Goal: Task Accomplishment & Management: Manage account settings

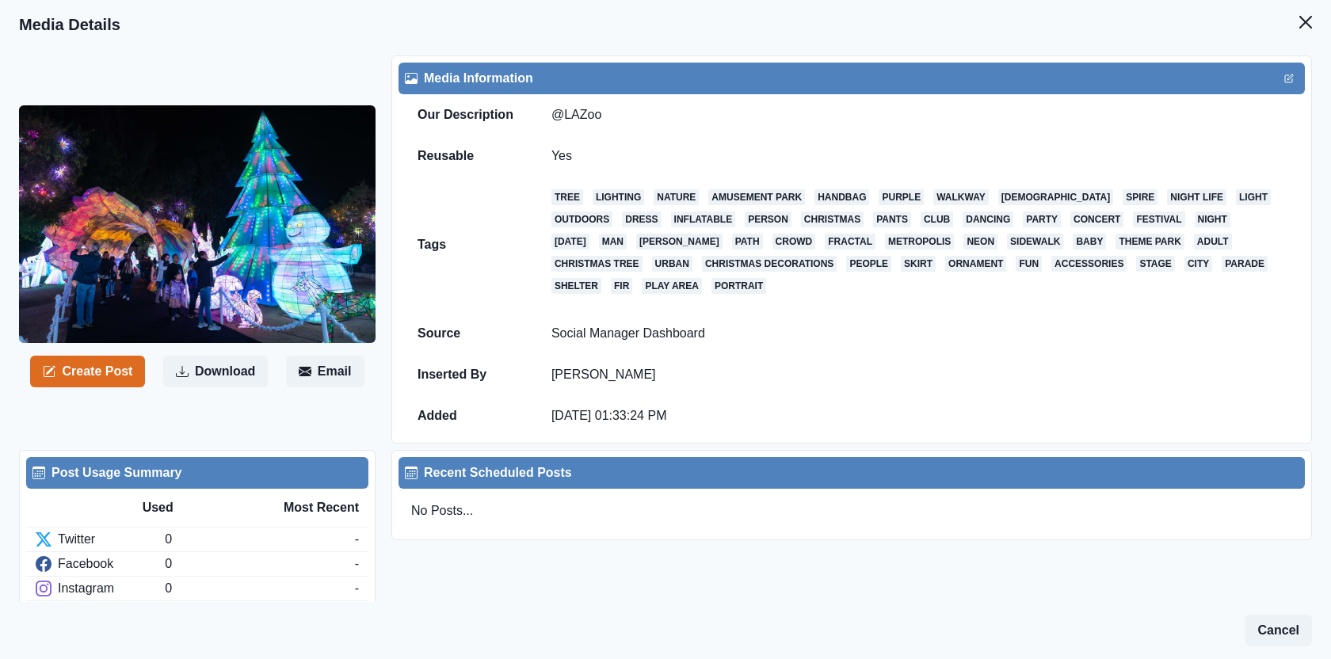
scroll to position [33, 0]
click at [1322, 13] on header "Media Details" at bounding box center [665, 24] width 1331 height 49
click at [1310, 22] on icon "Close" at bounding box center [1305, 22] width 13 height 13
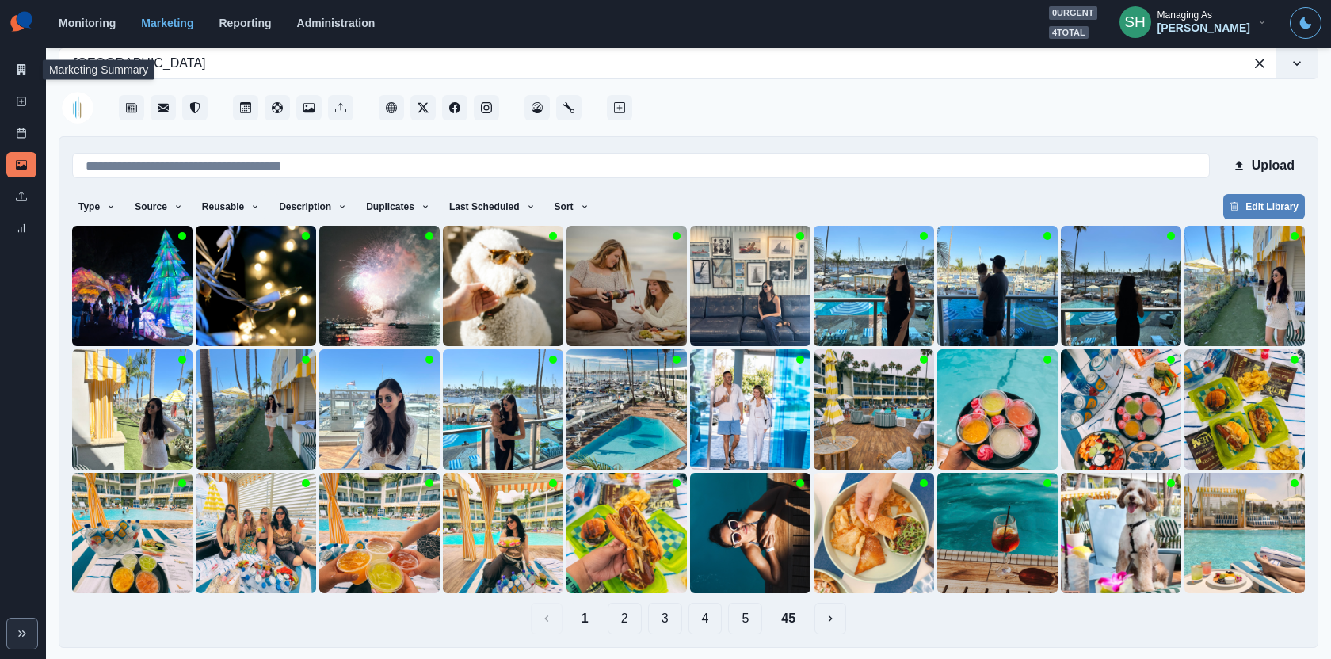
click at [12, 84] on div "Marketing Summary" at bounding box center [21, 73] width 30 height 32
click at [23, 79] on link "Marketing Summary" at bounding box center [21, 69] width 30 height 25
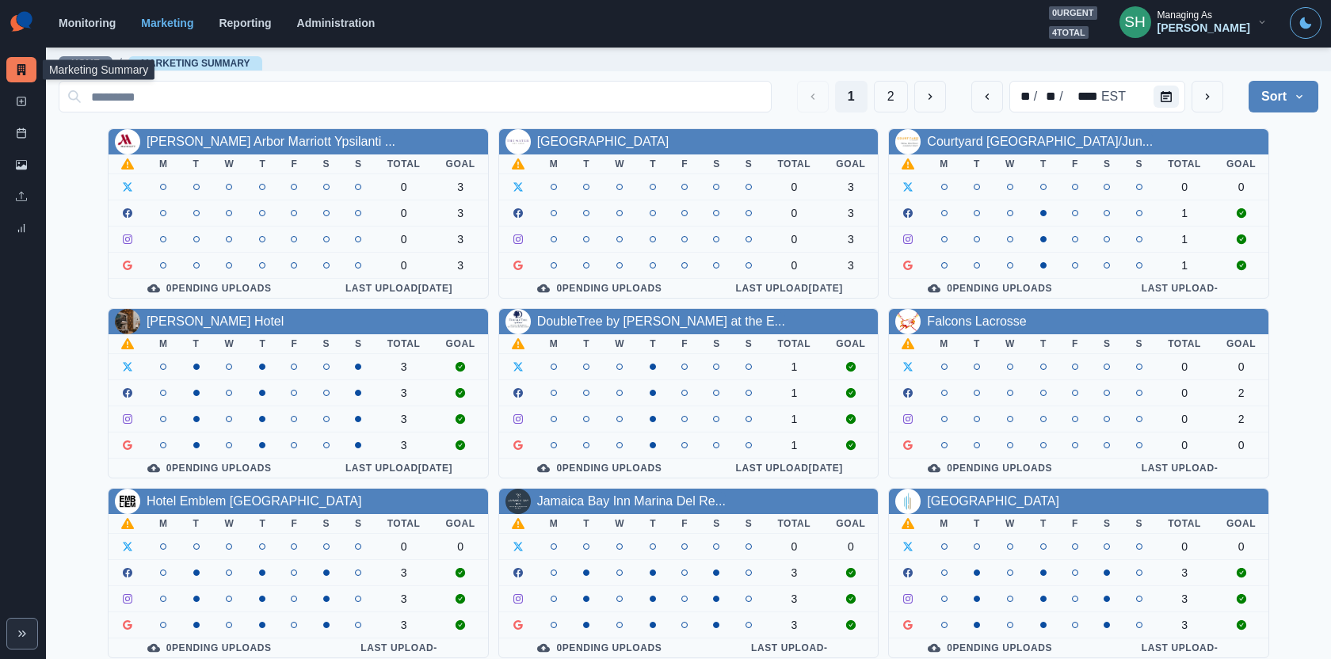
click at [874, 96] on div "1 2" at bounding box center [871, 97] width 149 height 32
click at [886, 99] on button "2" at bounding box center [891, 97] width 34 height 32
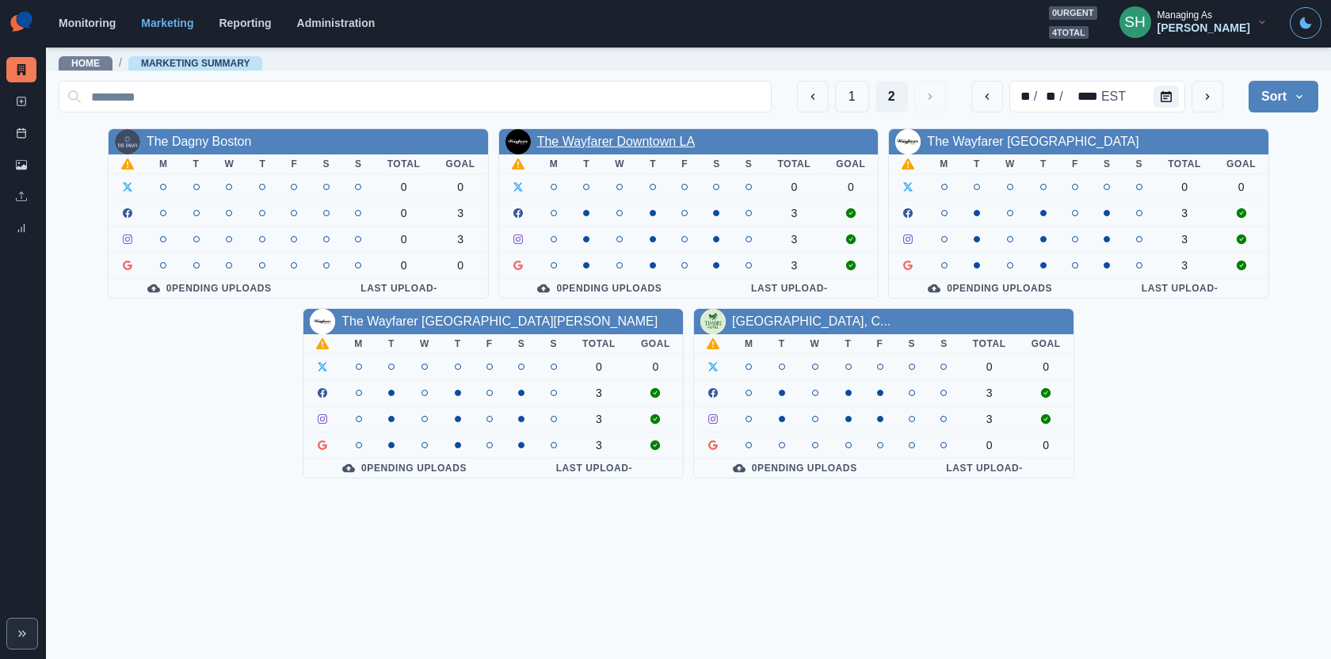
click at [637, 139] on link "The Wayfarer Downtown LA" at bounding box center [616, 141] width 158 height 13
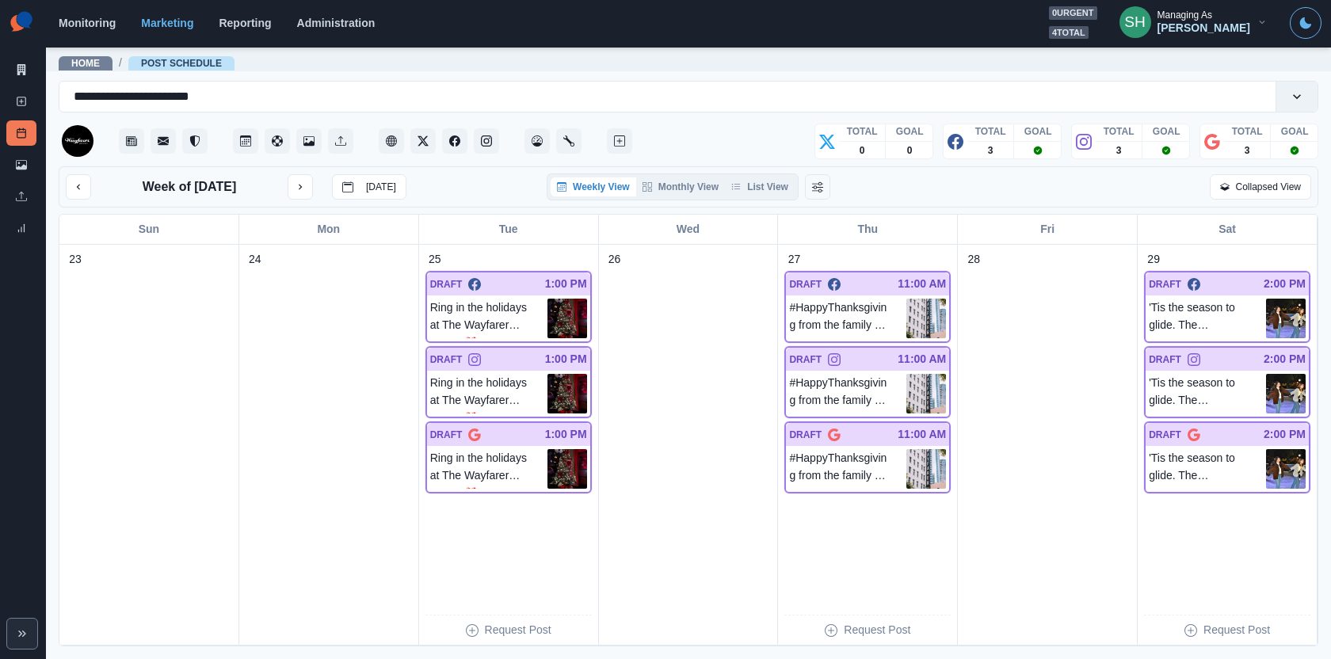
click at [376, 143] on div at bounding box center [347, 141] width 577 height 38
click at [388, 143] on icon "Client Website" at bounding box center [391, 140] width 11 height 11
click at [761, 185] on button "List View" at bounding box center [760, 186] width 70 height 19
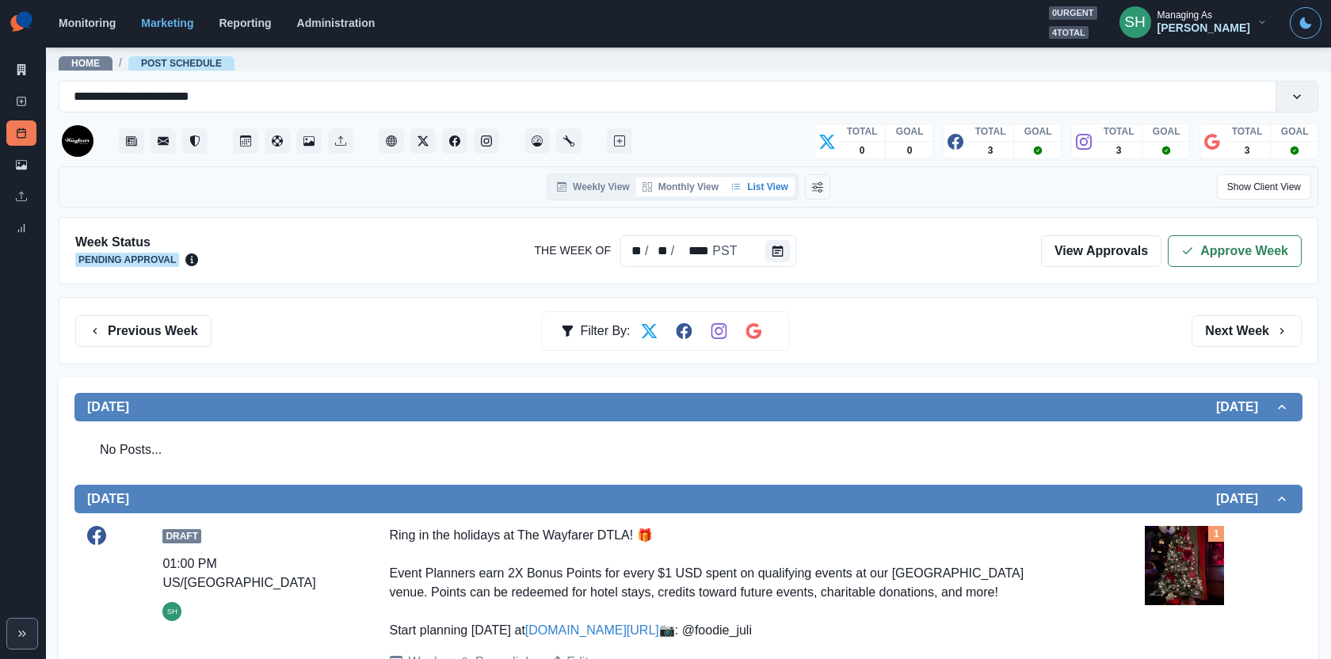
click at [651, 182] on button "Monthly View" at bounding box center [680, 186] width 89 height 19
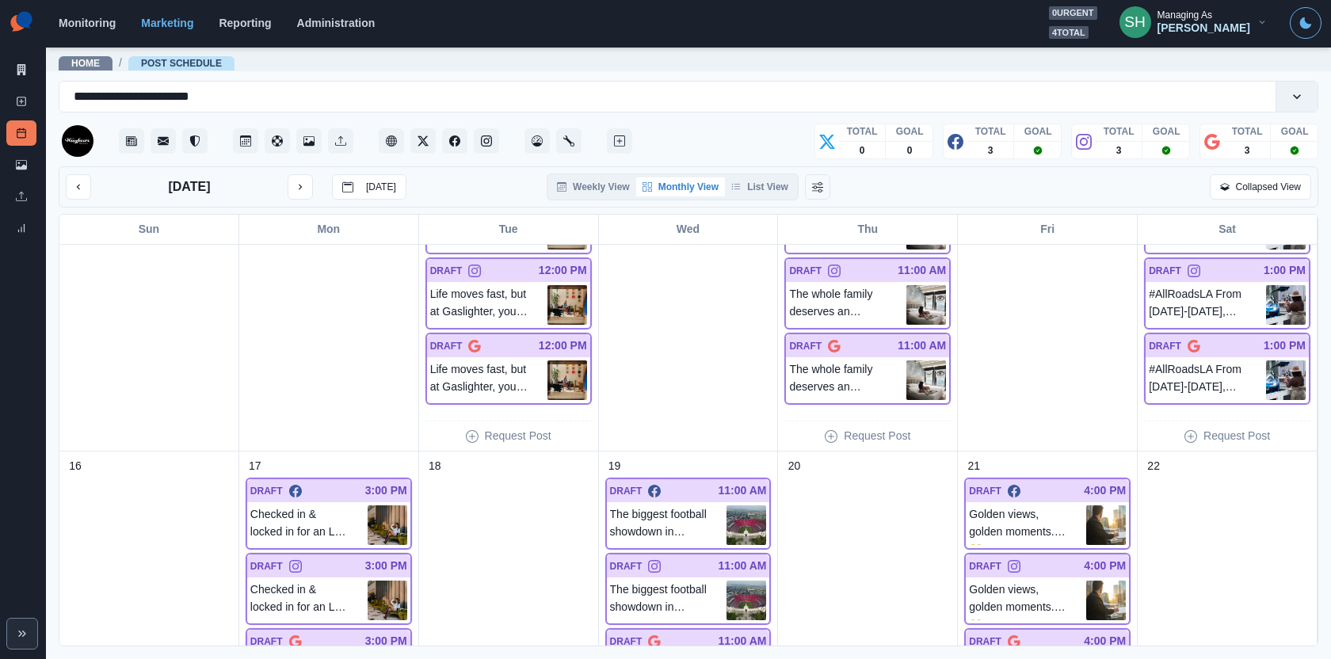
scroll to position [678, 0]
click at [933, 288] on img at bounding box center [926, 304] width 40 height 40
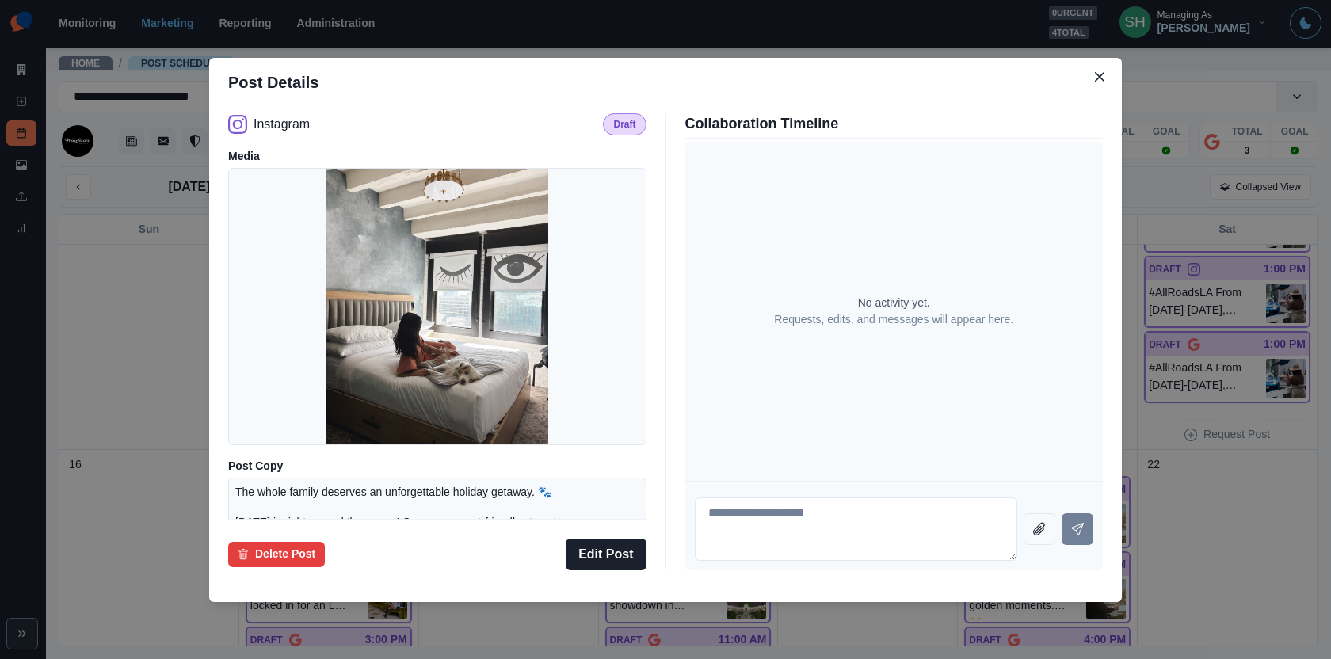
click at [1192, 305] on div "Post Details Instagram Draft Media Post Copy The whole family deserves an unfor…" at bounding box center [665, 329] width 1331 height 659
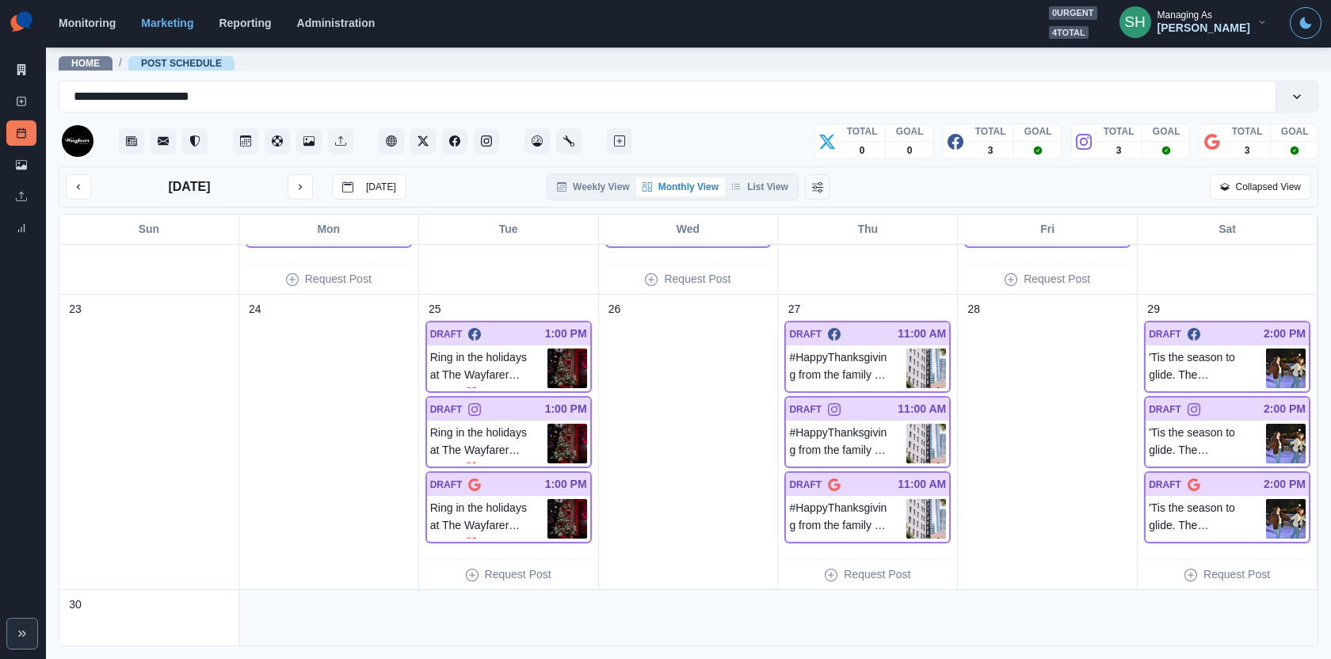
scroll to position [1169, 0]
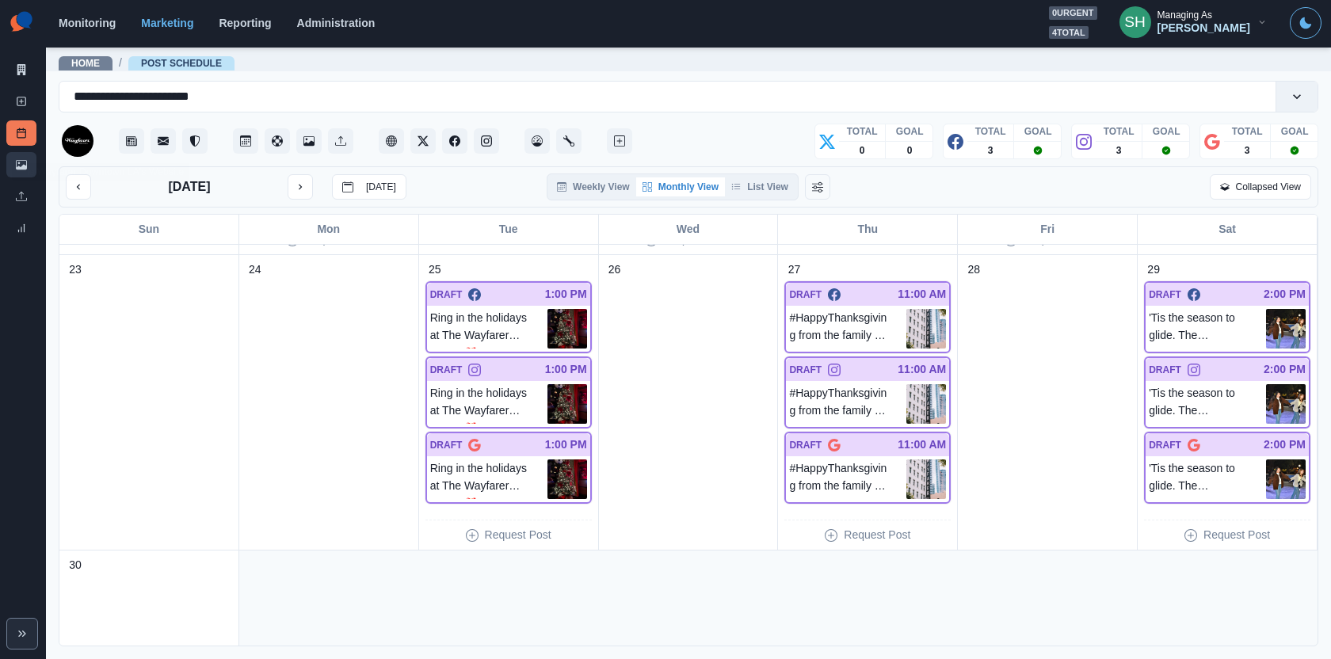
click at [16, 160] on icon at bounding box center [21, 164] width 11 height 11
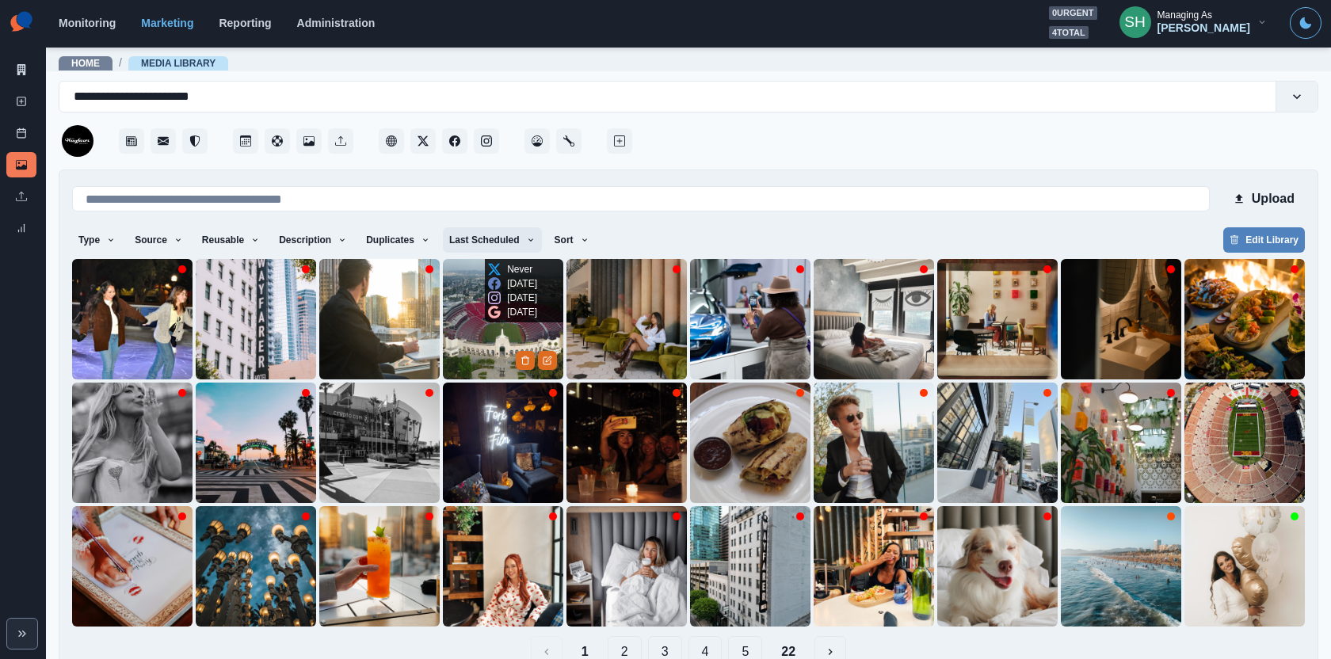
click at [502, 238] on button "Last Scheduled" at bounding box center [492, 239] width 99 height 25
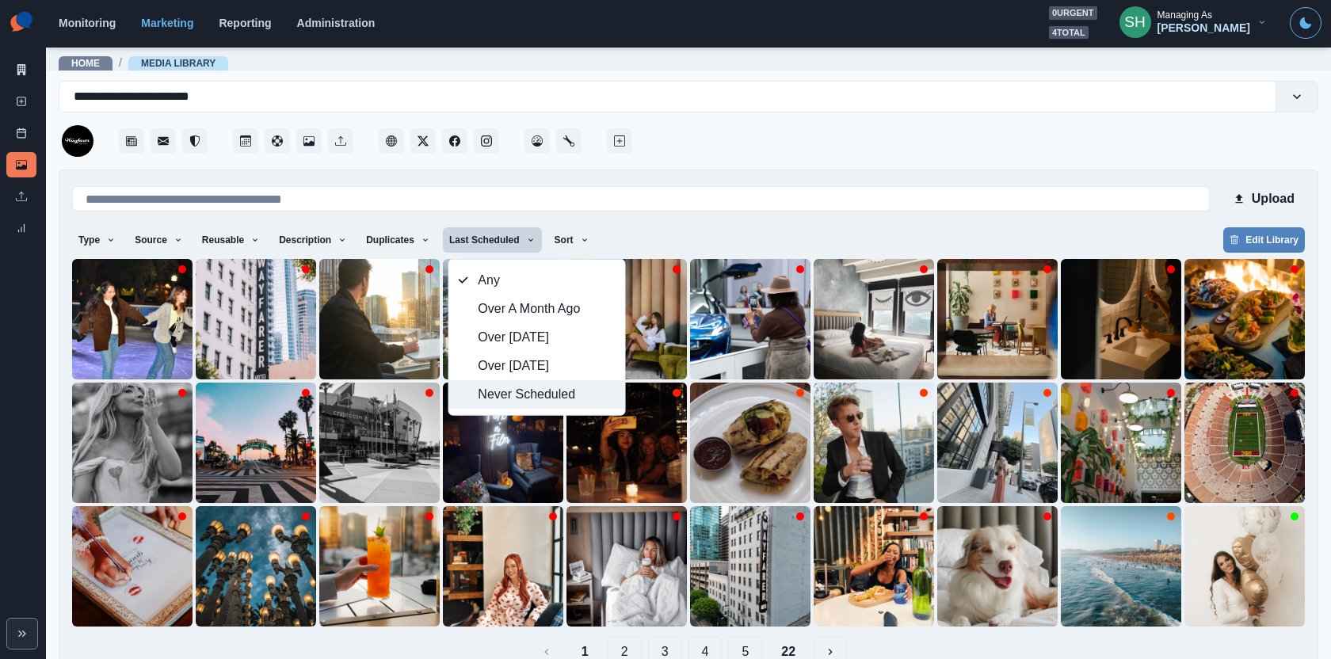
click at [486, 389] on span "Never Scheduled" at bounding box center [546, 394] width 137 height 19
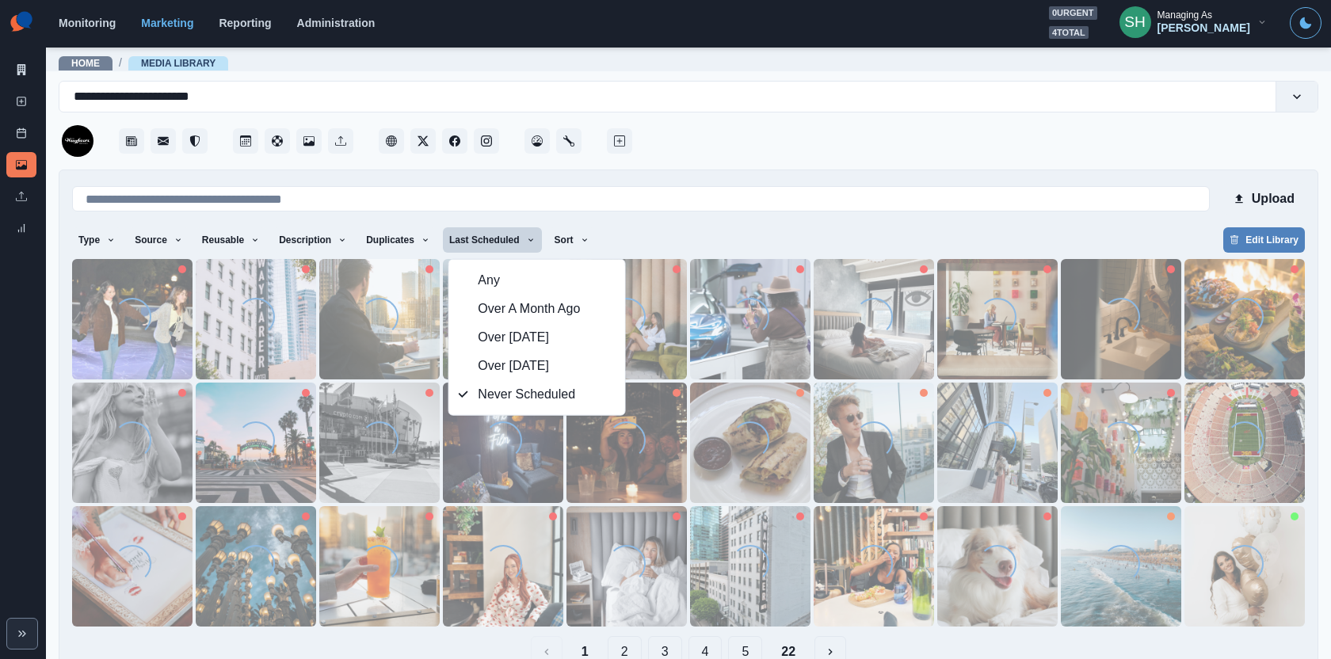
click at [776, 139] on div at bounding box center [976, 137] width 683 height 48
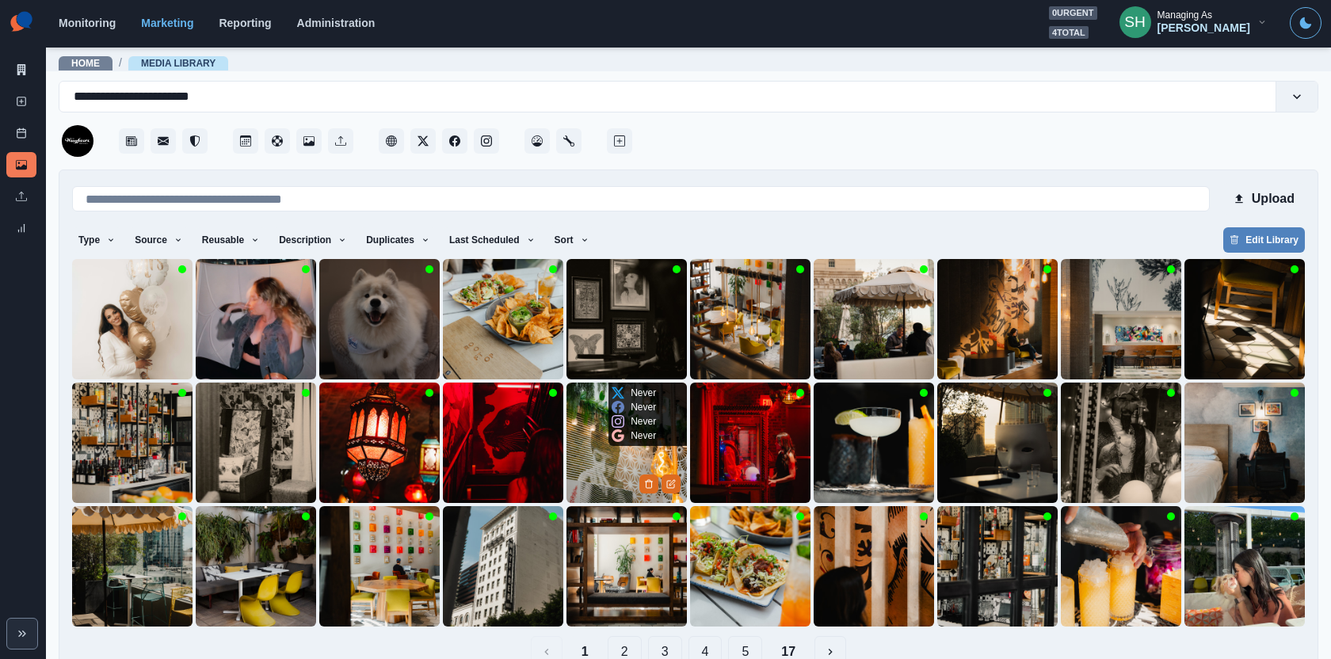
scroll to position [33, 0]
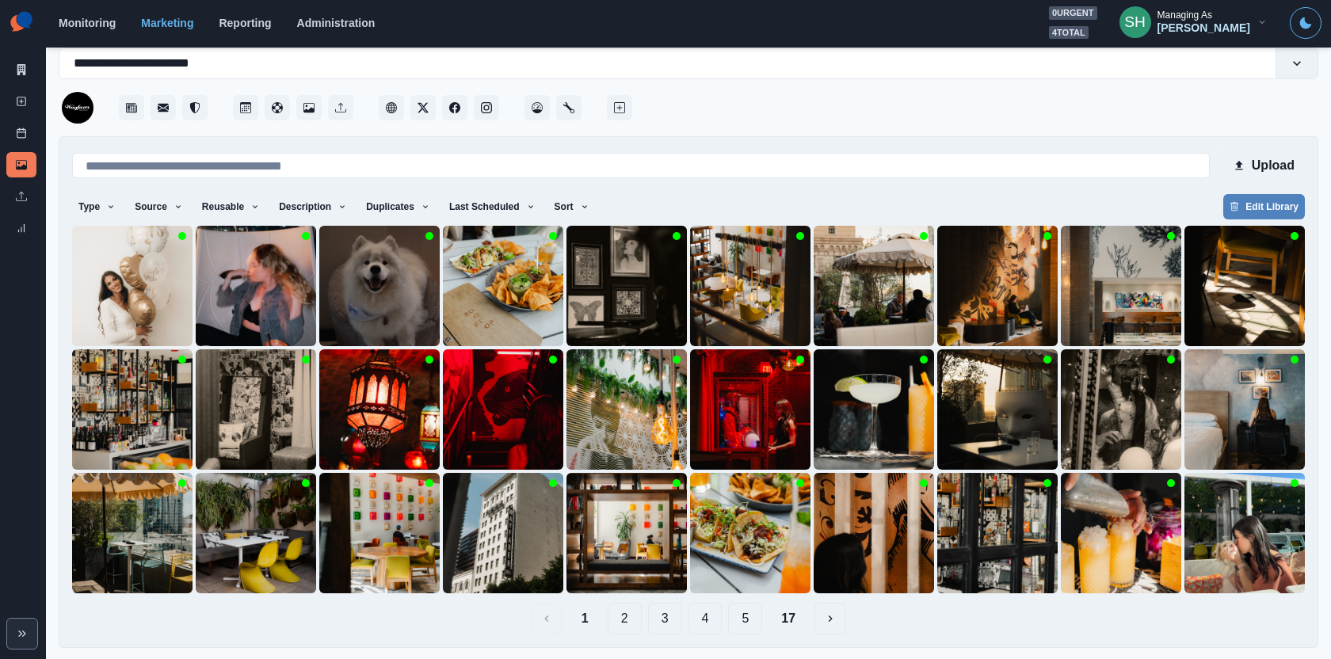
click at [620, 616] on button "2" at bounding box center [625, 619] width 34 height 32
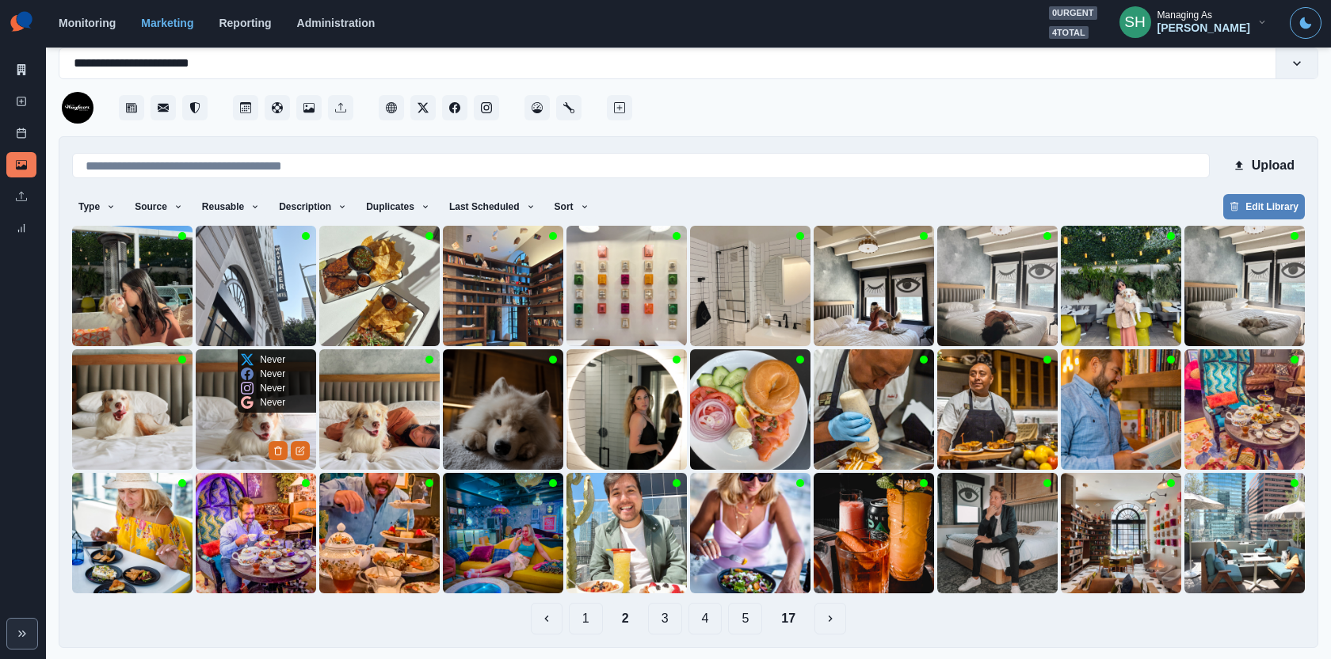
click at [238, 427] on img at bounding box center [256, 409] width 120 height 120
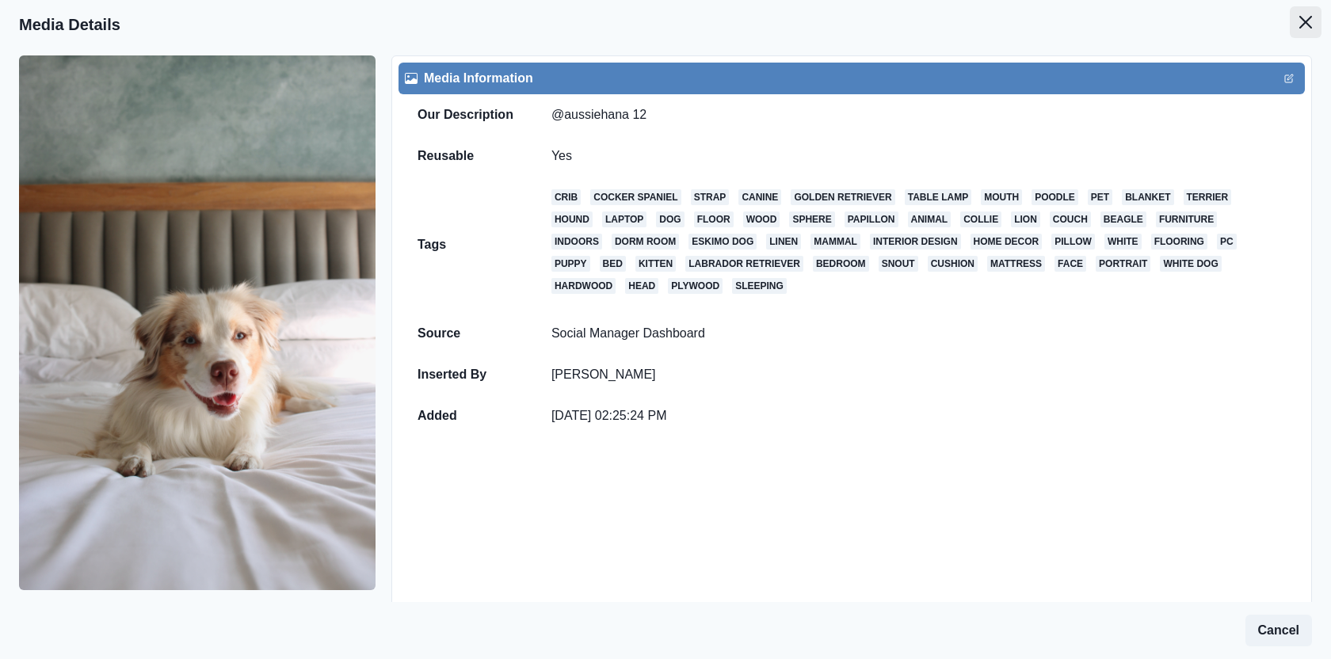
click at [1305, 13] on button "Close" at bounding box center [1306, 22] width 32 height 32
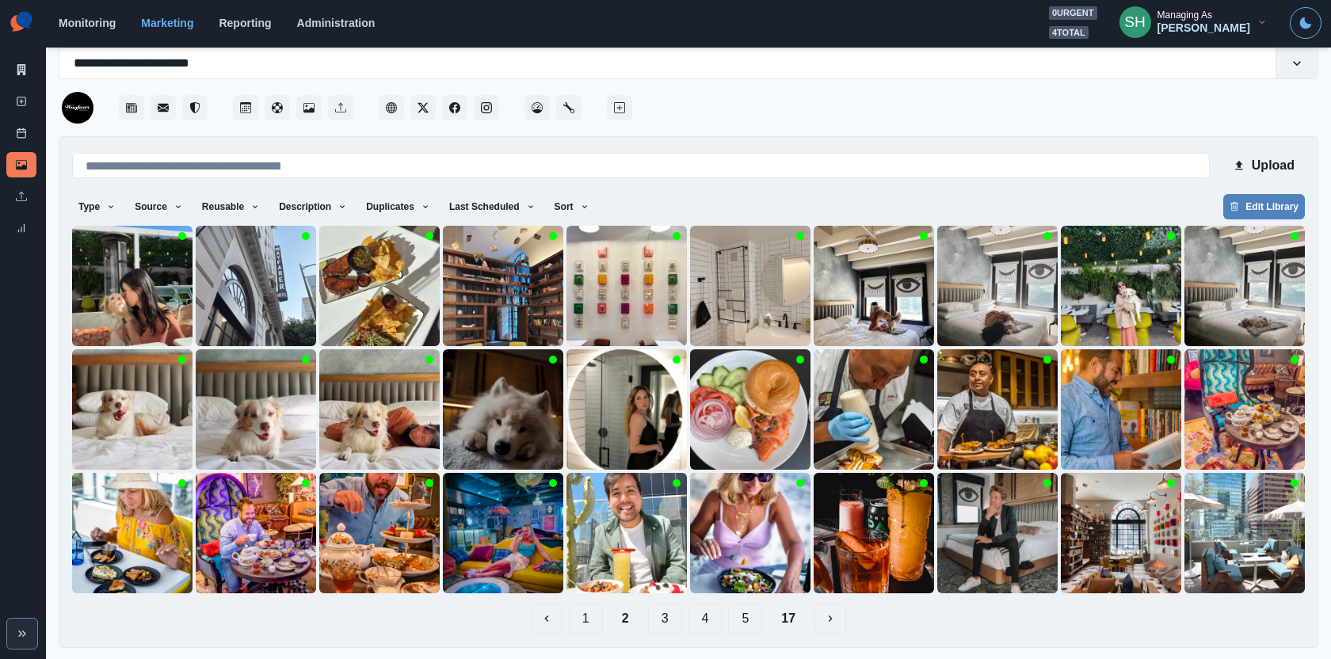
click at [574, 608] on button "1" at bounding box center [586, 619] width 34 height 32
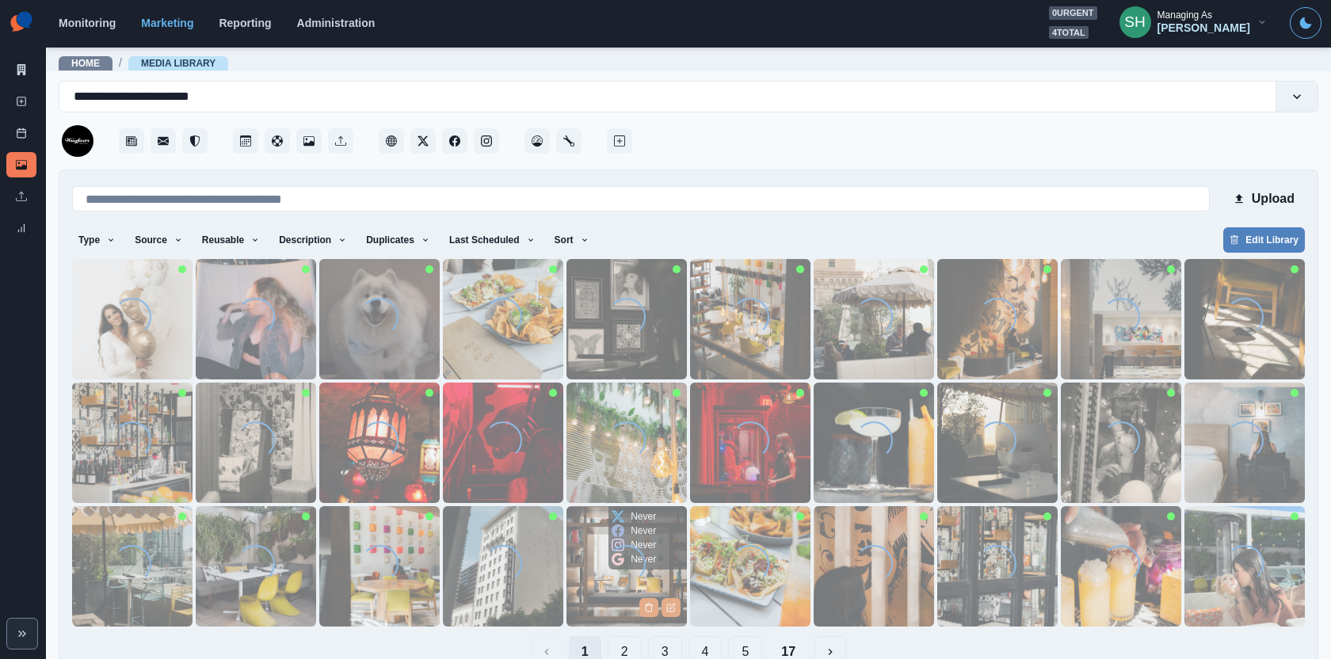
scroll to position [33, 0]
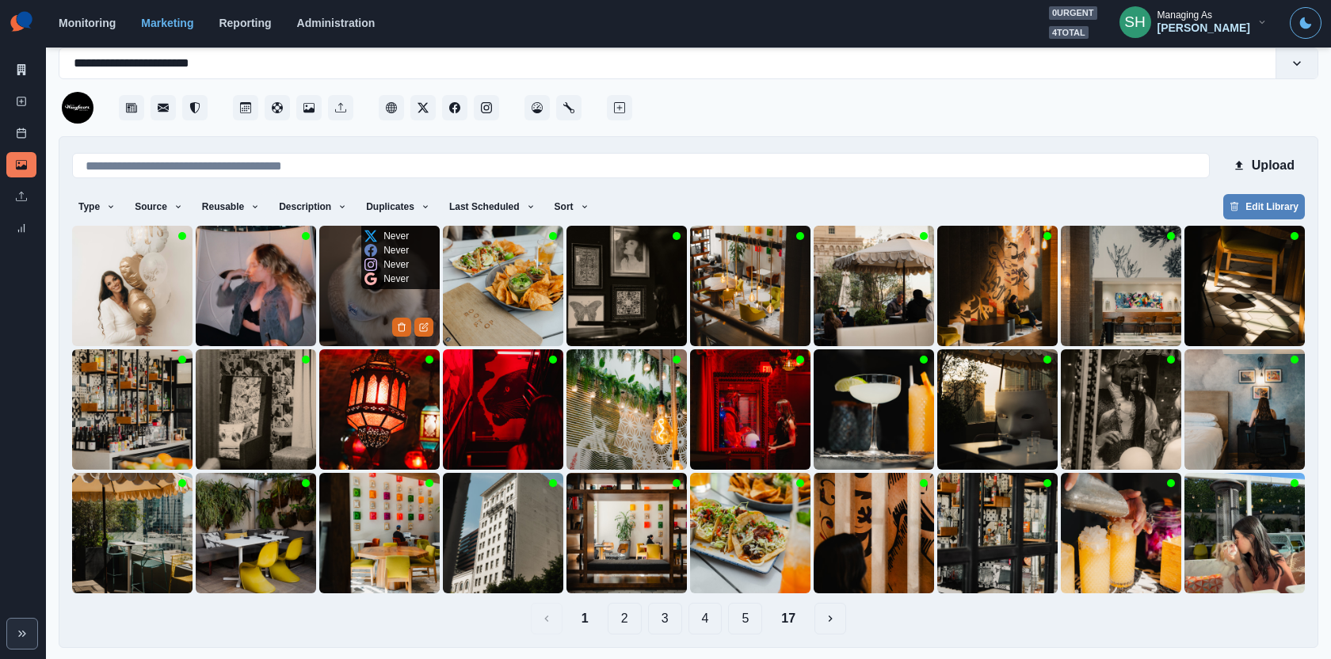
click at [402, 295] on img at bounding box center [379, 286] width 120 height 120
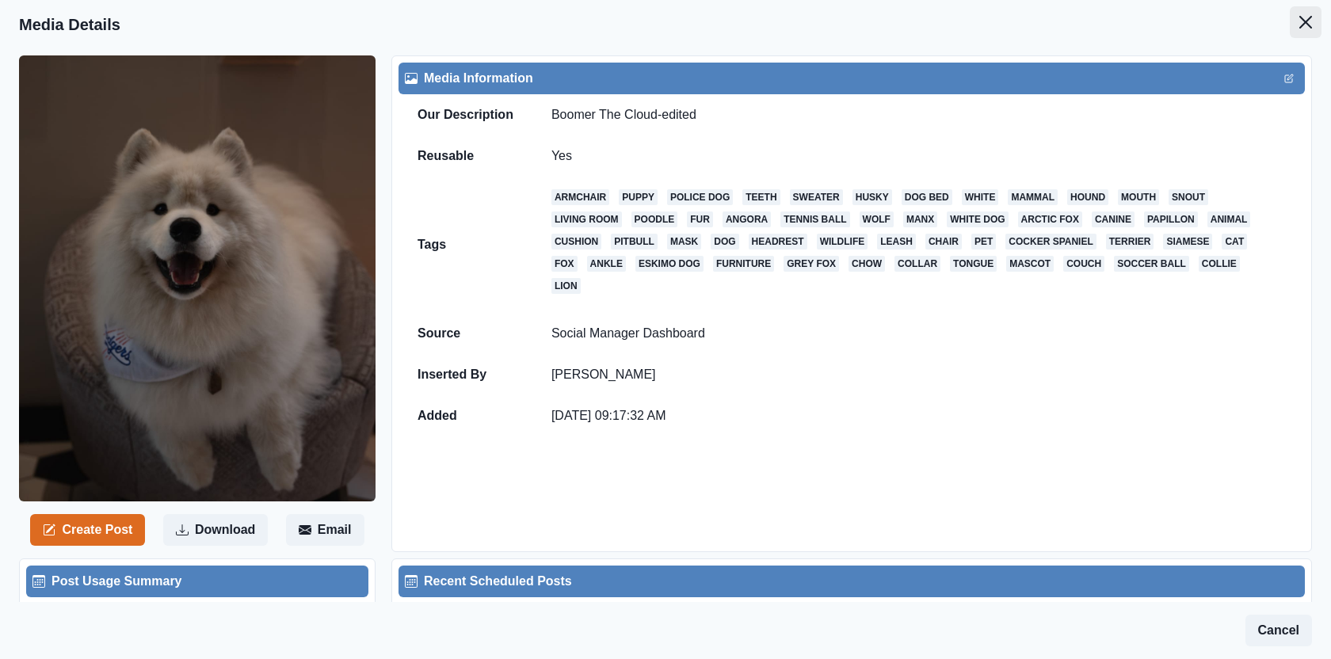
click at [1299, 29] on button "Close" at bounding box center [1306, 22] width 32 height 32
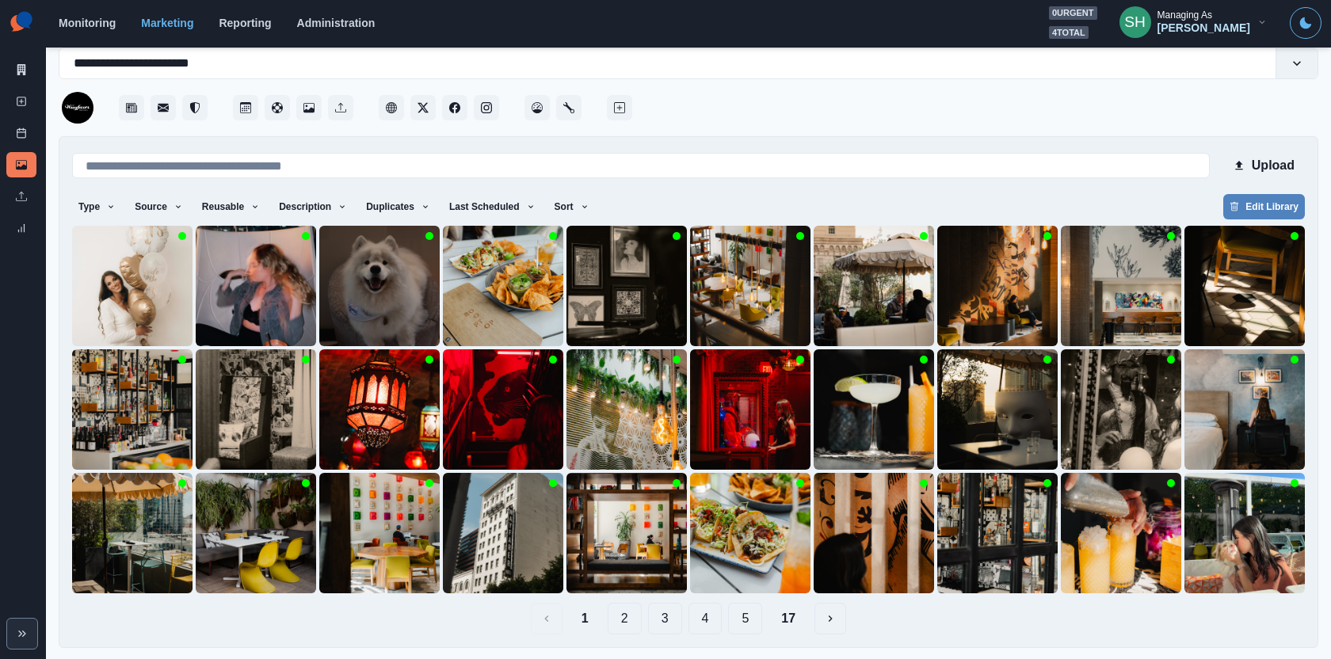
click at [622, 618] on button "2" at bounding box center [625, 619] width 34 height 32
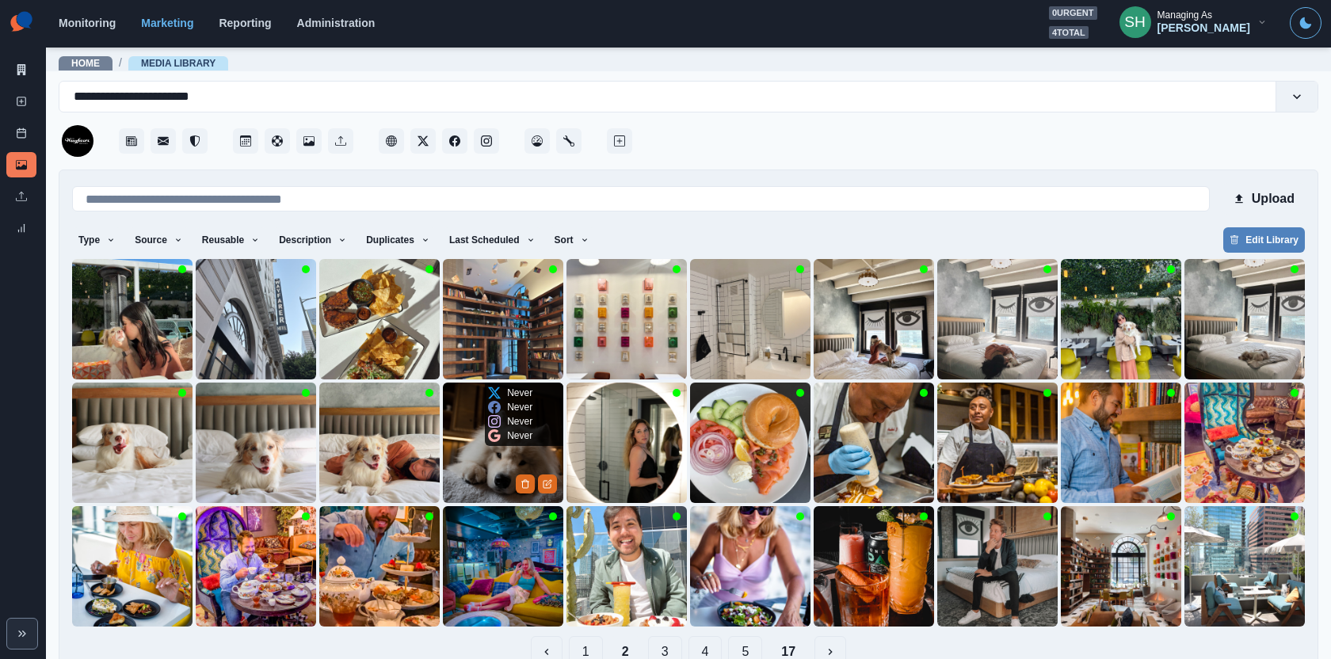
click at [506, 460] on img at bounding box center [503, 443] width 120 height 120
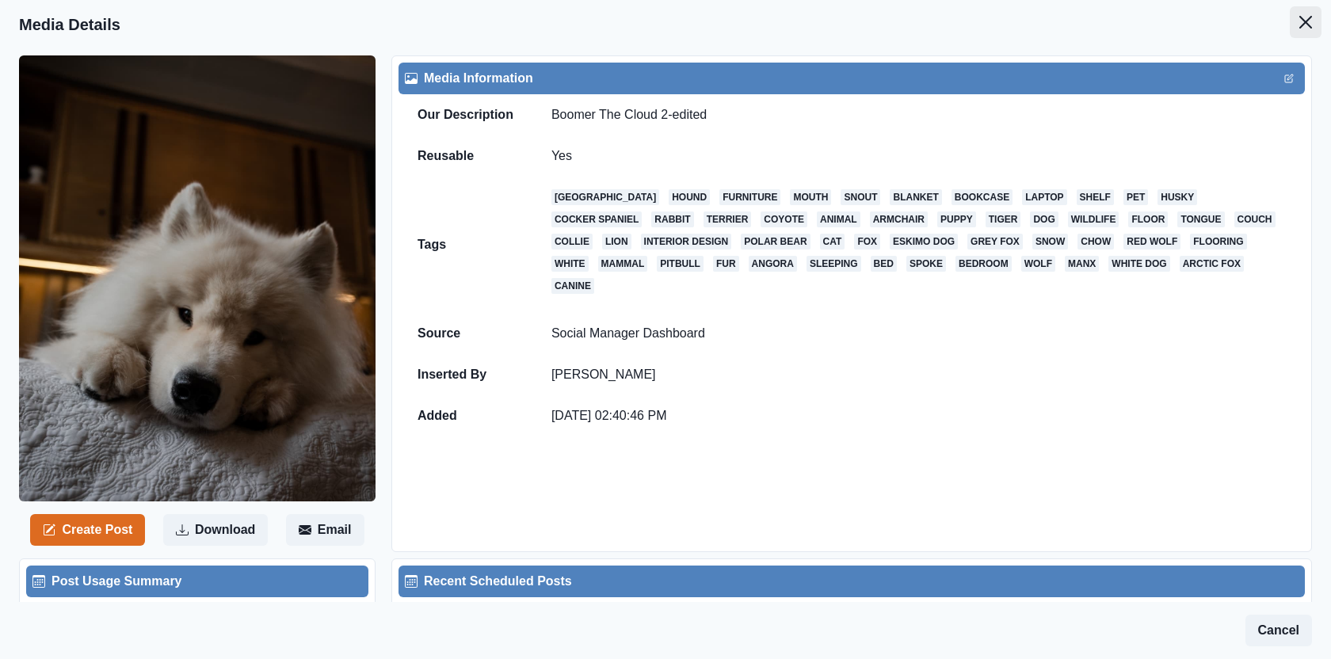
click at [1297, 22] on button "Close" at bounding box center [1306, 22] width 32 height 32
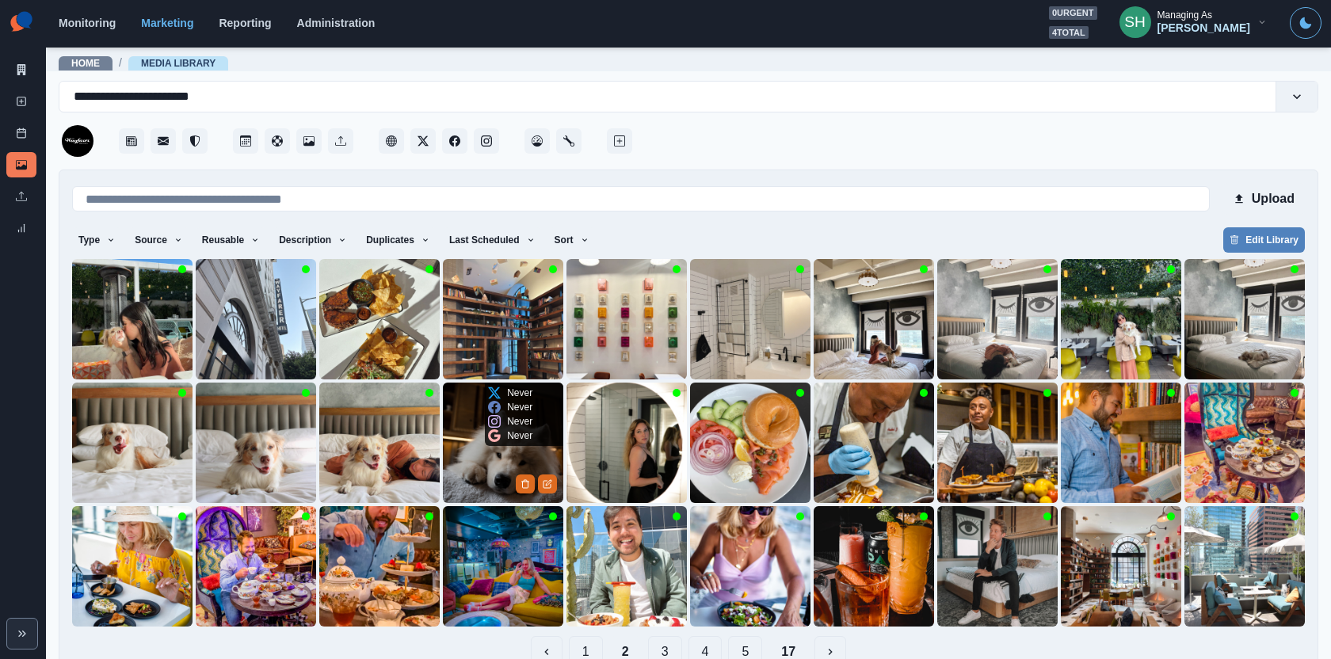
scroll to position [33, 0]
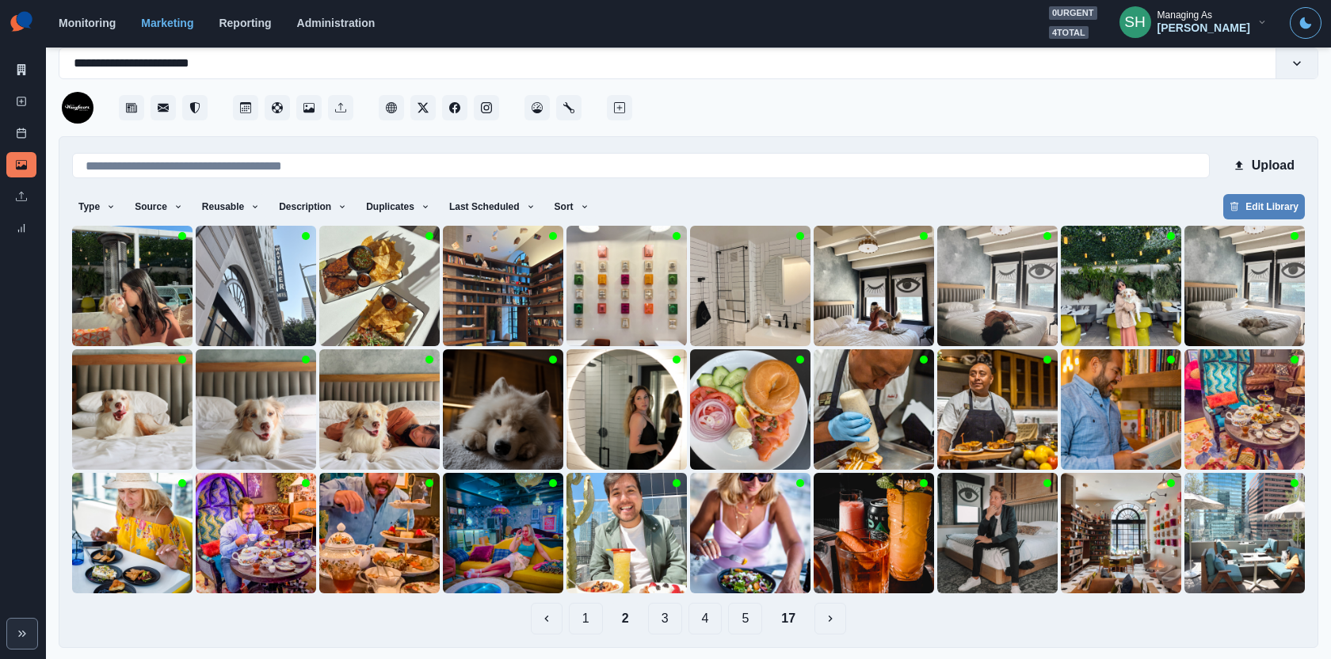
click at [666, 617] on button "3" at bounding box center [665, 619] width 34 height 32
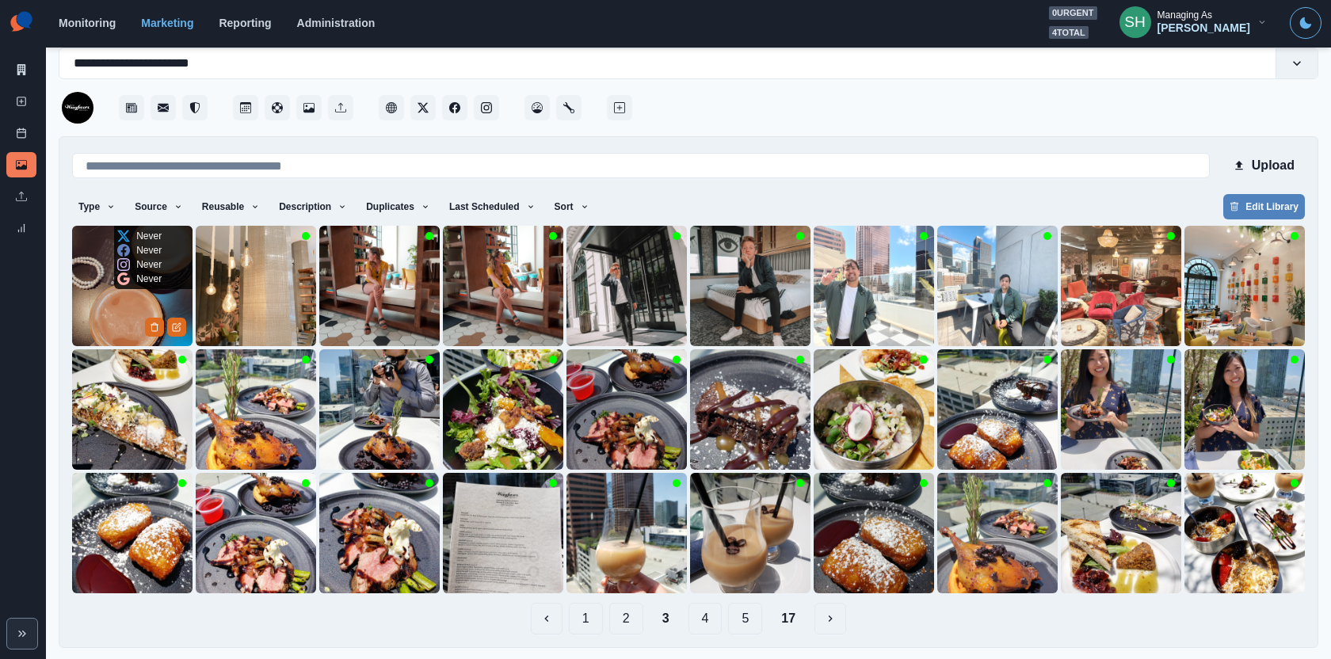
click at [116, 296] on img at bounding box center [132, 286] width 120 height 120
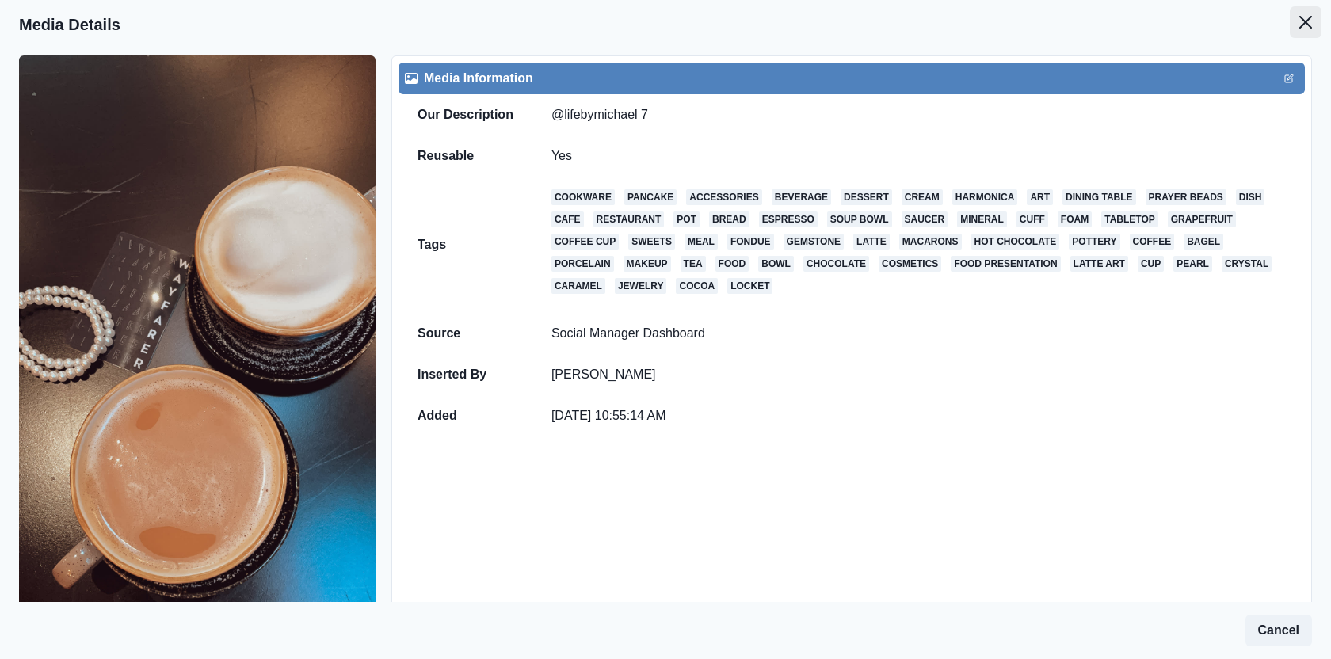
click at [1311, 20] on icon "Close" at bounding box center [1305, 22] width 13 height 13
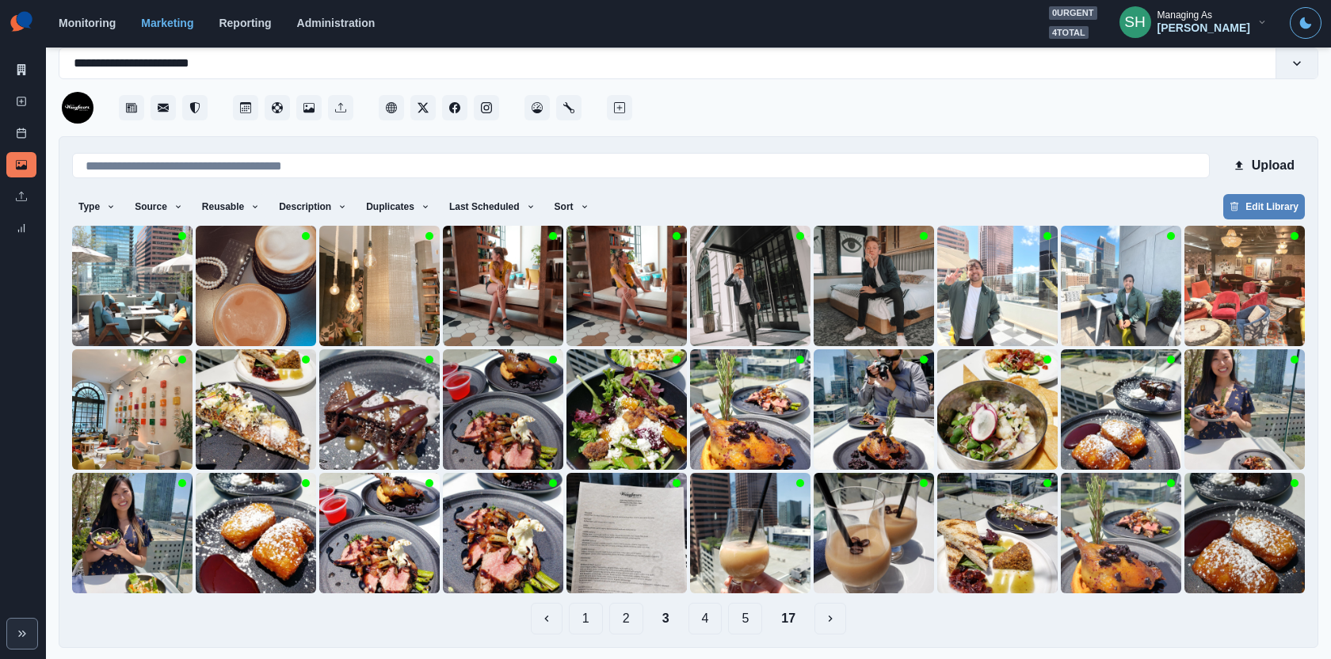
click at [584, 616] on button "1" at bounding box center [586, 619] width 34 height 32
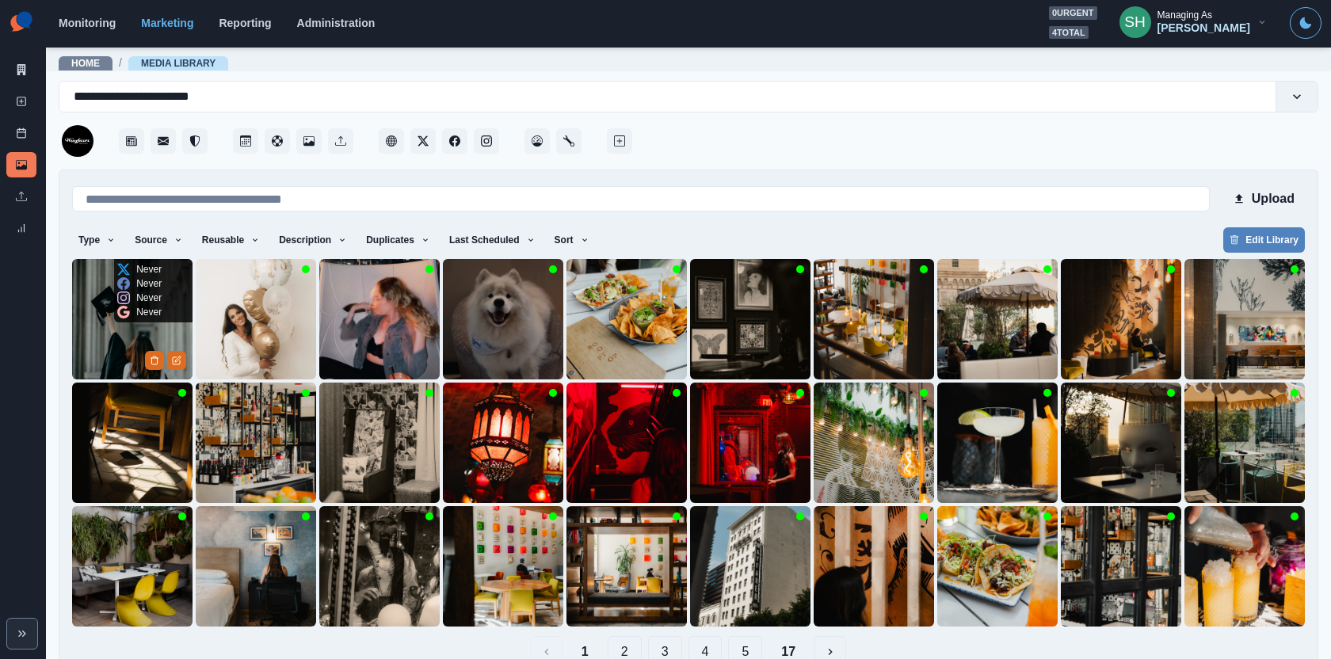
click at [112, 342] on img at bounding box center [132, 319] width 120 height 120
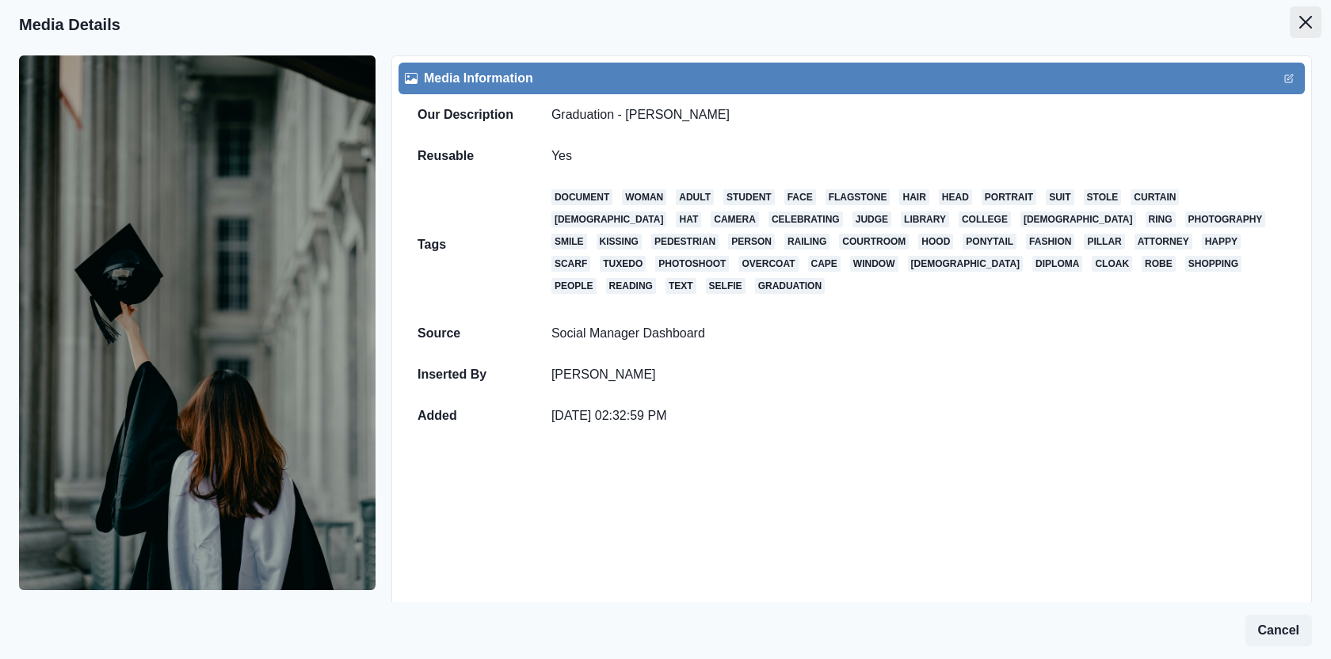
click at [1295, 27] on button "Close" at bounding box center [1306, 22] width 32 height 32
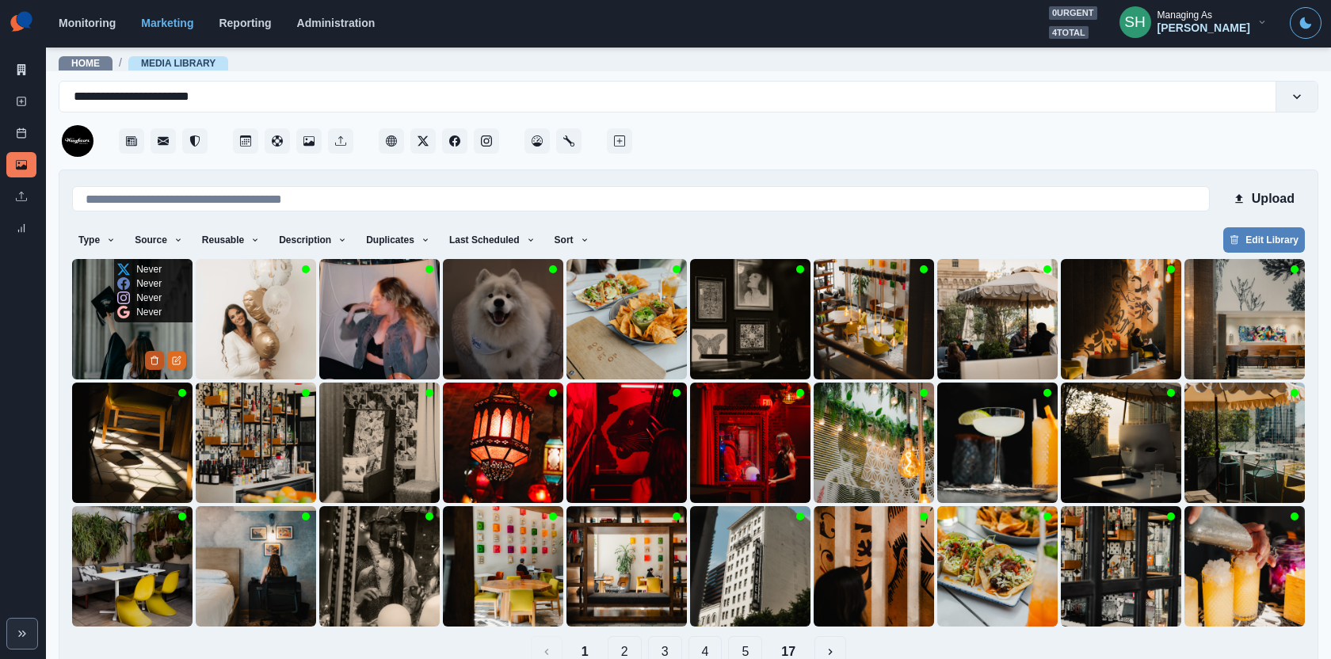
click at [147, 364] on button "Delete Media" at bounding box center [154, 360] width 19 height 19
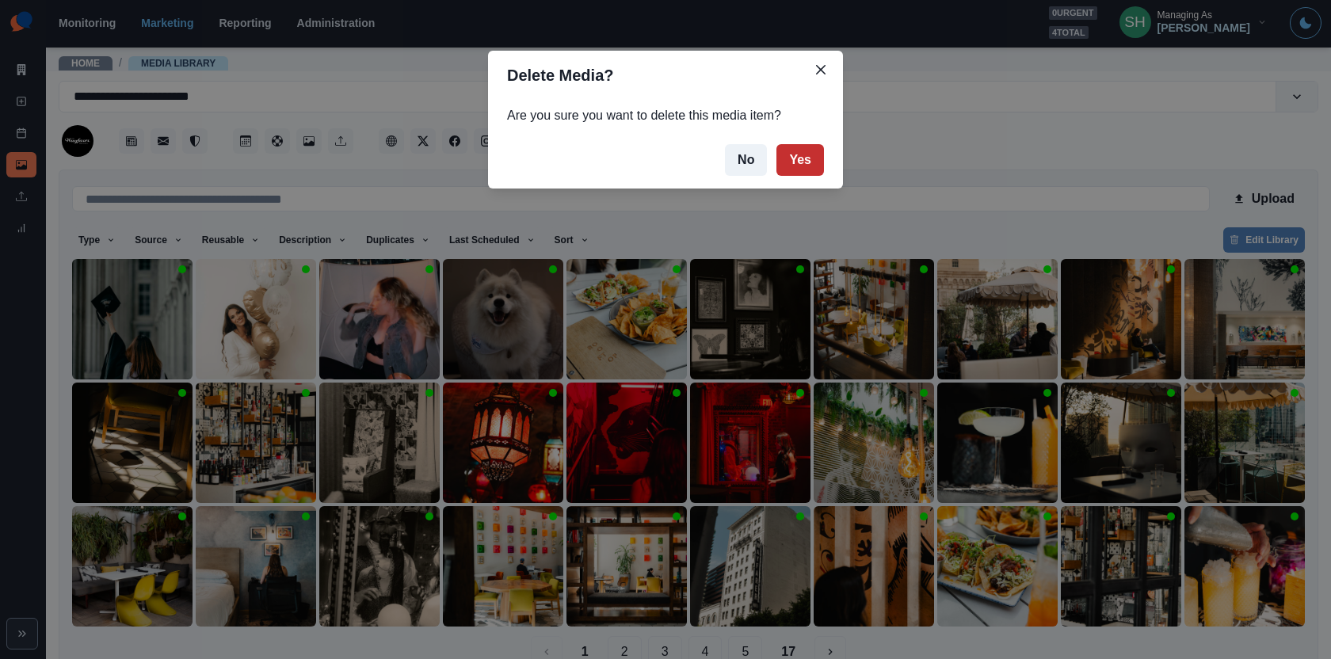
click at [791, 164] on button "Yes" at bounding box center [800, 160] width 48 height 32
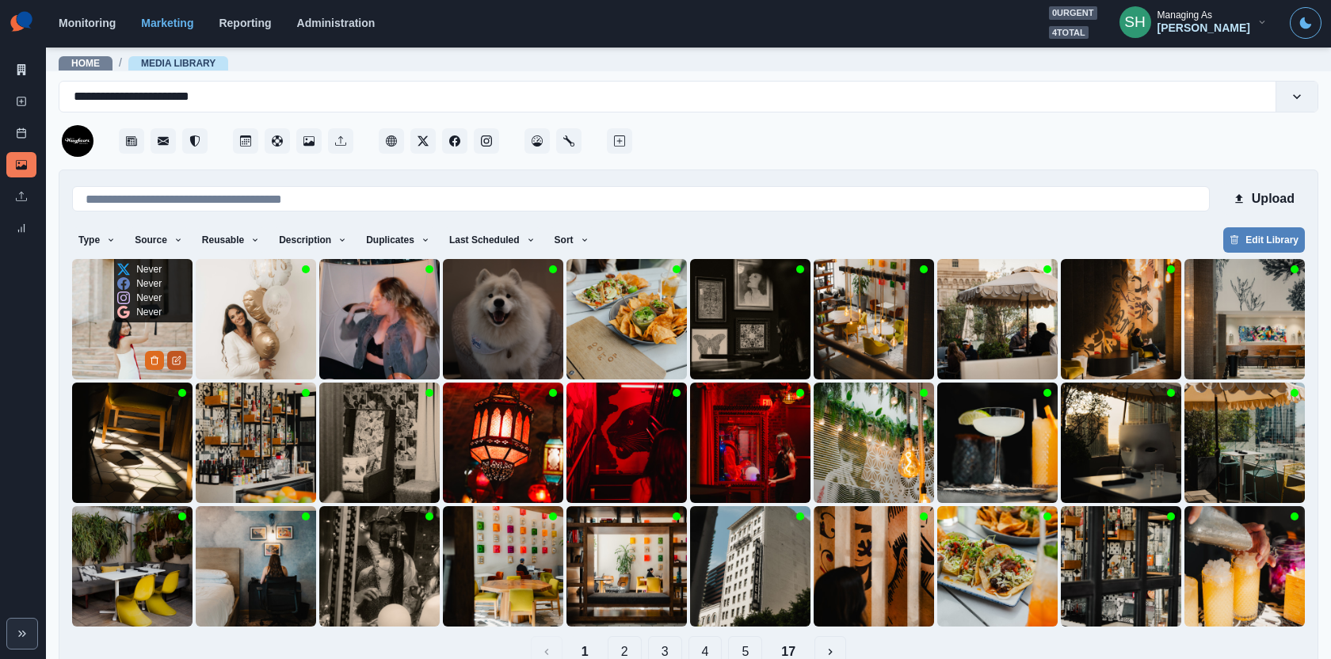
click at [174, 356] on icon "Edit Media" at bounding box center [177, 361] width 10 height 10
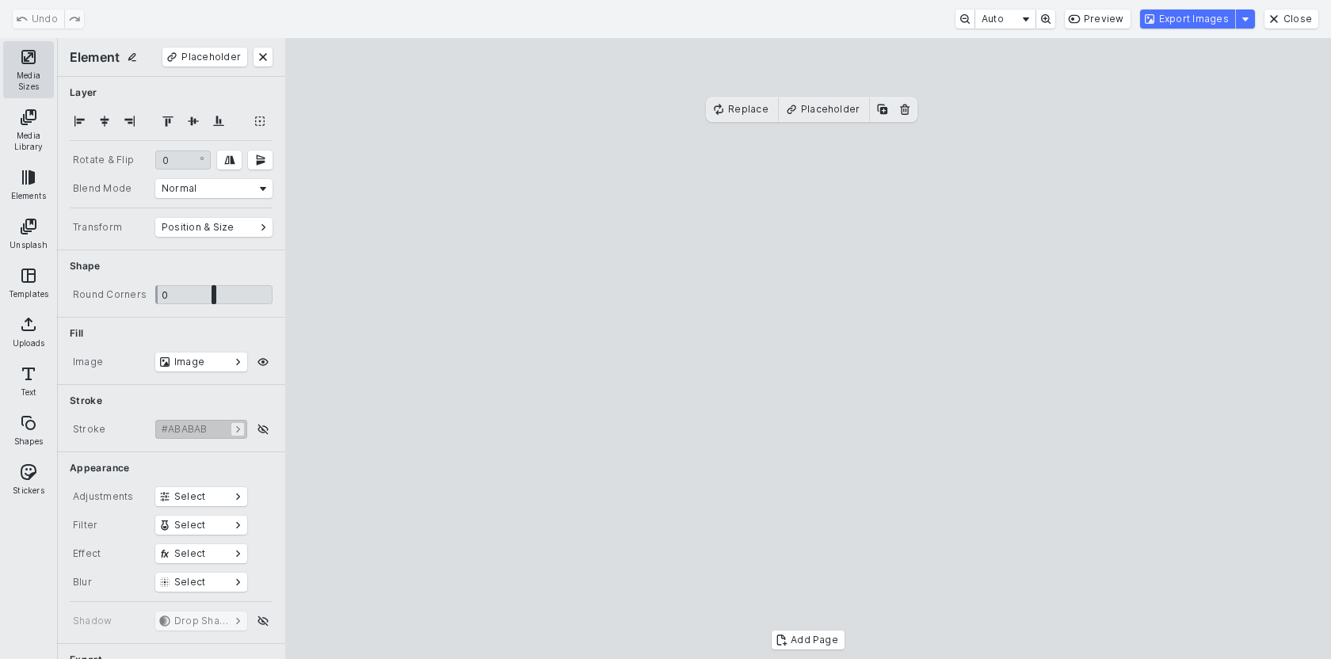
click at [42, 59] on button "Media Sizes" at bounding box center [28, 69] width 51 height 57
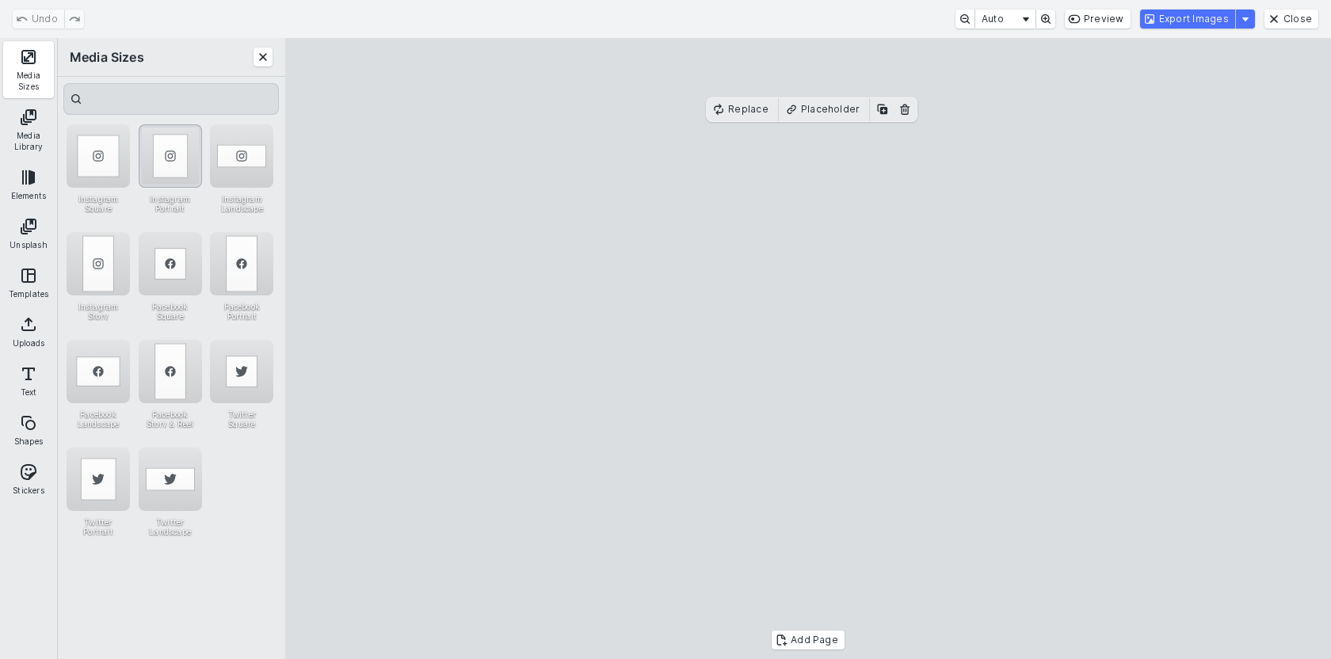
click at [166, 152] on div "Instagram Portrait" at bounding box center [170, 155] width 63 height 63
click at [808, 349] on cesdk-canvas "Editor canvas" at bounding box center [808, 349] width 0 height 0
click at [1169, 19] on button "Export Images" at bounding box center [1187, 19] width 95 height 19
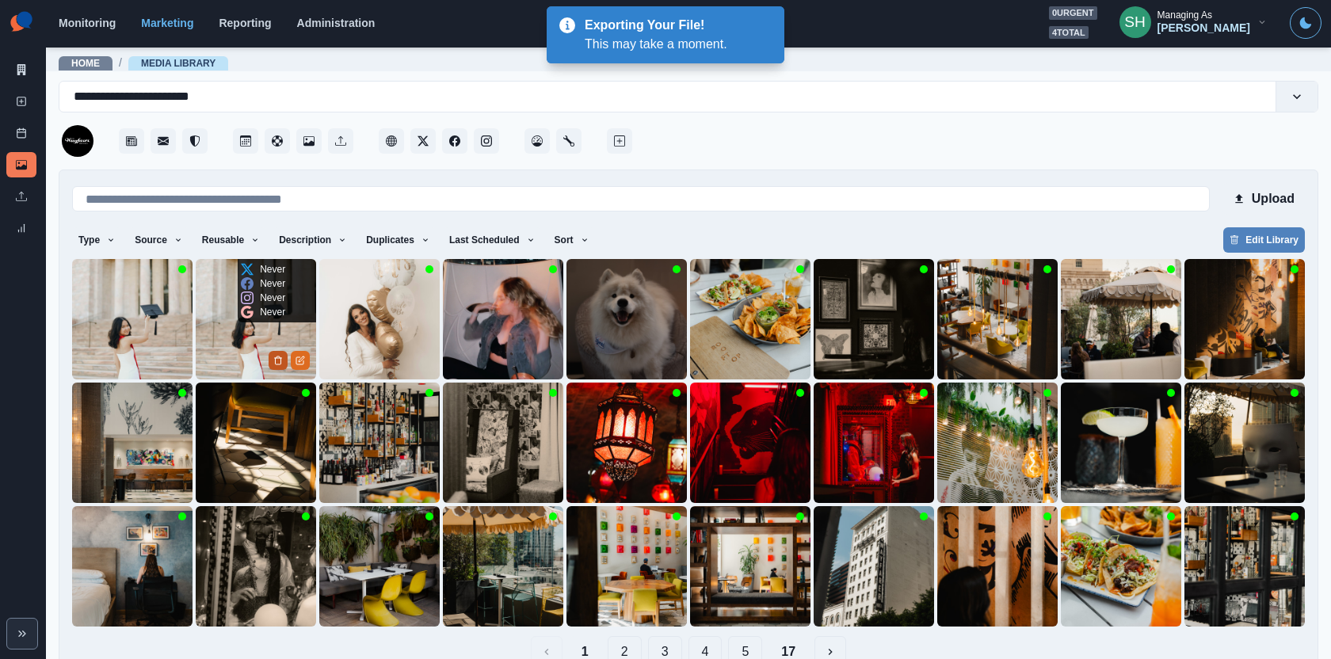
click at [276, 357] on icon "Delete Media" at bounding box center [279, 361] width 6 height 8
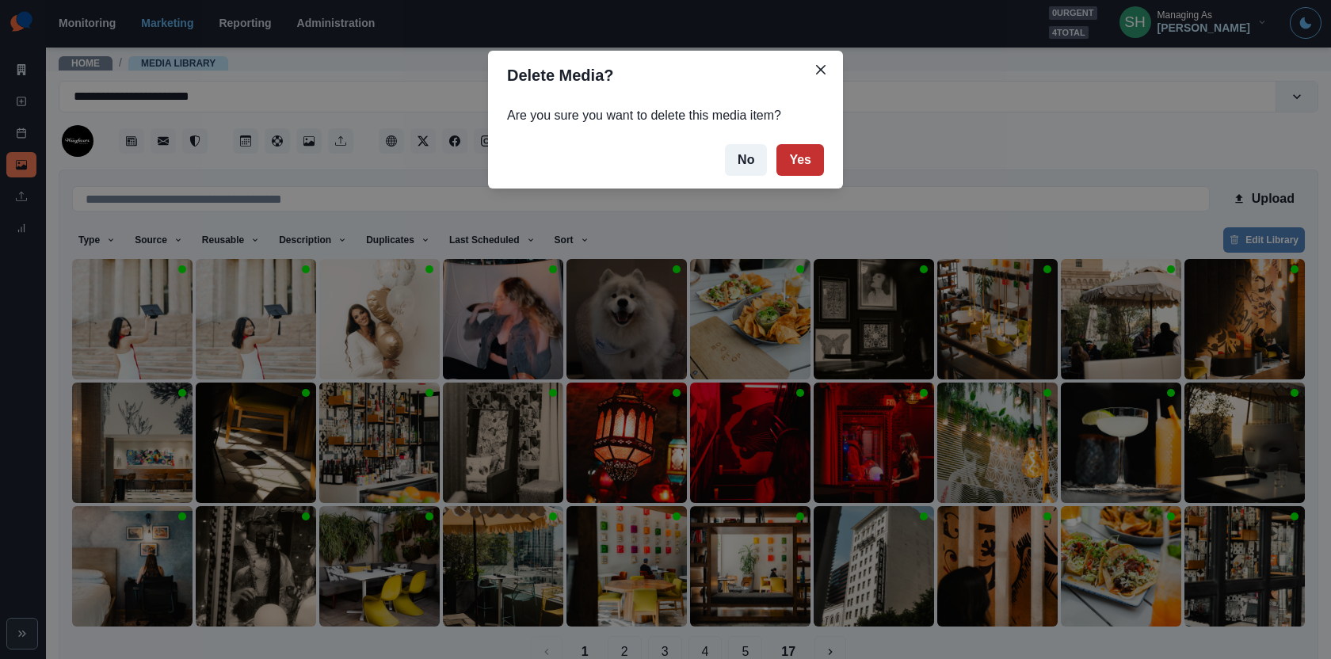
click at [816, 162] on button "Yes" at bounding box center [800, 160] width 48 height 32
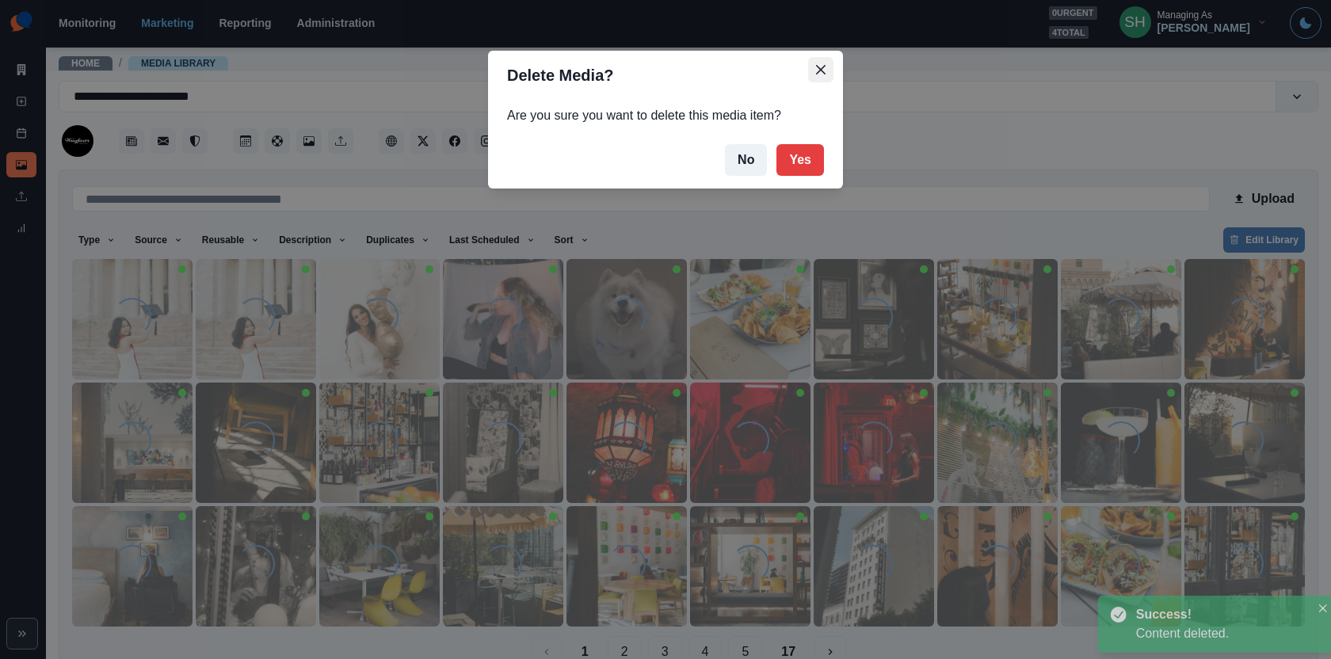
click at [814, 72] on button "Close" at bounding box center [820, 69] width 25 height 25
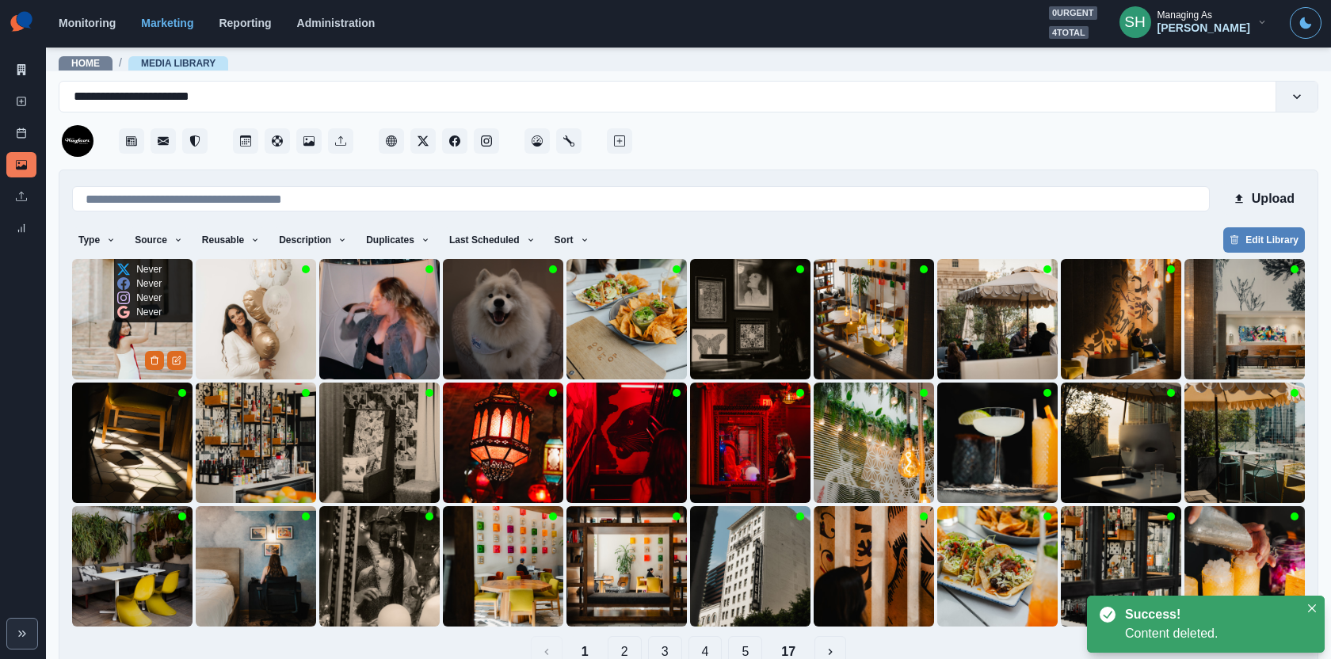
click at [107, 342] on img at bounding box center [132, 319] width 120 height 120
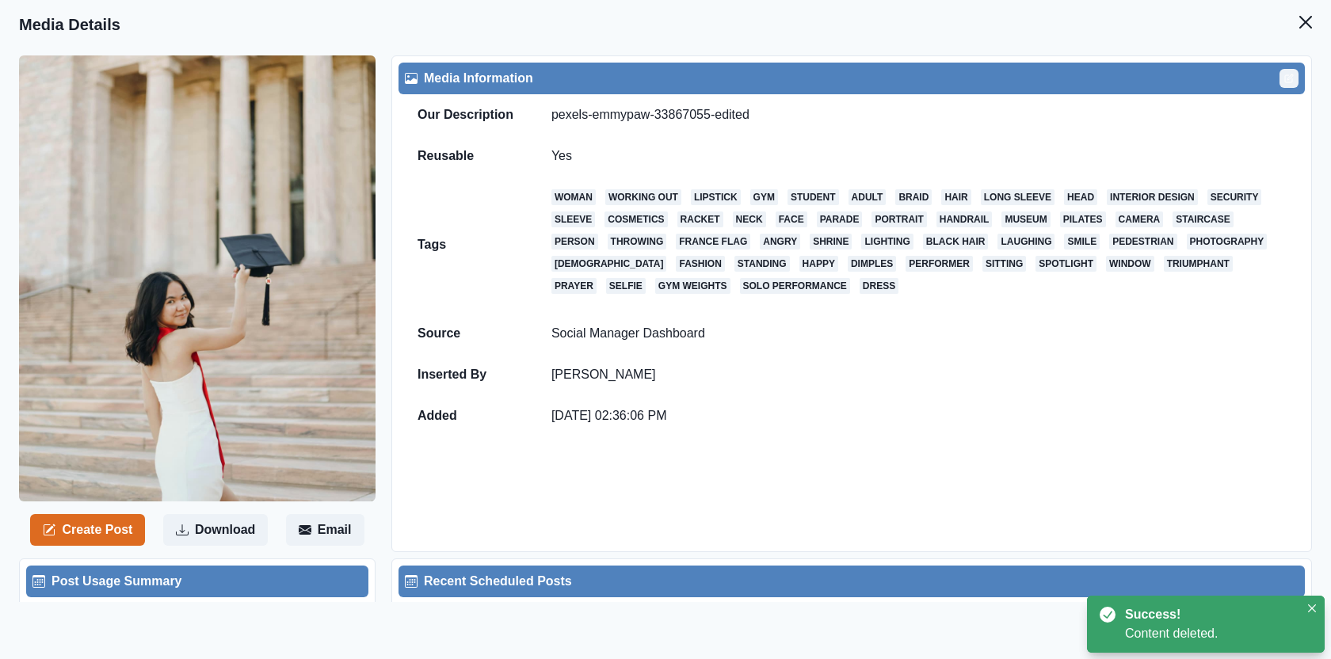
click at [1295, 71] on button "Edit" at bounding box center [1289, 78] width 19 height 19
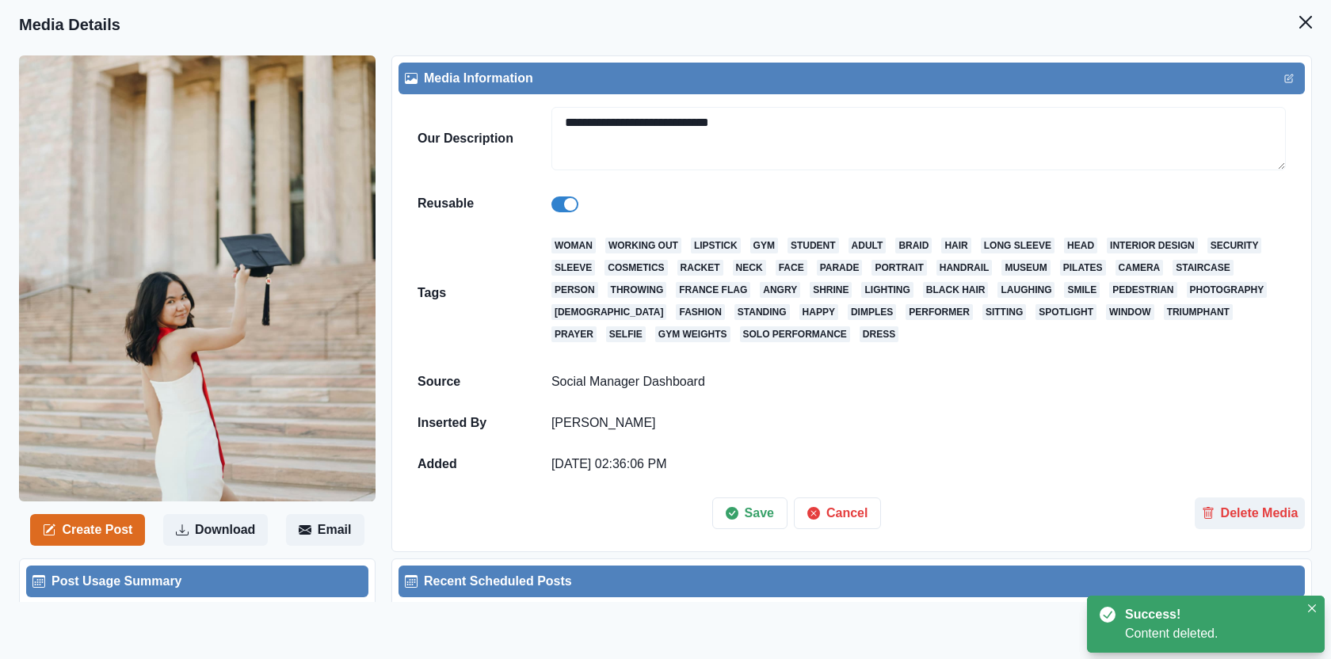
drag, startPoint x: 732, startPoint y: 120, endPoint x: 507, endPoint y: 120, distance: 225.0
click at [508, 120] on tr "**********" at bounding box center [852, 138] width 906 height 89
paste textarea
type textarea "**********"
click at [733, 513] on icon "button" at bounding box center [732, 513] width 13 height 13
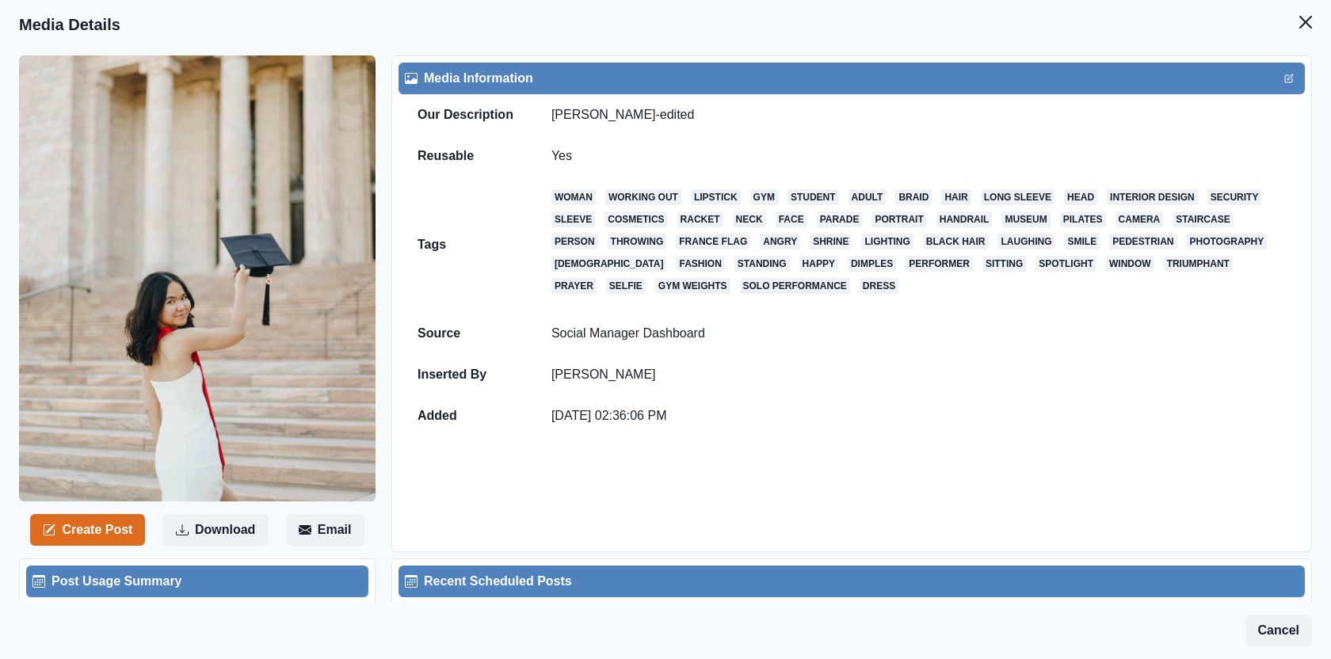
click at [1304, 44] on header "Media Details" at bounding box center [665, 24] width 1331 height 49
click at [1303, 32] on button "Close" at bounding box center [1306, 22] width 32 height 32
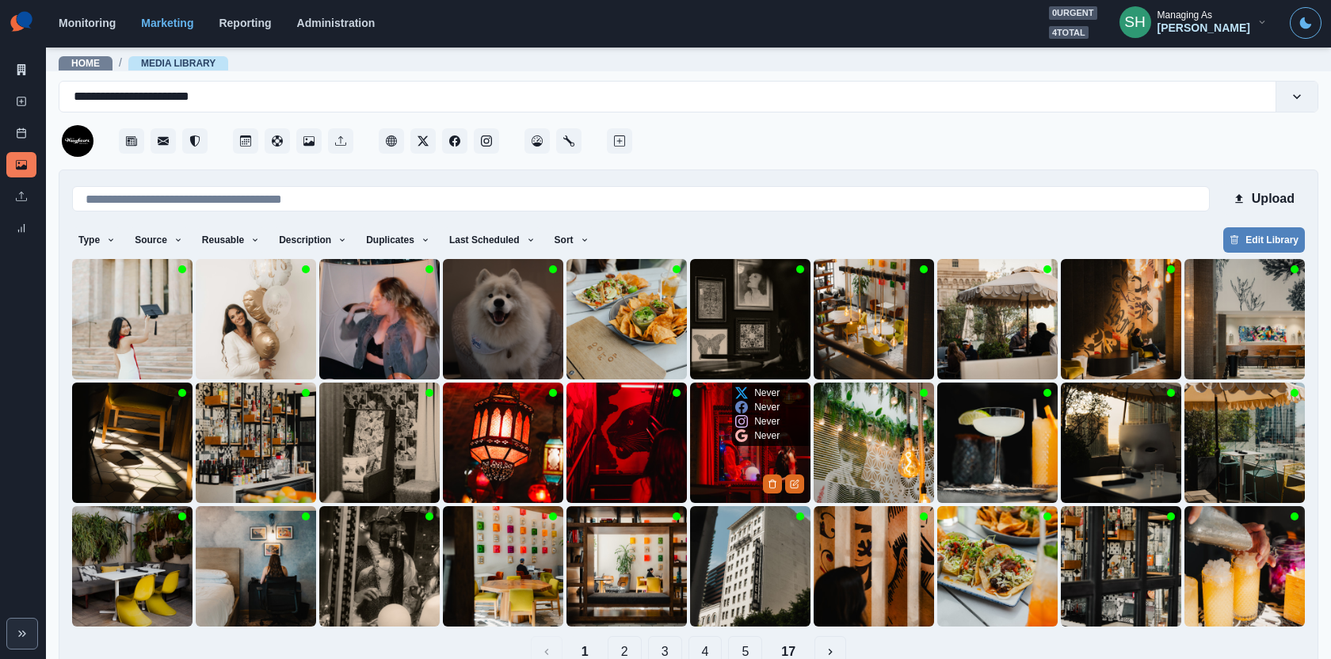
scroll to position [33, 0]
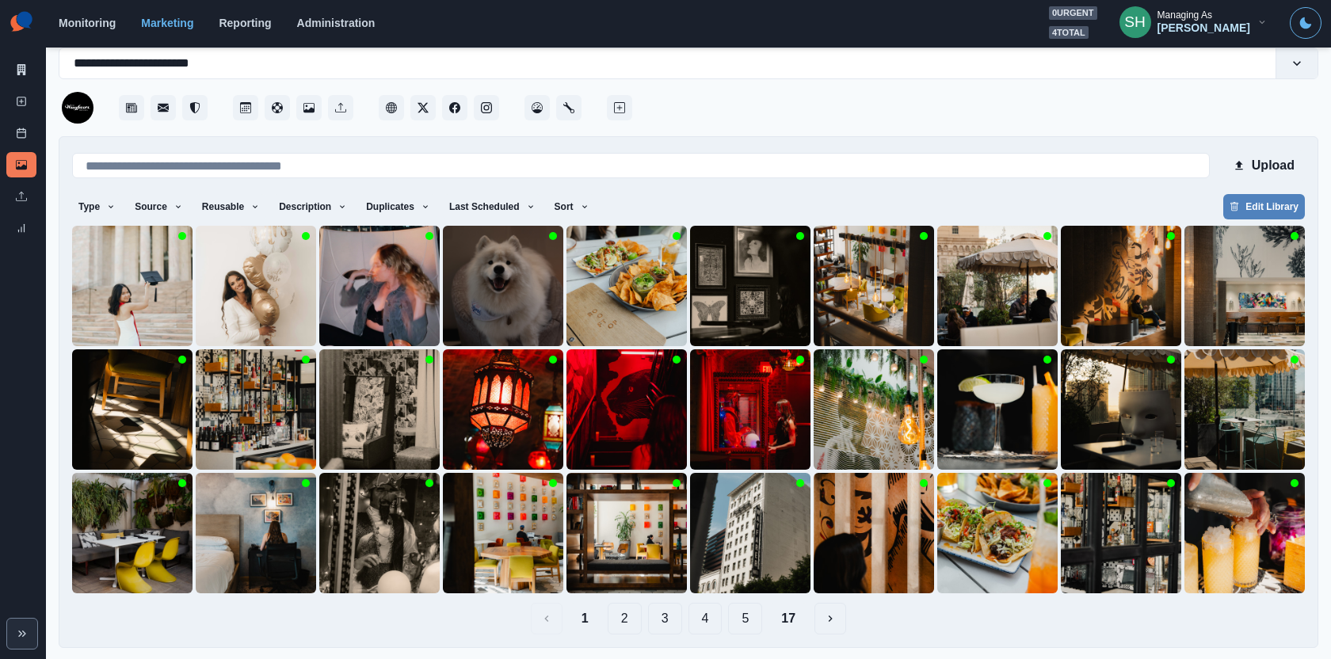
click at [799, 620] on button "17" at bounding box center [789, 619] width 40 height 32
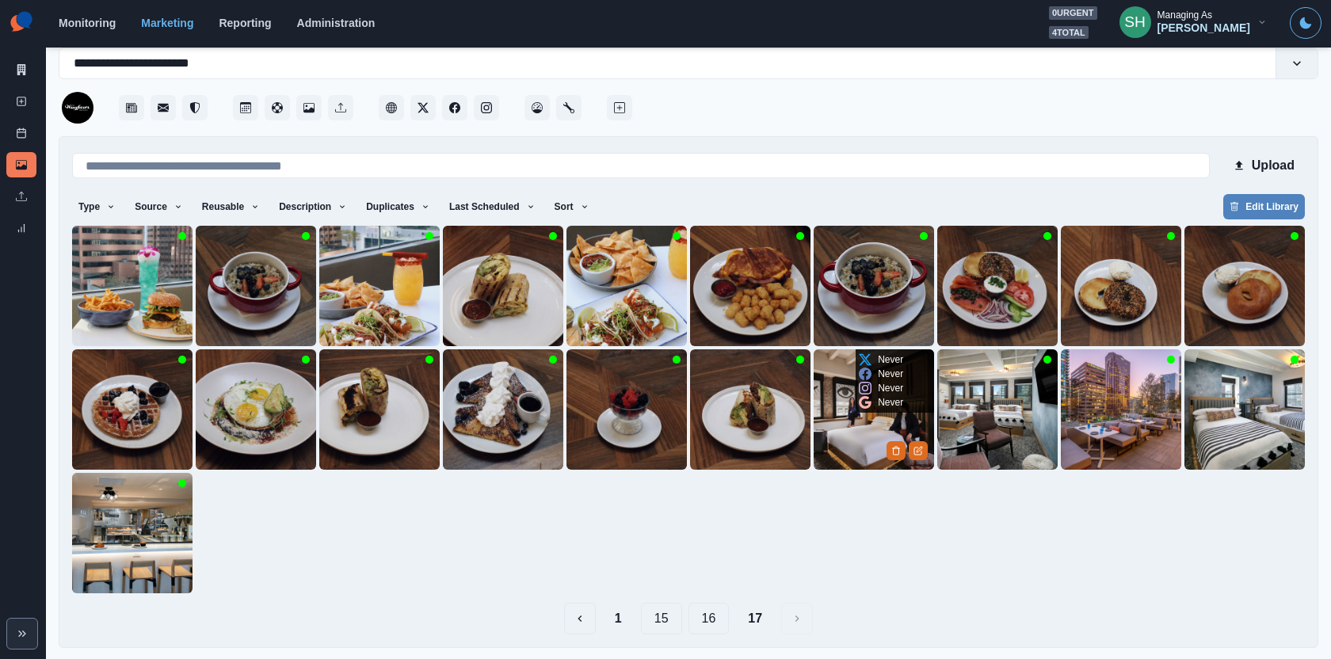
click at [864, 421] on img at bounding box center [874, 409] width 120 height 120
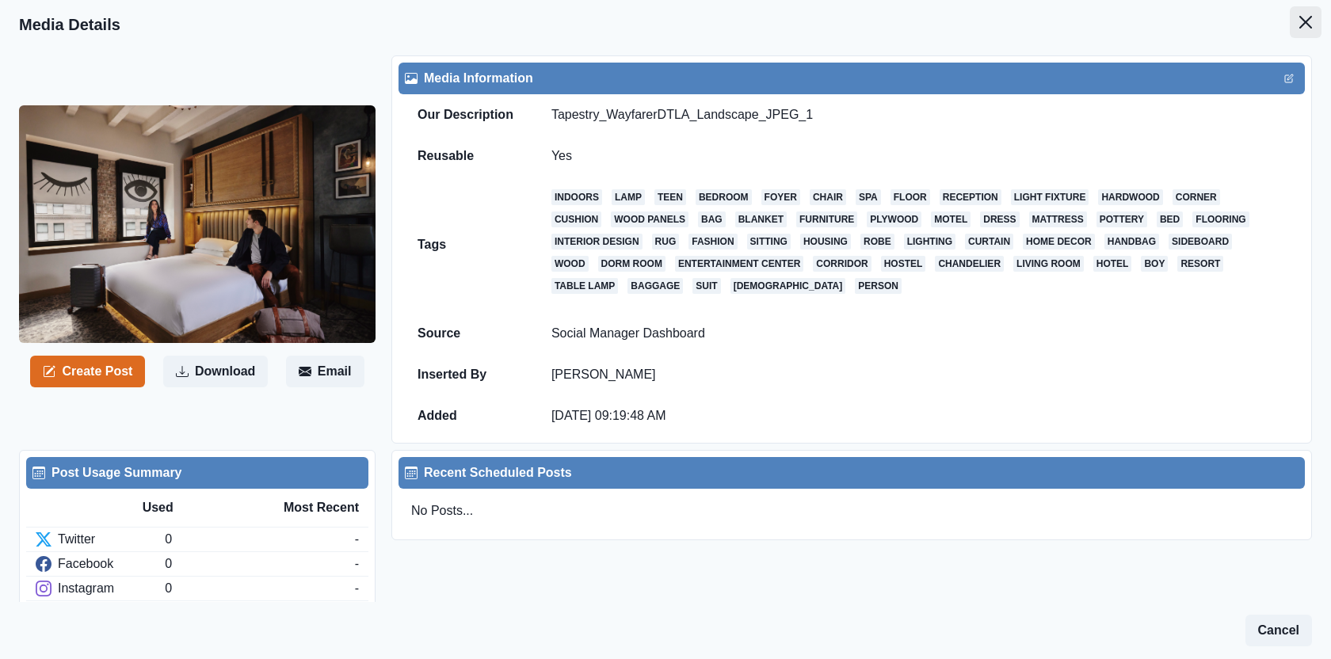
click at [1319, 12] on button "Close" at bounding box center [1306, 22] width 32 height 32
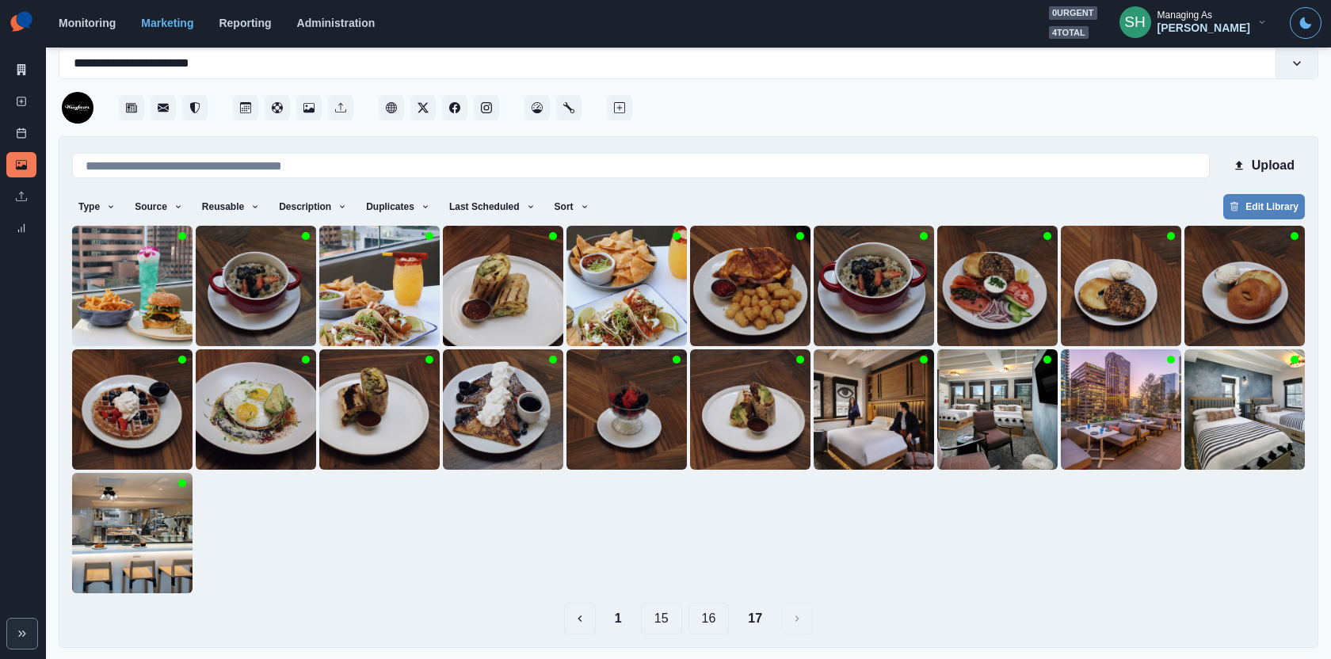
click at [708, 609] on button "16" at bounding box center [709, 619] width 41 height 32
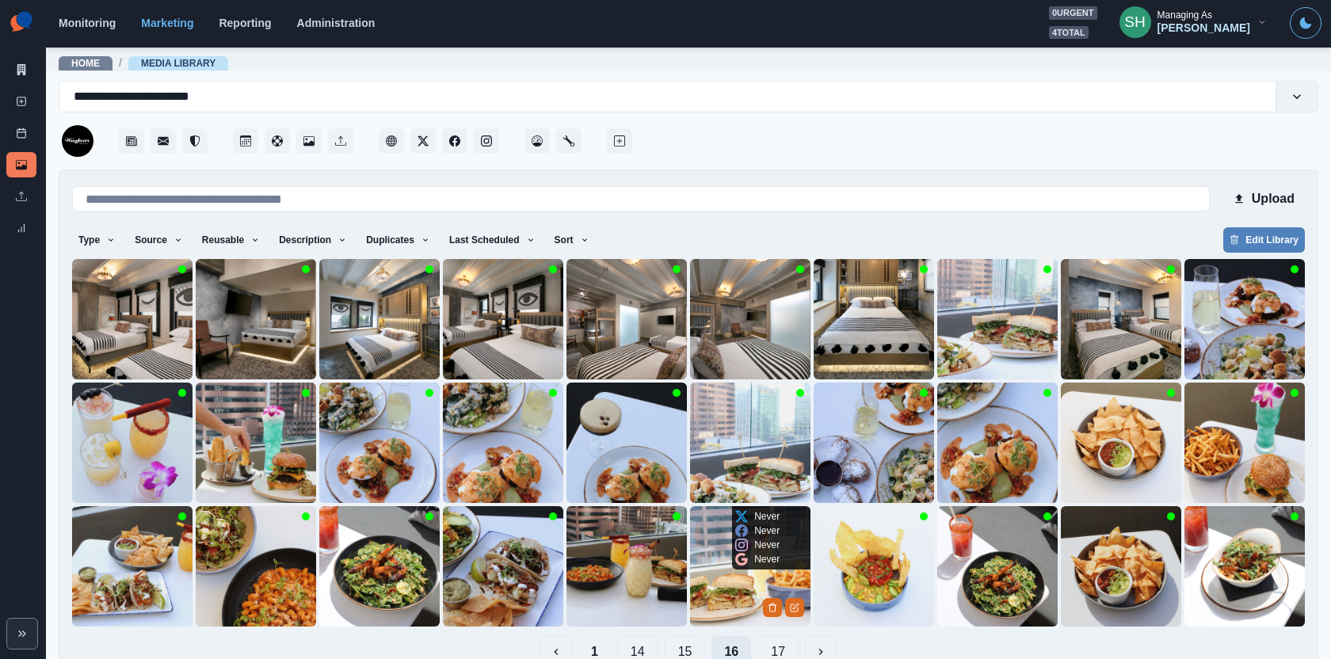
scroll to position [33, 0]
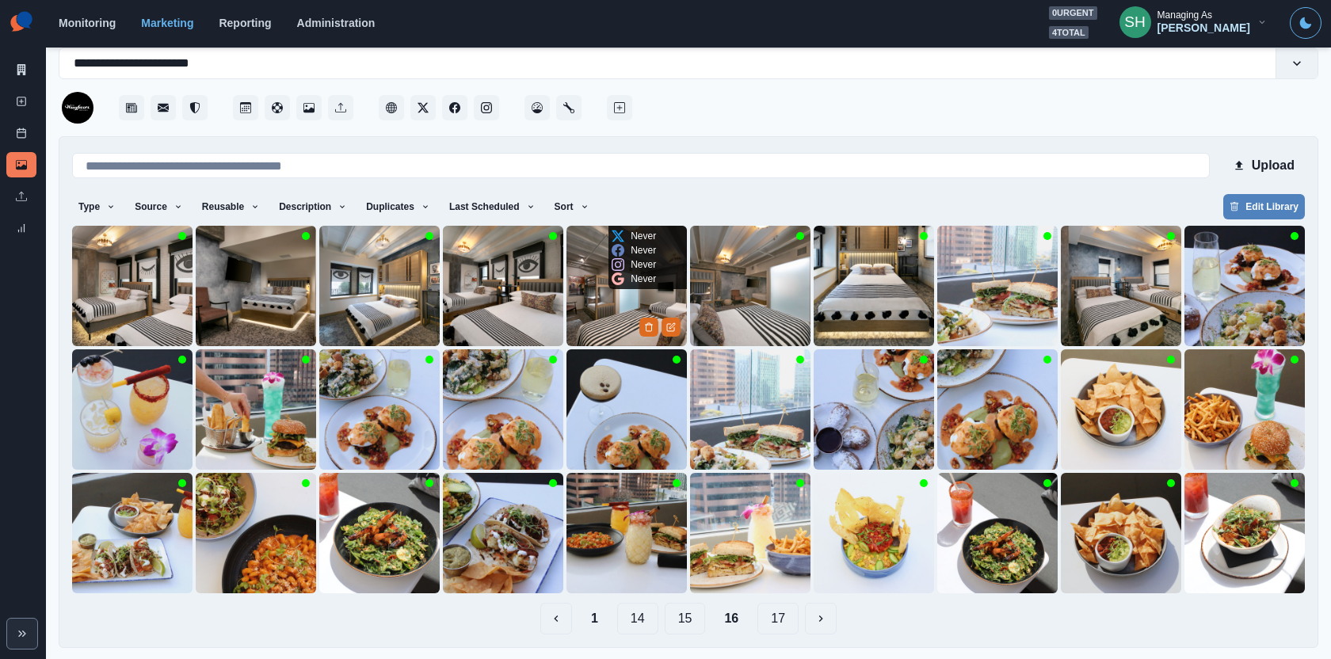
click at [614, 296] on img at bounding box center [627, 286] width 120 height 120
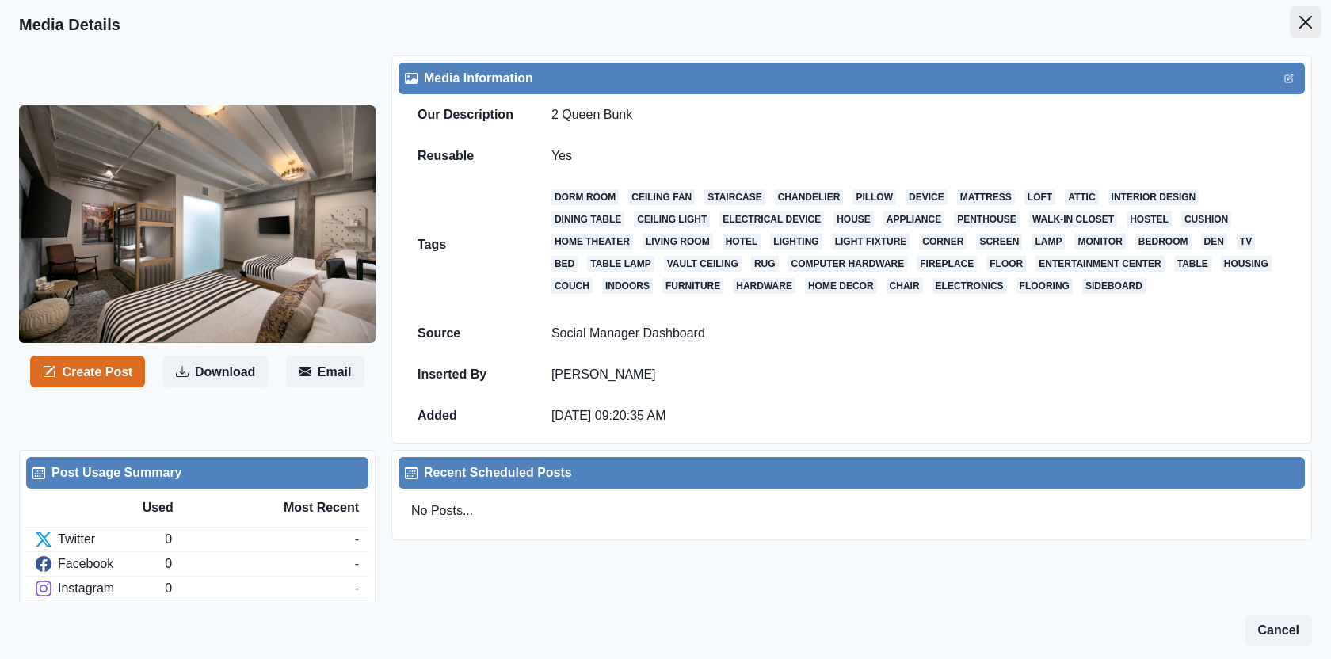
click at [1304, 19] on icon "Close" at bounding box center [1305, 22] width 13 height 13
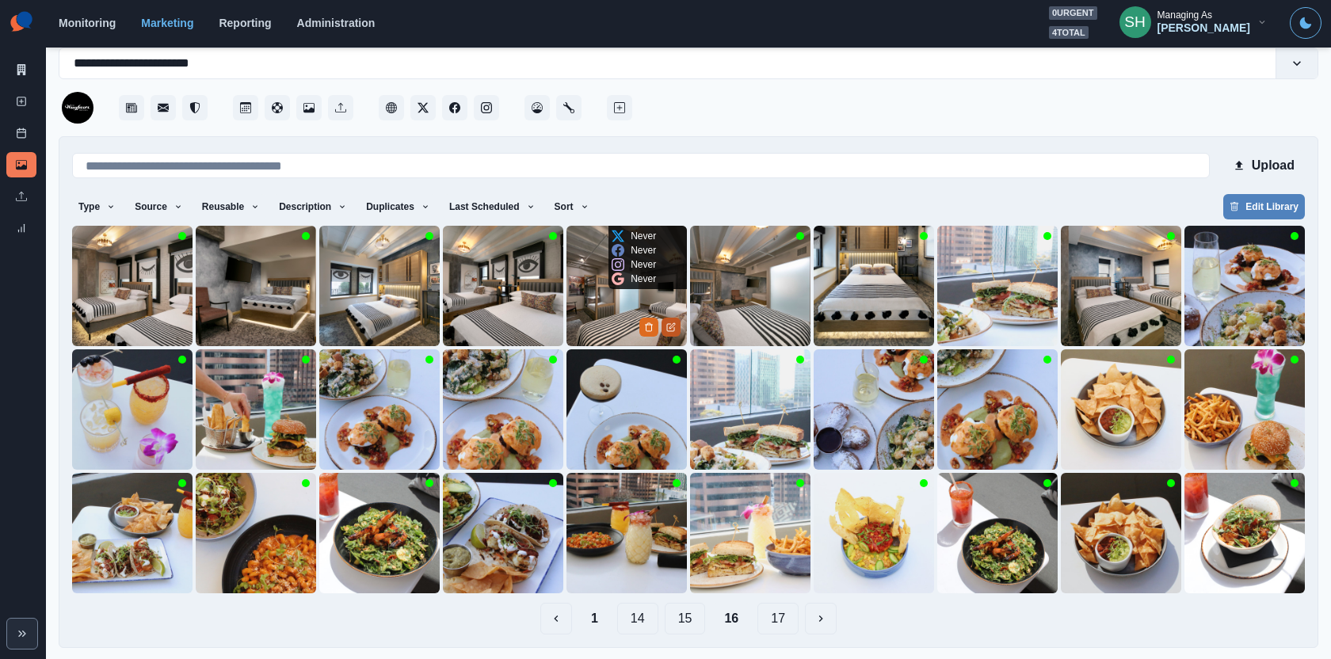
click at [670, 322] on icon "Edit Media" at bounding box center [671, 327] width 10 height 10
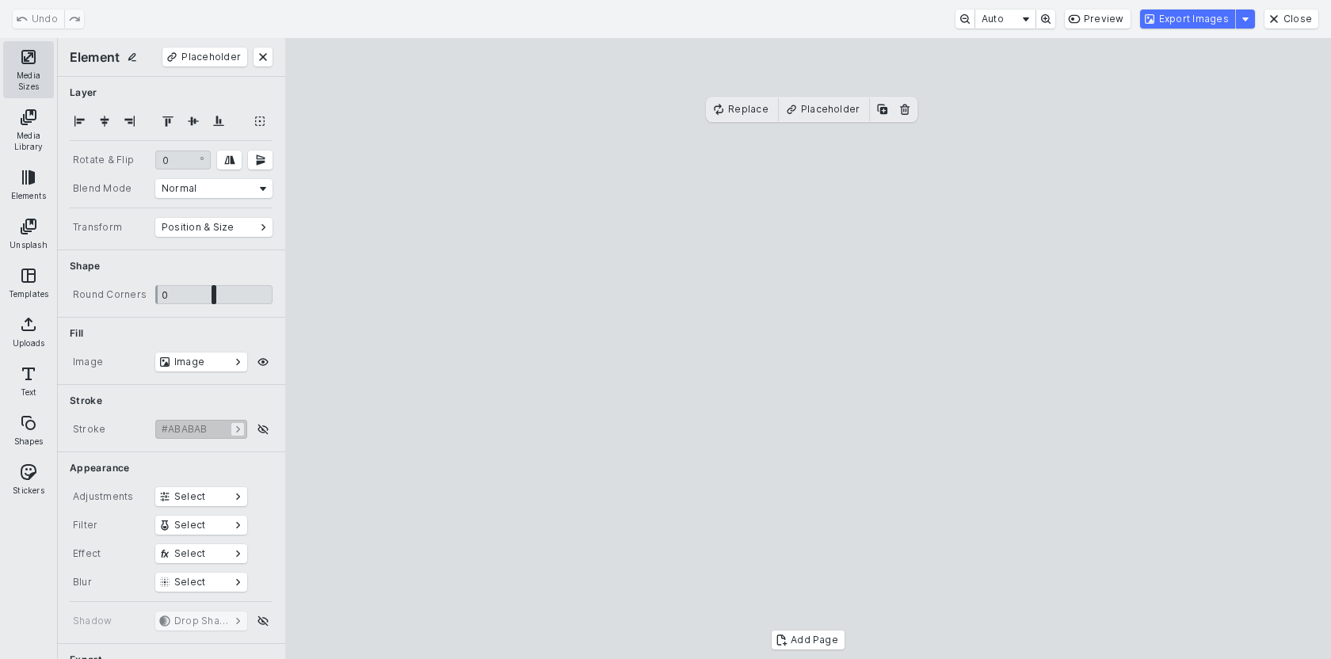
click at [22, 64] on button "Media Sizes" at bounding box center [28, 69] width 51 height 57
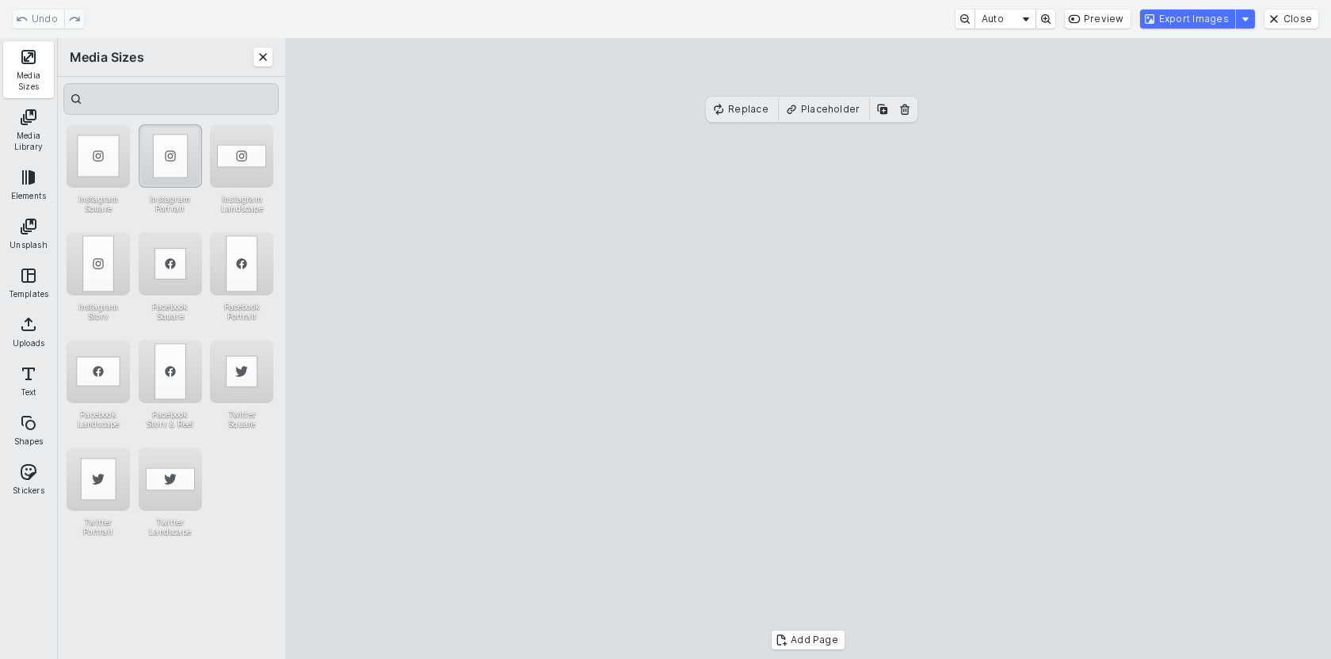
click at [173, 157] on div "Instagram Portrait" at bounding box center [170, 155] width 63 height 63
click at [808, 349] on cesdk-canvas "Editor canvas" at bounding box center [808, 349] width 0 height 0
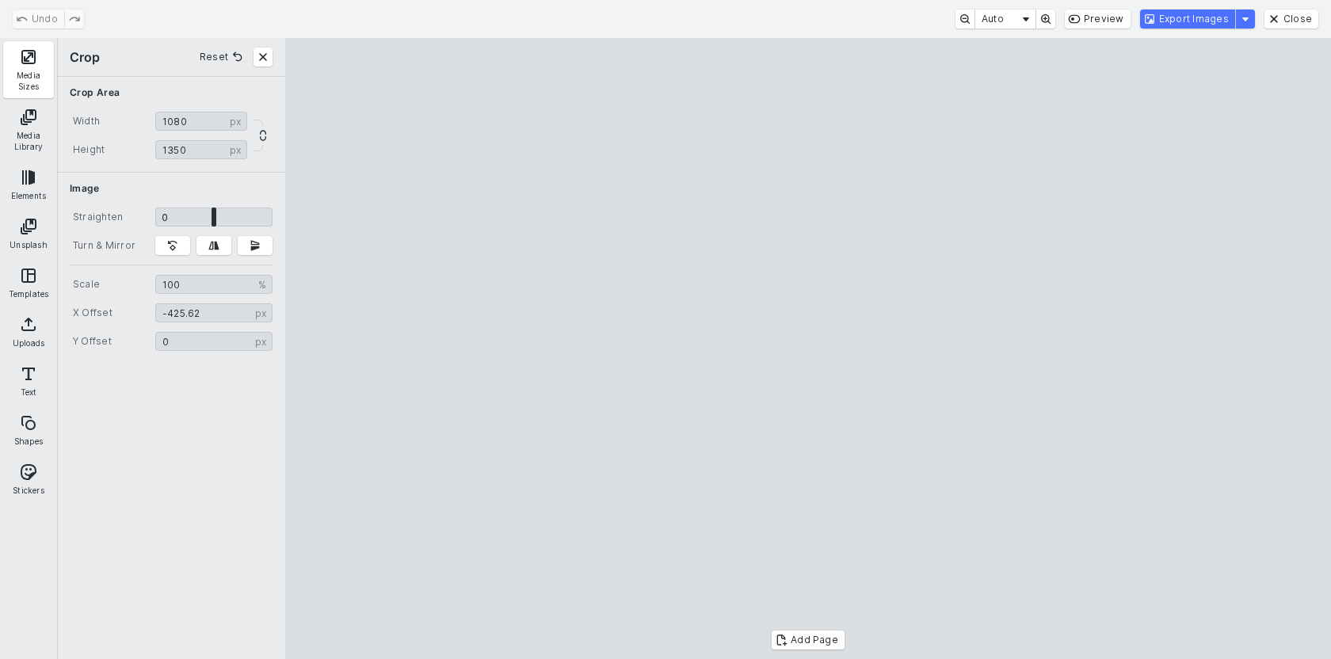
drag, startPoint x: 813, startPoint y: 307, endPoint x: 830, endPoint y: 304, distance: 16.9
click at [808, 349] on cesdk-canvas "Editor canvas" at bounding box center [808, 349] width 0 height 0
type input "*******"
click at [808, 349] on cesdk-canvas "Editor canvas" at bounding box center [808, 349] width 0 height 0
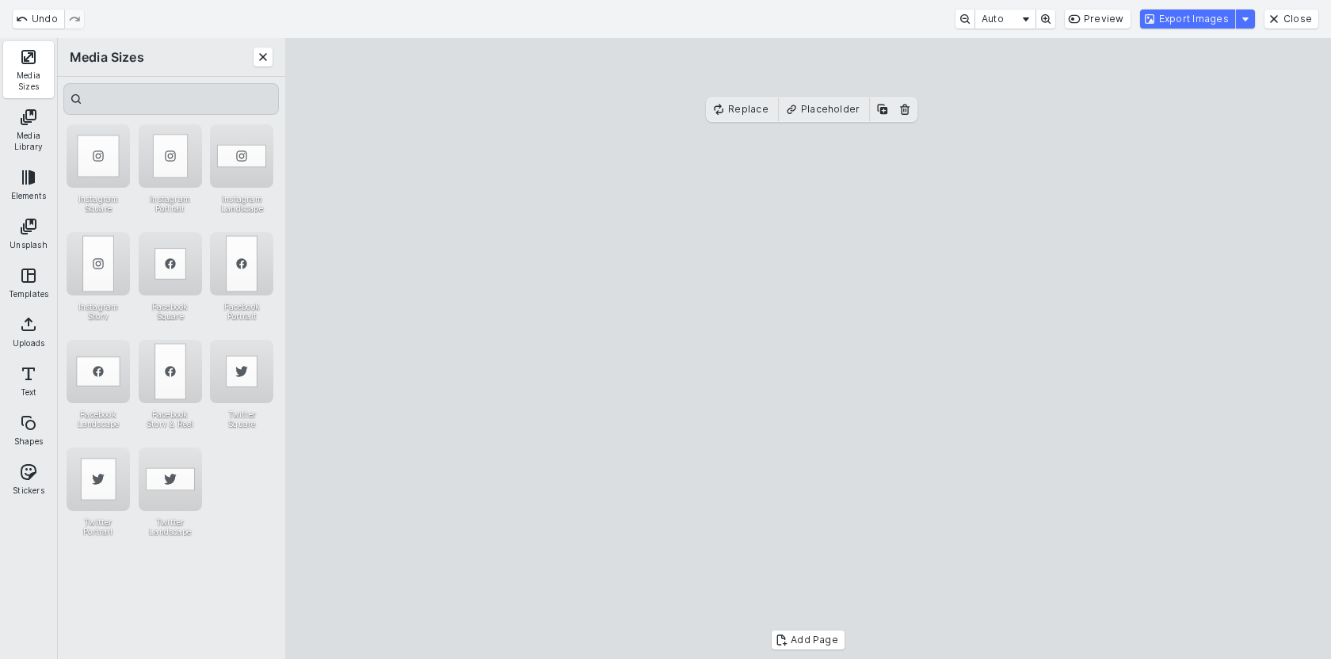
click at [808, 349] on cesdk-canvas "Editor canvas" at bounding box center [808, 349] width 0 height 0
click at [1164, 14] on button "Export Images" at bounding box center [1187, 19] width 95 height 19
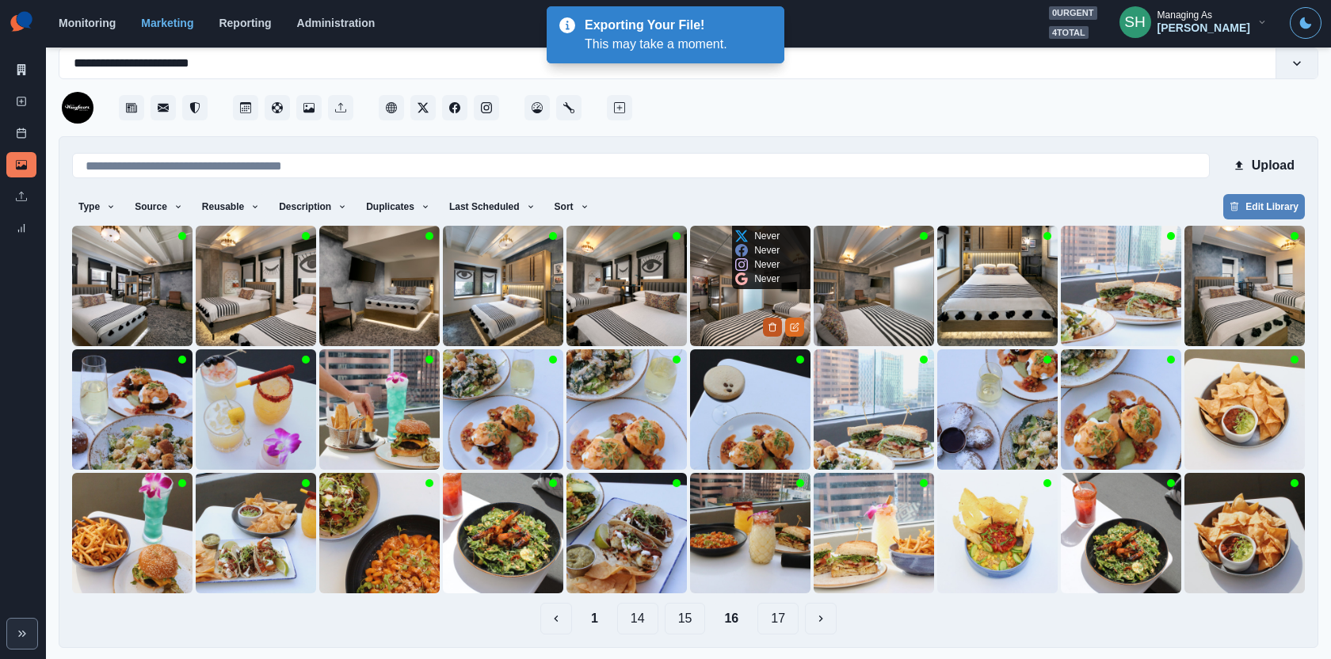
click at [772, 327] on icon "Delete Media" at bounding box center [773, 327] width 10 height 10
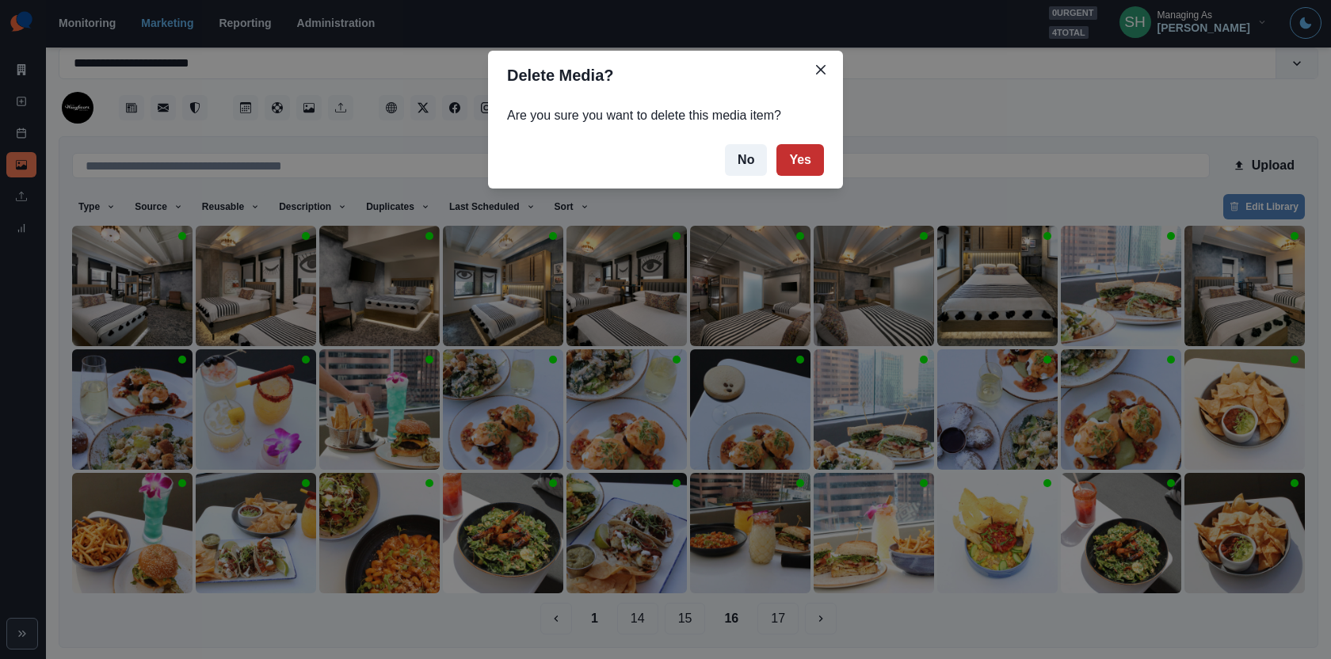
click at [816, 159] on button "Yes" at bounding box center [800, 160] width 48 height 32
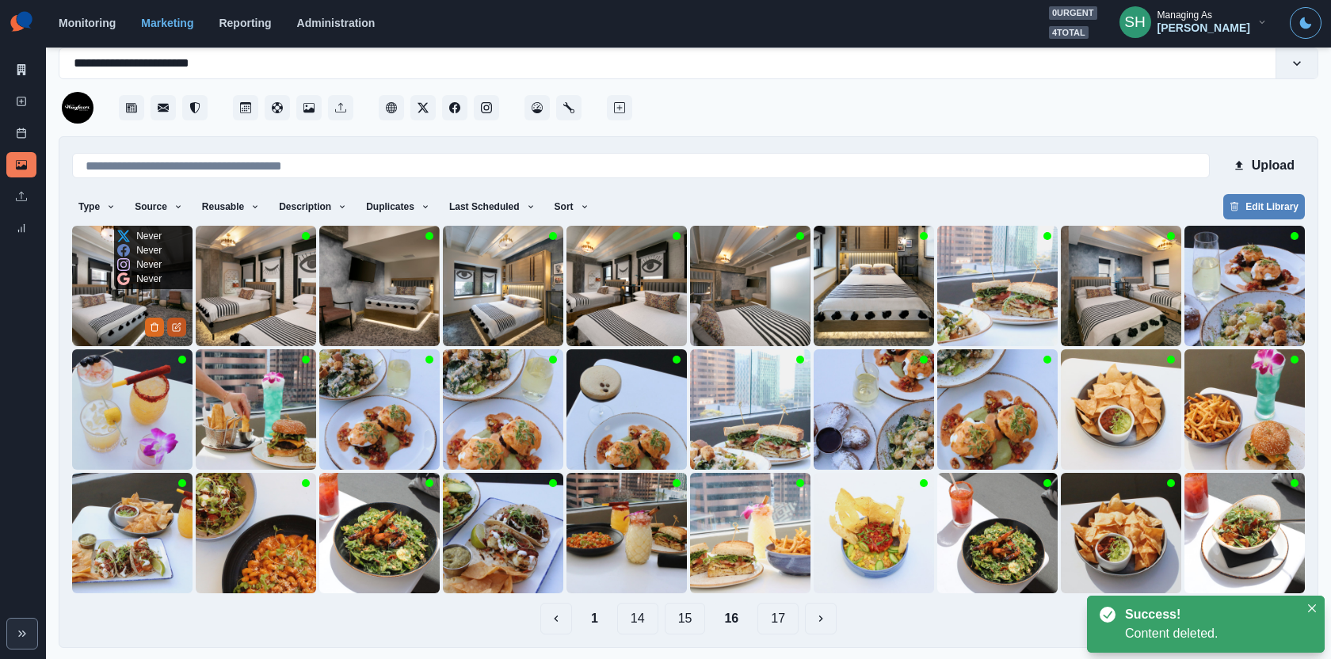
click at [175, 319] on button "Edit Media" at bounding box center [176, 327] width 19 height 19
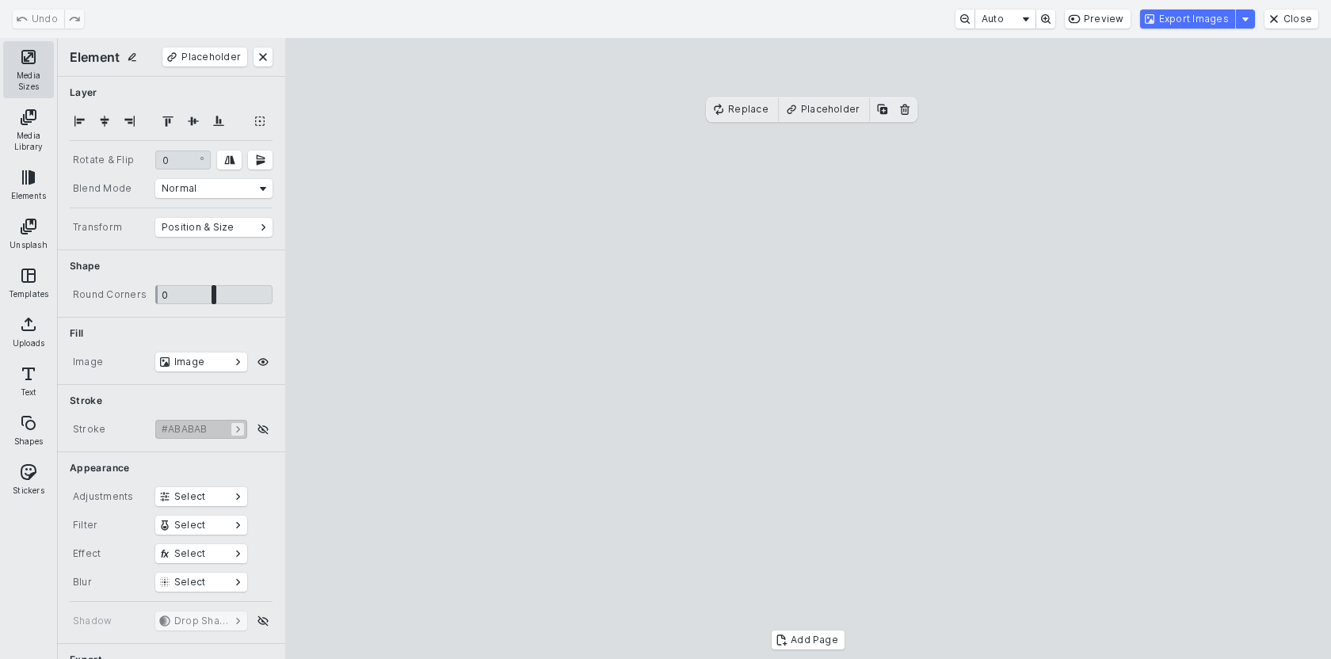
click at [10, 53] on button "Media Sizes" at bounding box center [28, 69] width 51 height 57
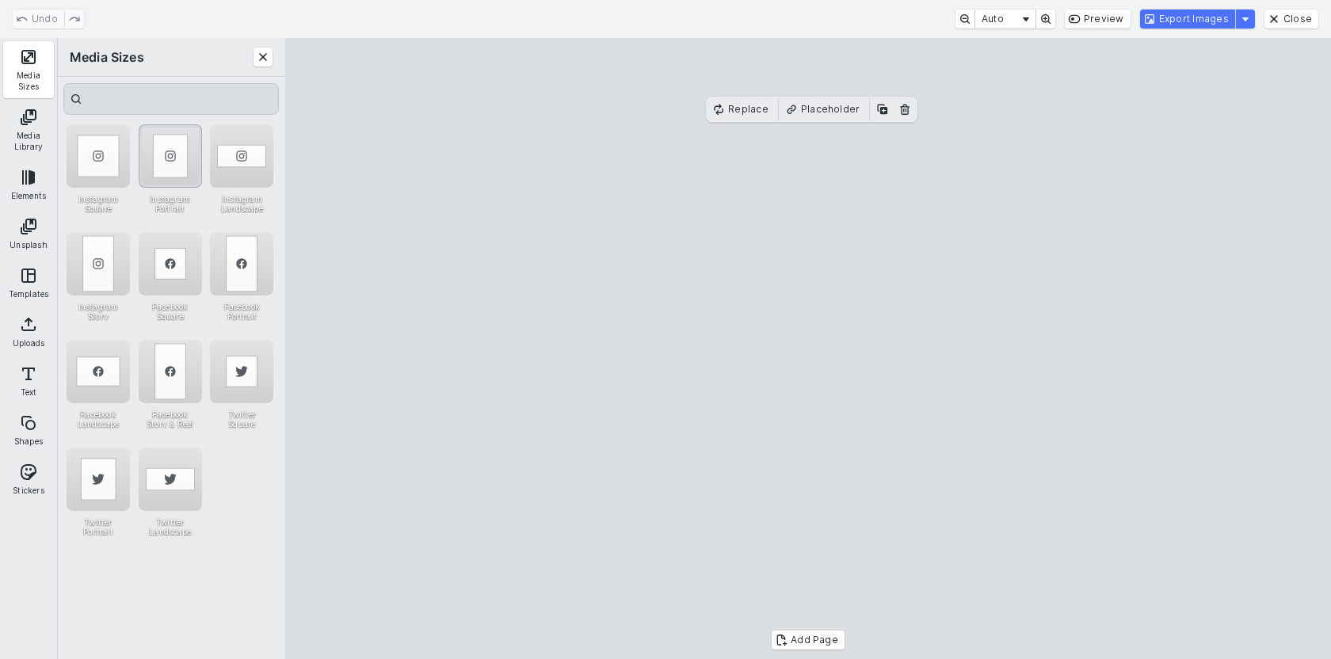
click at [174, 147] on div "Instagram Portrait" at bounding box center [170, 155] width 63 height 63
click at [808, 349] on cesdk-canvas "Editor canvas" at bounding box center [808, 349] width 0 height 0
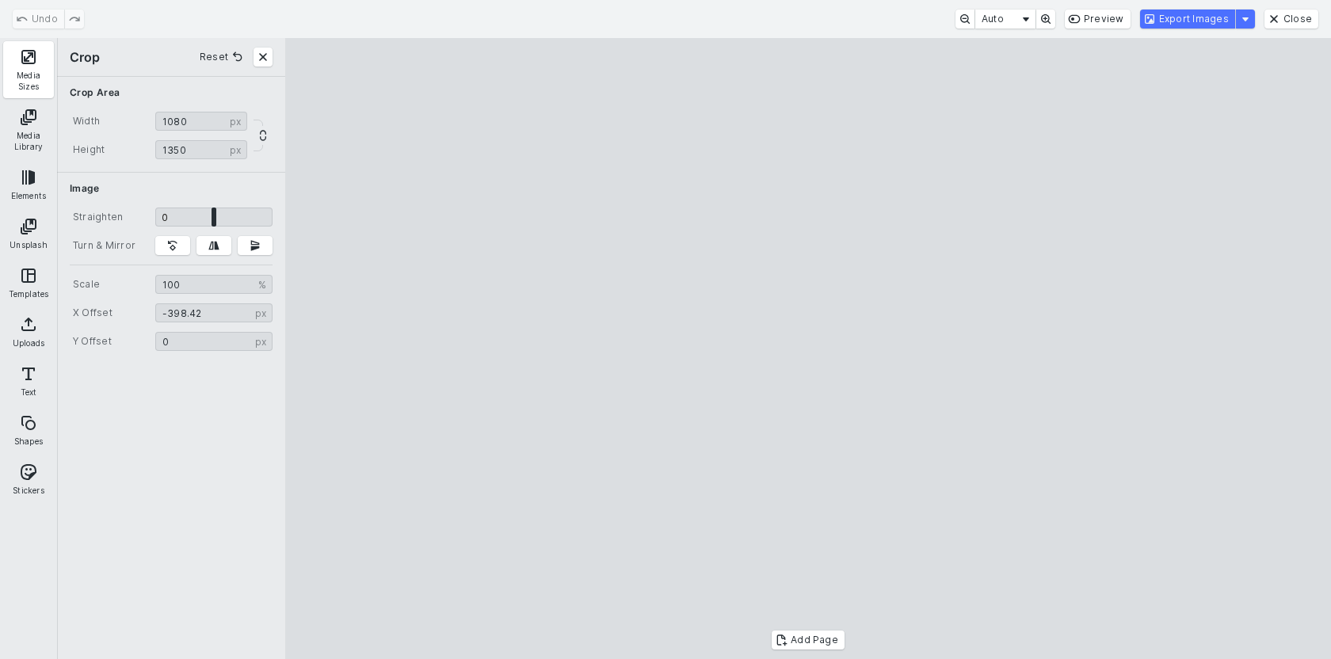
type input "*******"
drag, startPoint x: 844, startPoint y: 309, endPoint x: 876, endPoint y: 311, distance: 32.6
click at [808, 349] on cesdk-canvas "Editor canvas" at bounding box center [808, 349] width 0 height 0
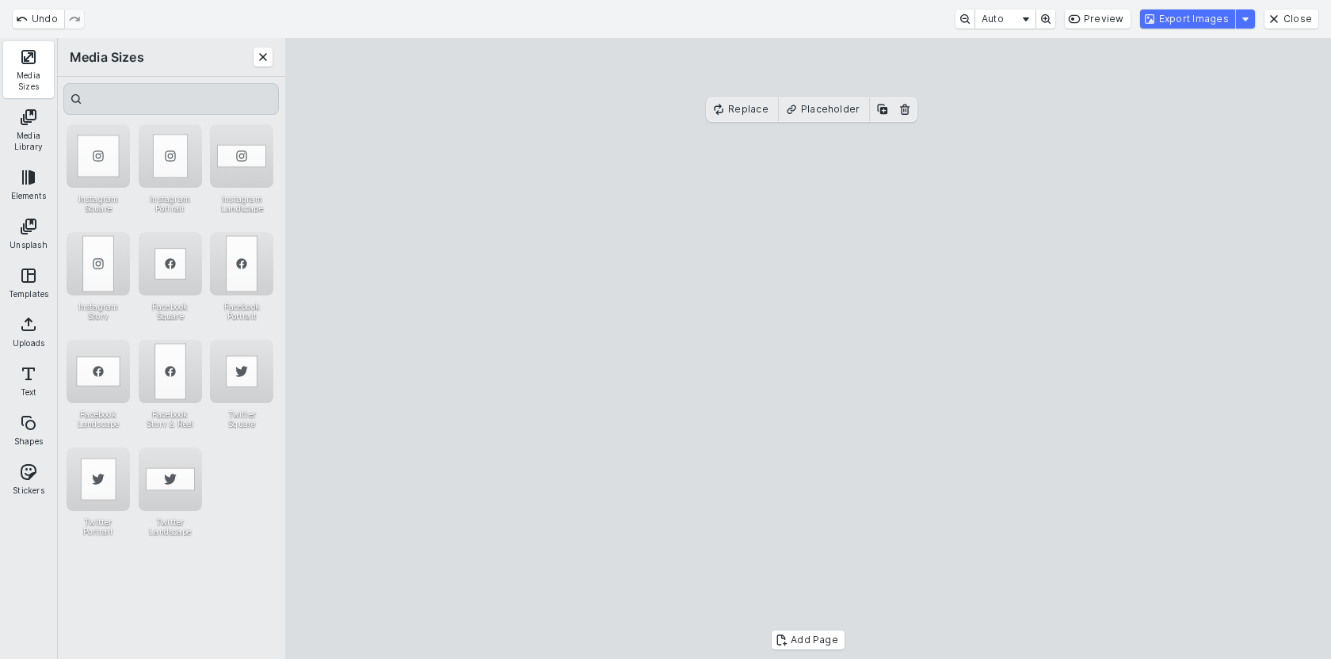
click at [808, 349] on cesdk-canvas "Editor canvas" at bounding box center [808, 349] width 0 height 0
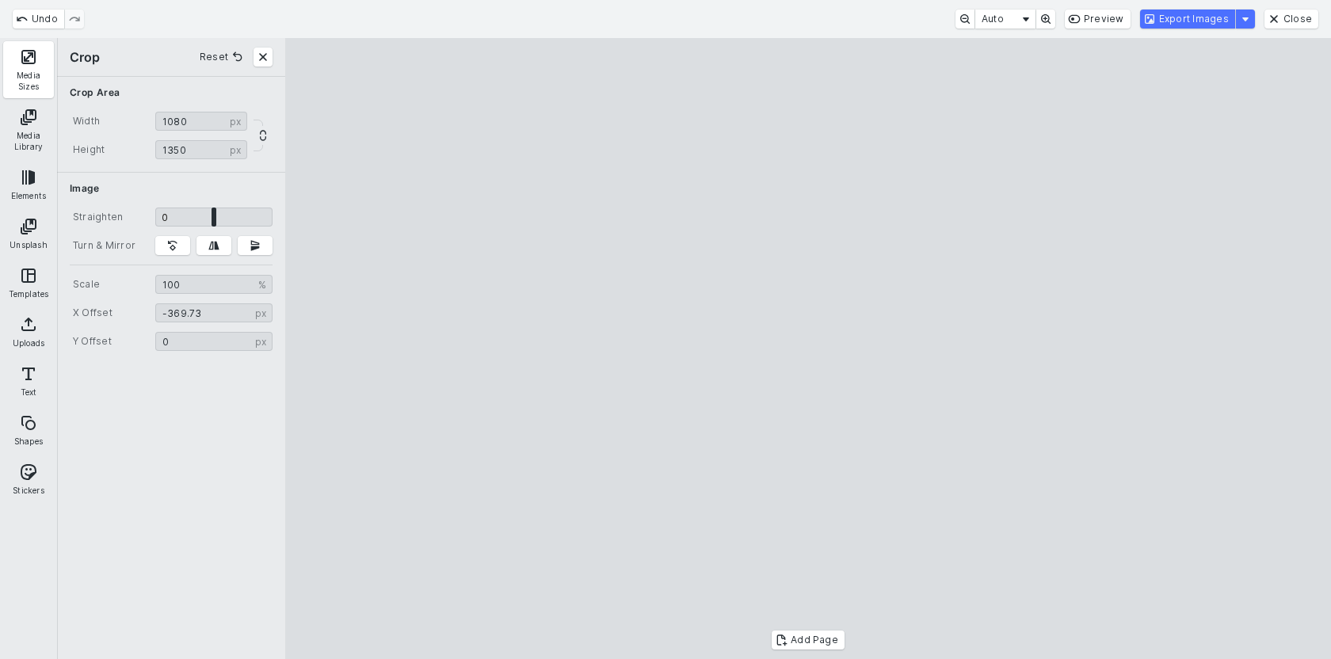
click at [808, 349] on cesdk-canvas "Editor canvas" at bounding box center [808, 349] width 0 height 0
type input "*******"
click at [808, 349] on cesdk-canvas "Editor canvas" at bounding box center [808, 349] width 0 height 0
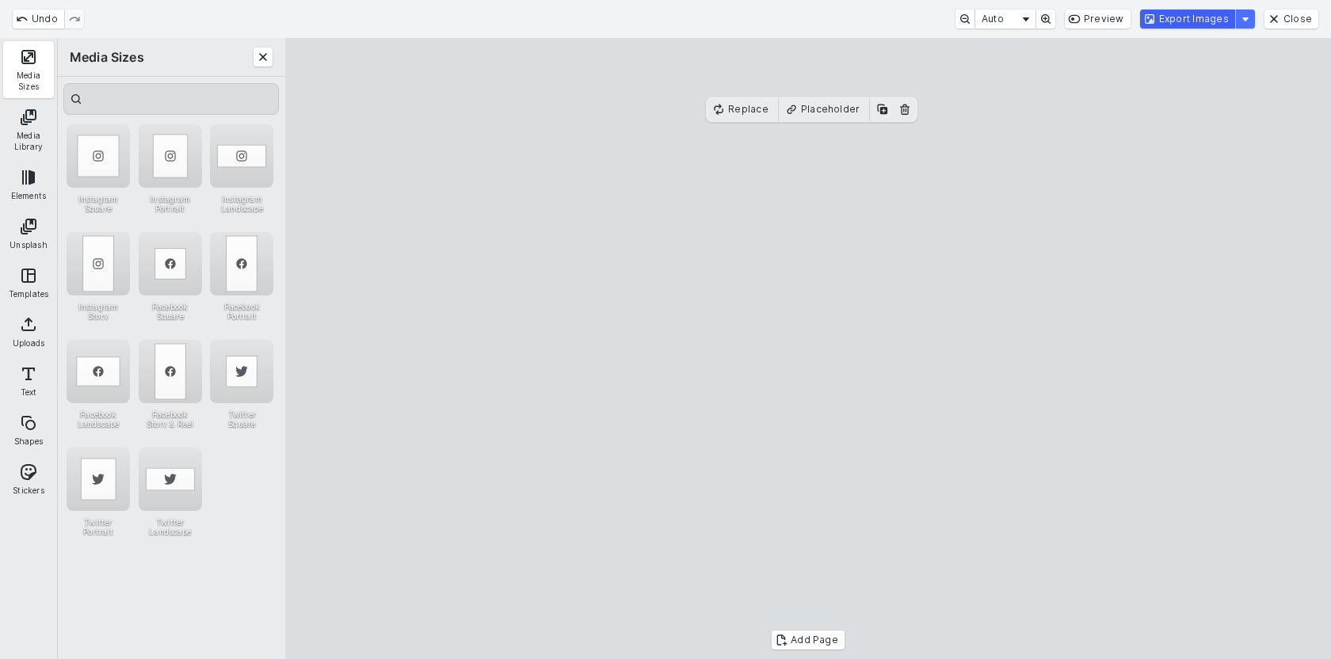
click at [1175, 21] on button "Export Images" at bounding box center [1187, 19] width 95 height 19
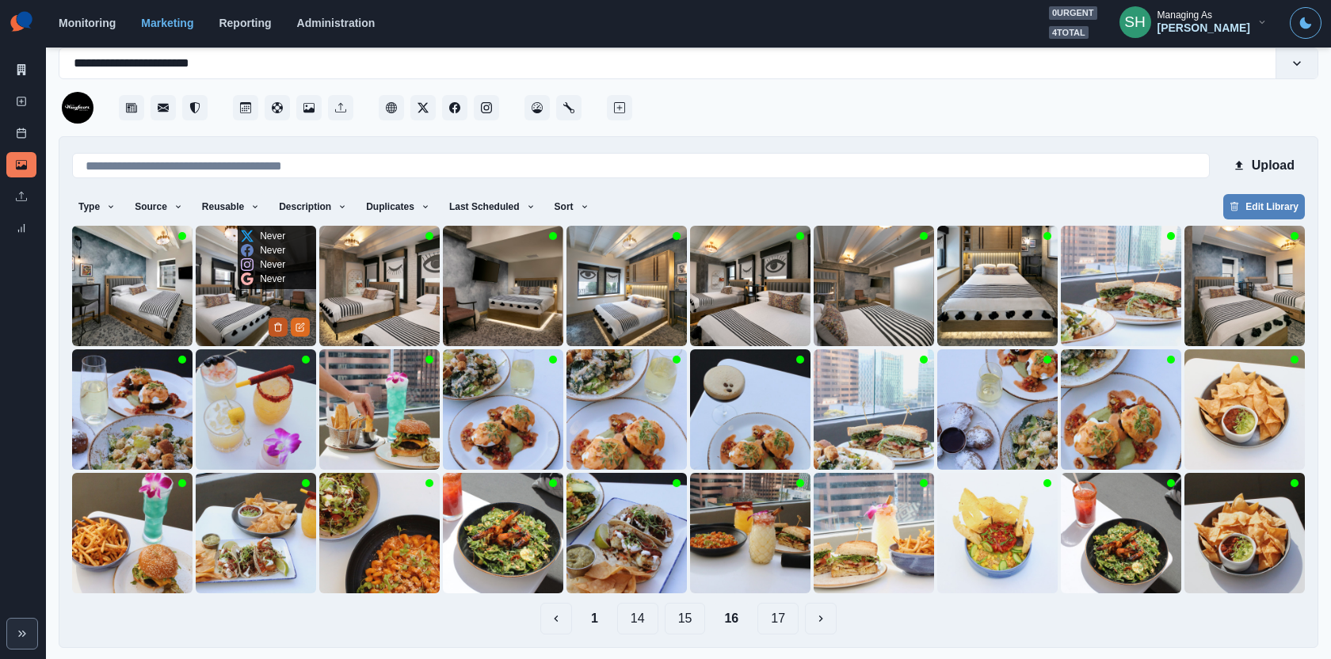
click at [269, 327] on button "Delete Media" at bounding box center [278, 327] width 19 height 19
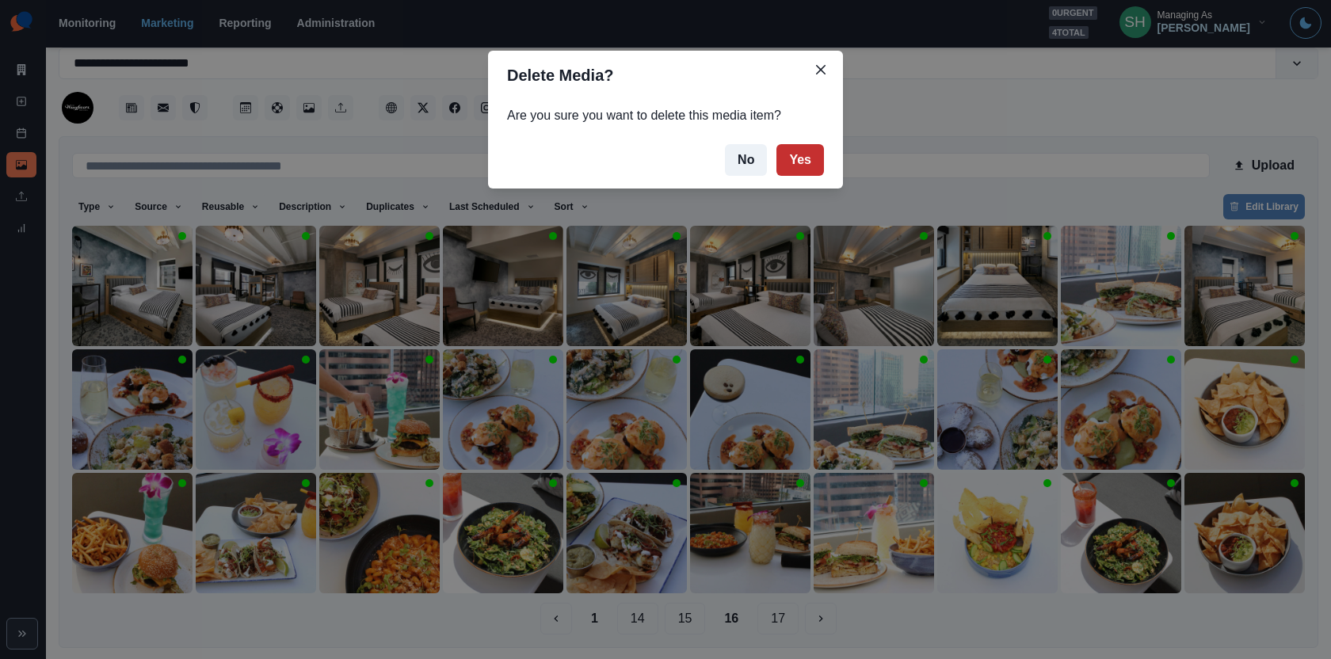
click at [806, 167] on button "Yes" at bounding box center [800, 160] width 48 height 32
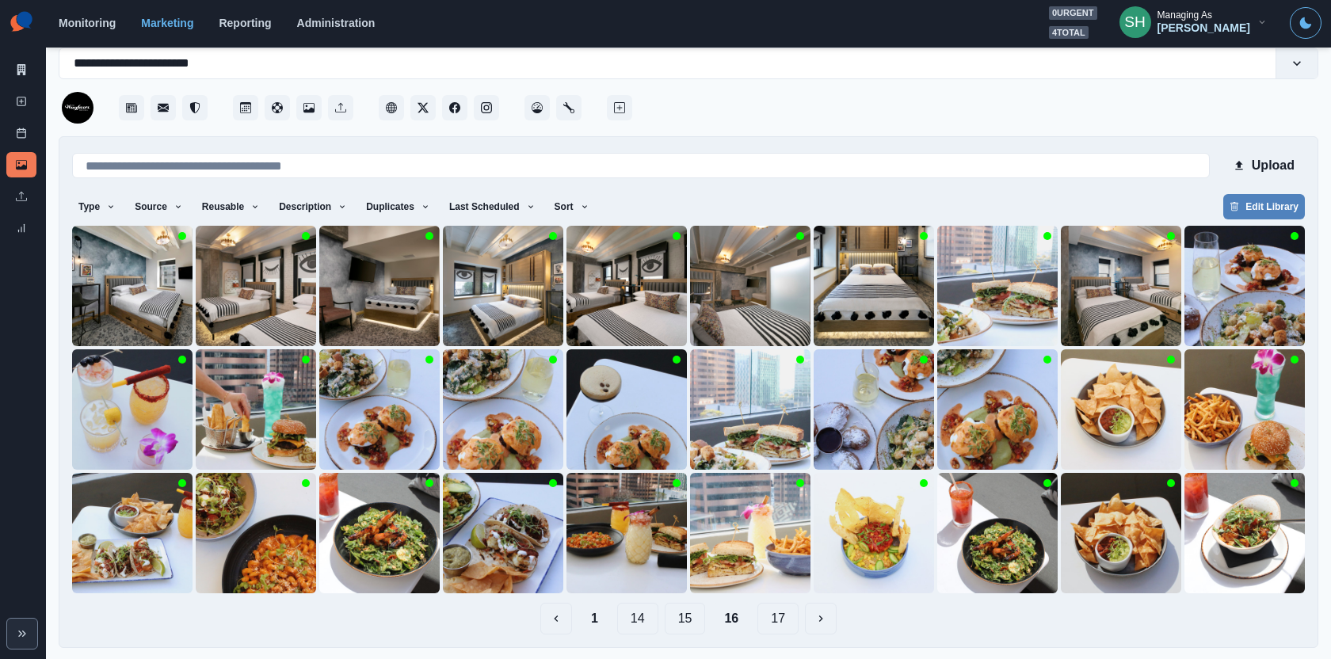
click at [599, 621] on button "1" at bounding box center [594, 619] width 32 height 32
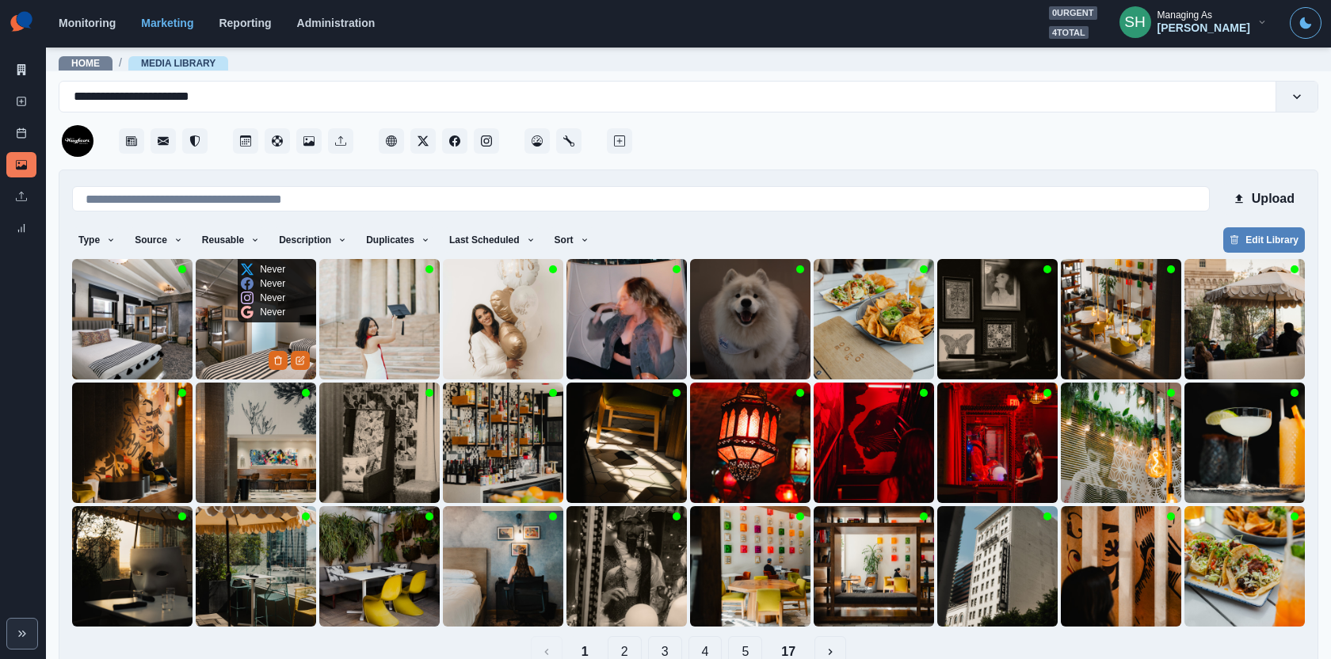
click at [250, 326] on img at bounding box center [256, 319] width 120 height 120
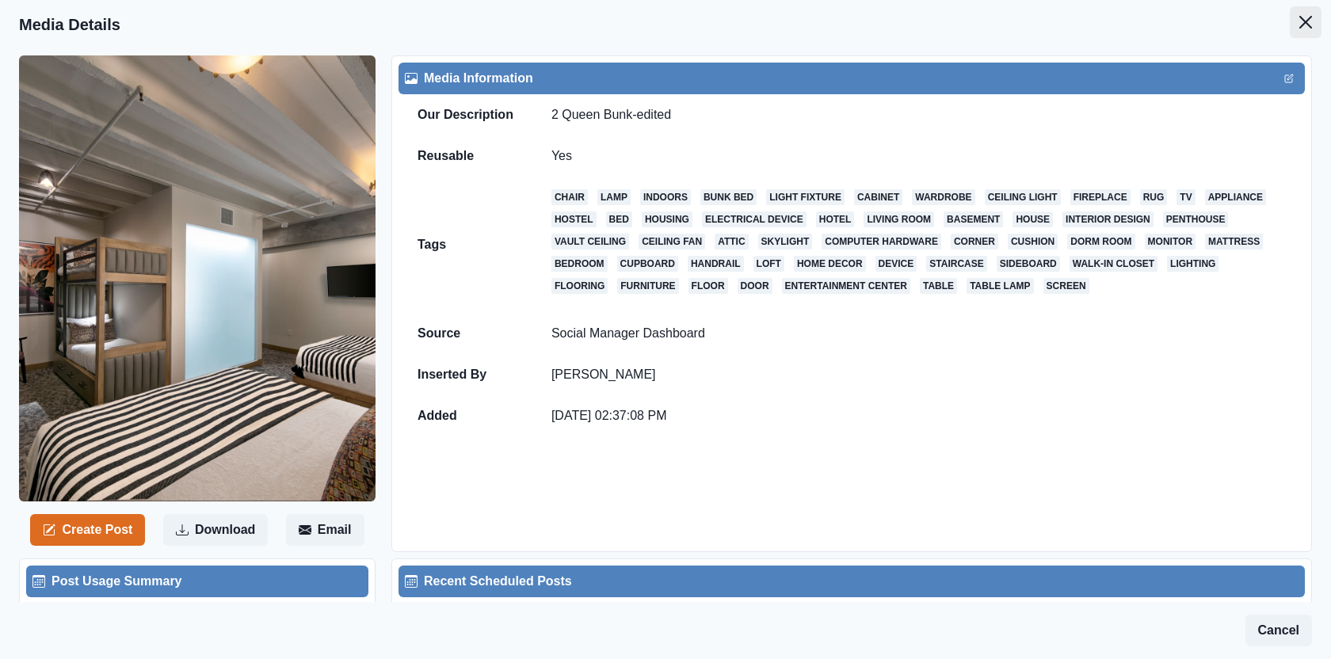
click at [1306, 20] on icon "Close" at bounding box center [1305, 22] width 13 height 13
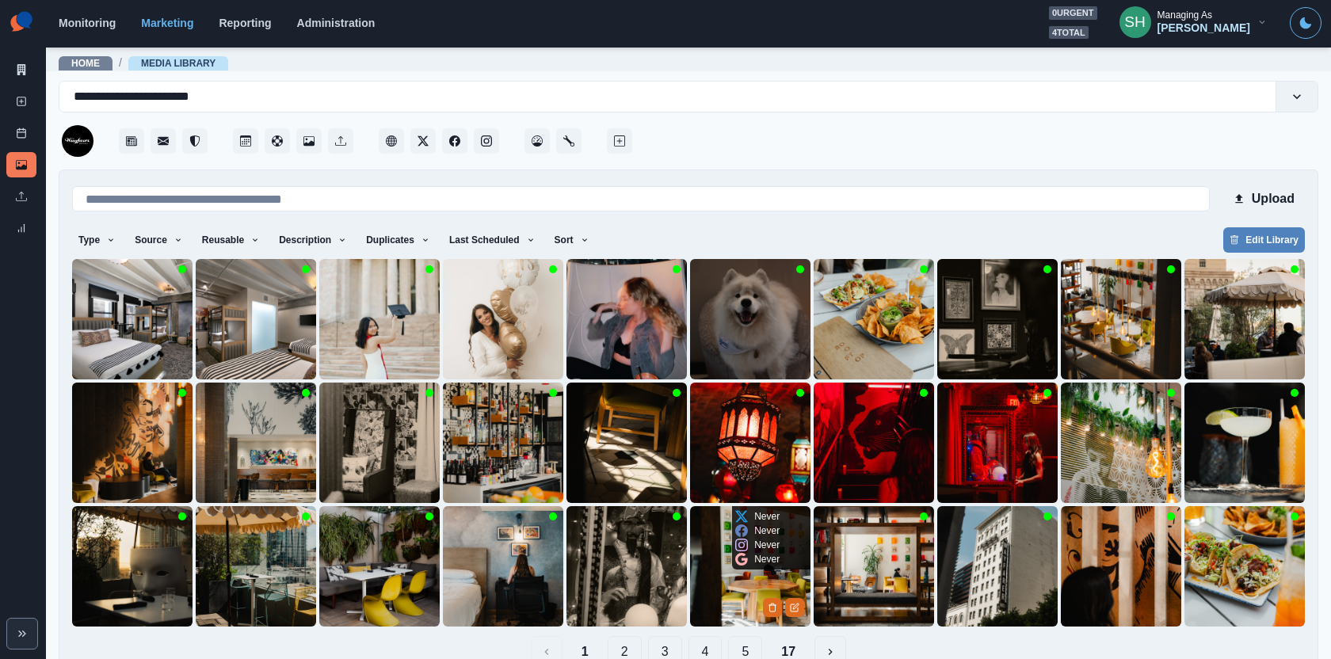
scroll to position [33, 0]
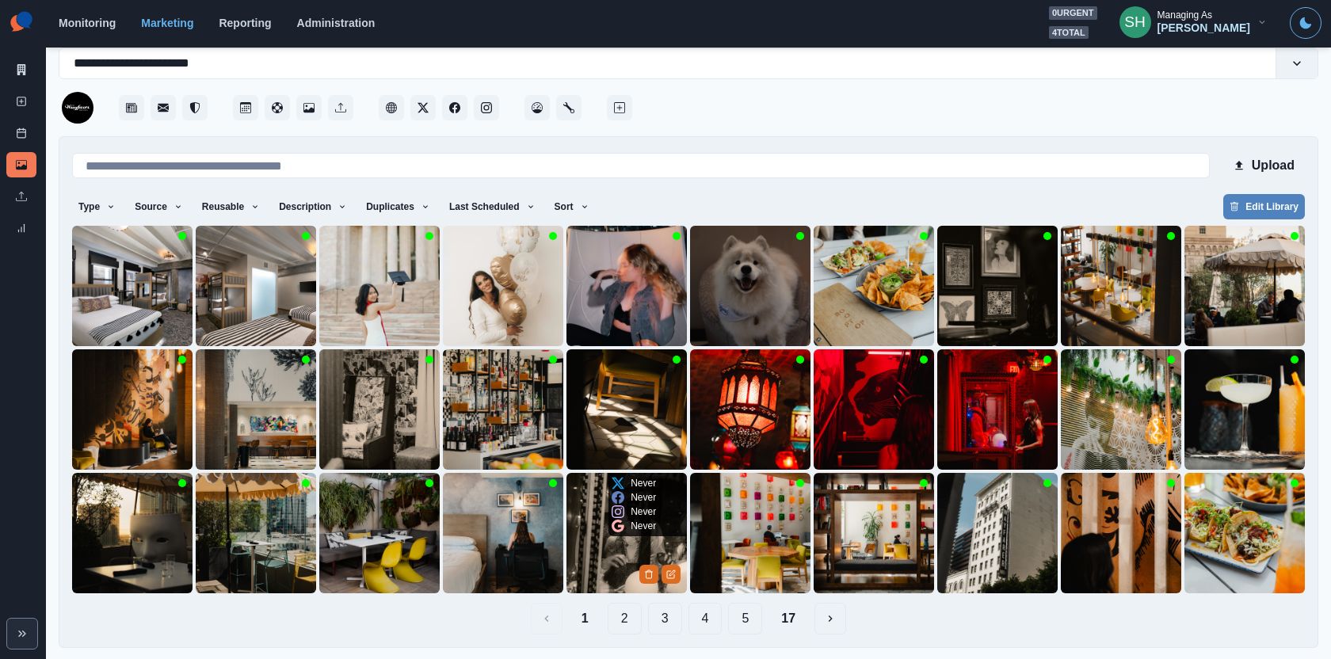
click at [637, 544] on img at bounding box center [627, 533] width 120 height 120
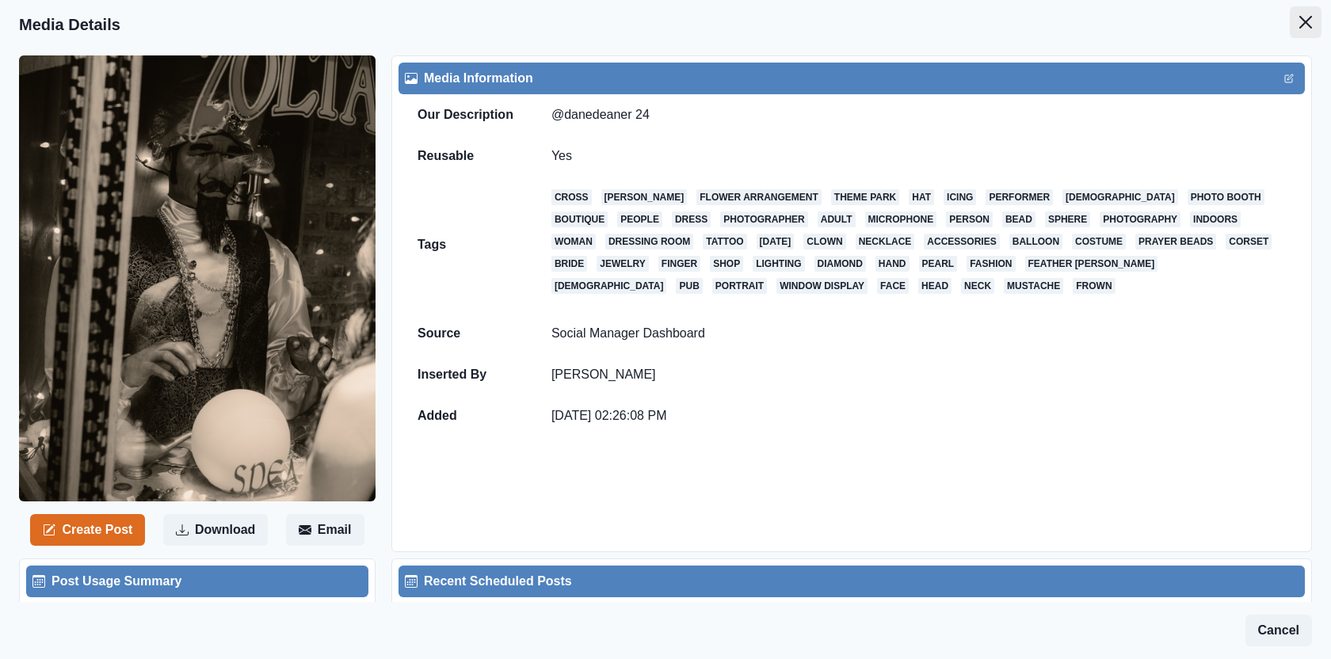
click at [1307, 29] on button "Close" at bounding box center [1306, 22] width 32 height 32
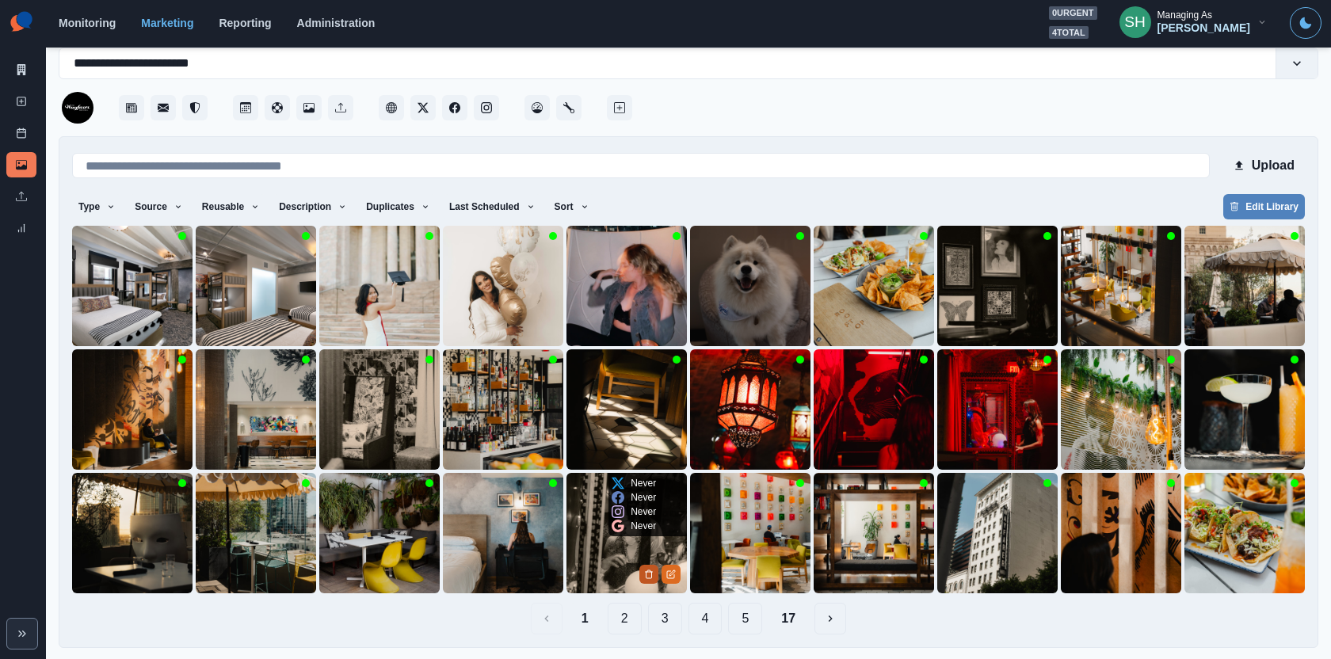
click at [647, 570] on icon "Delete Media" at bounding box center [650, 574] width 6 height 8
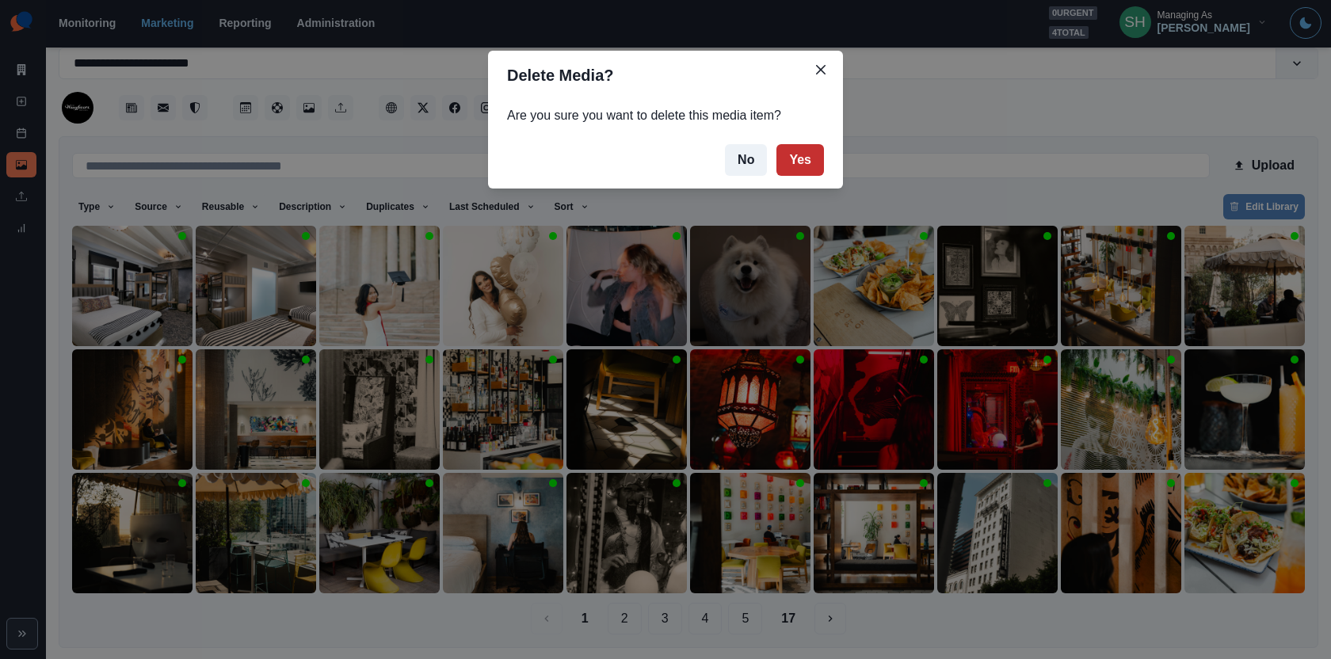
click at [807, 155] on button "Yes" at bounding box center [800, 160] width 48 height 32
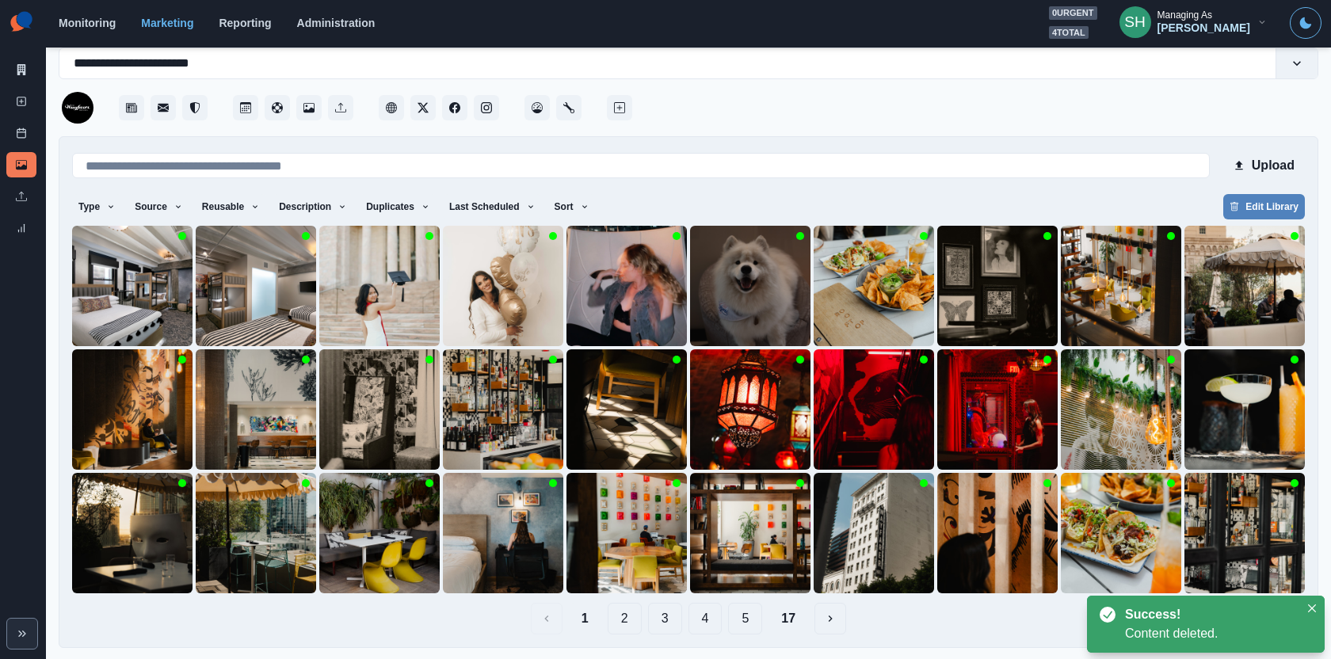
click at [624, 616] on button "2" at bounding box center [625, 619] width 34 height 32
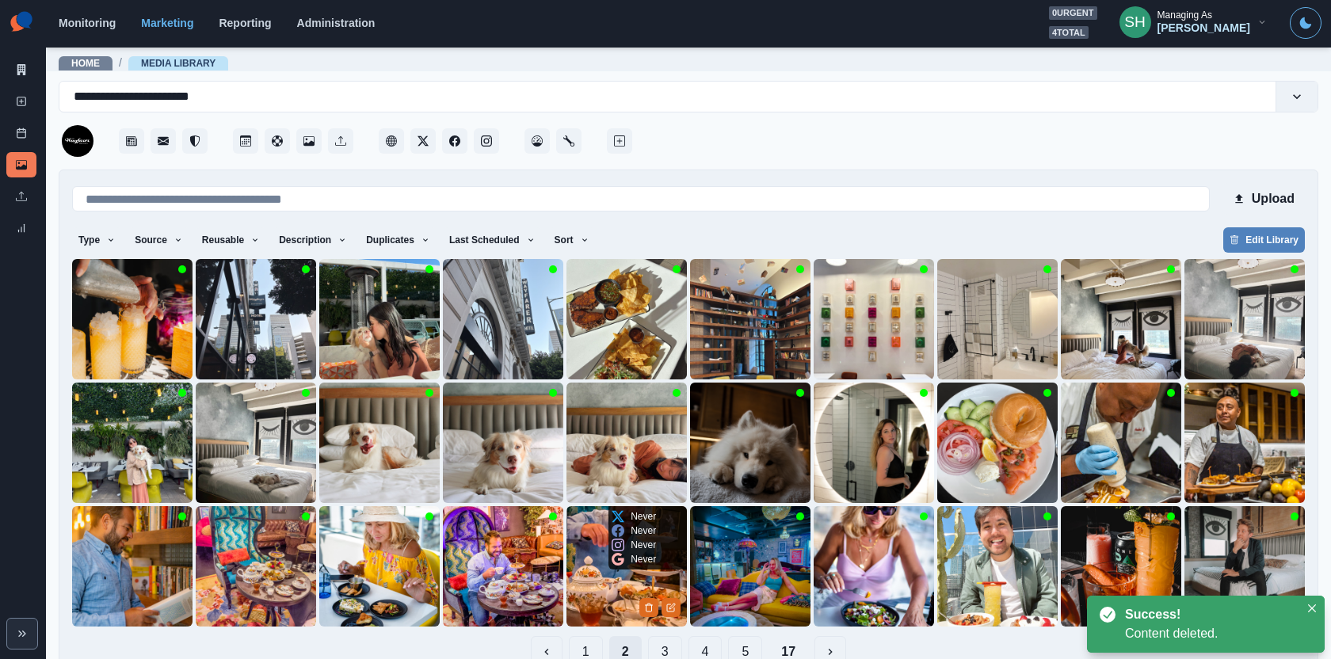
scroll to position [33, 0]
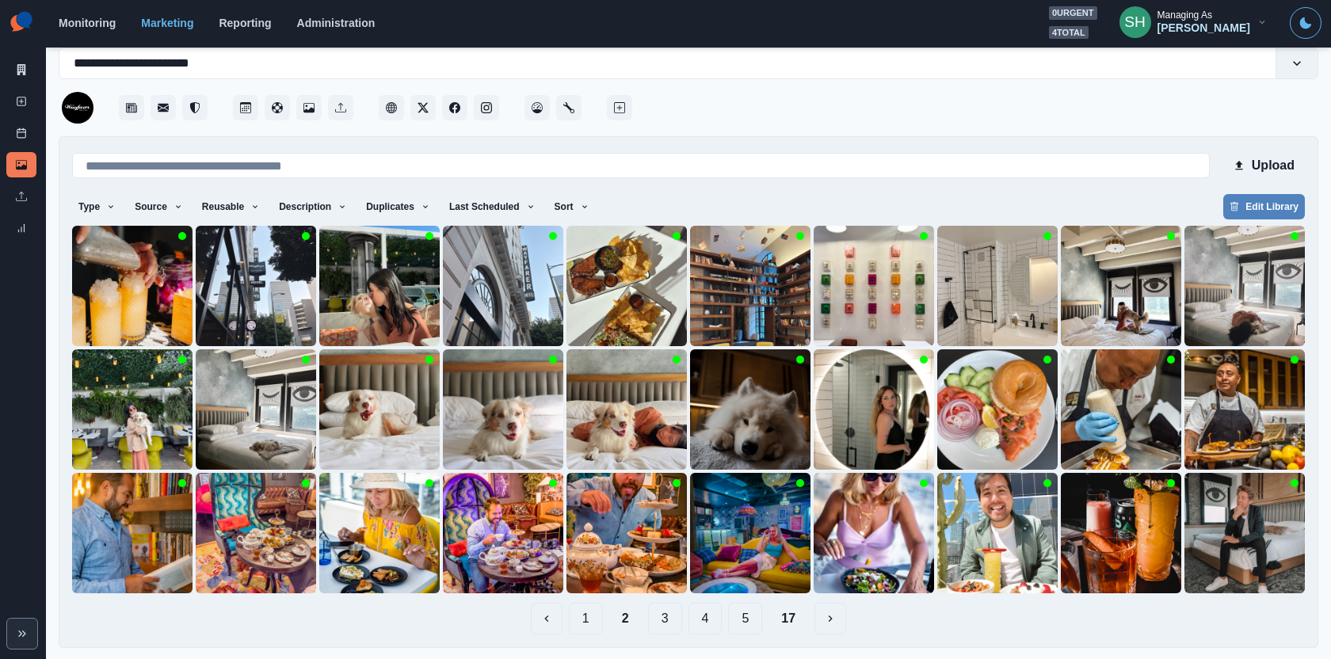
click at [660, 631] on button "3" at bounding box center [665, 619] width 34 height 32
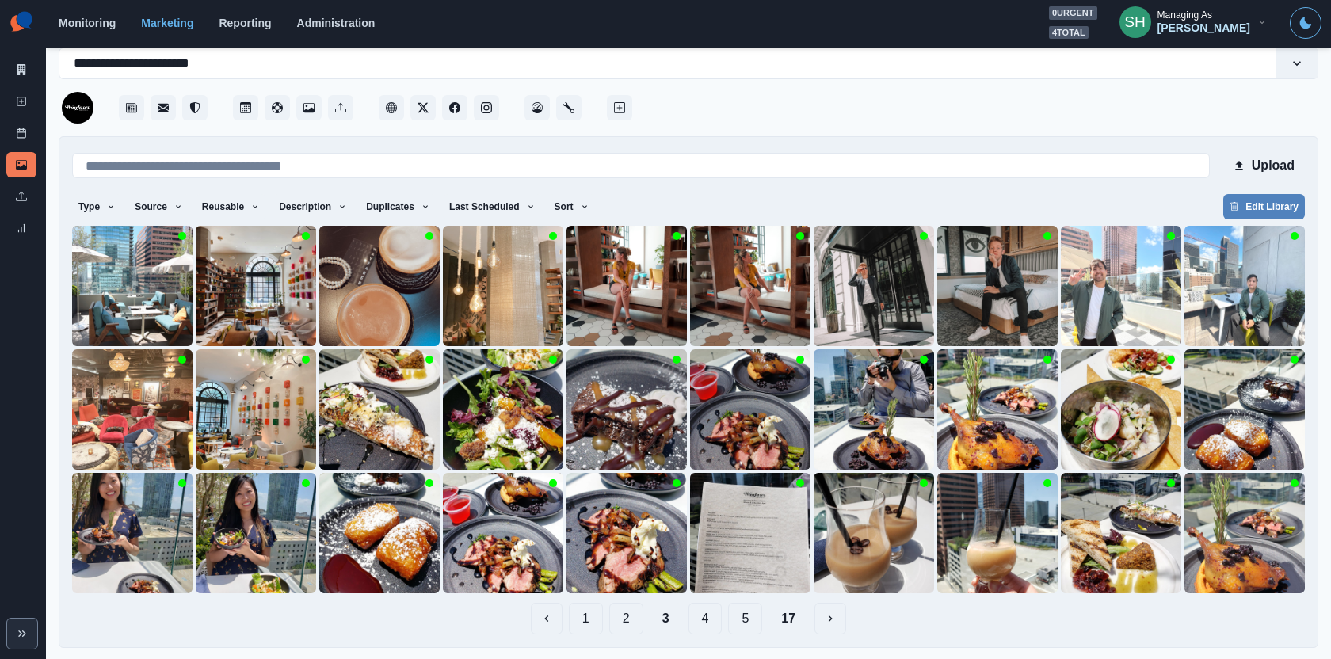
click at [708, 611] on button "4" at bounding box center [706, 619] width 34 height 32
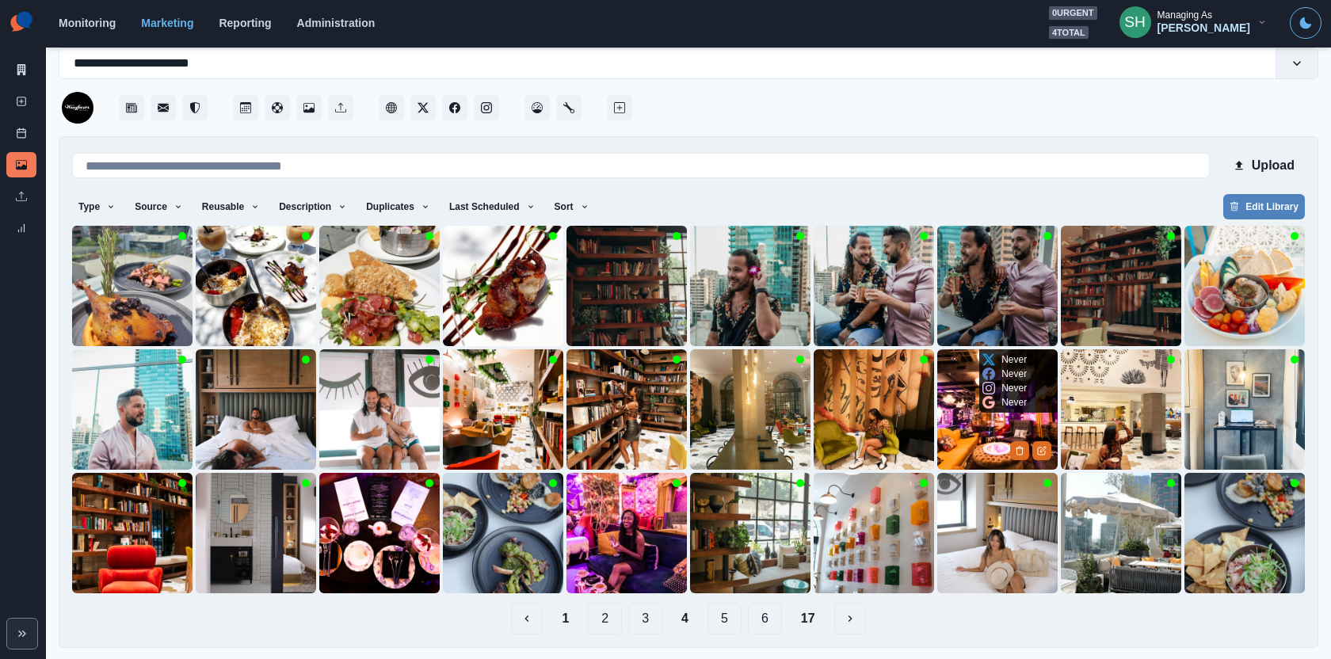
click at [989, 418] on img at bounding box center [997, 409] width 120 height 120
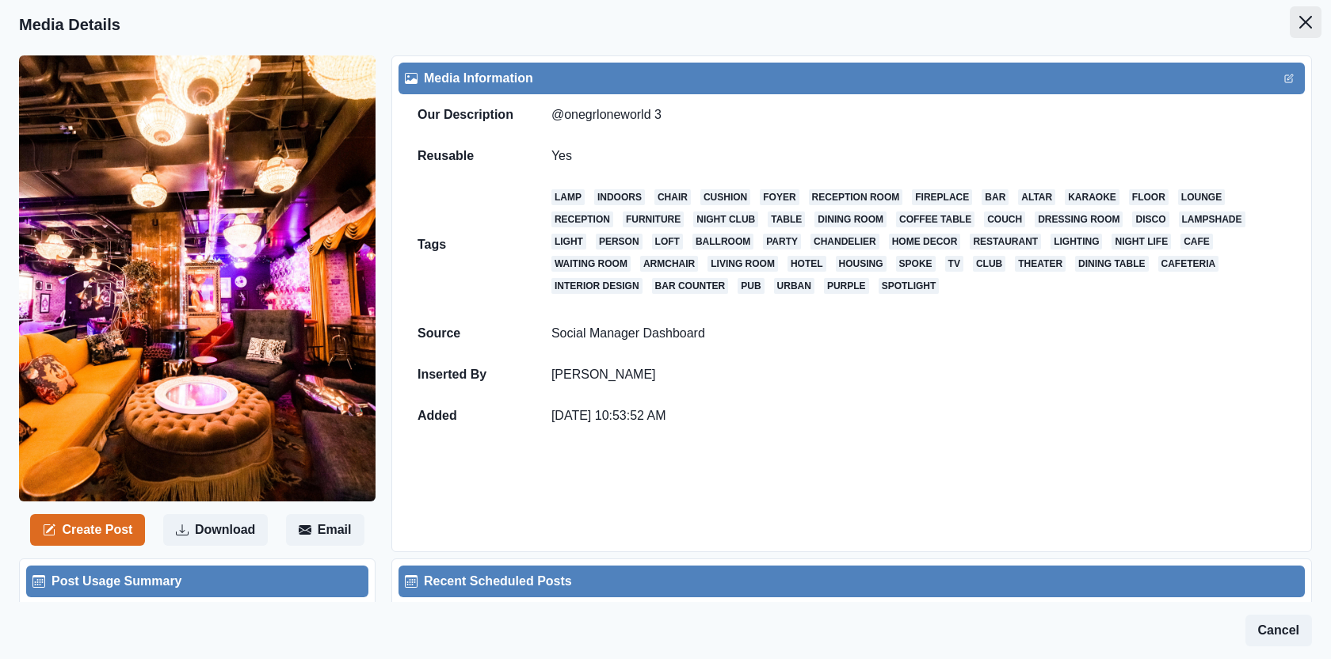
click at [1309, 21] on icon "Close" at bounding box center [1305, 22] width 13 height 13
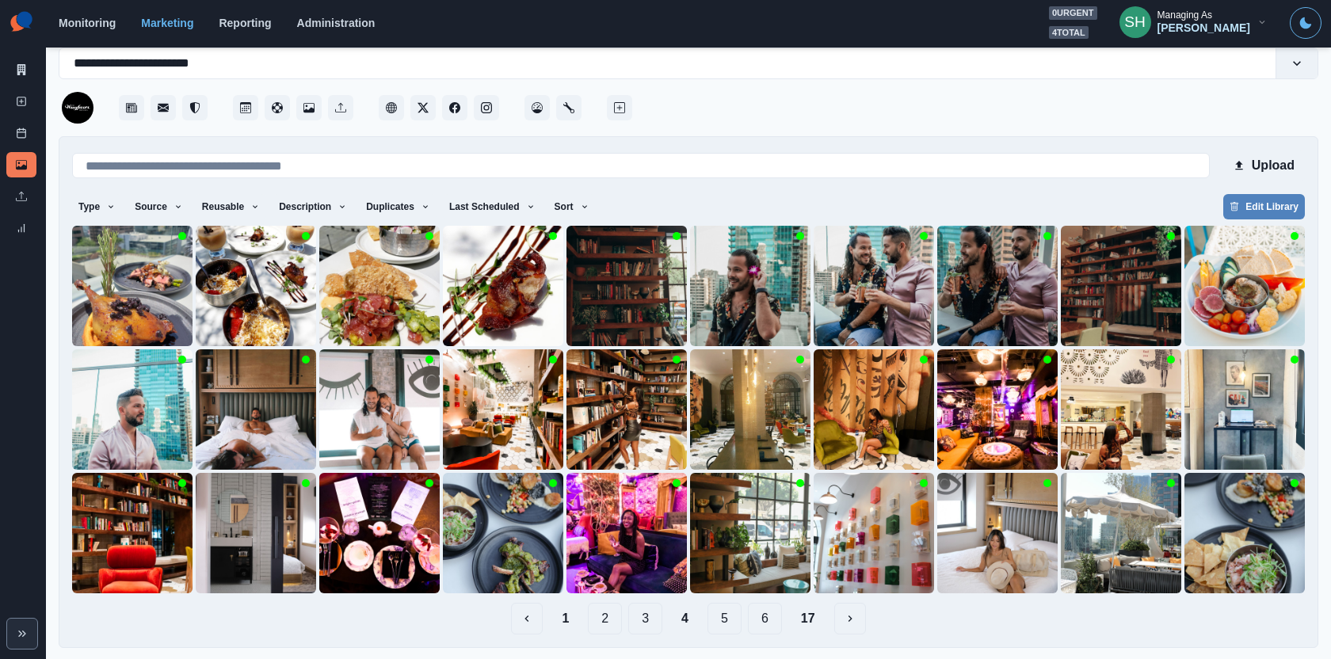
click at [727, 624] on button "5" at bounding box center [725, 619] width 34 height 32
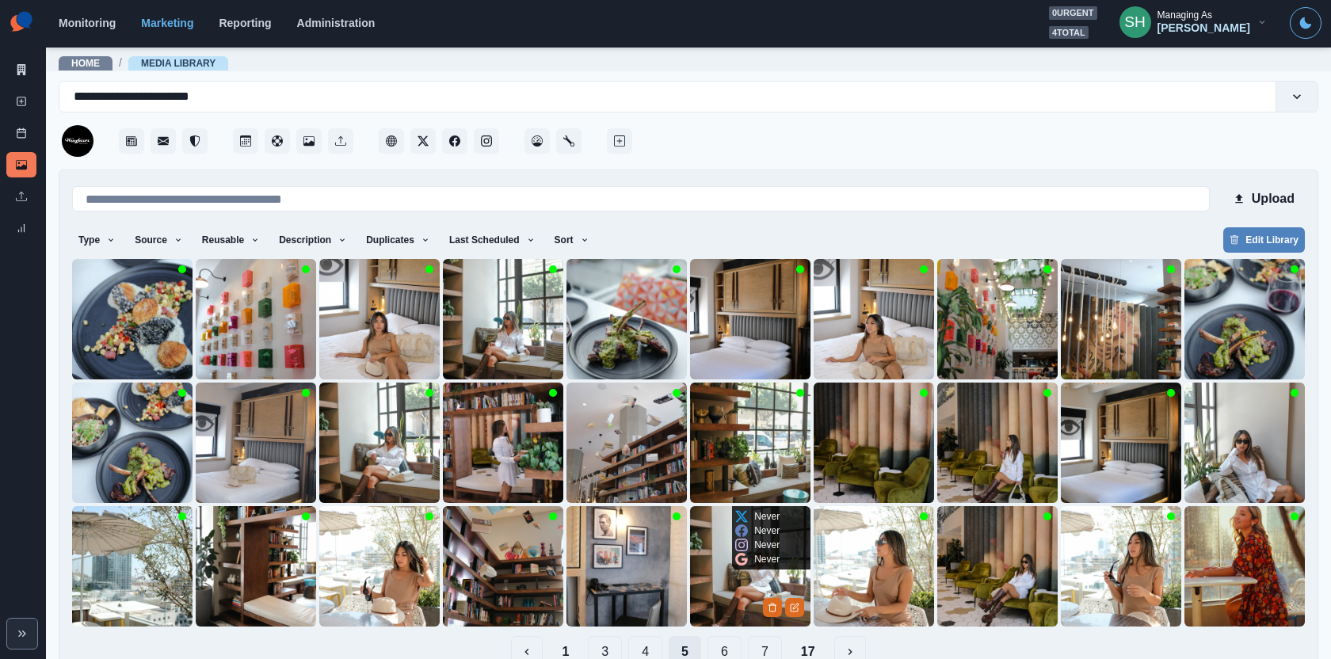
scroll to position [33, 0]
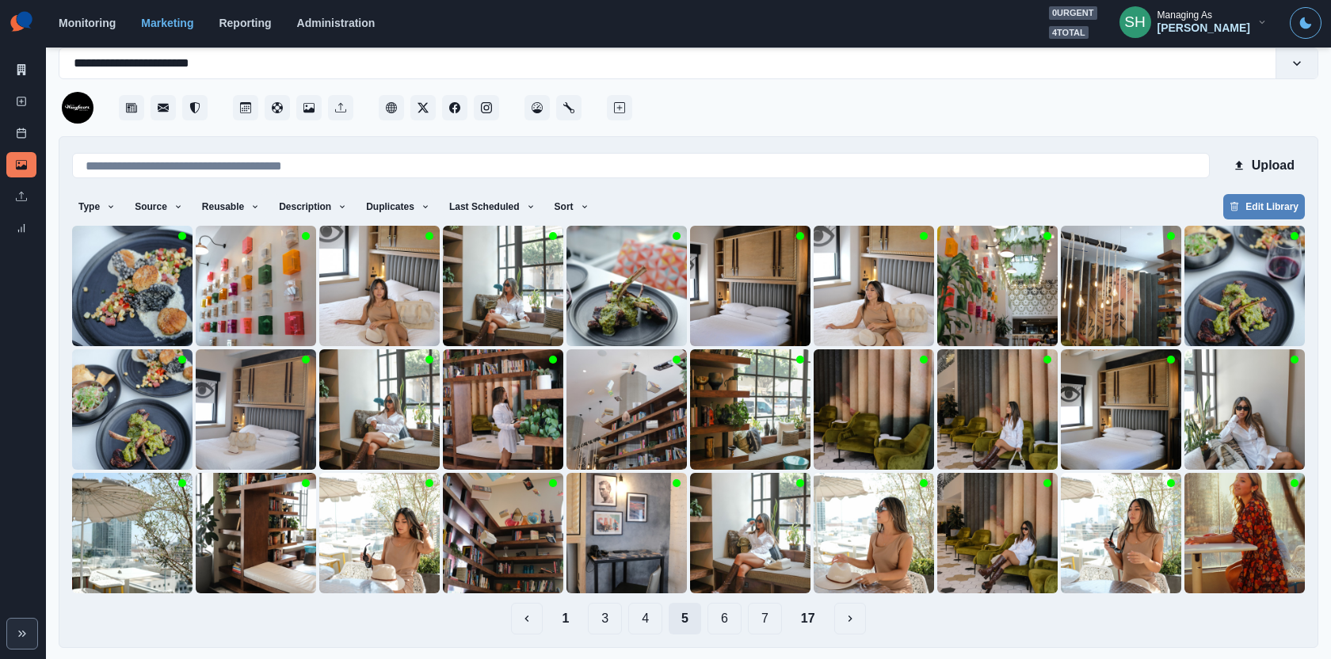
click at [727, 624] on button "6" at bounding box center [725, 619] width 34 height 32
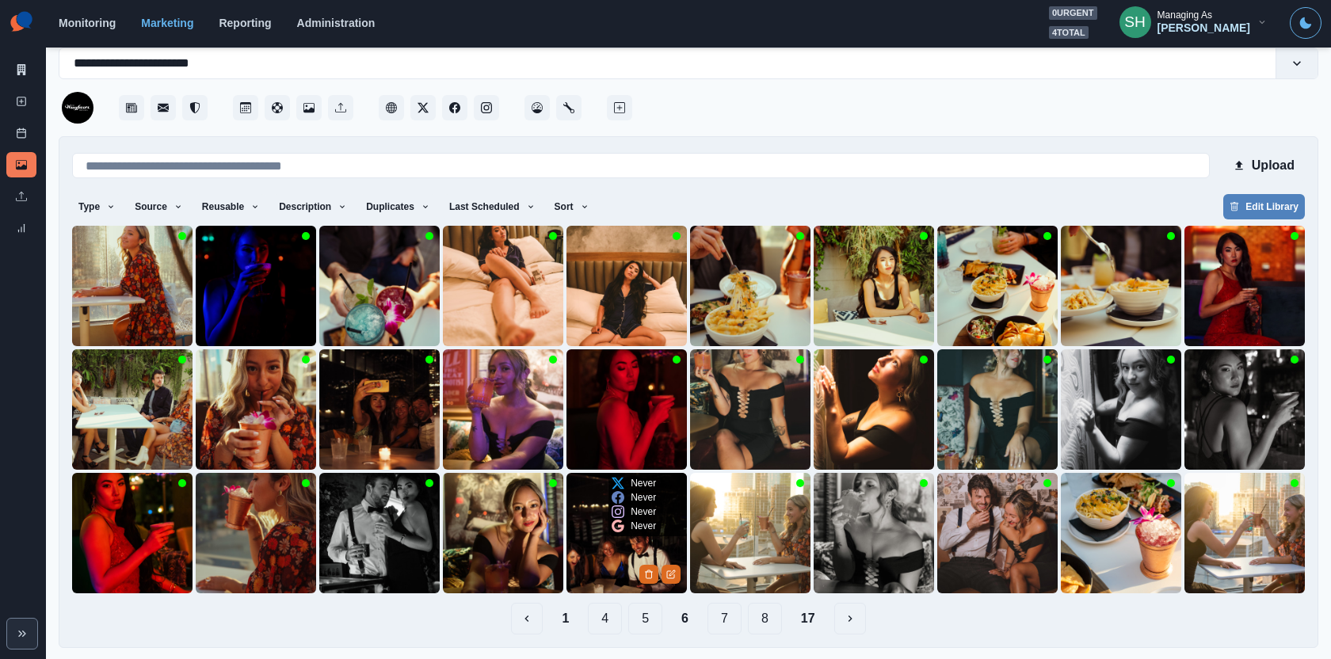
click at [612, 542] on img at bounding box center [627, 533] width 120 height 120
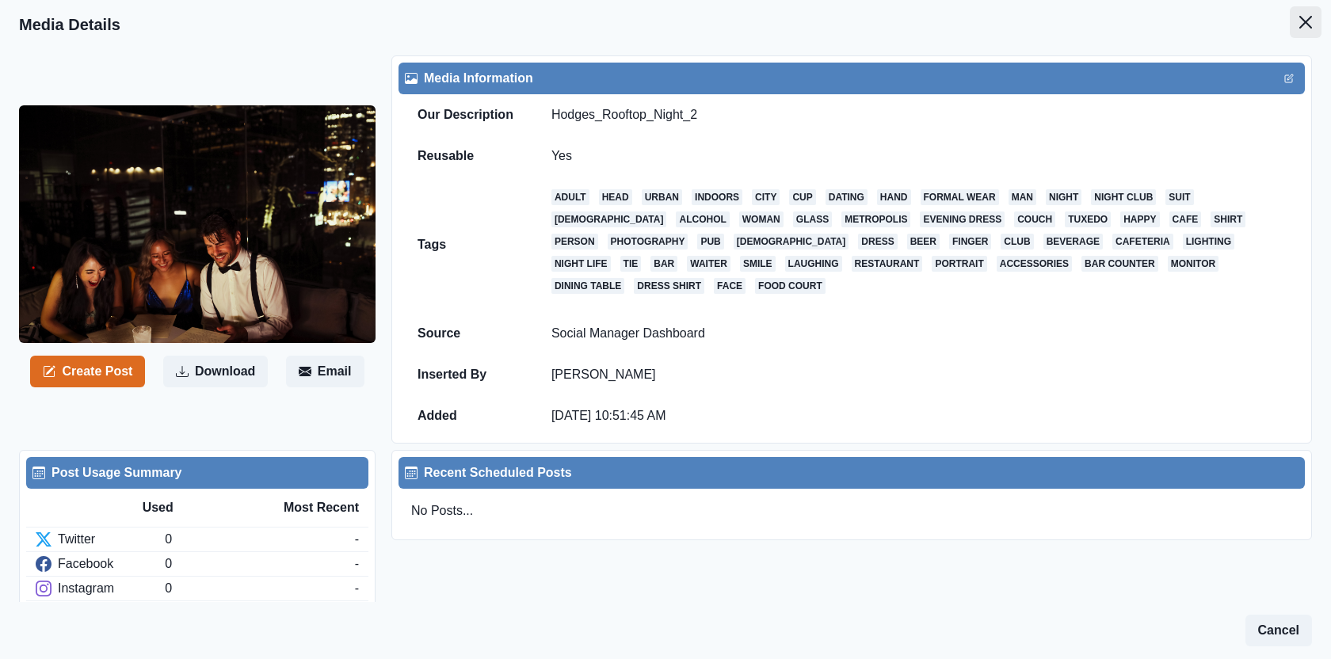
click at [1310, 27] on icon "Close" at bounding box center [1305, 22] width 13 height 13
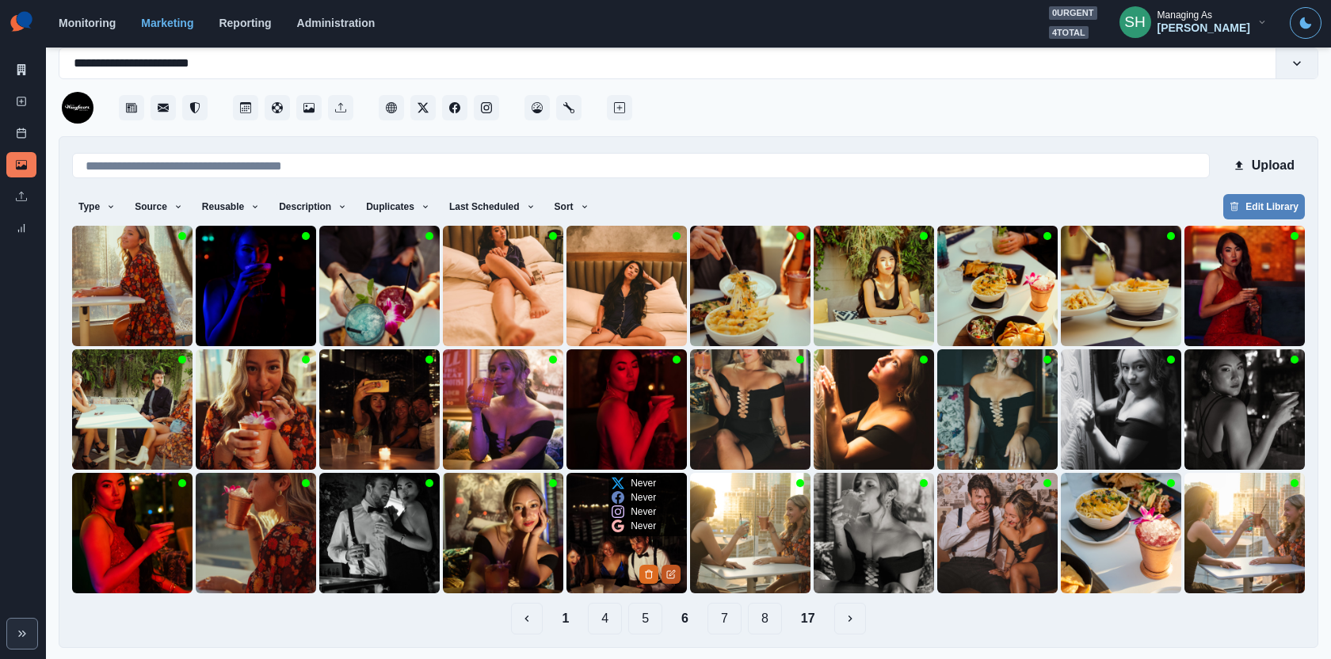
click at [671, 574] on icon "Edit Media" at bounding box center [671, 575] width 10 height 10
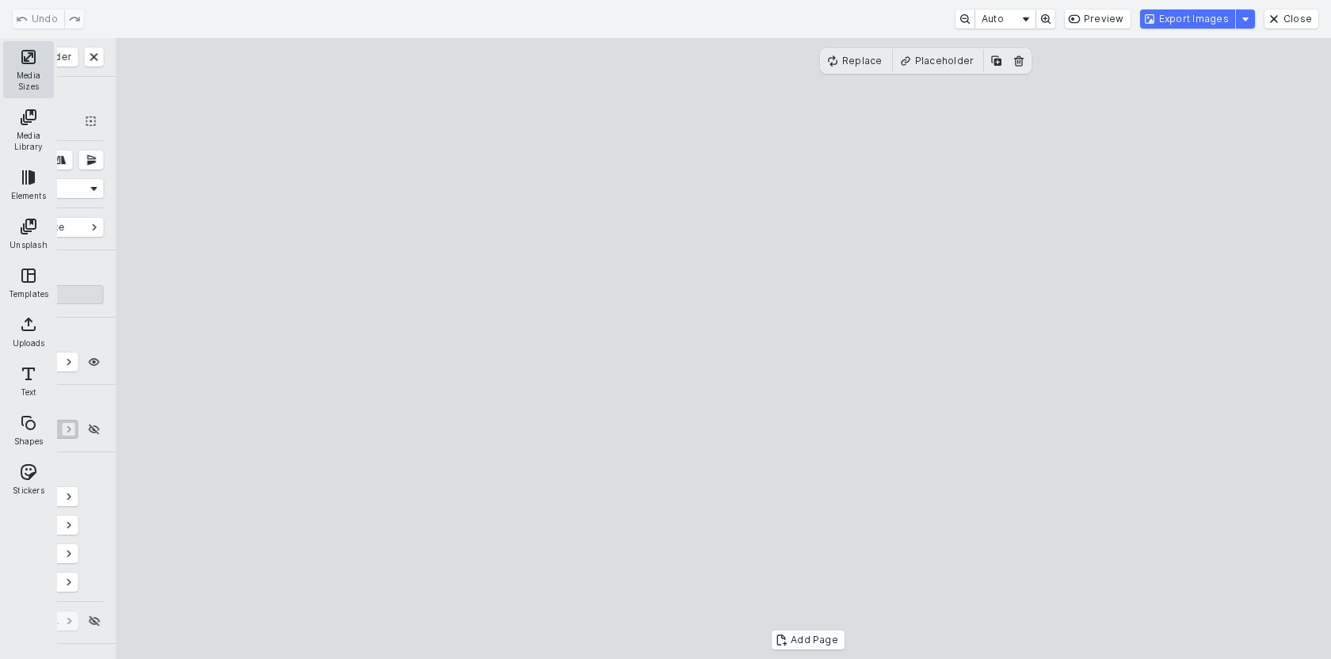
click at [22, 47] on button "Media Sizes" at bounding box center [28, 69] width 51 height 57
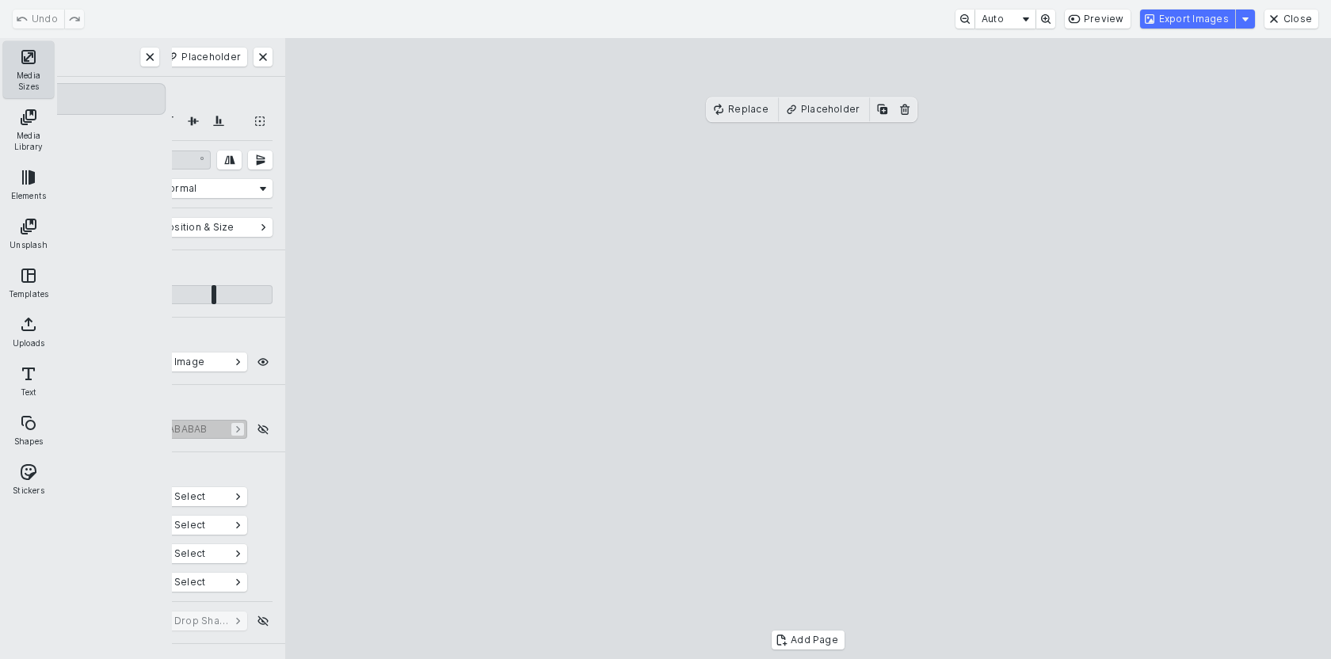
click at [26, 59] on button "Media Sizes" at bounding box center [28, 69] width 51 height 57
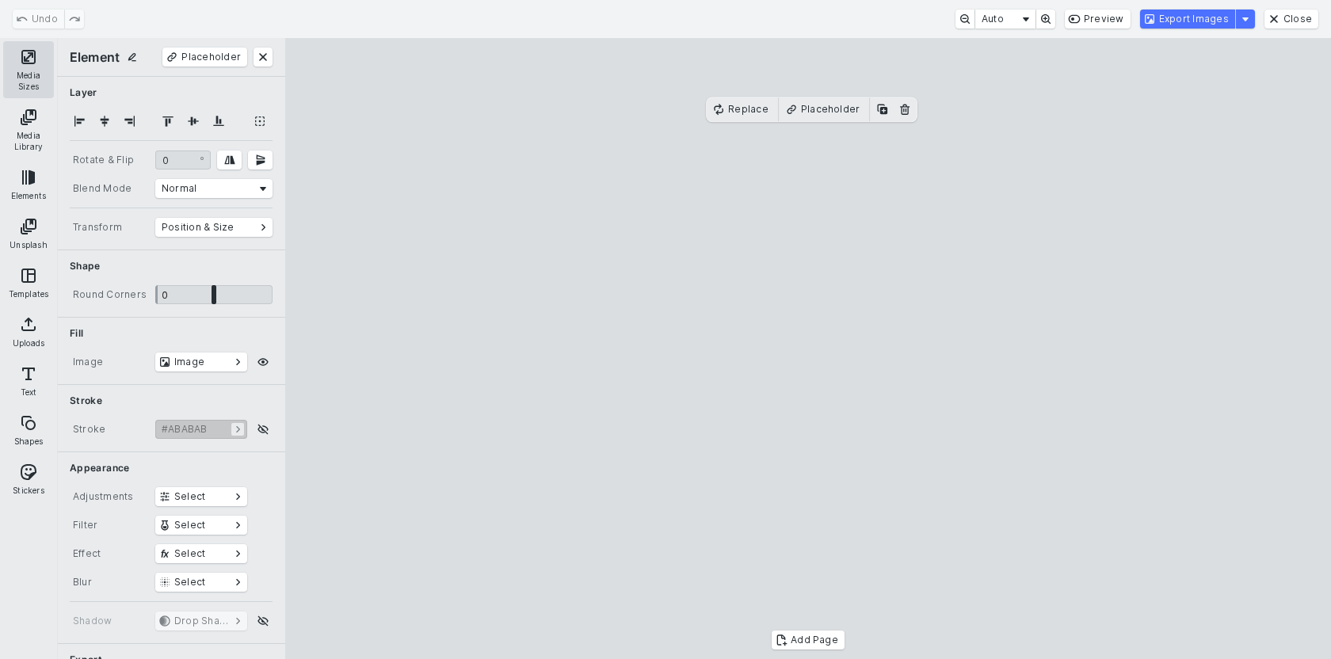
click at [26, 59] on button "Media Sizes" at bounding box center [28, 69] width 51 height 57
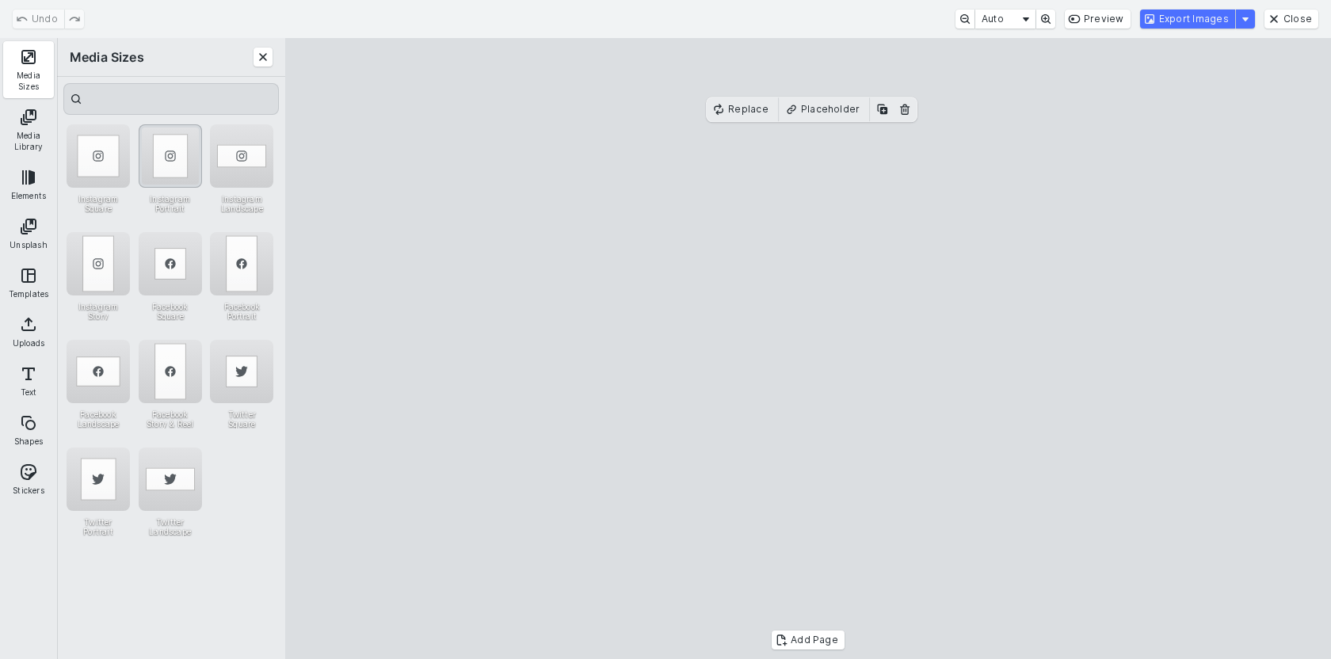
click at [178, 159] on div "Instagram Portrait" at bounding box center [170, 155] width 63 height 63
click at [808, 349] on cesdk-canvas "Editor canvas" at bounding box center [808, 349] width 0 height 0
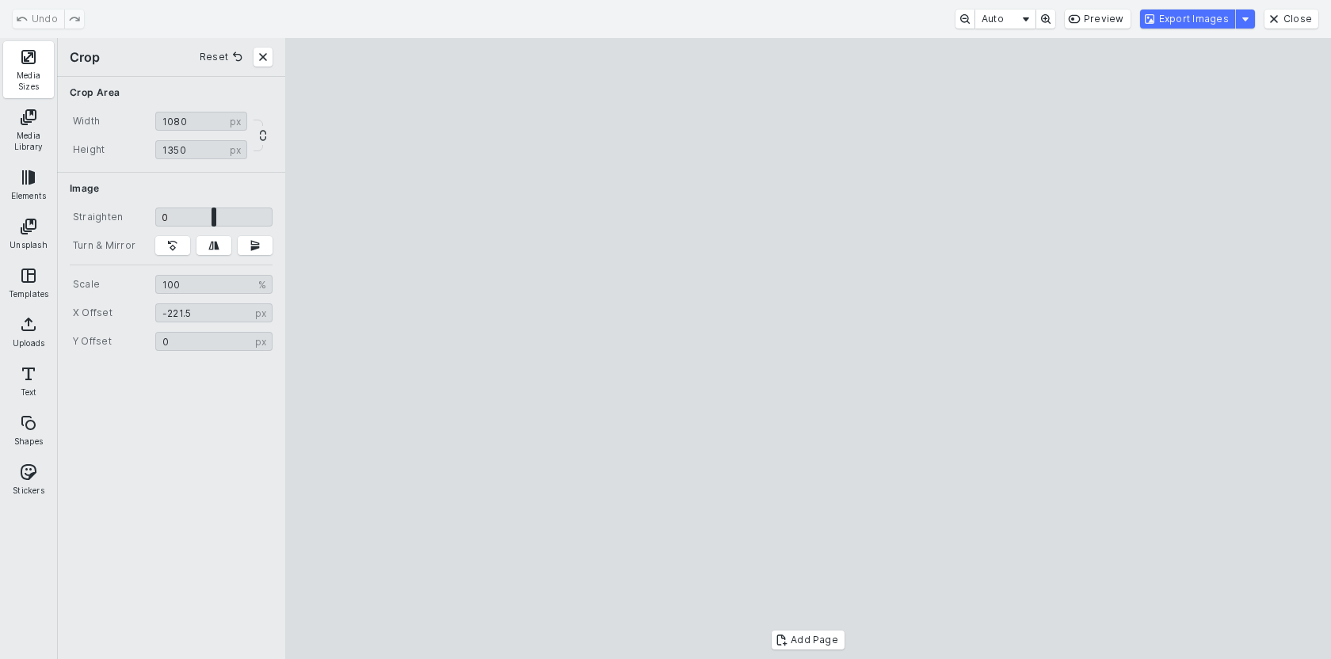
type input "*******"
drag, startPoint x: 811, startPoint y: 242, endPoint x: 901, endPoint y: 242, distance: 89.5
click at [808, 349] on cesdk-canvas "Editor canvas" at bounding box center [808, 349] width 0 height 0
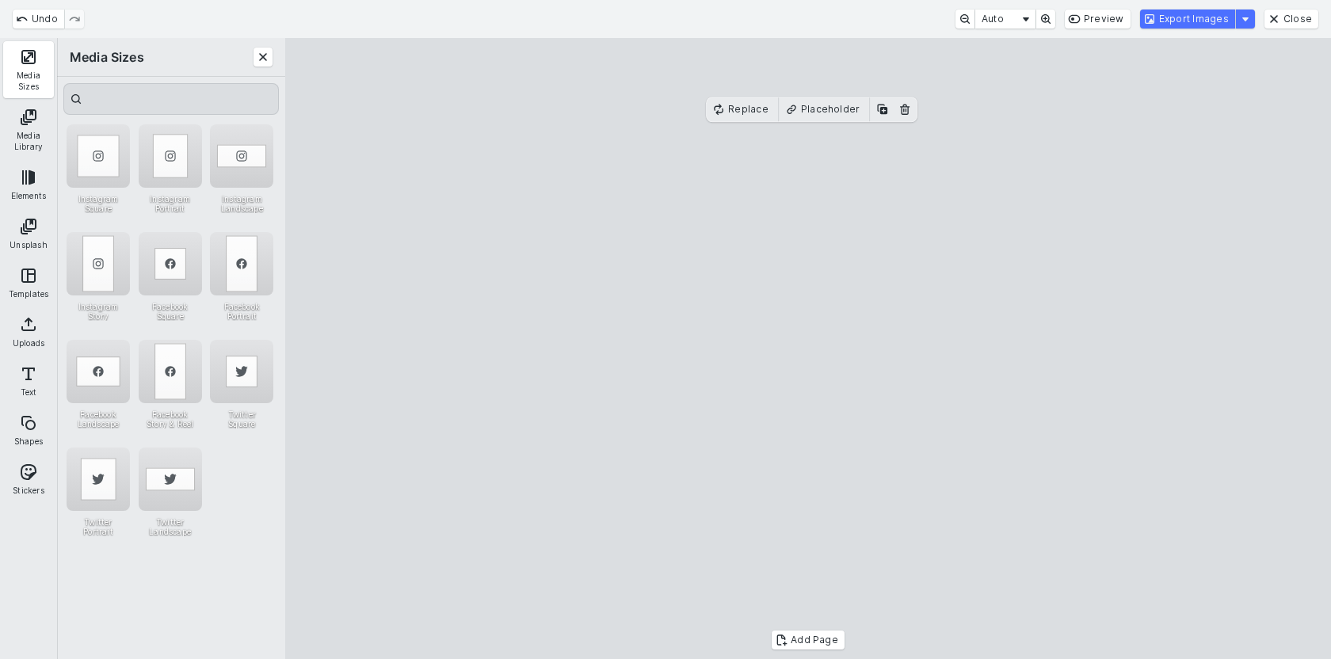
click at [808, 349] on cesdk-canvas "Editor canvas" at bounding box center [808, 349] width 0 height 0
click at [1166, 16] on button "Export Images" at bounding box center [1187, 19] width 95 height 19
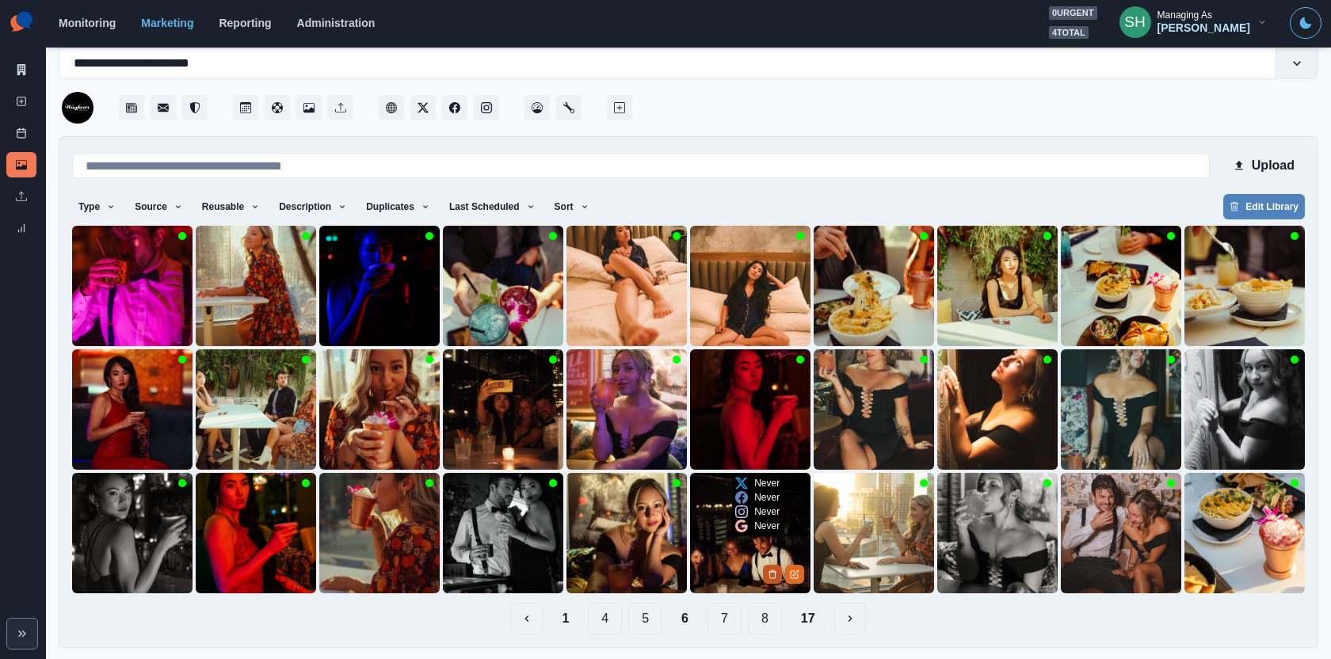
click at [763, 573] on button "Delete Media" at bounding box center [772, 574] width 19 height 19
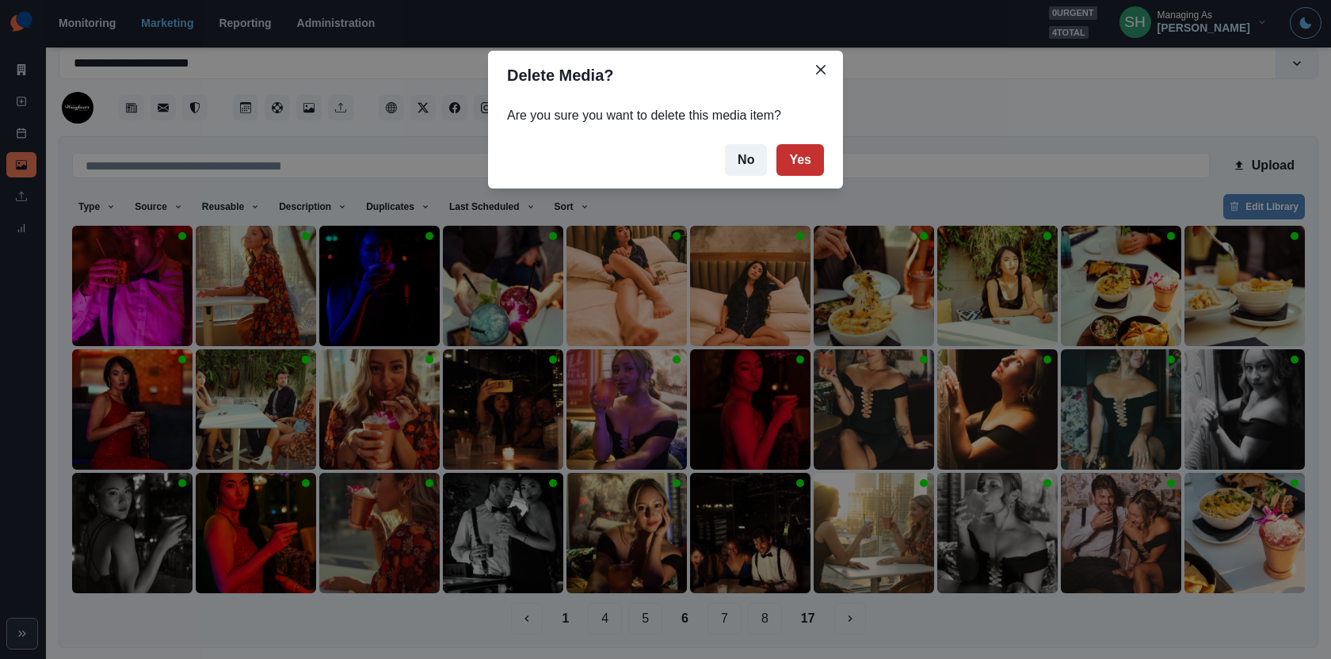
click at [794, 166] on button "Yes" at bounding box center [800, 160] width 48 height 32
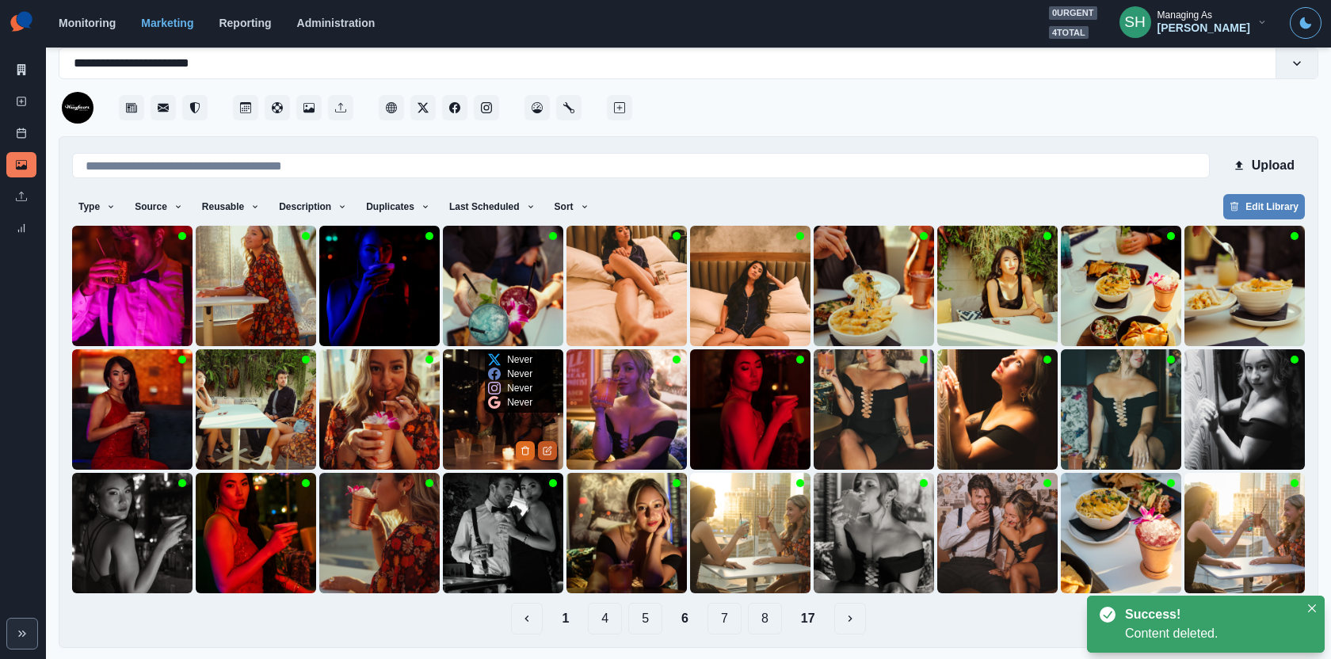
click at [546, 450] on icon "Edit Media" at bounding box center [549, 450] width 6 height 6
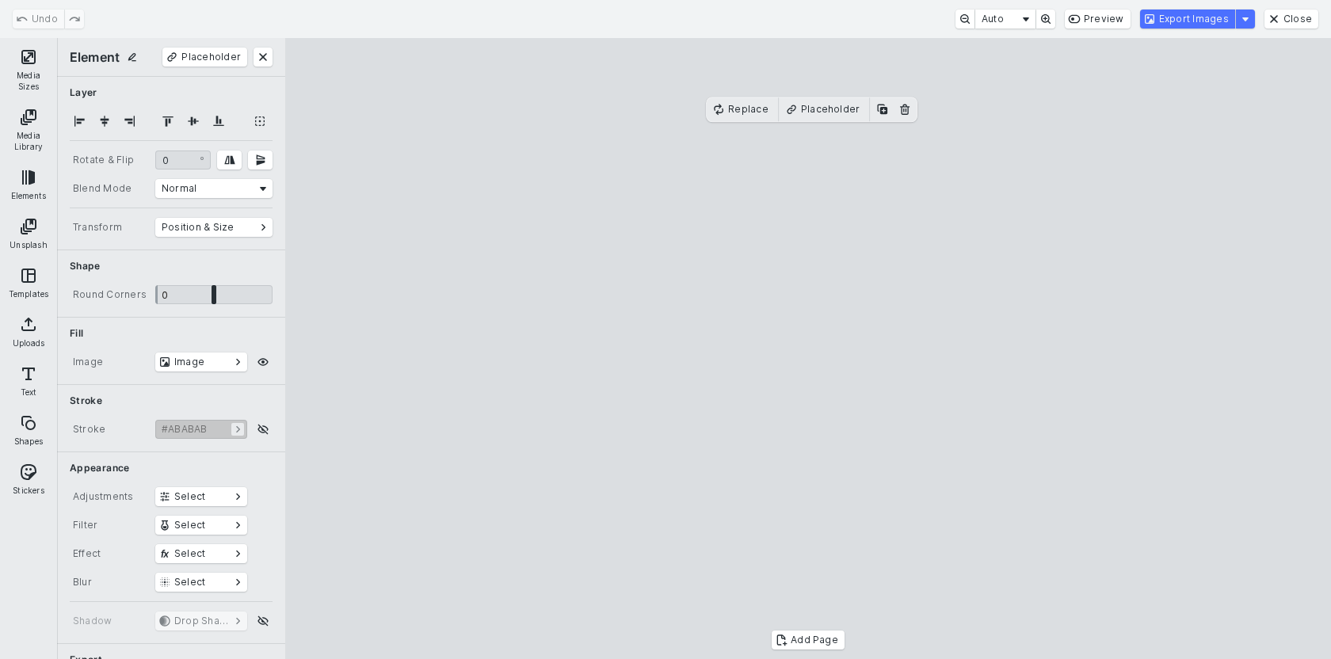
click at [23, 62] on button "Media Sizes" at bounding box center [28, 69] width 51 height 57
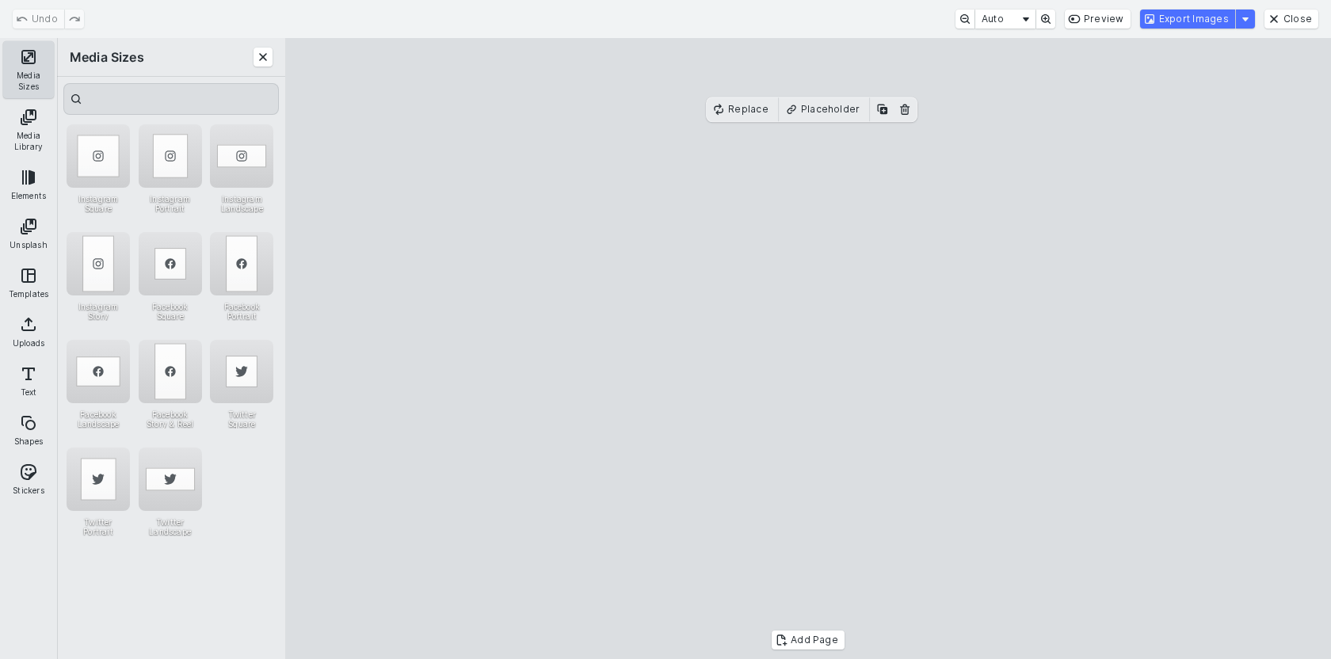
click at [29, 65] on button "Media Sizes" at bounding box center [28, 69] width 51 height 57
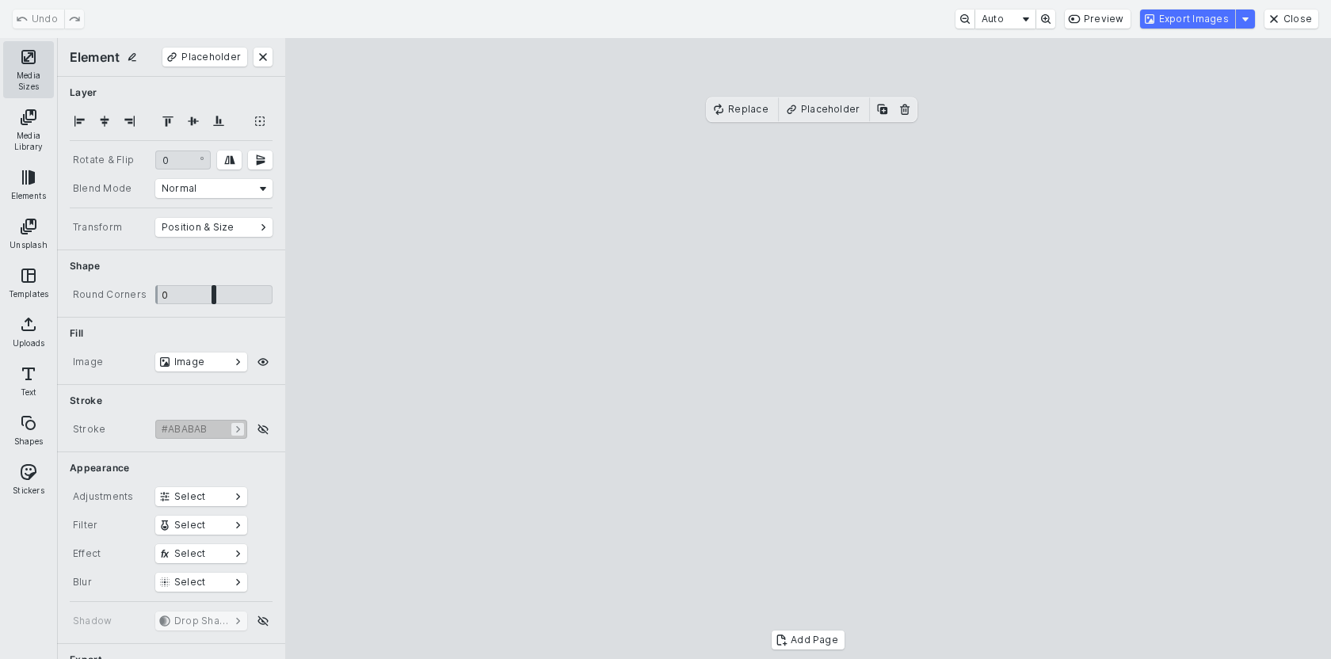
drag, startPoint x: 19, startPoint y: 77, endPoint x: 39, endPoint y: 82, distance: 20.4
click at [18, 77] on button "Media Sizes" at bounding box center [28, 69] width 51 height 57
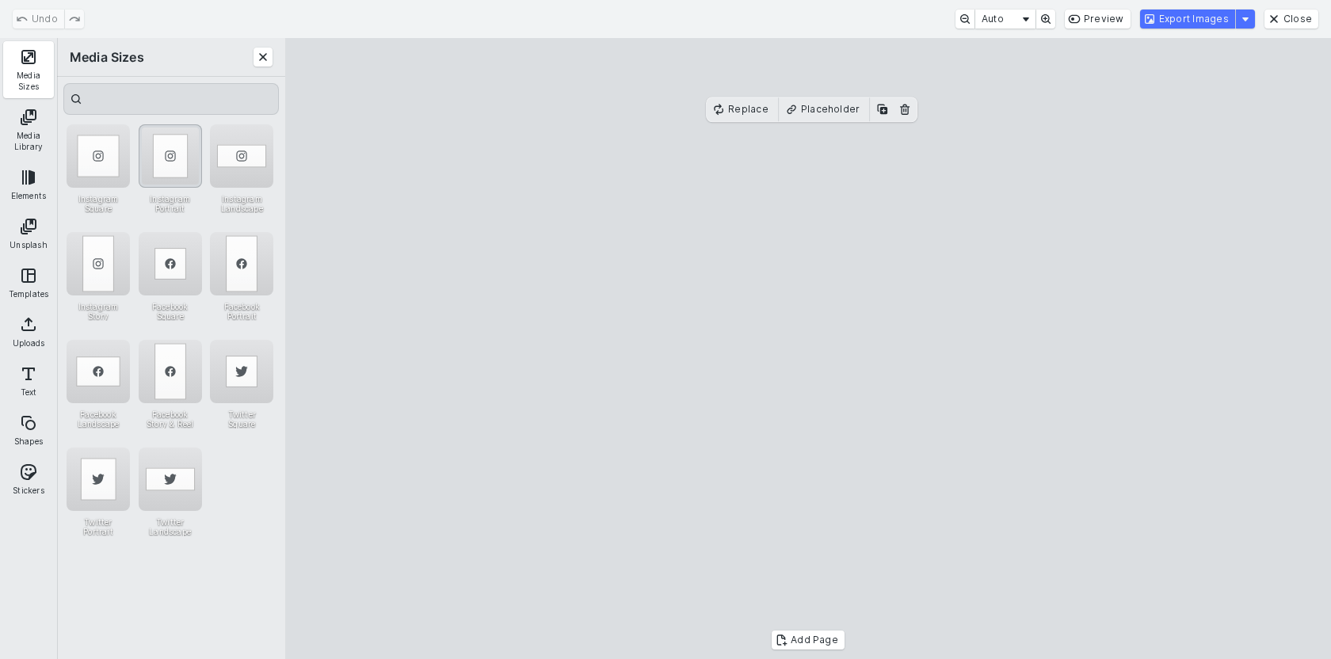
click at [169, 167] on div "Instagram Portrait" at bounding box center [170, 155] width 63 height 63
click at [808, 349] on cesdk-canvas "Editor canvas" at bounding box center [808, 349] width 0 height 0
click at [1185, 21] on button "Export Images" at bounding box center [1187, 19] width 95 height 19
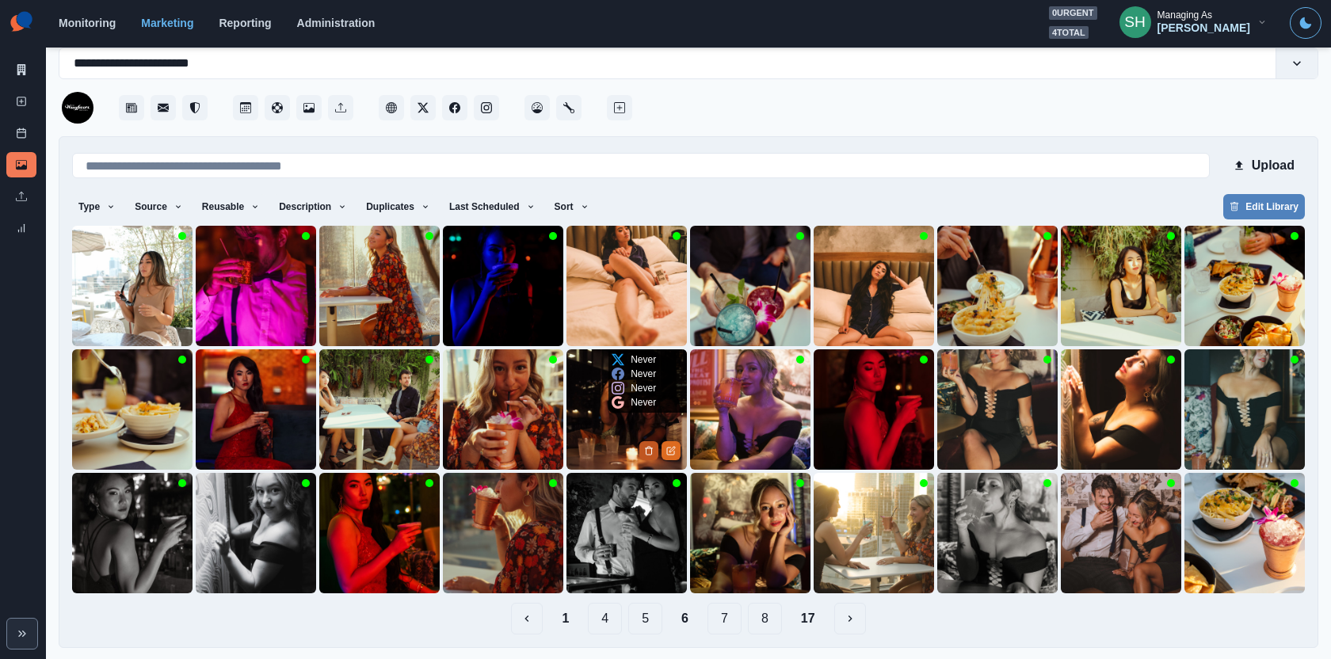
click at [647, 446] on icon "Delete Media" at bounding box center [649, 451] width 10 height 10
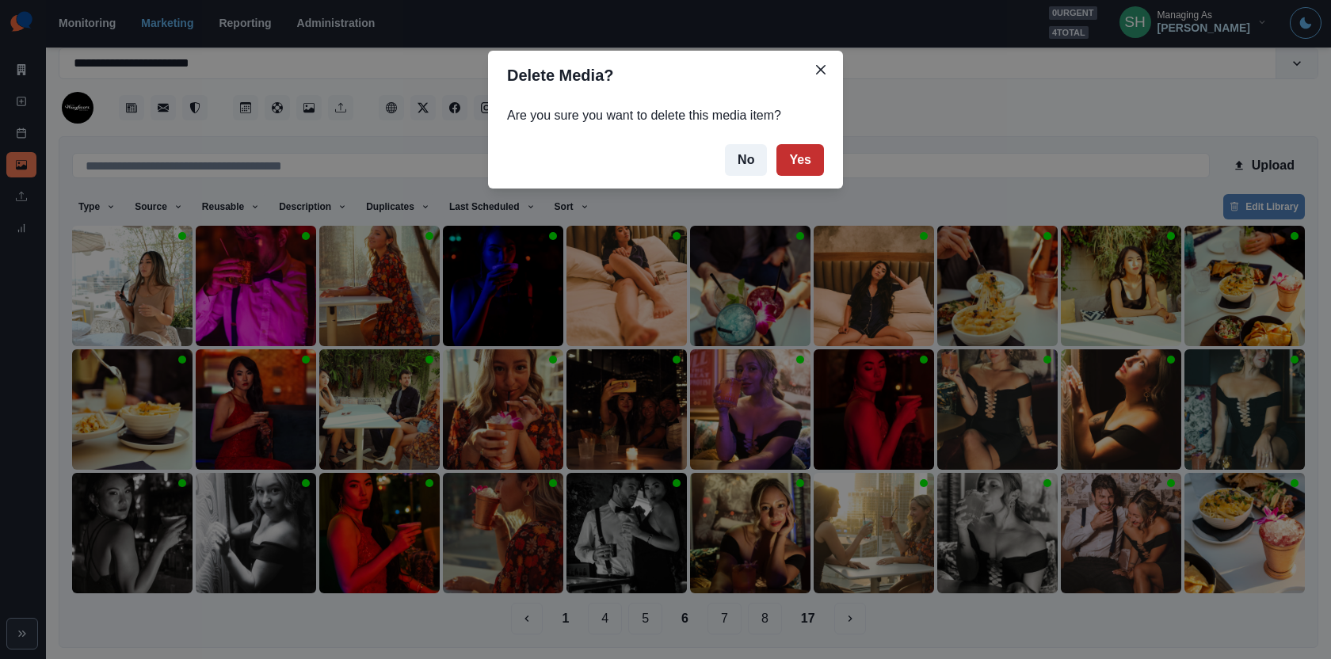
click at [793, 158] on button "Yes" at bounding box center [800, 160] width 48 height 32
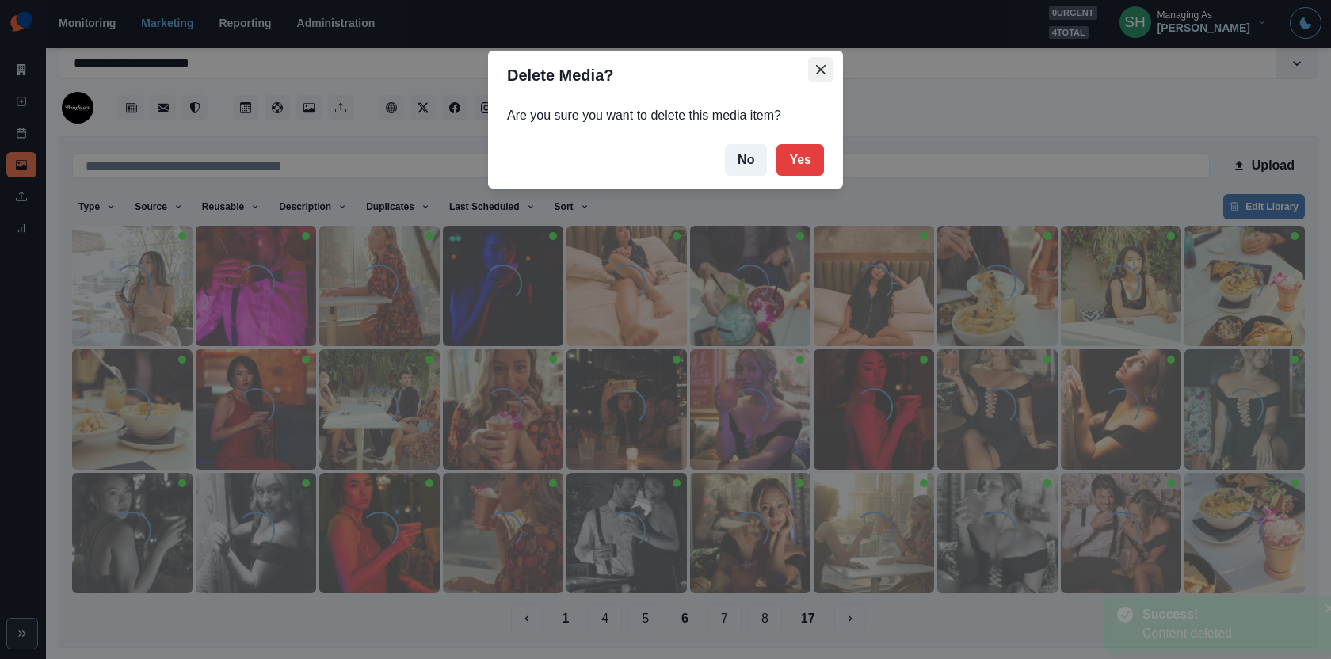
click at [816, 66] on icon "Close" at bounding box center [821, 70] width 10 height 10
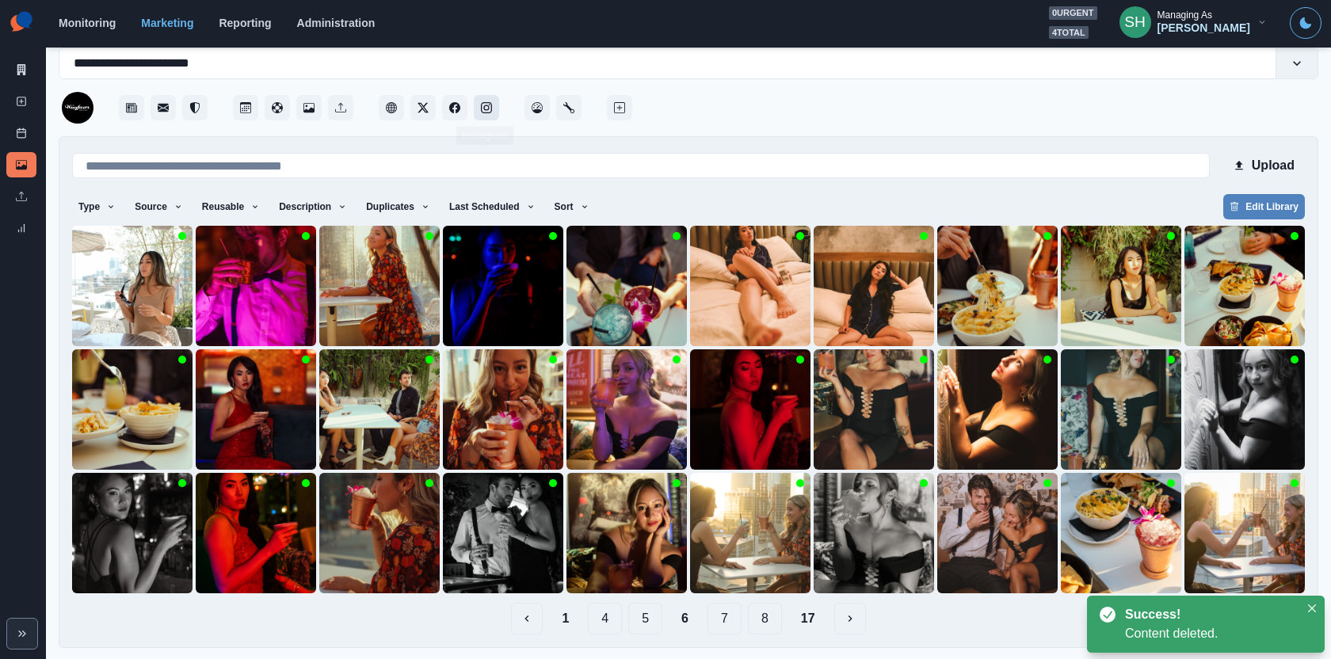
click at [487, 110] on icon "Instagram" at bounding box center [486, 107] width 11 height 11
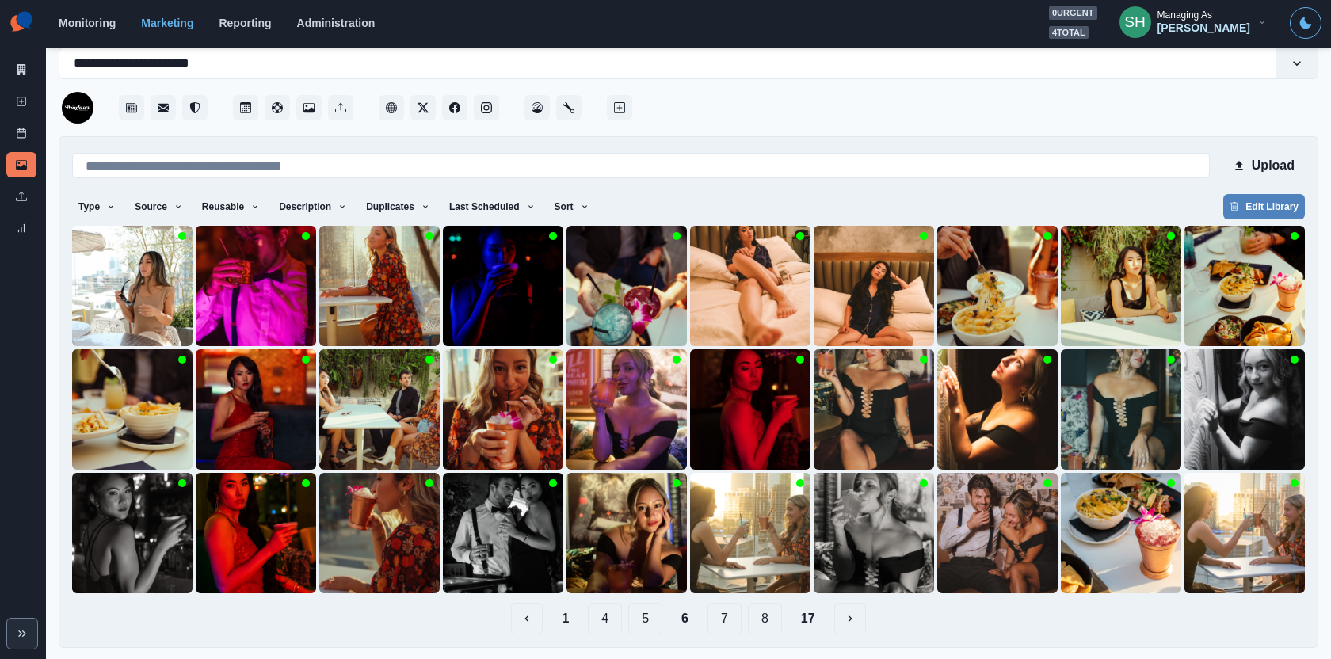
click at [578, 620] on button "1" at bounding box center [565, 619] width 32 height 32
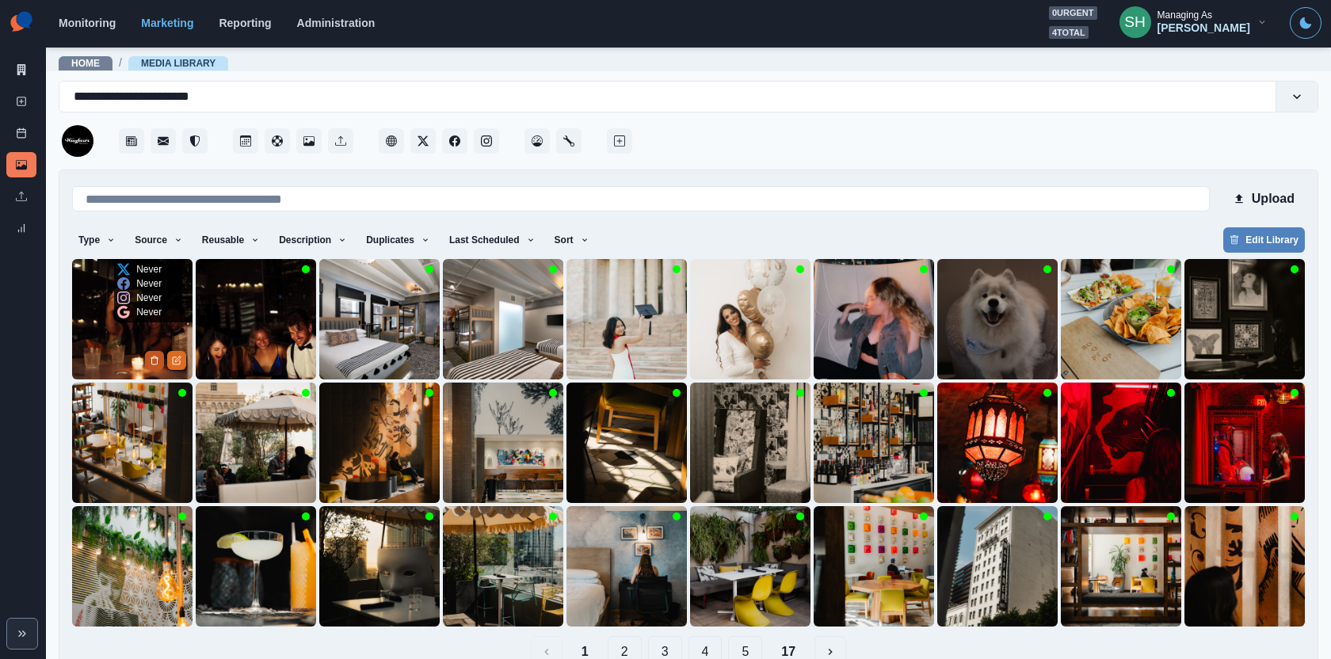
click at [151, 352] on button "Delete Media" at bounding box center [154, 360] width 19 height 19
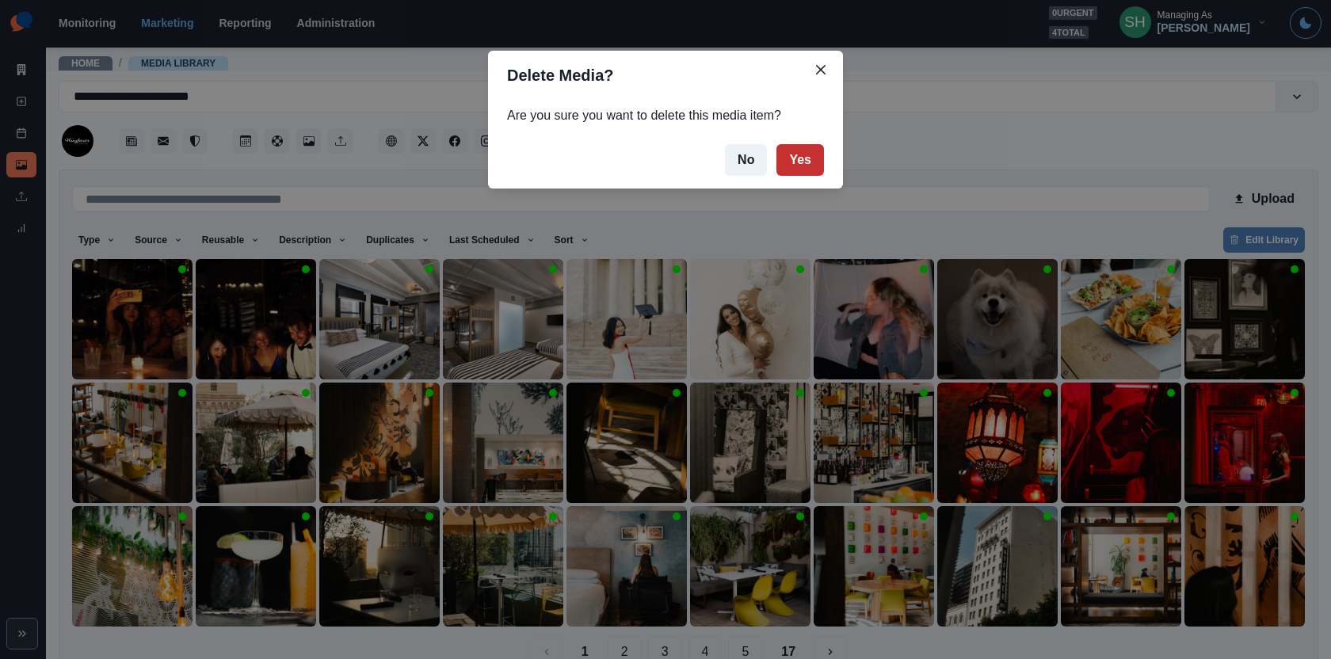
click at [799, 147] on button "Yes" at bounding box center [800, 160] width 48 height 32
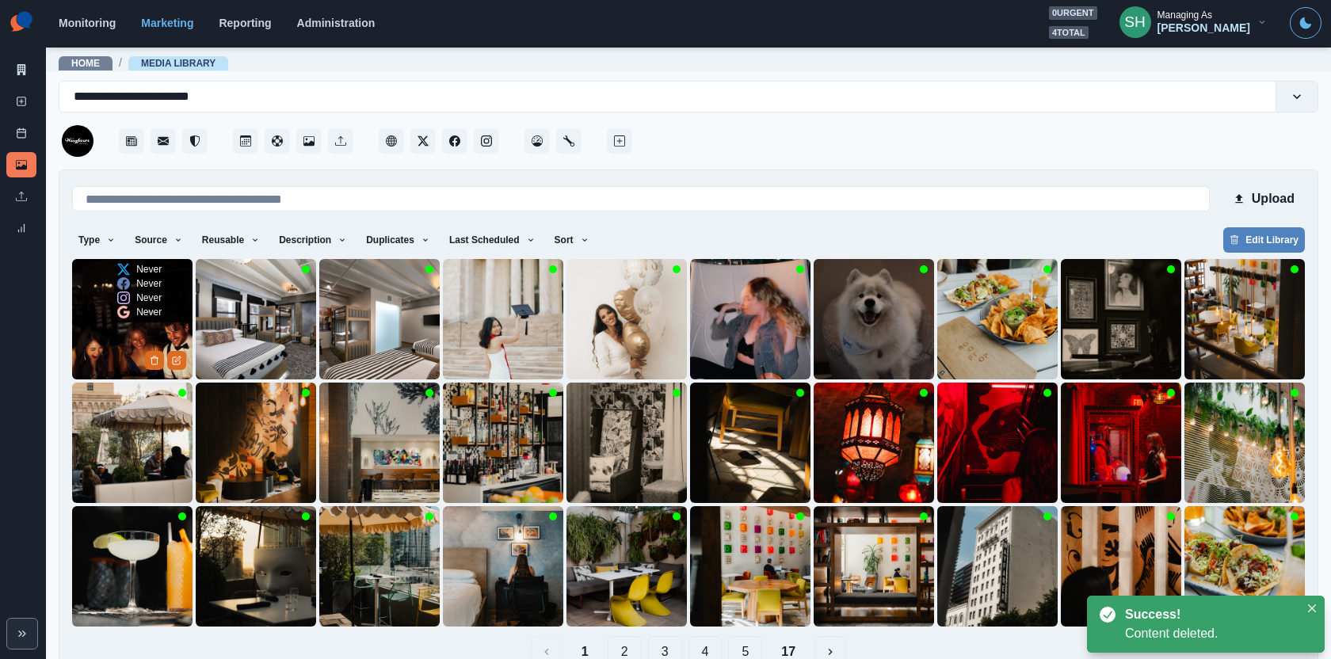
click at [130, 331] on img at bounding box center [132, 319] width 120 height 120
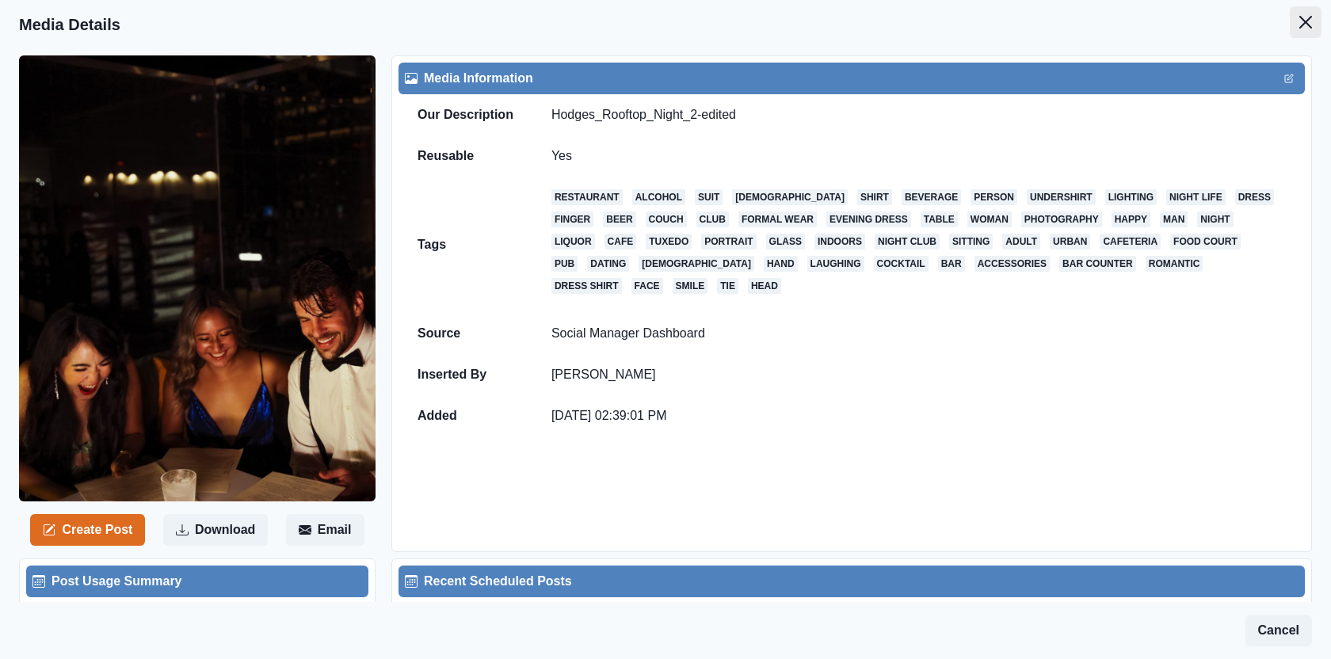
click at [1296, 12] on button "Close" at bounding box center [1306, 22] width 32 height 32
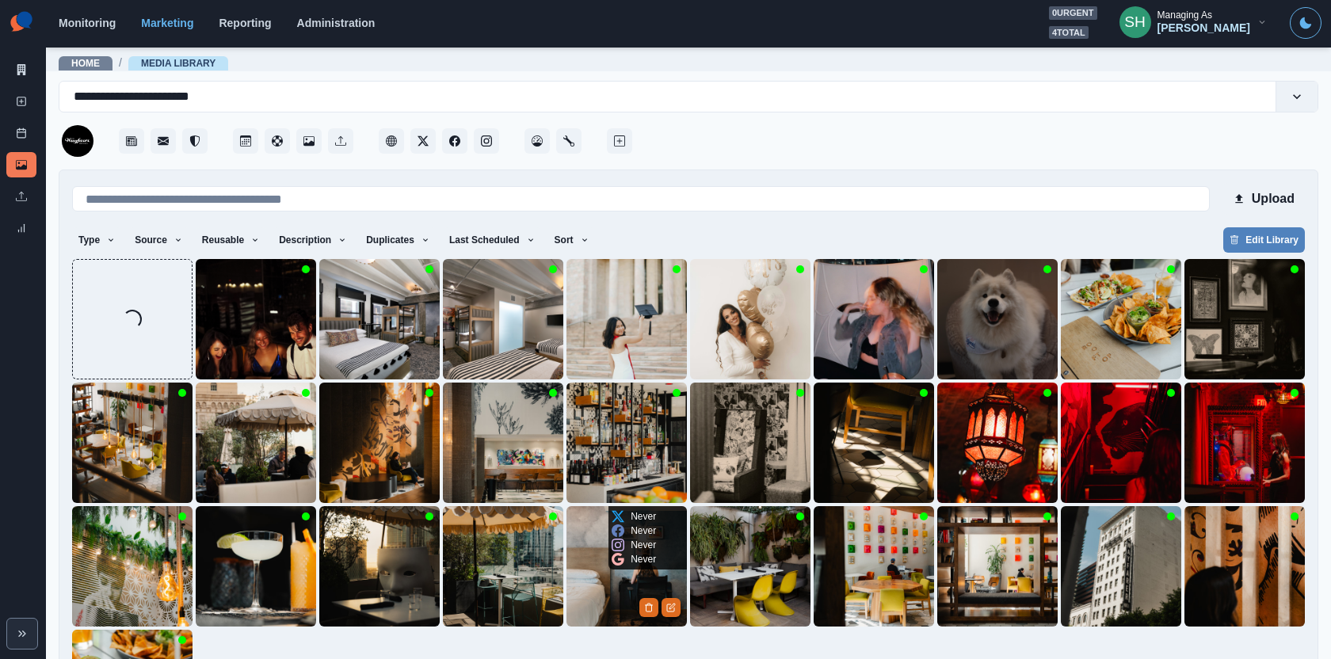
scroll to position [157, 0]
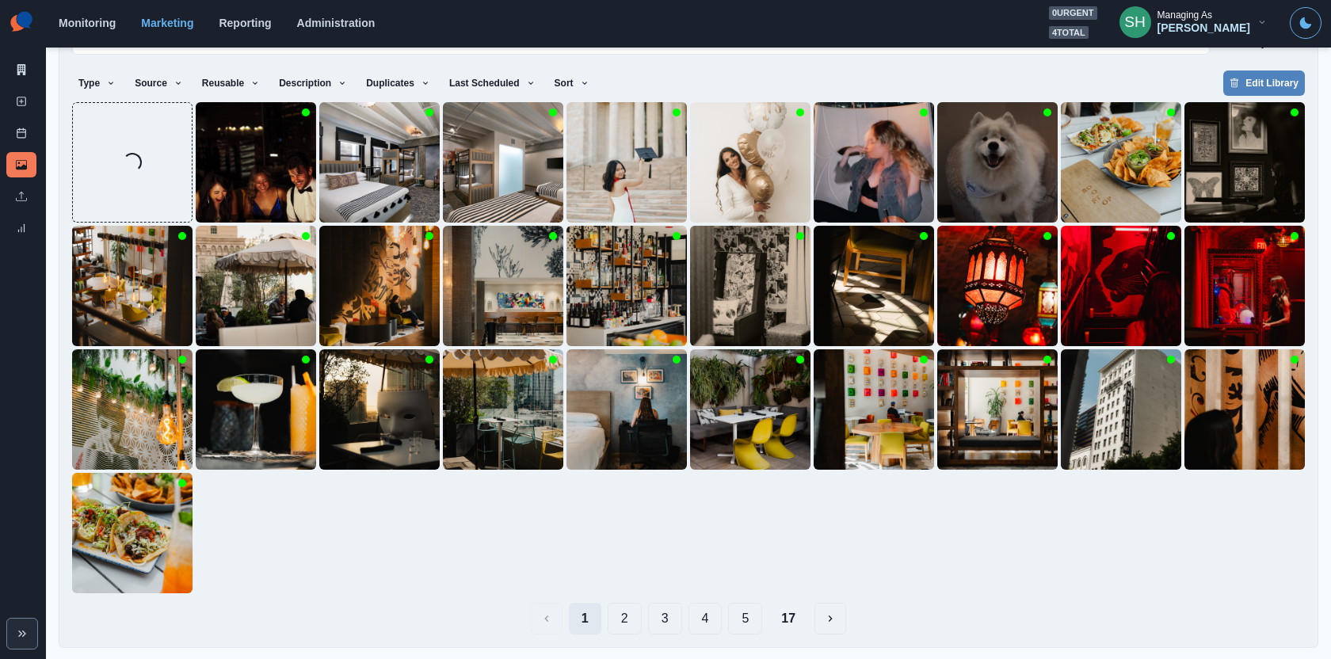
click at [586, 610] on button "1" at bounding box center [585, 619] width 32 height 32
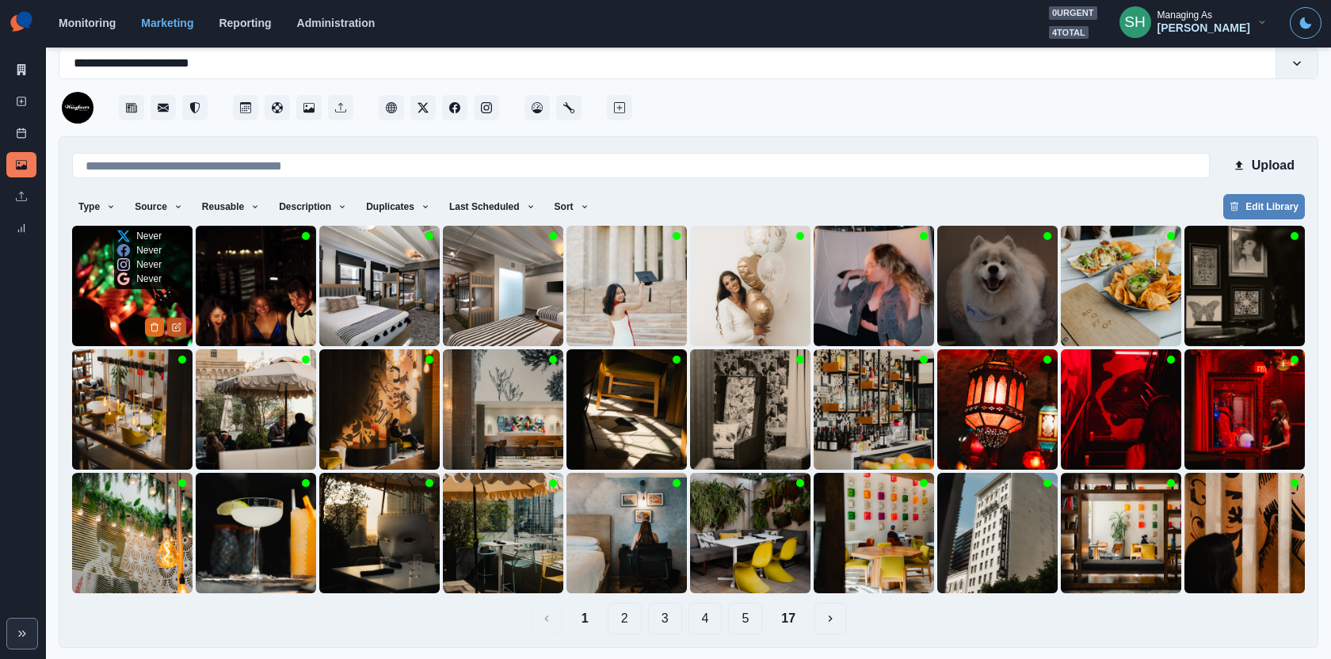
click at [180, 319] on button "Edit Media" at bounding box center [176, 327] width 19 height 19
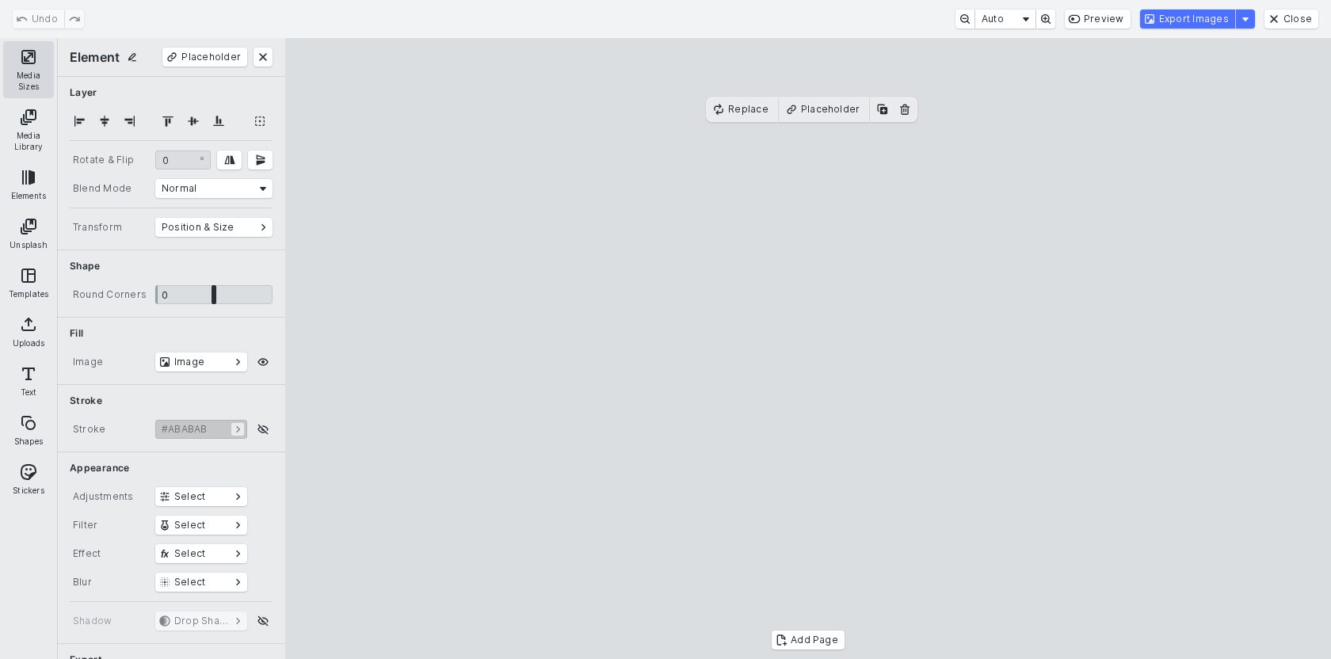
click at [6, 57] on button "Media Sizes" at bounding box center [28, 69] width 51 height 57
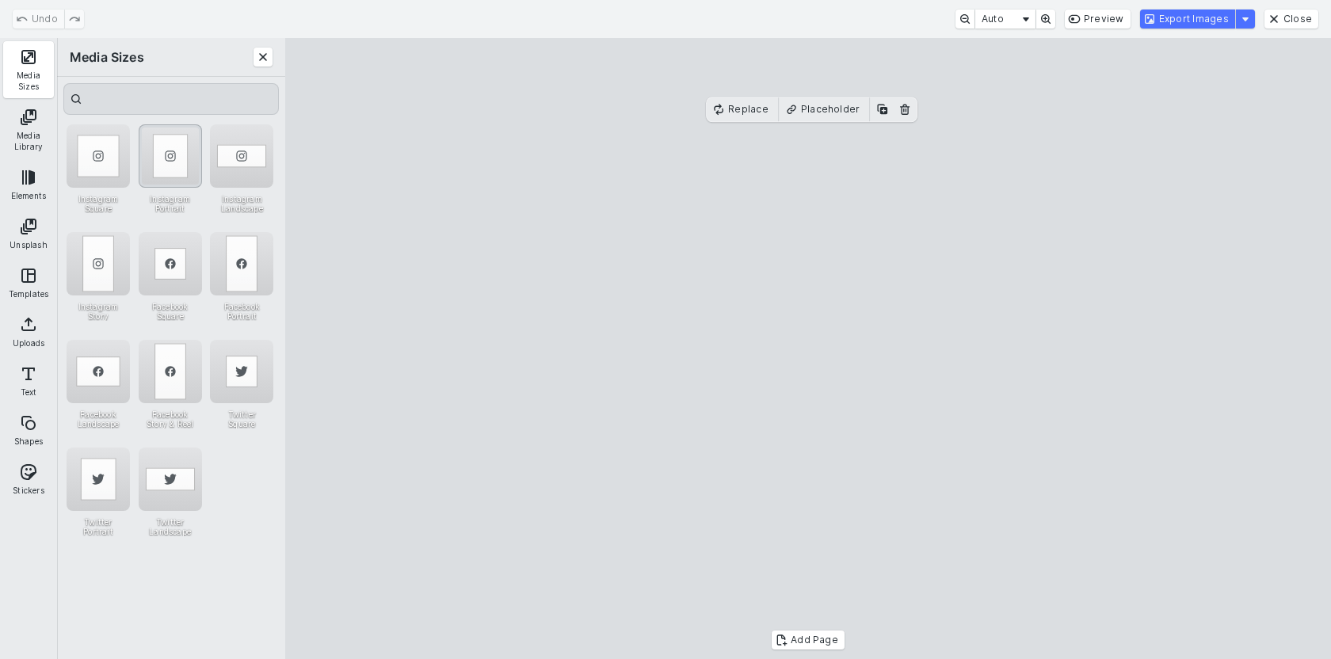
click at [160, 153] on div "Instagram Portrait" at bounding box center [170, 155] width 63 height 63
click at [808, 349] on cesdk-canvas "Editor canvas" at bounding box center [808, 349] width 0 height 0
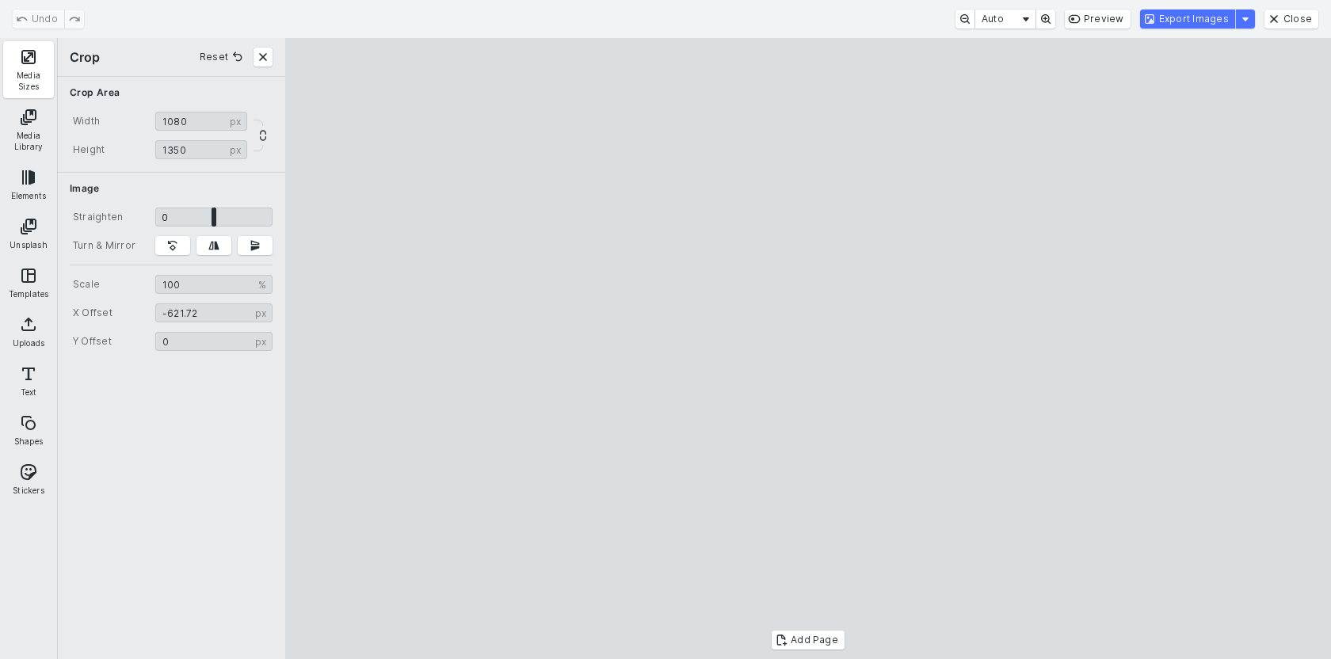
drag, startPoint x: 774, startPoint y: 309, endPoint x: 719, endPoint y: 308, distance: 55.5
click at [808, 349] on cesdk-canvas "Editor canvas" at bounding box center [808, 349] width 0 height 0
type input "*******"
click at [808, 349] on cesdk-canvas "Editor canvas" at bounding box center [808, 349] width 0 height 0
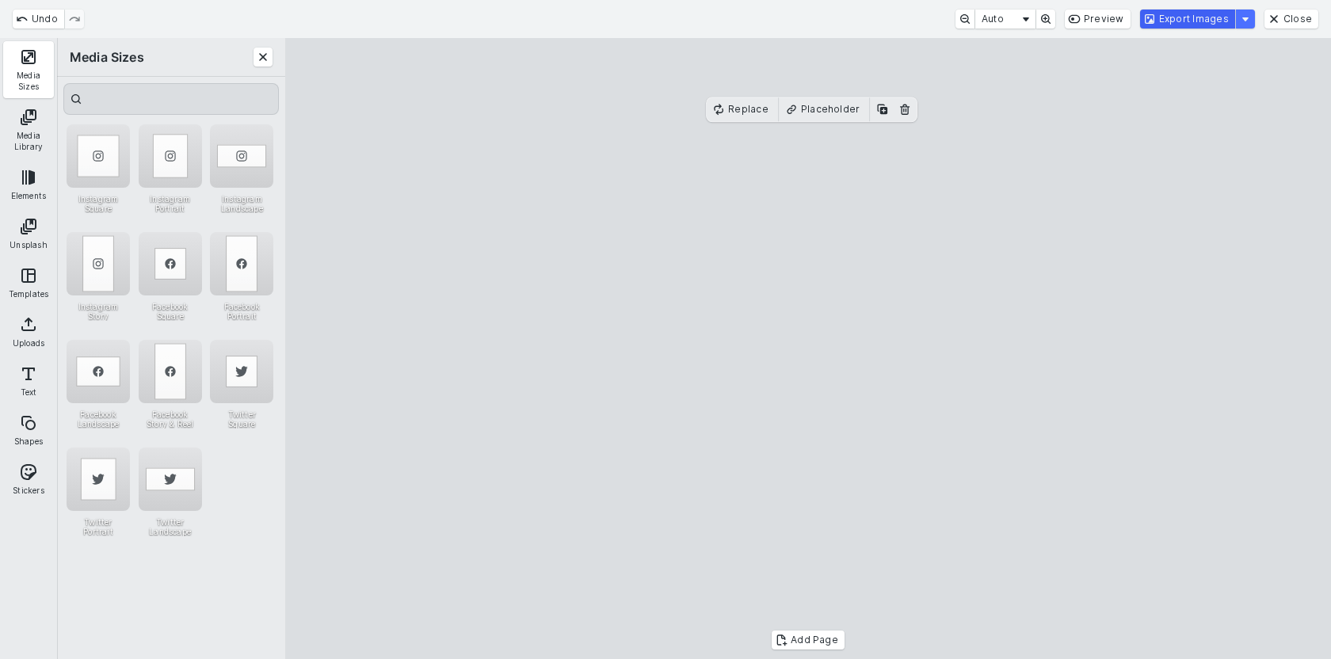
click at [1179, 26] on button "Export Images" at bounding box center [1187, 19] width 95 height 19
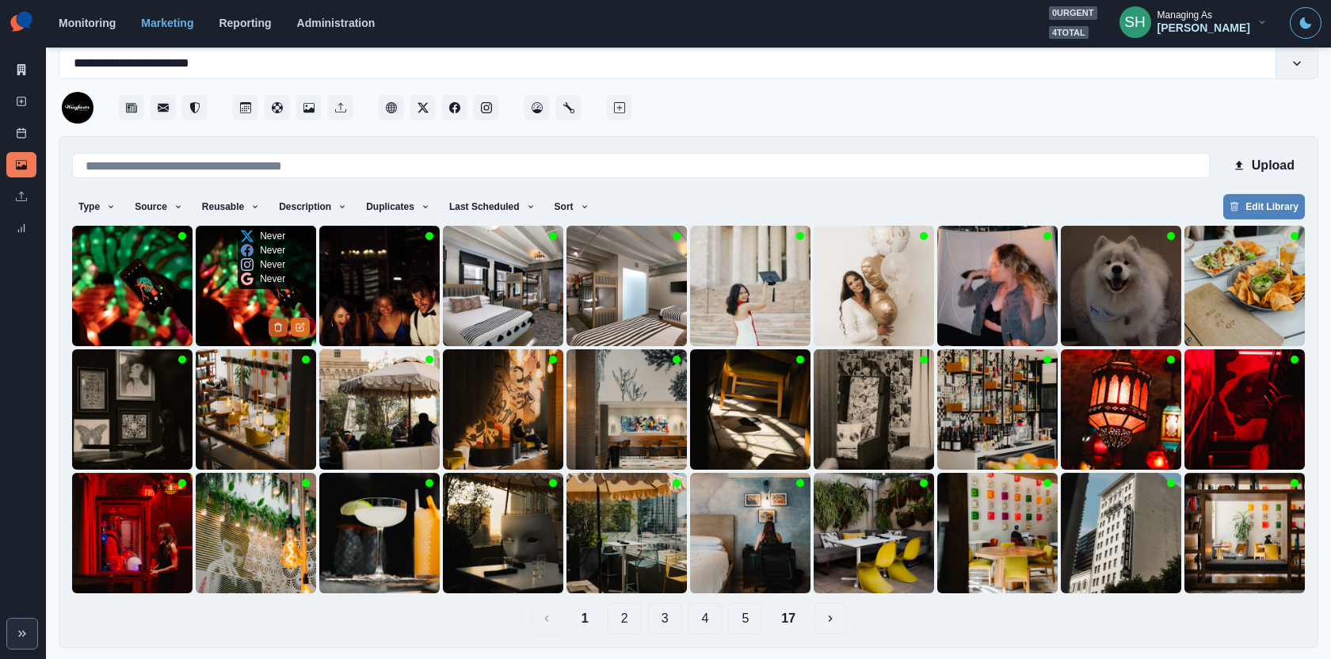
click at [274, 318] on button "Delete Media" at bounding box center [278, 327] width 19 height 19
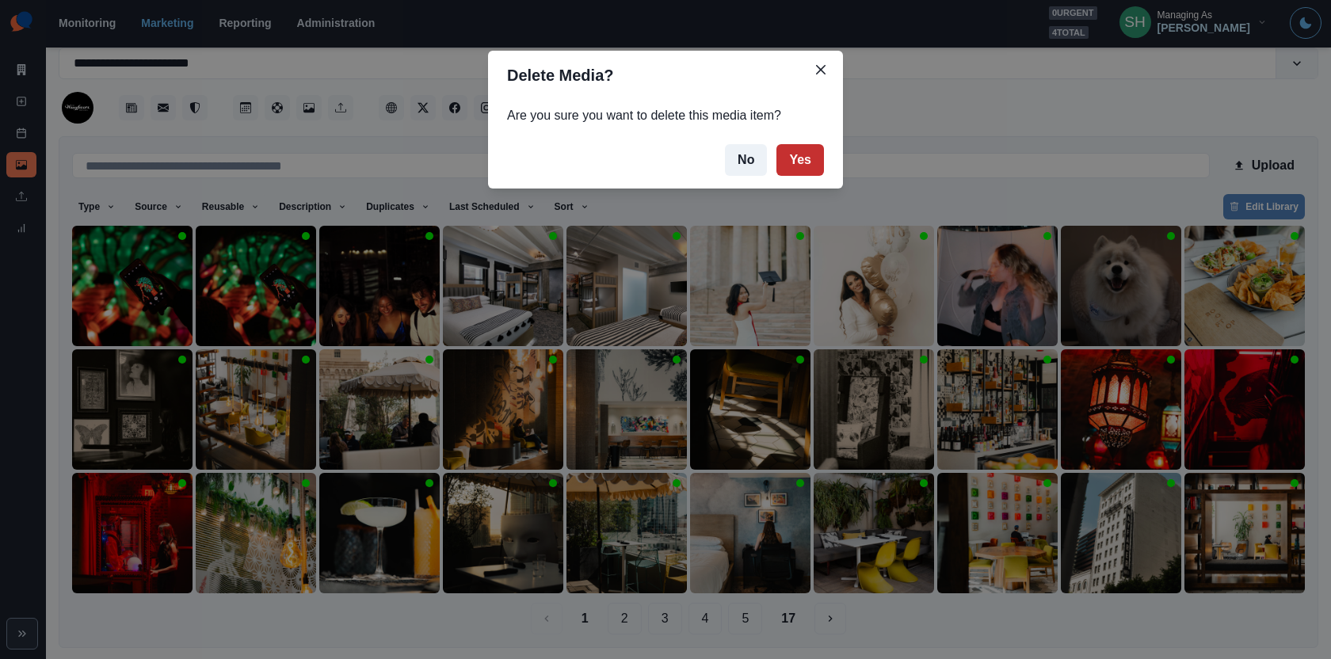
click at [795, 156] on button "Yes" at bounding box center [800, 160] width 48 height 32
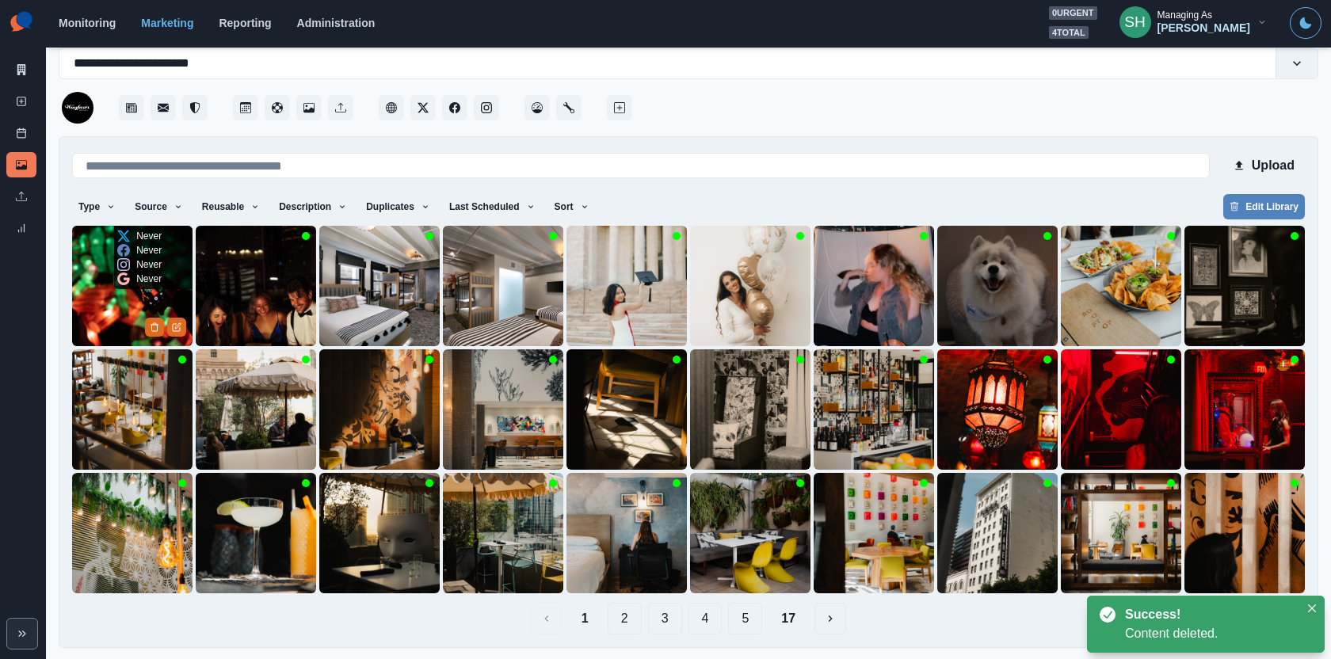
click at [100, 299] on img at bounding box center [132, 286] width 120 height 120
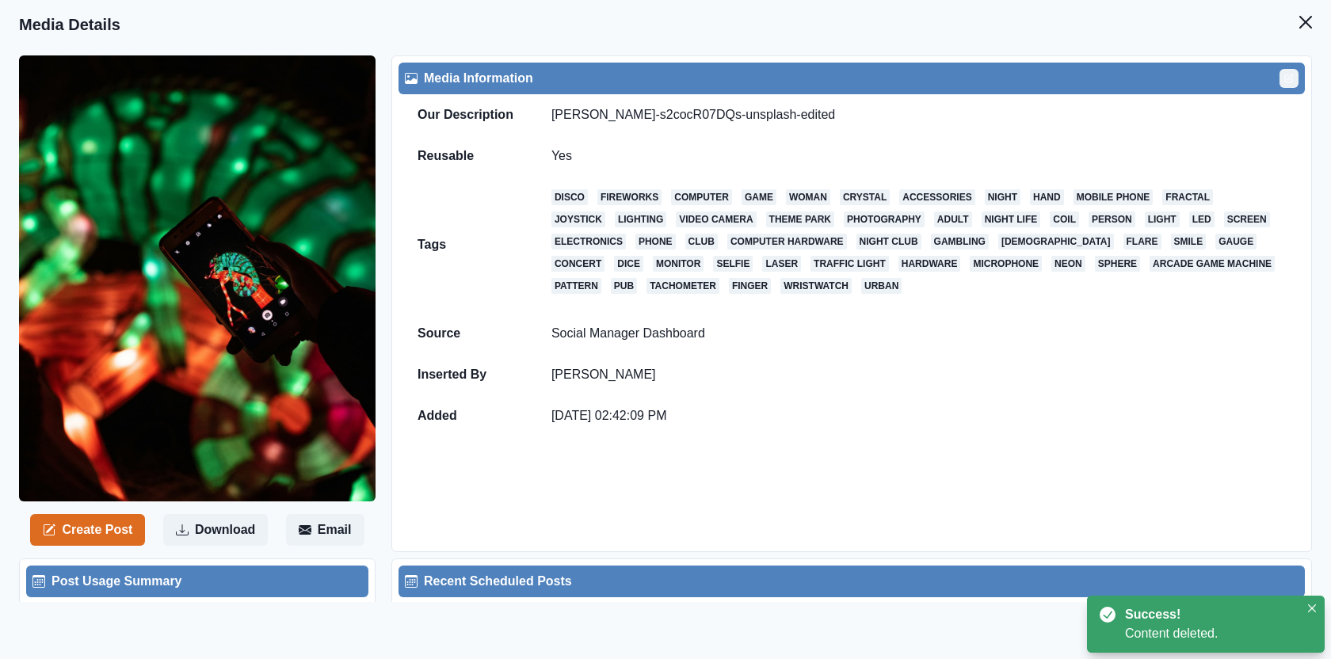
click at [1291, 68] on div "Media Information" at bounding box center [852, 79] width 906 height 32
click at [1288, 77] on icon "Edit" at bounding box center [1289, 79] width 10 height 10
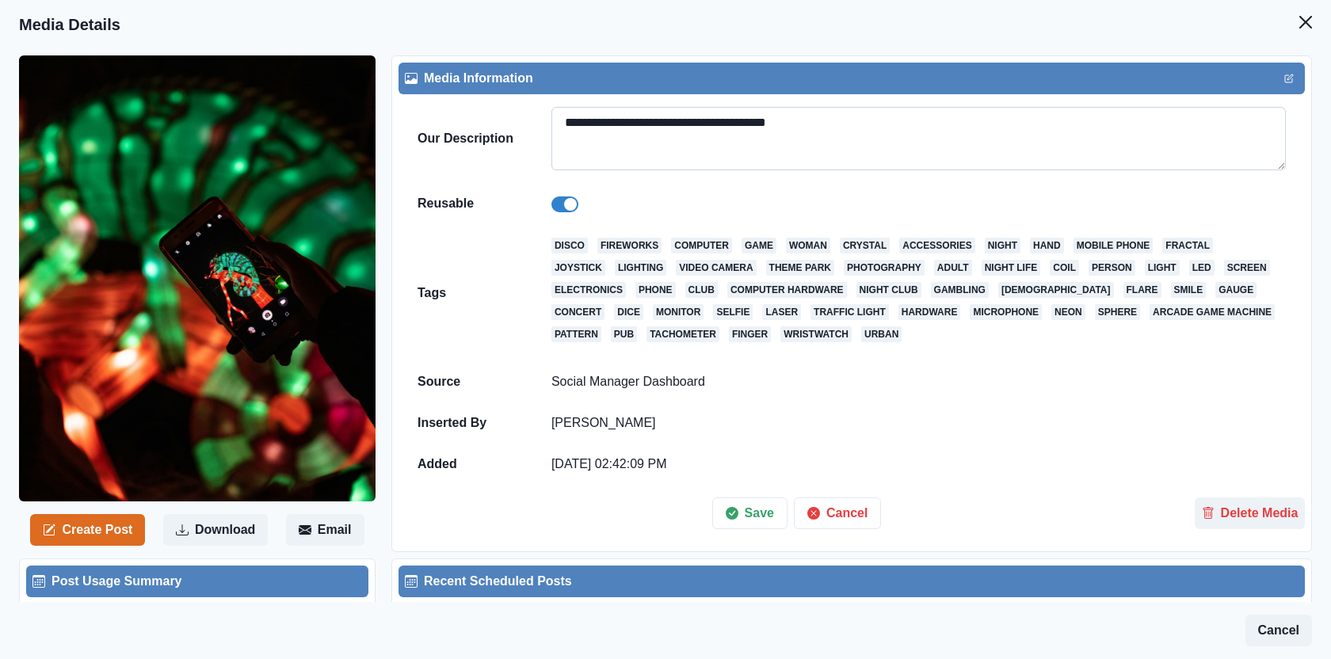
drag, startPoint x: 765, startPoint y: 127, endPoint x: 554, endPoint y: 127, distance: 211.5
click at [554, 127] on textarea "**********" at bounding box center [918, 138] width 734 height 63
paste textarea
type textarea "**********"
click at [742, 513] on button "Save" at bounding box center [749, 514] width 75 height 32
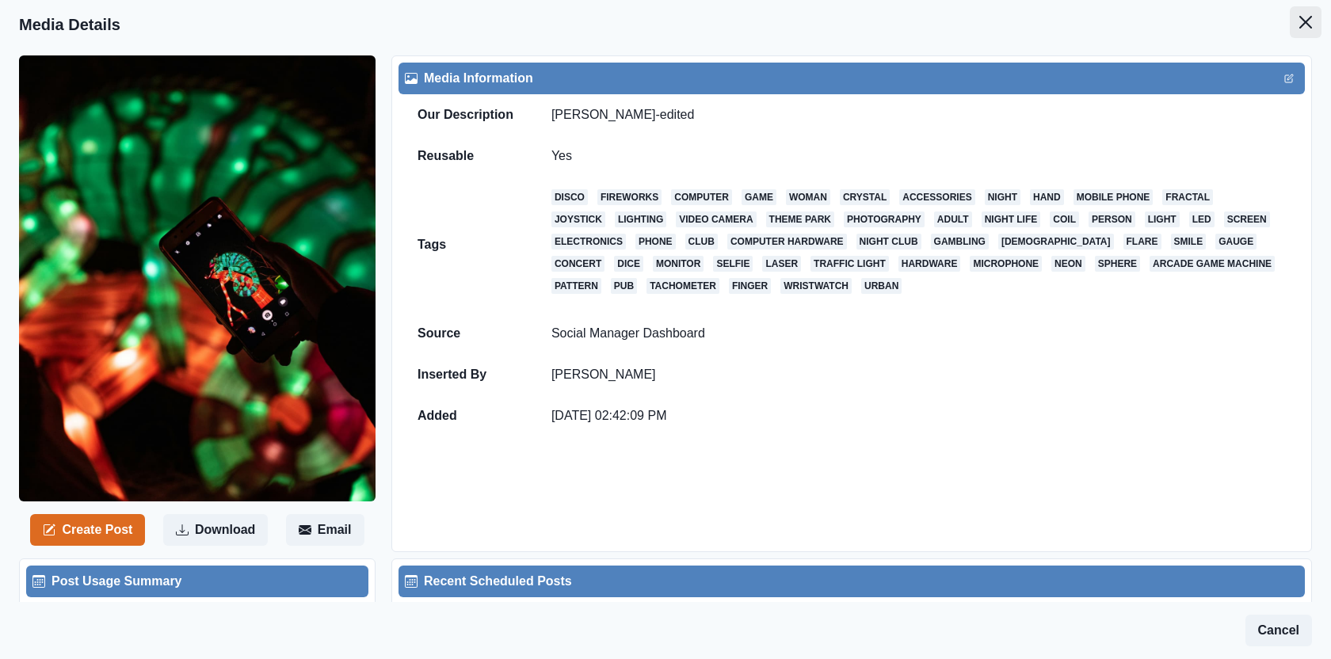
click at [1310, 21] on icon "Close" at bounding box center [1305, 22] width 13 height 13
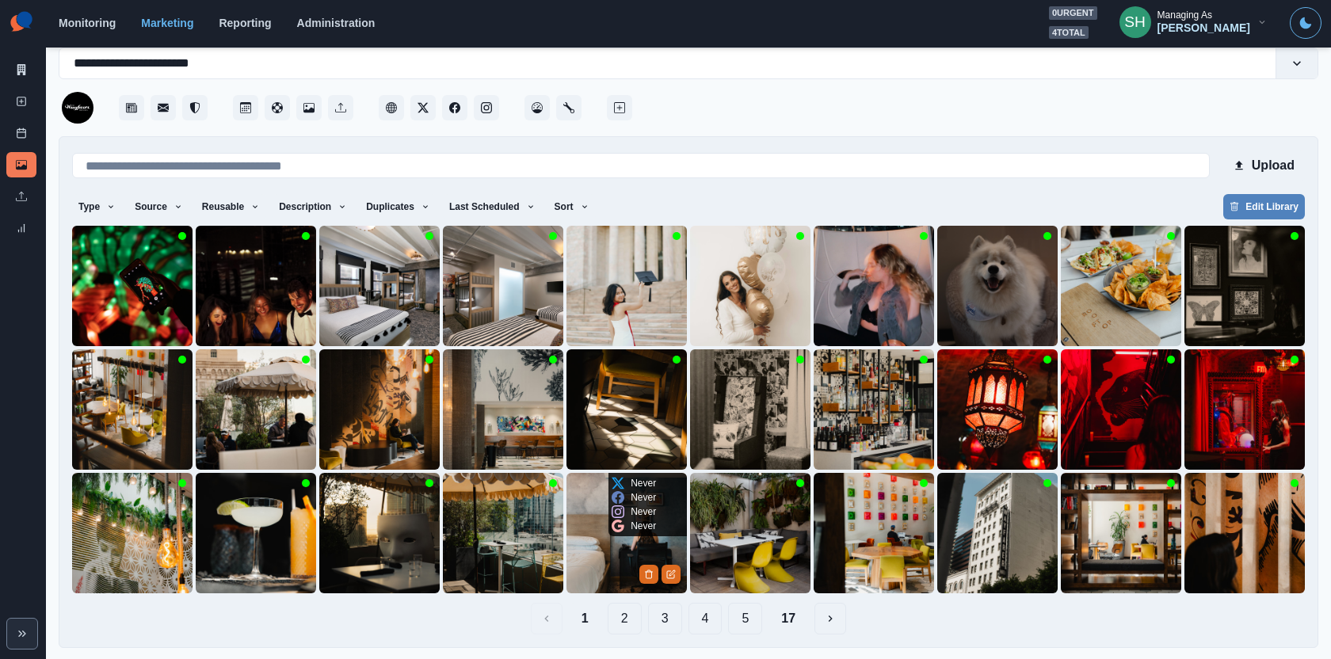
click at [616, 570] on img at bounding box center [627, 533] width 120 height 120
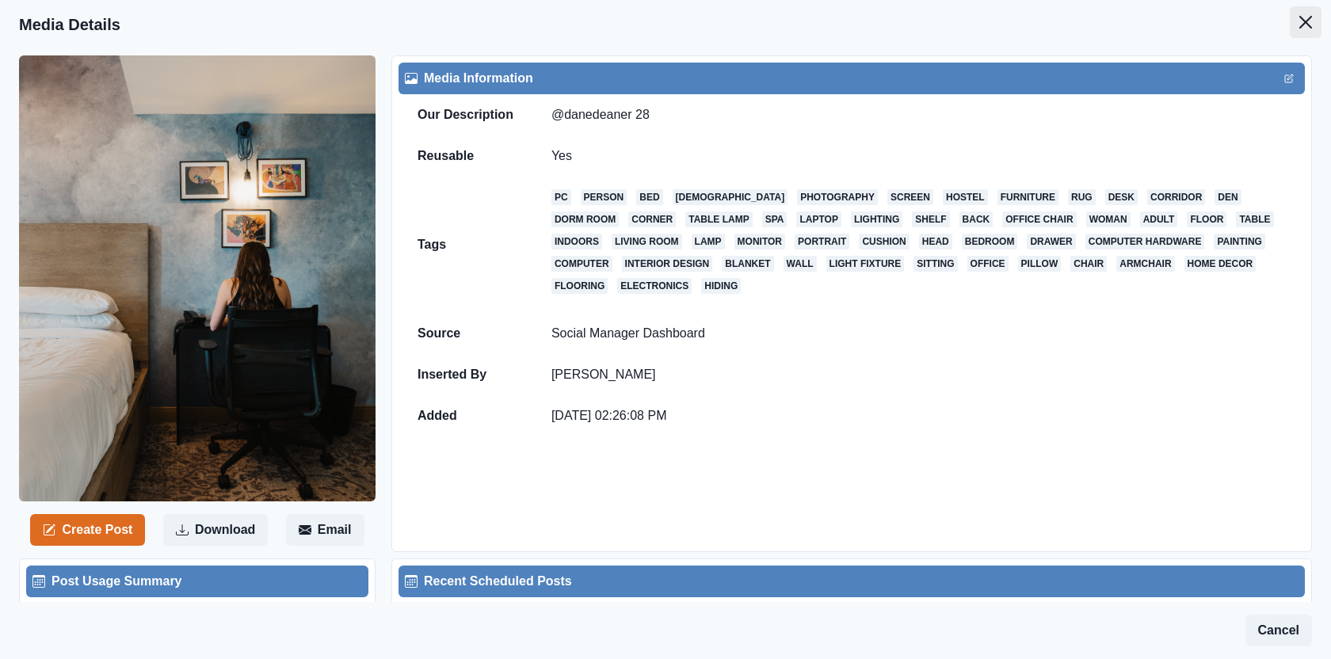
click at [1305, 16] on icon "Close" at bounding box center [1305, 22] width 13 height 13
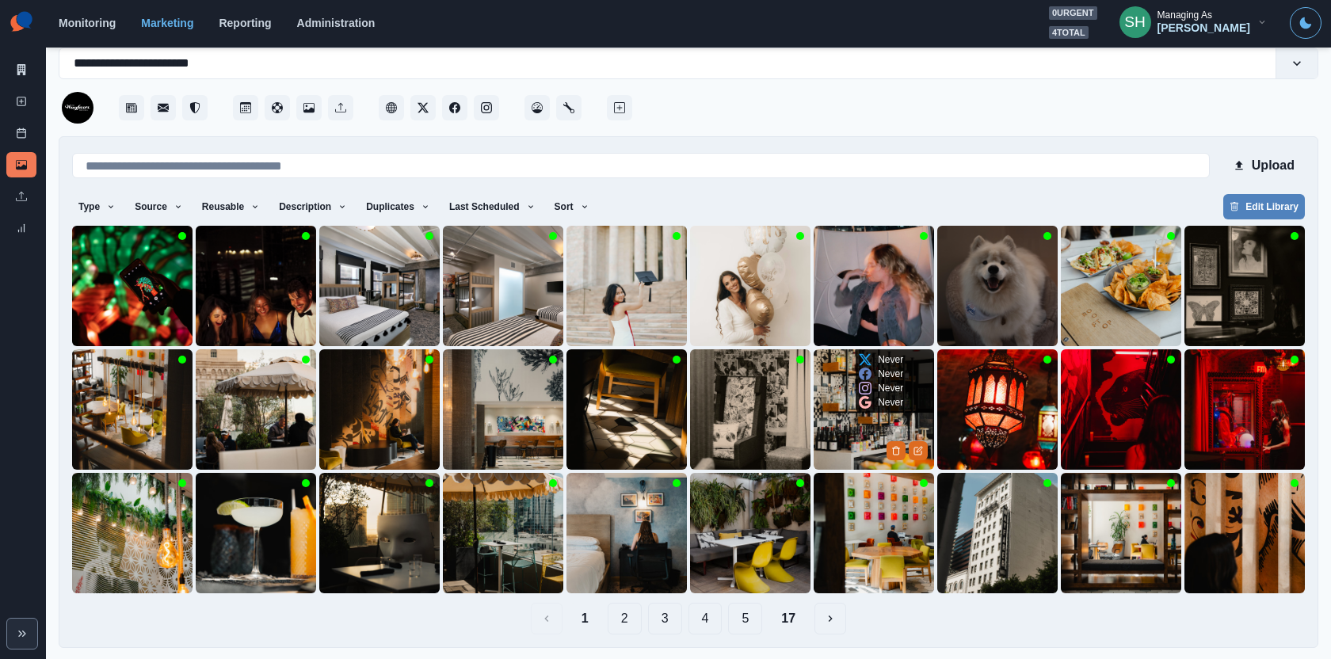
click at [855, 430] on img at bounding box center [874, 409] width 120 height 120
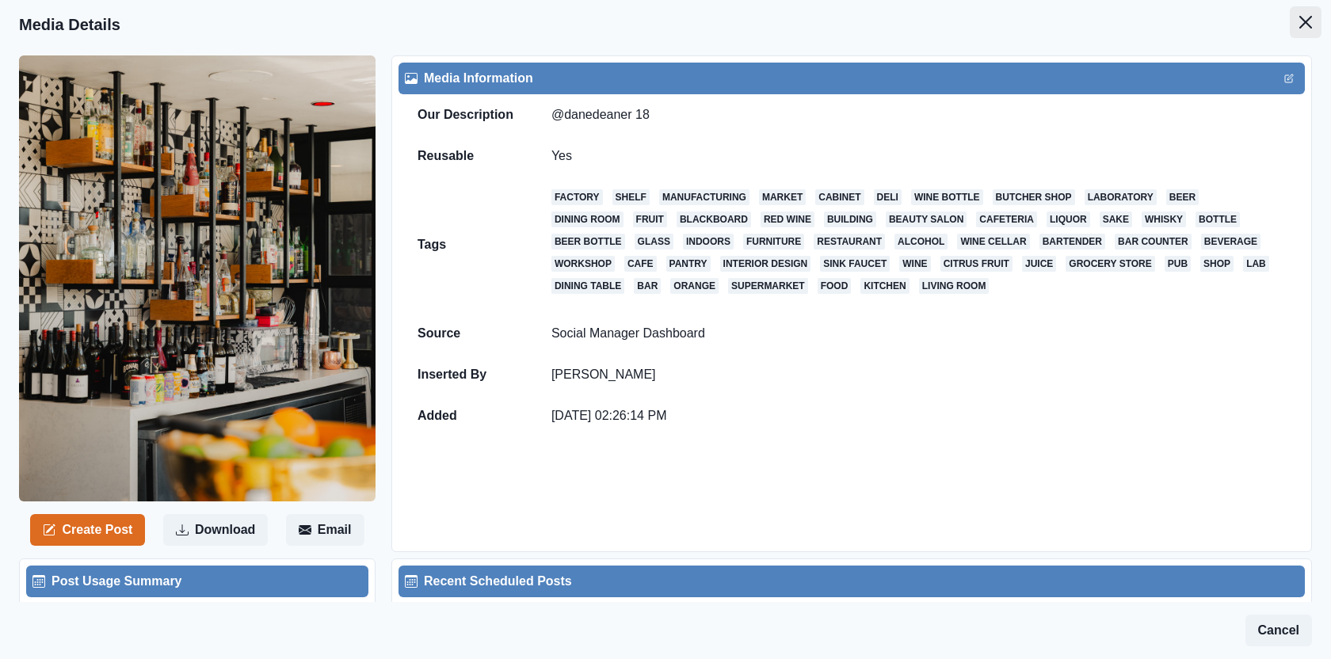
click at [1316, 25] on button "Close" at bounding box center [1306, 22] width 32 height 32
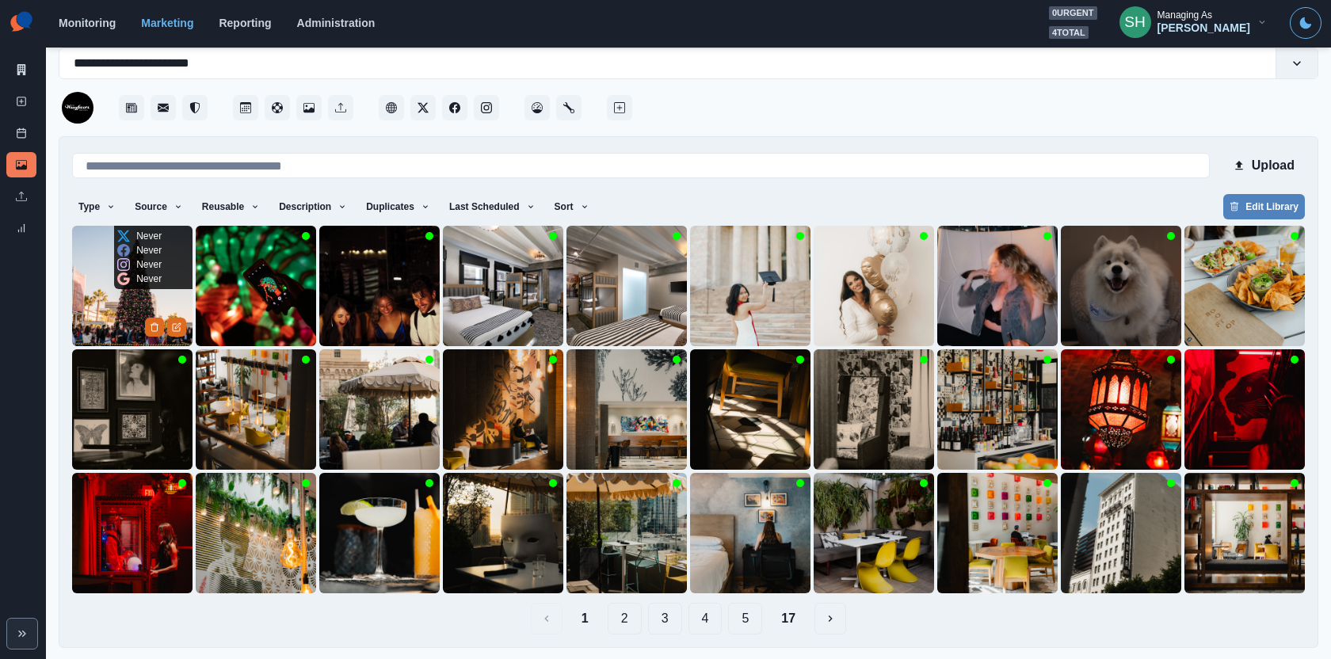
click at [101, 303] on img at bounding box center [132, 286] width 120 height 120
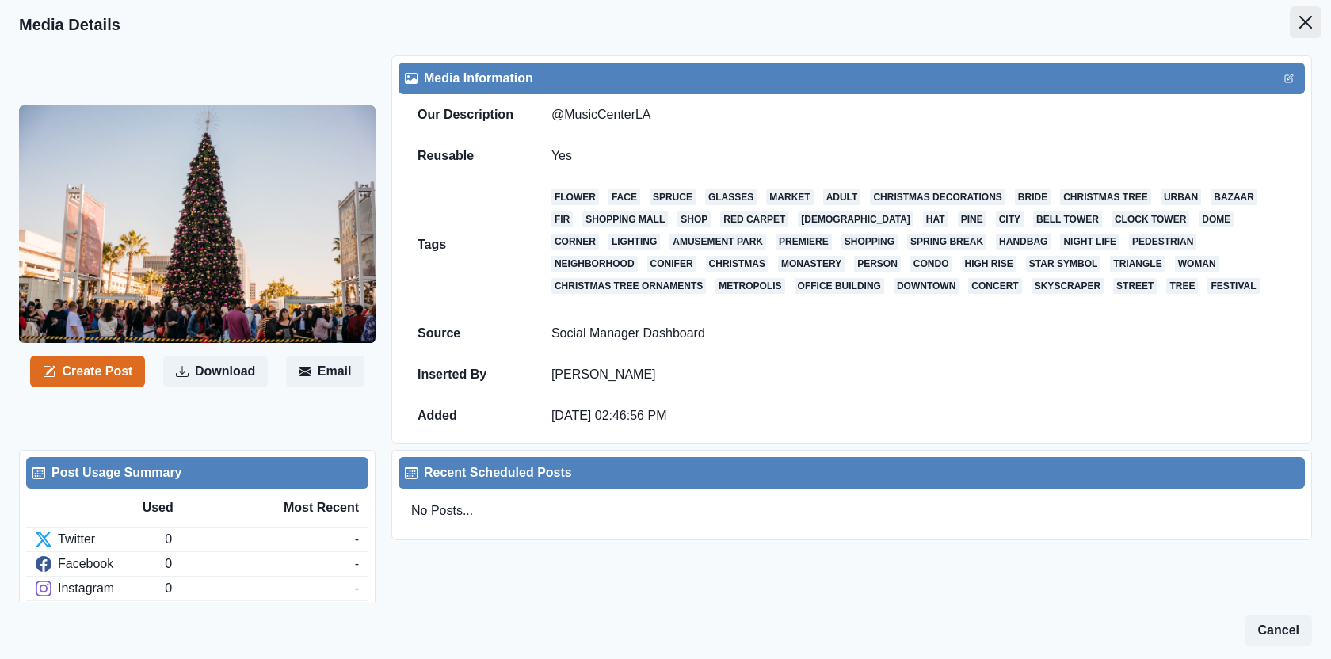
click at [1306, 13] on button "Close" at bounding box center [1306, 22] width 32 height 32
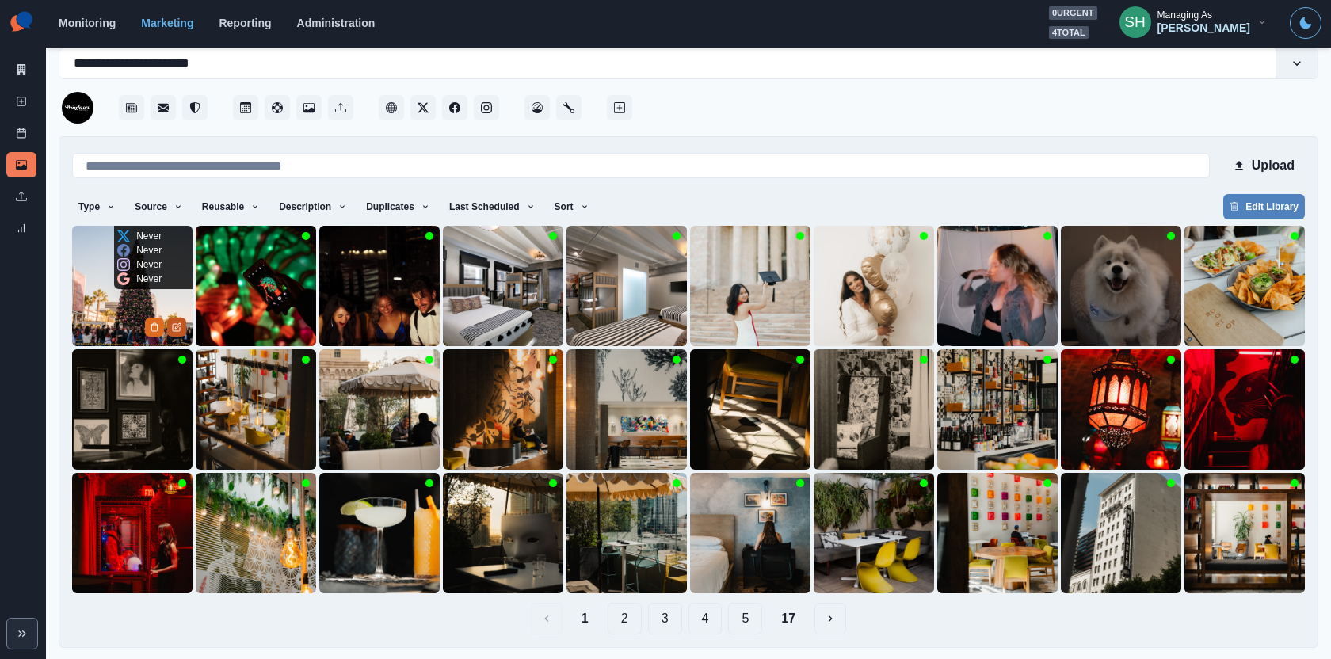
click at [174, 328] on icon "Edit Media" at bounding box center [177, 327] width 10 height 10
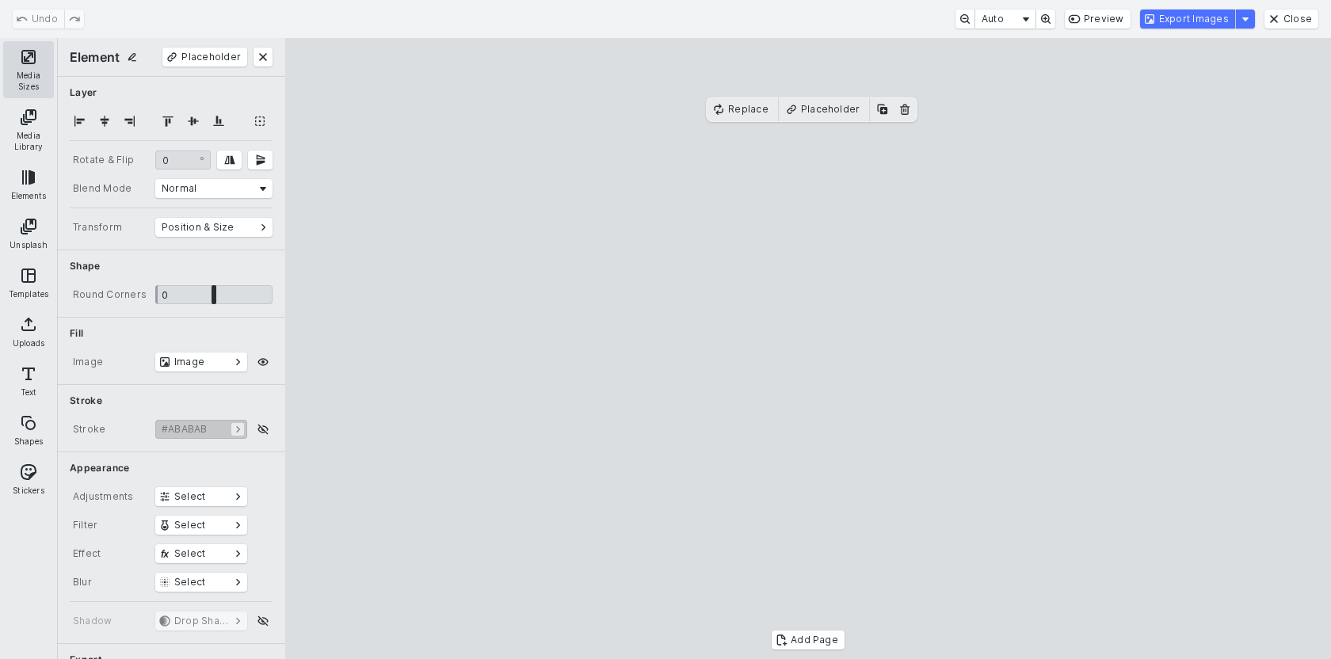
click at [25, 64] on button "Media Sizes" at bounding box center [28, 69] width 51 height 57
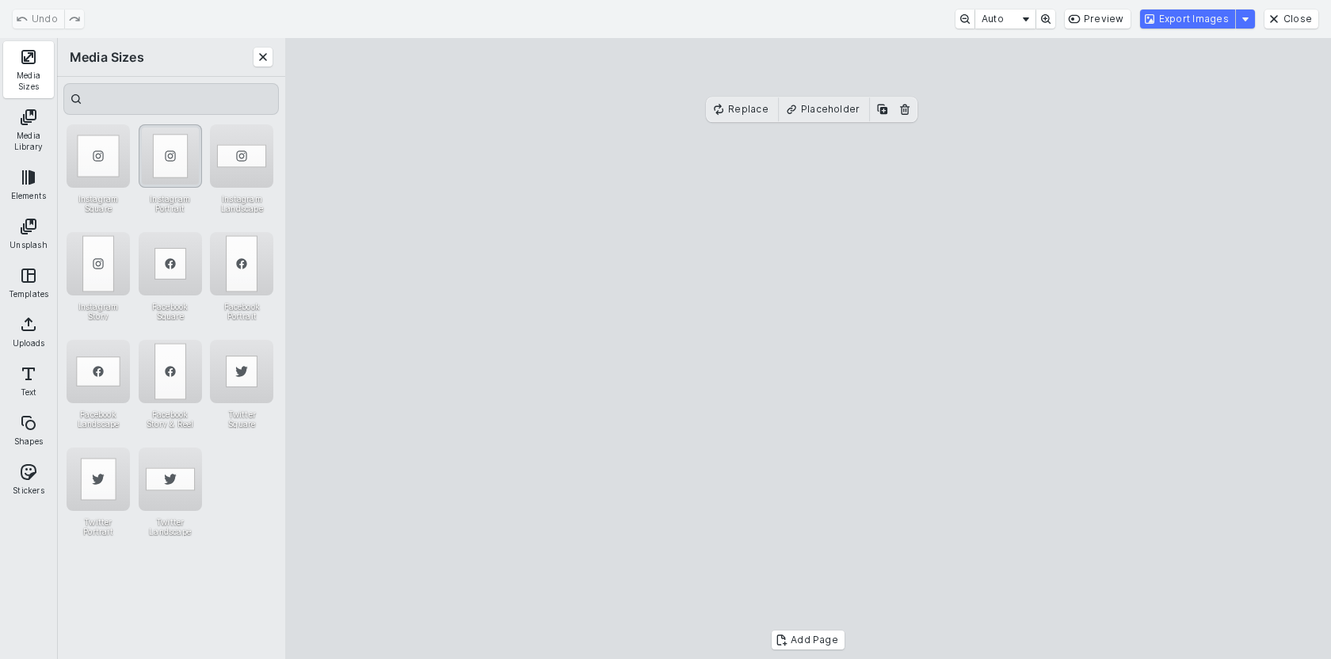
click at [171, 170] on div "Instagram Portrait" at bounding box center [170, 155] width 63 height 63
drag, startPoint x: 993, startPoint y: 597, endPoint x: 1063, endPoint y: 665, distance: 97.5
click at [808, 349] on cesdk-canvas "Editor canvas" at bounding box center [808, 349] width 0 height 0
drag, startPoint x: 623, startPoint y: 136, endPoint x: 534, endPoint y: 115, distance: 91.3
click at [808, 349] on cesdk-canvas "Editor canvas" at bounding box center [808, 349] width 0 height 0
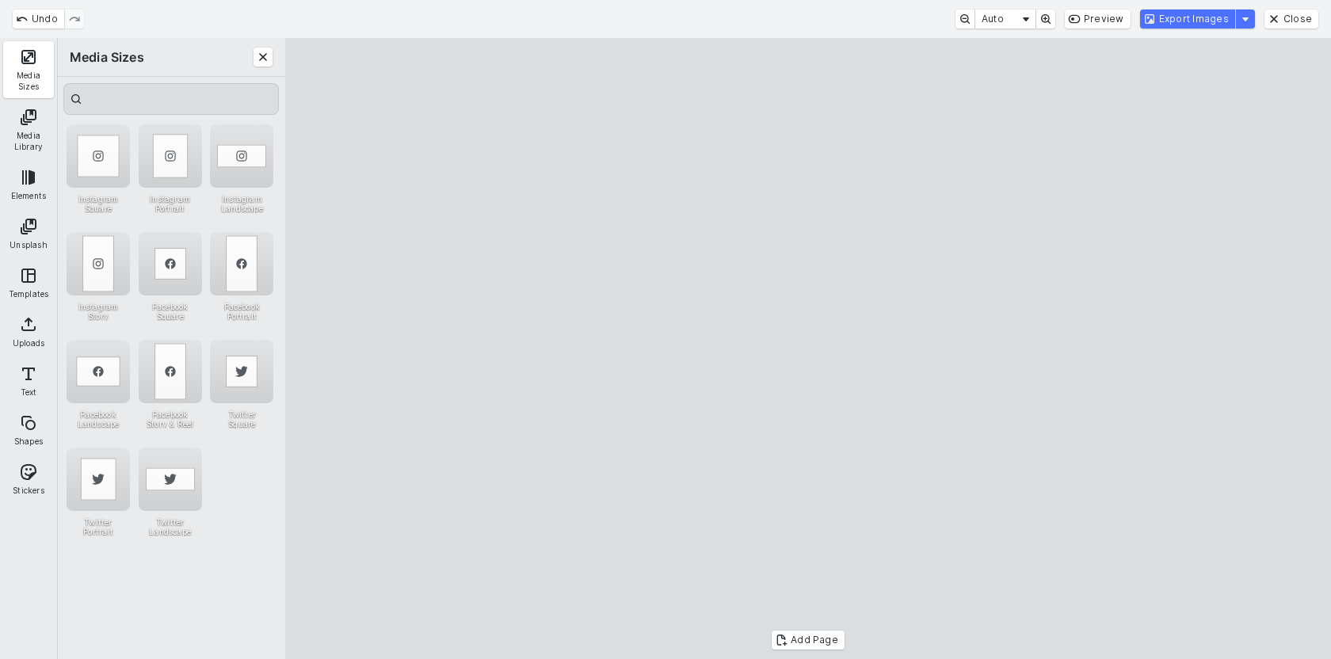
drag, startPoint x: 820, startPoint y: 285, endPoint x: 799, endPoint y: 338, distance: 56.5
click at [808, 349] on cesdk-canvas "Editor canvas" at bounding box center [808, 349] width 0 height 0
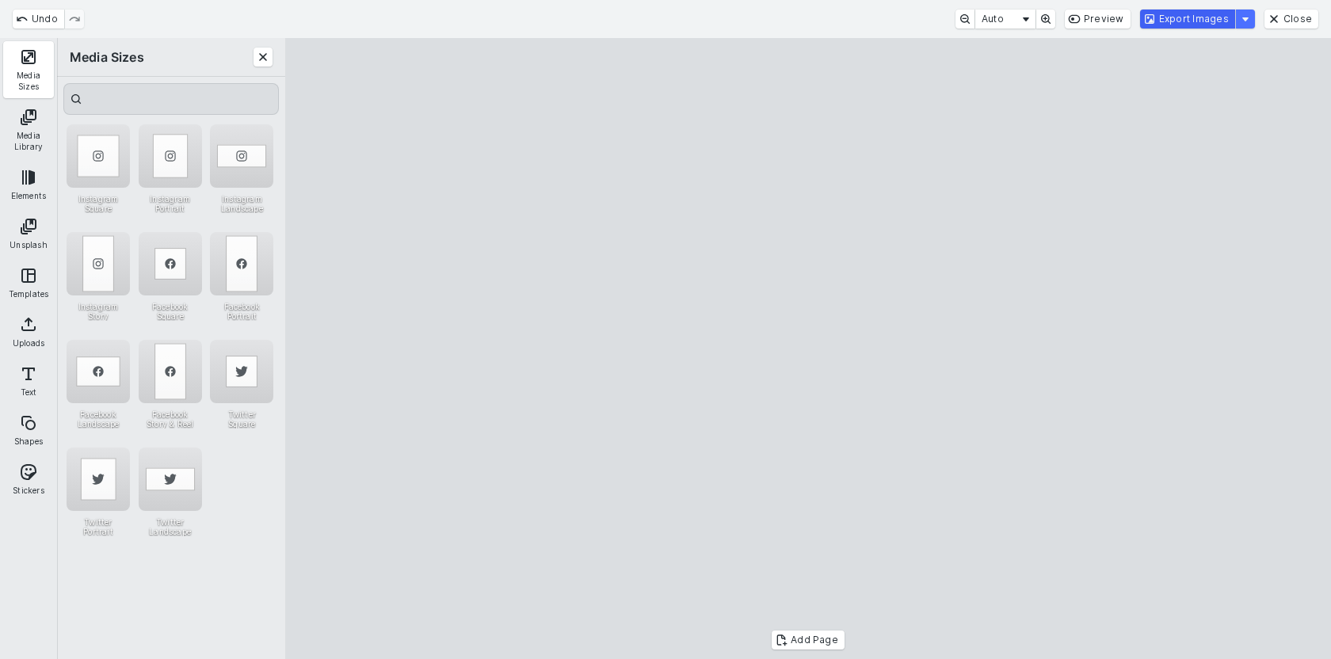
click at [1176, 16] on button "Export Images" at bounding box center [1187, 19] width 95 height 19
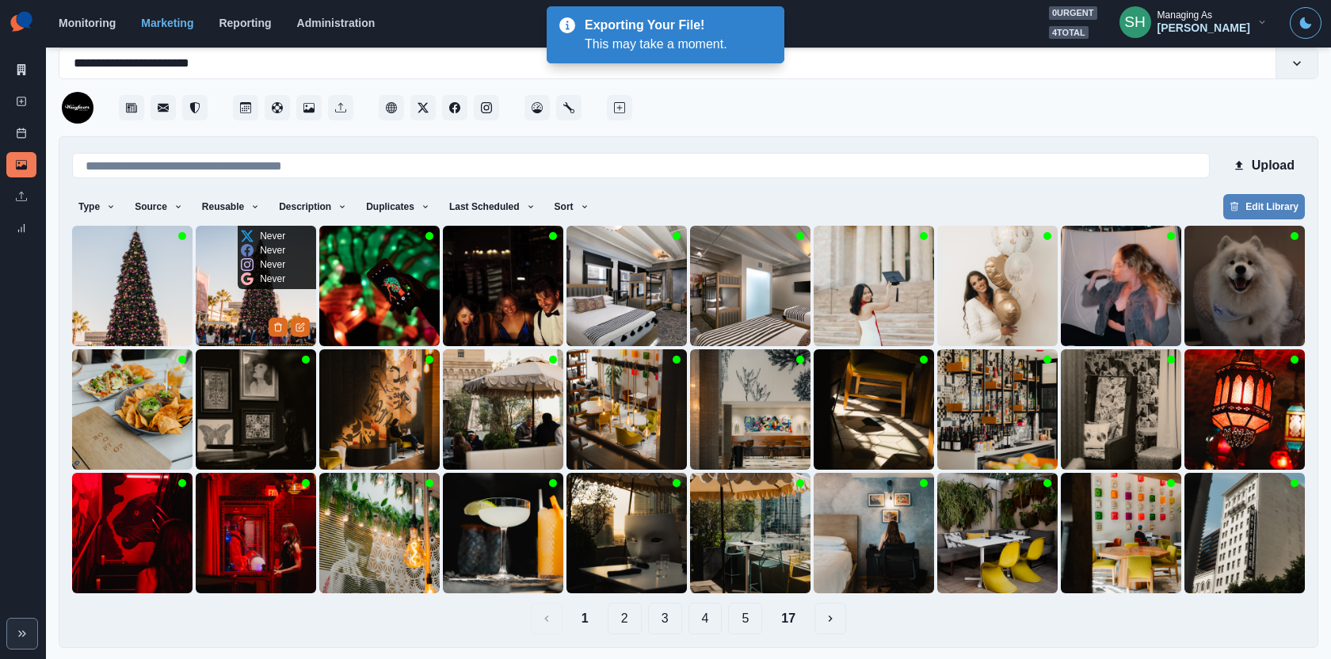
click at [287, 317] on div at bounding box center [289, 327] width 41 height 20
click at [269, 318] on button "Delete Media" at bounding box center [278, 327] width 19 height 19
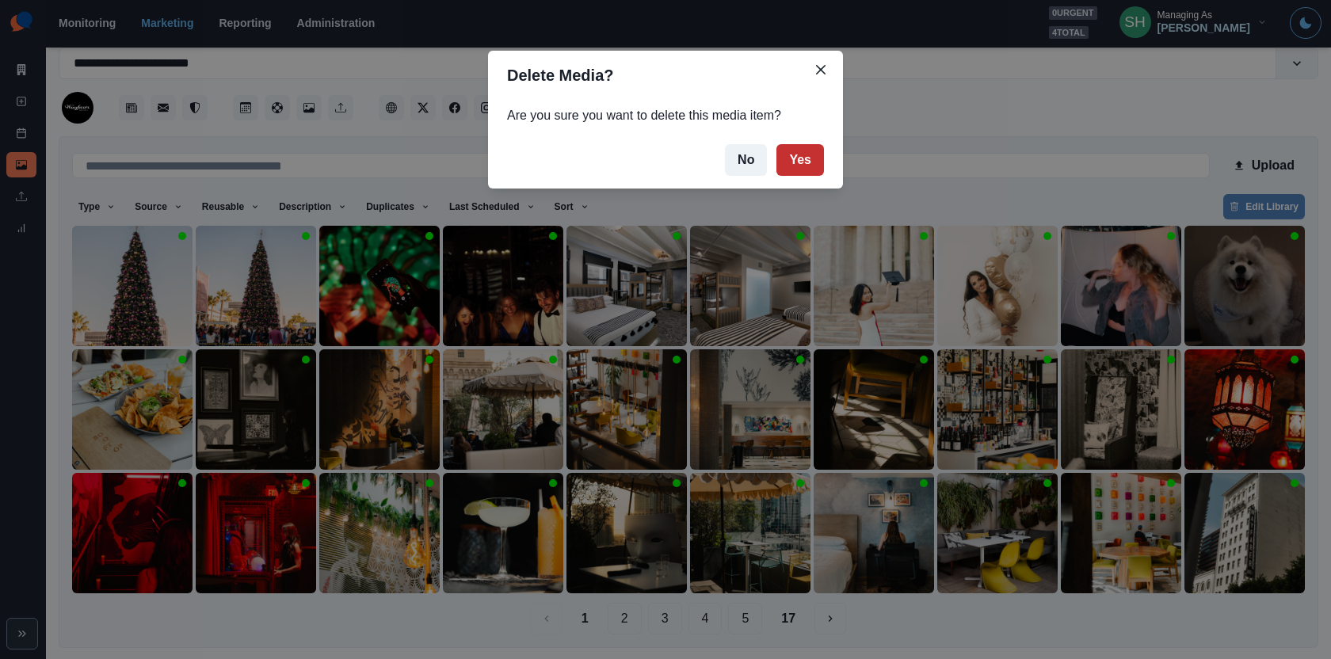
click at [795, 151] on button "Yes" at bounding box center [800, 160] width 48 height 32
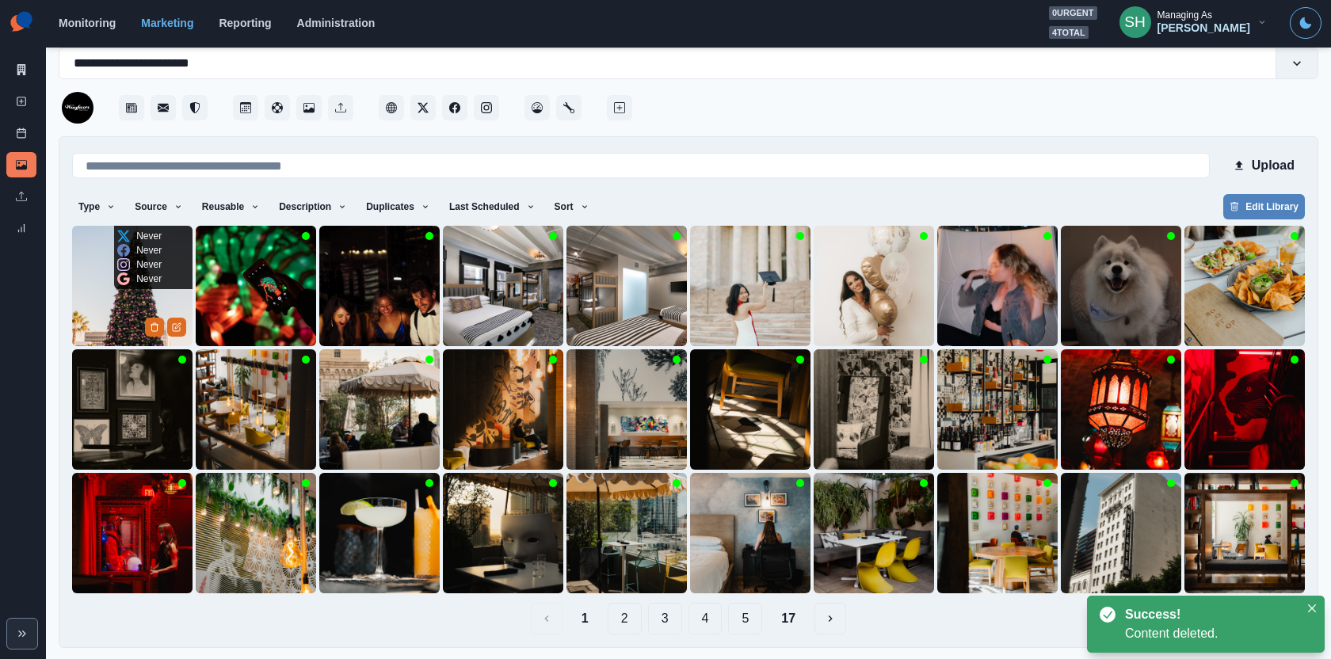
click at [112, 310] on img at bounding box center [132, 286] width 120 height 120
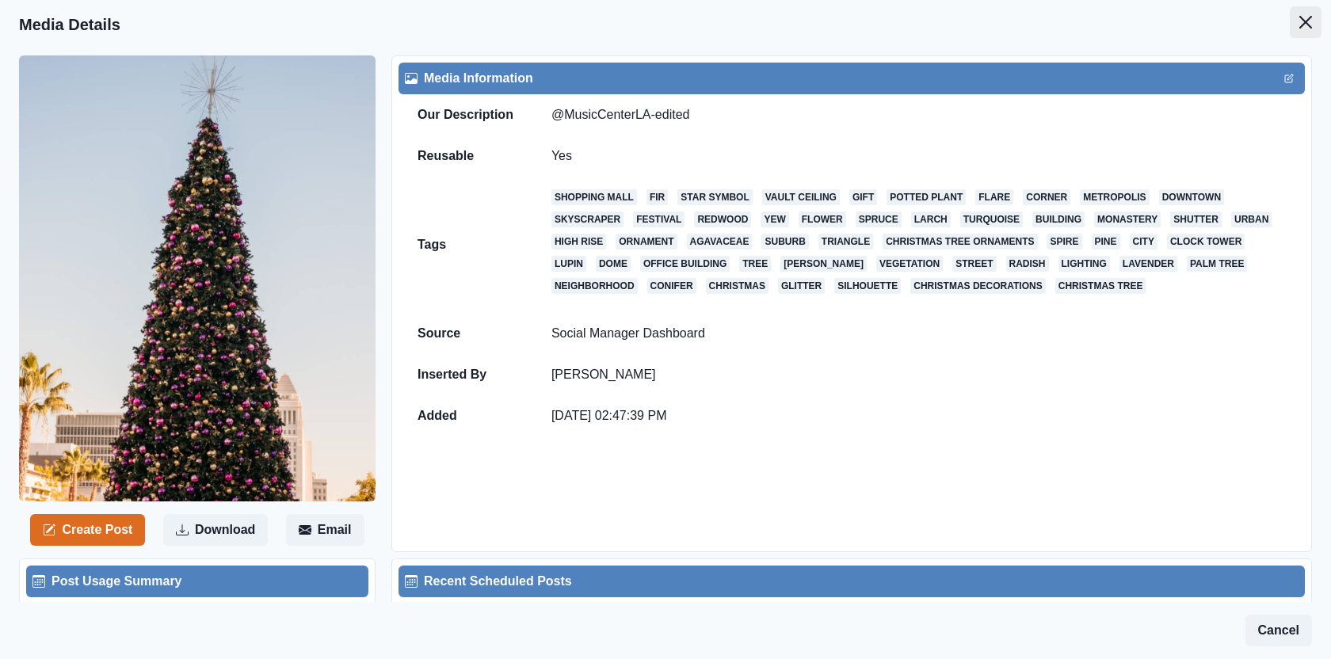
click at [1308, 37] on button "Close" at bounding box center [1306, 22] width 32 height 32
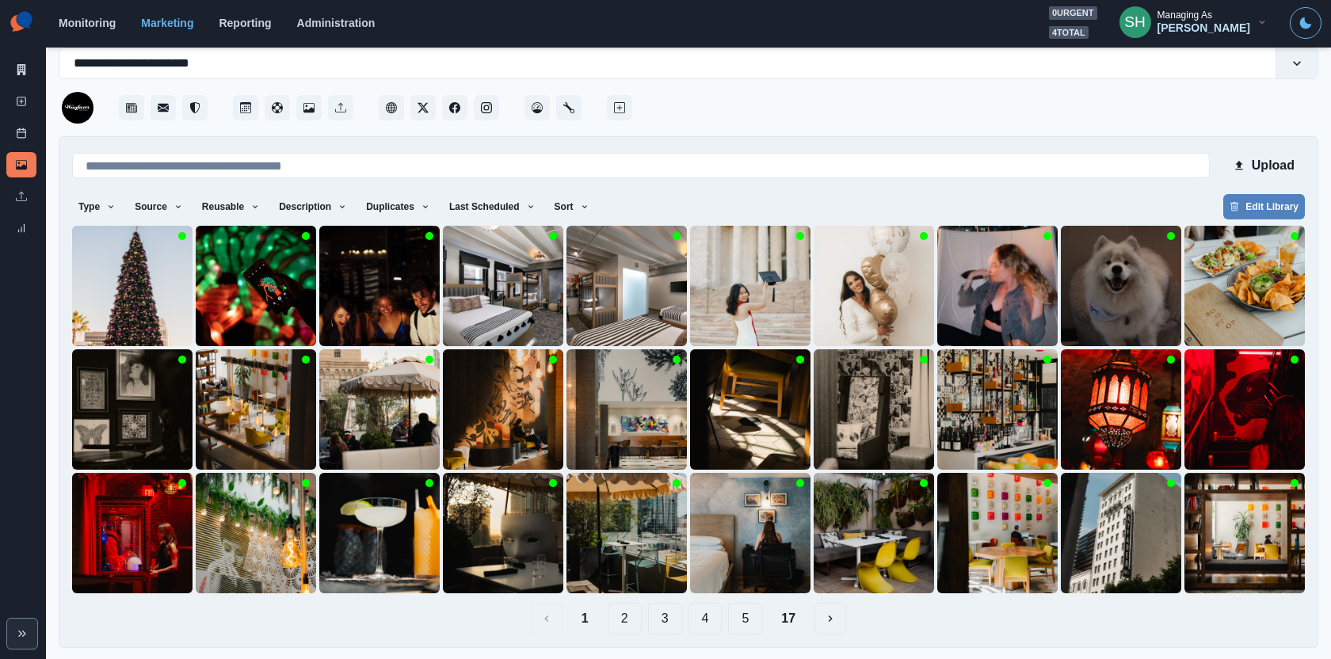
click at [619, 616] on button "2" at bounding box center [625, 619] width 34 height 32
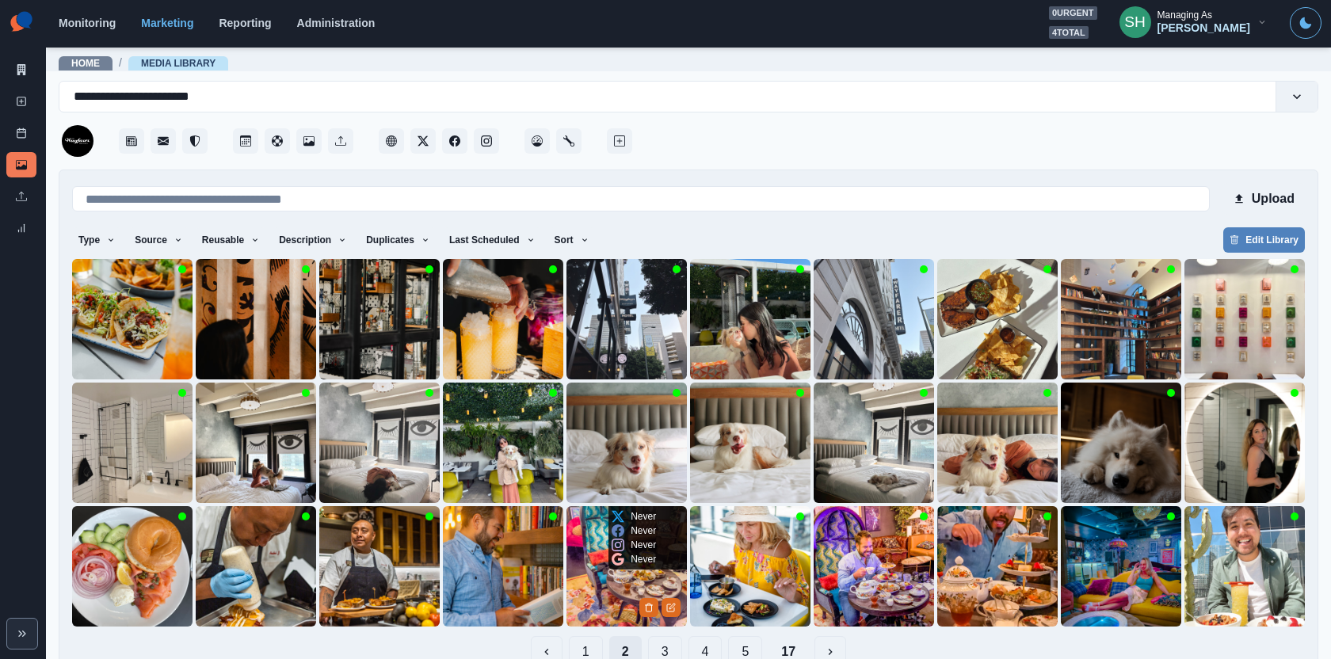
scroll to position [33, 0]
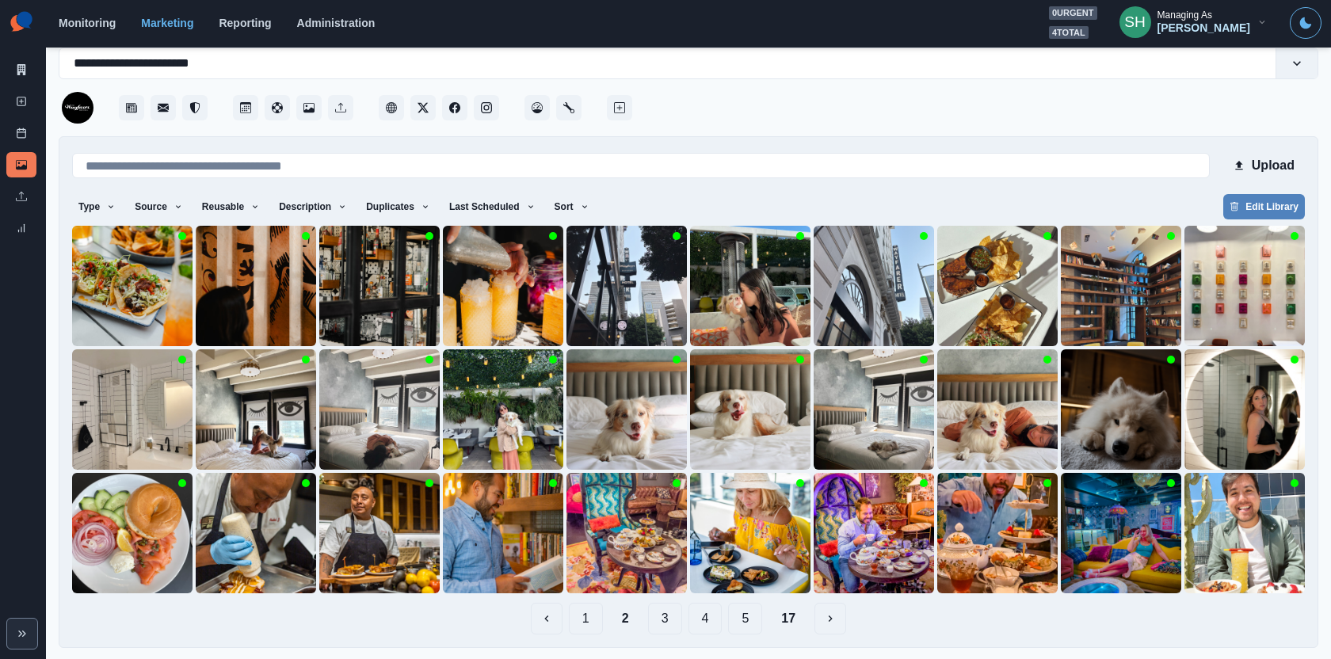
click at [666, 621] on button "3" at bounding box center [665, 619] width 34 height 32
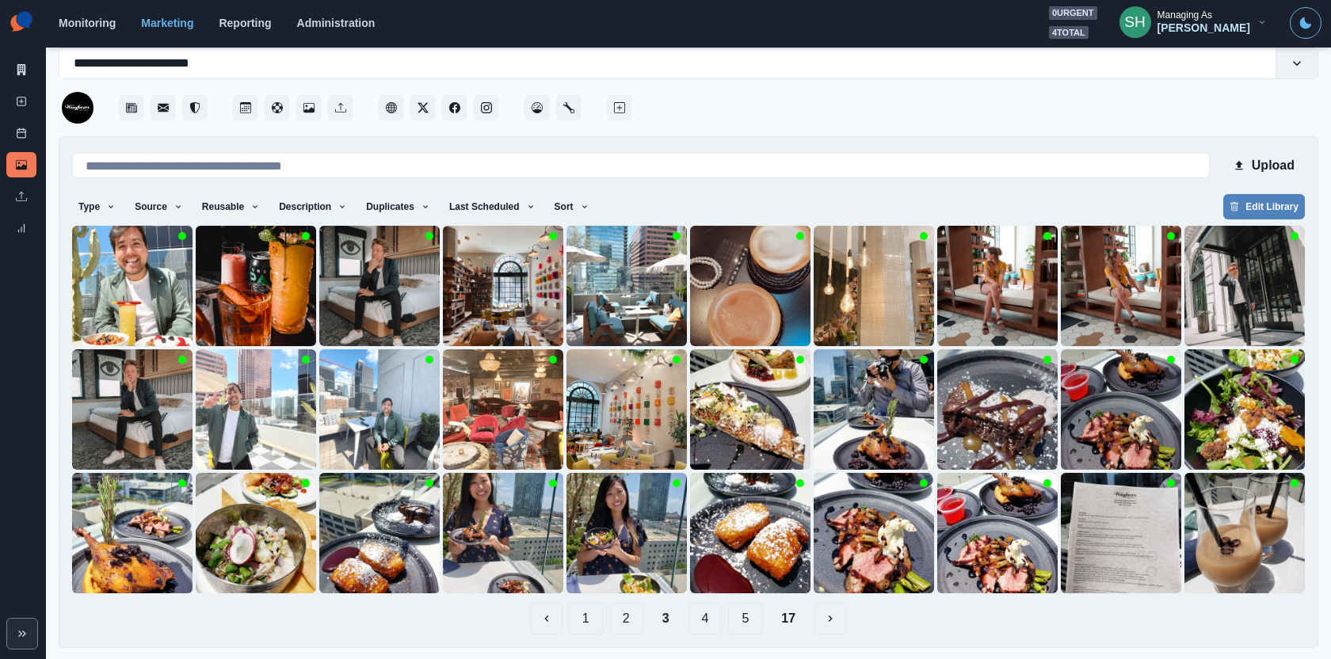
click at [685, 625] on div "1 2 3 4 5 17" at bounding box center [688, 619] width 1233 height 32
click at [699, 625] on button "4" at bounding box center [706, 619] width 34 height 32
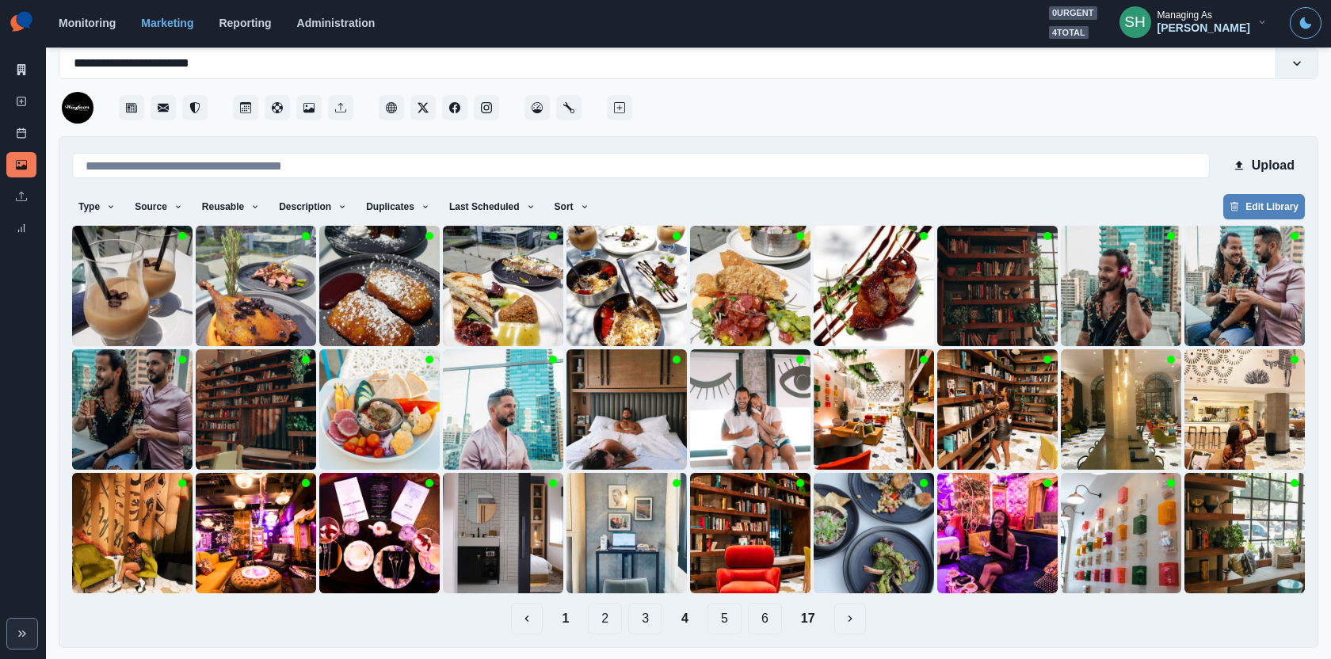
click at [716, 619] on button "5" at bounding box center [725, 619] width 34 height 32
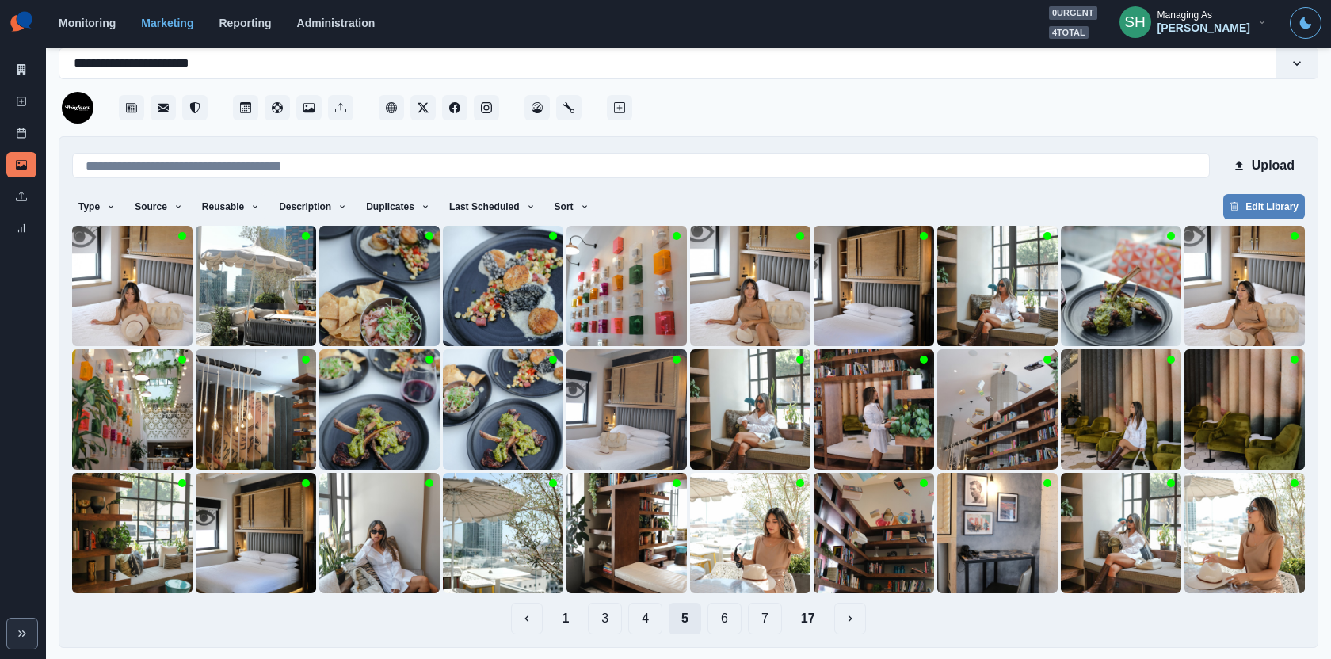
click at [716, 619] on button "6" at bounding box center [725, 619] width 34 height 32
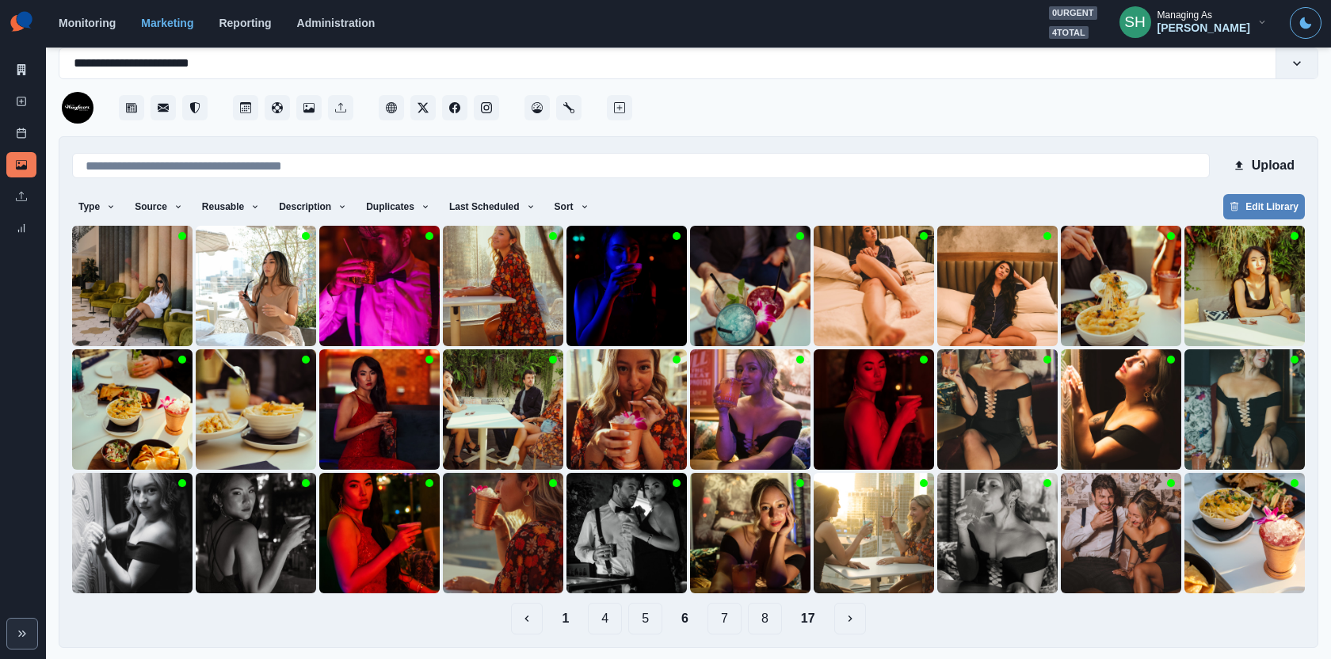
click at [727, 616] on button "7" at bounding box center [725, 619] width 34 height 32
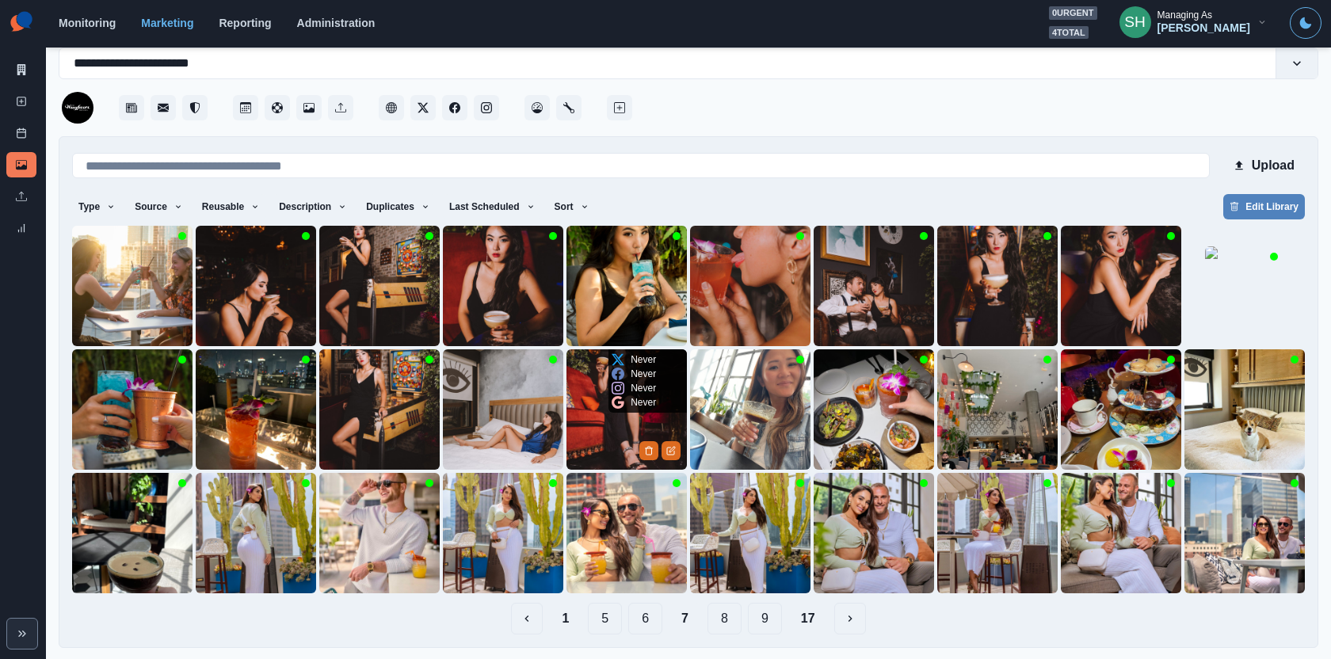
click at [586, 435] on img at bounding box center [627, 409] width 120 height 120
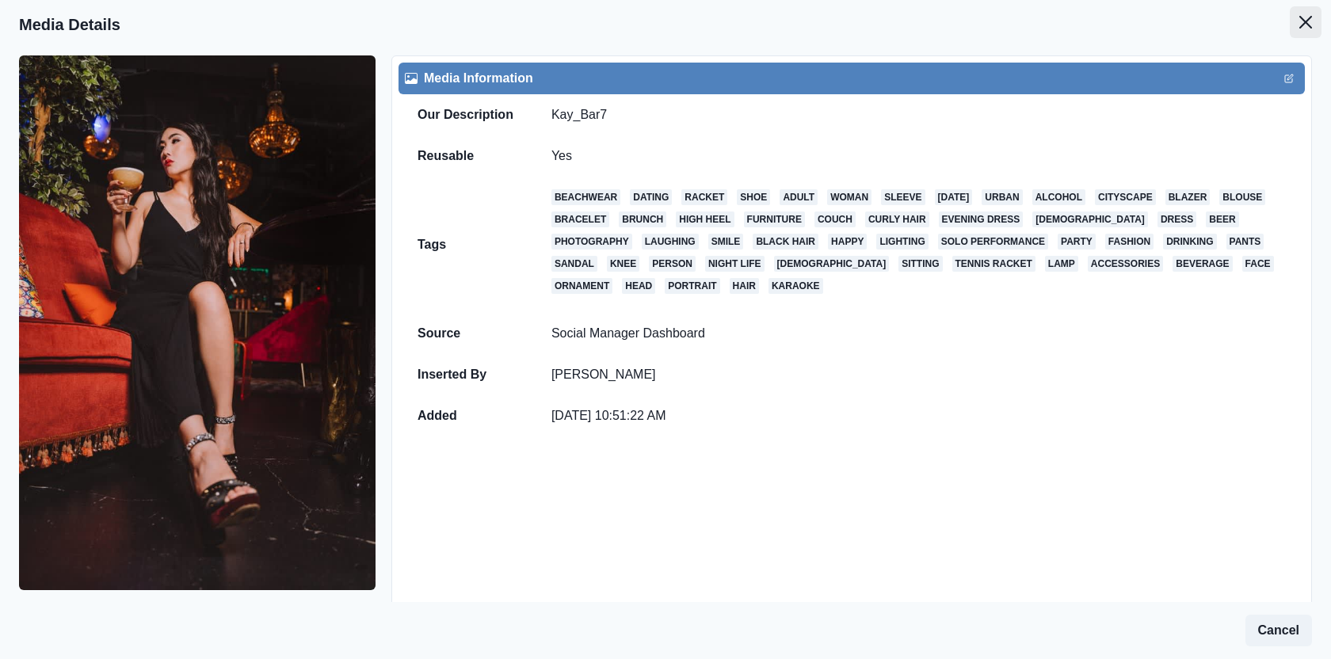
click at [1314, 24] on button "Close" at bounding box center [1306, 22] width 32 height 32
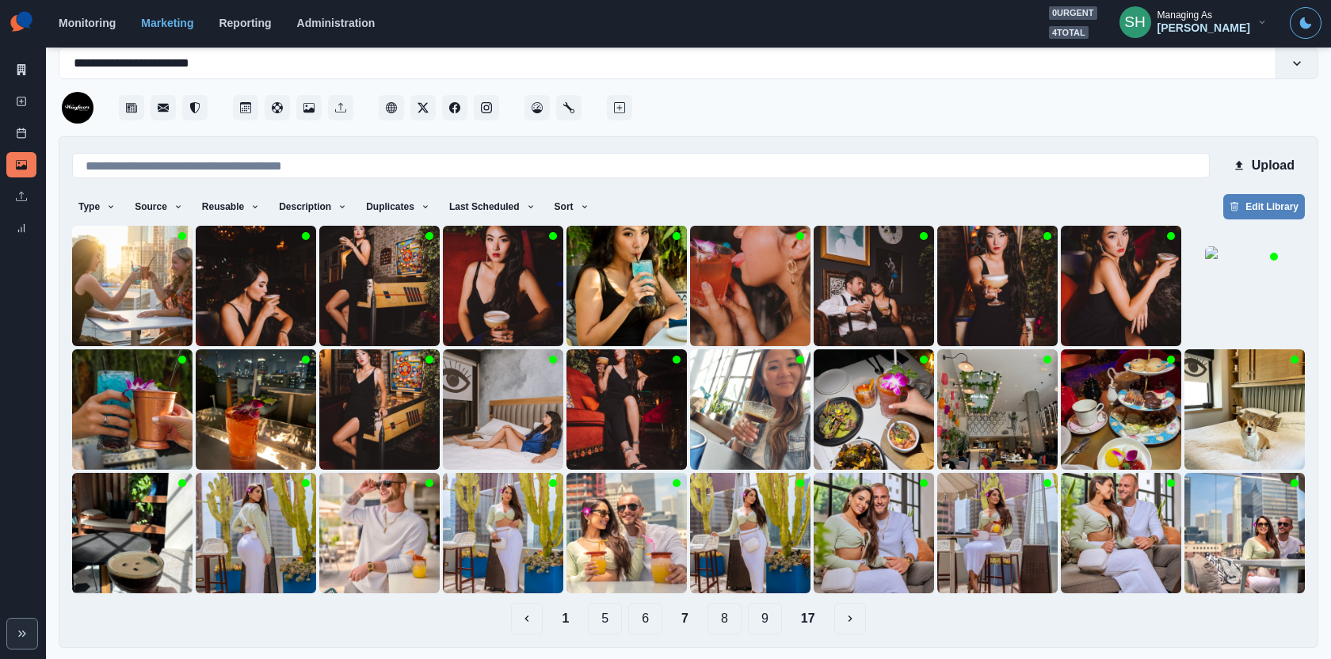
click at [727, 614] on button "8" at bounding box center [725, 619] width 34 height 32
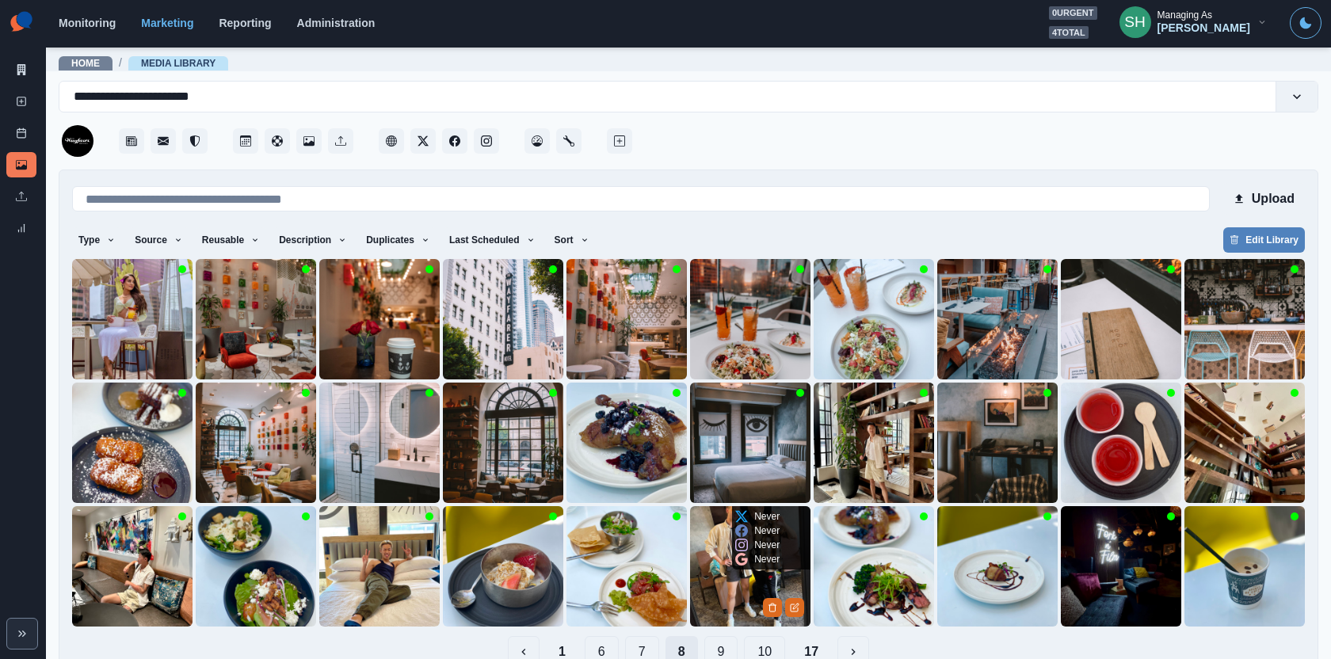
scroll to position [33, 0]
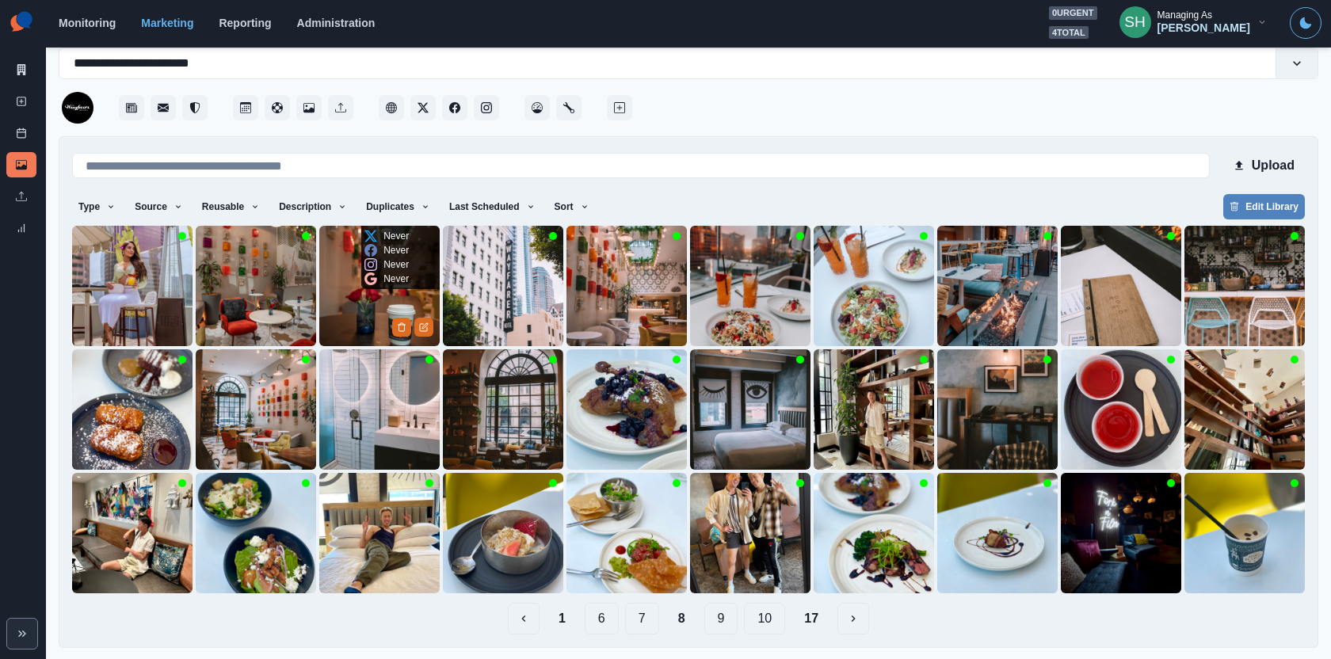
click at [361, 309] on img at bounding box center [379, 286] width 120 height 120
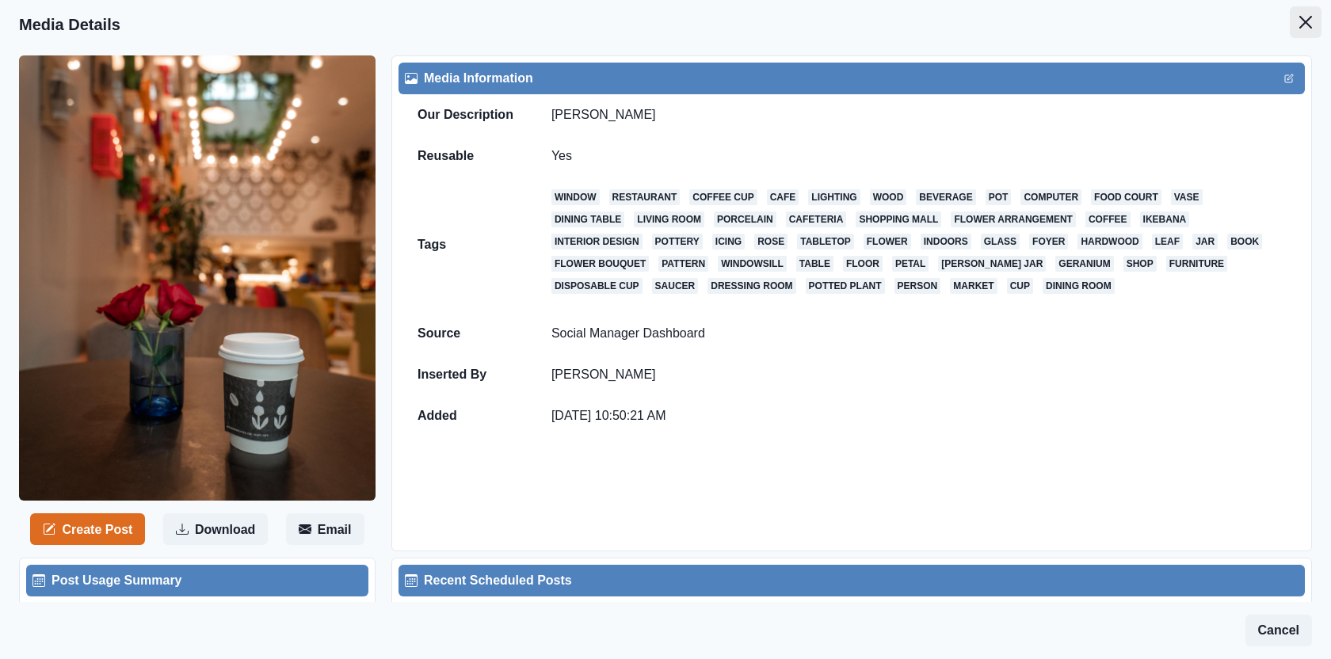
click at [1307, 19] on icon "Close" at bounding box center [1305, 22] width 13 height 13
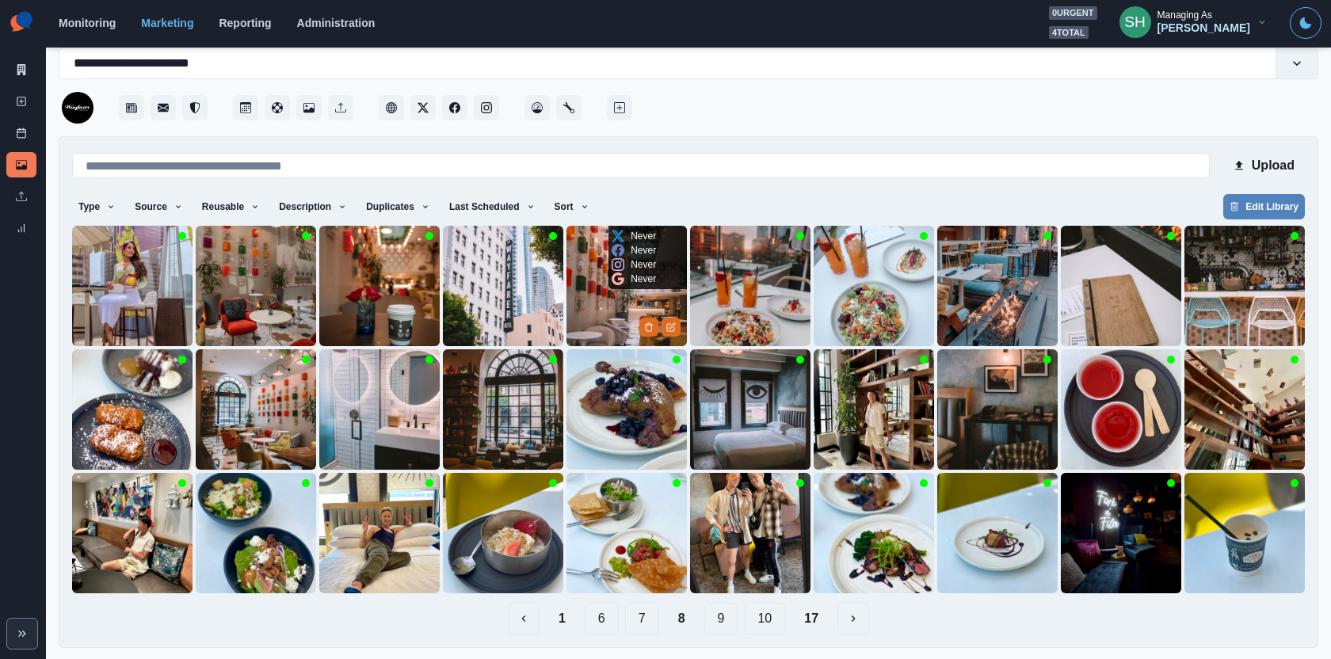
click at [619, 303] on img at bounding box center [627, 286] width 120 height 120
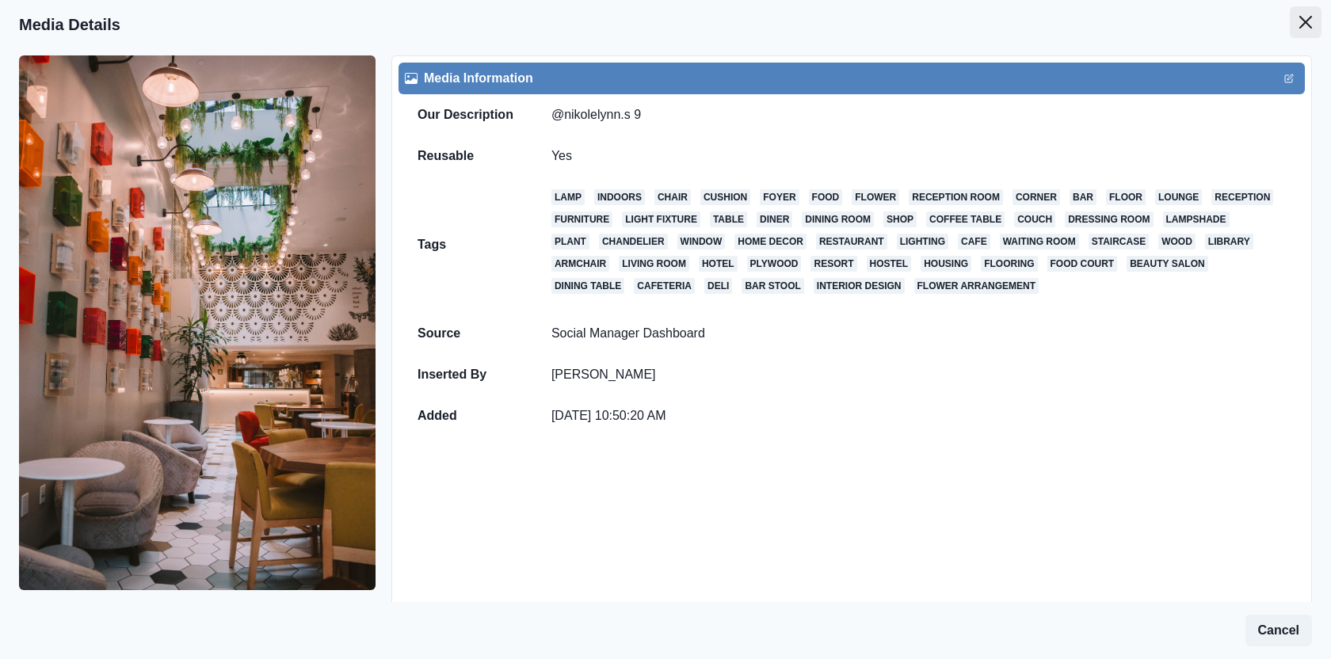
click at [1295, 25] on button "Close" at bounding box center [1306, 22] width 32 height 32
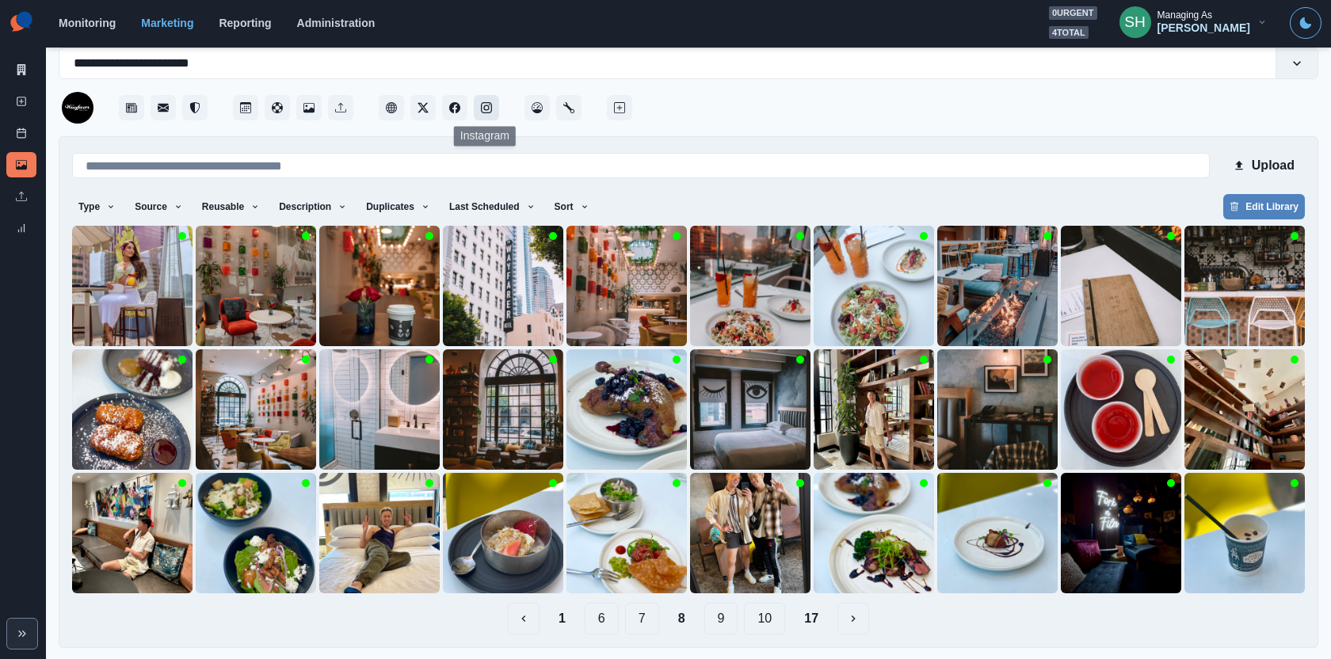
click at [490, 112] on icon "Instagram" at bounding box center [486, 107] width 11 height 11
click at [254, 304] on img at bounding box center [256, 286] width 120 height 120
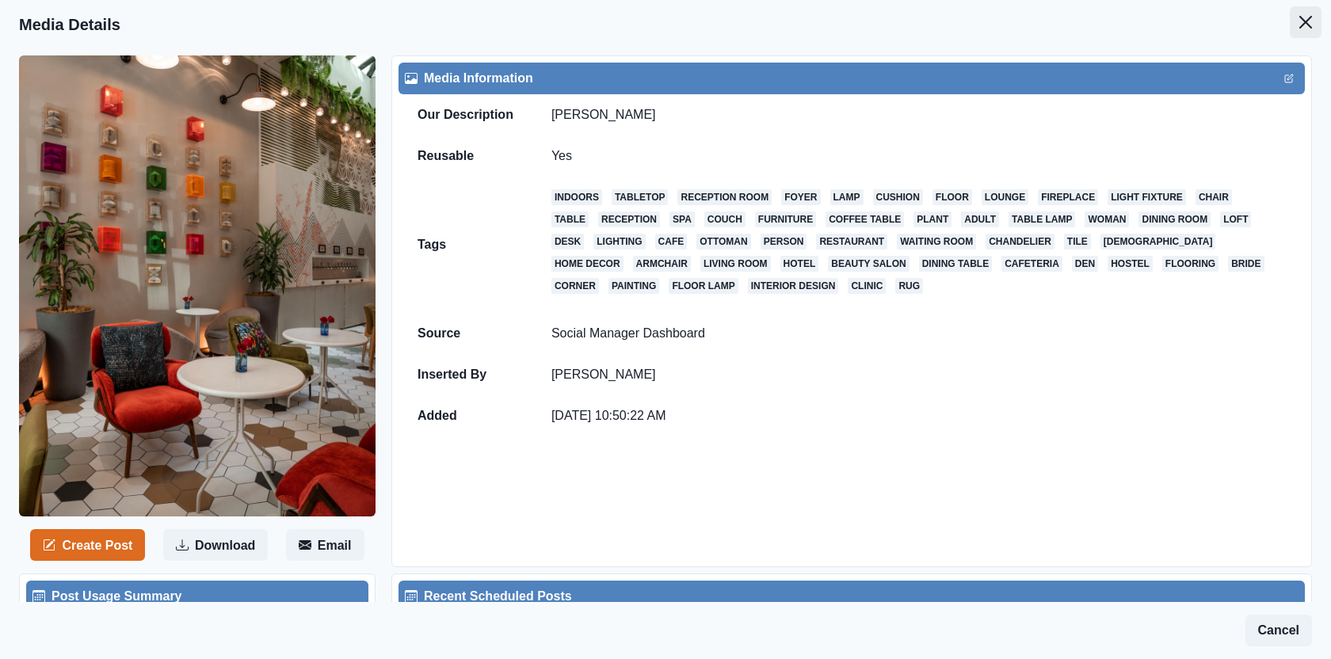
click at [1314, 18] on button "Close" at bounding box center [1306, 22] width 32 height 32
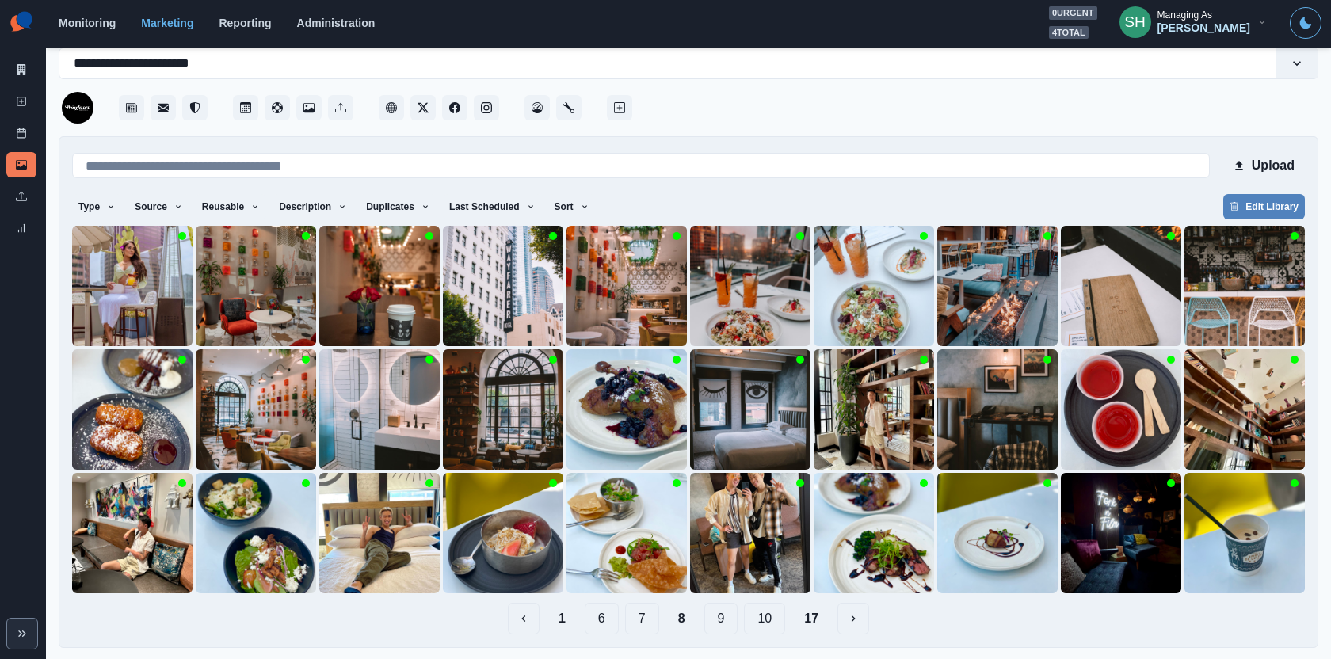
click at [721, 611] on button "9" at bounding box center [721, 619] width 34 height 32
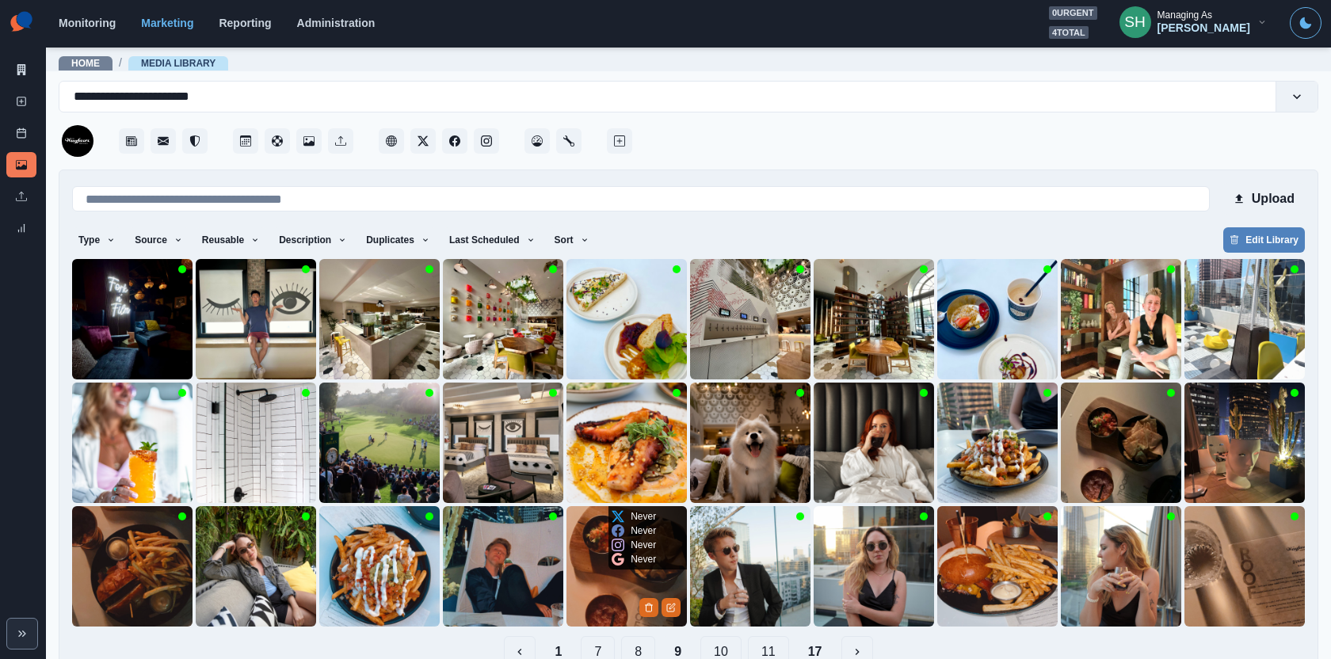
scroll to position [33, 0]
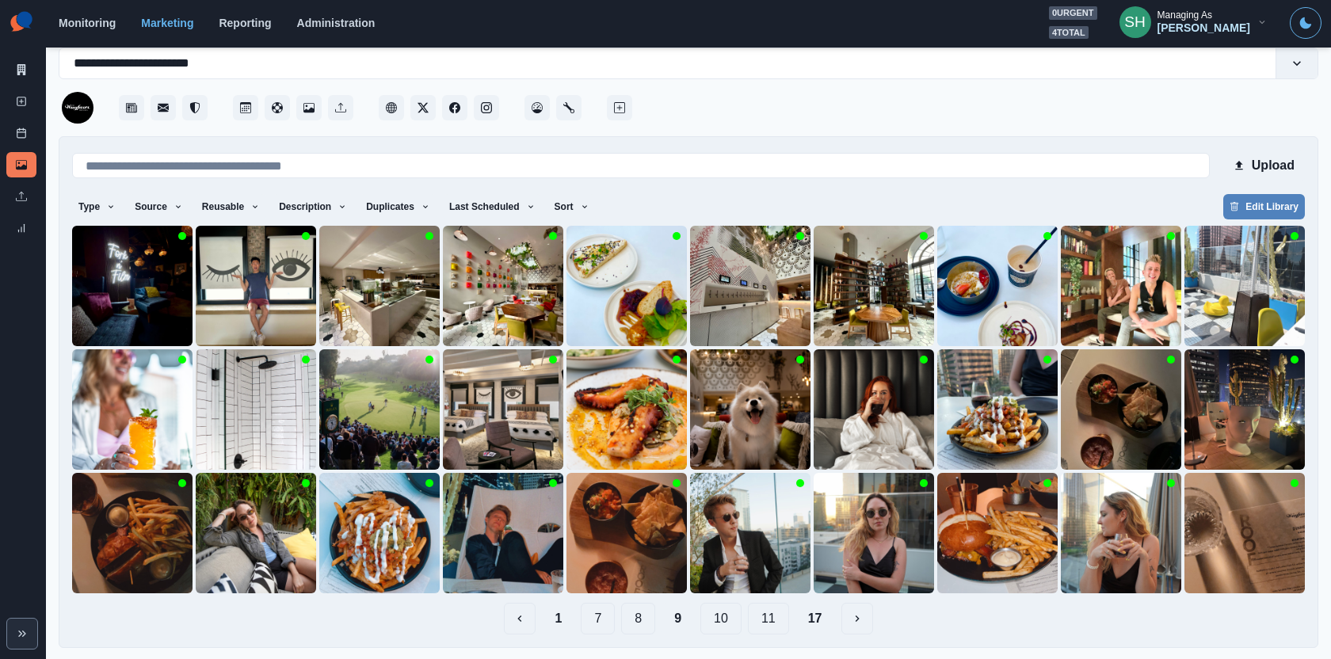
click at [648, 618] on button "8" at bounding box center [638, 619] width 34 height 32
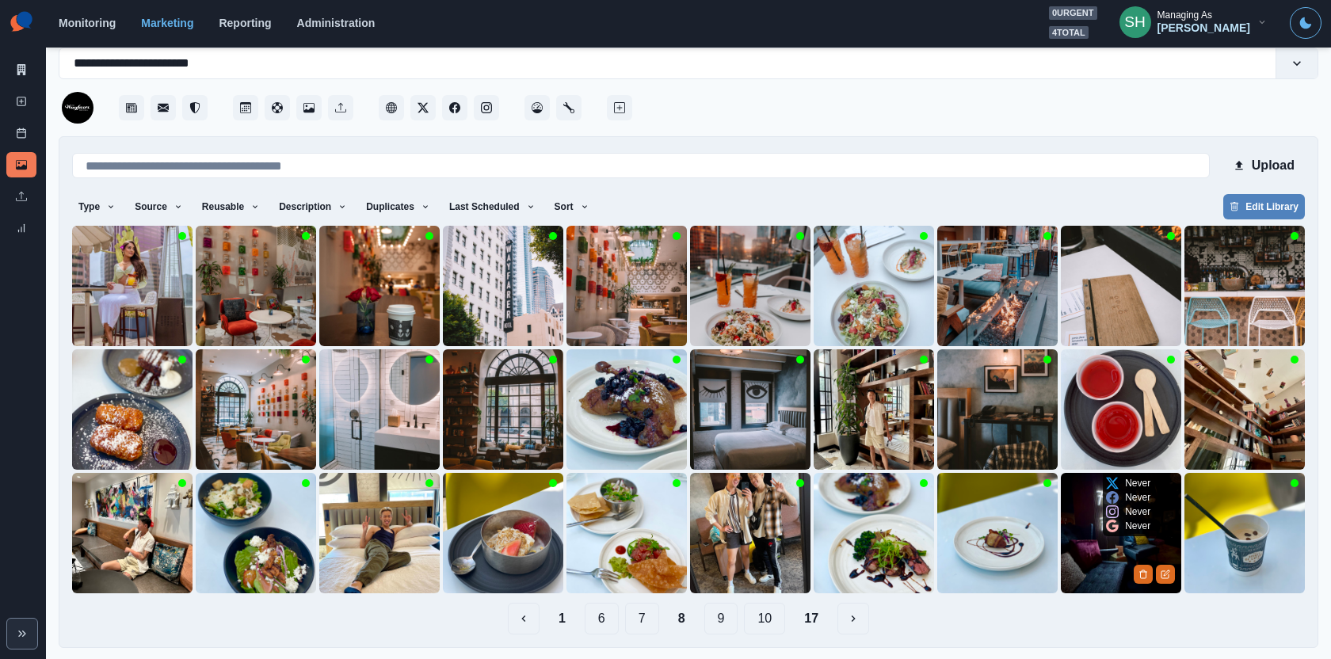
click at [1141, 536] on img at bounding box center [1121, 533] width 120 height 120
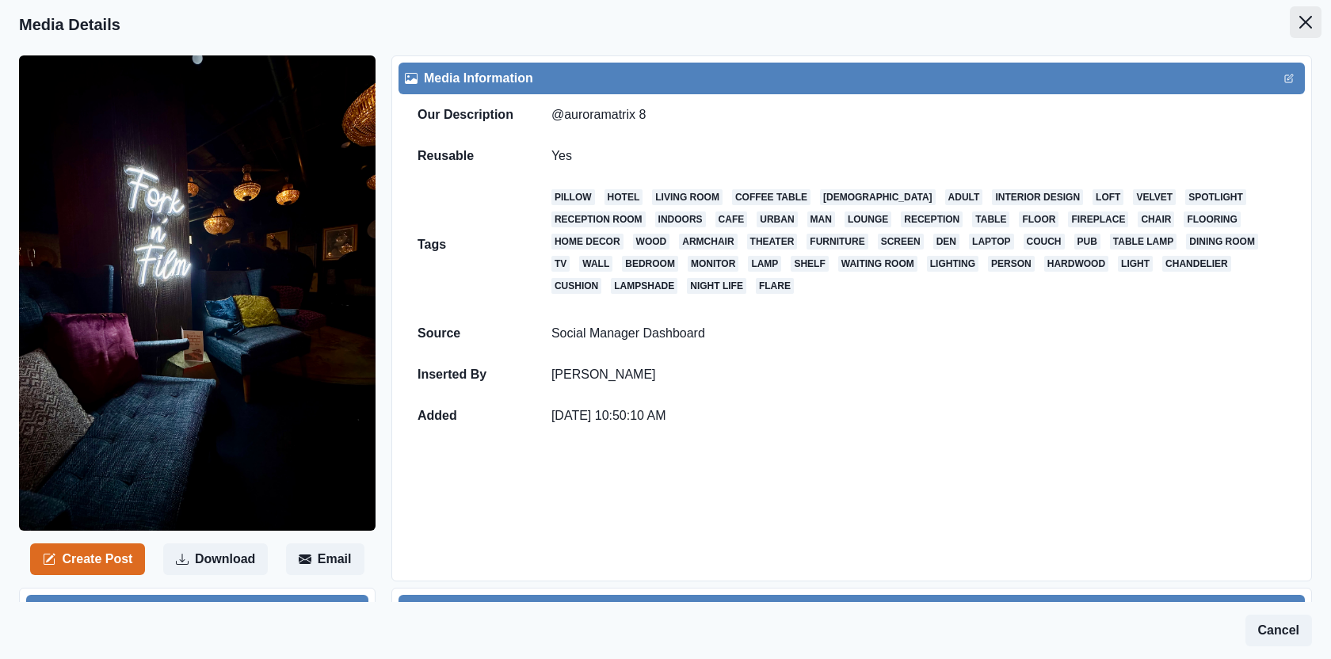
click at [1295, 19] on button "Close" at bounding box center [1306, 22] width 32 height 32
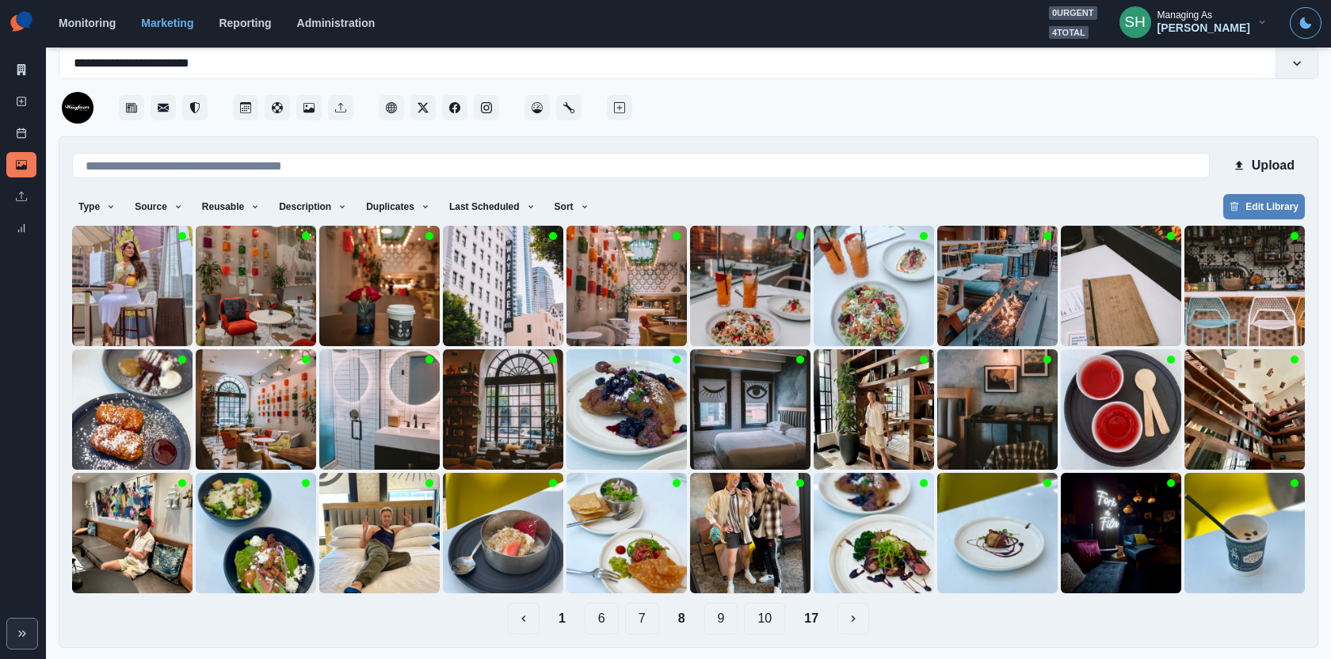
click at [715, 619] on button "9" at bounding box center [721, 619] width 34 height 32
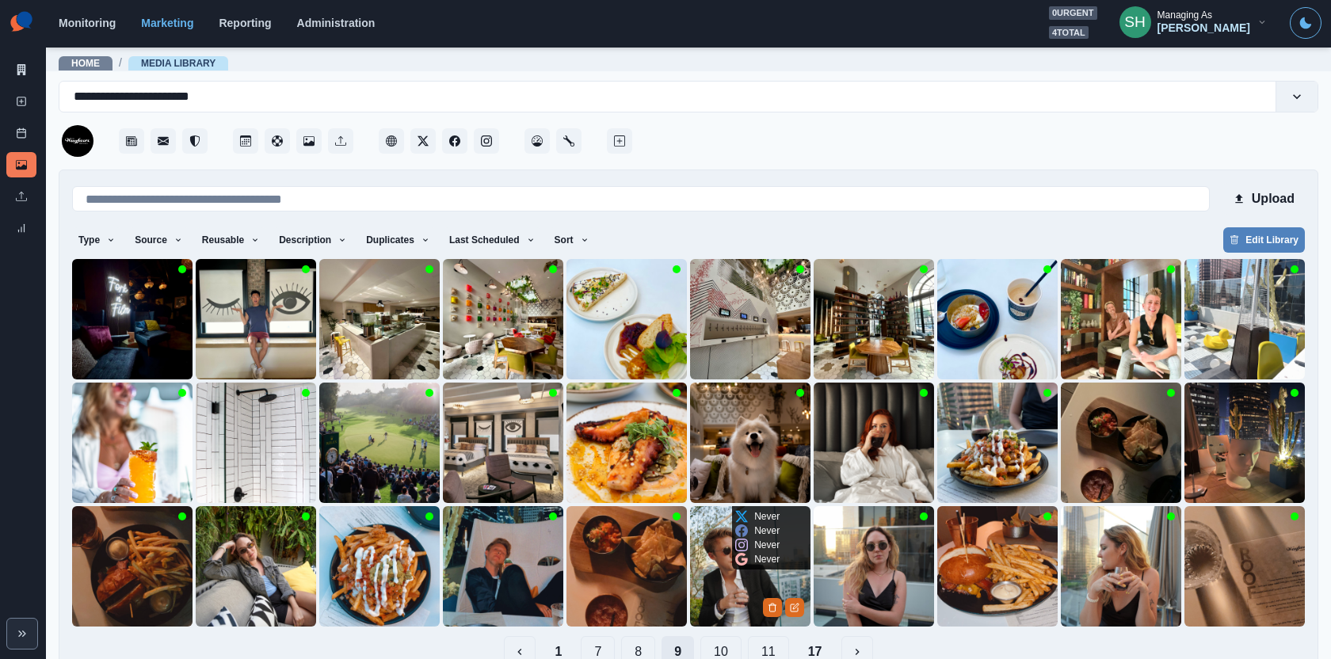
scroll to position [33, 0]
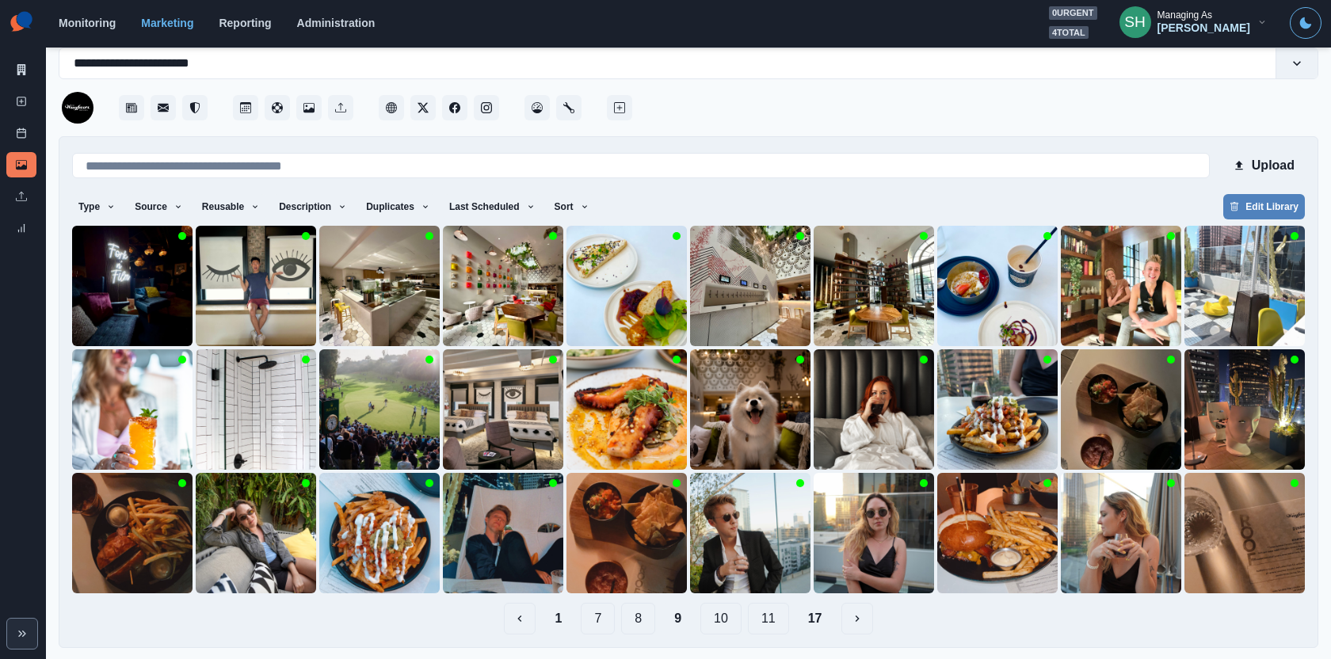
click at [713, 617] on button "10" at bounding box center [720, 619] width 41 height 32
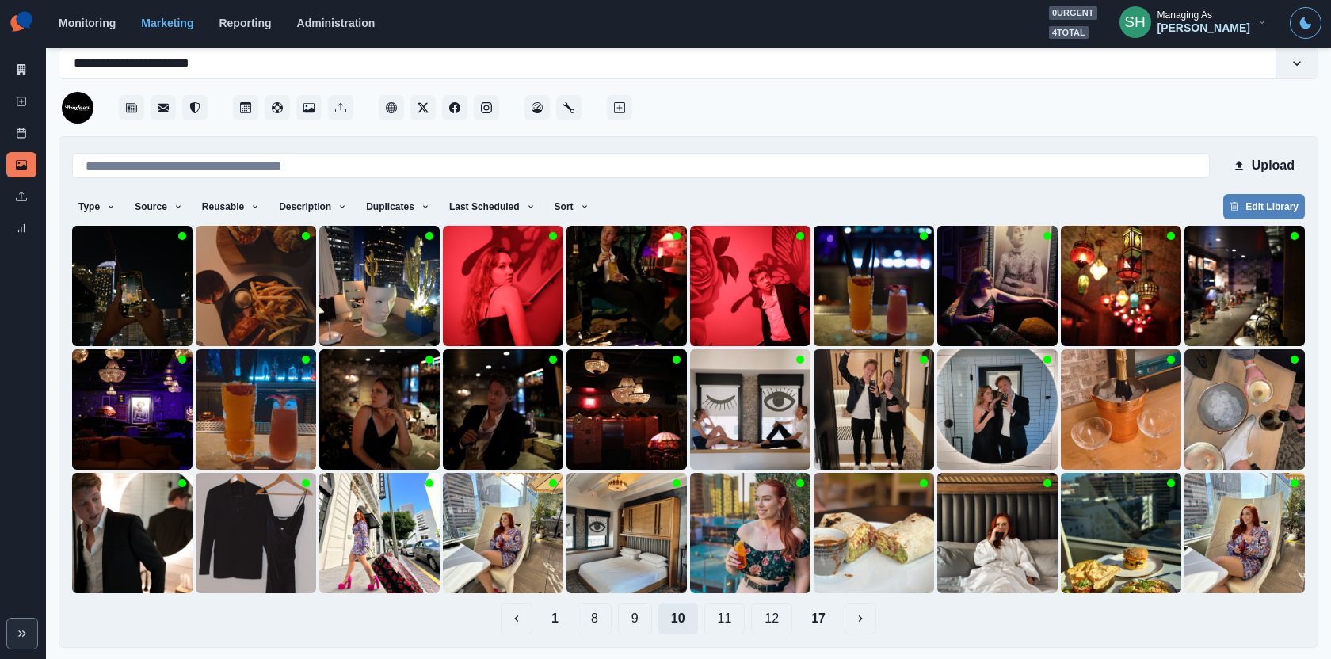
click at [713, 617] on button "11" at bounding box center [724, 619] width 41 height 32
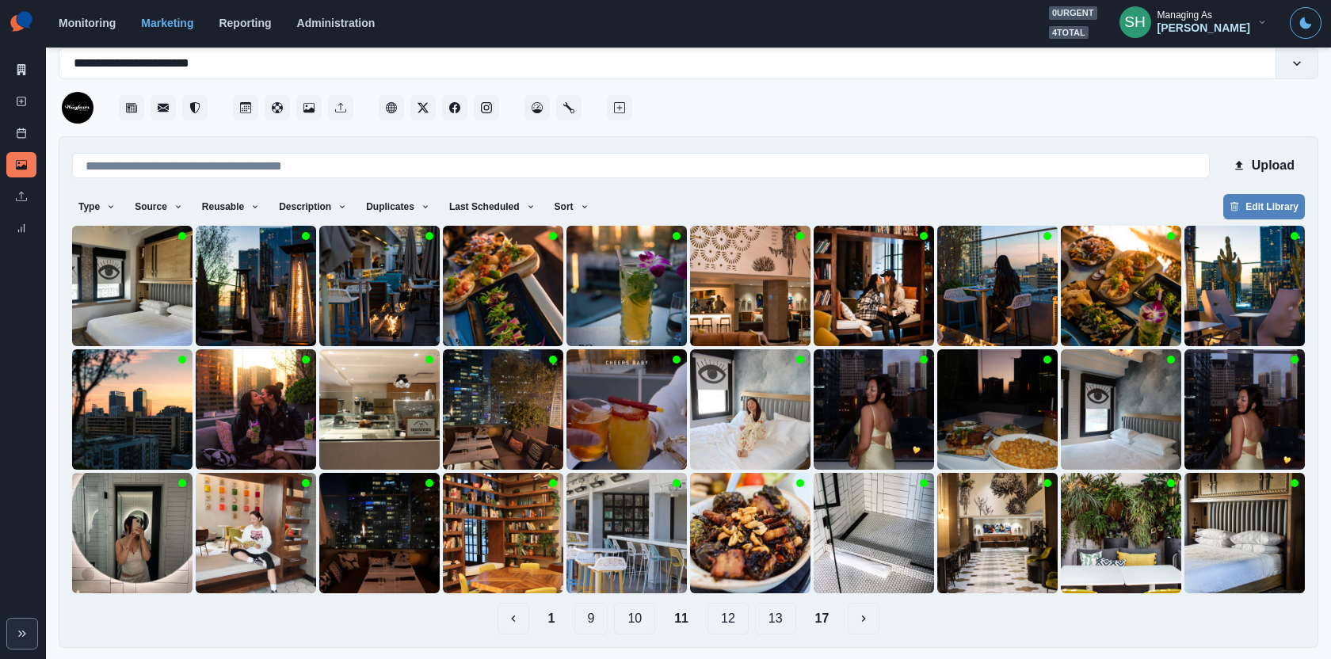
click at [727, 612] on button "12" at bounding box center [728, 619] width 41 height 32
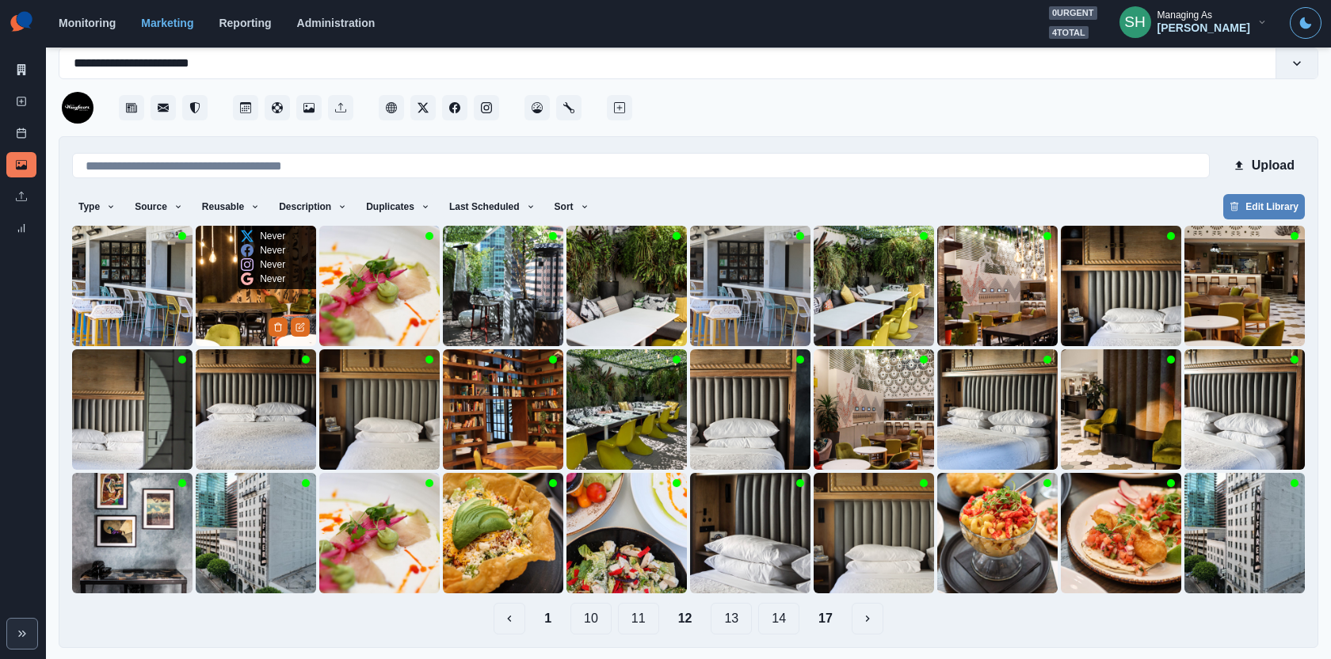
click at [229, 306] on img at bounding box center [256, 286] width 120 height 120
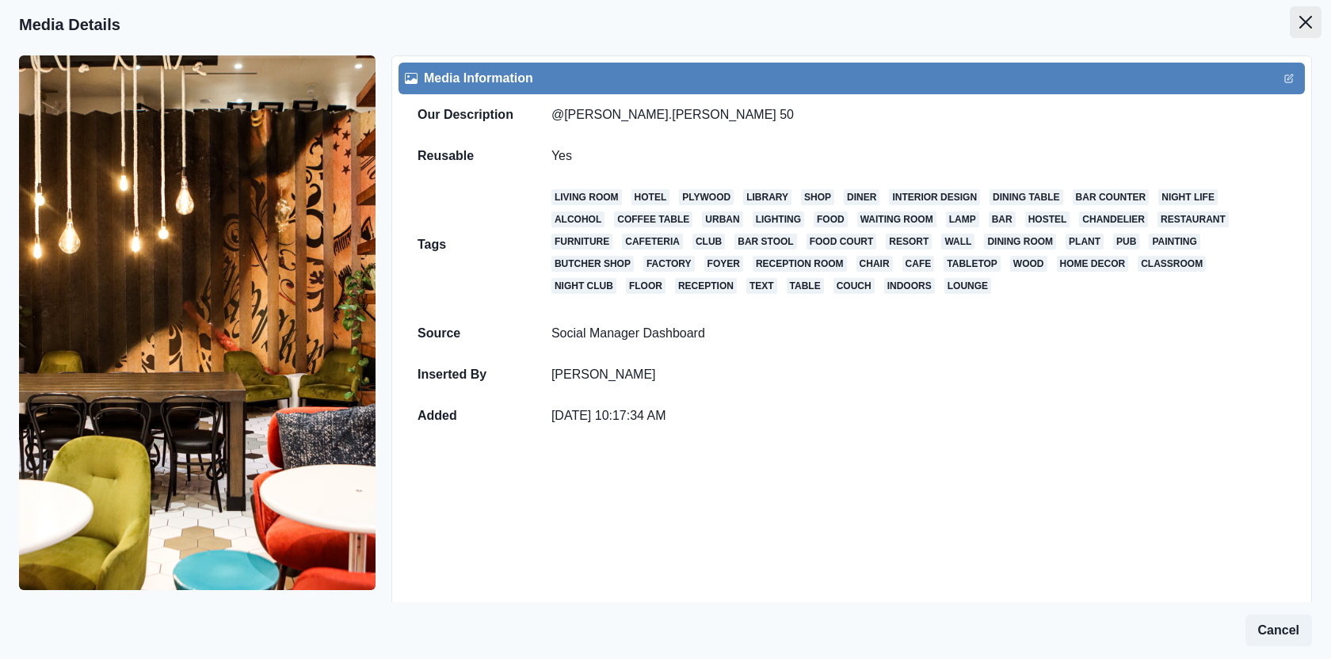
click at [1298, 25] on button "Close" at bounding box center [1306, 22] width 32 height 32
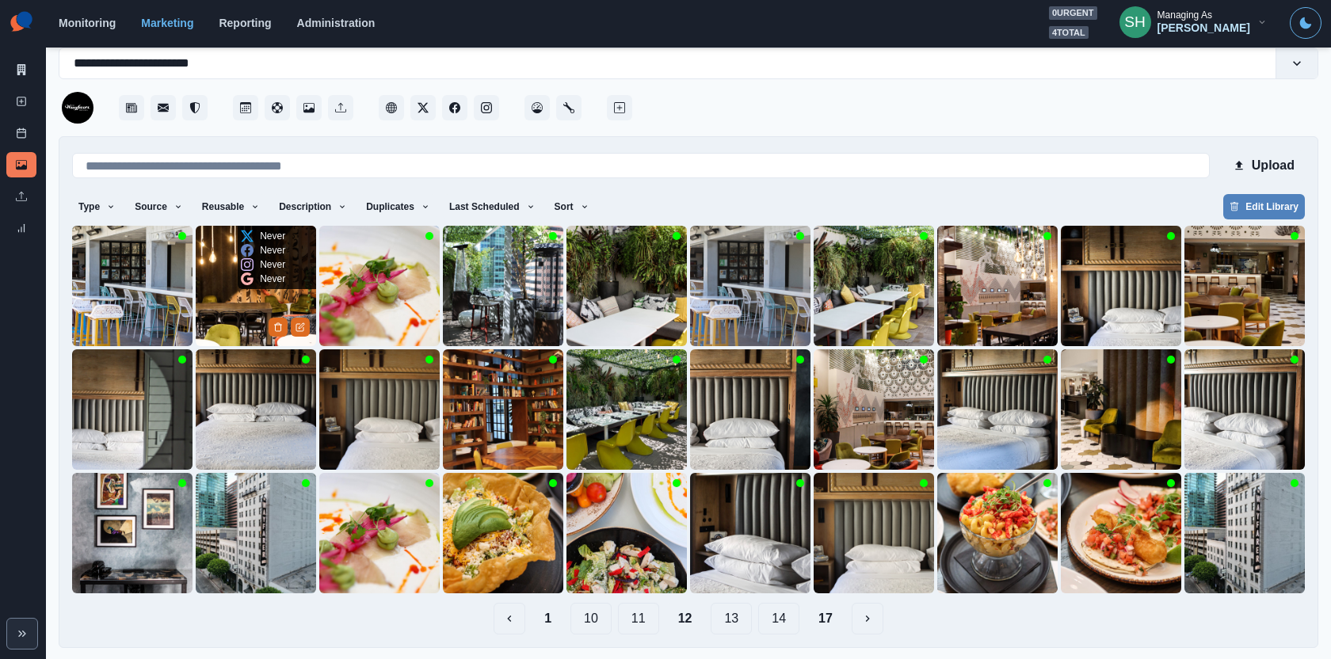
click at [251, 314] on img at bounding box center [256, 286] width 120 height 120
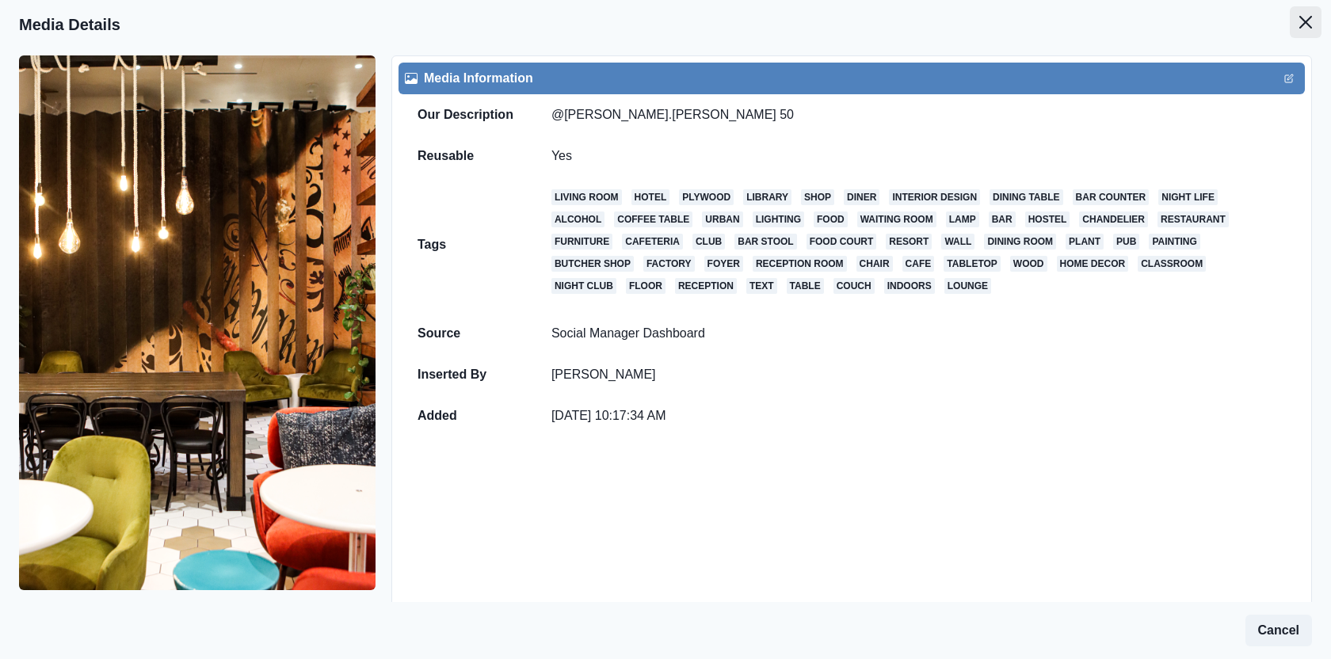
click at [1297, 13] on button "Close" at bounding box center [1306, 22] width 32 height 32
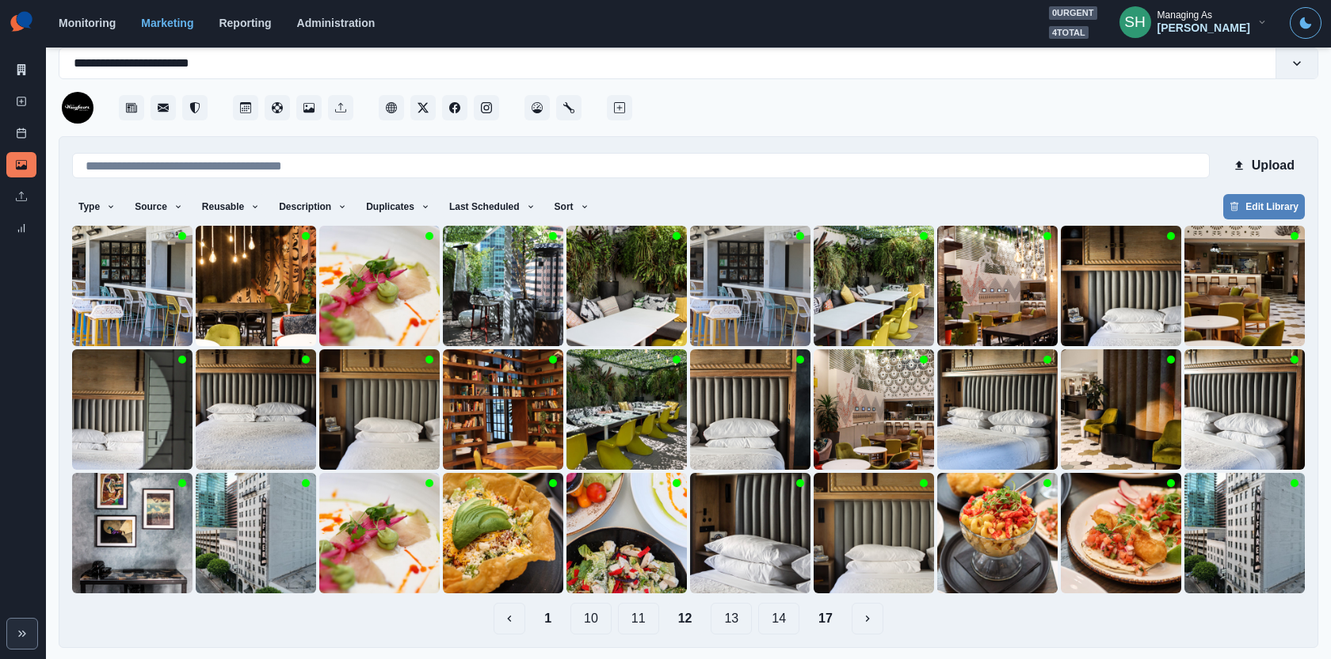
click at [725, 624] on button "13" at bounding box center [731, 619] width 41 height 32
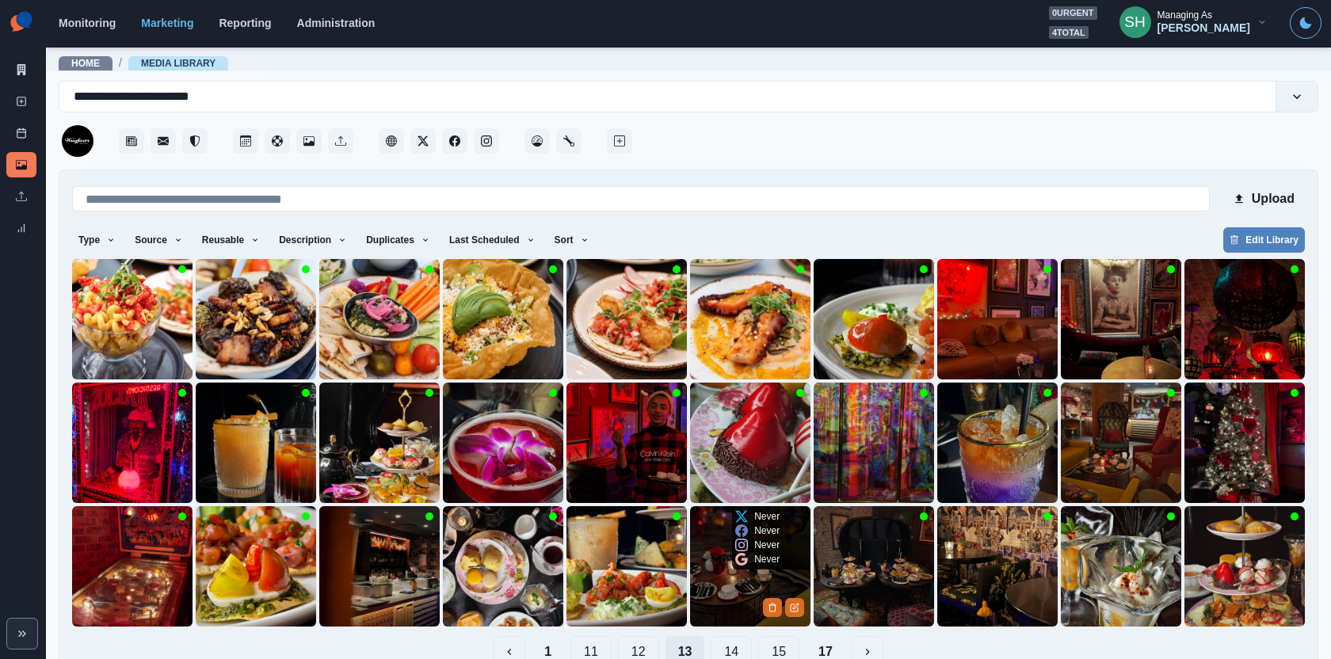
scroll to position [33, 0]
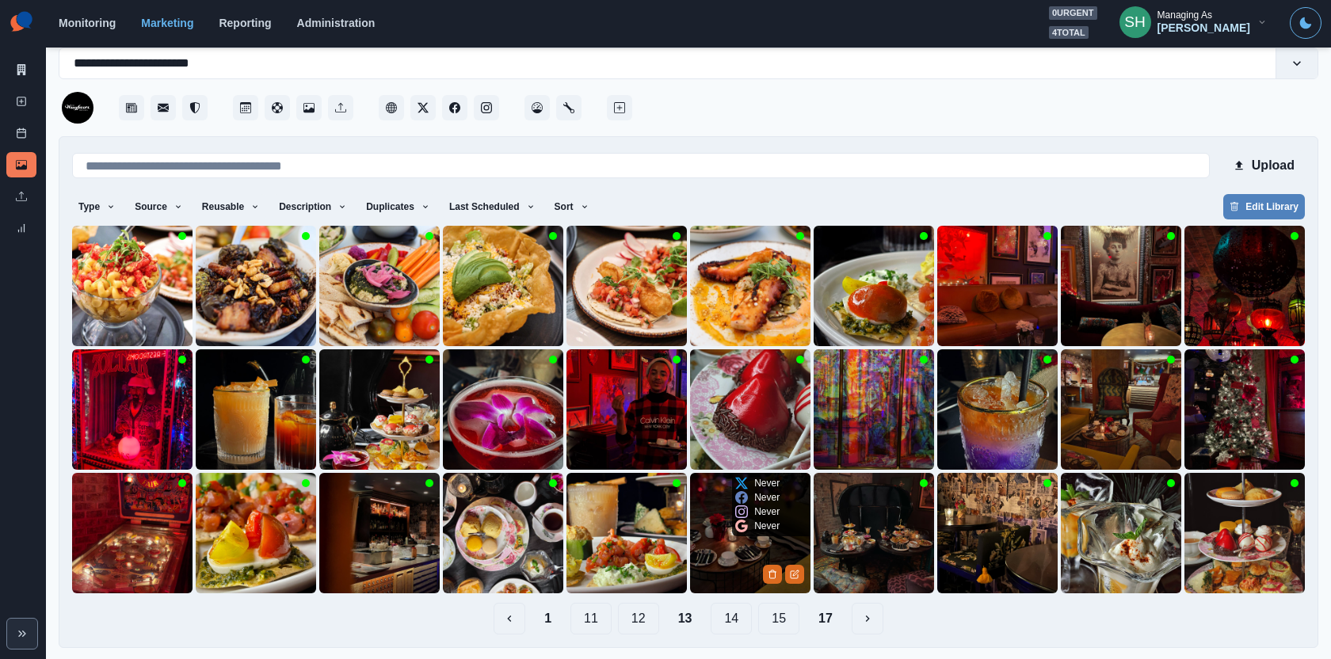
click at [740, 616] on button "14" at bounding box center [731, 619] width 41 height 32
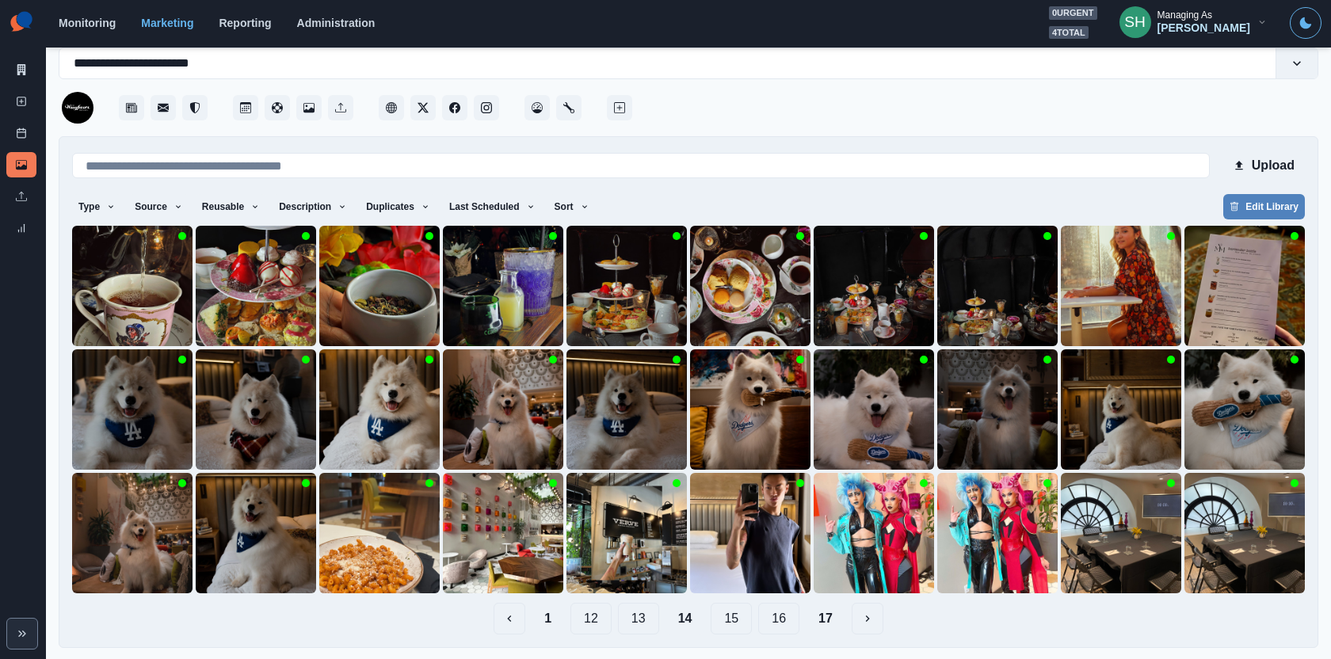
click at [732, 611] on button "15" at bounding box center [731, 619] width 41 height 32
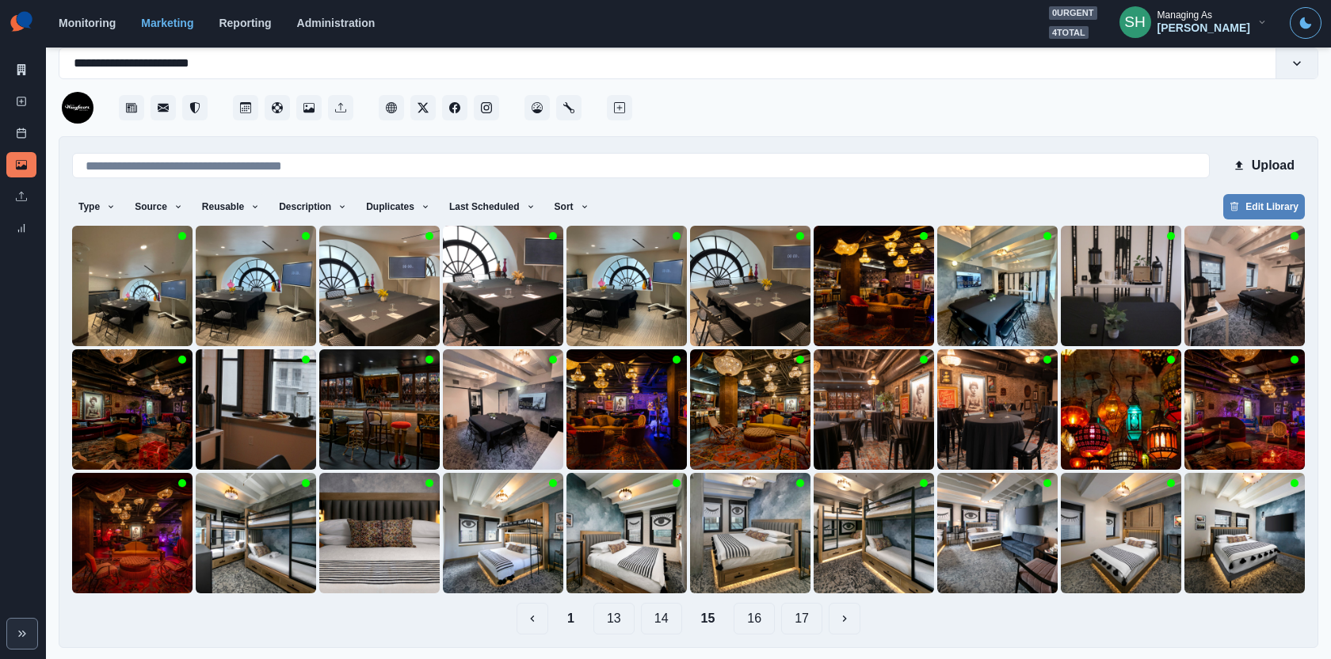
click at [749, 620] on button "16" at bounding box center [754, 619] width 41 height 32
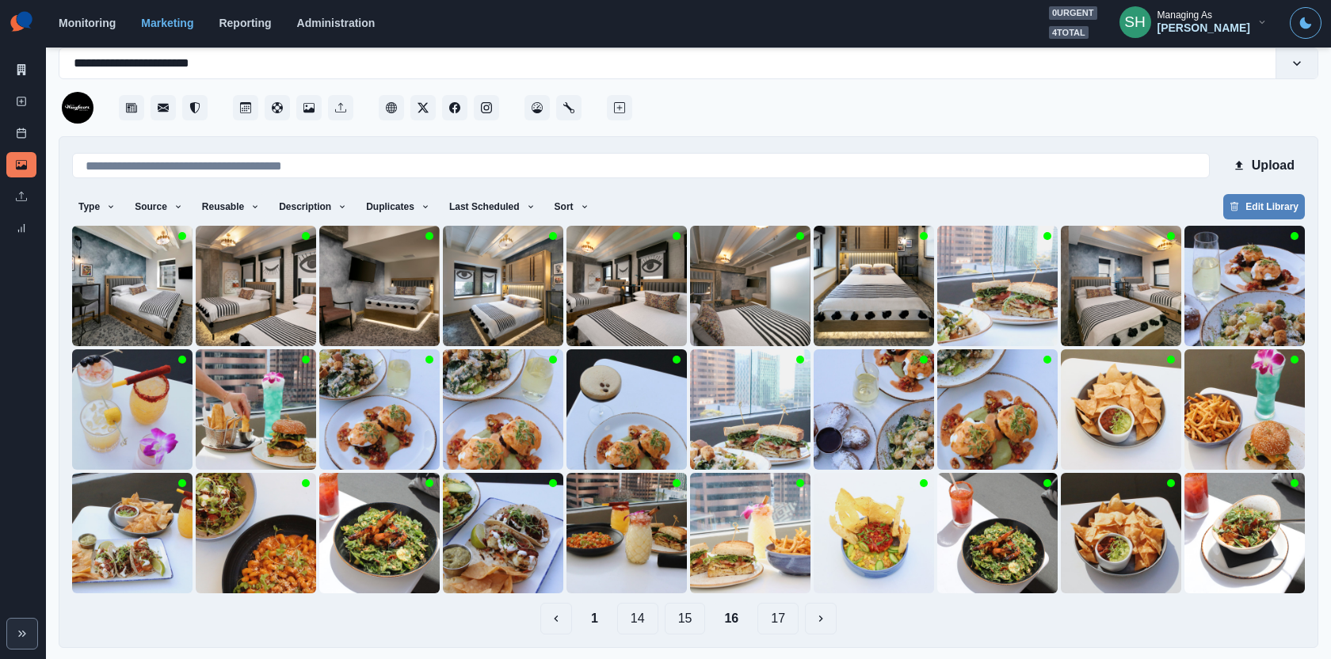
click at [589, 625] on button "1" at bounding box center [594, 619] width 32 height 32
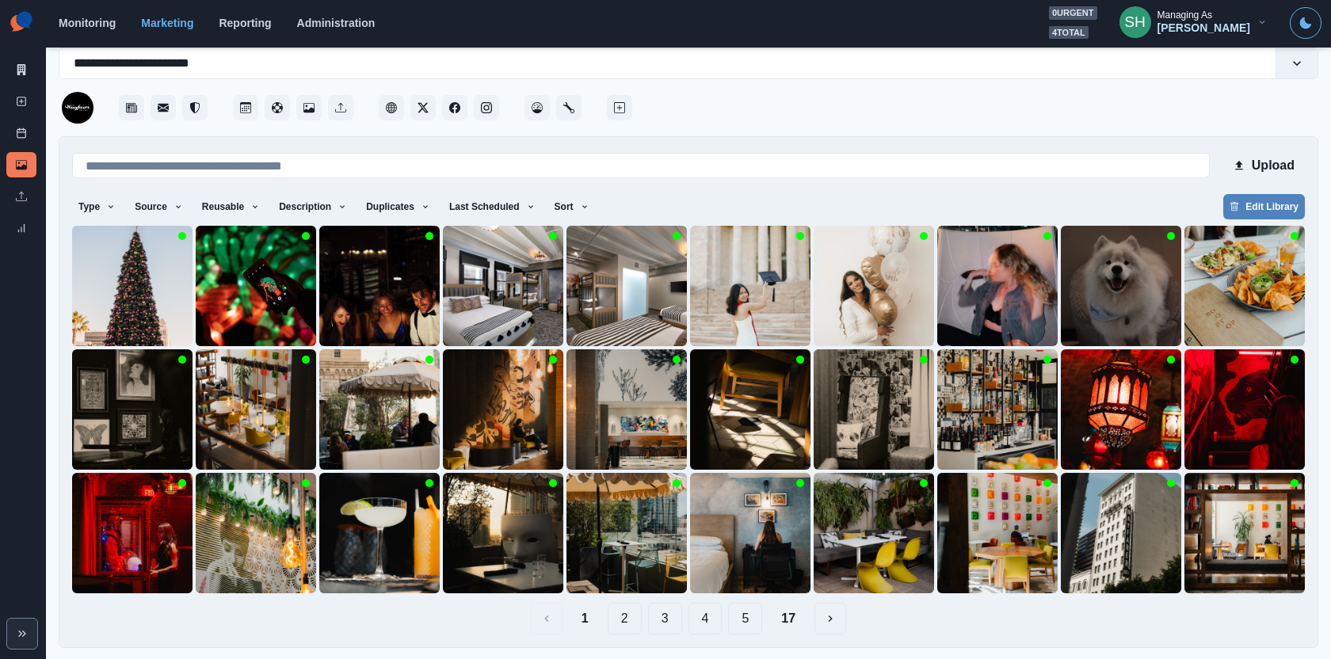
click at [627, 612] on button "2" at bounding box center [625, 619] width 34 height 32
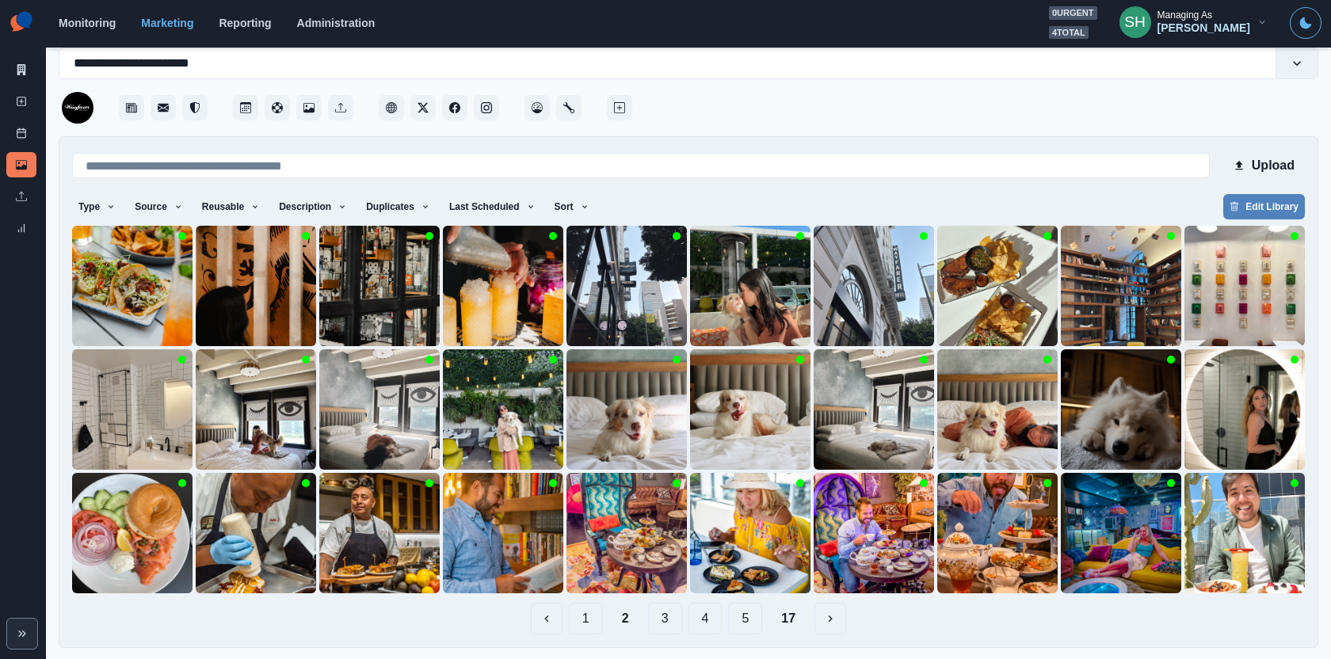
click at [662, 612] on button "3" at bounding box center [665, 619] width 34 height 32
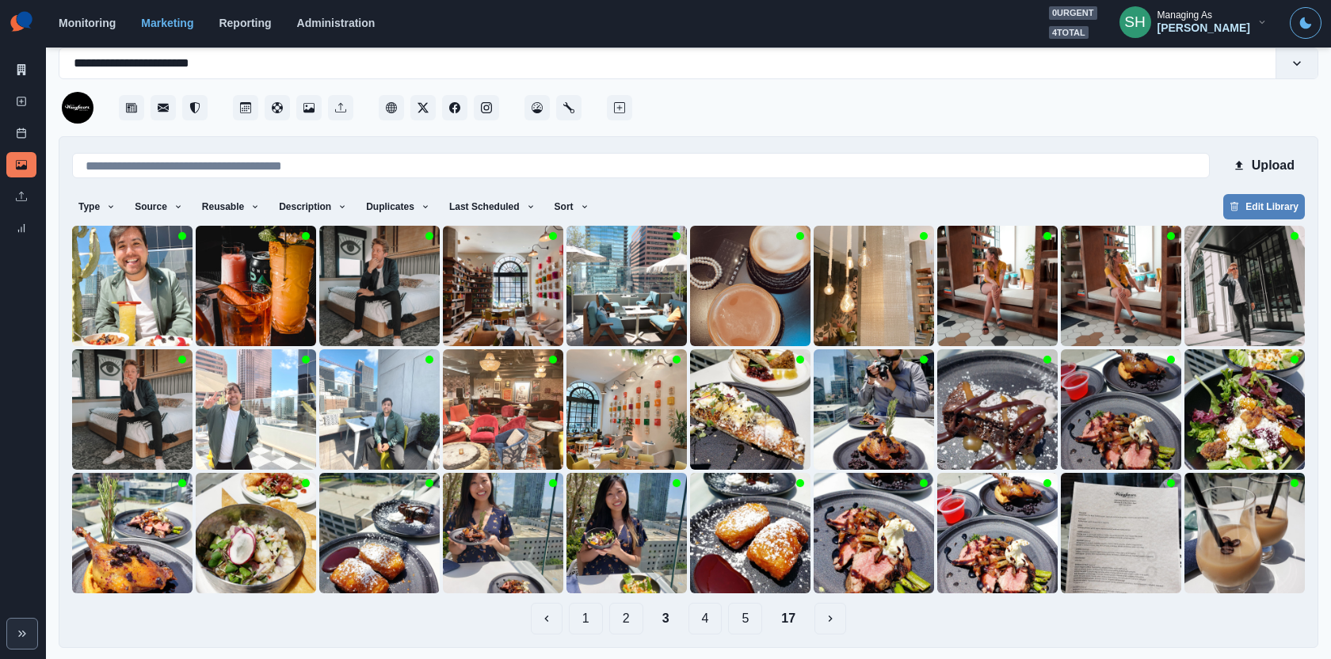
click at [622, 618] on button "2" at bounding box center [626, 619] width 34 height 32
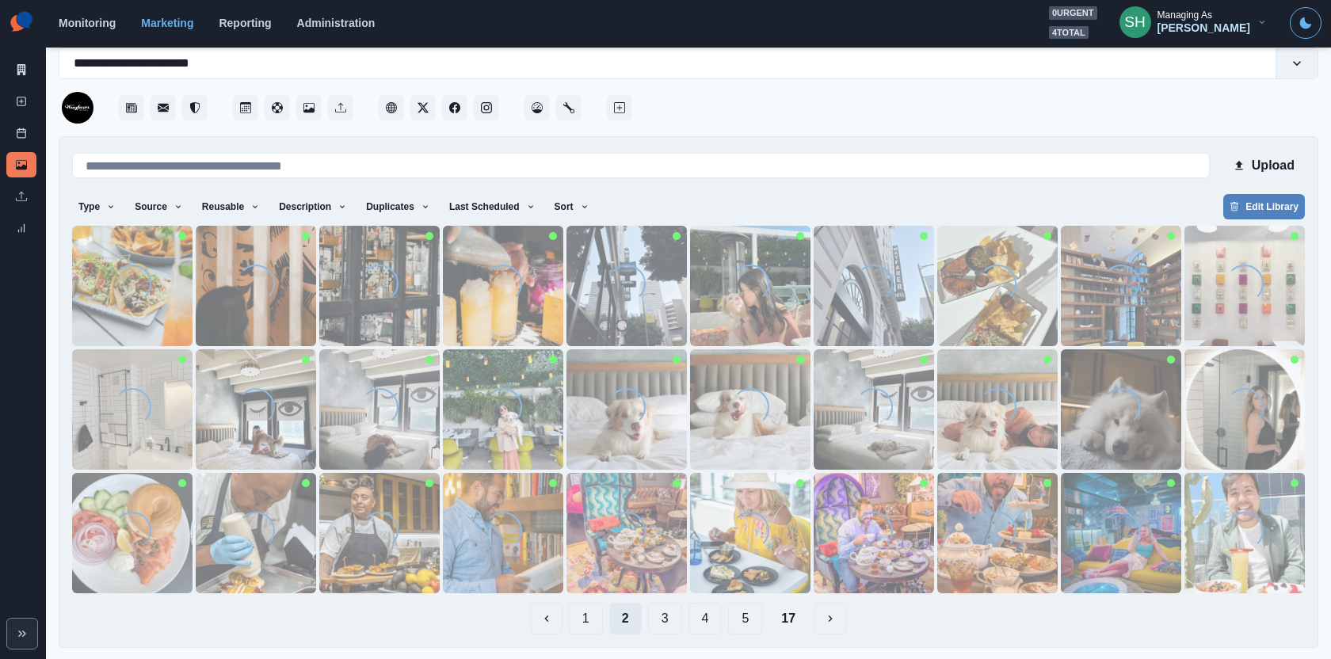
scroll to position [0, 0]
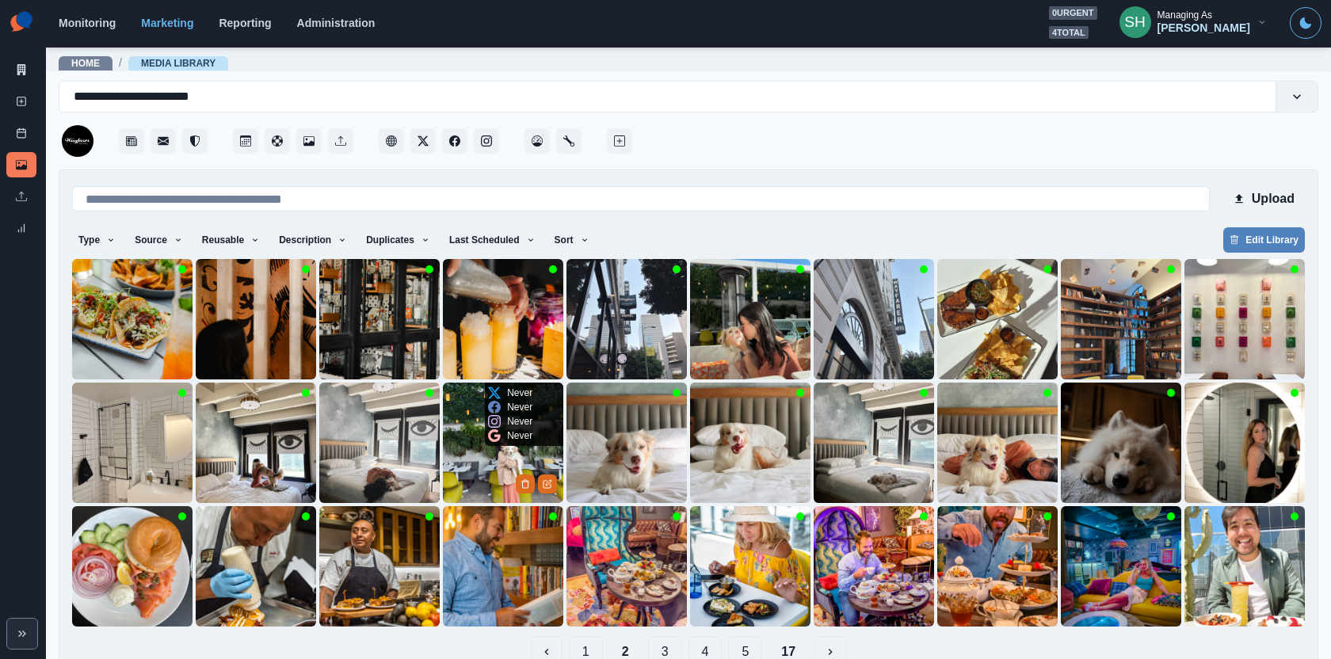
click at [508, 464] on img at bounding box center [503, 443] width 120 height 120
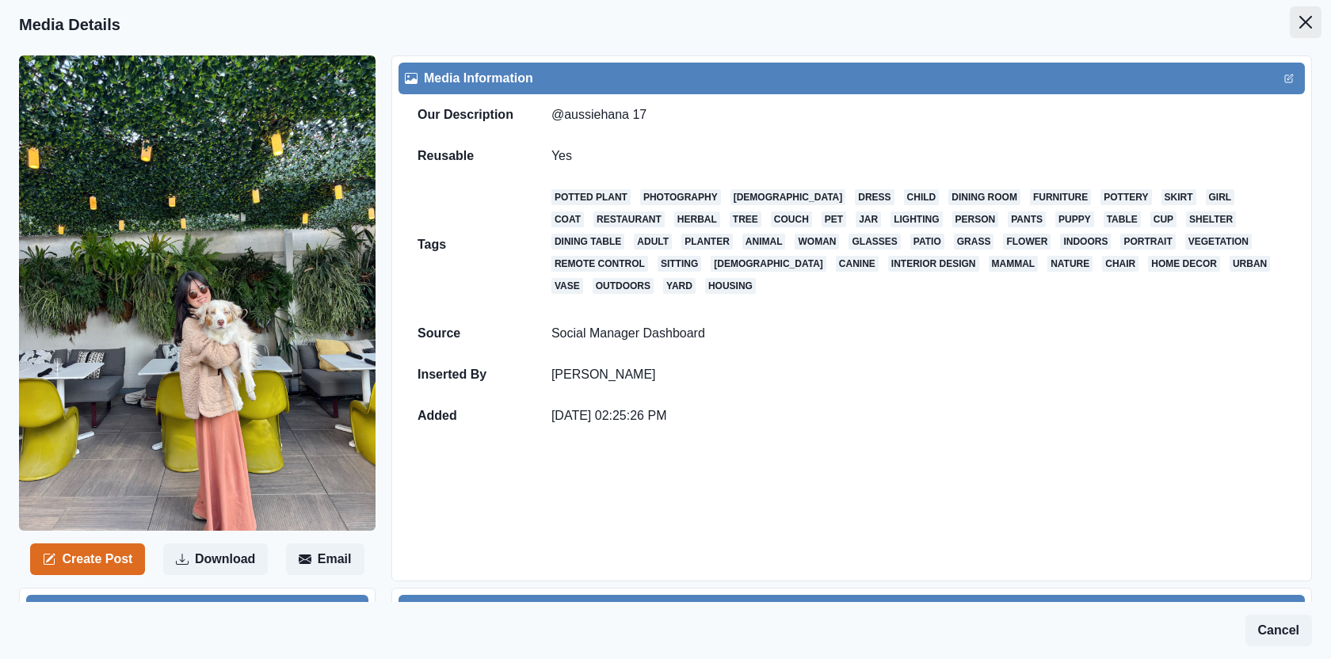
click at [1312, 32] on button "Close" at bounding box center [1306, 22] width 32 height 32
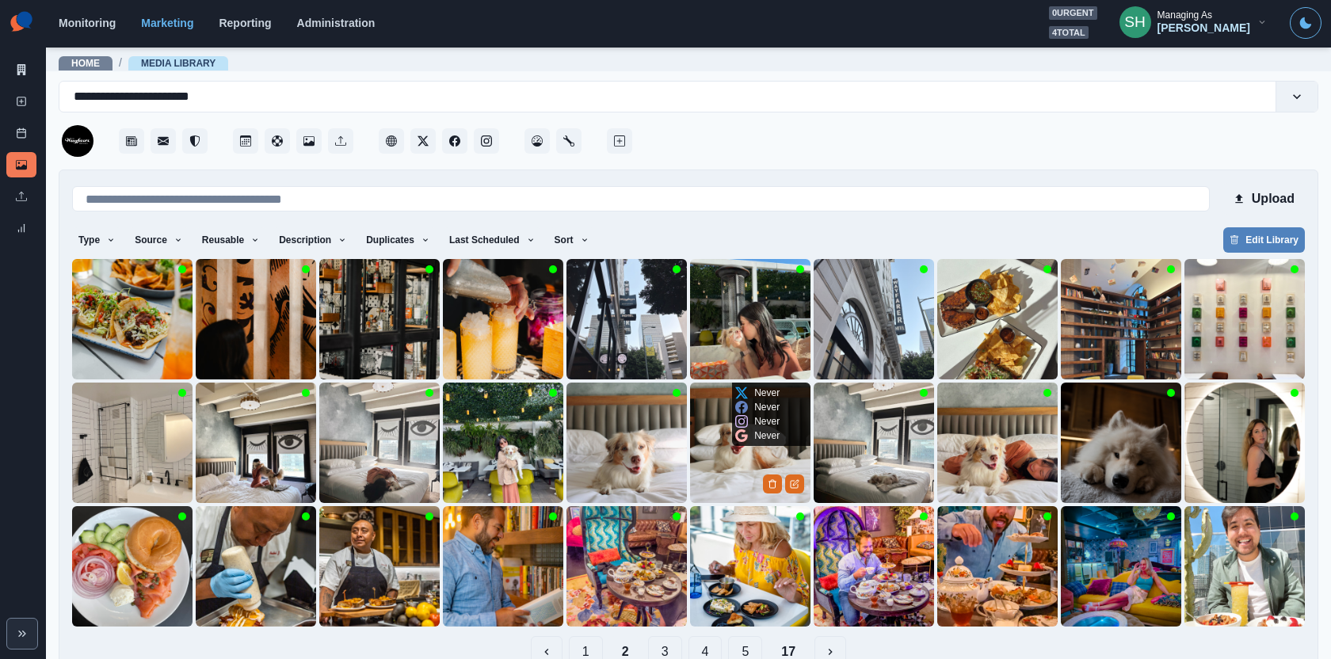
scroll to position [33, 0]
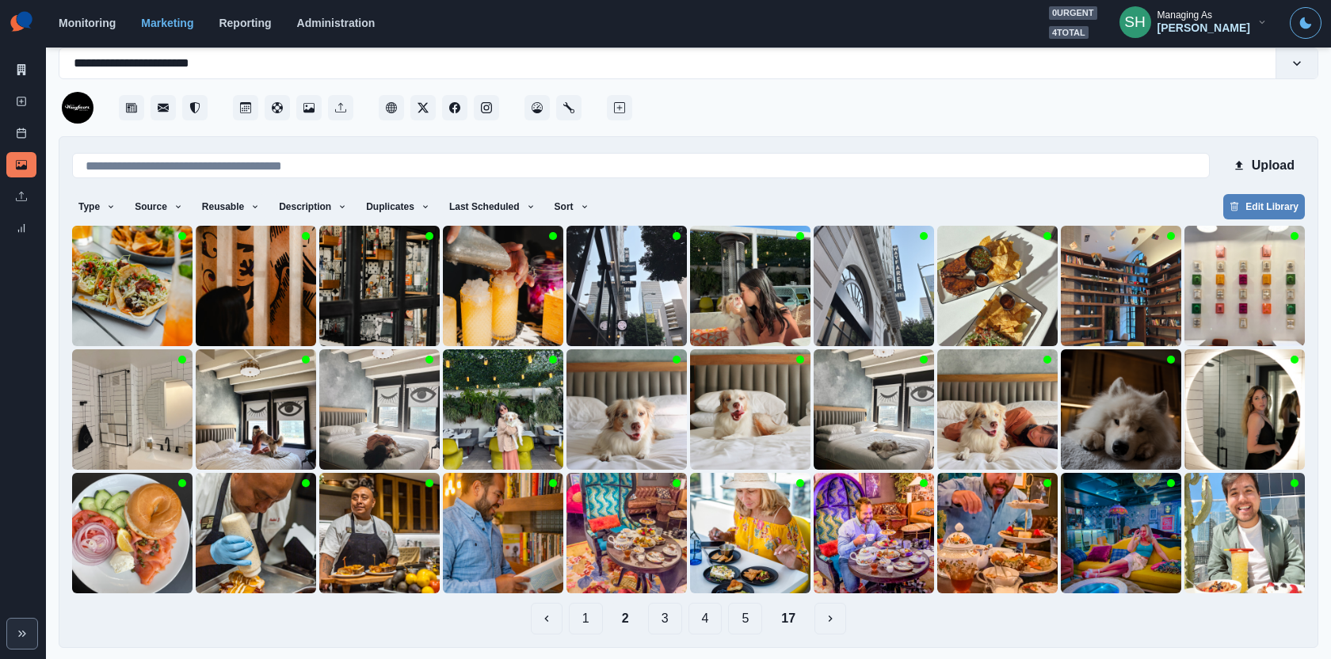
click at [749, 619] on button "5" at bounding box center [745, 619] width 34 height 32
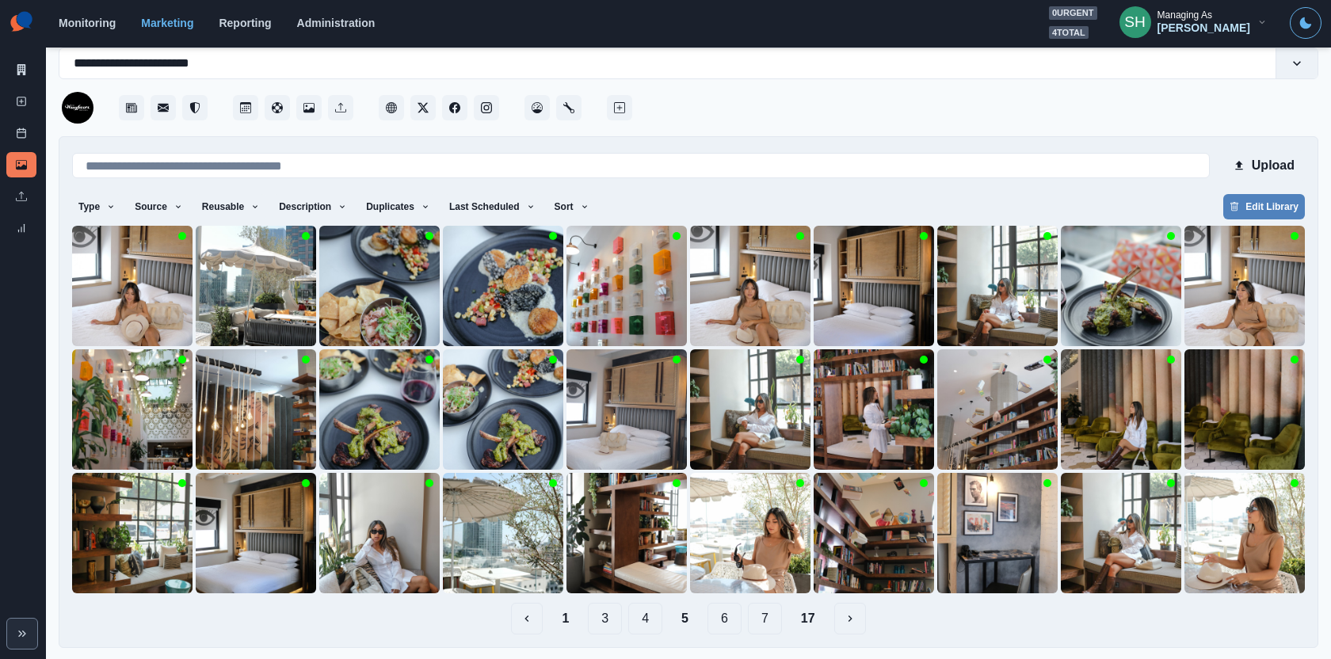
click at [778, 624] on button "7" at bounding box center [765, 619] width 34 height 32
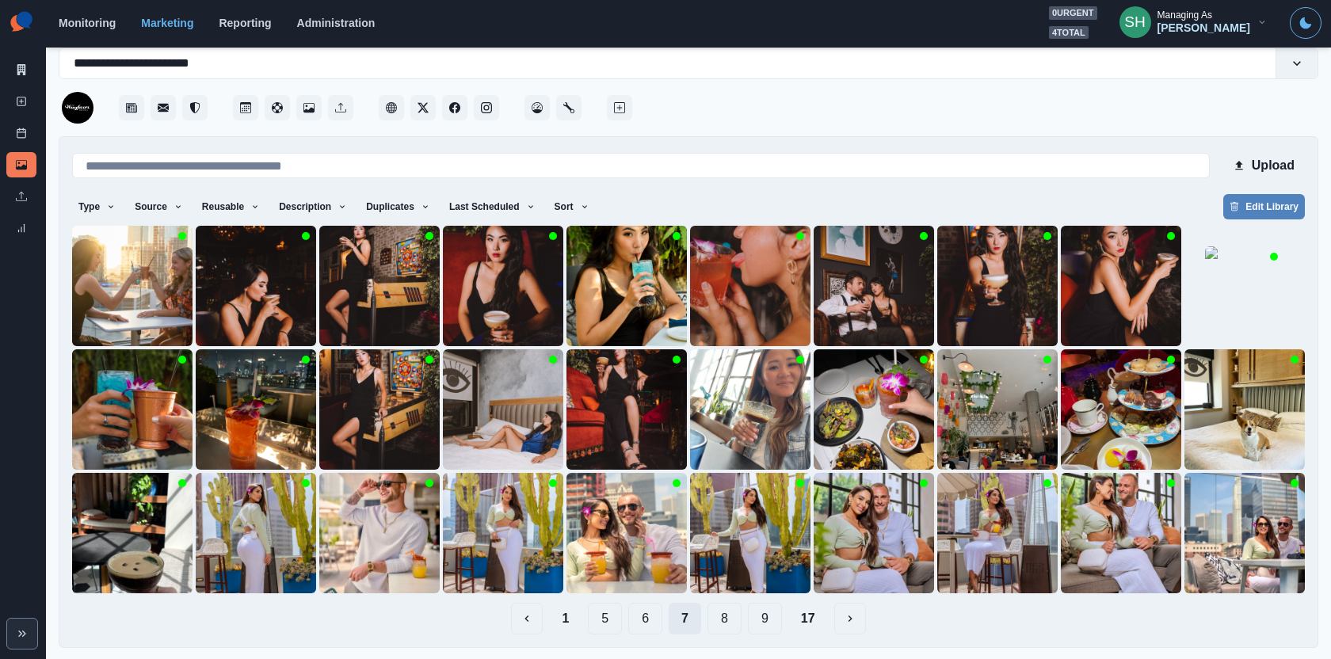
click at [778, 624] on button "9" at bounding box center [765, 619] width 34 height 32
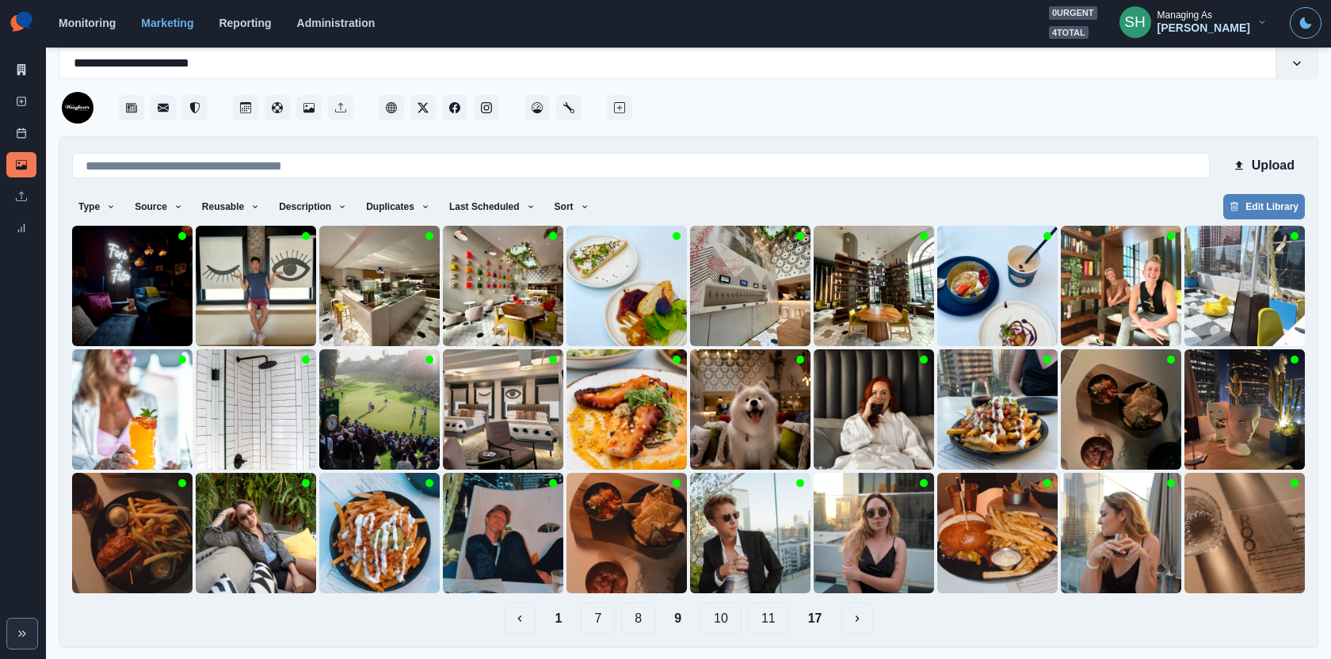
click at [778, 626] on button "11" at bounding box center [768, 619] width 41 height 32
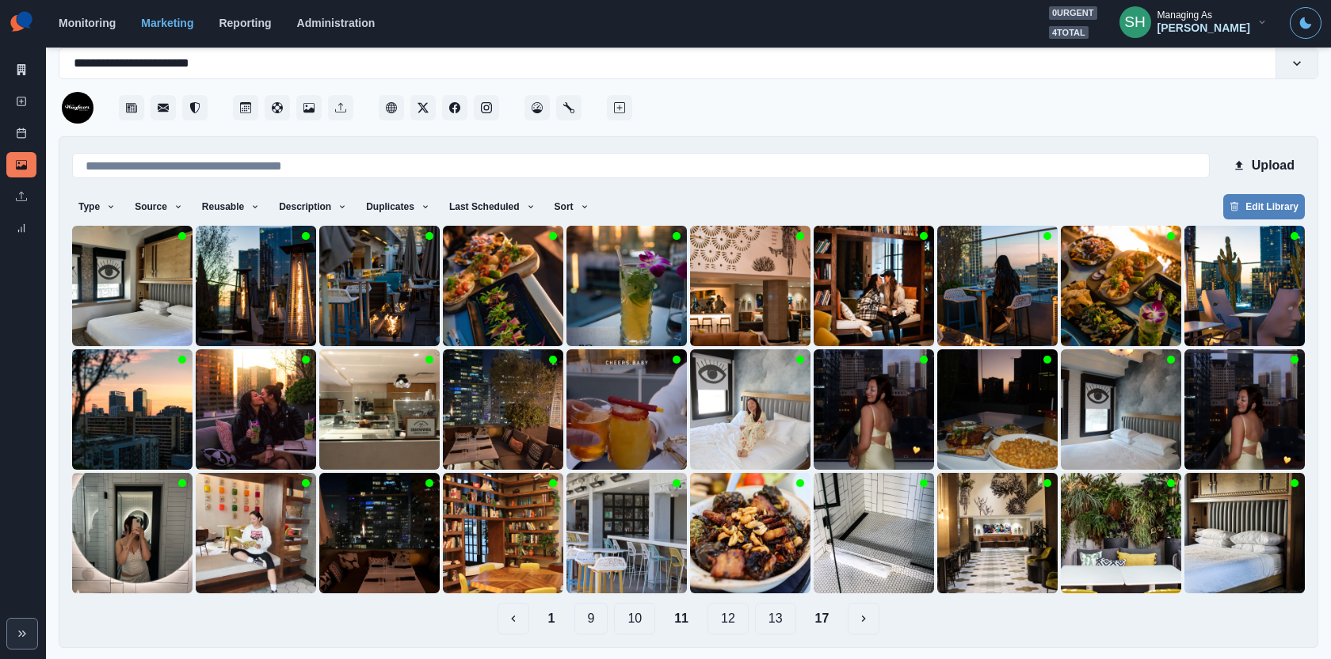
click at [712, 619] on button "12" at bounding box center [728, 619] width 41 height 32
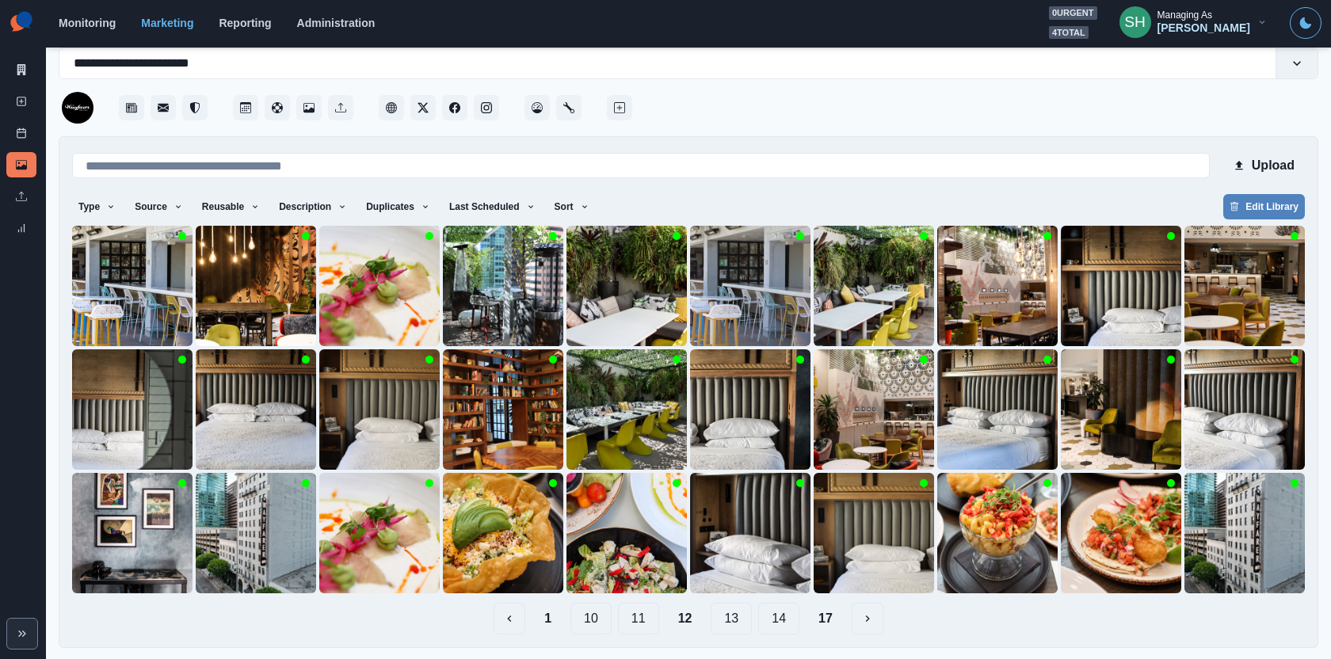
click at [726, 621] on button "13" at bounding box center [731, 619] width 41 height 32
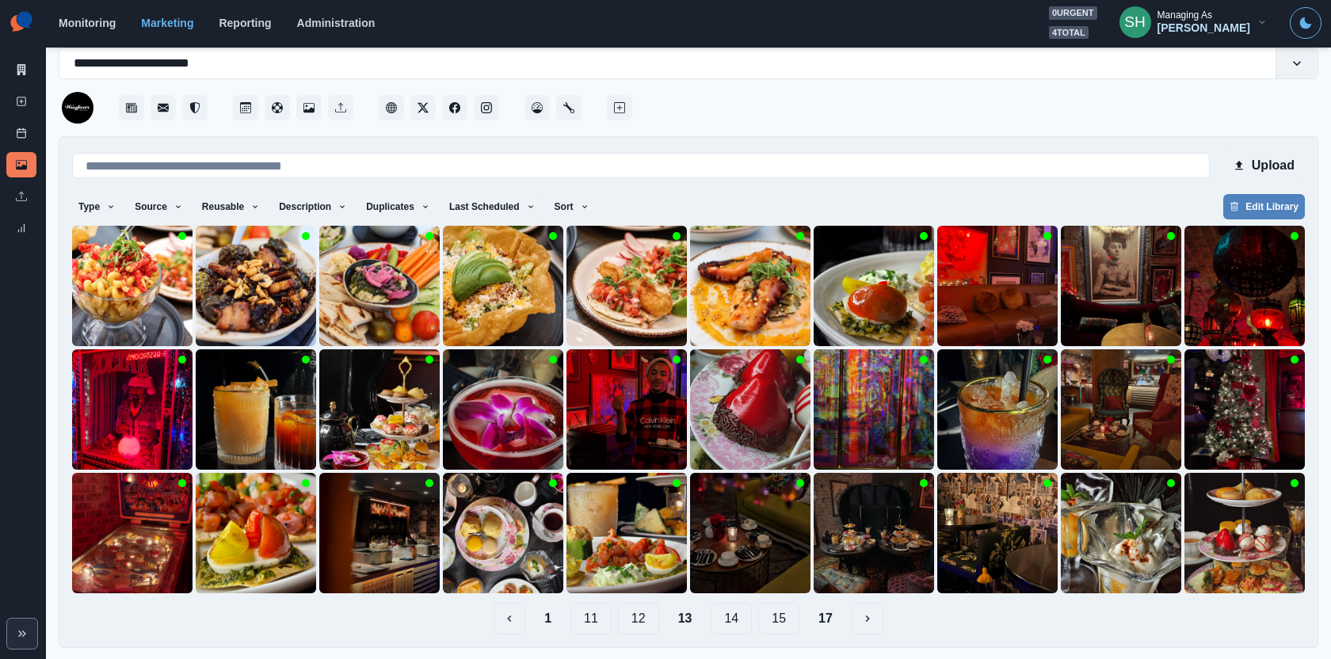
click at [733, 621] on button "14" at bounding box center [731, 619] width 41 height 32
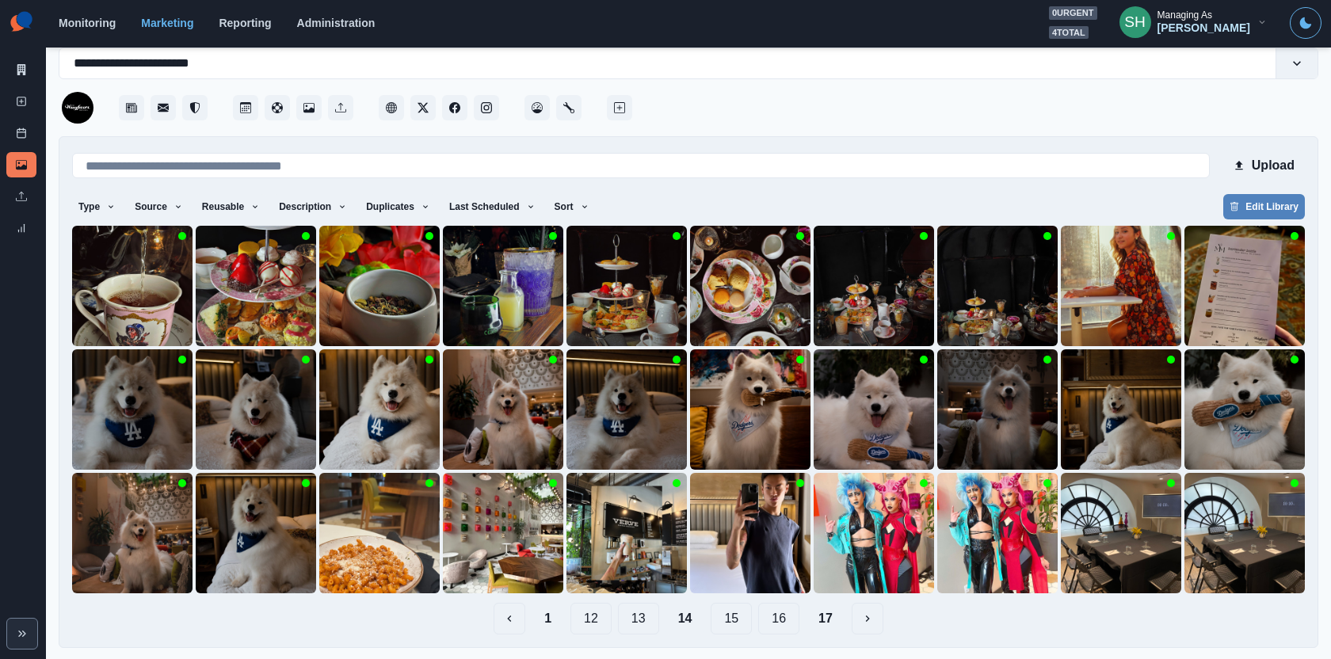
click at [732, 624] on button "15" at bounding box center [731, 619] width 41 height 32
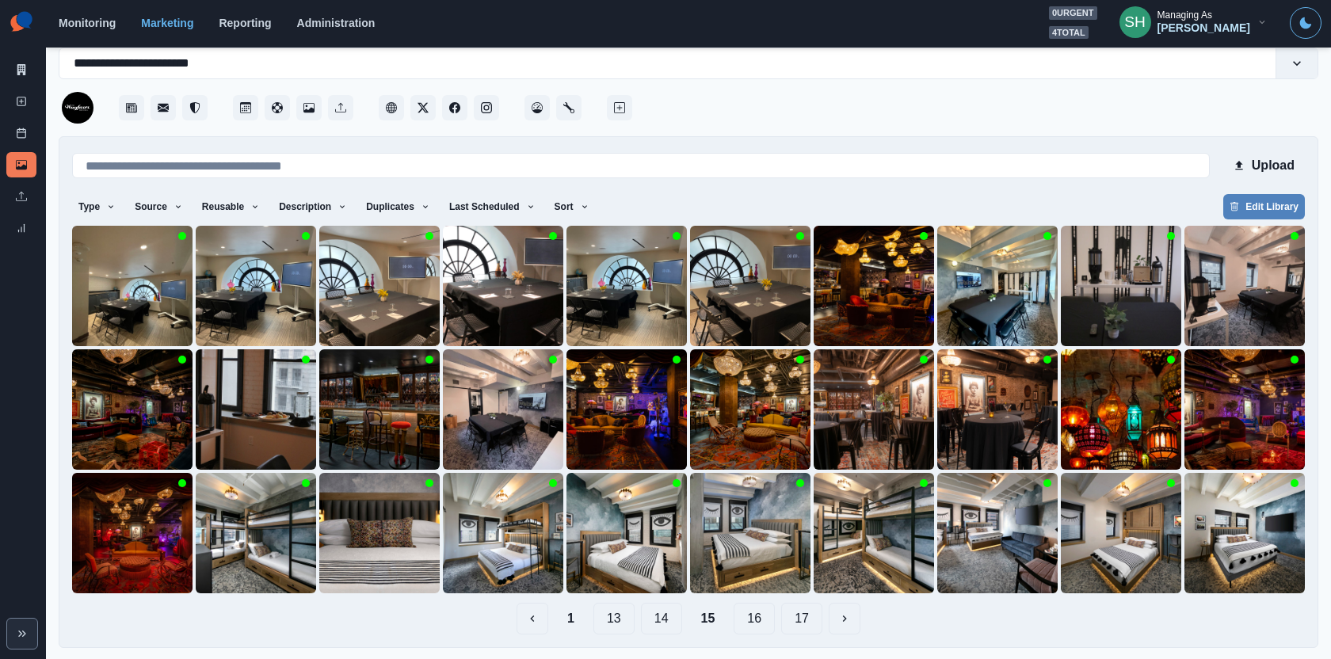
click at [608, 619] on button "13" at bounding box center [613, 619] width 41 height 32
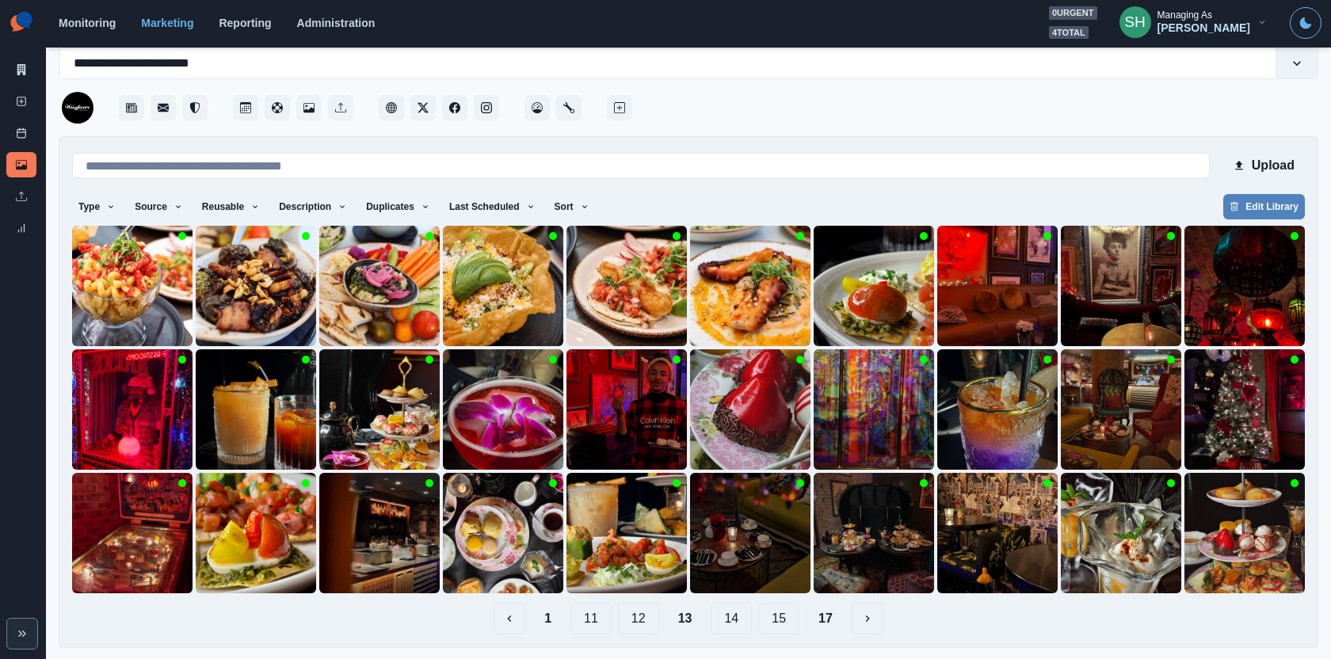
click at [639, 608] on button "12" at bounding box center [638, 619] width 41 height 32
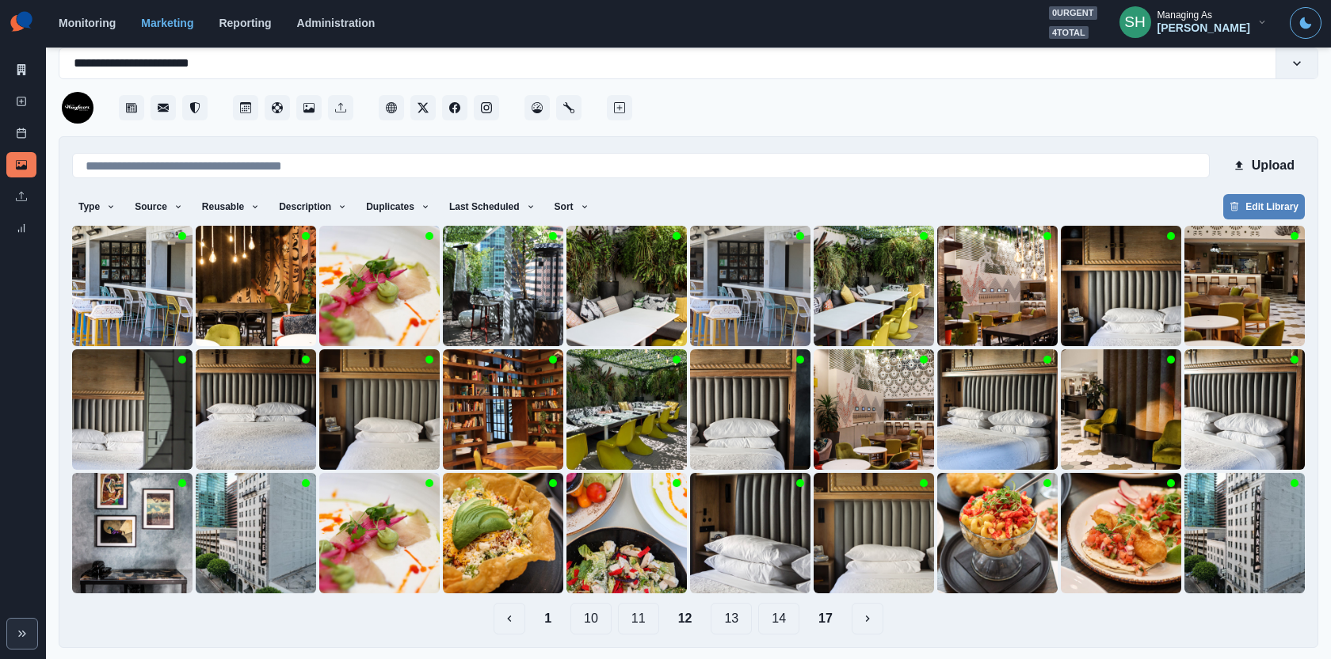
click at [648, 616] on button "11" at bounding box center [638, 619] width 41 height 32
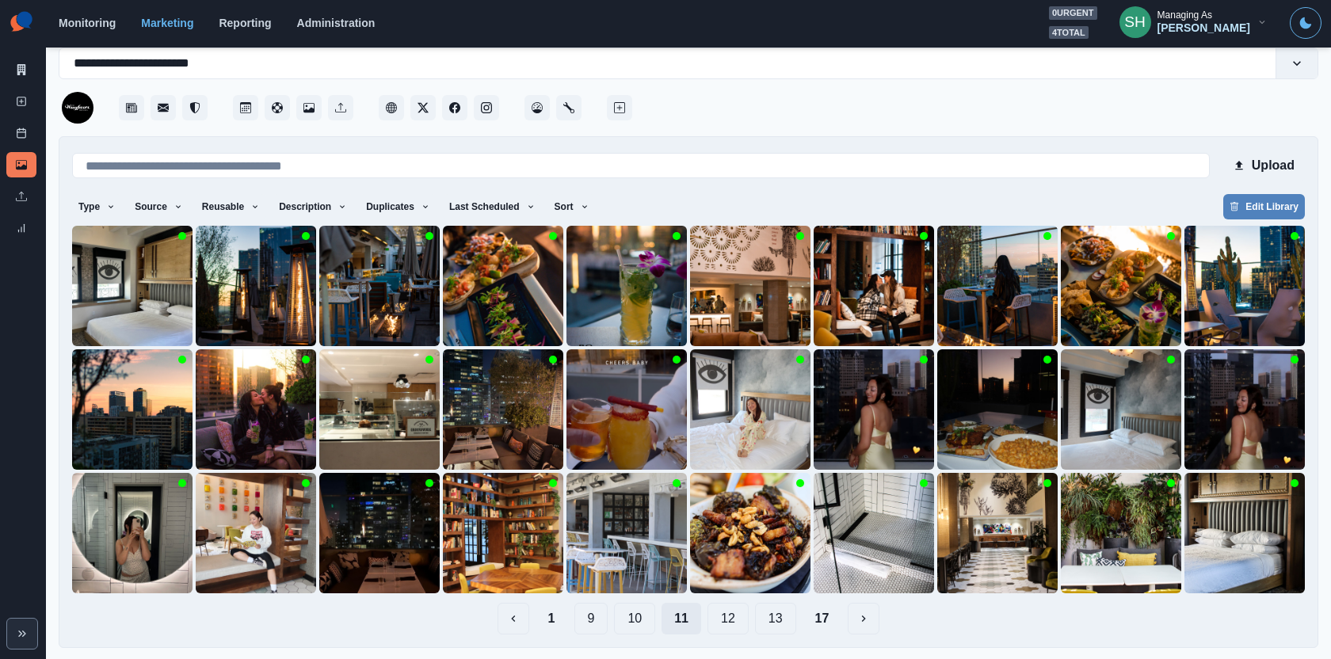
click at [648, 616] on button "10" at bounding box center [634, 619] width 41 height 32
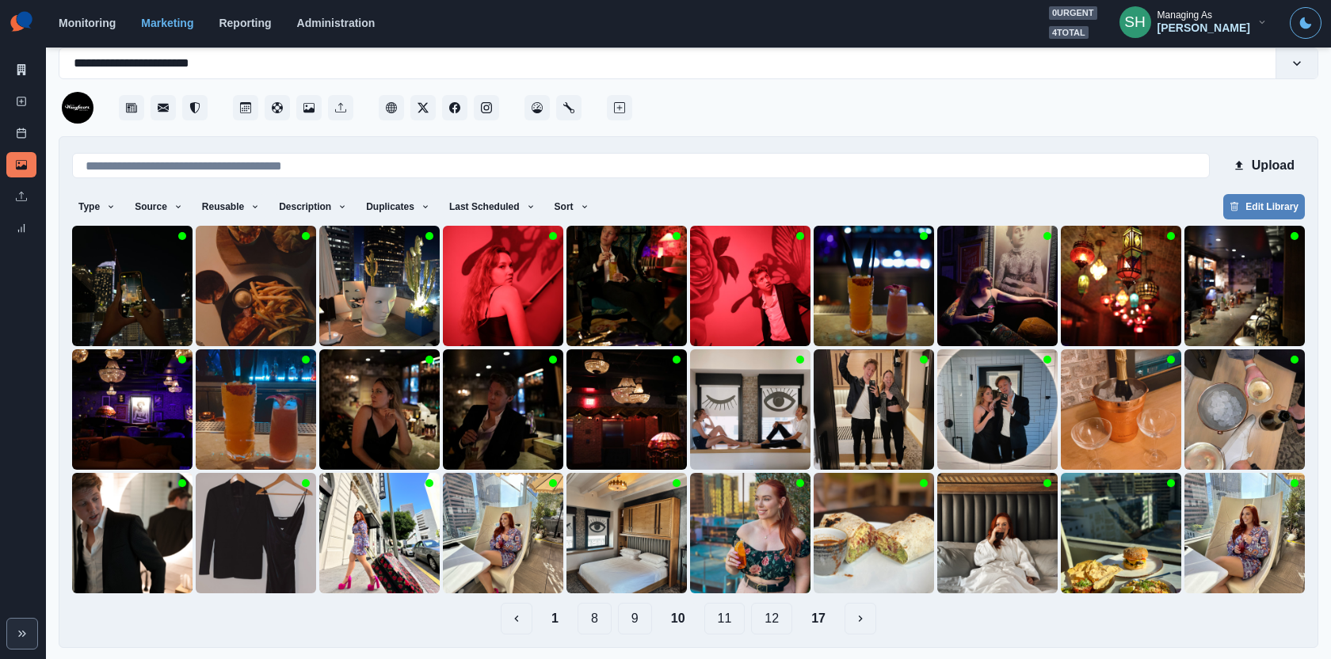
click at [650, 618] on button "9" at bounding box center [635, 619] width 34 height 32
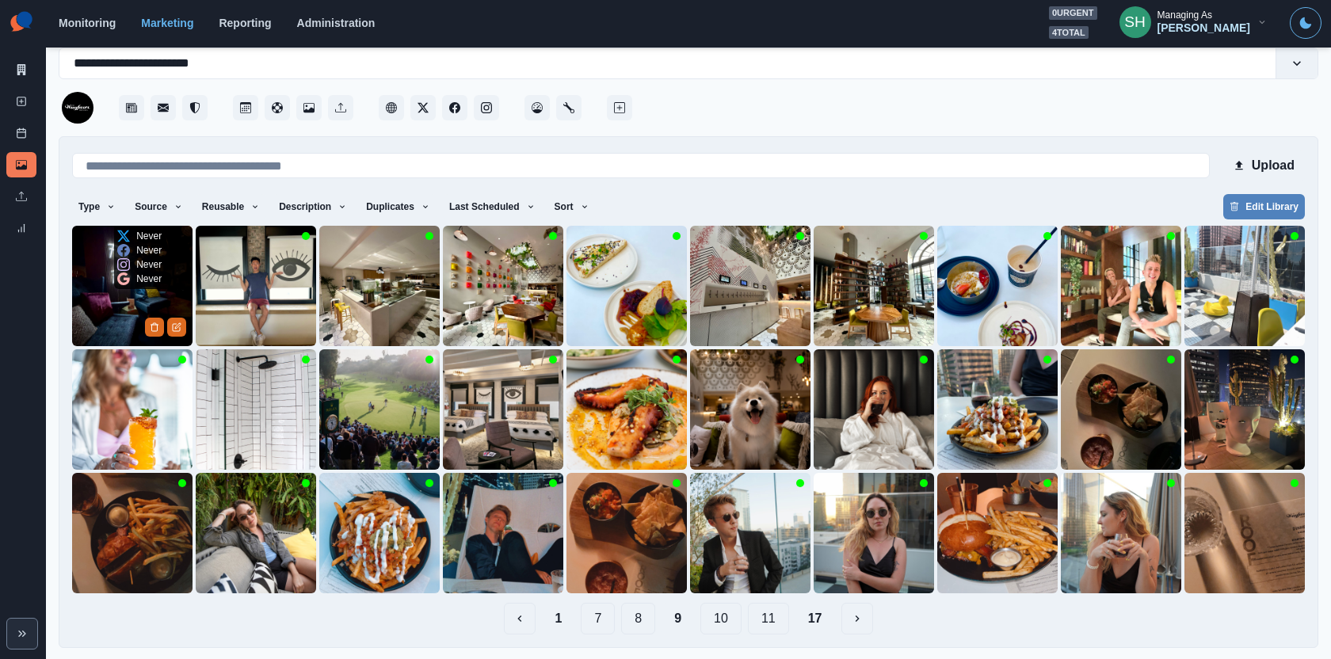
click at [129, 299] on img at bounding box center [132, 286] width 120 height 120
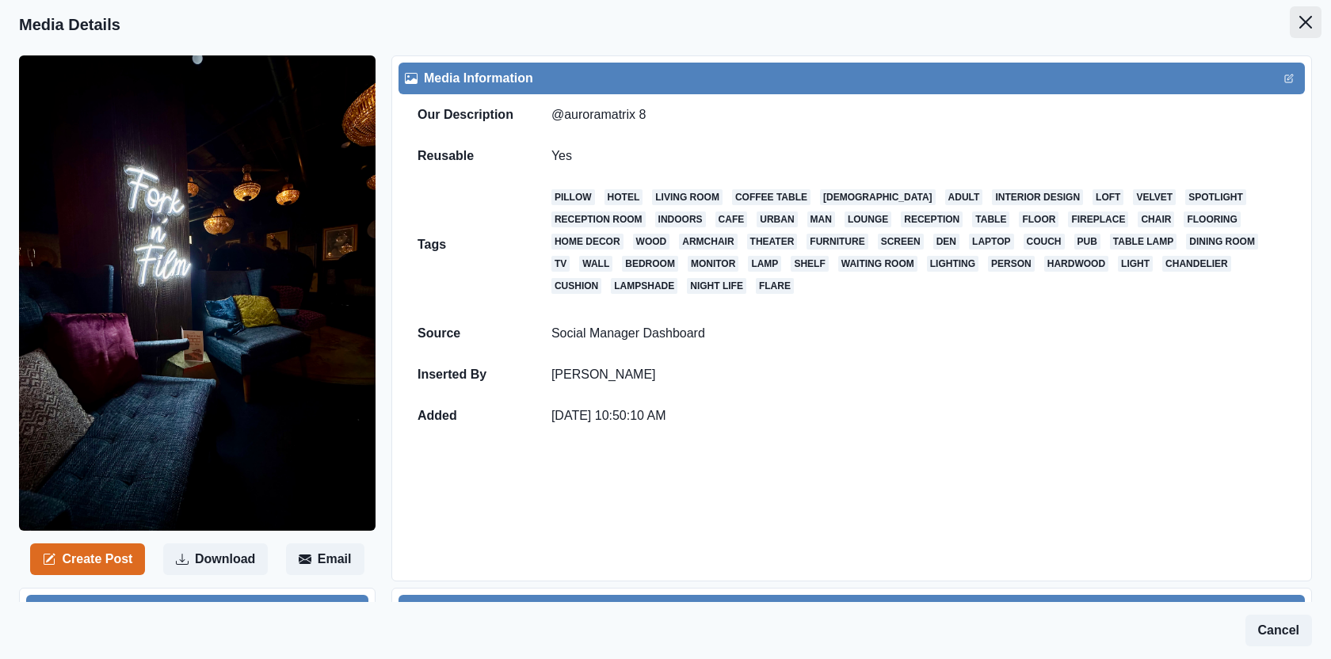
click at [1317, 21] on button "Close" at bounding box center [1306, 22] width 32 height 32
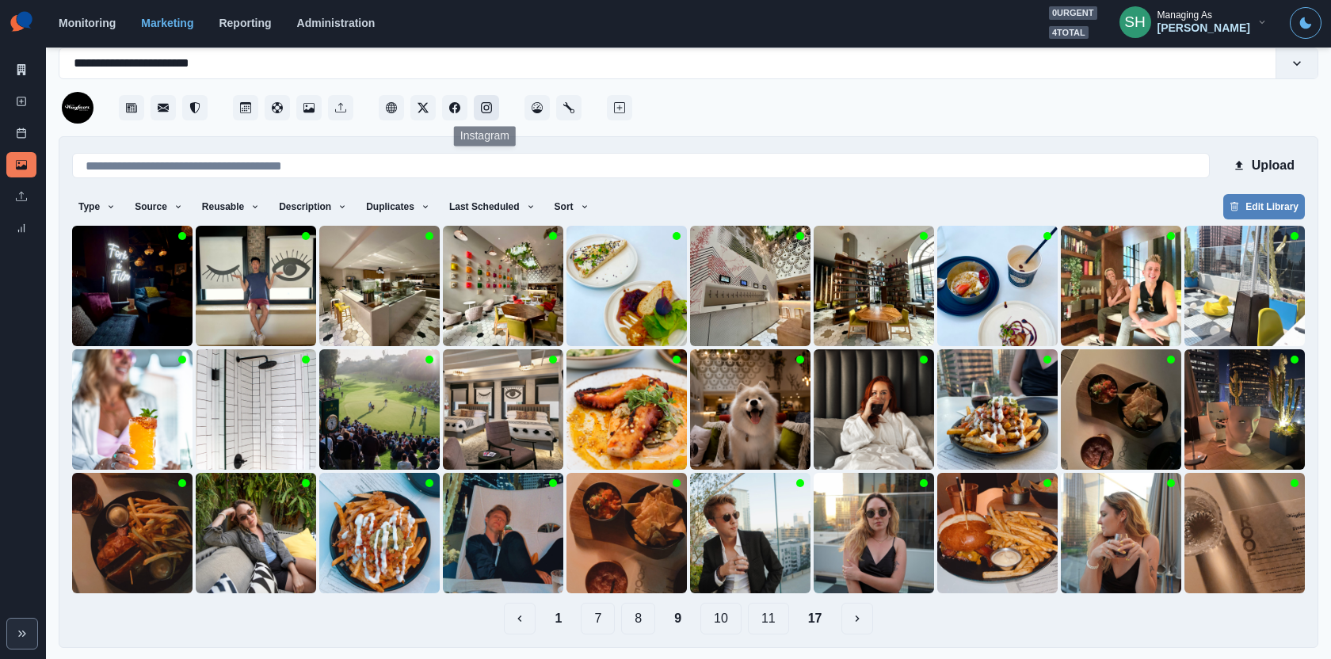
click at [484, 114] on button "Instagram" at bounding box center [486, 107] width 25 height 25
click at [642, 620] on button "8" at bounding box center [638, 619] width 34 height 32
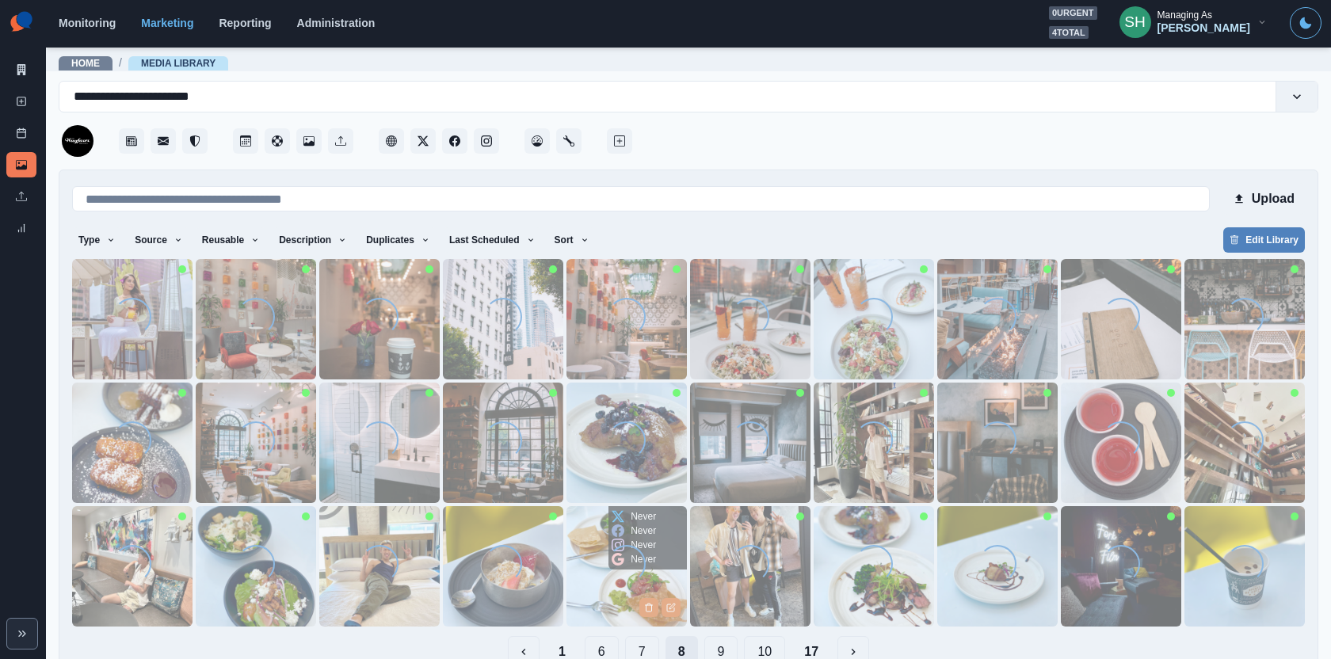
scroll to position [33, 0]
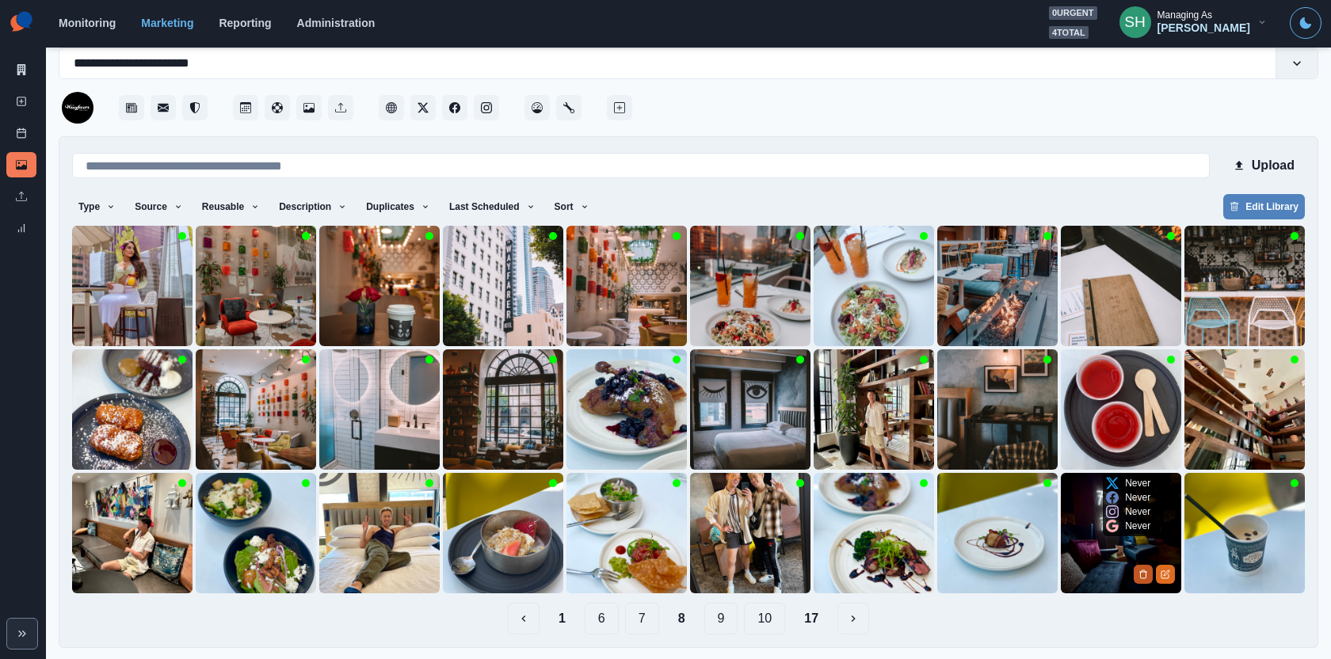
click at [1138, 574] on button "Delete Media" at bounding box center [1143, 574] width 19 height 19
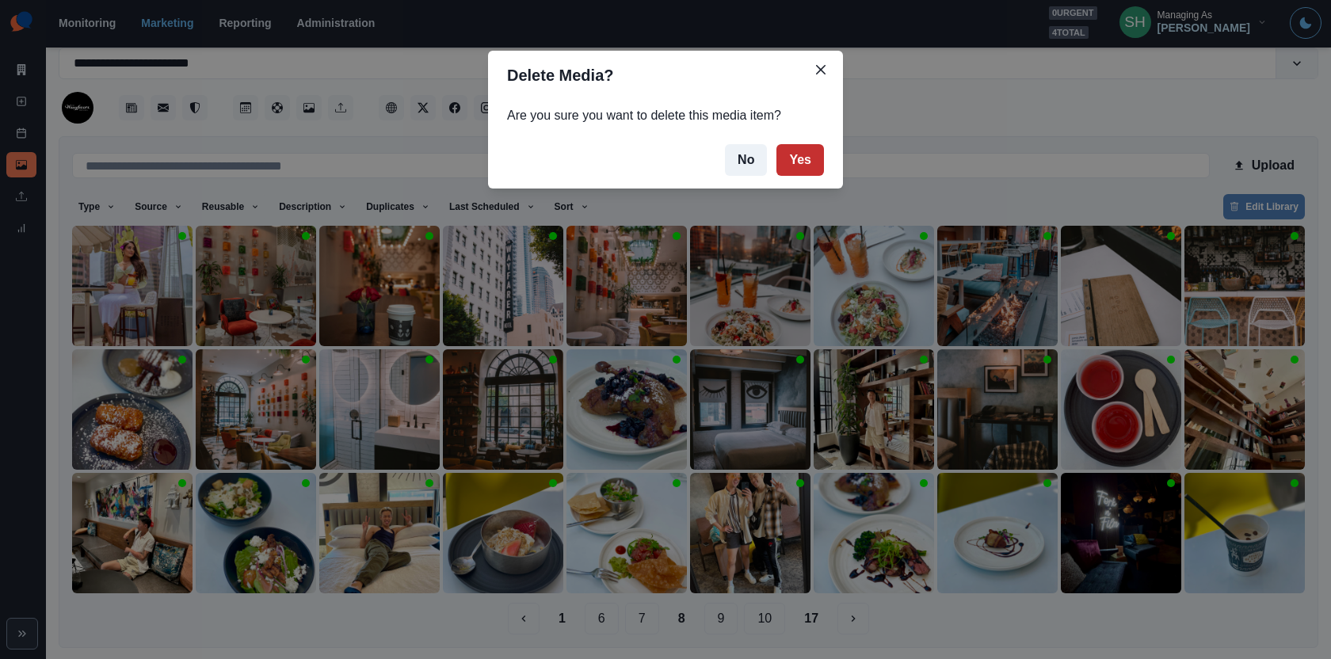
click at [795, 165] on button "Yes" at bounding box center [800, 160] width 48 height 32
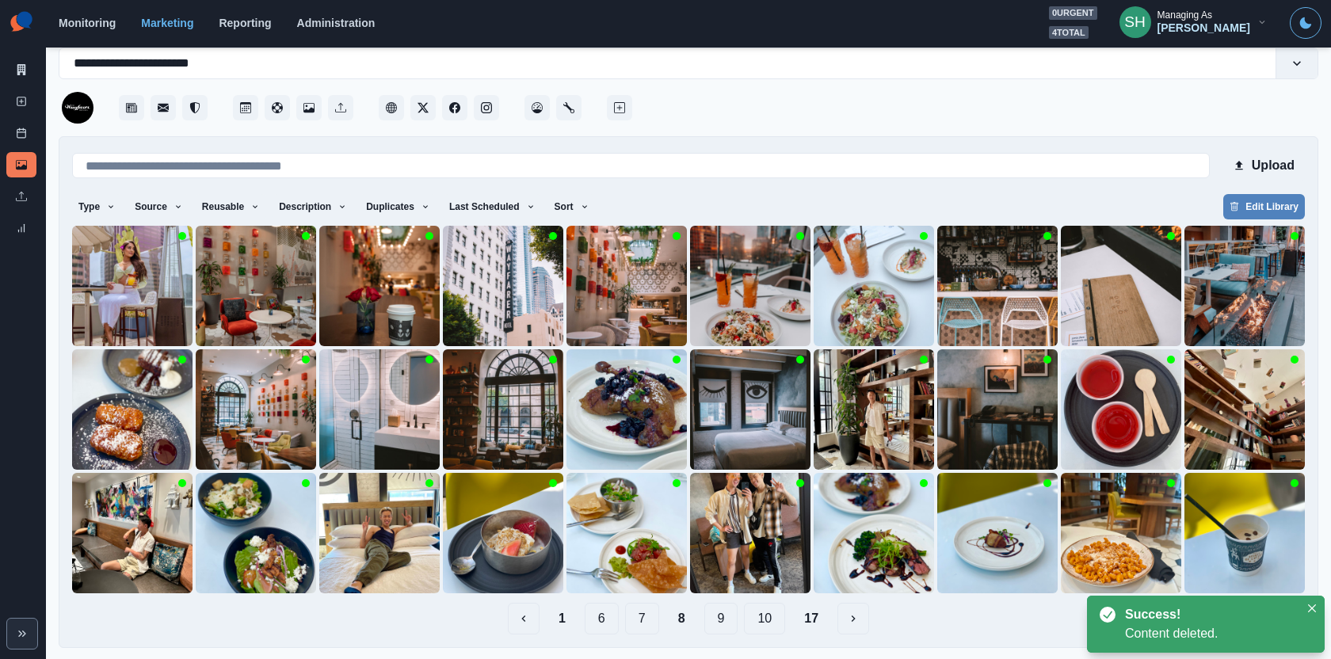
click at [756, 616] on button "10" at bounding box center [764, 619] width 41 height 32
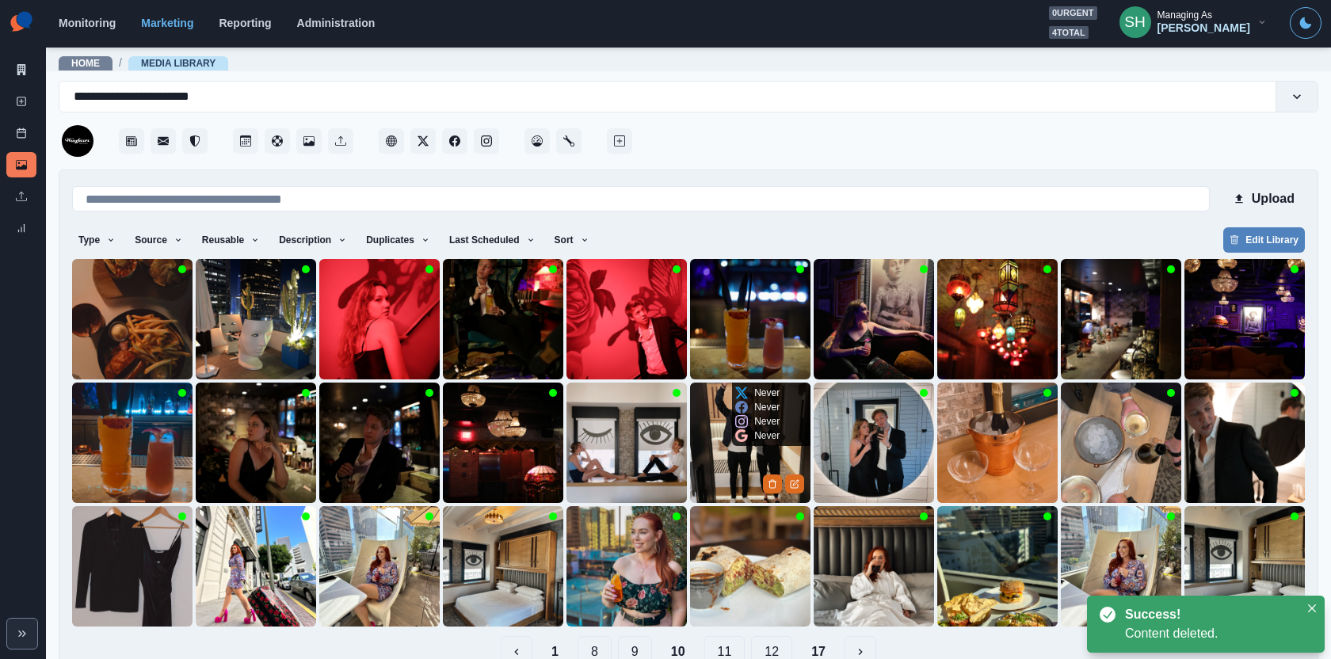
scroll to position [0, 0]
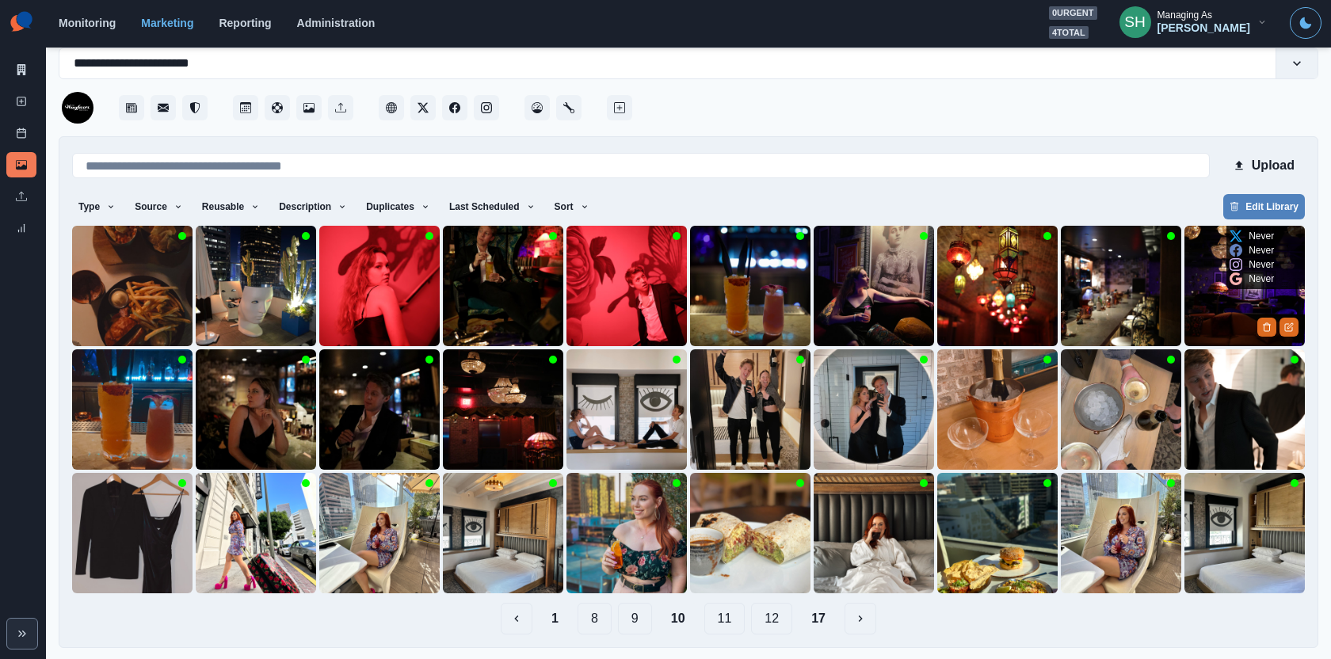
click at [1192, 300] on img at bounding box center [1245, 286] width 120 height 120
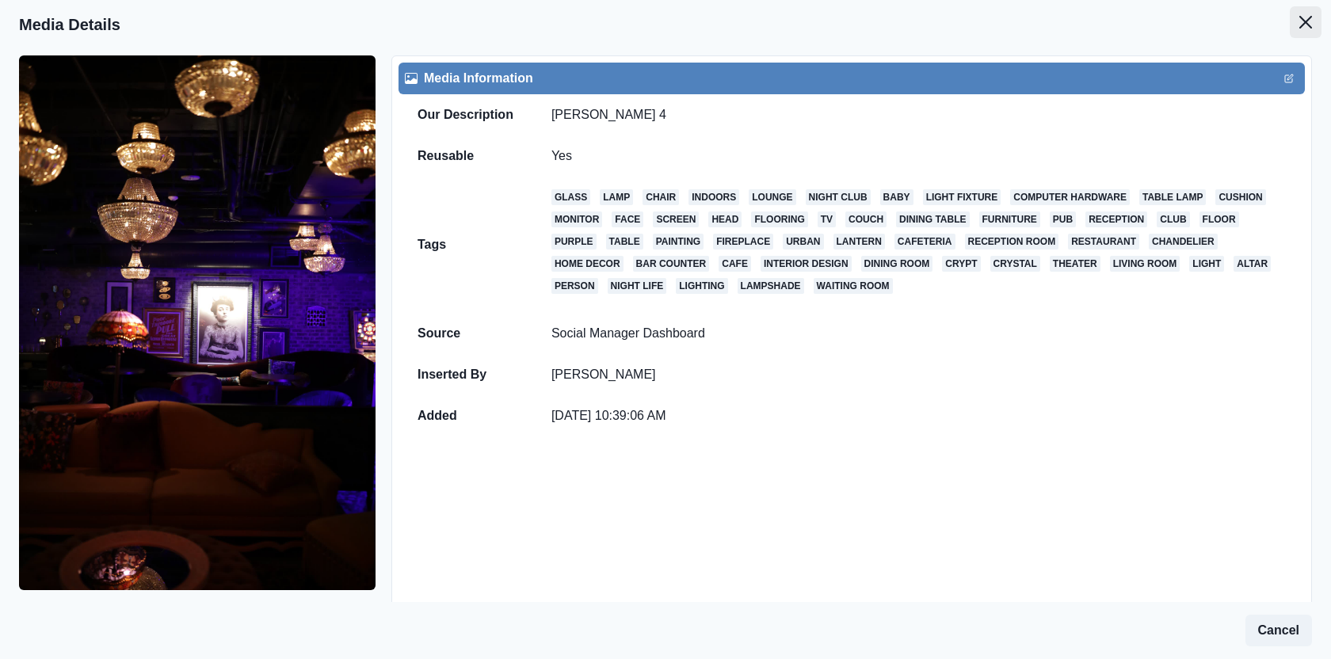
click at [1307, 20] on icon "Close" at bounding box center [1305, 22] width 13 height 13
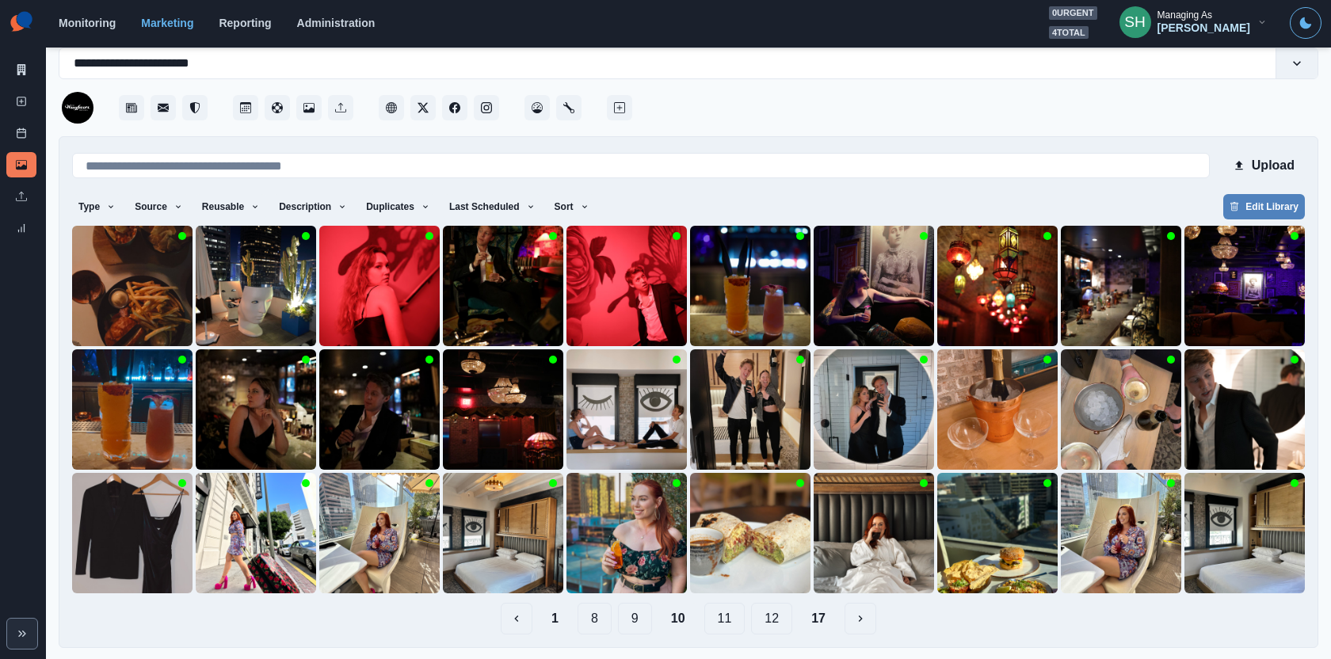
click at [723, 617] on button "11" at bounding box center [724, 619] width 41 height 32
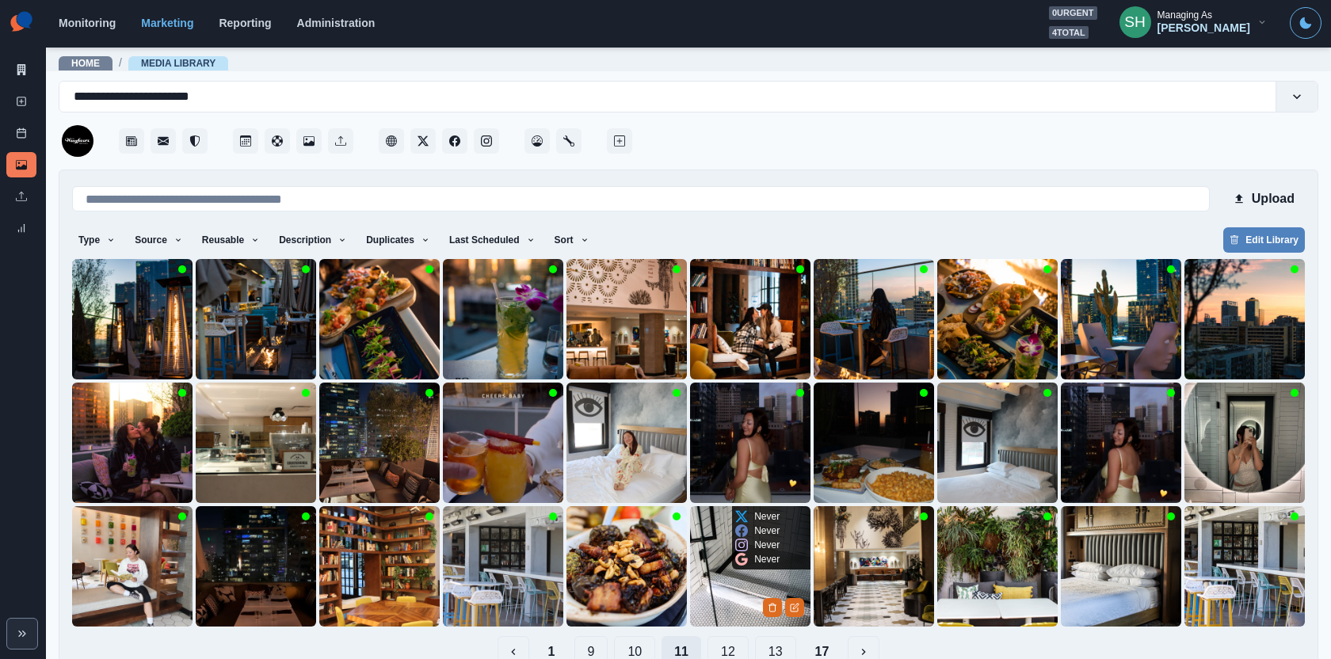
scroll to position [33, 0]
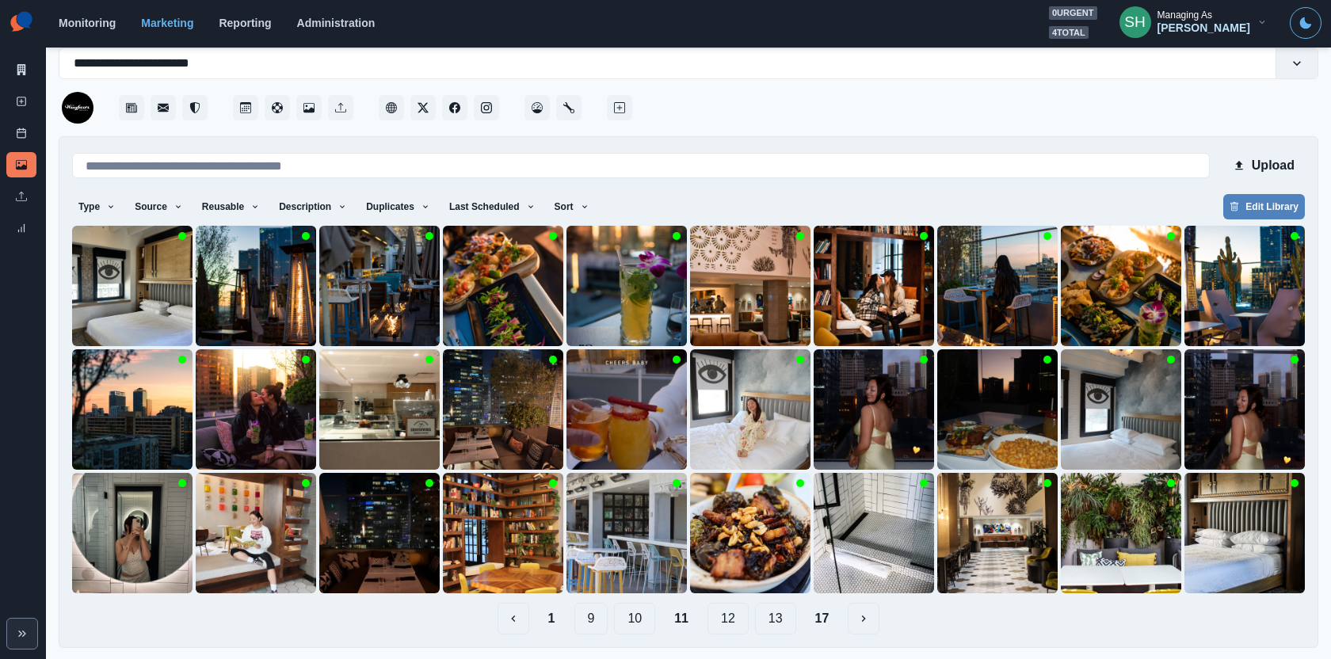
click at [555, 621] on button "1" at bounding box center [552, 619] width 32 height 32
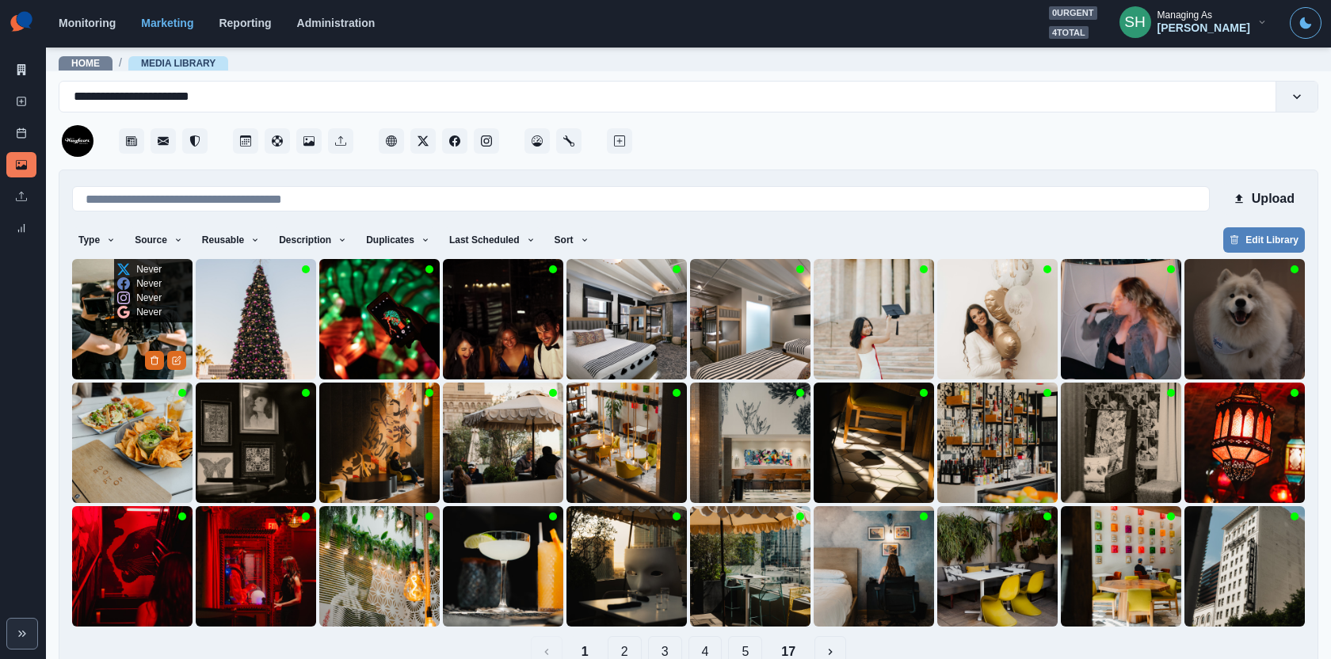
click at [108, 328] on img at bounding box center [132, 319] width 120 height 120
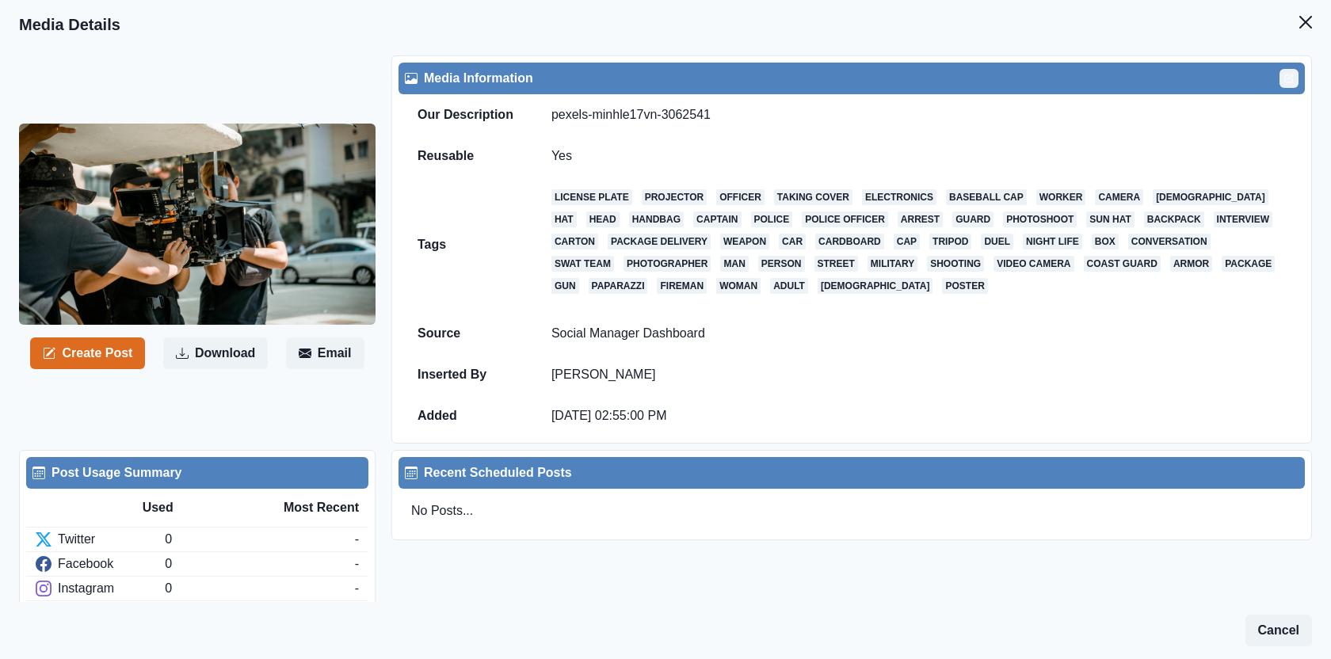
click at [1280, 78] on button "Edit" at bounding box center [1289, 78] width 19 height 19
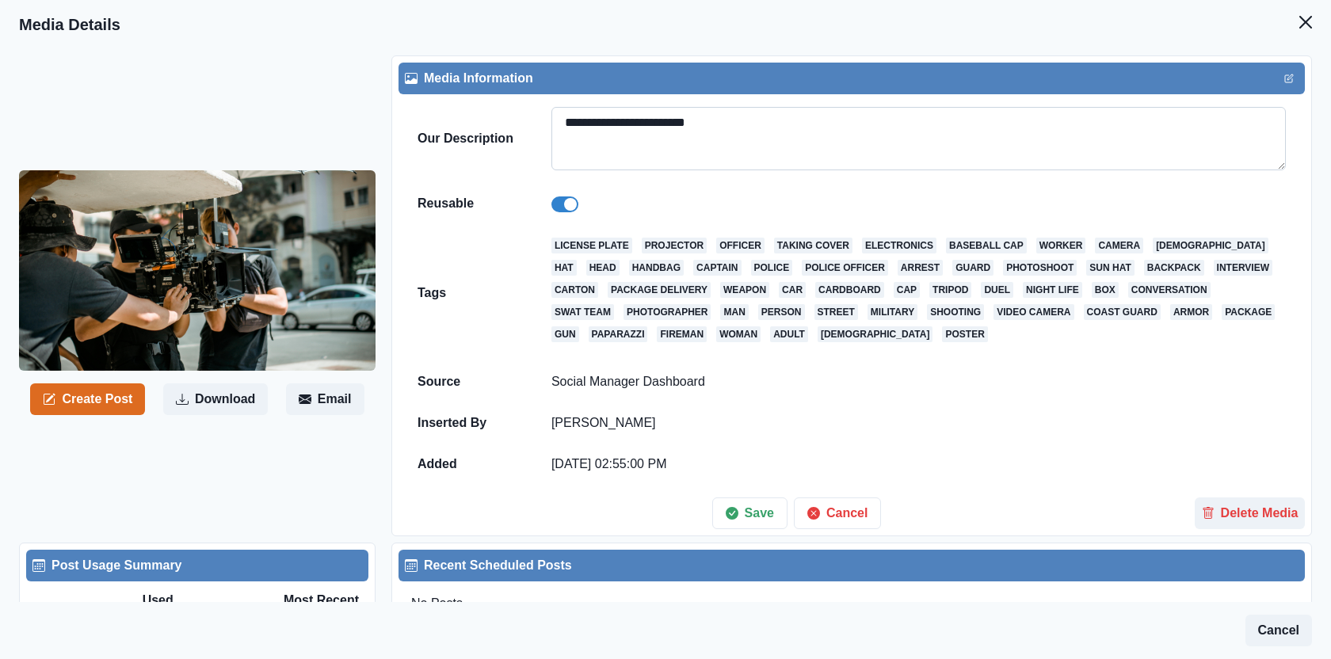
click at [715, 121] on textarea "**********" at bounding box center [918, 138] width 734 height 63
paste textarea
type textarea "*******"
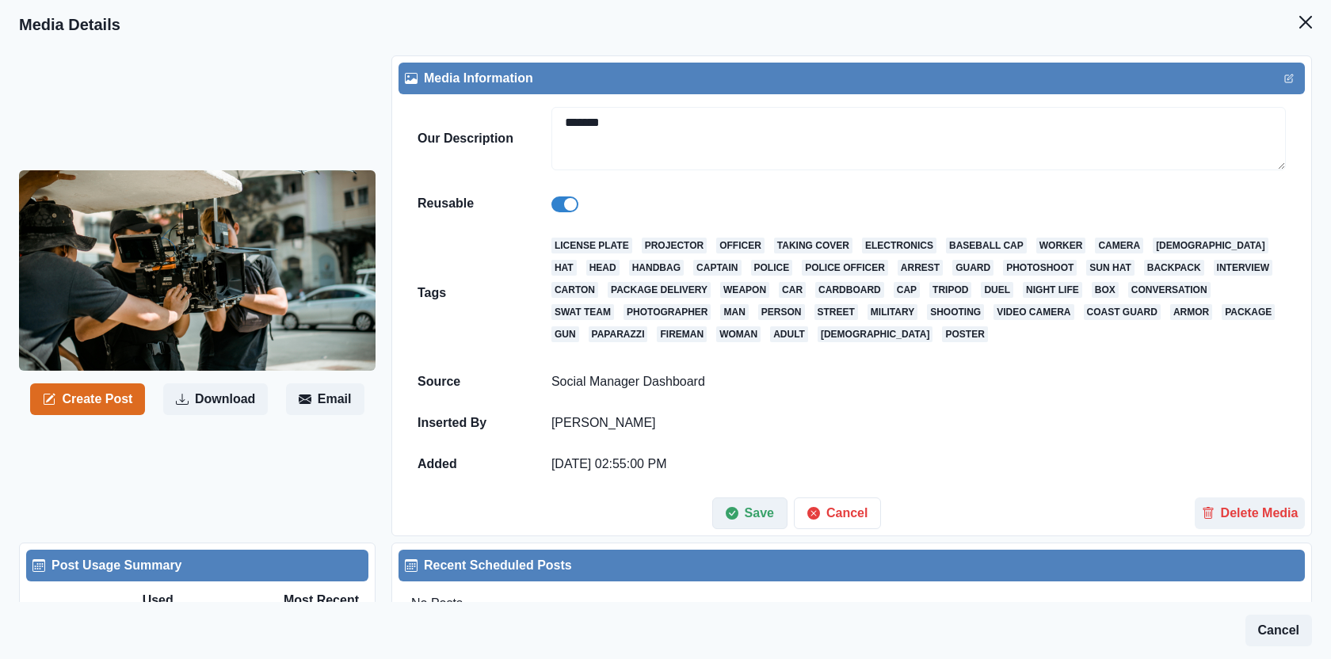
click at [764, 518] on button "Save" at bounding box center [749, 514] width 75 height 32
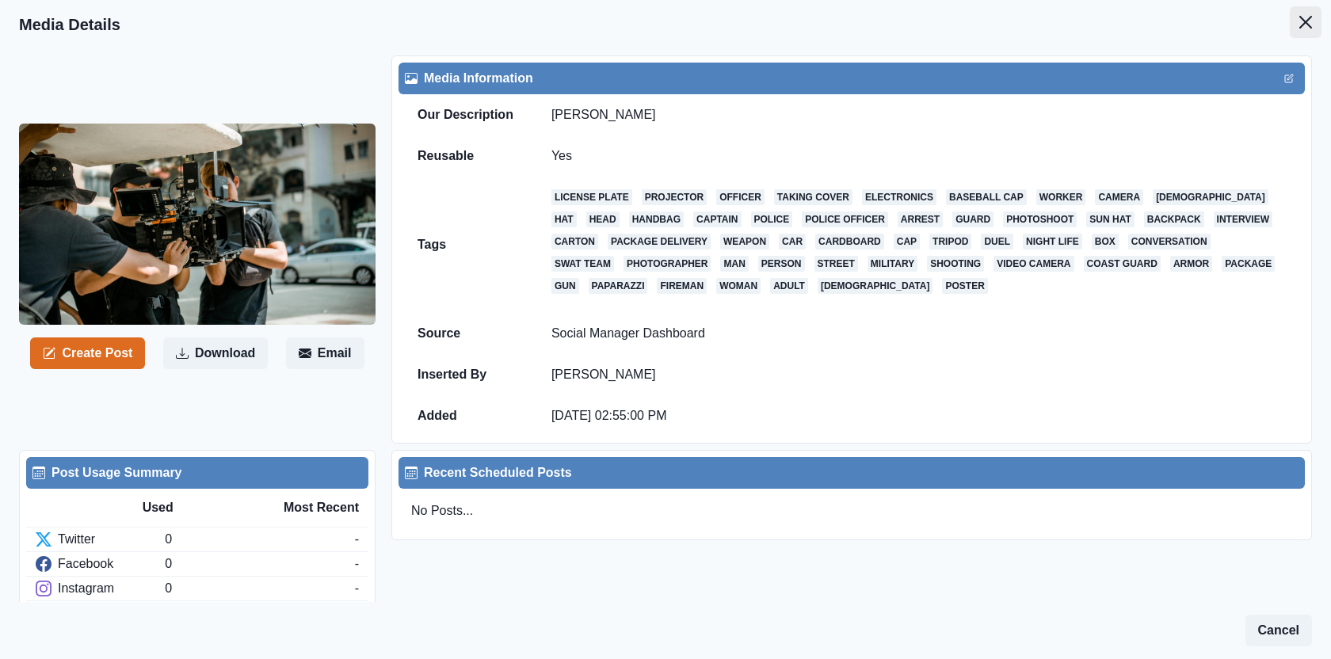
click at [1310, 20] on icon "Close" at bounding box center [1305, 22] width 13 height 13
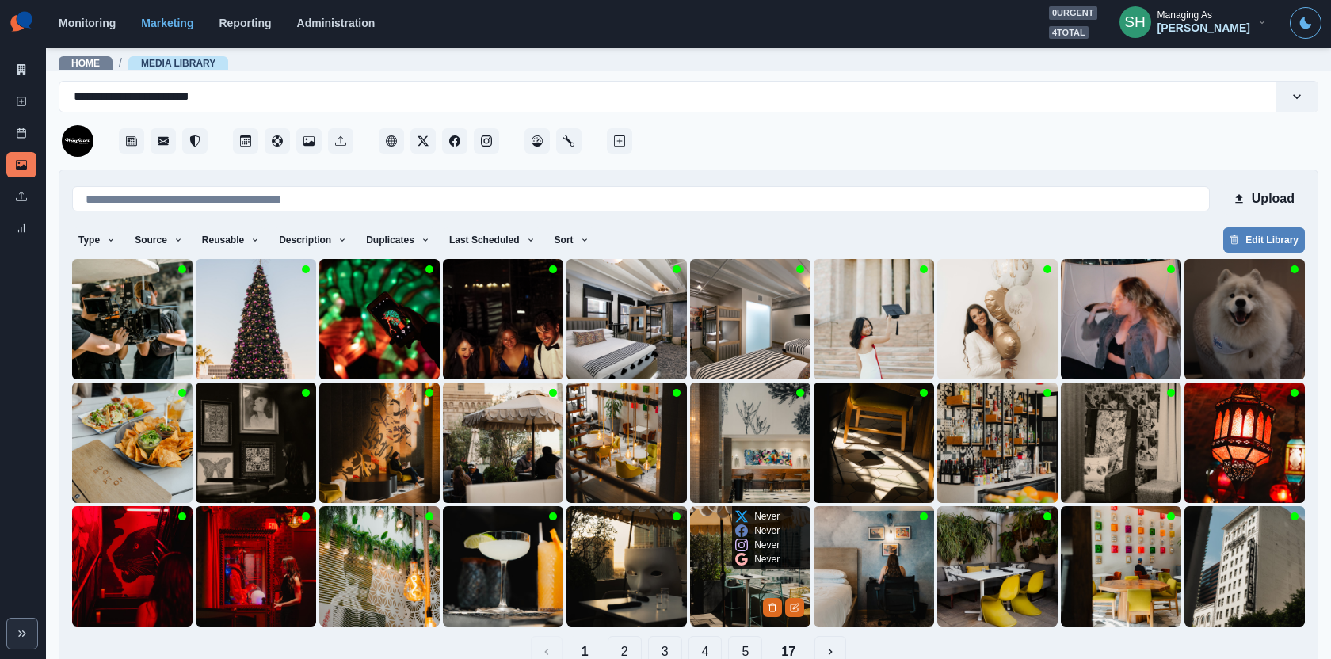
scroll to position [33, 0]
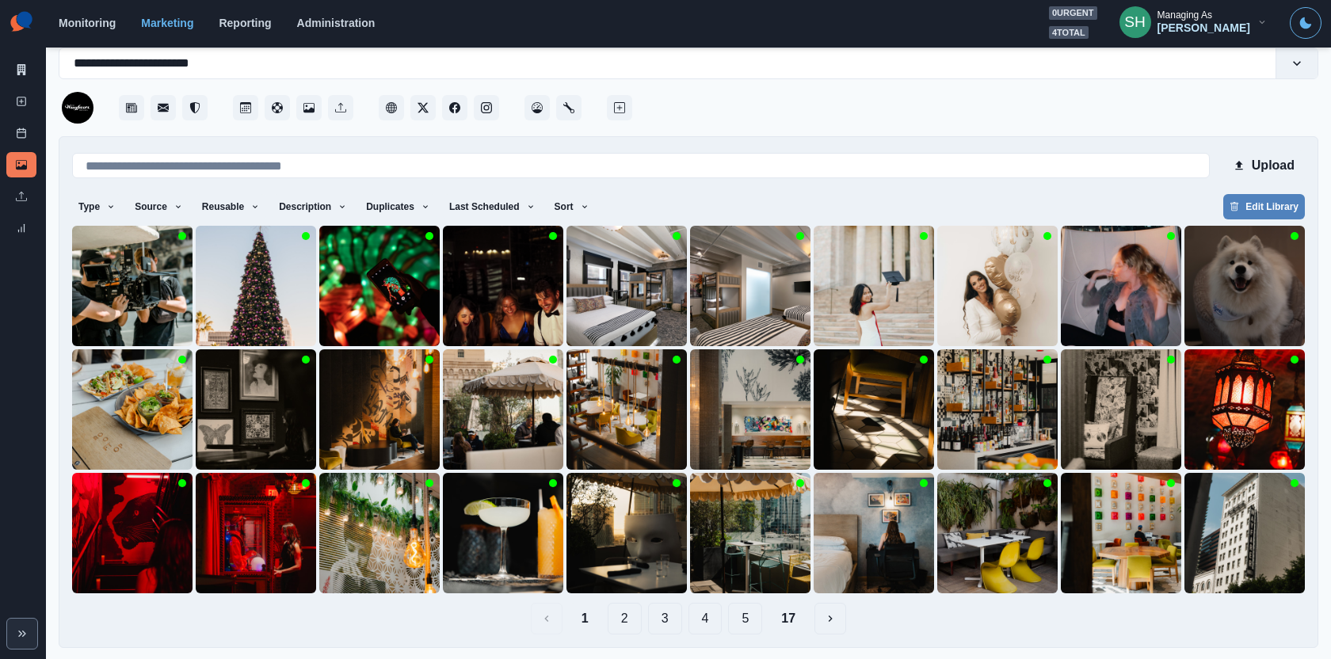
click at [624, 609] on button "2" at bounding box center [625, 619] width 34 height 32
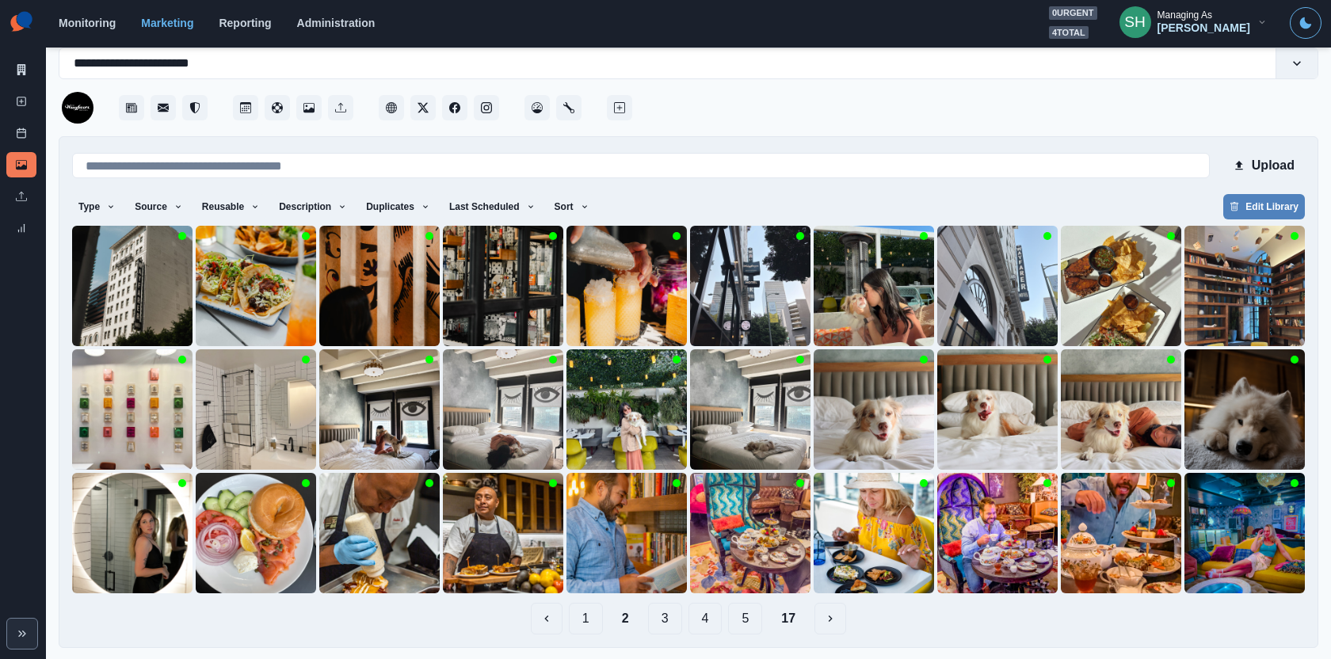
click at [585, 624] on button "1" at bounding box center [586, 619] width 34 height 32
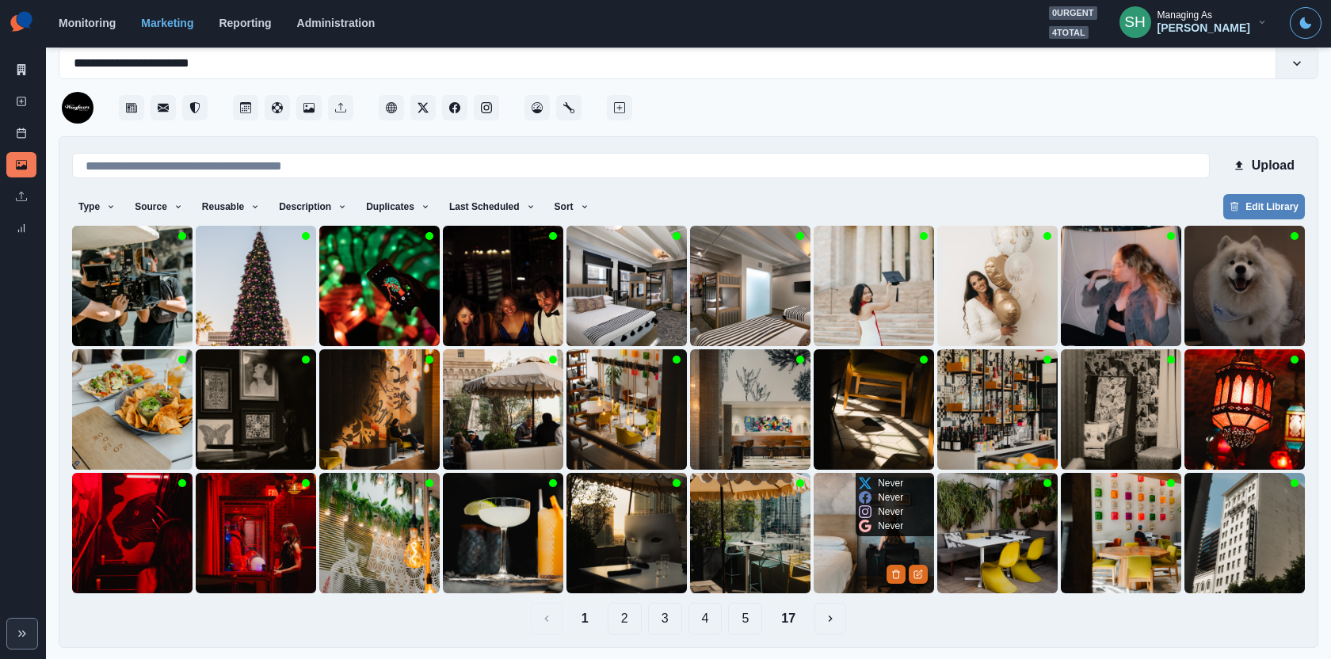
click at [875, 549] on img at bounding box center [874, 533] width 120 height 120
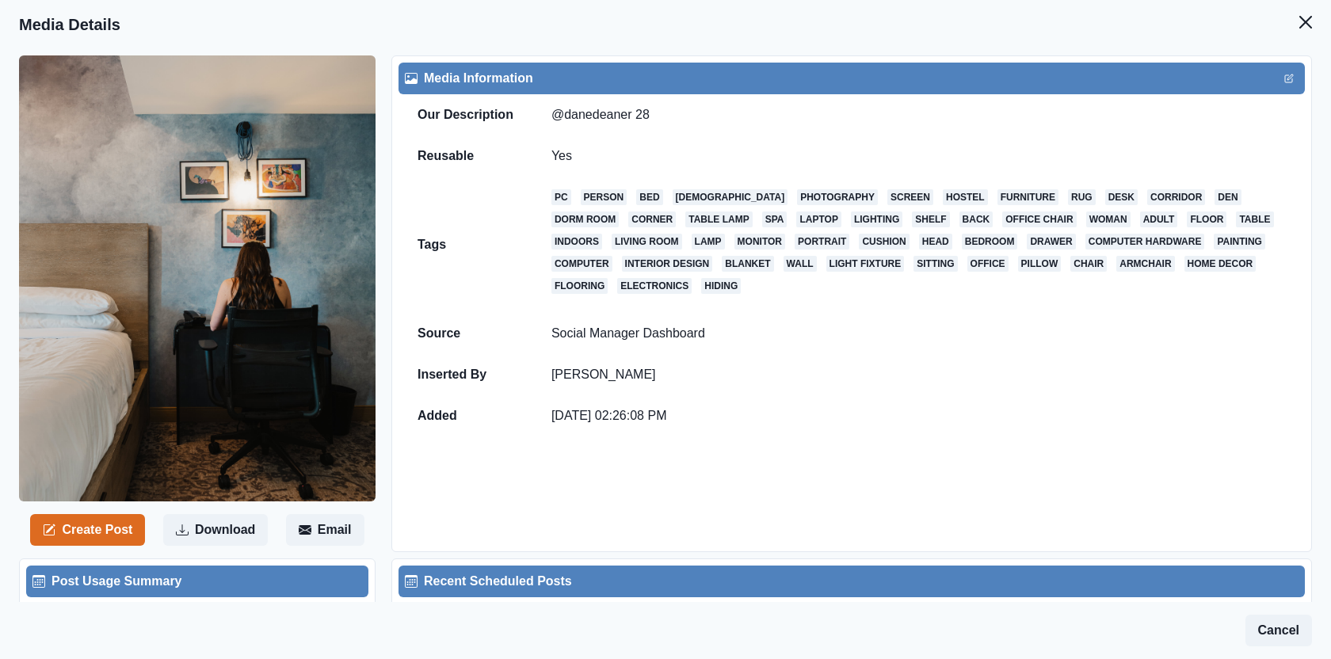
click at [1322, 21] on header "Media Details" at bounding box center [665, 24] width 1331 height 49
click at [1301, 30] on button "Close" at bounding box center [1306, 22] width 32 height 32
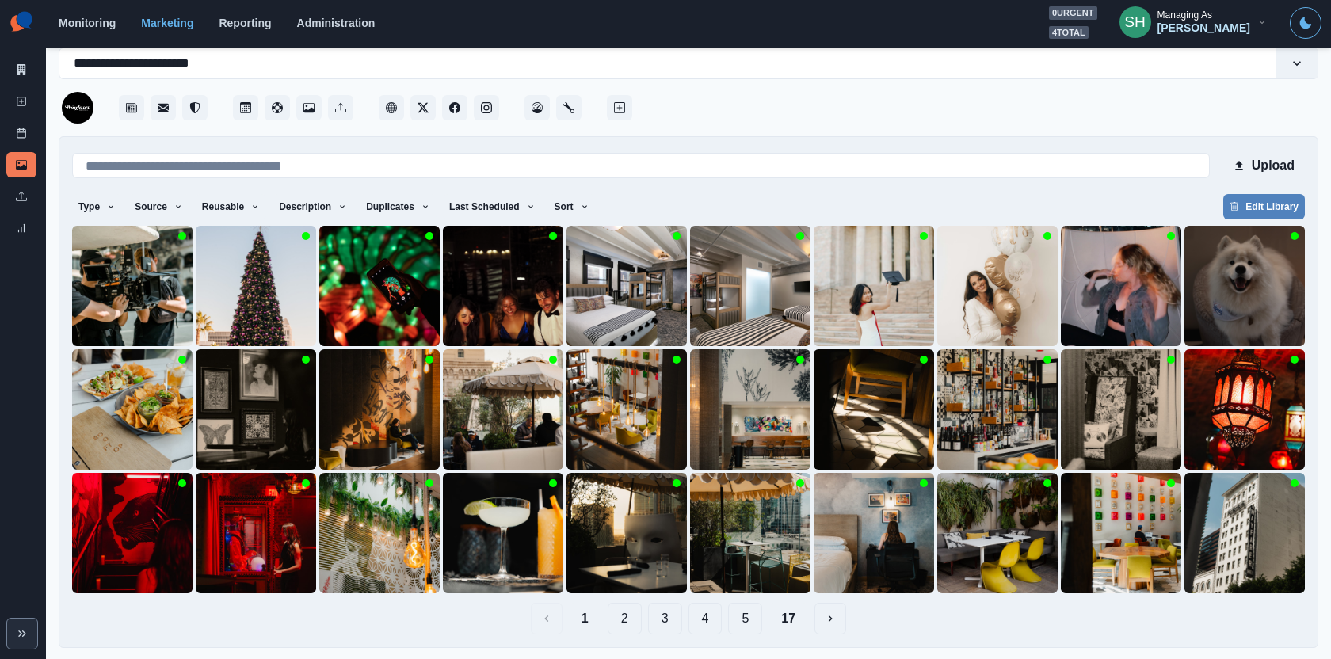
click at [795, 621] on button "17" at bounding box center [789, 619] width 40 height 32
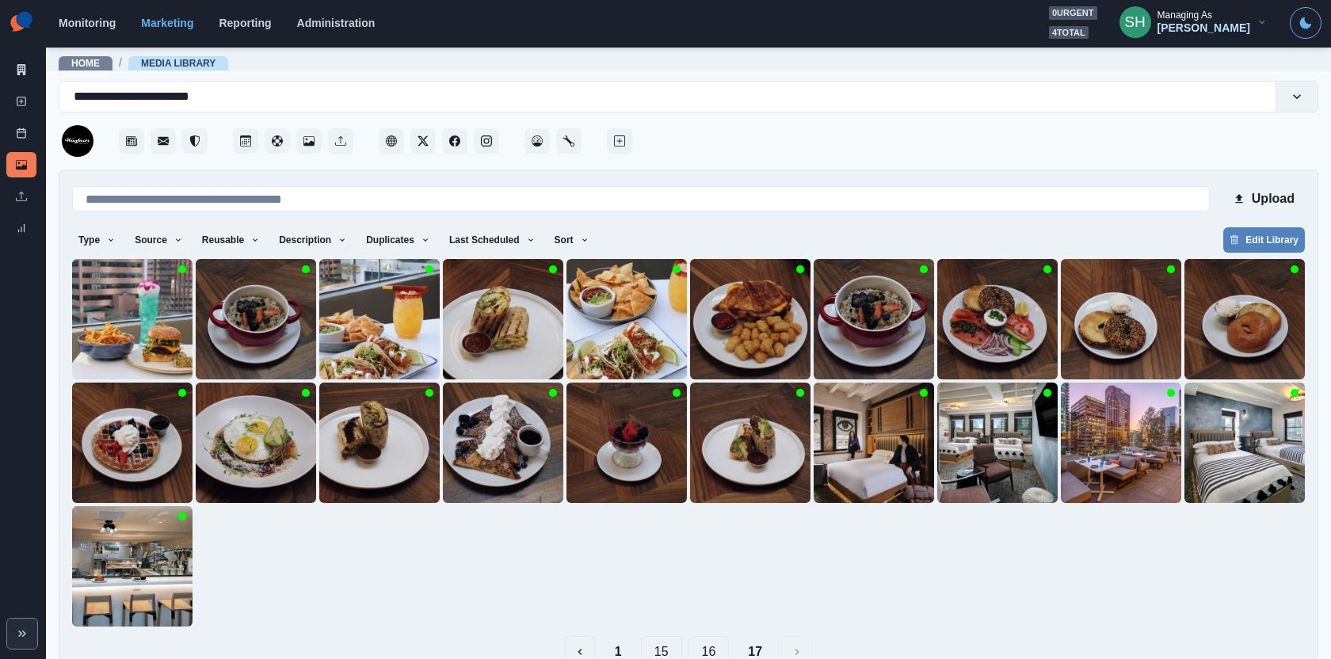
scroll to position [33, 0]
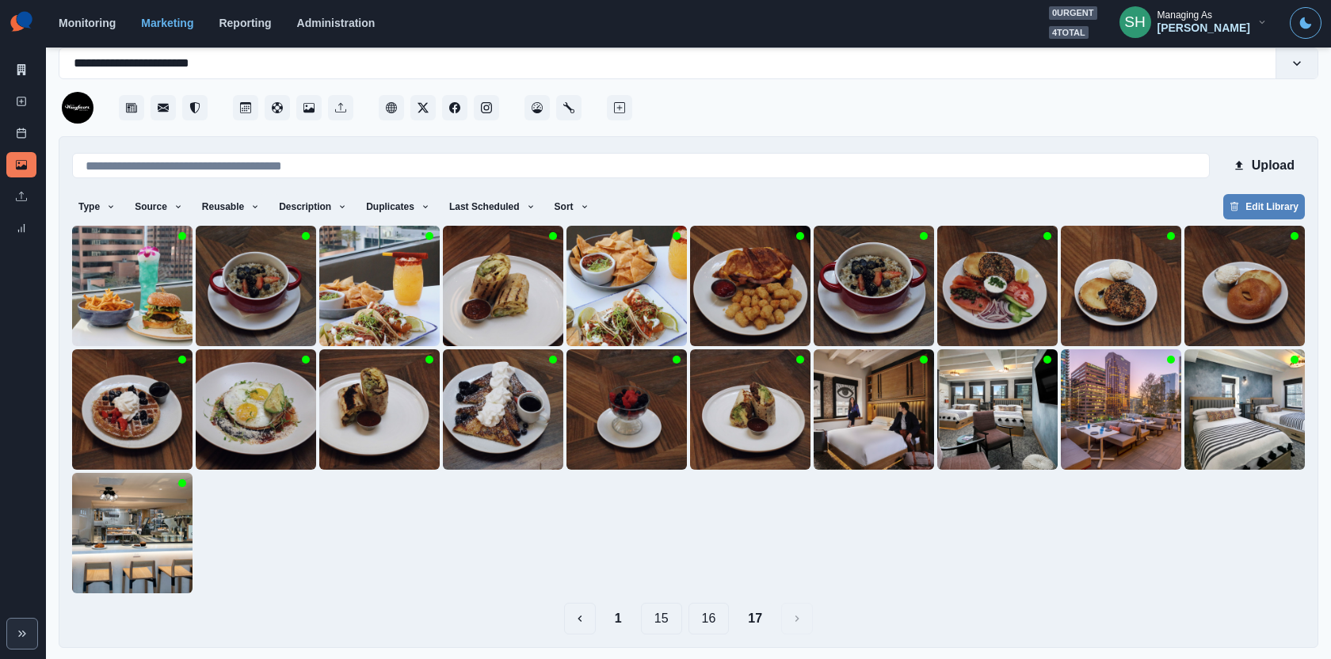
click at [695, 601] on div "Upload Type Any Image Video Source Any Upload Social Manager Found: Instagram F…" at bounding box center [688, 392] width 1233 height 485
click at [698, 607] on button "16" at bounding box center [709, 619] width 41 height 32
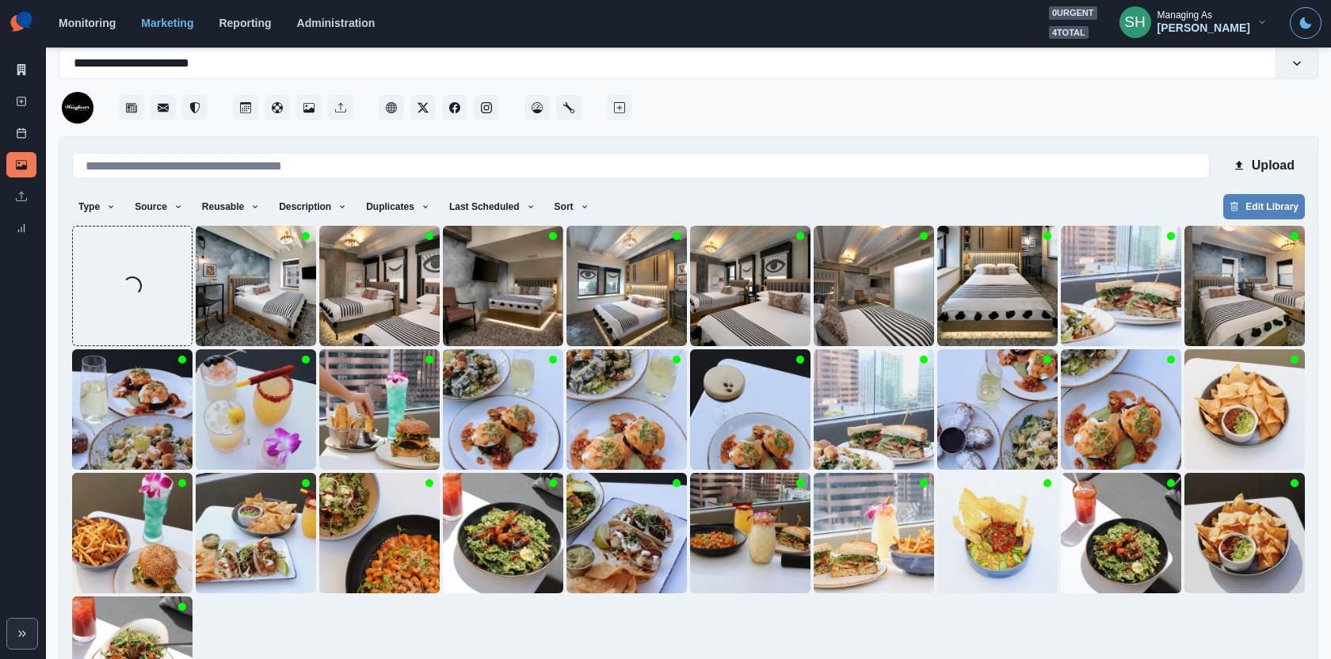
scroll to position [157, 0]
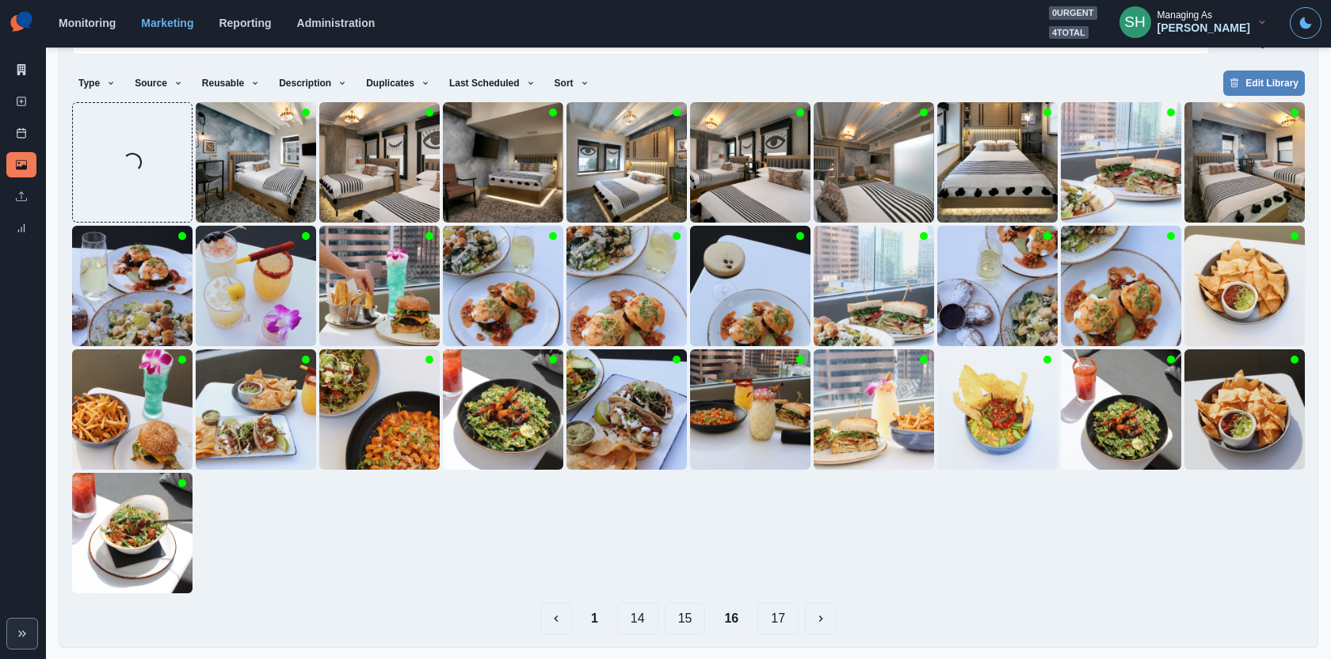
click at [593, 619] on button "1" at bounding box center [594, 619] width 32 height 32
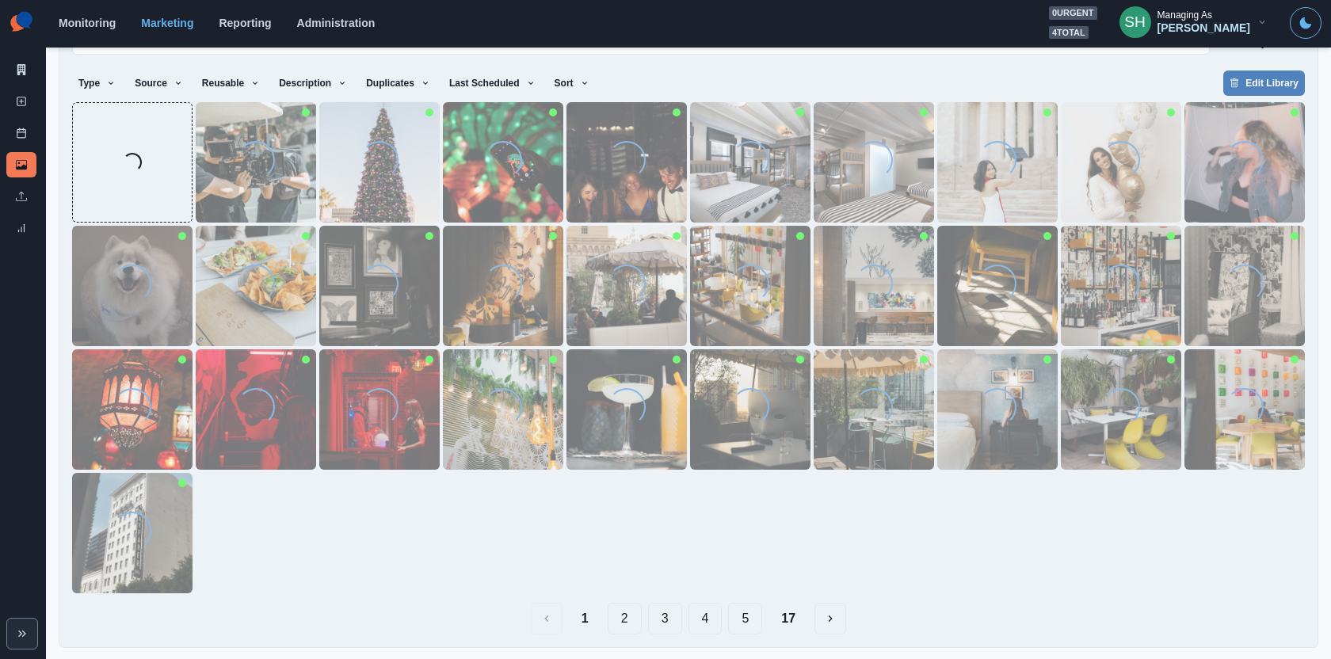
scroll to position [0, 0]
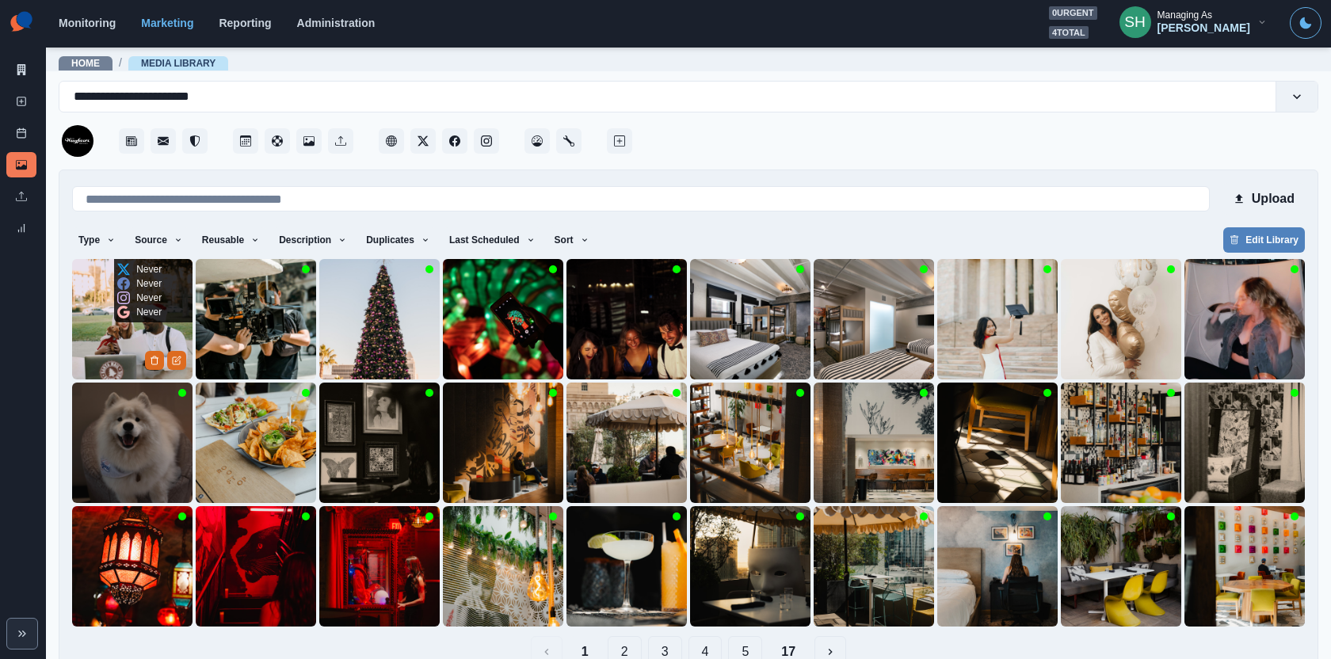
click at [96, 319] on img at bounding box center [132, 319] width 120 height 120
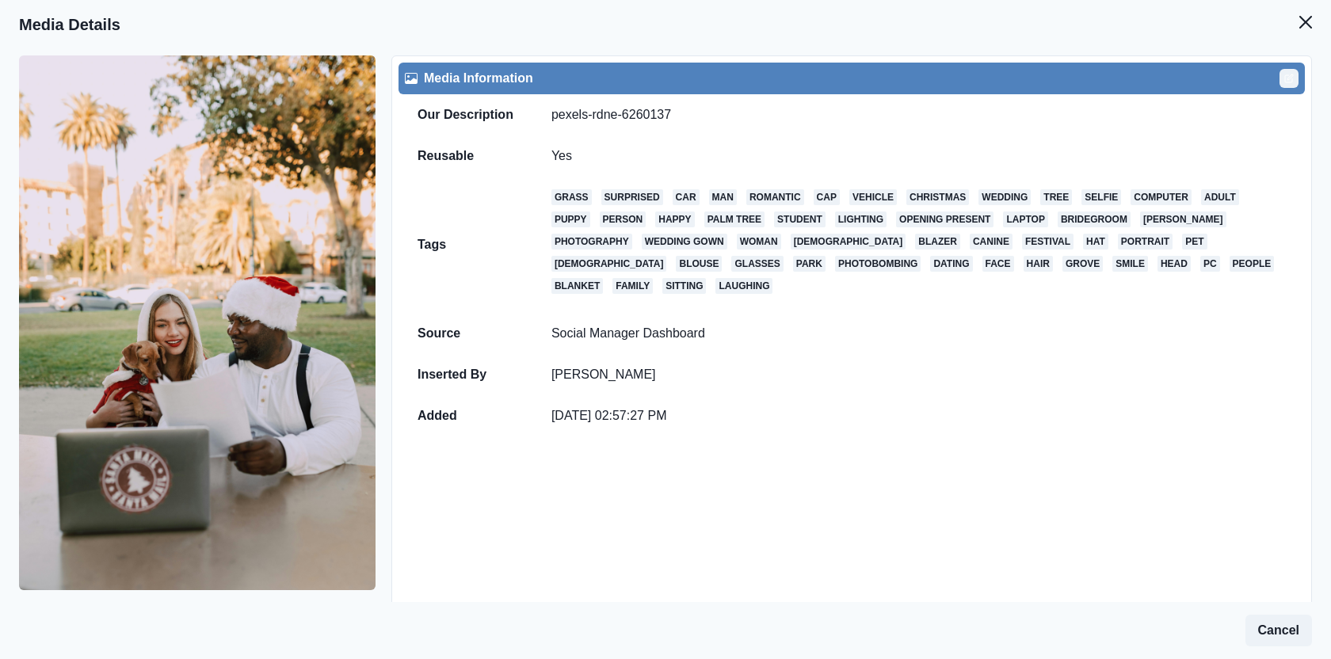
click at [1288, 71] on button "Edit" at bounding box center [1289, 78] width 19 height 19
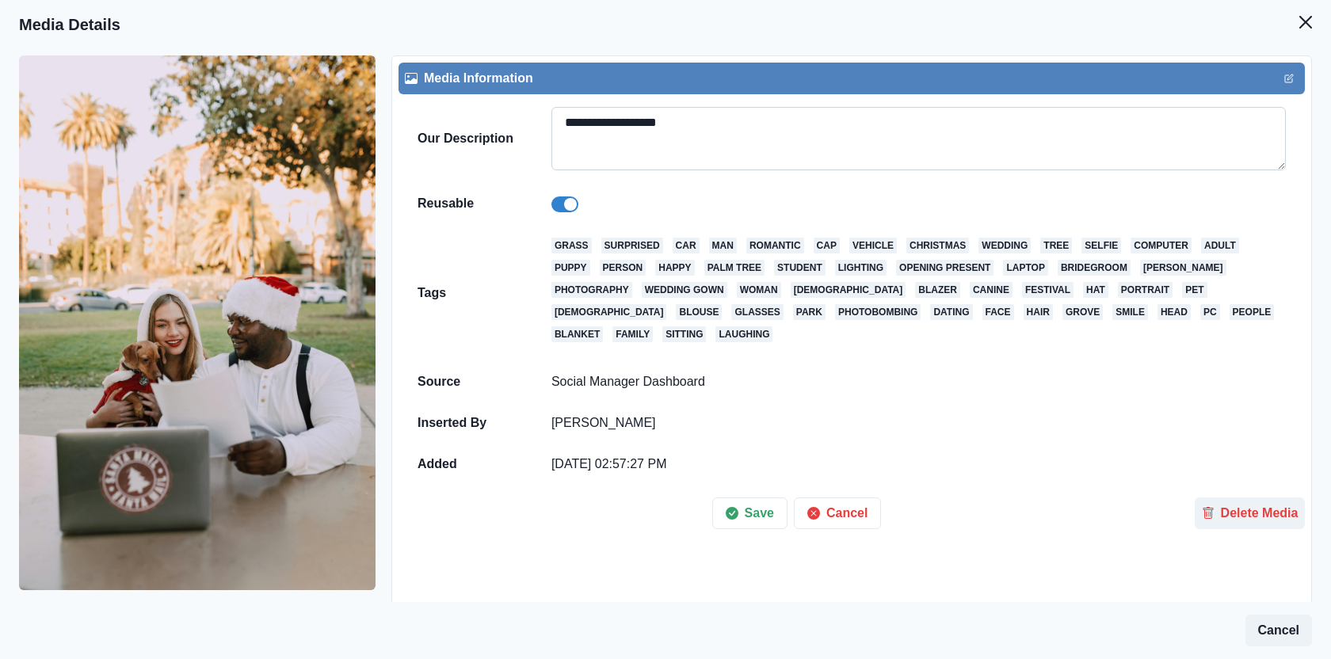
click at [573, 117] on textarea "**********" at bounding box center [918, 138] width 734 height 63
paste textarea
type textarea "****"
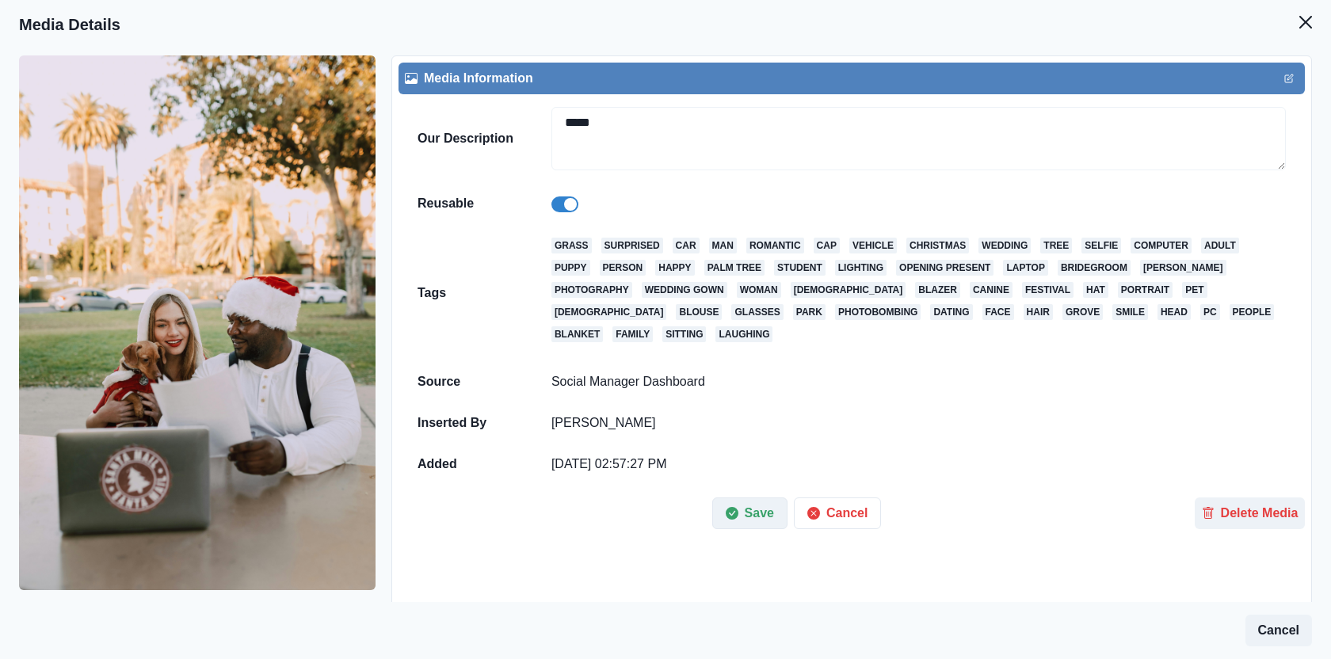
click at [760, 513] on button "Save" at bounding box center [749, 514] width 75 height 32
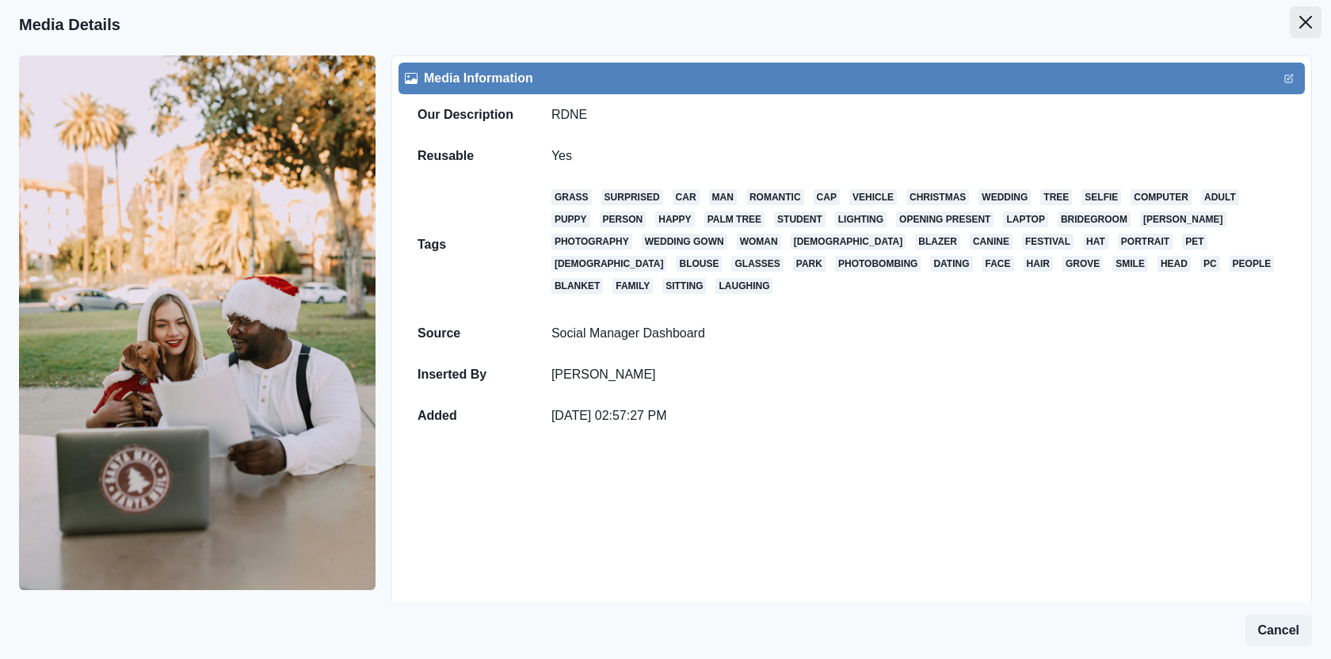
click at [1303, 29] on button "Close" at bounding box center [1306, 22] width 32 height 32
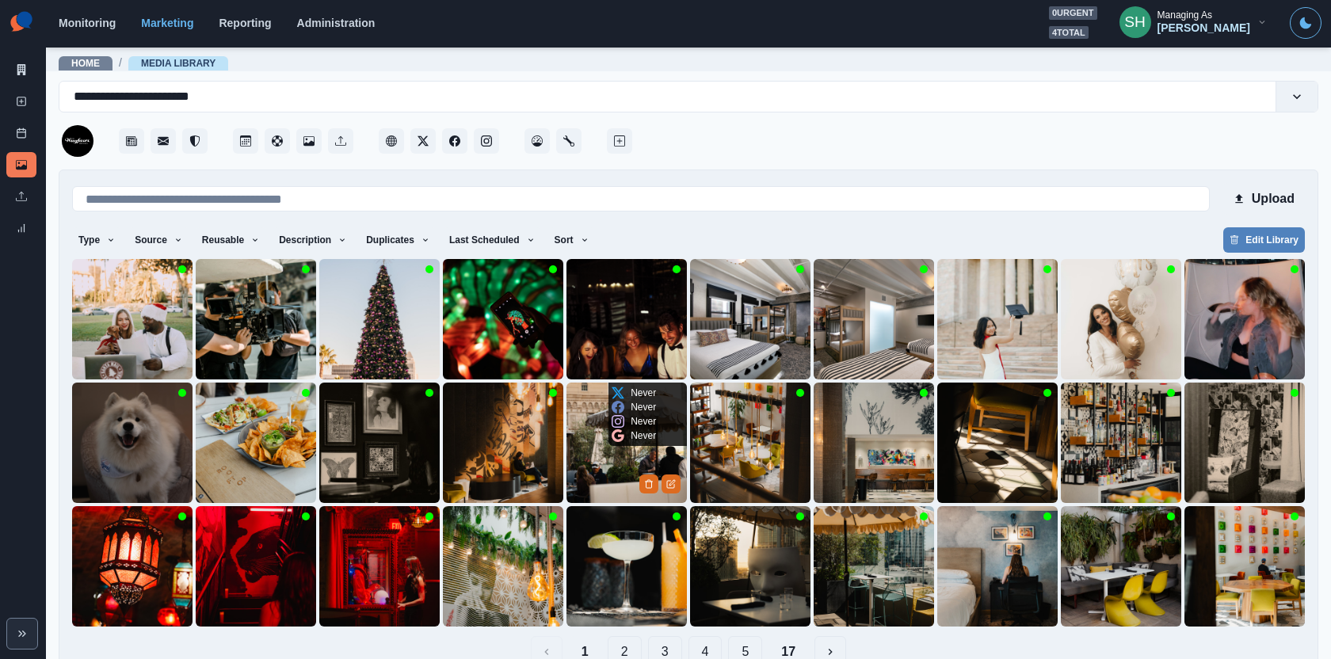
scroll to position [33, 0]
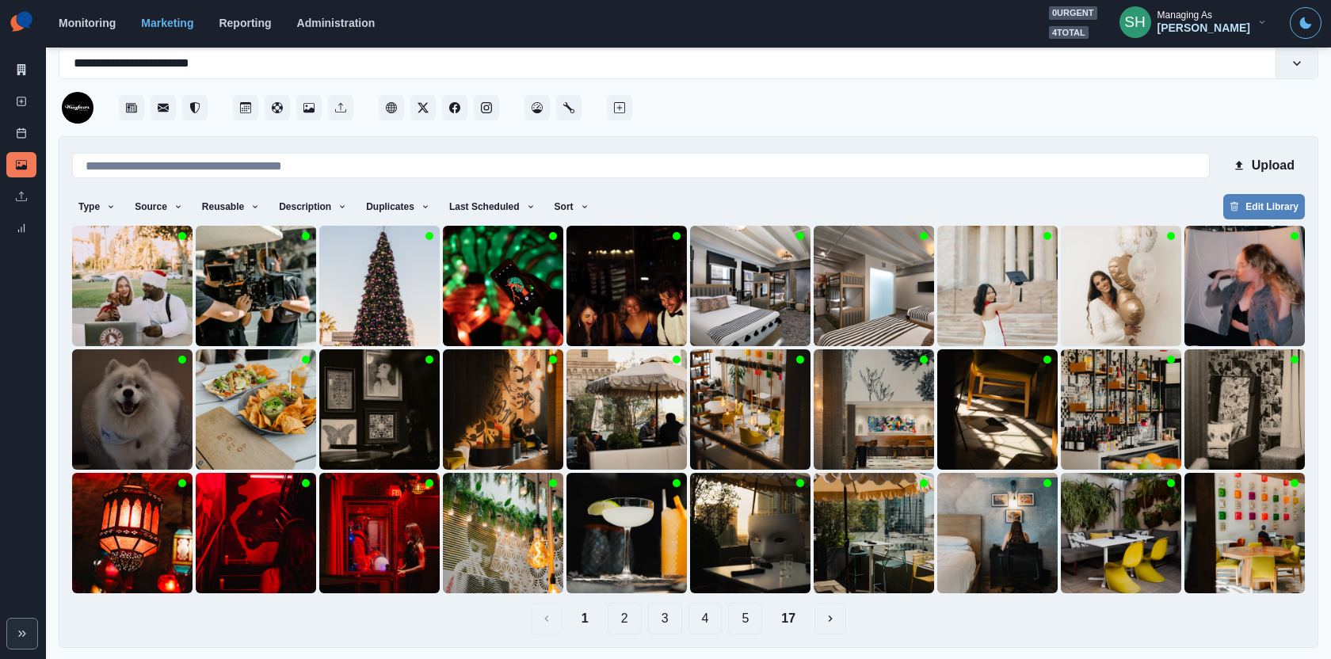
click at [773, 619] on button "17" at bounding box center [789, 619] width 40 height 32
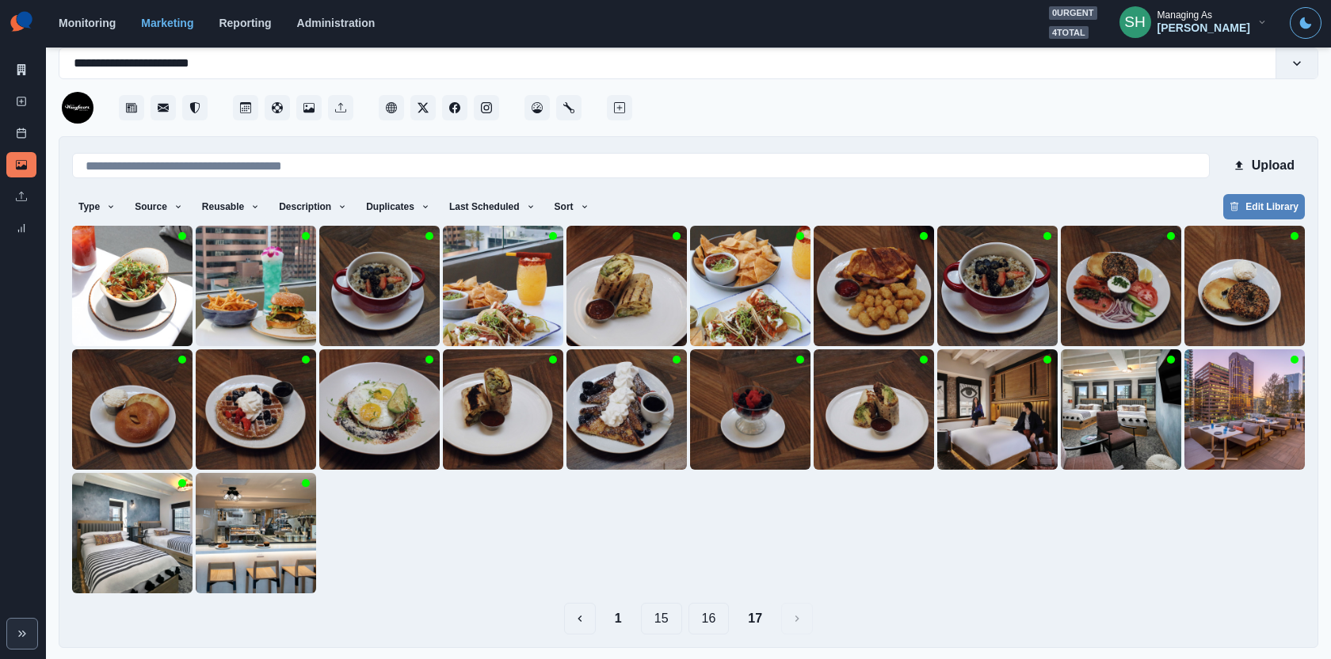
click at [717, 614] on button "16" at bounding box center [709, 619] width 41 height 32
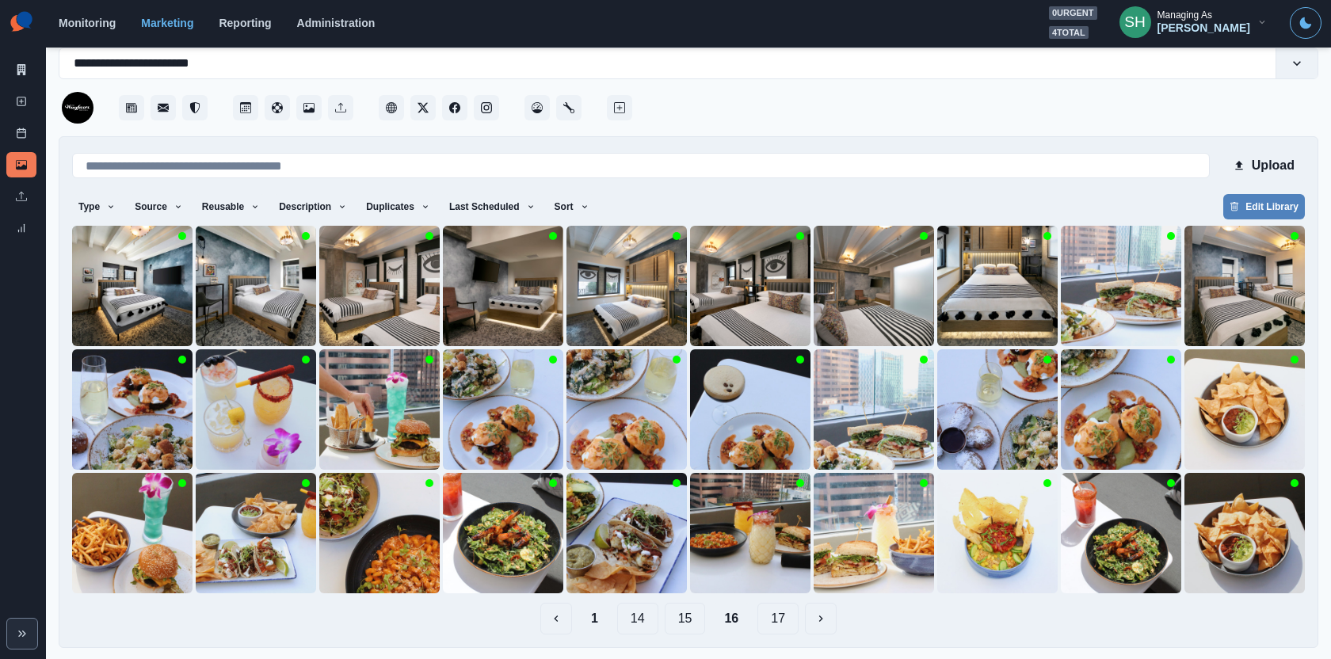
click at [680, 624] on button "15" at bounding box center [685, 619] width 41 height 32
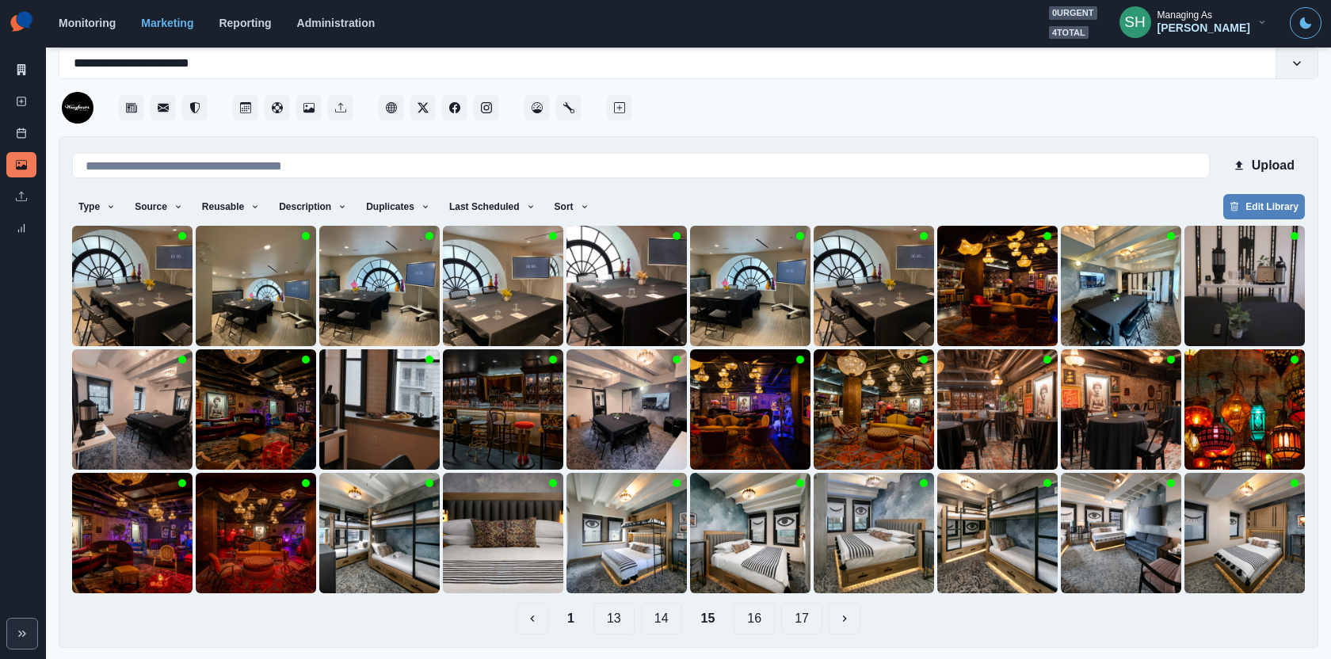
click at [671, 609] on button "14" at bounding box center [661, 619] width 41 height 32
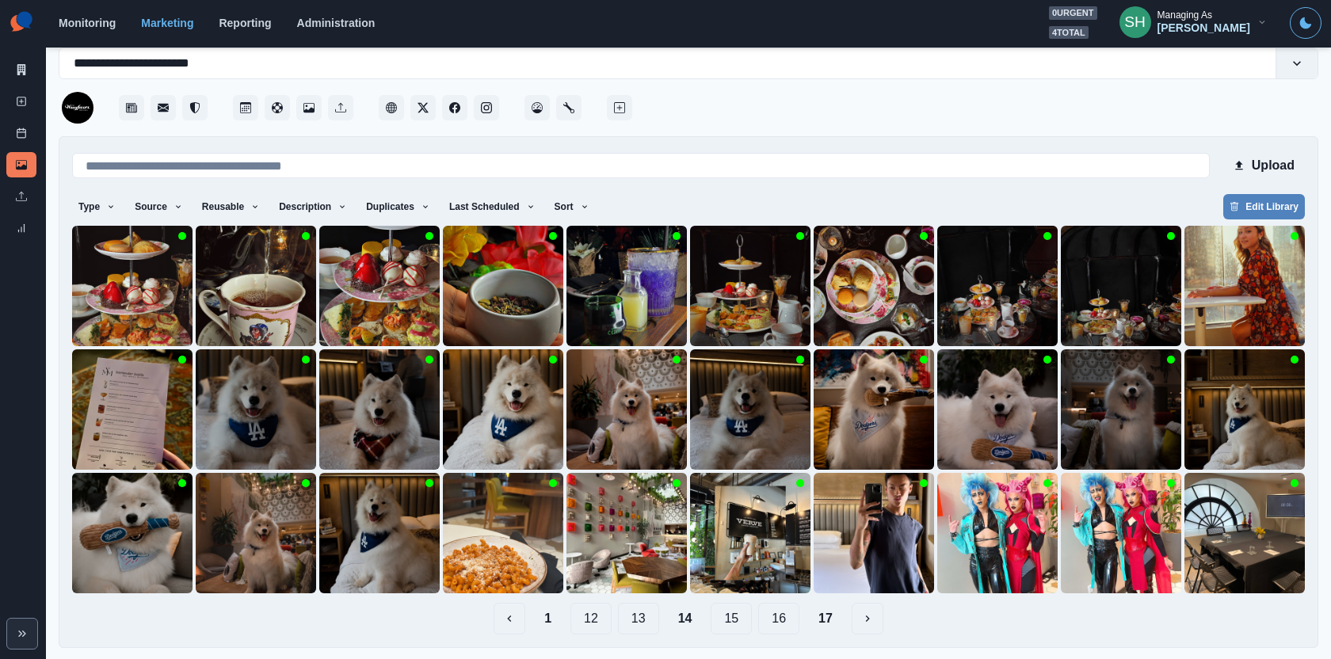
click at [643, 614] on button "13" at bounding box center [638, 619] width 41 height 32
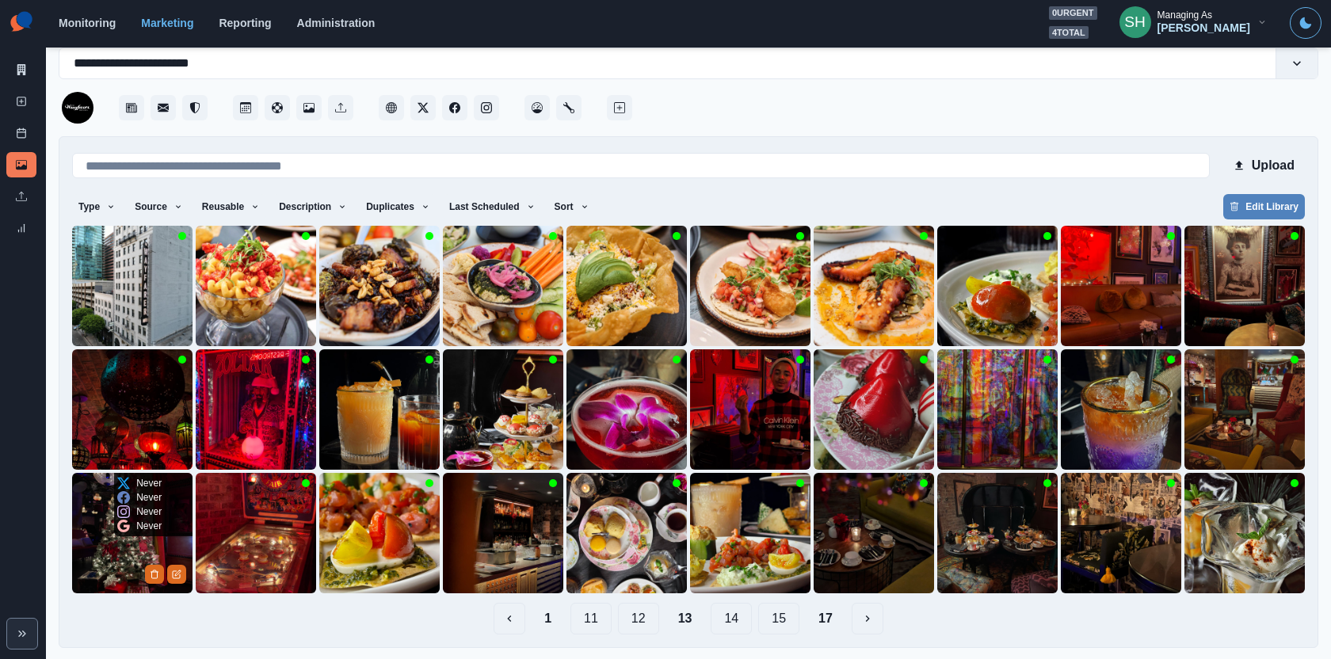
click at [101, 567] on img at bounding box center [132, 533] width 120 height 120
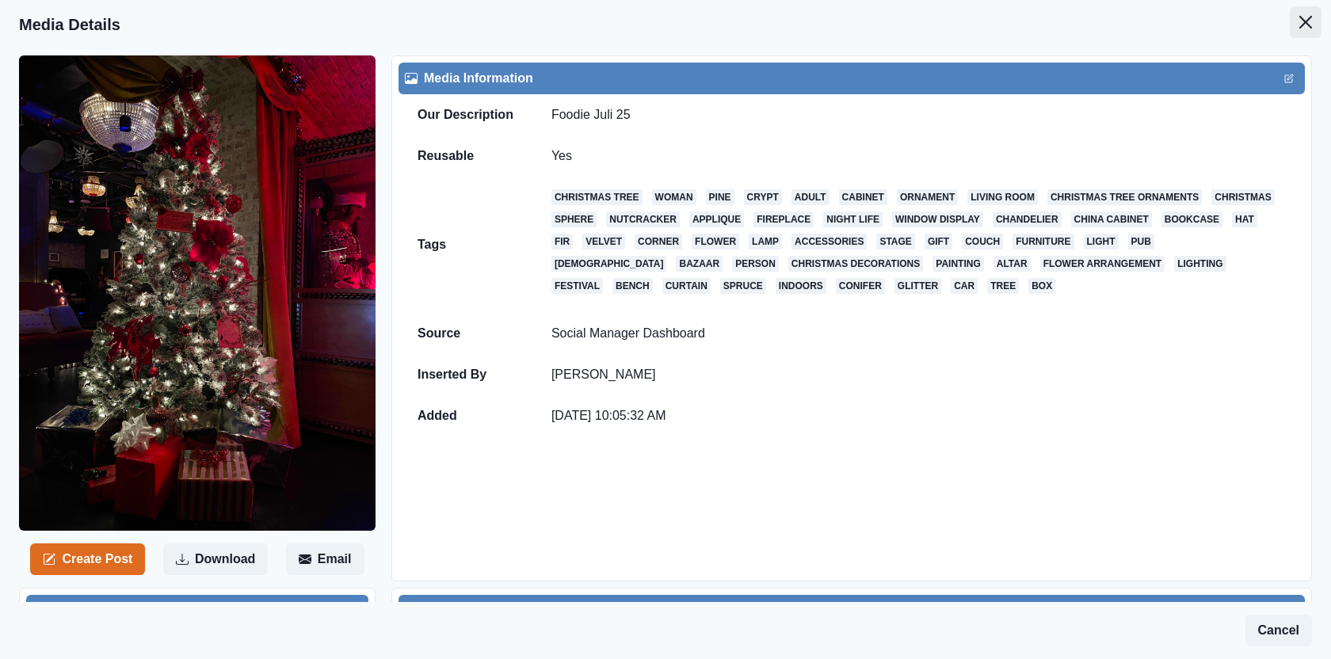
click at [1305, 17] on icon "Close" at bounding box center [1305, 22] width 13 height 13
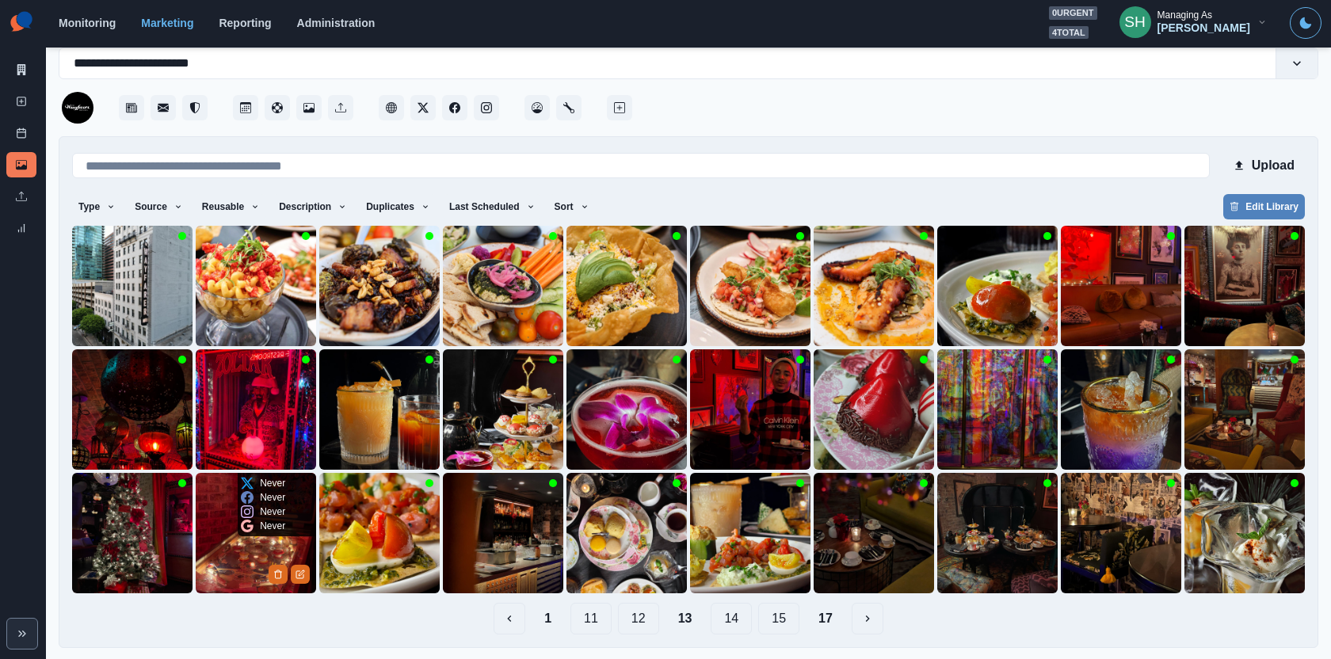
click at [270, 551] on img at bounding box center [256, 533] width 120 height 120
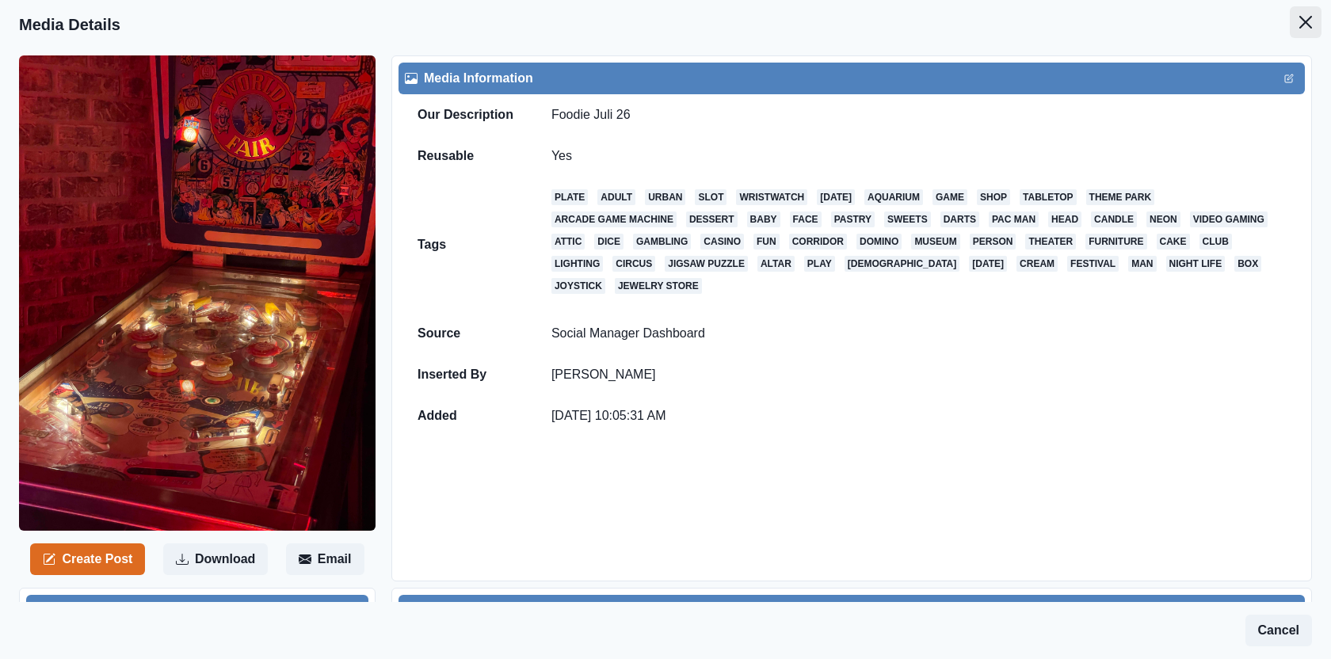
click at [1314, 22] on button "Close" at bounding box center [1306, 22] width 32 height 32
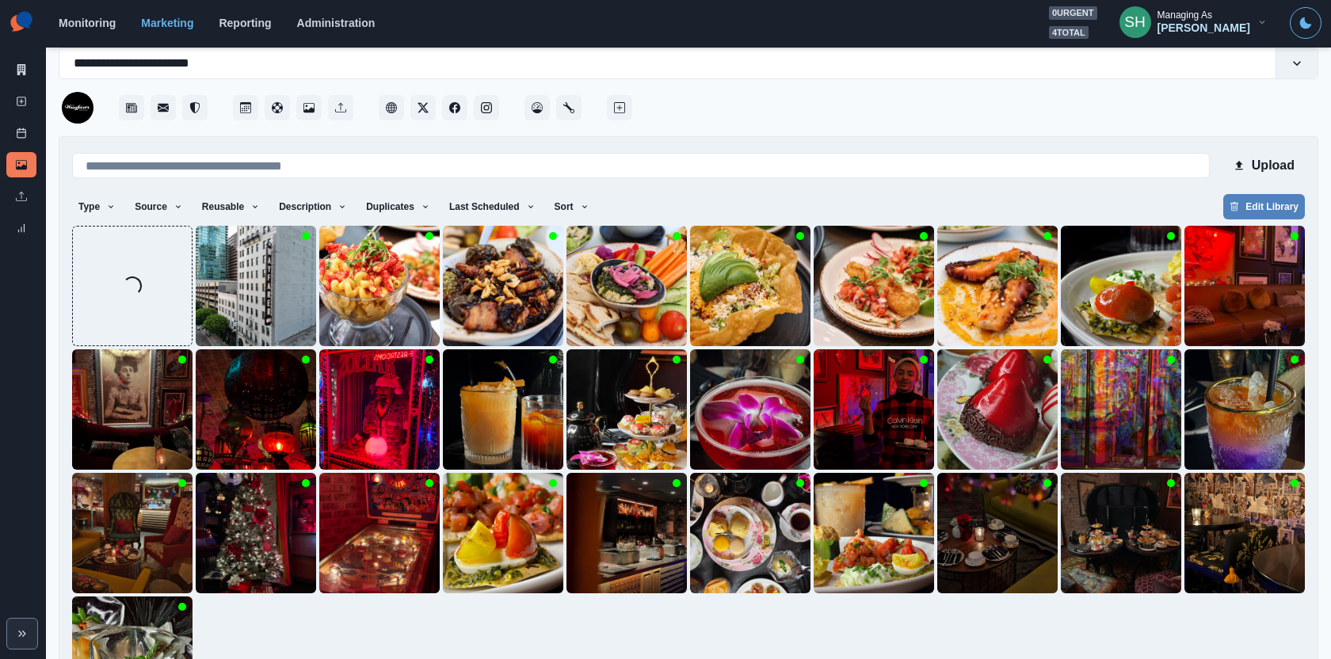
scroll to position [157, 0]
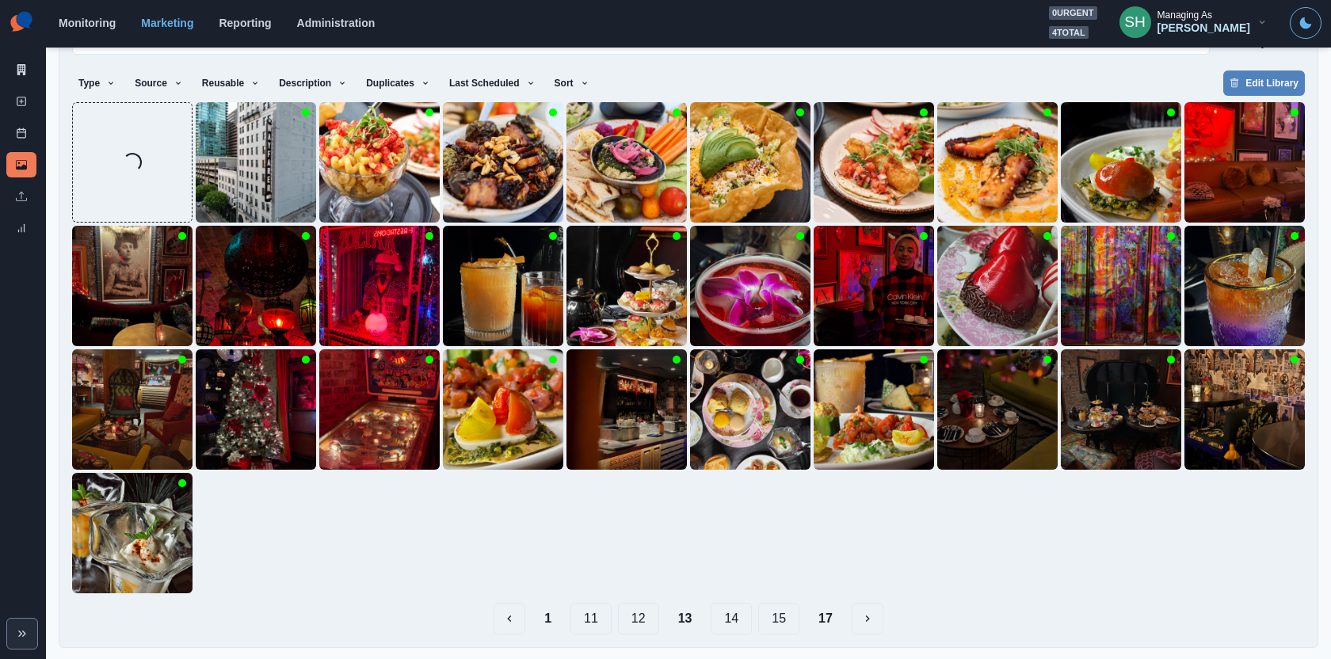
click at [547, 617] on button "1" at bounding box center [548, 619] width 32 height 32
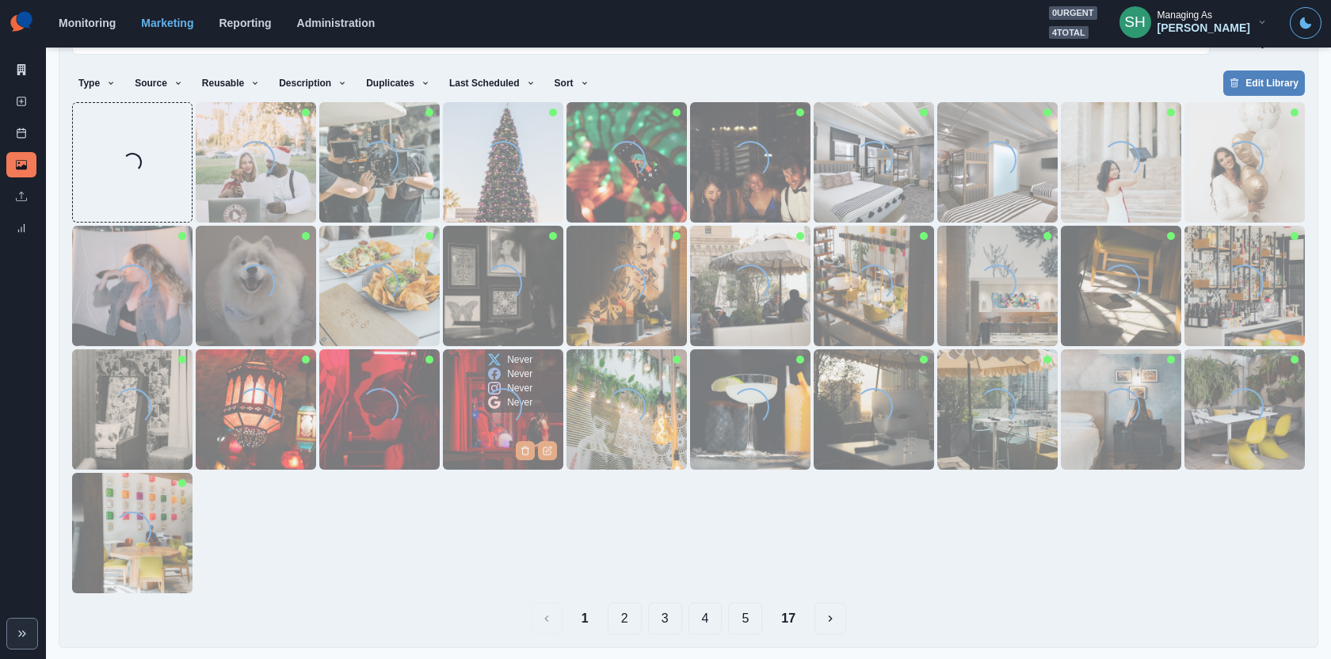
scroll to position [0, 0]
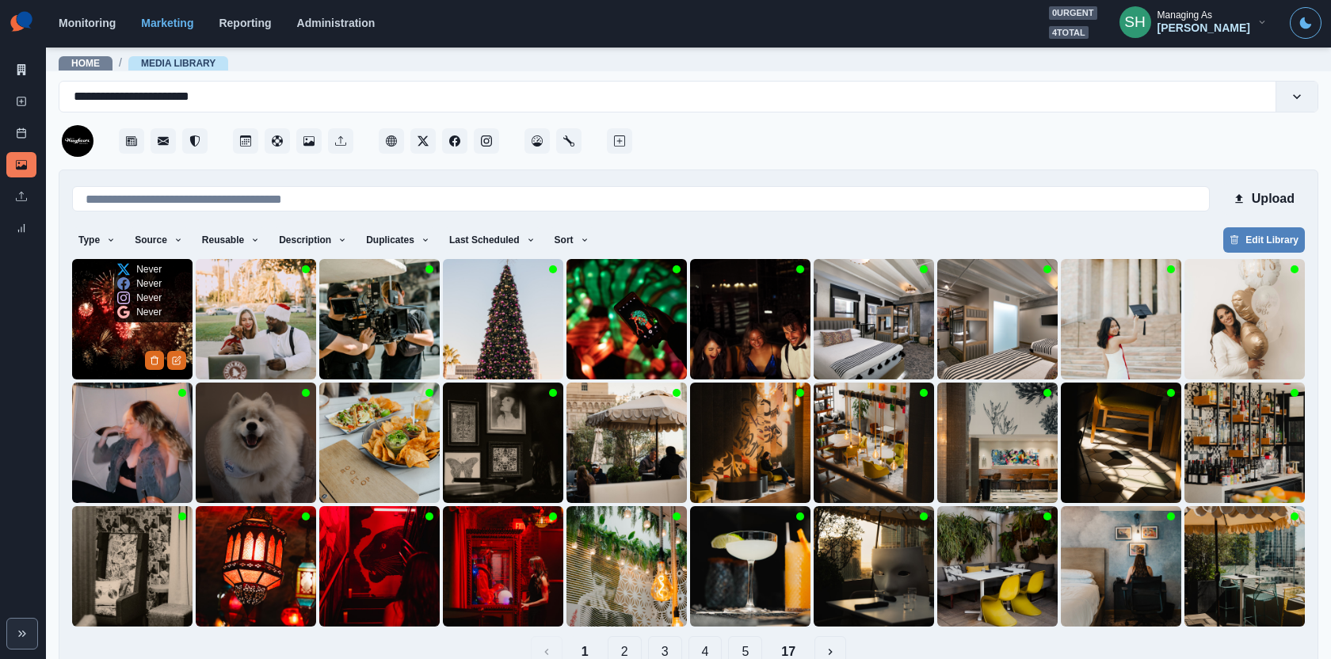
click at [136, 325] on img at bounding box center [132, 319] width 120 height 120
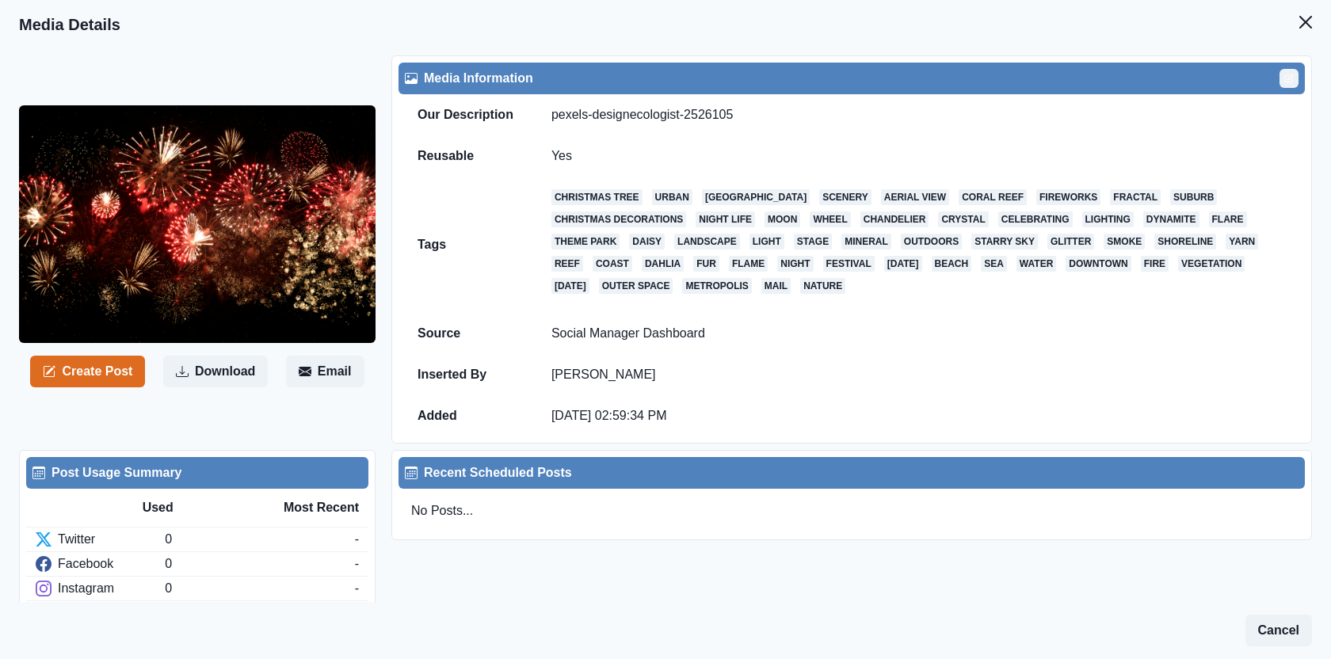
click at [1291, 75] on icon "Edit" at bounding box center [1291, 77] width 6 height 6
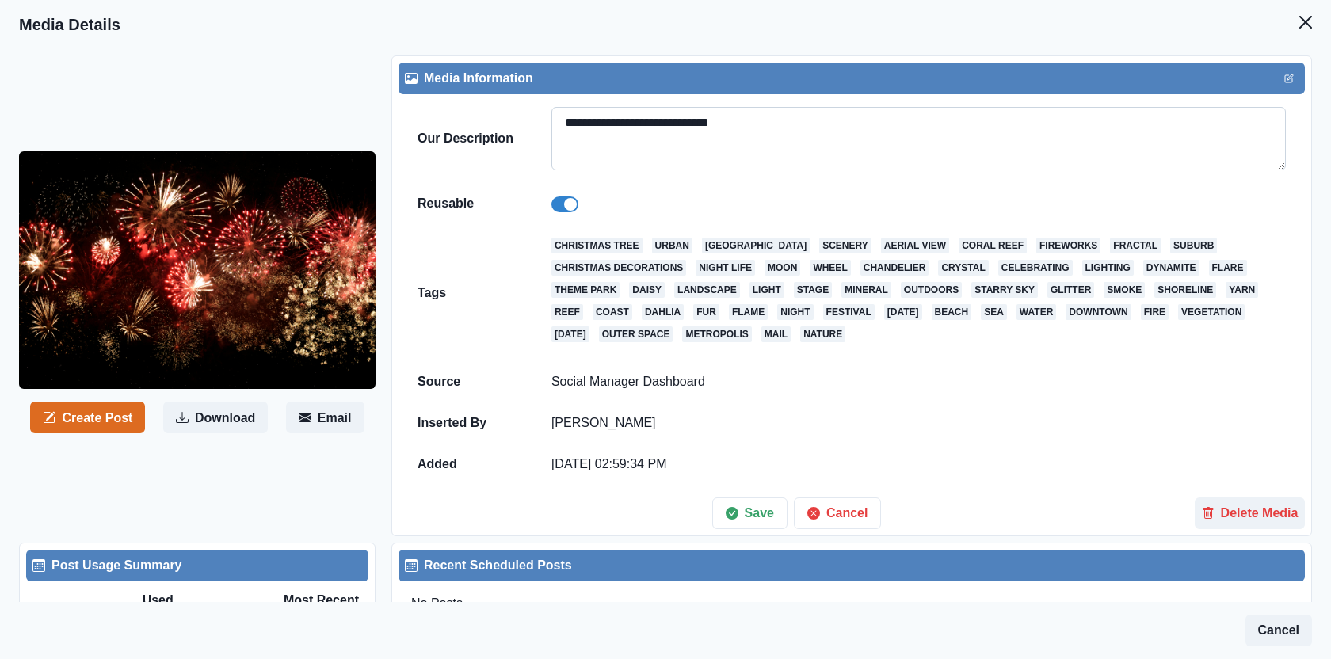
click at [726, 119] on textarea "**********" at bounding box center [918, 138] width 734 height 63
paste textarea
type textarea "**********"
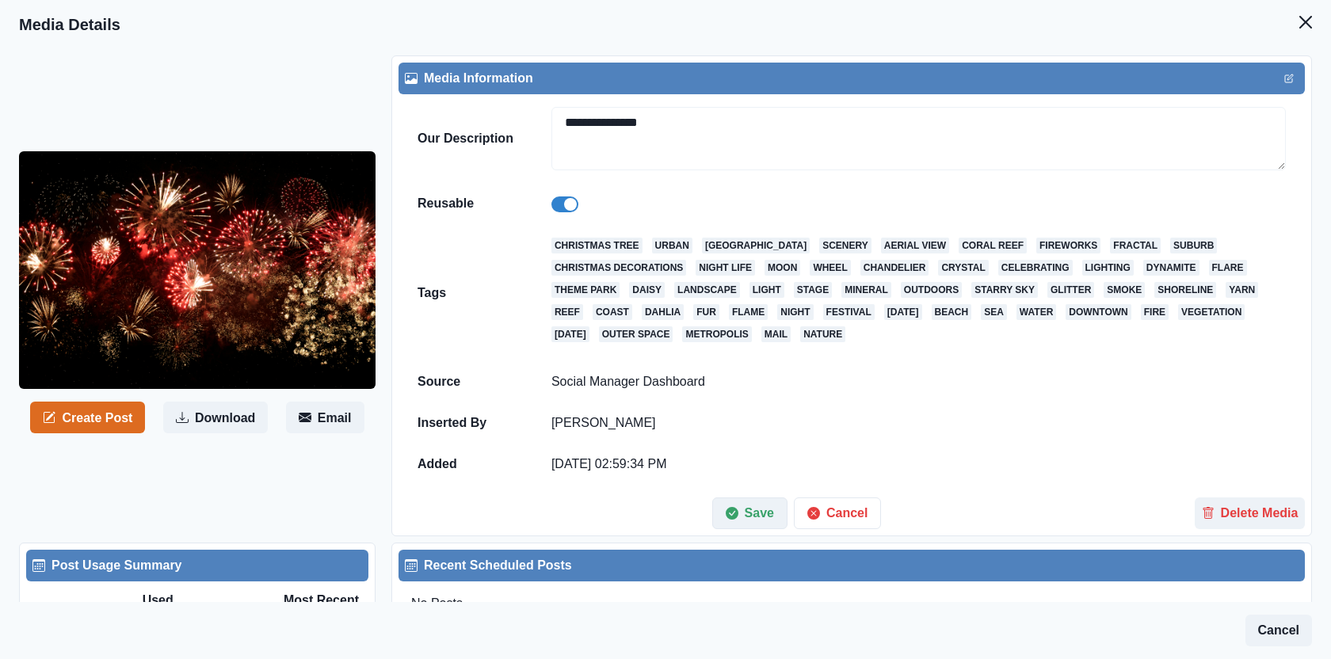
click at [745, 520] on button "Save" at bounding box center [749, 514] width 75 height 32
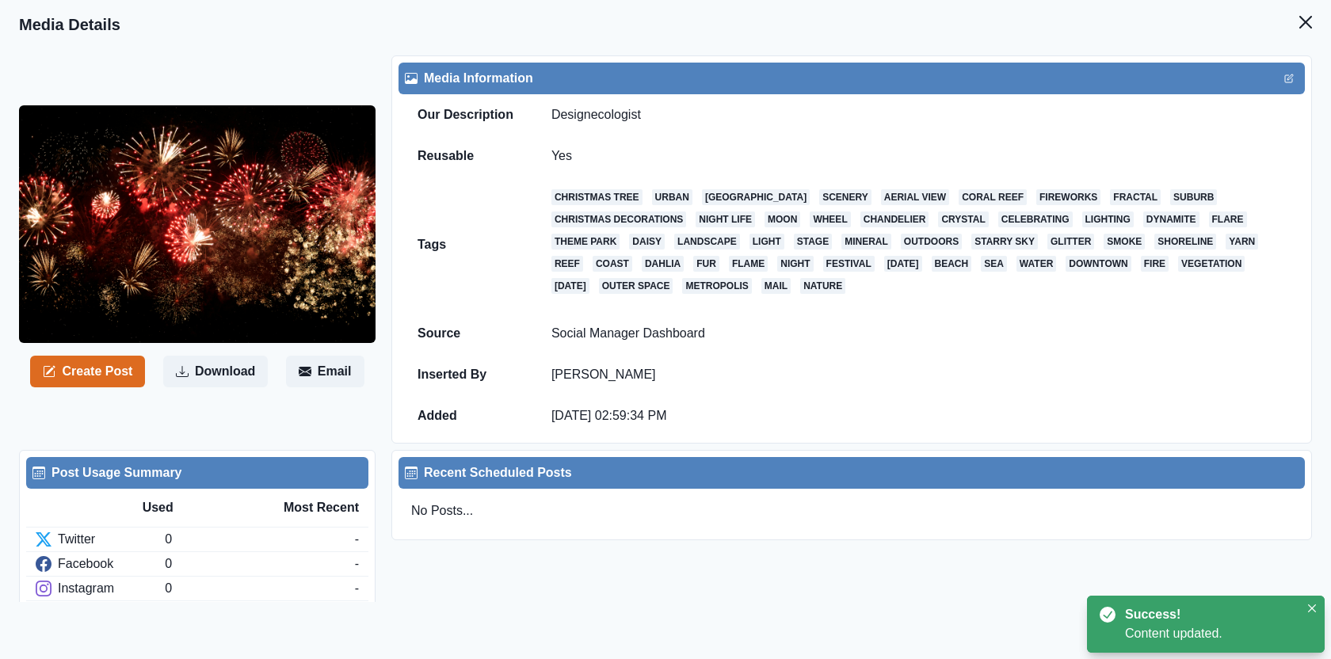
click at [1322, 21] on header "Media Details" at bounding box center [665, 24] width 1331 height 49
click at [1307, 26] on icon "Close" at bounding box center [1305, 22] width 13 height 13
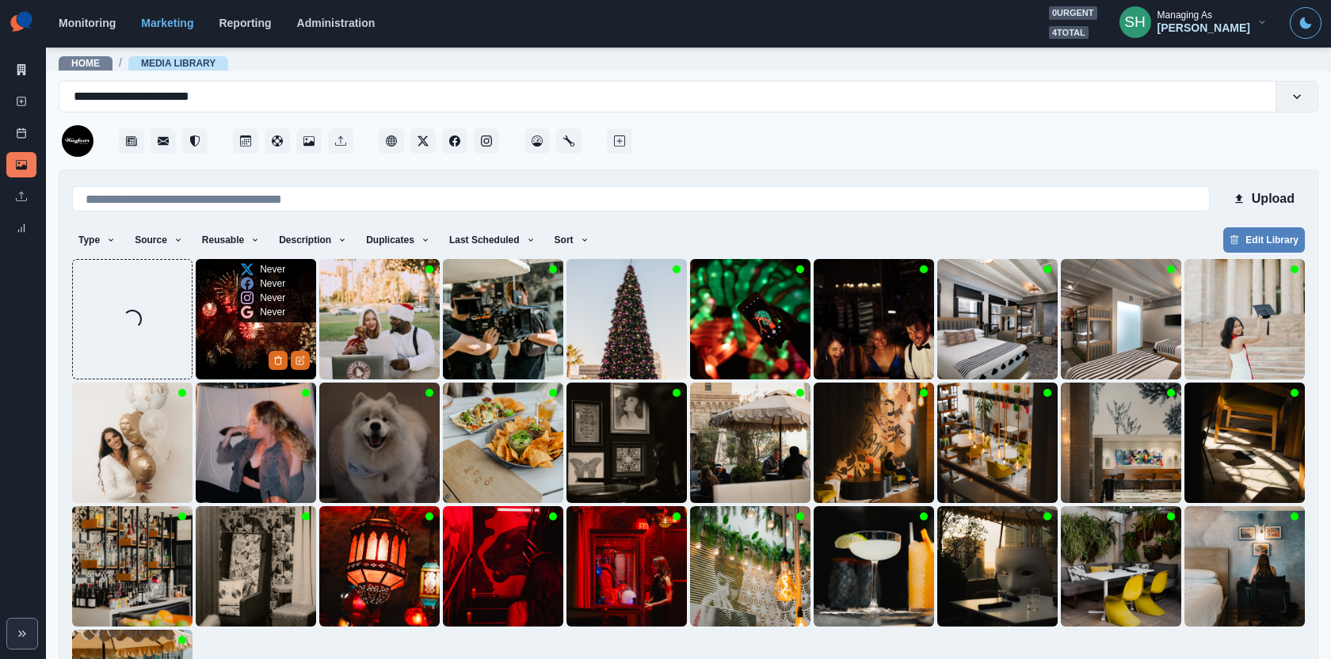
click at [245, 349] on img at bounding box center [256, 319] width 120 height 120
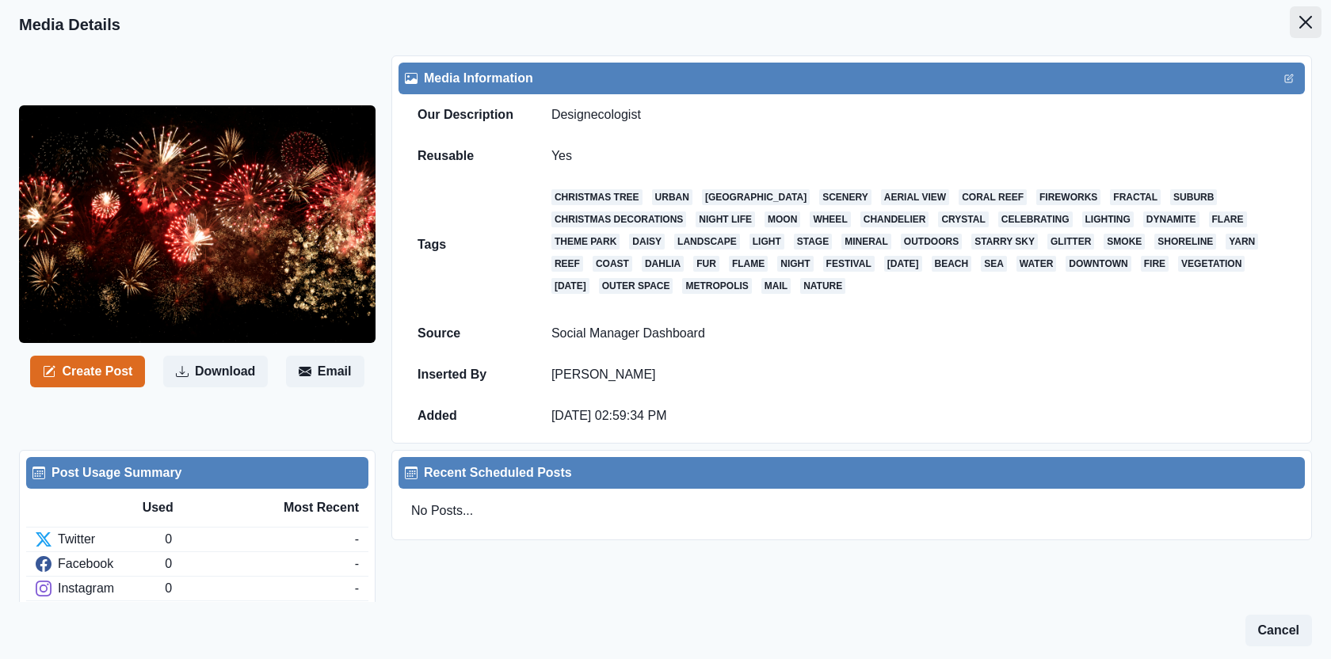
click at [1297, 21] on button "Close" at bounding box center [1306, 22] width 32 height 32
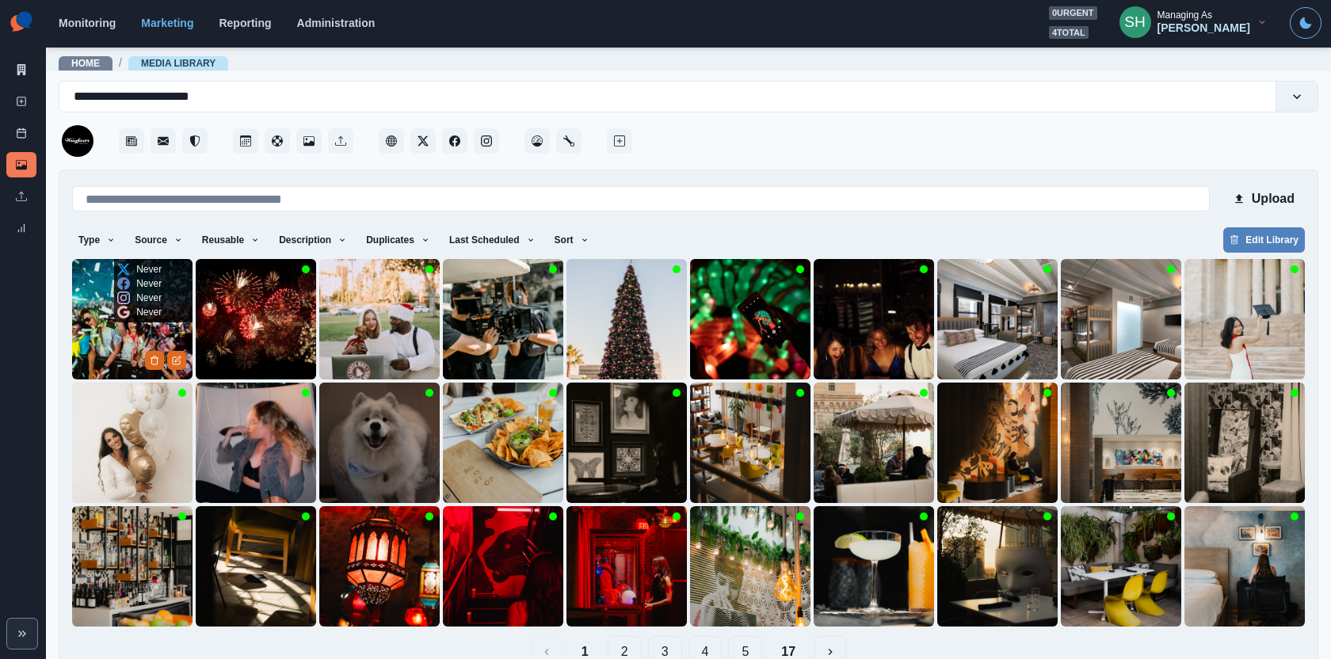
click at [116, 337] on img at bounding box center [132, 319] width 120 height 120
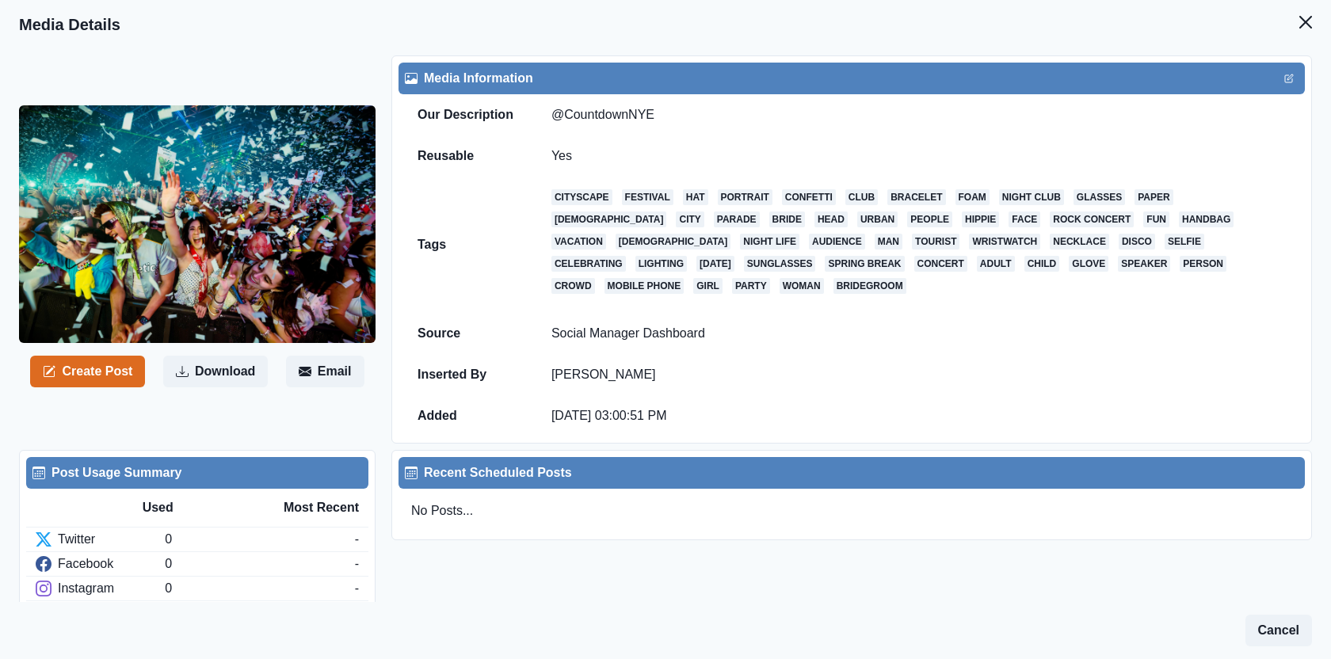
click at [1286, 25] on header "Media Details" at bounding box center [665, 24] width 1331 height 49
click at [1299, 11] on button "Close" at bounding box center [1306, 22] width 32 height 32
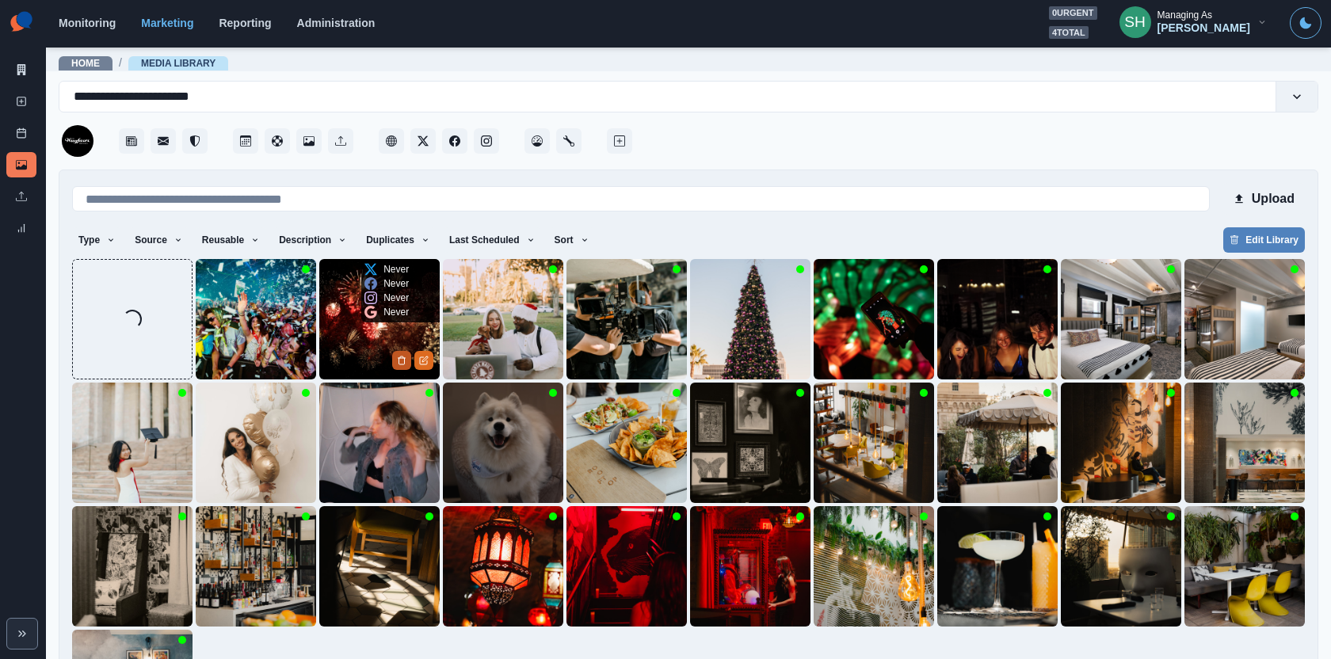
click at [402, 356] on icon "Delete Media" at bounding box center [402, 361] width 10 height 10
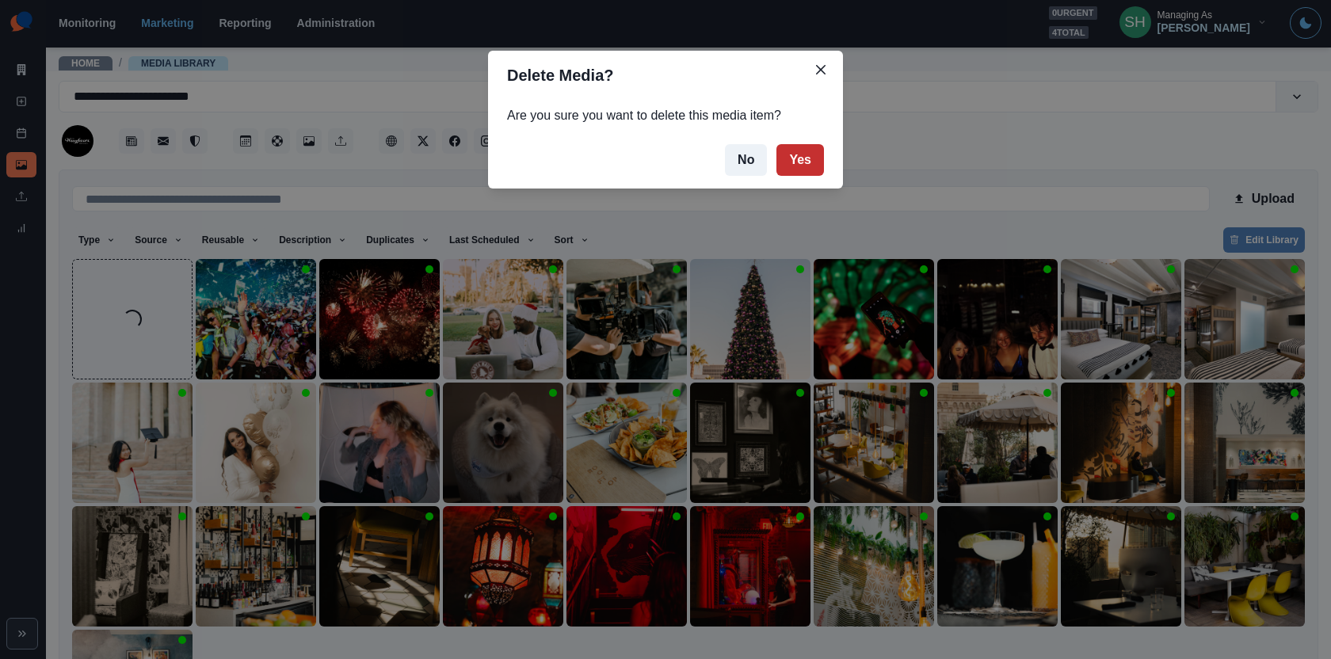
click at [806, 166] on button "Yes" at bounding box center [800, 160] width 48 height 32
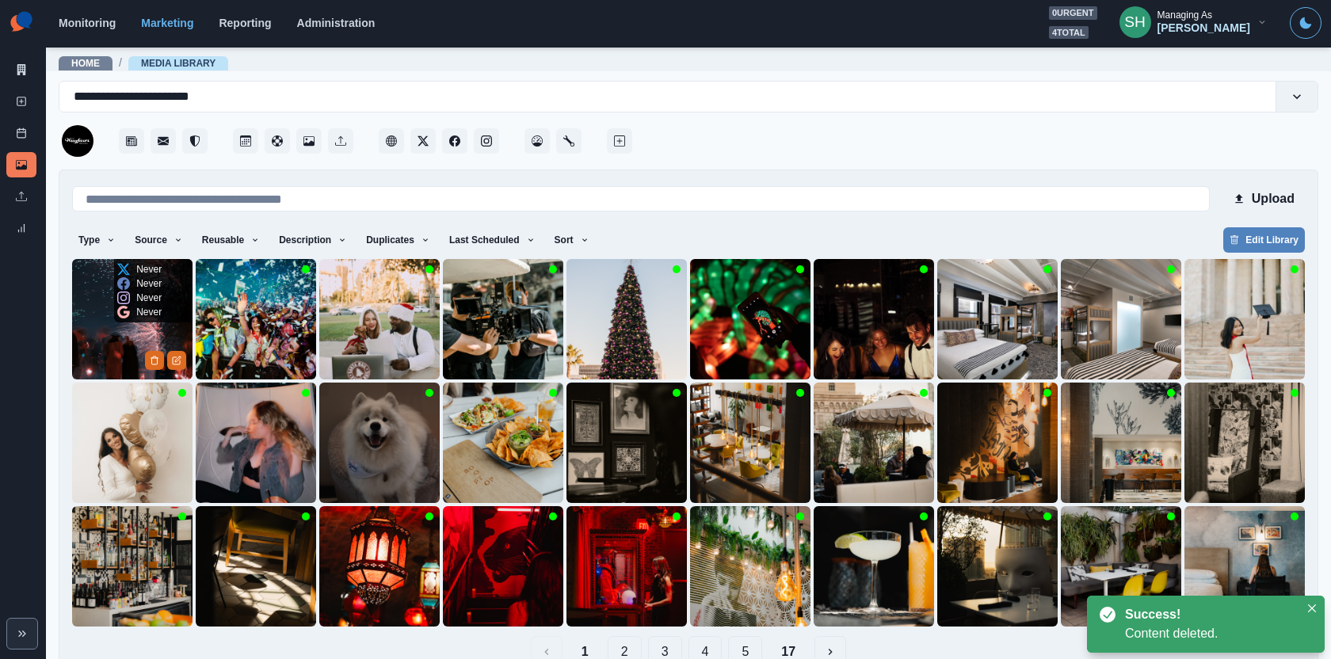
click at [107, 345] on img at bounding box center [132, 319] width 120 height 120
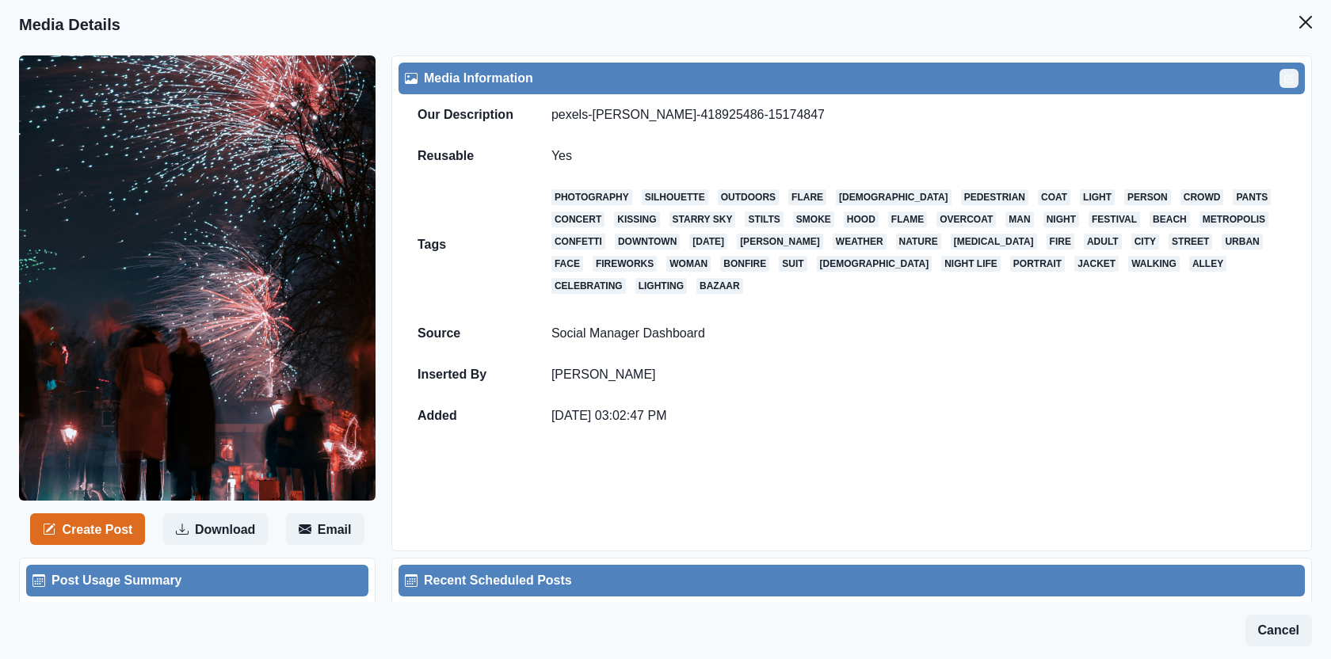
click at [1292, 78] on icon "Edit" at bounding box center [1288, 78] width 7 height 7
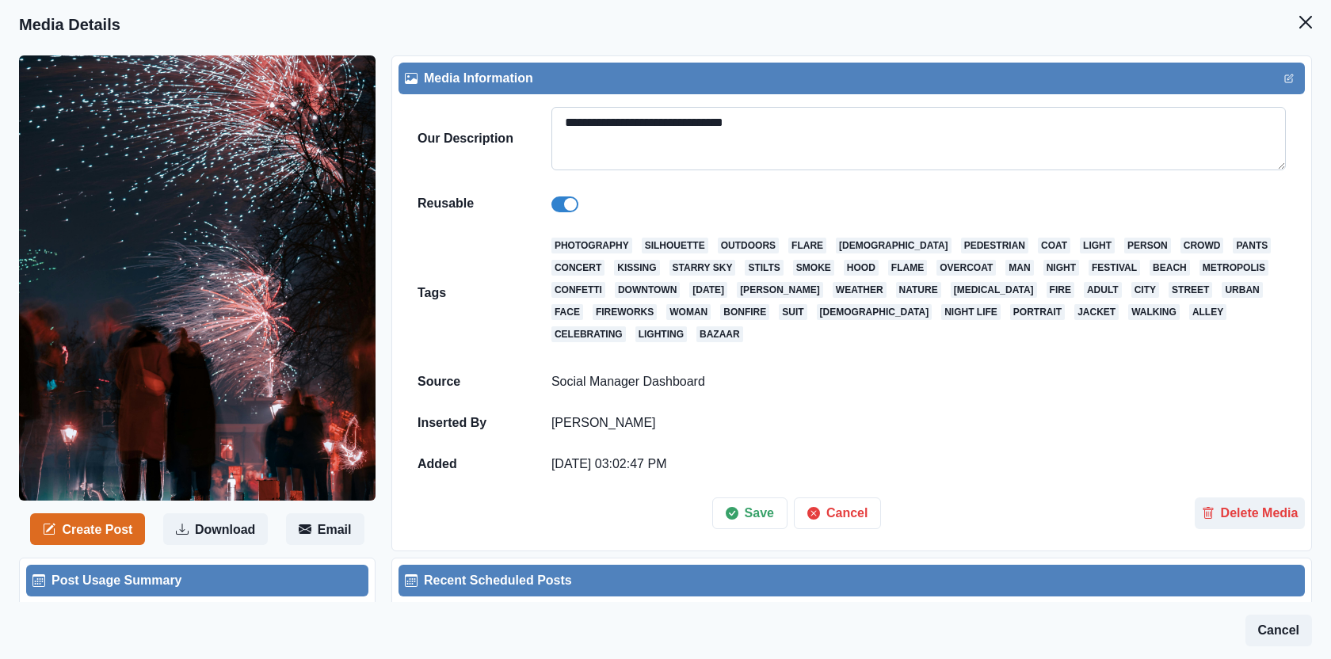
click at [755, 118] on textarea "**********" at bounding box center [918, 138] width 734 height 63
paste textarea
type textarea "*******"
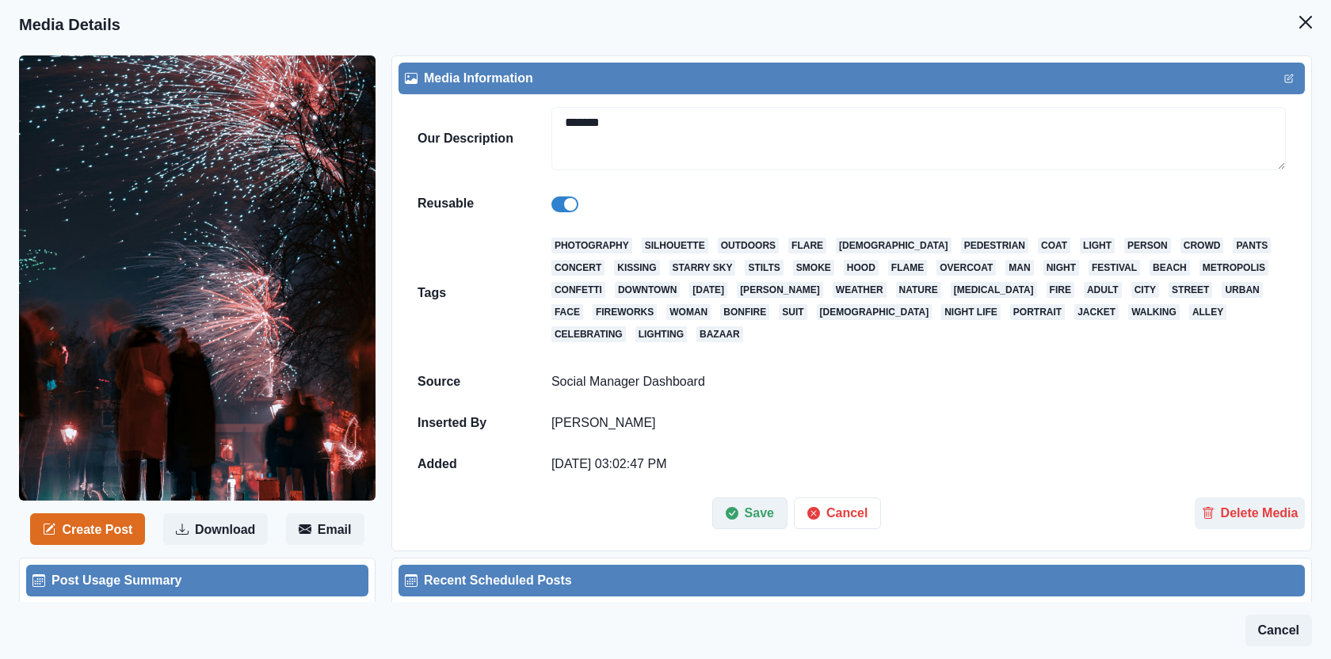
click at [767, 516] on button "Save" at bounding box center [749, 514] width 75 height 32
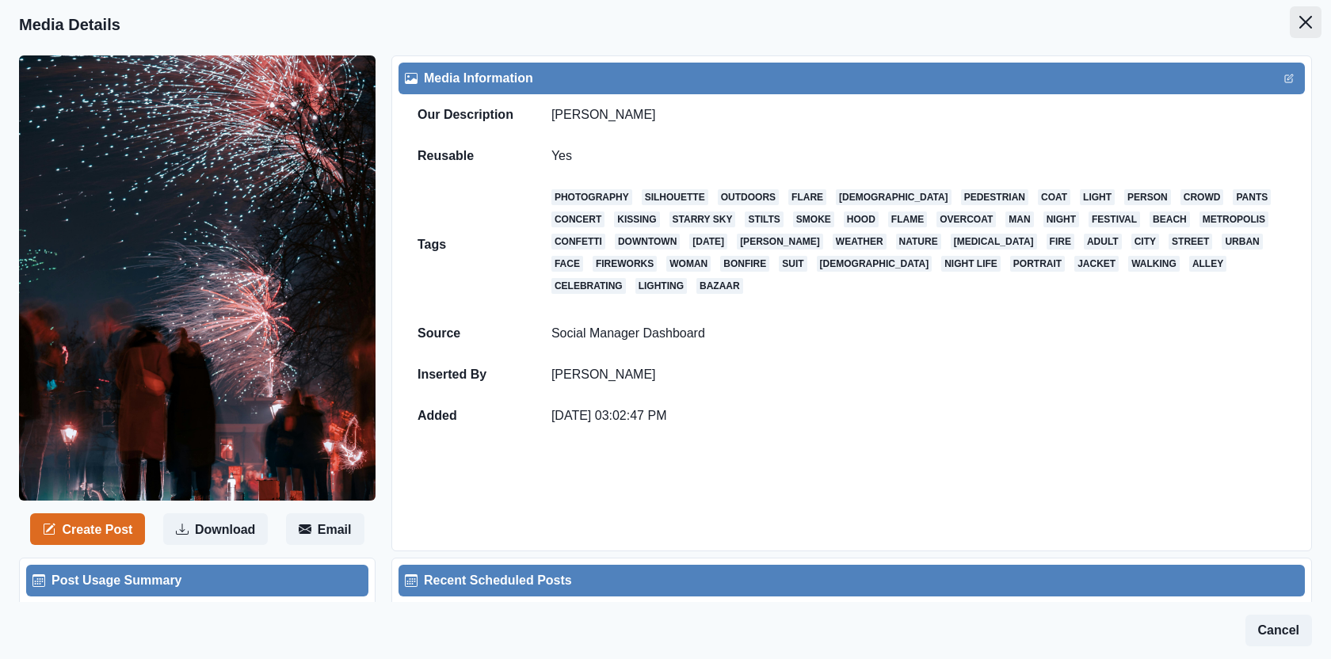
click at [1314, 31] on button "Close" at bounding box center [1306, 22] width 32 height 32
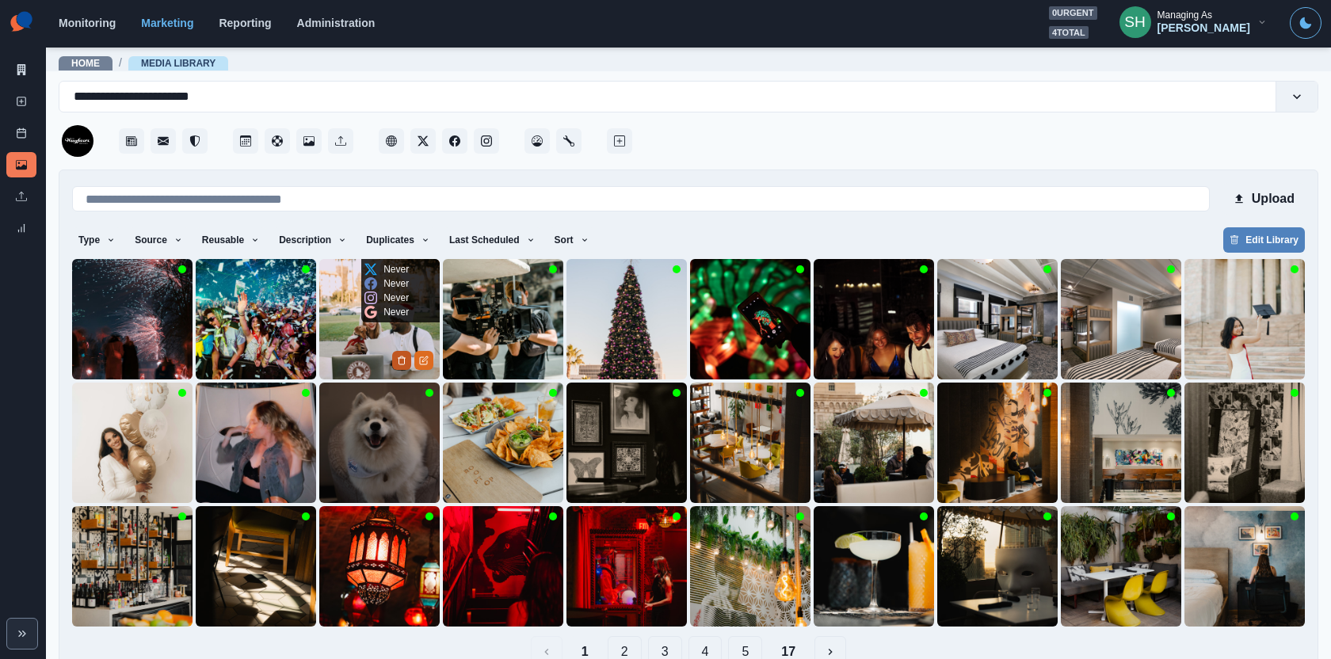
click at [399, 353] on button "Delete Media" at bounding box center [401, 360] width 19 height 19
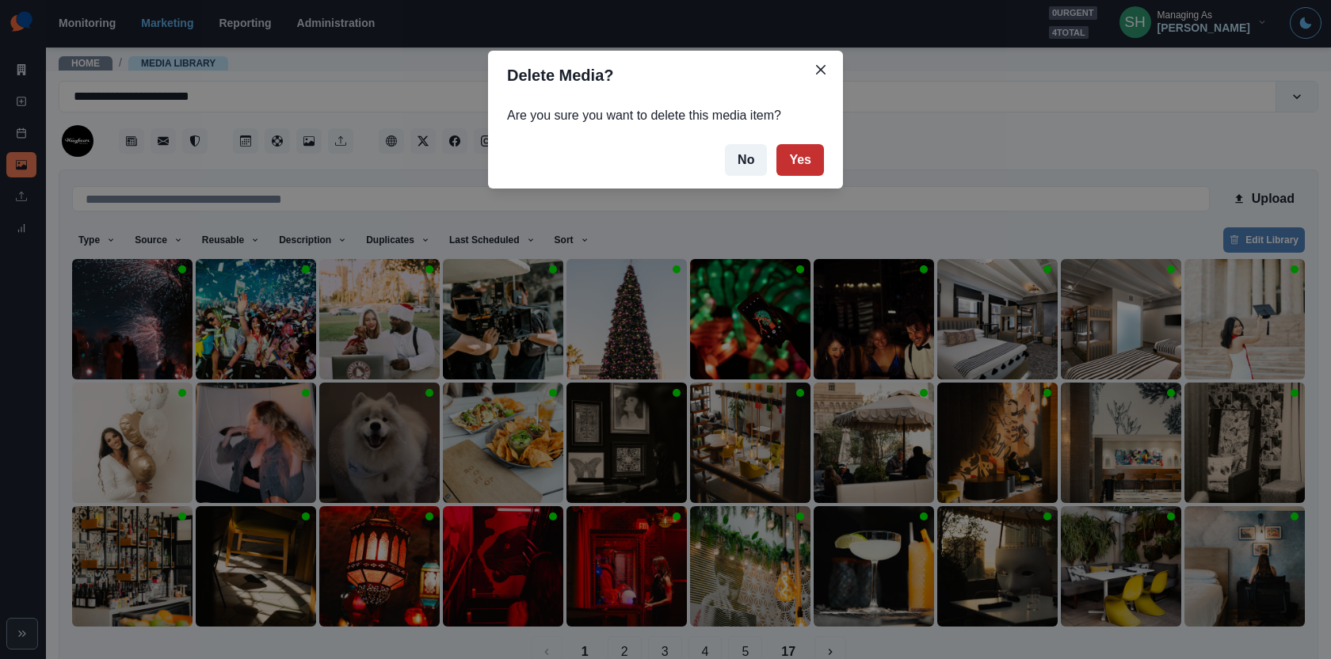
click at [811, 158] on button "Yes" at bounding box center [800, 160] width 48 height 32
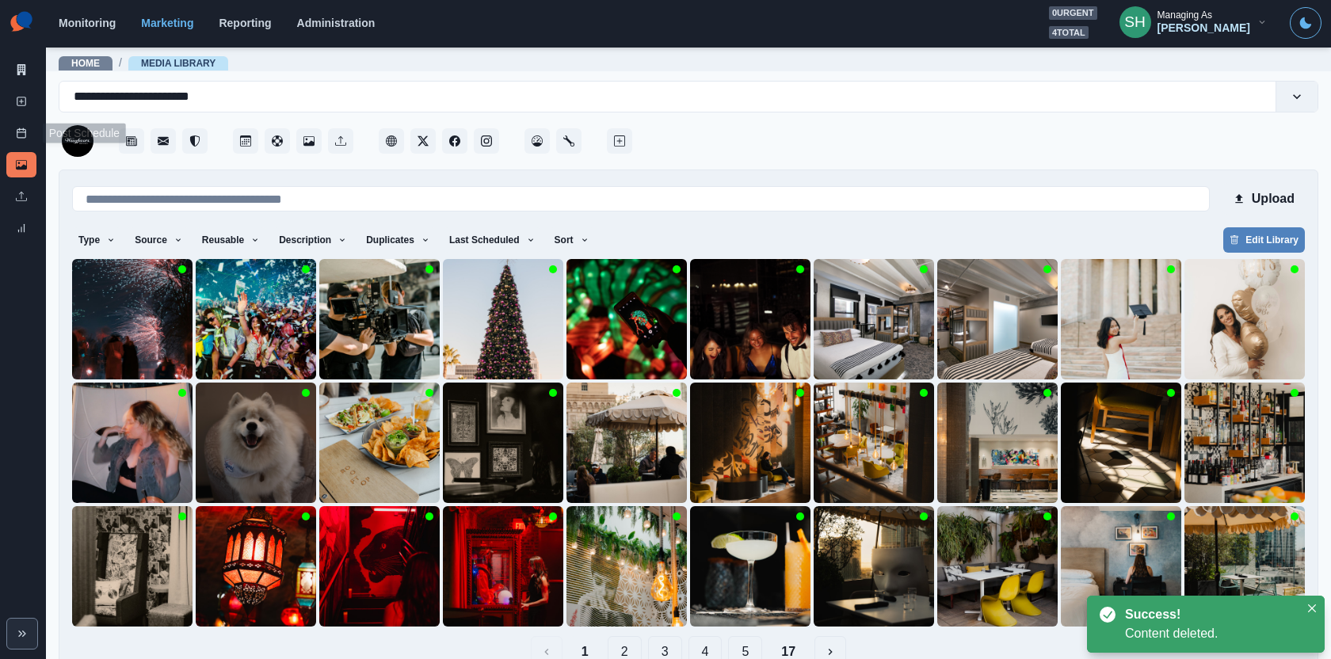
click at [16, 116] on div "New Post" at bounding box center [21, 105] width 30 height 32
click at [17, 106] on icon at bounding box center [21, 101] width 11 height 11
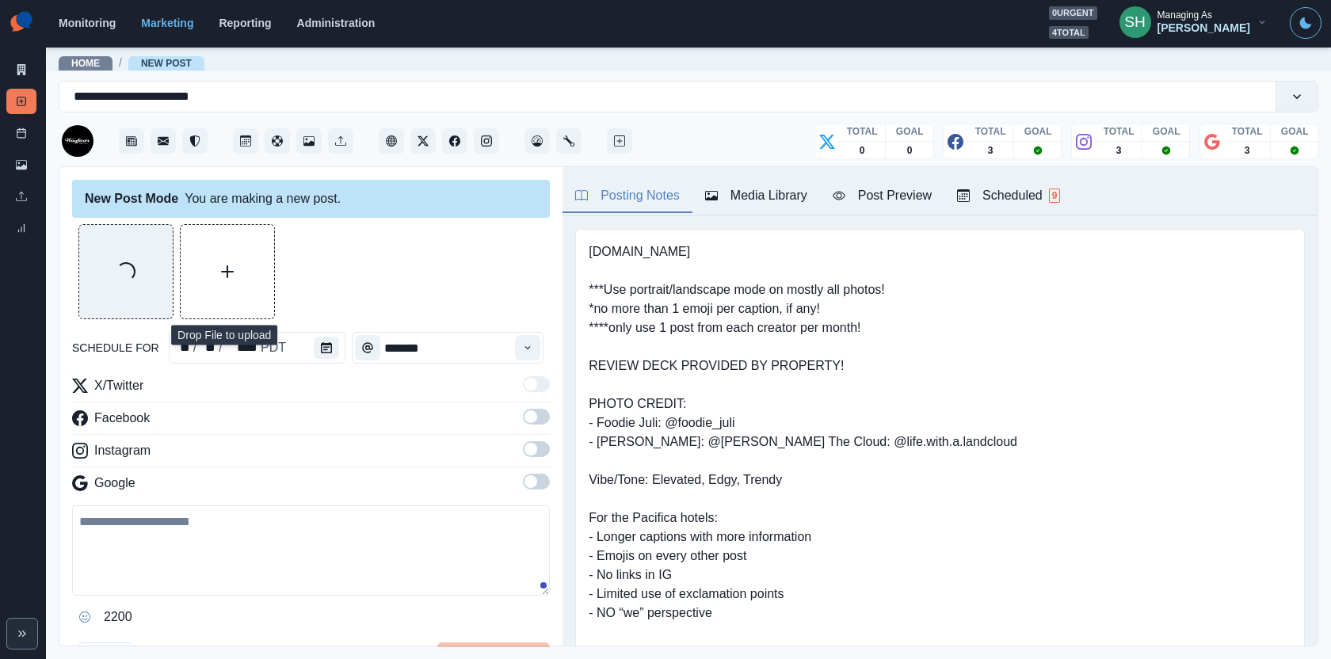
click at [746, 191] on div "Media Library" at bounding box center [756, 195] width 102 height 19
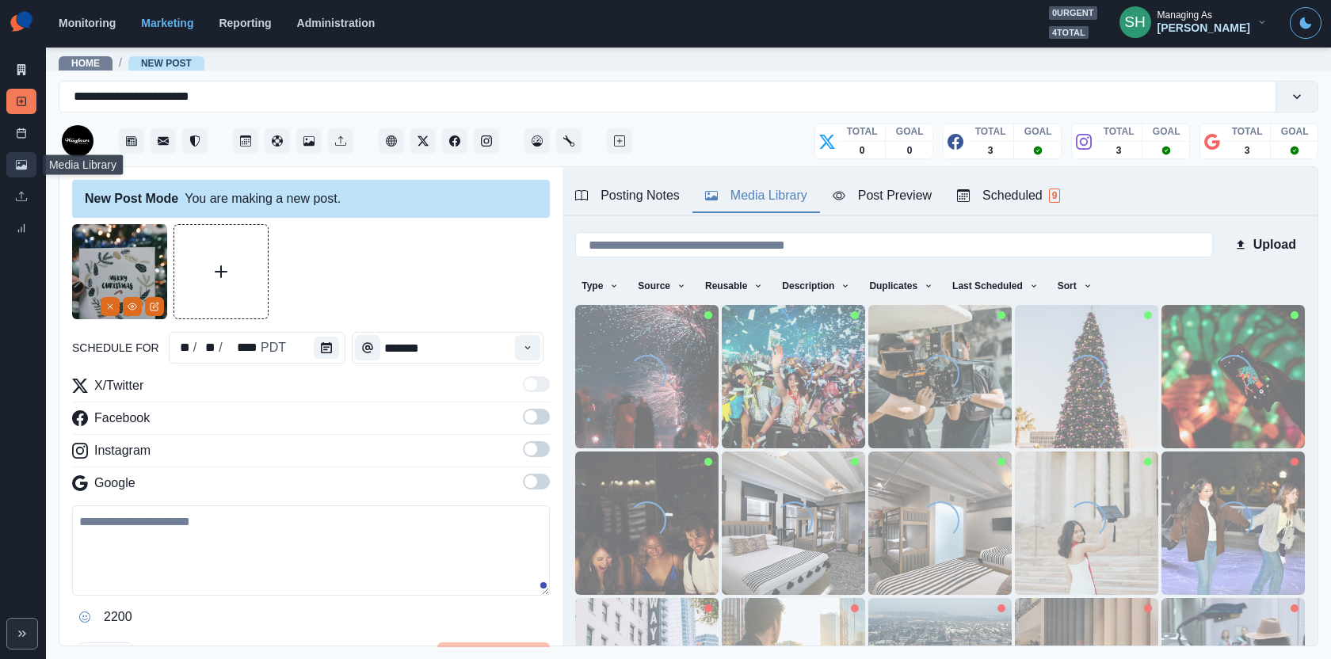
click at [15, 165] on link "Media Library" at bounding box center [21, 164] width 30 height 25
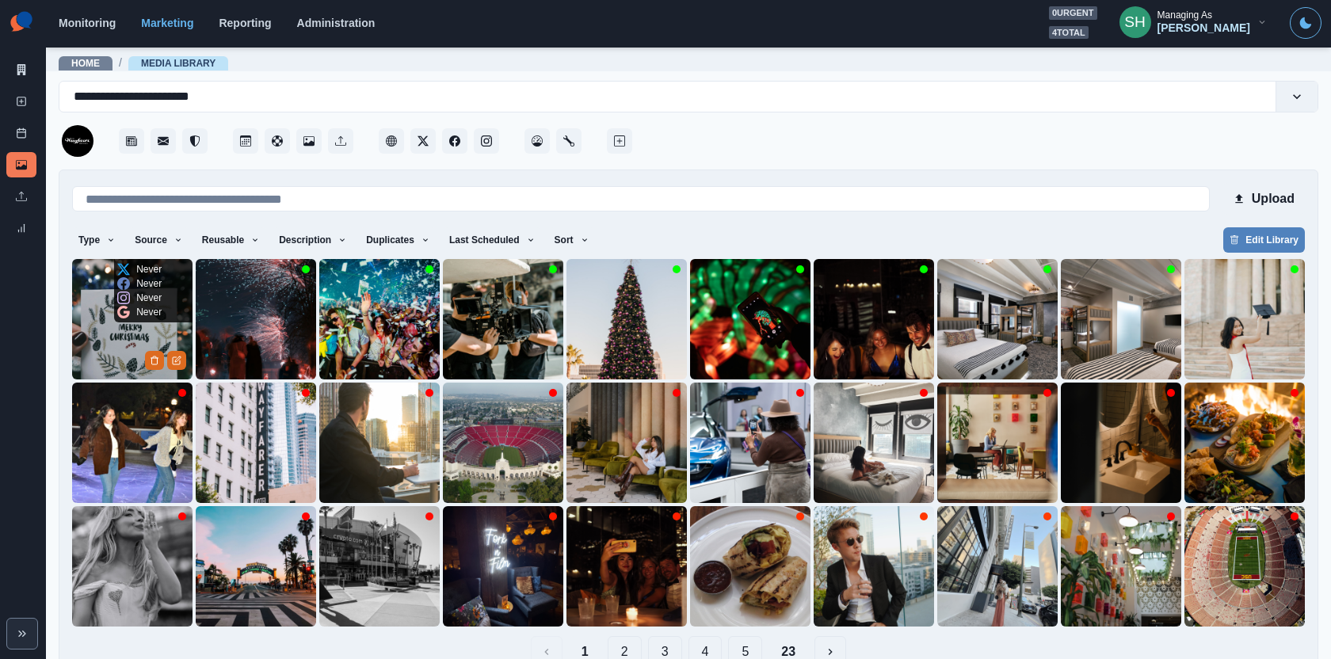
click at [82, 338] on img at bounding box center [132, 319] width 120 height 120
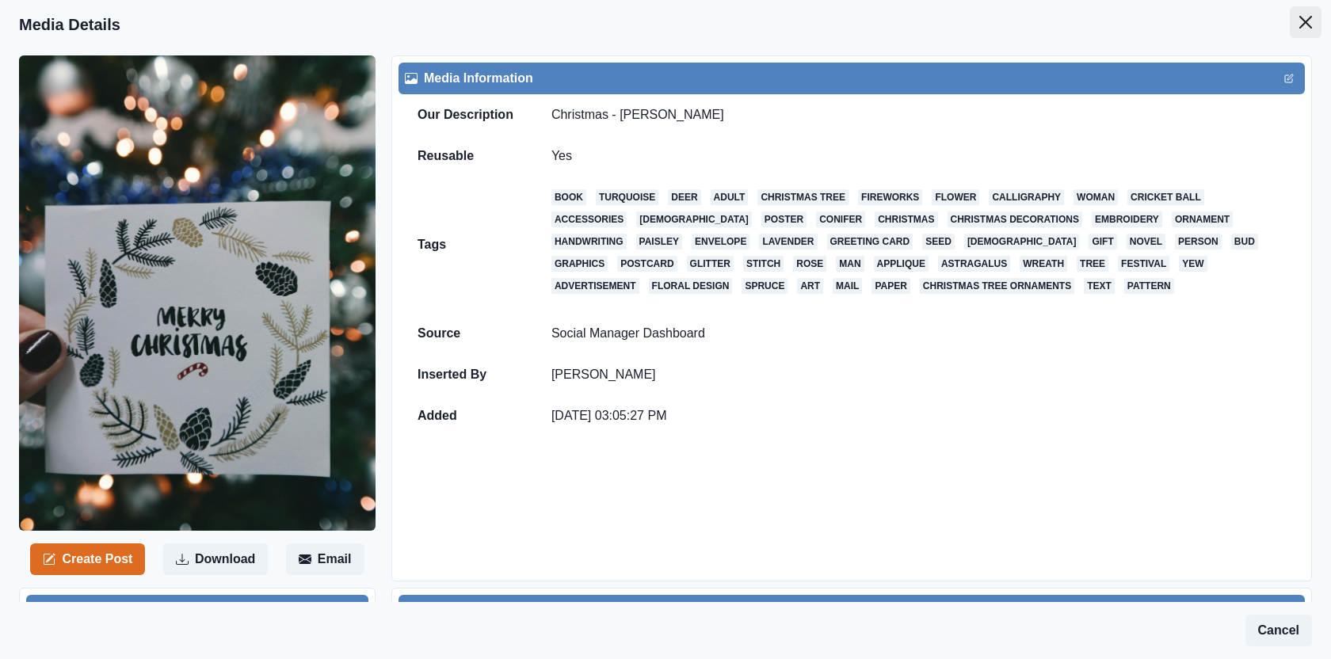
click at [1302, 17] on icon "Close" at bounding box center [1305, 22] width 13 height 13
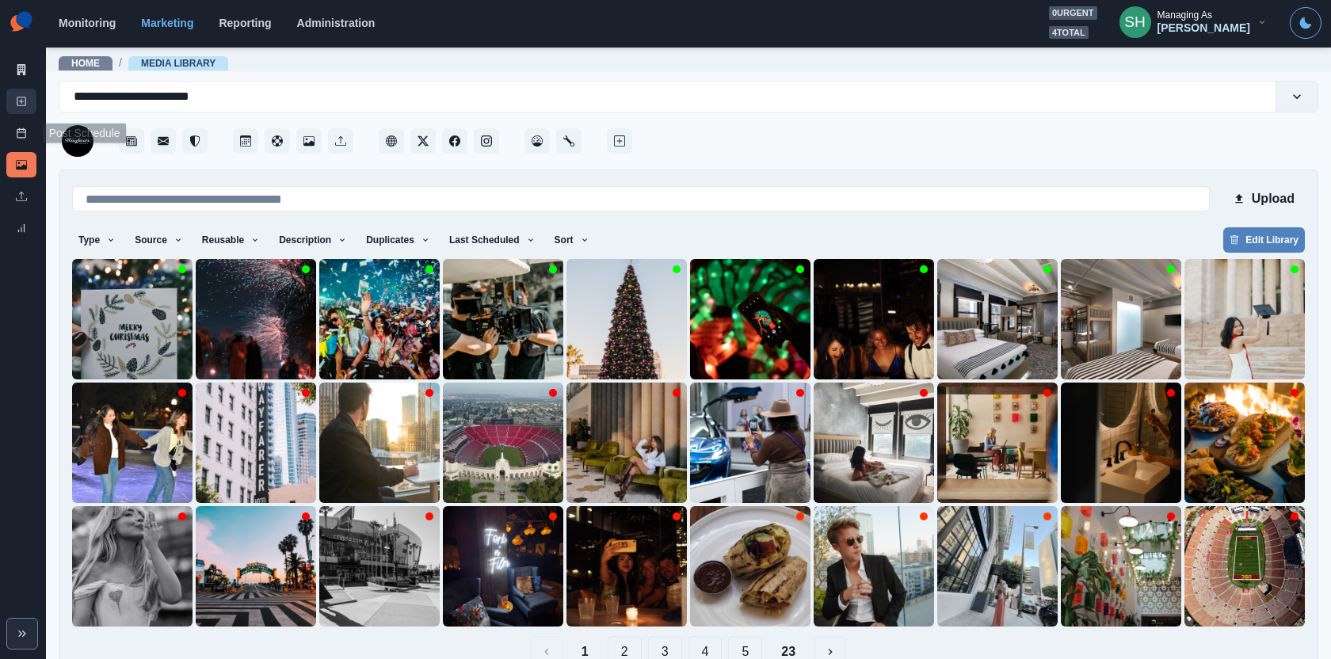
click at [22, 105] on icon at bounding box center [21, 101] width 11 height 11
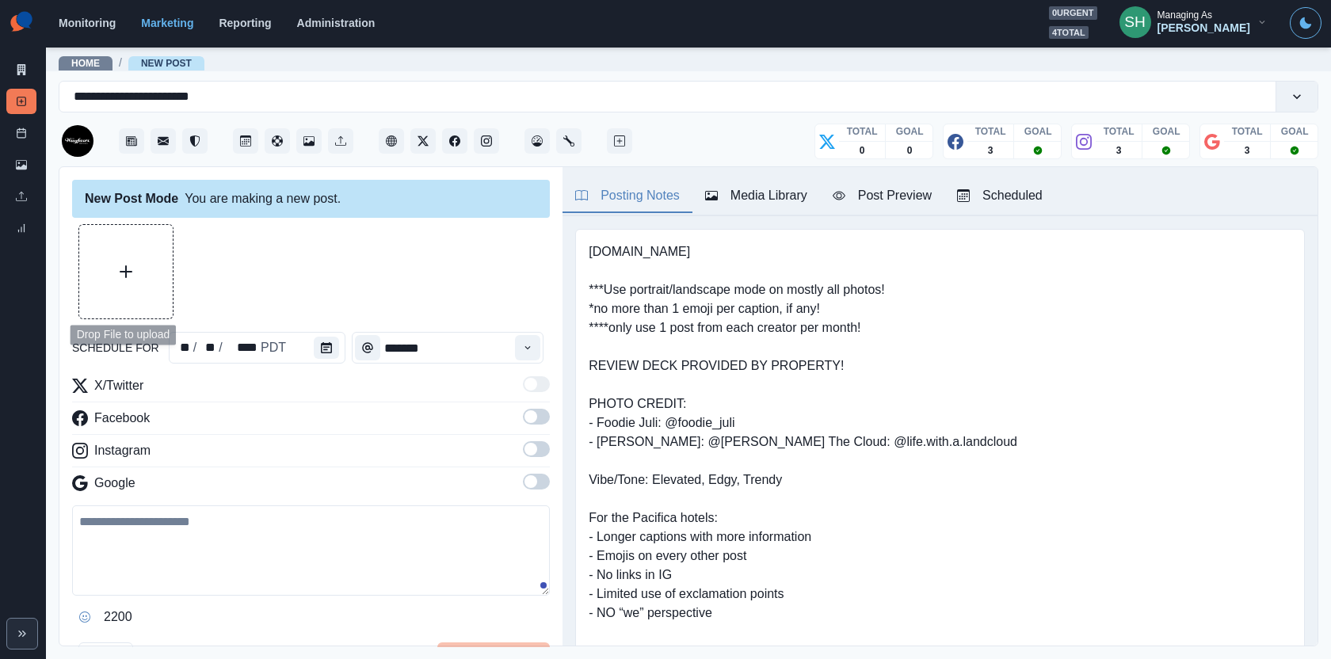
click at [152, 326] on div "schedule for ** / ** / **** PDT ******* X/Twitter Facebook Instagram Google 220…" at bounding box center [311, 449] width 478 height 450
click at [135, 292] on button "Upload Media" at bounding box center [125, 271] width 93 height 93
click at [103, 269] on button "Upload Media" at bounding box center [125, 271] width 93 height 93
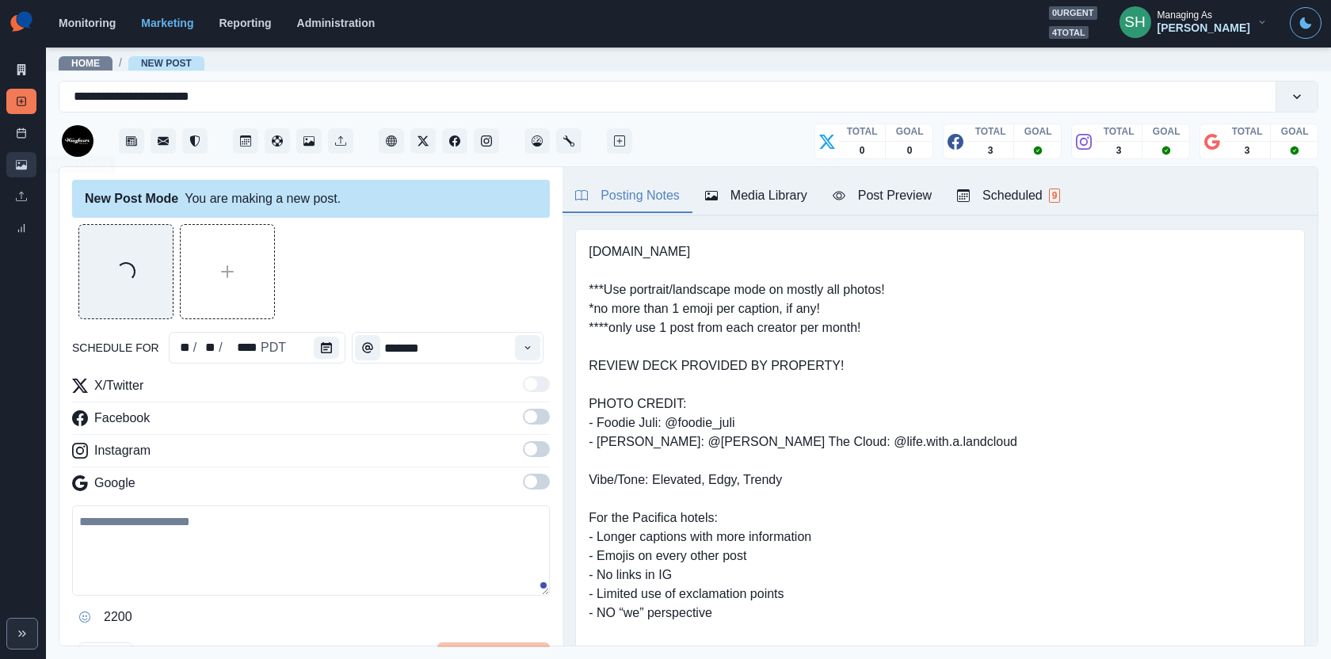
click at [27, 162] on link "Media Library" at bounding box center [21, 164] width 30 height 25
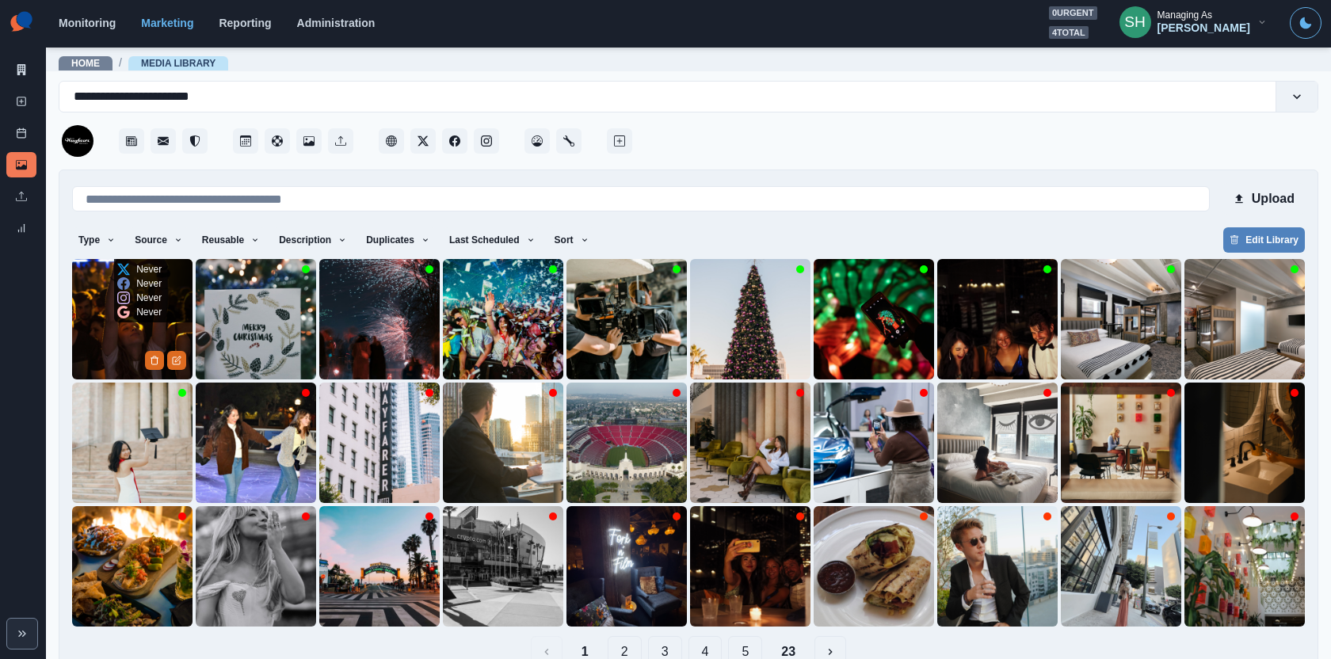
click at [113, 345] on img at bounding box center [132, 319] width 120 height 120
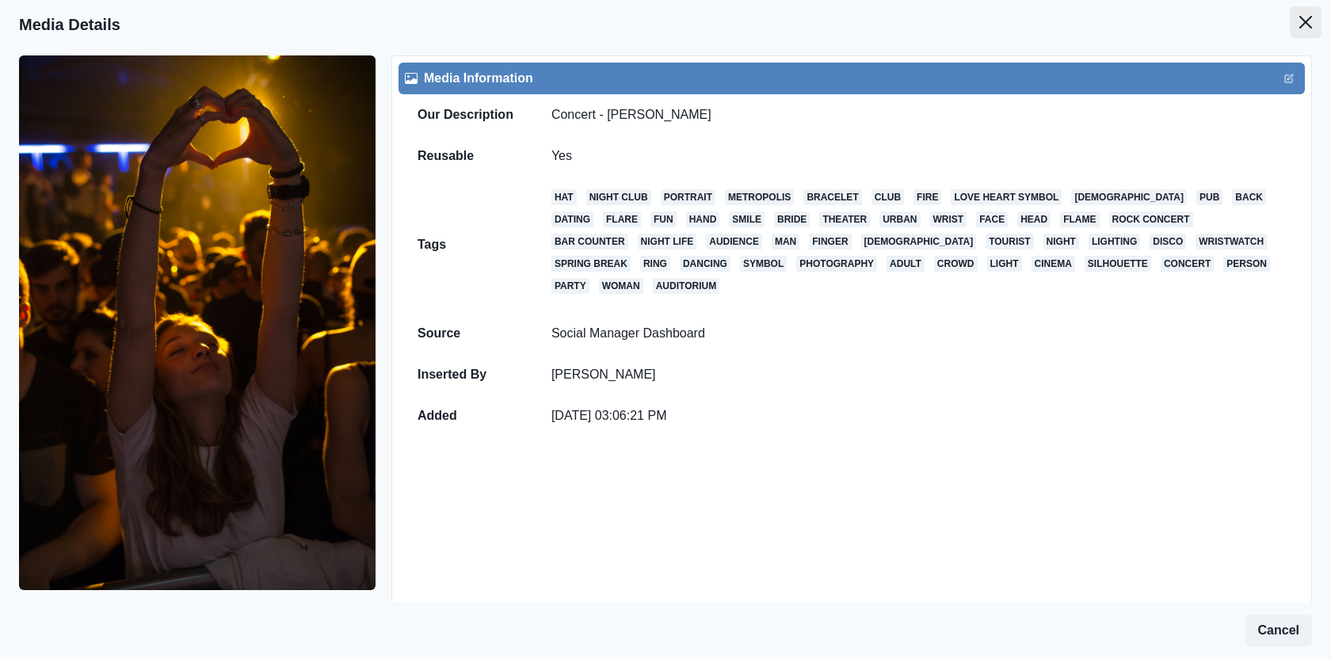
click at [1303, 30] on button "Close" at bounding box center [1306, 22] width 32 height 32
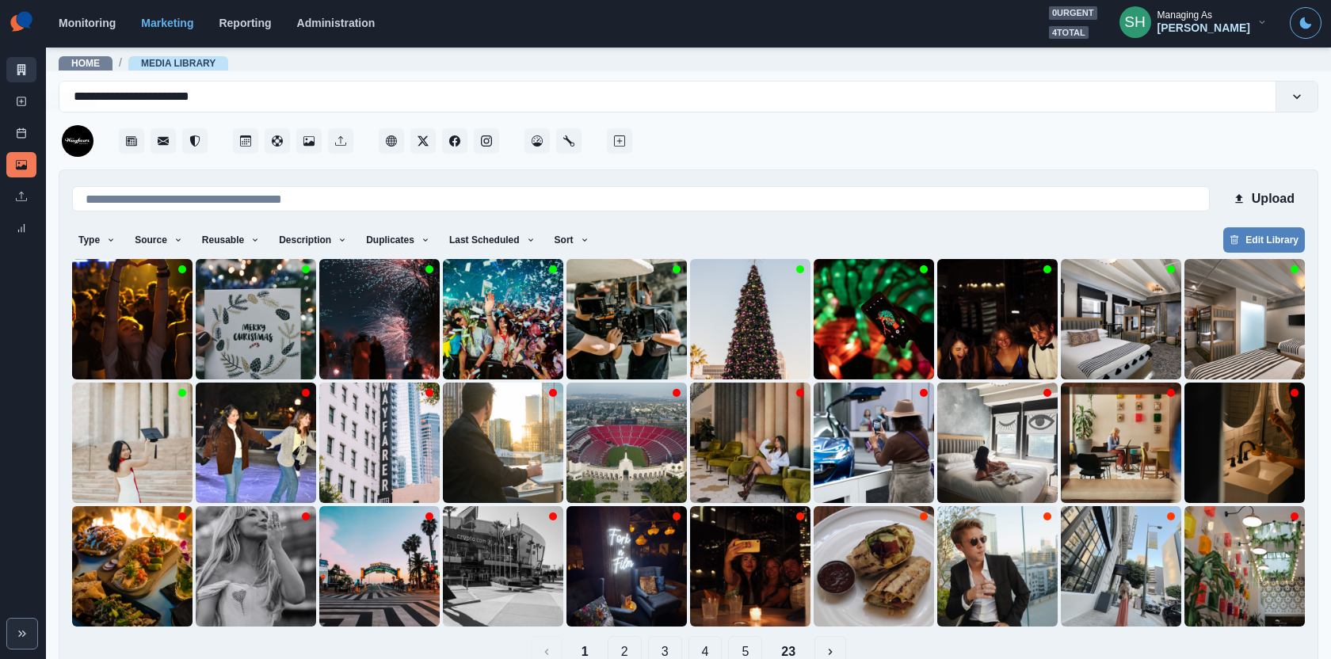
click at [27, 74] on link "Marketing Summary" at bounding box center [21, 69] width 30 height 25
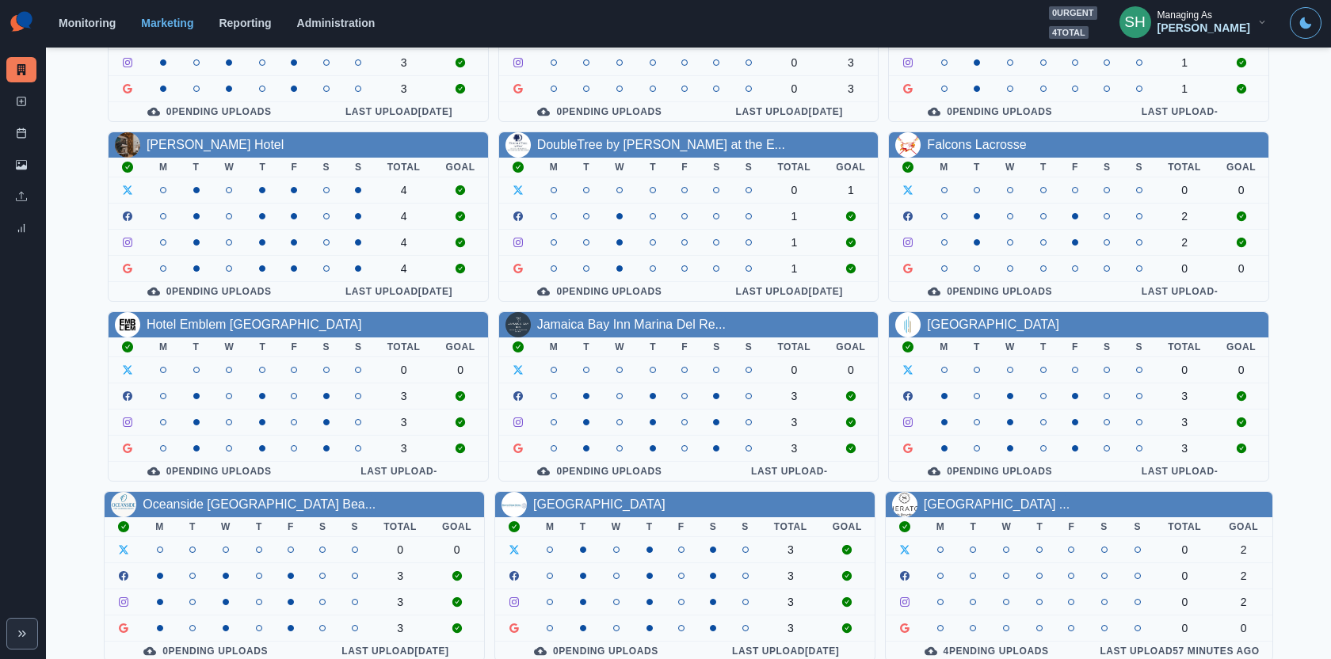
scroll to position [181, 0]
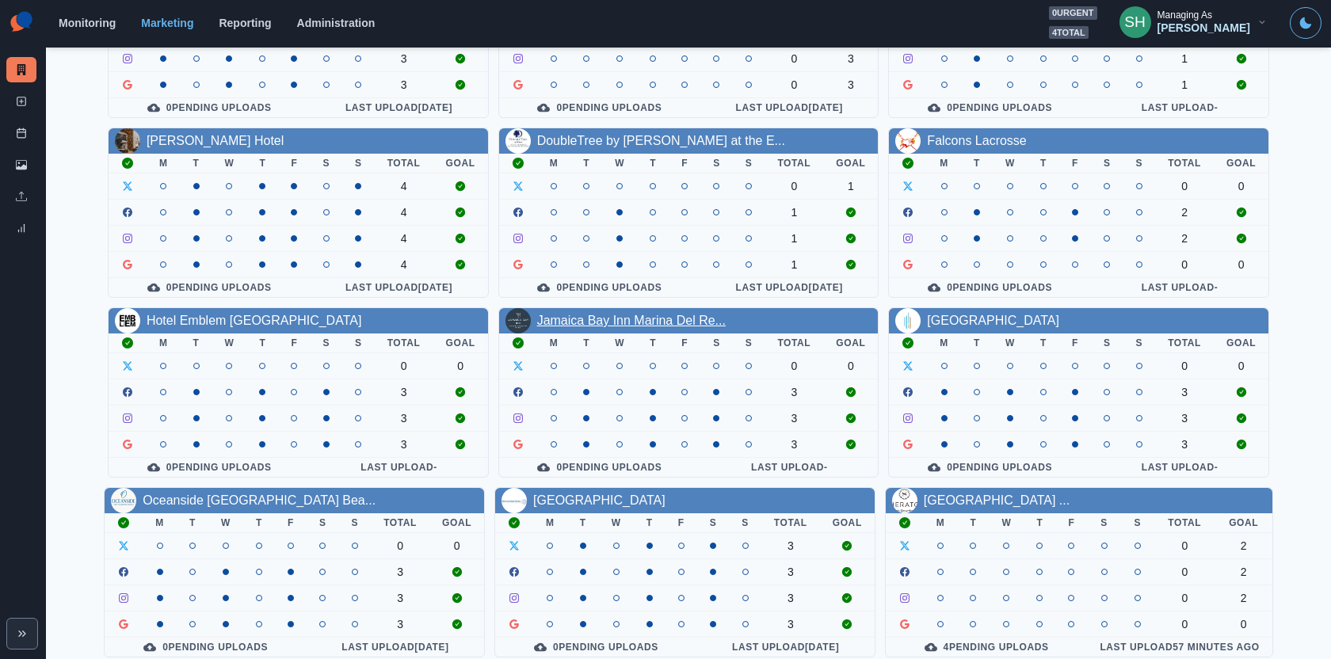
click at [615, 314] on link "Jamaica Bay Inn Marina Del Re..." at bounding box center [631, 320] width 189 height 13
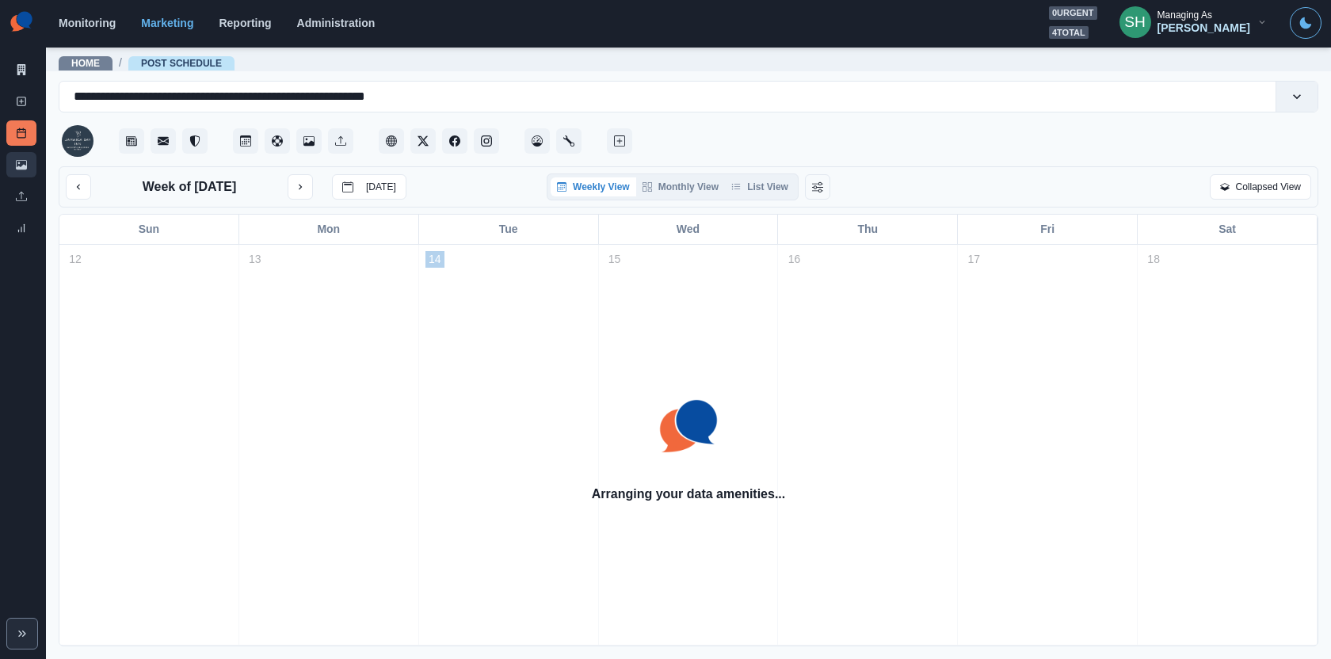
click at [21, 168] on icon at bounding box center [21, 165] width 11 height 10
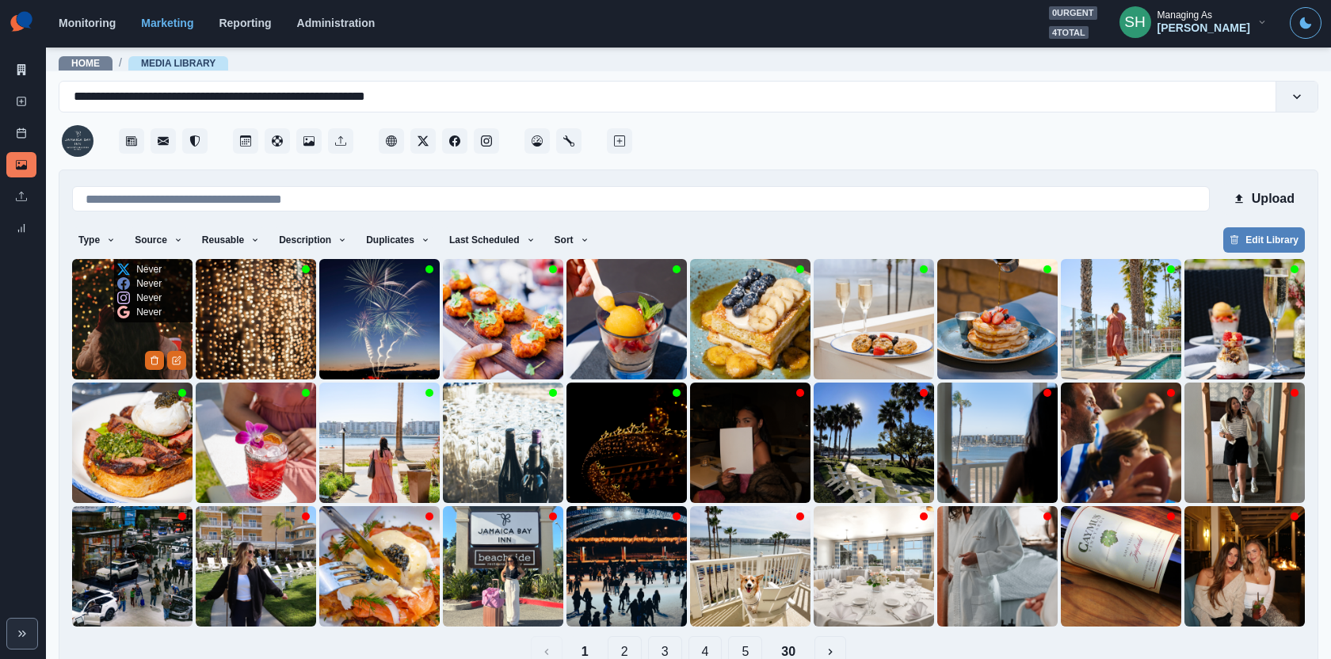
click at [95, 327] on img at bounding box center [132, 319] width 120 height 120
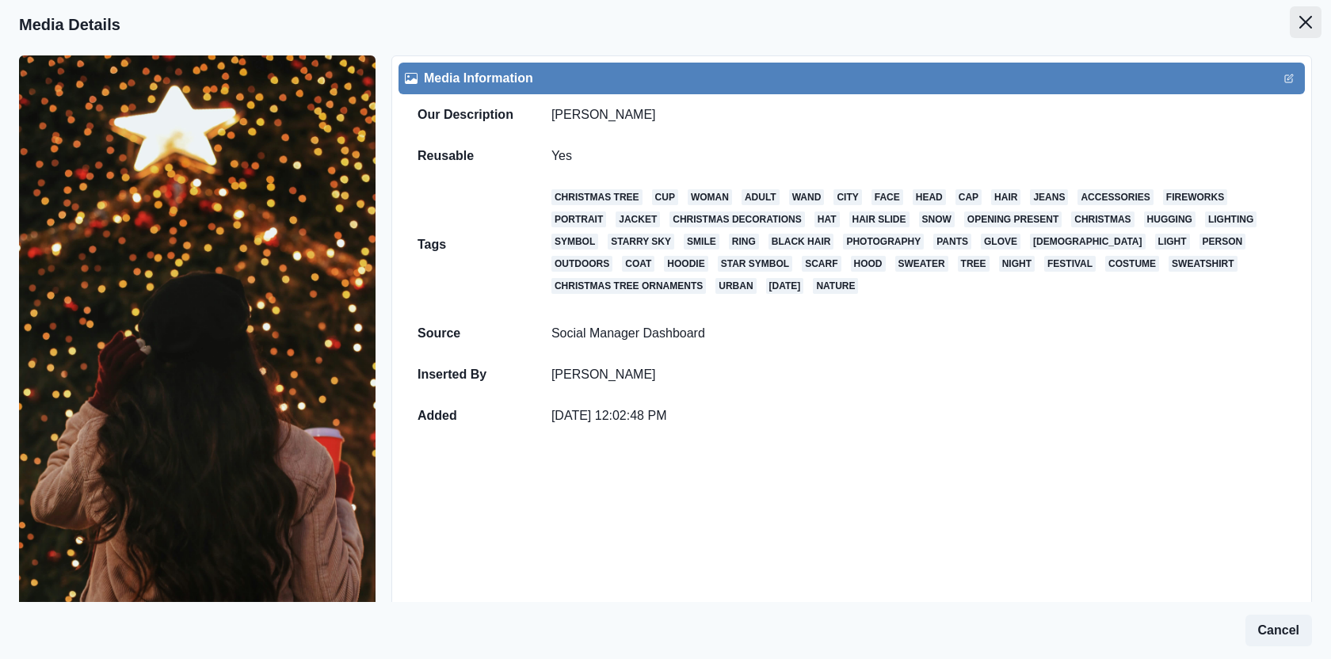
click at [1317, 25] on button "Close" at bounding box center [1306, 22] width 32 height 32
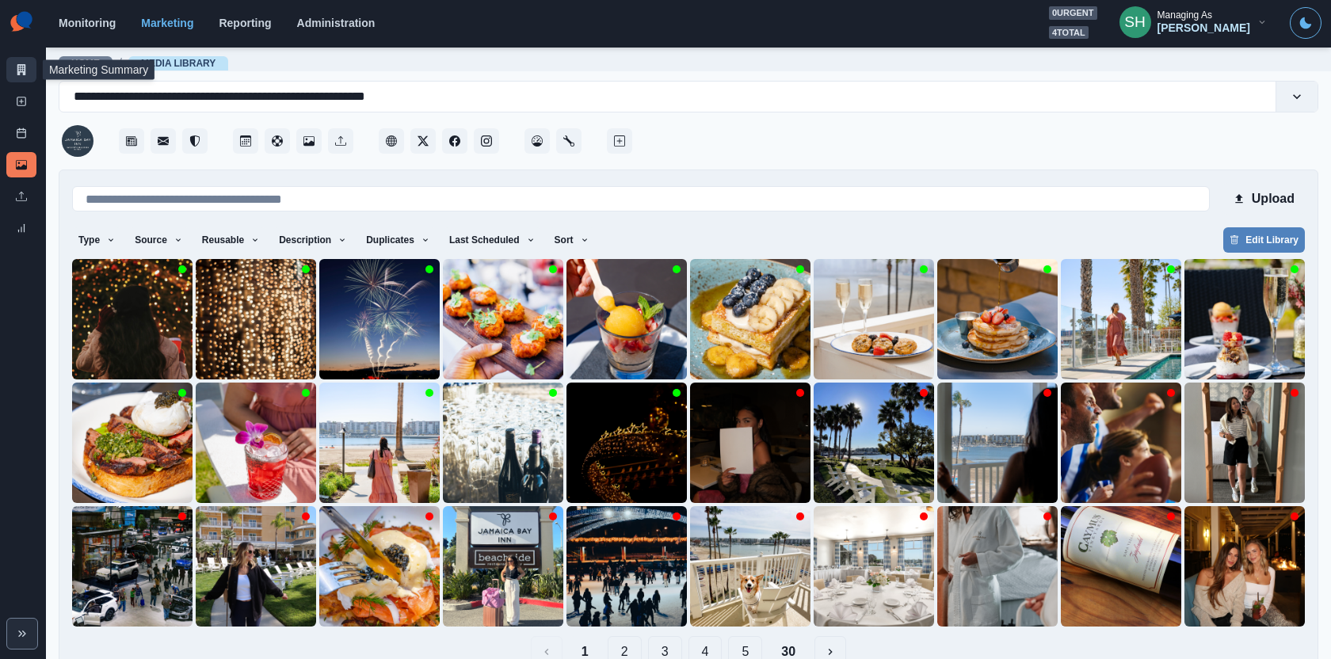
click at [18, 62] on link "Marketing Summary" at bounding box center [21, 69] width 30 height 25
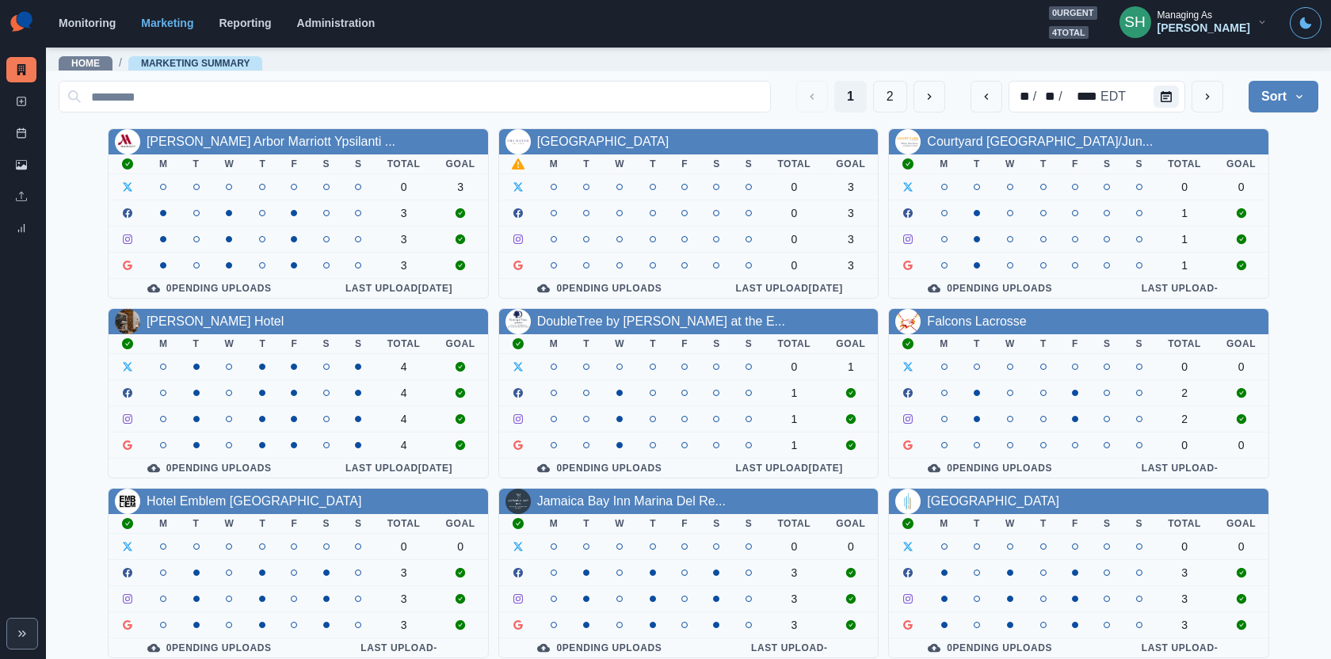
click at [1212, 19] on div "Managing As" at bounding box center [1185, 15] width 55 height 11
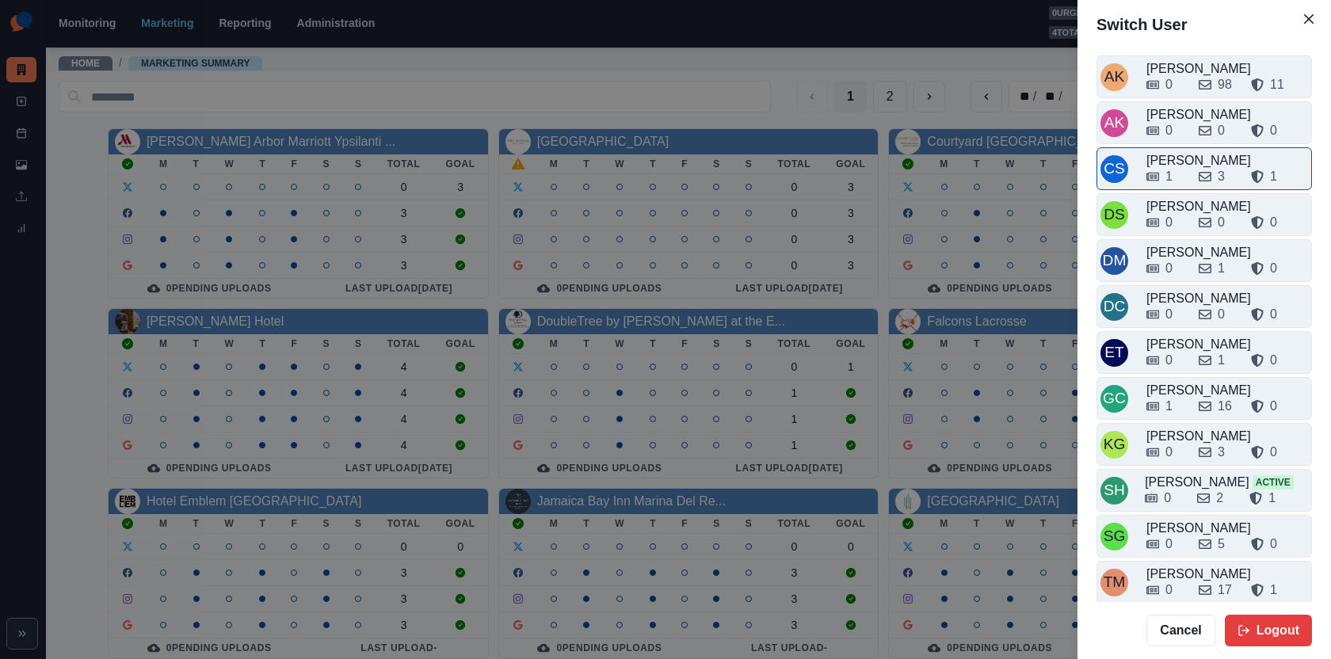
click at [1182, 155] on div "Crizalyn Servida" at bounding box center [1227, 160] width 162 height 19
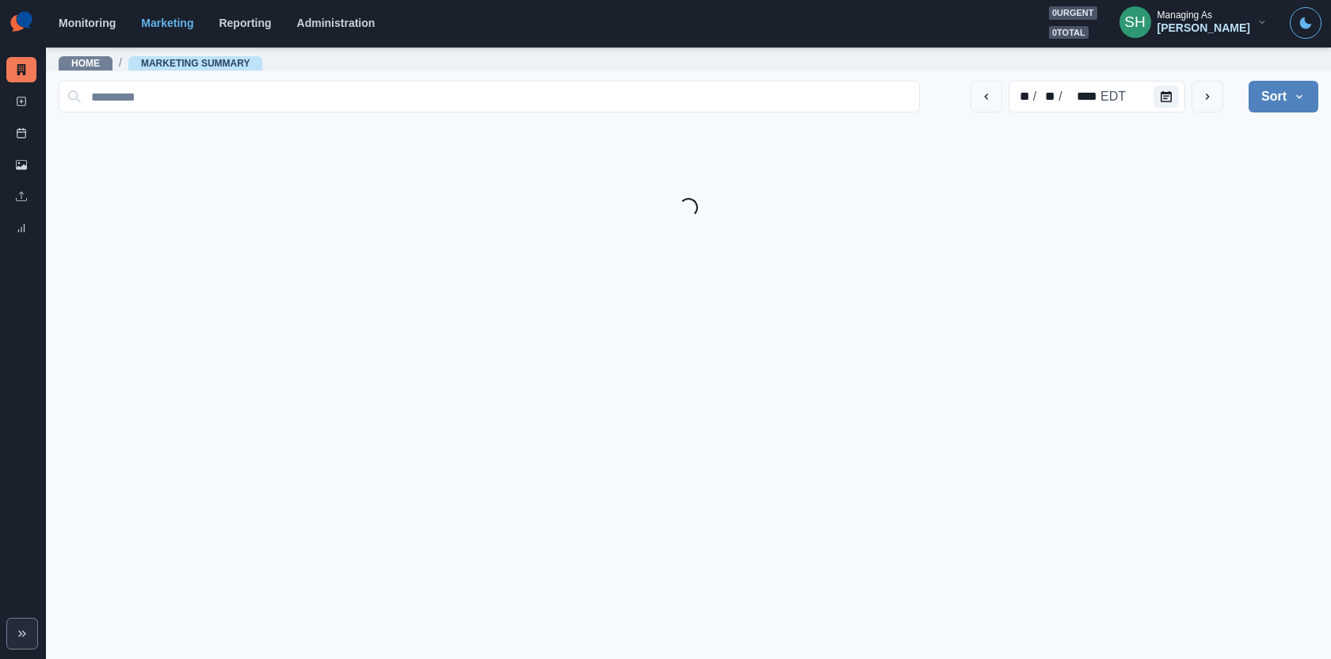
click at [1158, 113] on div "** / ** / **** EDT Sort Client Name Uploads Pending Post Approval" at bounding box center [689, 96] width 1260 height 44
click at [1158, 103] on button "Calendar" at bounding box center [1166, 97] width 25 height 22
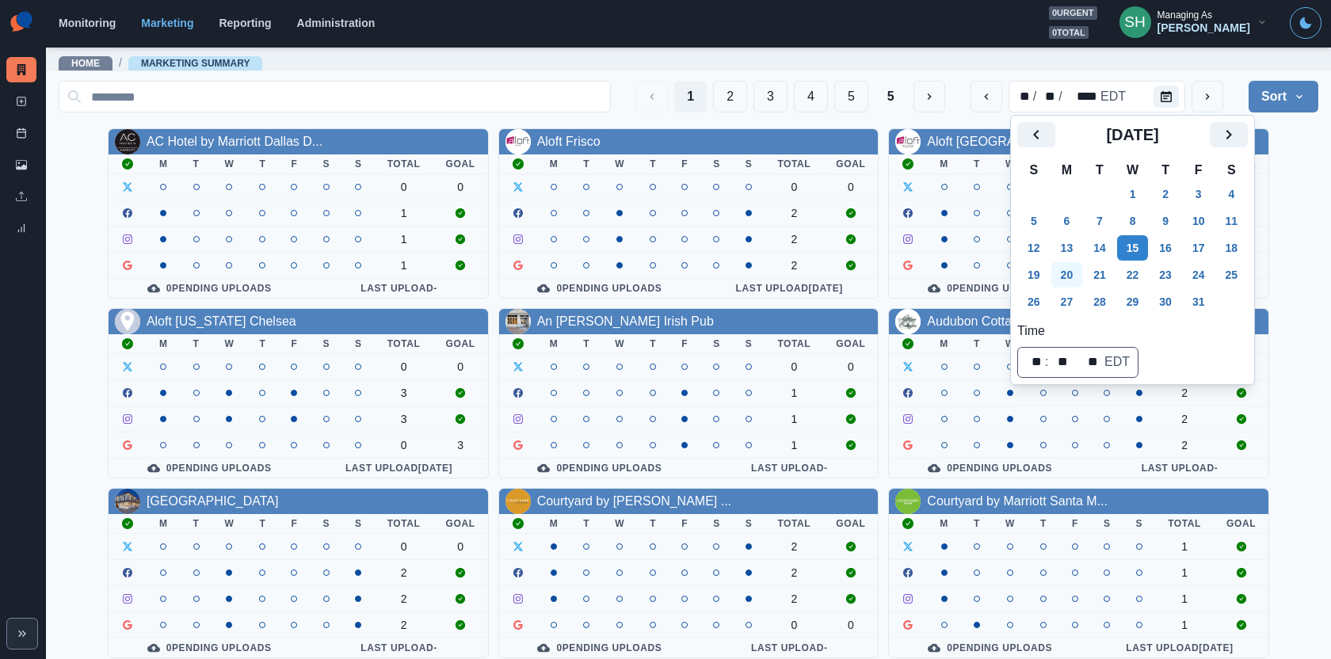
click at [1075, 269] on button "20" at bounding box center [1067, 274] width 32 height 25
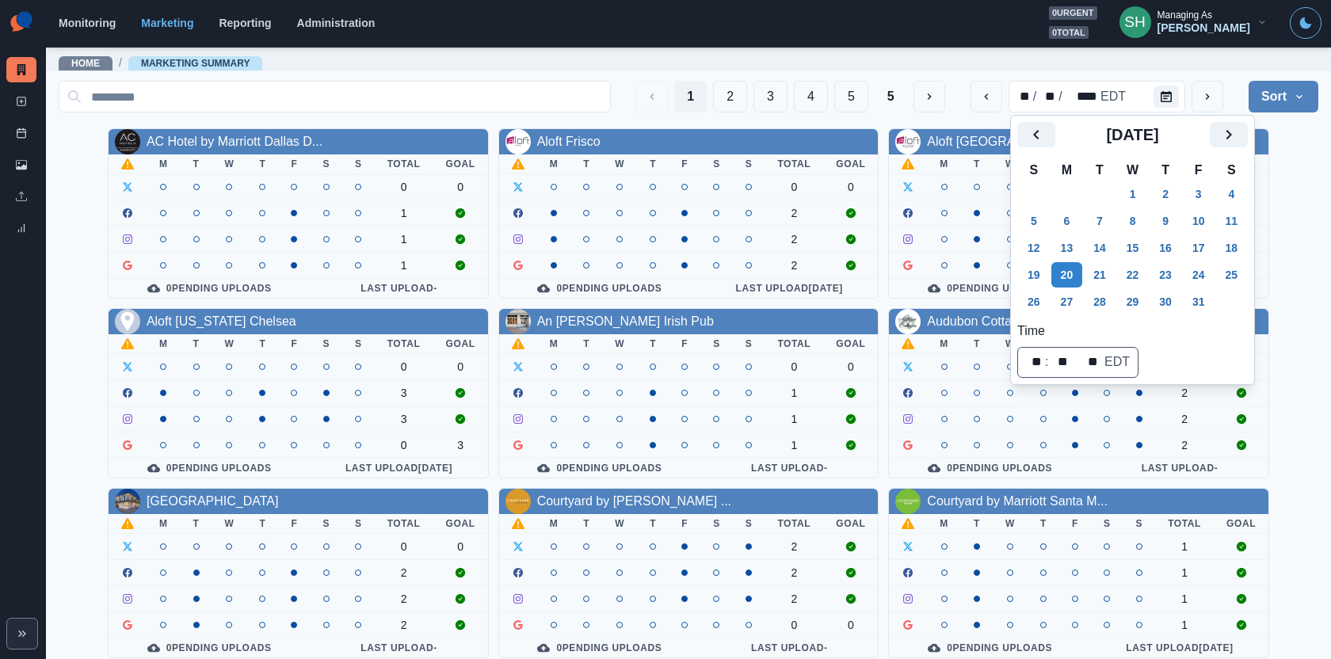
click at [1288, 204] on div "AC Hotel by Marriott Dallas D... M T W T F S S Total Goal 0 0 1 1 1 0 Pending U…" at bounding box center [689, 483] width 1260 height 710
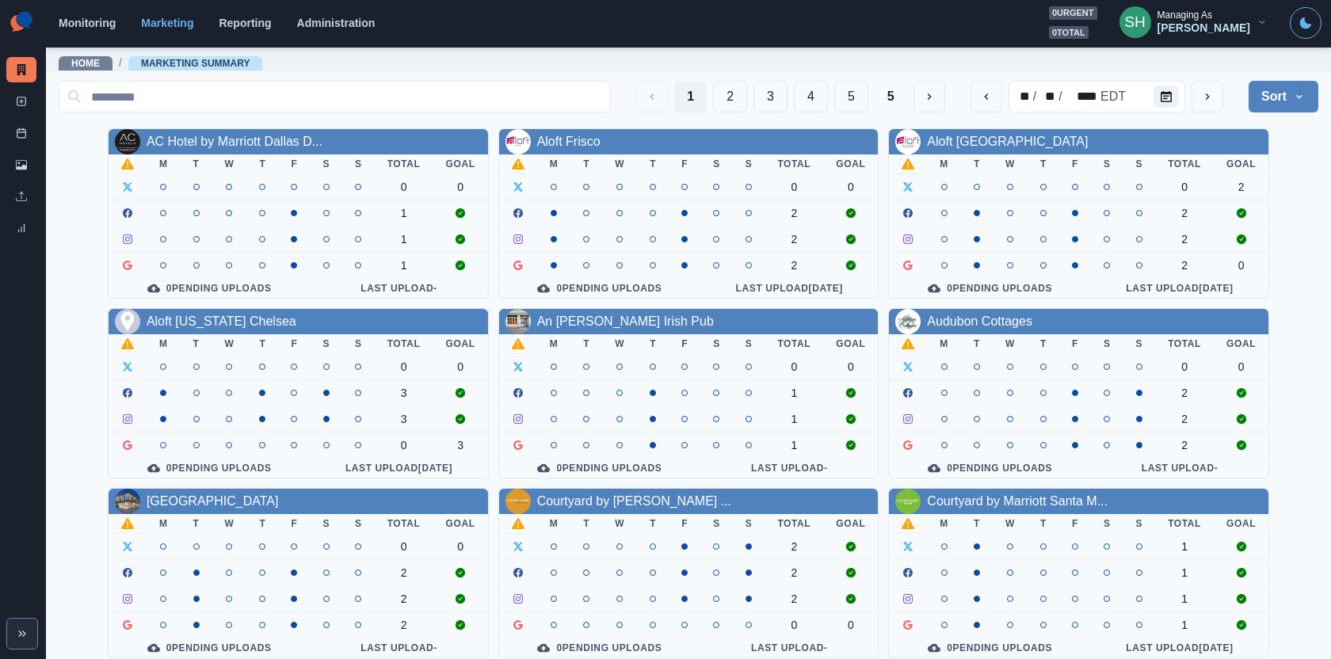
click at [888, 80] on div "1 2 3 4 5 5 ** / ** / **** EDT Sort Client Name Uploads Pending Post Approval" at bounding box center [689, 96] width 1260 height 44
click at [888, 82] on button "5" at bounding box center [891, 97] width 32 height 32
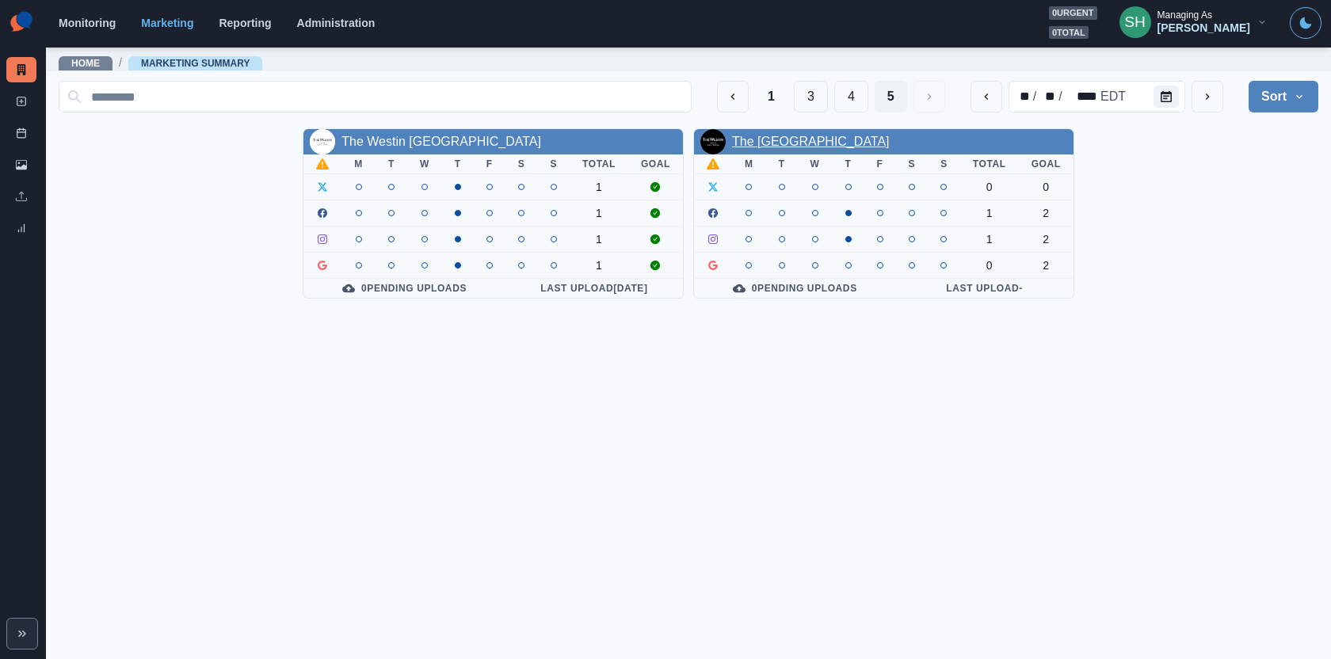
click at [805, 145] on link "The [GEOGRAPHIC_DATA]" at bounding box center [811, 141] width 158 height 13
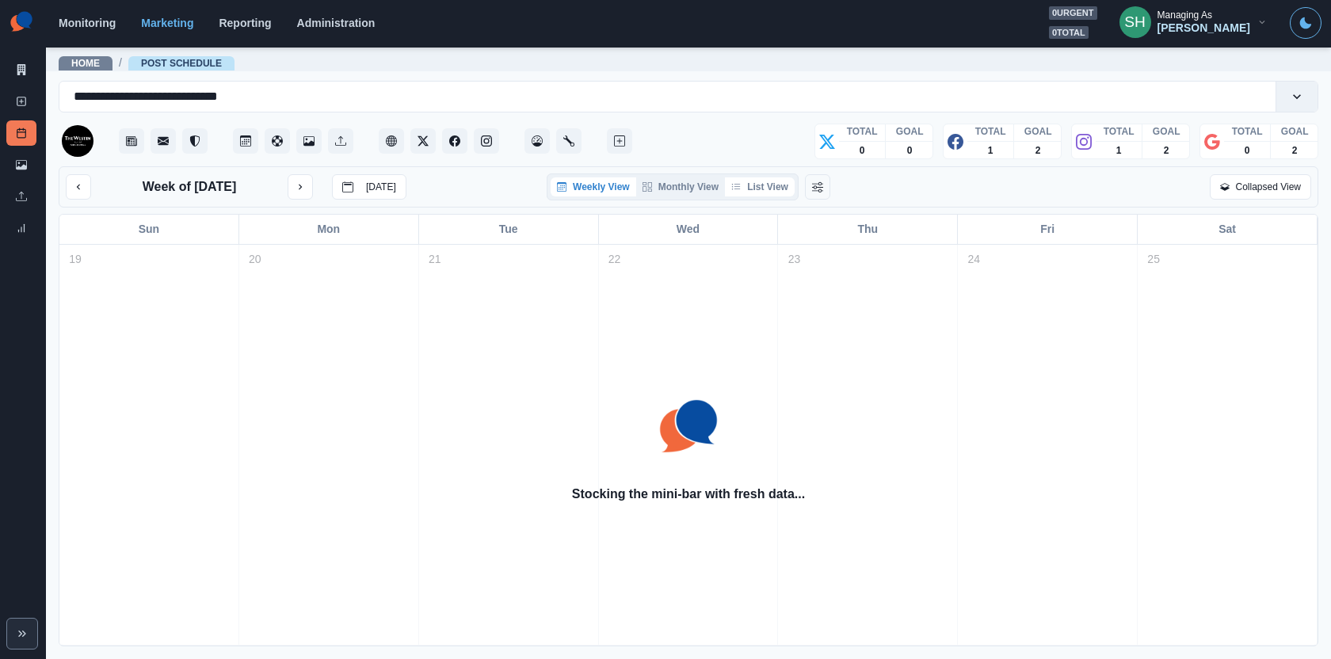
click at [738, 194] on button "List View" at bounding box center [760, 186] width 70 height 19
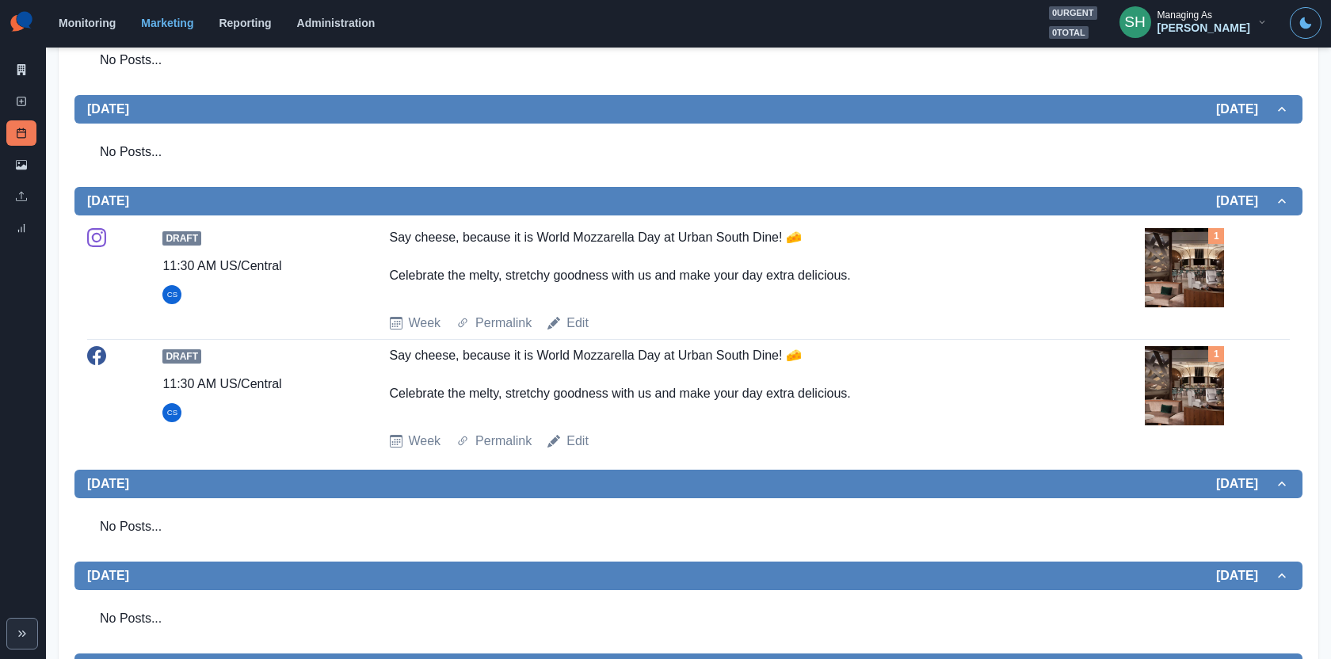
scroll to position [594, 0]
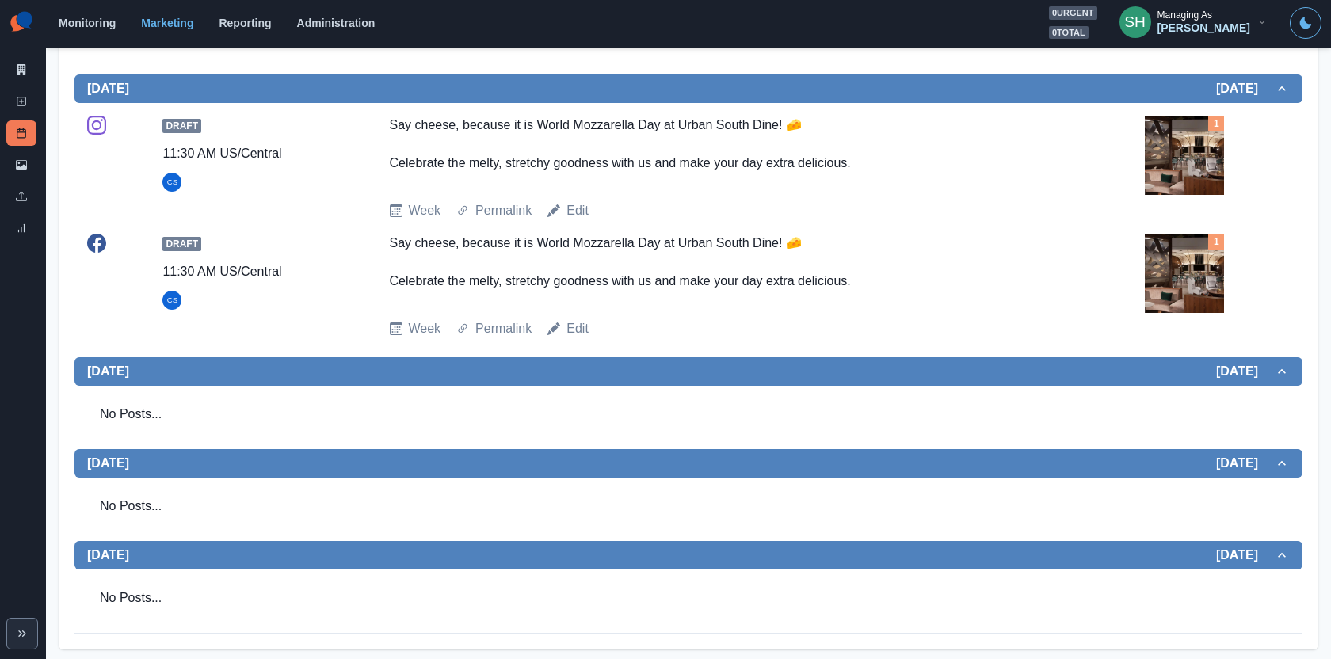
click at [1187, 159] on img at bounding box center [1184, 155] width 79 height 79
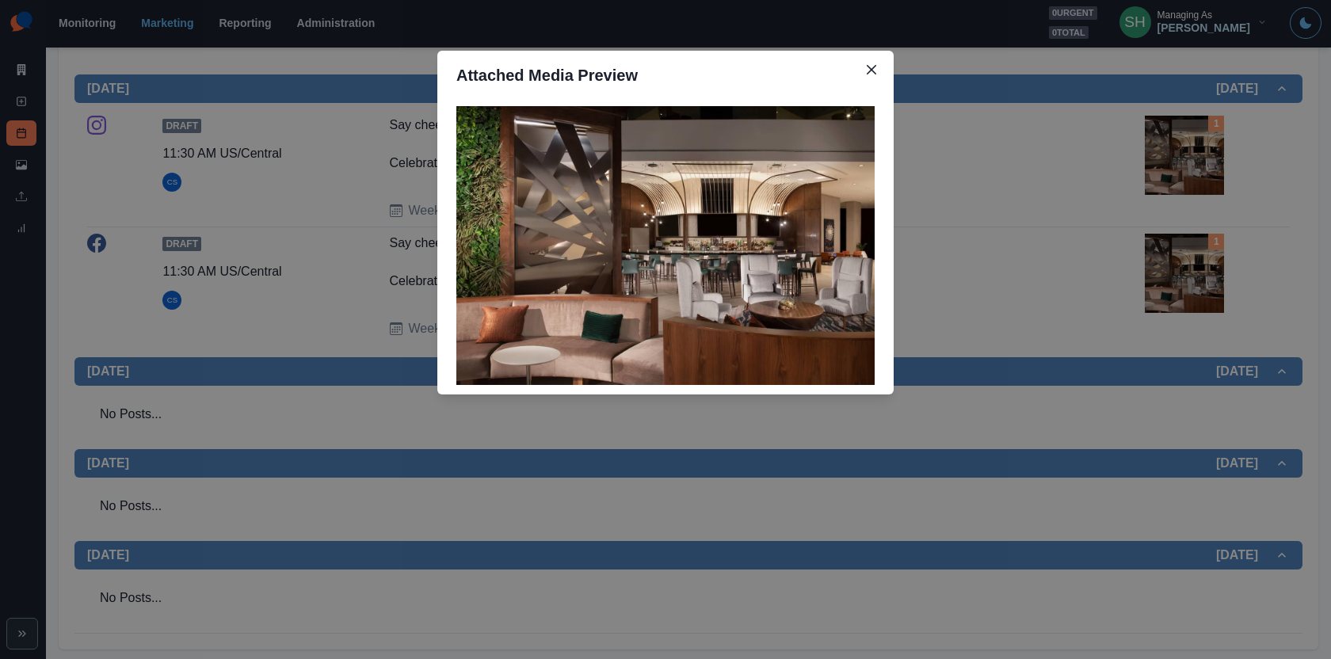
click at [1187, 159] on div "Attached Media Preview" at bounding box center [665, 329] width 1331 height 659
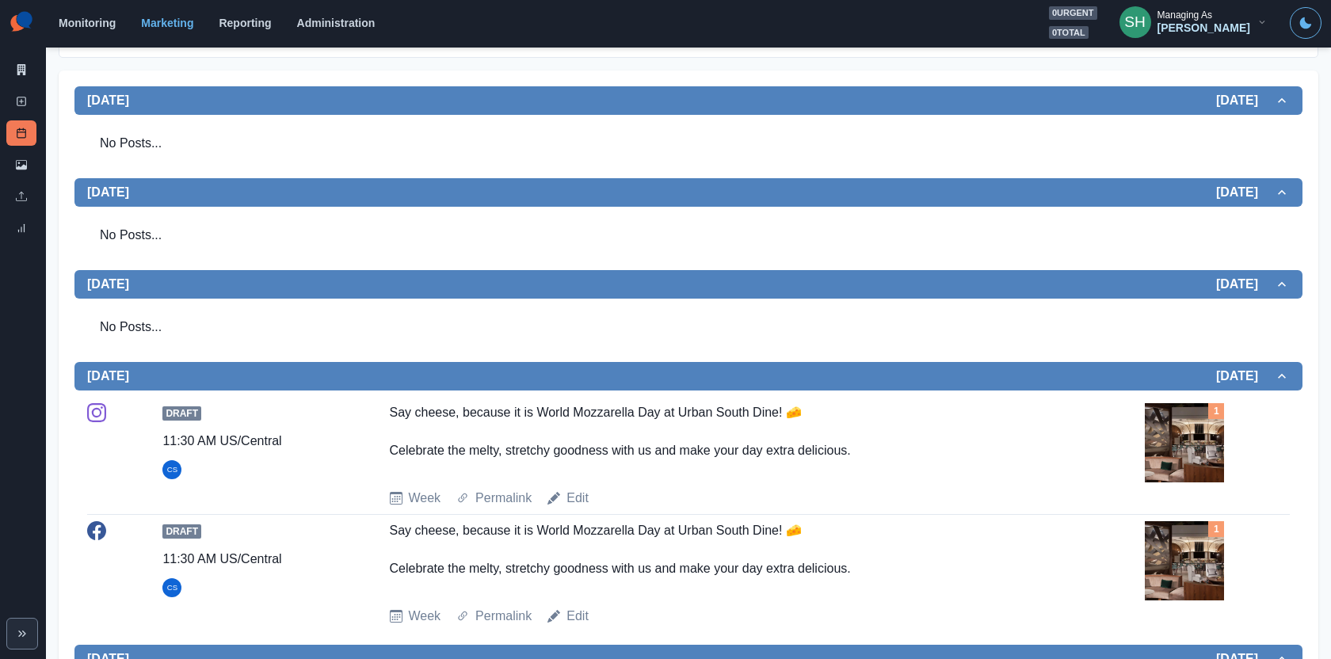
scroll to position [0, 0]
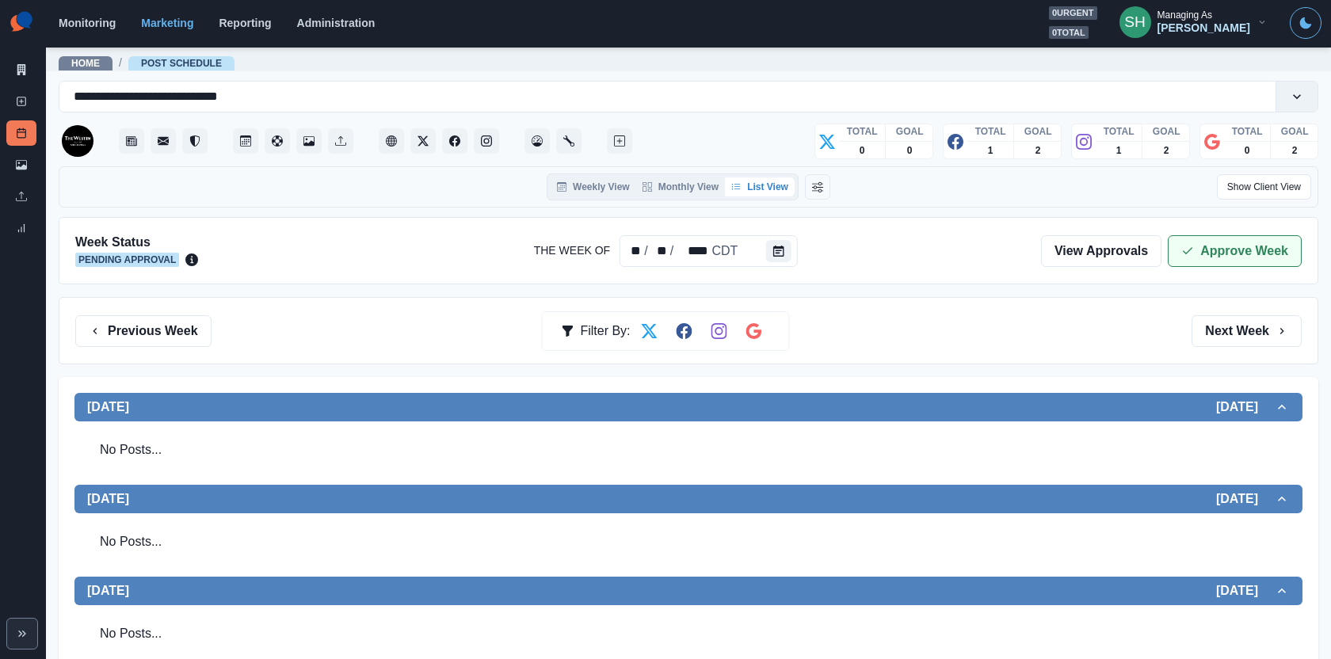
click at [1202, 238] on button "Approve Week" at bounding box center [1235, 251] width 134 height 32
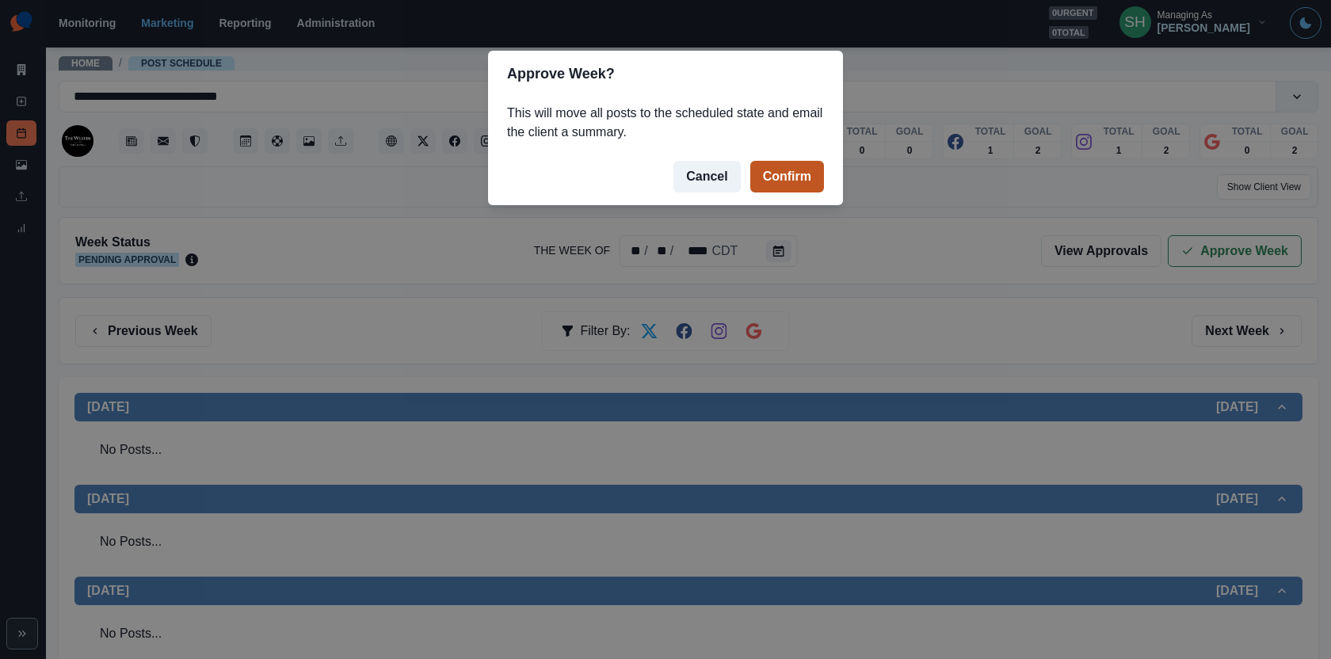
click at [803, 166] on button "Confirm" at bounding box center [787, 177] width 74 height 32
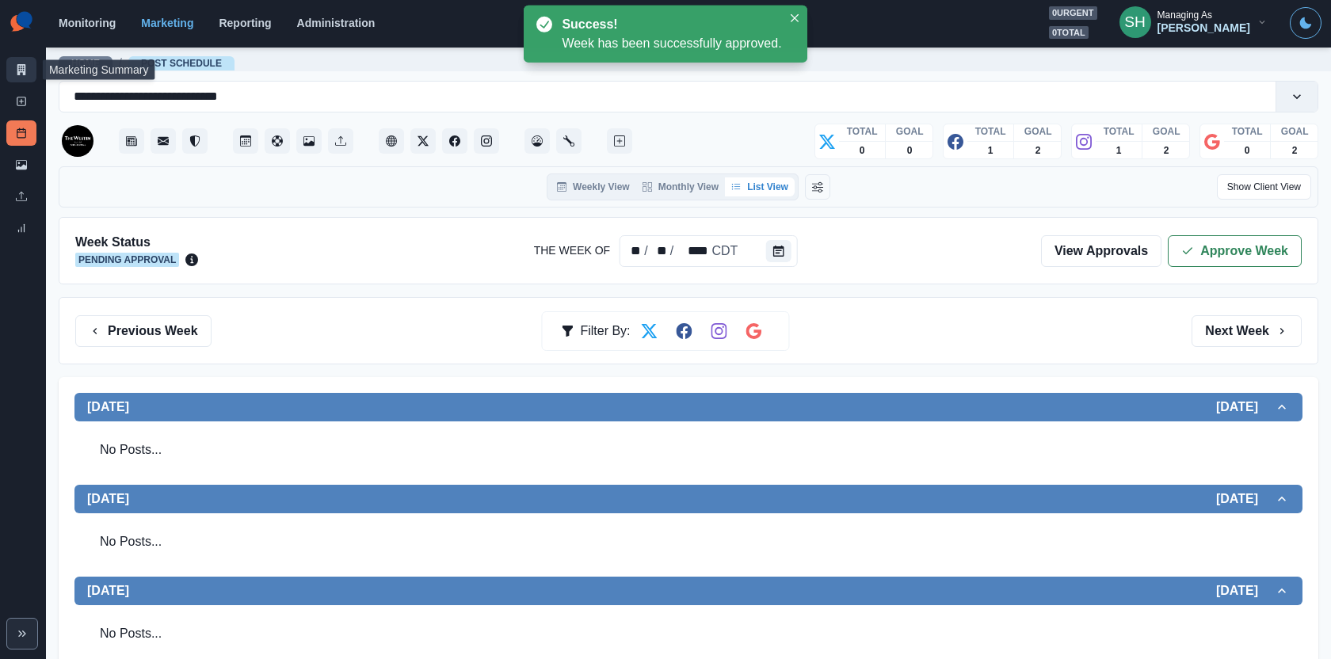
click at [12, 67] on link "Marketing Summary" at bounding box center [21, 69] width 30 height 25
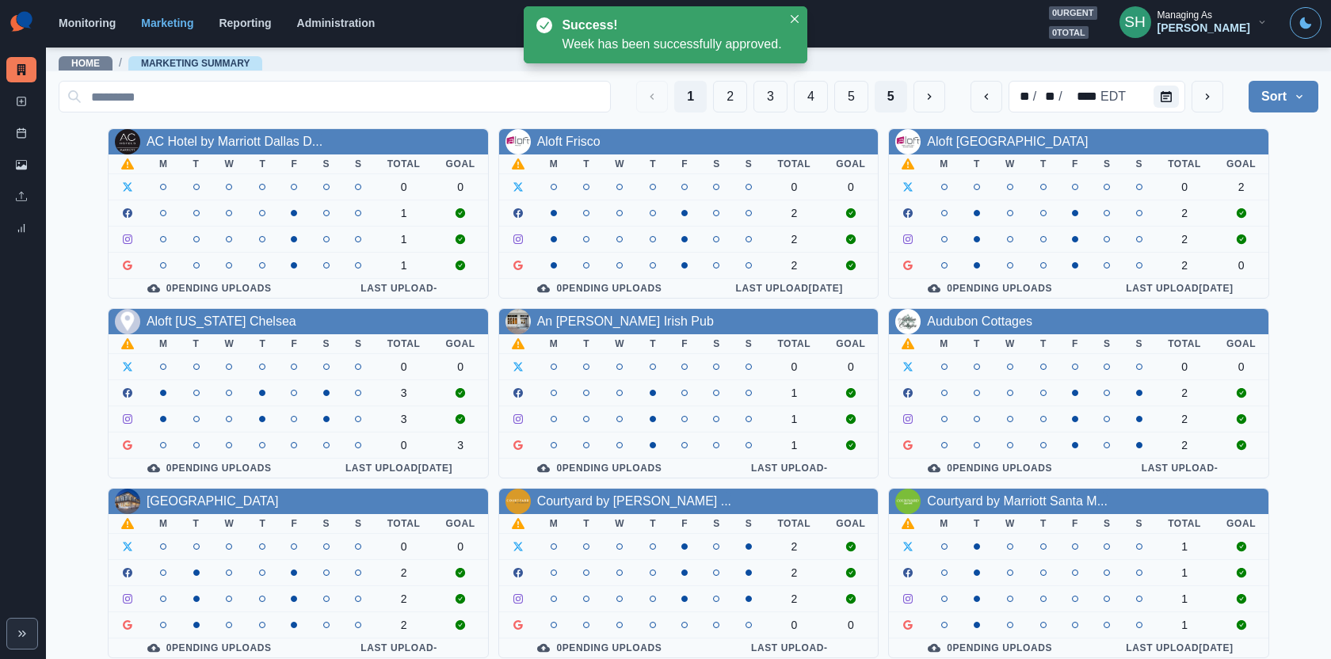
click at [903, 92] on button "5" at bounding box center [891, 97] width 32 height 32
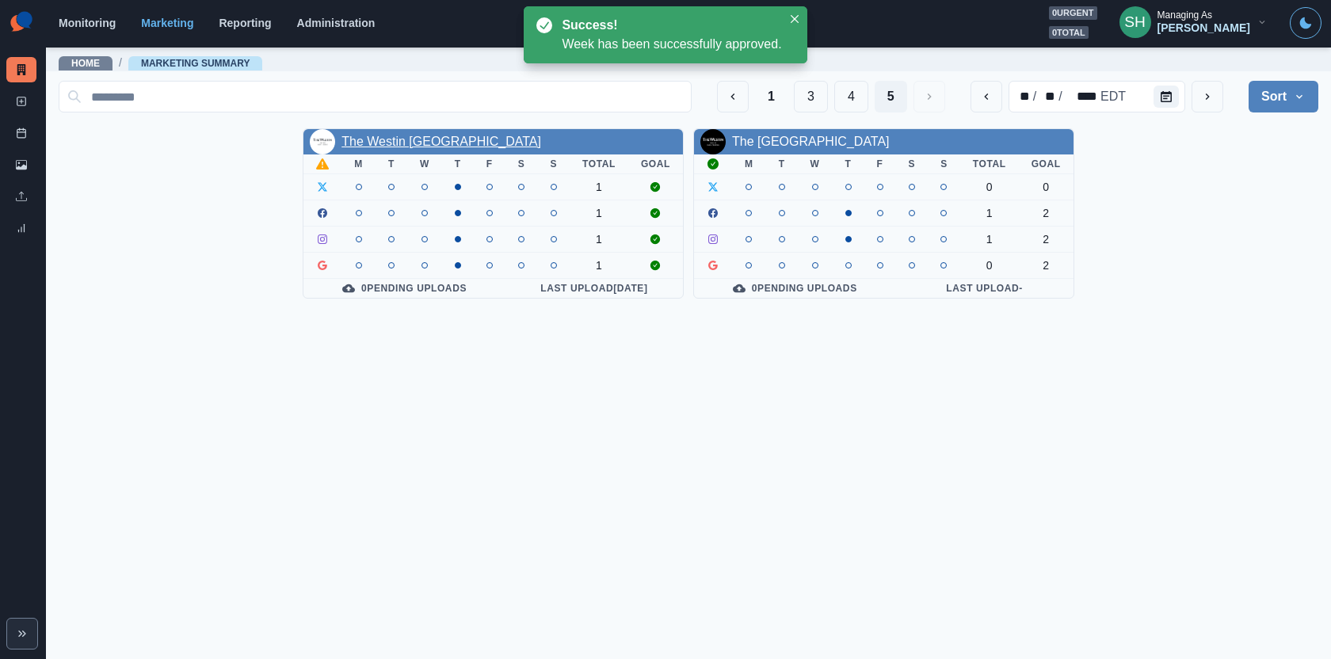
click at [437, 135] on link "The Westin Chicago North Shore" at bounding box center [441, 141] width 200 height 13
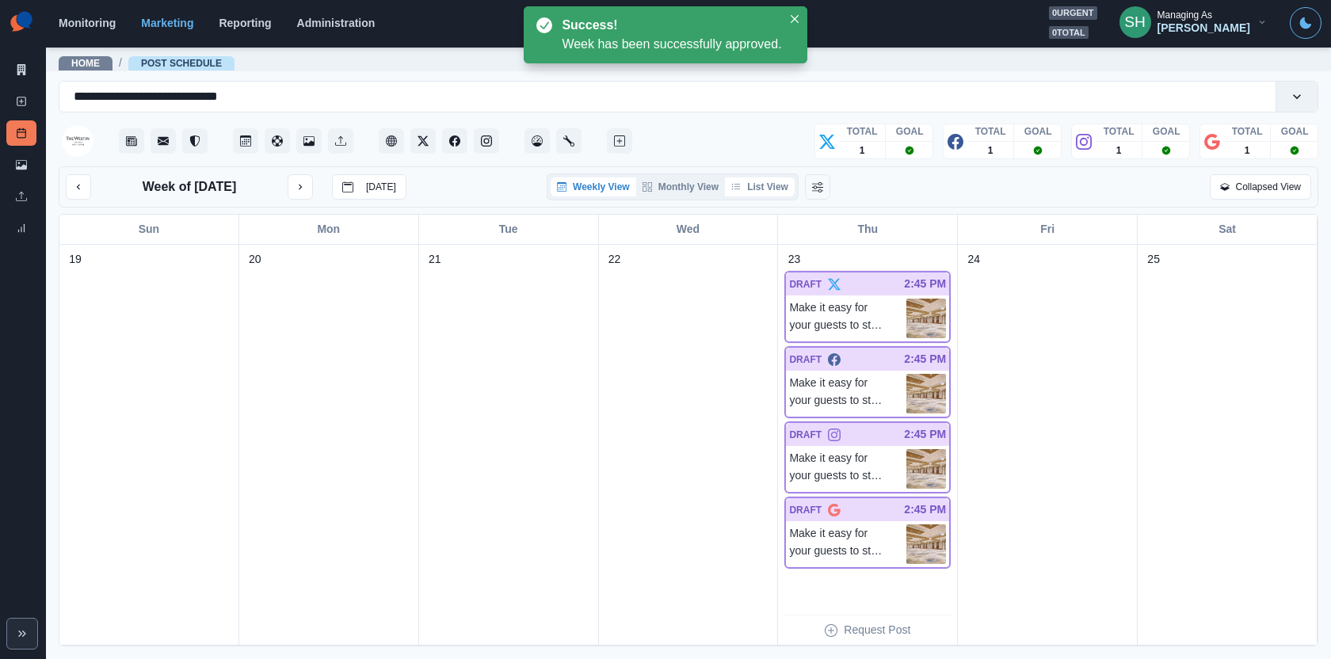
click at [753, 181] on button "List View" at bounding box center [760, 186] width 70 height 19
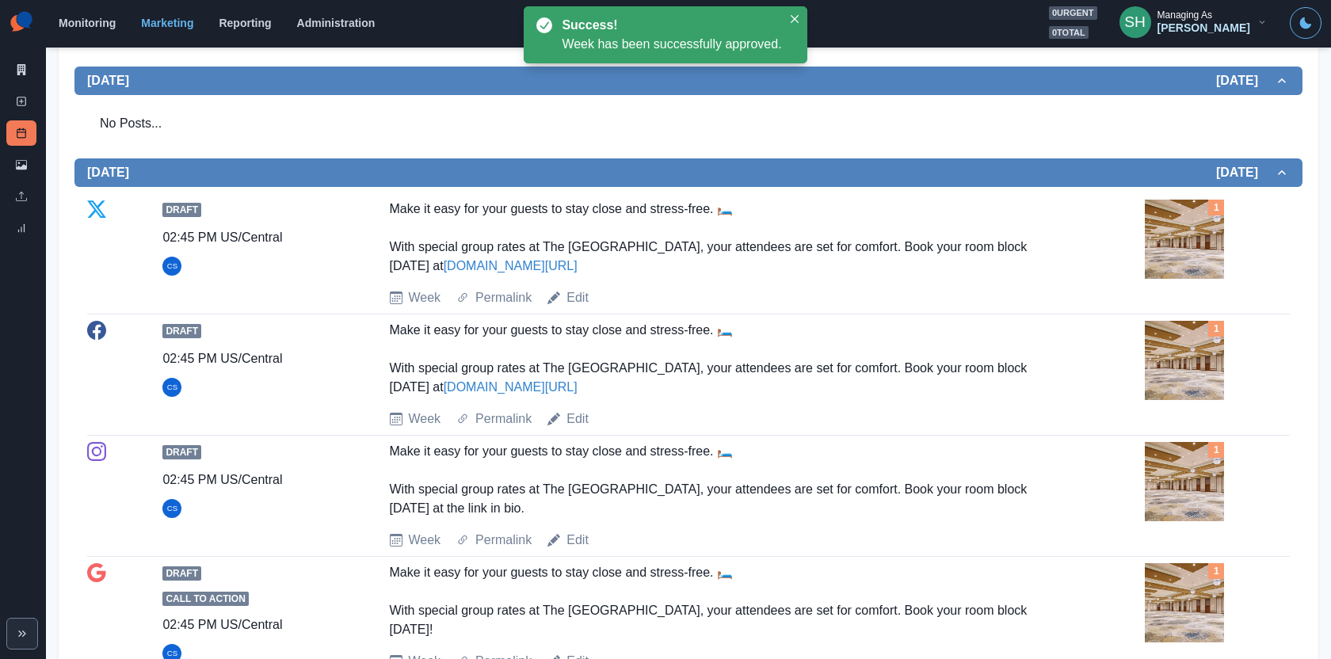
scroll to position [512, 0]
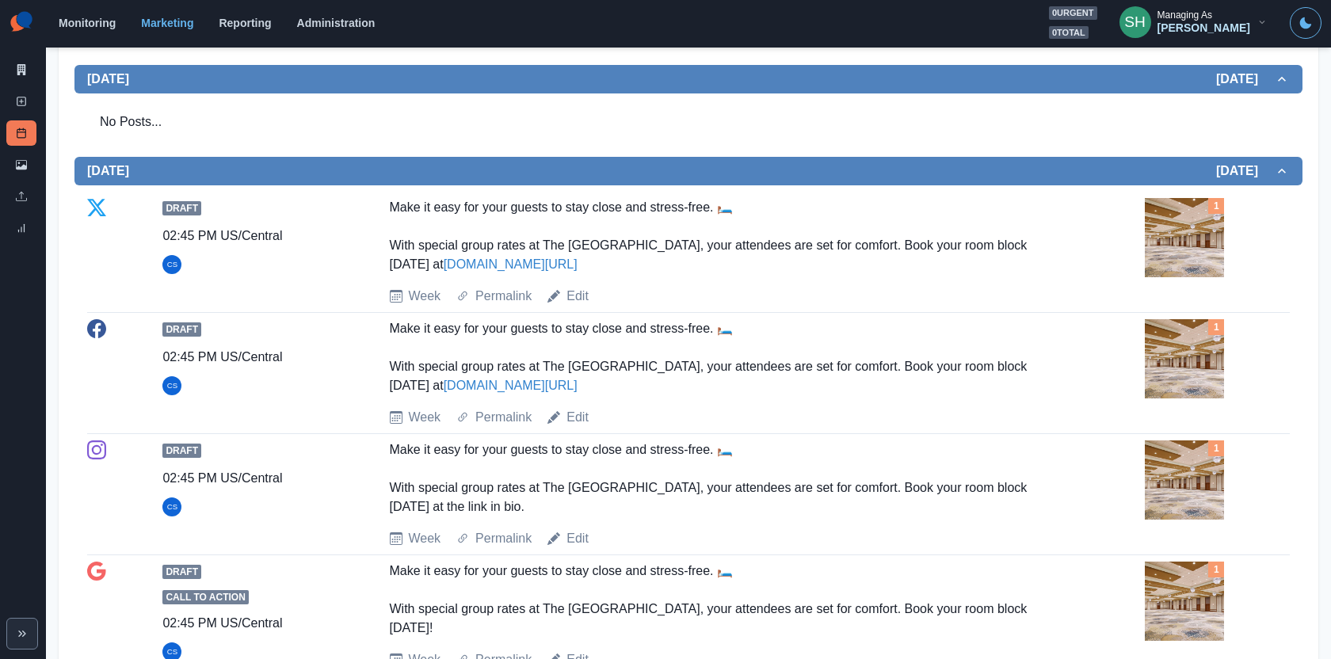
click at [1196, 211] on img at bounding box center [1184, 237] width 79 height 79
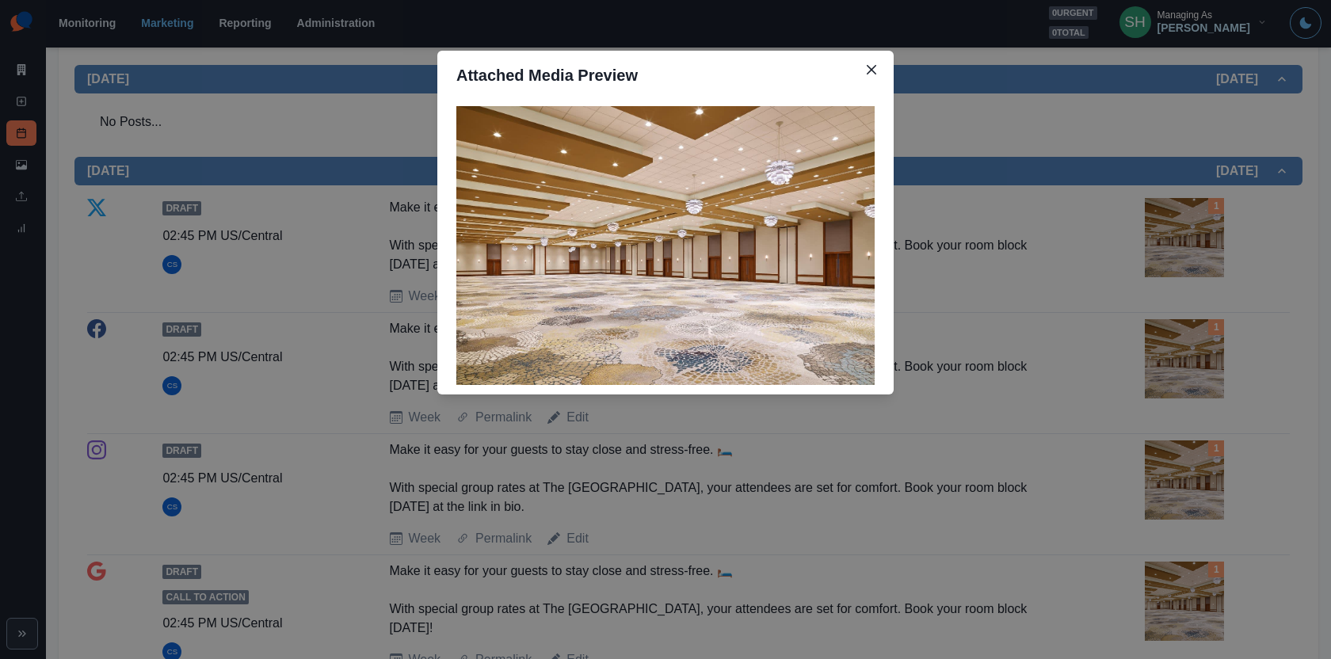
click at [1041, 264] on div "Attached Media Preview" at bounding box center [665, 329] width 1331 height 659
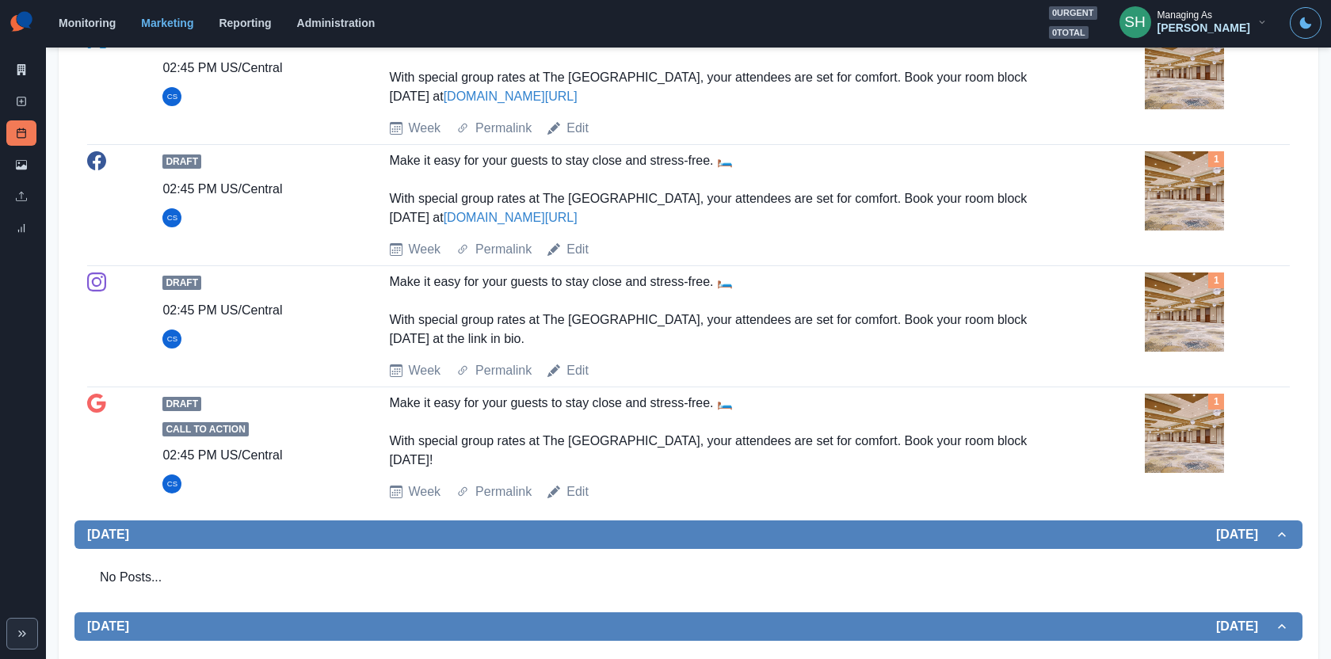
scroll to position [0, 0]
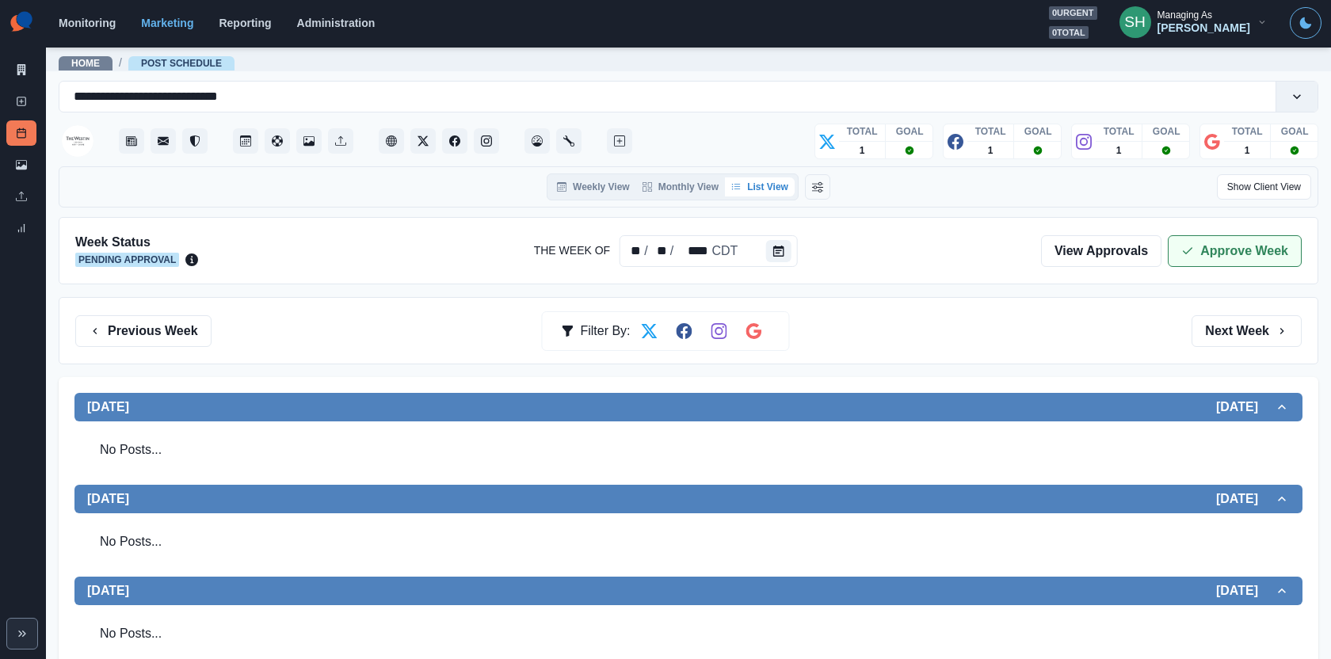
click at [1201, 241] on button "Approve Week" at bounding box center [1235, 251] width 134 height 32
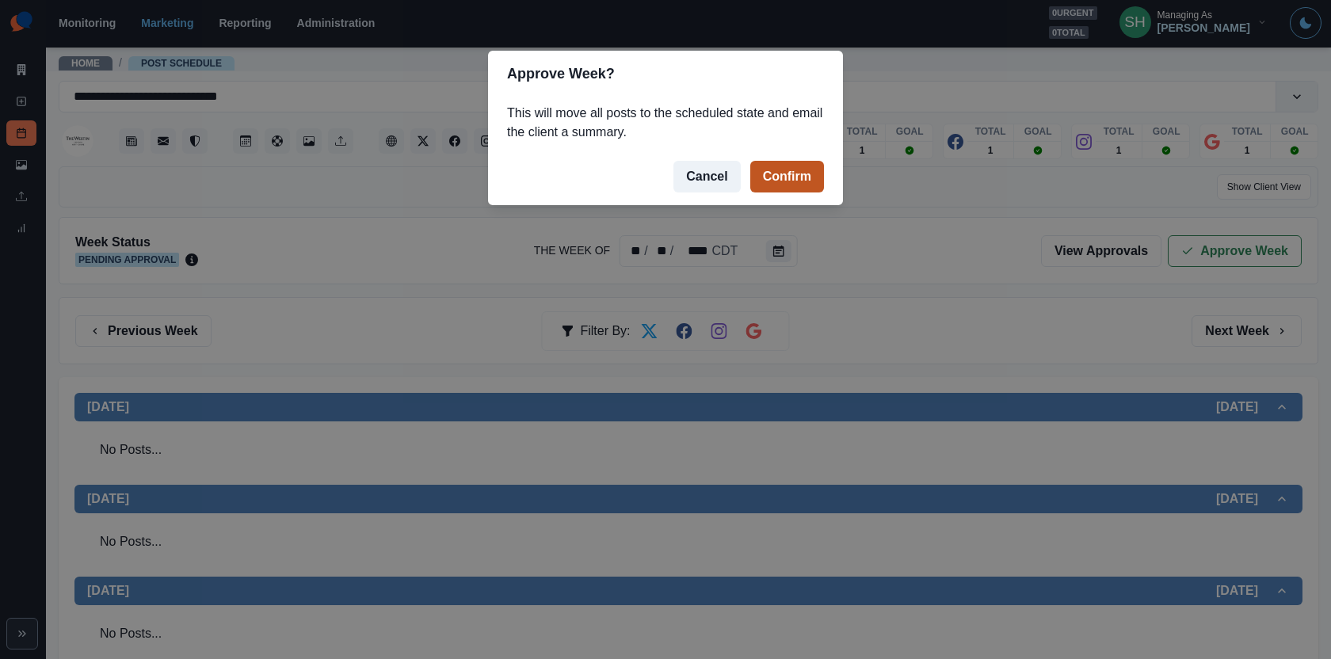
click at [765, 185] on button "Confirm" at bounding box center [787, 177] width 74 height 32
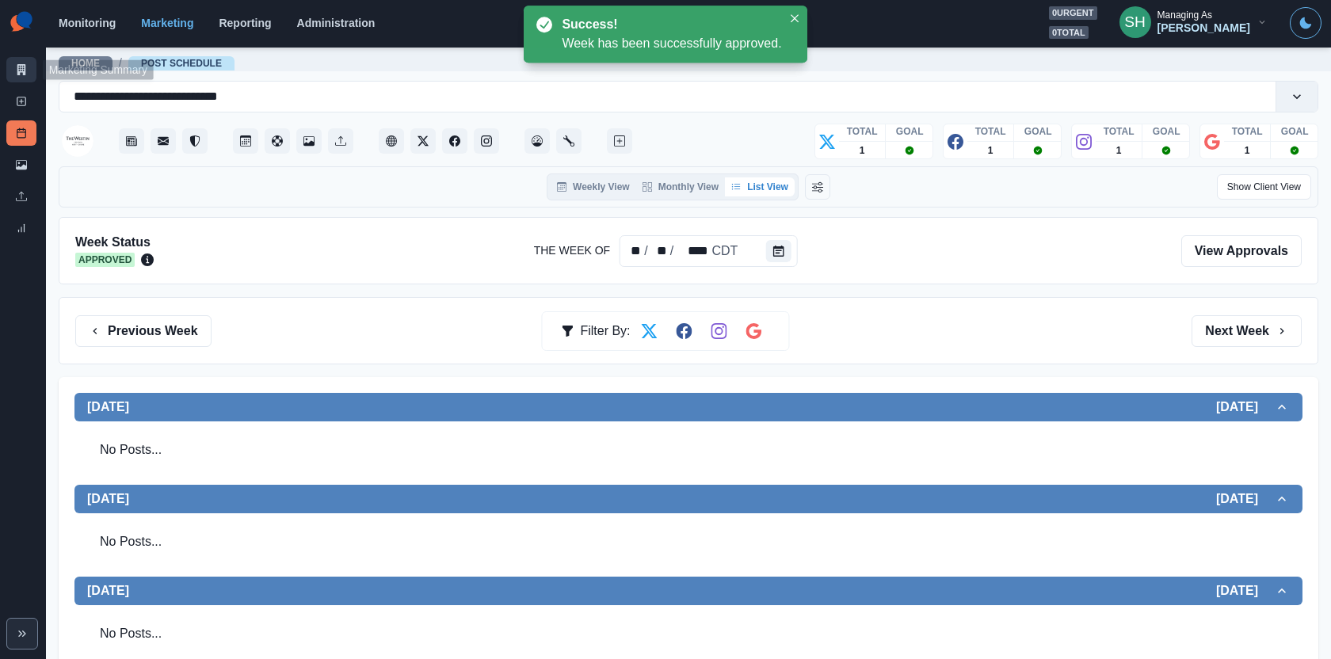
click at [18, 58] on link "Marketing Summary" at bounding box center [21, 69] width 30 height 25
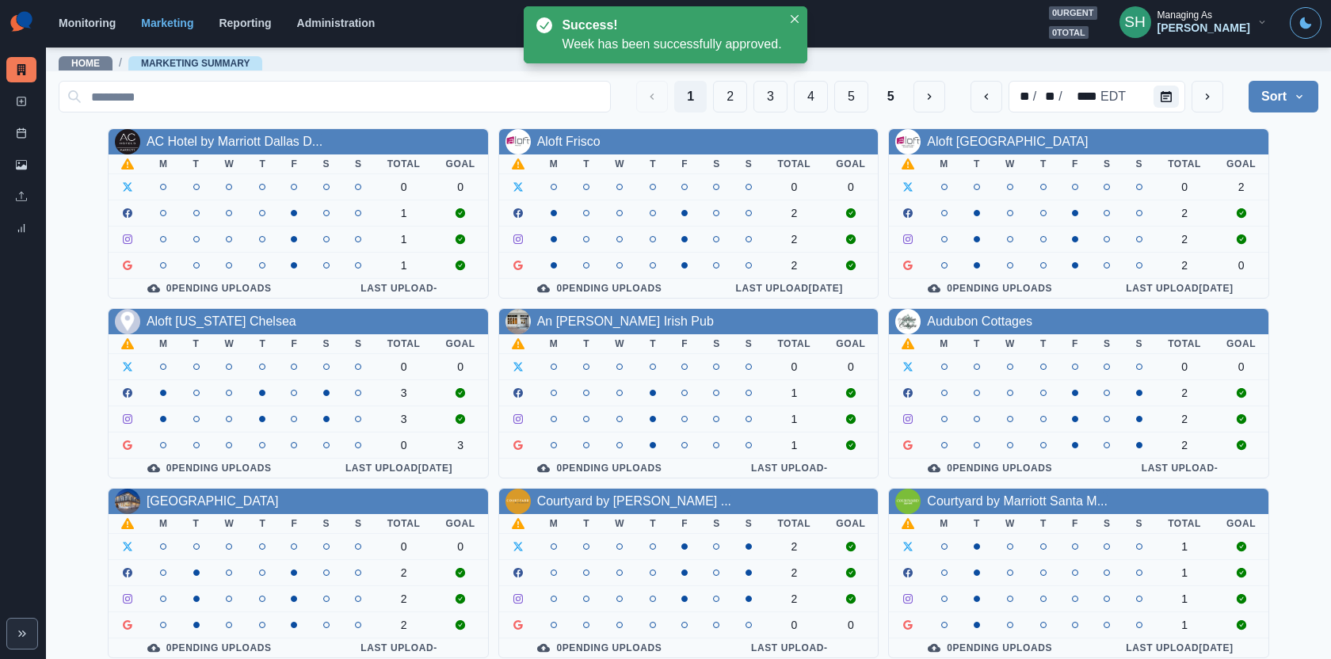
click at [200, 132] on div "AC Hotel by Marriott Dallas D..." at bounding box center [235, 141] width 176 height 19
click at [201, 142] on link "AC Hotel by Marriott Dallas D..." at bounding box center [235, 141] width 176 height 13
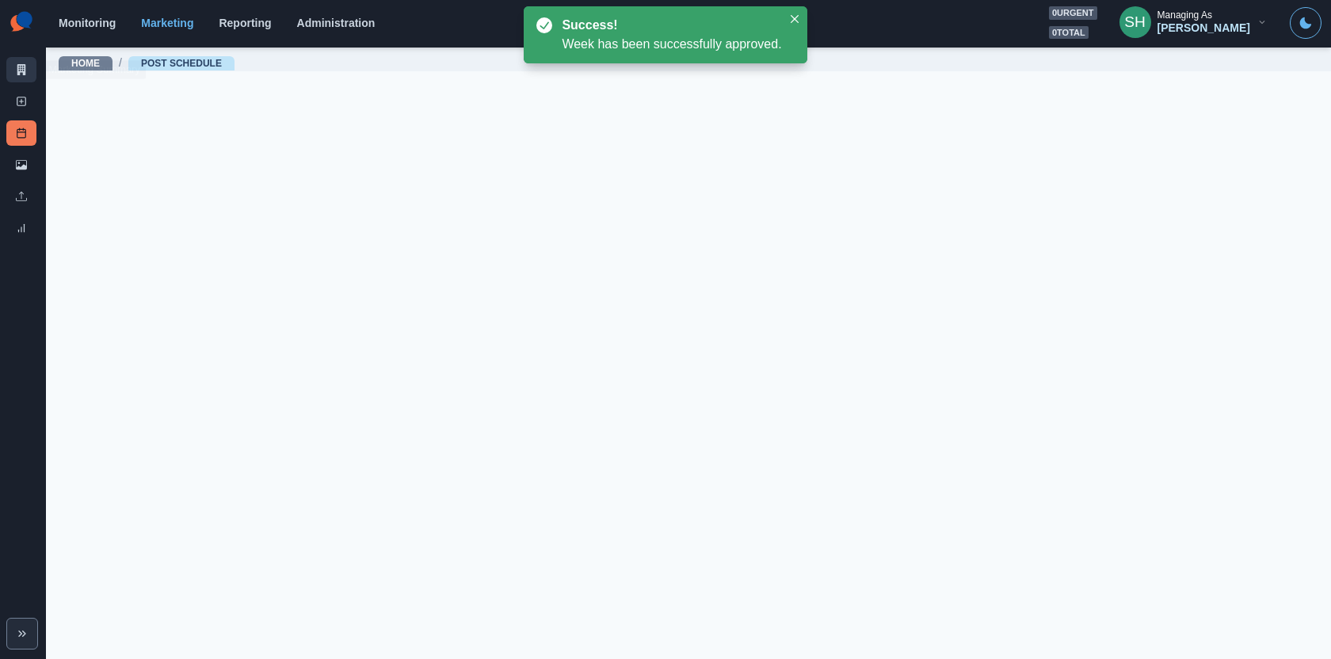
click at [27, 58] on link "Marketing Summary" at bounding box center [21, 69] width 30 height 25
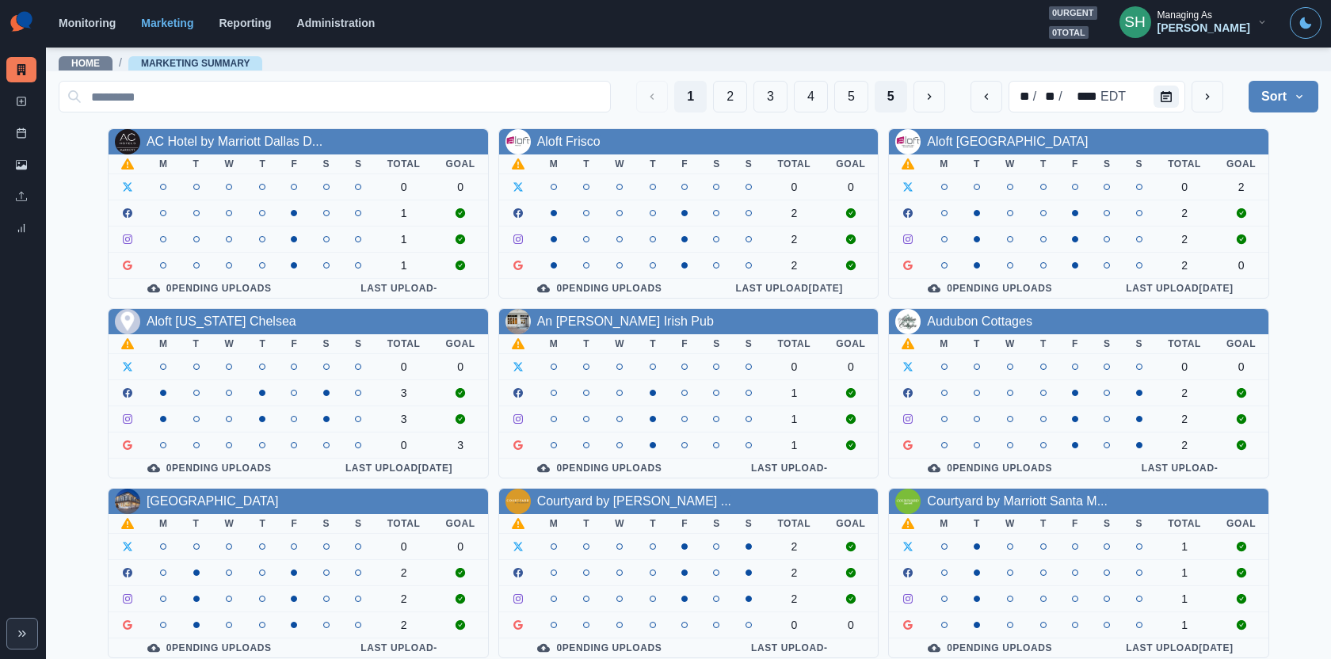
click at [887, 96] on button "5" at bounding box center [891, 97] width 32 height 32
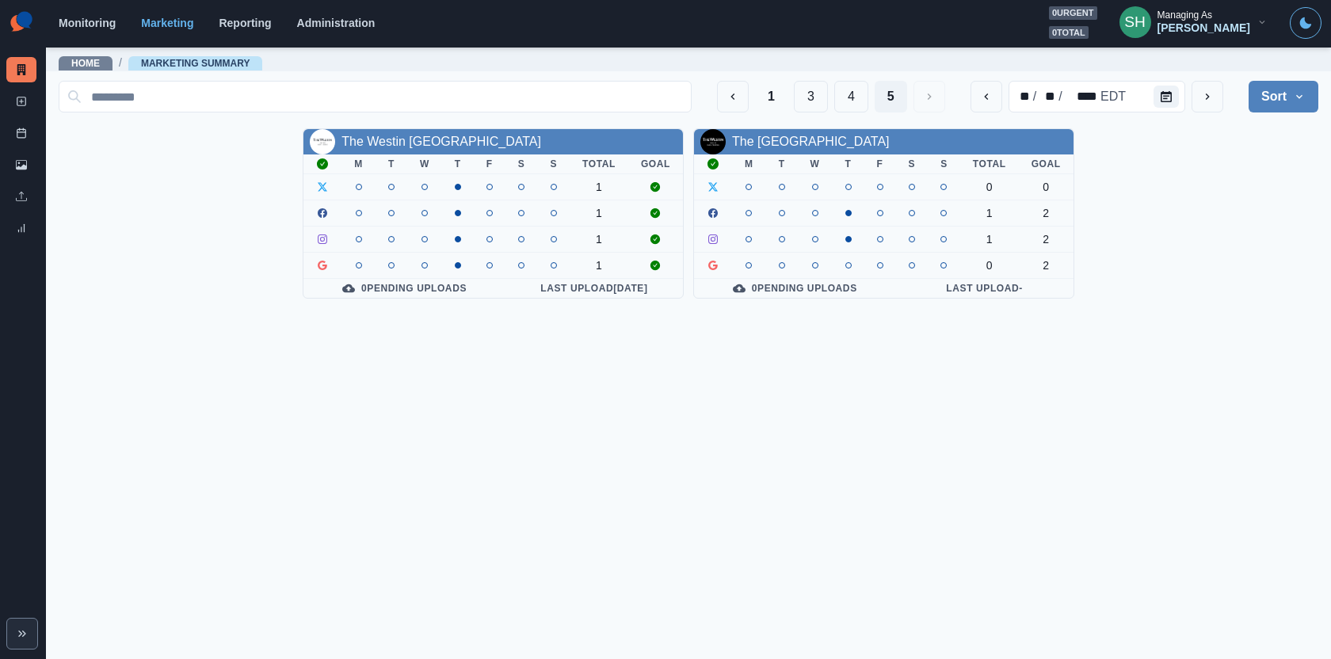
click at [1218, 34] on div "Crizalyn Servida" at bounding box center [1204, 27] width 93 height 13
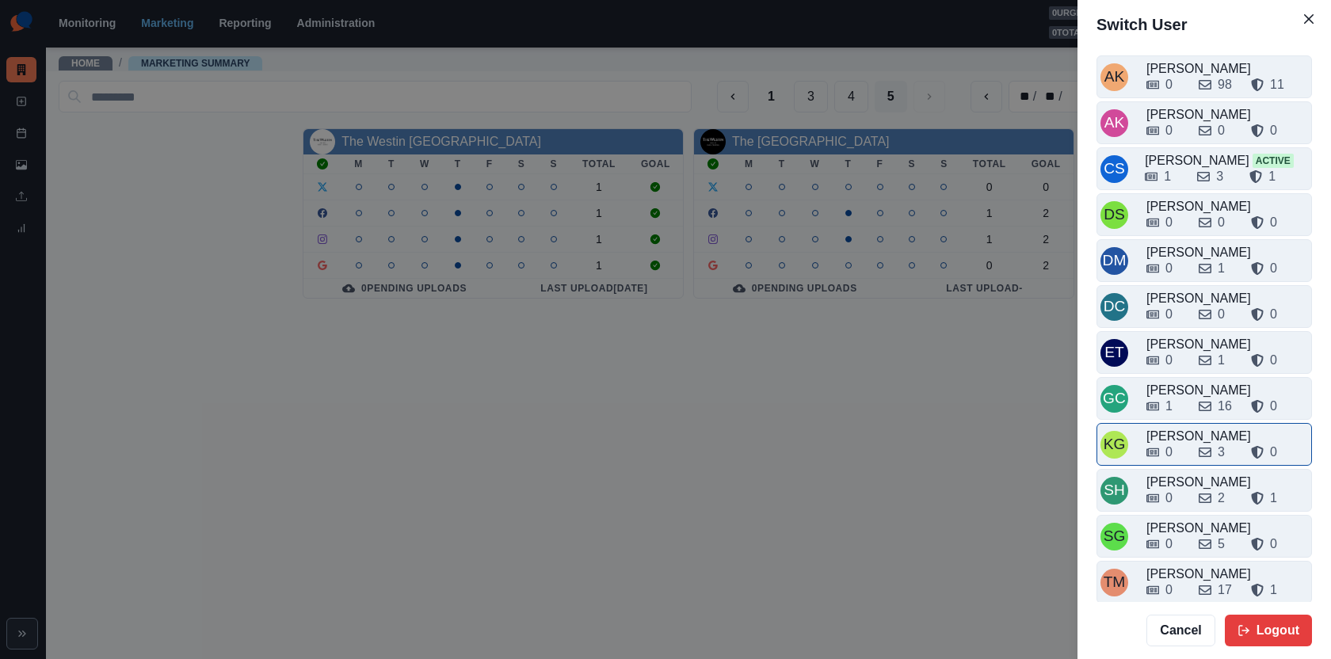
click at [1169, 437] on div "0 3 0" at bounding box center [1227, 449] width 162 height 25
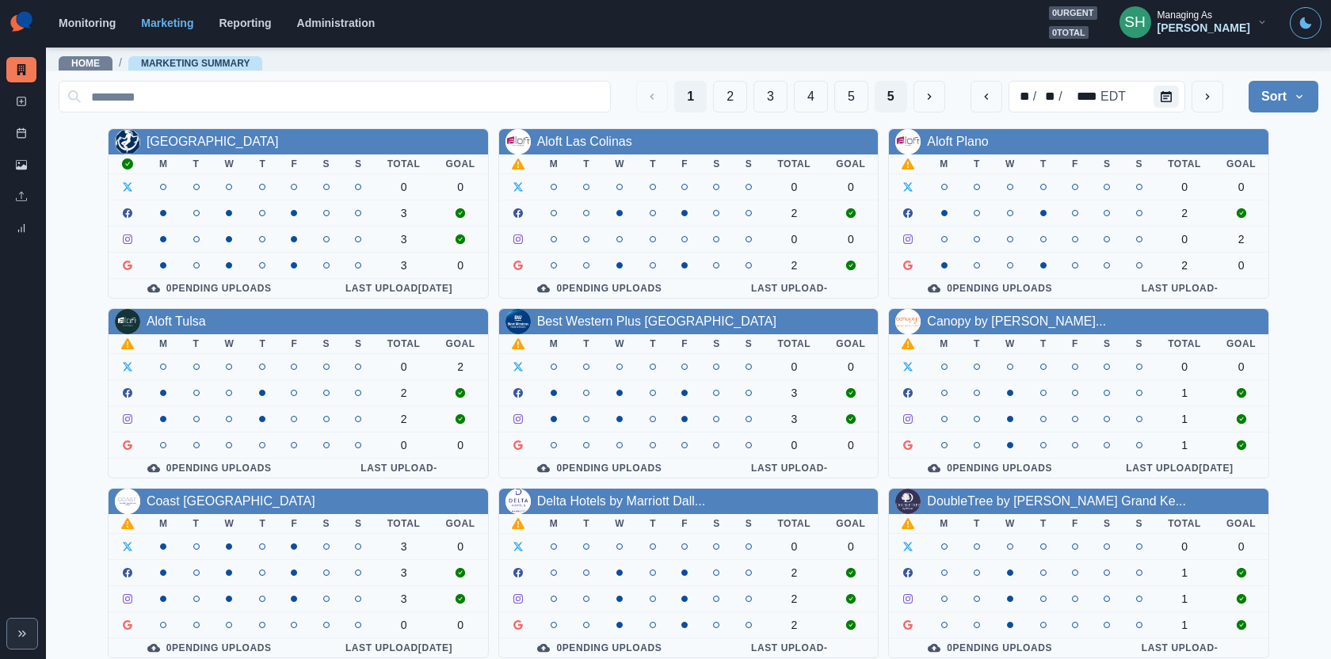
click at [898, 101] on button "5" at bounding box center [891, 97] width 32 height 32
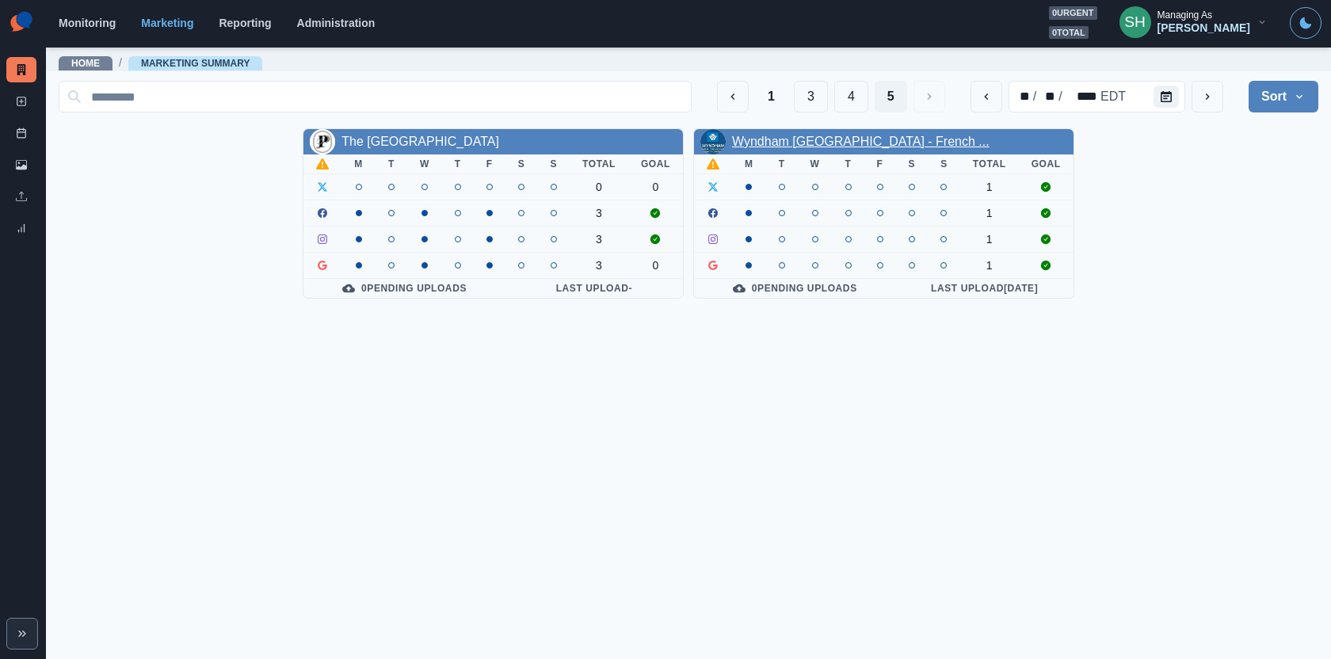
click at [860, 143] on link "Wyndham New Orleans - French ..." at bounding box center [861, 141] width 258 height 13
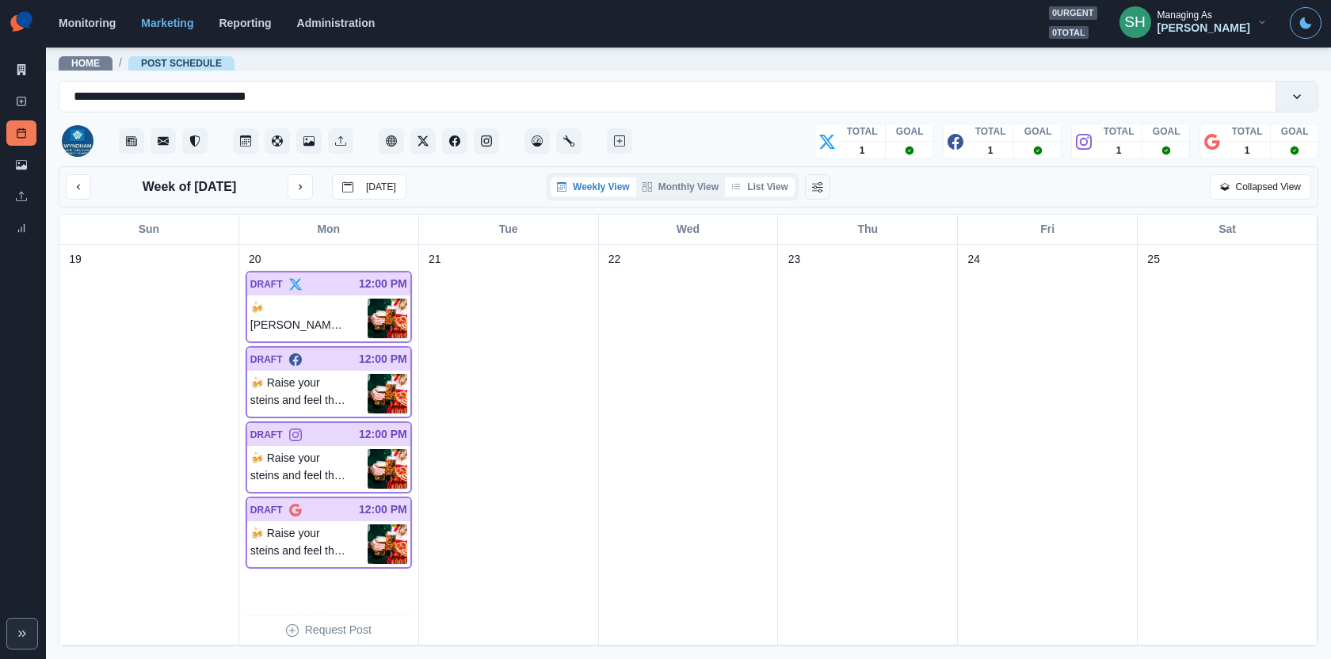
click at [752, 179] on button "List View" at bounding box center [760, 186] width 70 height 19
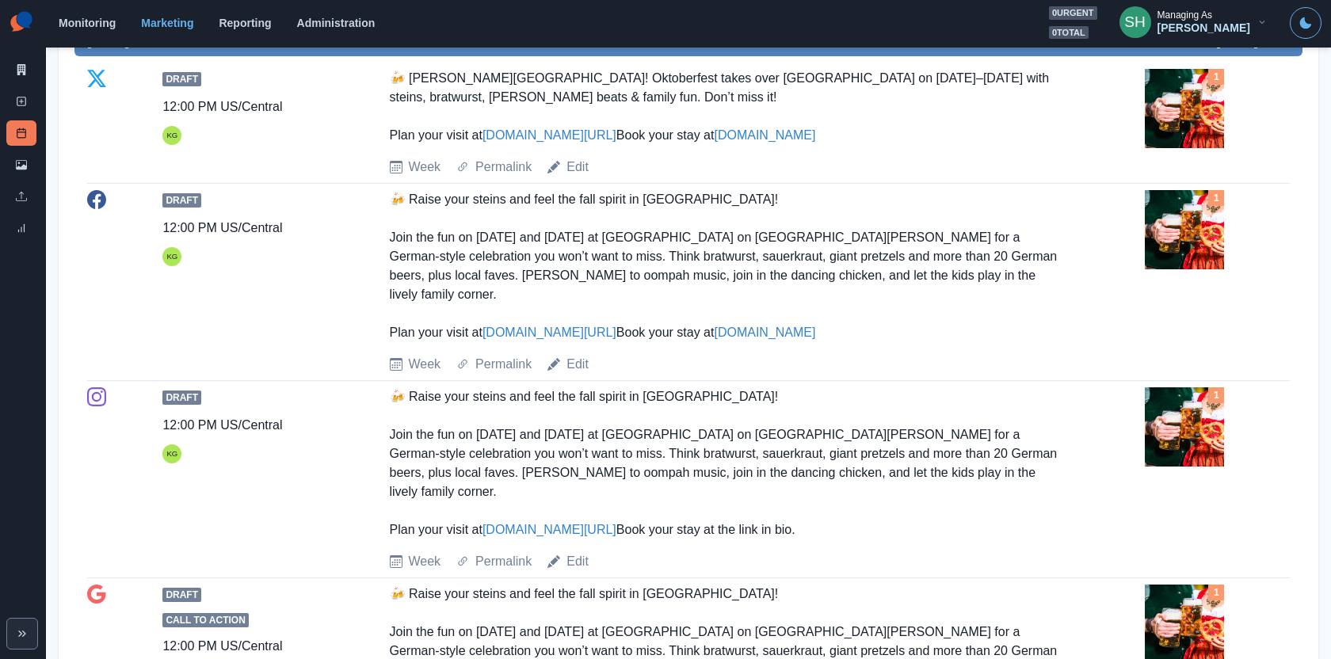
scroll to position [368, 0]
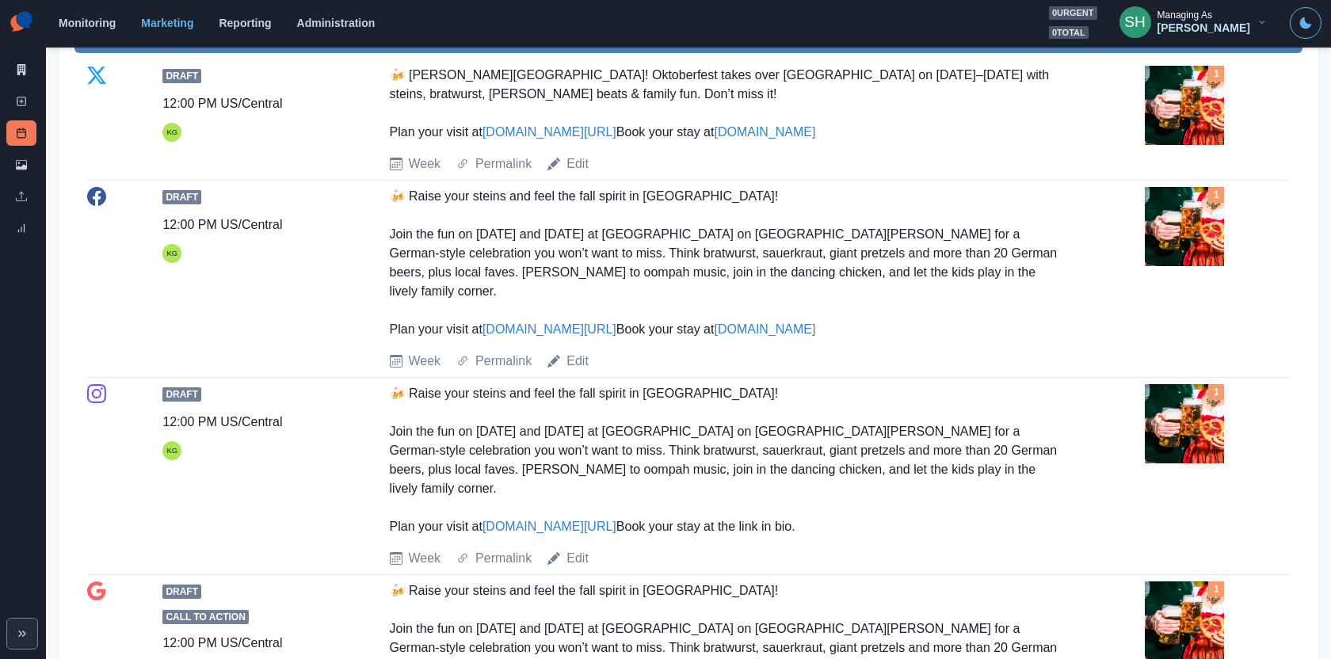
click at [1151, 257] on img at bounding box center [1184, 226] width 79 height 79
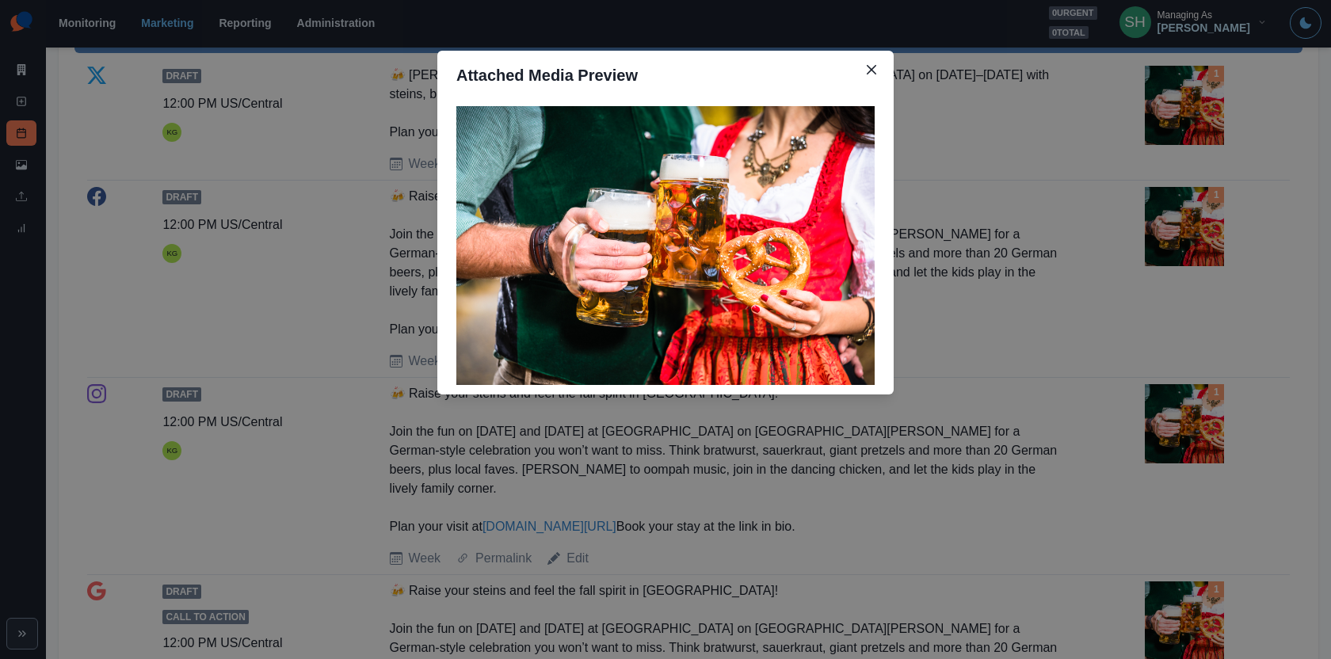
click at [1151, 257] on div "Attached Media Preview" at bounding box center [665, 329] width 1331 height 659
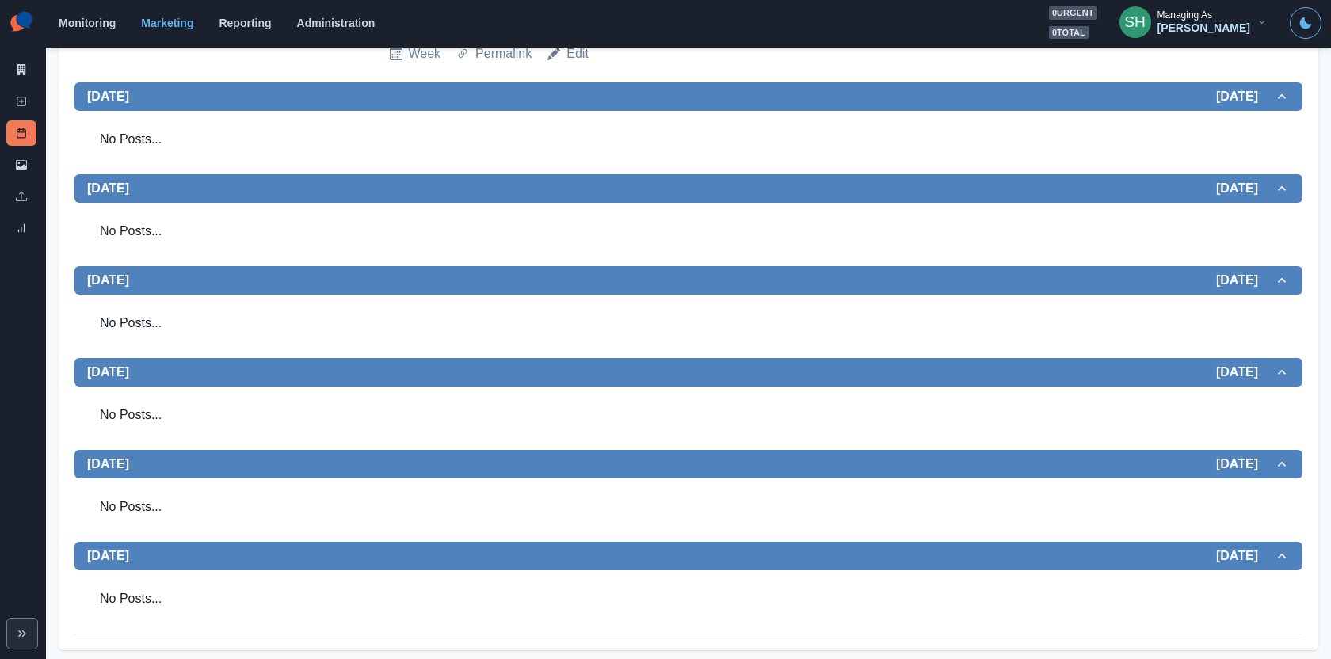
scroll to position [0, 0]
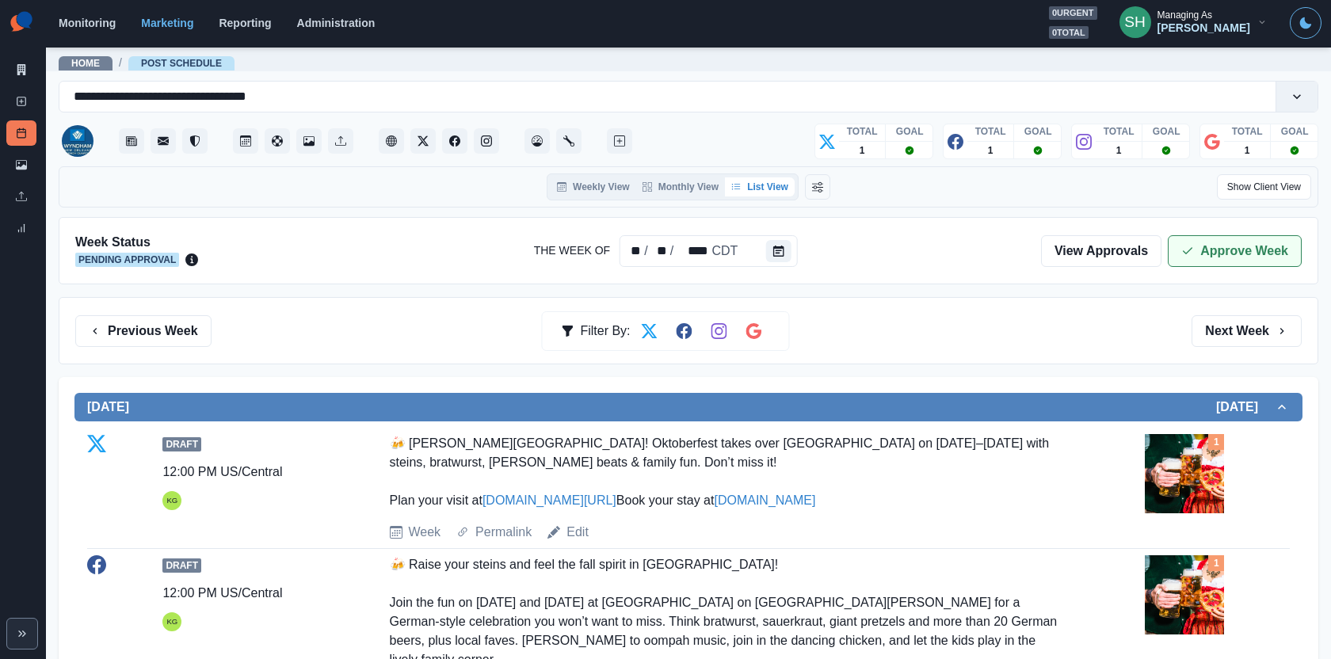
click at [1239, 238] on button "Approve Week" at bounding box center [1235, 251] width 134 height 32
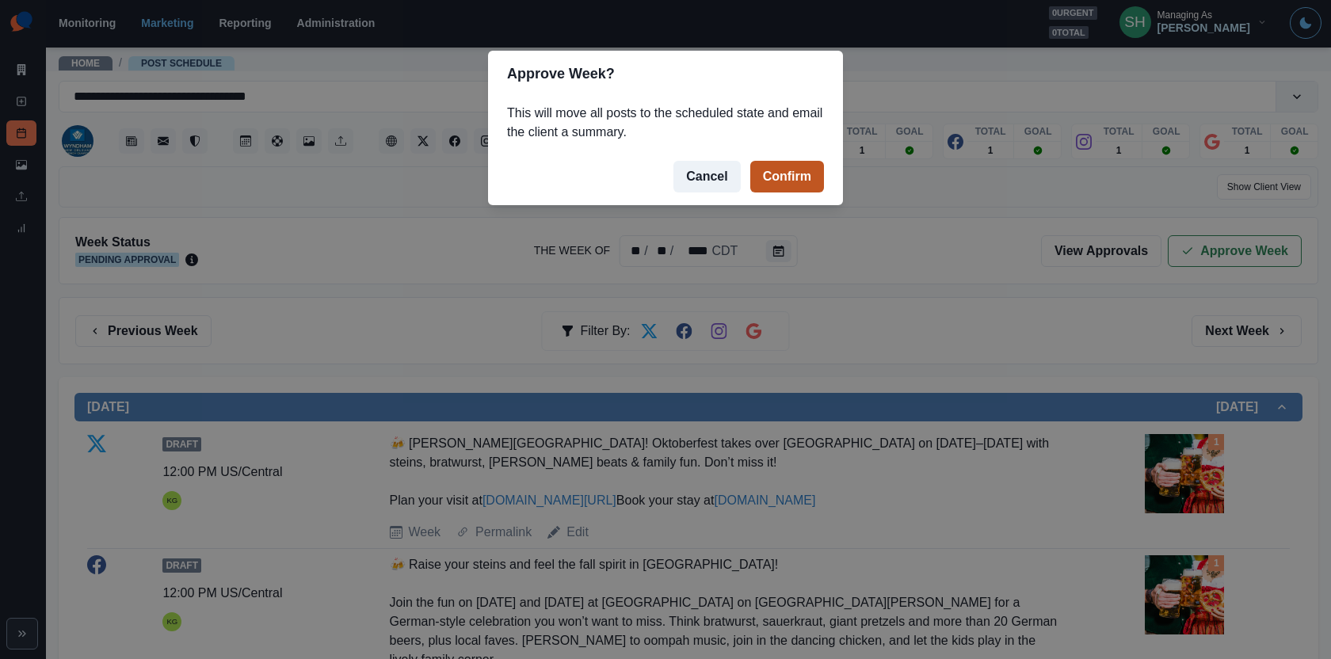
click at [790, 174] on button "Confirm" at bounding box center [787, 177] width 74 height 32
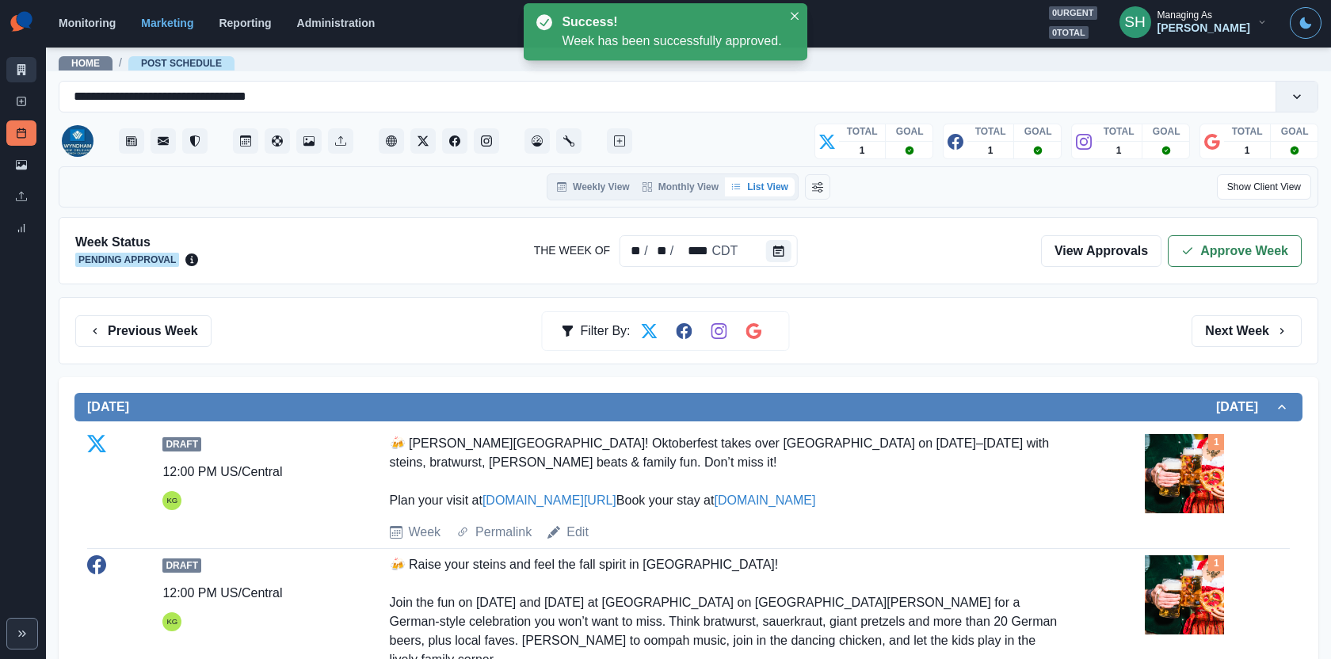
click at [17, 63] on link "Marketing Summary" at bounding box center [21, 69] width 30 height 25
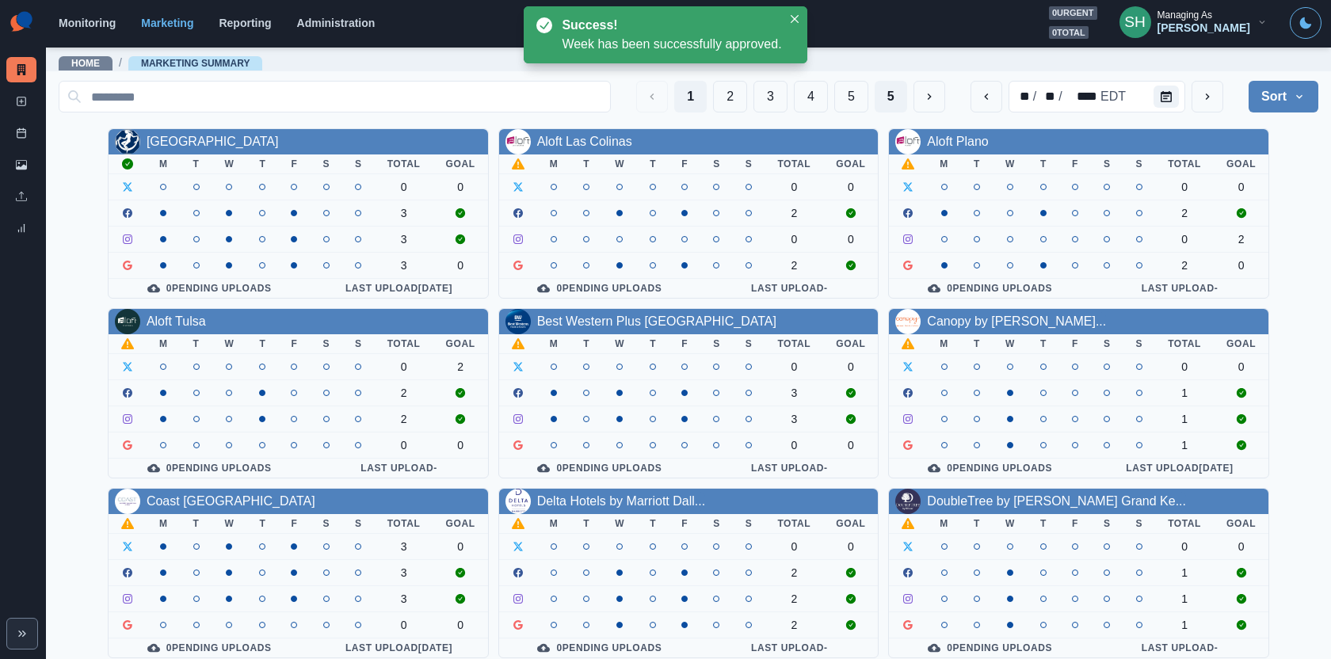
click at [898, 90] on button "5" at bounding box center [891, 97] width 32 height 32
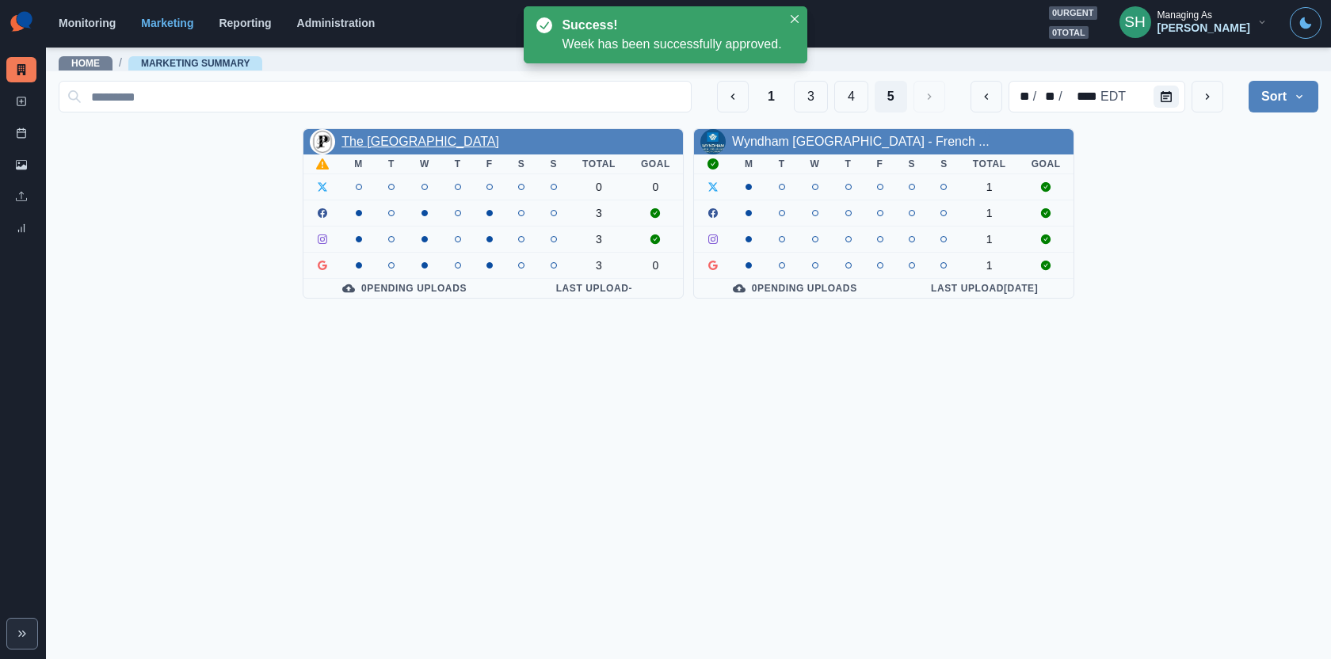
click at [367, 136] on link "The Pelham Hotel" at bounding box center [420, 141] width 158 height 13
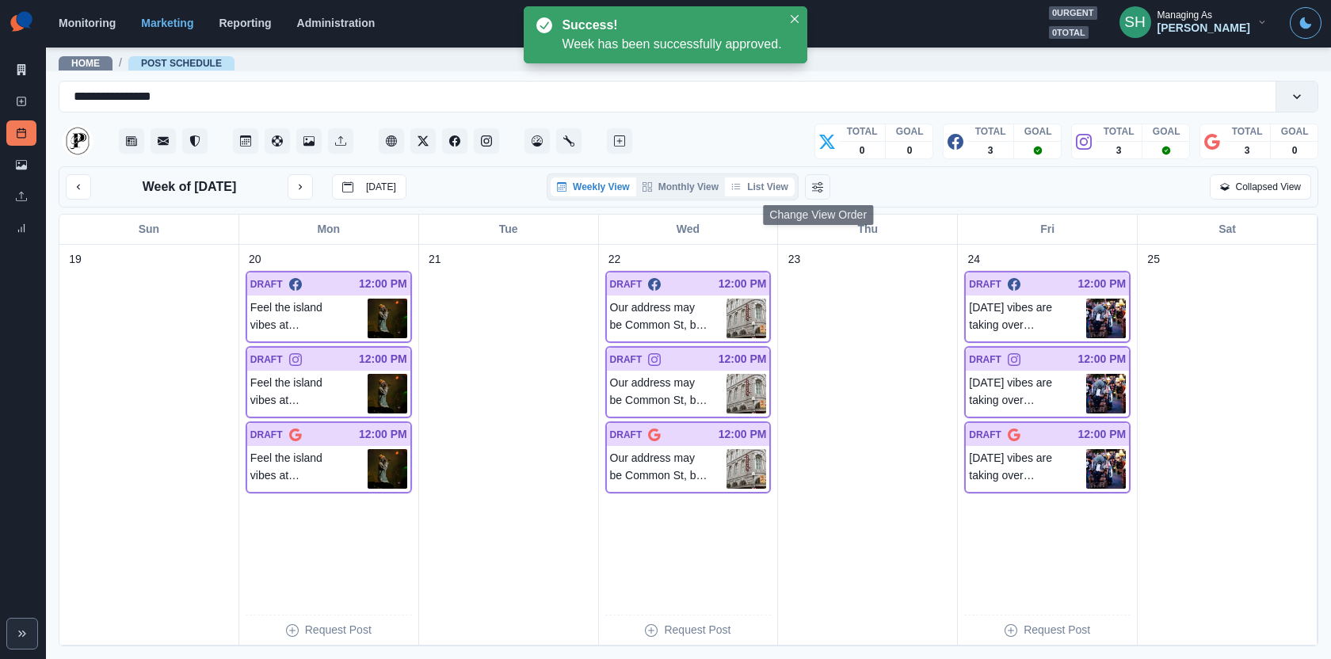
click at [775, 181] on button "List View" at bounding box center [760, 186] width 70 height 19
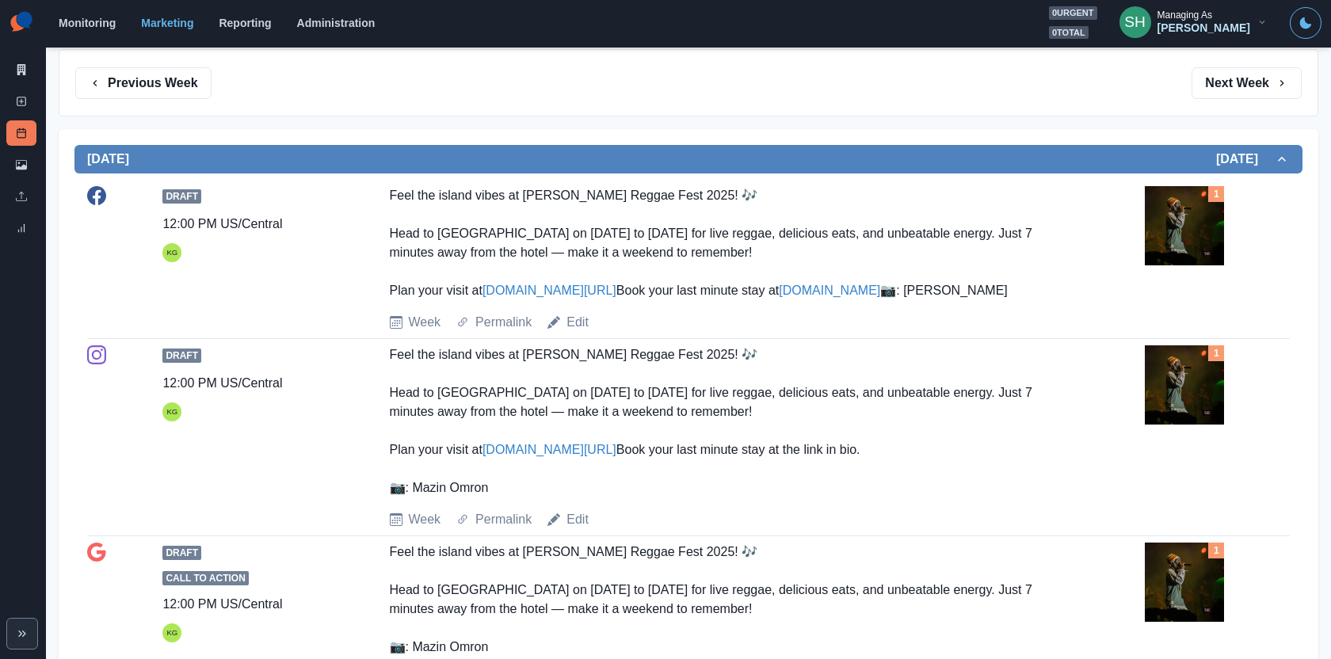
scroll to position [256, 0]
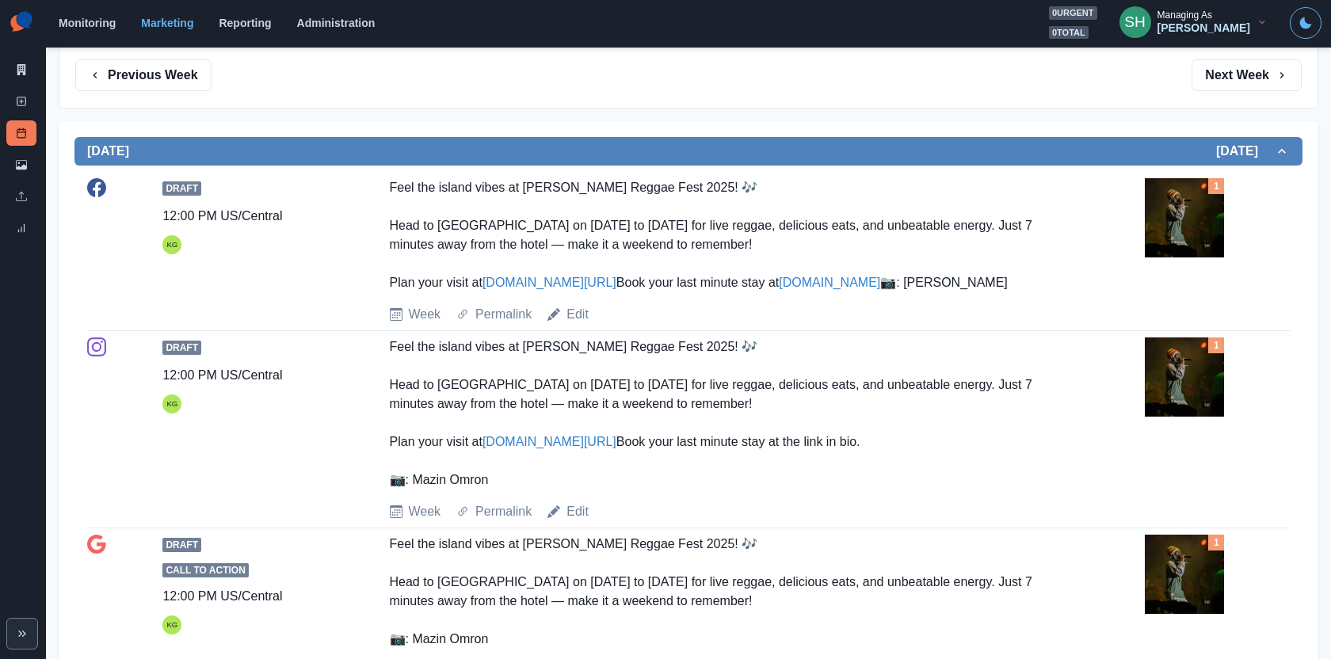
click at [1200, 219] on img at bounding box center [1184, 217] width 79 height 79
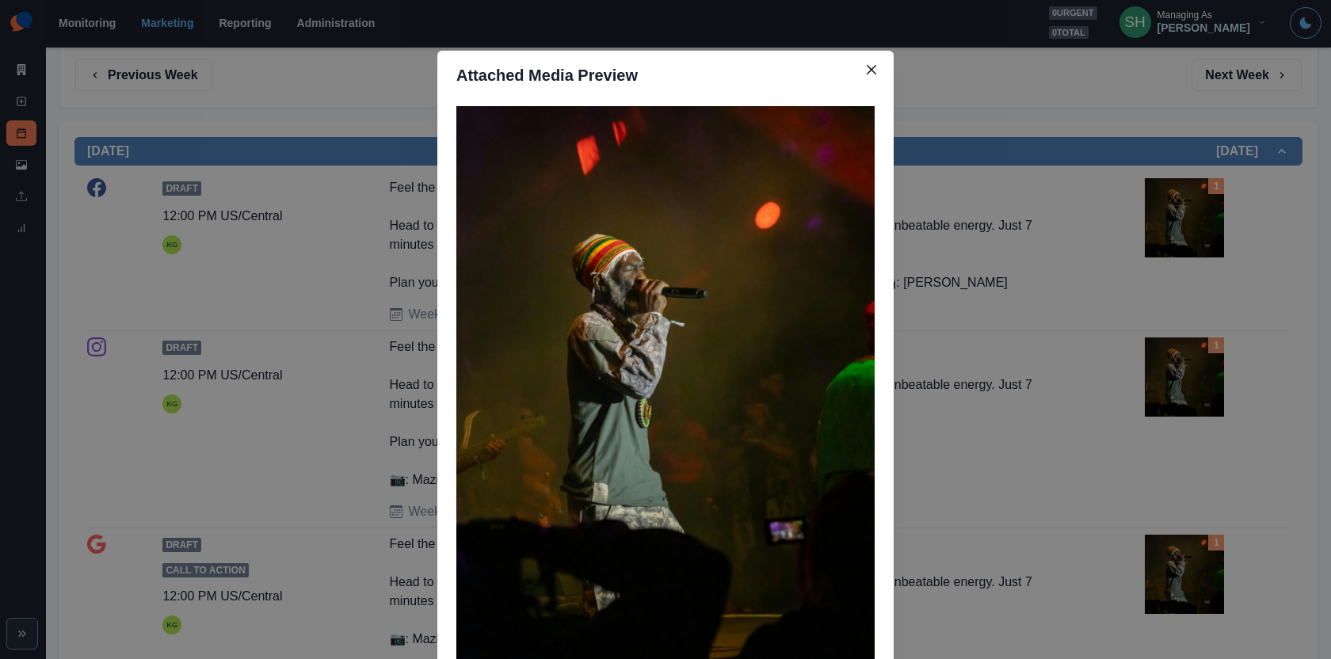
click at [1127, 284] on div "Attached Media Preview" at bounding box center [665, 329] width 1331 height 659
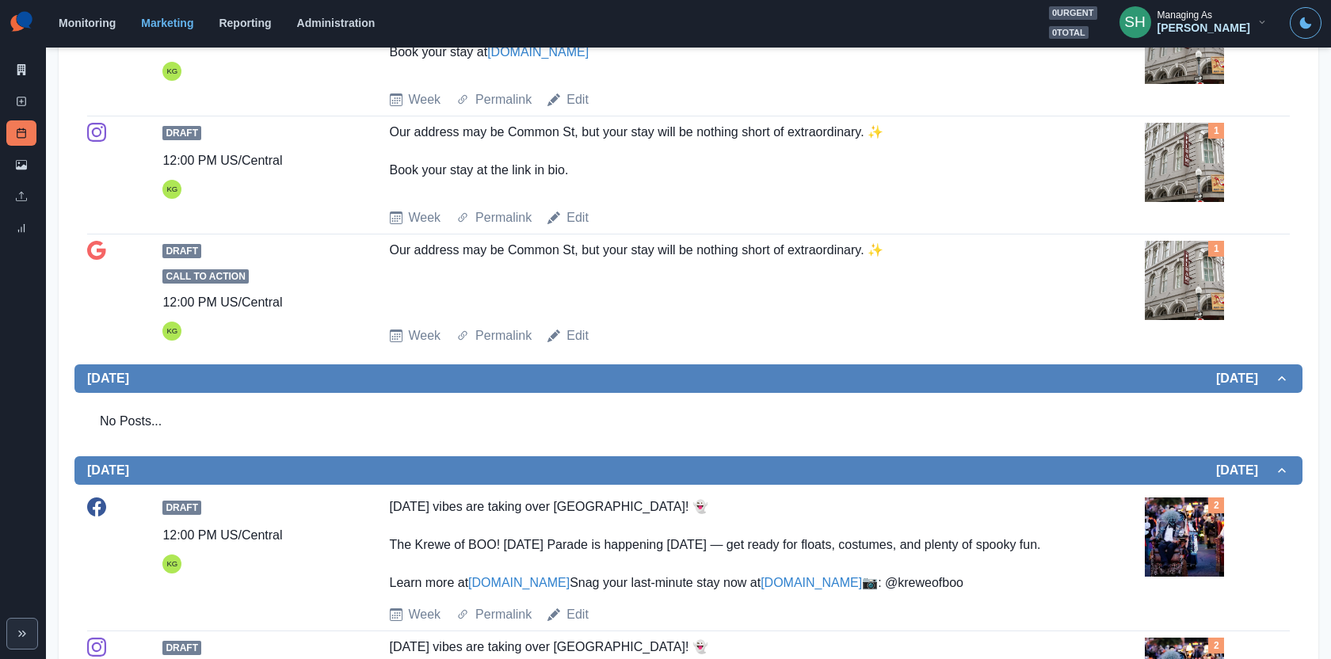
scroll to position [1068, 0]
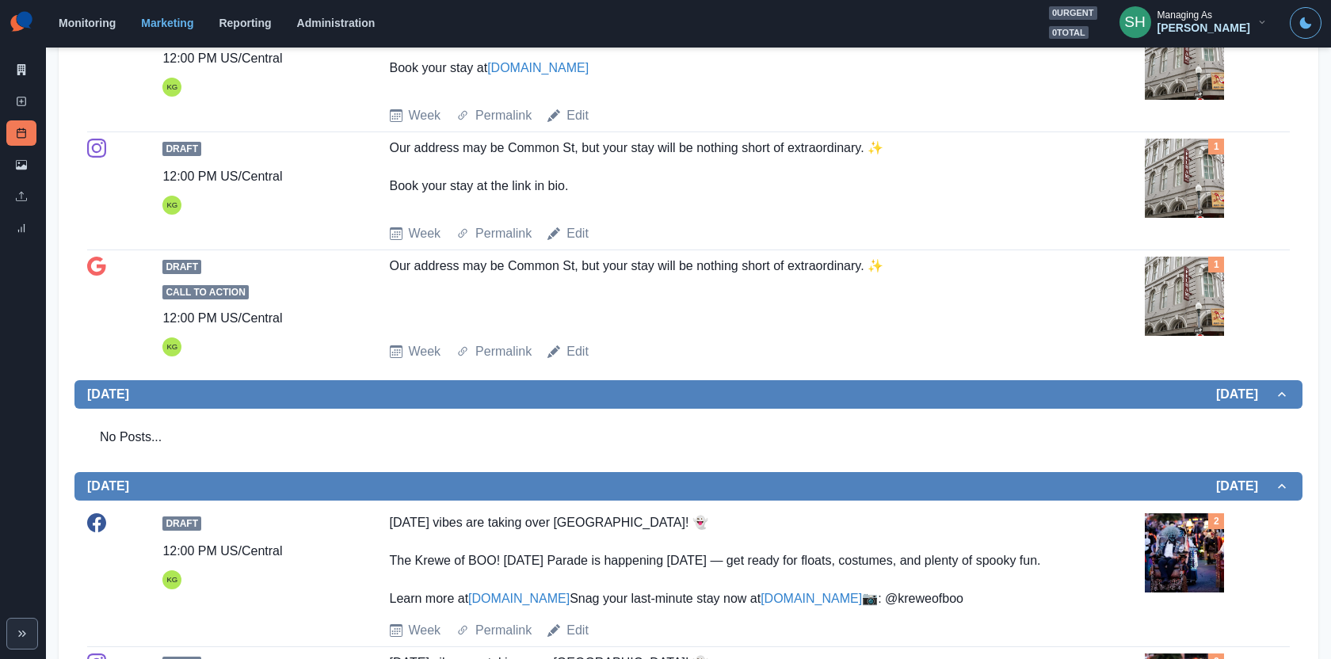
click at [1163, 218] on img at bounding box center [1184, 178] width 79 height 79
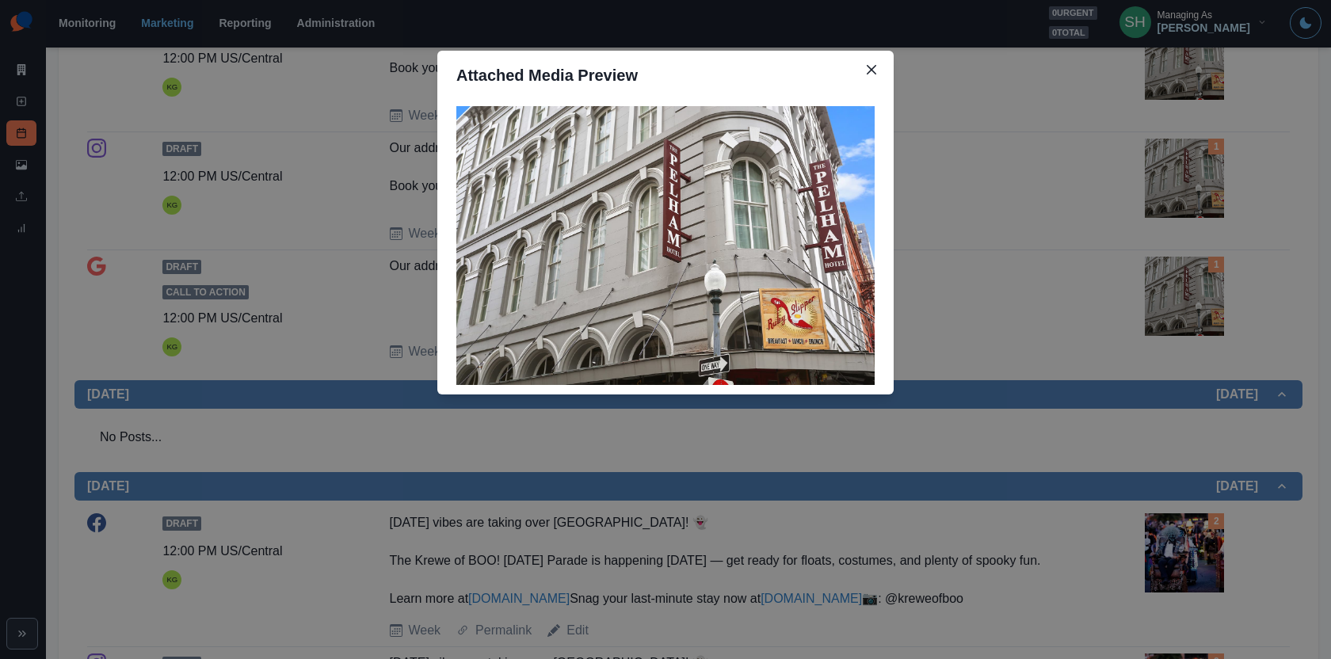
click at [1033, 281] on div "Attached Media Preview" at bounding box center [665, 329] width 1331 height 659
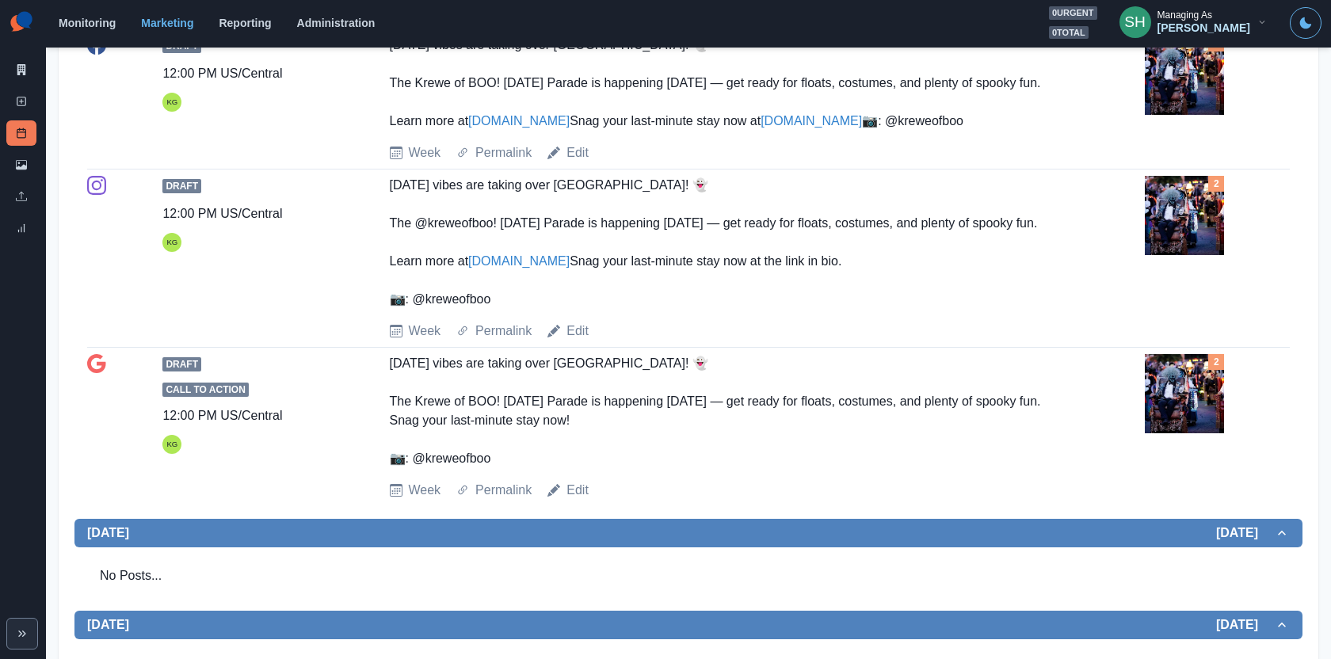
scroll to position [1547, 0]
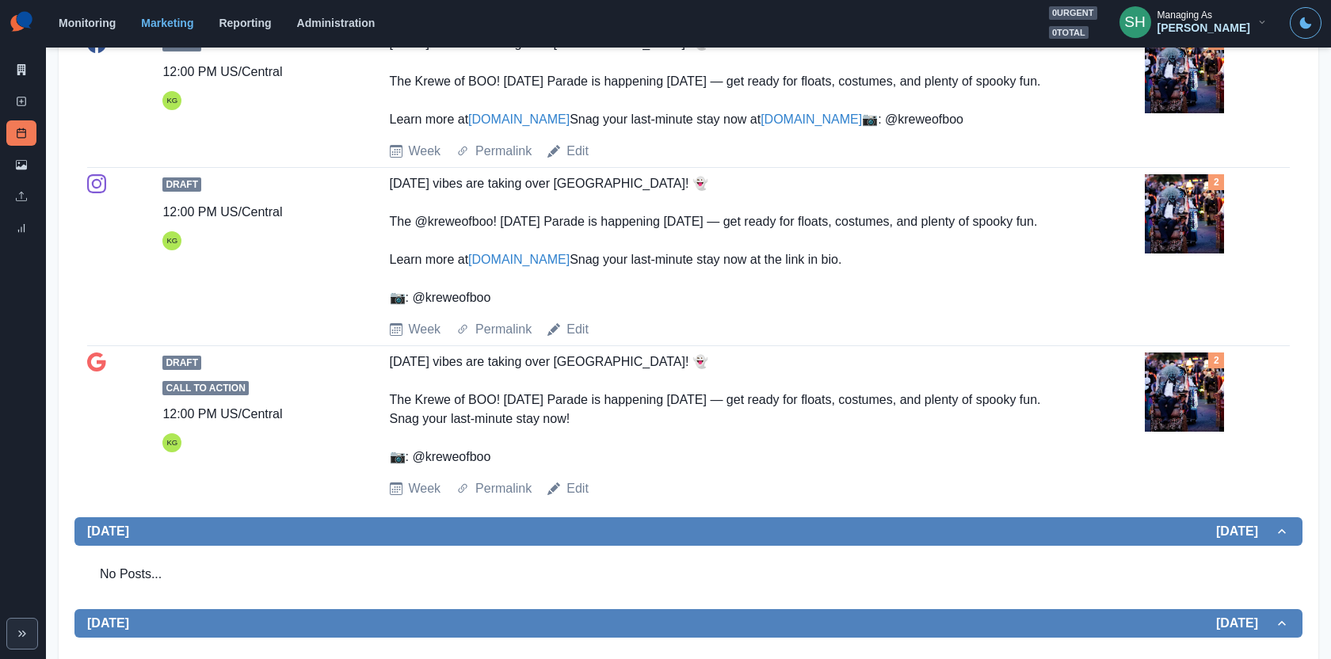
click at [1161, 113] on img at bounding box center [1184, 73] width 79 height 79
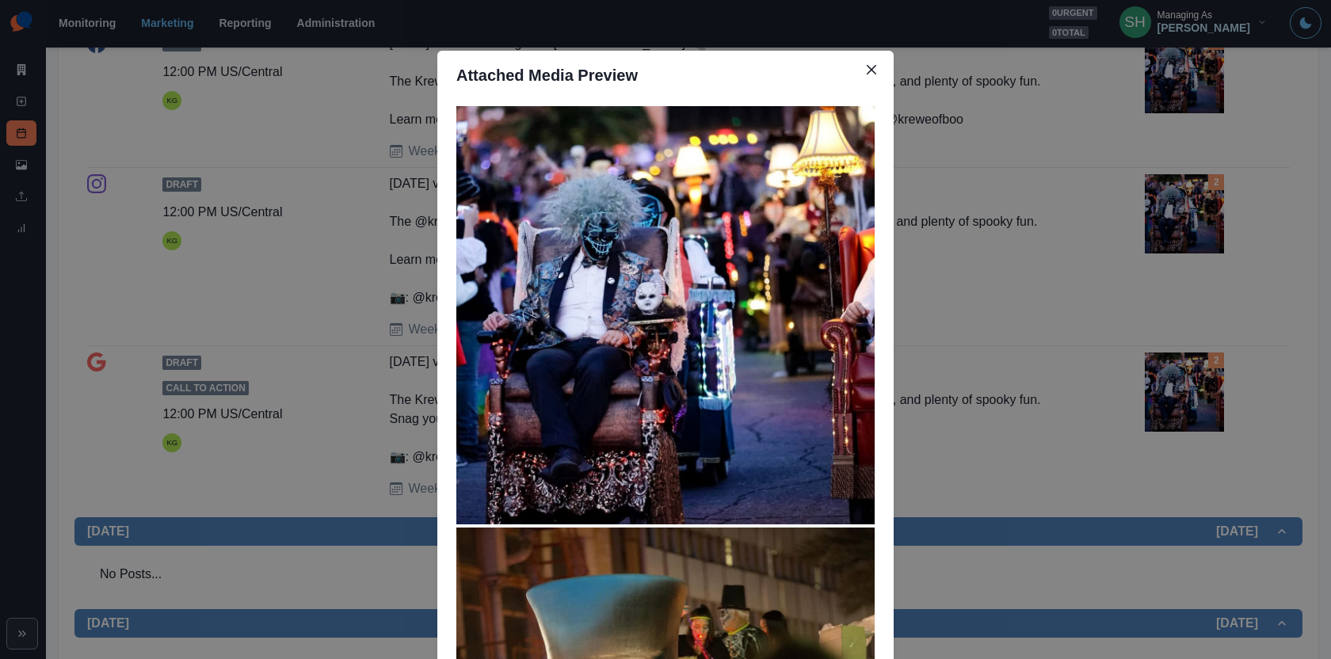
scroll to position [346, 0]
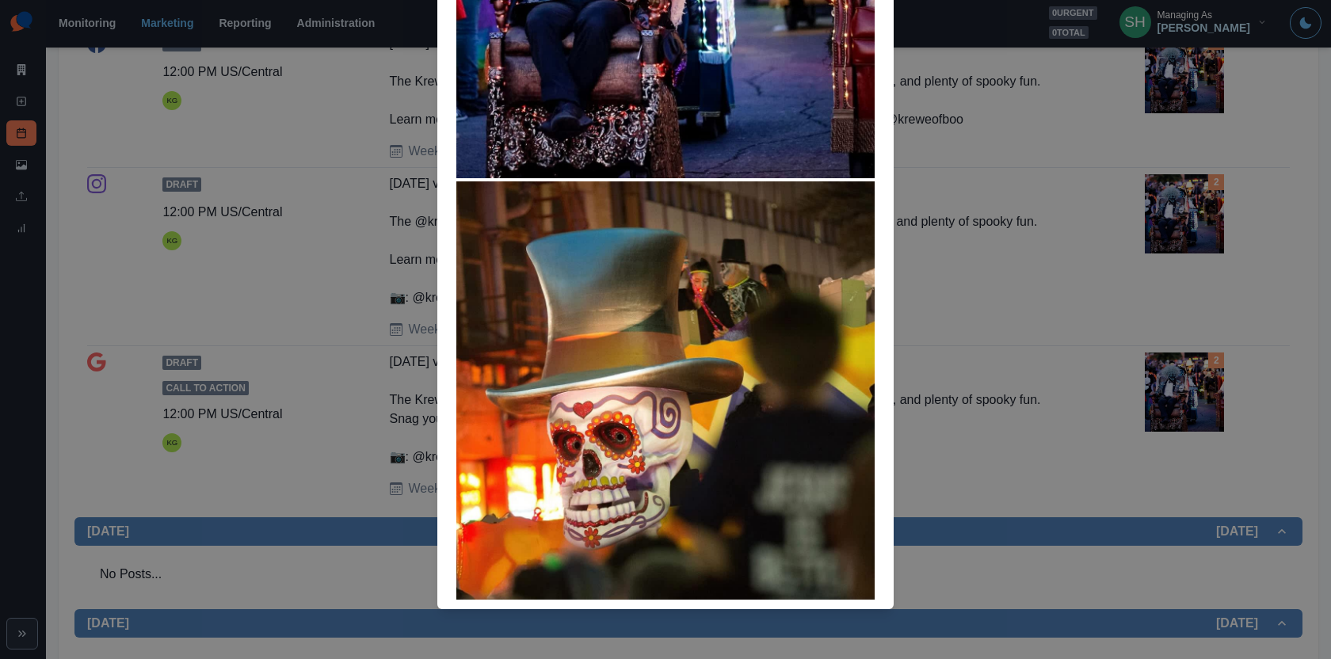
click at [984, 269] on div "Attached Media Preview" at bounding box center [665, 329] width 1331 height 659
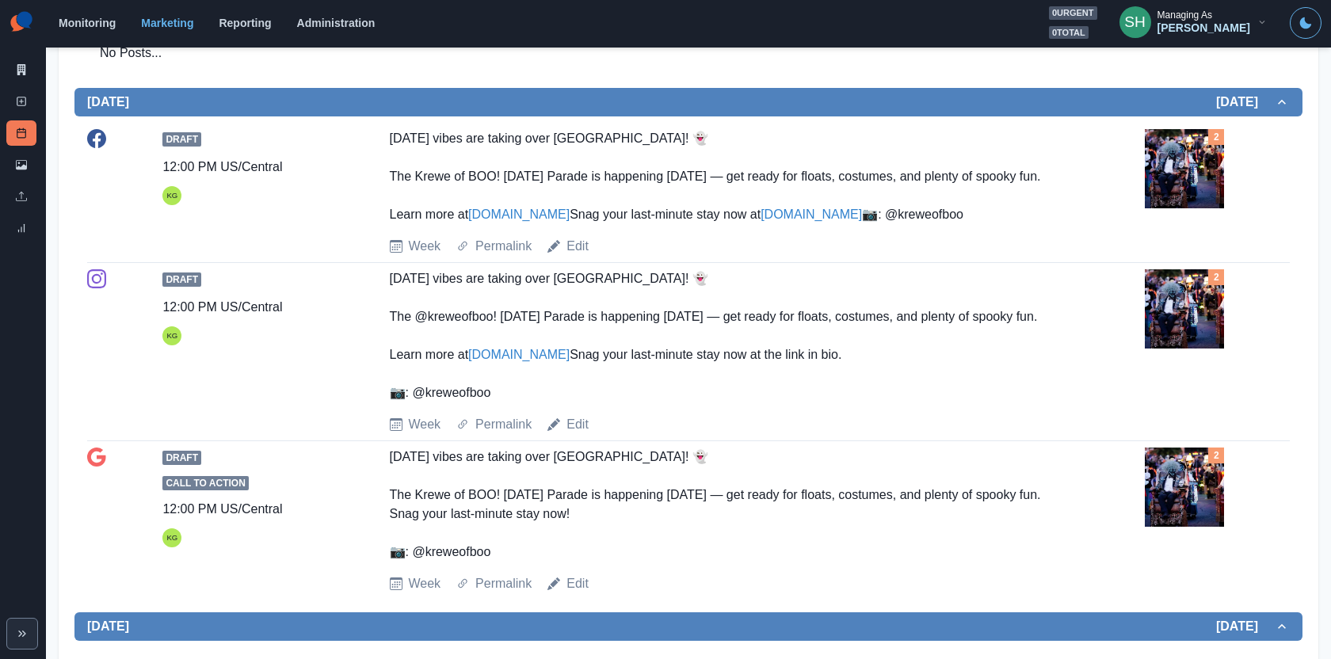
scroll to position [1390, 0]
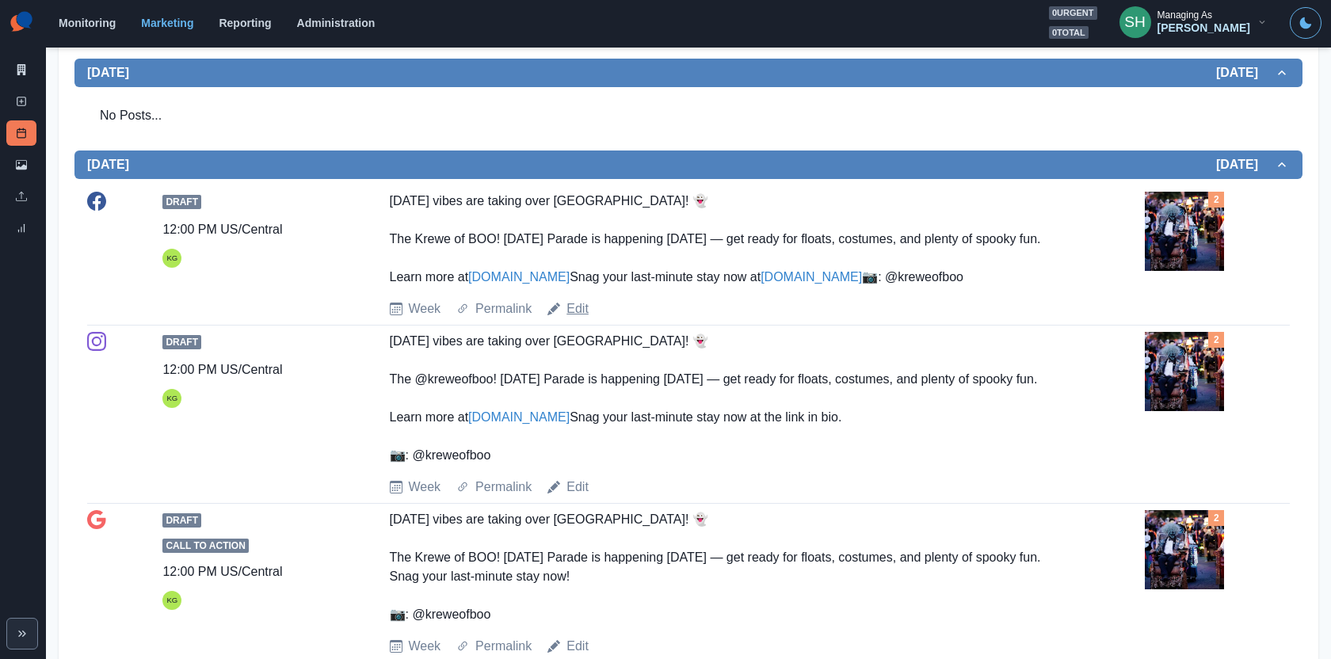
click at [582, 319] on link "Edit" at bounding box center [578, 308] width 22 height 19
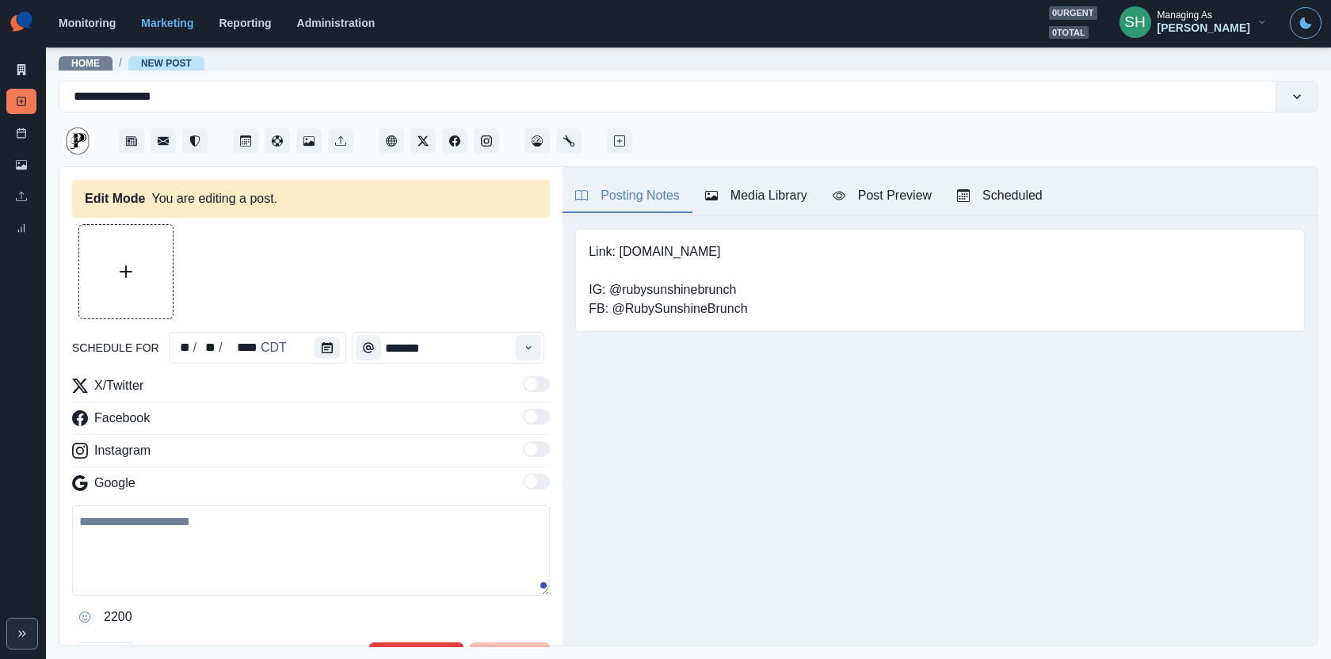
type input "********"
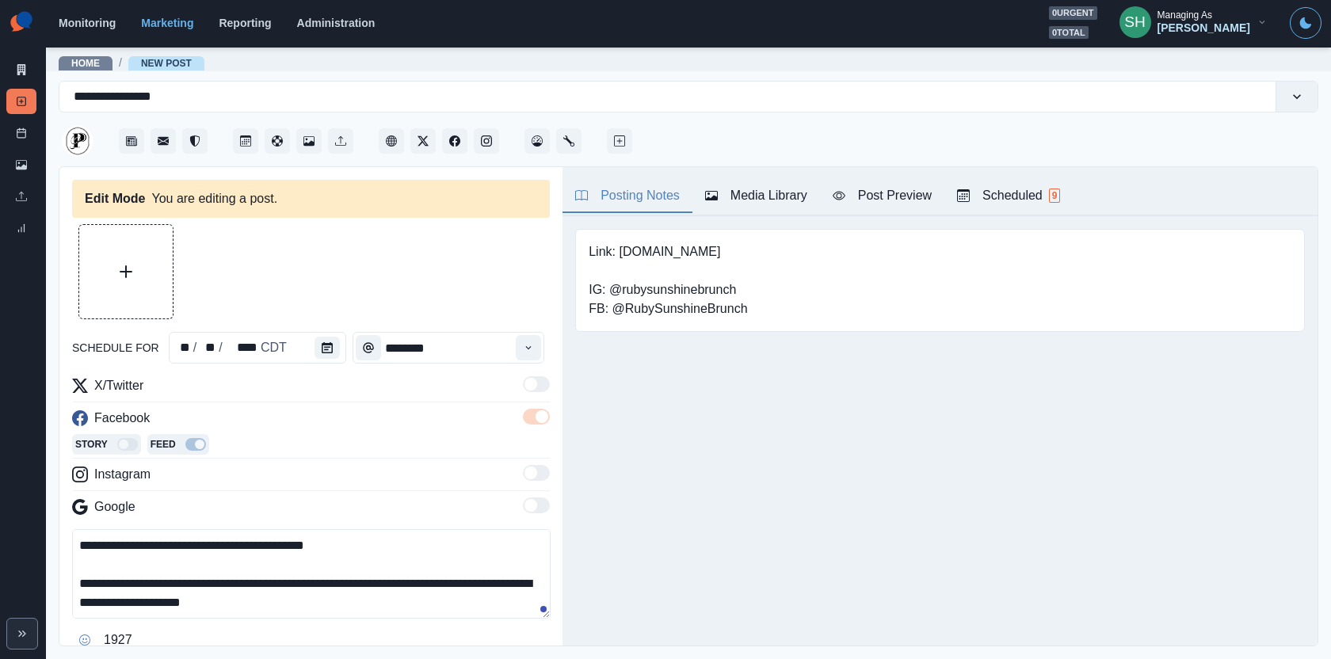
click at [731, 185] on button "Media Library" at bounding box center [756, 196] width 128 height 33
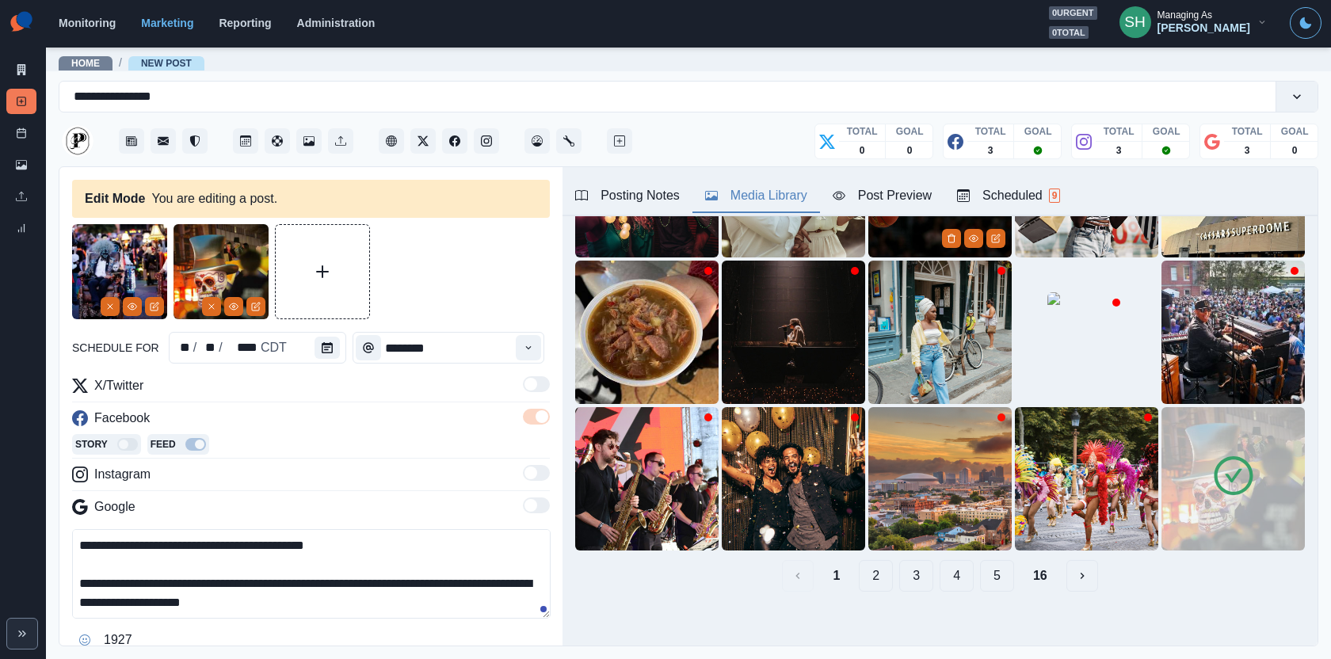
scroll to position [197, 0]
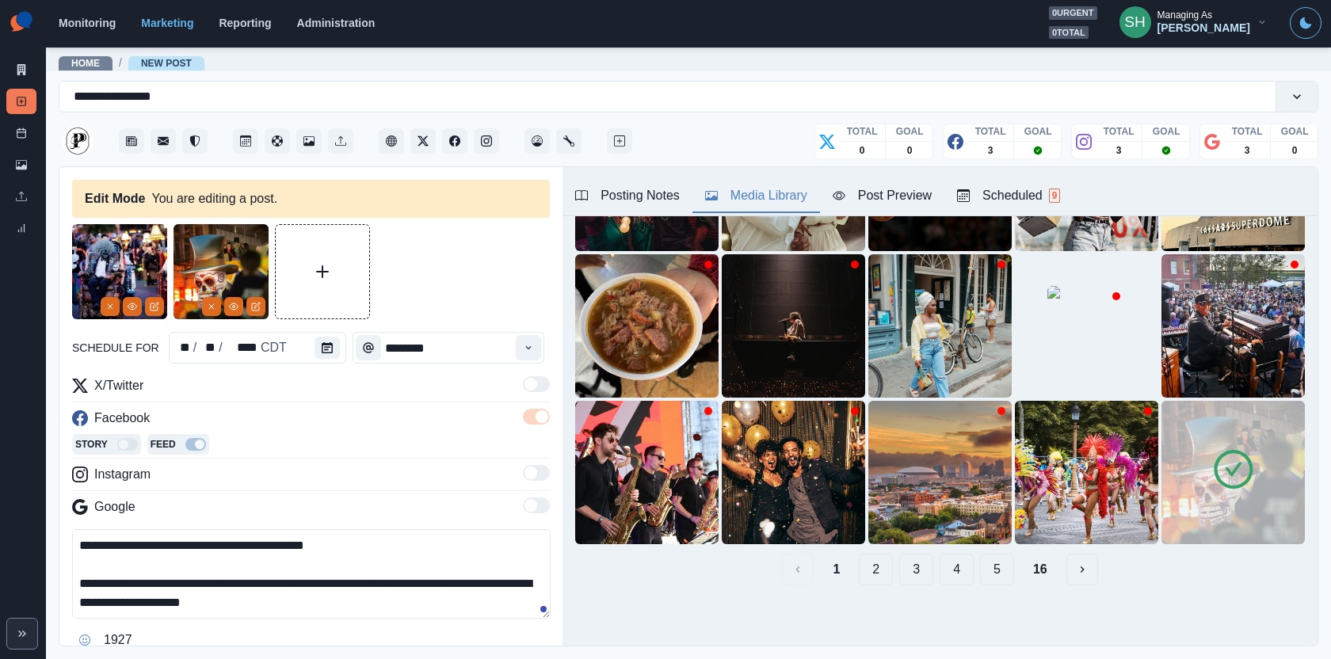
click at [1276, 452] on img at bounding box center [1233, 472] width 143 height 143
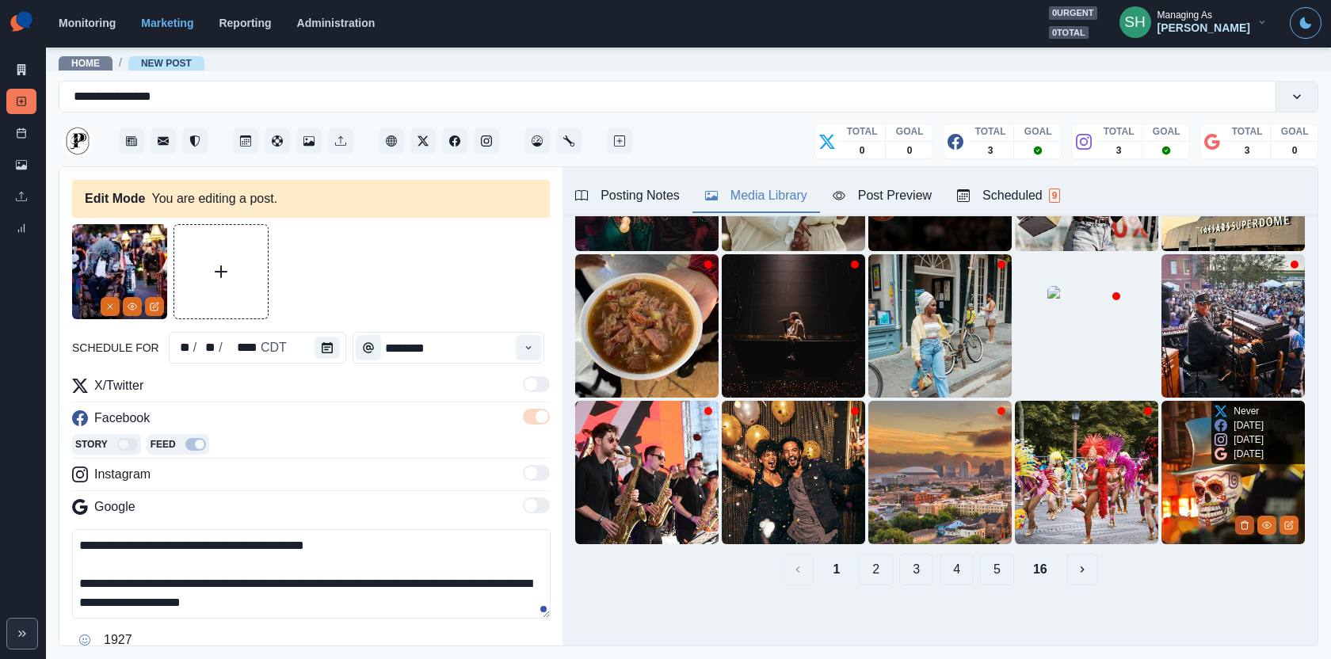
click at [1246, 526] on icon "Delete Media" at bounding box center [1245, 526] width 10 height 10
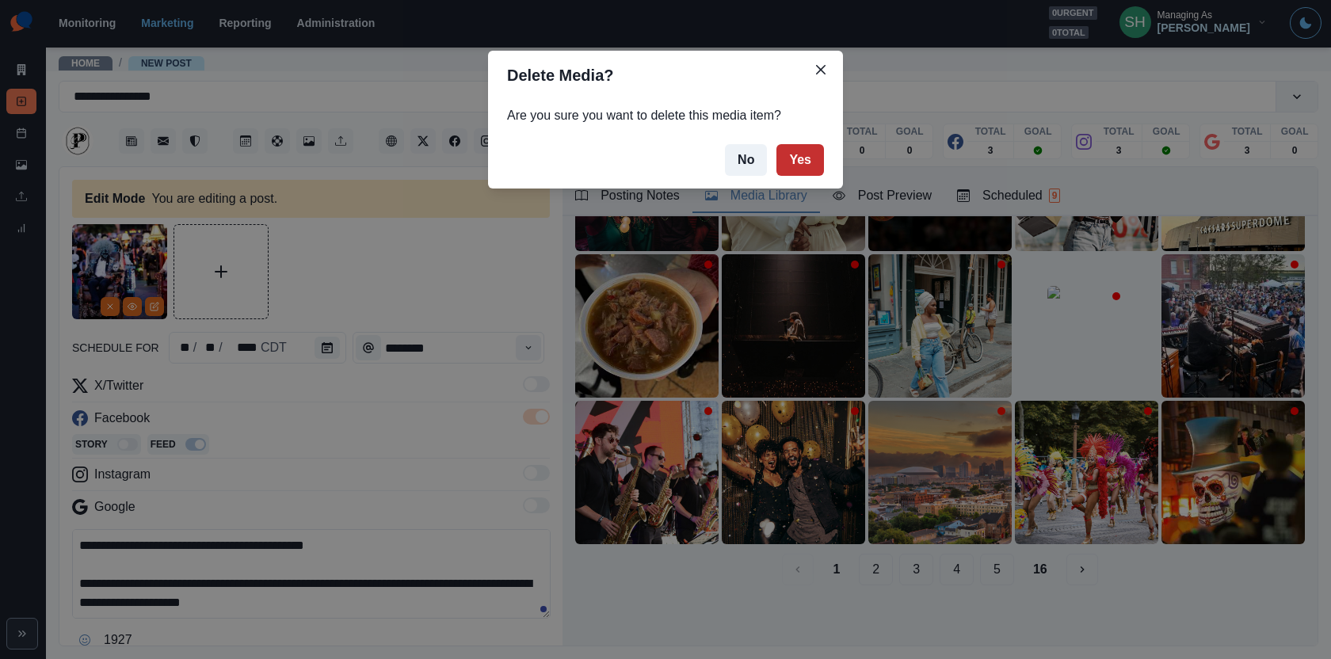
click at [787, 162] on button "Yes" at bounding box center [800, 160] width 48 height 32
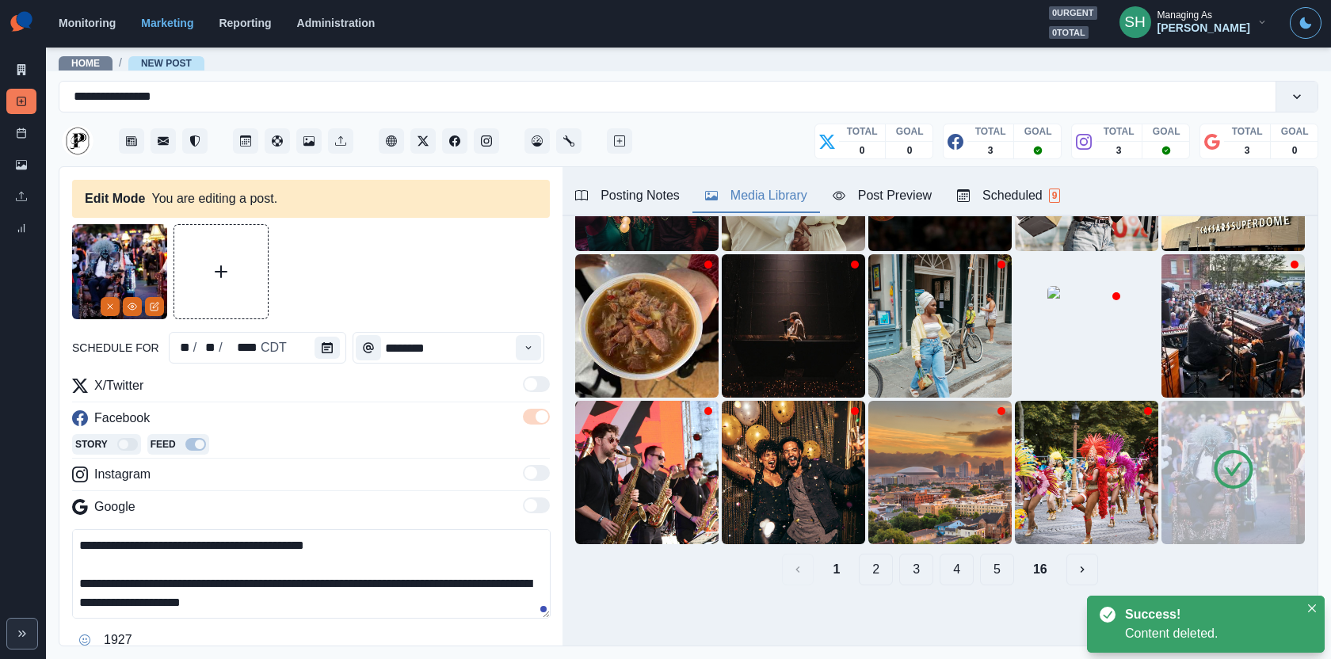
click at [1236, 489] on icon at bounding box center [1233, 470] width 44 height 44
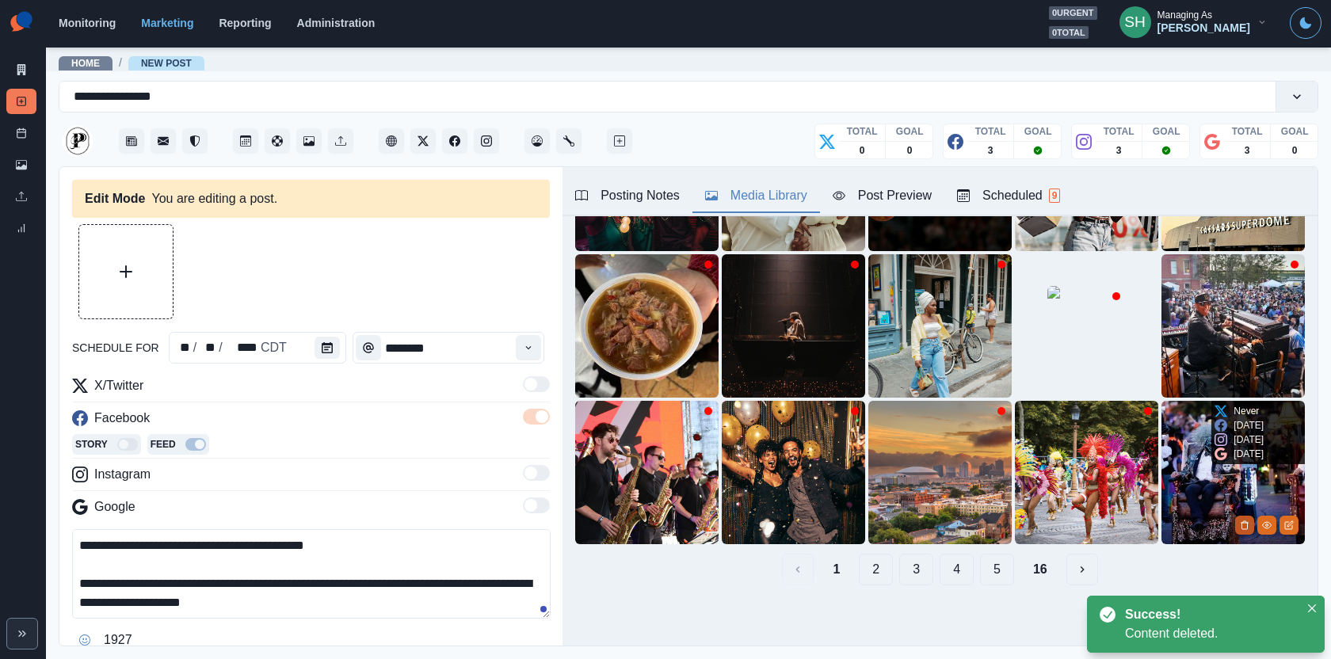
click at [1241, 516] on button "Delete Media" at bounding box center [1244, 525] width 19 height 19
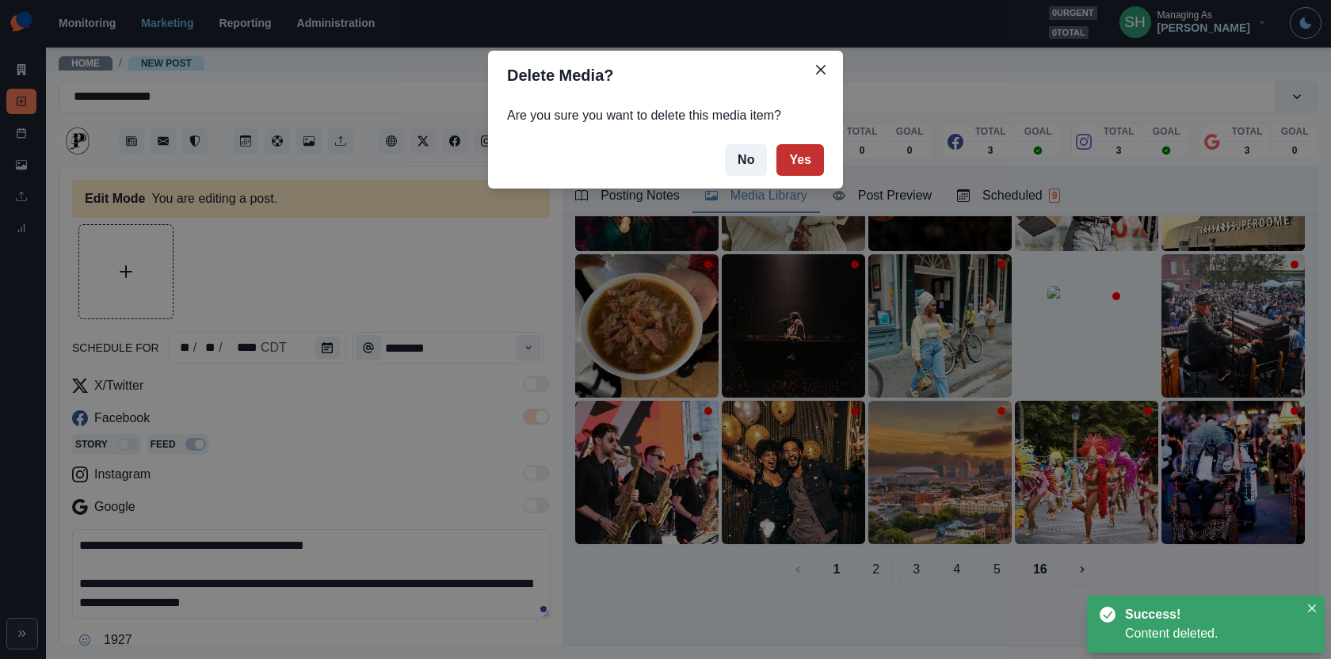
click at [803, 161] on button "Yes" at bounding box center [800, 160] width 48 height 32
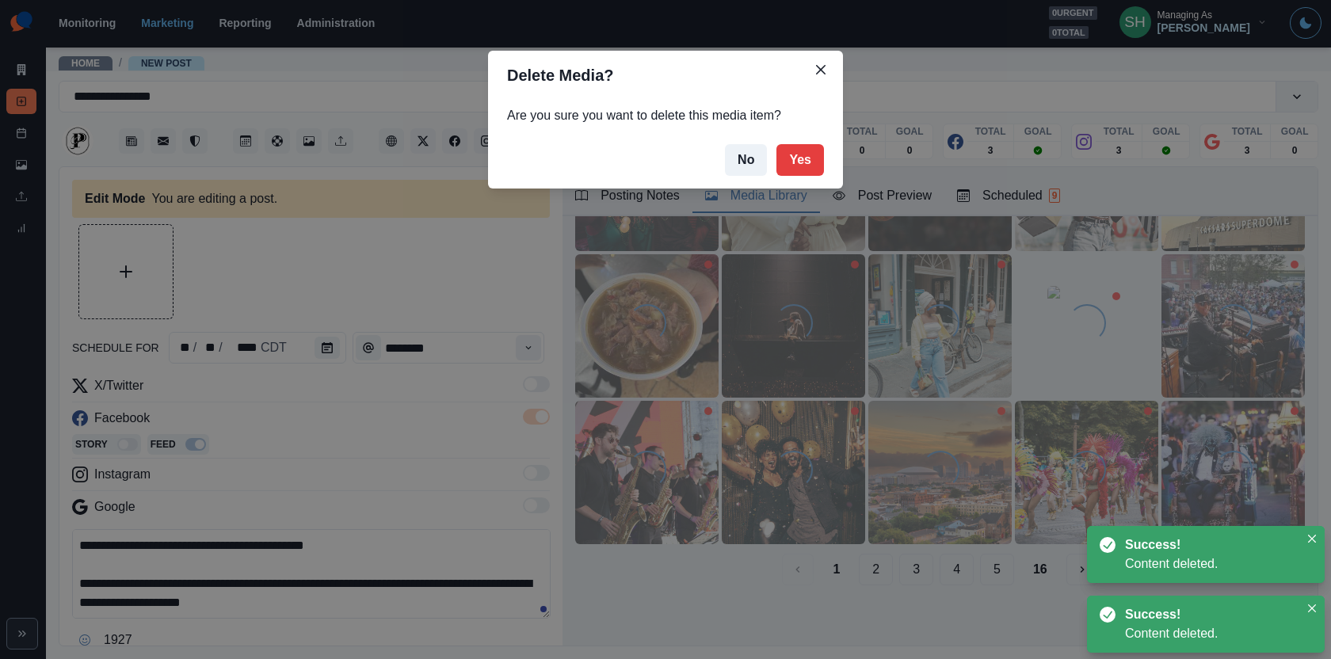
click at [273, 276] on div "Delete Media? Are you sure you want to delete this media item? No Yes" at bounding box center [665, 329] width 1331 height 659
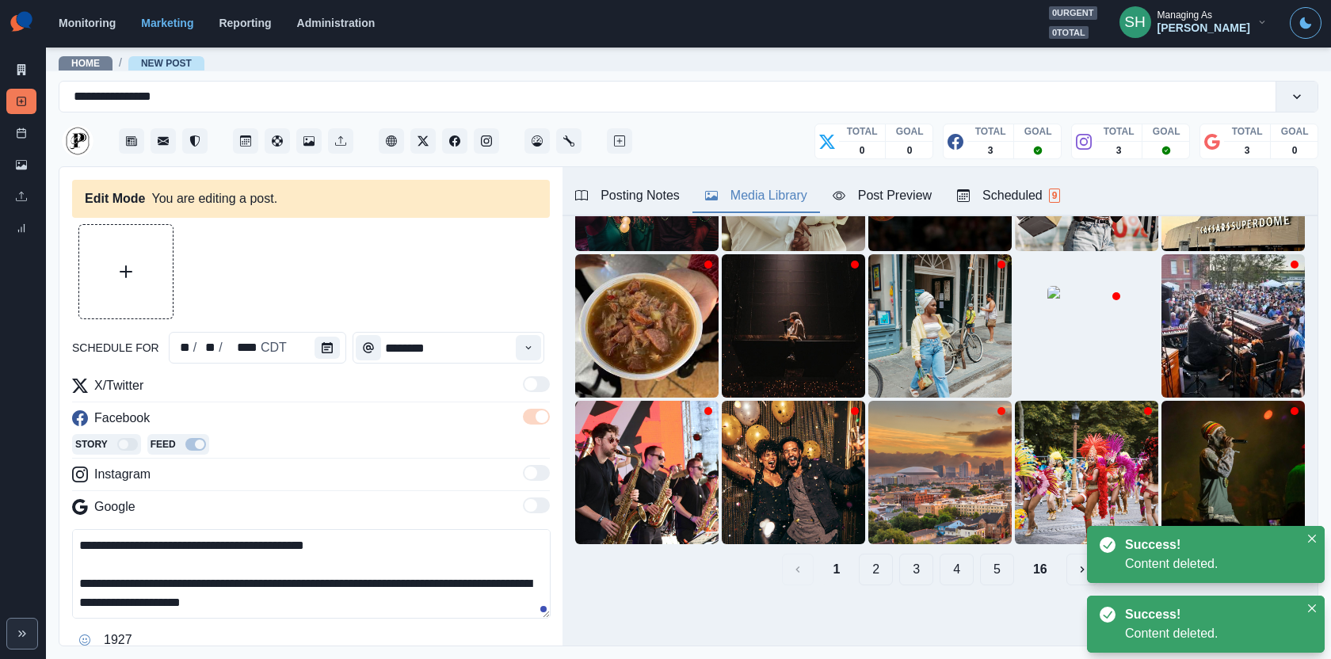
click at [128, 288] on button "Upload Media" at bounding box center [125, 271] width 93 height 93
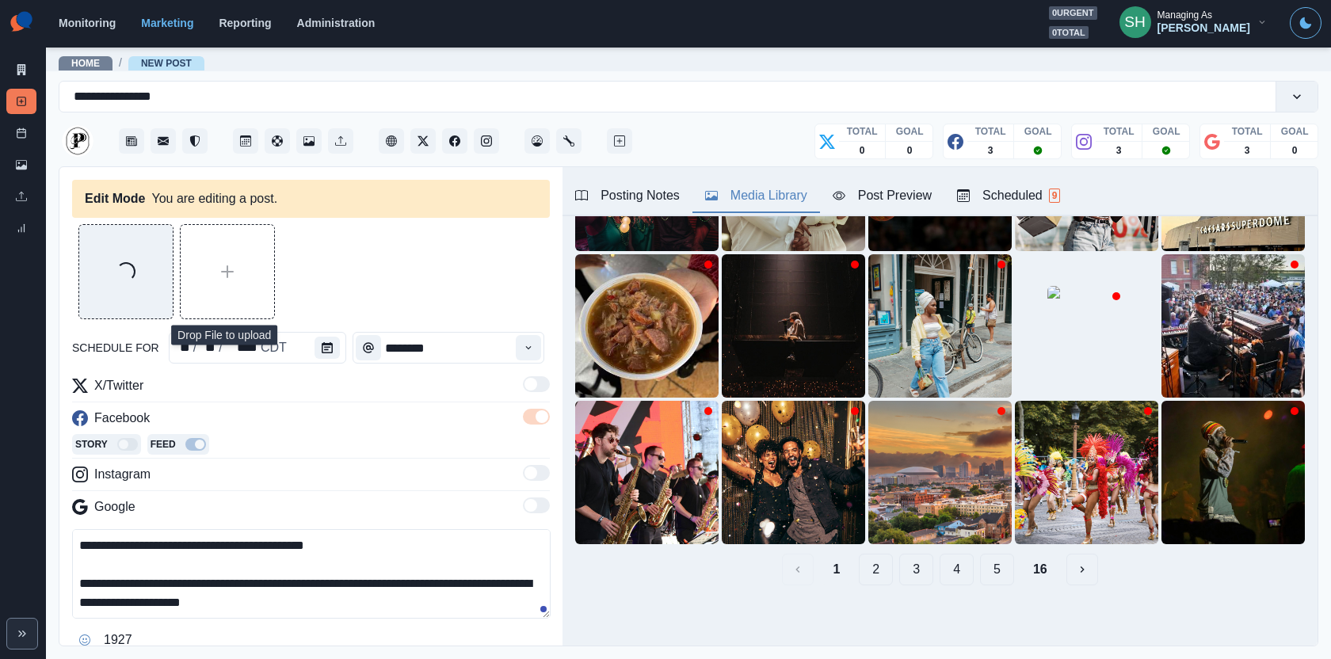
scroll to position [94, 0]
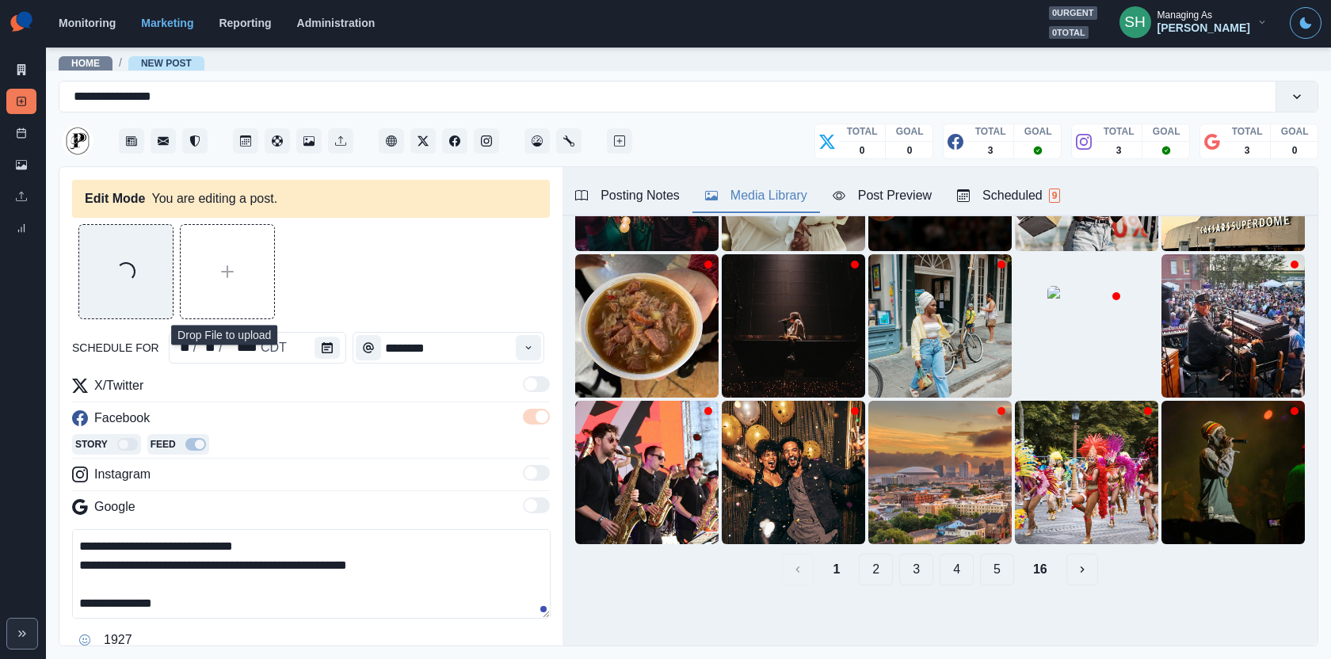
drag, startPoint x: 204, startPoint y: 600, endPoint x: 103, endPoint y: 603, distance: 100.7
click at [103, 603] on textarea "**********" at bounding box center [311, 574] width 479 height 90
drag, startPoint x: 195, startPoint y: 593, endPoint x: 98, endPoint y: 596, distance: 96.7
click at [98, 596] on textarea "**********" at bounding box center [311, 574] width 479 height 90
type textarea "**********"
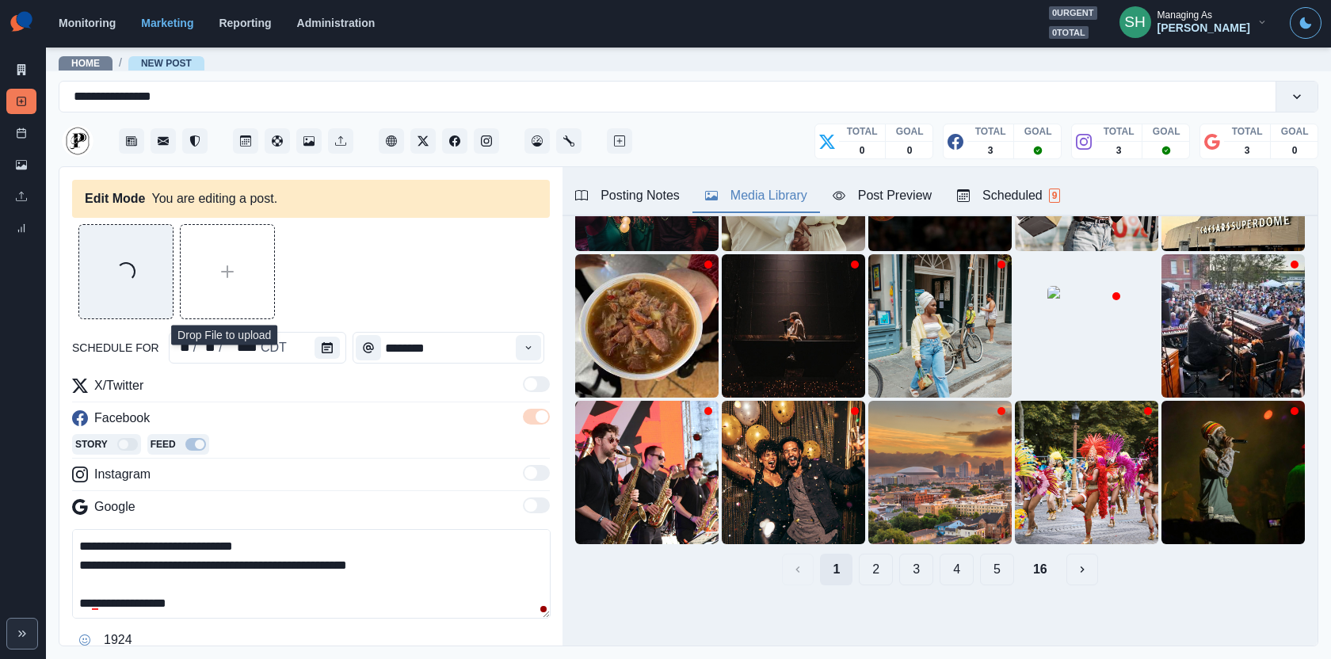
click at [851, 578] on button "1" at bounding box center [836, 570] width 32 height 32
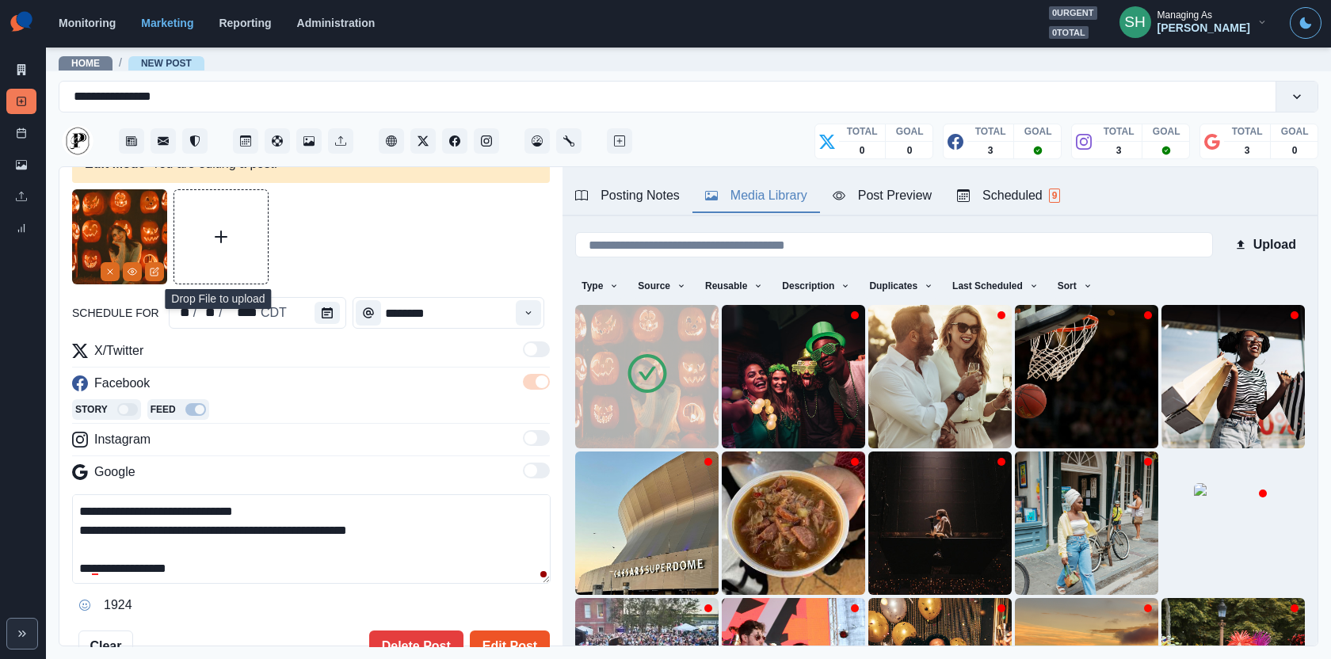
scroll to position [137, 0]
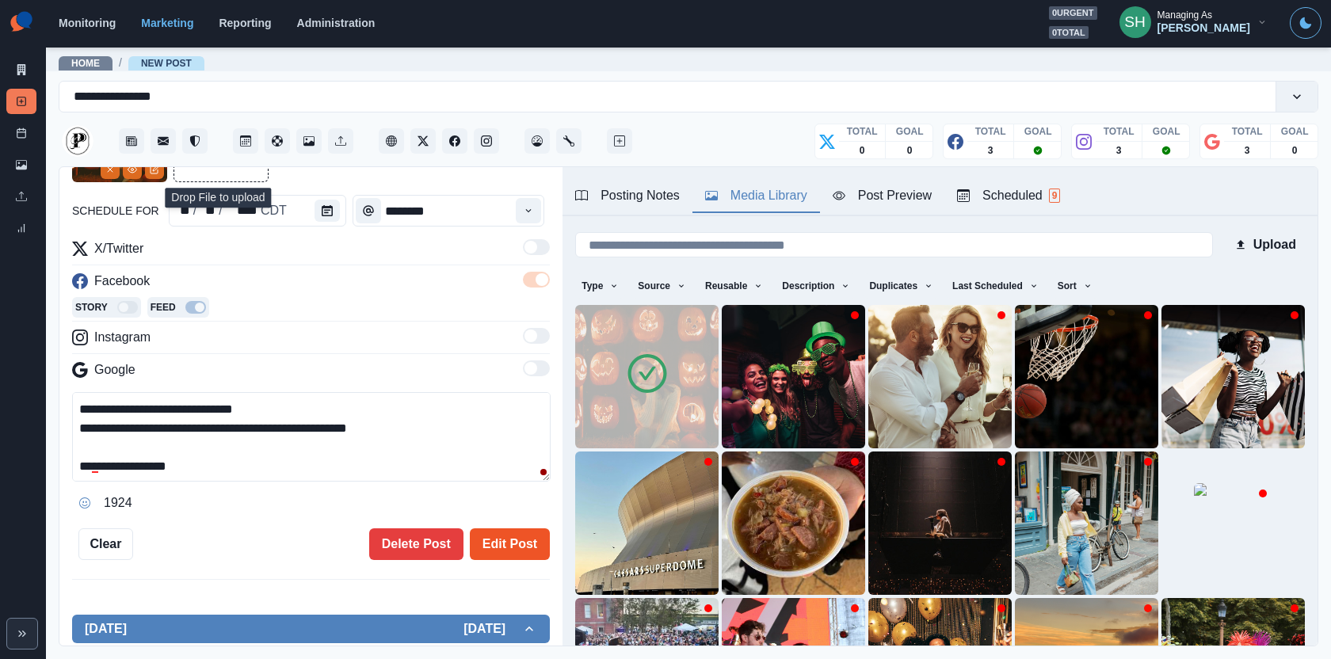
click at [499, 544] on button "Edit Post" at bounding box center [510, 544] width 80 height 32
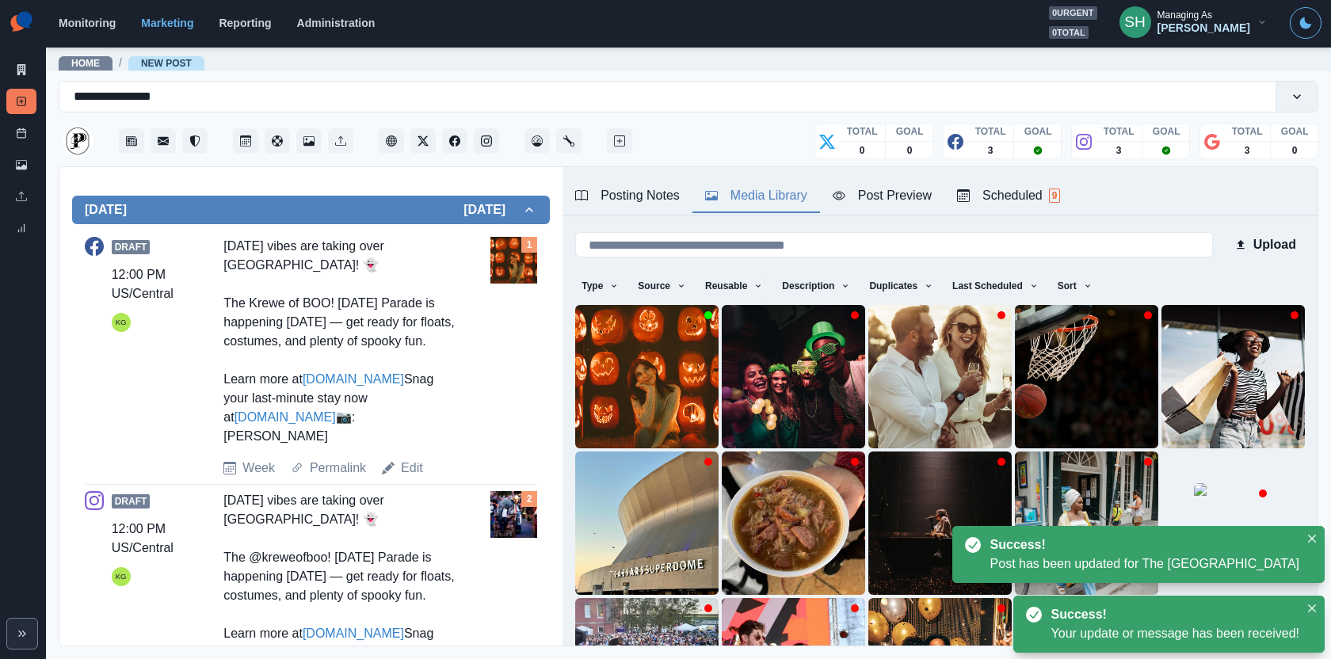
scroll to position [734, 0]
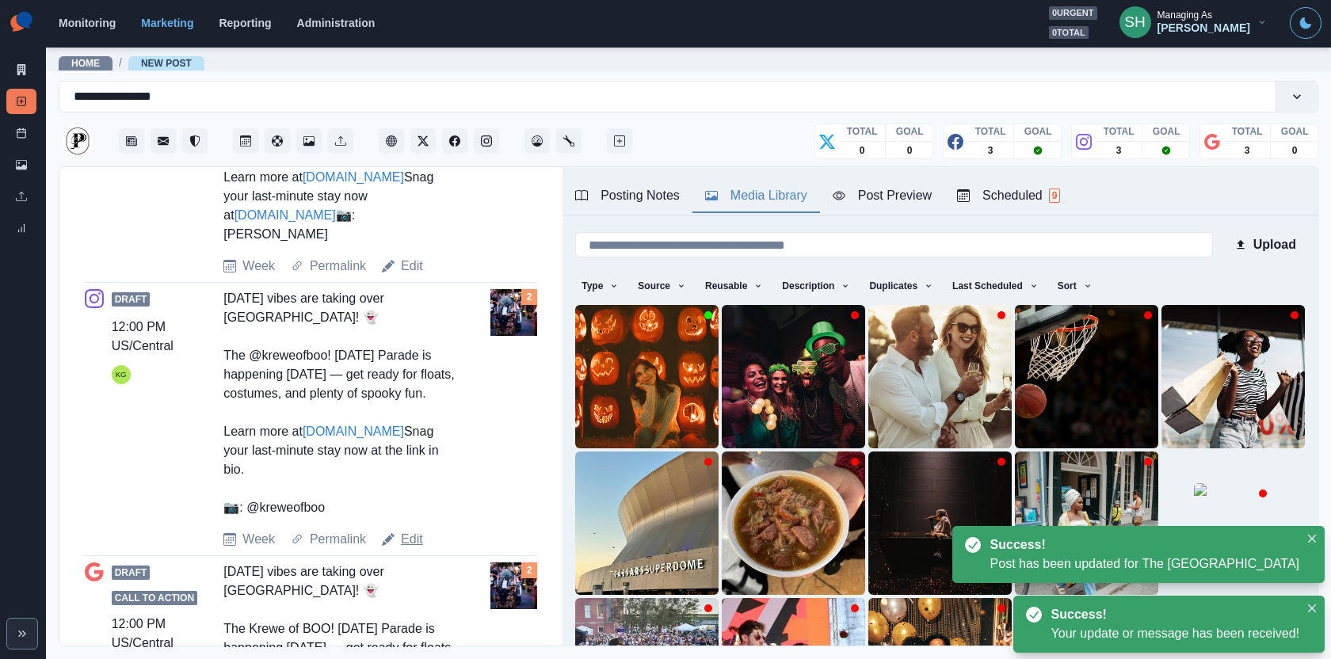
click at [415, 549] on link "Edit" at bounding box center [412, 539] width 22 height 19
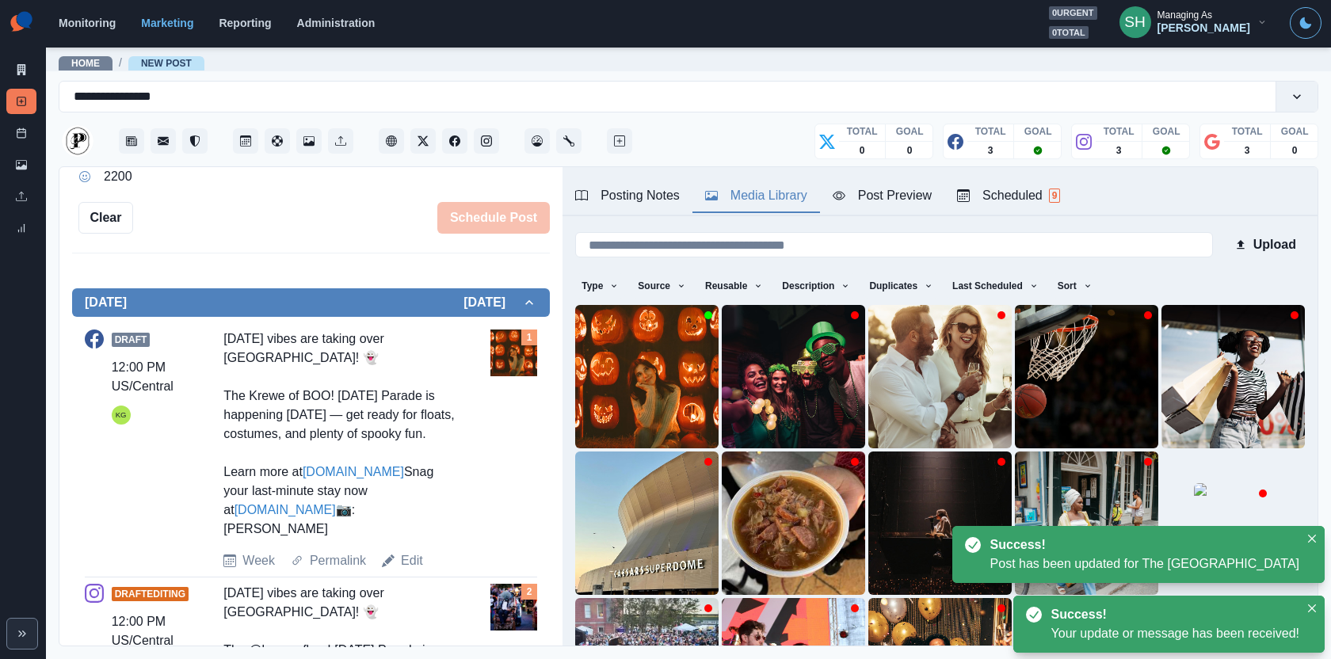
scroll to position [48, 0]
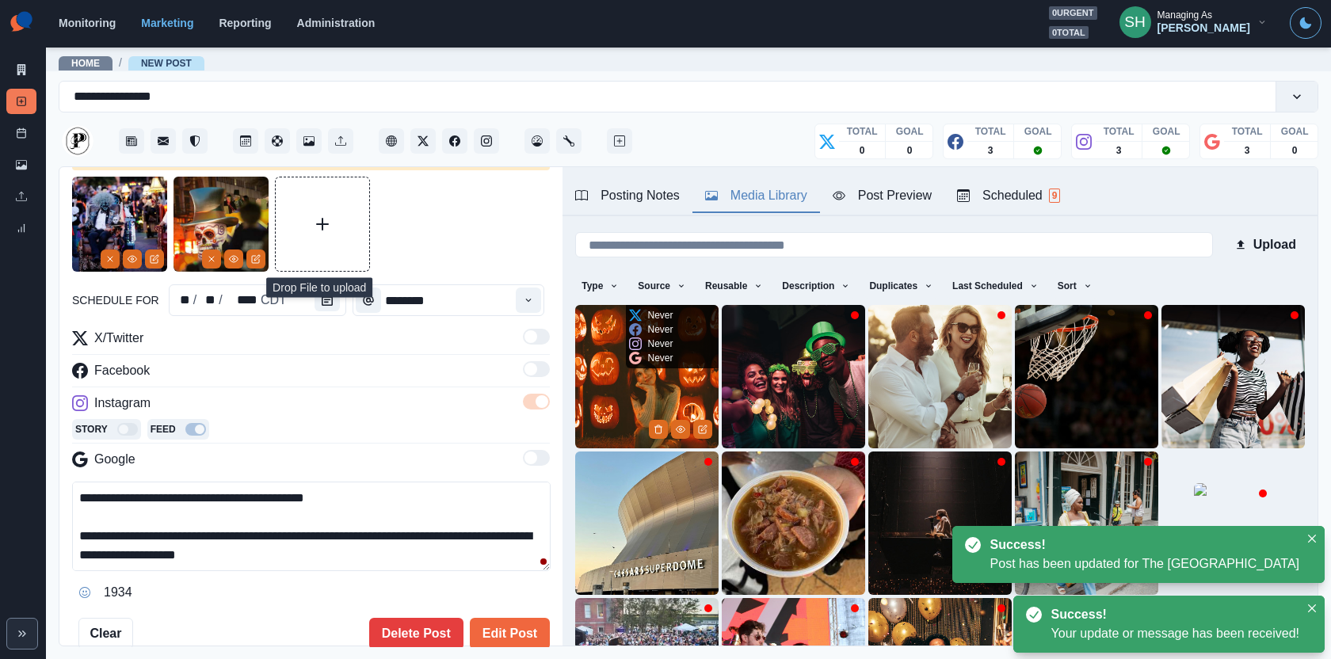
click at [626, 397] on img at bounding box center [646, 376] width 143 height 143
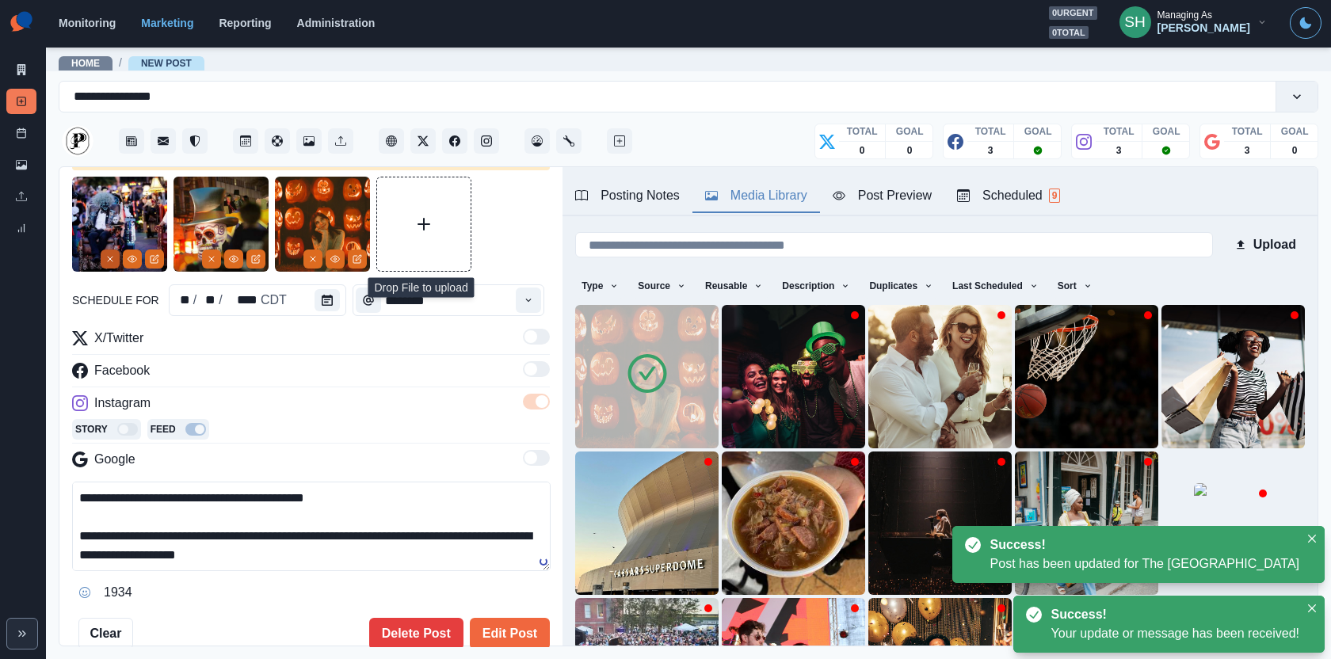
click at [103, 267] on button "Remove" at bounding box center [110, 259] width 19 height 19
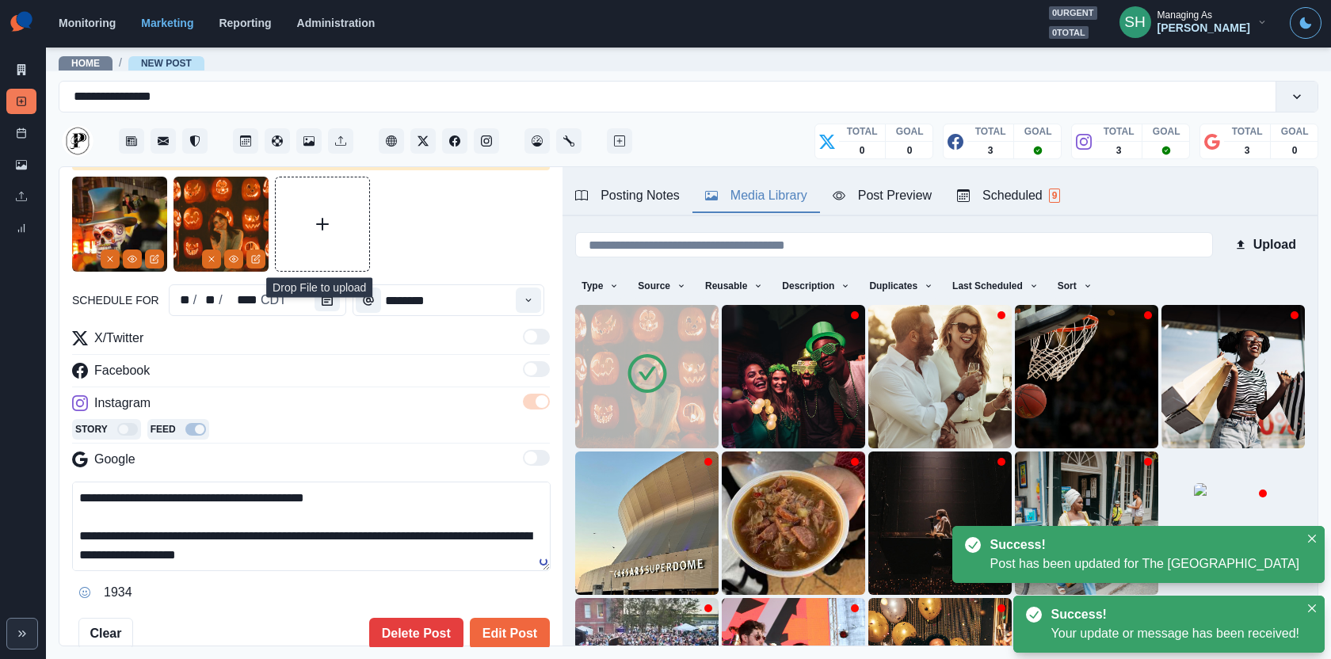
click at [103, 267] on button "Remove" at bounding box center [110, 259] width 19 height 19
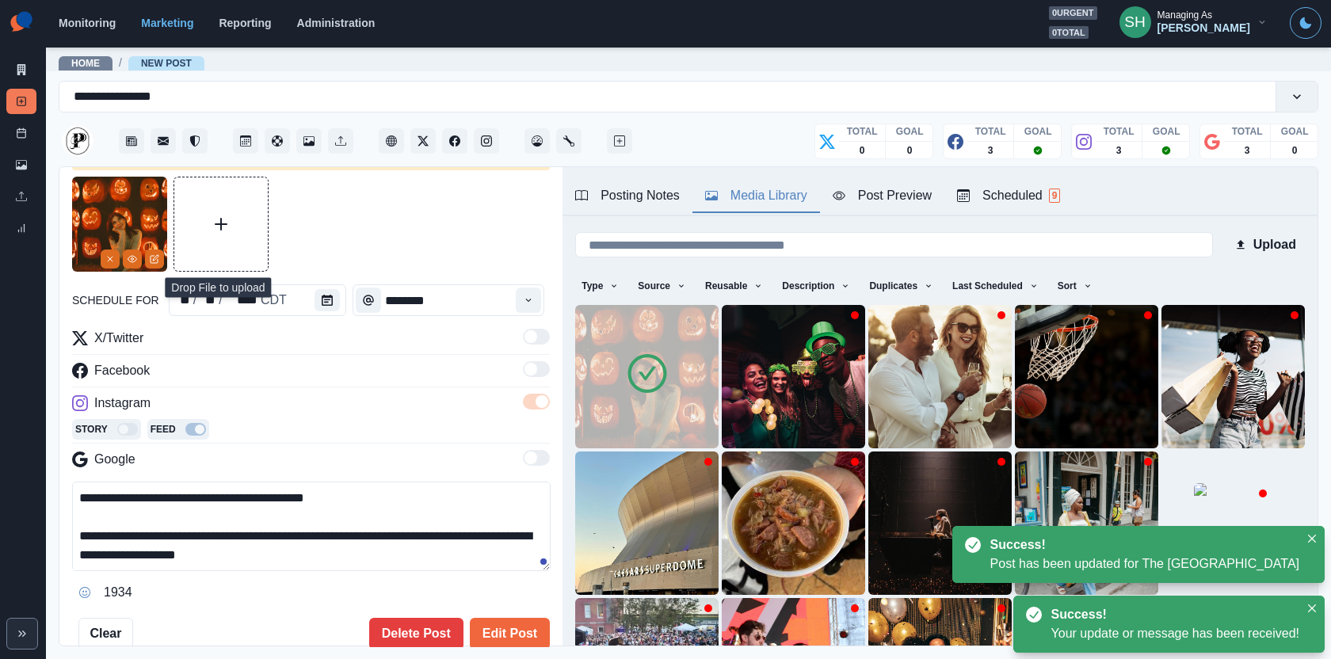
scroll to position [94, 0]
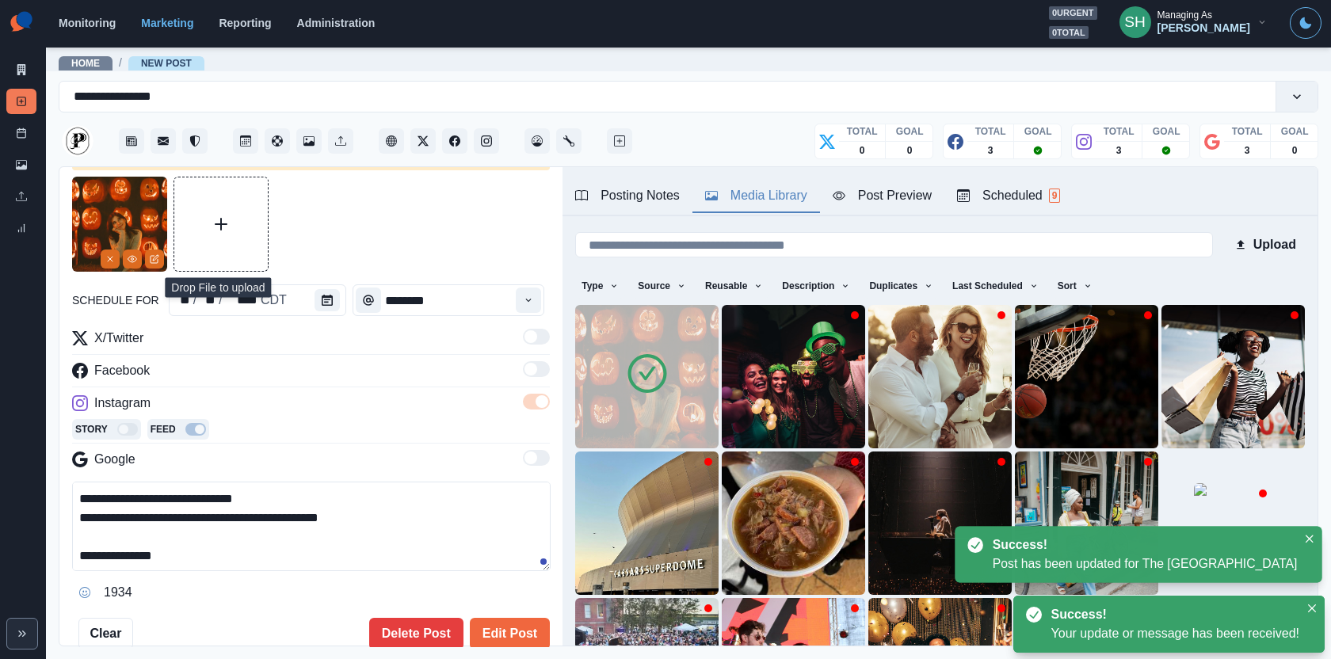
drag, startPoint x: 228, startPoint y: 567, endPoint x: 101, endPoint y: 560, distance: 126.9
click at [101, 560] on textarea "**********" at bounding box center [311, 527] width 479 height 90
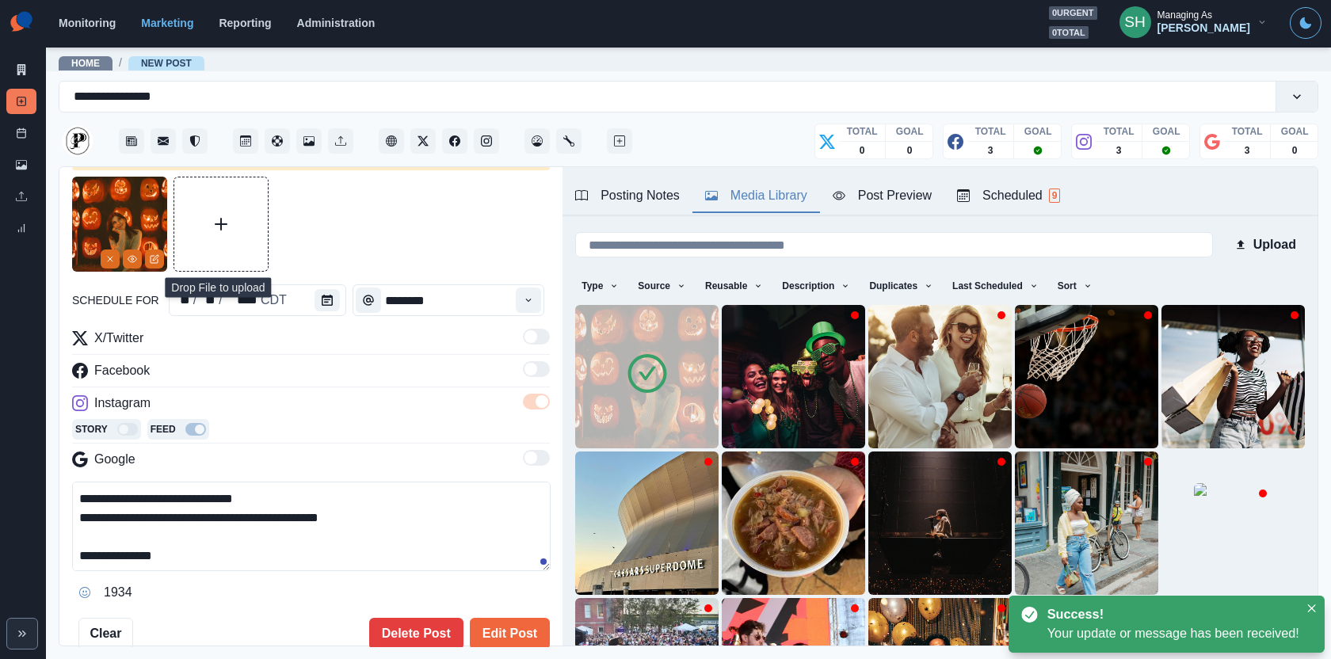
paste textarea "***"
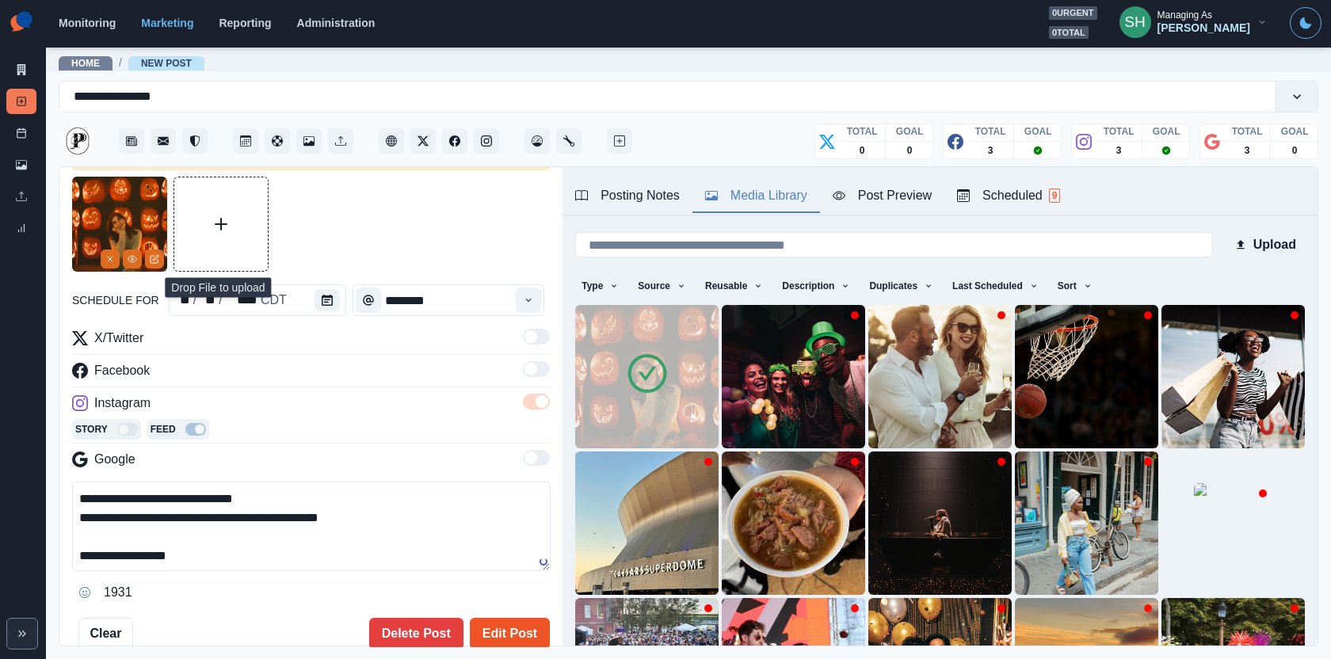
type textarea "**********"
click at [500, 618] on button "Edit Post" at bounding box center [510, 634] width 80 height 32
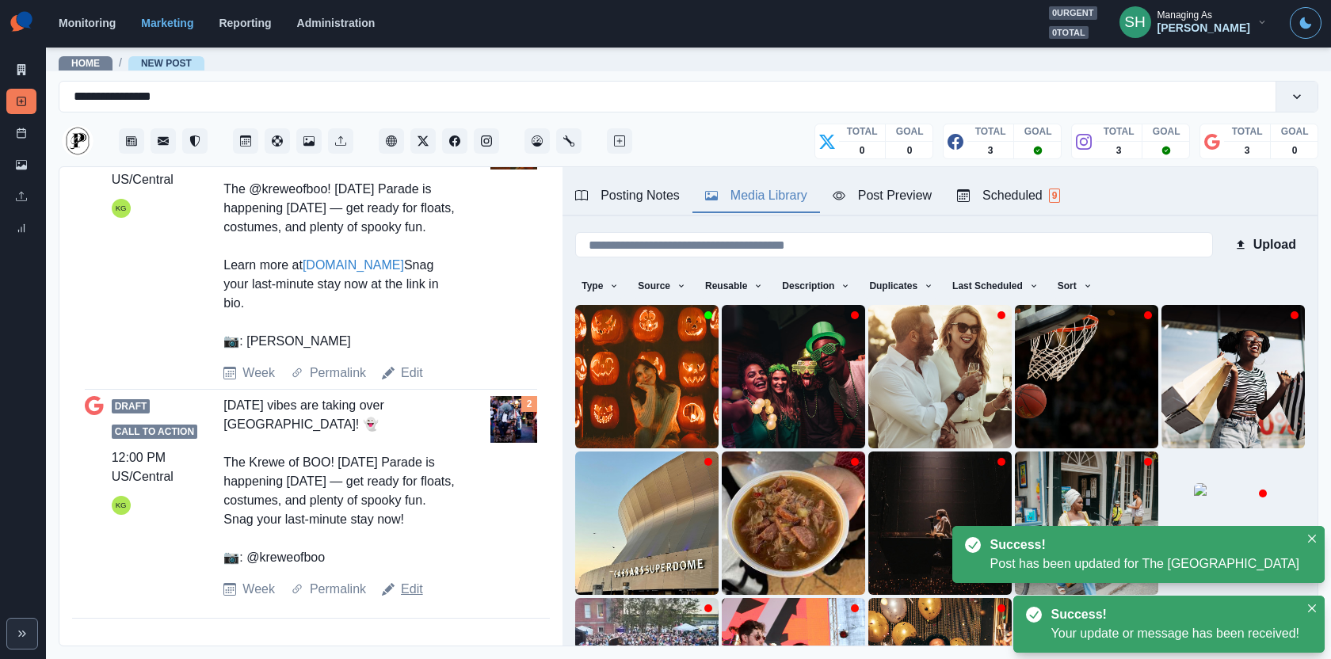
click at [411, 586] on link "Edit" at bounding box center [412, 589] width 22 height 19
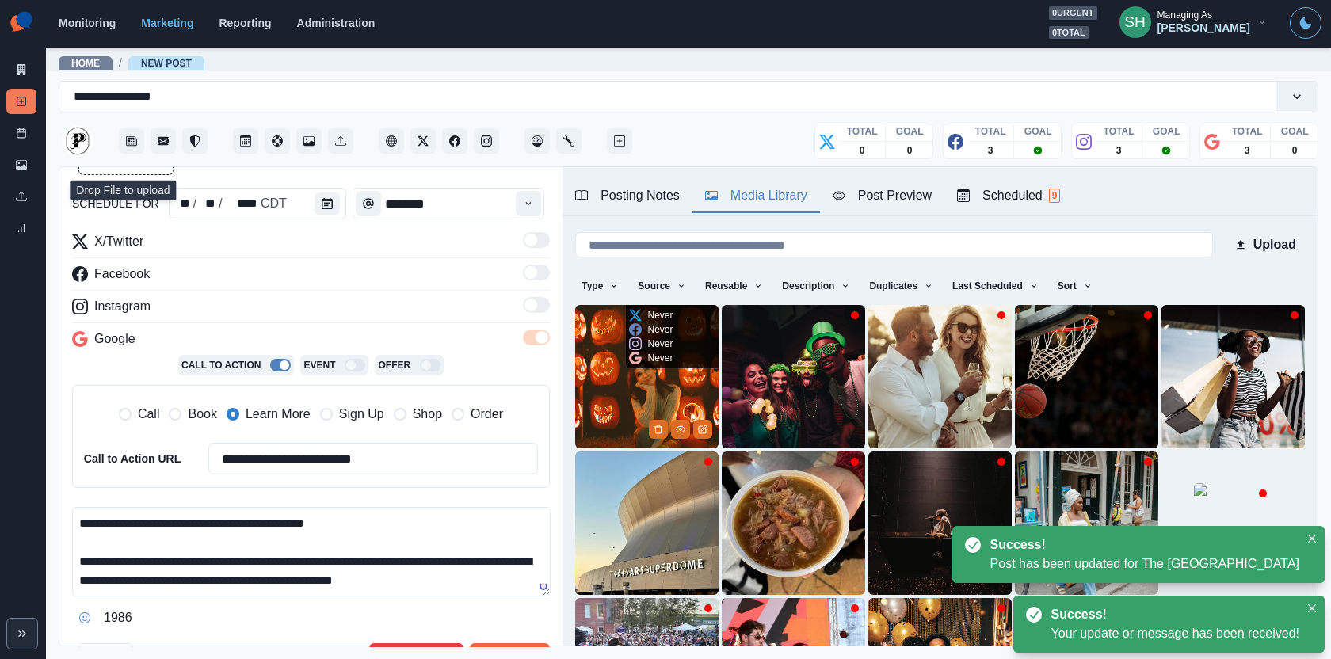
click at [628, 387] on img at bounding box center [646, 376] width 143 height 143
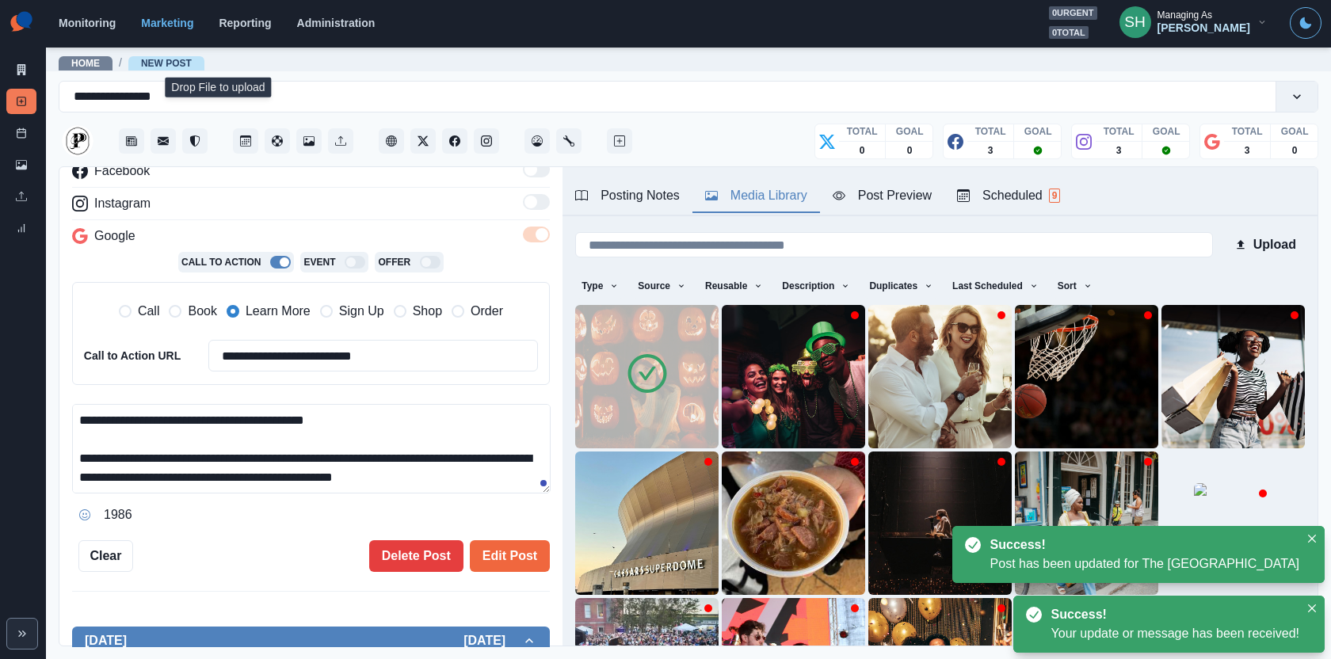
scroll to position [37, 0]
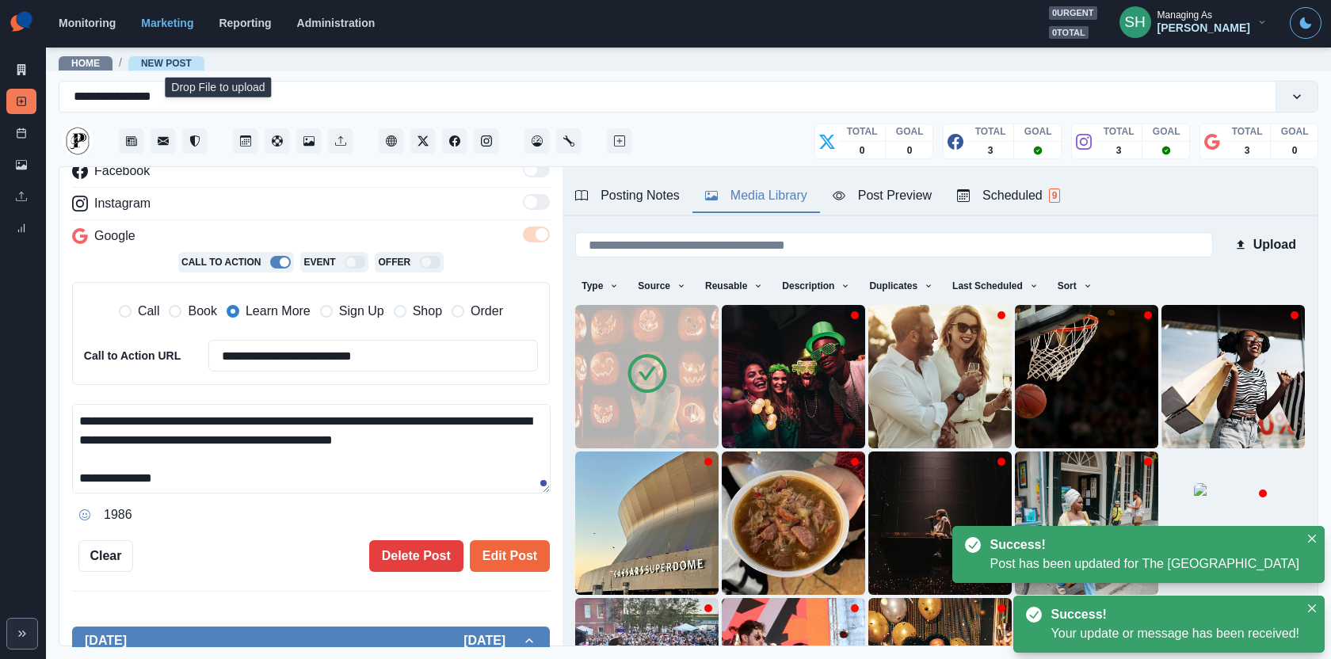
drag, startPoint x: 228, startPoint y: 479, endPoint x: 98, endPoint y: 479, distance: 129.9
click at [98, 479] on textarea "**********" at bounding box center [311, 449] width 479 height 90
paste textarea "***"
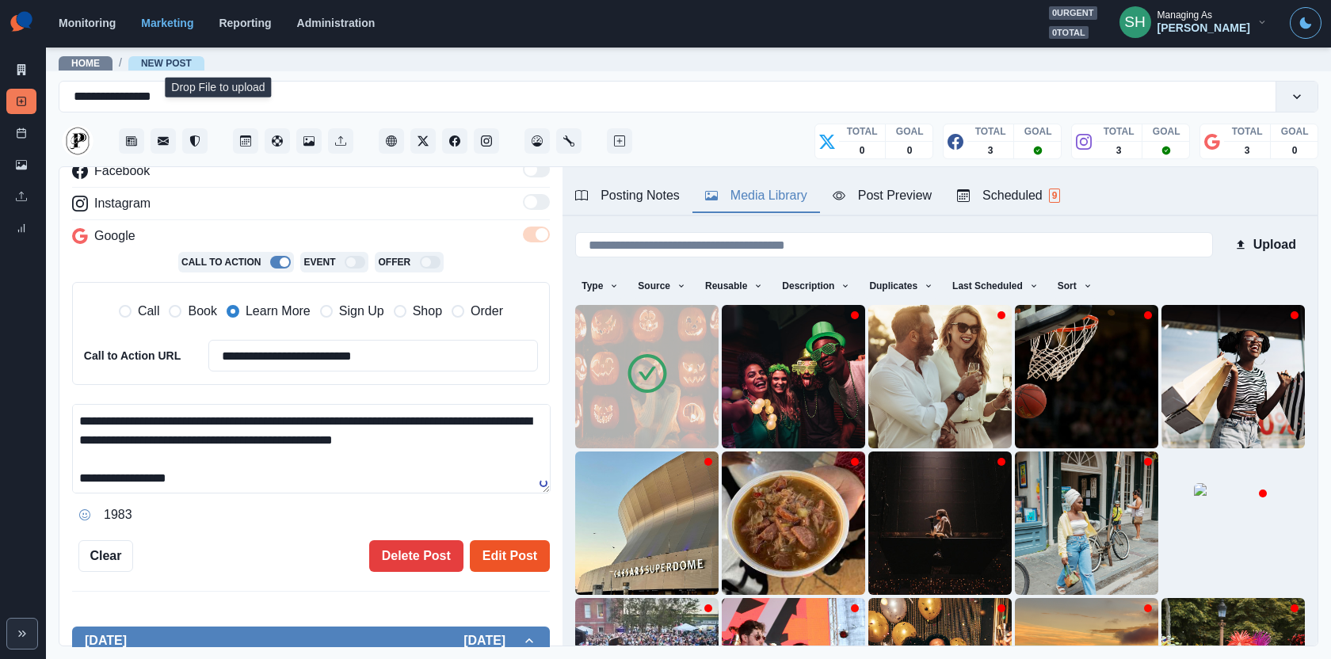
type textarea "**********"
click at [513, 545] on button "Edit Post" at bounding box center [510, 556] width 80 height 32
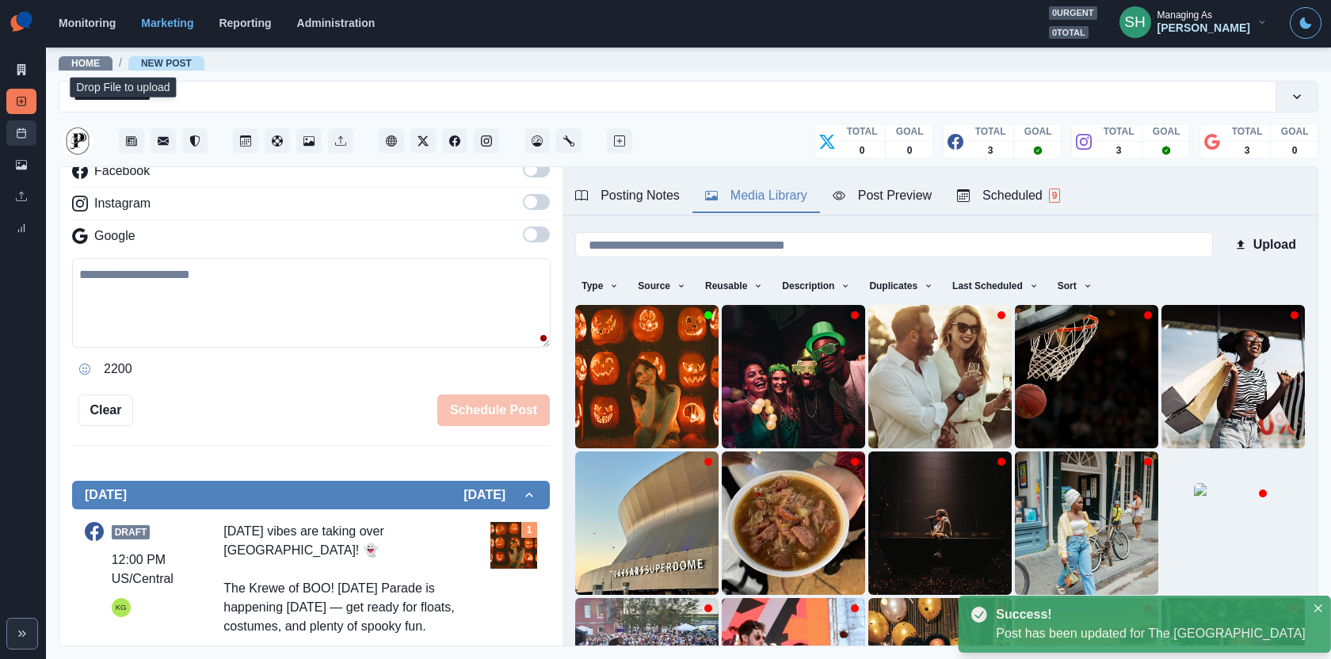
click at [21, 129] on icon at bounding box center [21, 133] width 11 height 11
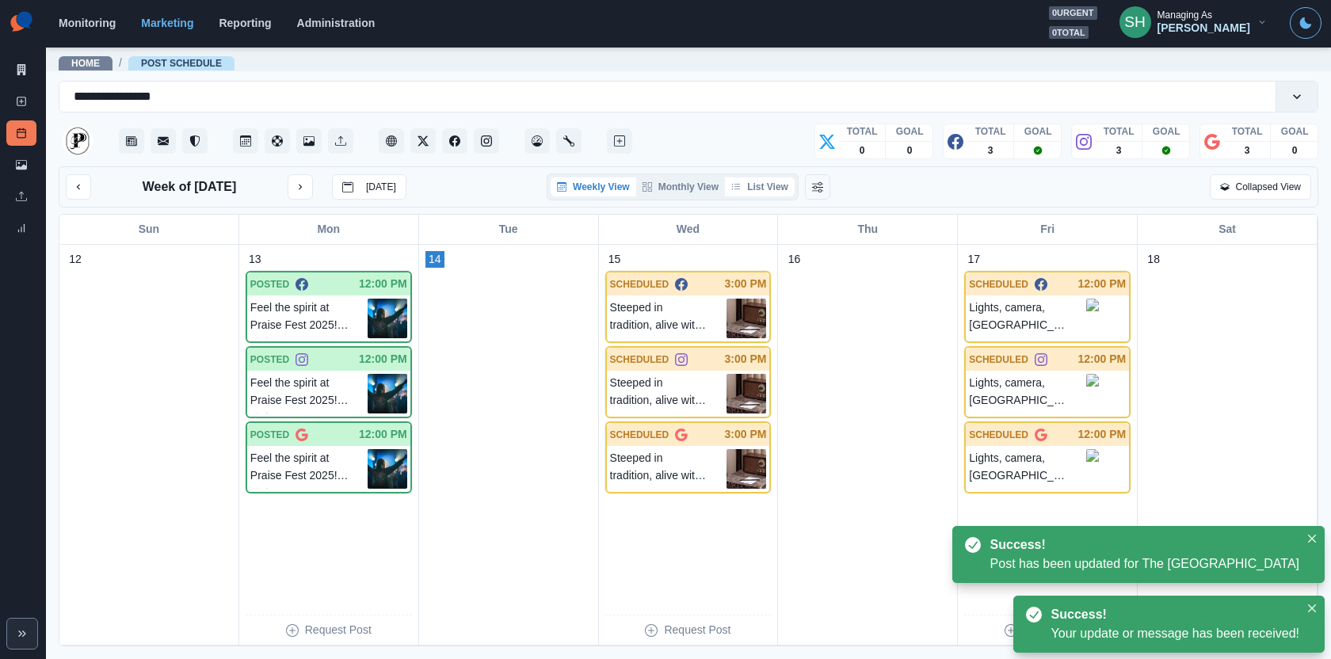
click at [756, 181] on button "List View" at bounding box center [760, 186] width 70 height 19
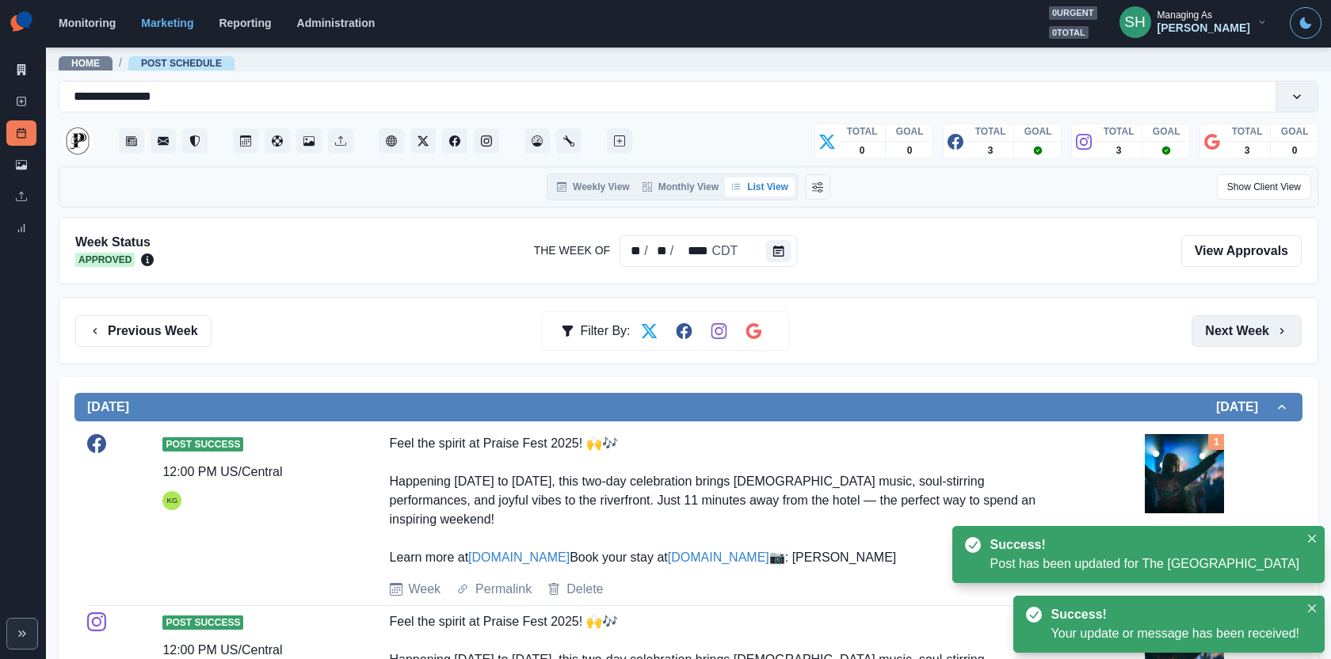
click at [1245, 340] on button "Next Week" at bounding box center [1247, 331] width 110 height 32
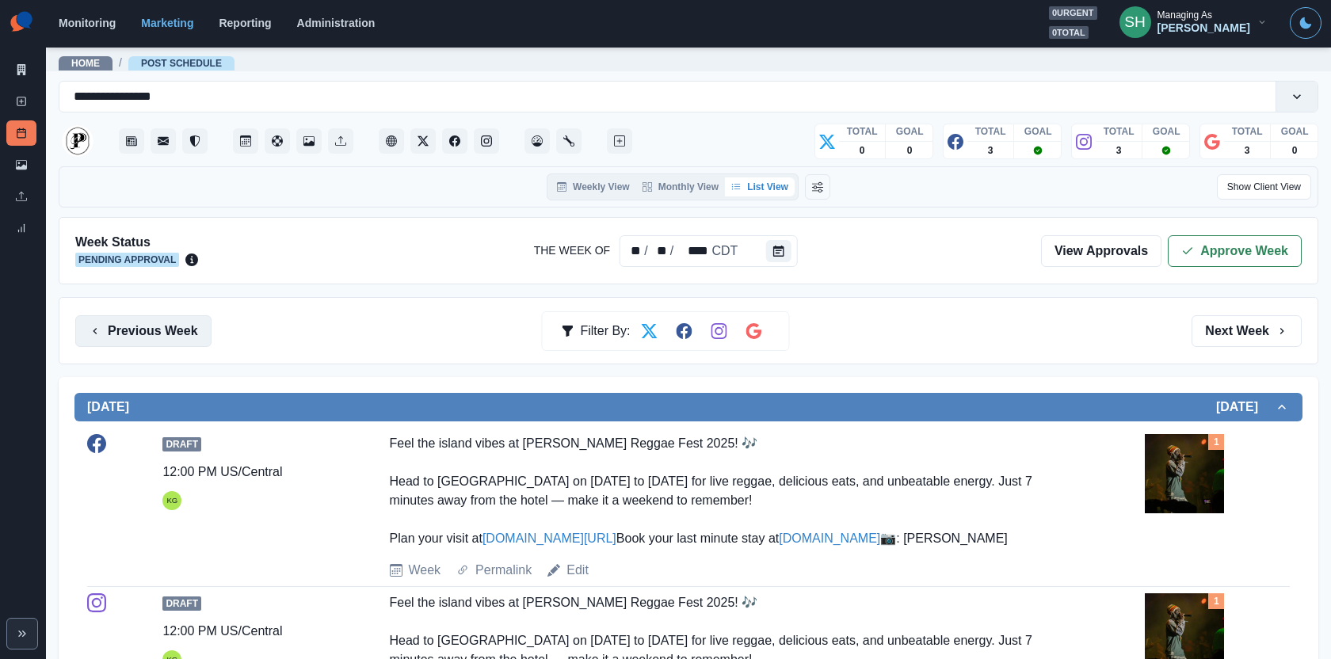
click at [130, 319] on button "Previous Week" at bounding box center [143, 331] width 136 height 32
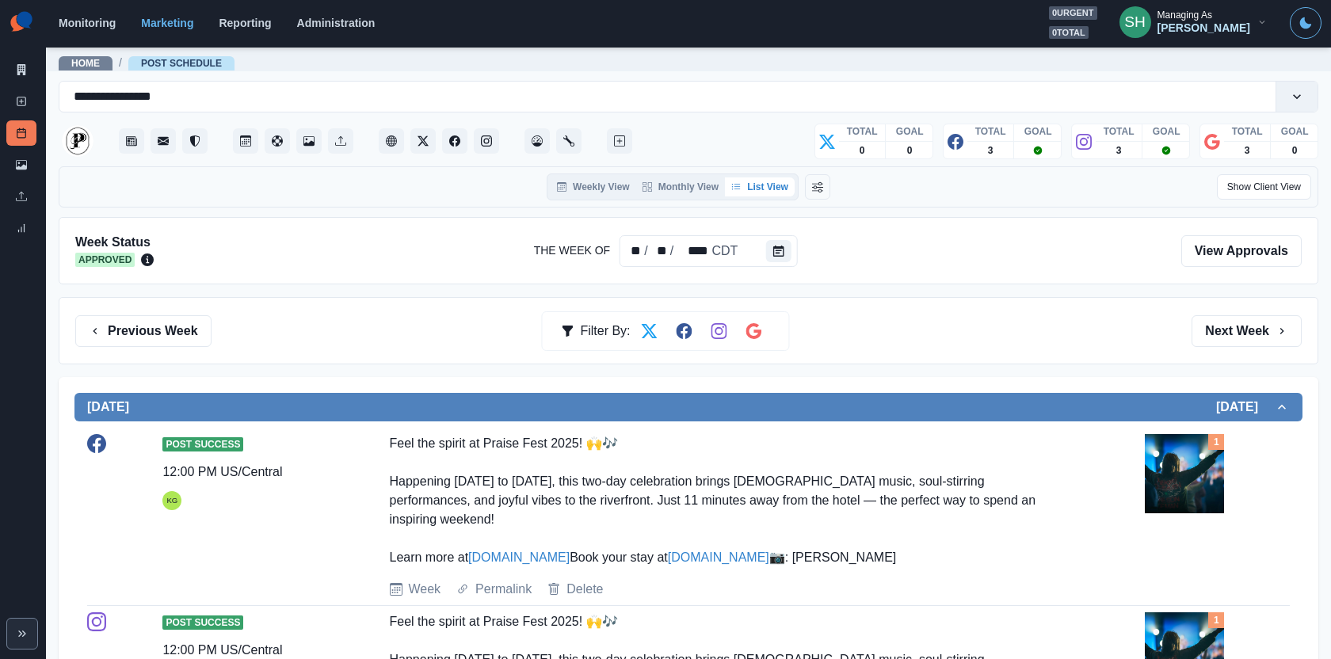
click at [139, 310] on div "Previous Week Filter By: Next Week" at bounding box center [689, 330] width 1260 height 67
click at [139, 322] on button "Previous Week" at bounding box center [143, 331] width 136 height 32
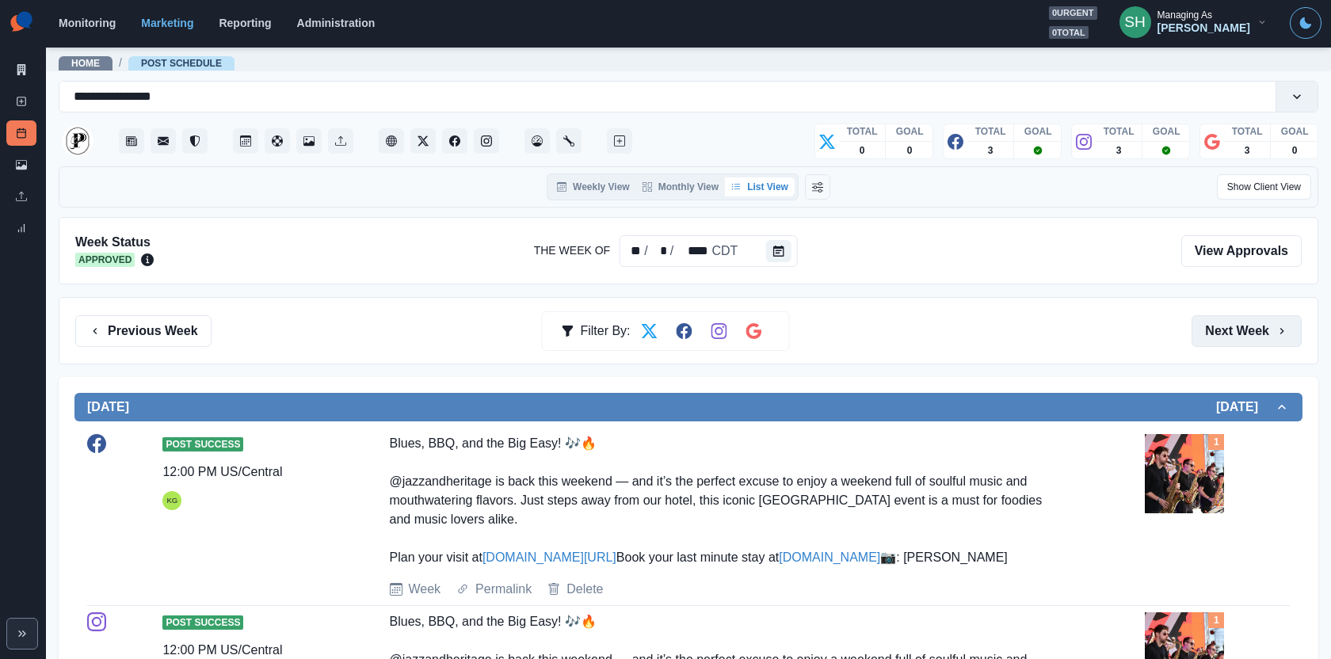
click at [1236, 334] on button "Next Week" at bounding box center [1247, 331] width 110 height 32
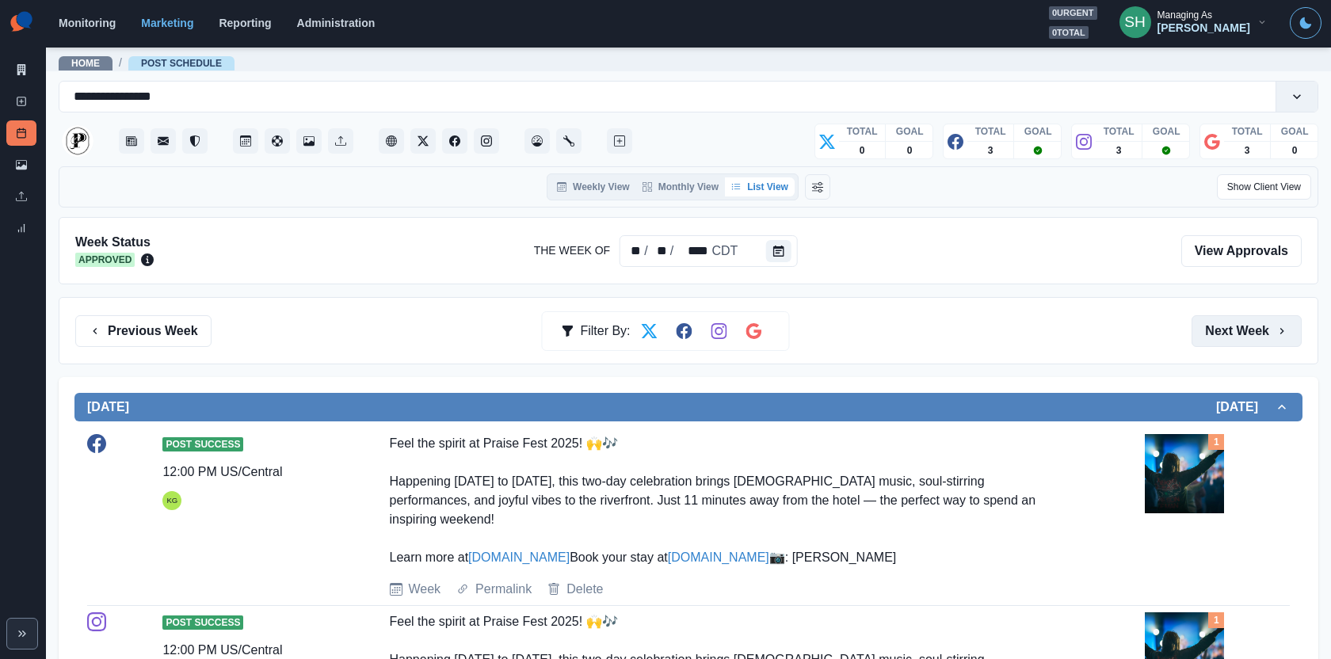
click at [1236, 334] on button "Next Week" at bounding box center [1247, 331] width 110 height 32
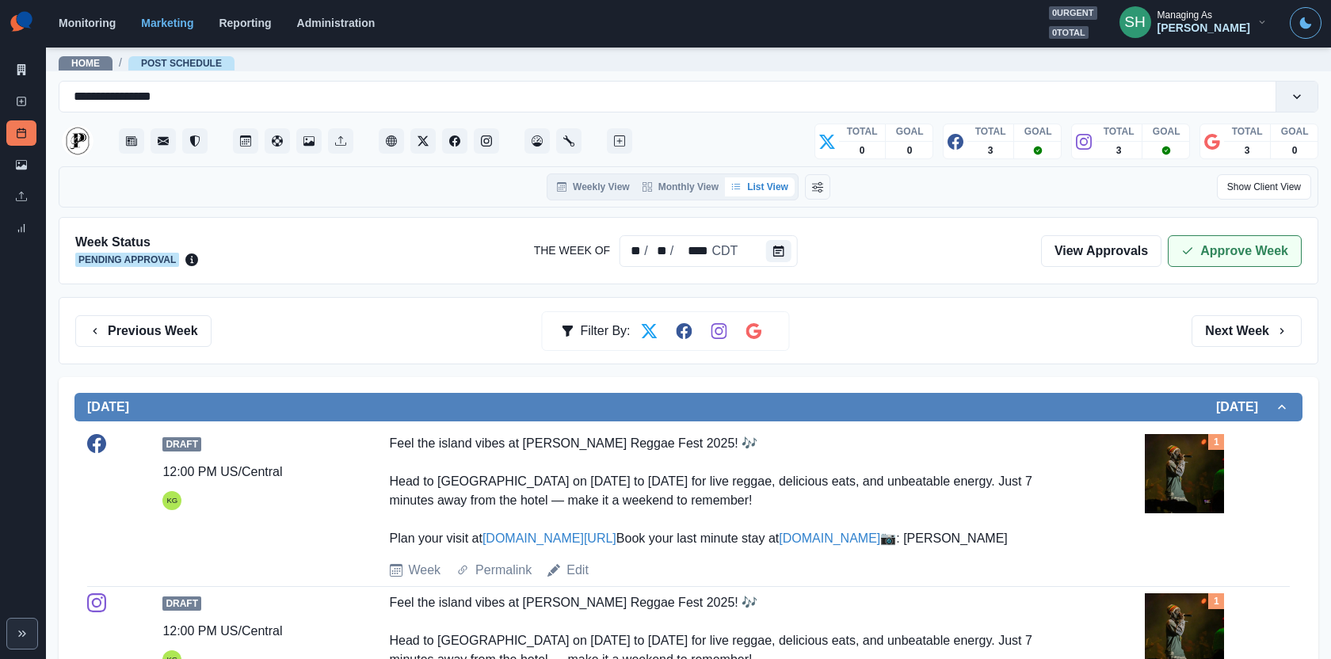
click at [1204, 238] on button "Approve Week" at bounding box center [1235, 251] width 134 height 32
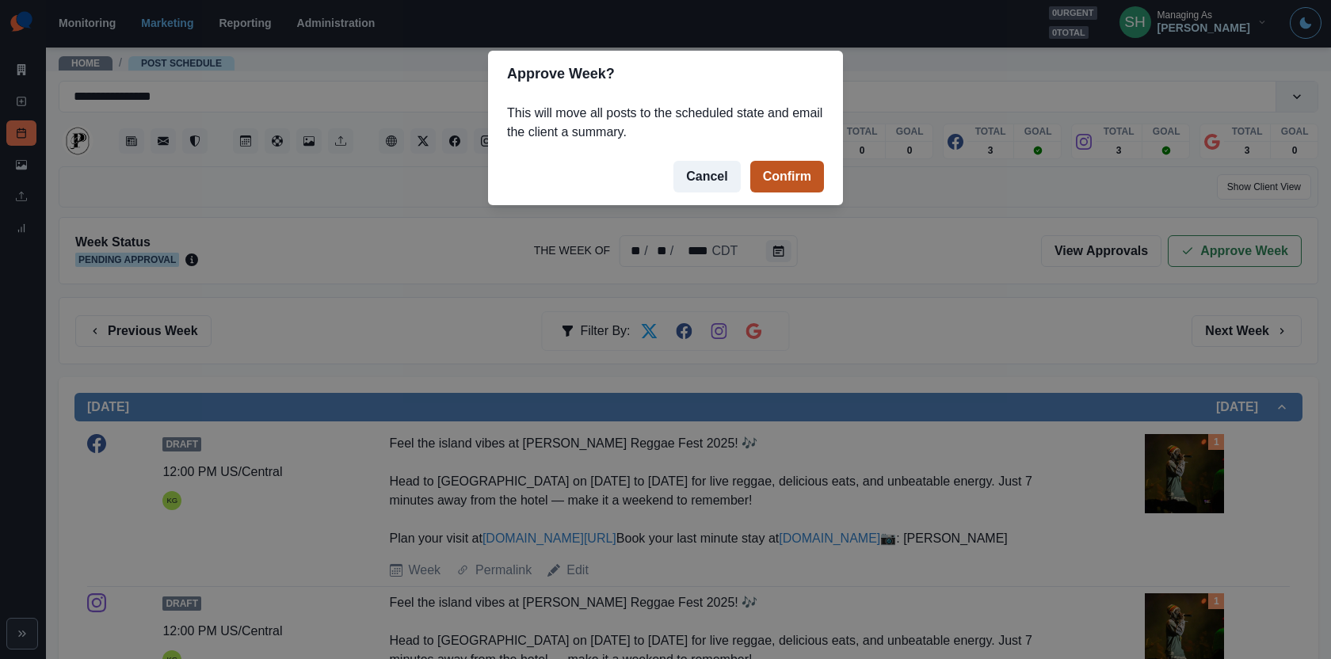
click at [807, 179] on button "Confirm" at bounding box center [787, 177] width 74 height 32
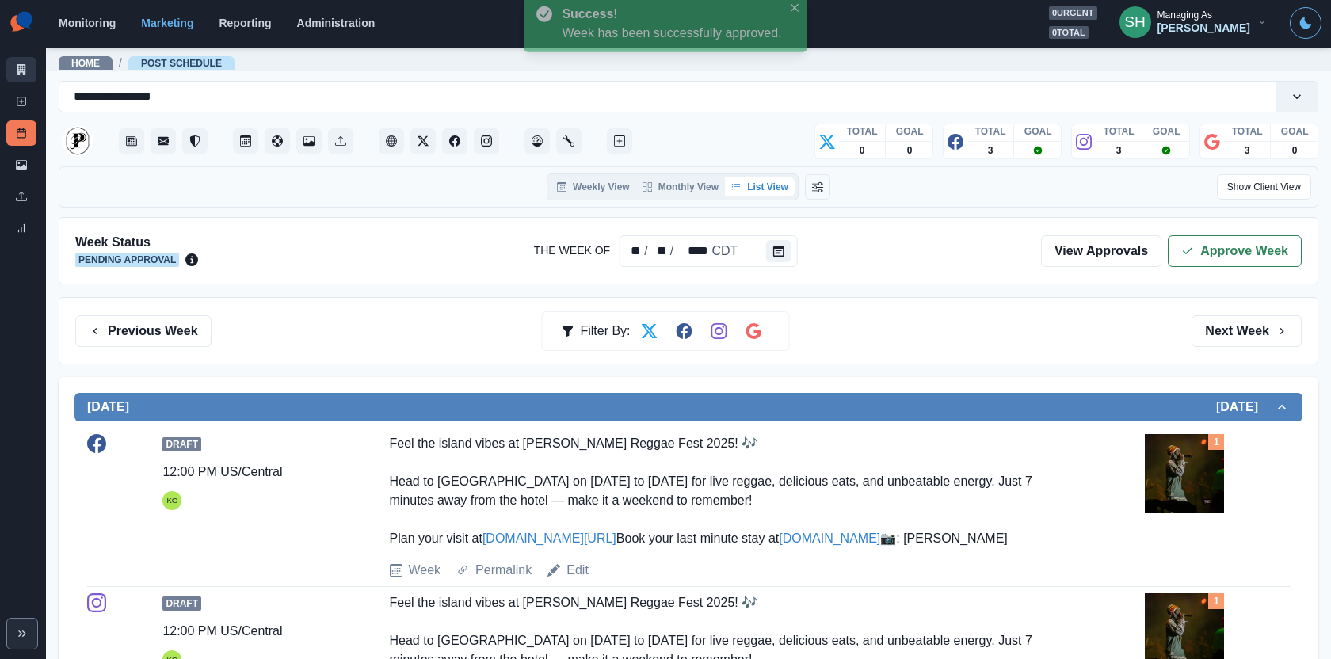
click at [20, 72] on icon at bounding box center [21, 69] width 11 height 11
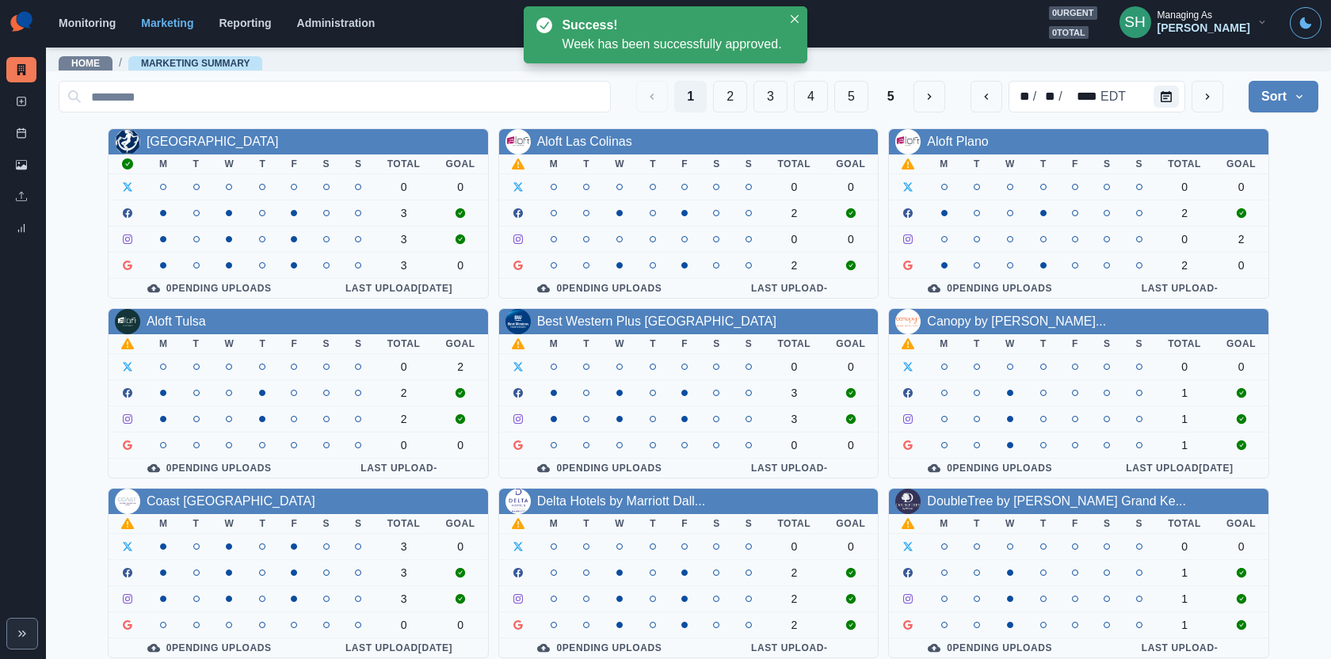
click at [1178, 27] on div "Katrina Gallardo" at bounding box center [1204, 27] width 93 height 13
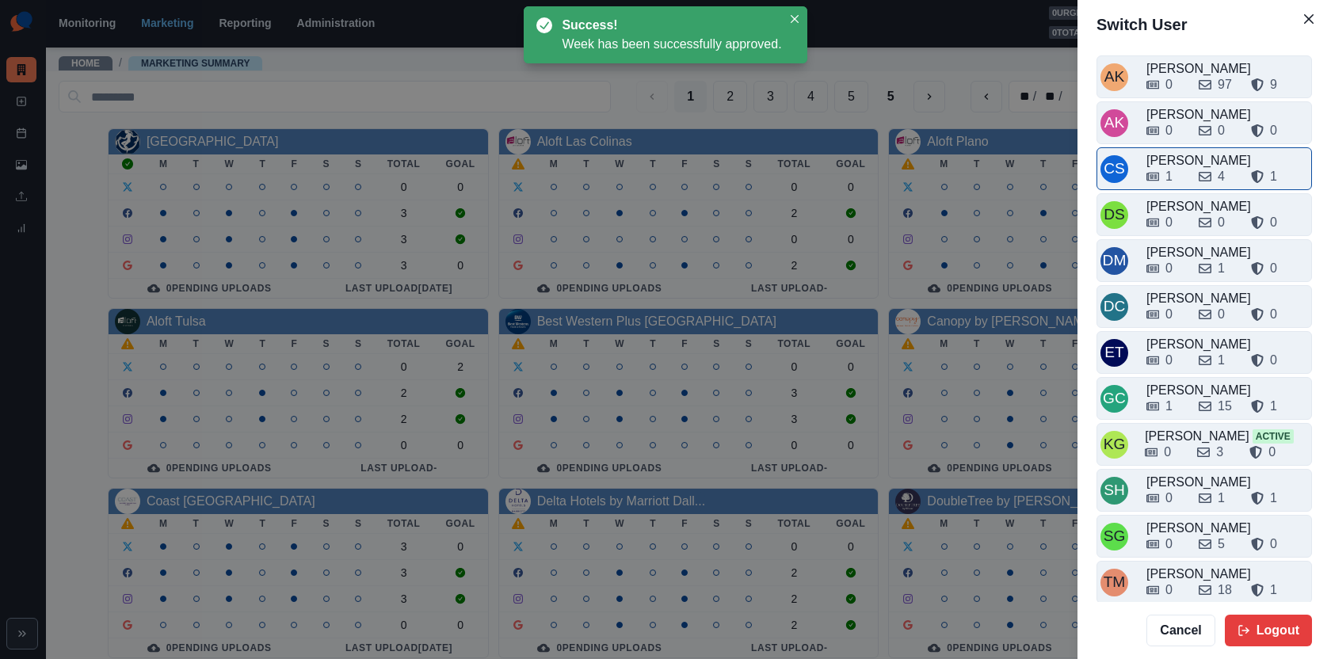
click at [1184, 167] on div "1" at bounding box center [1166, 176] width 40 height 19
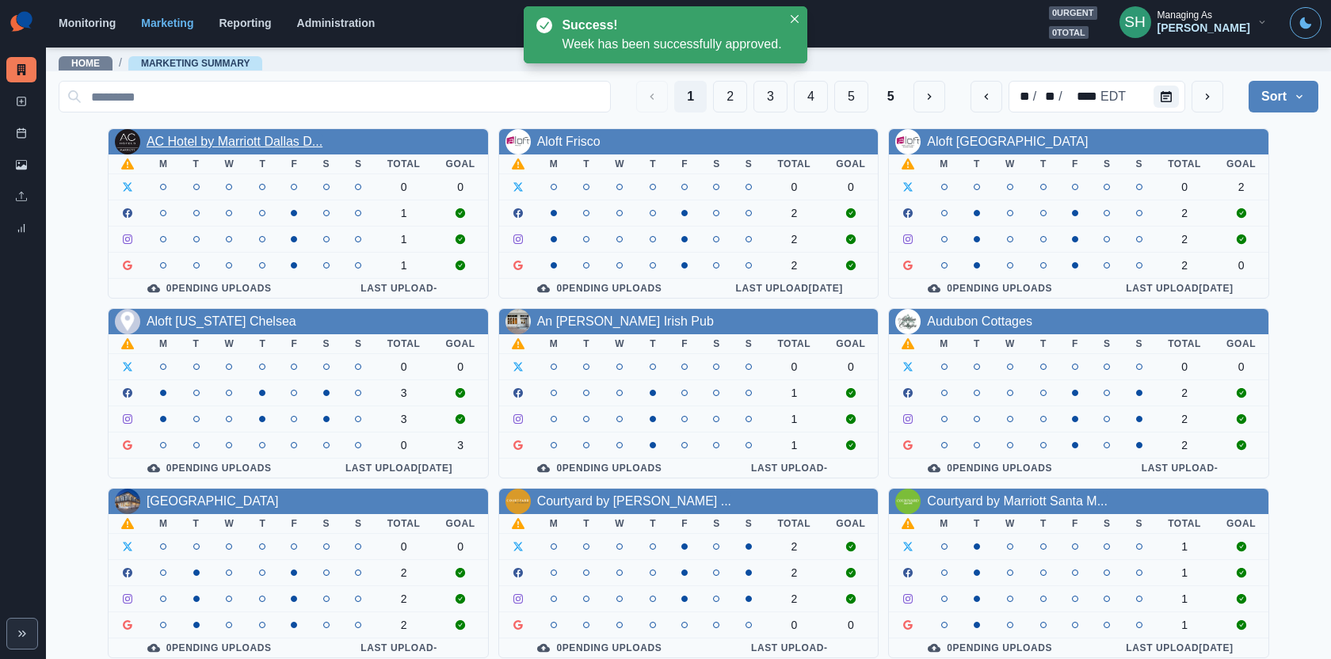
click at [301, 138] on link "AC Hotel by Marriott Dallas D..." at bounding box center [235, 141] width 176 height 13
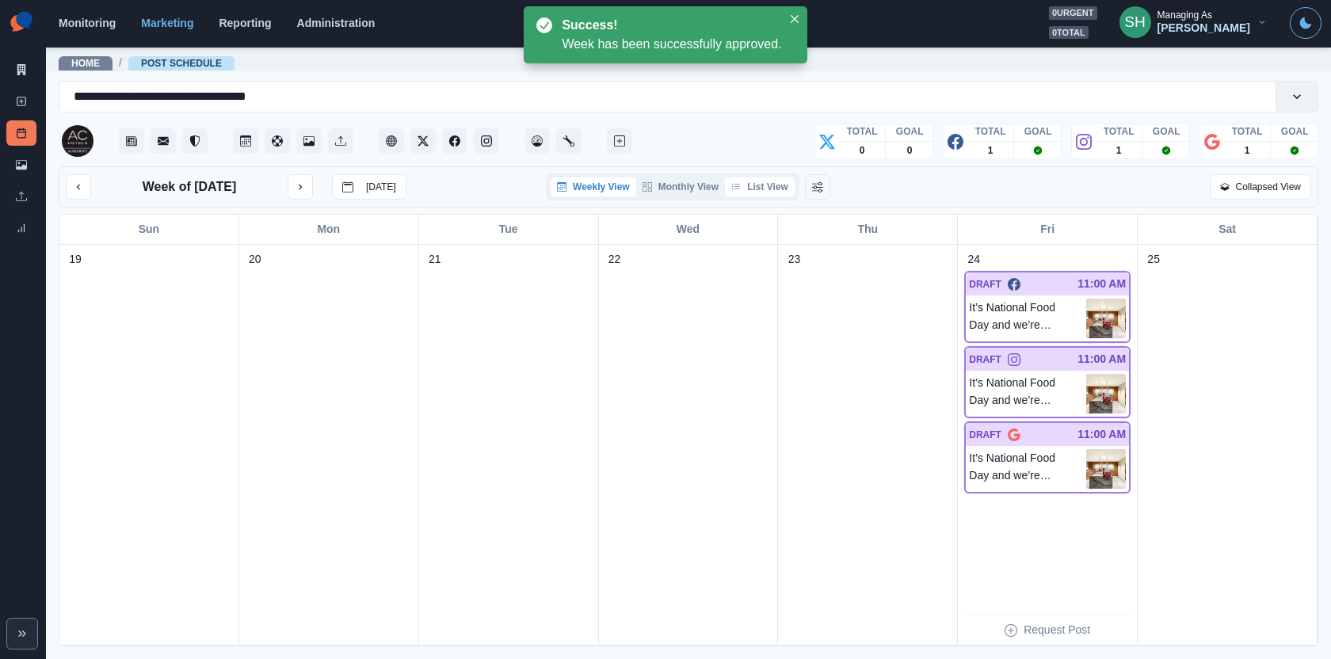
click at [790, 184] on button "List View" at bounding box center [760, 186] width 70 height 19
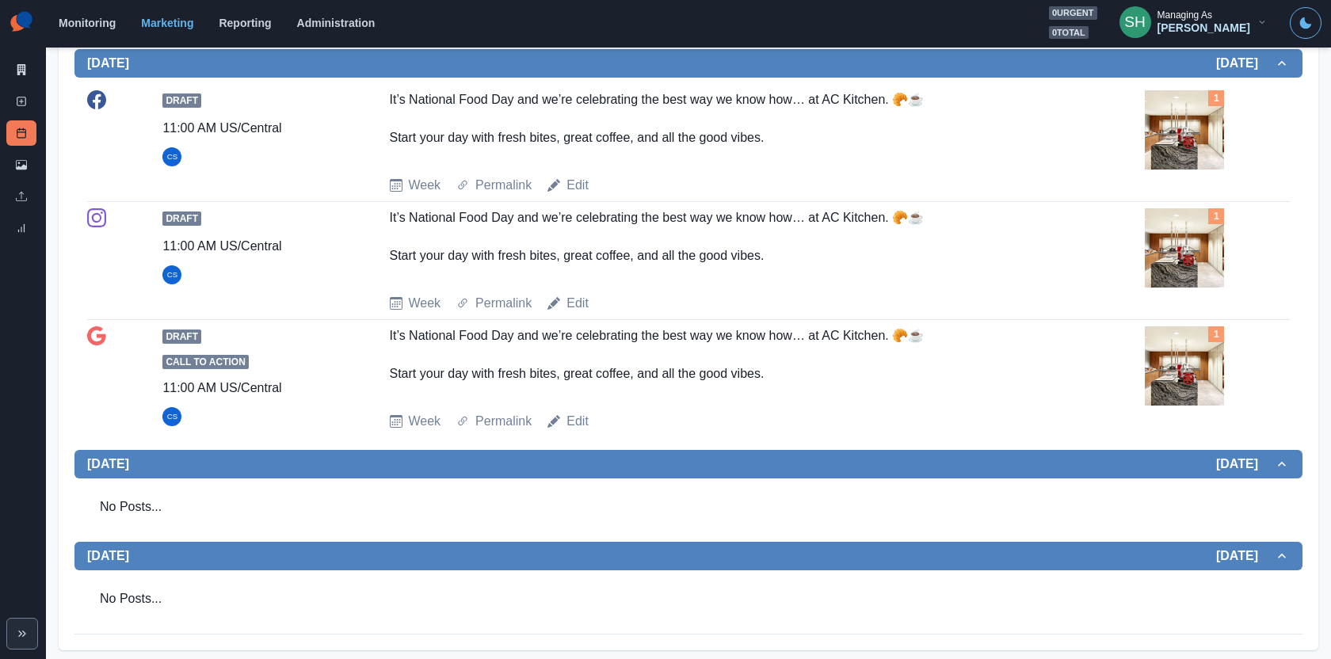
click at [1173, 256] on img at bounding box center [1184, 247] width 79 height 79
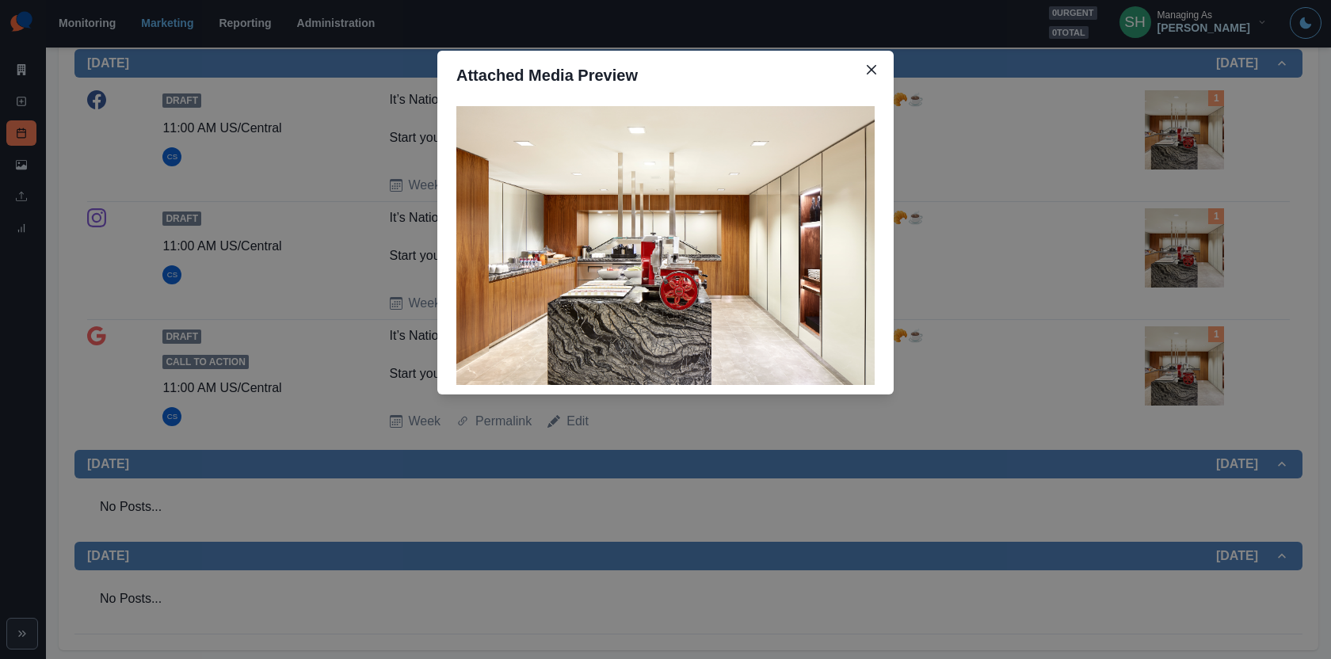
click at [1173, 256] on div "Attached Media Preview" at bounding box center [665, 329] width 1331 height 659
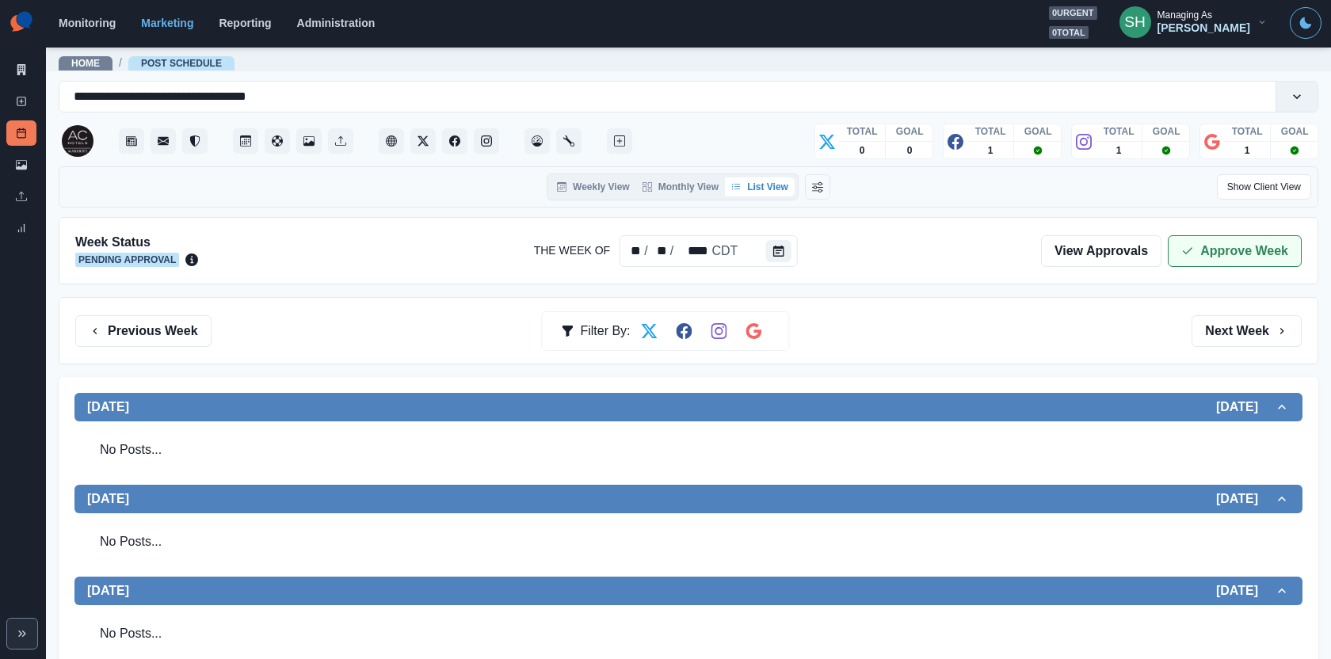
click at [1205, 246] on button "Approve Week" at bounding box center [1235, 251] width 134 height 32
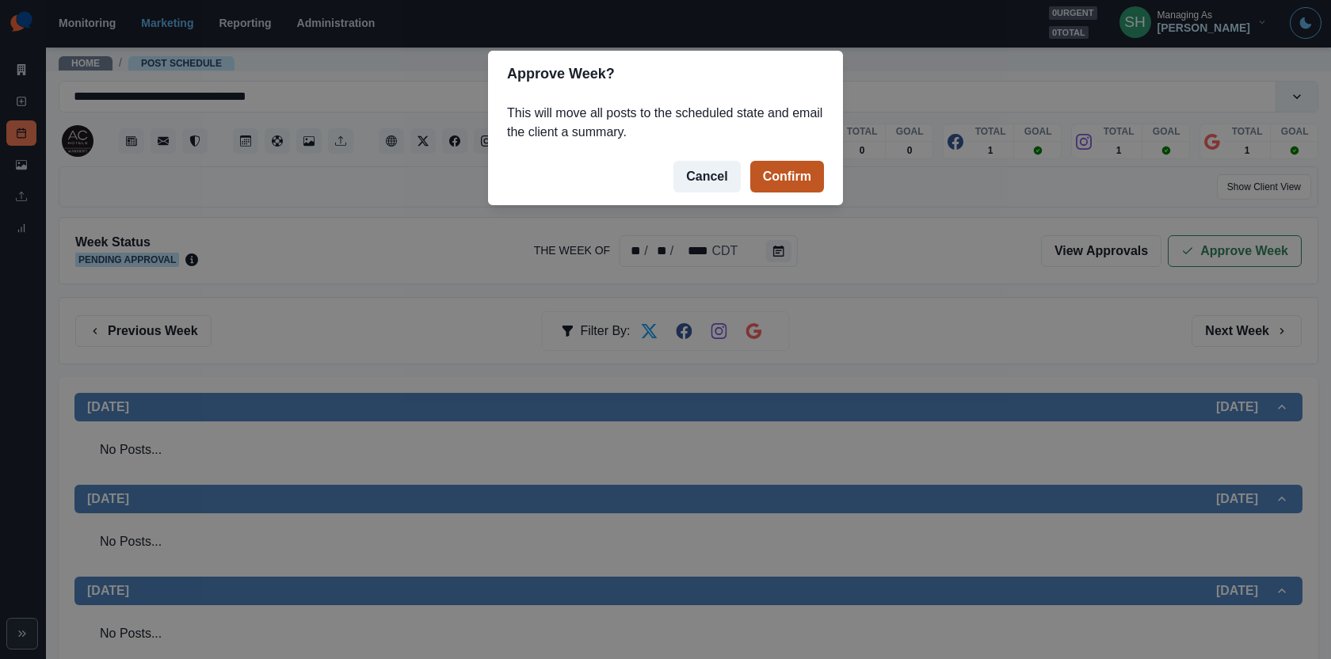
click at [772, 174] on button "Confirm" at bounding box center [787, 177] width 74 height 32
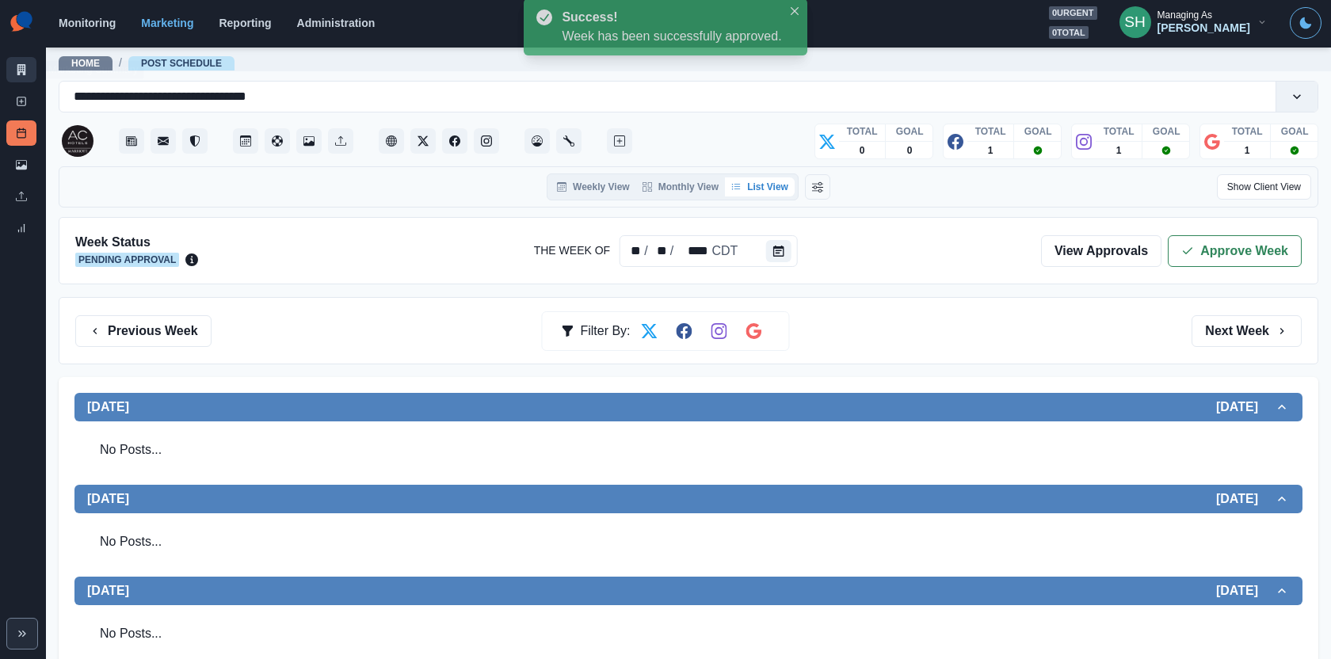
click at [20, 78] on link "Marketing Summary" at bounding box center [21, 69] width 30 height 25
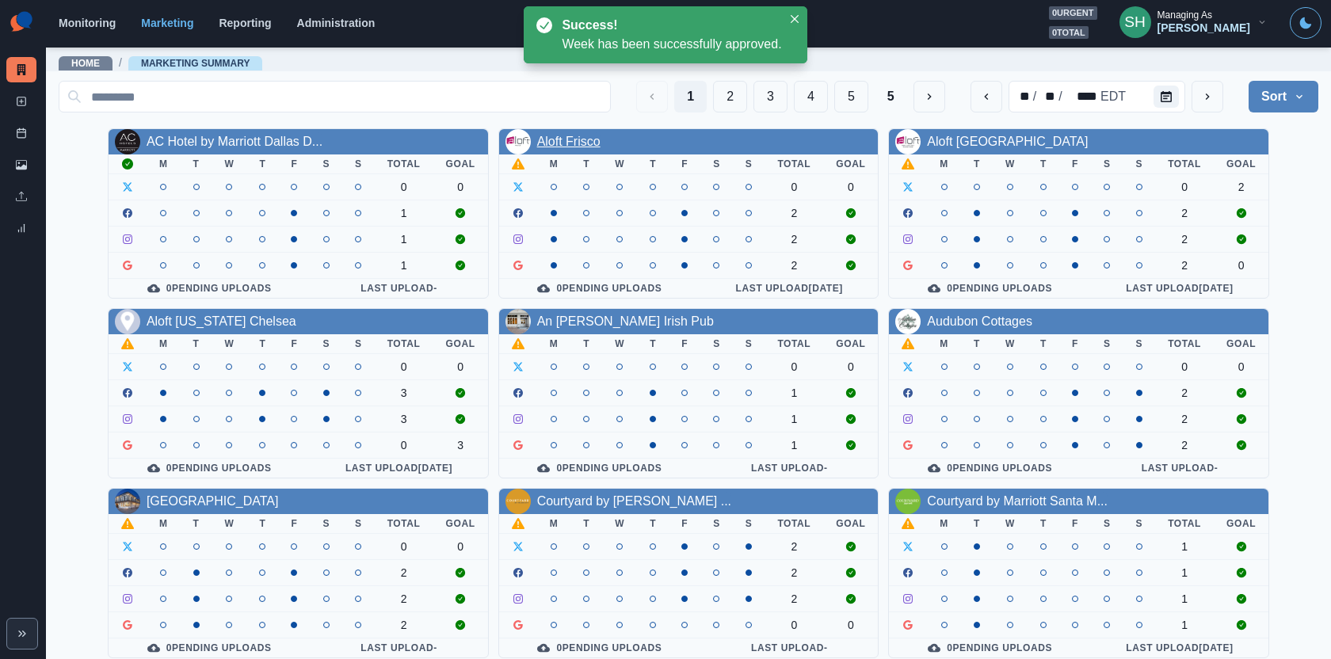
click at [585, 147] on link "Aloft Frisco" at bounding box center [568, 141] width 63 height 13
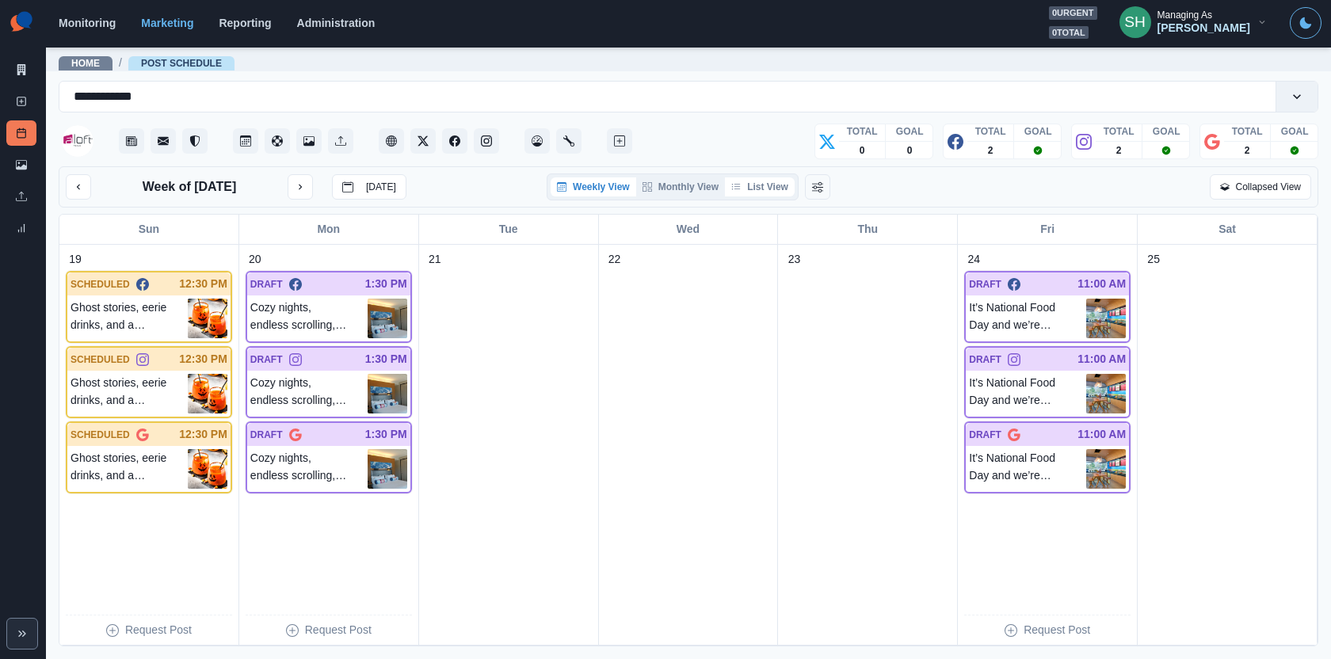
click at [743, 185] on button "List View" at bounding box center [760, 186] width 70 height 19
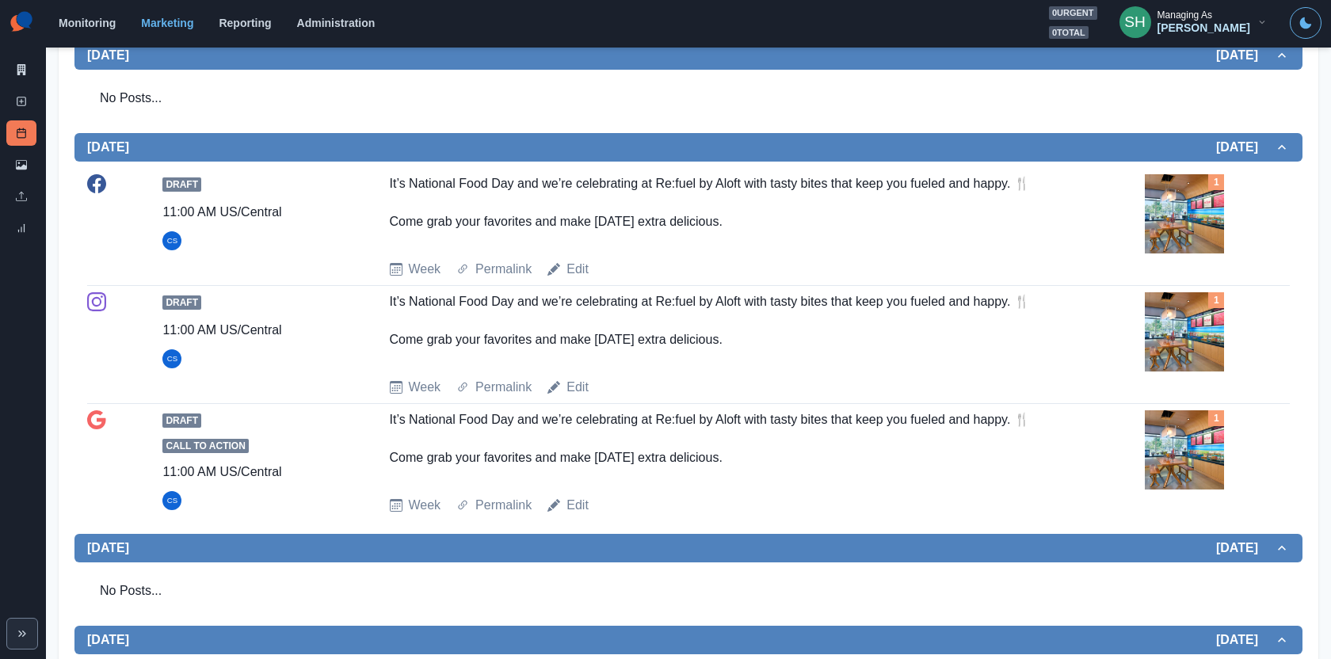
scroll to position [979, 0]
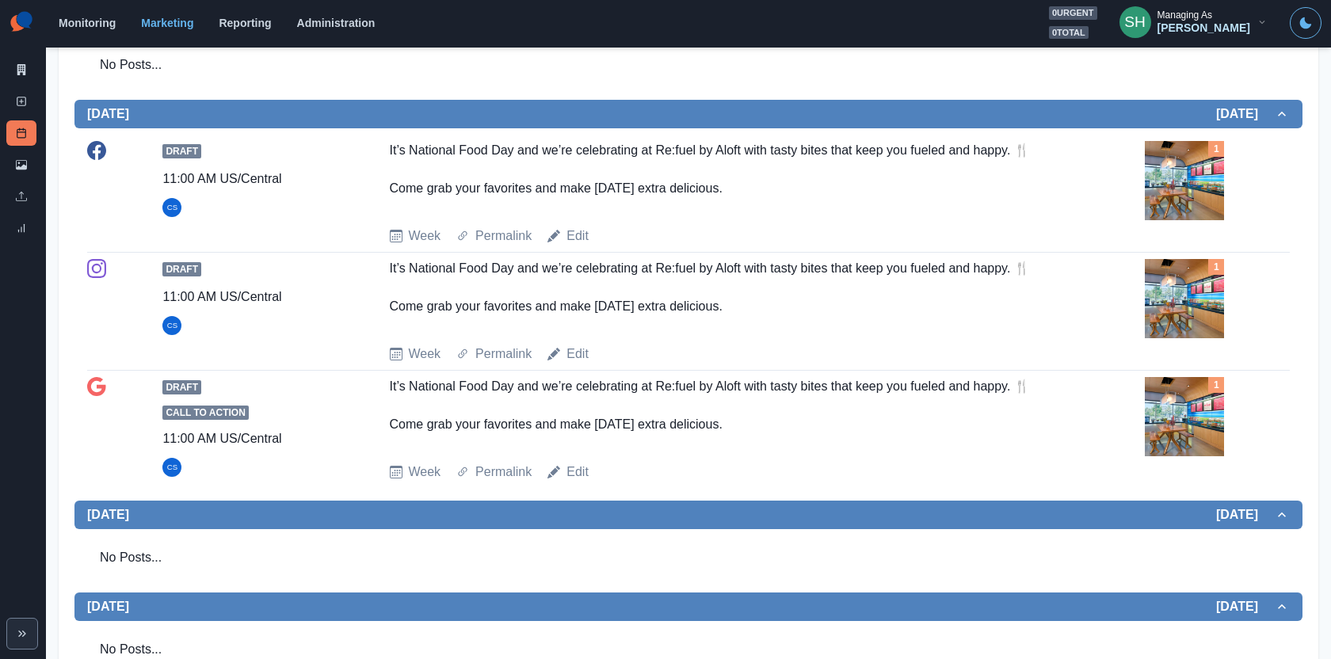
click at [784, 385] on div "It’s National Food Day and we’re celebrating at Re:fuel by Aloft with tasty bit…" at bounding box center [726, 413] width 673 height 73
click at [1207, 193] on img at bounding box center [1184, 180] width 79 height 79
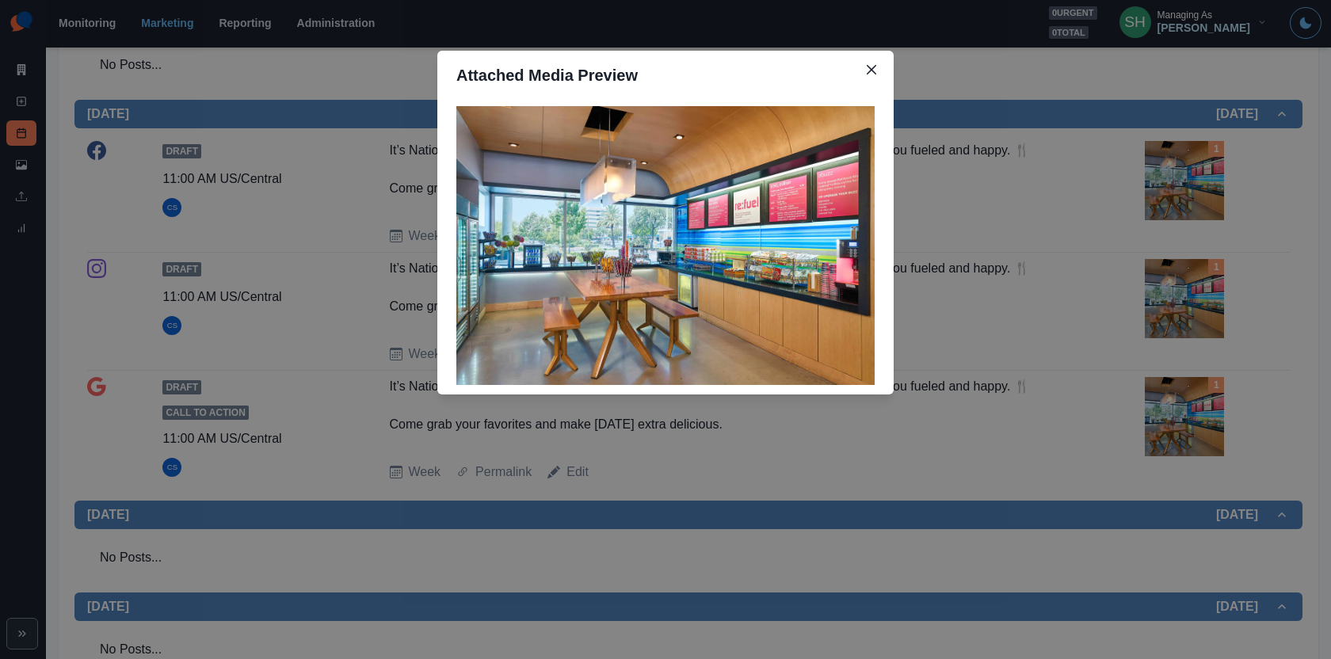
click at [1207, 193] on div "Attached Media Preview" at bounding box center [665, 329] width 1331 height 659
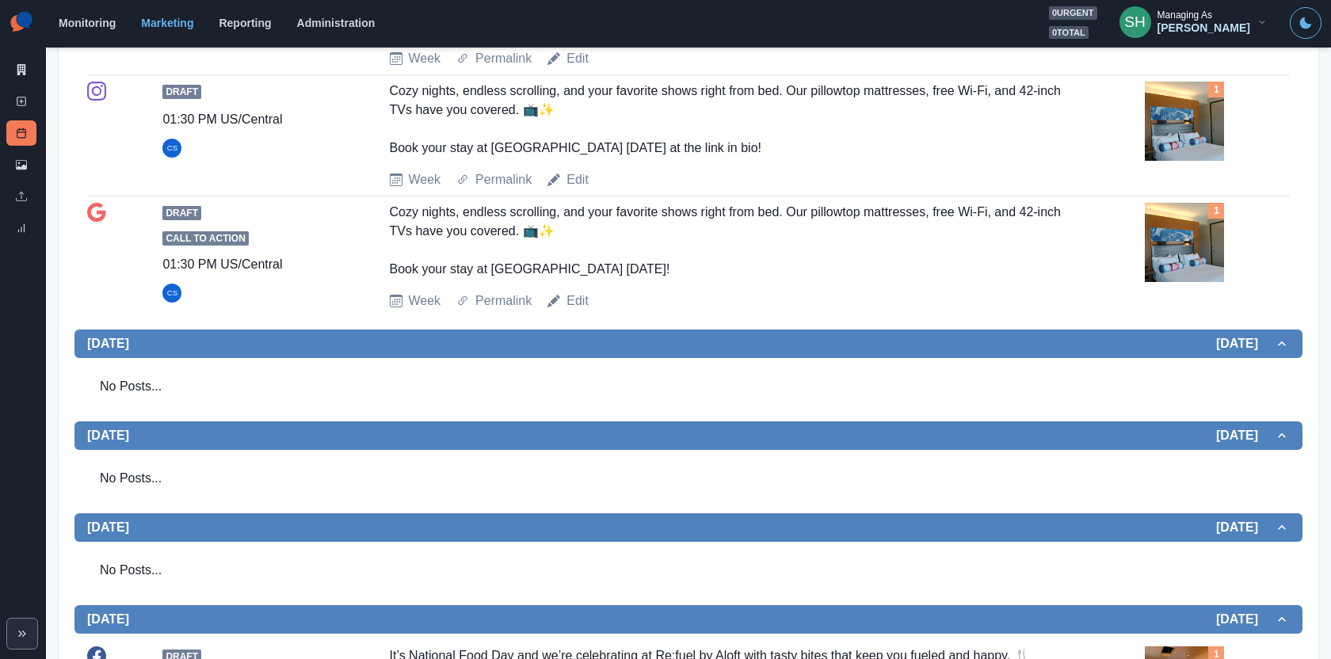
scroll to position [0, 0]
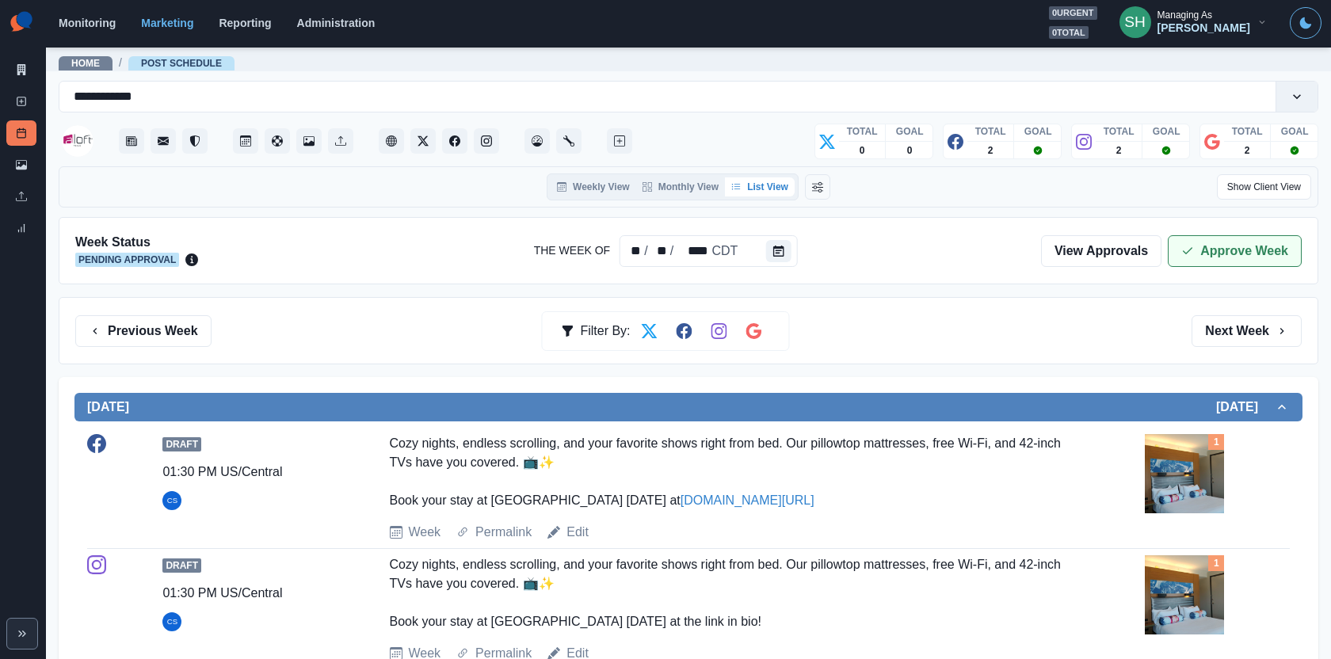
click at [1194, 249] on icon "button" at bounding box center [1187, 251] width 13 height 13
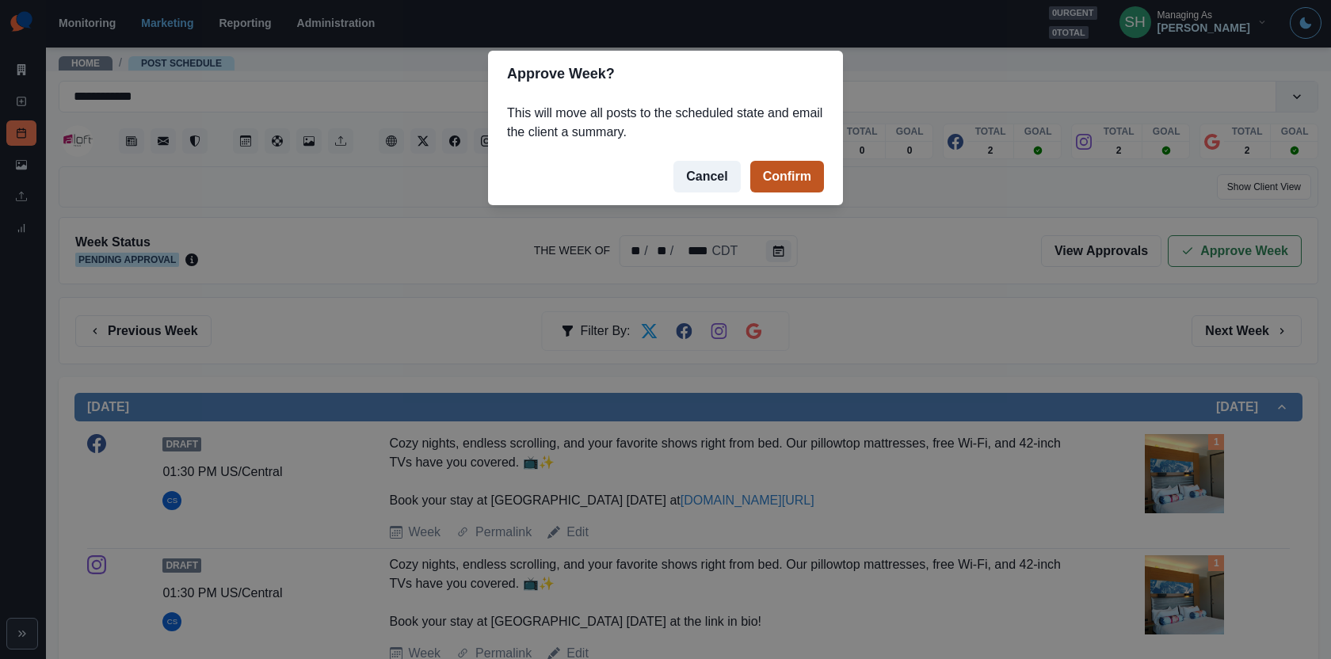
click at [798, 189] on button "Confirm" at bounding box center [787, 177] width 74 height 32
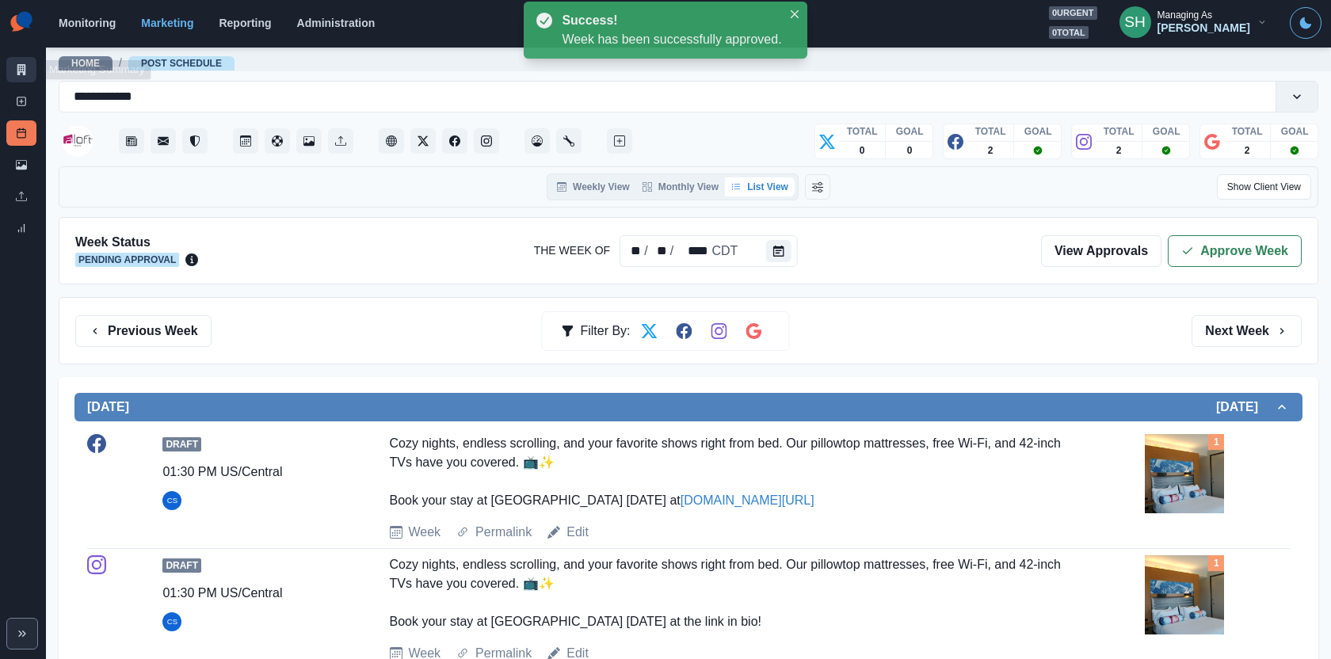
click at [23, 66] on icon at bounding box center [21, 69] width 11 height 11
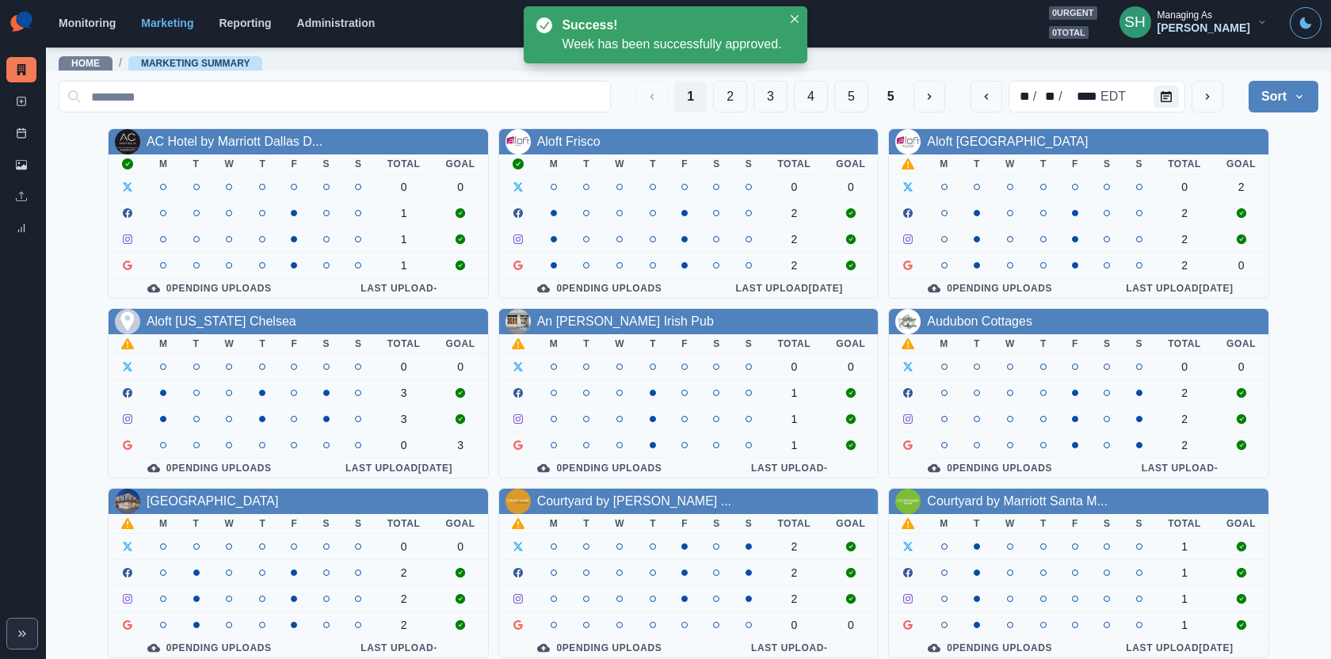
click at [954, 140] on link "Aloft New Orleans Downtown" at bounding box center [1007, 141] width 161 height 13
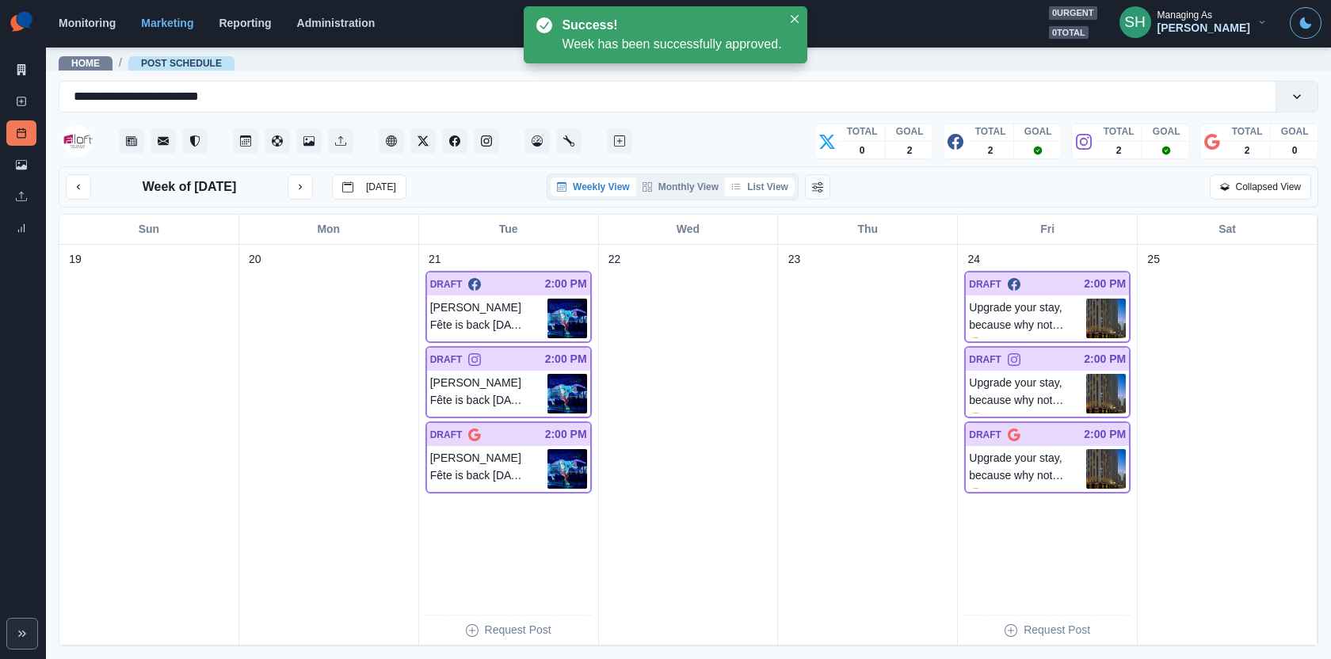
click at [770, 180] on button "List View" at bounding box center [760, 186] width 70 height 19
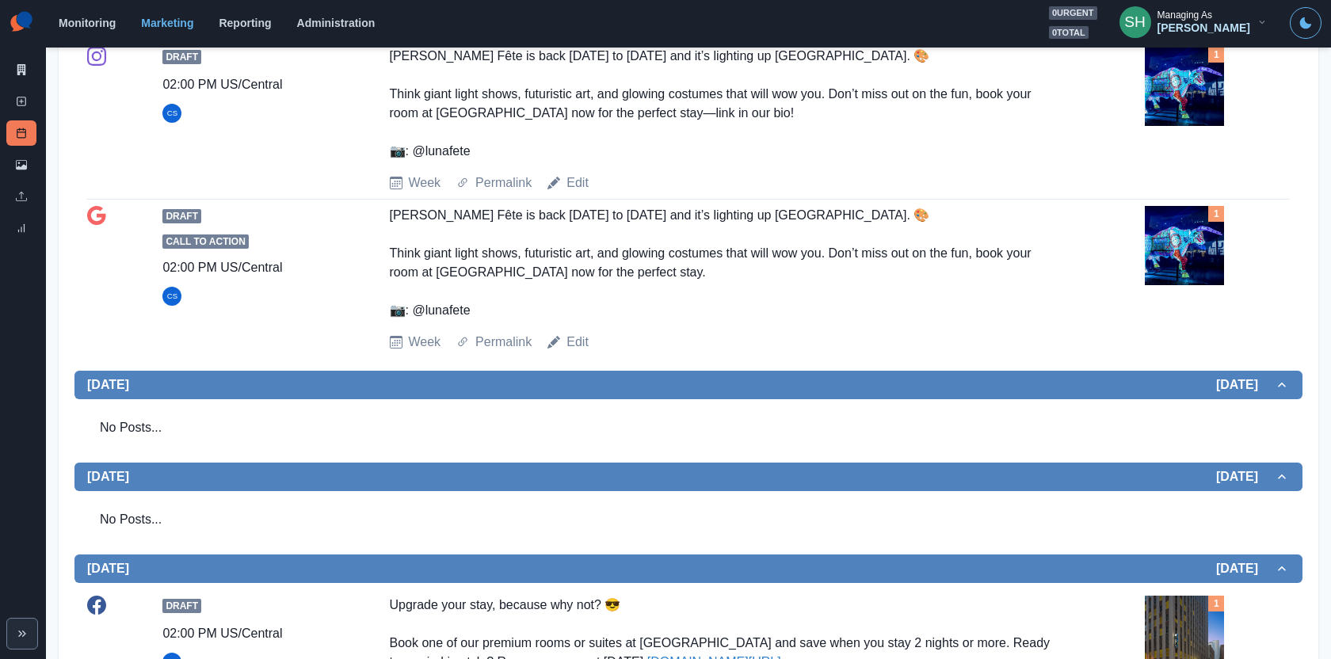
scroll to position [648, 0]
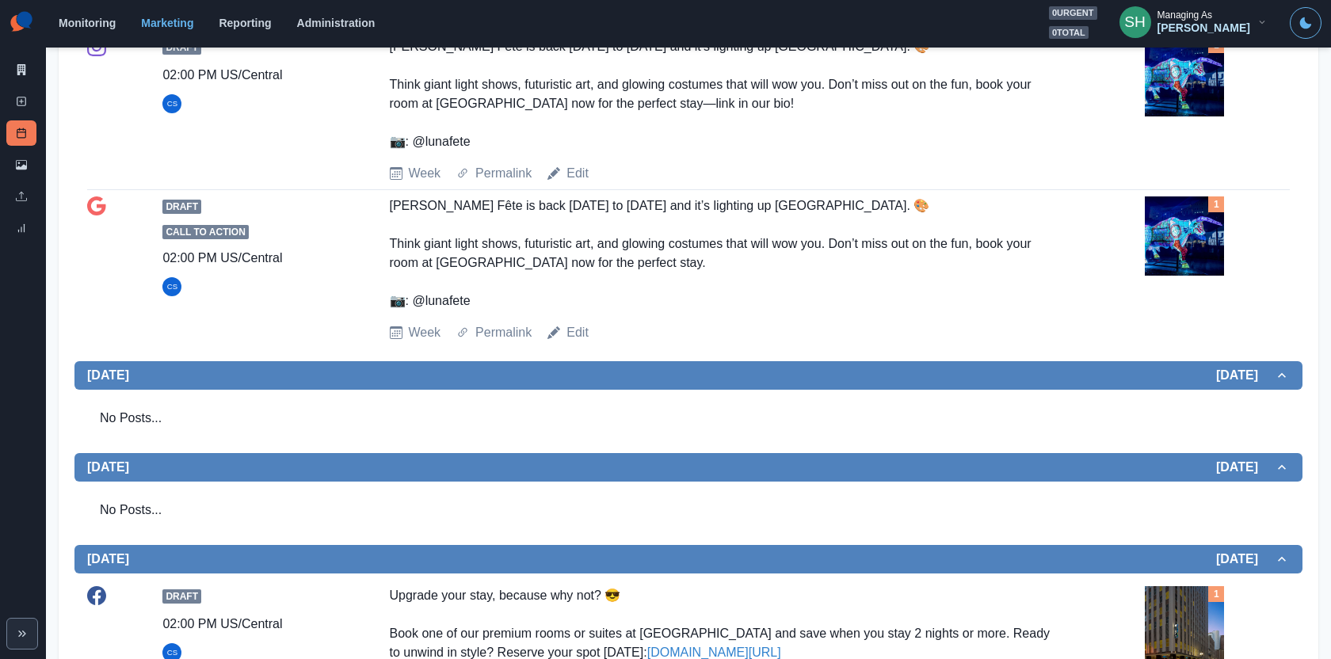
click at [1169, 116] on img at bounding box center [1184, 76] width 79 height 79
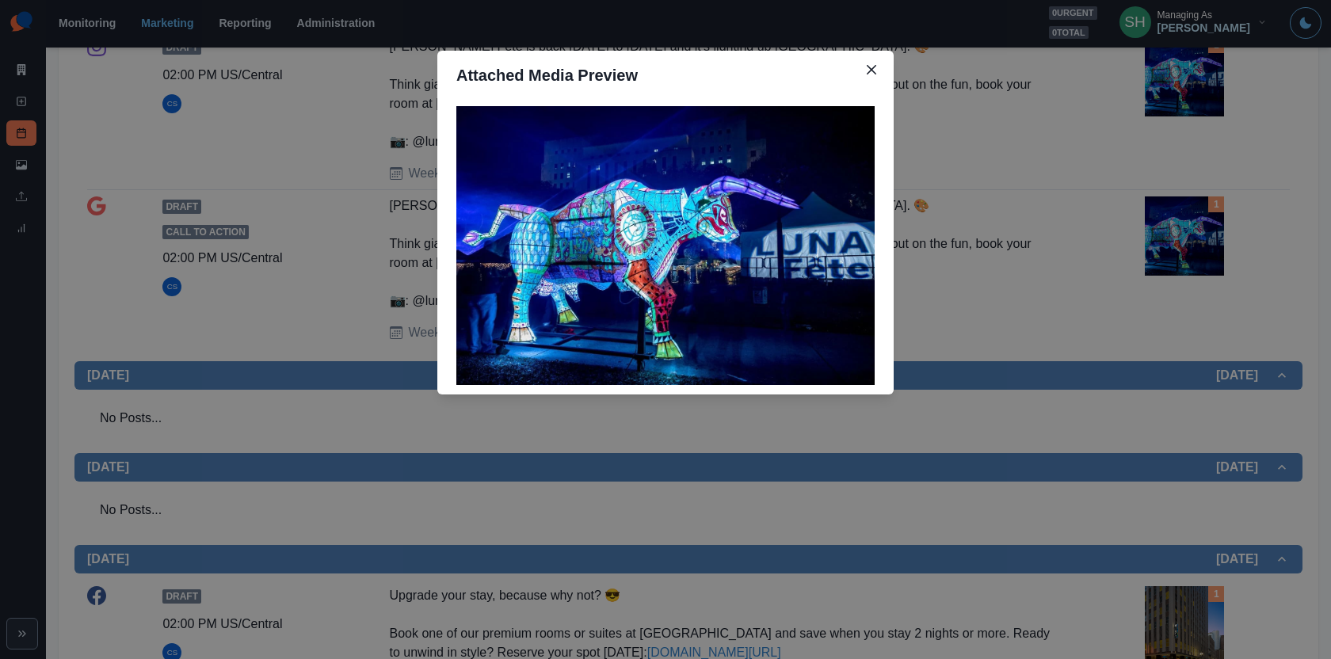
click at [1008, 233] on div "Attached Media Preview" at bounding box center [665, 329] width 1331 height 659
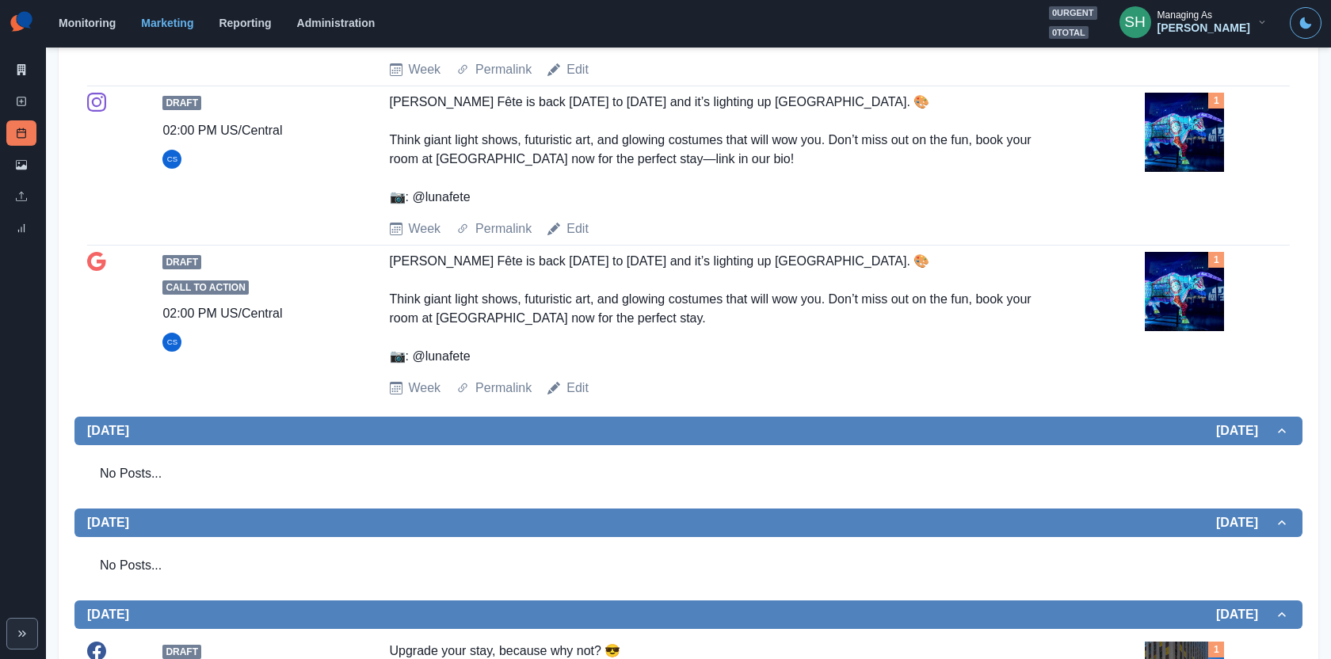
scroll to position [508, 0]
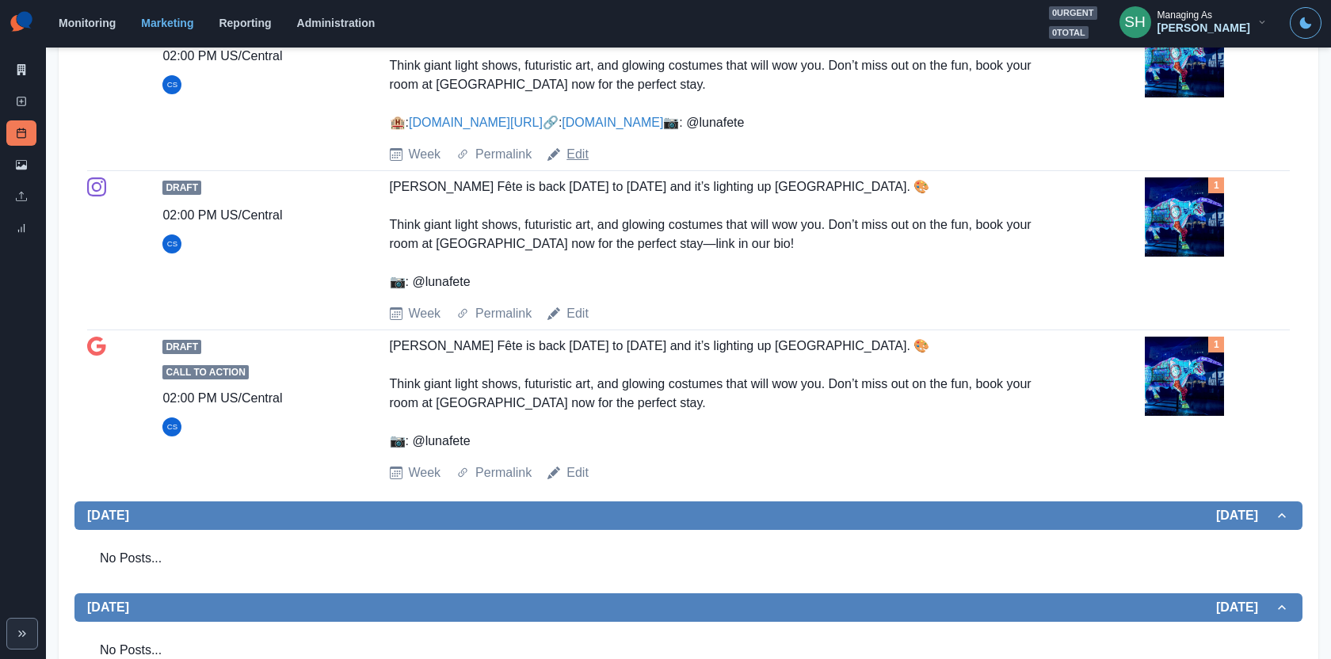
click at [574, 164] on link "Edit" at bounding box center [578, 154] width 22 height 19
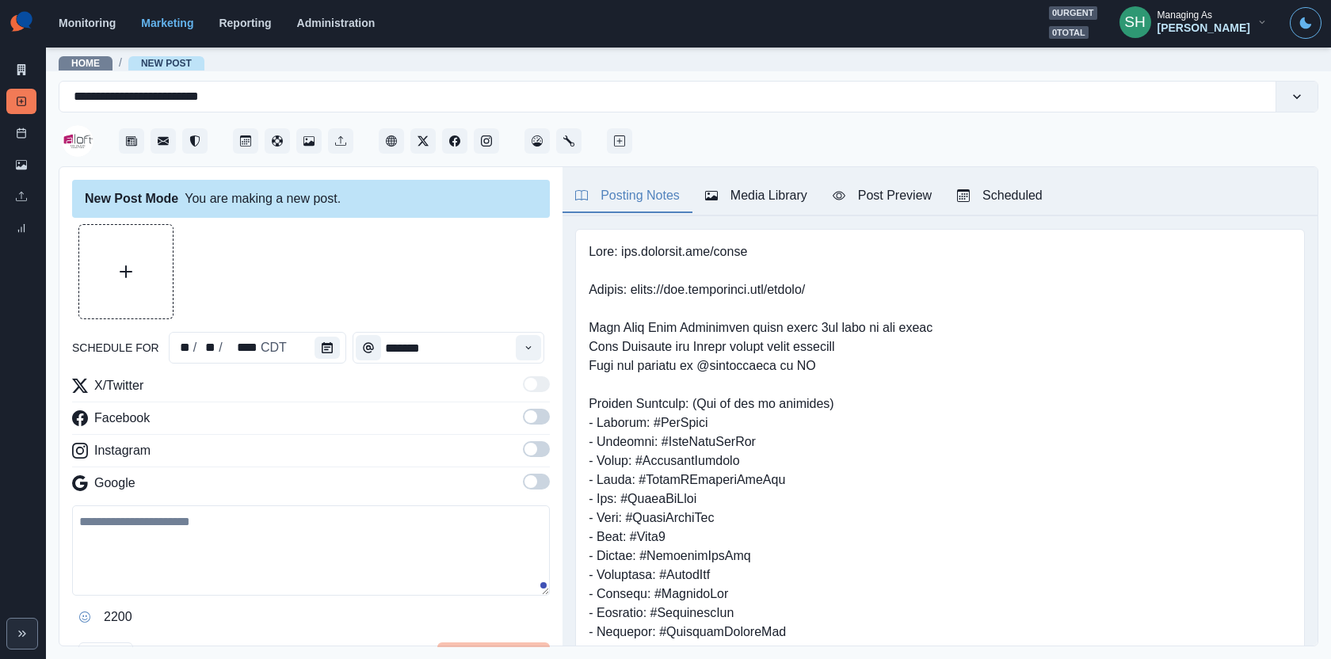
type input "*******"
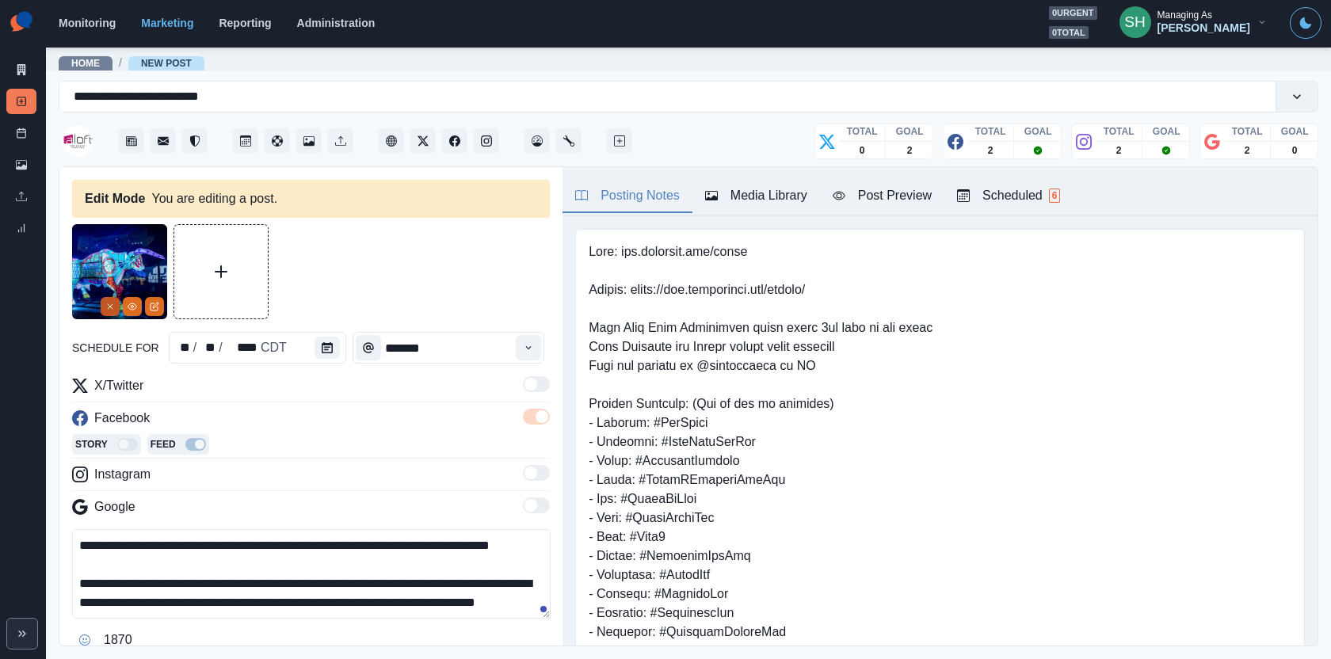
click at [103, 307] on button "Remove" at bounding box center [110, 306] width 19 height 19
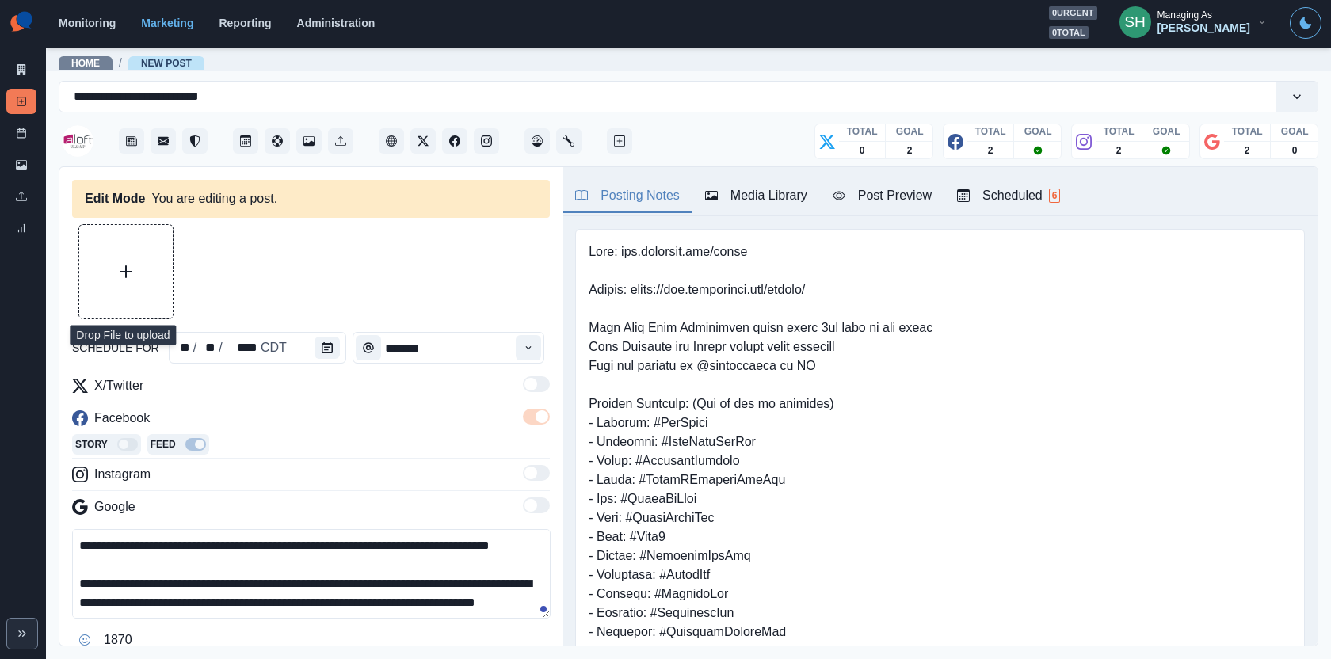
click at [107, 261] on button "Upload Media" at bounding box center [125, 271] width 93 height 93
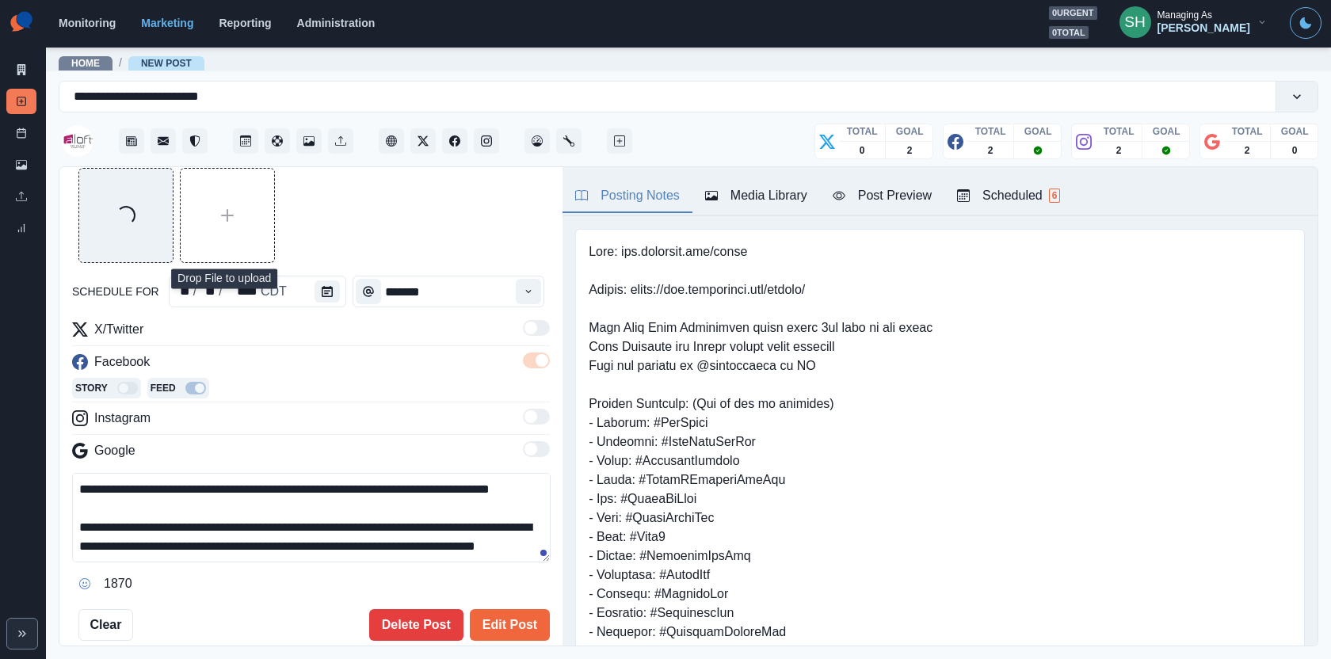
scroll to position [132, 0]
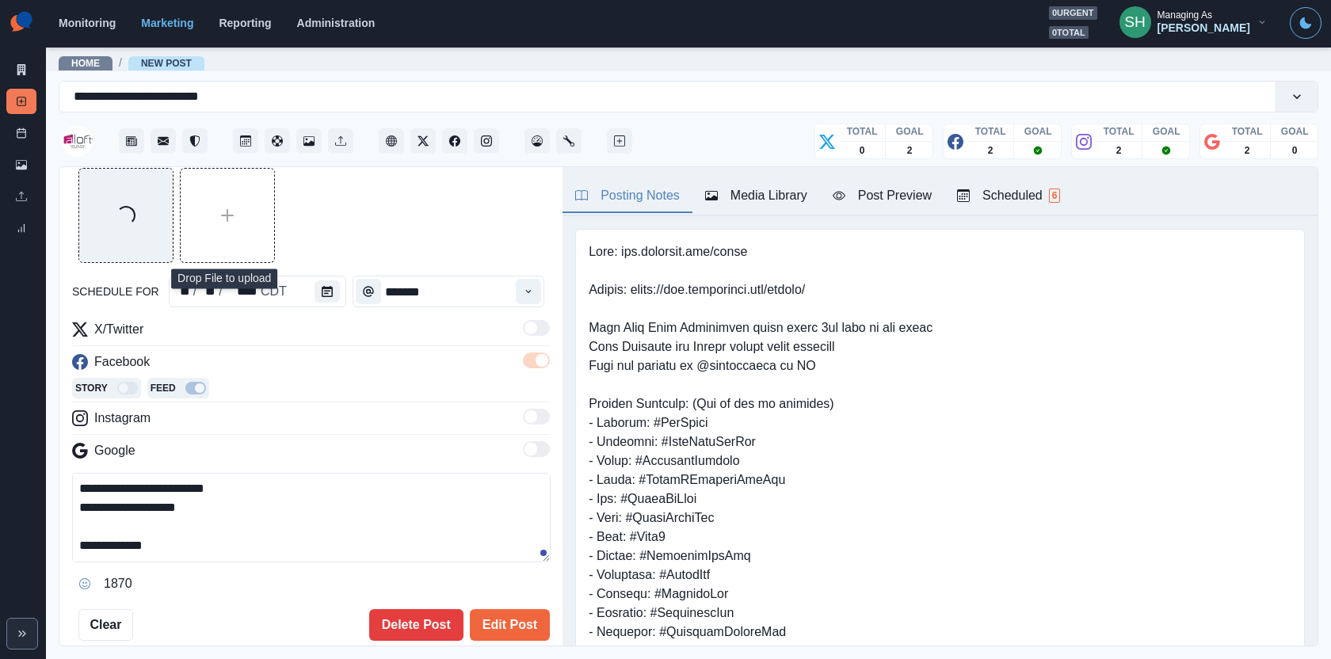
drag, startPoint x: 168, startPoint y: 553, endPoint x: 101, endPoint y: 552, distance: 66.6
click at [101, 552] on textarea "**********" at bounding box center [311, 518] width 479 height 90
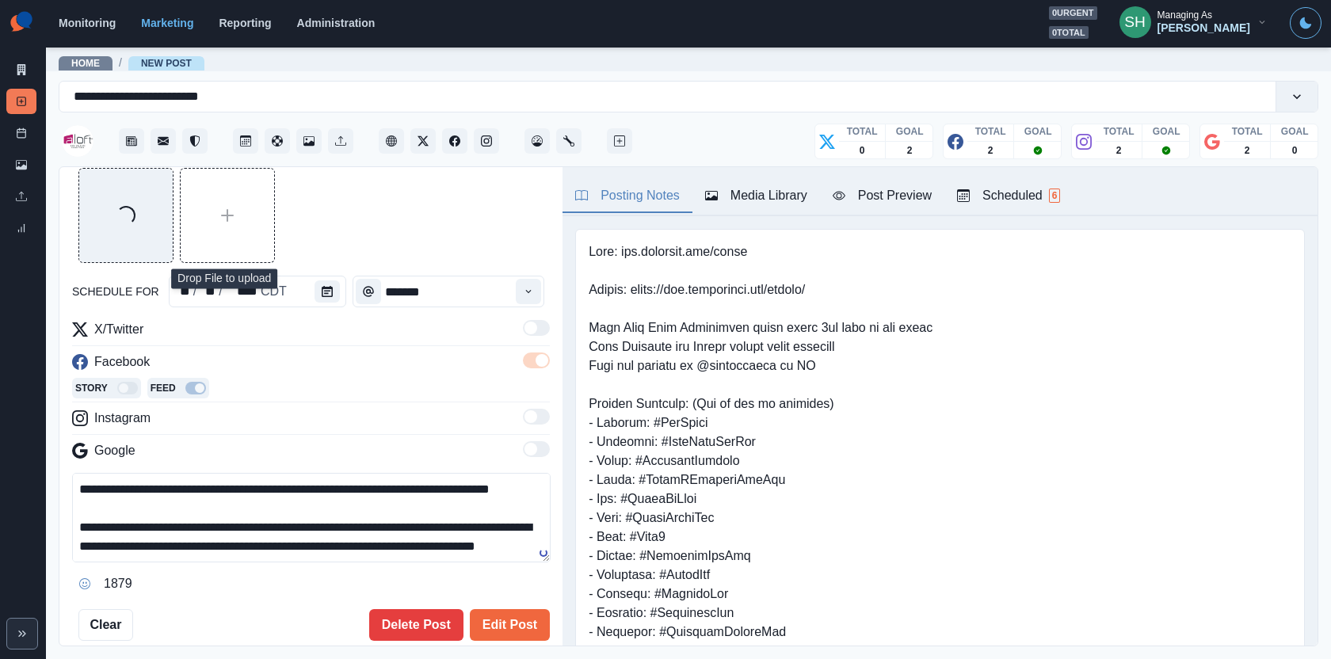
scroll to position [0, 0]
drag, startPoint x: 139, startPoint y: 491, endPoint x: 13, endPoint y: 491, distance: 126.8
click at [13, 491] on div "**********" at bounding box center [665, 329] width 1331 height 659
paste textarea
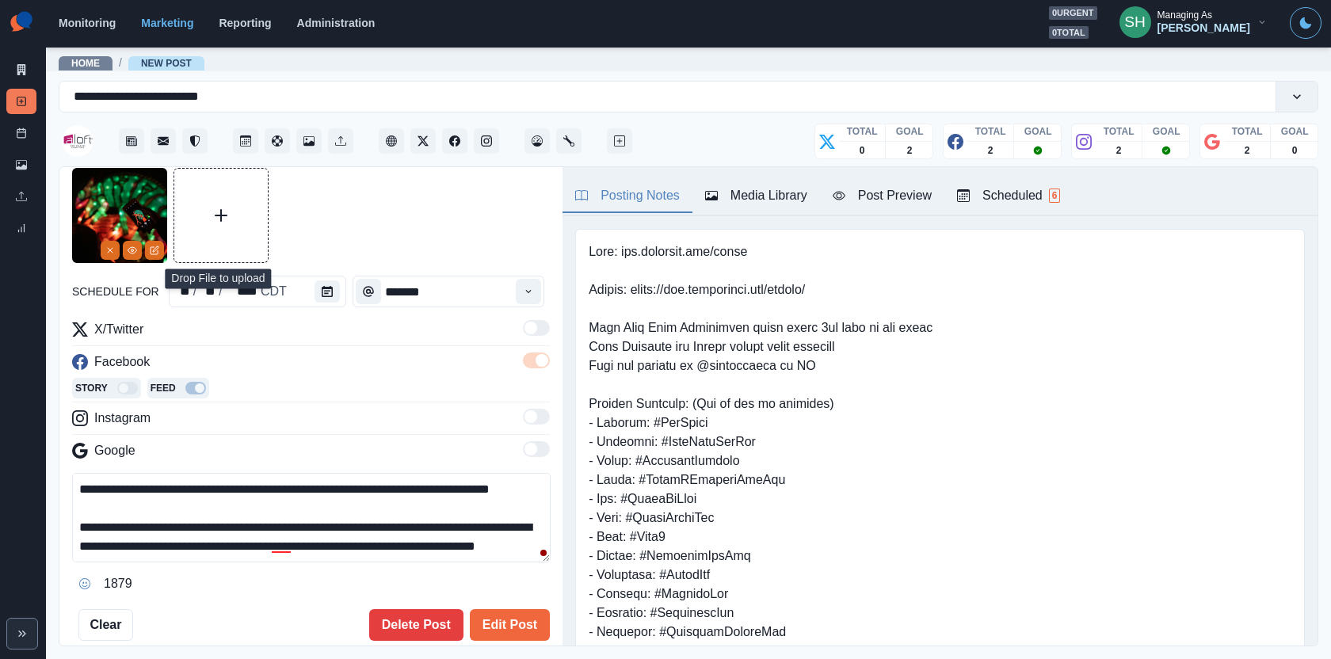
click at [185, 485] on textarea "**********" at bounding box center [311, 518] width 479 height 90
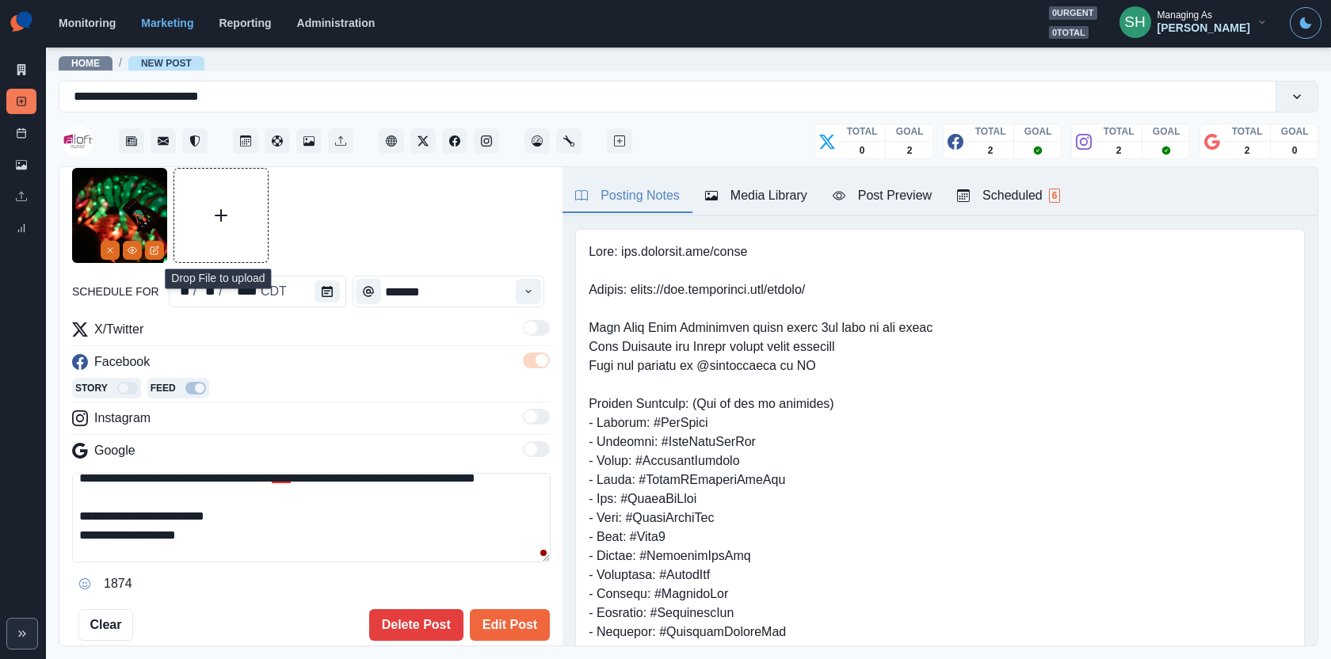
scroll to position [76, 0]
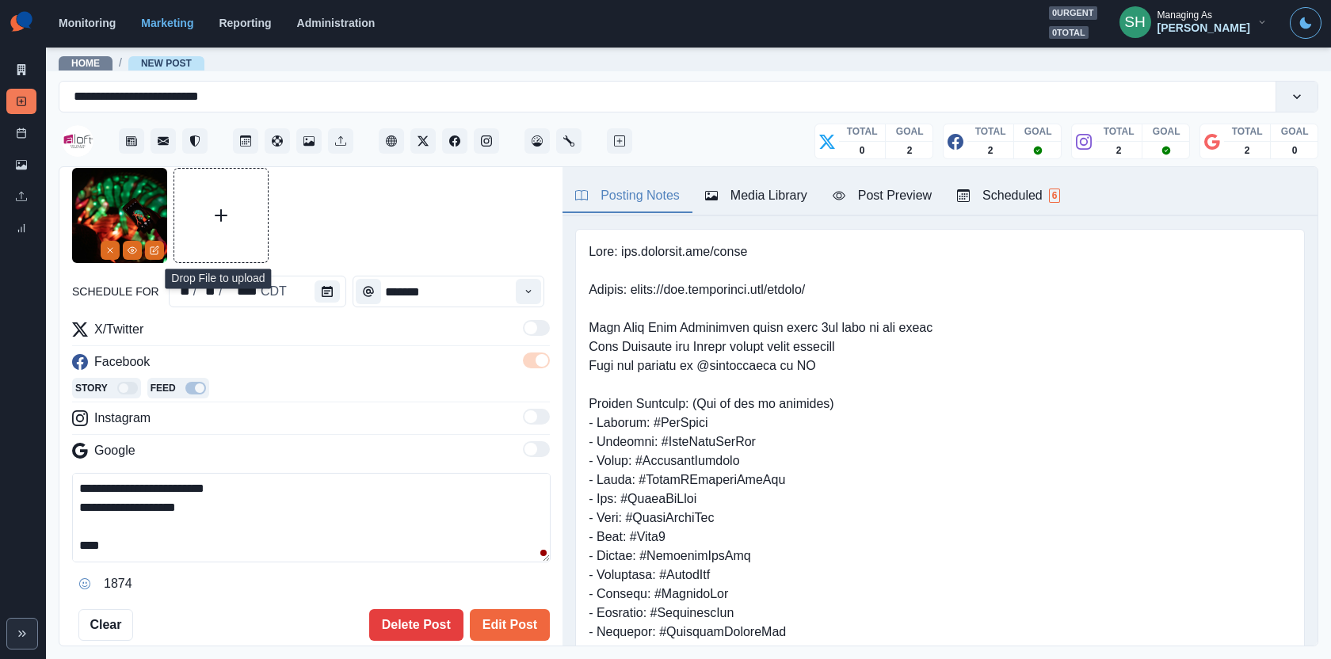
click at [128, 261] on img at bounding box center [119, 215] width 95 height 95
click at [133, 242] on button "View Media" at bounding box center [132, 250] width 19 height 19
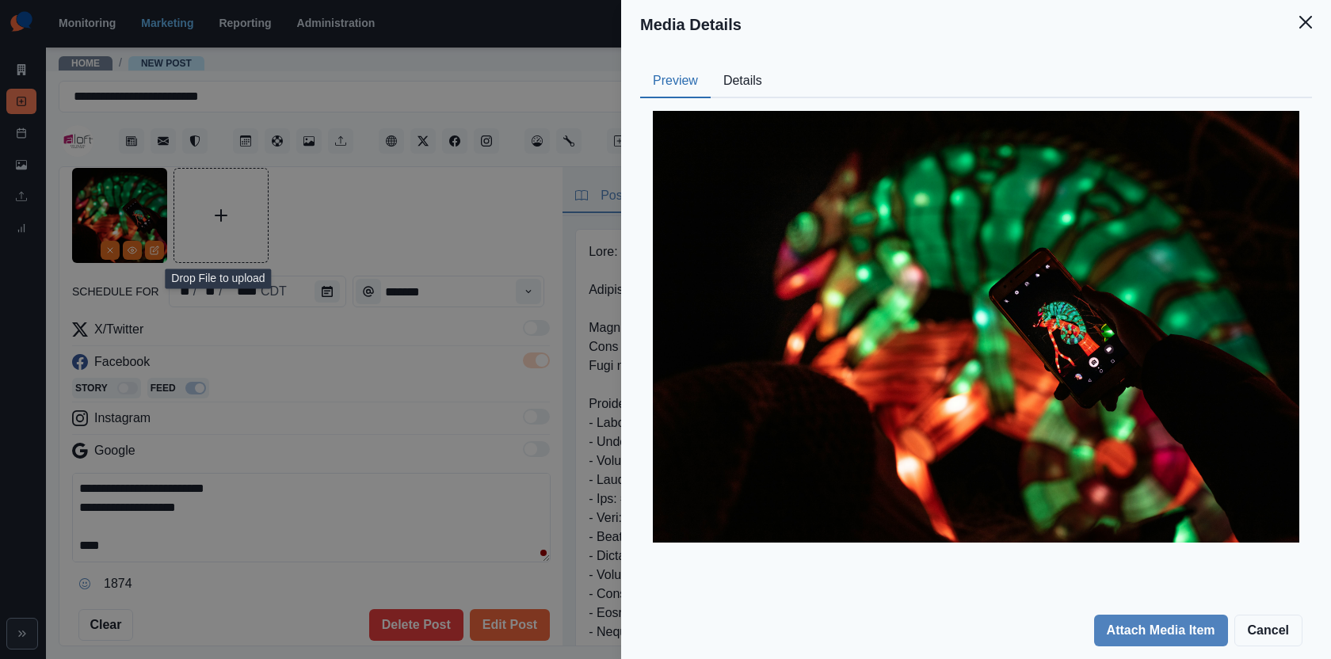
click at [753, 85] on button "Details" at bounding box center [743, 81] width 64 height 33
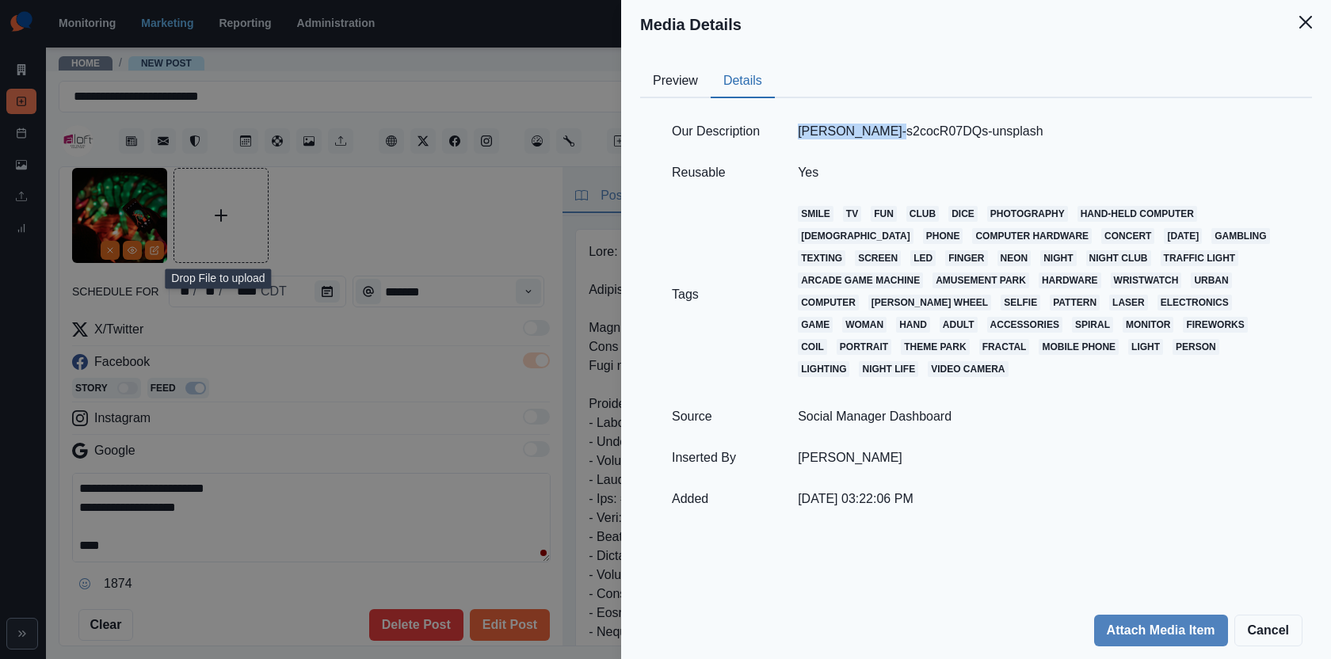
drag, startPoint x: 891, startPoint y: 129, endPoint x: 784, endPoint y: 129, distance: 107.0
click at [784, 129] on td "moritz-mentges-s2cocR07DQs-unsplash" at bounding box center [1039, 131] width 521 height 41
copy td "moritz-mentges"
click at [309, 510] on div "Media Details Preview Details Our Description moritz-mentges-s2cocR07DQs-unspla…" at bounding box center [665, 329] width 1331 height 659
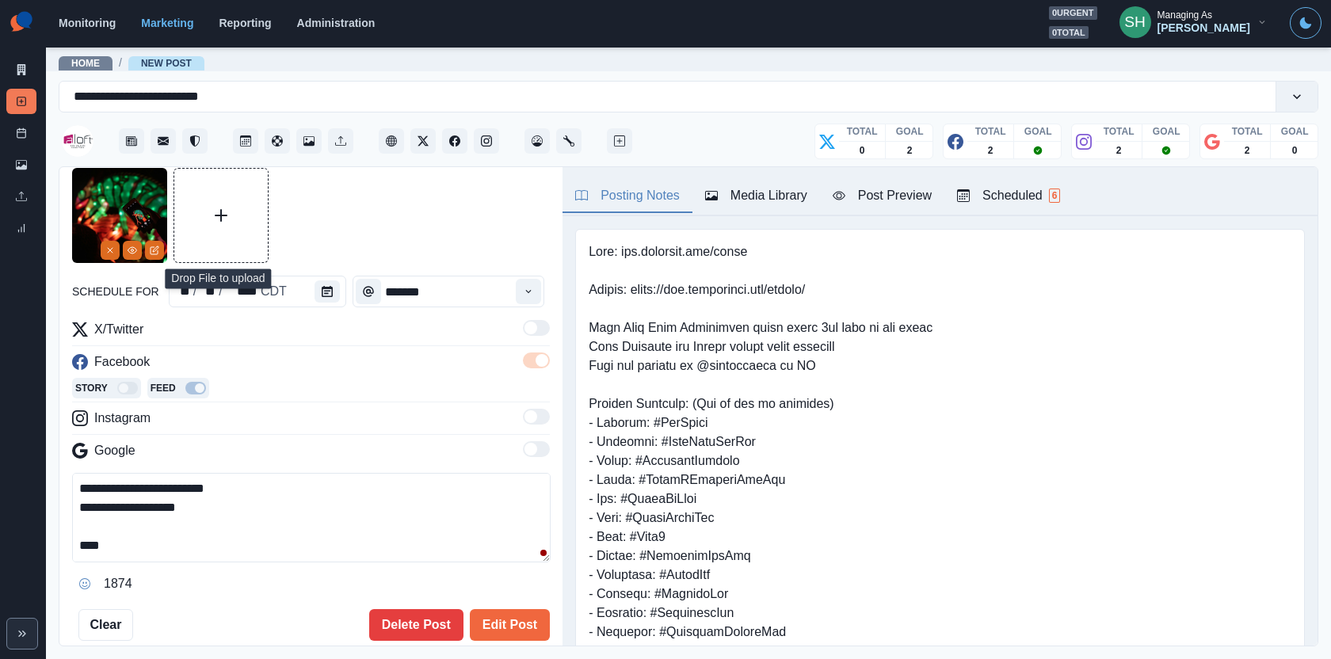
click at [242, 546] on textarea "**********" at bounding box center [311, 518] width 479 height 90
paste textarea "**********"
click at [112, 539] on textarea "**********" at bounding box center [311, 518] width 479 height 90
click at [147, 543] on textarea "**********" at bounding box center [311, 518] width 479 height 90
drag, startPoint x: 205, startPoint y: 544, endPoint x: 100, endPoint y: 544, distance: 105.4
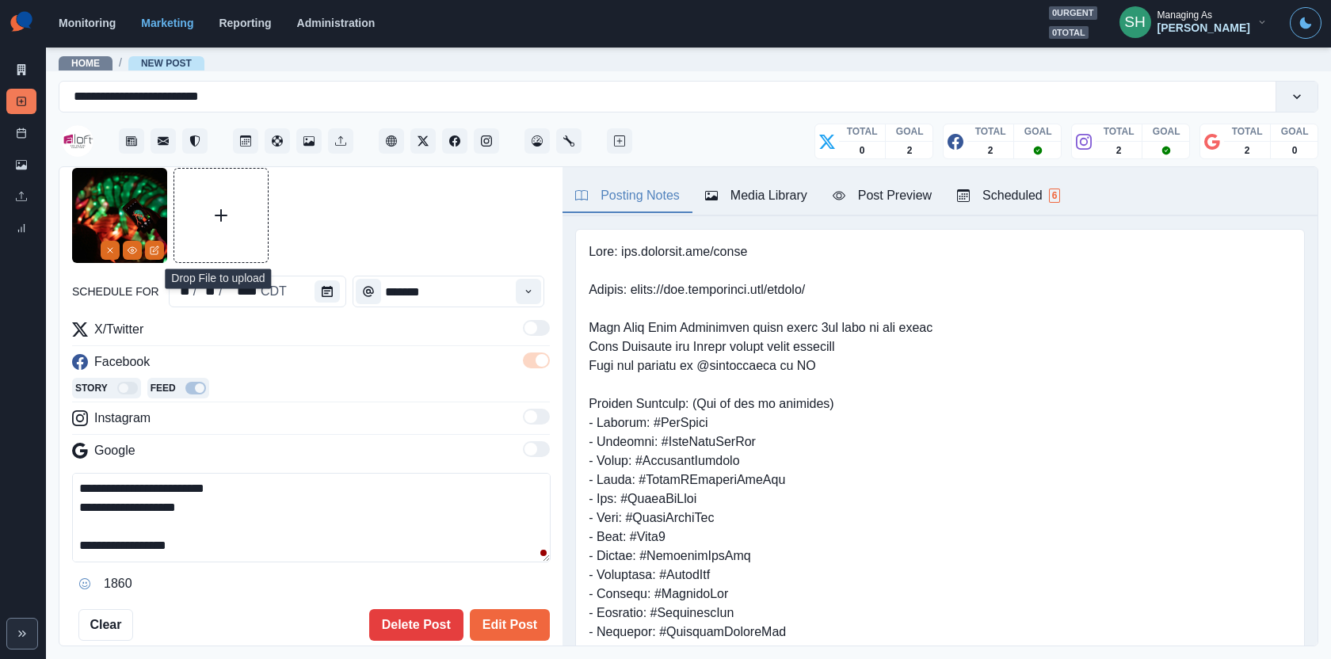
click at [100, 544] on textarea "**********" at bounding box center [311, 518] width 479 height 90
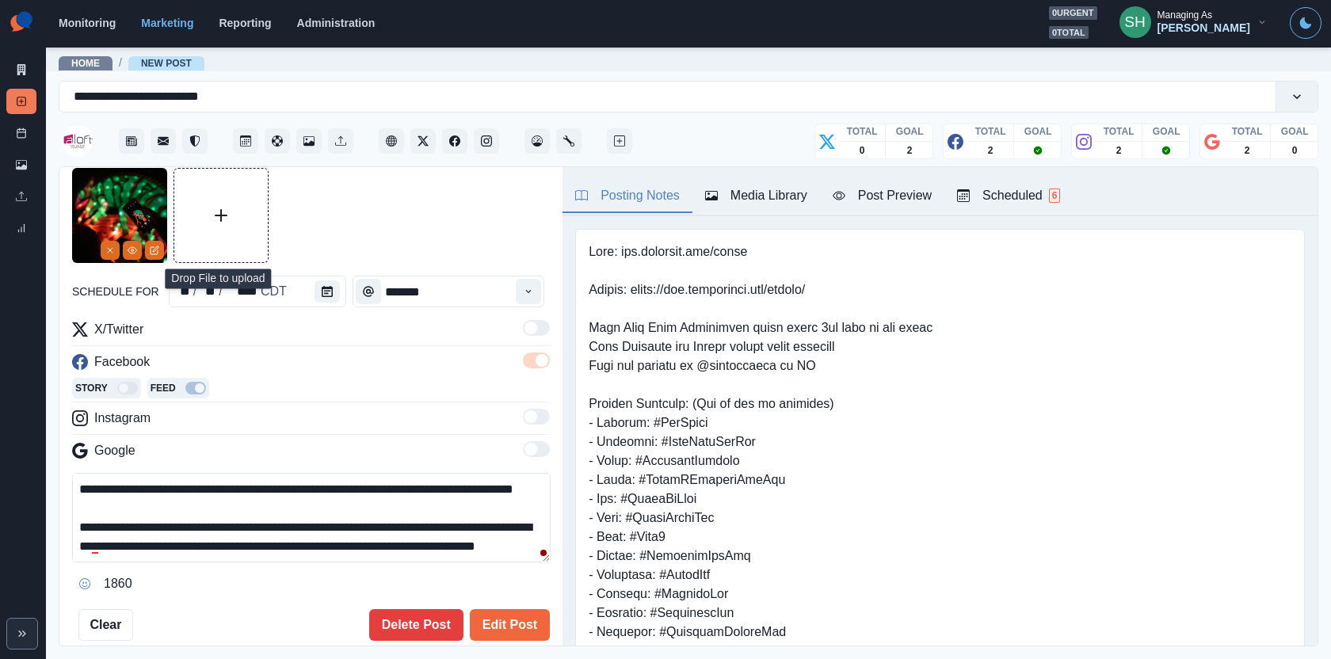
drag, startPoint x: 223, startPoint y: 543, endPoint x: 193, endPoint y: 356, distance: 189.4
click at [193, 356] on div "**********" at bounding box center [311, 458] width 478 height 277
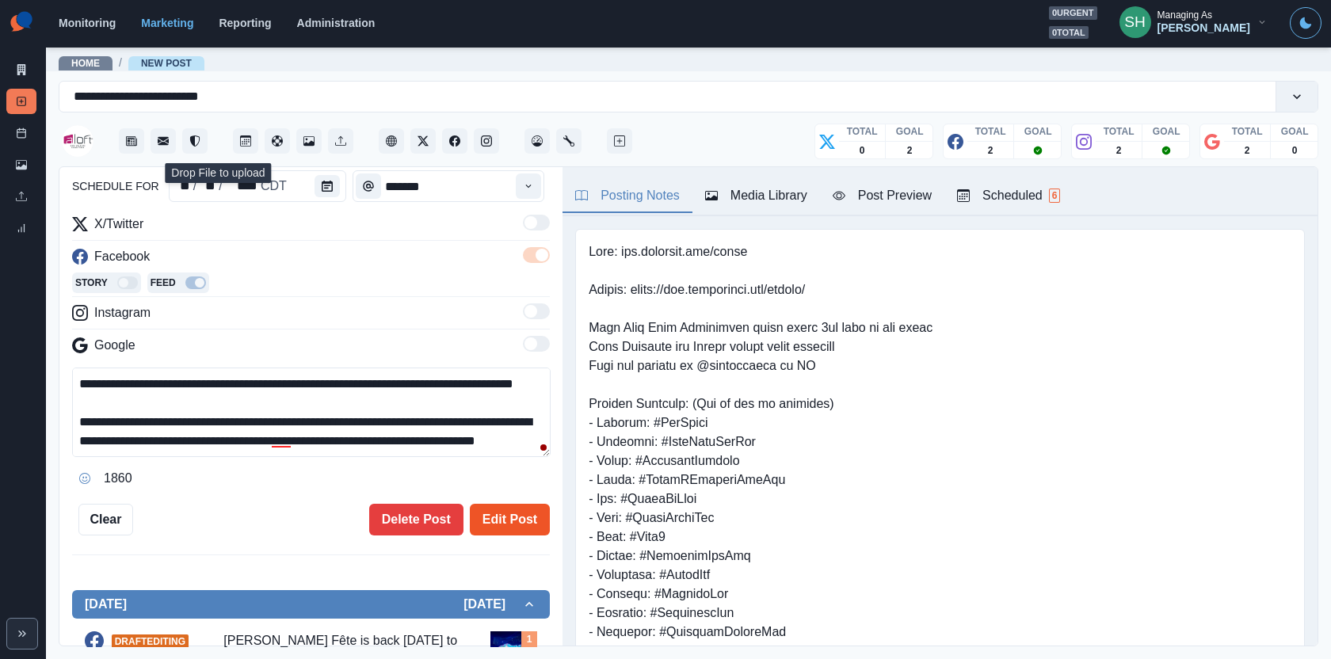
type textarea "**********"
click at [528, 528] on button "Edit Post" at bounding box center [510, 520] width 80 height 32
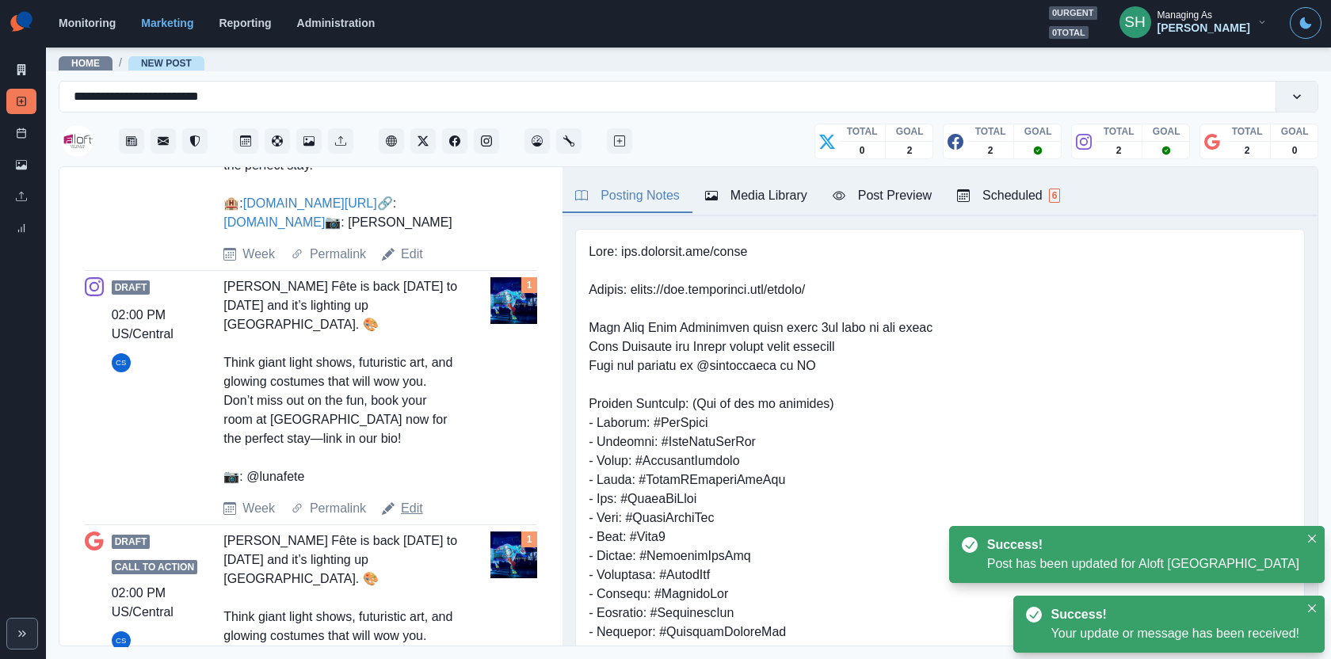
click at [411, 518] on link "Edit" at bounding box center [412, 508] width 22 height 19
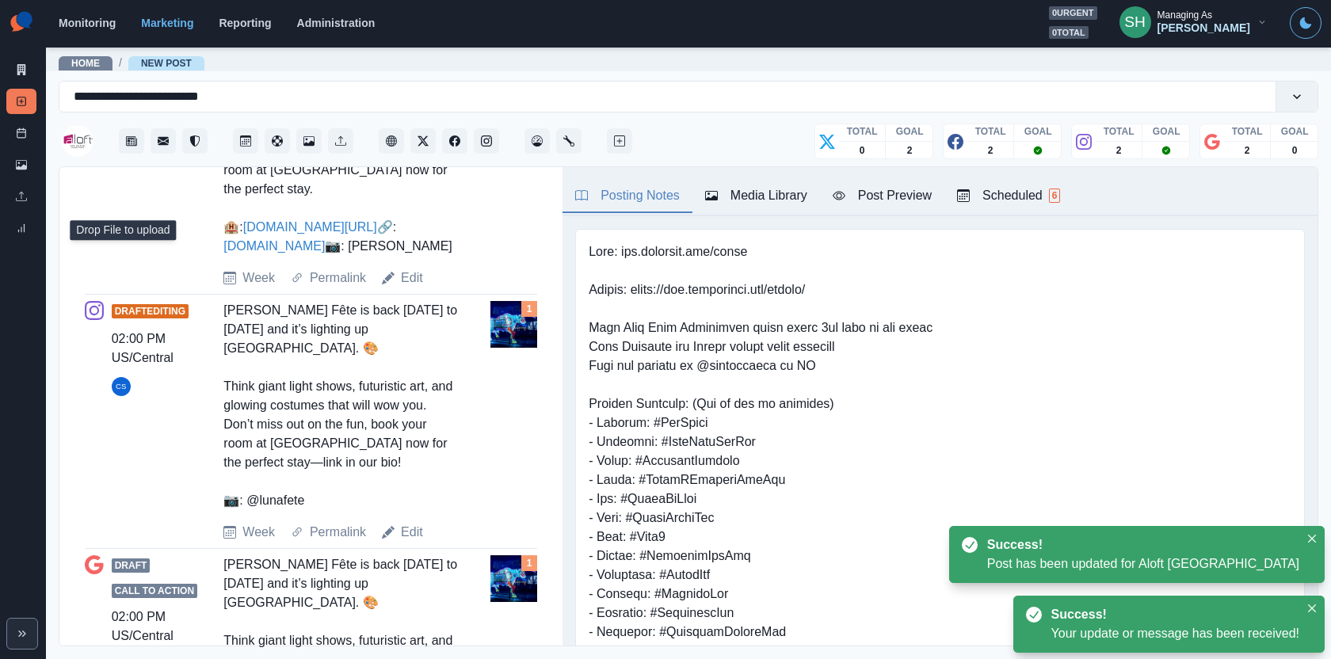
type textarea "**********"
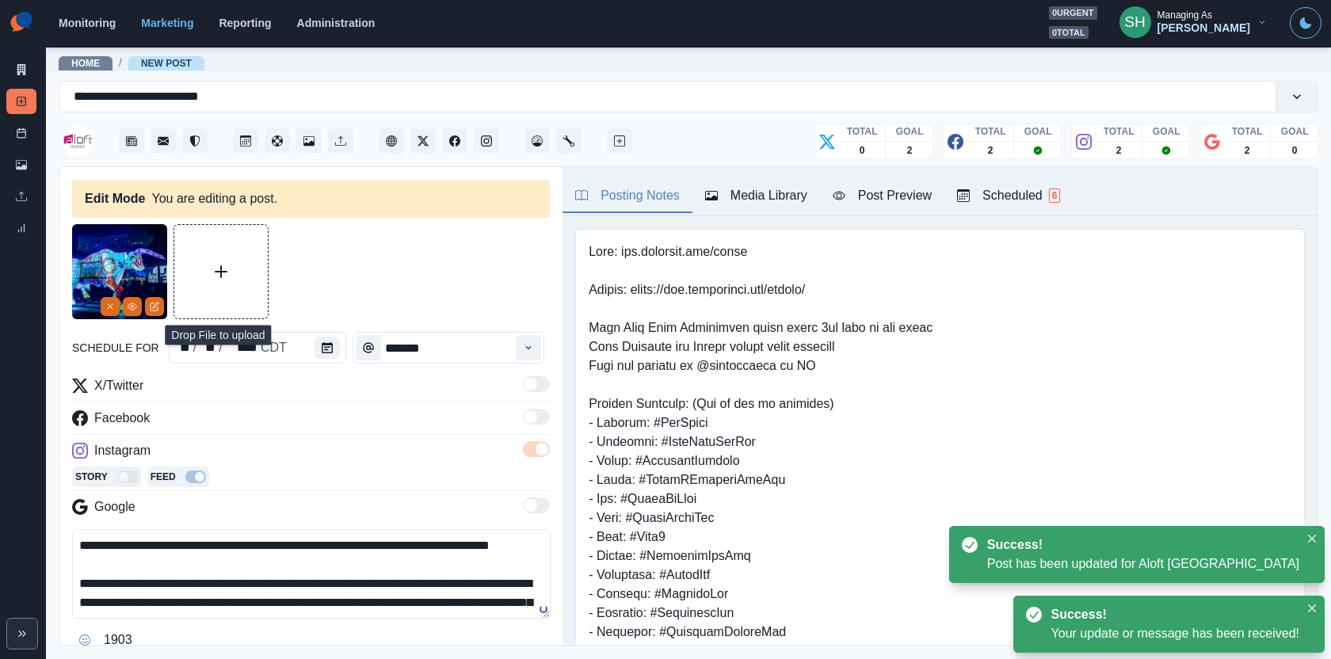
click at [734, 207] on button "Media Library" at bounding box center [756, 196] width 128 height 33
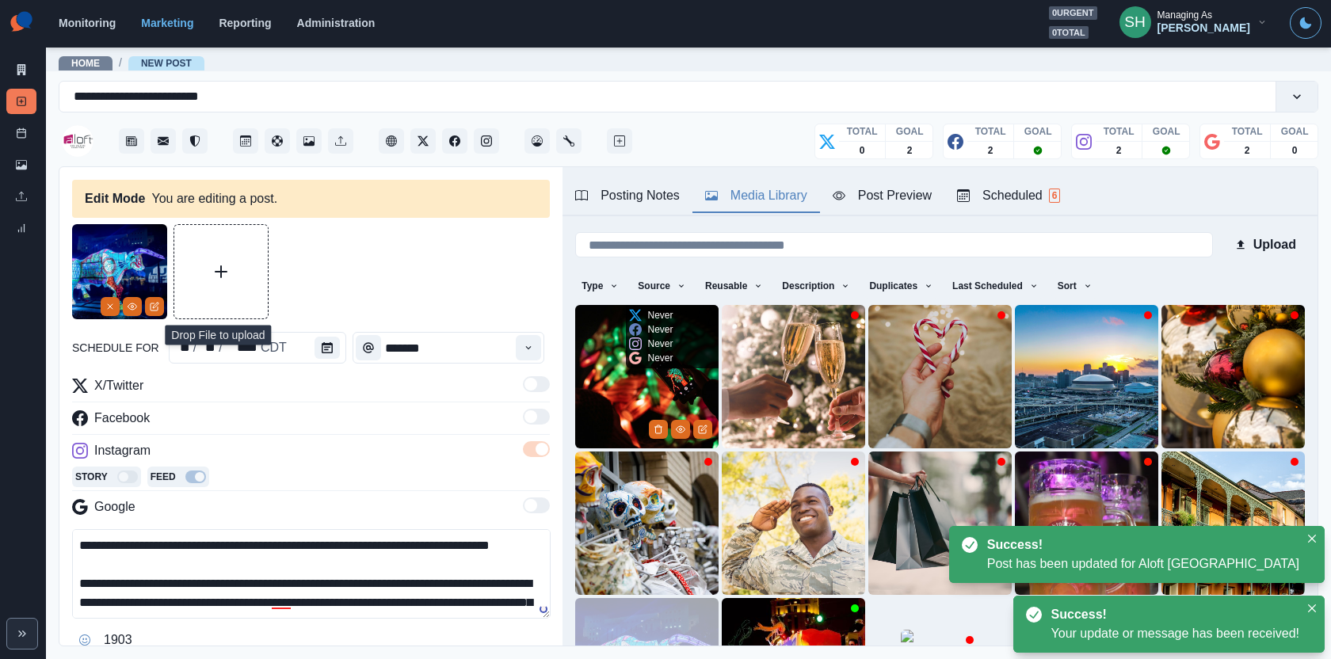
click at [616, 405] on img at bounding box center [646, 376] width 143 height 143
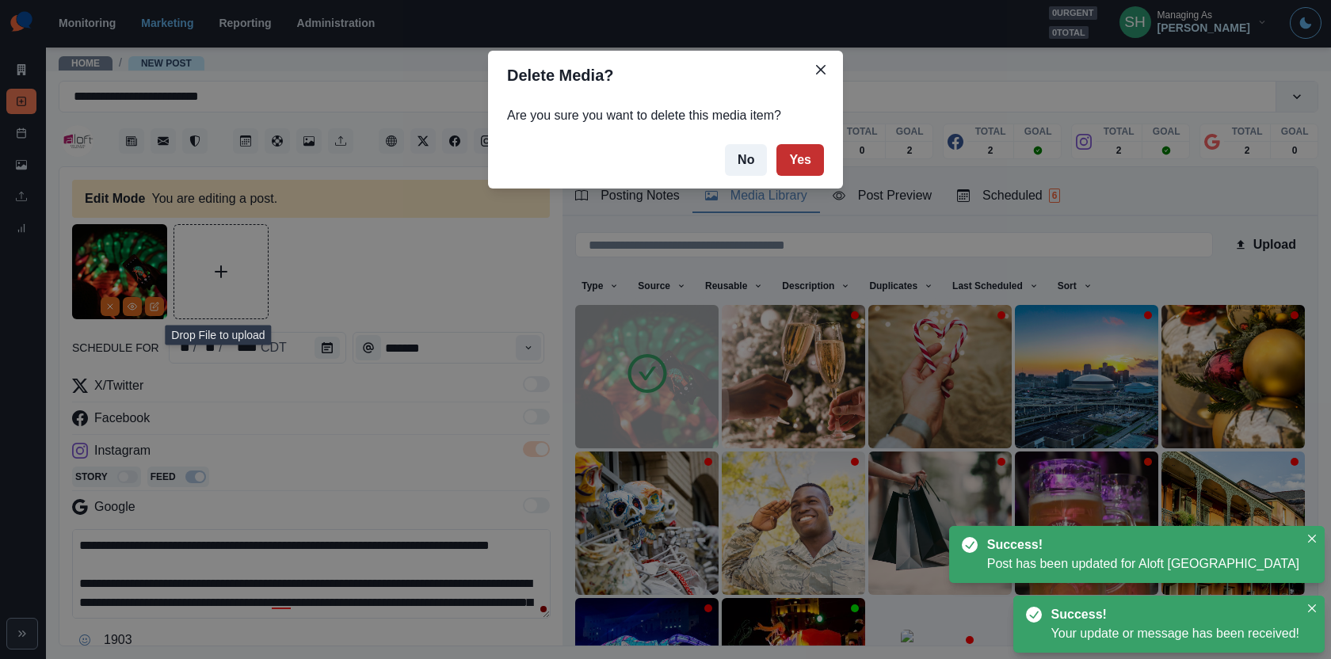
scroll to position [197, 0]
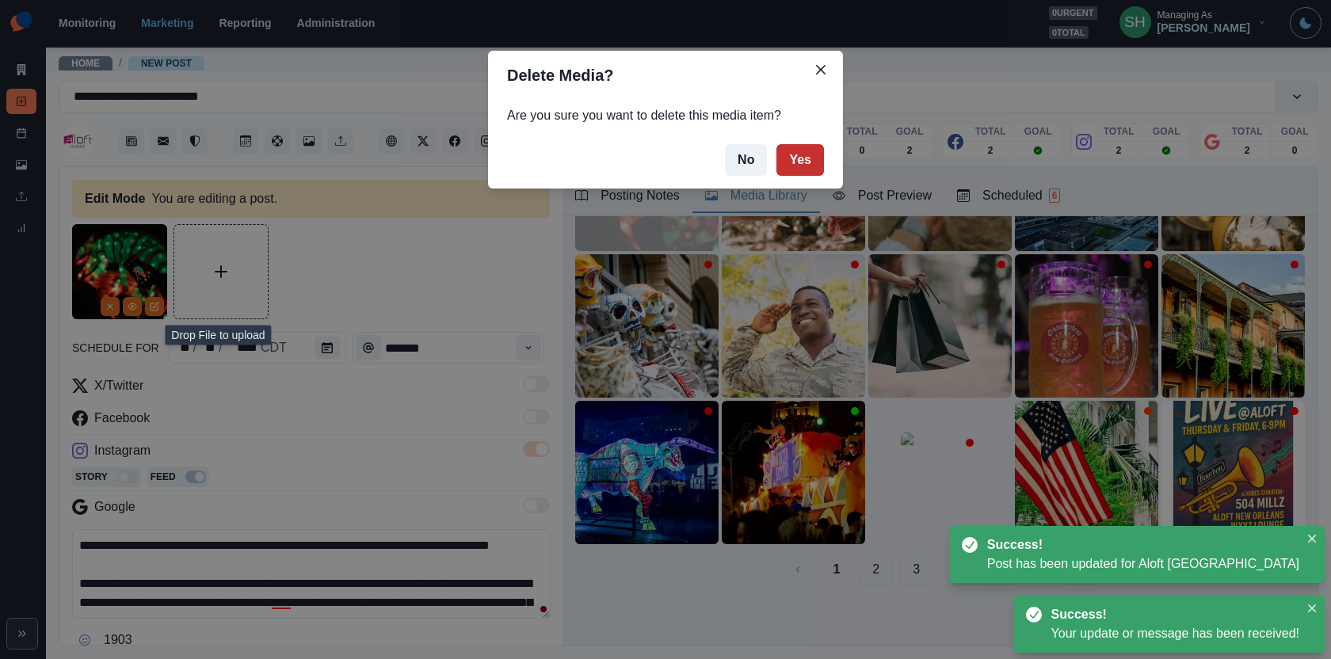
click at [787, 158] on button "Yes" at bounding box center [800, 160] width 48 height 32
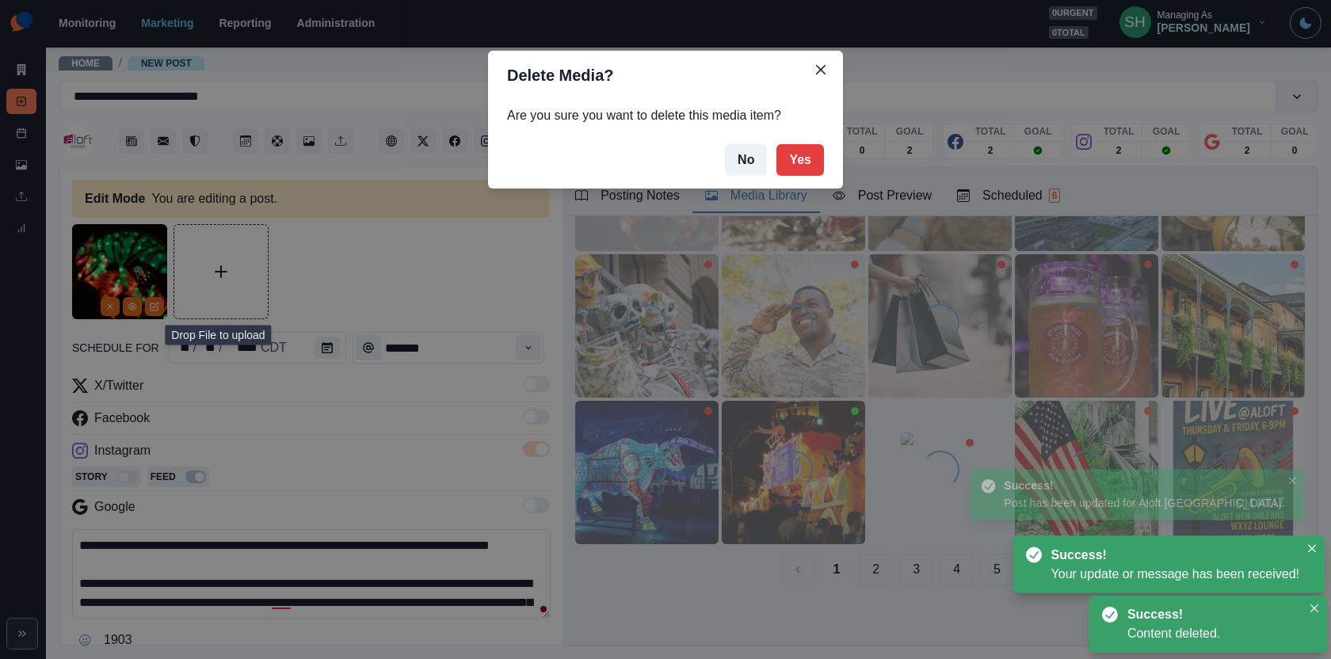
click at [341, 419] on div "Delete Media? Are you sure you want to delete this media item? No Yes" at bounding box center [665, 329] width 1331 height 659
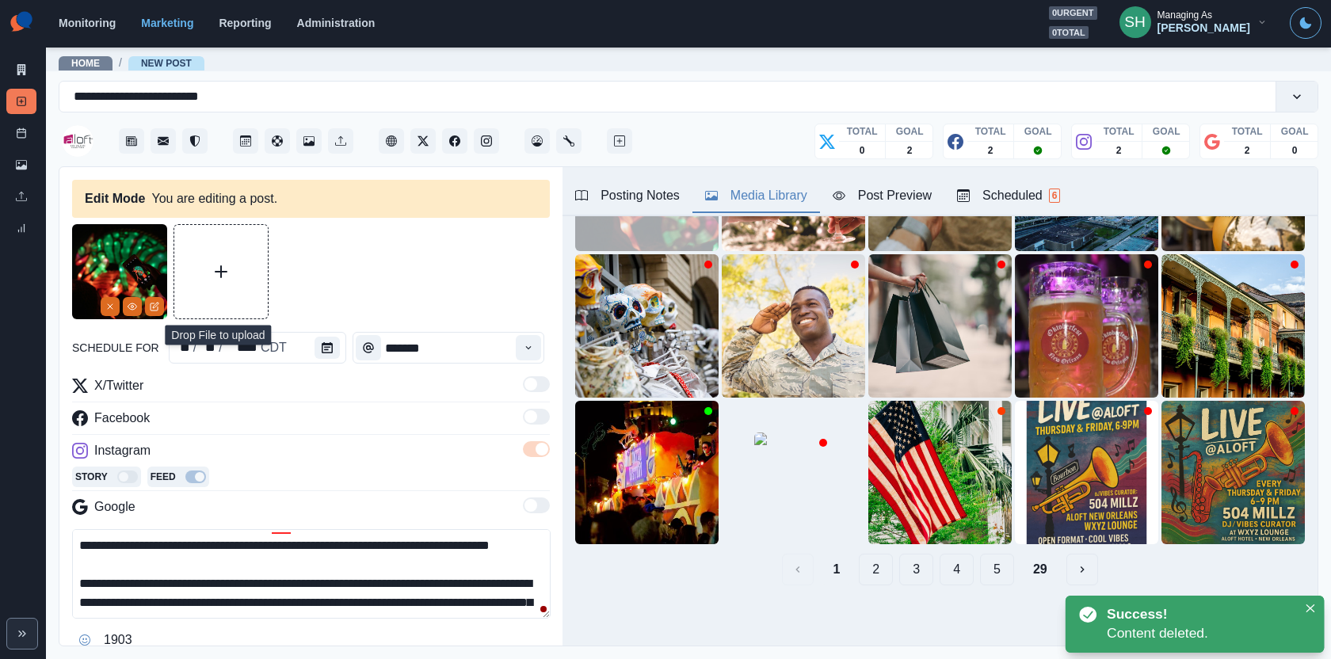
scroll to position [75, 0]
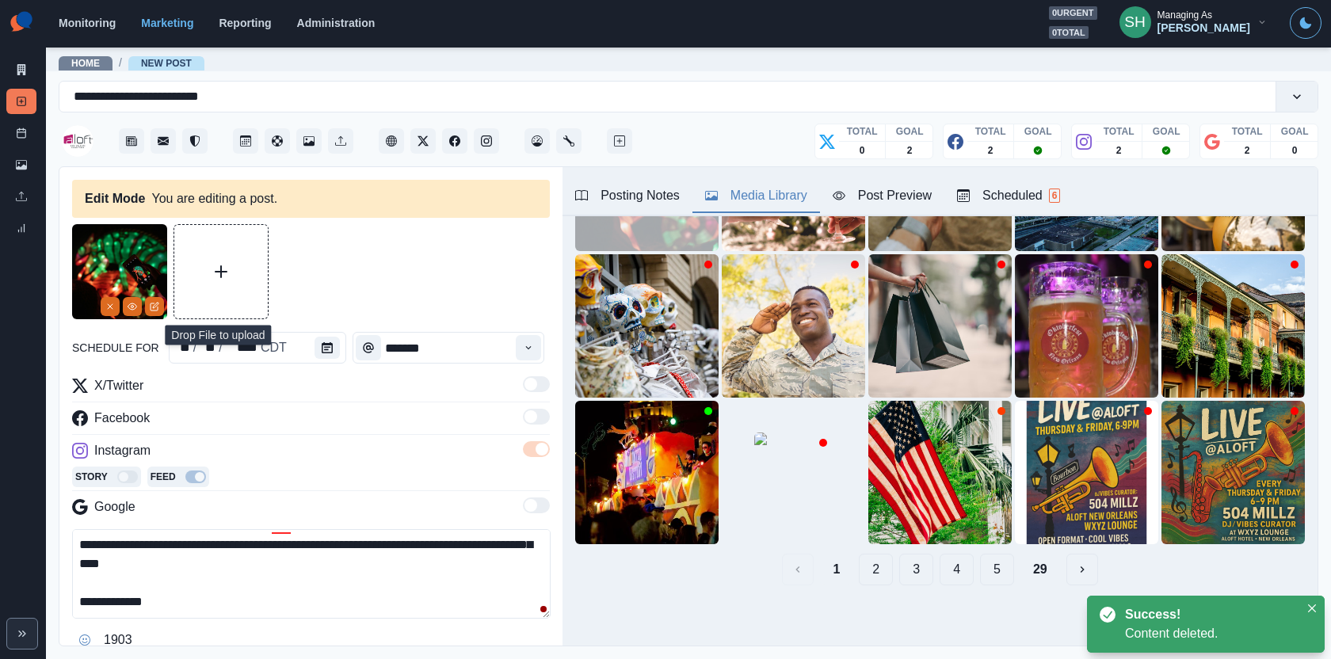
drag, startPoint x: 263, startPoint y: 583, endPoint x: 255, endPoint y: 367, distance: 216.4
click at [255, 368] on div "**********" at bounding box center [311, 460] width 478 height 473
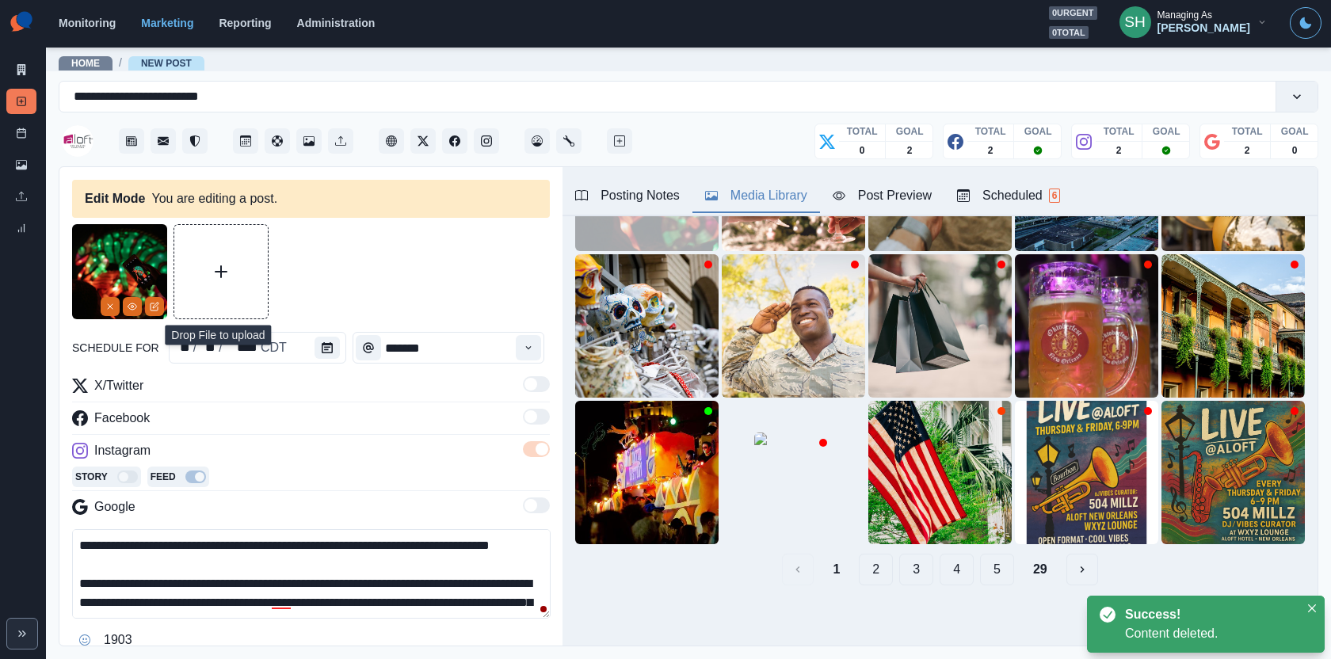
paste textarea "**********"
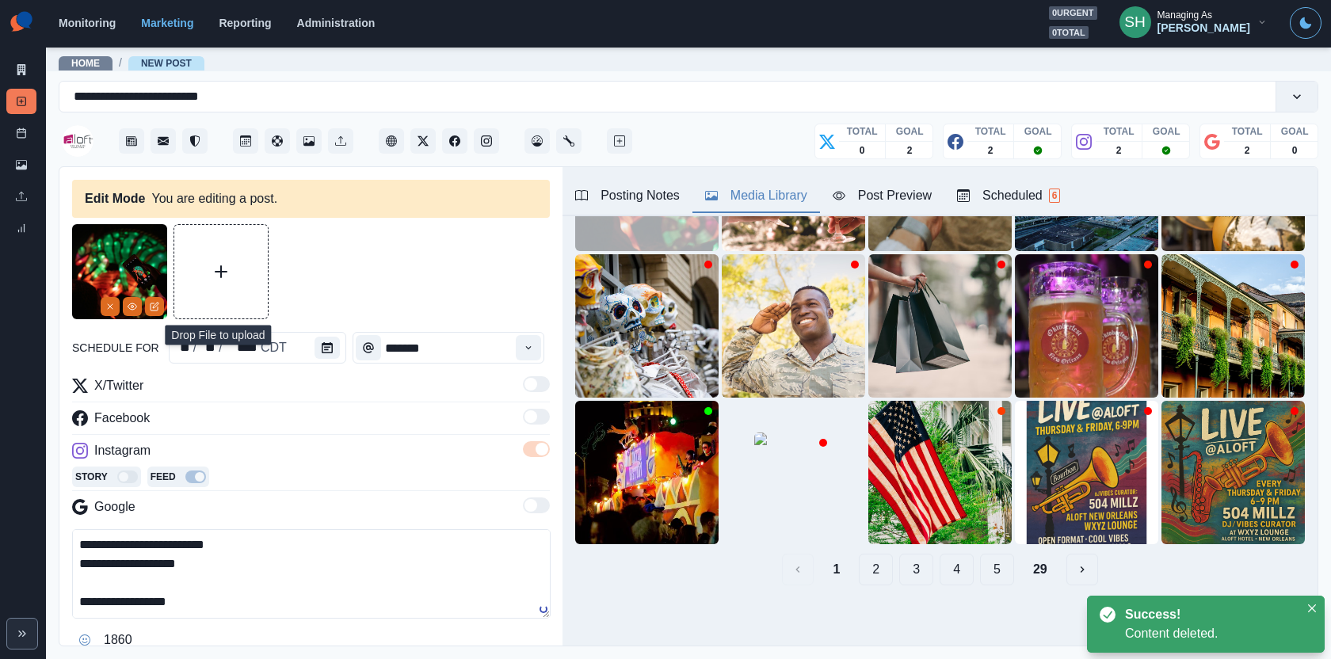
drag, startPoint x: 217, startPoint y: 575, endPoint x: 37, endPoint y: 553, distance: 181.2
click at [37, 553] on div "**********" at bounding box center [665, 329] width 1331 height 659
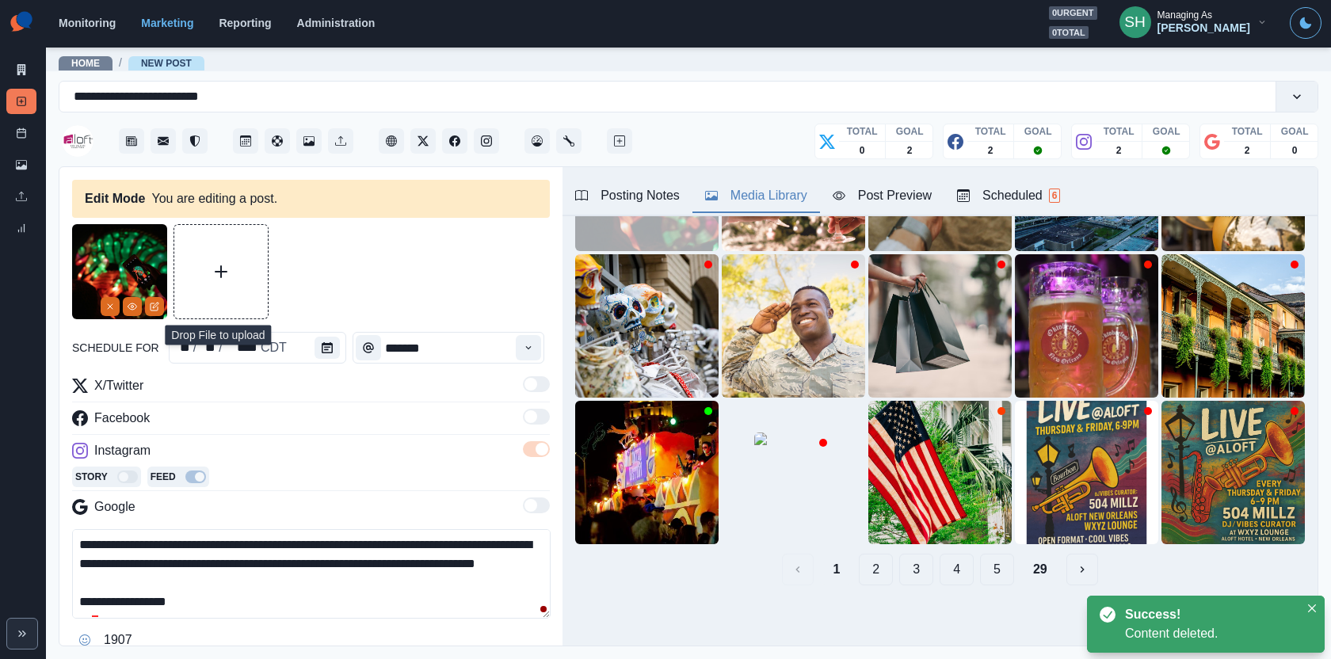
scroll to position [68, 0]
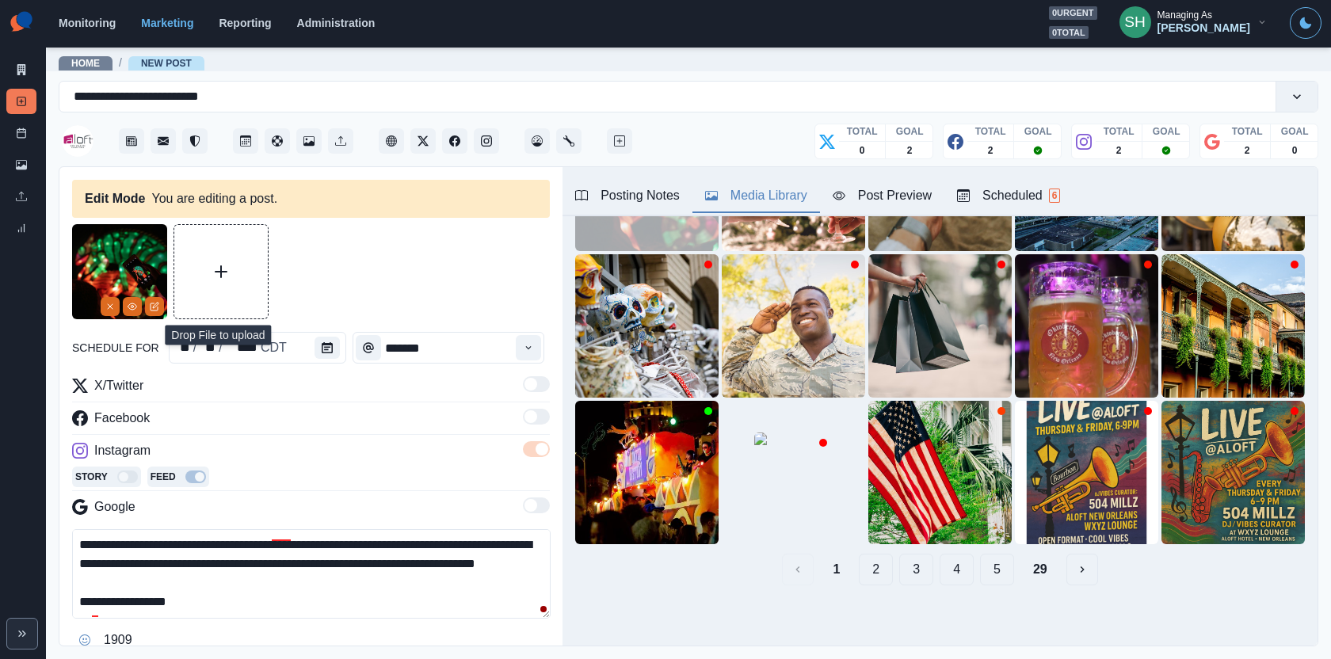
click at [508, 550] on textarea "**********" at bounding box center [311, 574] width 479 height 90
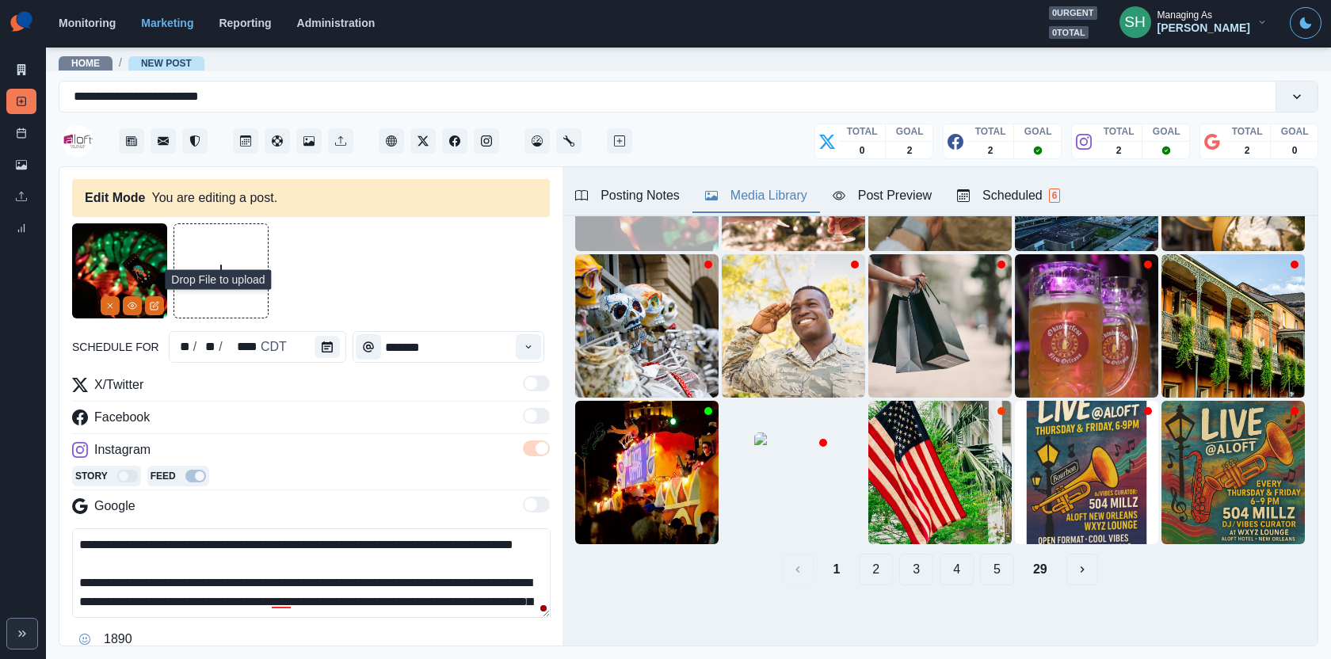
scroll to position [101, 0]
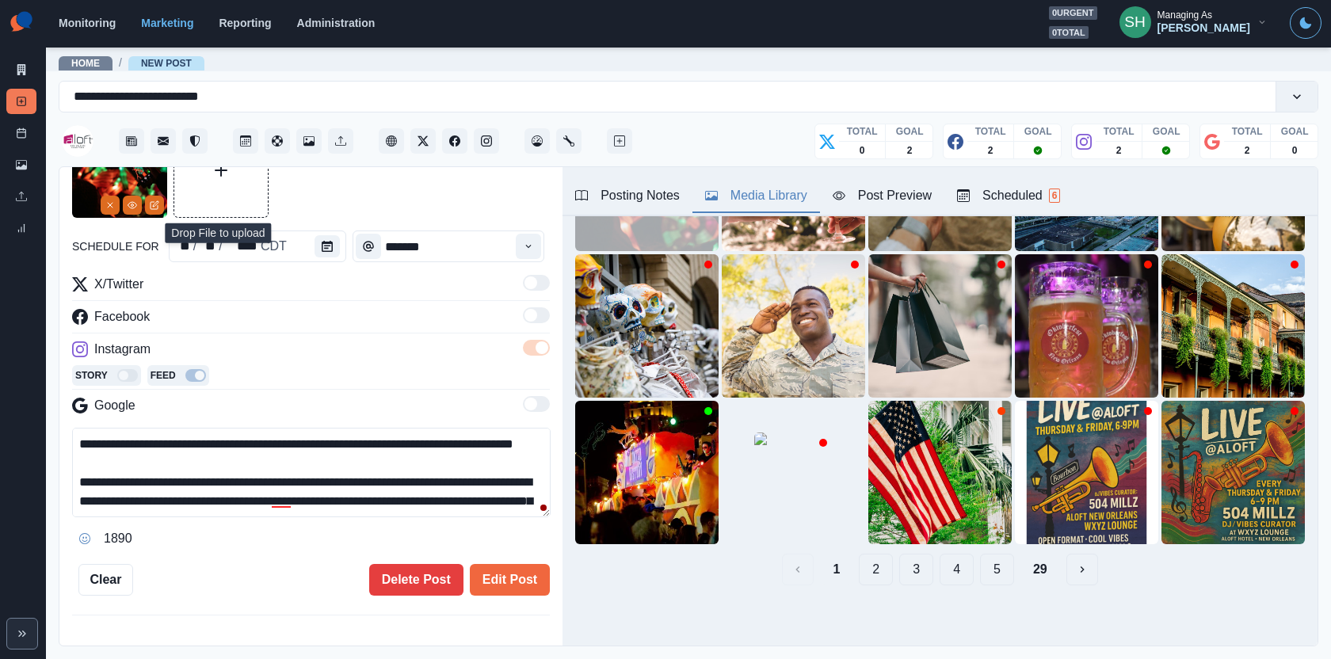
click at [504, 560] on div "**********" at bounding box center [311, 359] width 478 height 473
click at [504, 570] on button "Edit Post" at bounding box center [510, 580] width 80 height 32
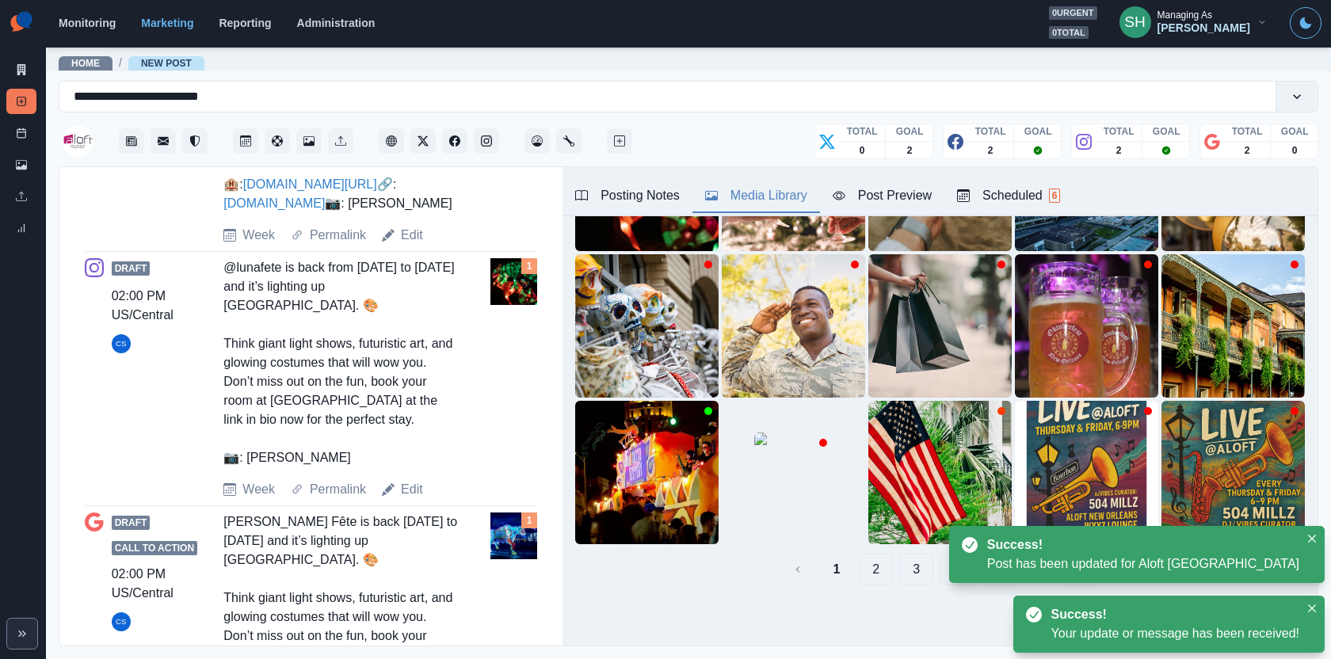
scroll to position [973, 0]
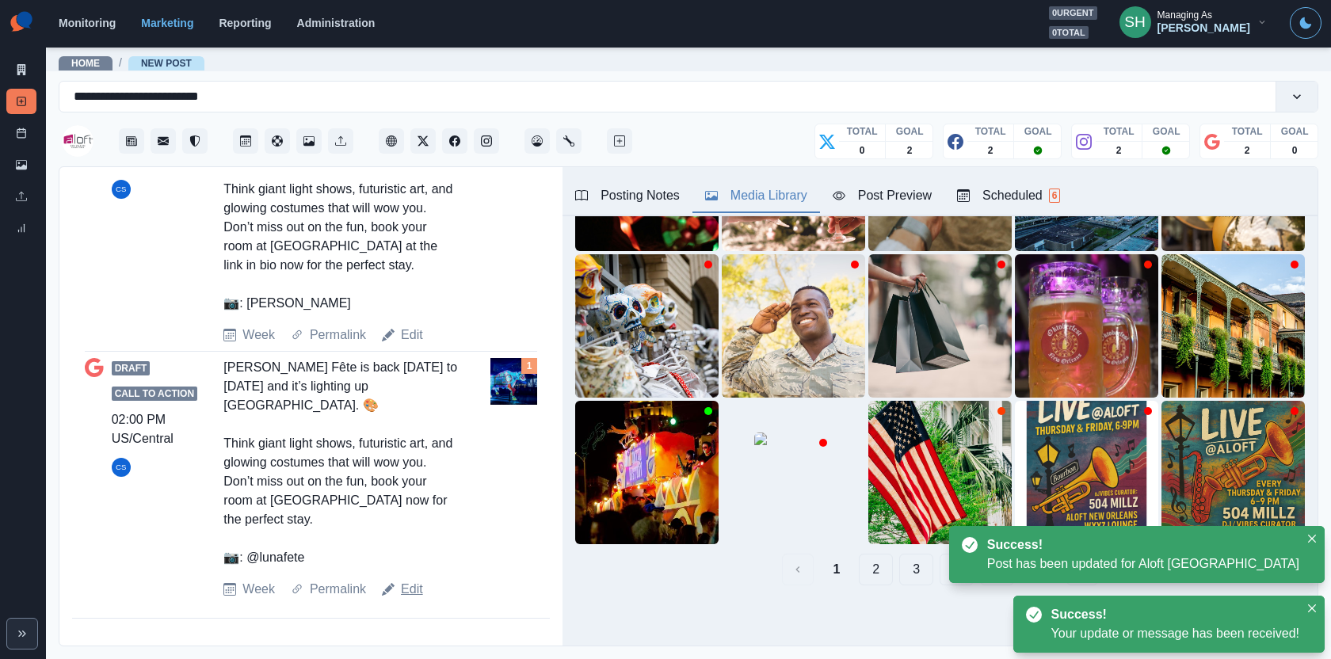
click at [407, 593] on link "Edit" at bounding box center [412, 589] width 22 height 19
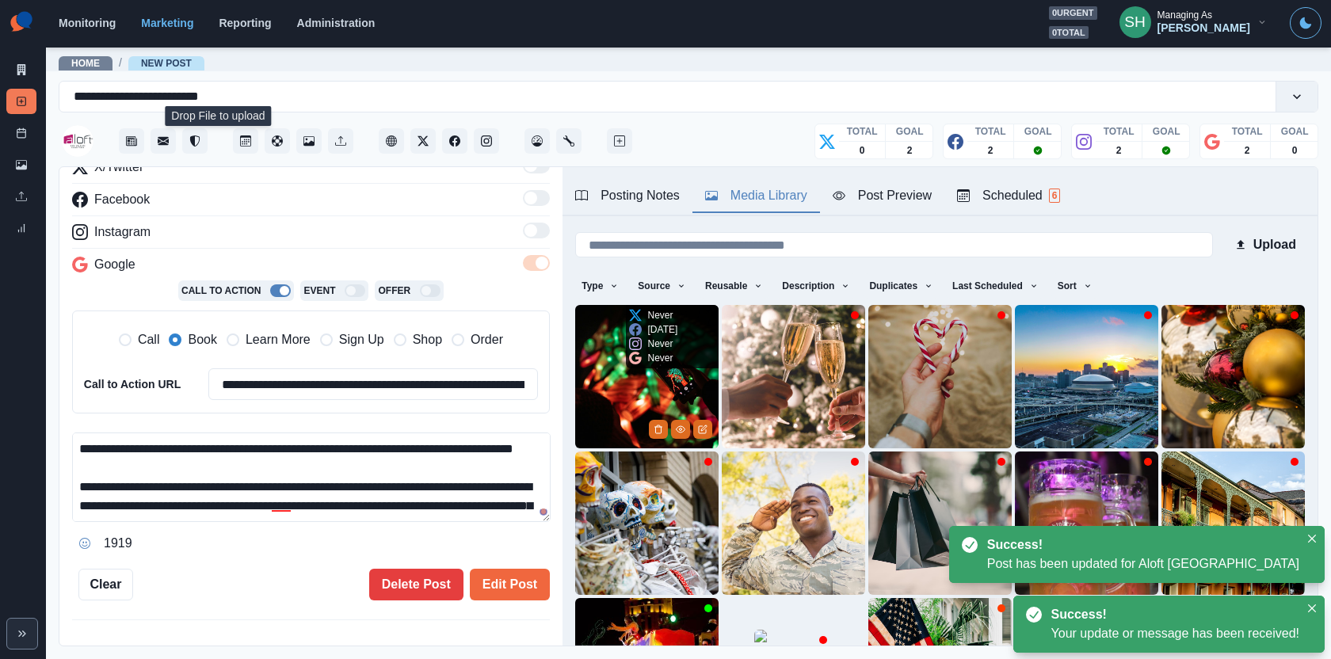
click at [609, 390] on img at bounding box center [646, 376] width 143 height 143
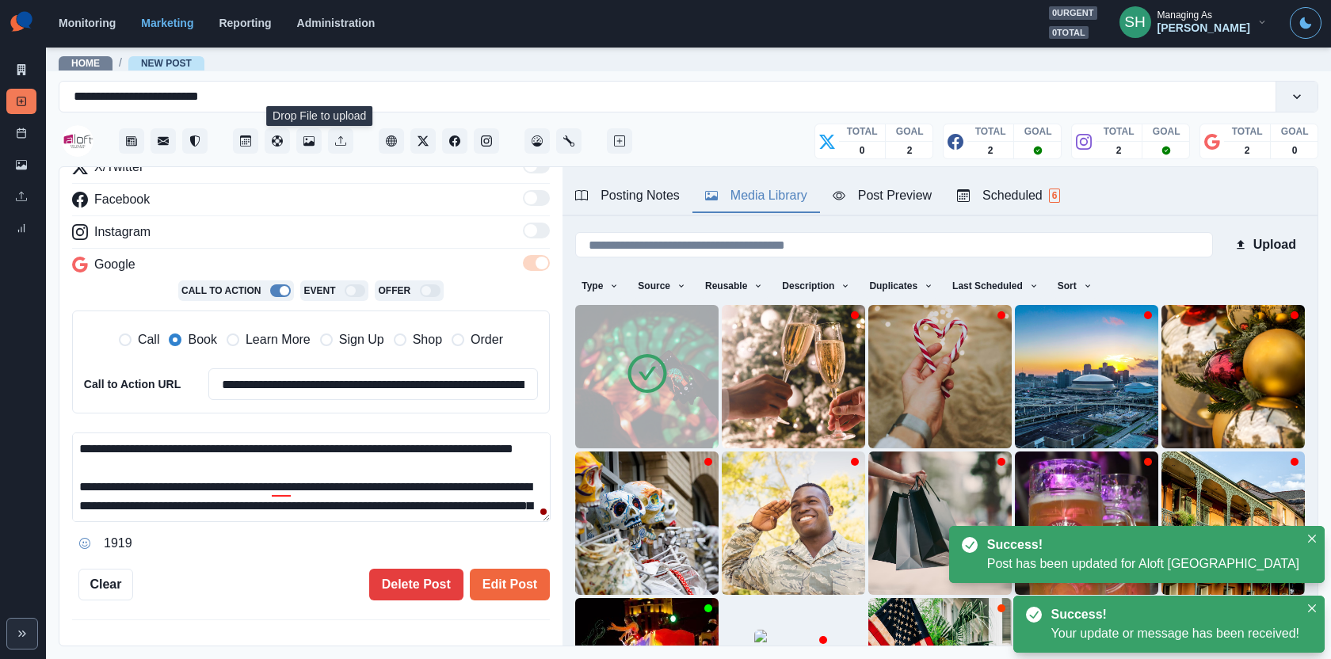
scroll to position [75, 0]
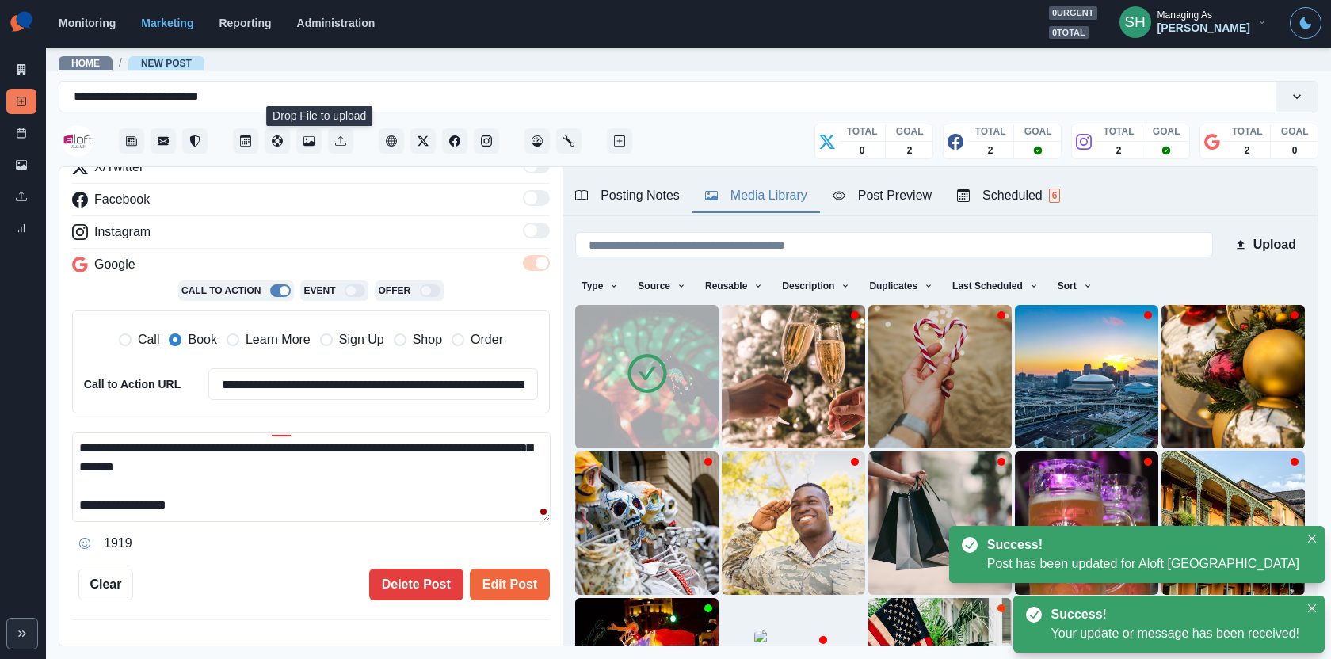
drag, startPoint x: 298, startPoint y: 507, endPoint x: 298, endPoint y: 265, distance: 241.7
click at [298, 271] on div "**********" at bounding box center [311, 357] width 478 height 399
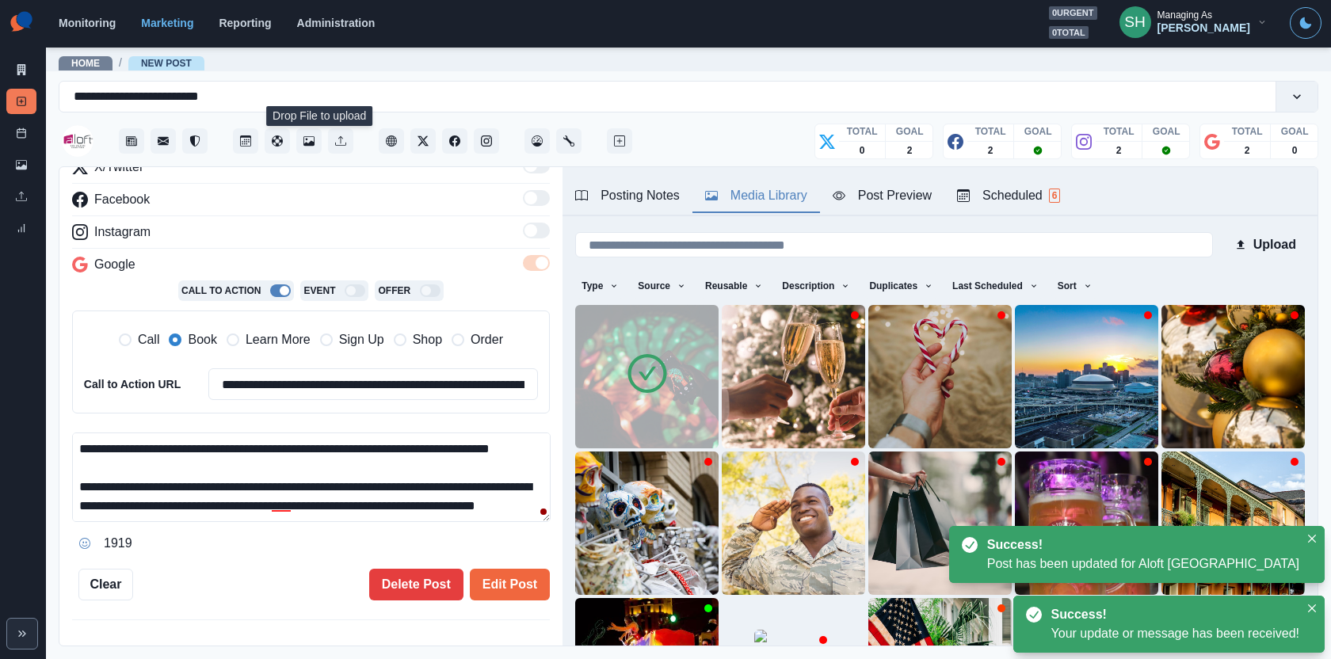
paste textarea "**********"
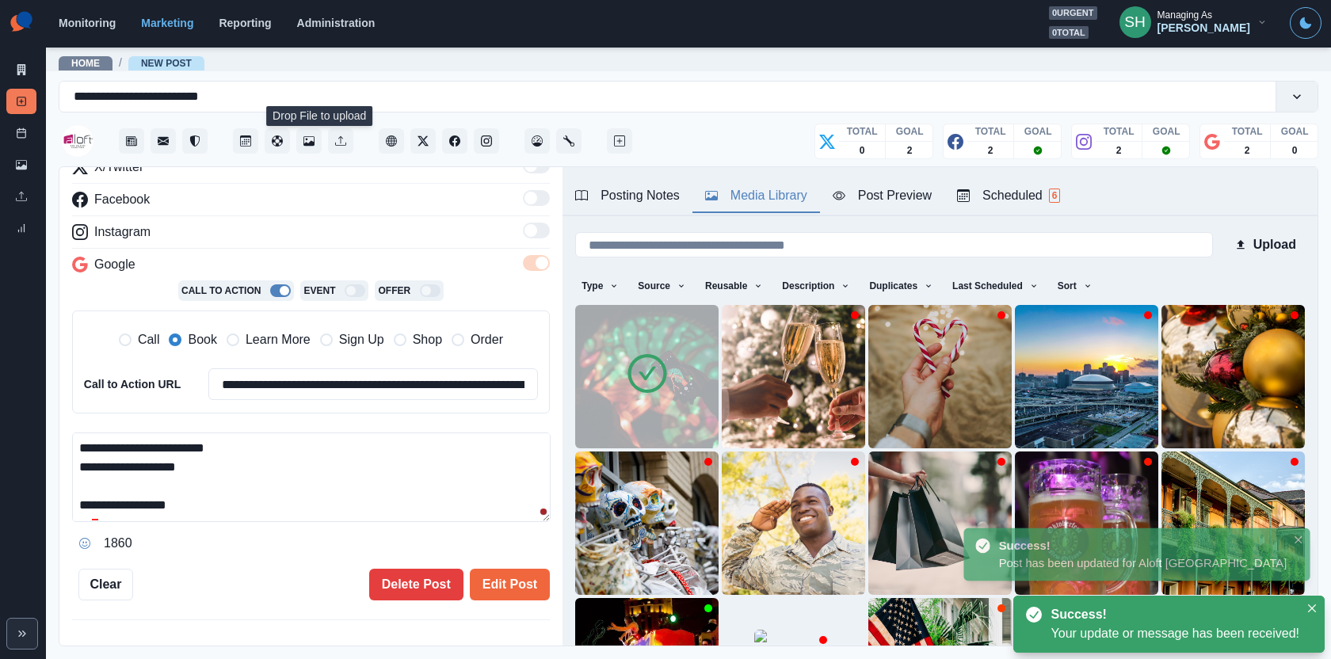
drag, startPoint x: 222, startPoint y: 479, endPoint x: 58, endPoint y: 456, distance: 165.6
click at [59, 456] on div "**********" at bounding box center [689, 406] width 1260 height 480
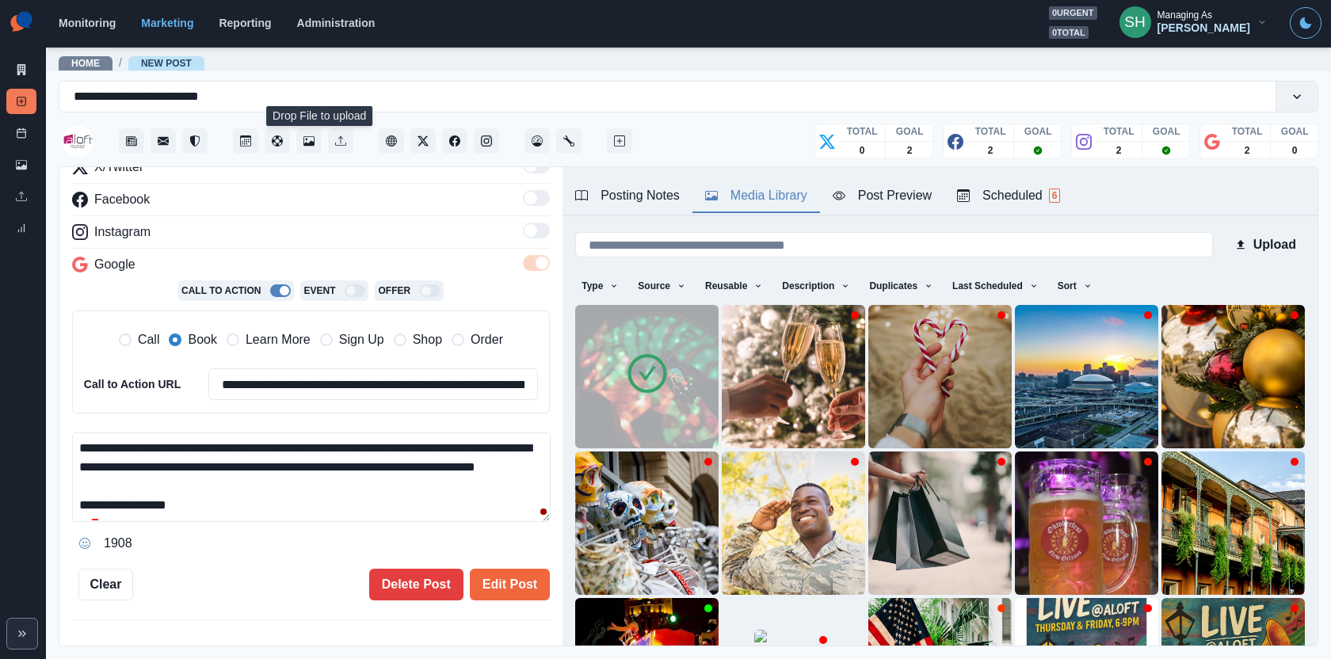
scroll to position [0, 0]
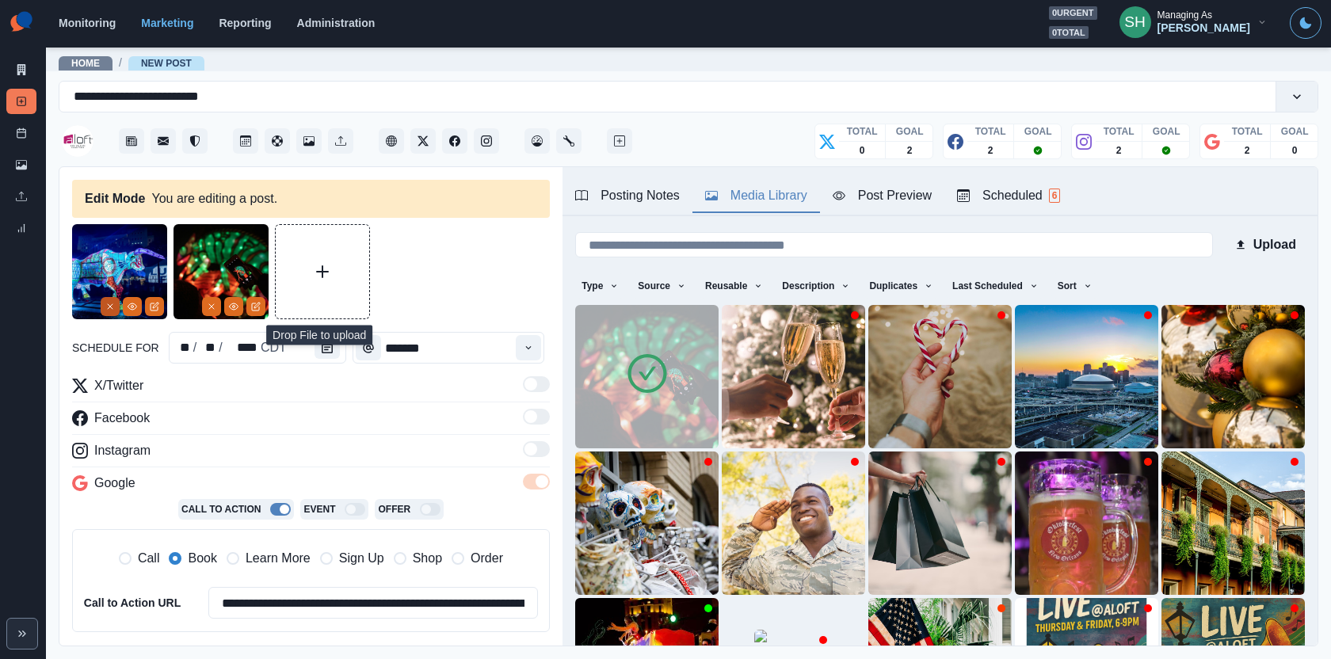
type textarea "**********"
click at [105, 307] on icon "Remove" at bounding box center [110, 307] width 10 height 10
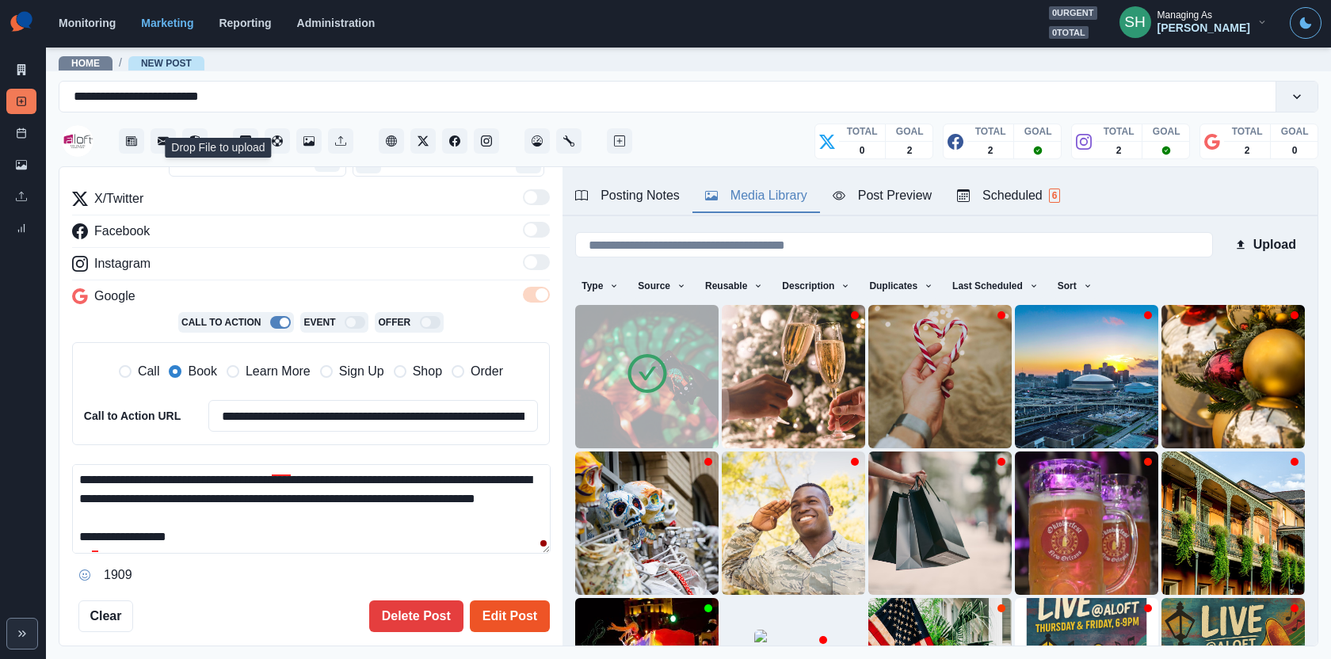
click at [527, 601] on button "Edit Post" at bounding box center [510, 617] width 80 height 32
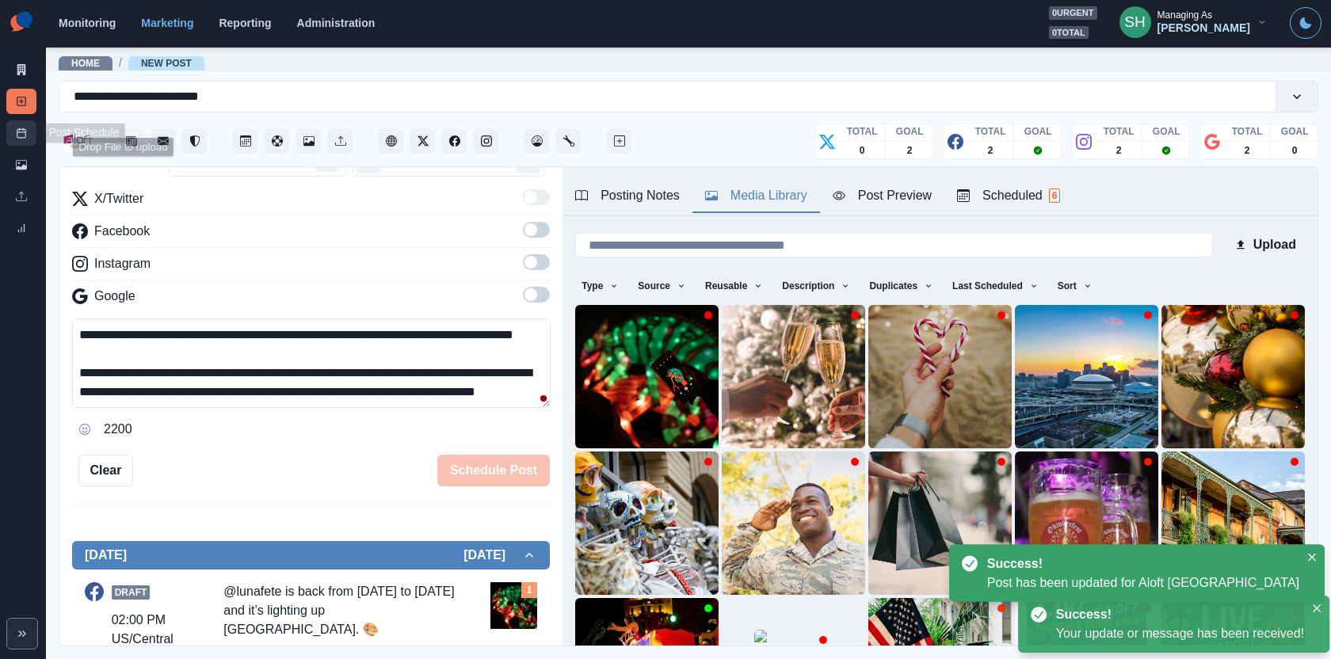
click at [18, 140] on link "Post Schedule" at bounding box center [21, 132] width 30 height 25
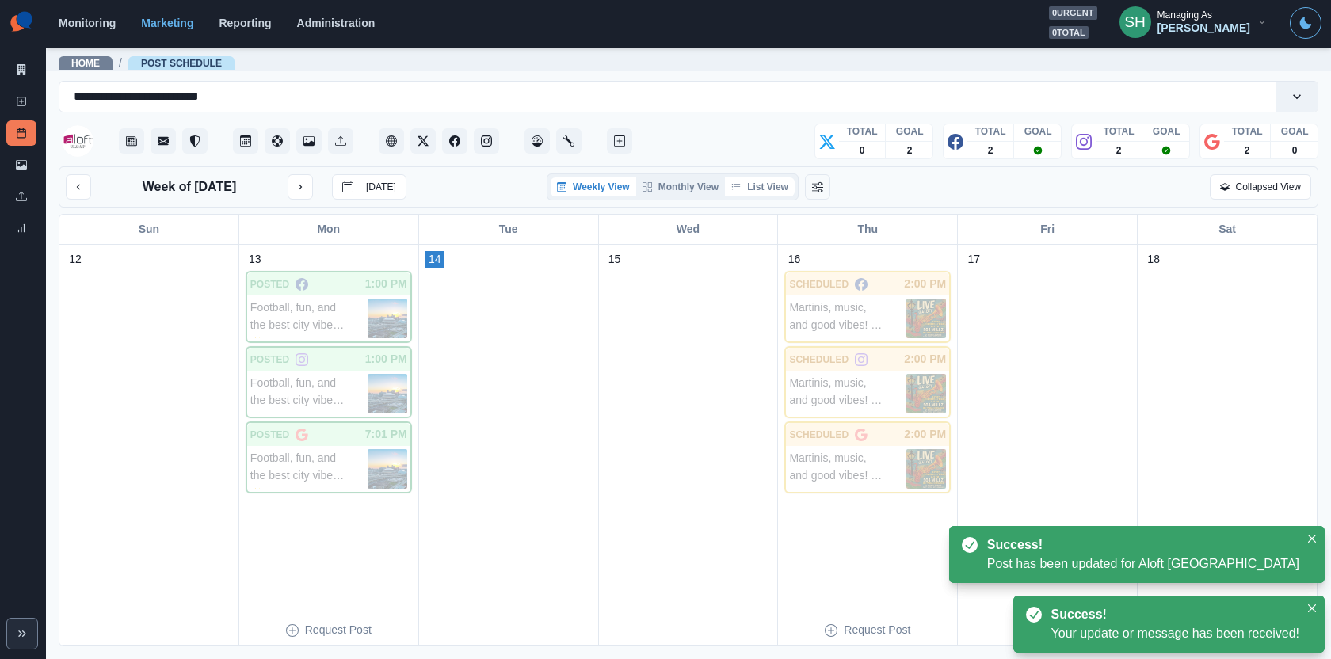
click at [758, 193] on button "List View" at bounding box center [760, 186] width 70 height 19
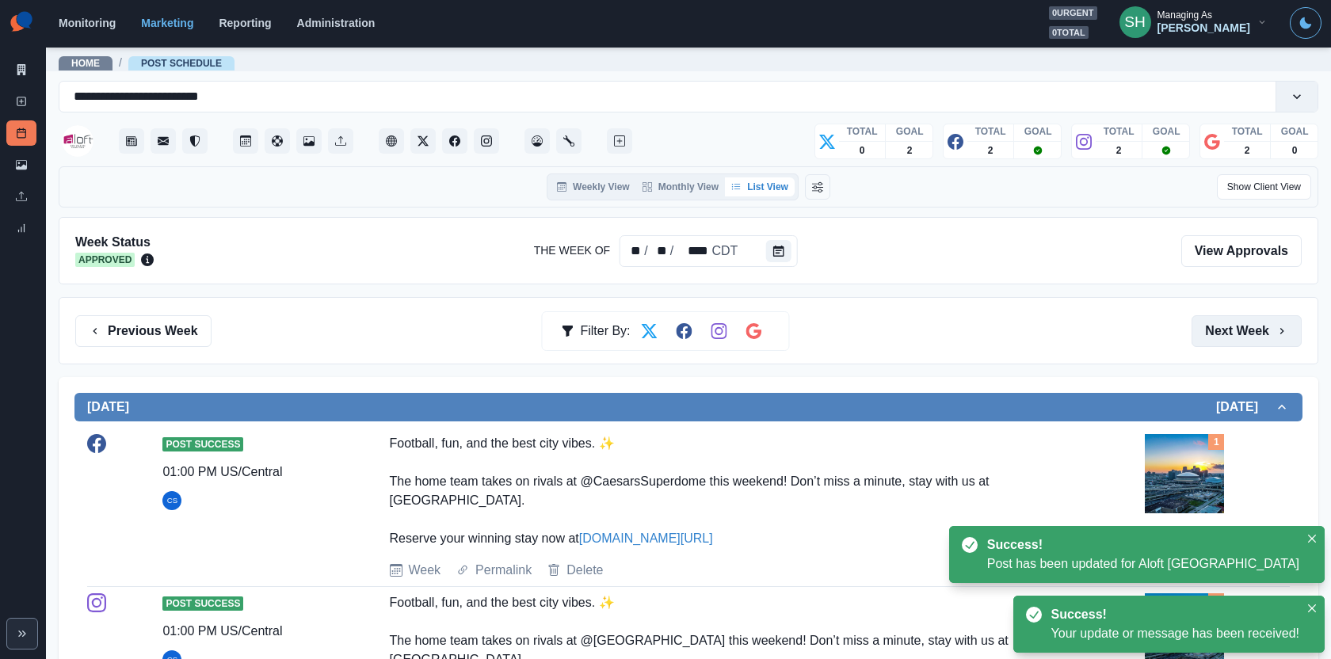
click at [1220, 324] on button "Next Week" at bounding box center [1247, 331] width 110 height 32
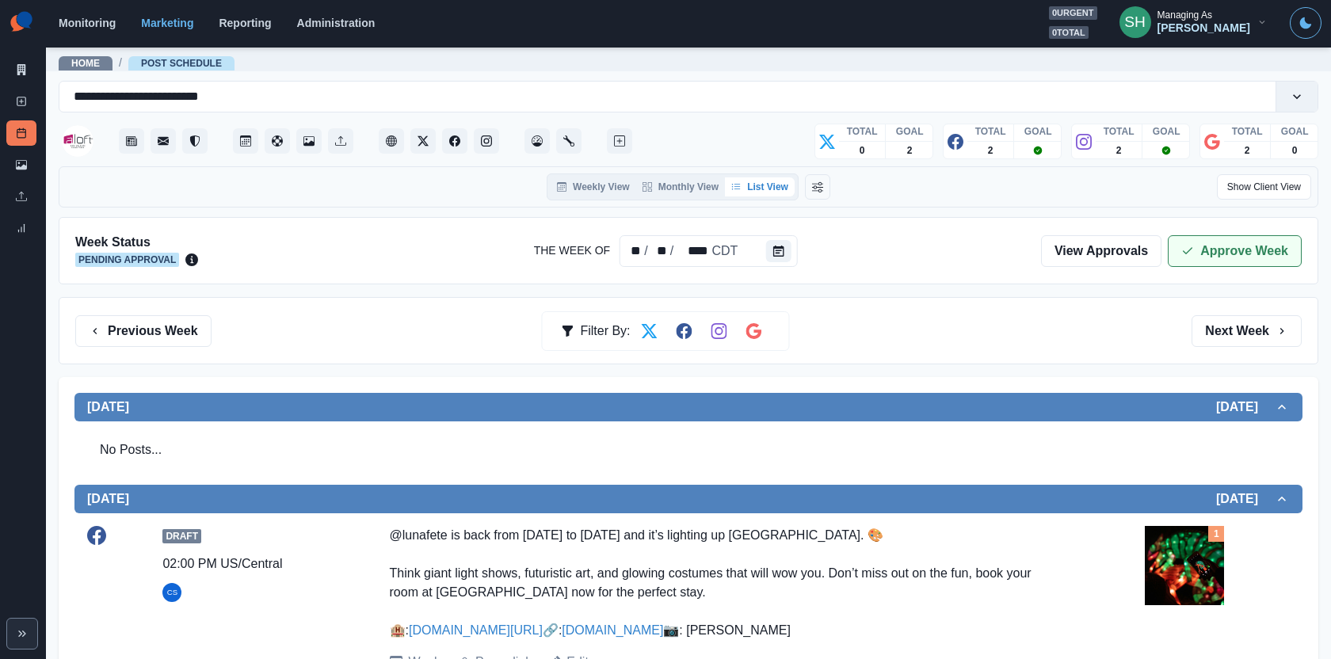
click at [1181, 249] on button "Approve Week" at bounding box center [1235, 251] width 134 height 32
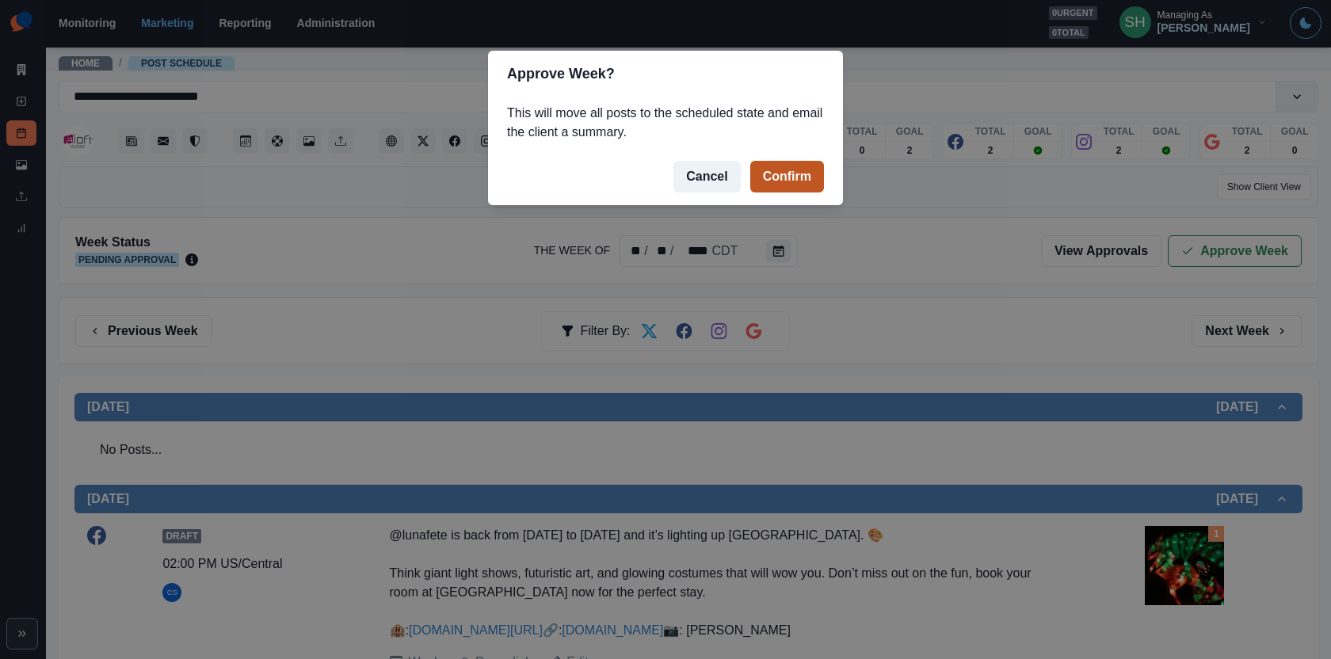
click at [796, 187] on button "Confirm" at bounding box center [787, 177] width 74 height 32
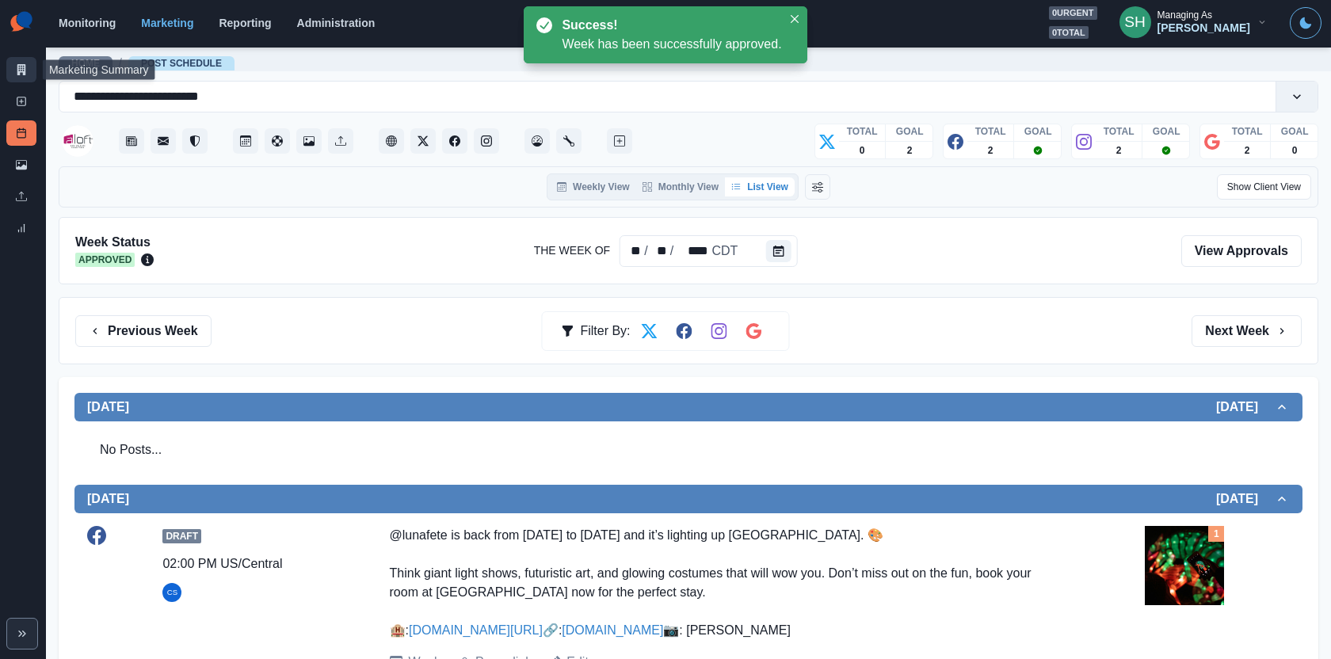
click at [18, 64] on icon at bounding box center [21, 69] width 9 height 11
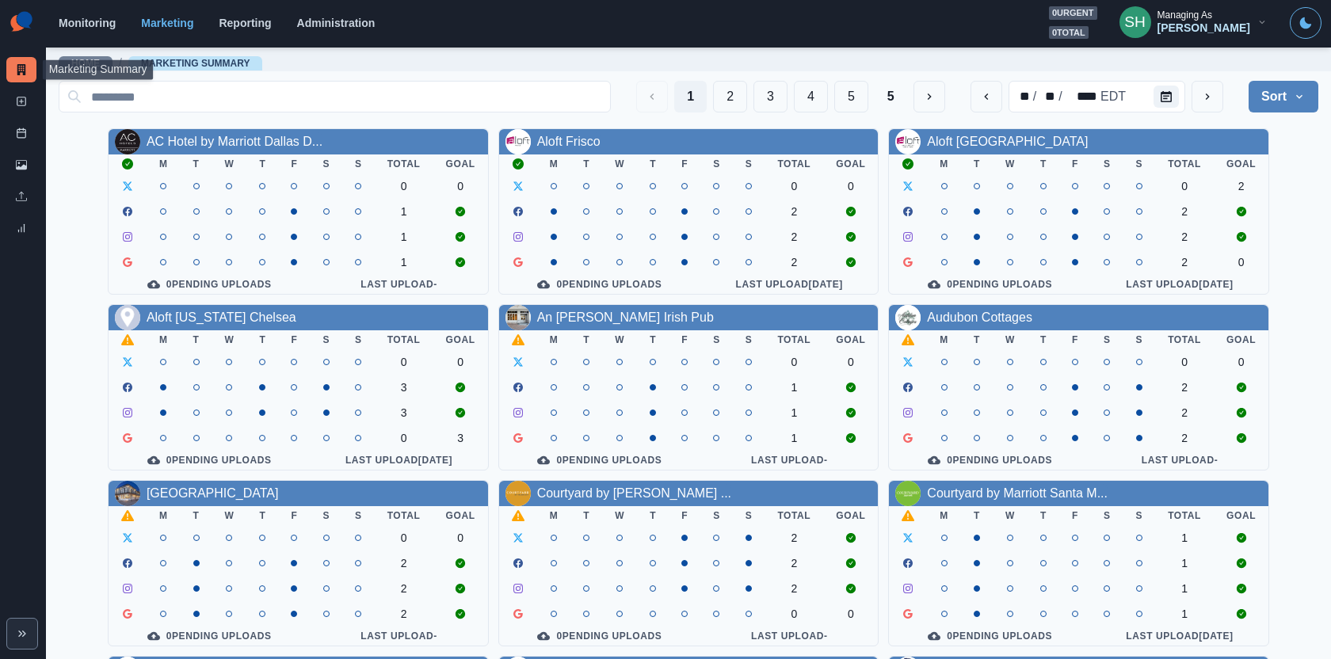
click at [1180, 20] on div "Managing As" at bounding box center [1185, 15] width 55 height 11
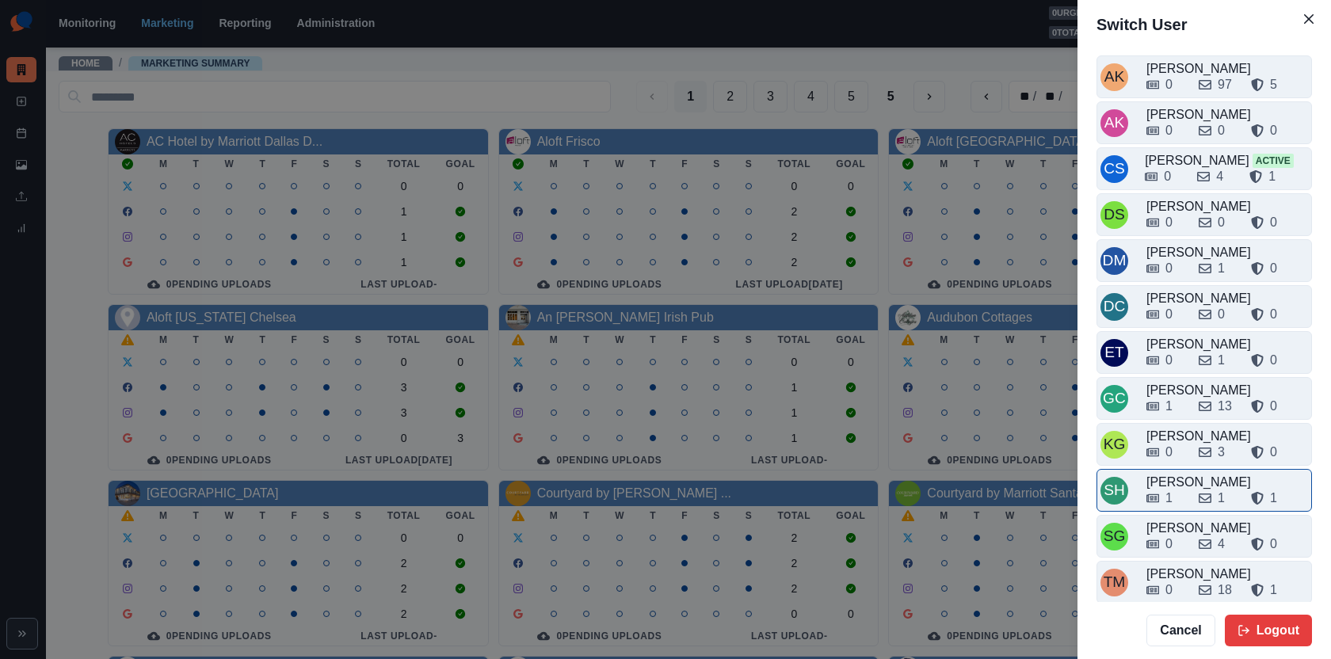
click at [1181, 489] on div "1" at bounding box center [1166, 498] width 40 height 19
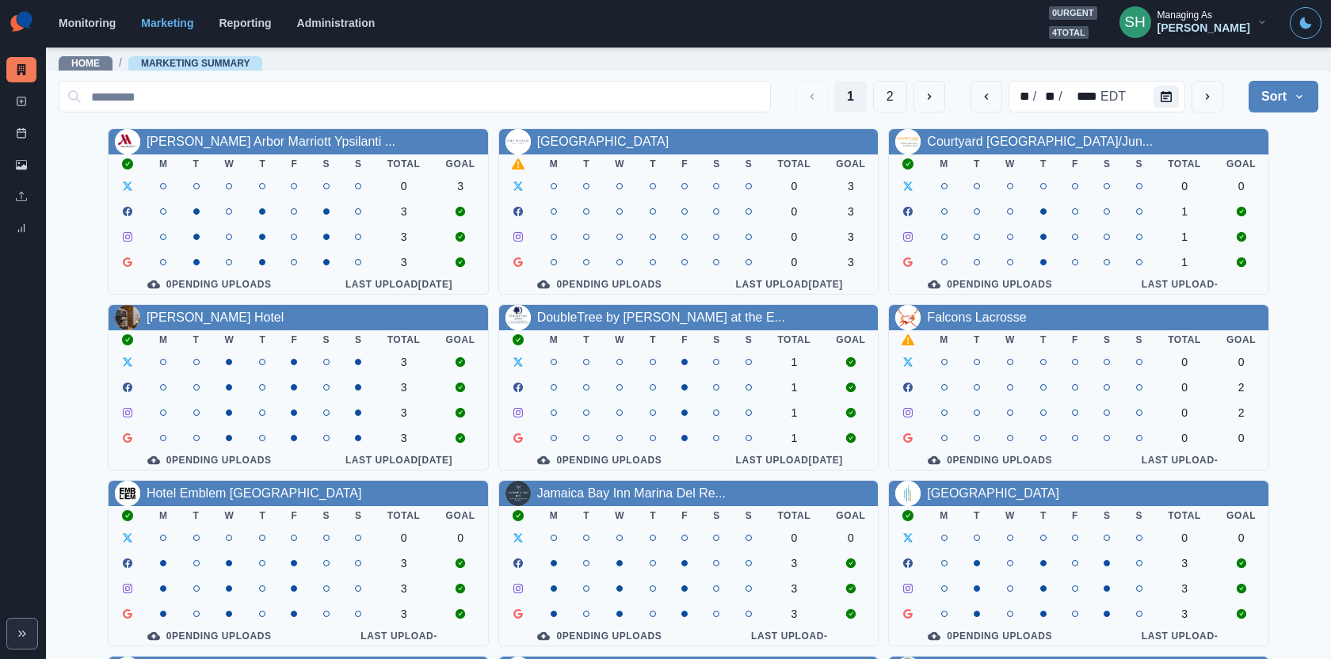
scroll to position [99, 0]
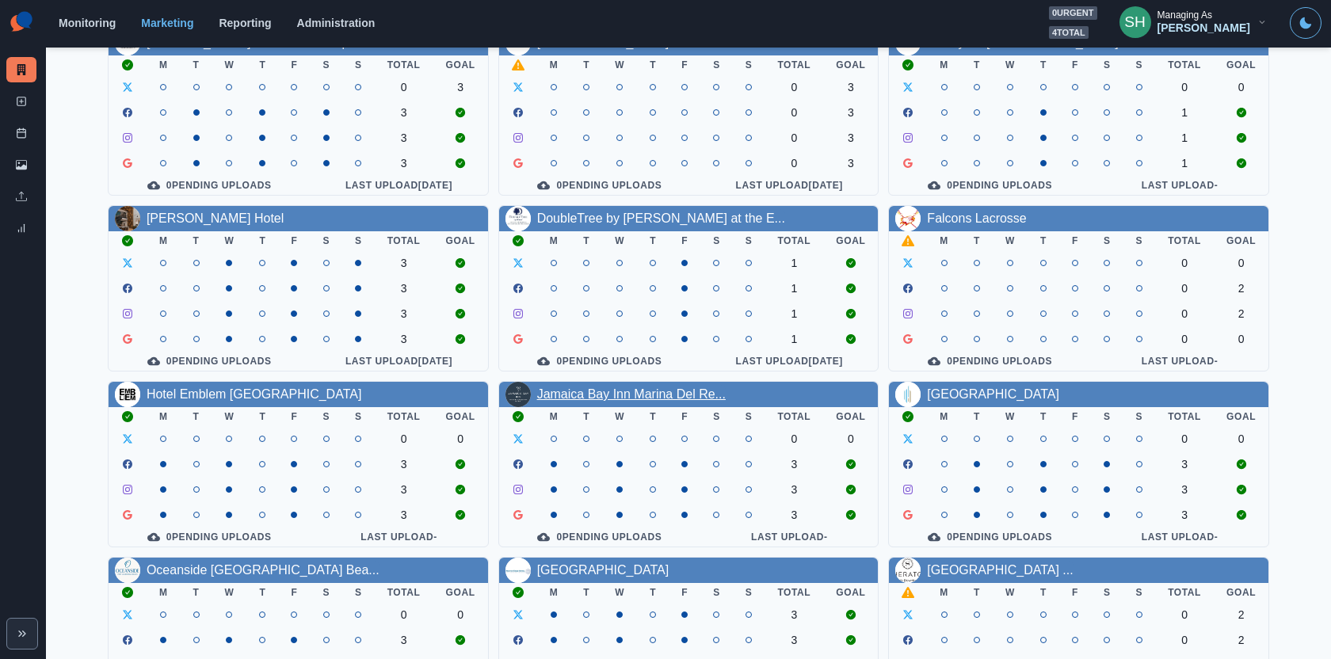
click at [570, 399] on link "Jamaica Bay Inn Marina Del Re..." at bounding box center [631, 393] width 189 height 13
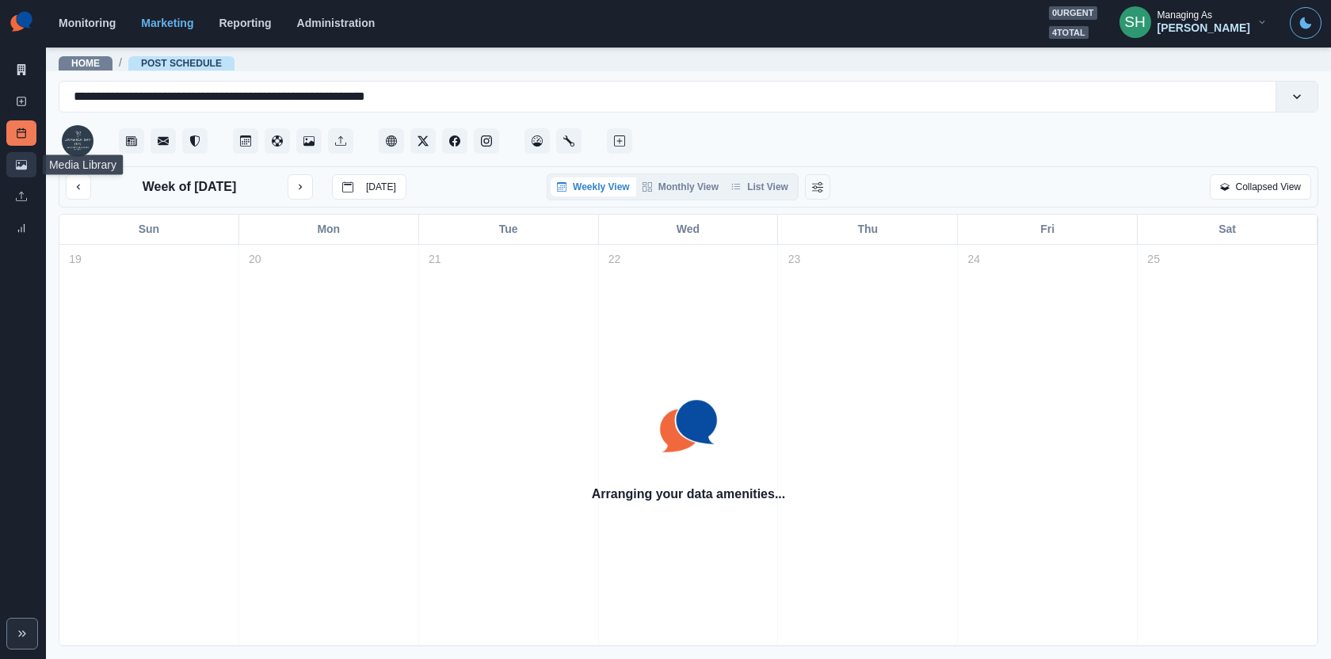
click at [21, 172] on link "Media Library" at bounding box center [21, 164] width 30 height 25
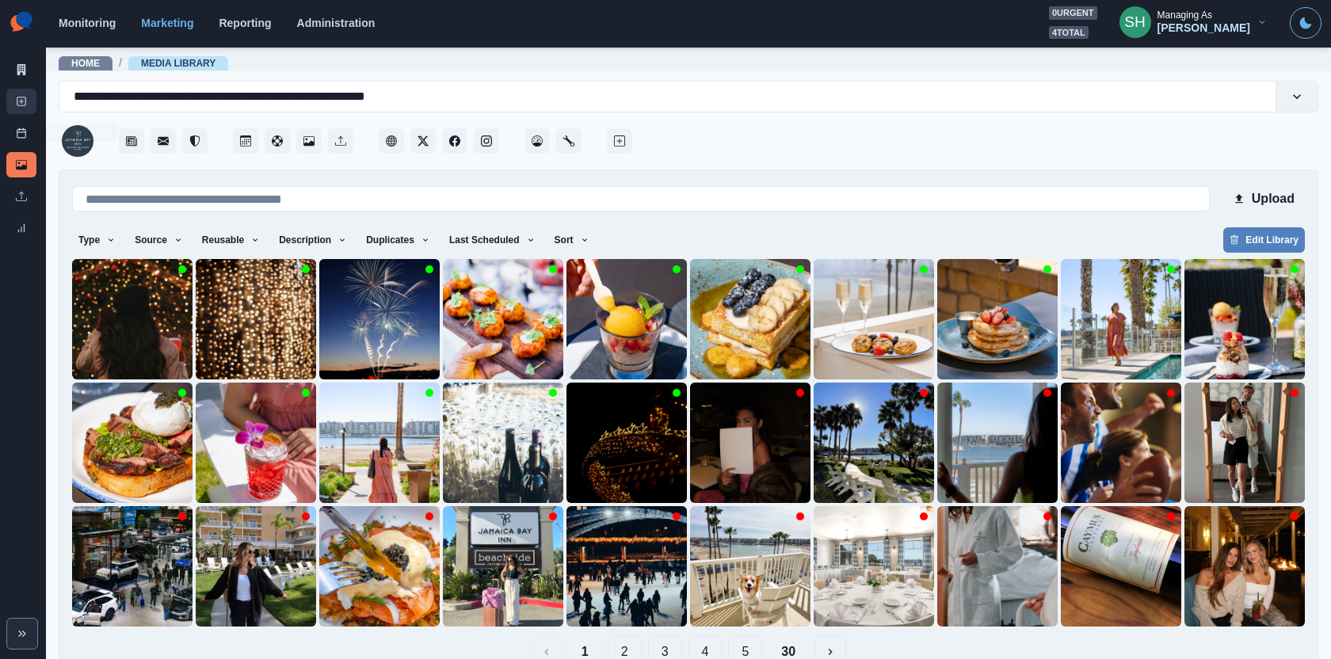
click at [18, 104] on icon at bounding box center [21, 101] width 11 height 11
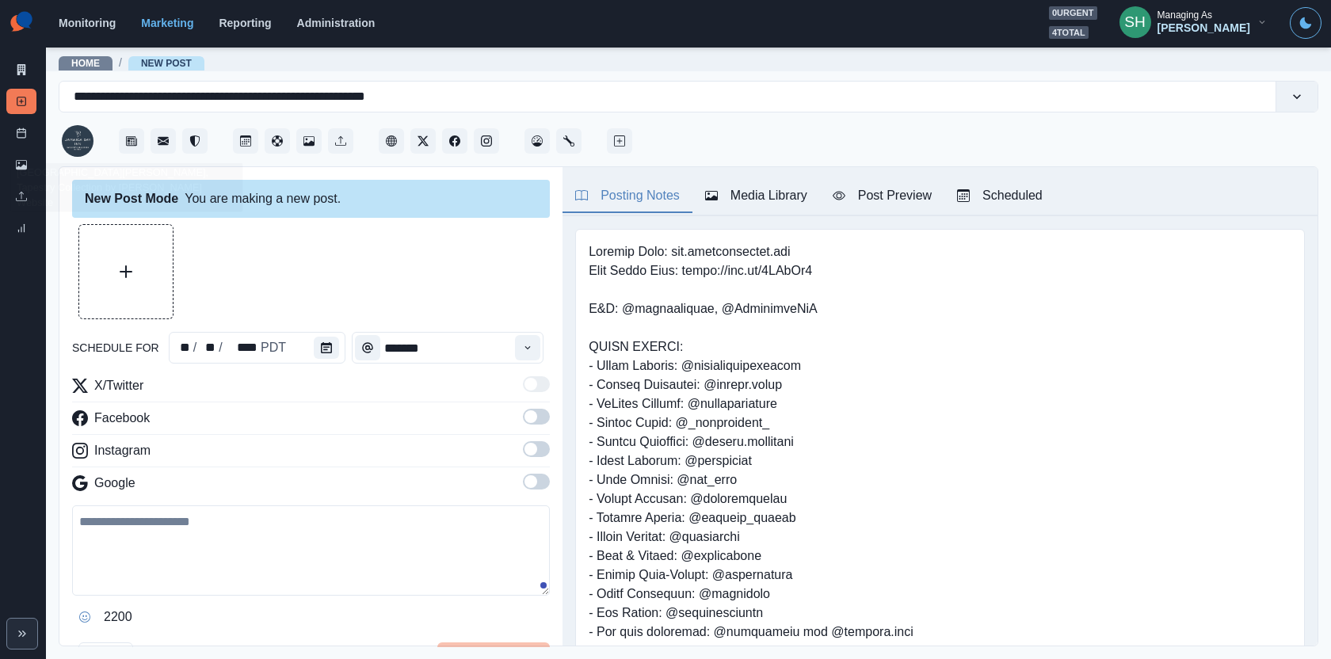
click at [122, 231] on button "Upload Media" at bounding box center [125, 271] width 93 height 93
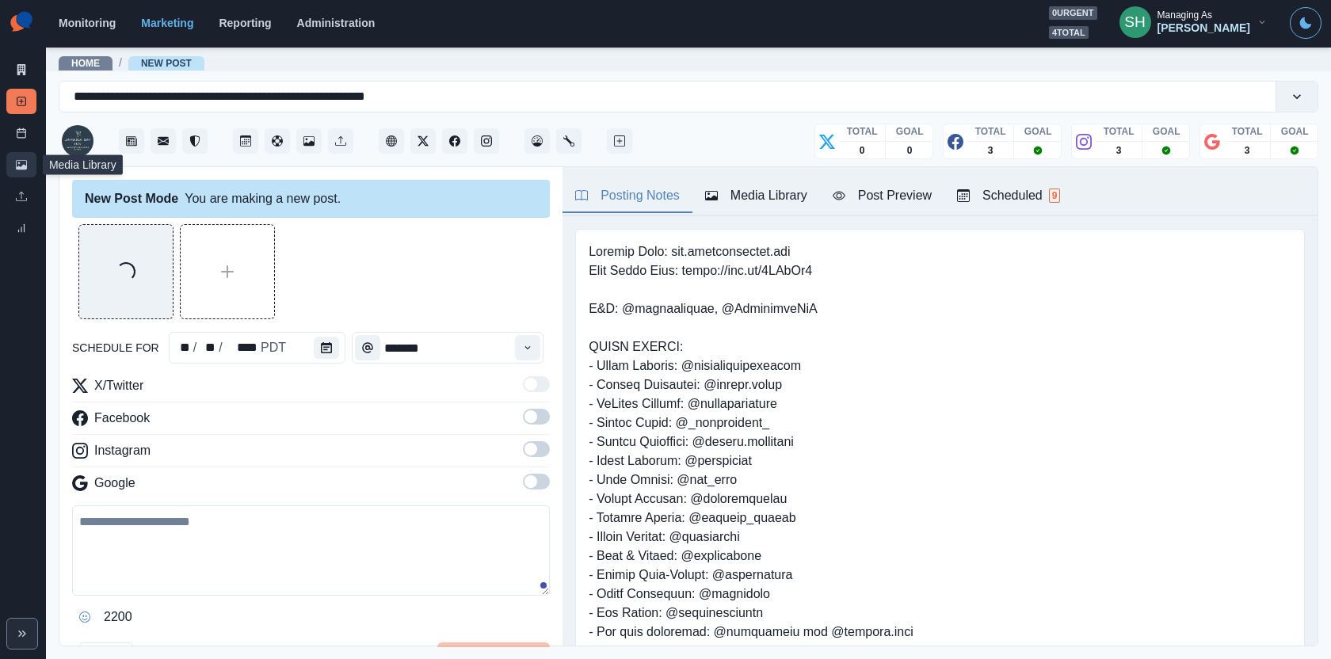
click at [21, 162] on icon at bounding box center [21, 164] width 11 height 11
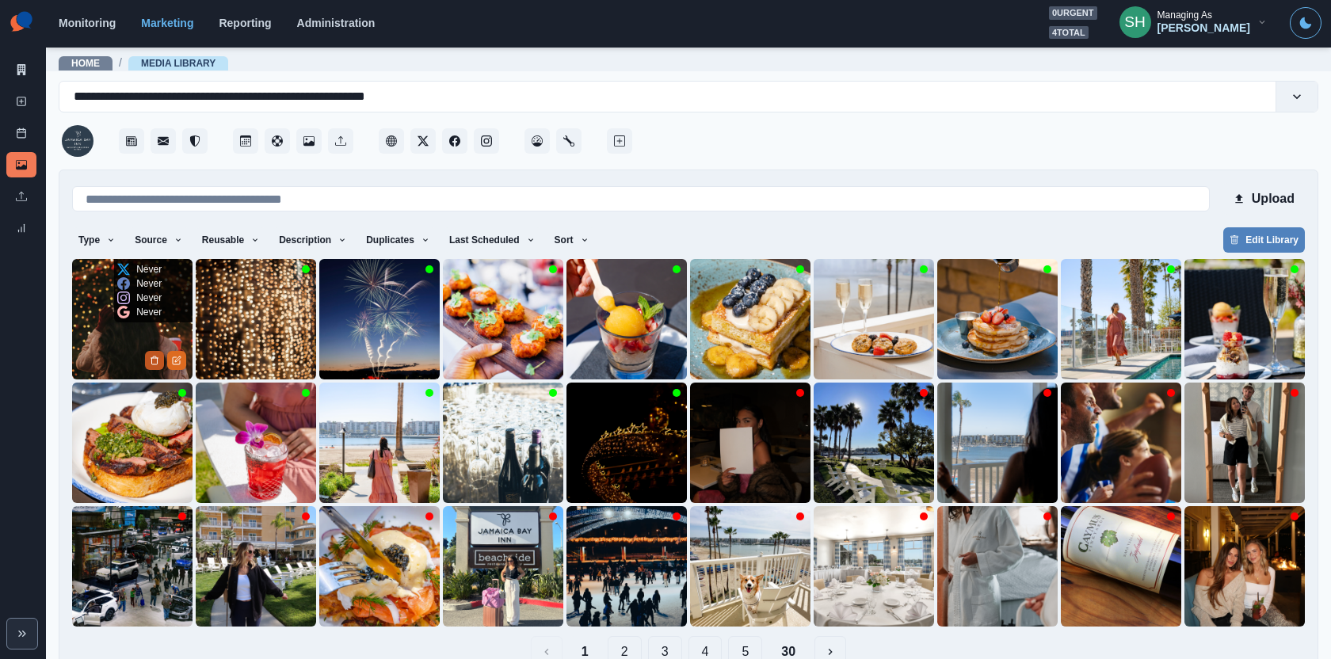
click at [147, 357] on button "Delete Media" at bounding box center [154, 360] width 19 height 19
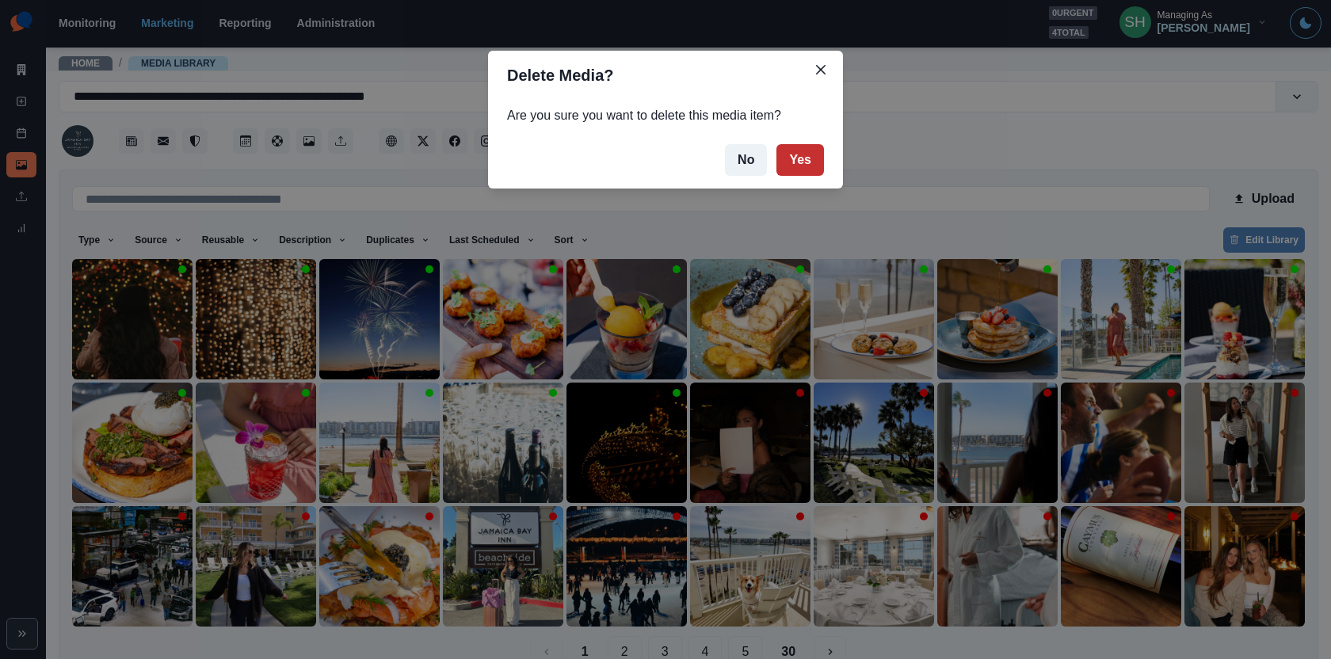
click at [801, 167] on button "Yes" at bounding box center [800, 160] width 48 height 32
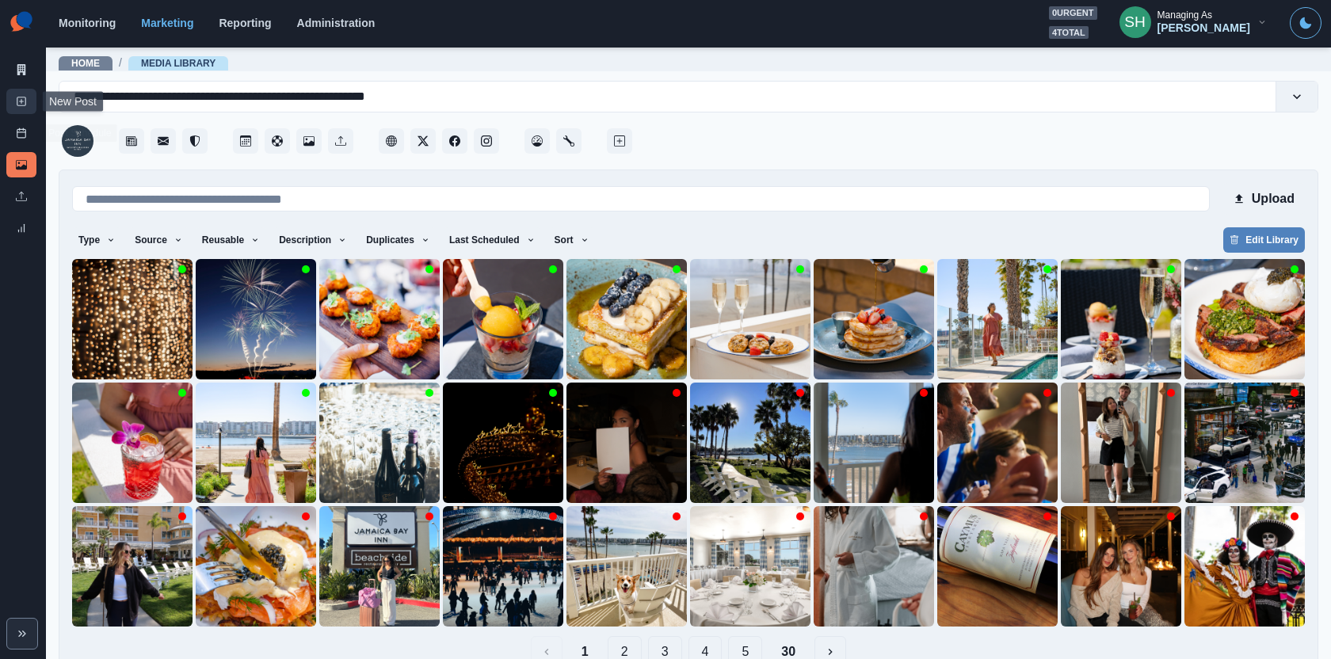
click at [23, 97] on rect at bounding box center [21, 101] width 9 height 9
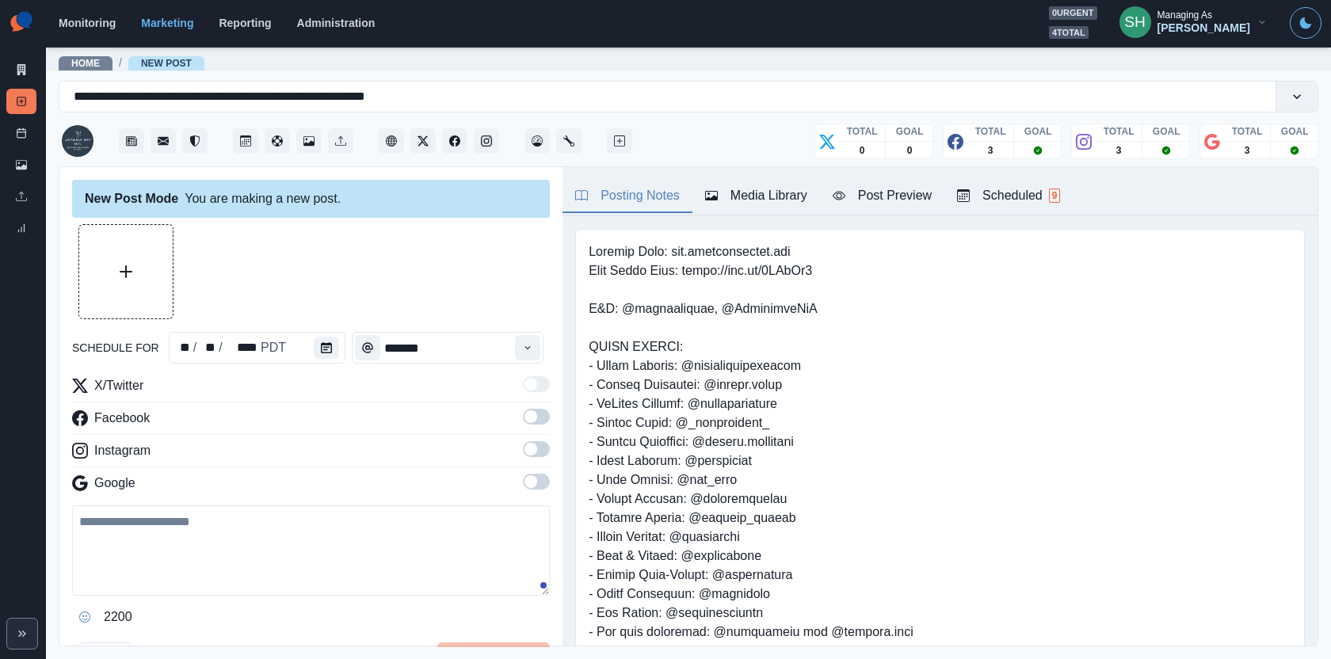
click at [133, 253] on button "Upload Media" at bounding box center [125, 271] width 93 height 93
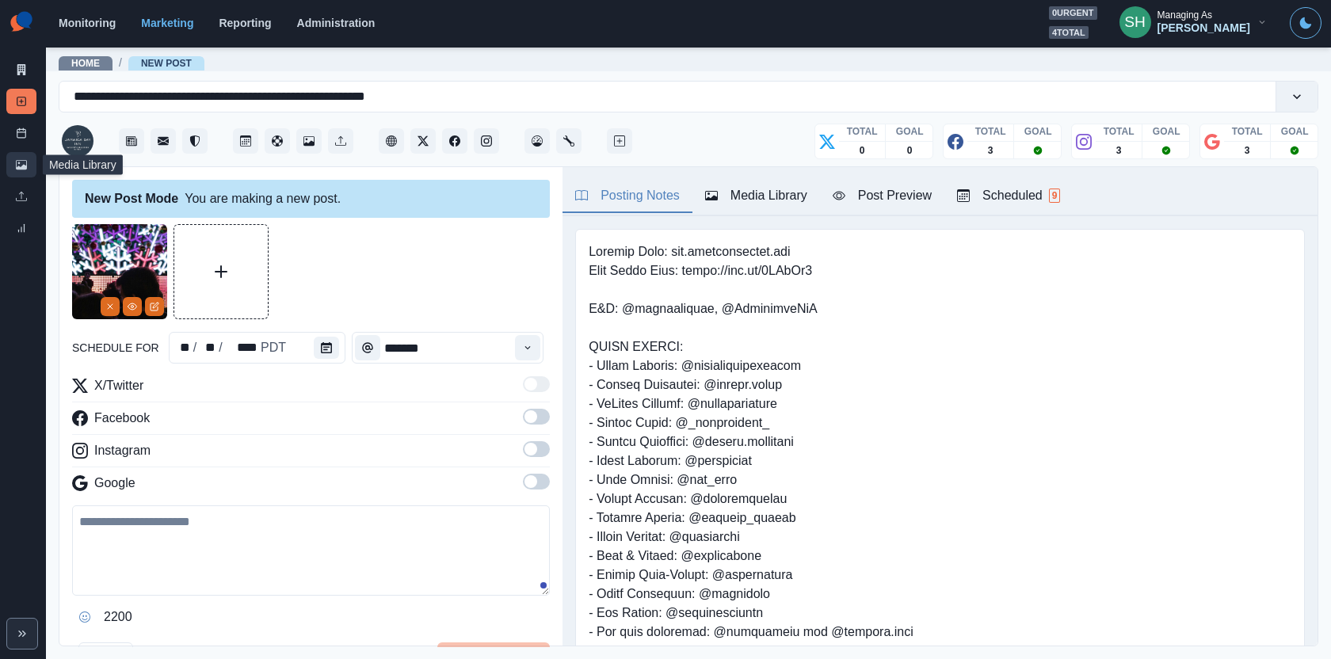
click at [23, 162] on icon at bounding box center [21, 164] width 11 height 11
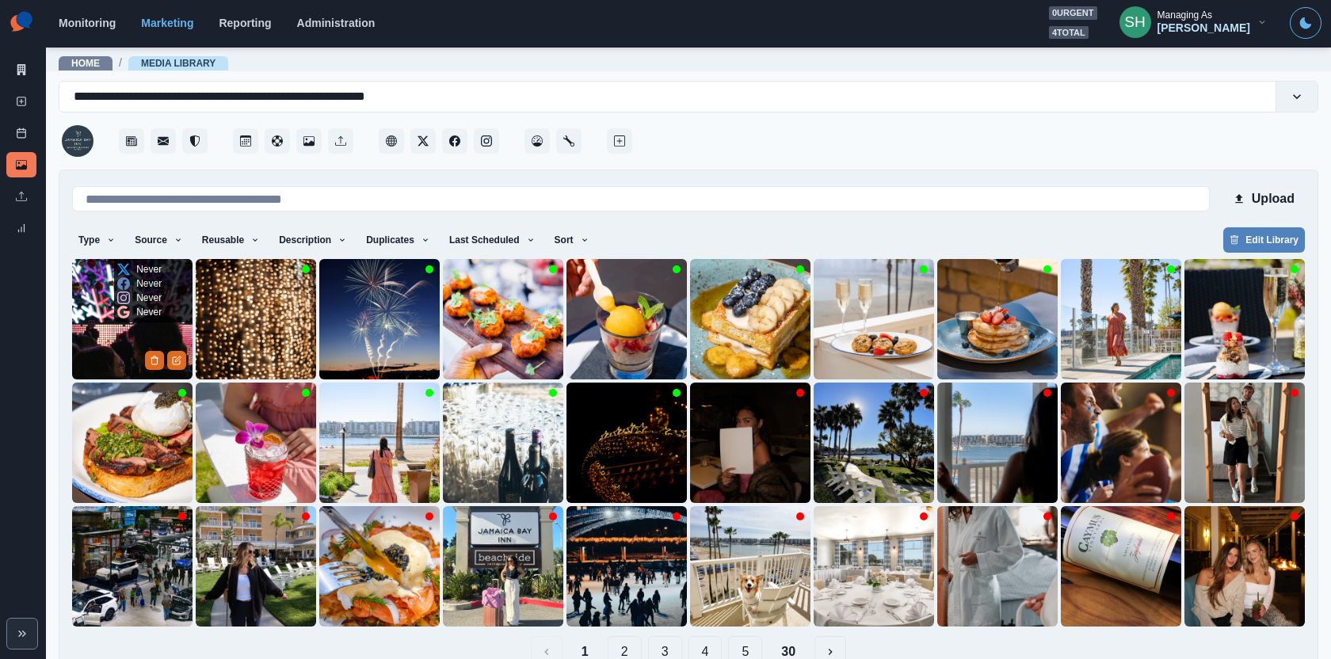
click at [90, 357] on img at bounding box center [132, 319] width 120 height 120
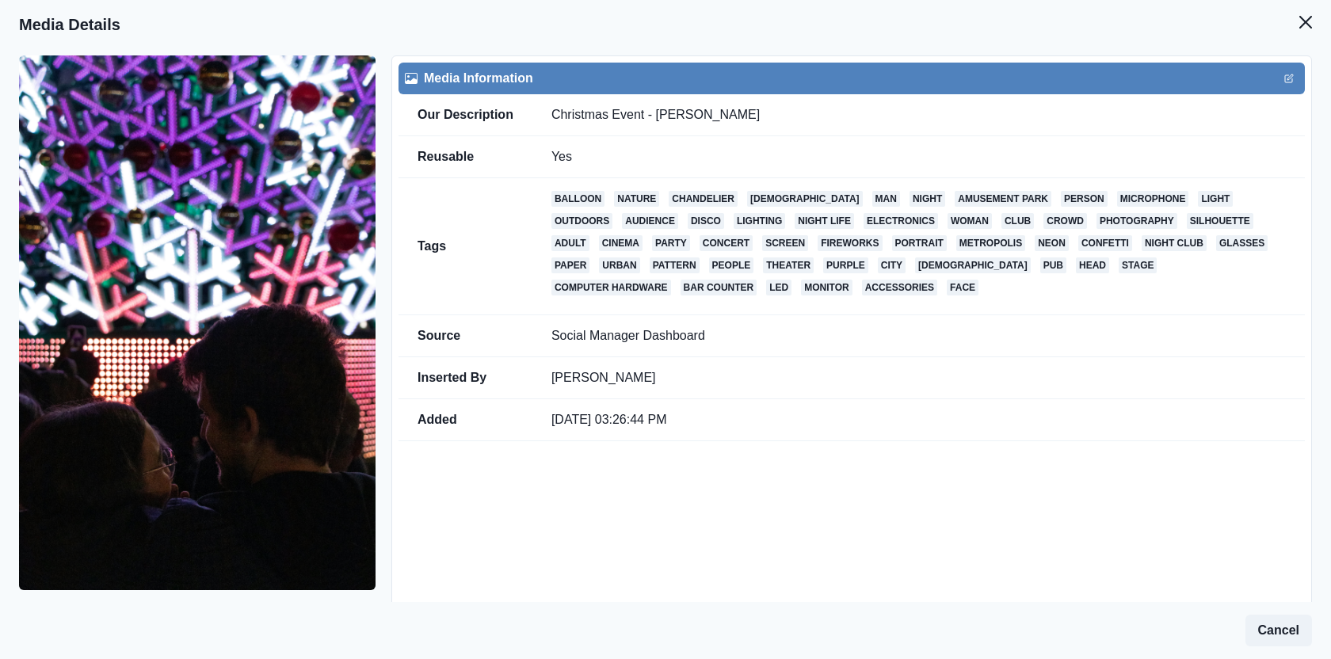
click at [420, 288] on td "Tags" at bounding box center [466, 246] width 134 height 137
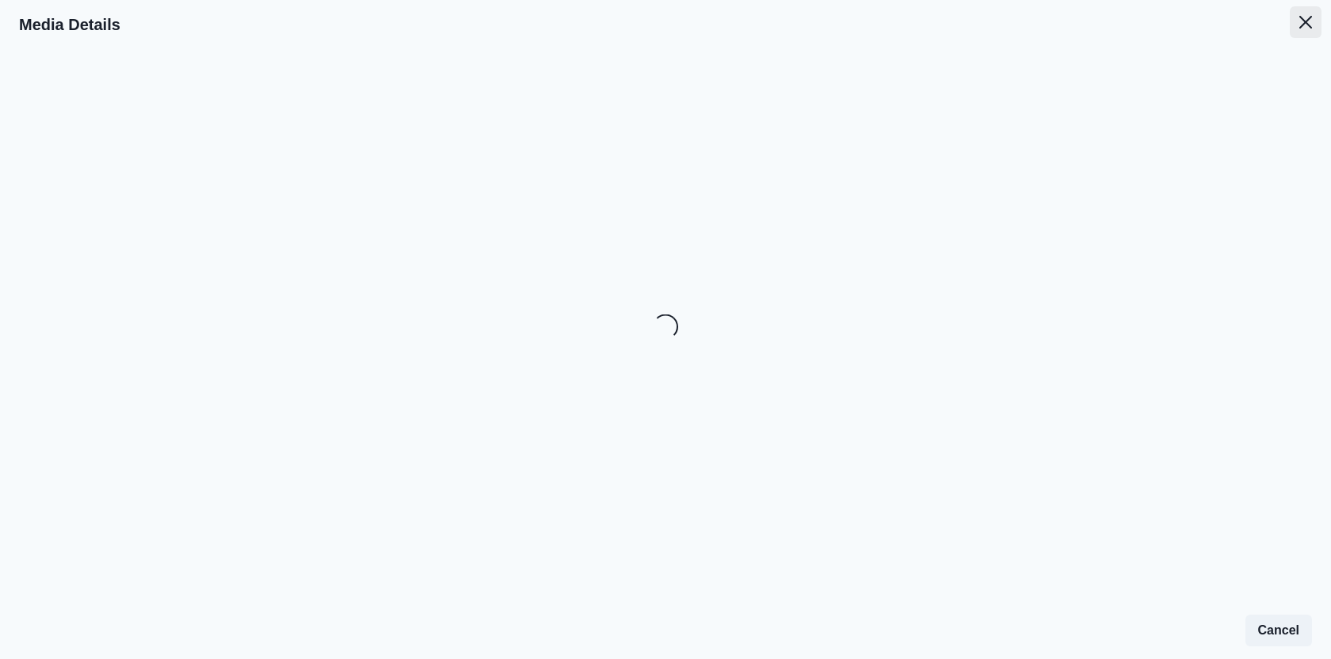
click at [1301, 10] on button "Close" at bounding box center [1306, 22] width 32 height 32
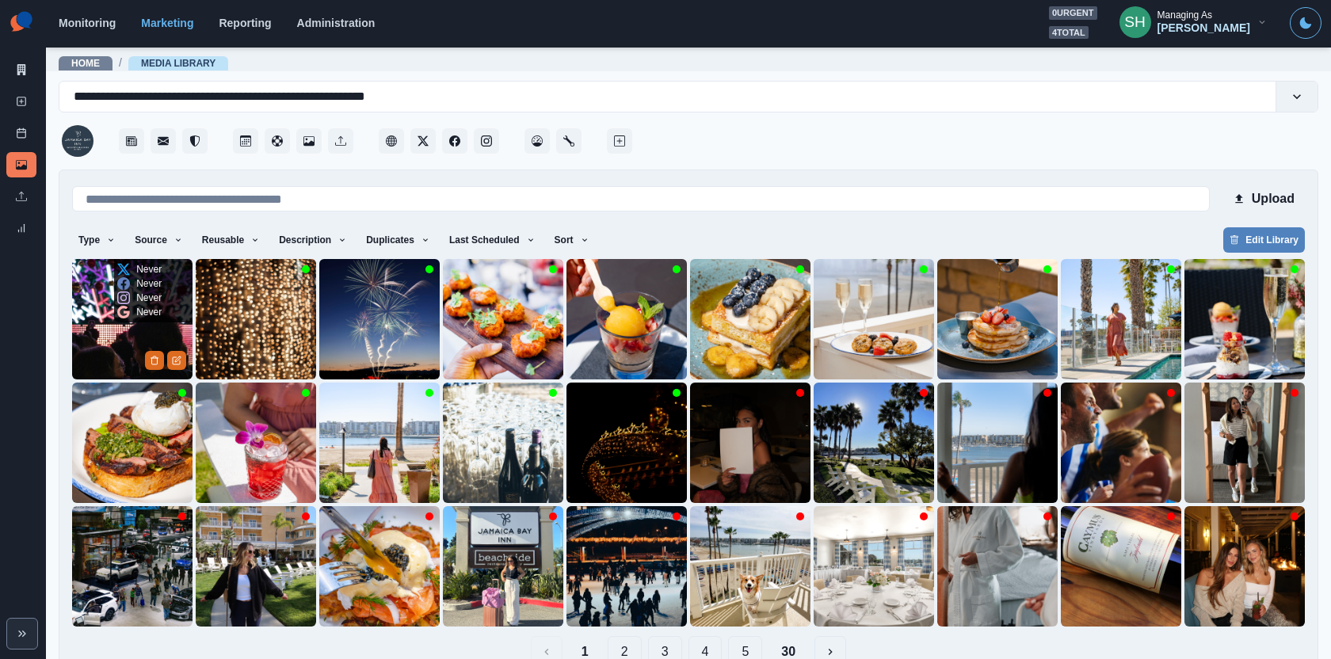
click at [150, 327] on img at bounding box center [132, 319] width 120 height 120
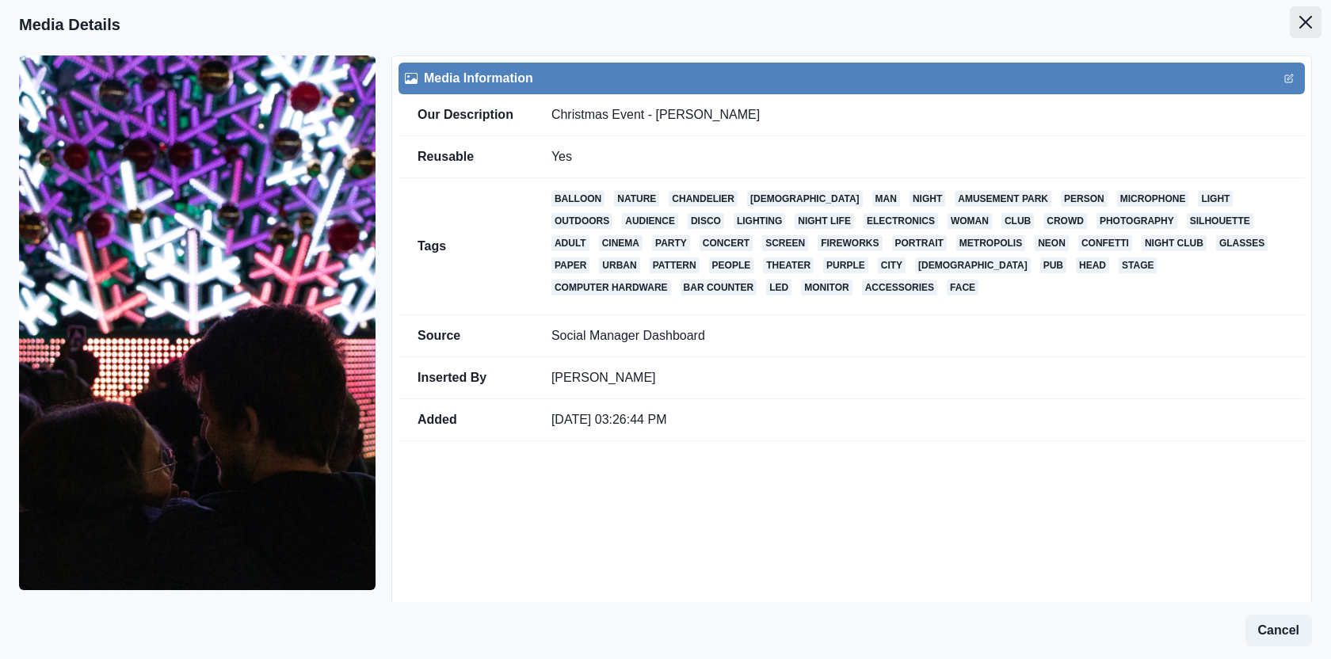
click at [1305, 12] on button "Close" at bounding box center [1306, 22] width 32 height 32
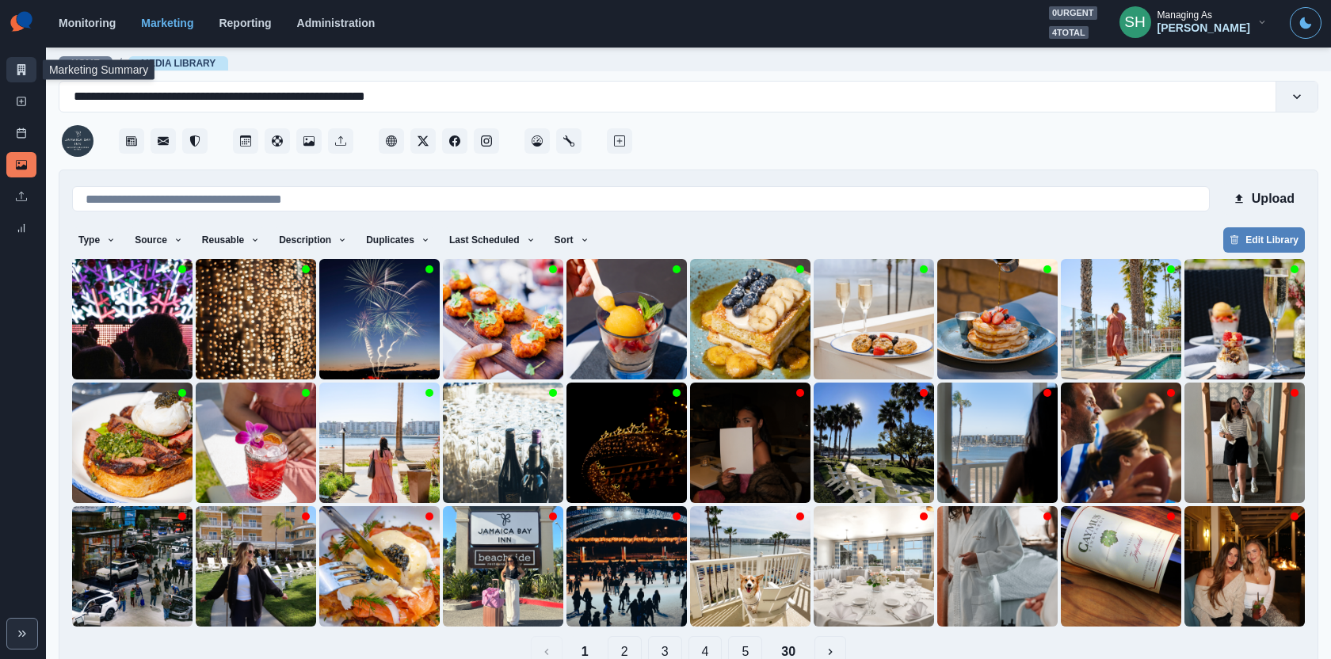
click at [25, 69] on icon at bounding box center [21, 69] width 9 height 11
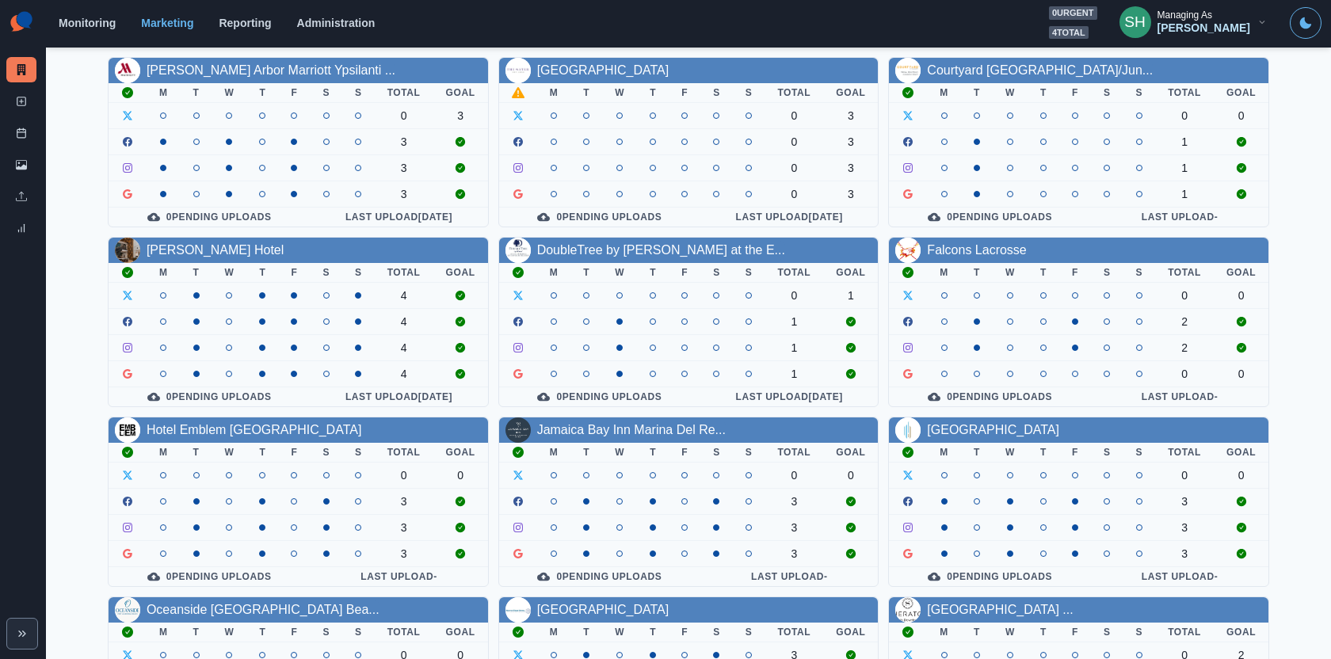
scroll to position [181, 0]
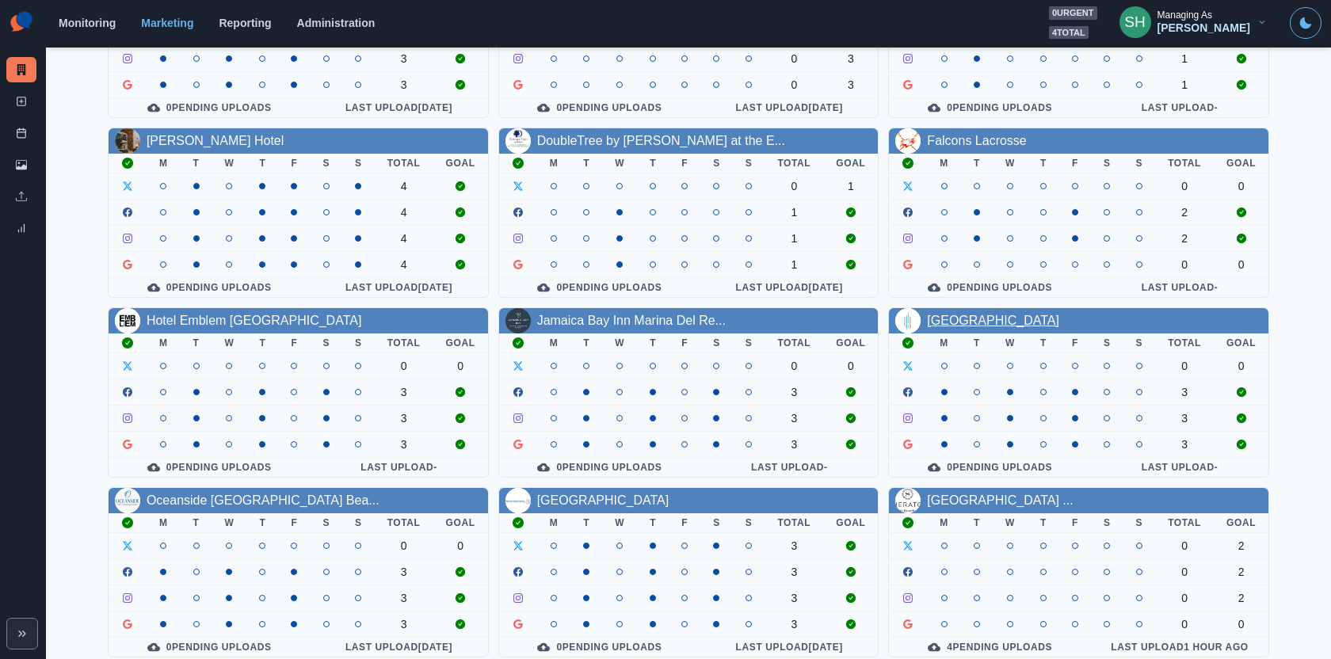
click at [952, 314] on link "[GEOGRAPHIC_DATA]" at bounding box center [993, 320] width 132 height 13
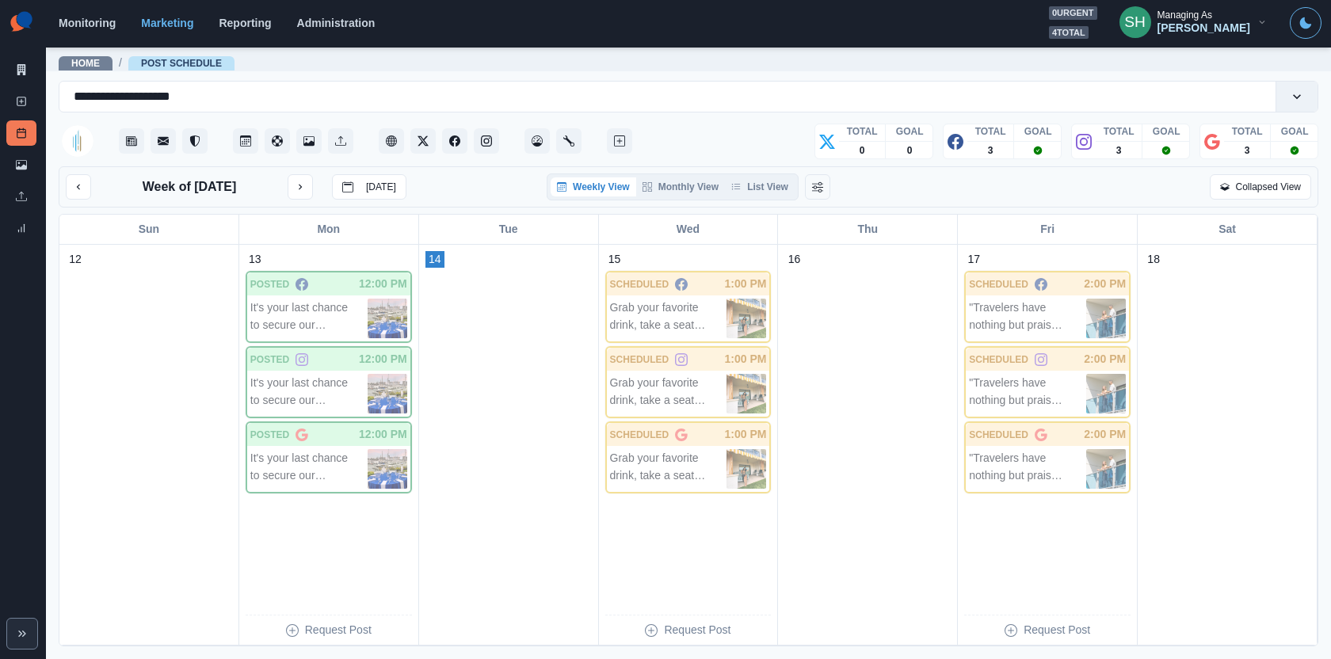
click at [36, 161] on div "Marketing Summary New Post Post Schedule Media Library Uploads Review Summary" at bounding box center [23, 123] width 46 height 247
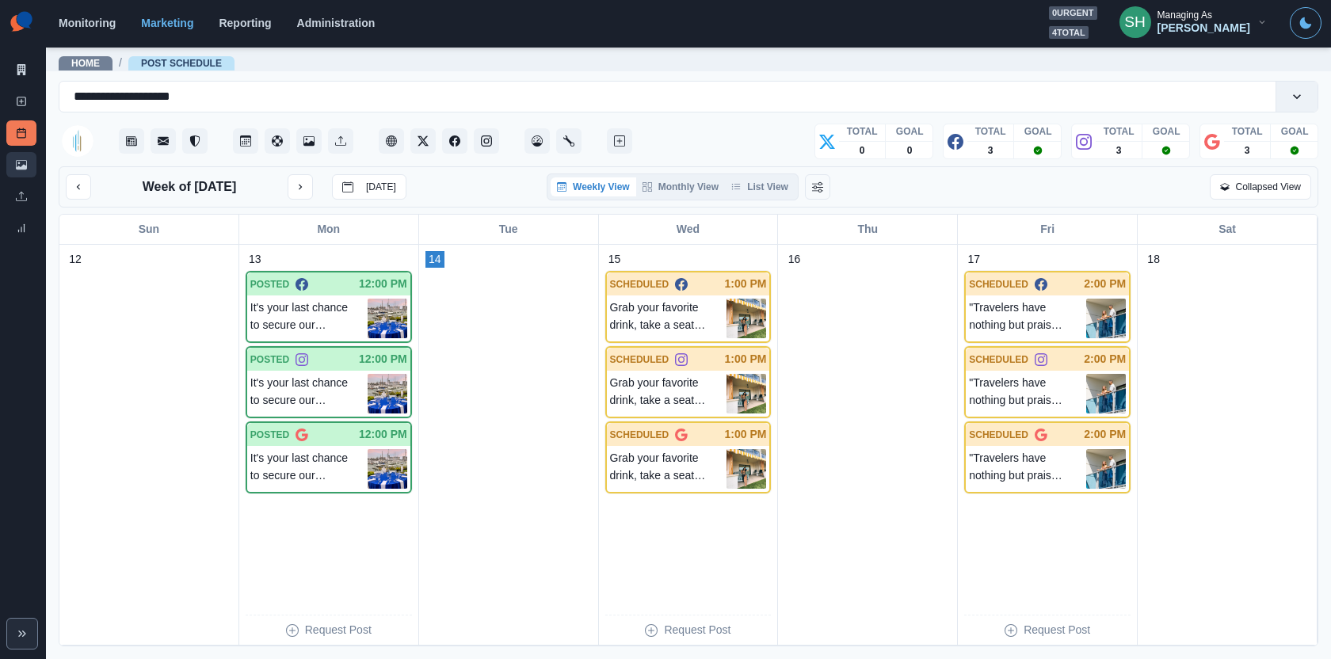
click at [18, 167] on icon at bounding box center [21, 165] width 11 height 10
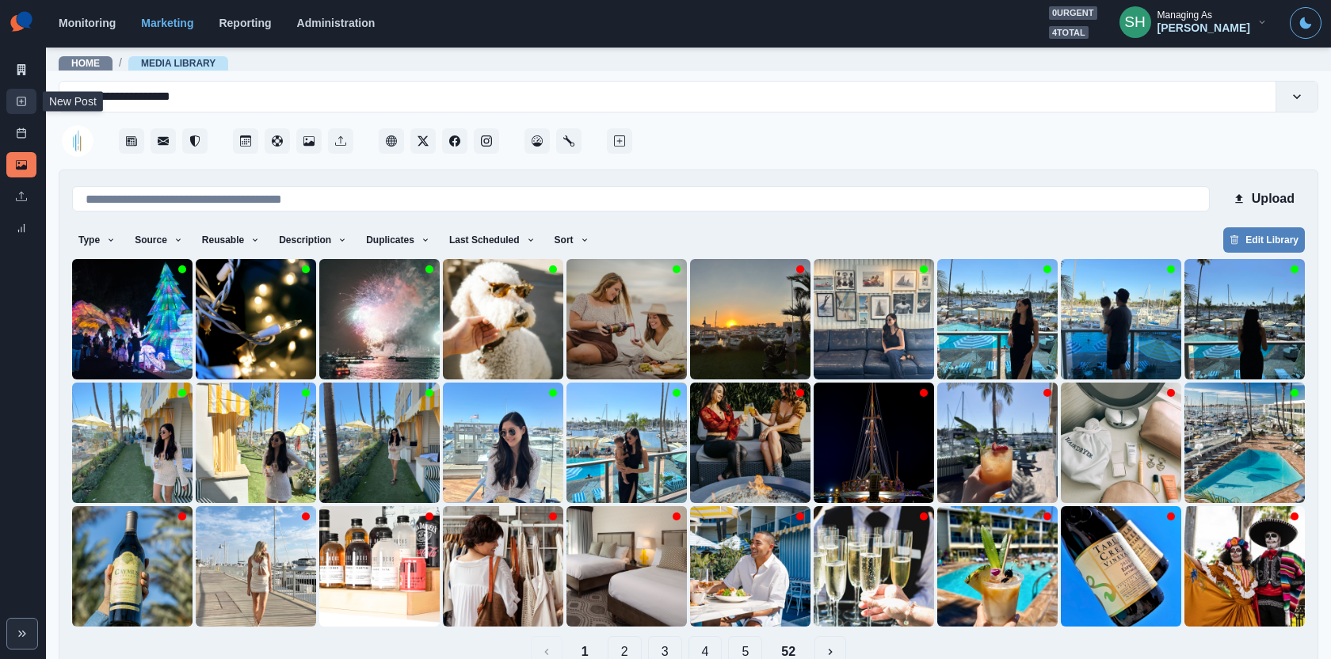
click at [28, 101] on link "New Post" at bounding box center [21, 101] width 30 height 25
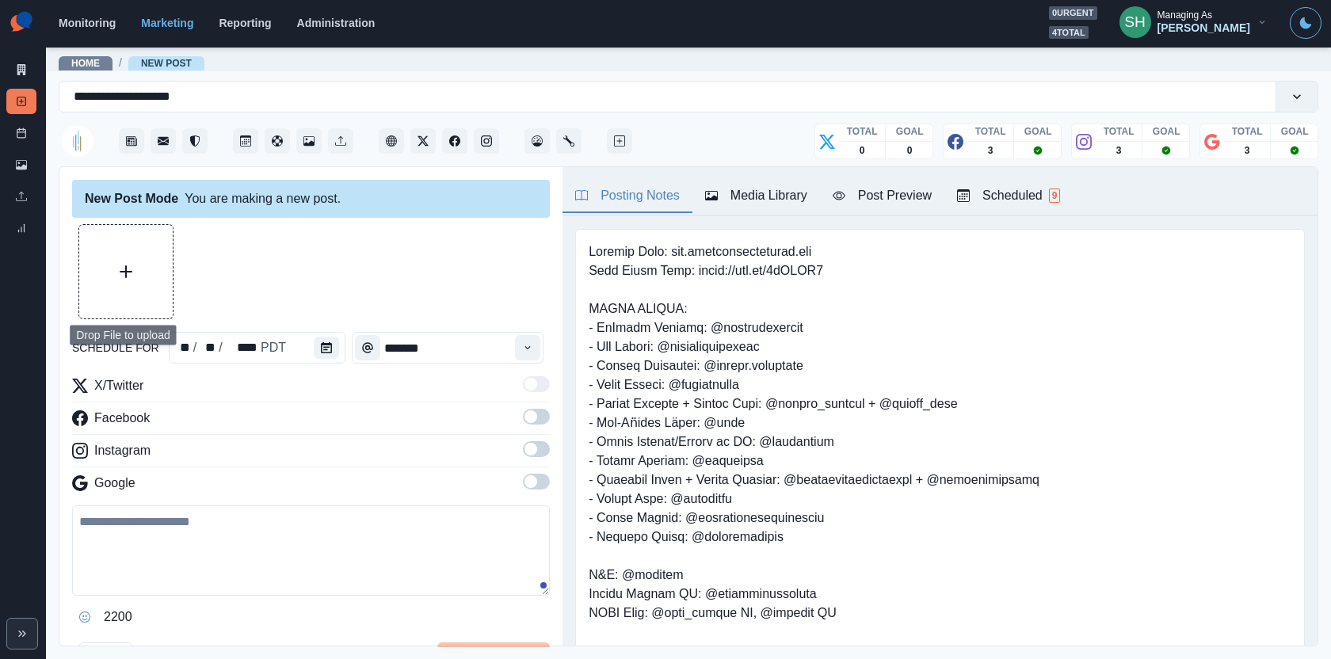
click at [132, 297] on button "Upload Media" at bounding box center [125, 271] width 93 height 93
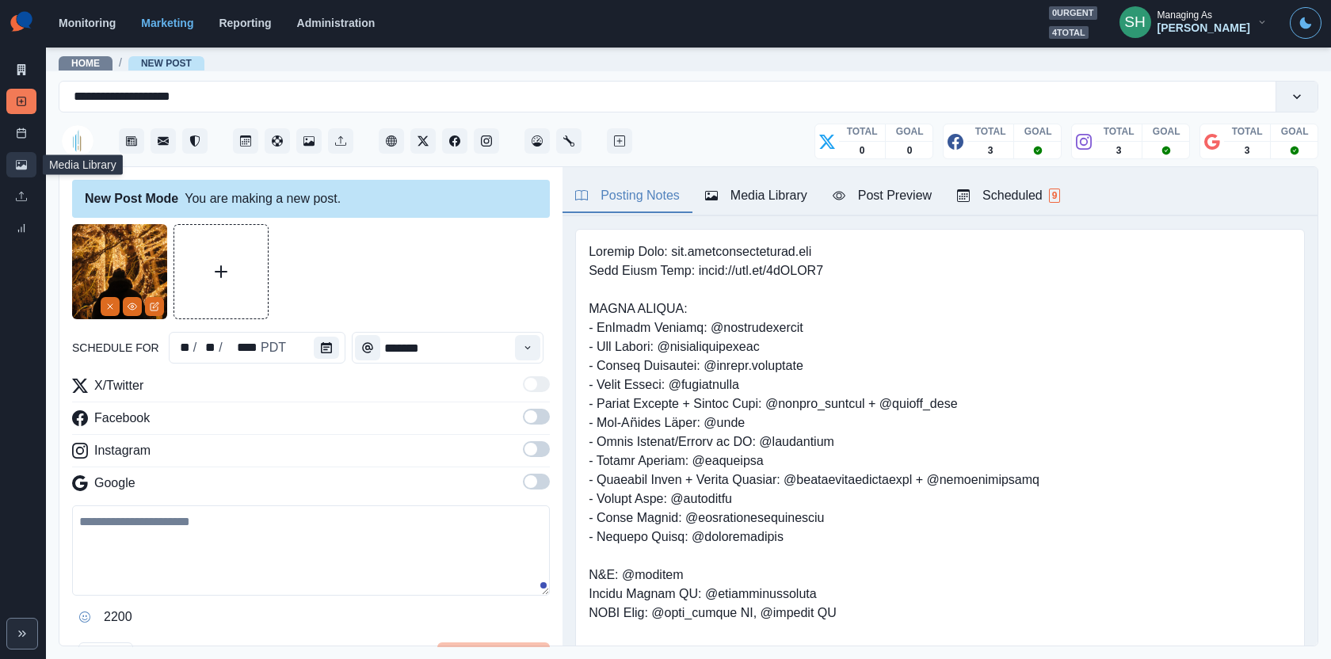
click at [32, 173] on link "Media Library" at bounding box center [21, 164] width 30 height 25
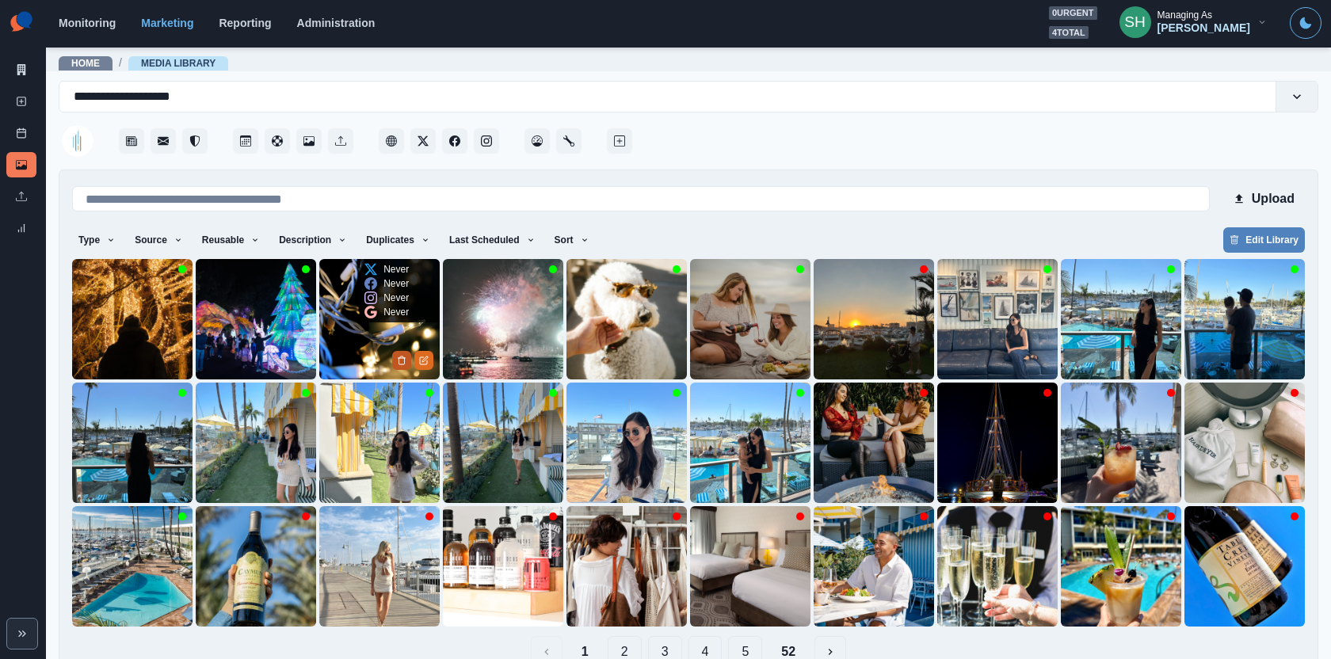
click at [400, 357] on icon "Delete Media" at bounding box center [402, 361] width 10 height 10
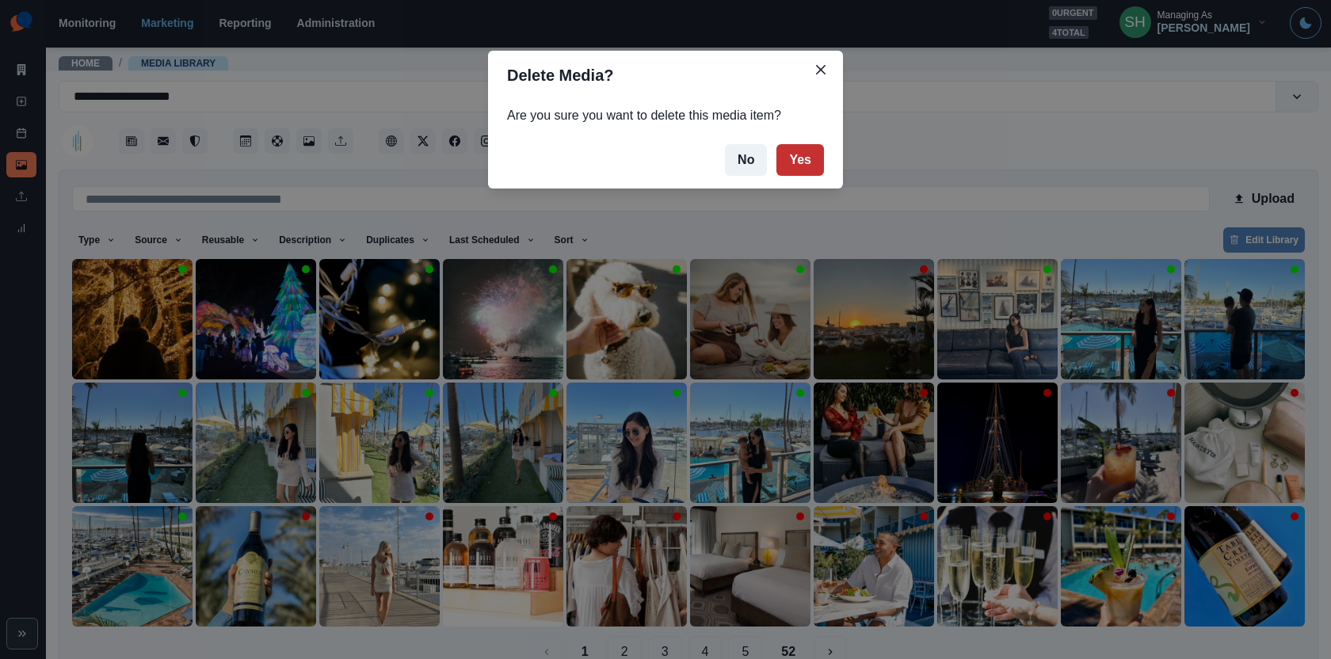
click at [803, 156] on button "Yes" at bounding box center [800, 160] width 48 height 32
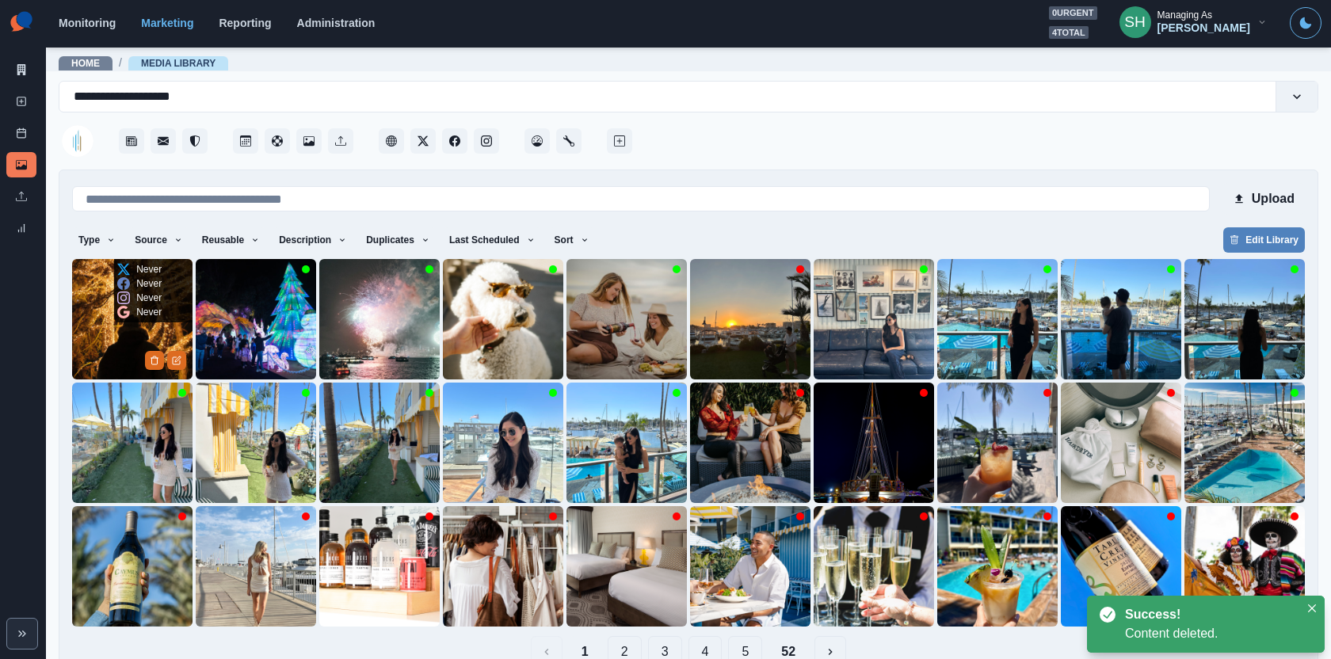
click at [98, 346] on img at bounding box center [132, 319] width 120 height 120
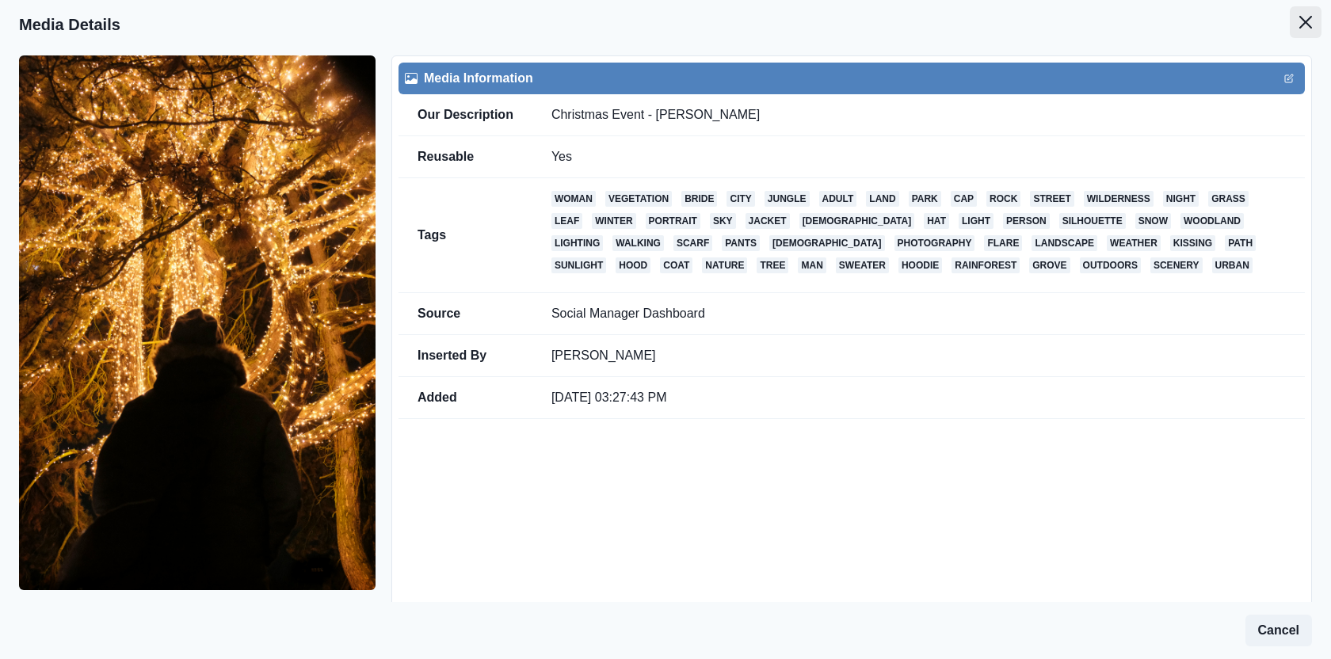
click at [1311, 30] on button "Close" at bounding box center [1306, 22] width 32 height 32
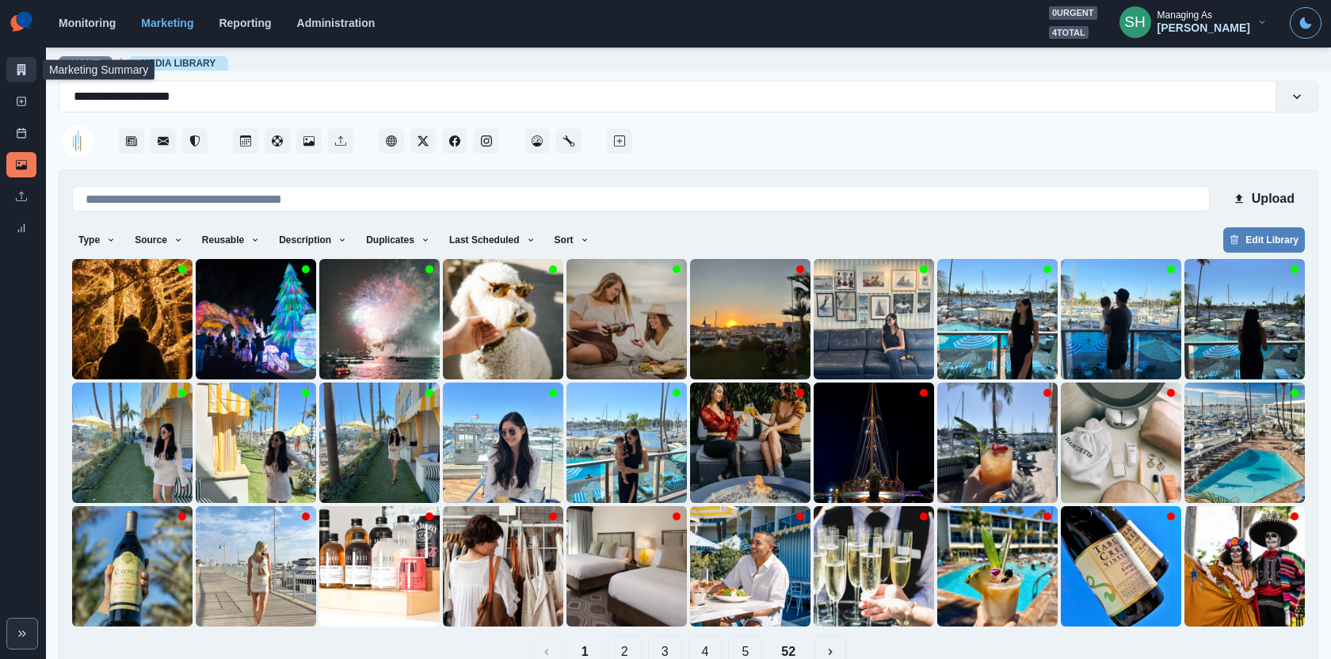
click at [16, 63] on link "Marketing Summary" at bounding box center [21, 69] width 30 height 25
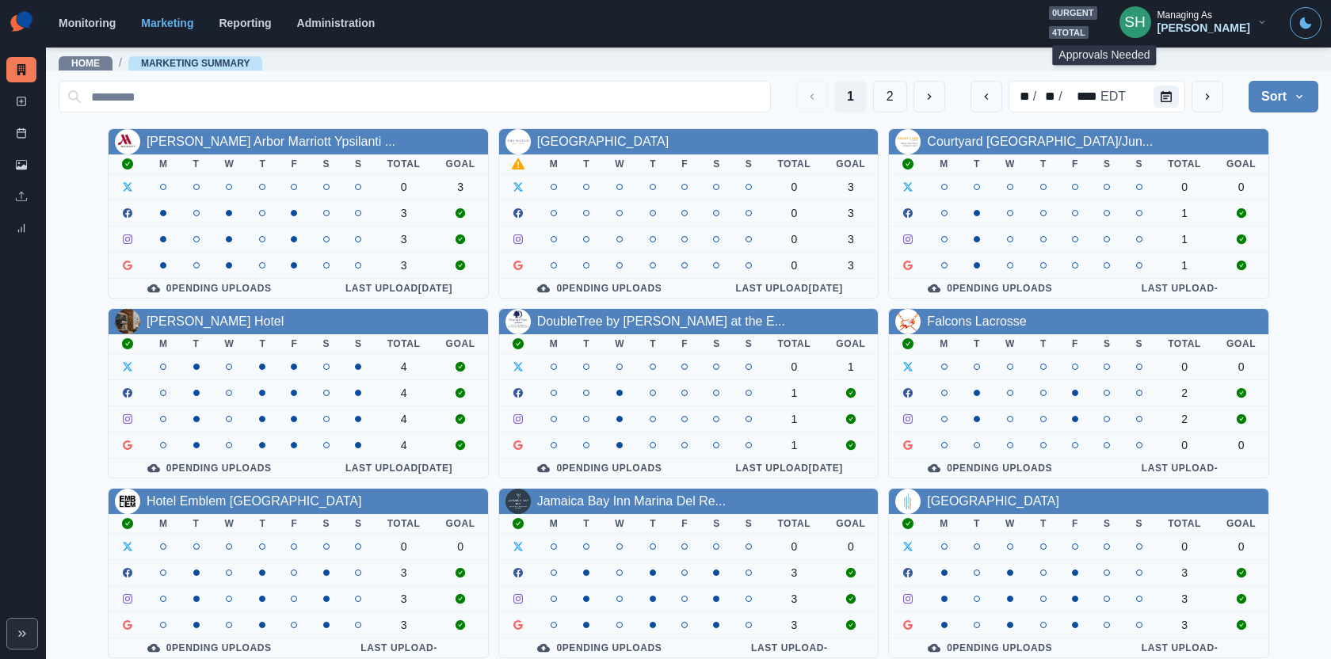
click at [1089, 33] on span "4 total" at bounding box center [1069, 32] width 40 height 13
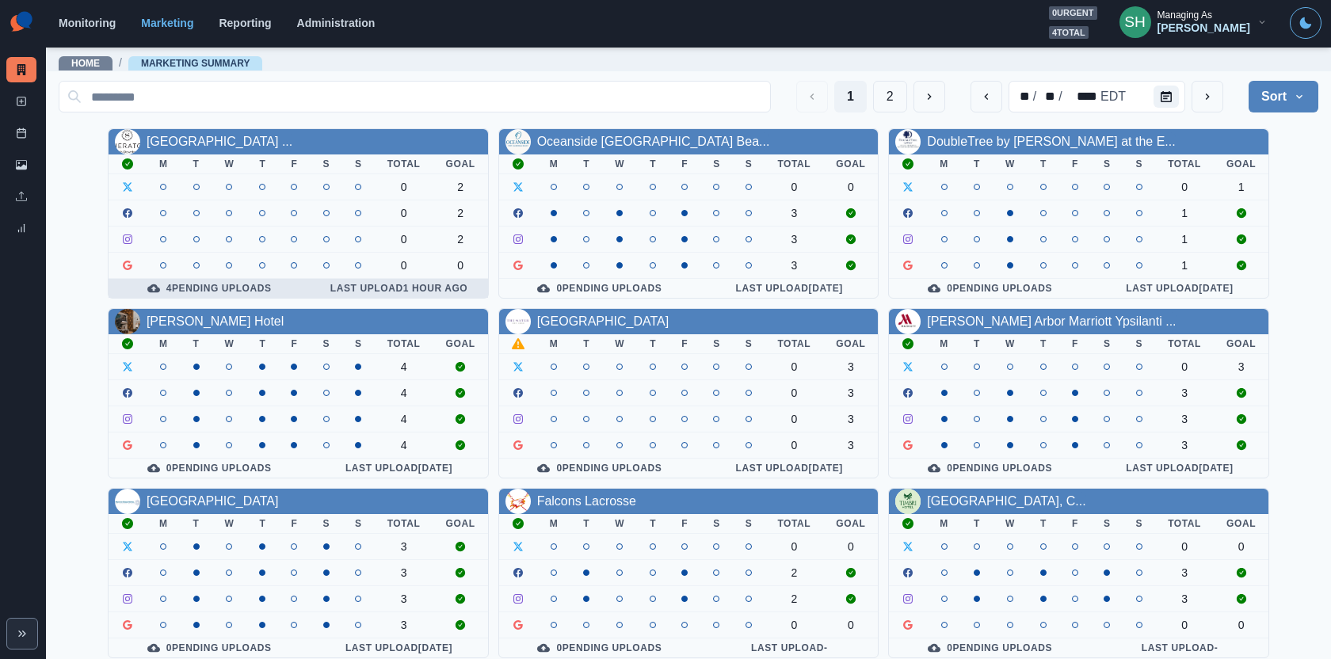
click at [204, 288] on div "4 Pending Uploads" at bounding box center [209, 288] width 177 height 13
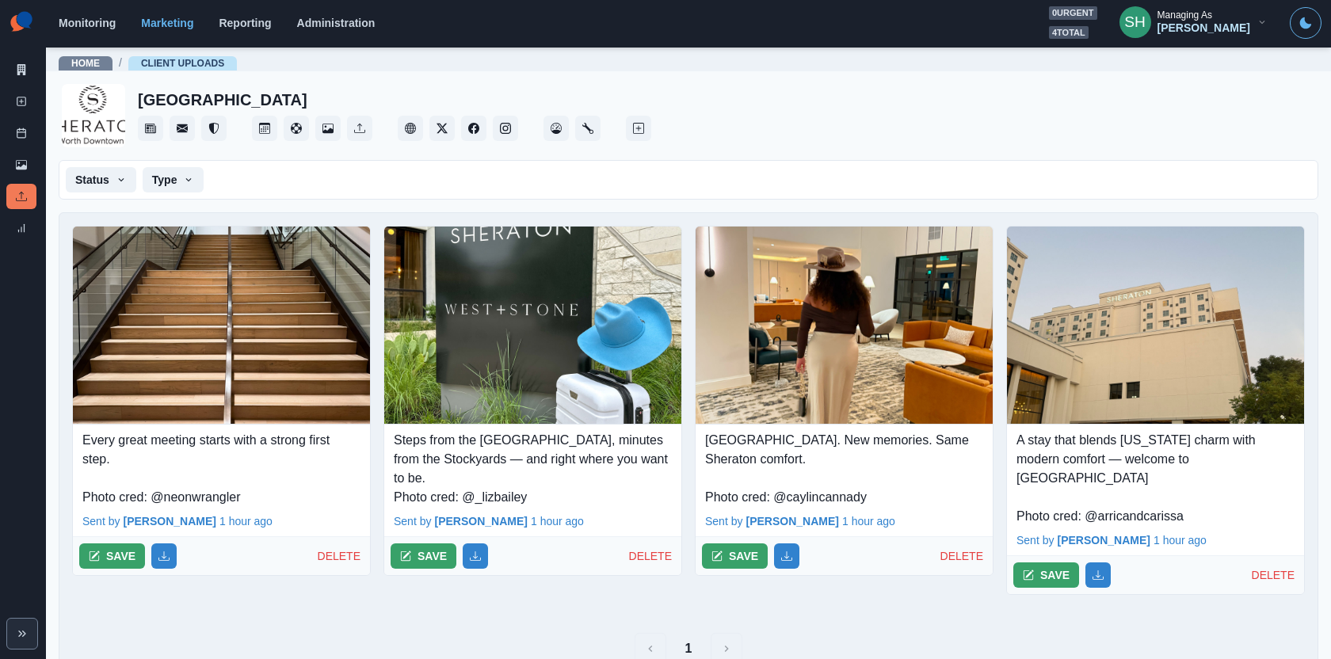
scroll to position [16, 0]
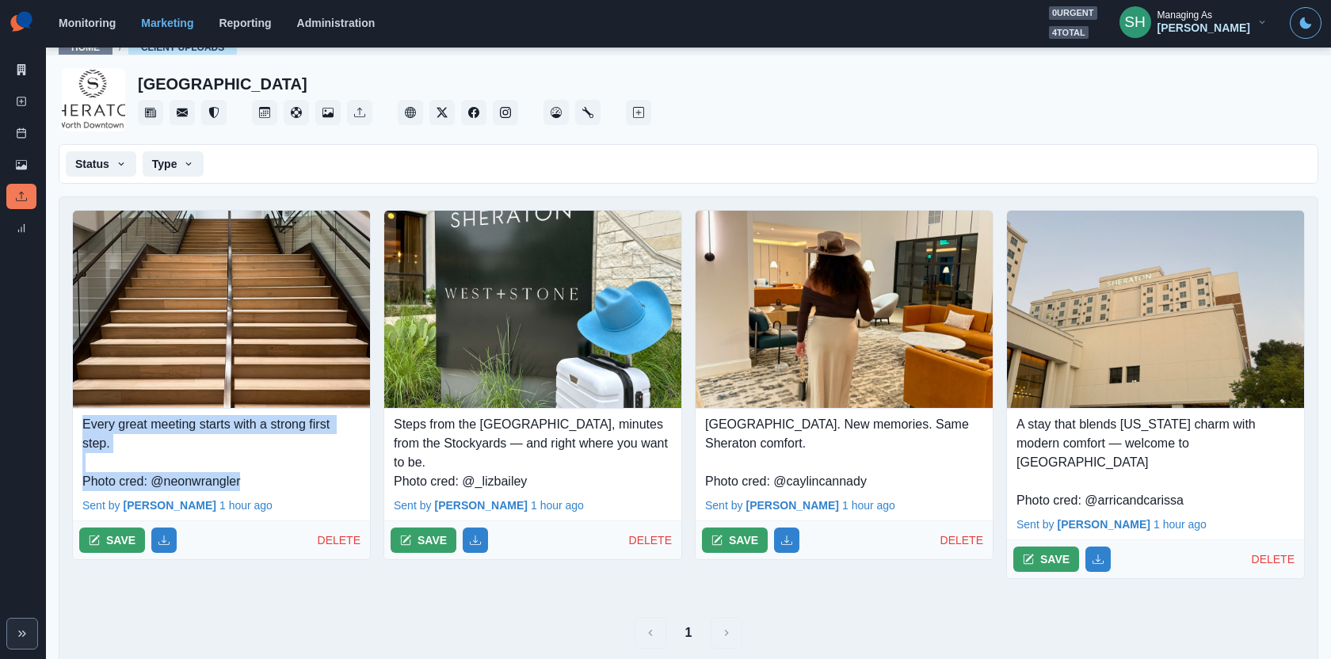
drag, startPoint x: 267, startPoint y: 476, endPoint x: 51, endPoint y: 410, distance: 226.3
click at [51, 410] on main "Home / Client Uploads Sheraton Fort Worth Downtown Hotel Status Pending Archive…" at bounding box center [688, 352] width 1285 height 613
copy p "Every great meeting starts with a strong first step. Photo cred: @neonwrangler"
click at [104, 544] on button "SAVE" at bounding box center [112, 540] width 66 height 25
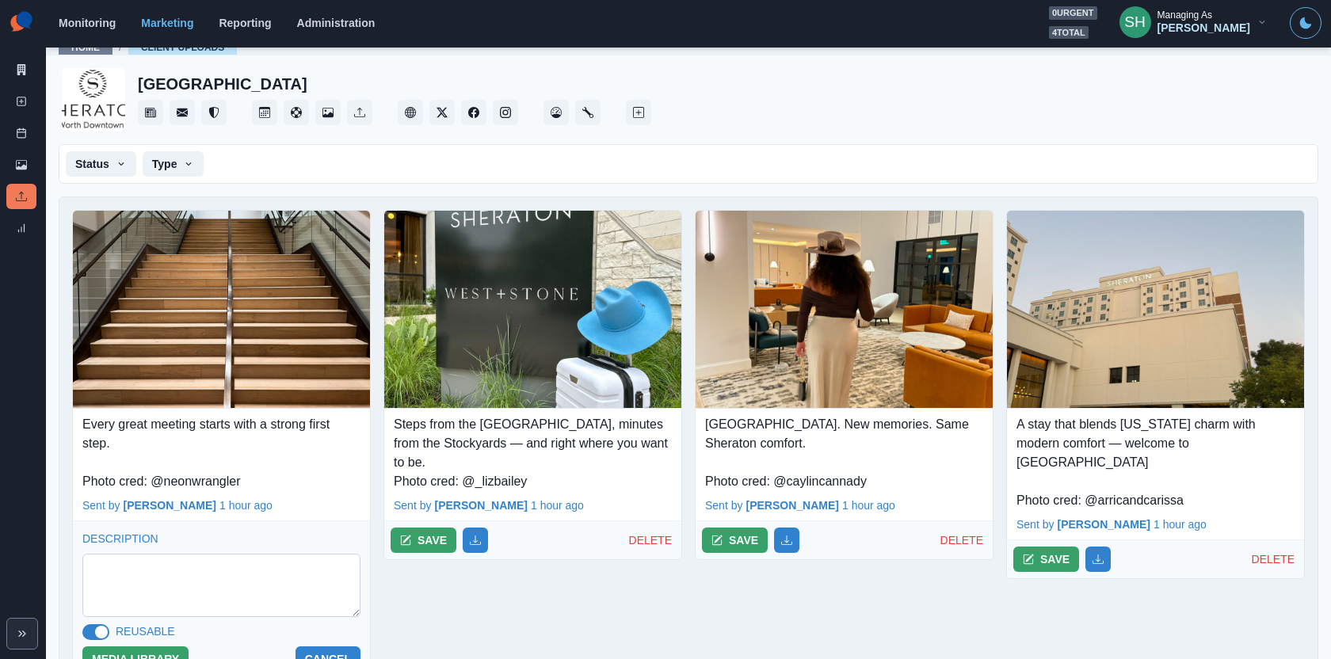
click at [156, 575] on textarea at bounding box center [221, 585] width 278 height 63
paste textarea "**********"
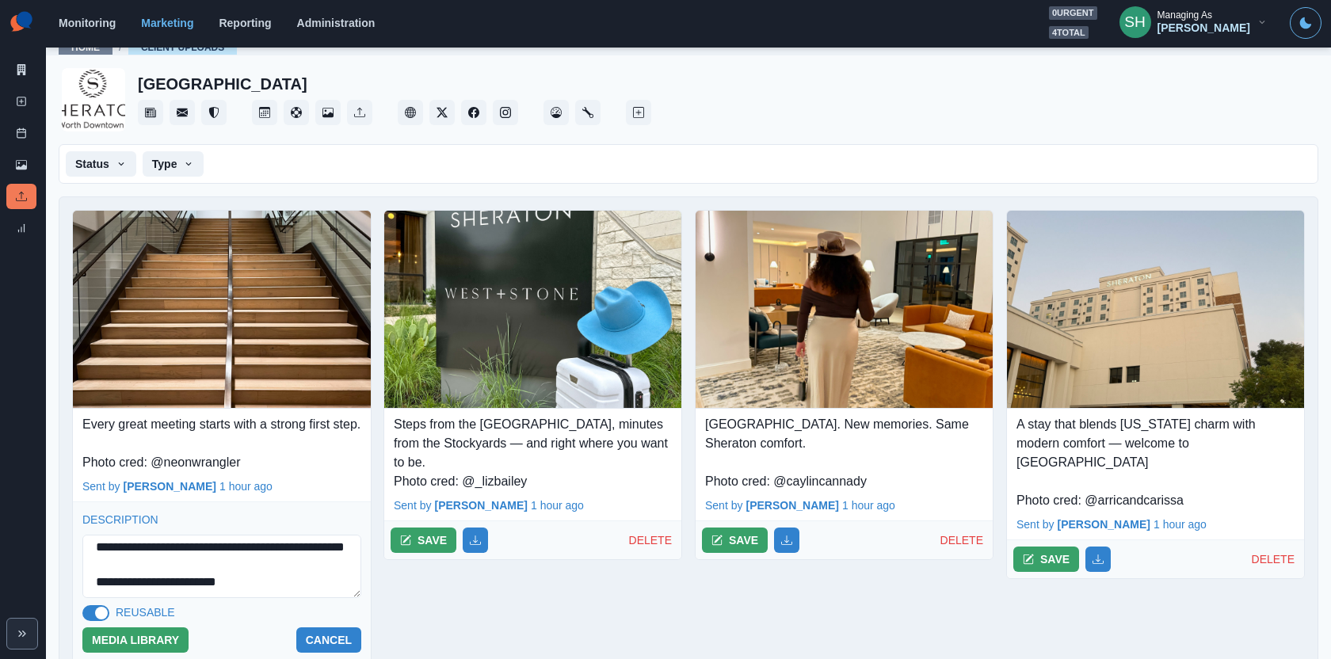
scroll to position [132, 0]
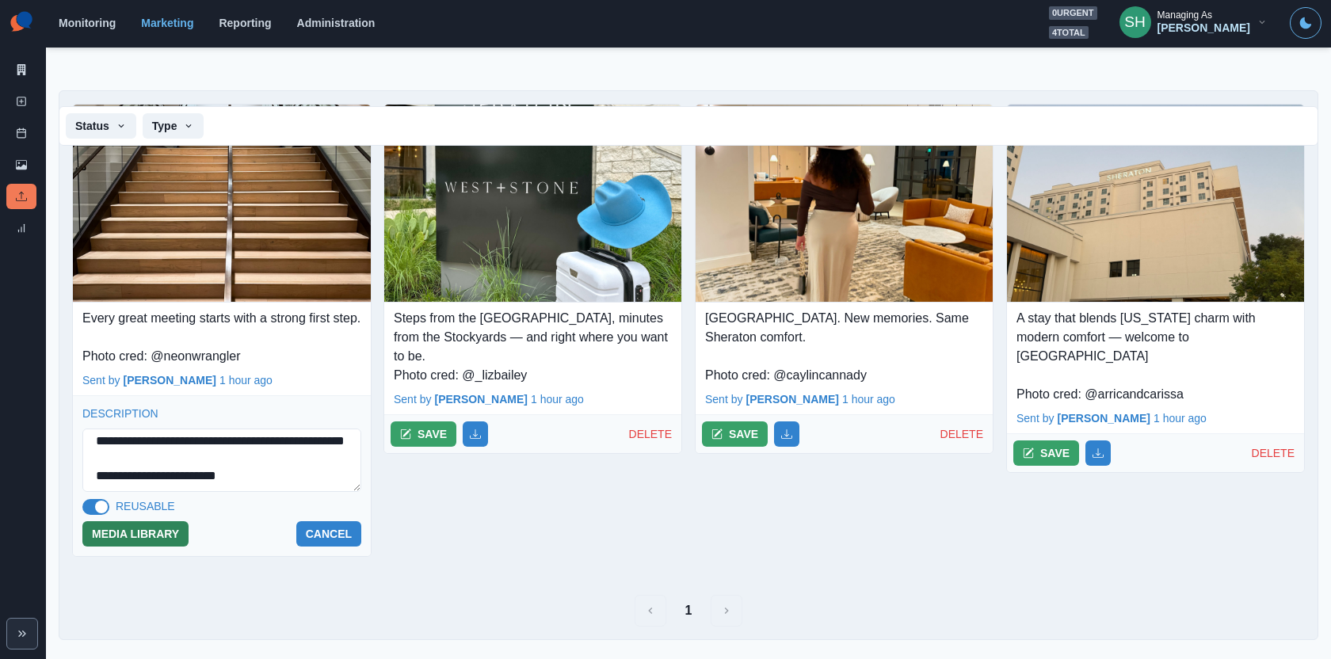
type textarea "**********"
click at [137, 547] on button "MEDIA LIBRARY" at bounding box center [135, 533] width 106 height 25
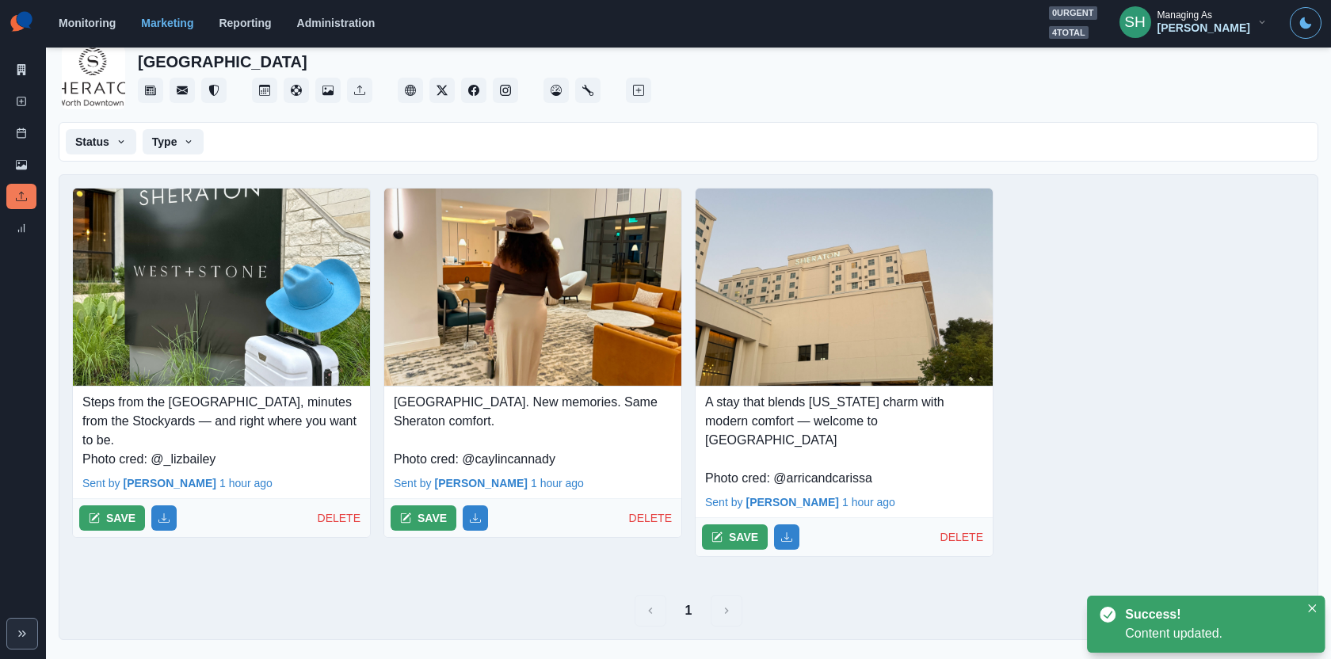
scroll to position [16, 0]
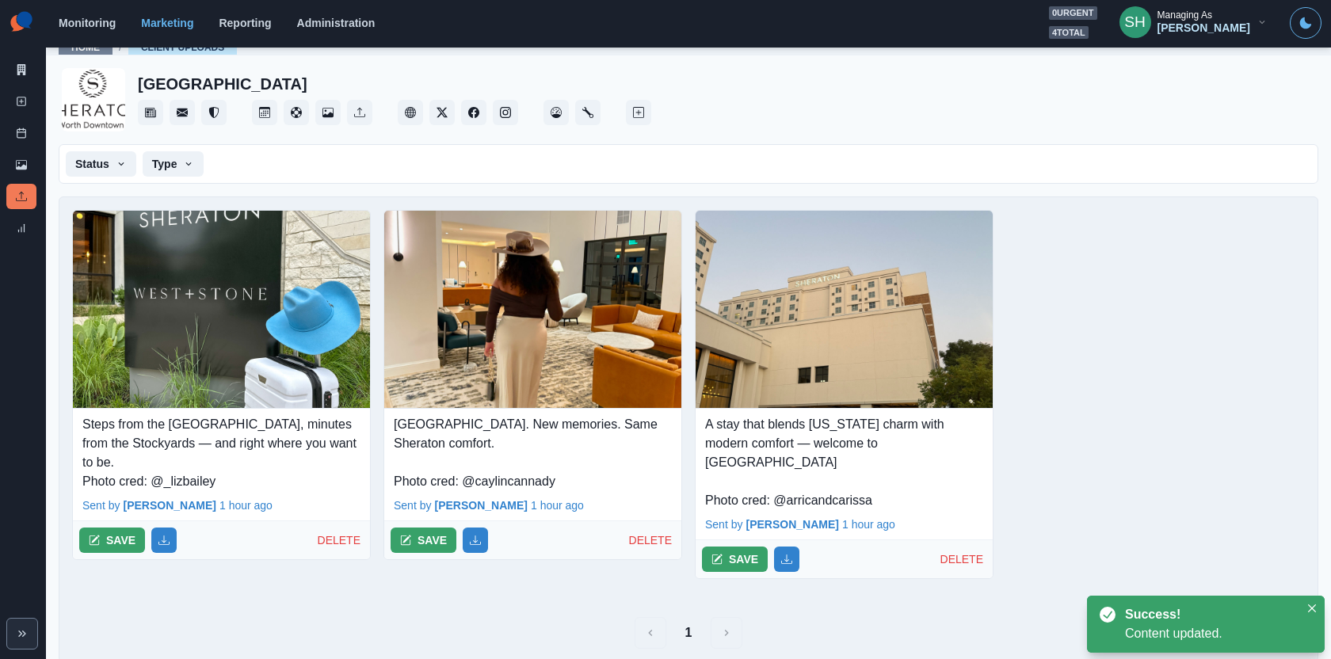
click at [207, 439] on p "Steps from the Water Gardens, minutes from the Stockyards — and right where you…" at bounding box center [221, 453] width 278 height 76
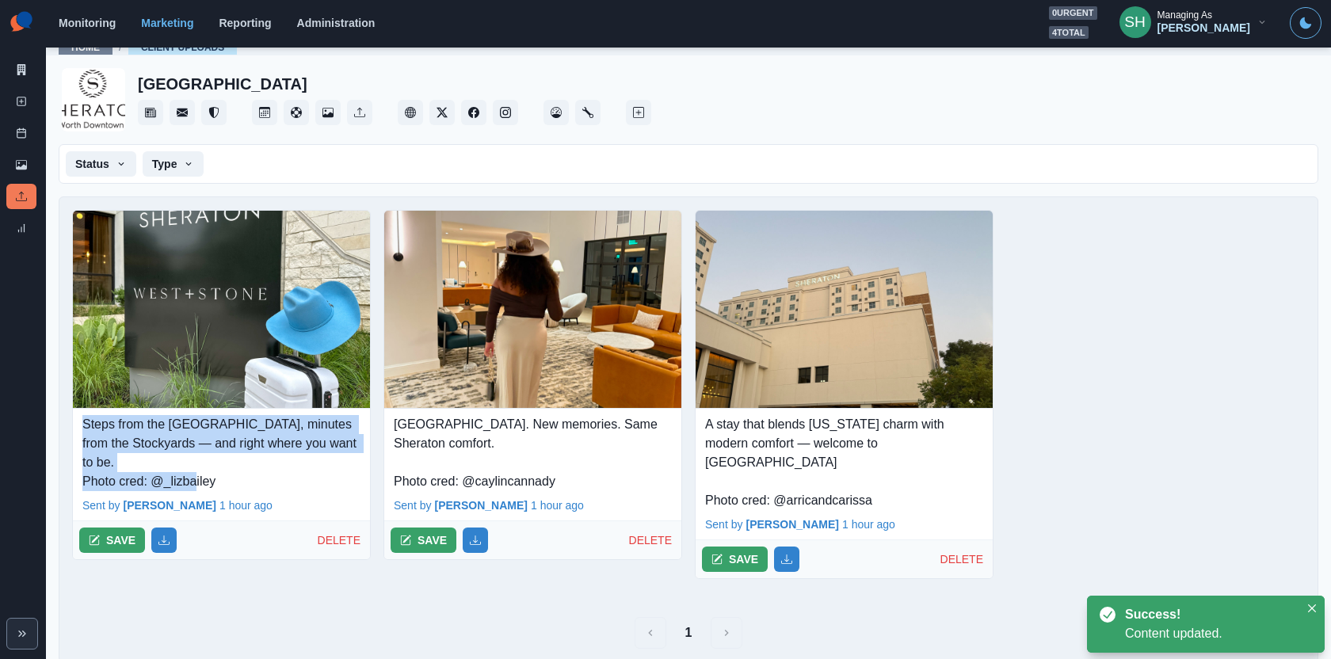
drag, startPoint x: 223, startPoint y: 456, endPoint x: 69, endPoint y: 419, distance: 158.2
click at [69, 419] on div "Steps from the Water Gardens, minutes from the Stockyards — and right where you…" at bounding box center [688, 400] width 1258 height 407
copy p "Steps from the Water Gardens, minutes from the Stockyards — and right where you…"
click at [116, 528] on button "SAVE" at bounding box center [112, 540] width 66 height 25
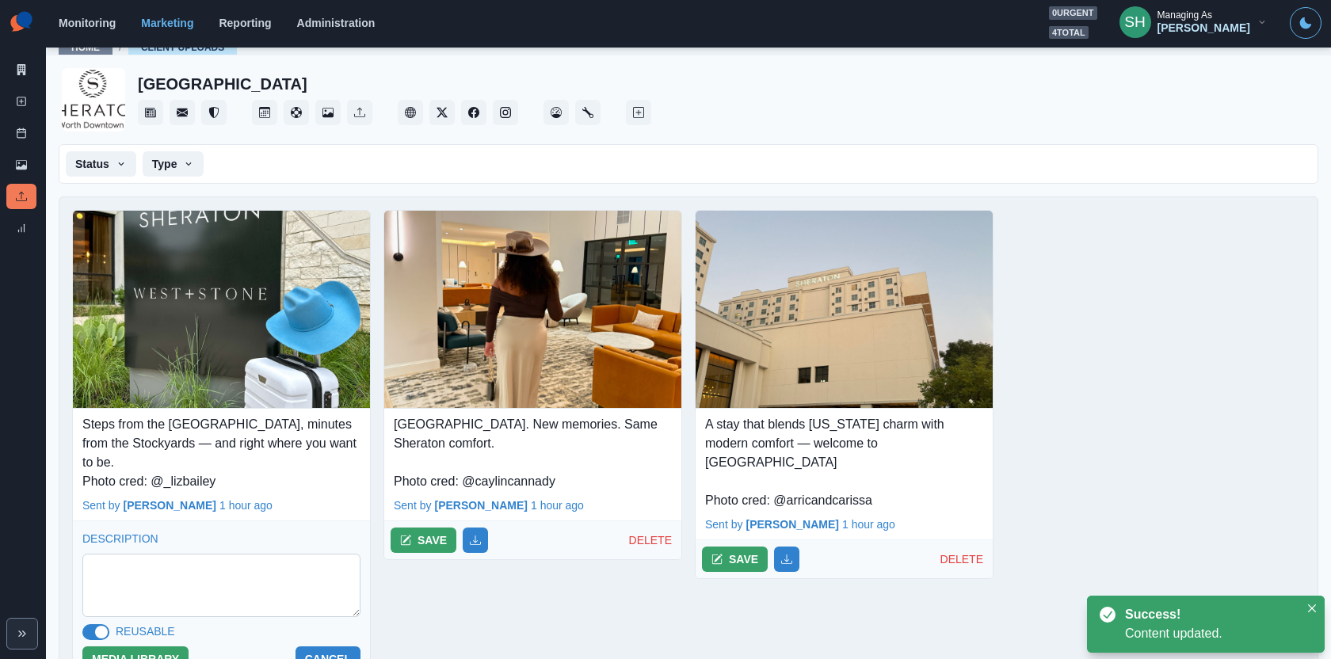
click at [157, 575] on textarea at bounding box center [221, 585] width 278 height 63
paste textarea "**********"
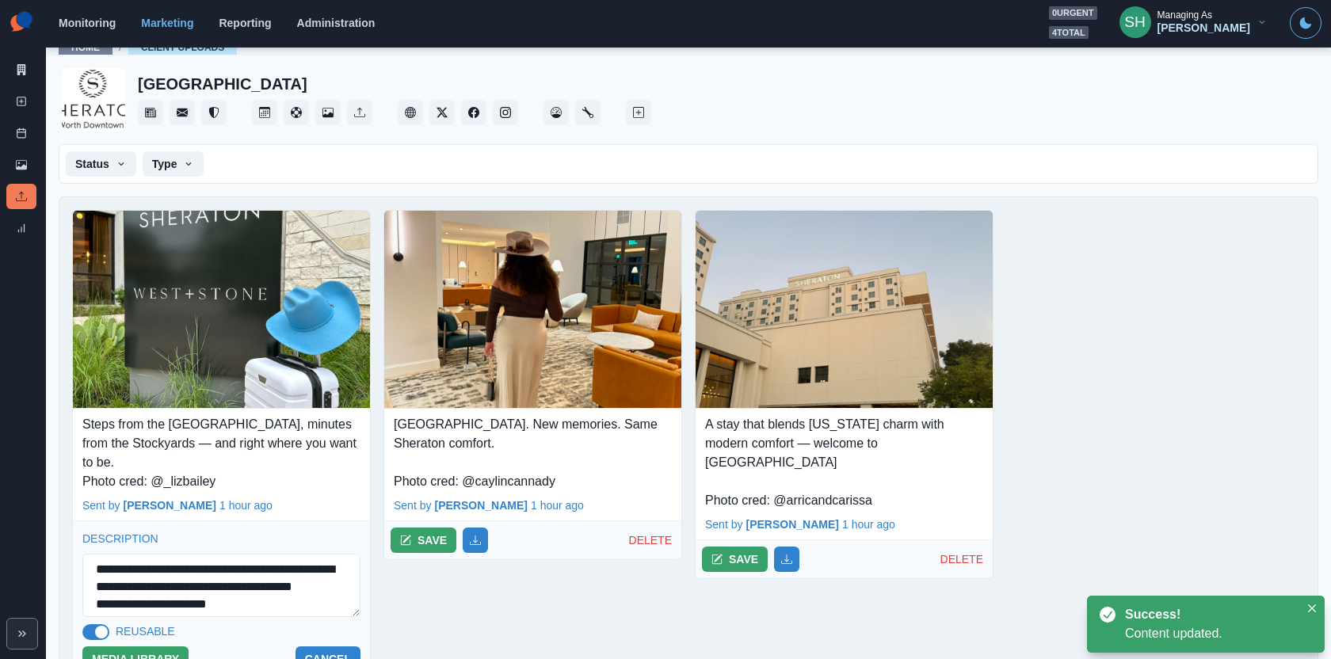
scroll to position [12, 0]
type textarea "**********"
click at [155, 647] on button "MEDIA LIBRARY" at bounding box center [135, 659] width 106 height 25
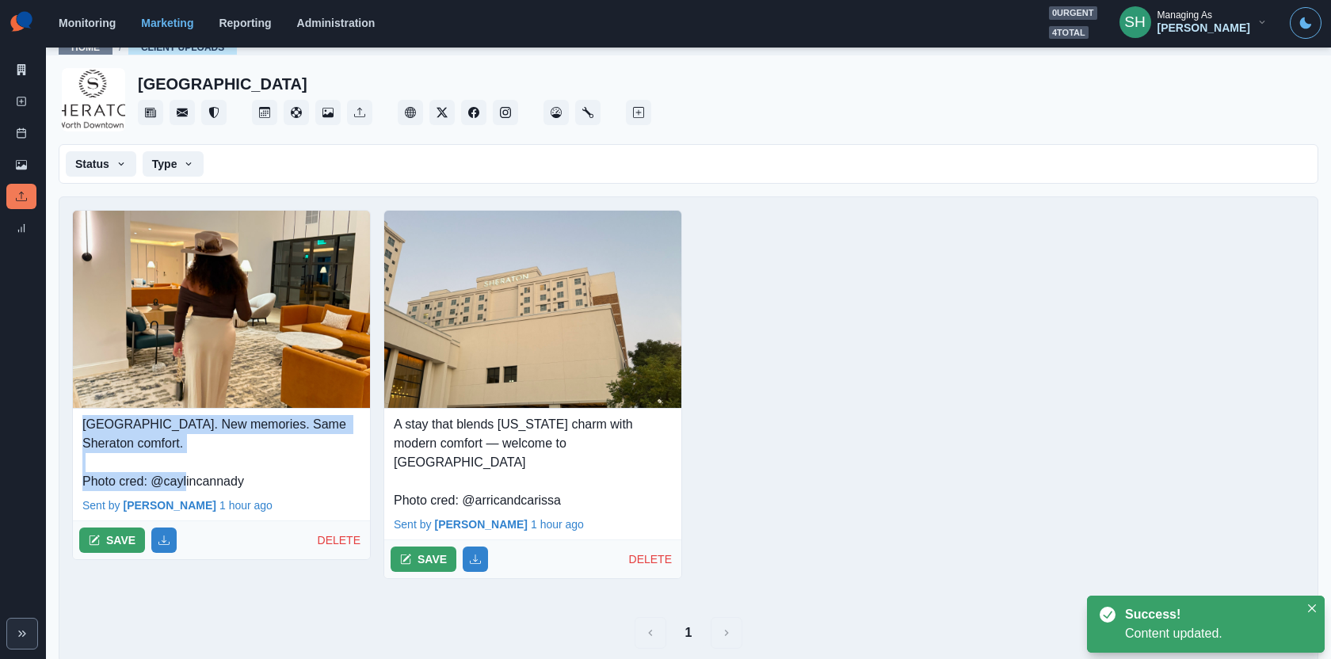
drag, startPoint x: 258, startPoint y: 479, endPoint x: 77, endPoint y: 425, distance: 189.0
click at [77, 425] on div "New city. New memories. Same Sheraton comfort. Photo cred: @caylincannady" at bounding box center [221, 450] width 297 height 82
copy p "New city. New memories. Same Sheraton comfort. Photo cred: @caylincannady"
click at [113, 536] on button "SAVE" at bounding box center [112, 540] width 66 height 25
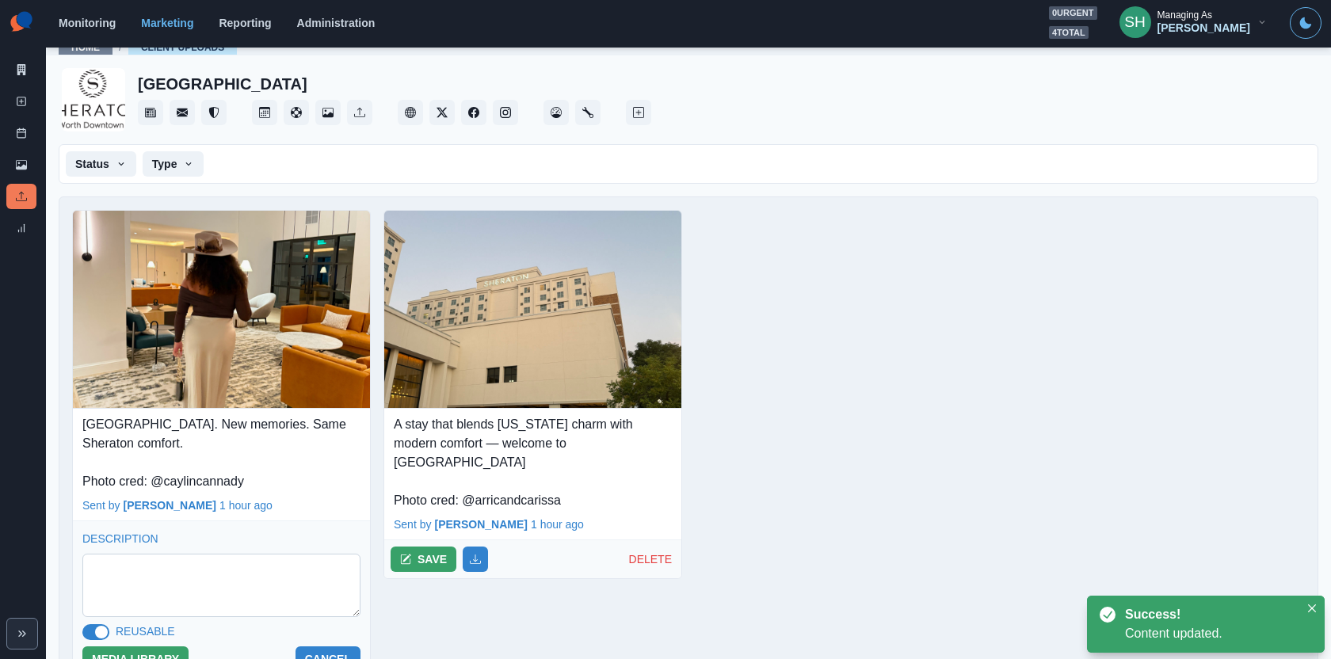
click at [138, 571] on textarea at bounding box center [221, 585] width 278 height 63
paste textarea "**********"
type textarea "**********"
click at [139, 647] on div "MEDIA LIBRARY CANCEL" at bounding box center [221, 659] width 279 height 25
click at [139, 650] on button "MEDIA LIBRARY" at bounding box center [135, 659] width 106 height 25
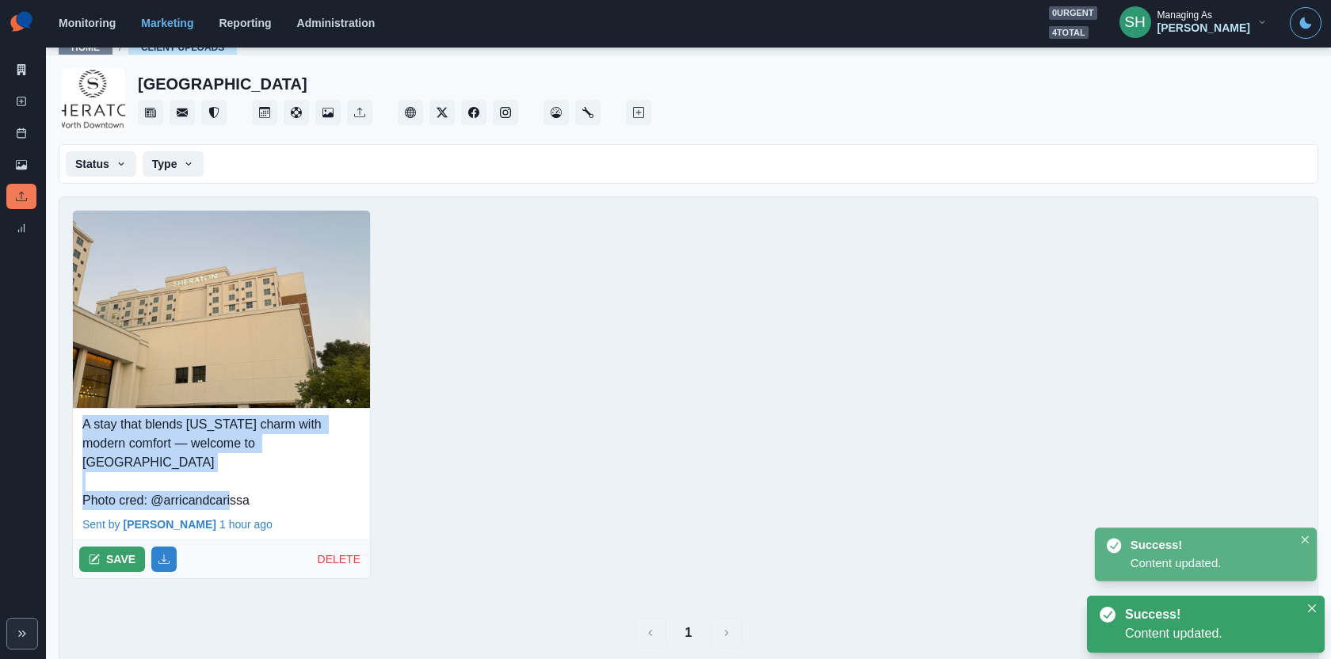
drag, startPoint x: 257, startPoint y: 481, endPoint x: 75, endPoint y: 410, distance: 194.7
click at [75, 410] on div "A stay that blends Texas charm with modern comfort — welcome to Sheraton Fort W…" at bounding box center [221, 459] width 297 height 101
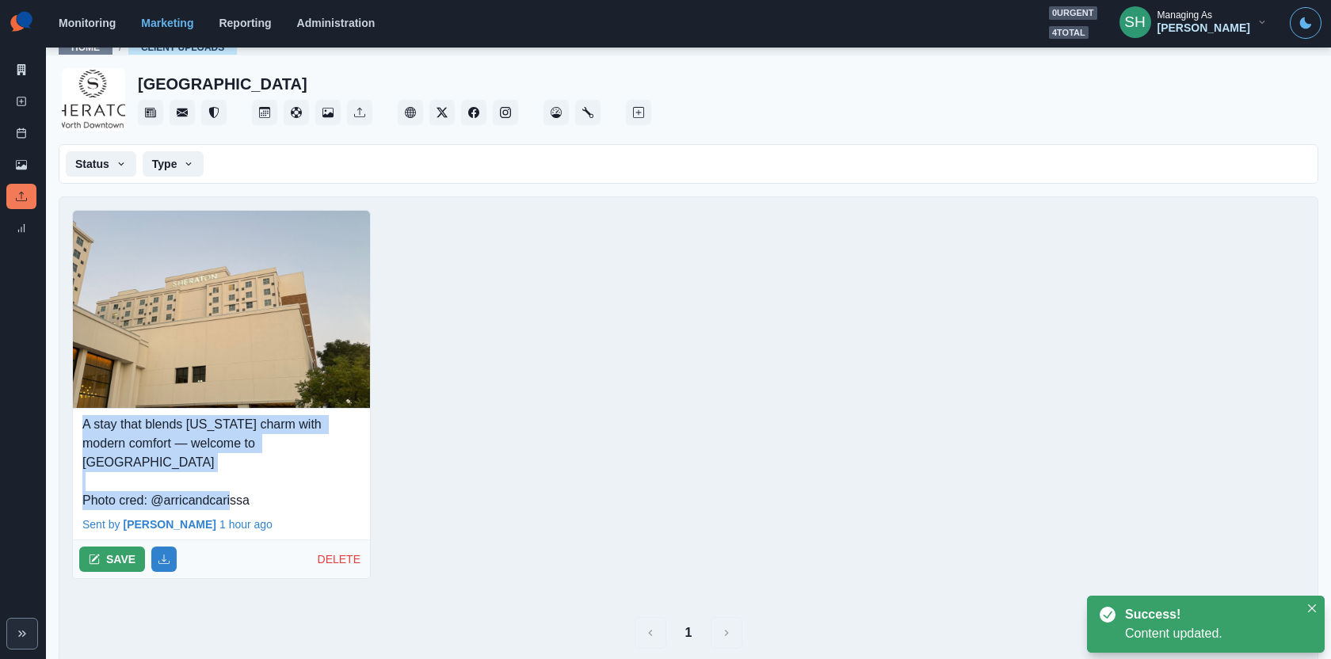
copy p "A stay that blends Texas charm with modern comfort — welcome to Sheraton Fort W…"
click at [126, 547] on button "SAVE" at bounding box center [112, 559] width 66 height 25
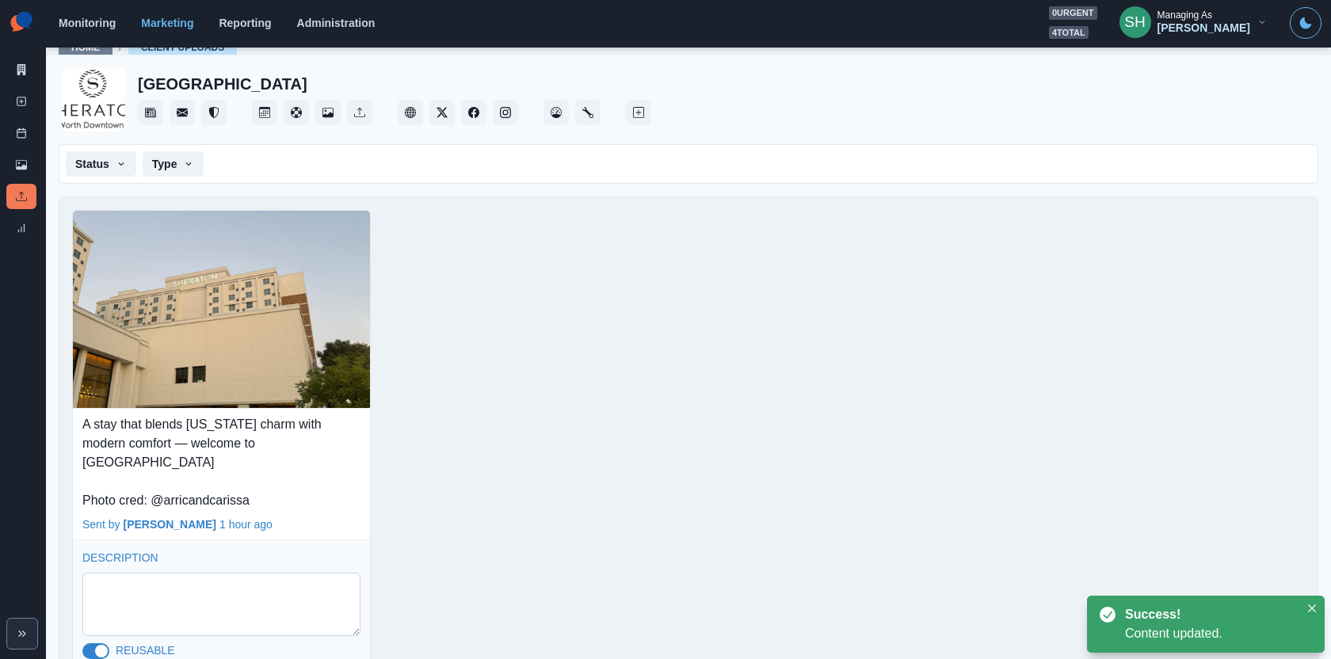
click at [160, 585] on textarea at bounding box center [221, 604] width 278 height 63
paste textarea "**********"
type textarea "**********"
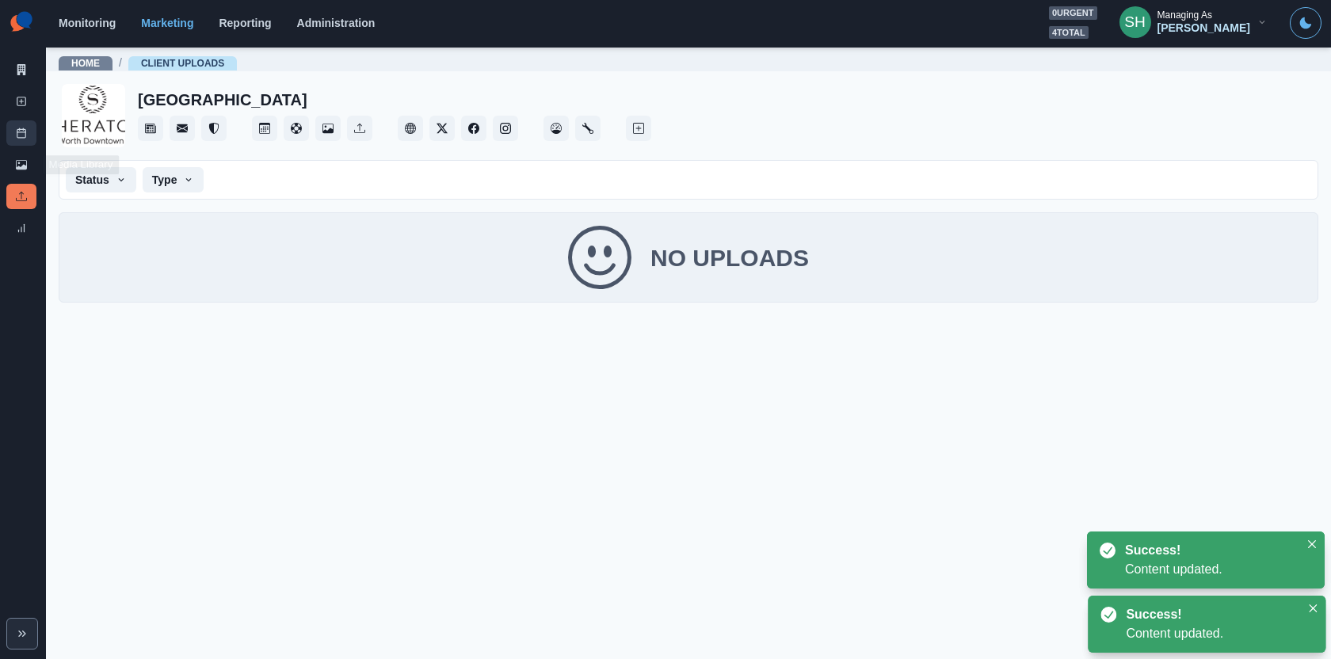
scroll to position [0, 0]
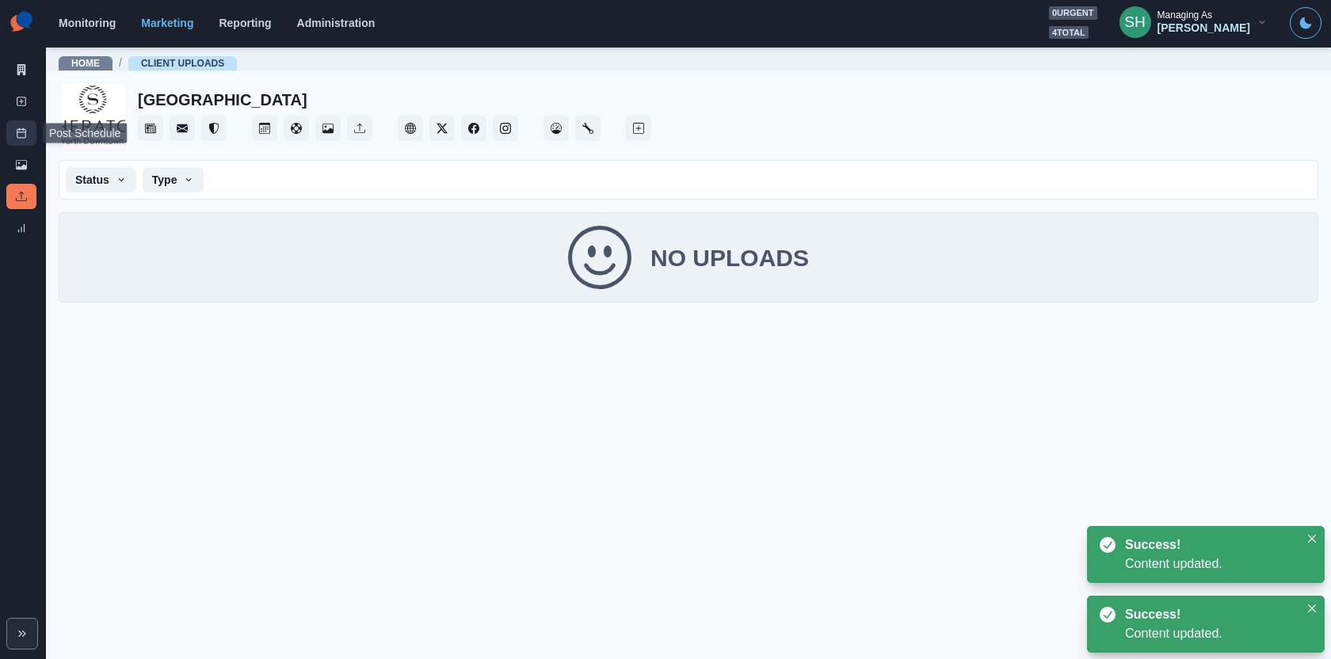
click at [17, 136] on icon at bounding box center [21, 133] width 11 height 11
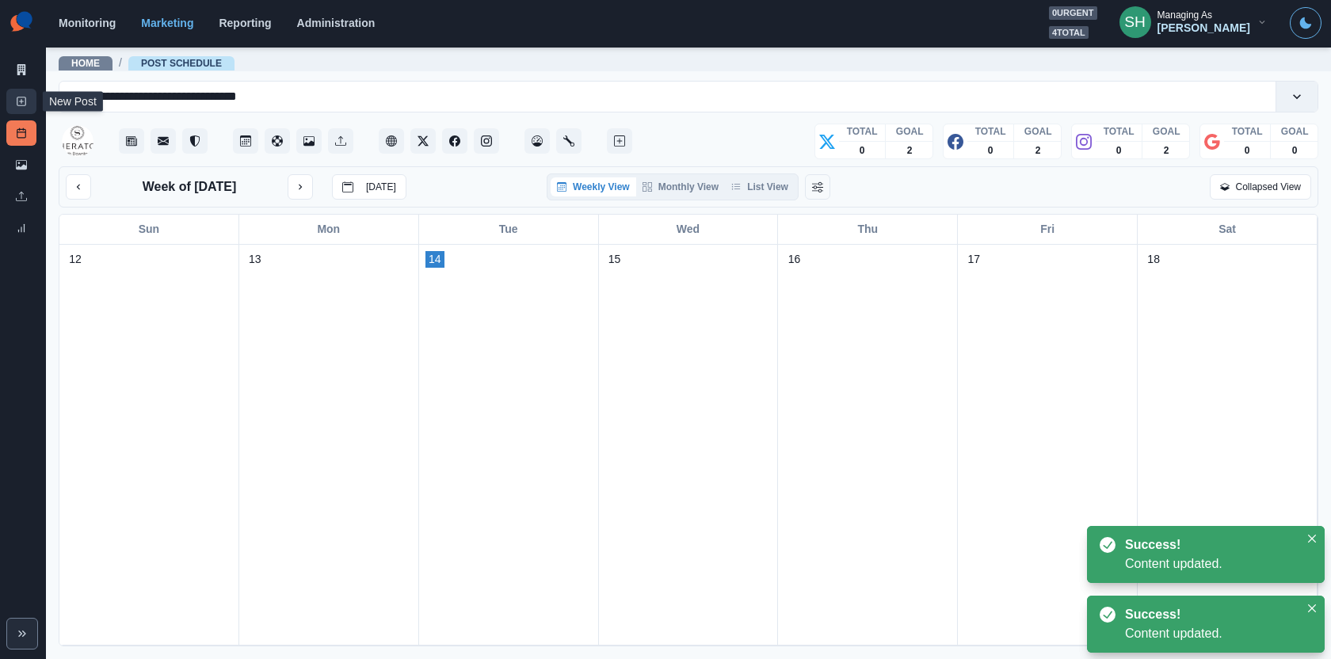
click at [27, 93] on link "New Post" at bounding box center [21, 101] width 30 height 25
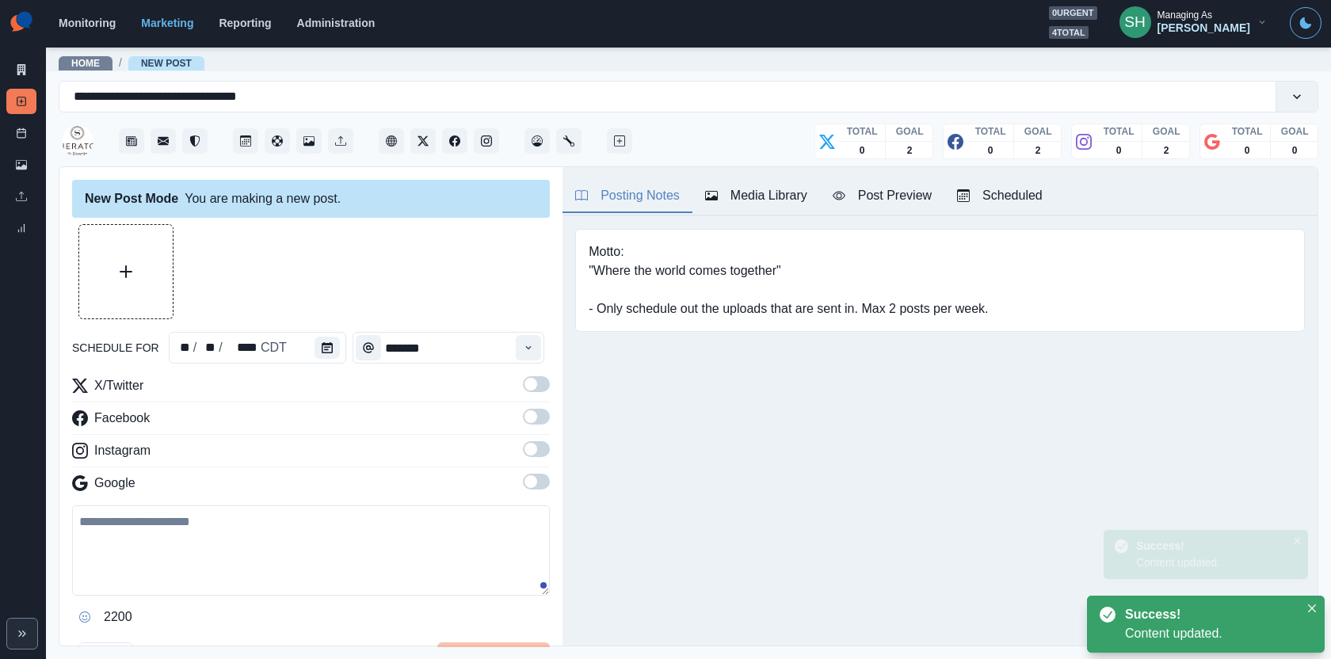
click at [750, 204] on button "Media Library" at bounding box center [756, 196] width 128 height 33
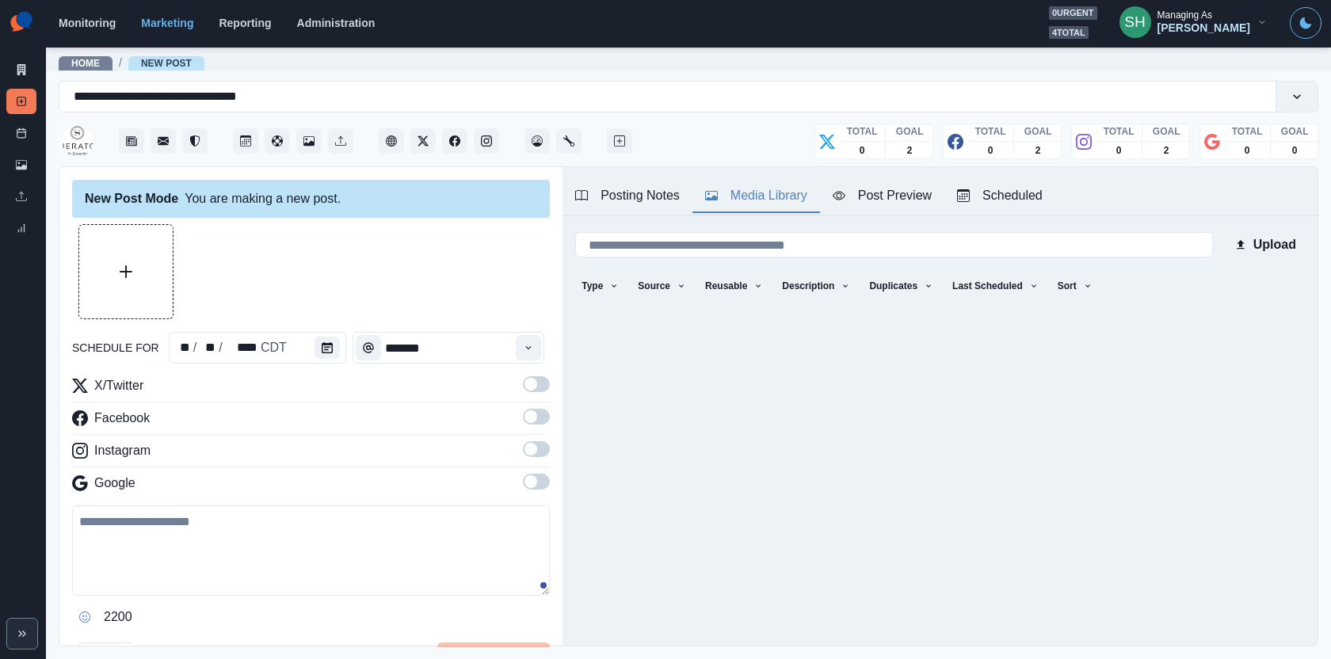
click at [532, 393] on label at bounding box center [536, 388] width 27 height 25
click at [532, 414] on span at bounding box center [531, 416] width 13 height 13
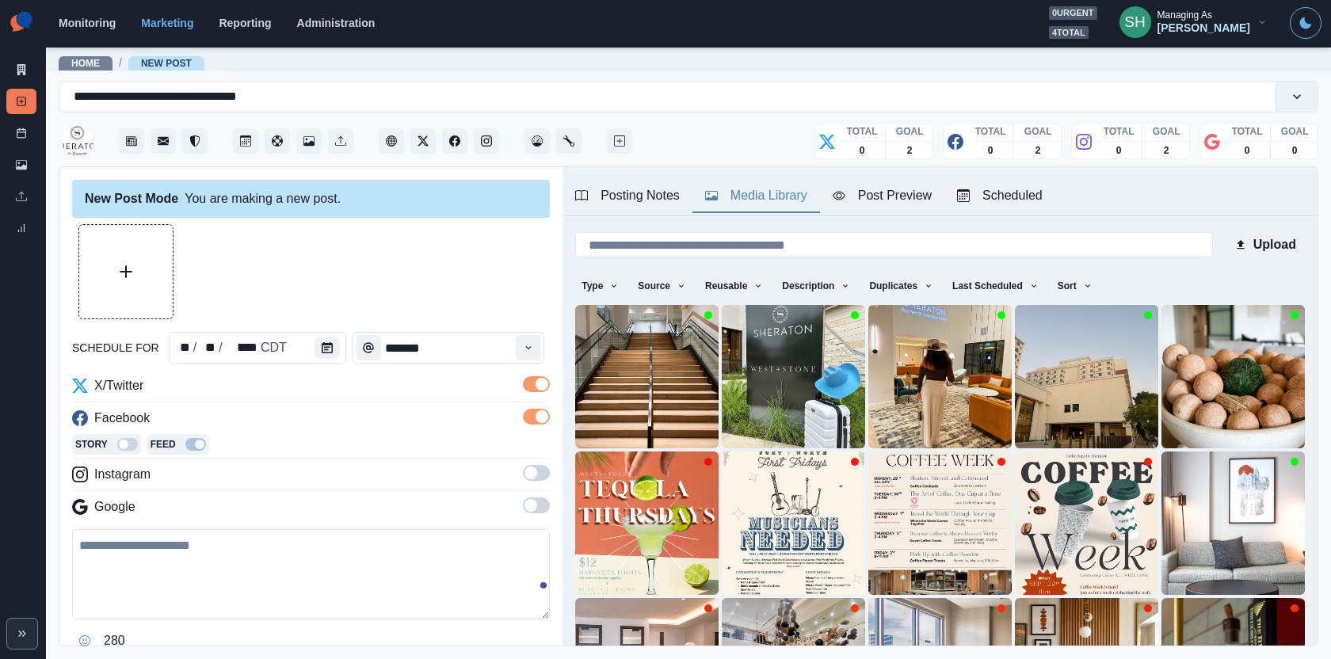
click at [535, 469] on span at bounding box center [531, 473] width 13 height 13
click at [535, 519] on div "X/Twitter Facebook Story Feed Instagram Story Feed Google" at bounding box center [311, 461] width 478 height 170
click at [535, 525] on span at bounding box center [531, 529] width 13 height 13
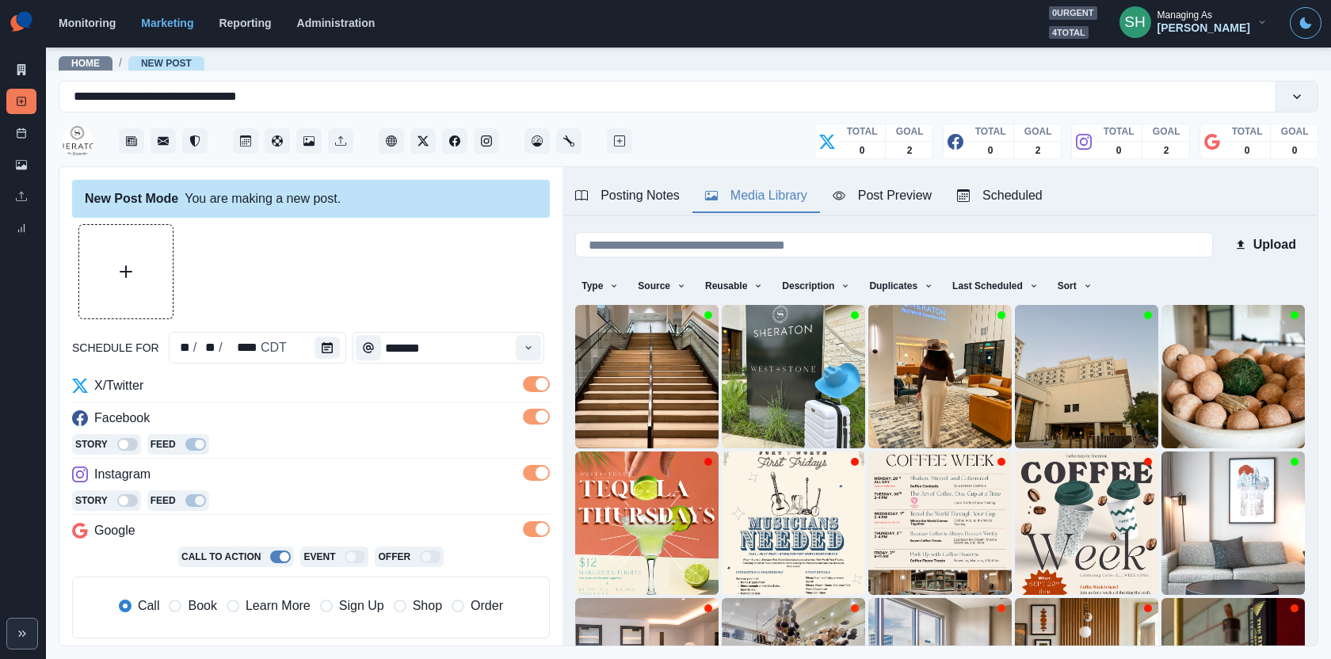
click at [976, 181] on button "Scheduled" at bounding box center [999, 196] width 111 height 33
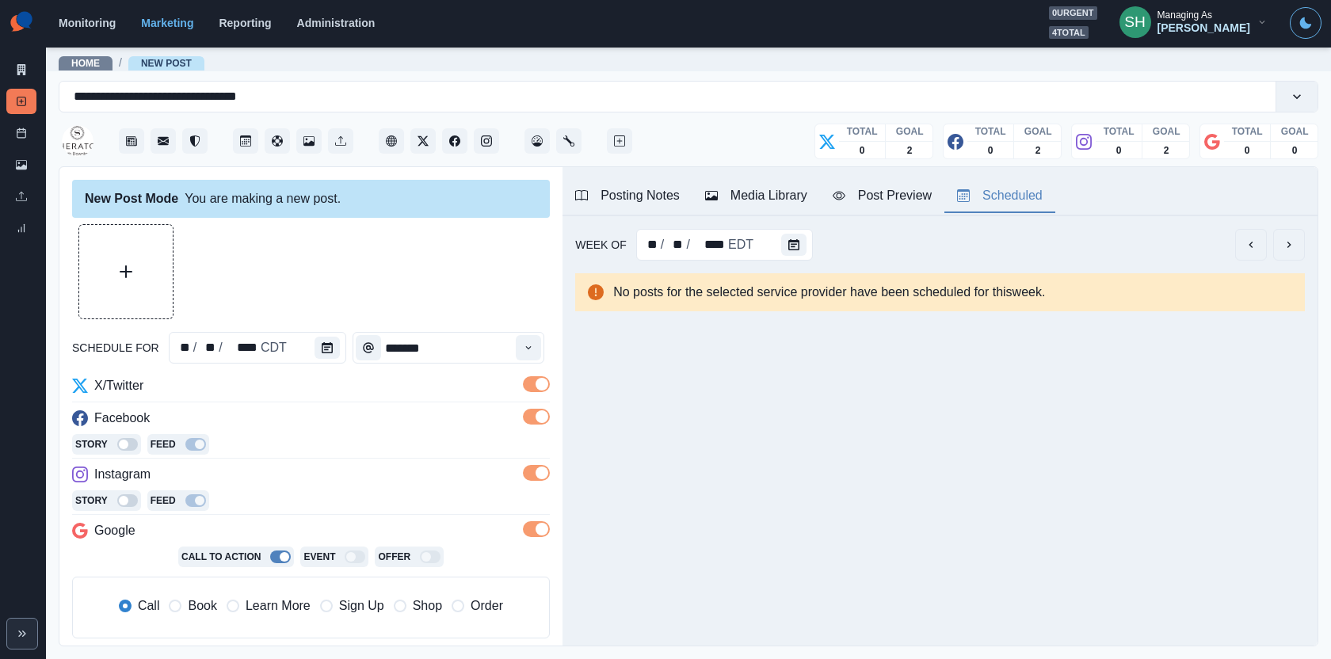
click at [1286, 241] on icon "next" at bounding box center [1289, 244] width 13 height 13
click at [1261, 252] on button "previous" at bounding box center [1251, 245] width 32 height 32
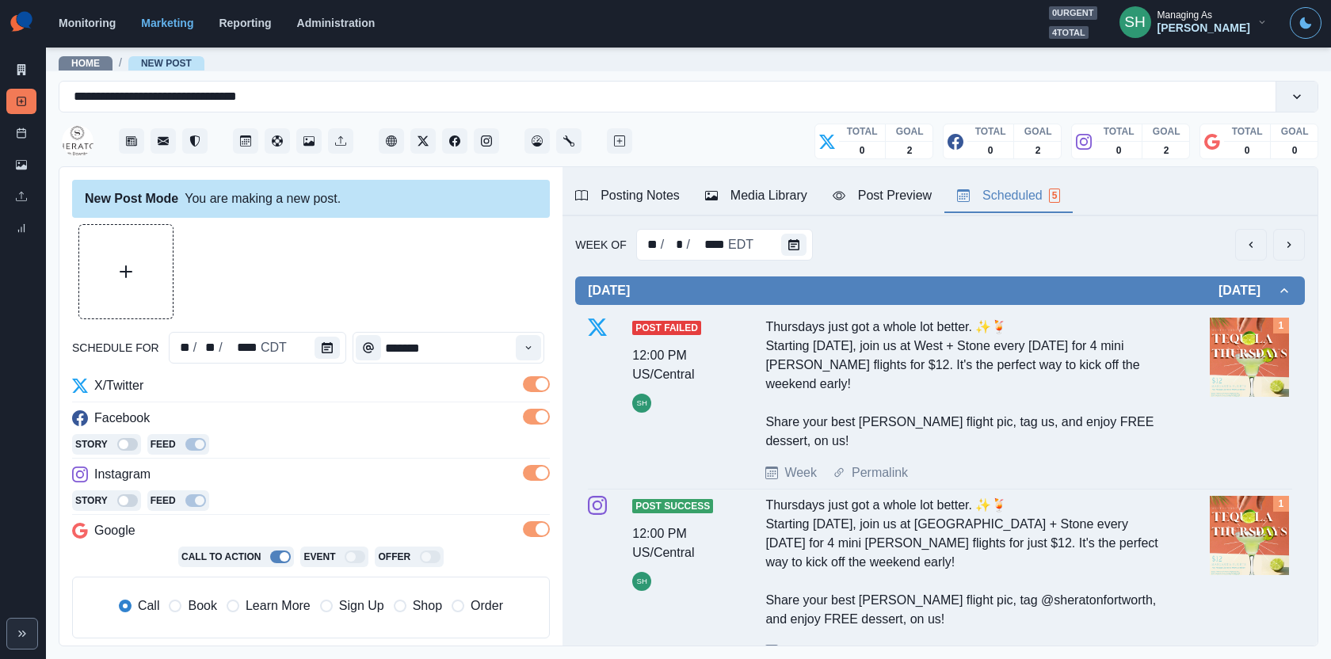
click at [1261, 252] on button "previous" at bounding box center [1251, 245] width 32 height 32
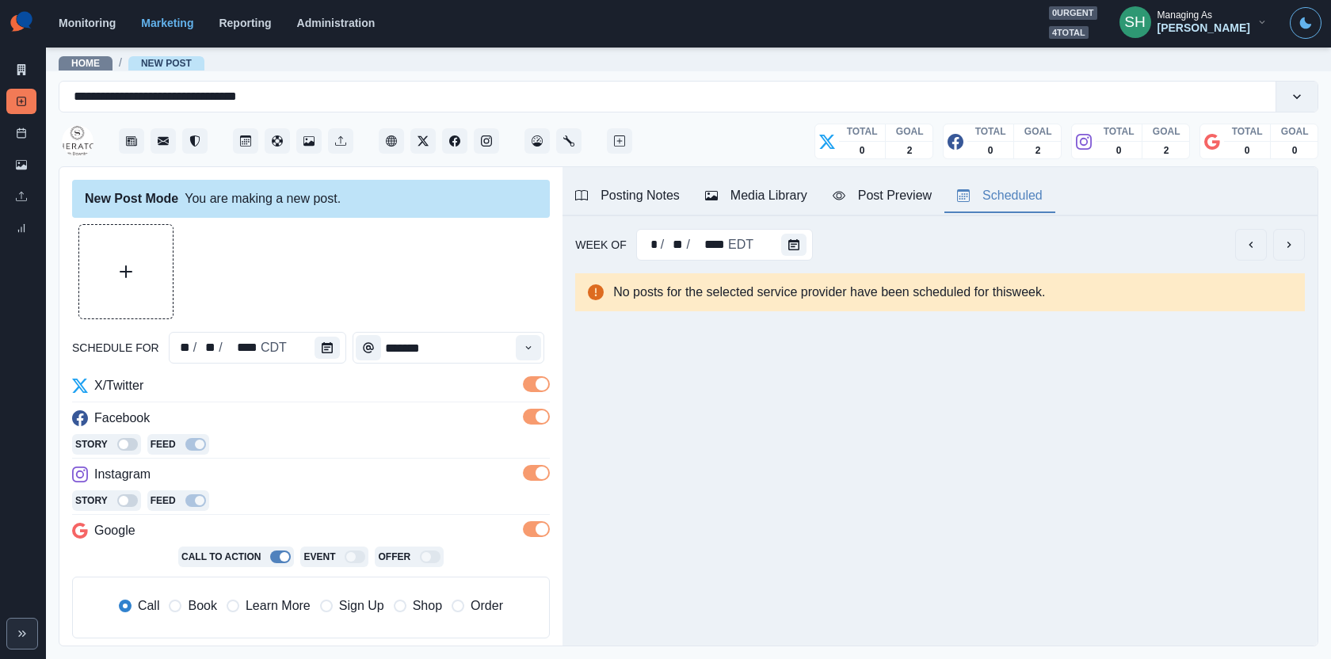
click at [1261, 252] on button "previous" at bounding box center [1251, 245] width 32 height 32
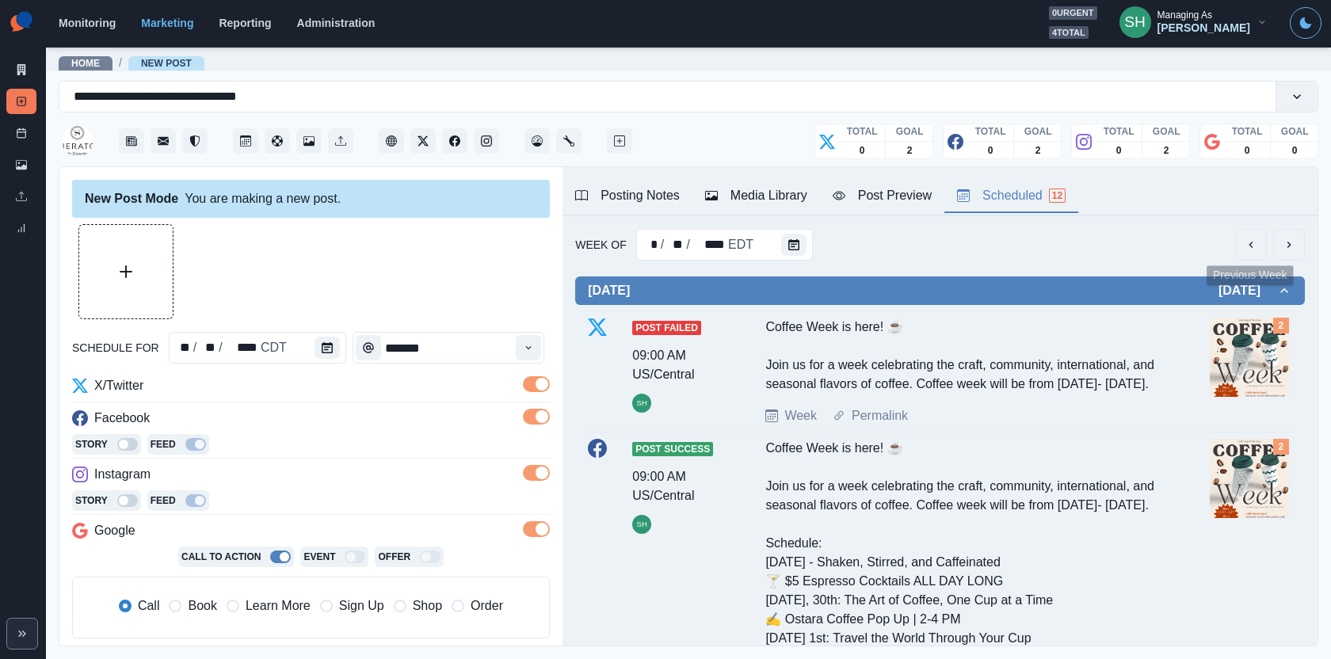
click at [1261, 252] on button "previous" at bounding box center [1251, 245] width 32 height 32
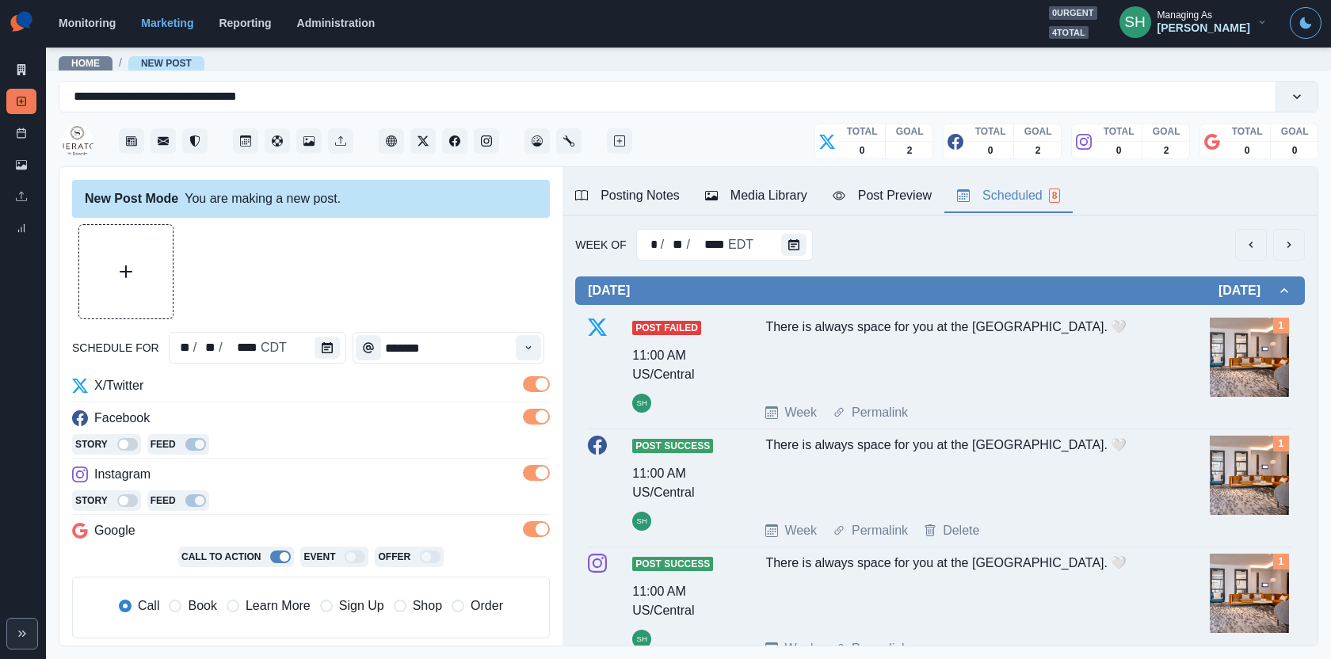
click at [762, 186] on div "Media Library" at bounding box center [756, 195] width 102 height 19
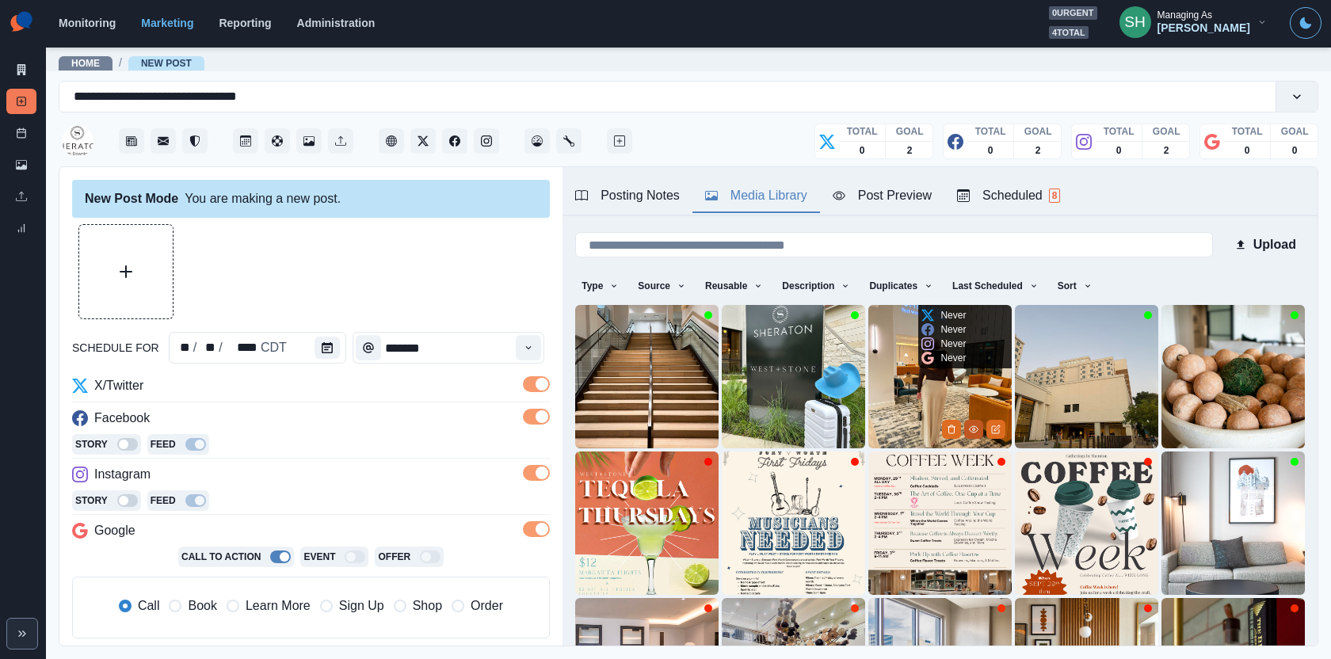
click at [976, 433] on icon "View Media" at bounding box center [974, 430] width 10 height 10
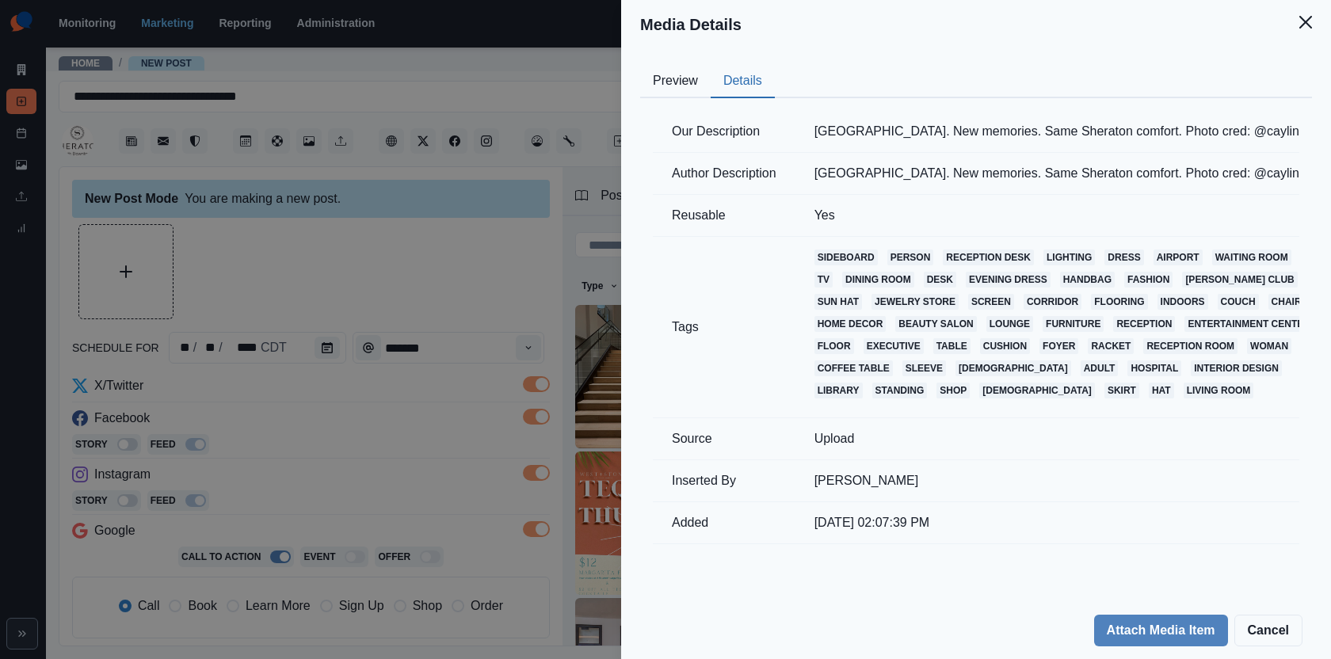
click at [750, 78] on button "Details" at bounding box center [743, 81] width 64 height 33
click at [875, 124] on td "New city. New memories. Same Sheraton comfort. Photo cred: @caylincannady" at bounding box center [1080, 132] width 571 height 42
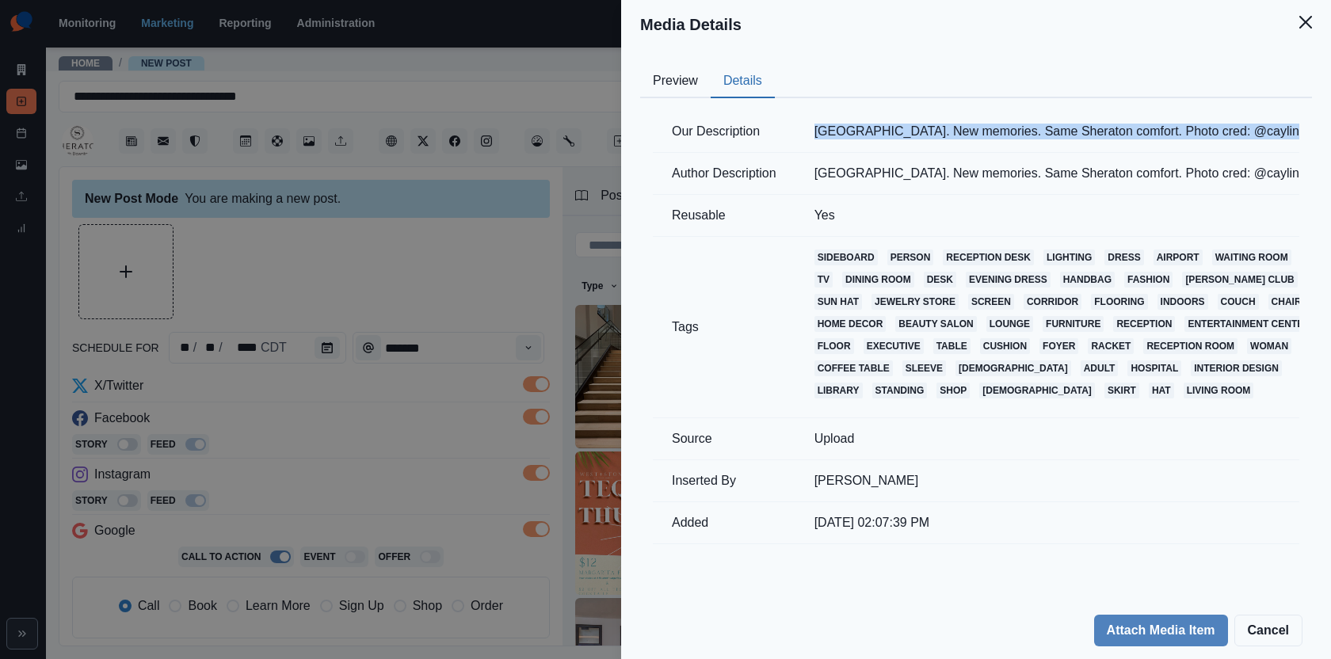
click at [875, 124] on td "New city. New memories. Same Sheraton comfort. Photo cred: @caylincannady" at bounding box center [1080, 132] width 571 height 42
copy td "New city. New memories. Same Sheraton comfort. Photo cred: @caylincannady"
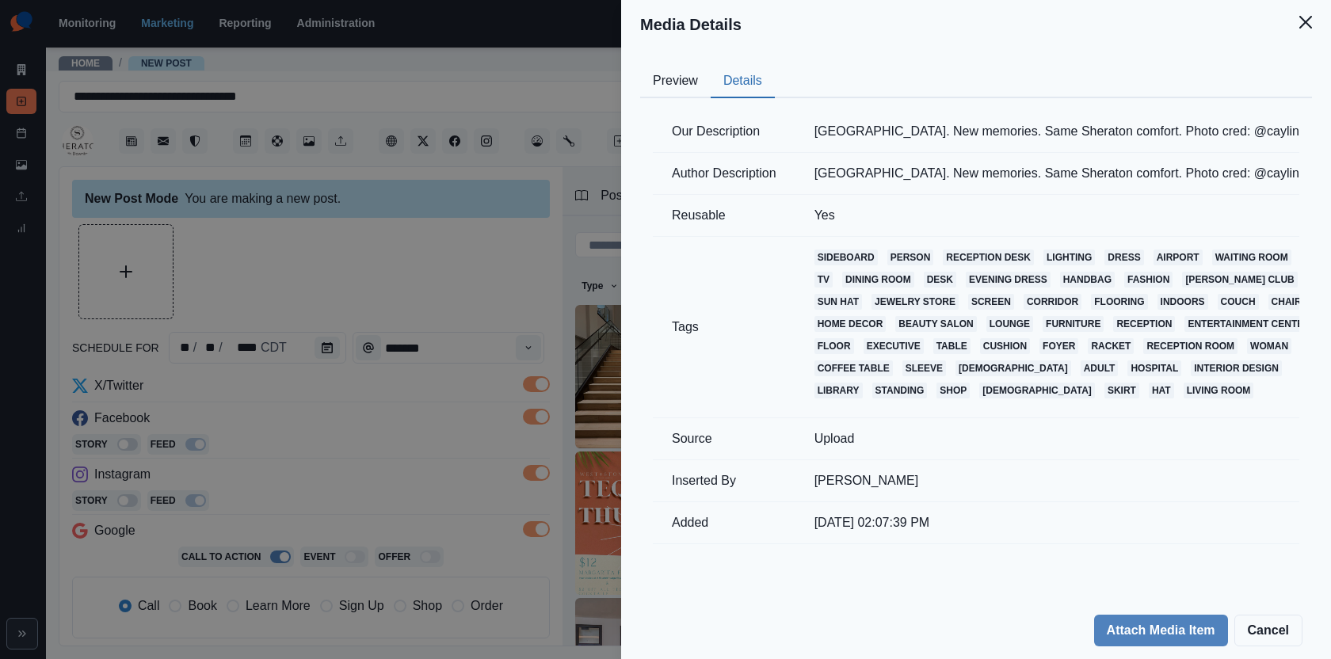
click at [528, 310] on div "Media Details Preview Details Our Description New city. New memories. Same Sher…" at bounding box center [665, 329] width 1331 height 659
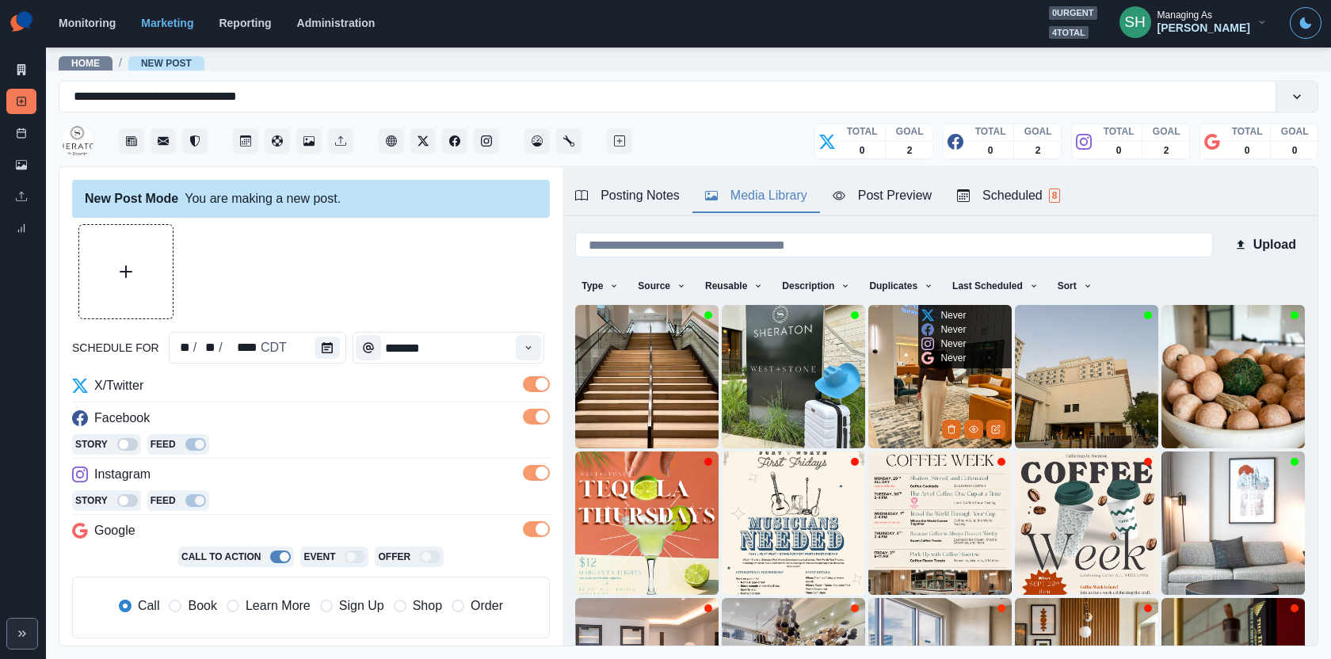
click at [899, 380] on img at bounding box center [939, 376] width 143 height 143
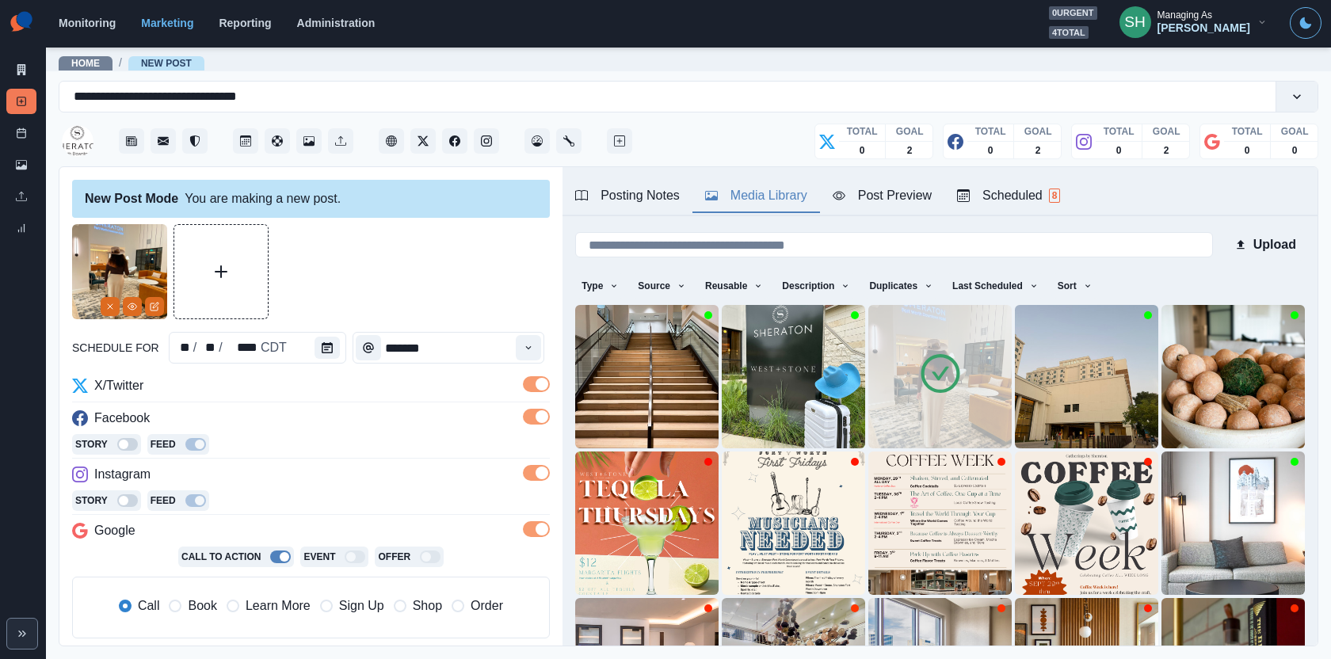
scroll to position [48, 0]
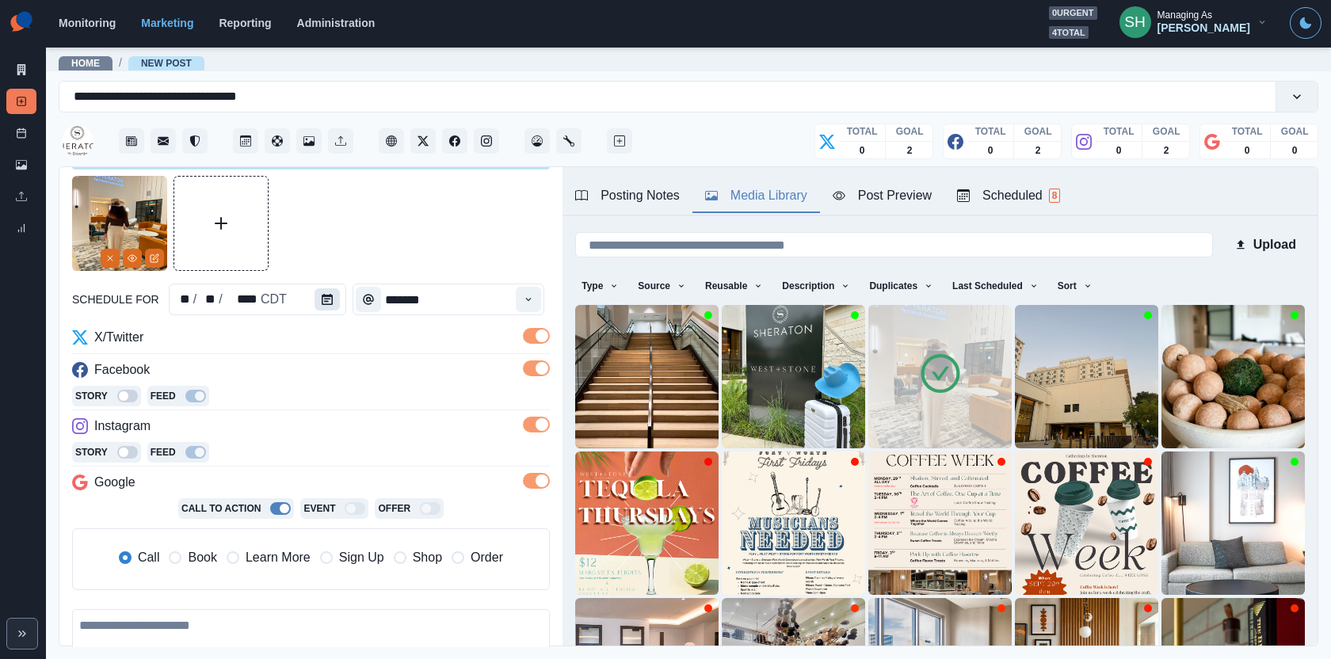
click at [322, 294] on icon "Calendar" at bounding box center [327, 299] width 11 height 11
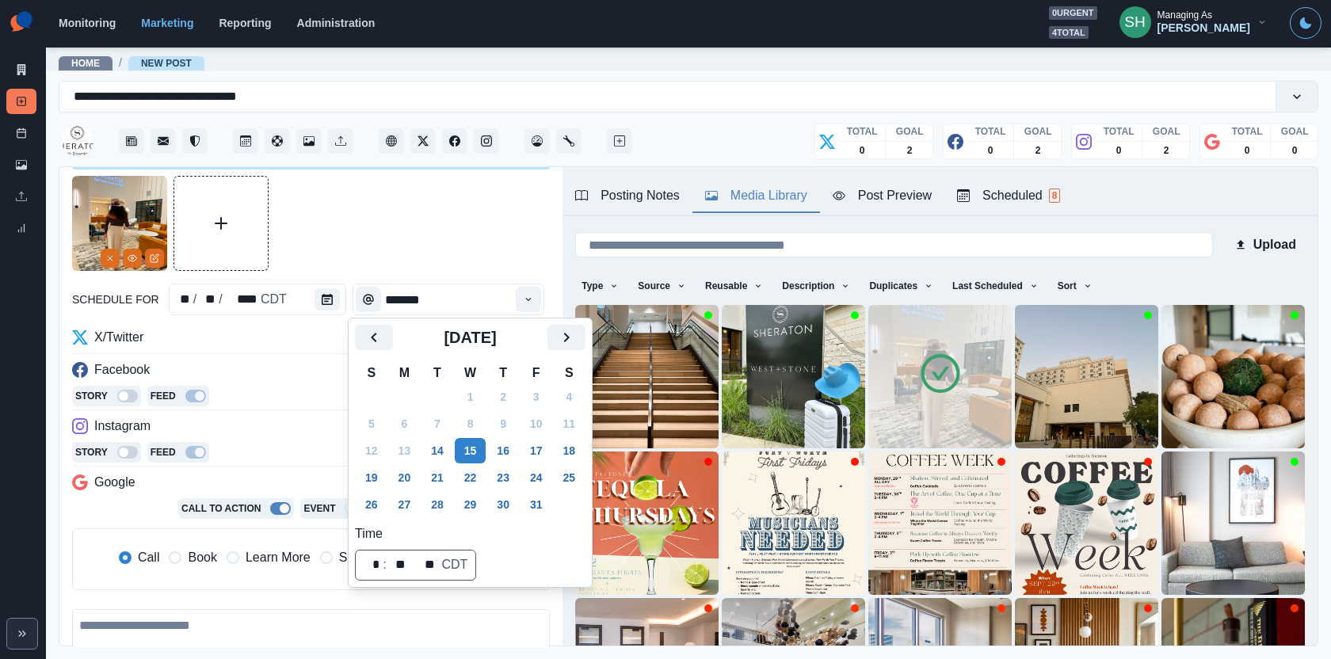
click at [449, 251] on div at bounding box center [311, 223] width 478 height 95
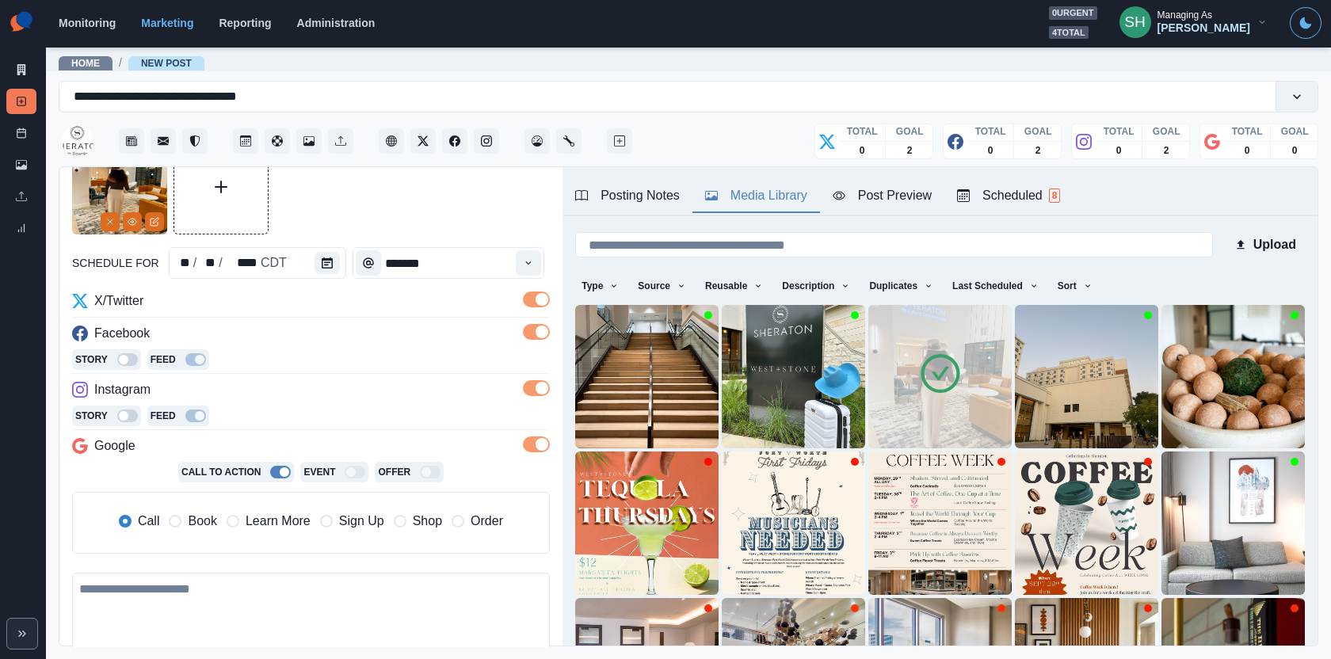
click at [198, 515] on span "Book" at bounding box center [202, 521] width 29 height 19
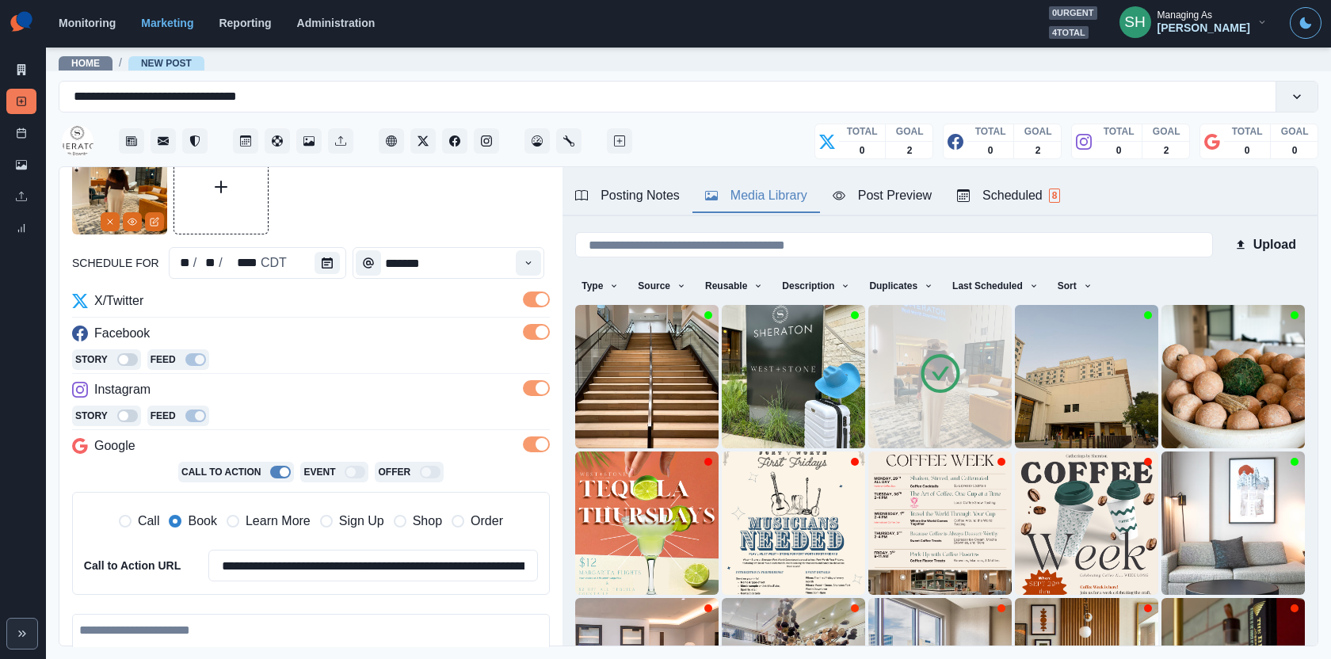
scroll to position [185, 0]
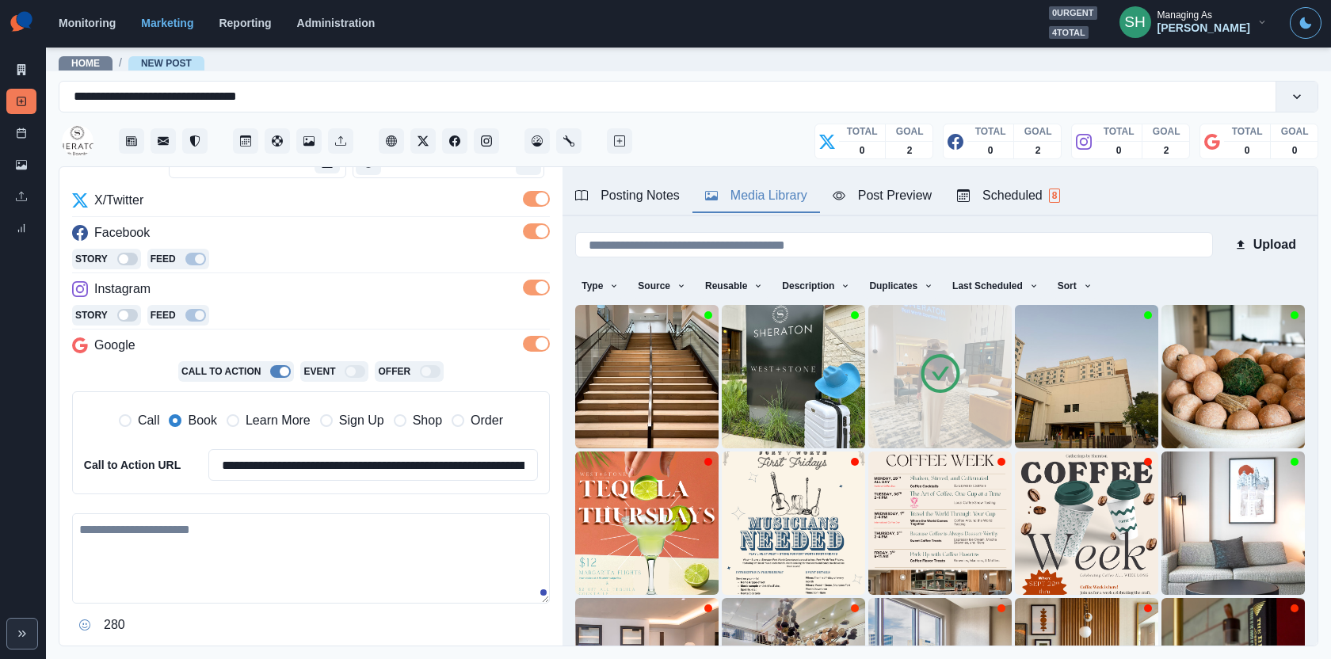
click at [200, 531] on textarea at bounding box center [311, 558] width 478 height 90
paste textarea "**********"
drag, startPoint x: 400, startPoint y: 524, endPoint x: 373, endPoint y: 524, distance: 26.9
click at [373, 524] on textarea "**********" at bounding box center [311, 558] width 479 height 90
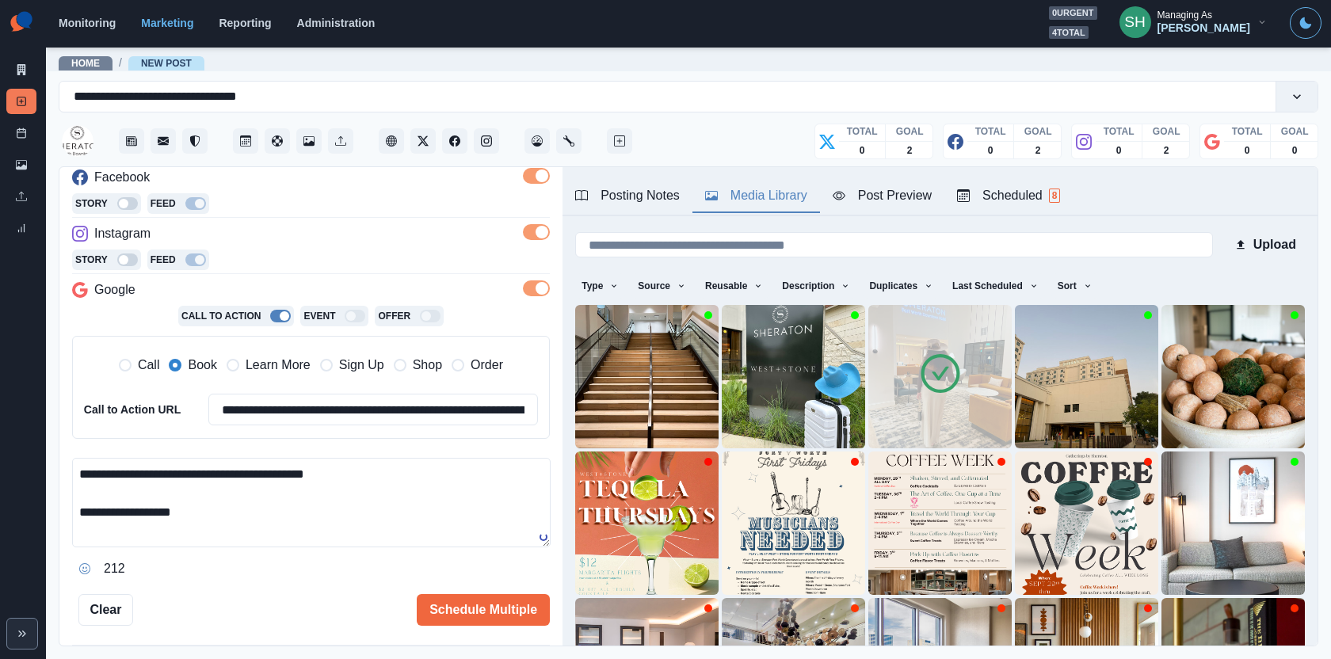
scroll to position [307, 0]
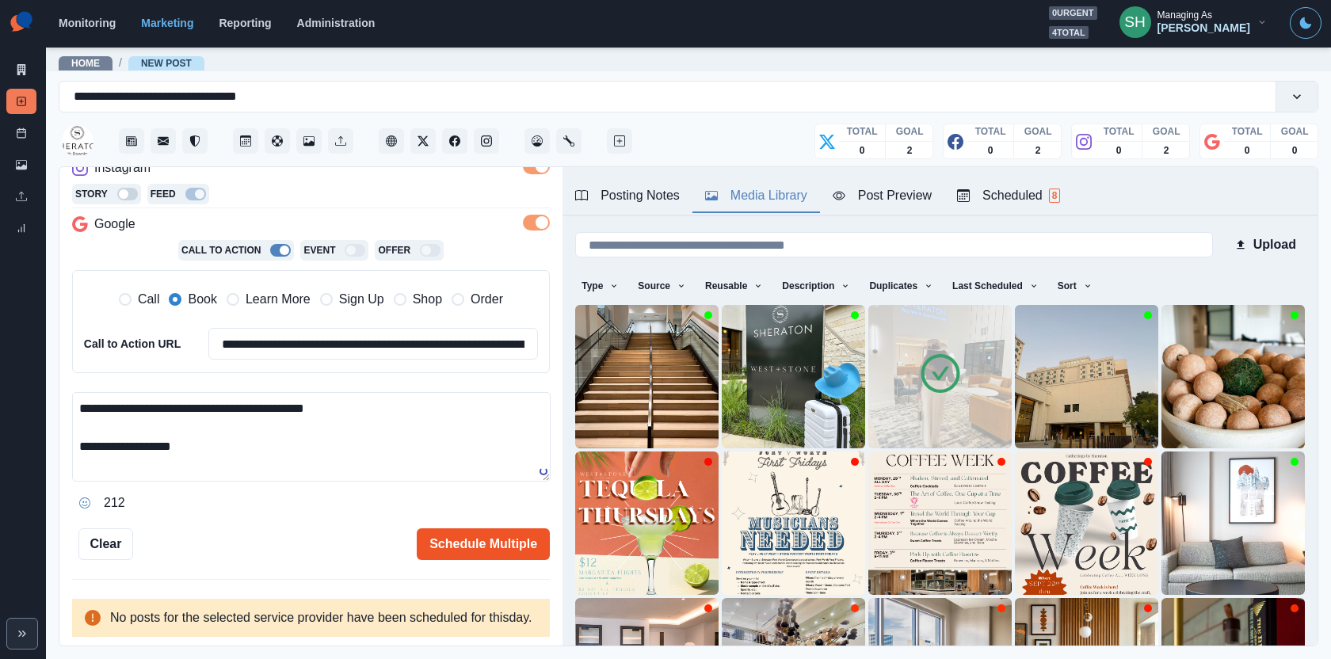
type textarea "**********"
click at [465, 539] on button "Schedule Multiple" at bounding box center [483, 544] width 133 height 32
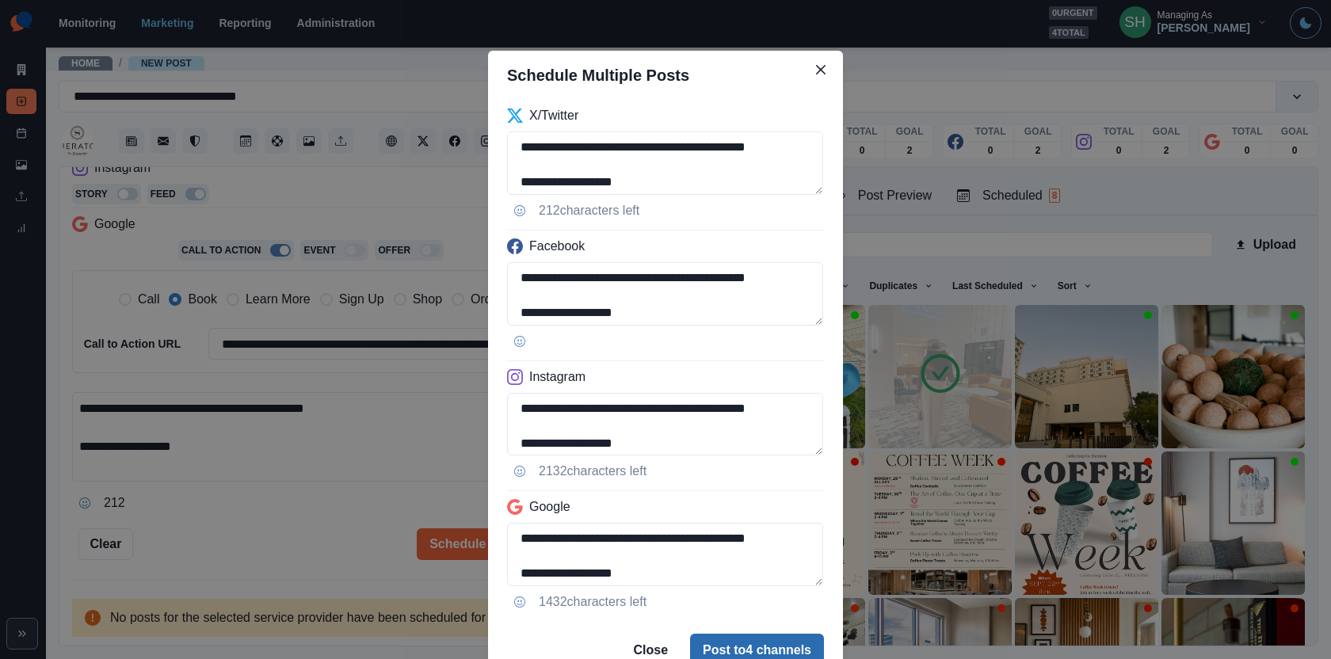
click at [729, 639] on button "Post to 4 channels" at bounding box center [757, 650] width 134 height 32
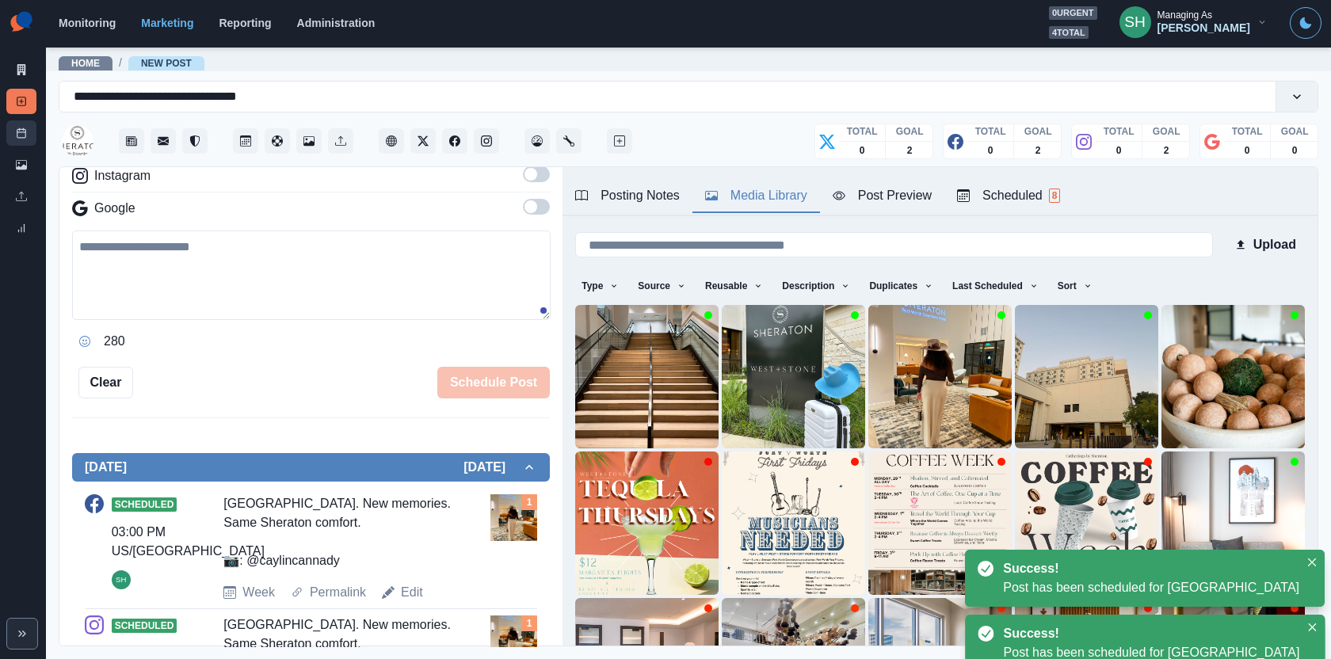
scroll to position [283, 0]
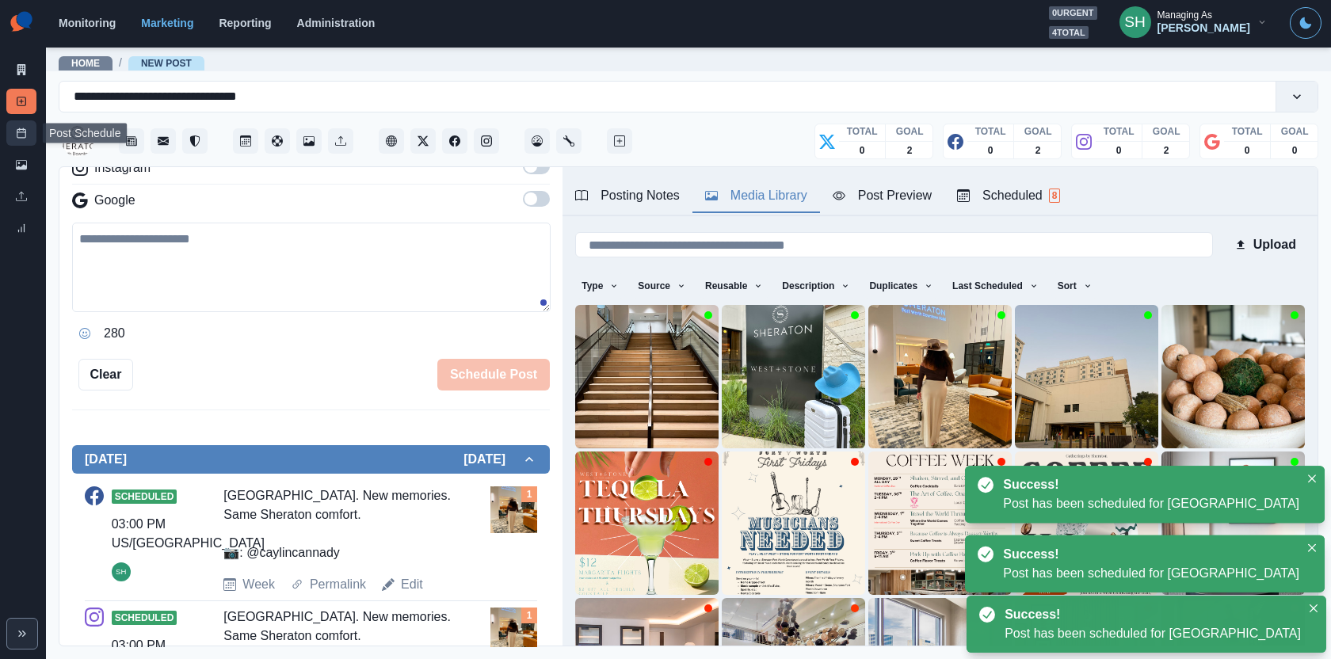
click at [23, 130] on line at bounding box center [23, 129] width 0 height 2
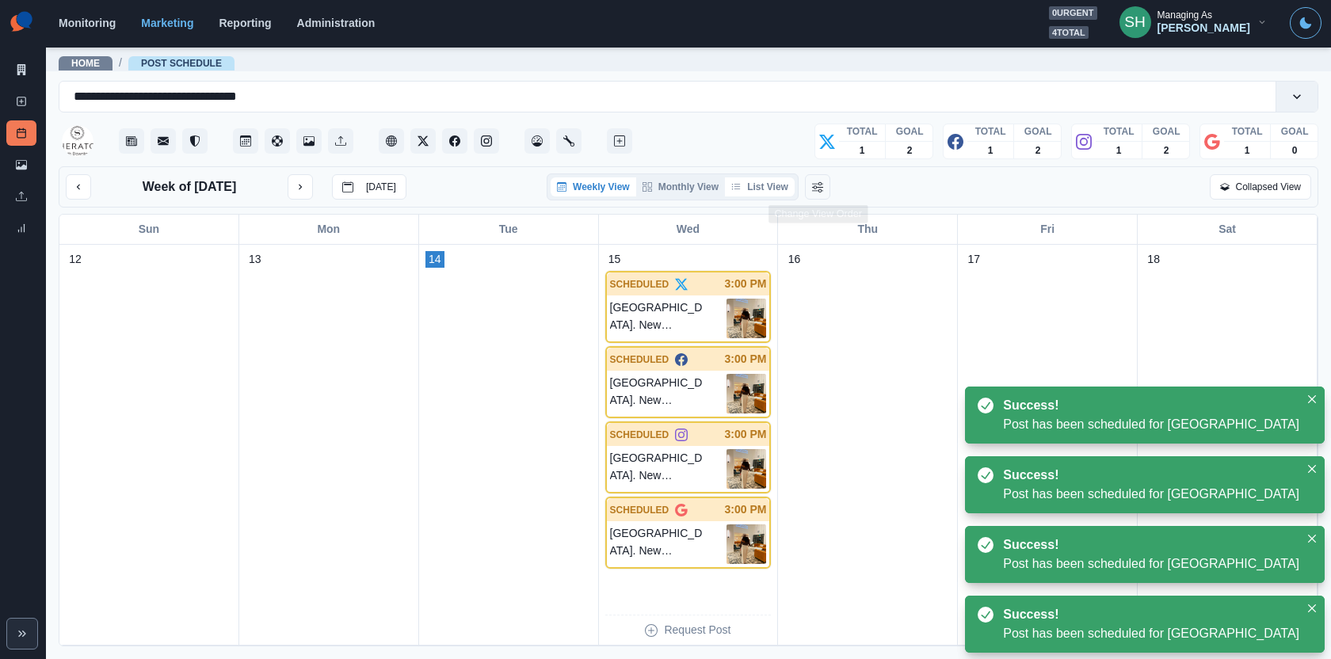
click at [783, 178] on button "List View" at bounding box center [760, 186] width 70 height 19
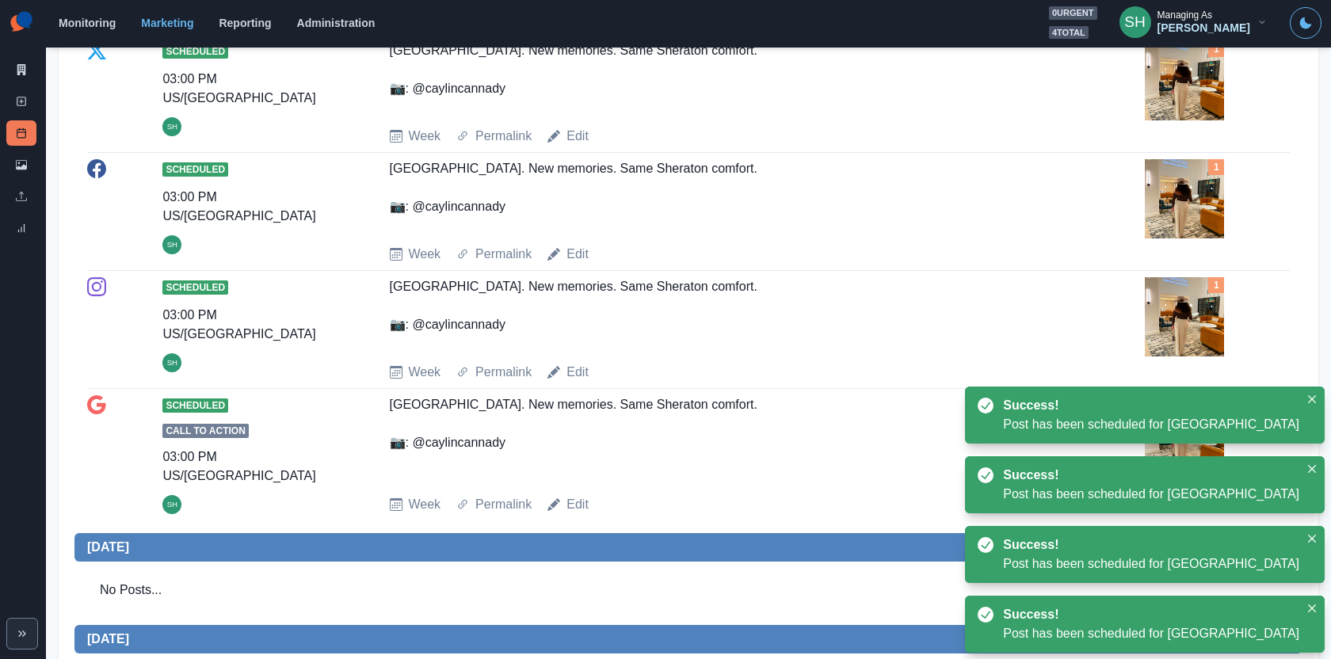
scroll to position [830, 0]
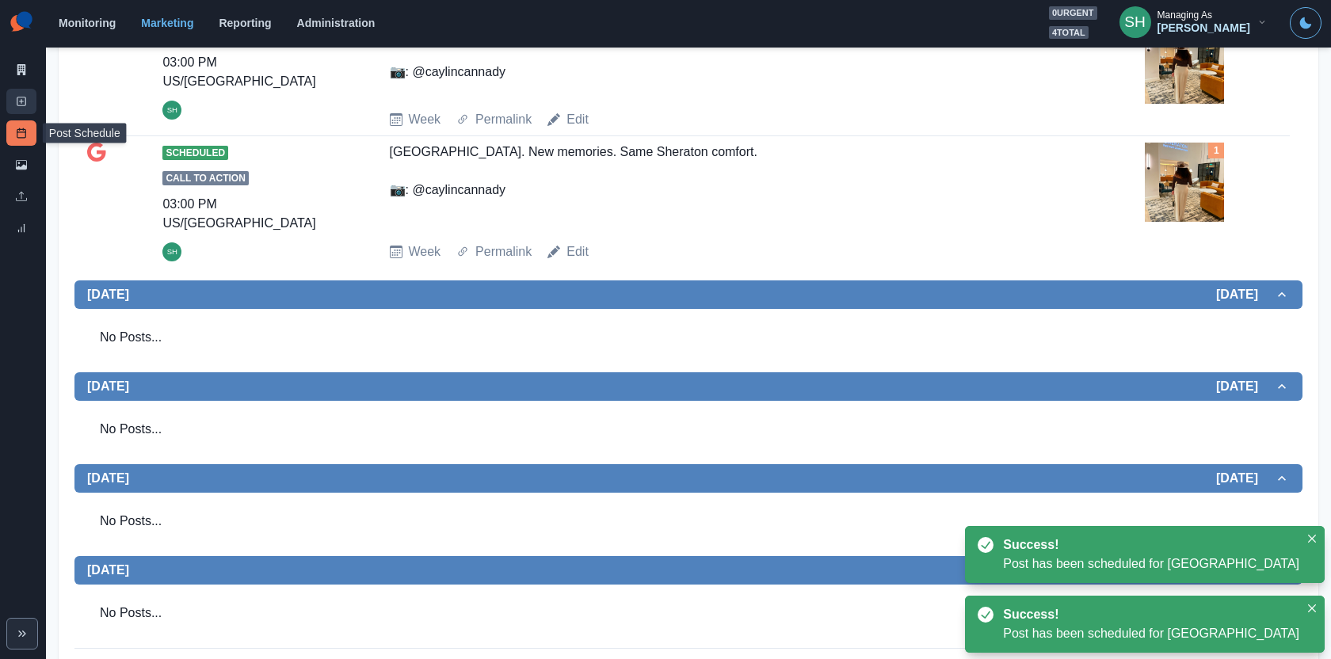
click at [21, 101] on icon at bounding box center [21, 101] width 11 height 11
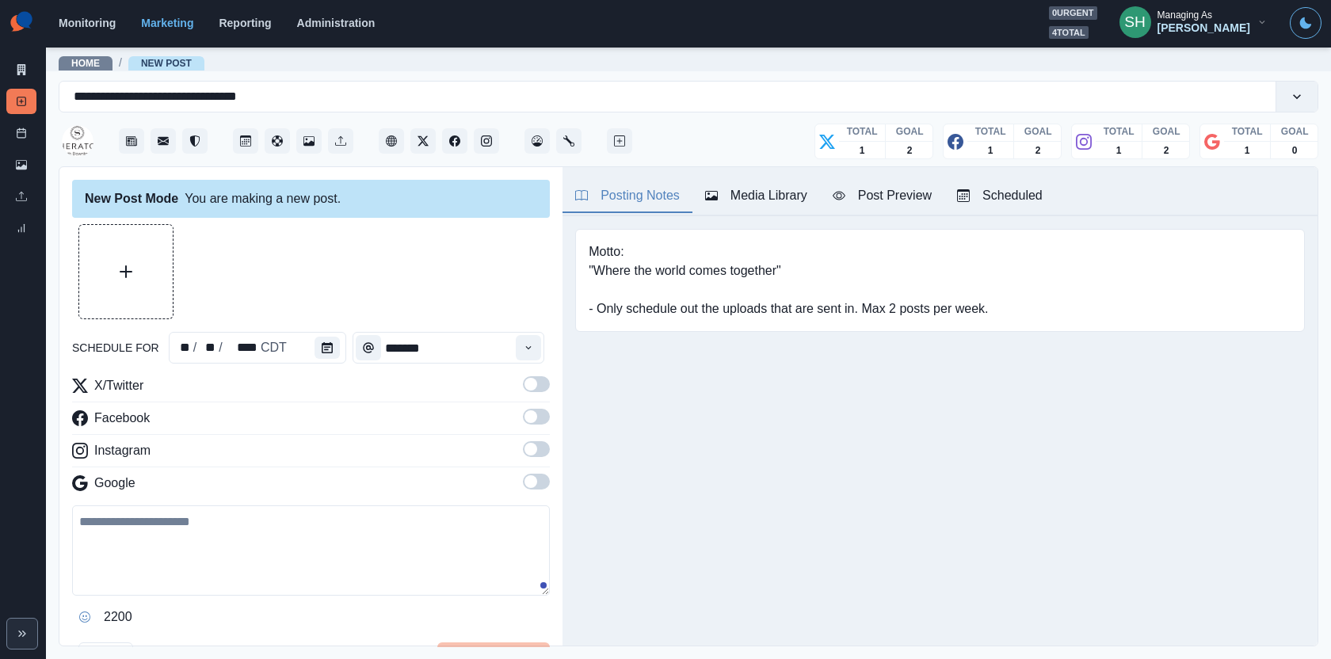
click at [784, 196] on div "Media Library" at bounding box center [756, 195] width 102 height 19
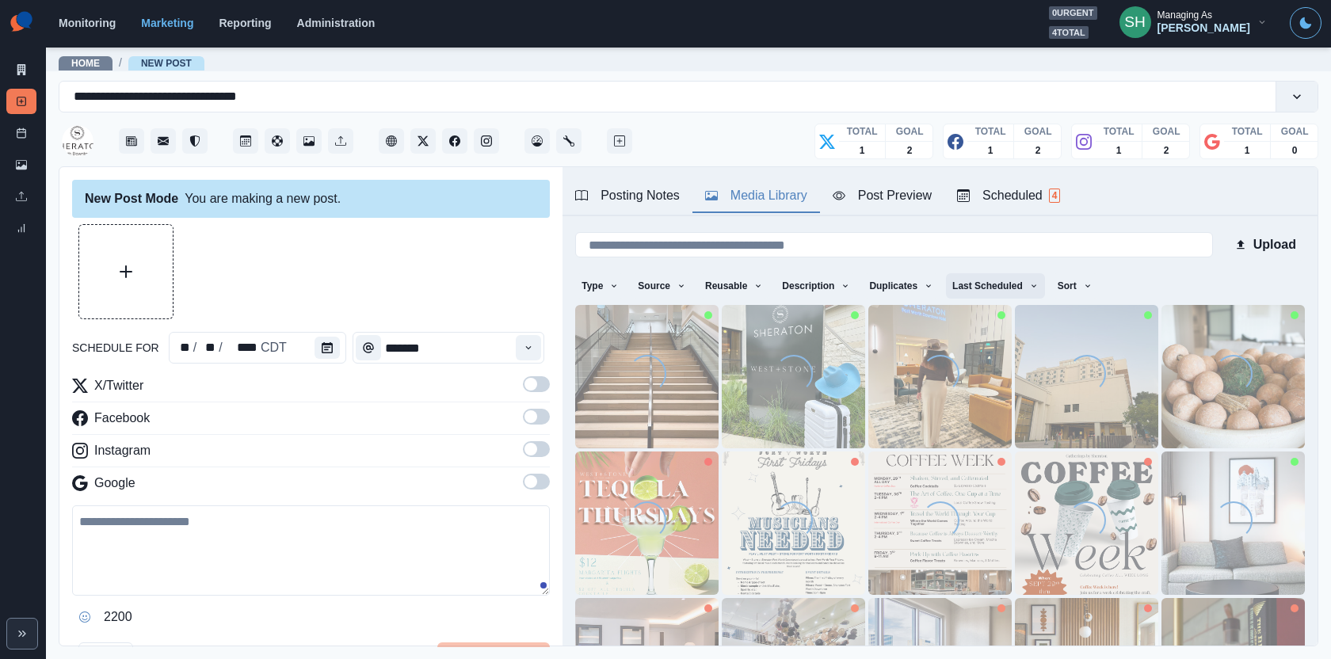
click at [995, 285] on button "Last Scheduled" at bounding box center [995, 285] width 99 height 25
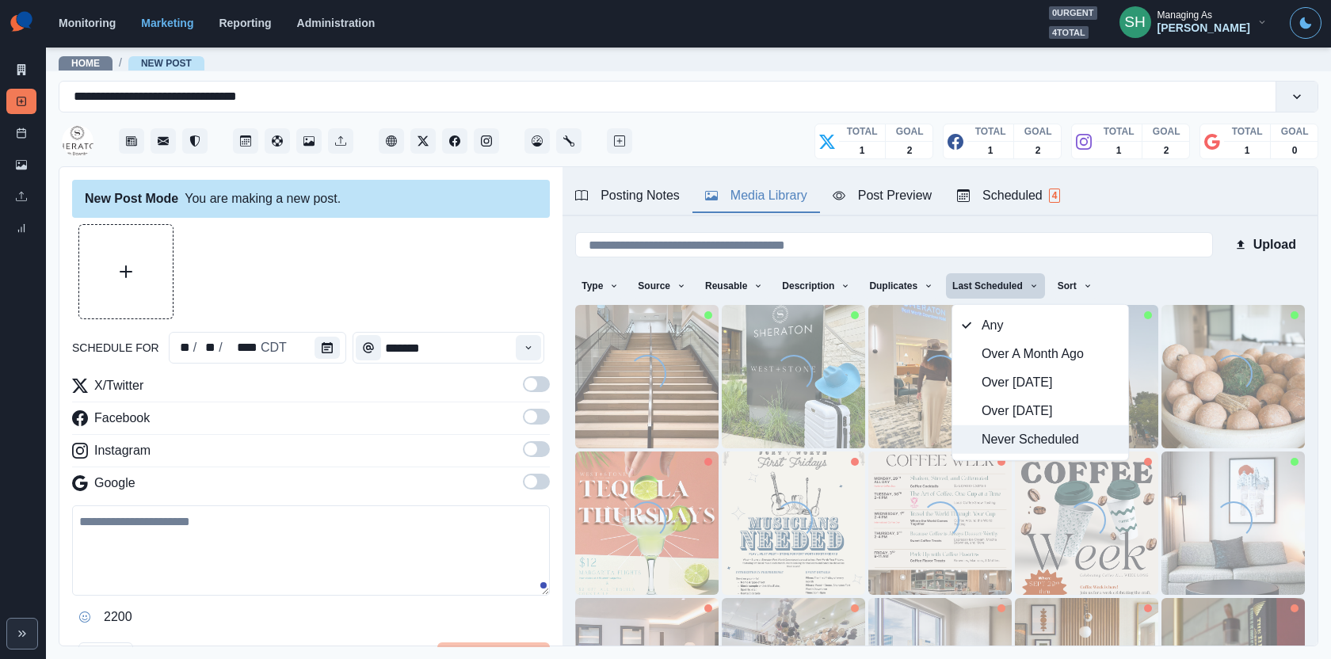
click at [1013, 439] on span "Never Scheduled" at bounding box center [1050, 439] width 137 height 19
click at [996, 332] on span "Any" at bounding box center [1050, 325] width 137 height 19
click at [1188, 181] on div "Posting Notes Media Library Post Preview Scheduled 4" at bounding box center [940, 191] width 755 height 49
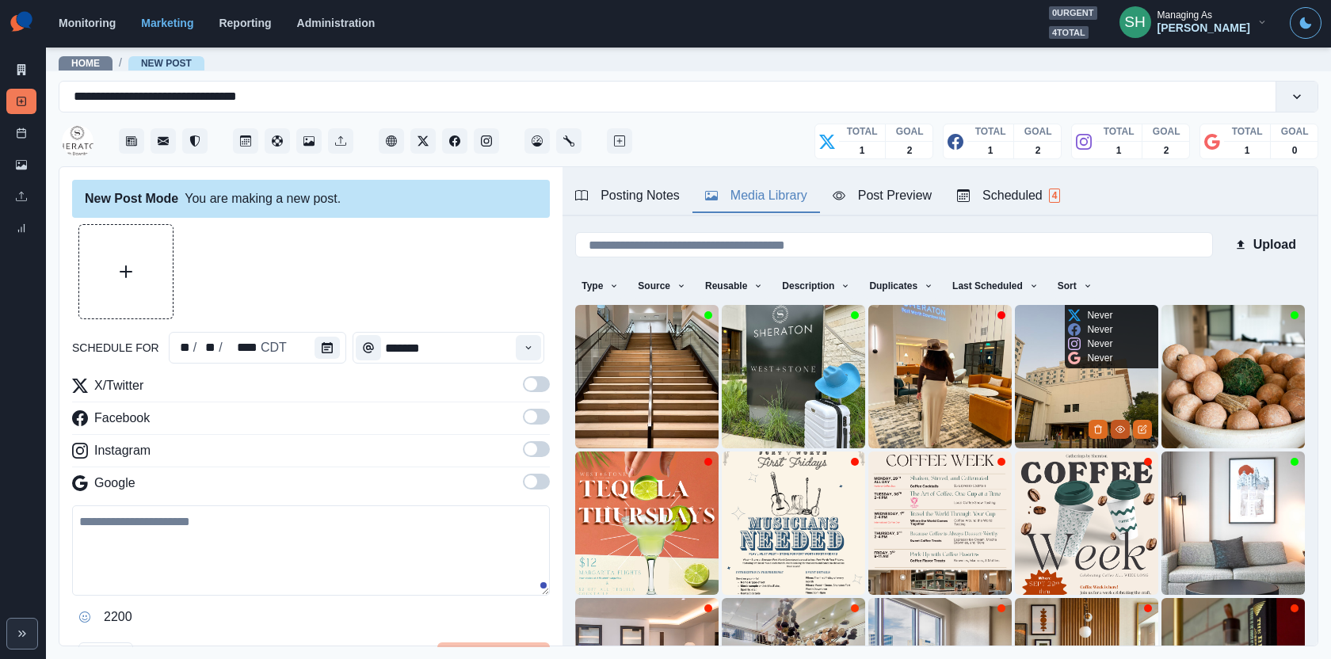
click at [1120, 429] on circle "View Media" at bounding box center [1121, 429] width 2 height 2
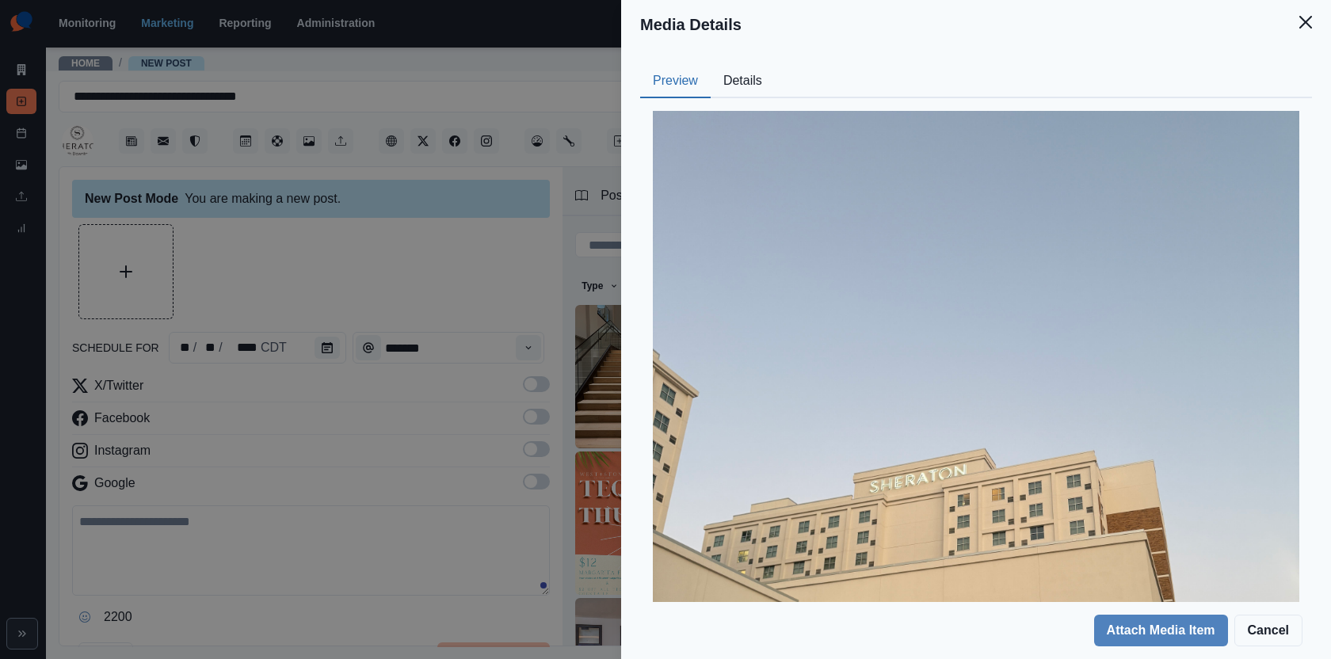
click at [749, 97] on button "Details" at bounding box center [743, 81] width 64 height 33
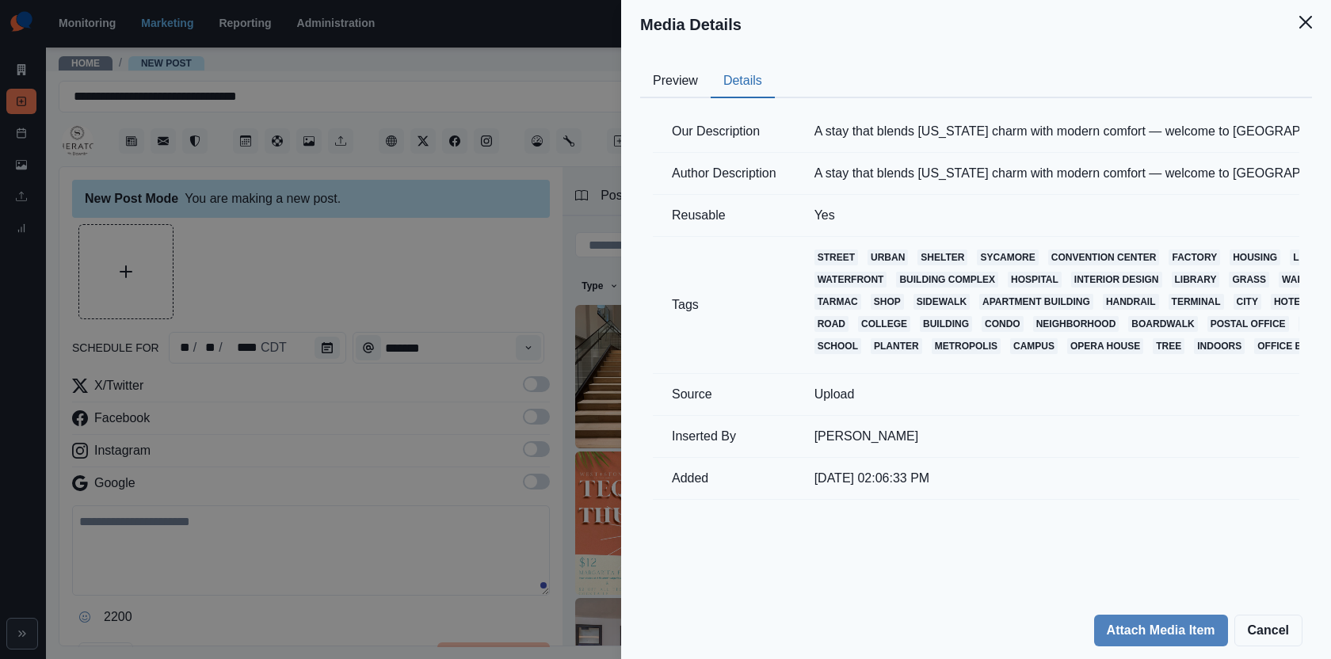
click at [937, 123] on td "A stay that blends Texas charm with modern comfort — welcome to Sheraton Fort W…" at bounding box center [1174, 132] width 759 height 42
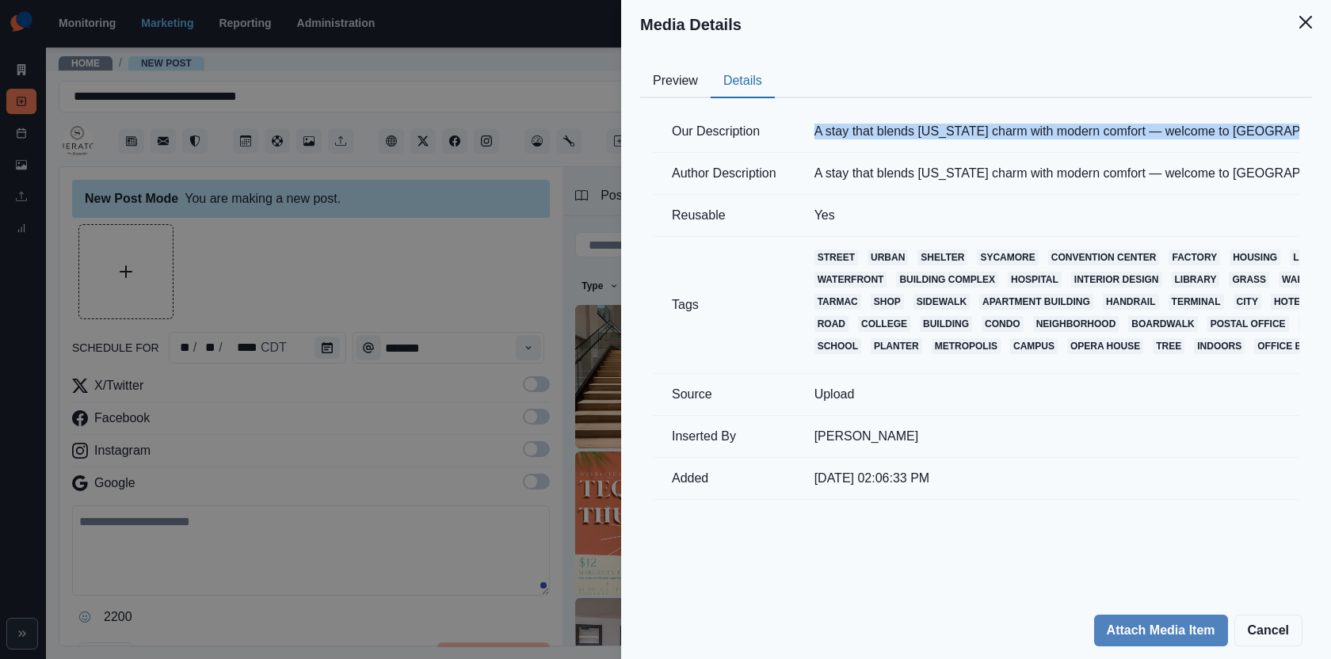
click at [937, 123] on td "A stay that blends Texas charm with modern comfort — welcome to Sheraton Fort W…" at bounding box center [1174, 132] width 759 height 42
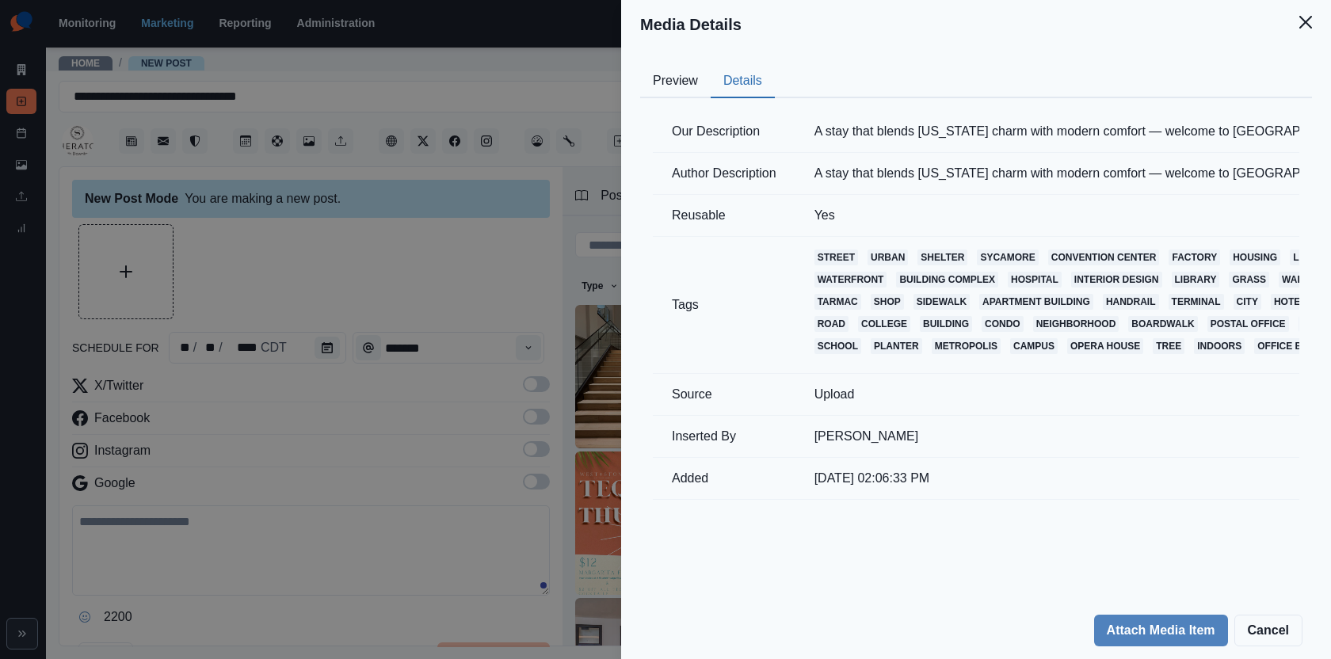
click at [542, 378] on div "Media Details Preview Details Our Description A stay that blends Texas charm wi…" at bounding box center [665, 329] width 1331 height 659
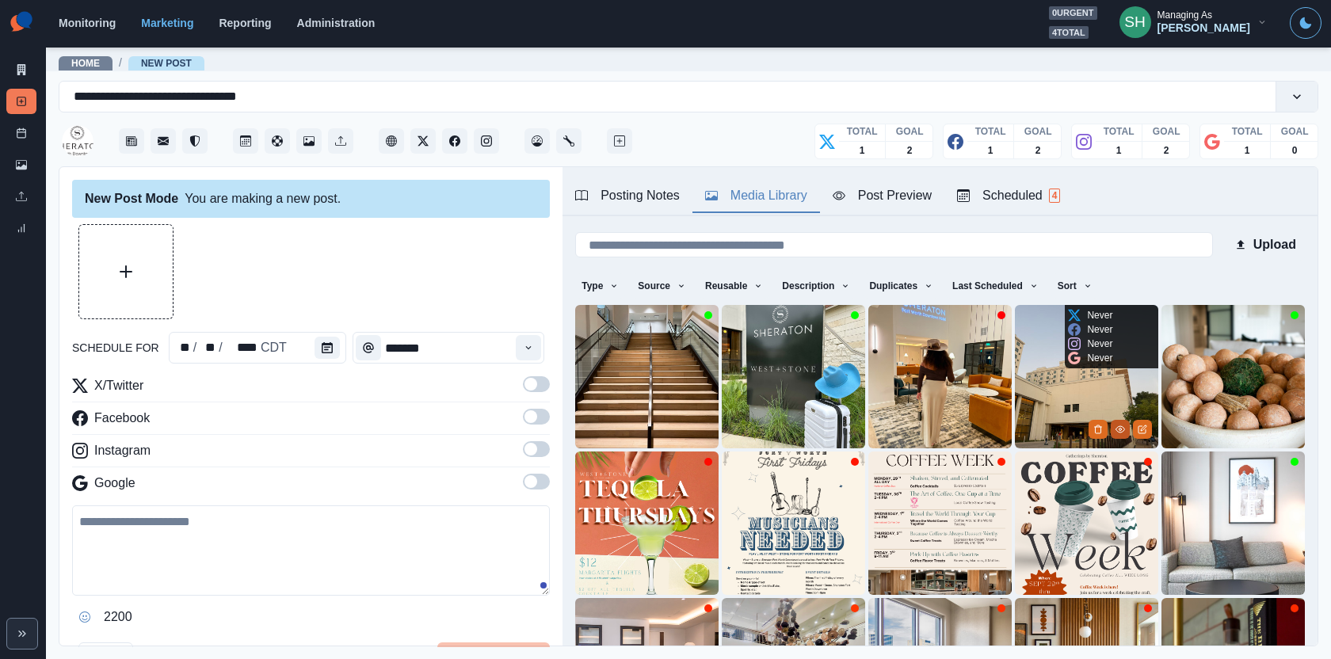
click at [1120, 428] on circle "View Media" at bounding box center [1121, 429] width 2 height 2
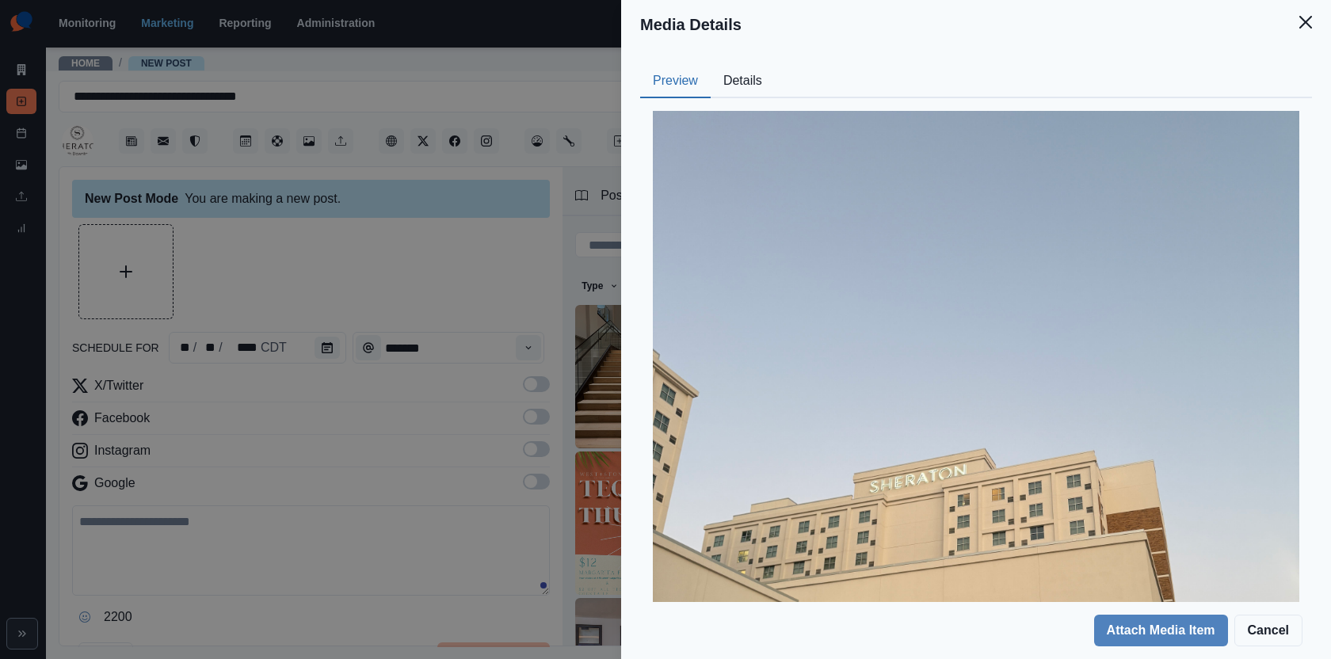
click at [740, 85] on button "Details" at bounding box center [743, 81] width 64 height 33
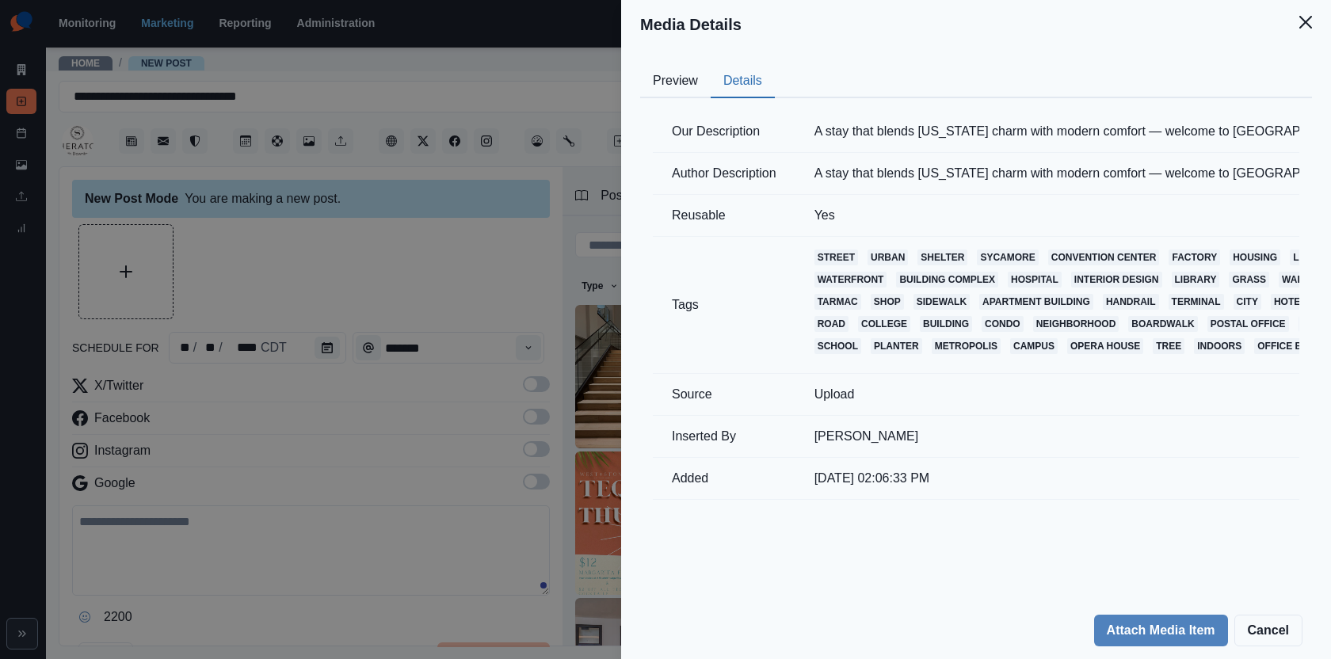
click at [883, 116] on td "A stay that blends Texas charm with modern comfort — welcome to Sheraton Fort W…" at bounding box center [1174, 132] width 759 height 42
click at [882, 130] on td "A stay that blends Texas charm with modern comfort — welcome to Sheraton Fort W…" at bounding box center [1174, 132] width 759 height 42
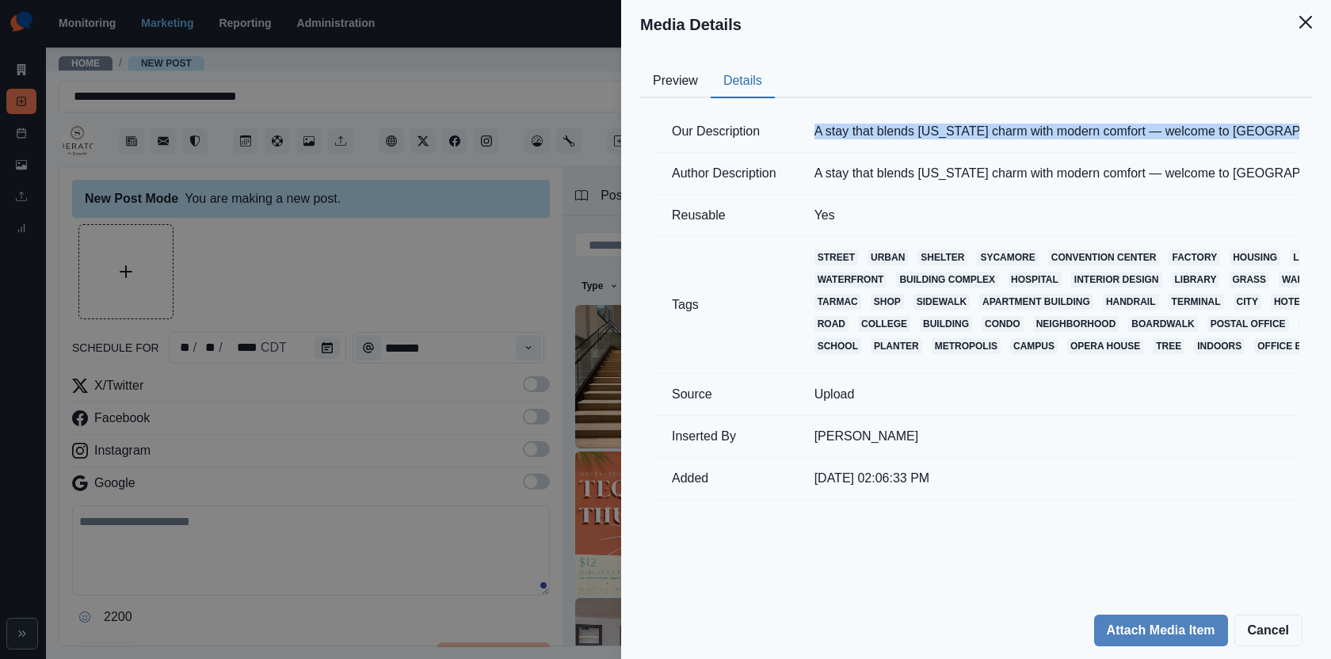
click at [882, 130] on td "A stay that blends Texas charm with modern comfort — welcome to Sheraton Fort W…" at bounding box center [1174, 132] width 759 height 42
copy td "A stay that blends Texas charm with modern comfort — welcome to Sheraton Fort W…"
click at [1156, 621] on button "Attach Media Item" at bounding box center [1161, 631] width 134 height 32
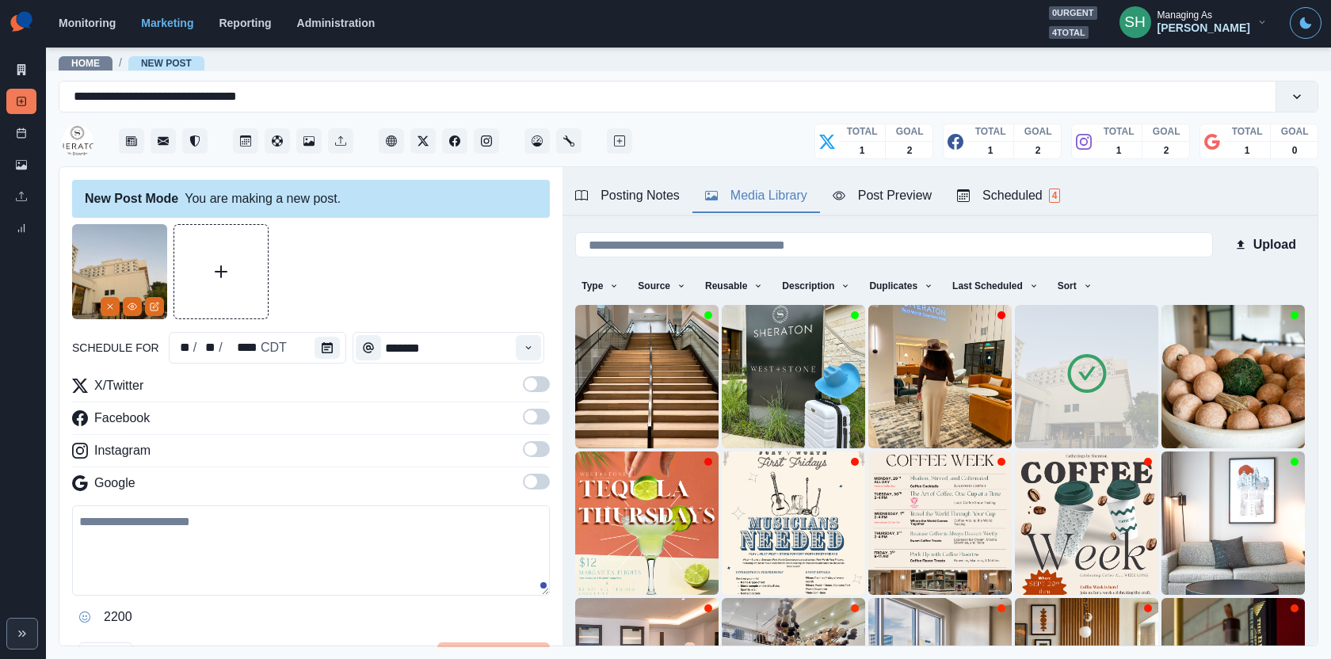
click at [348, 570] on textarea at bounding box center [311, 551] width 478 height 90
paste textarea "**********"
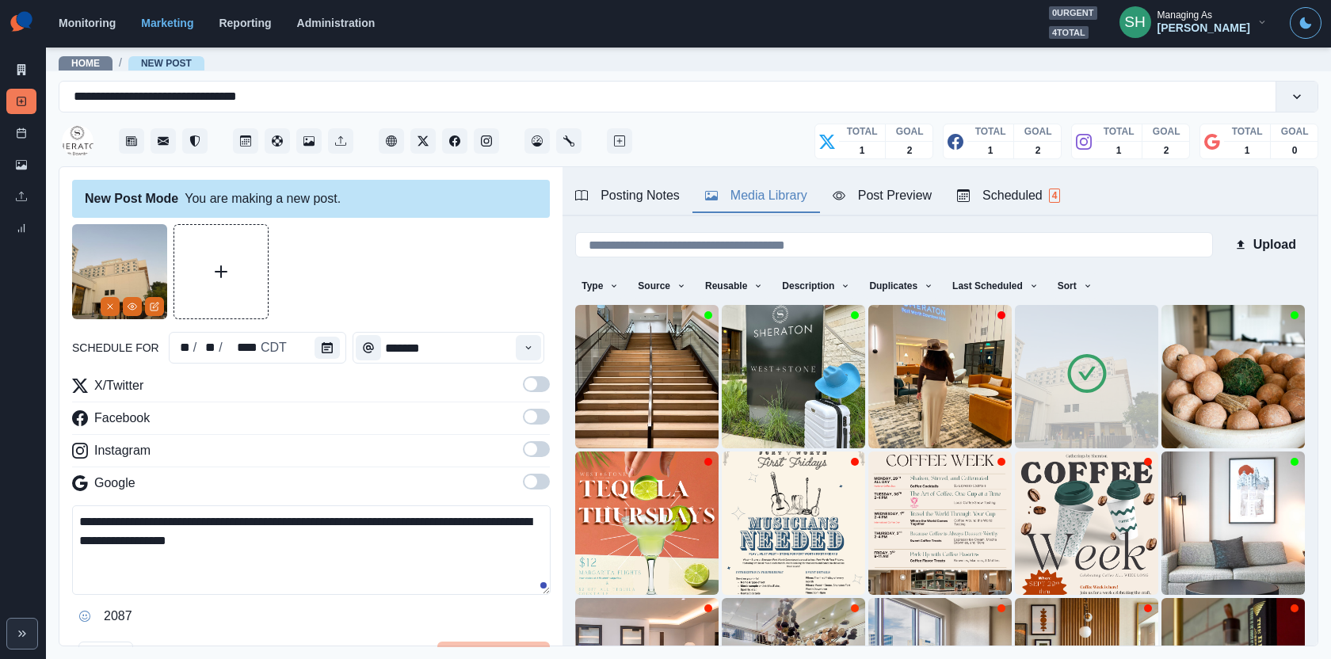
drag, startPoint x: 206, startPoint y: 537, endPoint x: 150, endPoint y: 536, distance: 56.3
click at [150, 536] on textarea "**********" at bounding box center [311, 551] width 479 height 90
type textarea "**********"
click at [322, 342] on icon "Calendar" at bounding box center [327, 347] width 11 height 11
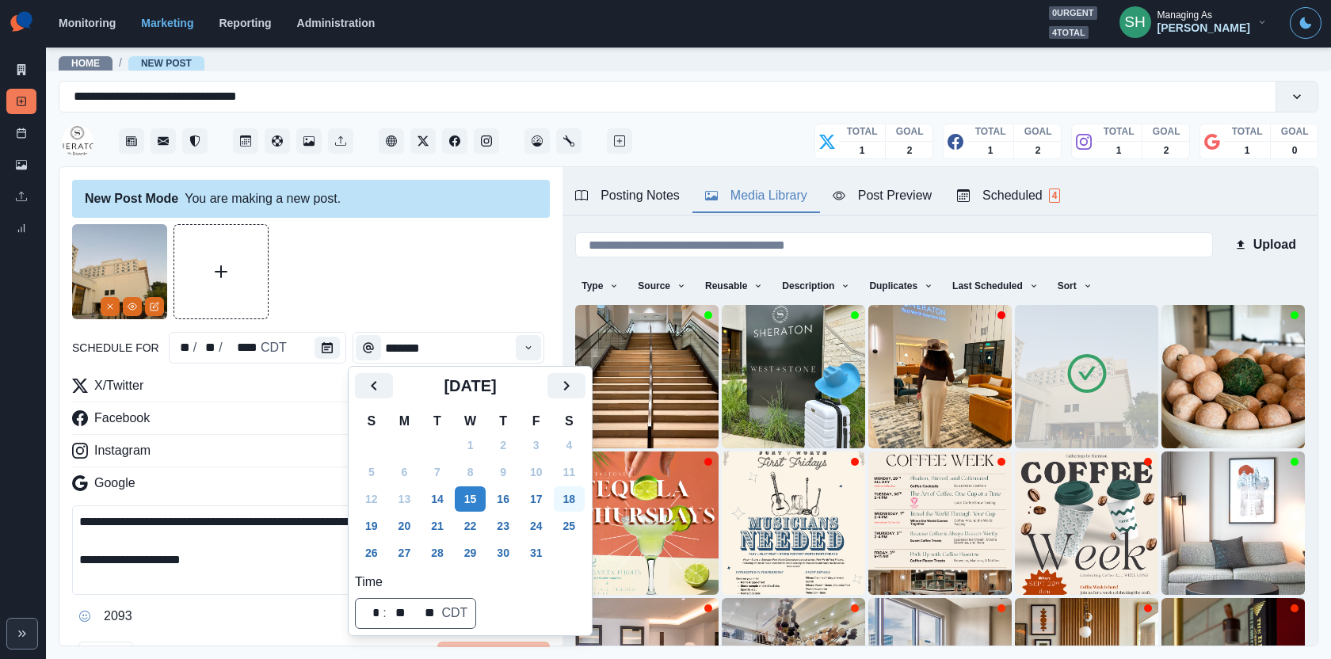
click at [577, 488] on button "18" at bounding box center [570, 498] width 32 height 25
click at [486, 295] on div at bounding box center [311, 271] width 478 height 95
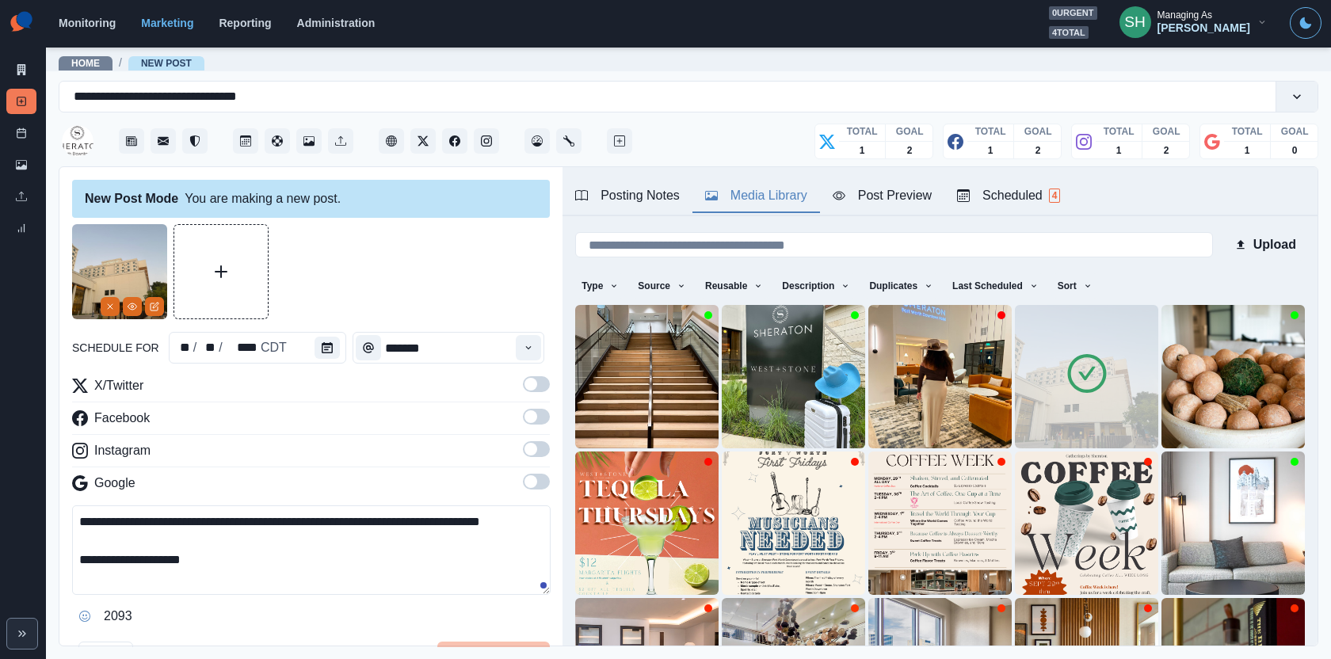
click at [532, 391] on span at bounding box center [536, 384] width 27 height 16
click at [532, 423] on span at bounding box center [536, 417] width 27 height 16
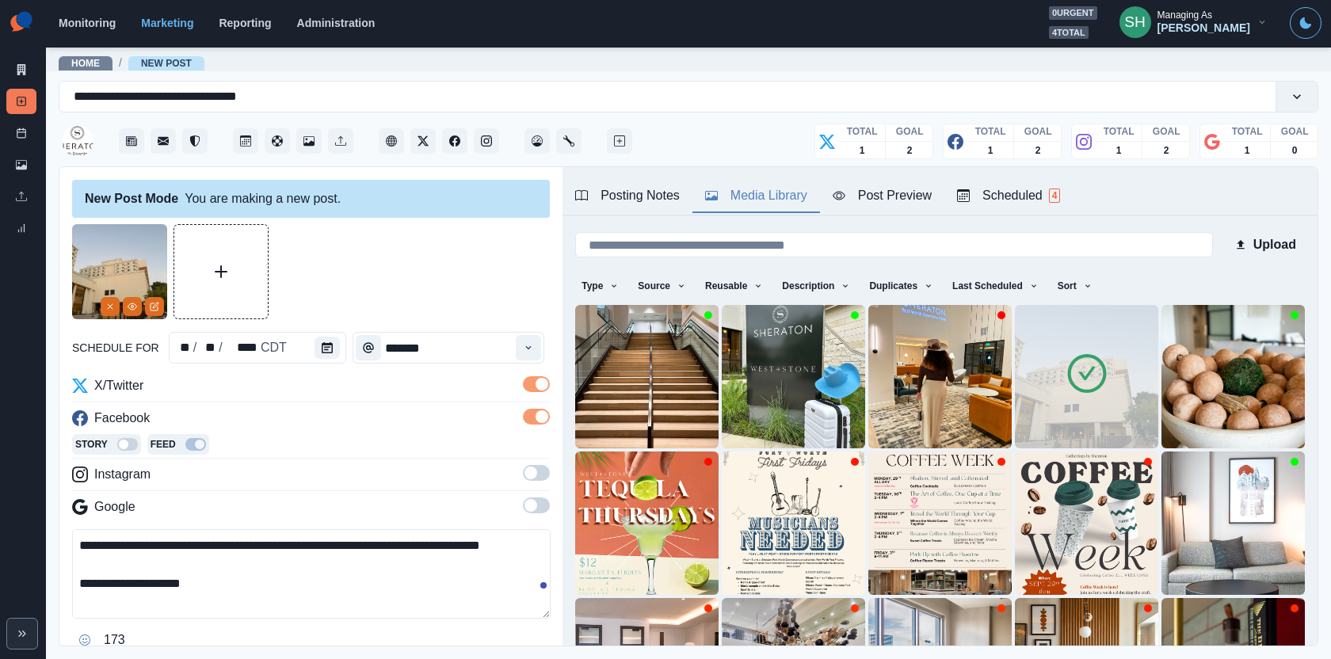
click at [531, 463] on div "X/Twitter Facebook Story Feed Instagram Google" at bounding box center [311, 449] width 478 height 147
click at [534, 493] on div "X/Twitter Facebook Story Feed Instagram Google" at bounding box center [311, 449] width 478 height 147
click at [534, 473] on span at bounding box center [531, 473] width 13 height 13
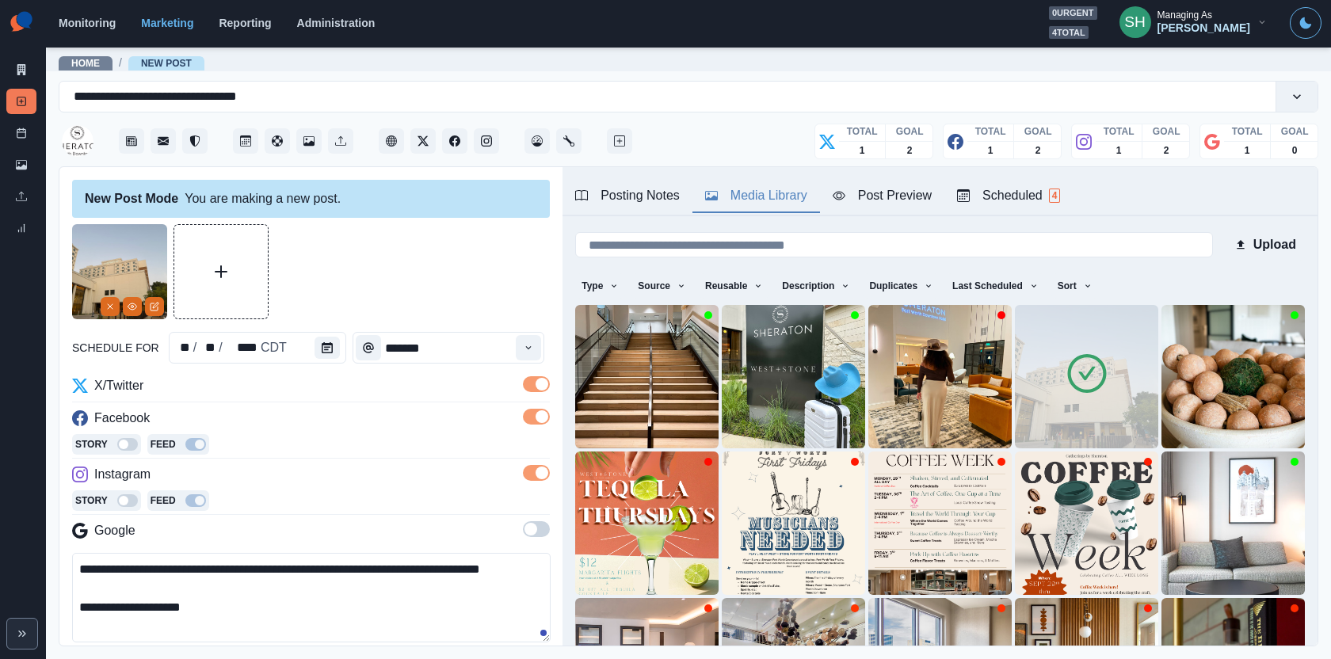
click at [534, 517] on div "X/Twitter Facebook Story Feed Instagram Story Feed Google" at bounding box center [311, 461] width 478 height 170
click at [537, 539] on label at bounding box center [536, 533] width 27 height 25
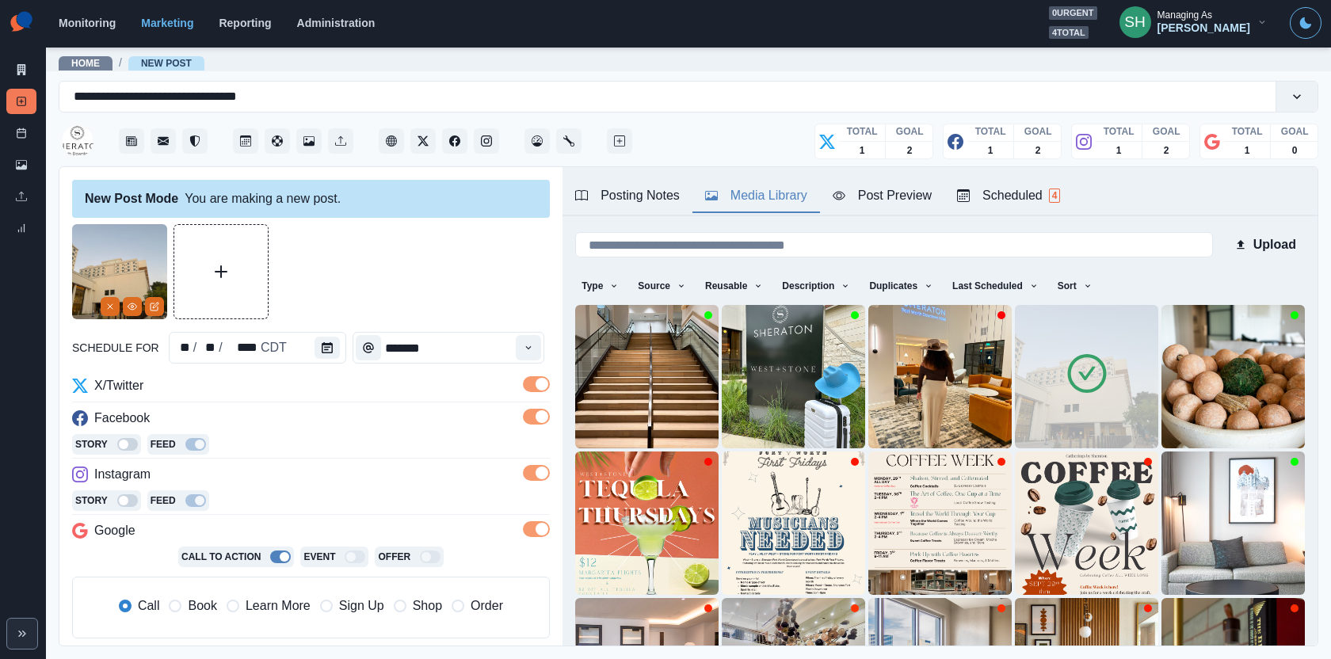
click at [529, 330] on div "**********" at bounding box center [311, 524] width 478 height 601
click at [530, 355] on button "Time" at bounding box center [528, 347] width 25 height 25
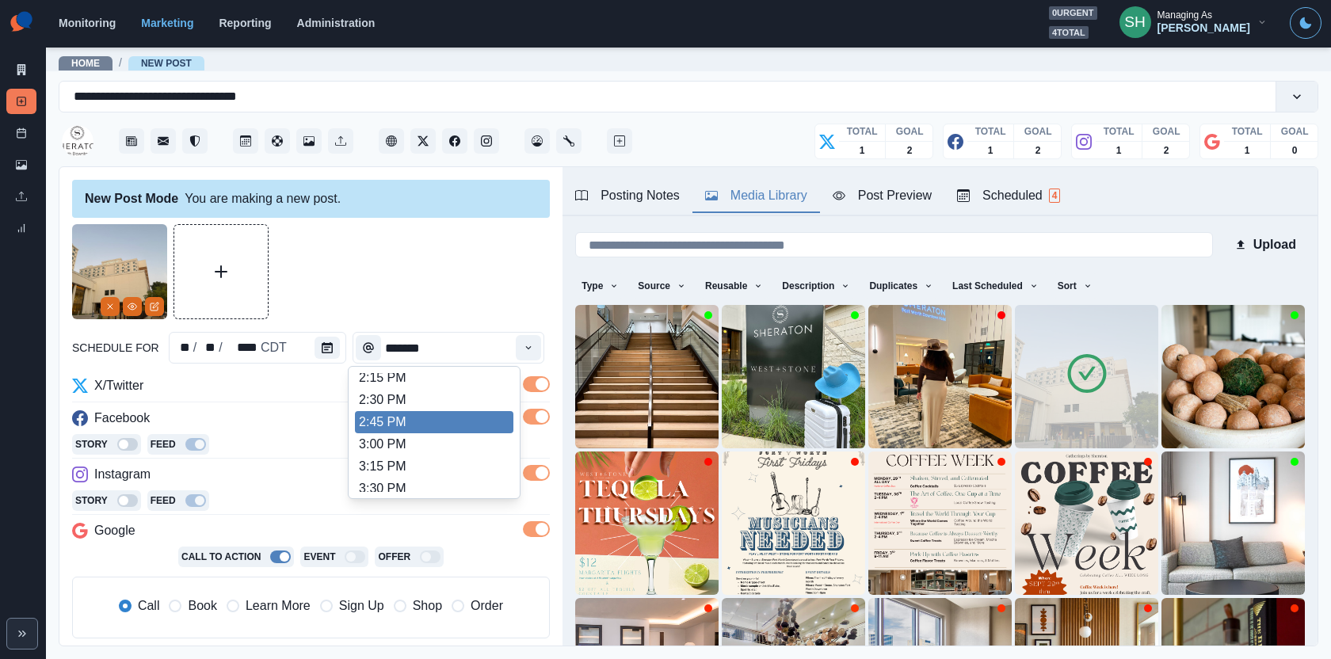
scroll to position [516, 0]
click at [402, 402] on li "2:00 PM" at bounding box center [434, 401] width 158 height 22
type input "*******"
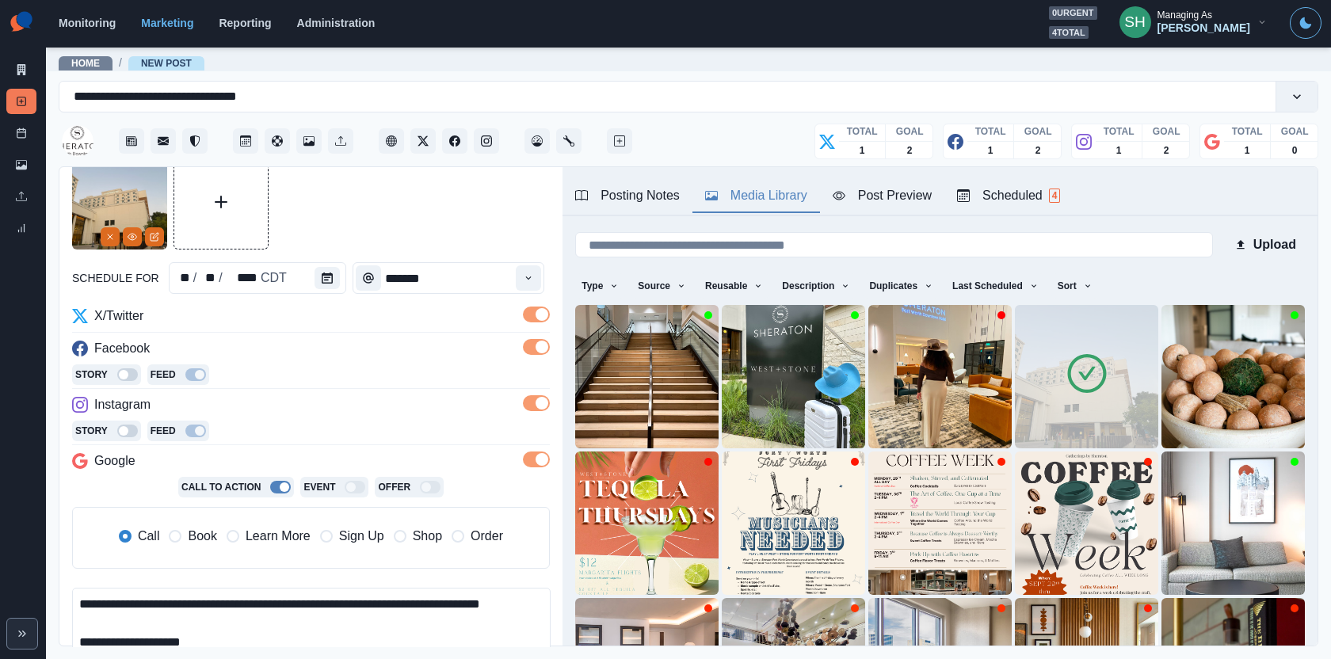
click at [202, 530] on span "Book" at bounding box center [202, 536] width 29 height 19
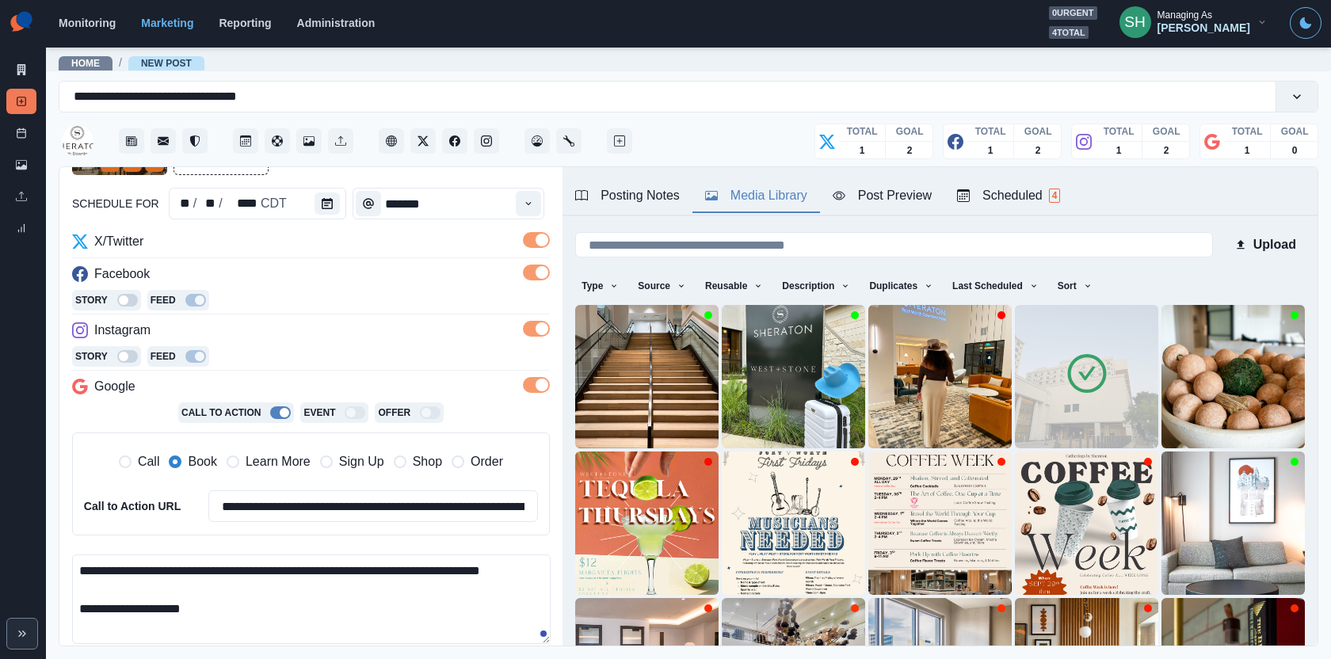
scroll to position [241, 0]
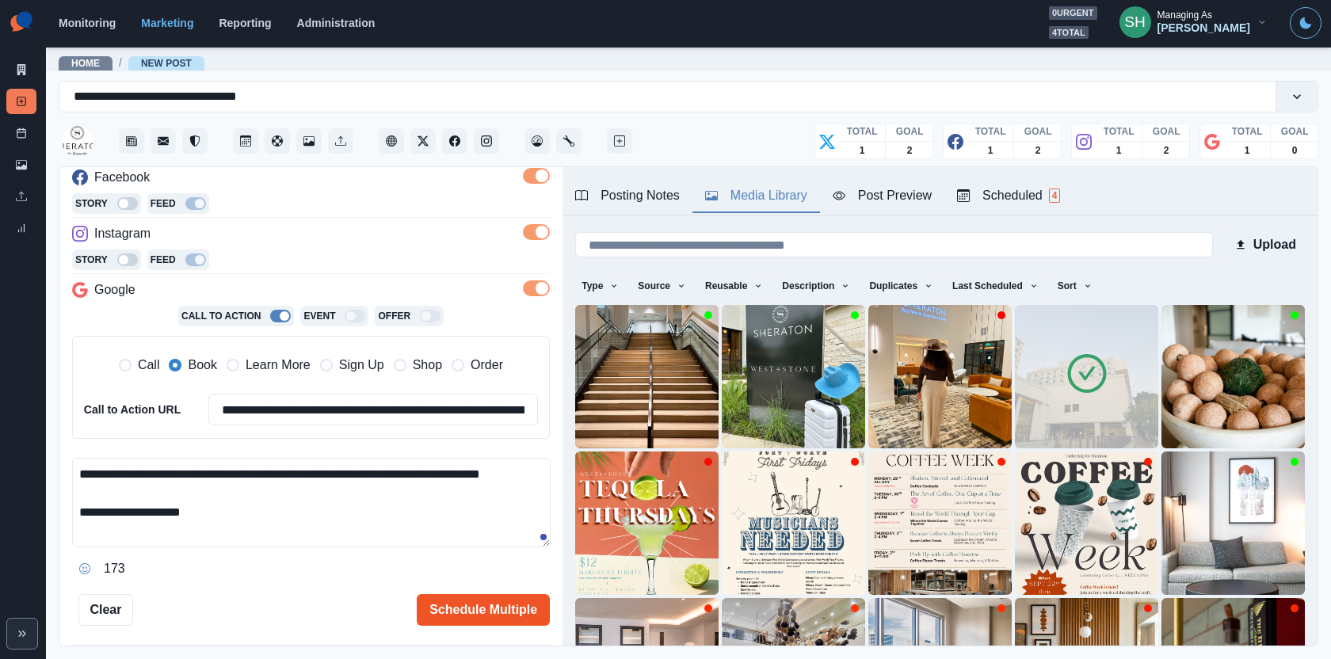
click at [483, 609] on button "Schedule Multiple" at bounding box center [483, 610] width 133 height 32
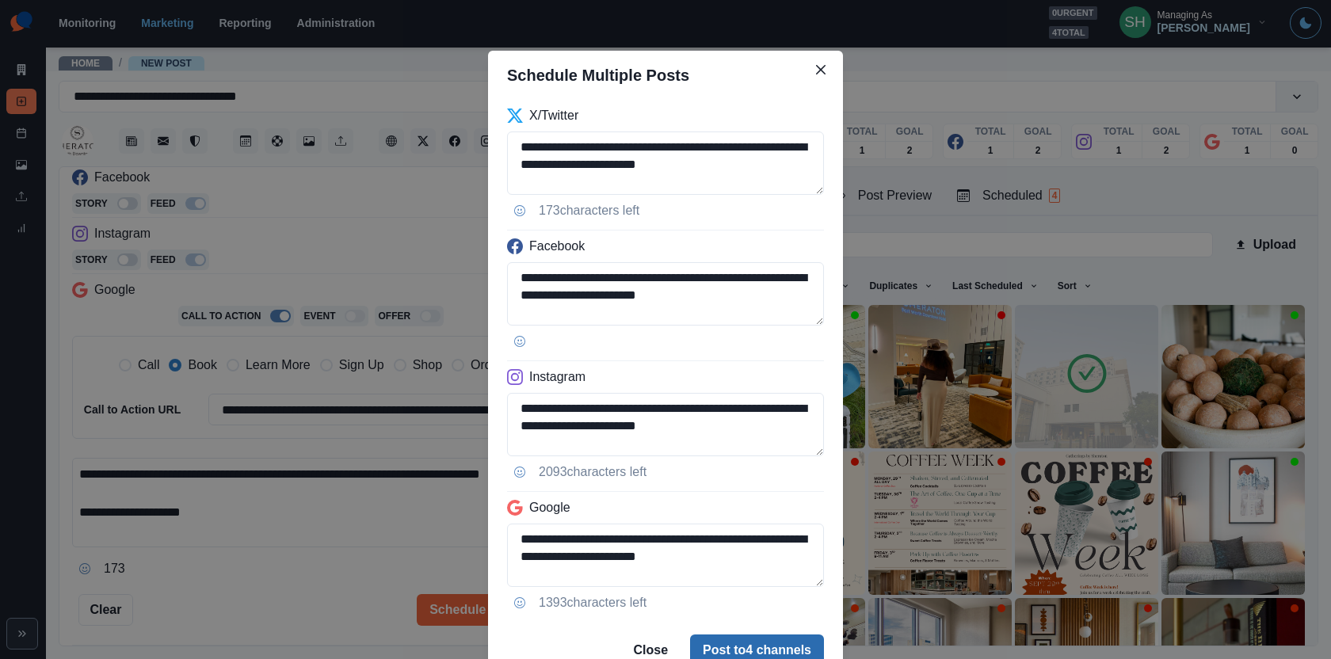
click at [754, 643] on button "Post to 4 channels" at bounding box center [757, 651] width 134 height 32
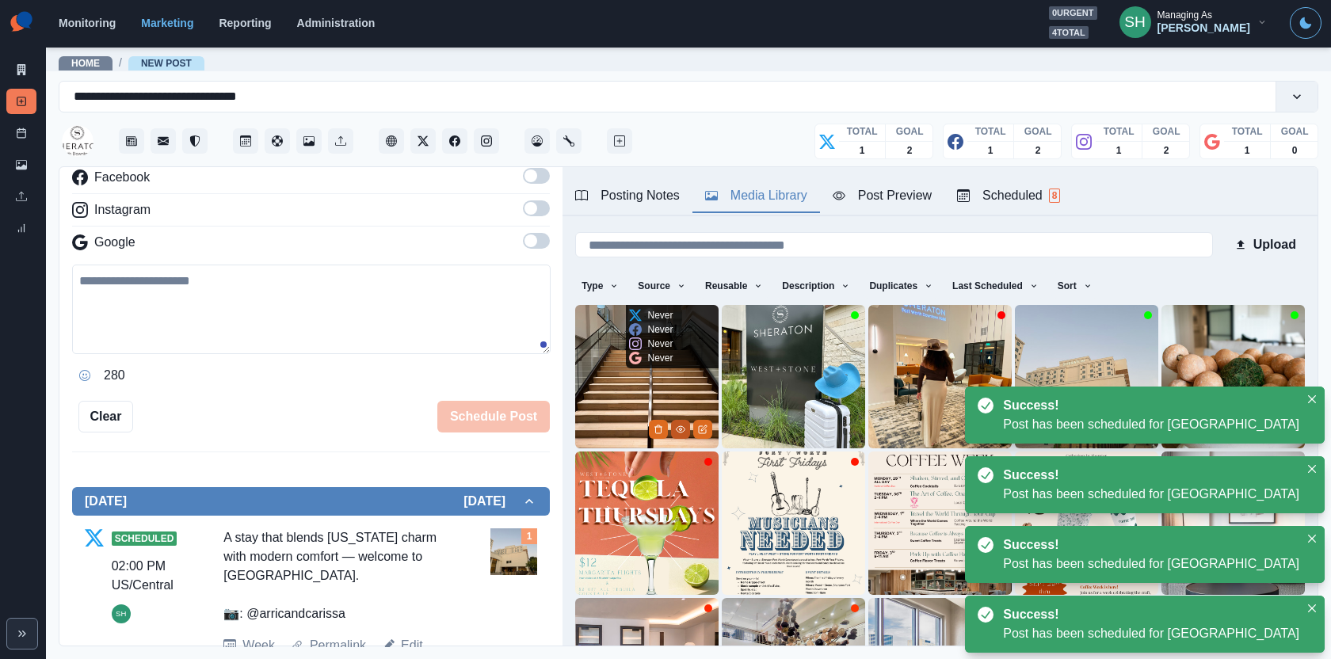
click at [675, 422] on button "View Media" at bounding box center [680, 429] width 19 height 19
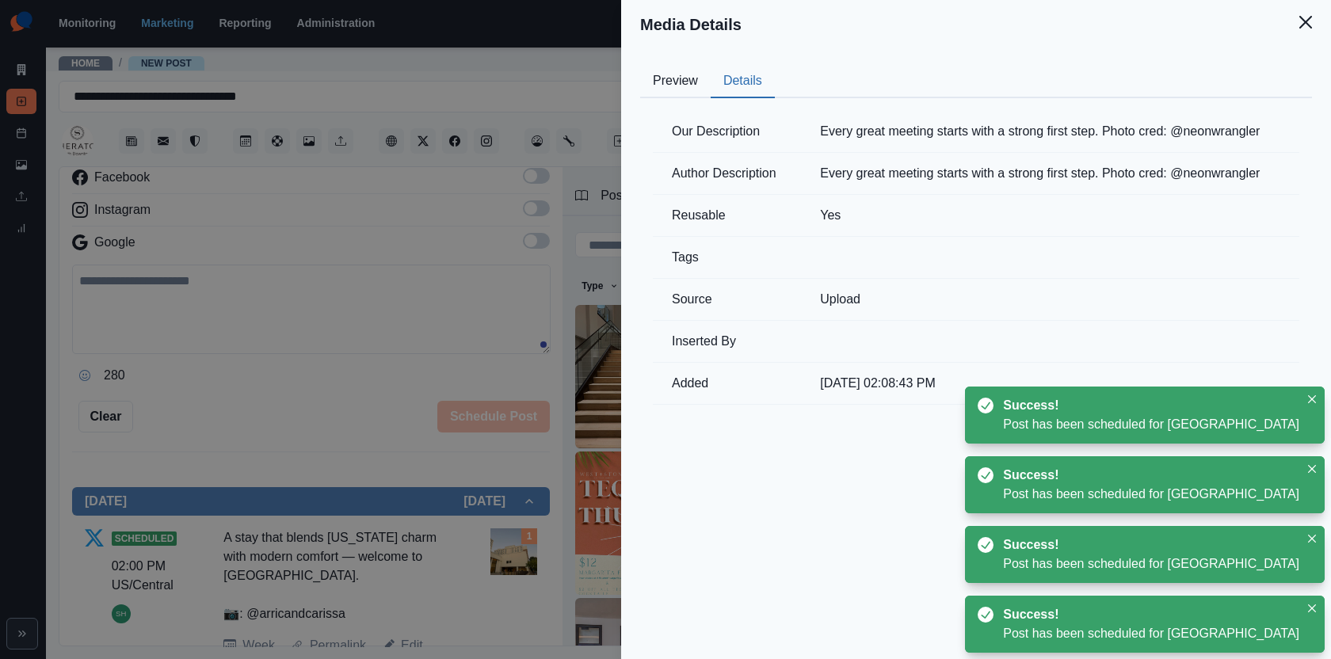
click at [734, 72] on button "Details" at bounding box center [743, 81] width 64 height 33
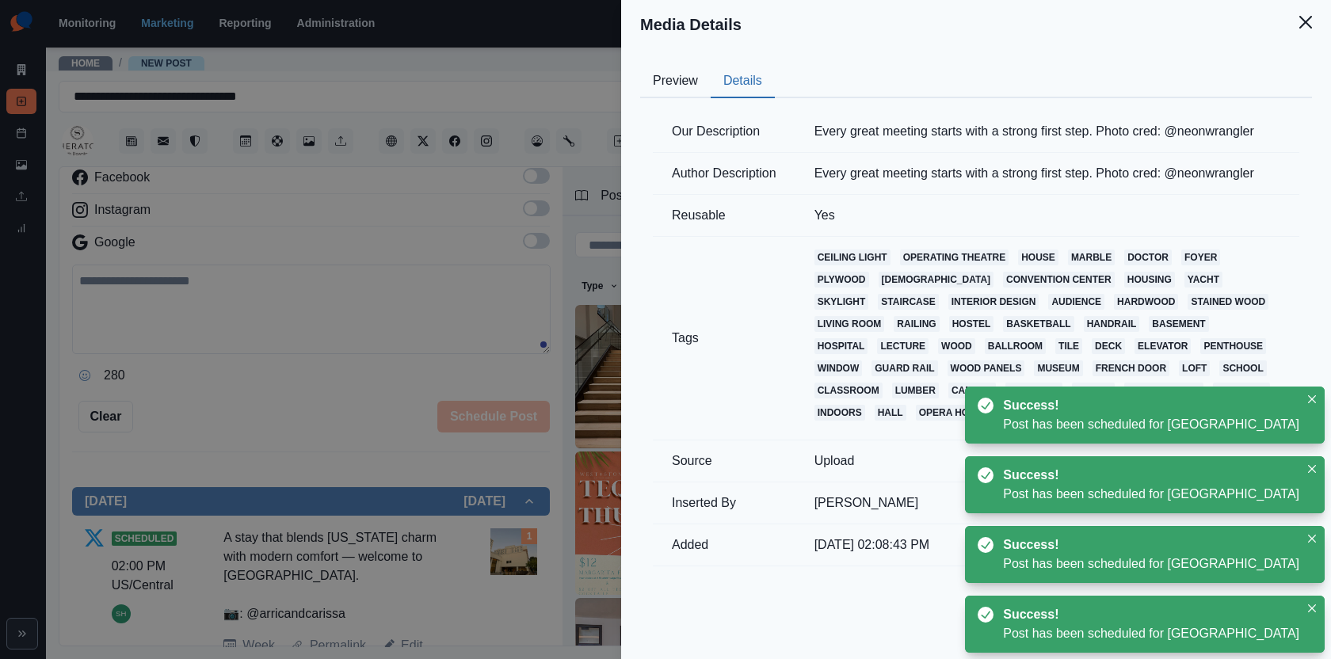
click at [875, 143] on td "Every great meeting starts with a strong first step. Photo cred: @neonwrangler" at bounding box center [1047, 132] width 504 height 42
click at [871, 120] on td "Every great meeting starts with a strong first step. Photo cred: @neonwrangler" at bounding box center [1047, 132] width 504 height 42
copy td "Every great meeting starts with a strong first step. Photo cred: @neonwrangler"
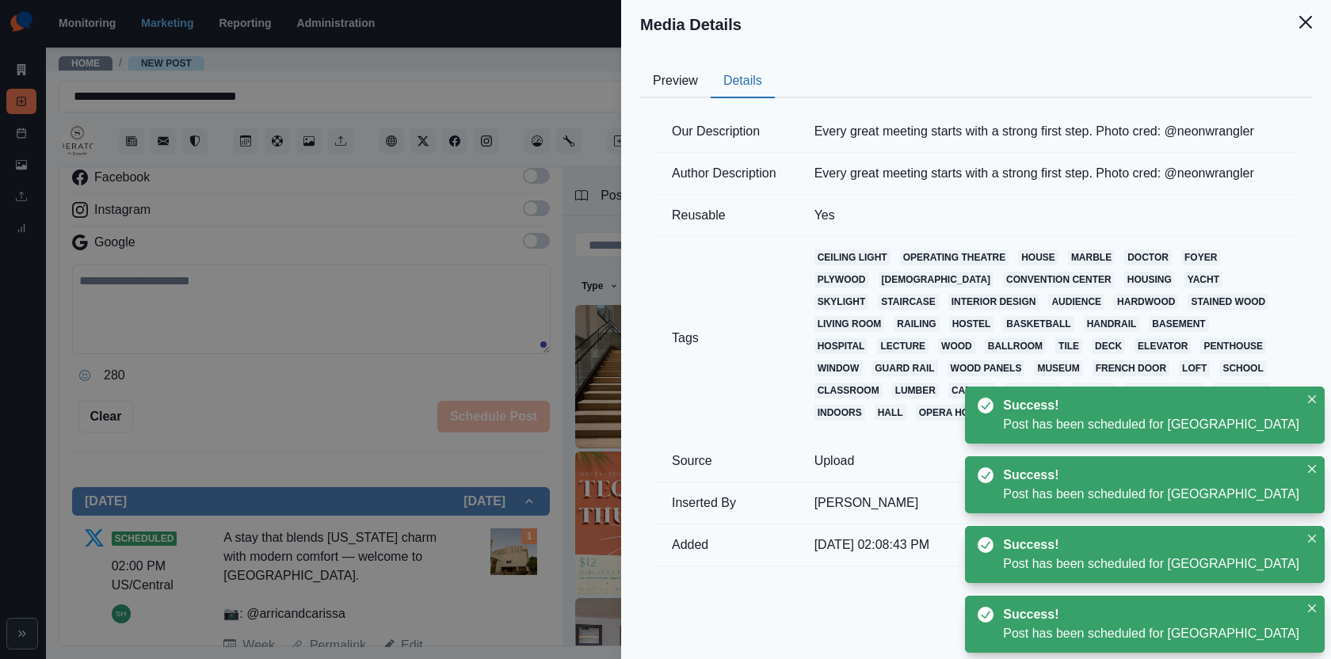
click at [288, 437] on div "Media Details Preview Details Our Description Every great meeting starts with a…" at bounding box center [665, 329] width 1331 height 659
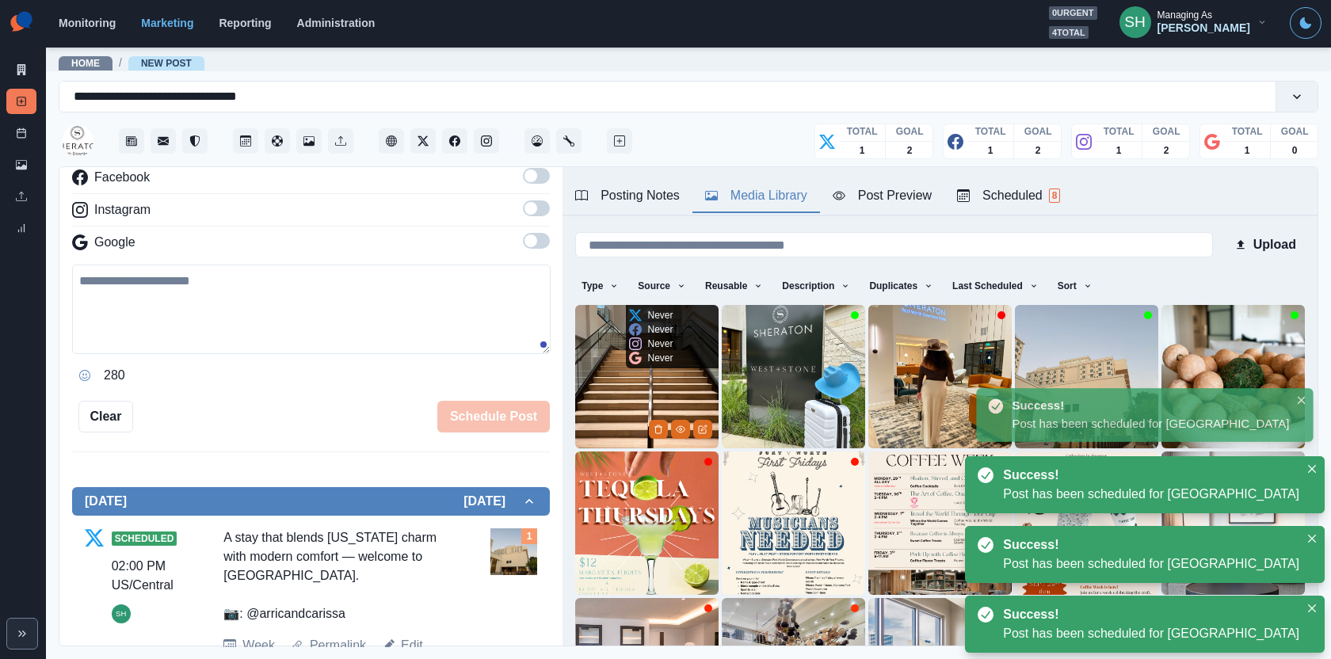
click at [622, 412] on img at bounding box center [646, 376] width 143 height 143
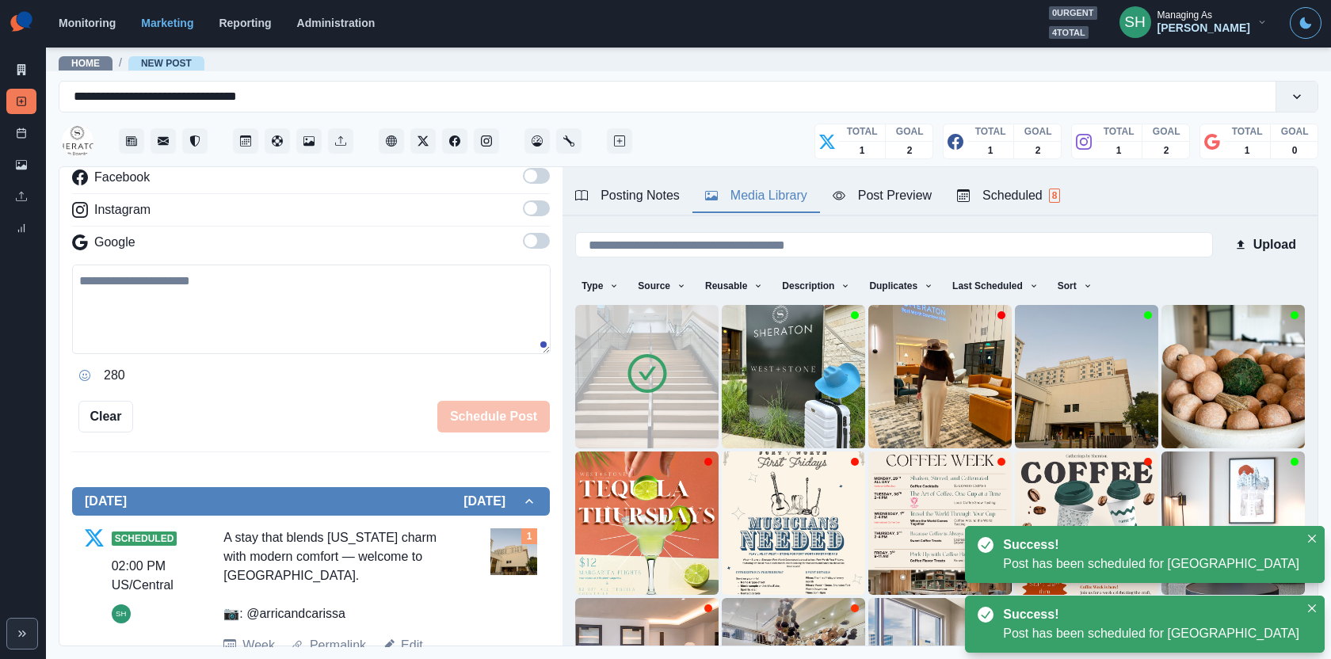
click at [274, 364] on div "280" at bounding box center [311, 375] width 478 height 25
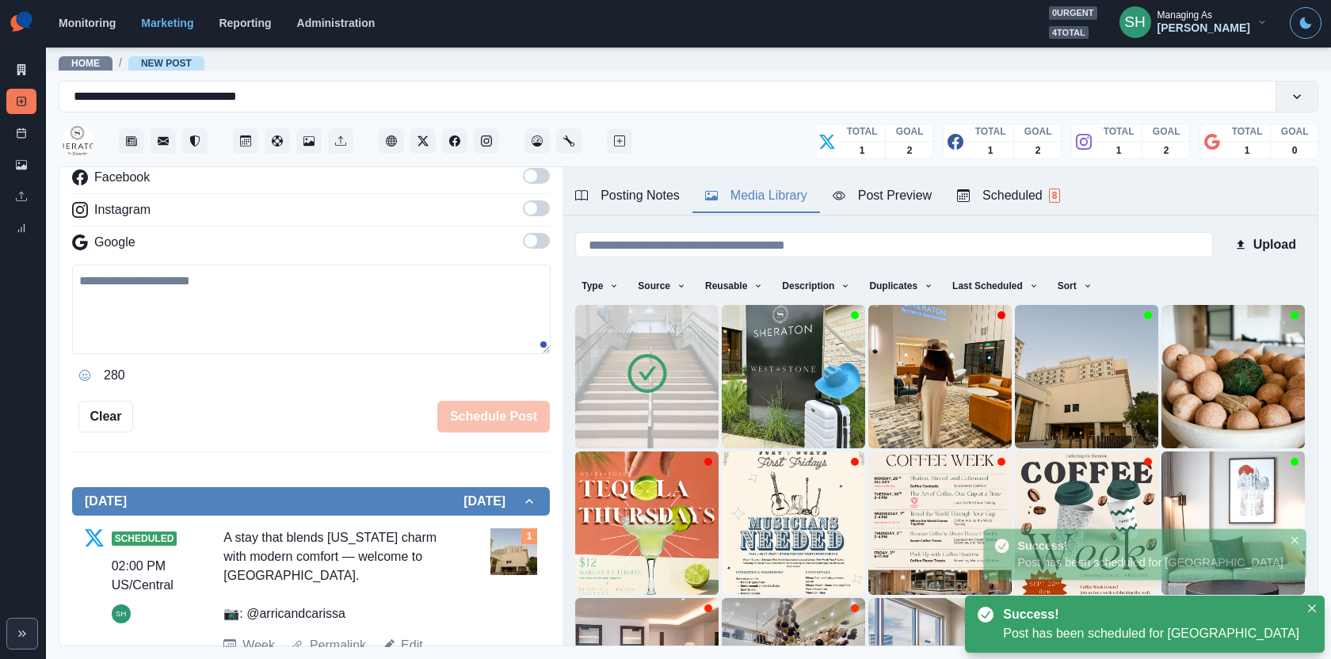
click at [254, 303] on textarea at bounding box center [311, 310] width 479 height 90
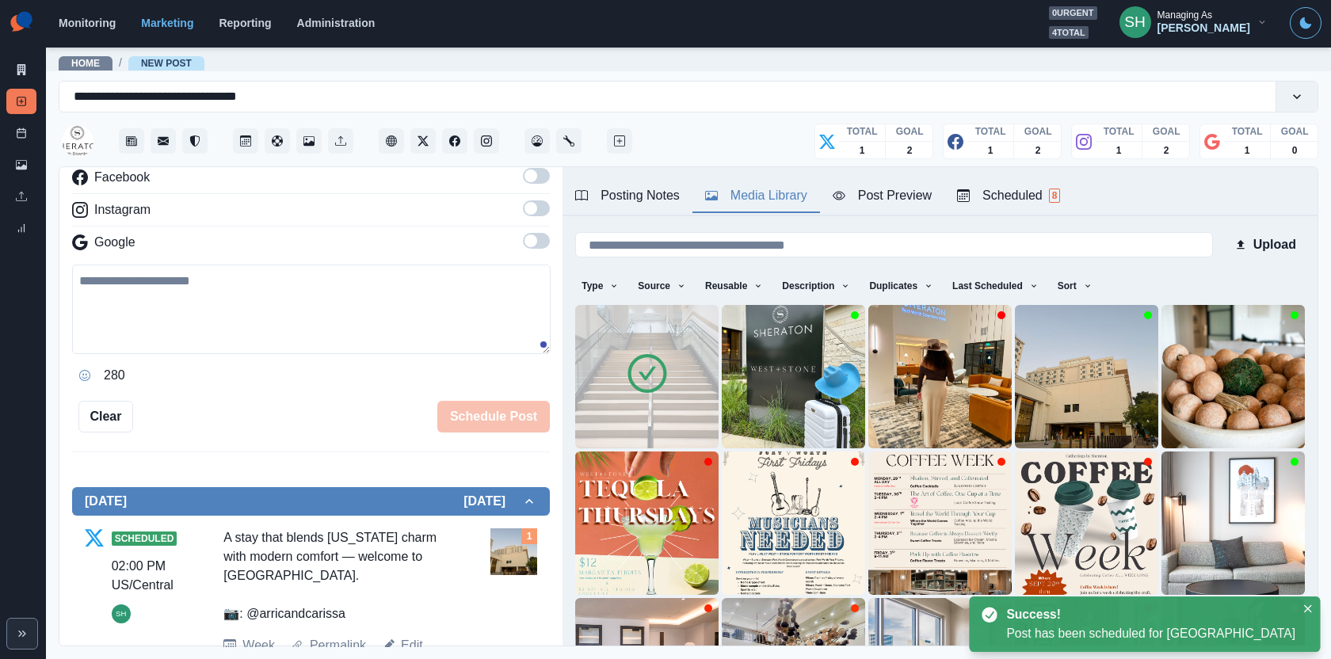
paste textarea "**********"
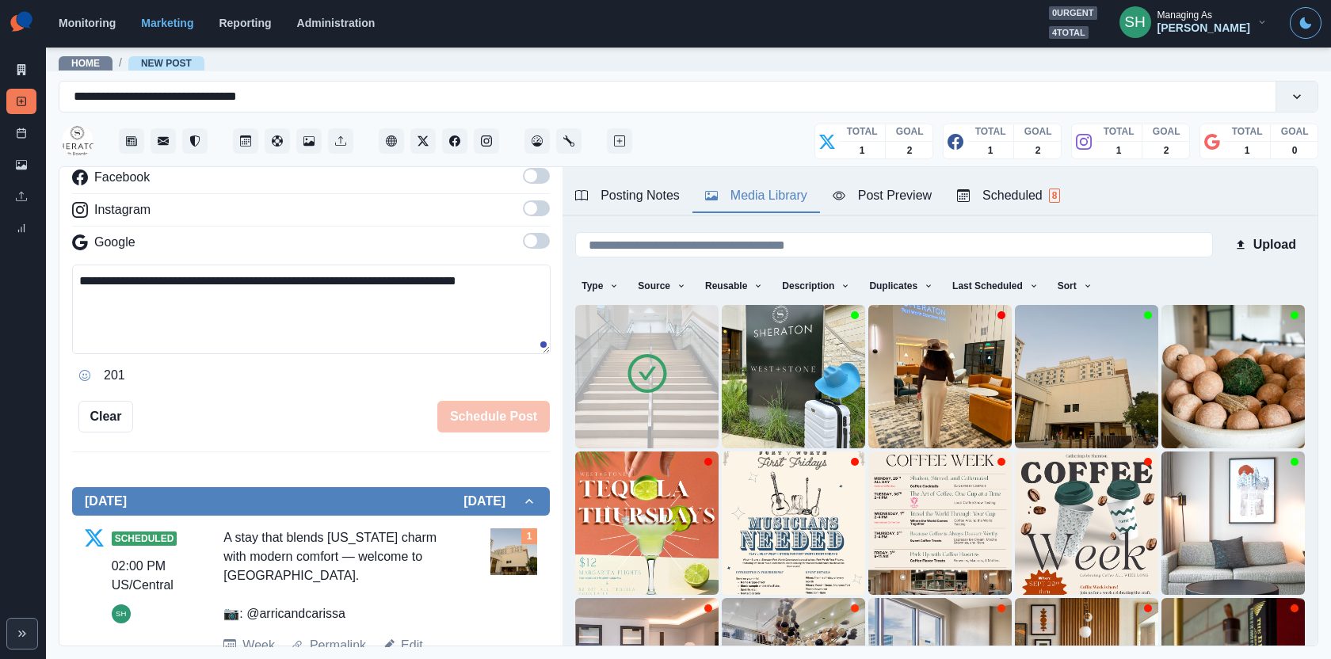
scroll to position [106, 0]
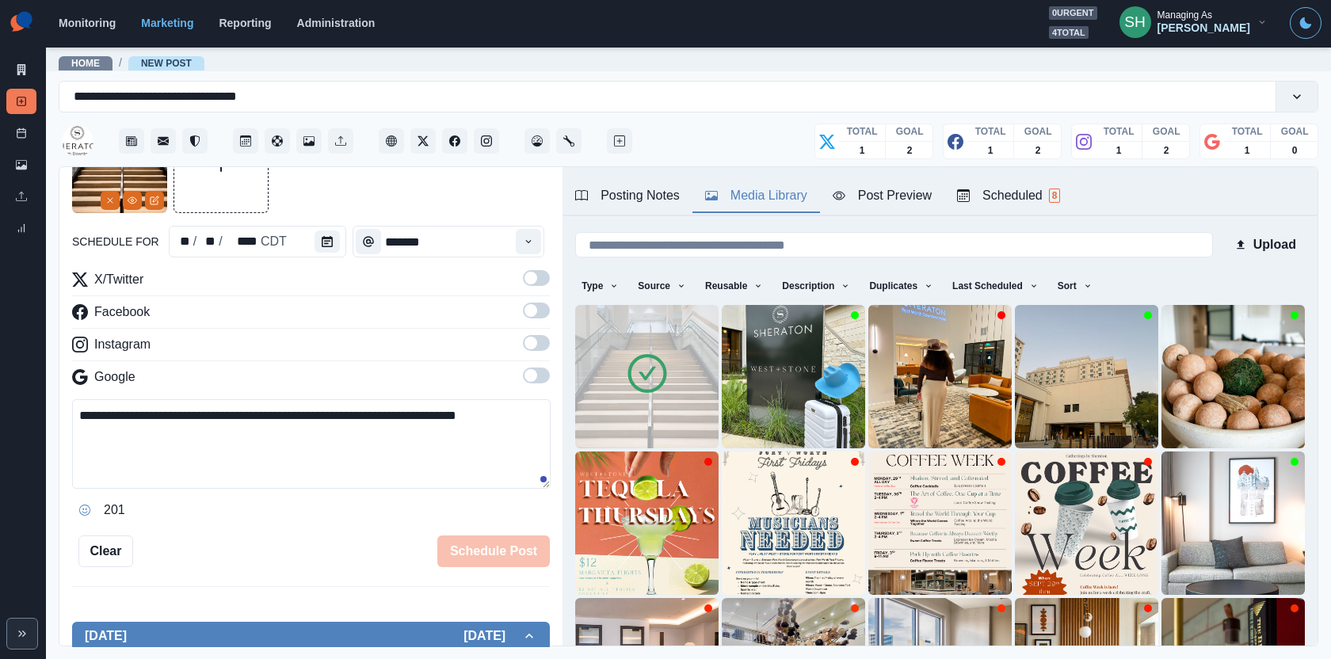
type textarea "**********"
click at [536, 374] on span at bounding box center [531, 375] width 13 height 13
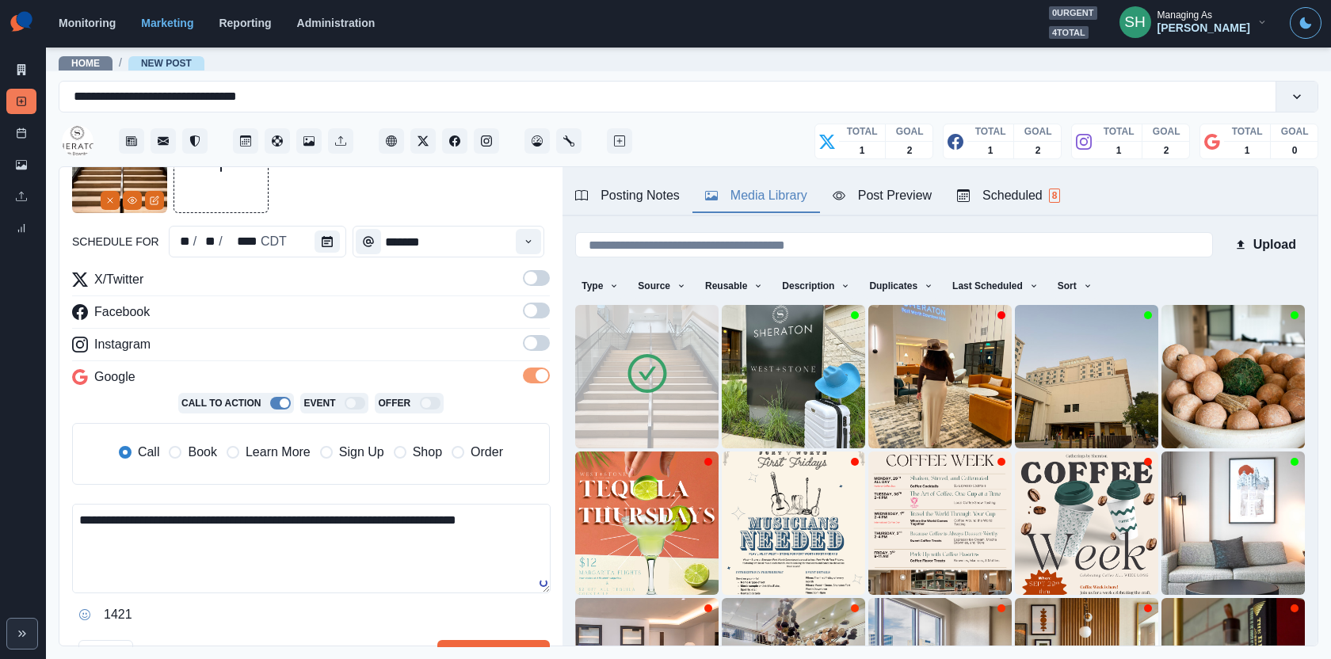
click at [534, 353] on label at bounding box center [536, 347] width 27 height 25
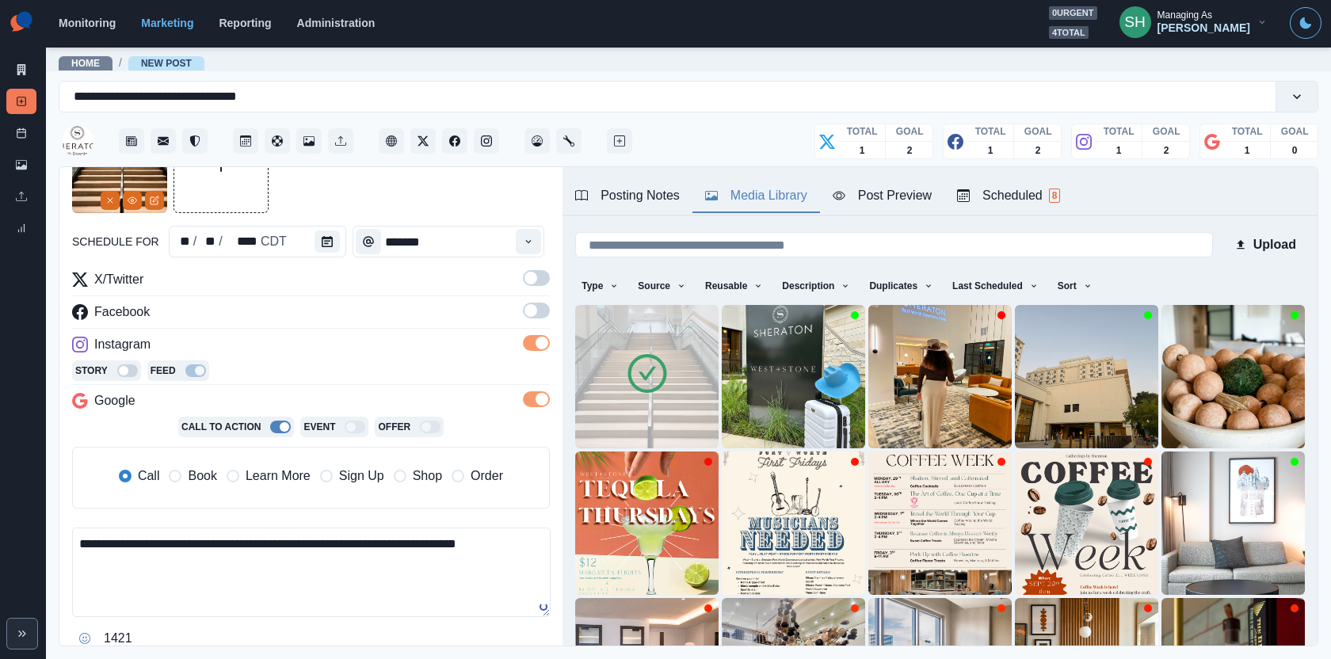
click at [532, 311] on span at bounding box center [531, 310] width 13 height 13
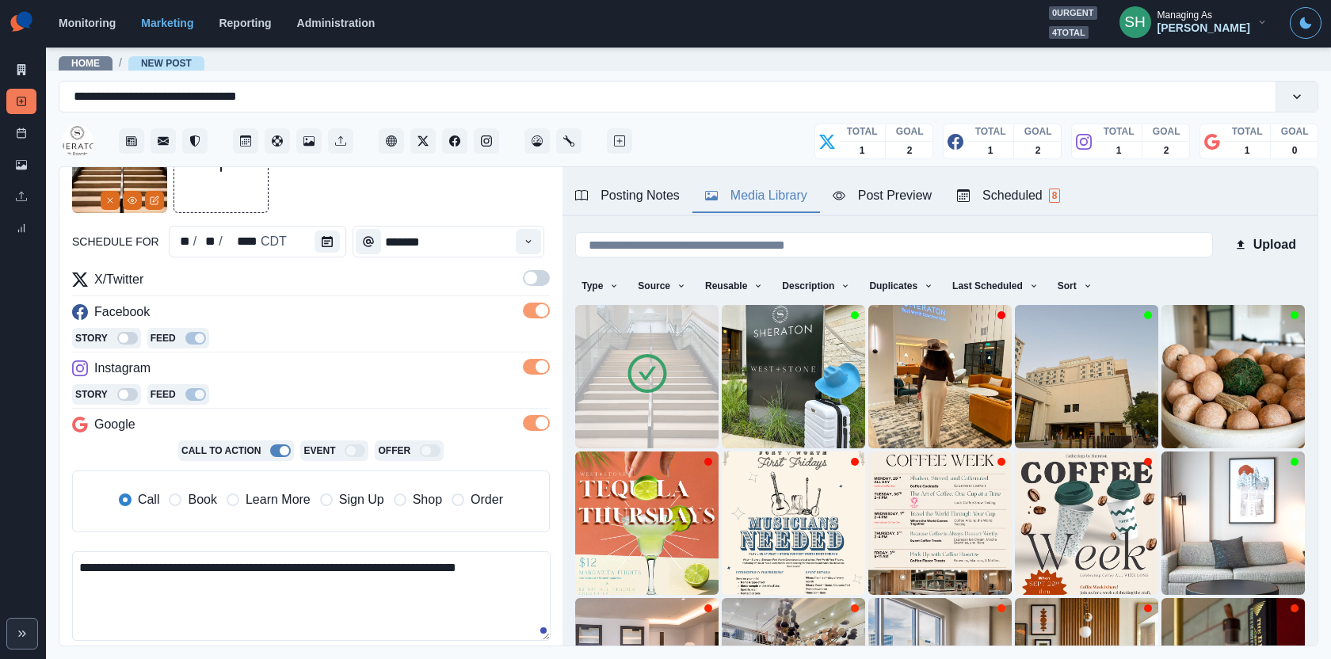
click at [531, 263] on div "**********" at bounding box center [311, 418] width 478 height 601
click at [533, 279] on span at bounding box center [531, 278] width 13 height 13
click at [322, 244] on icon "Calendar" at bounding box center [327, 241] width 11 height 11
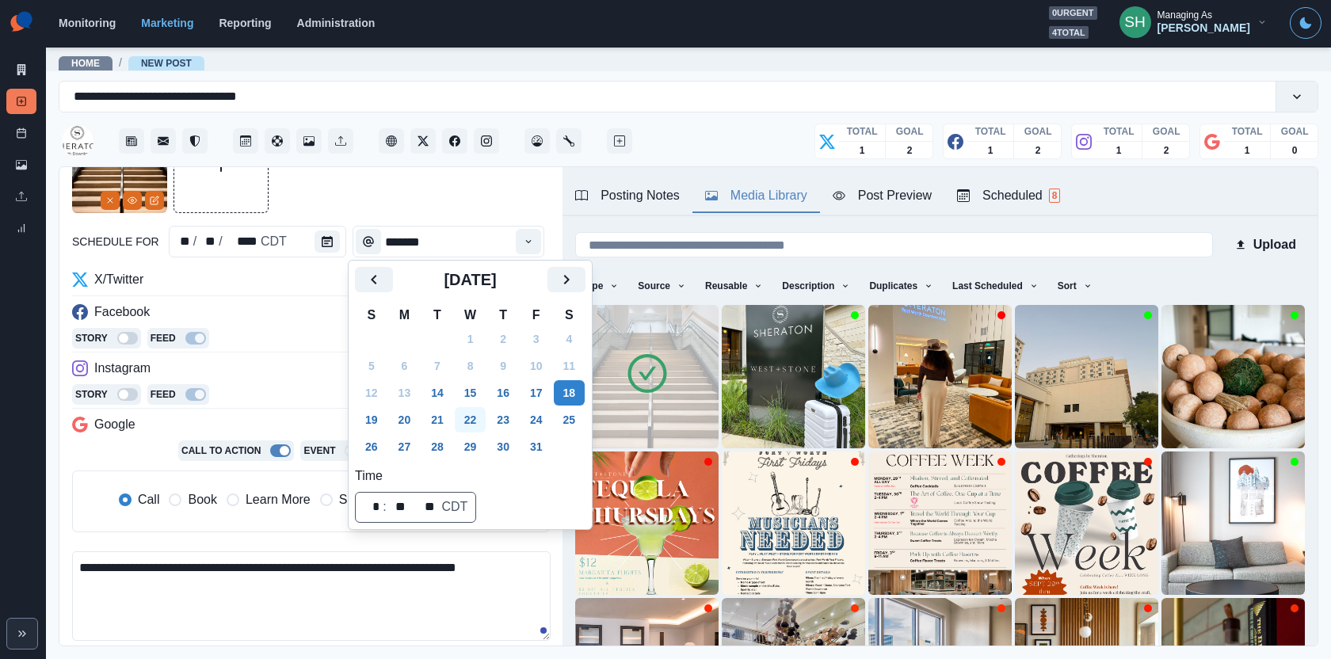
click at [460, 420] on button "22" at bounding box center [471, 419] width 32 height 25
click at [441, 420] on button "21" at bounding box center [438, 419] width 32 height 25
click at [472, 207] on div at bounding box center [311, 165] width 478 height 95
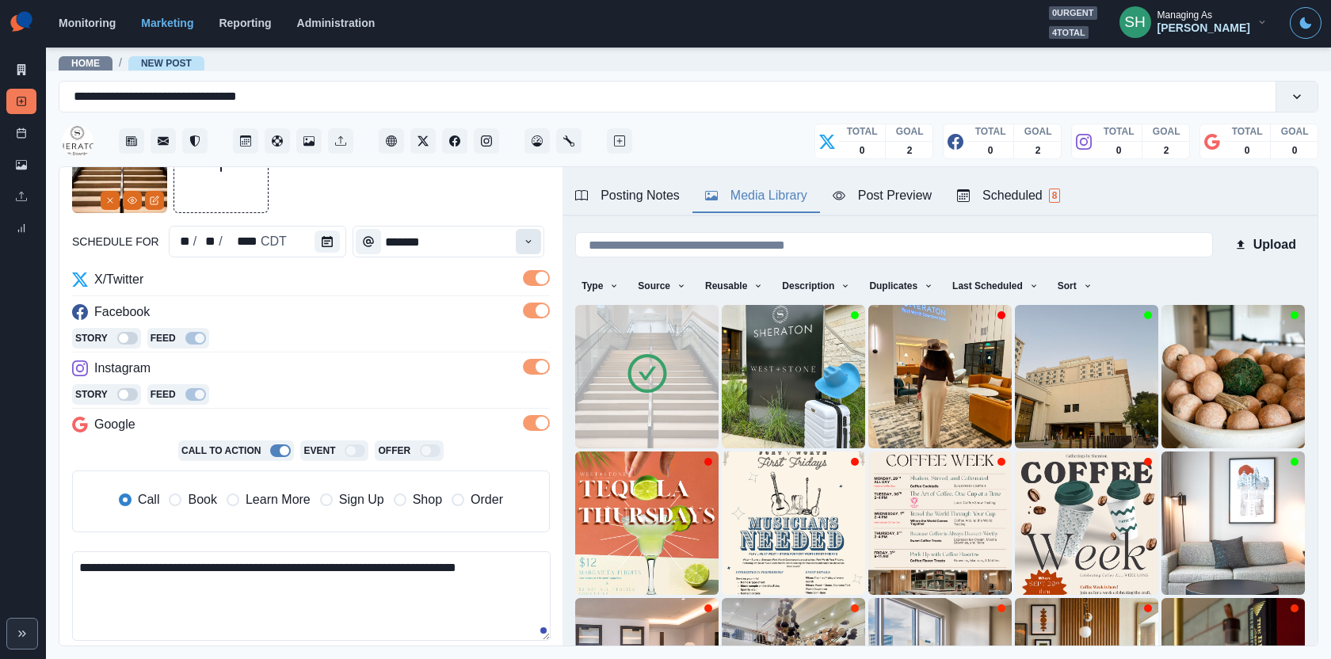
click at [530, 236] on icon "Time" at bounding box center [528, 241] width 11 height 11
click at [392, 383] on li "11:00 AM" at bounding box center [434, 375] width 158 height 22
type input "********"
click at [198, 492] on span "Book" at bounding box center [202, 499] width 29 height 19
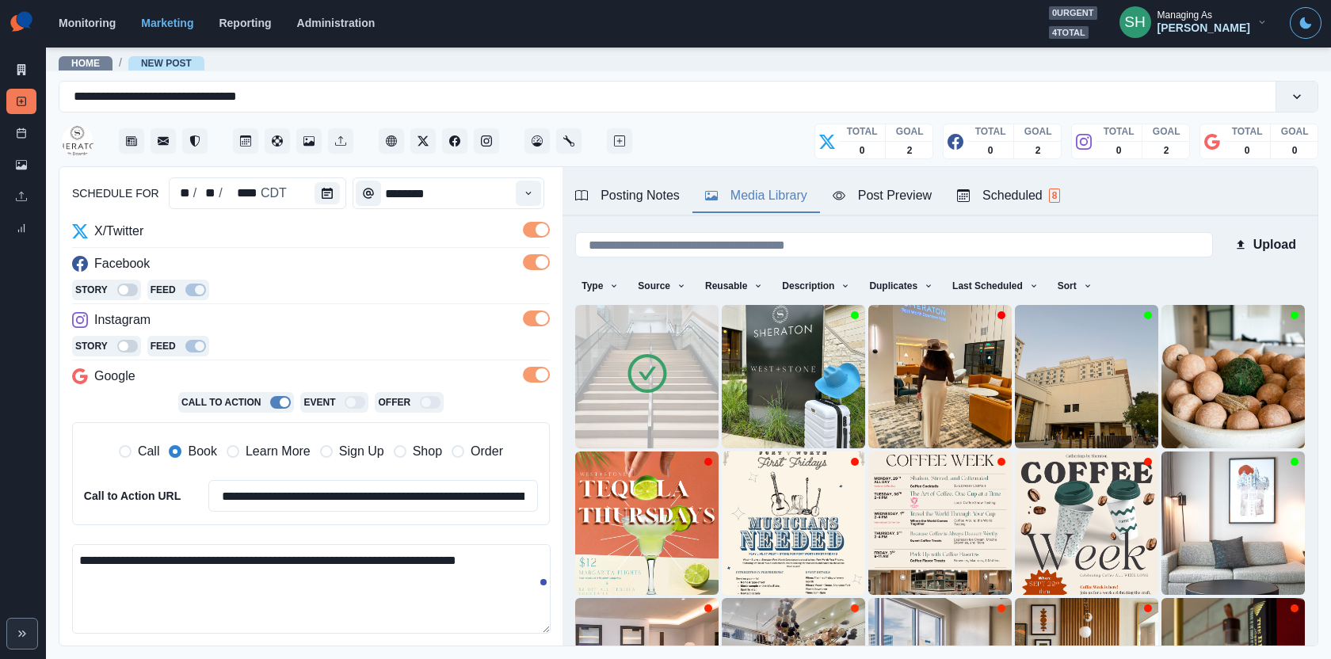
scroll to position [204, 0]
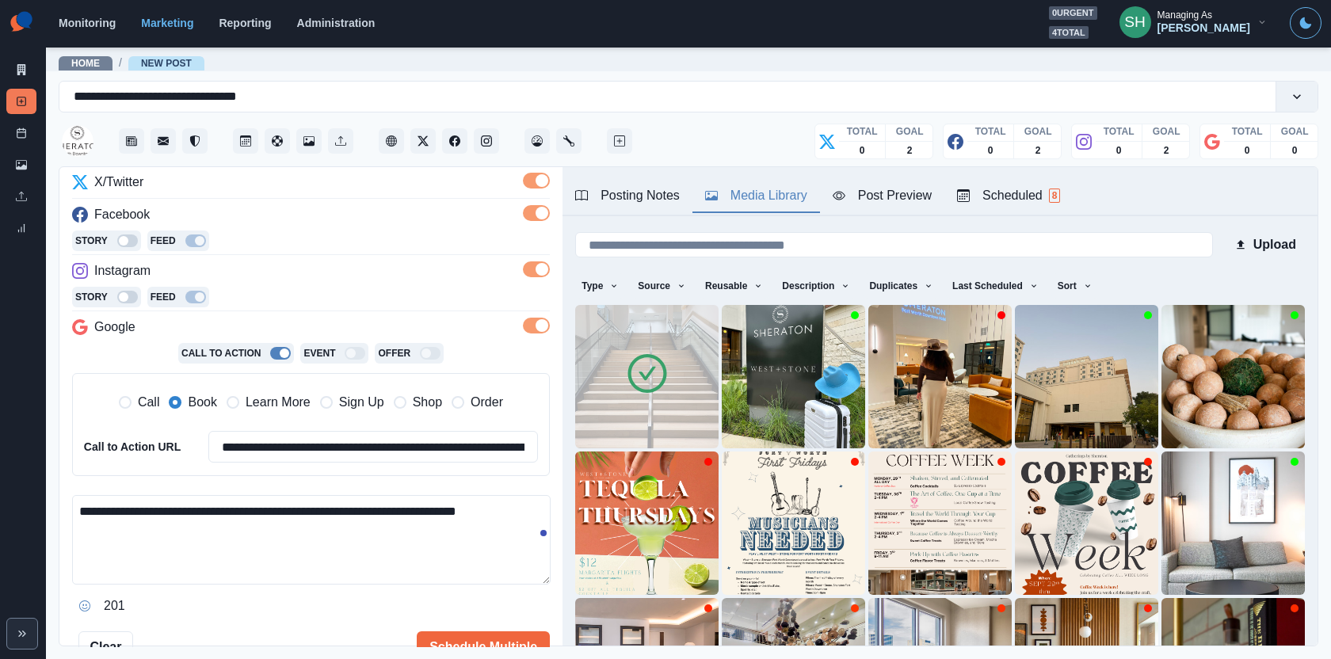
drag, startPoint x: 422, startPoint y: 504, endPoint x: 368, endPoint y: 504, distance: 53.9
click at [368, 504] on textarea "**********" at bounding box center [311, 540] width 479 height 90
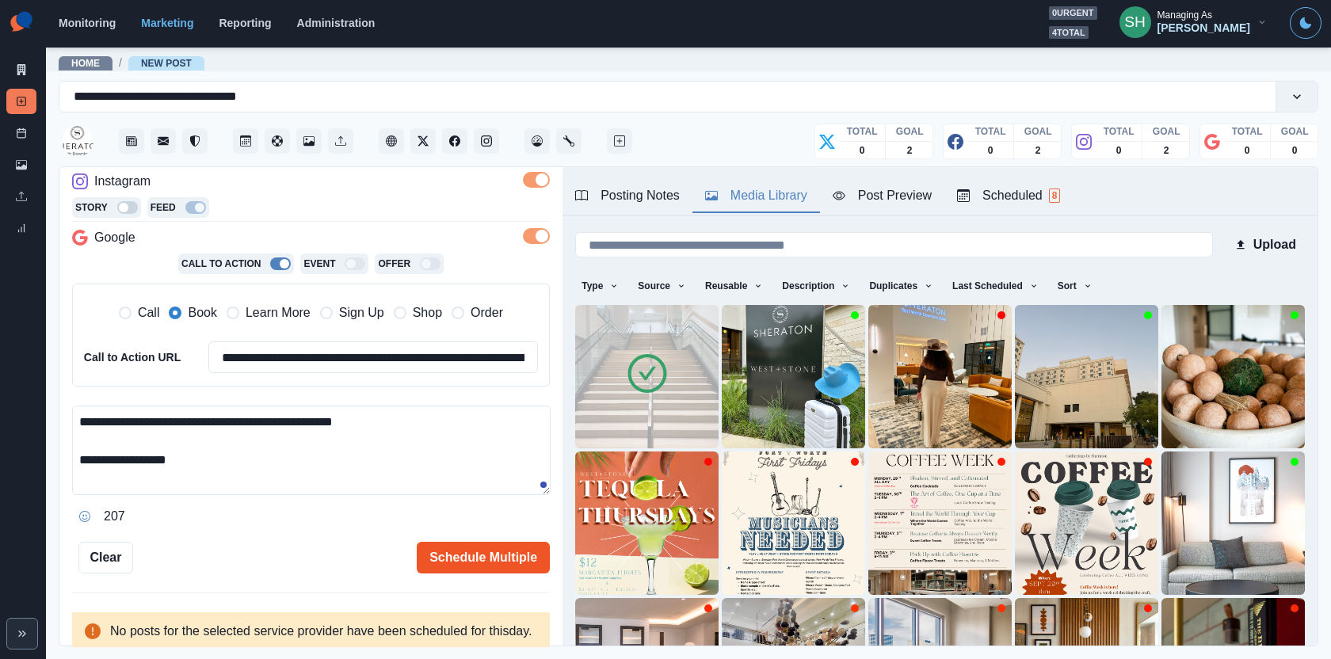
type textarea "**********"
click at [478, 548] on button "Schedule Multiple" at bounding box center [483, 558] width 133 height 32
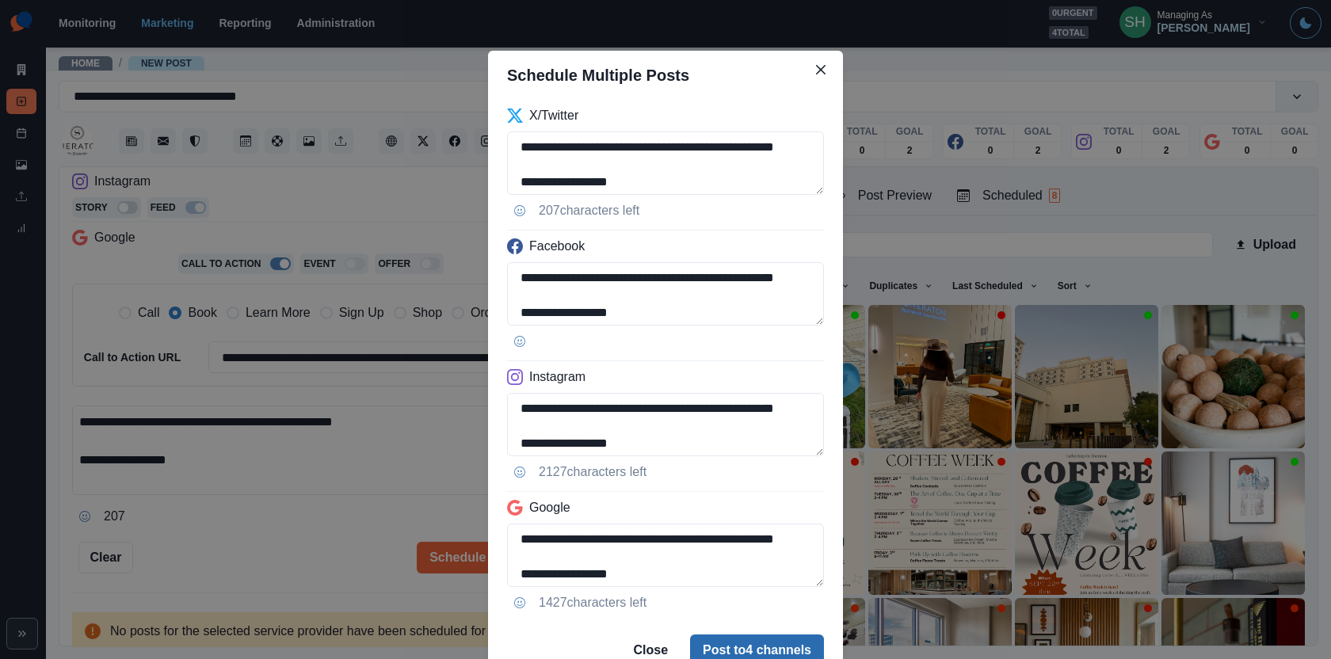
click at [723, 635] on button "Post to 4 channels" at bounding box center [757, 651] width 134 height 32
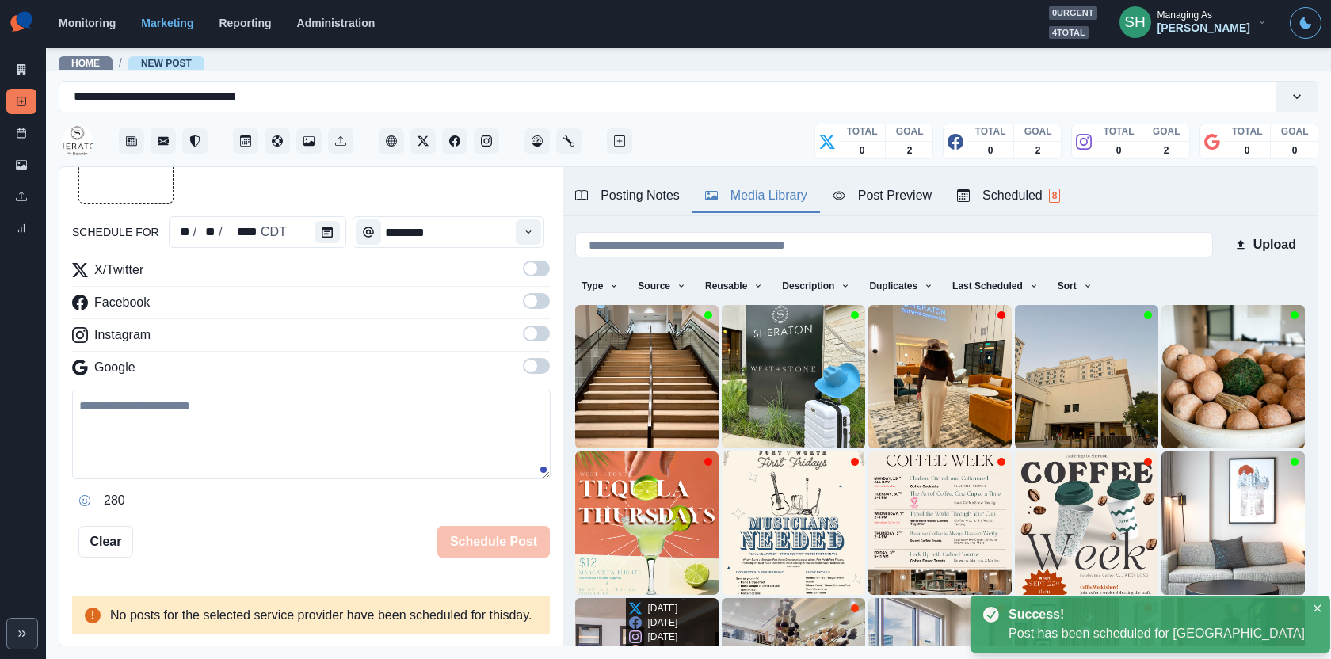
scroll to position [269, 0]
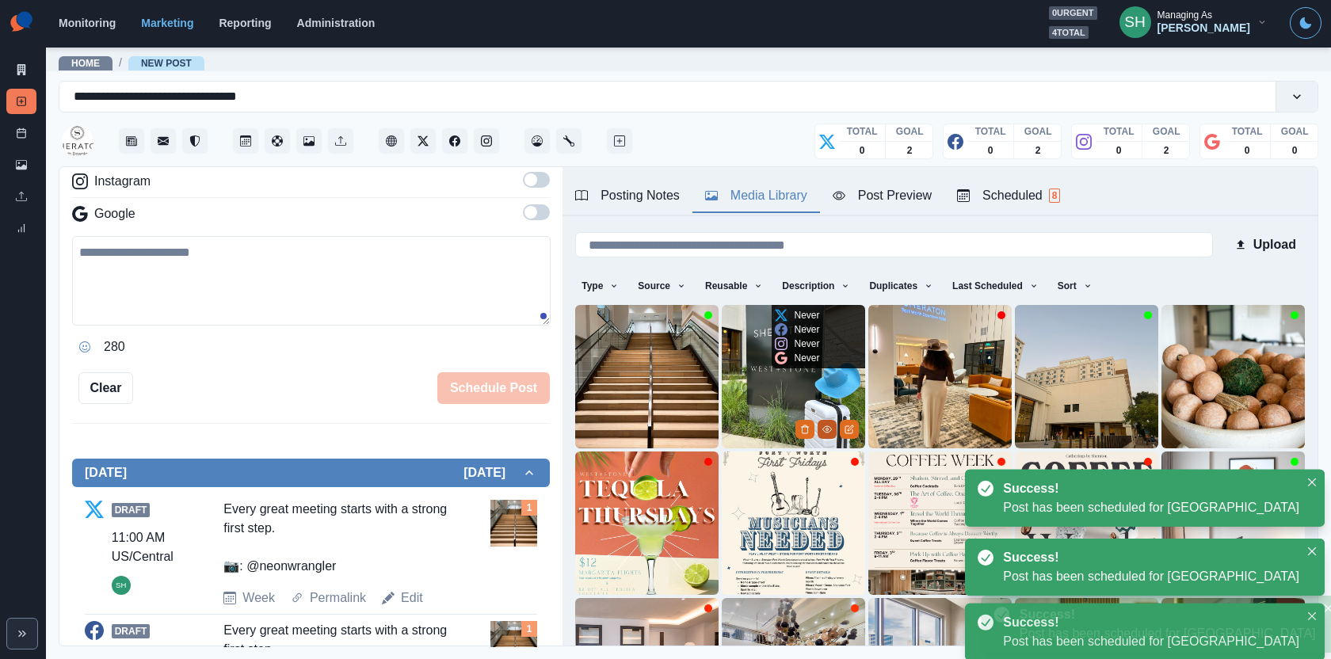
click at [826, 425] on icon "View Media" at bounding box center [827, 430] width 10 height 10
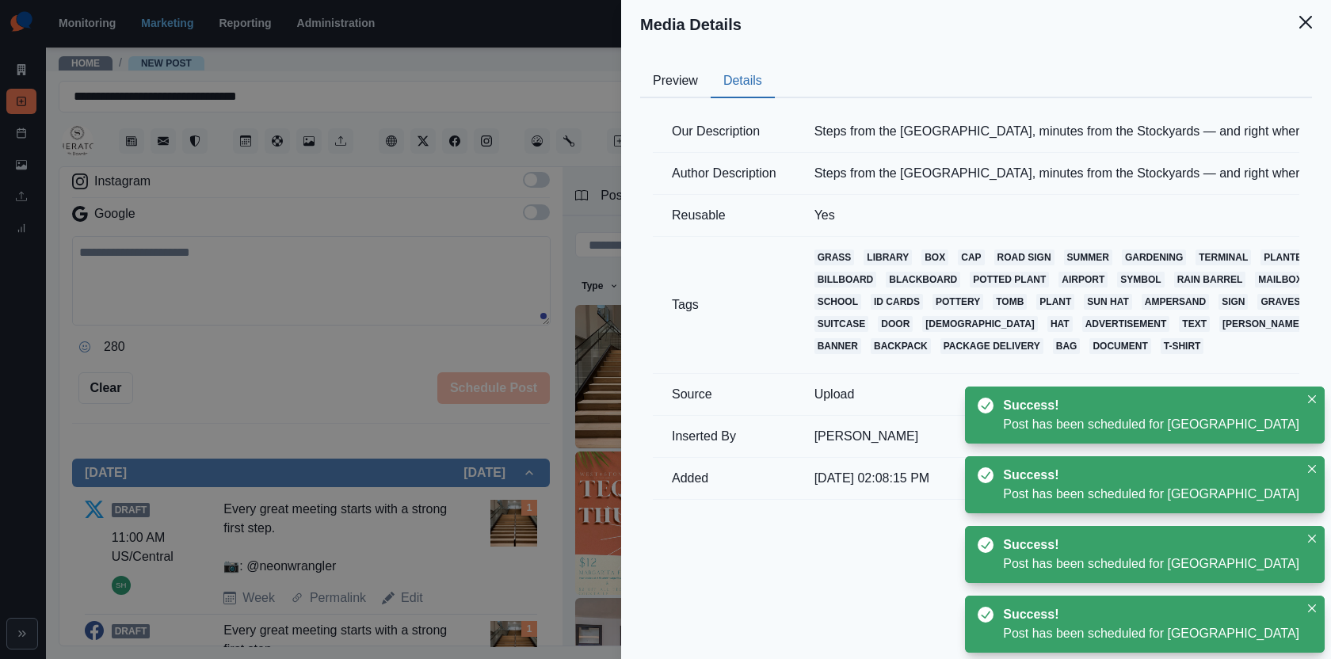
click at [753, 96] on button "Details" at bounding box center [743, 81] width 64 height 33
click at [894, 138] on td "Steps from the Water Gardens, minutes from the Stockyards — and right where you…" at bounding box center [1173, 132] width 757 height 42
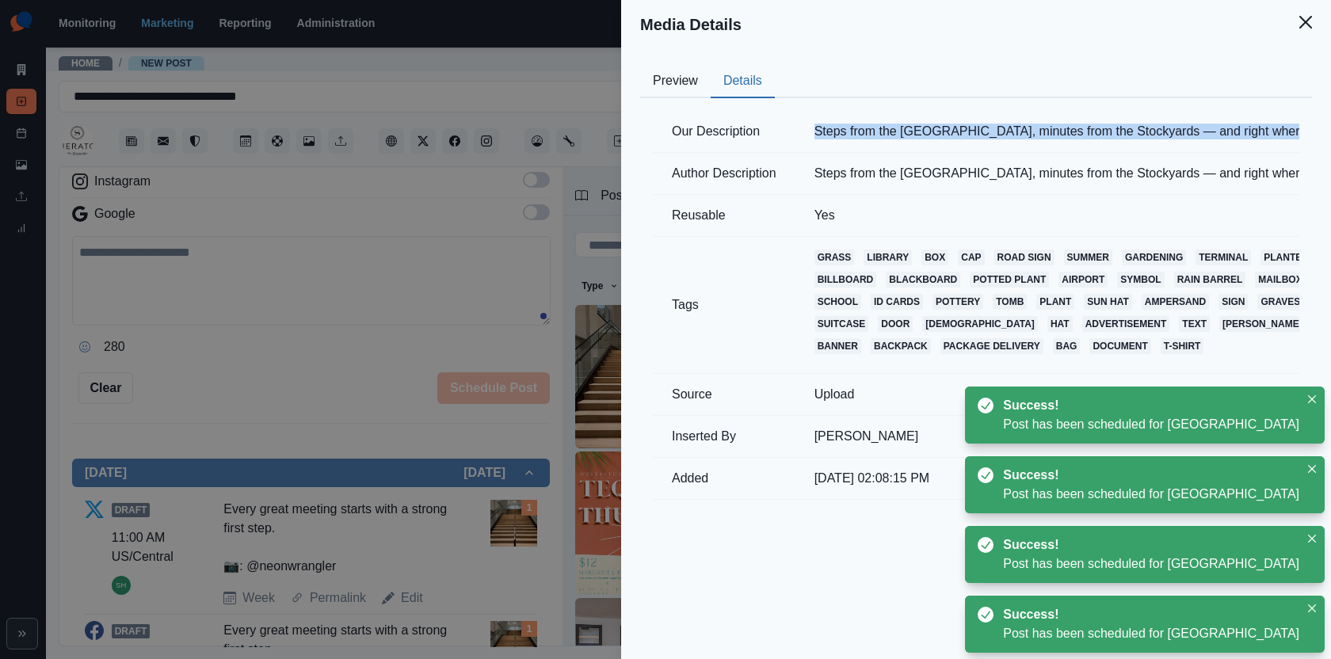
click at [894, 138] on td "Steps from the Water Gardens, minutes from the Stockyards — and right where you…" at bounding box center [1173, 132] width 757 height 42
copy td "Steps from the Water Gardens, minutes from the Stockyards — and right where you…"
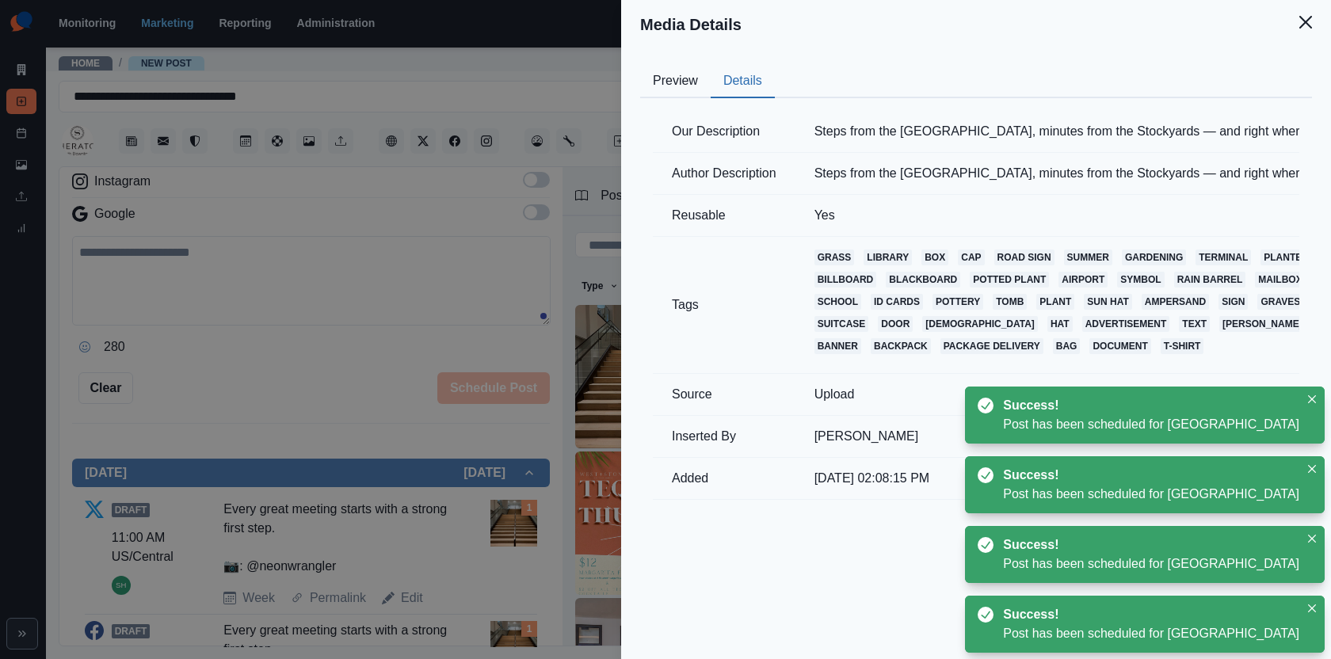
click at [518, 450] on div "Media Details Preview Details Our Description Steps from the Water Gardens, min…" at bounding box center [665, 329] width 1331 height 659
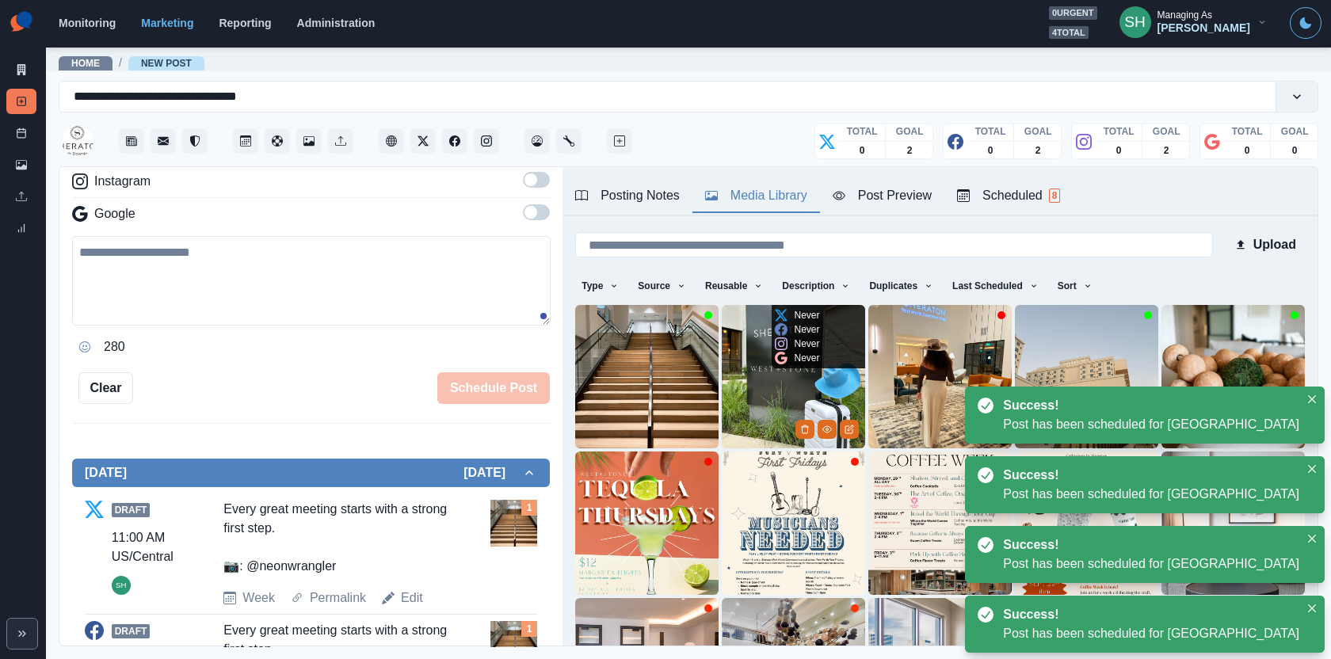
click at [786, 409] on img at bounding box center [793, 376] width 143 height 143
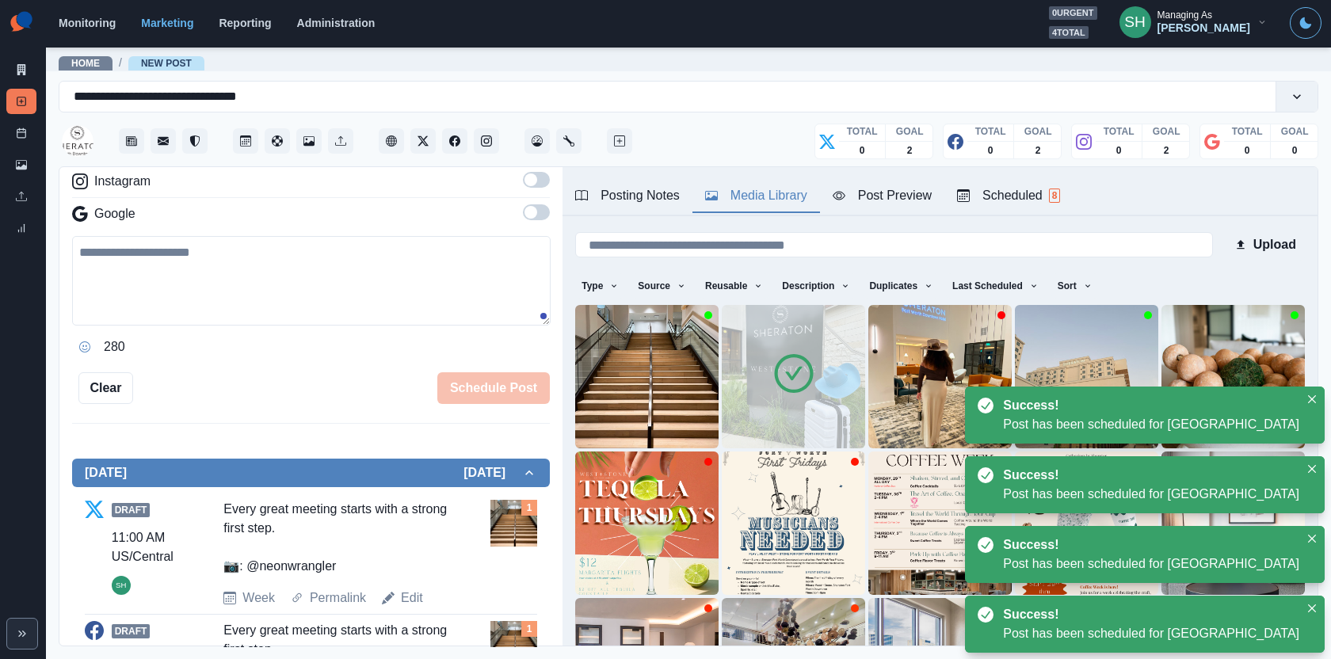
scroll to position [109, 0]
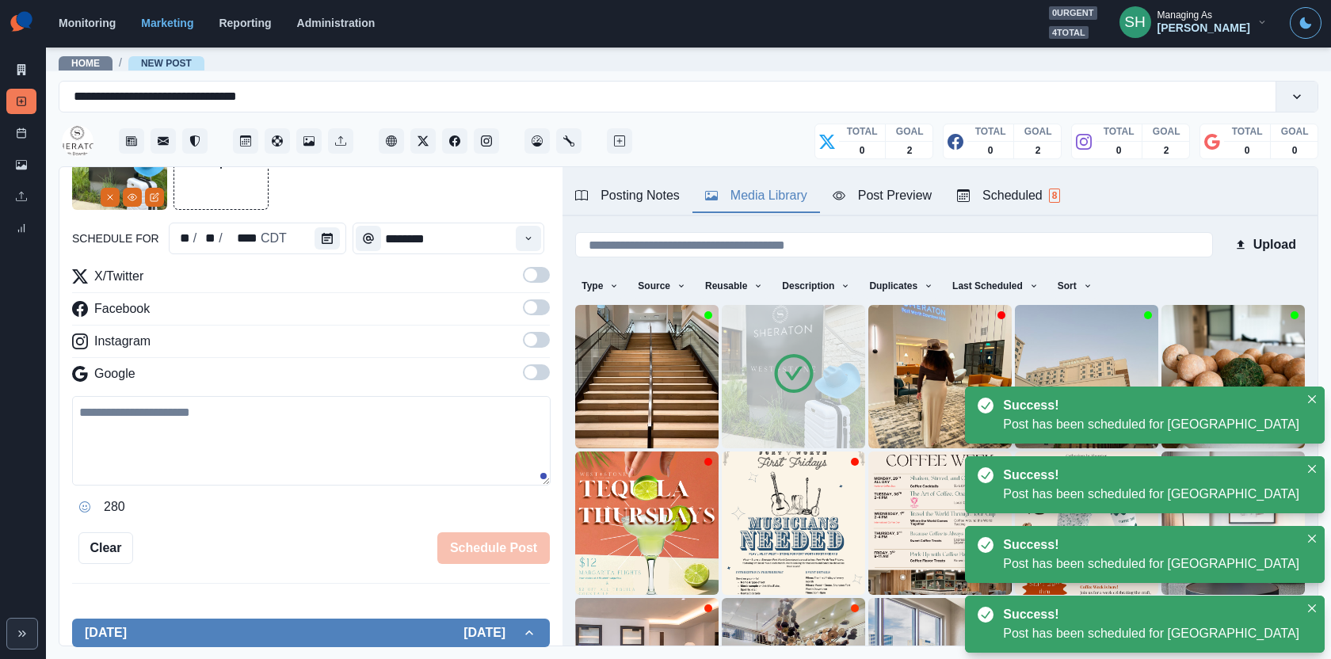
click at [338, 463] on textarea at bounding box center [311, 441] width 479 height 90
paste textarea "**********"
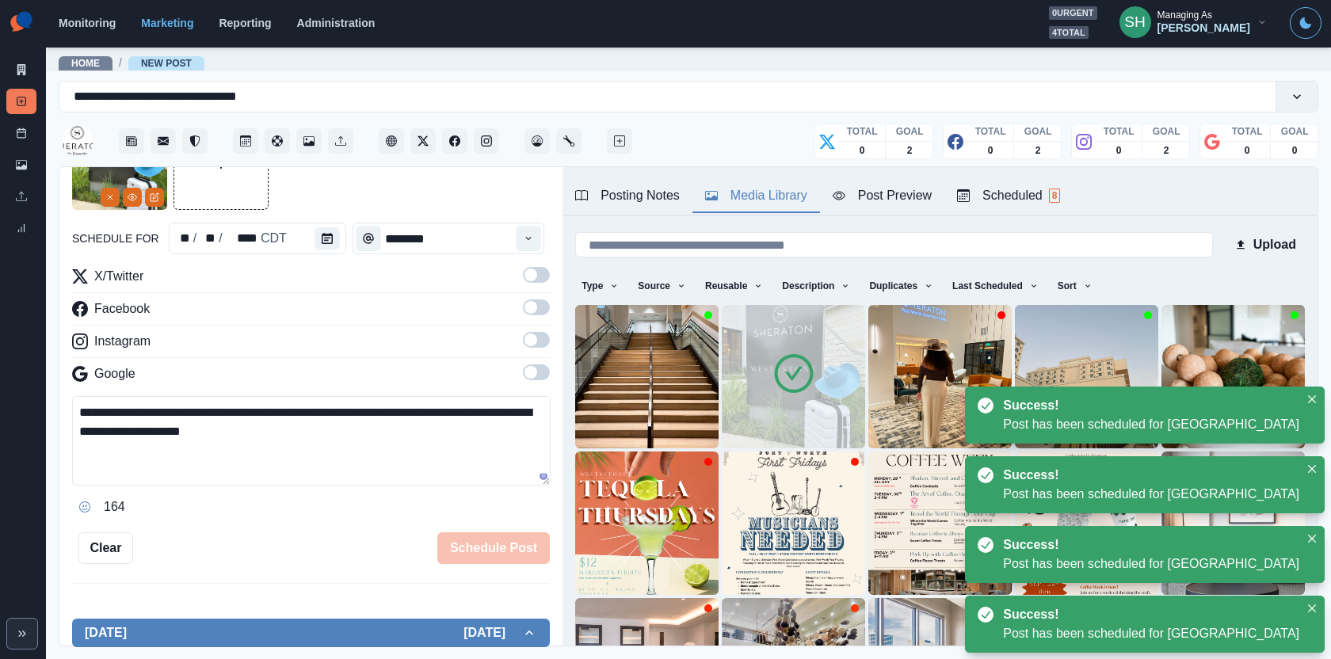
type textarea "**********"
click at [528, 380] on label at bounding box center [536, 376] width 27 height 25
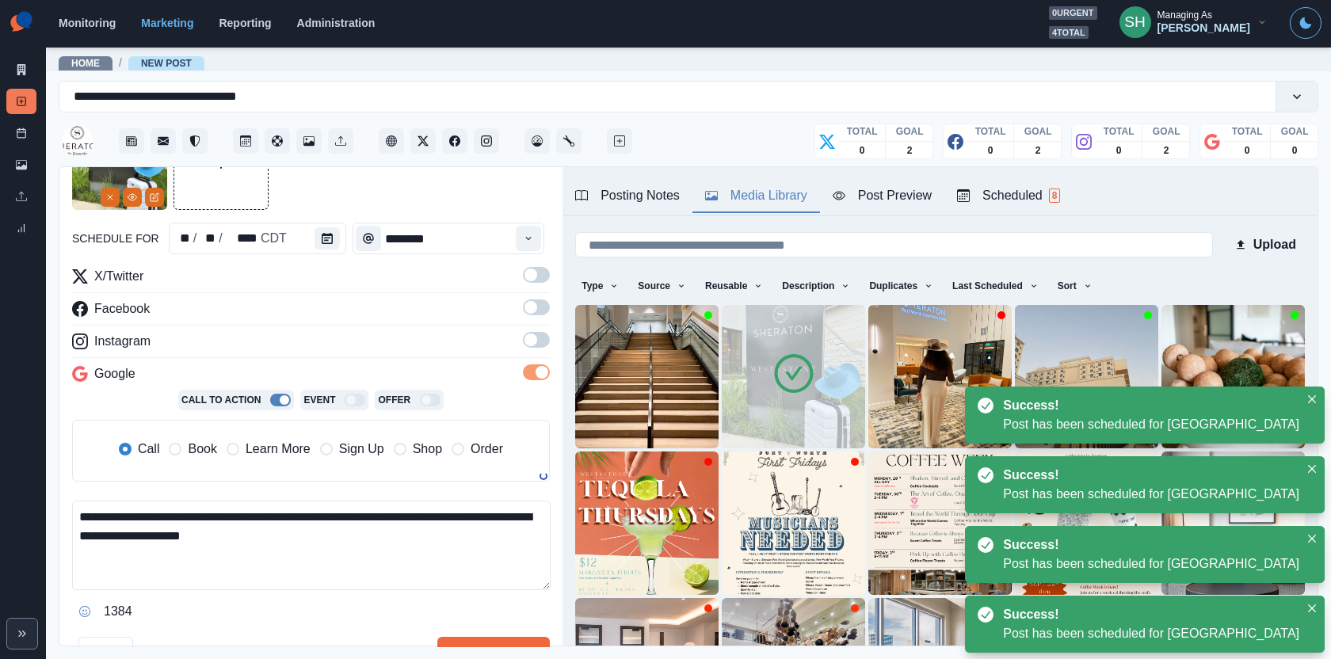
click at [528, 355] on label at bounding box center [536, 344] width 27 height 25
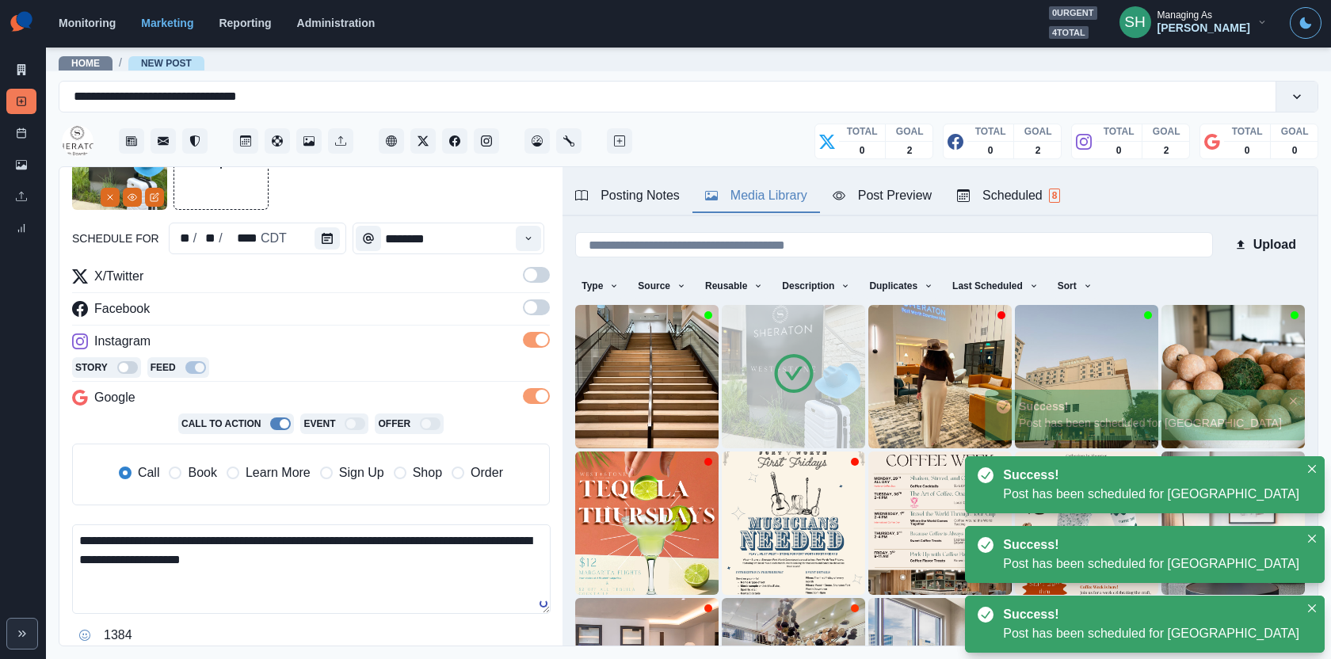
click at [528, 341] on span at bounding box center [536, 340] width 27 height 16
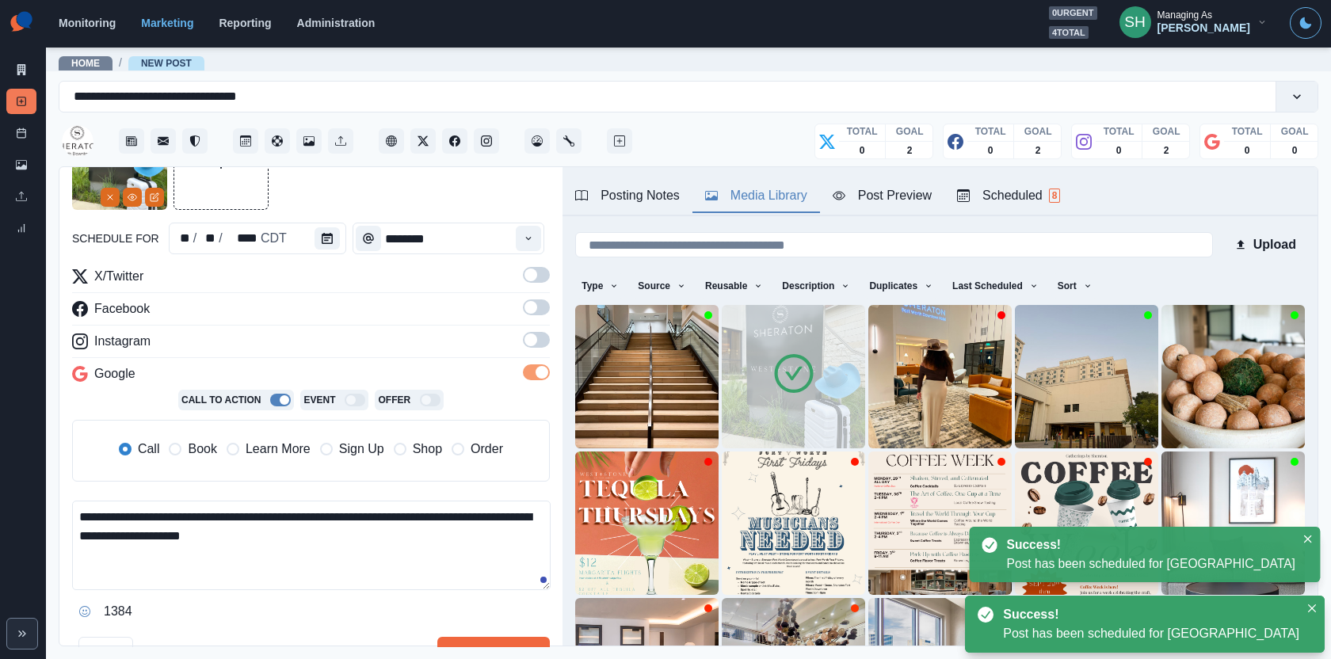
click at [528, 312] on span at bounding box center [536, 307] width 27 height 16
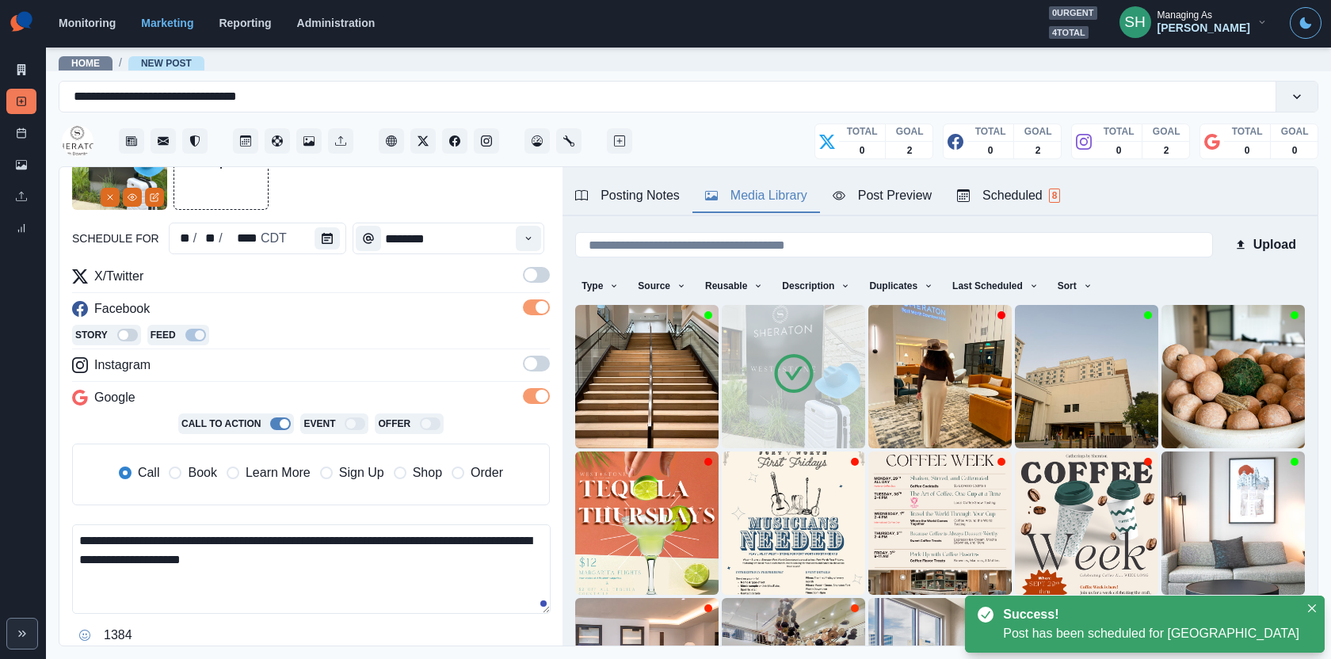
click at [528, 351] on div "X/Twitter Facebook Story Feed Instagram Google Call To Action Event Offer Call …" at bounding box center [311, 392] width 478 height 251
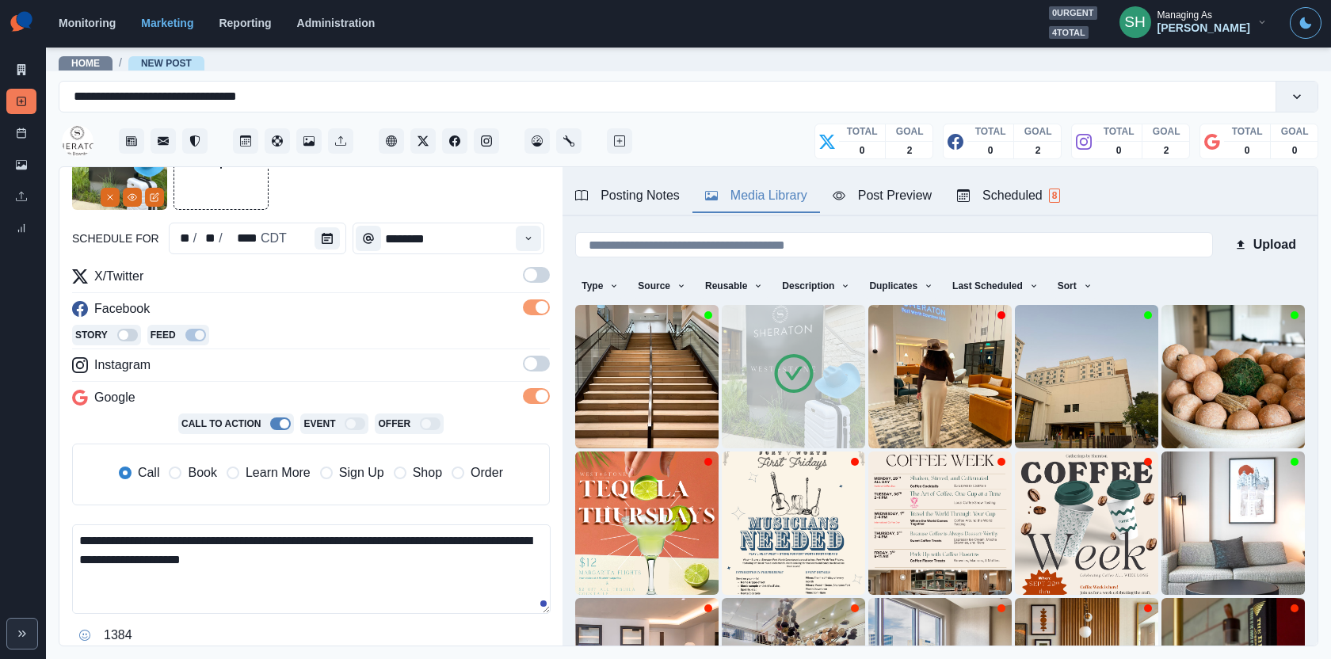
click at [528, 273] on span at bounding box center [531, 275] width 13 height 13
click at [528, 365] on span at bounding box center [531, 363] width 13 height 13
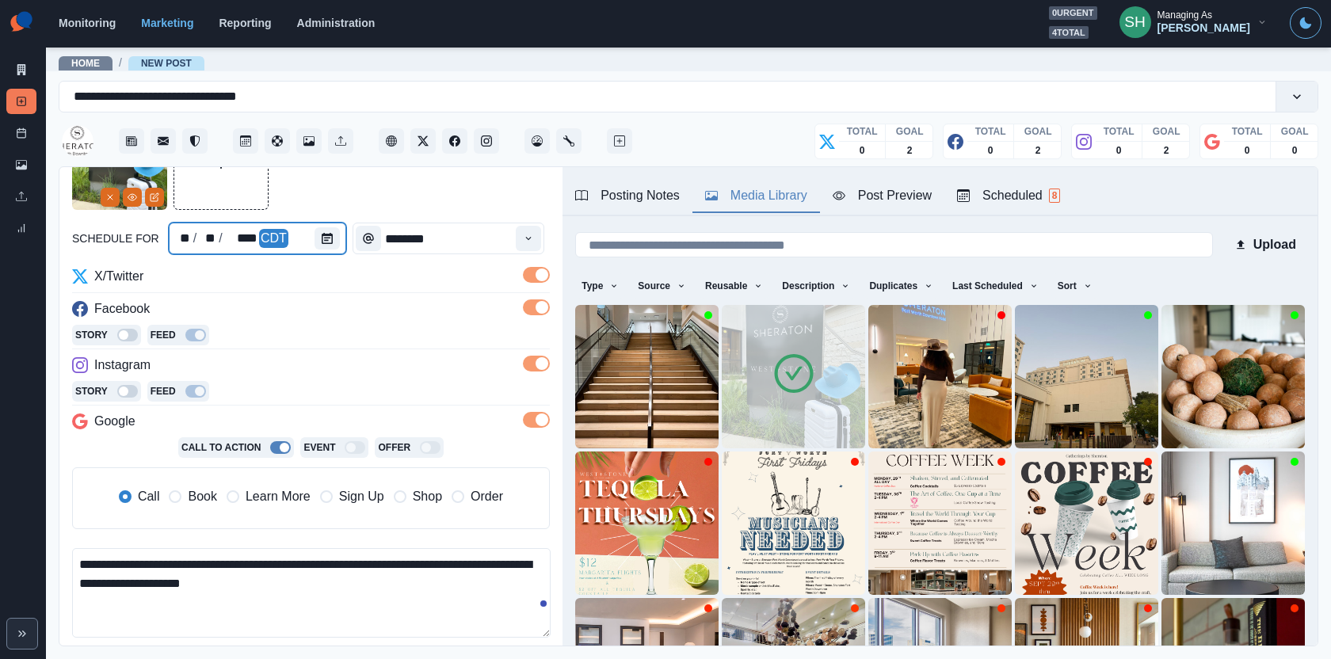
click at [319, 224] on div at bounding box center [331, 239] width 32 height 32
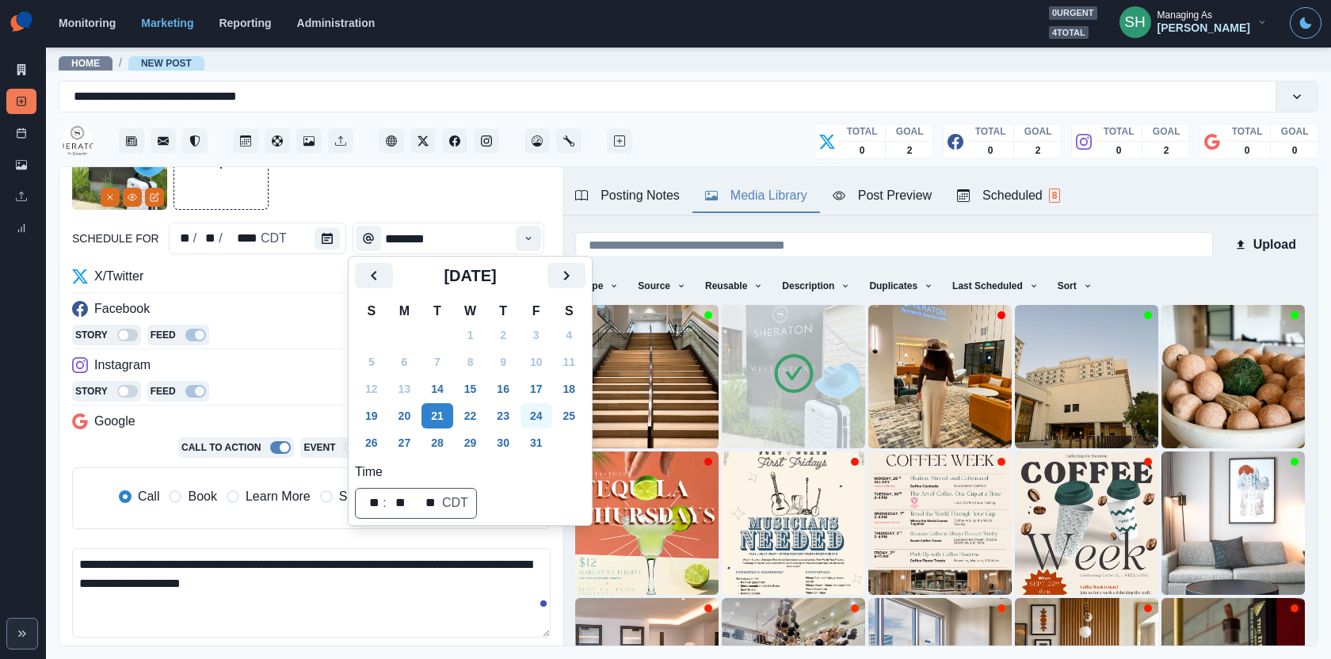
click at [541, 414] on button "24" at bounding box center [537, 415] width 32 height 25
click at [491, 225] on input "********" at bounding box center [449, 239] width 192 height 32
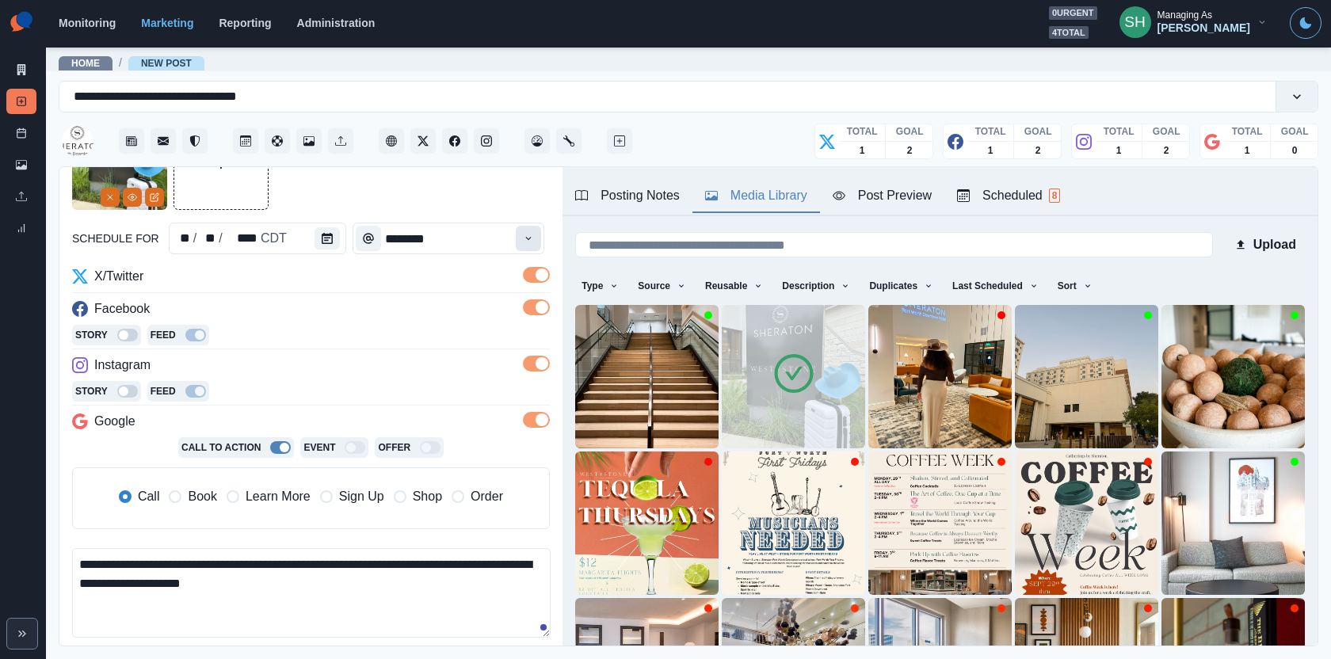
click at [525, 234] on button "Time" at bounding box center [528, 238] width 25 height 25
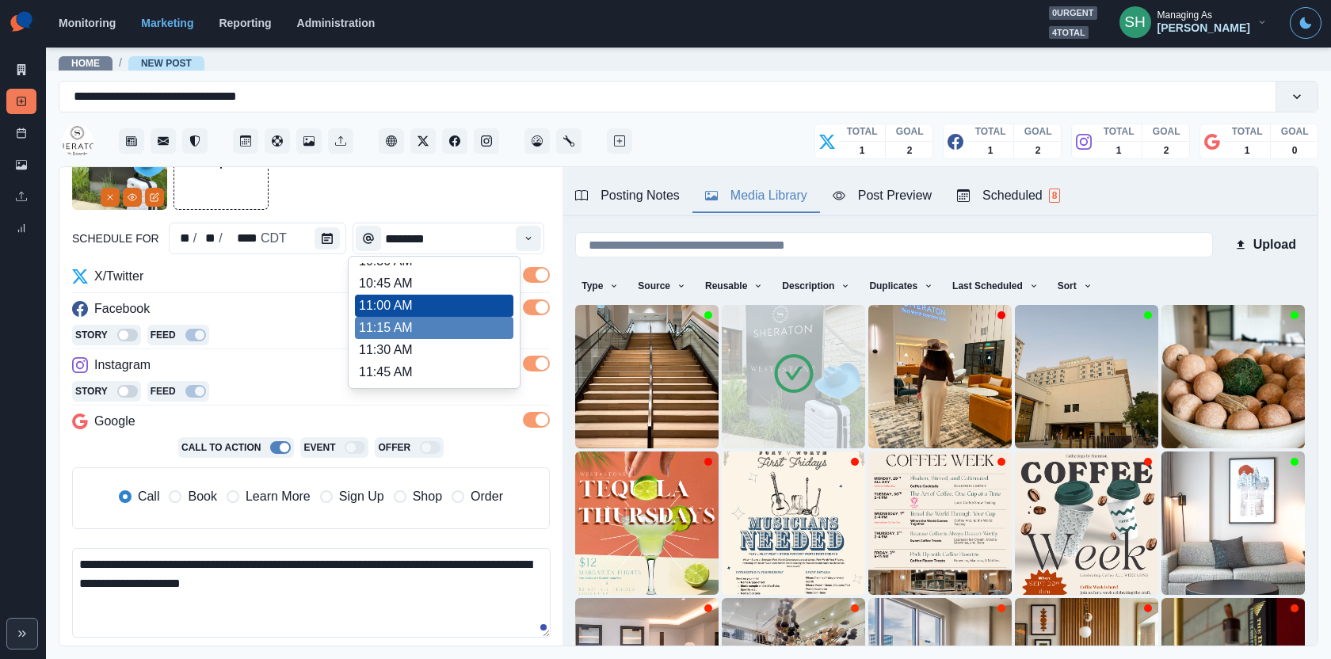
scroll to position [359, 0]
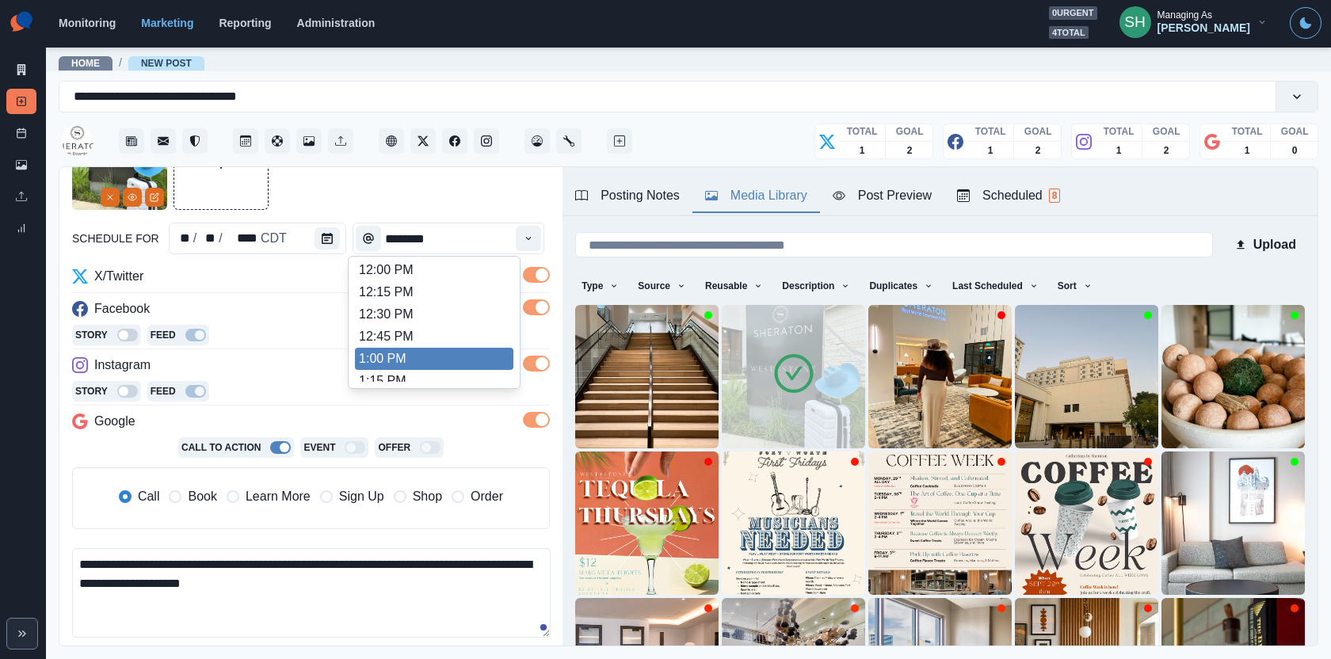
click at [395, 355] on li "1:00 PM" at bounding box center [434, 359] width 158 height 22
type input "*******"
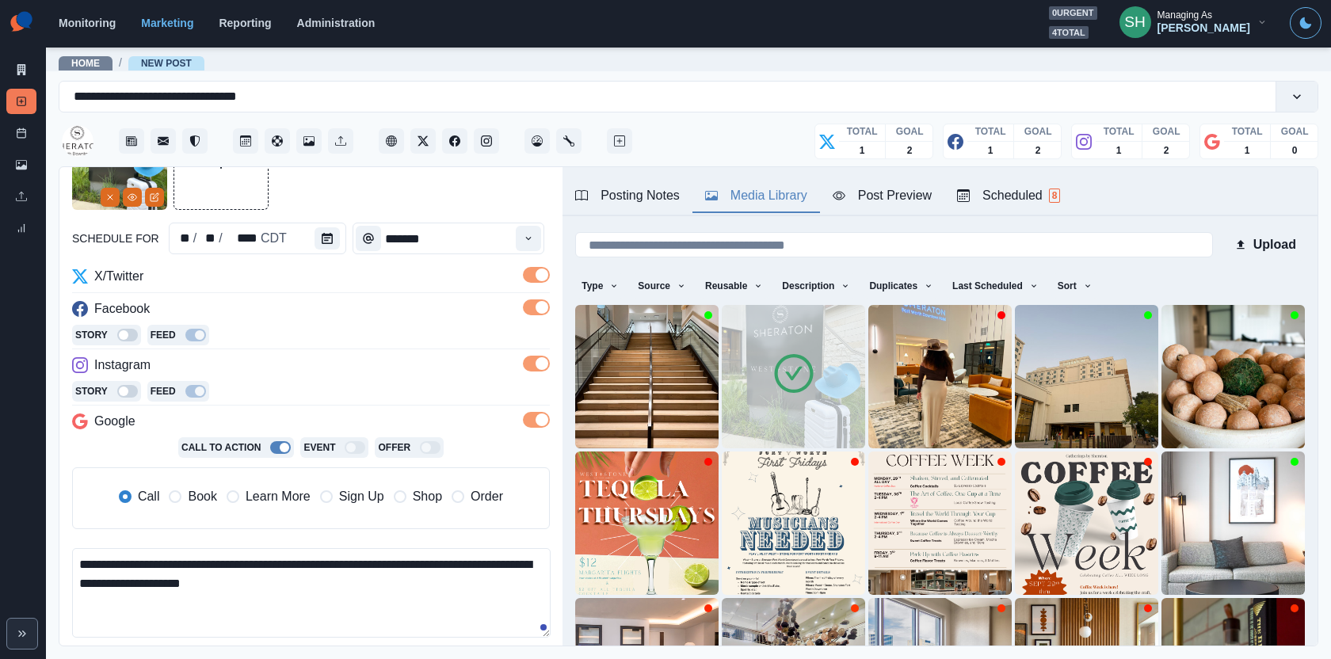
click at [185, 500] on label "Book" at bounding box center [193, 496] width 48 height 19
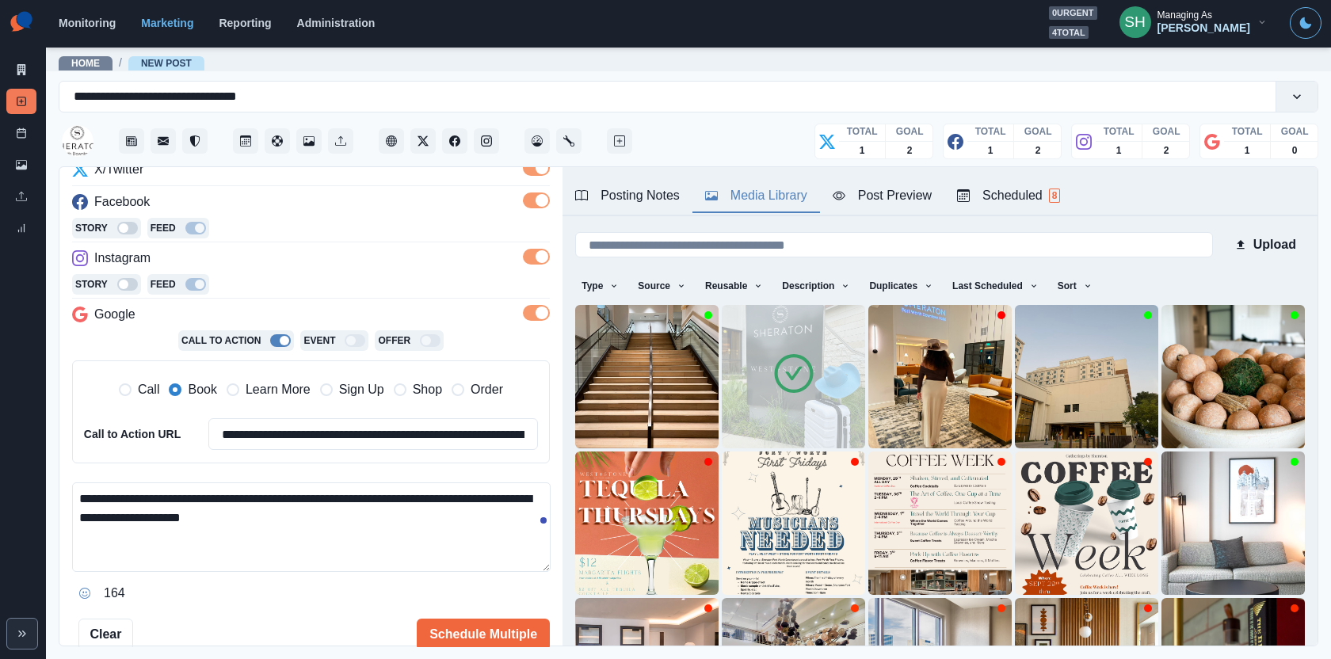
scroll to position [292, 0]
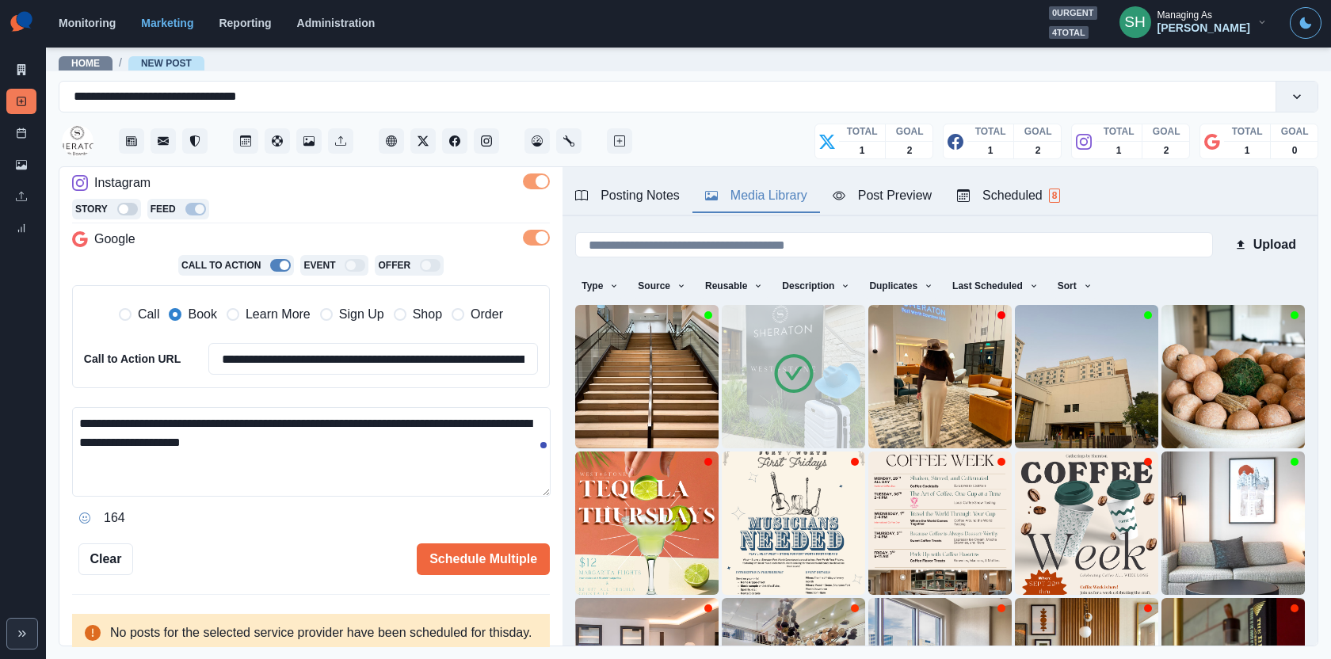
drag, startPoint x: 230, startPoint y: 437, endPoint x: 170, endPoint y: 436, distance: 59.4
click at [170, 436] on textarea "**********" at bounding box center [311, 452] width 479 height 90
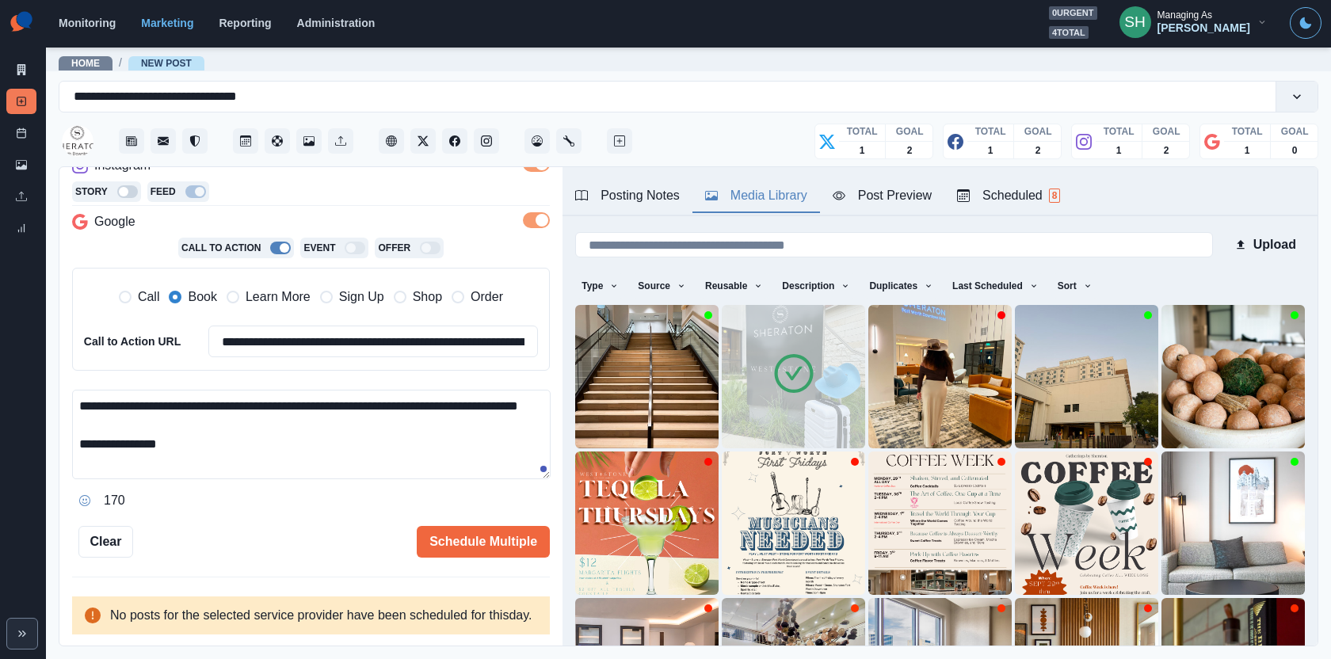
scroll to position [325, 0]
type textarea "**********"
click at [493, 526] on button "Schedule Multiple" at bounding box center [483, 542] width 133 height 32
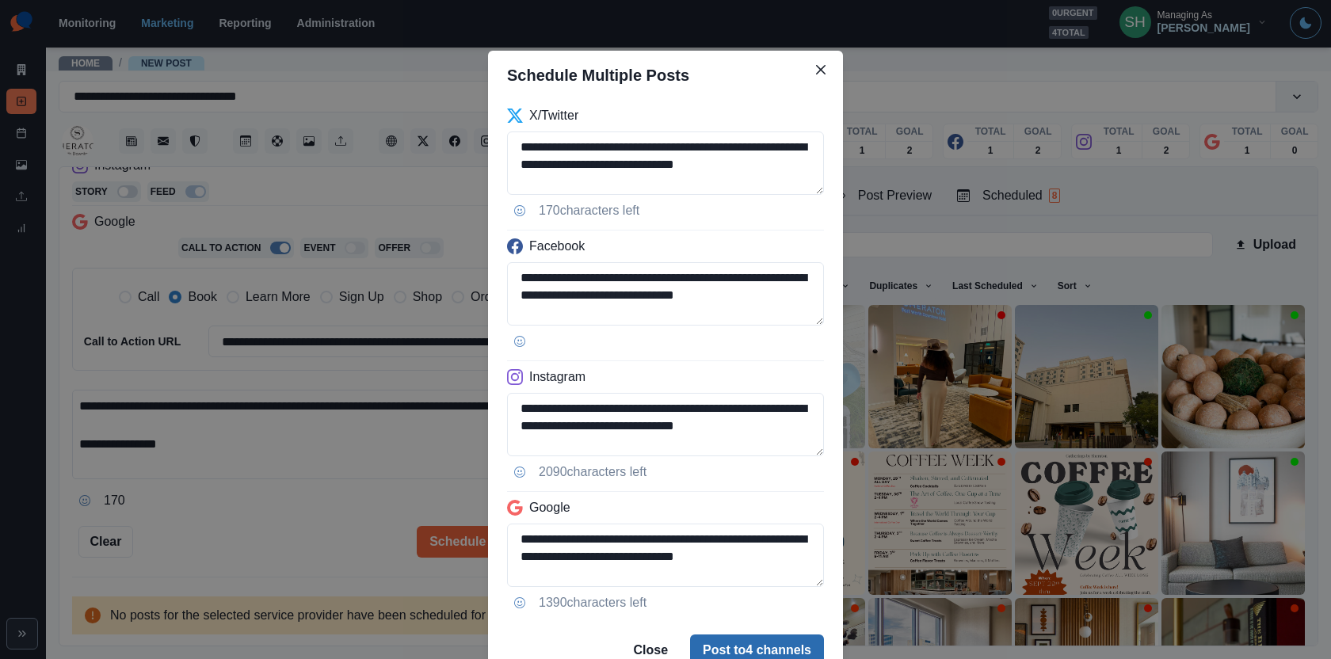
click at [738, 647] on button "Post to 4 channels" at bounding box center [757, 651] width 134 height 32
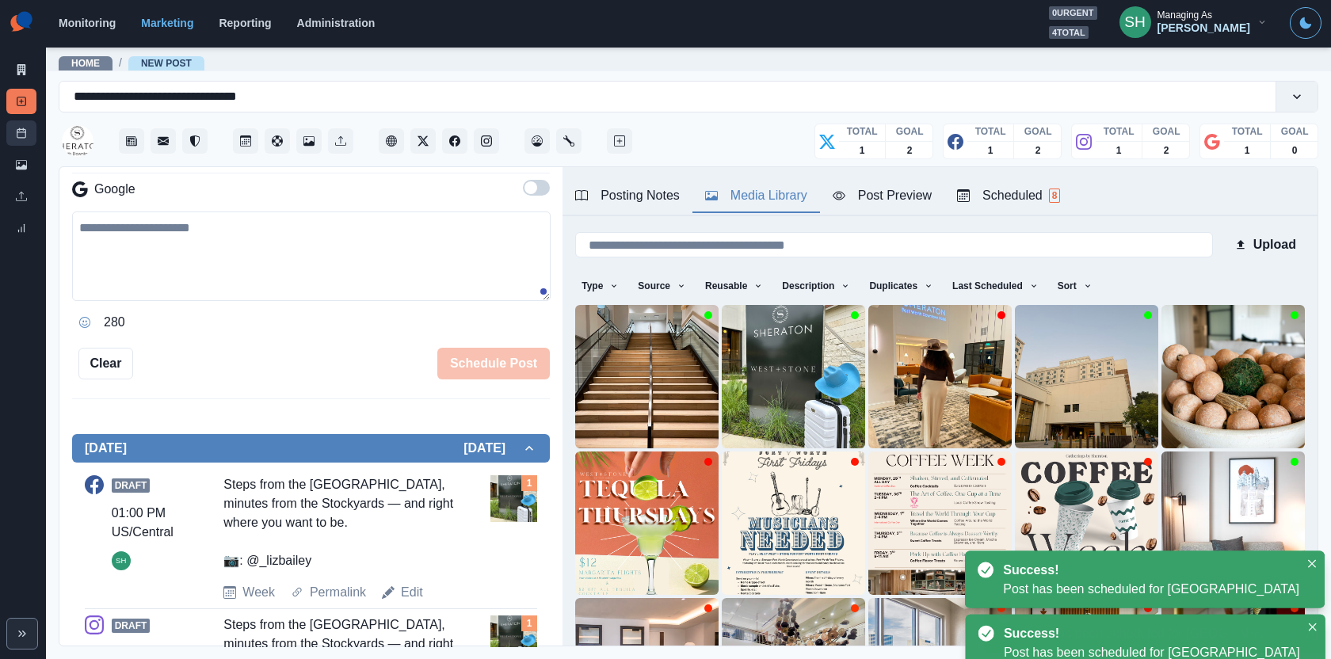
scroll to position [301, 0]
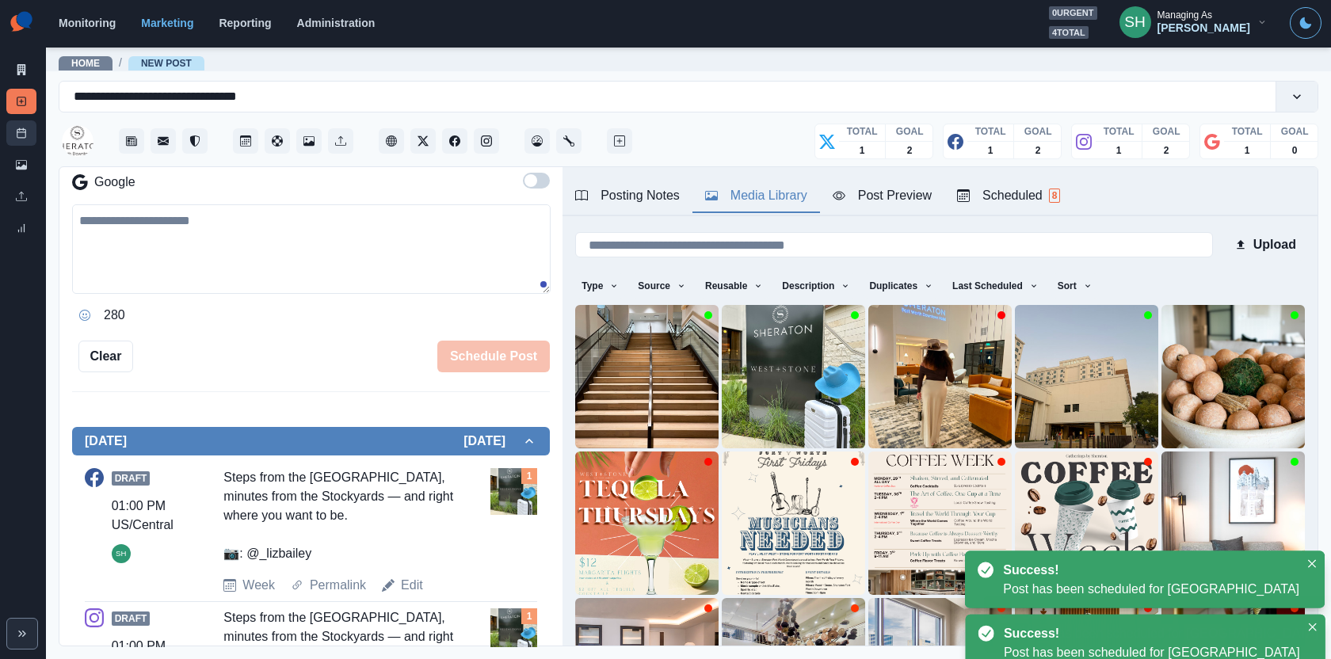
click at [20, 128] on line at bounding box center [20, 129] width 0 height 2
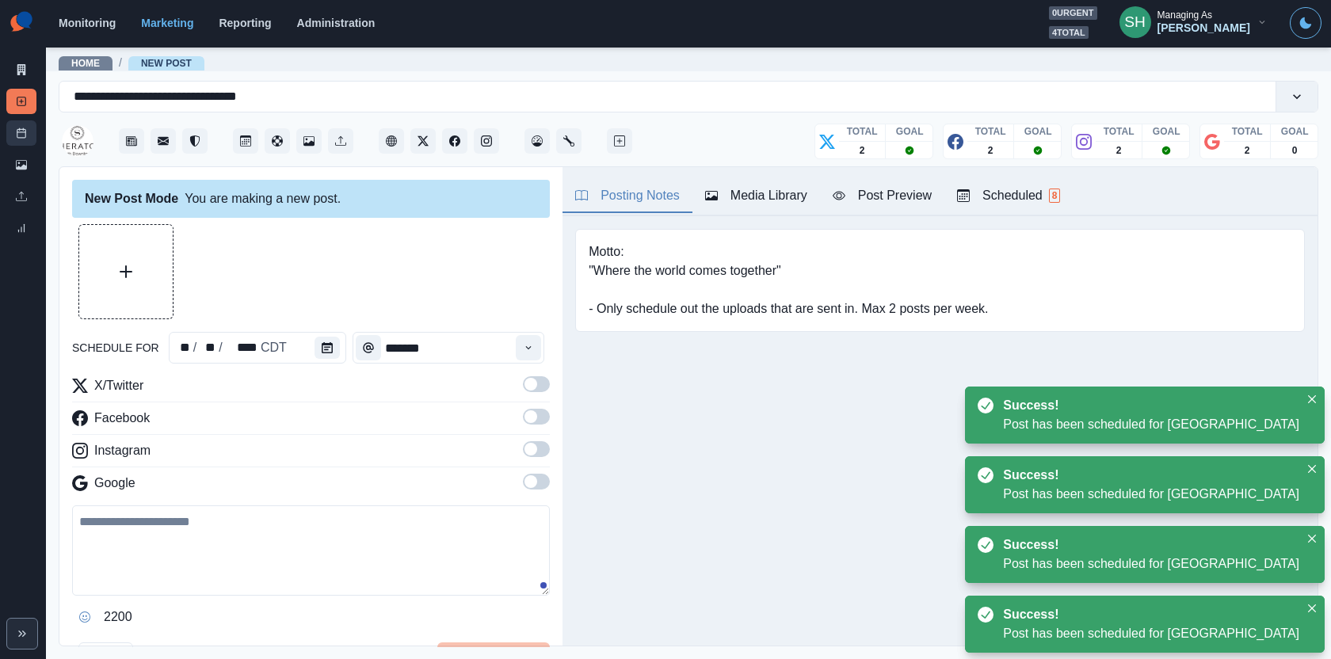
click at [14, 130] on link "Post Schedule" at bounding box center [21, 132] width 30 height 25
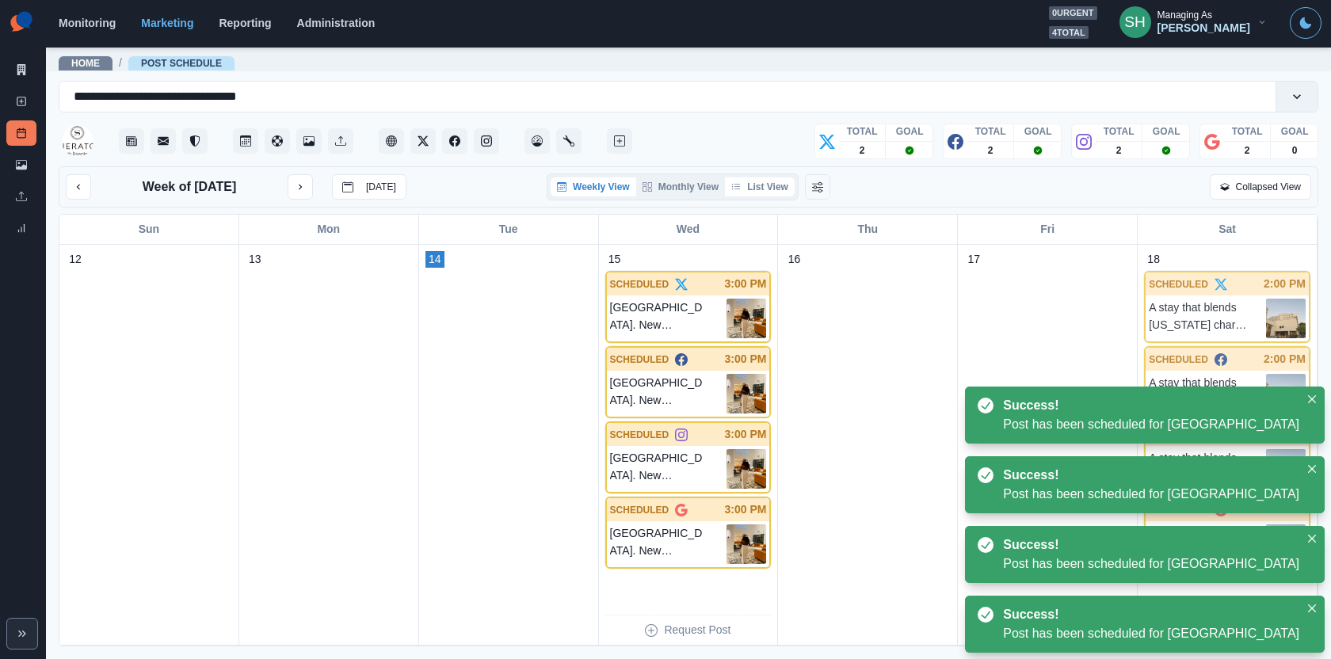
click at [779, 177] on button "List View" at bounding box center [760, 186] width 70 height 19
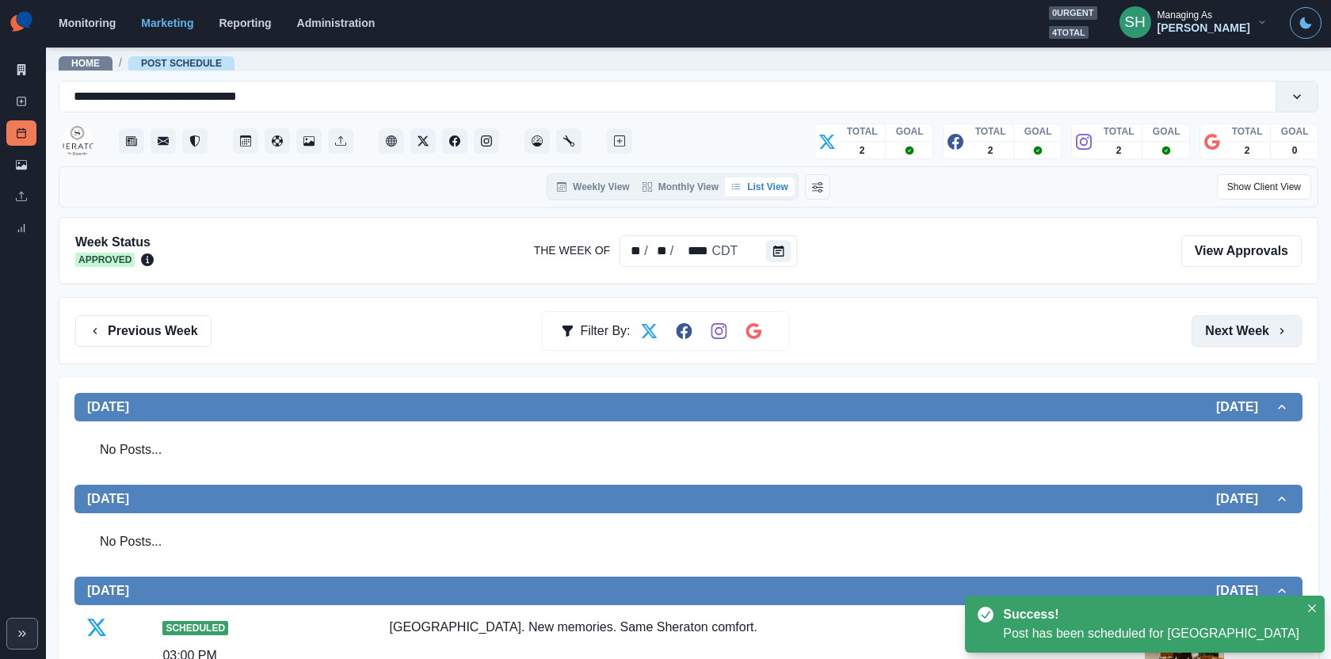
click at [1212, 342] on button "Next Week" at bounding box center [1247, 331] width 110 height 32
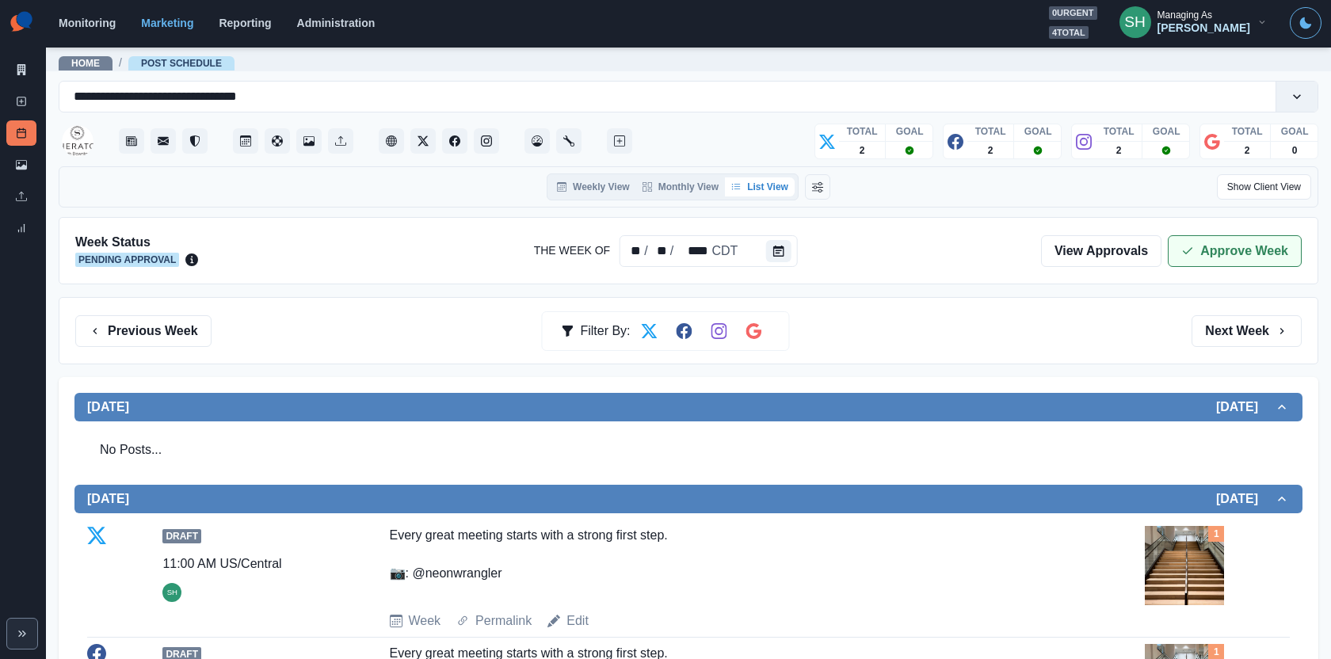
click at [1188, 250] on polyline "button" at bounding box center [1188, 251] width 9 height 6
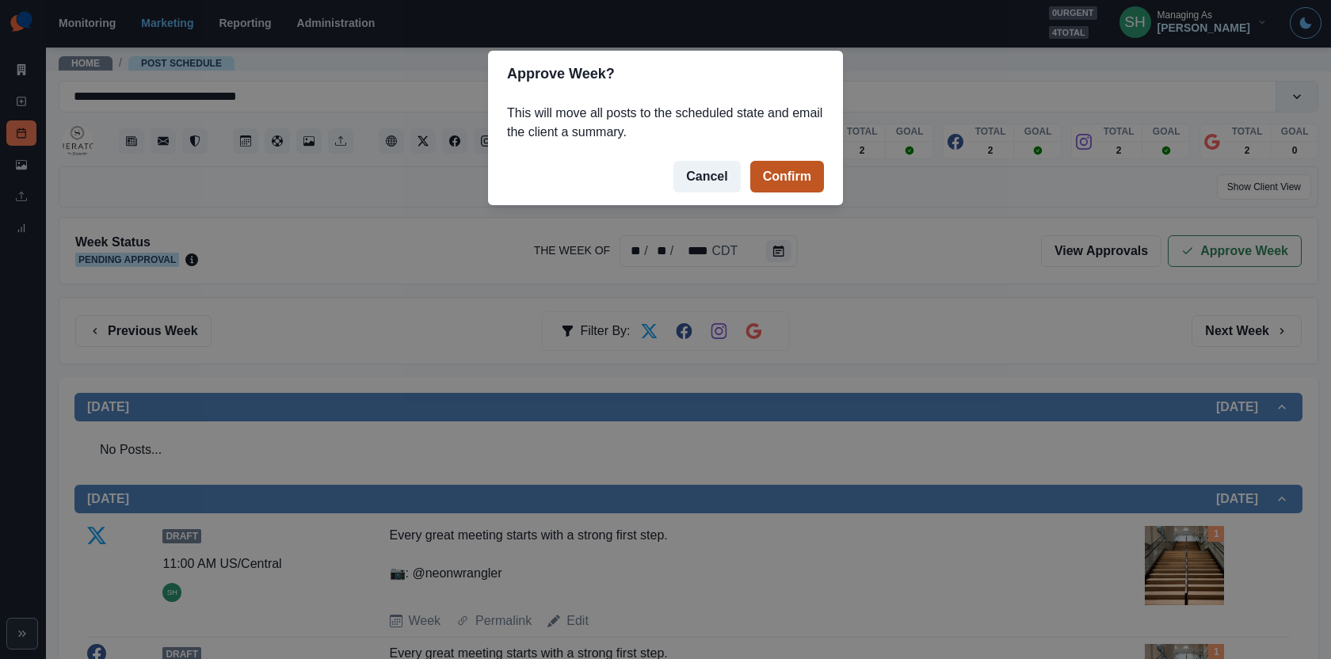
click at [806, 182] on button "Confirm" at bounding box center [787, 177] width 74 height 32
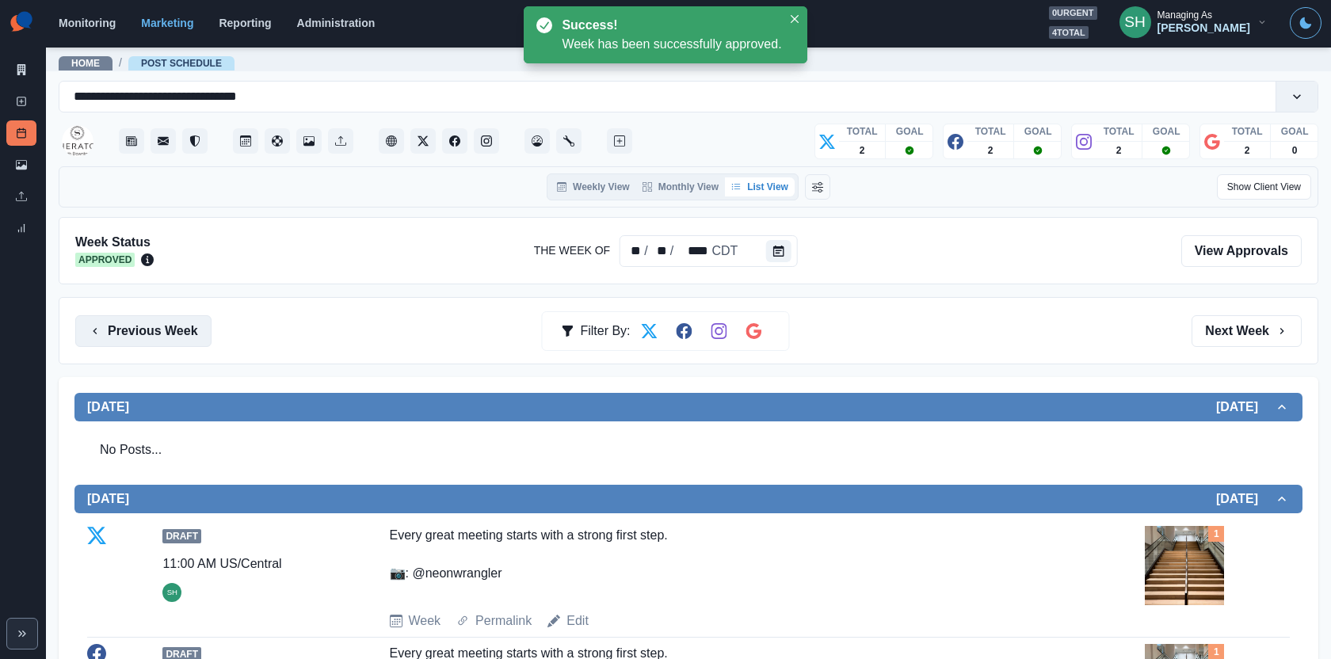
click at [178, 330] on button "Previous Week" at bounding box center [143, 331] width 136 height 32
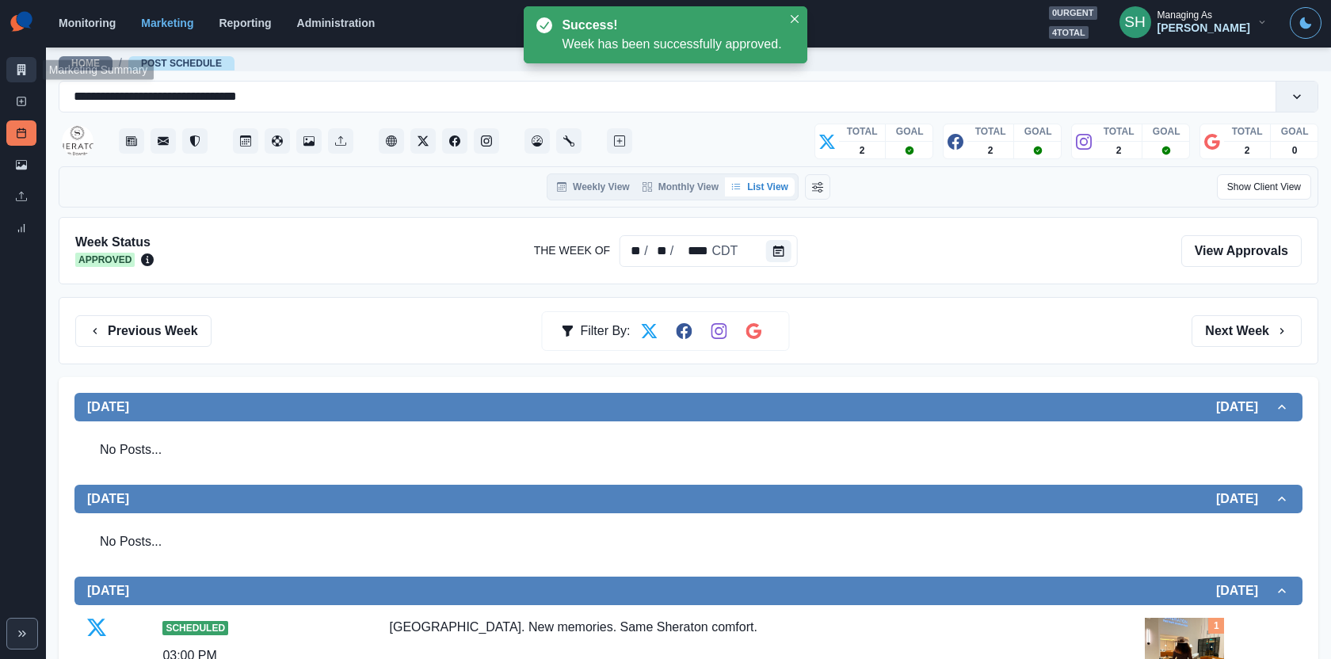
click at [16, 71] on icon at bounding box center [21, 69] width 11 height 11
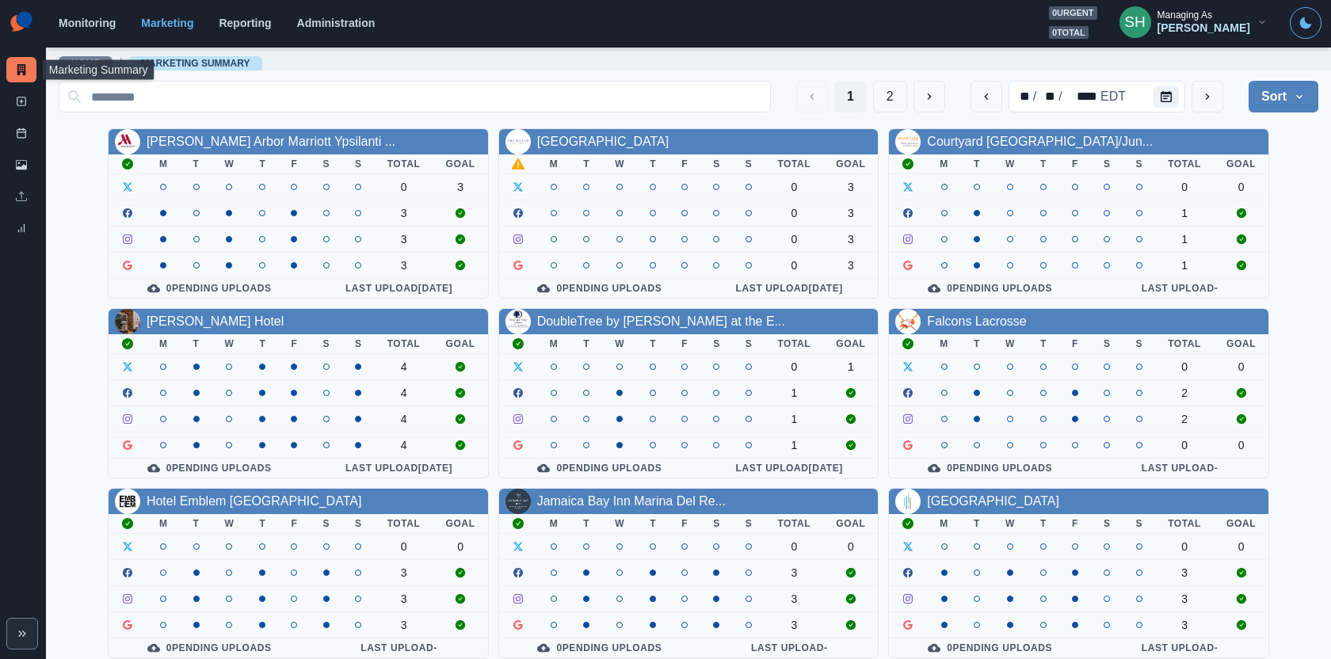
click at [1202, 28] on div "[PERSON_NAME]" at bounding box center [1204, 27] width 93 height 13
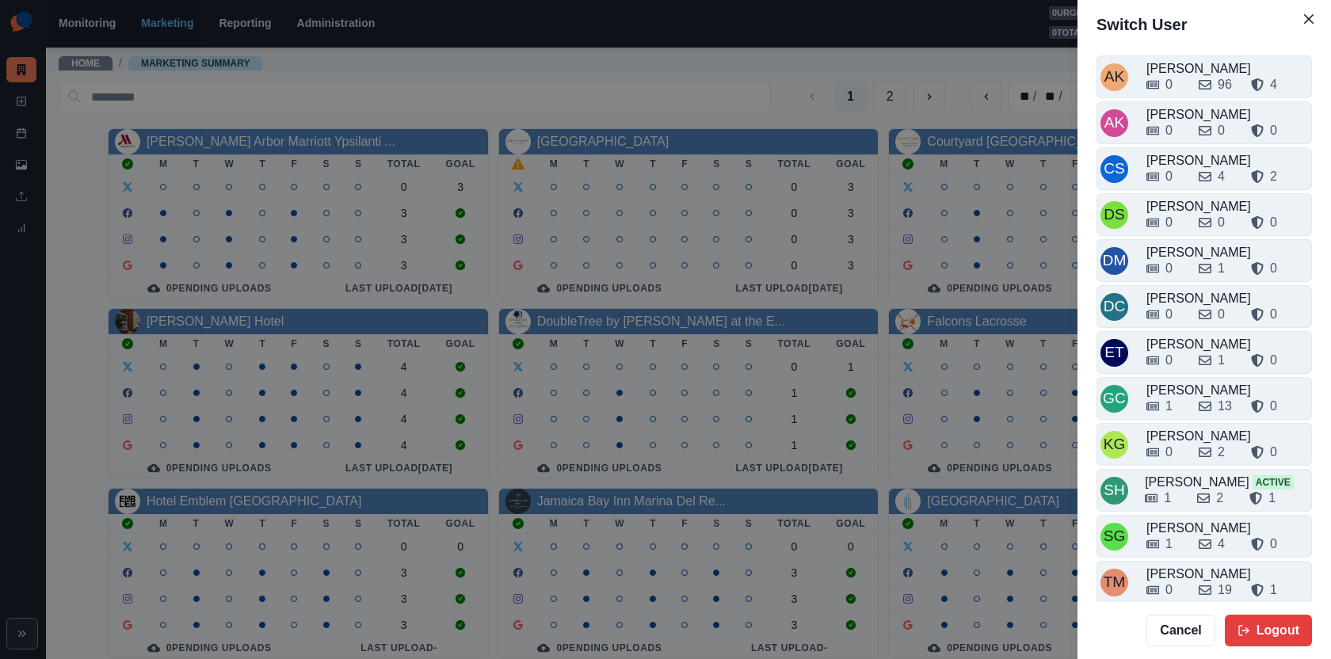
click at [749, 212] on div "Switch User AK Alex Kalogeropoulos 0 96 4 AK Alicia Kalogeropoulos 0 0 0 CS Cri…" at bounding box center [665, 329] width 1331 height 659
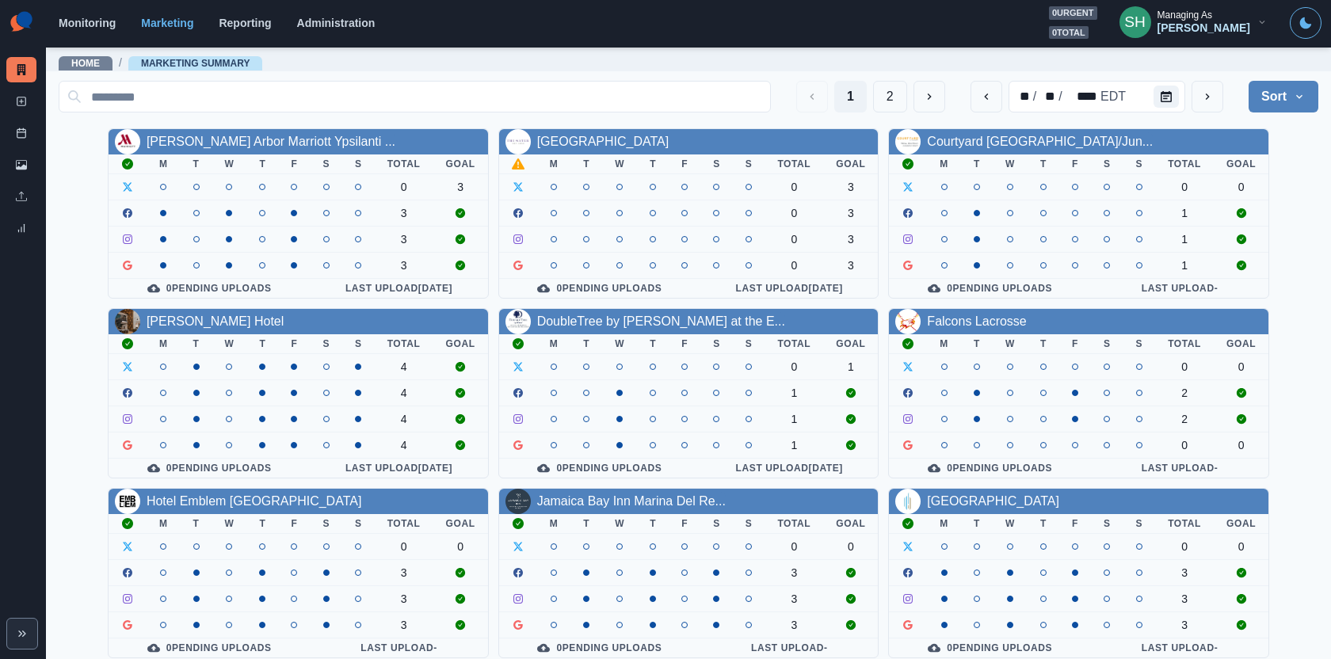
click at [1212, 17] on div "Managing As" at bounding box center [1185, 15] width 55 height 11
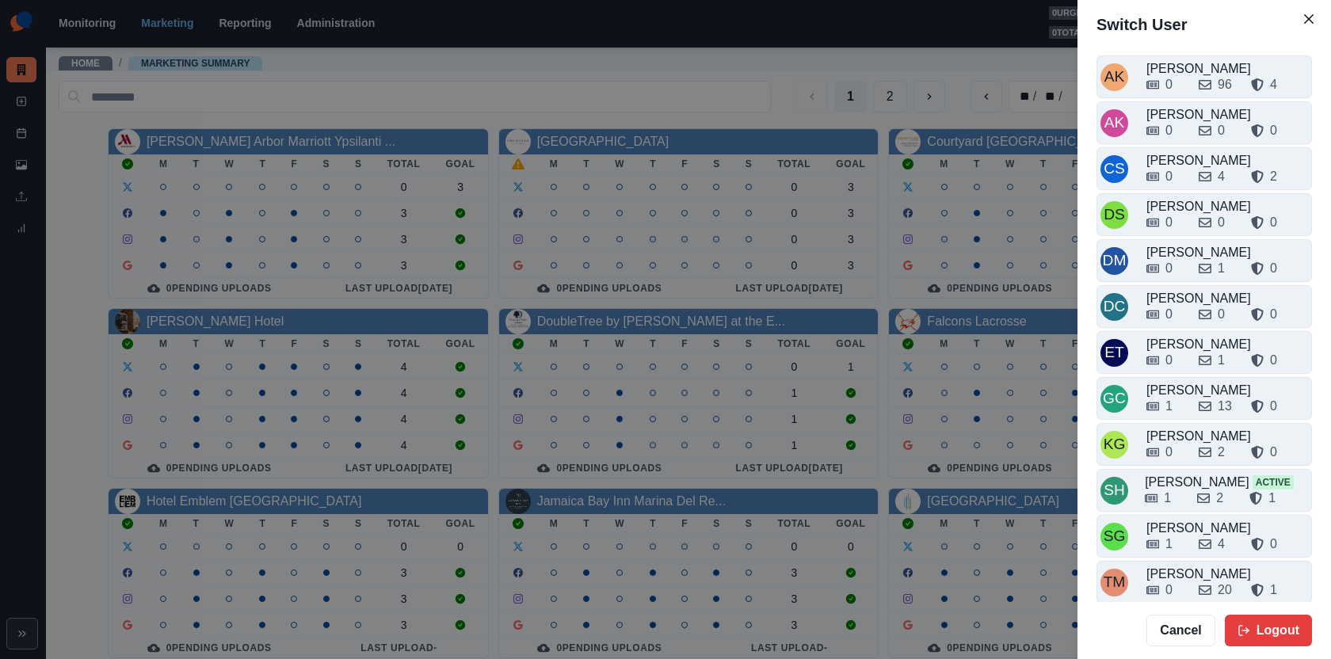
click at [997, 357] on div "Switch User AK Alex Kalogeropoulos 0 96 4 AK Alicia Kalogeropoulos 0 0 0 CS Cri…" at bounding box center [665, 329] width 1331 height 659
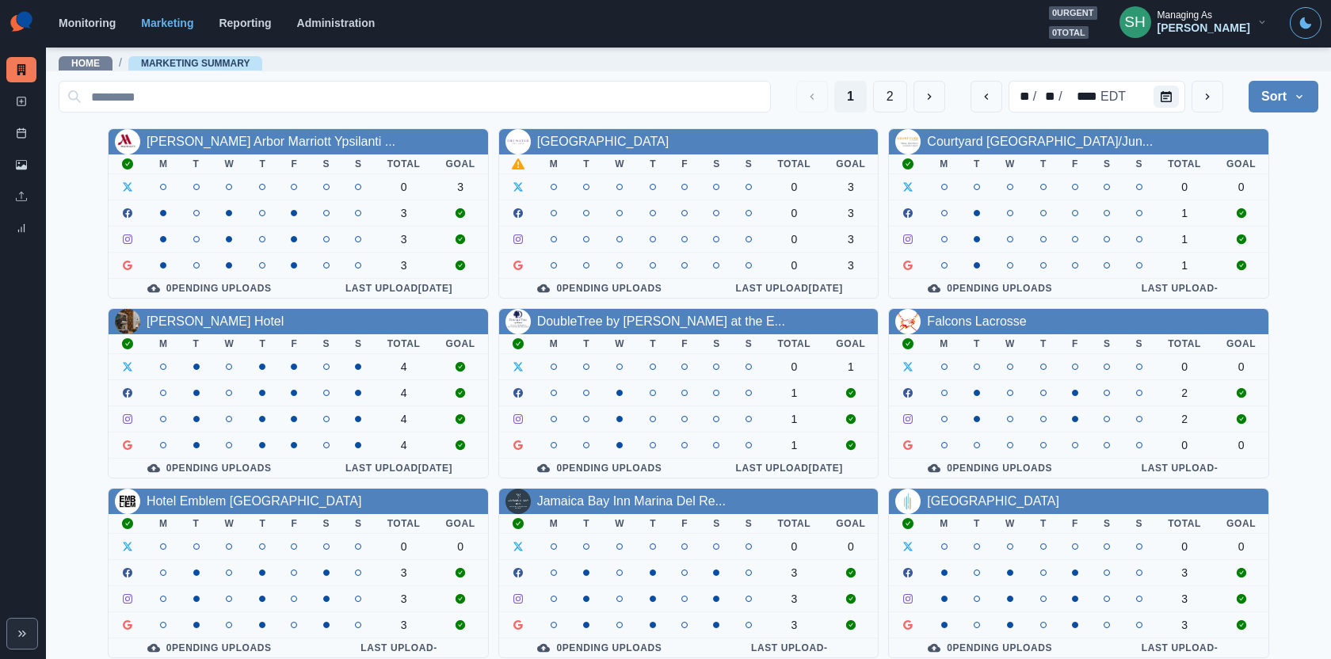
click at [1199, 37] on div "SH Managing As Sara Haas" at bounding box center [1194, 22] width 174 height 32
click at [1221, 30] on div "[PERSON_NAME]" at bounding box center [1204, 27] width 93 height 13
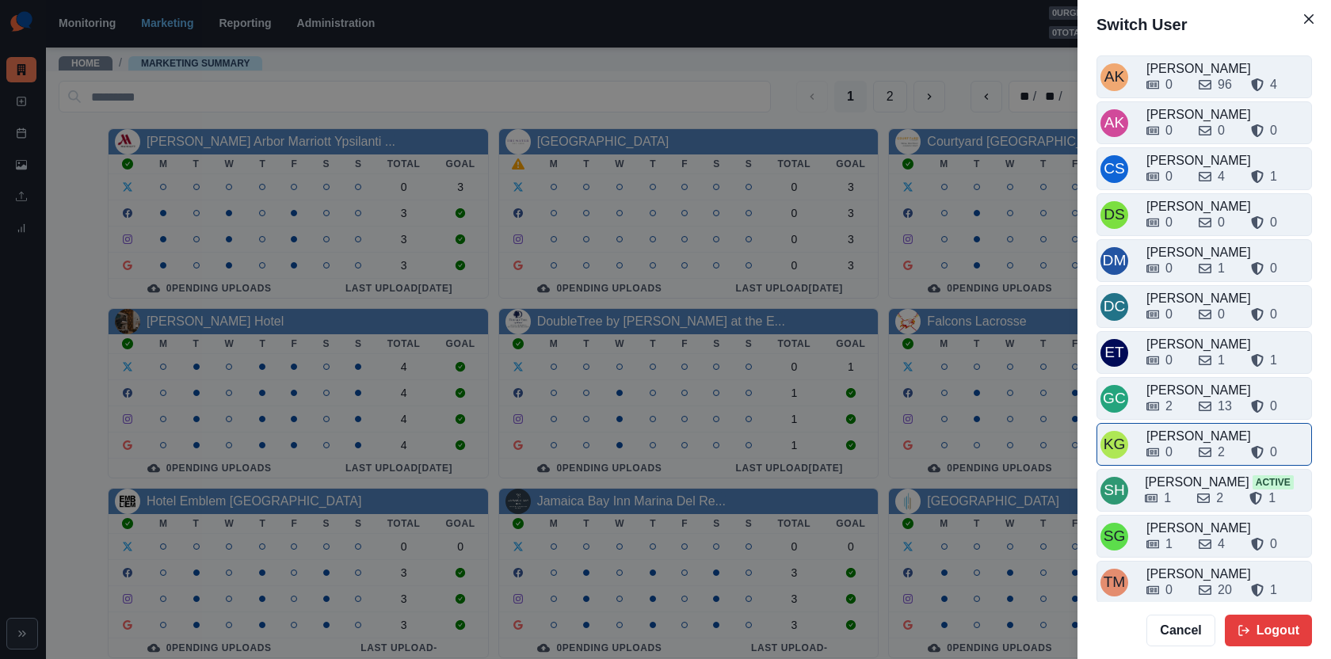
scroll to position [2, 0]
click at [940, 434] on div "Switch User AK Alex Kalogeropoulos 0 96 4 AK Alicia Kalogeropoulos 0 0 0 CS Cri…" at bounding box center [665, 329] width 1331 height 659
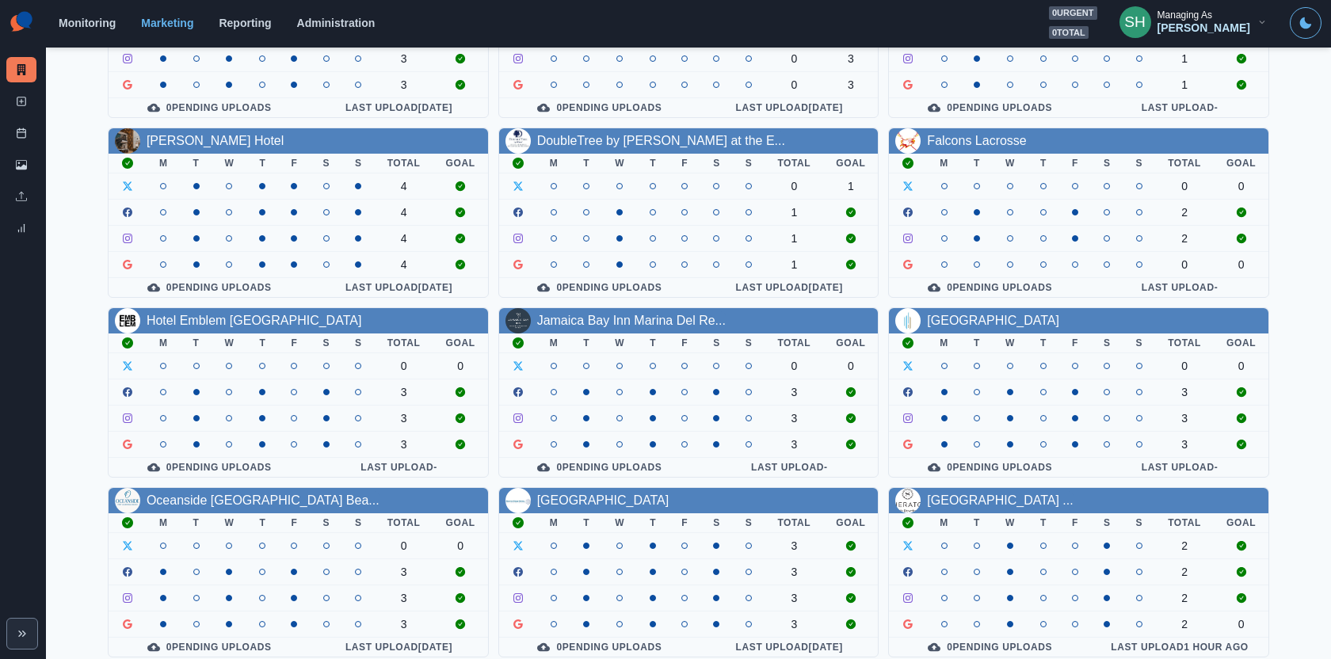
scroll to position [0, 0]
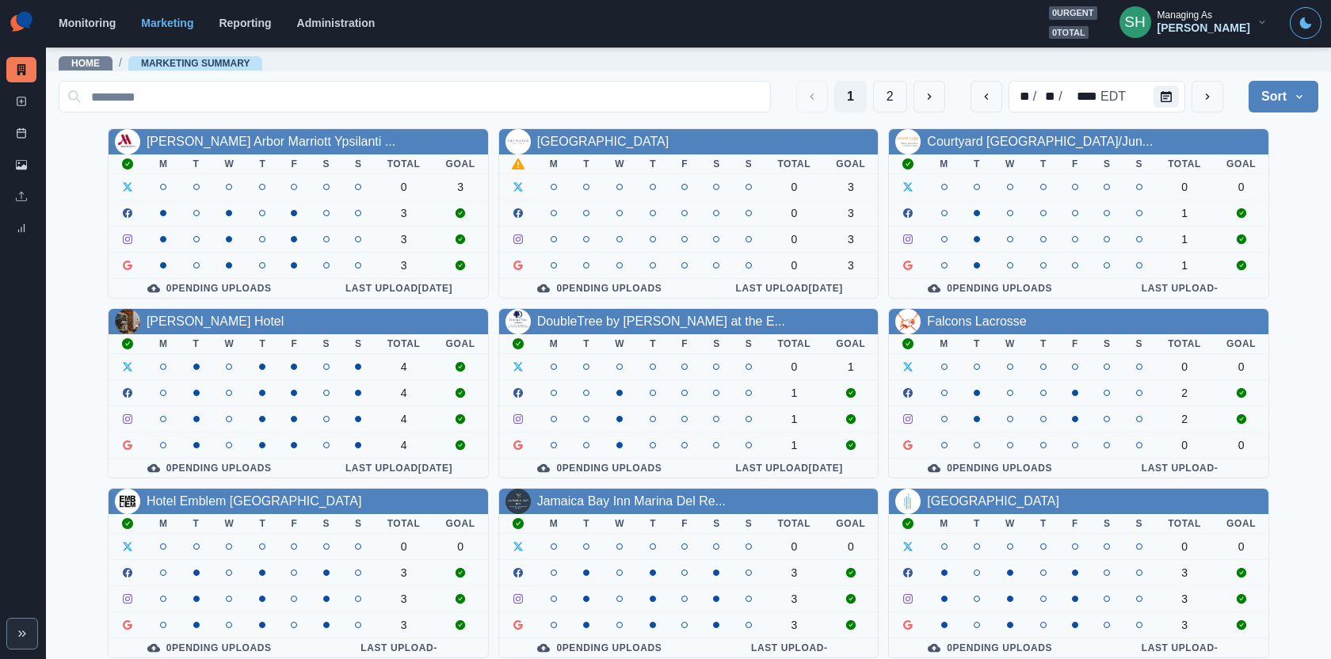
click at [1212, 46] on section "Monitoring Marketing Reporting Administration 0 urgent 0 total SH Managing As S…" at bounding box center [688, 24] width 1285 height 48
click at [1212, 21] on div "[PERSON_NAME]" at bounding box center [1204, 27] width 93 height 13
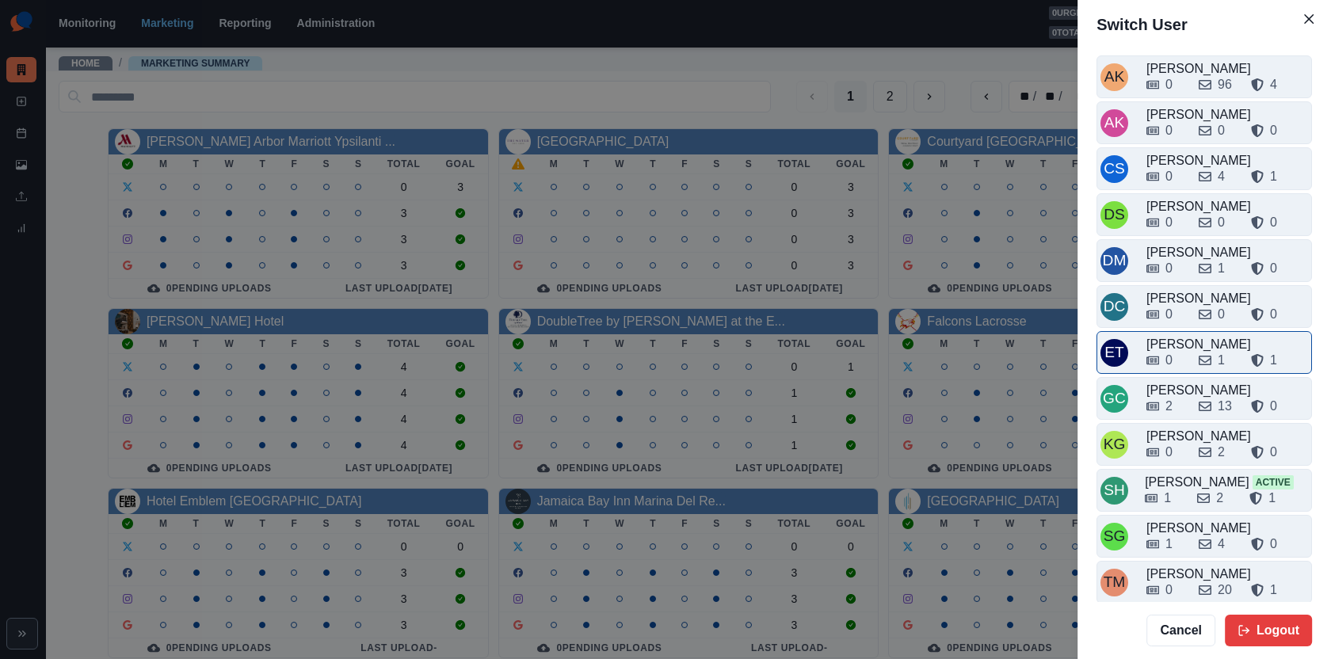
scroll to position [2, 0]
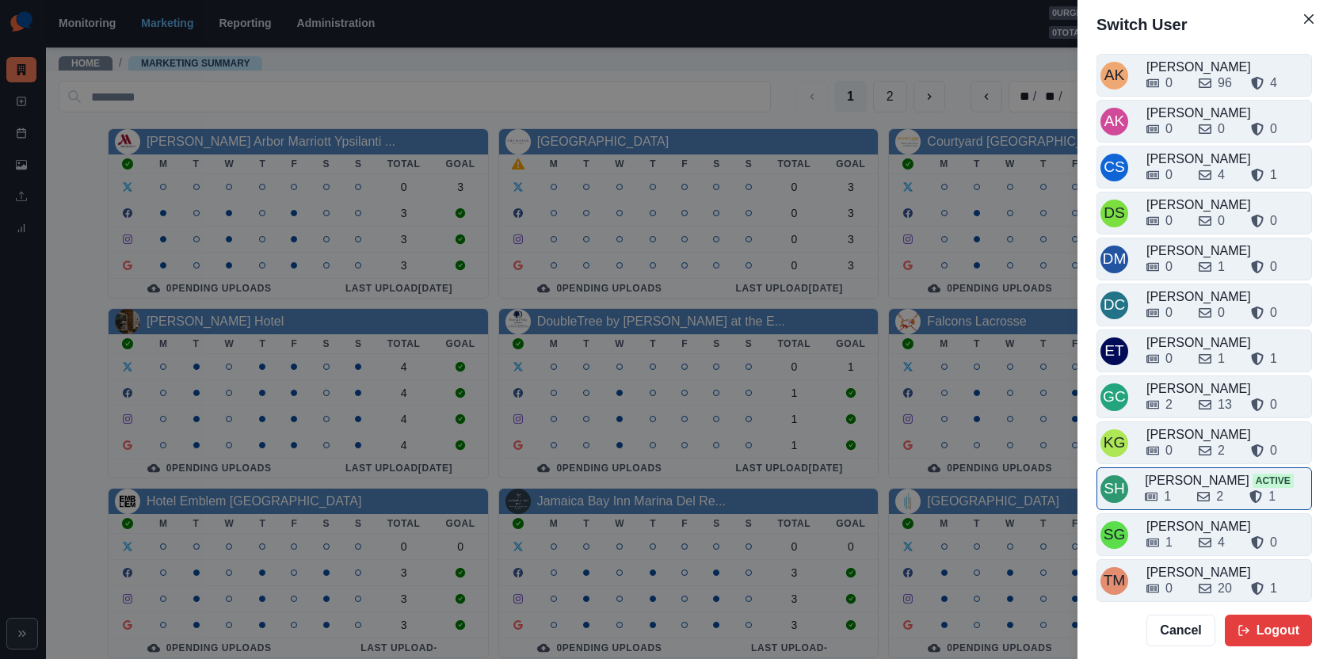
click at [1173, 481] on div "1 2 1" at bounding box center [1226, 493] width 163 height 25
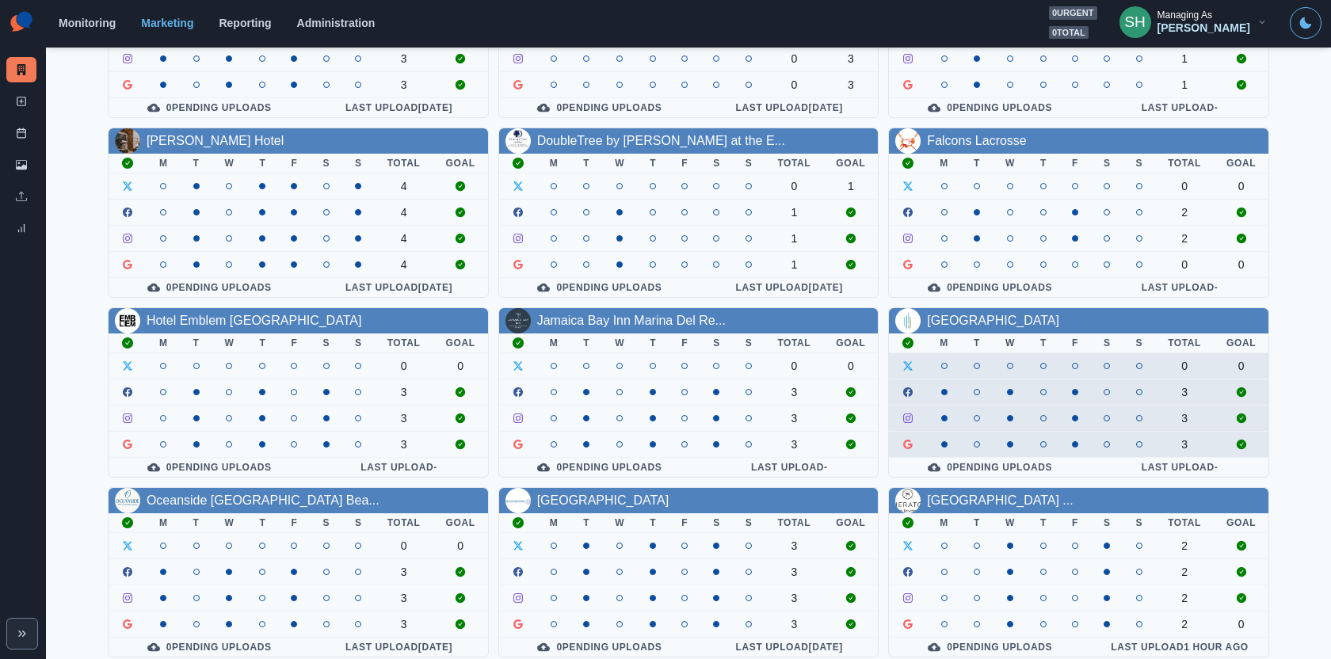
scroll to position [0, 0]
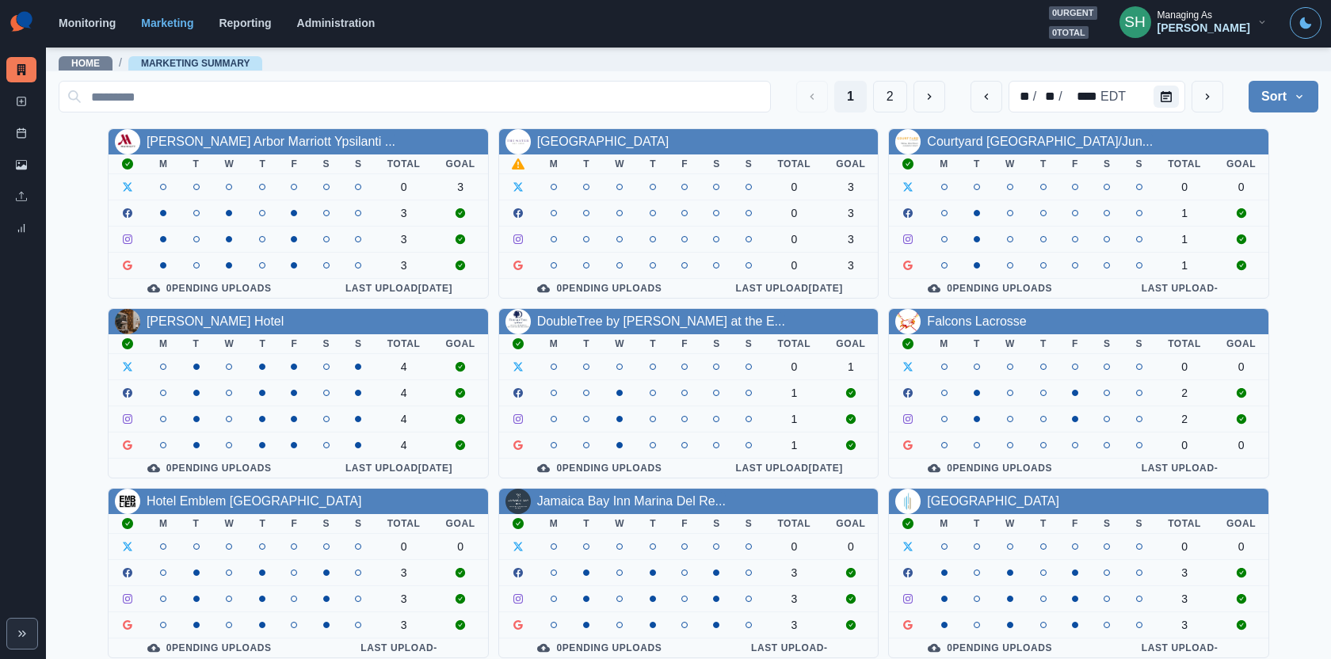
click at [1212, 11] on div "Managing As" at bounding box center [1185, 15] width 55 height 11
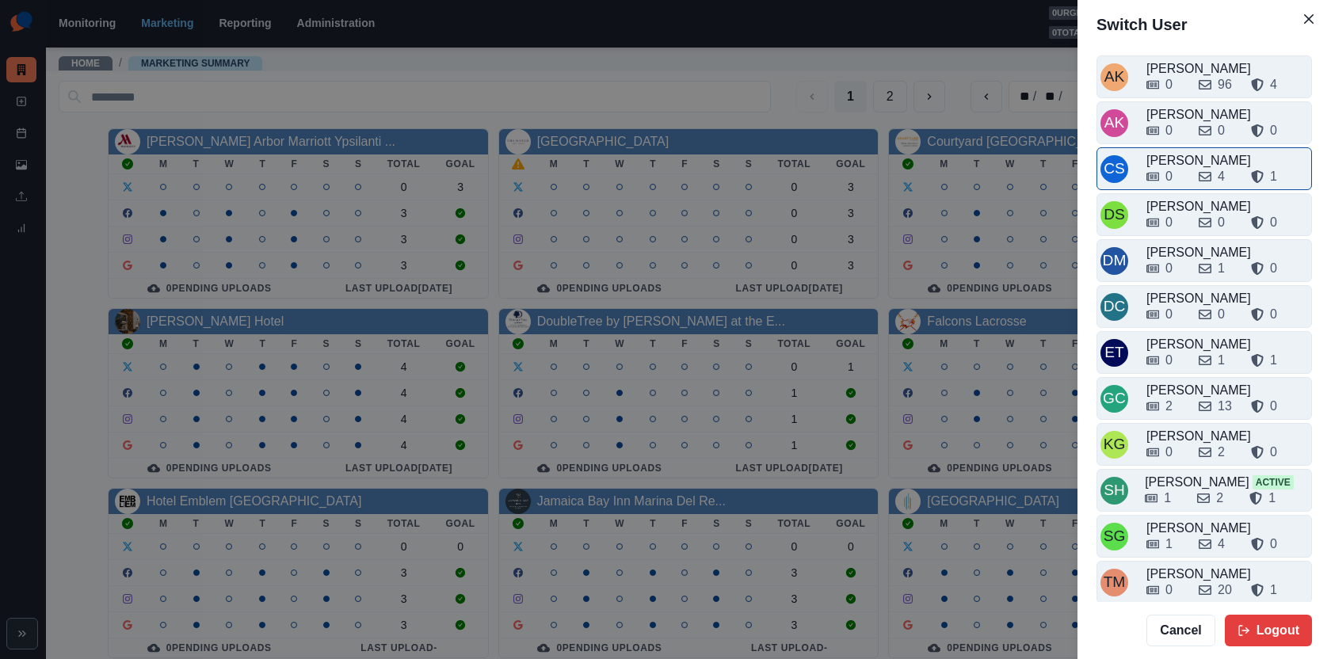
click at [1182, 169] on div "0" at bounding box center [1166, 176] width 40 height 19
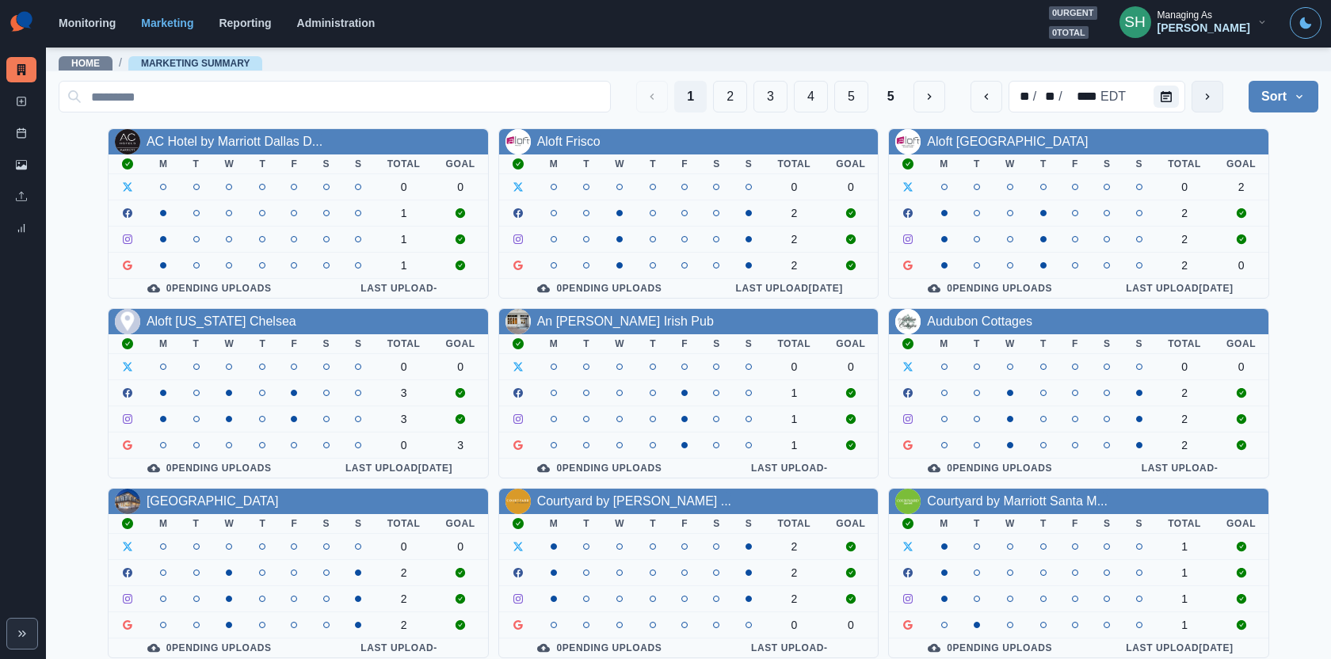
click at [1214, 94] on button "next" at bounding box center [1208, 97] width 32 height 32
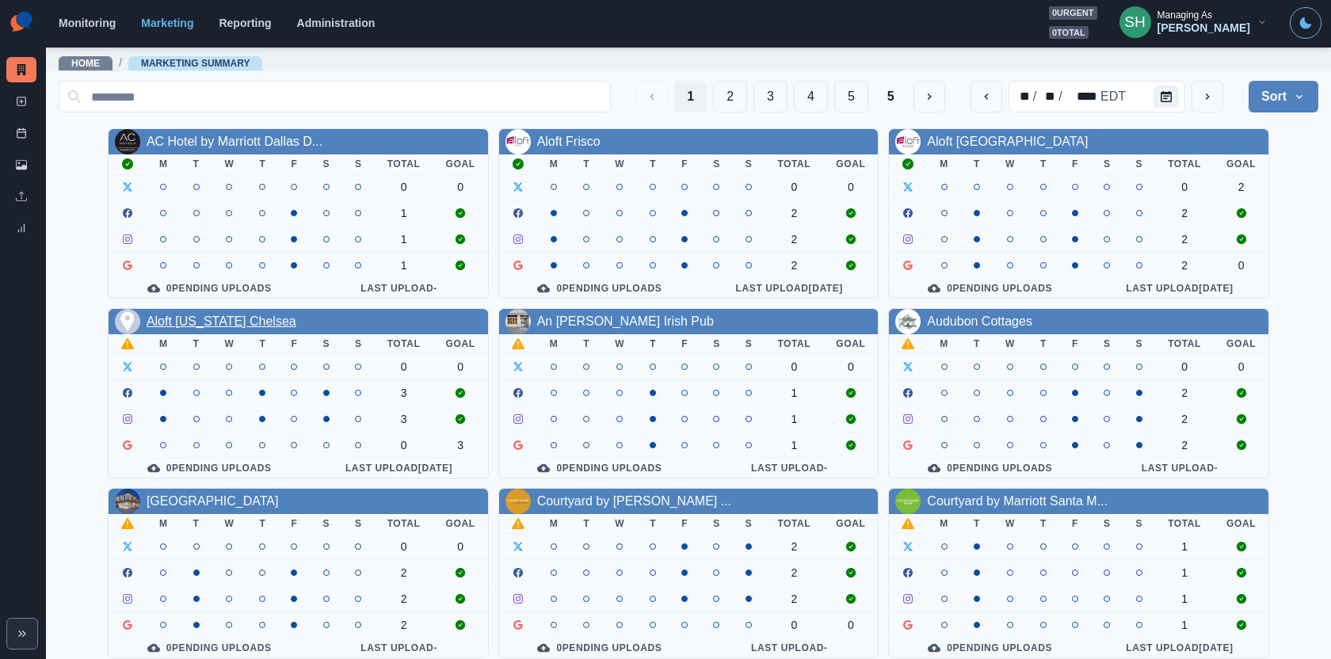
click at [192, 315] on link "Aloft New York Chelsea" at bounding box center [222, 321] width 150 height 13
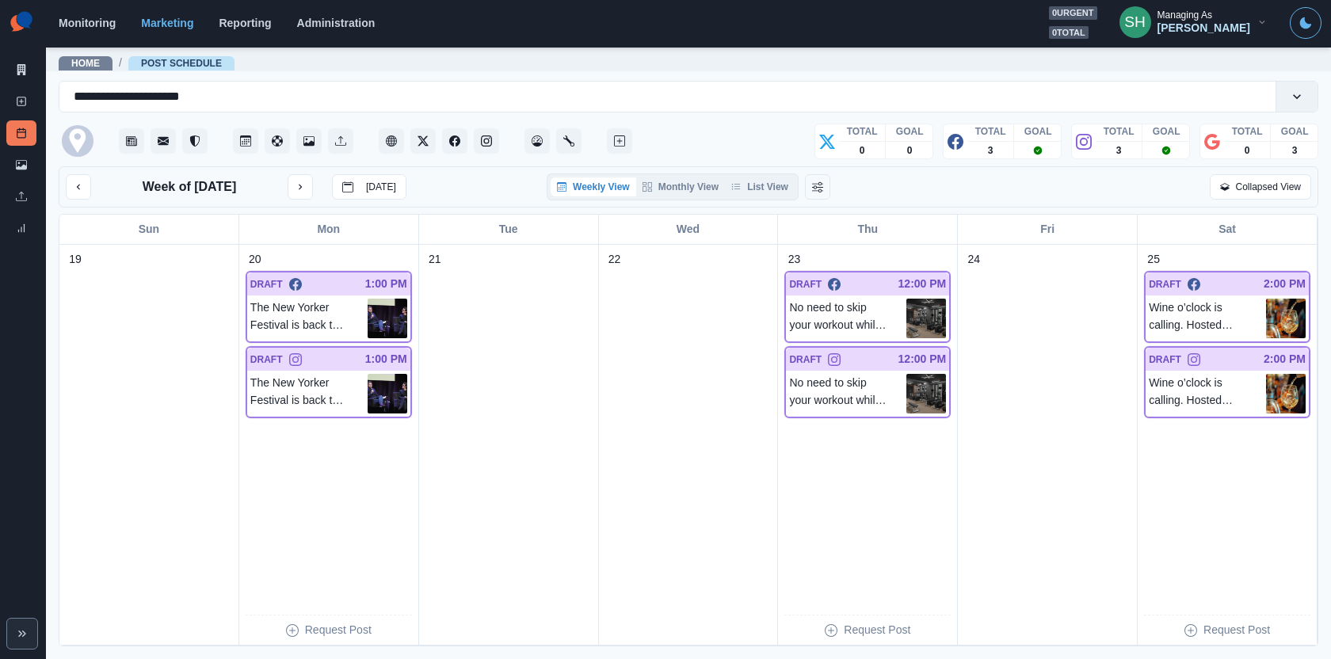
click at [750, 196] on div "Weekly View Monthly View List View" at bounding box center [673, 187] width 252 height 27
click at [750, 187] on button "List View" at bounding box center [760, 186] width 70 height 19
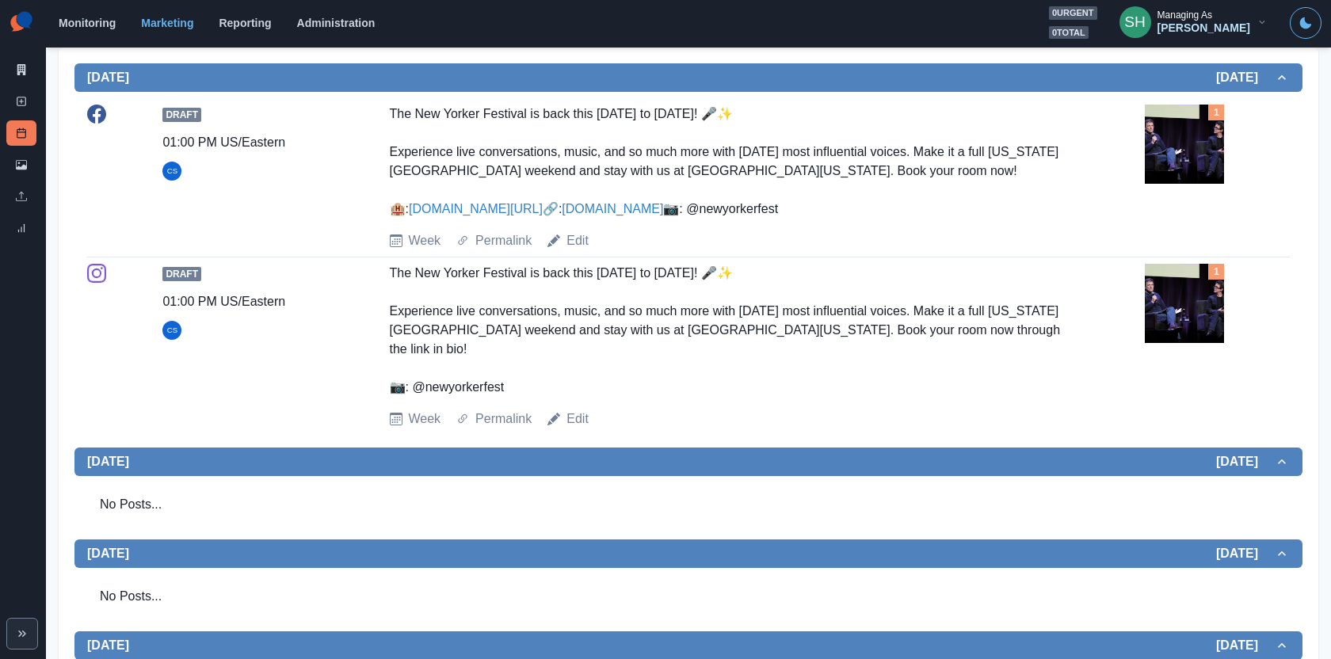
scroll to position [353, 0]
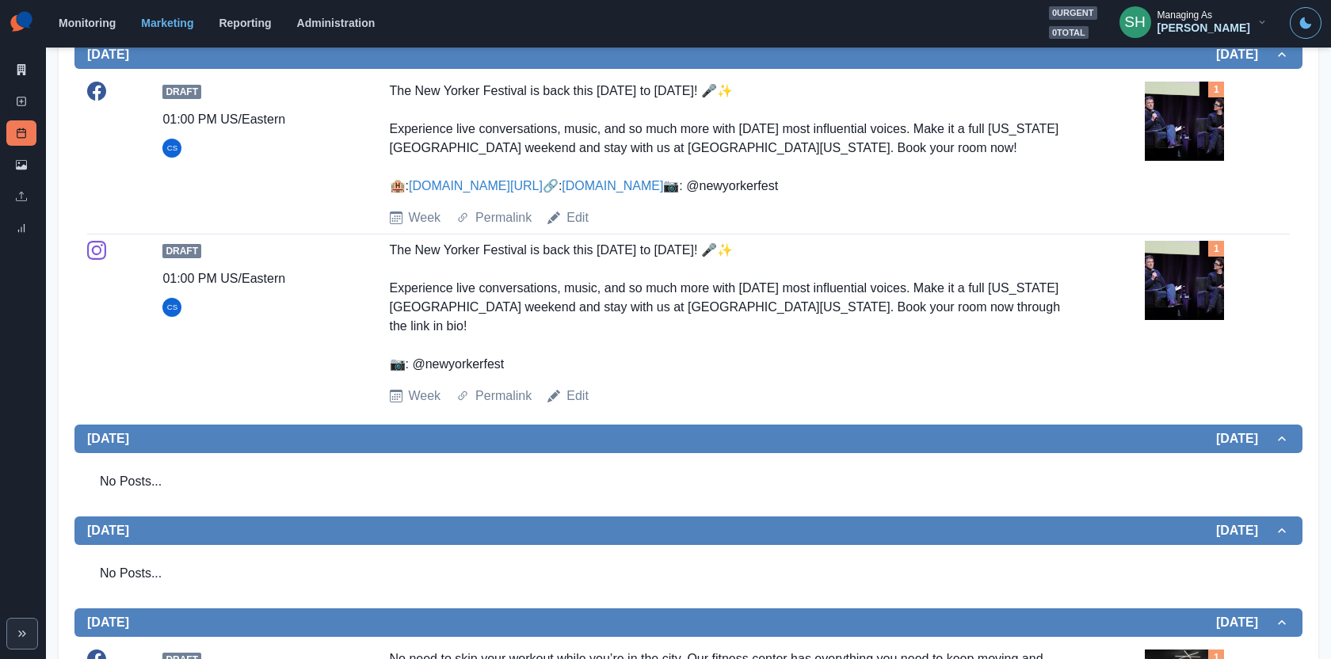
click at [1223, 320] on img at bounding box center [1184, 280] width 79 height 79
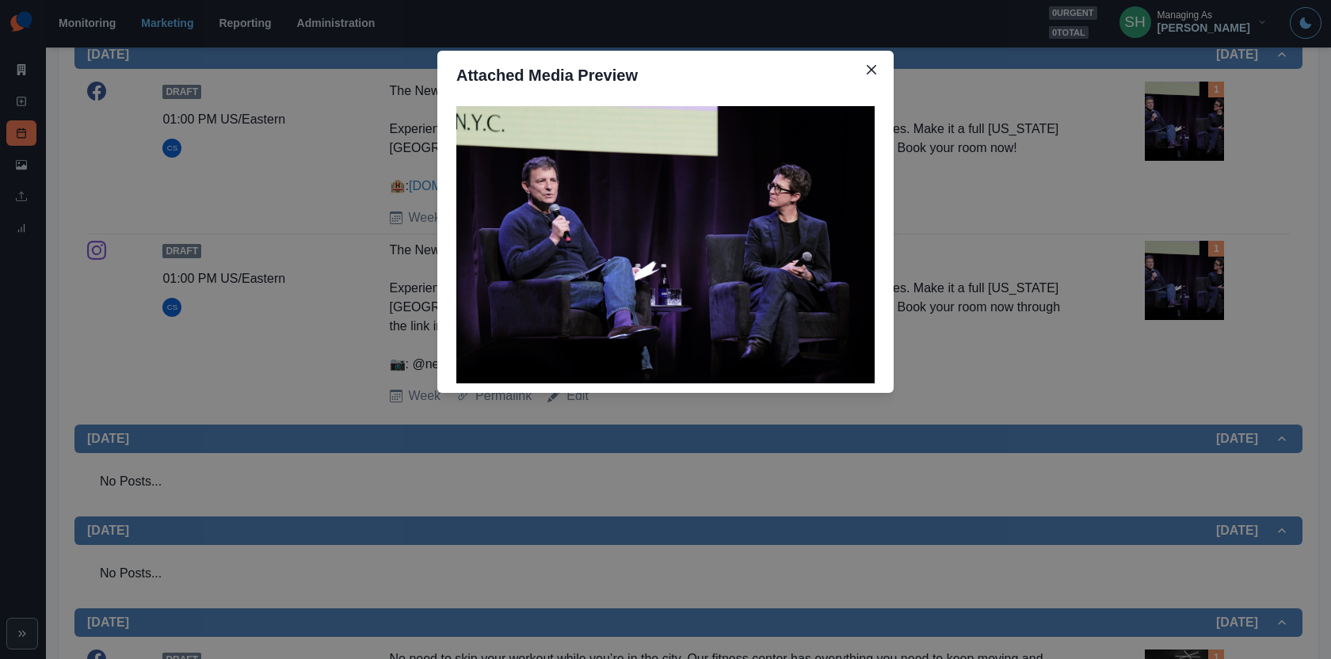
click at [1088, 315] on div "Attached Media Preview" at bounding box center [665, 329] width 1331 height 659
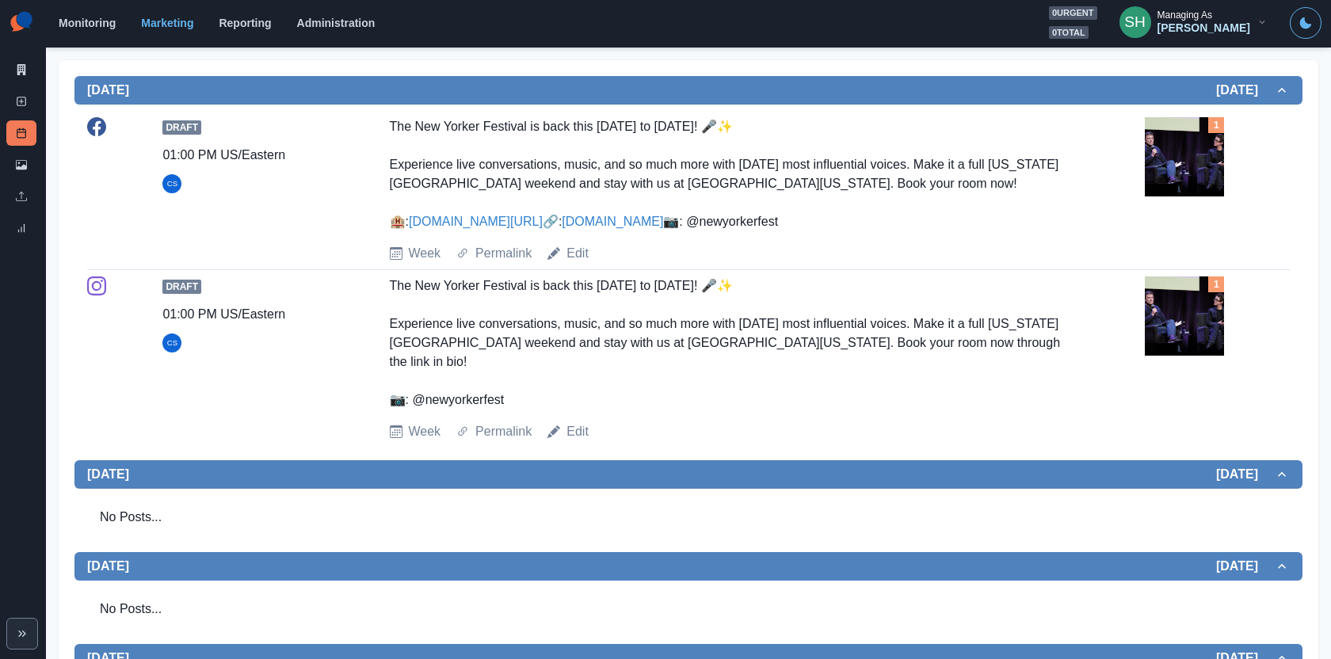
scroll to position [307, 0]
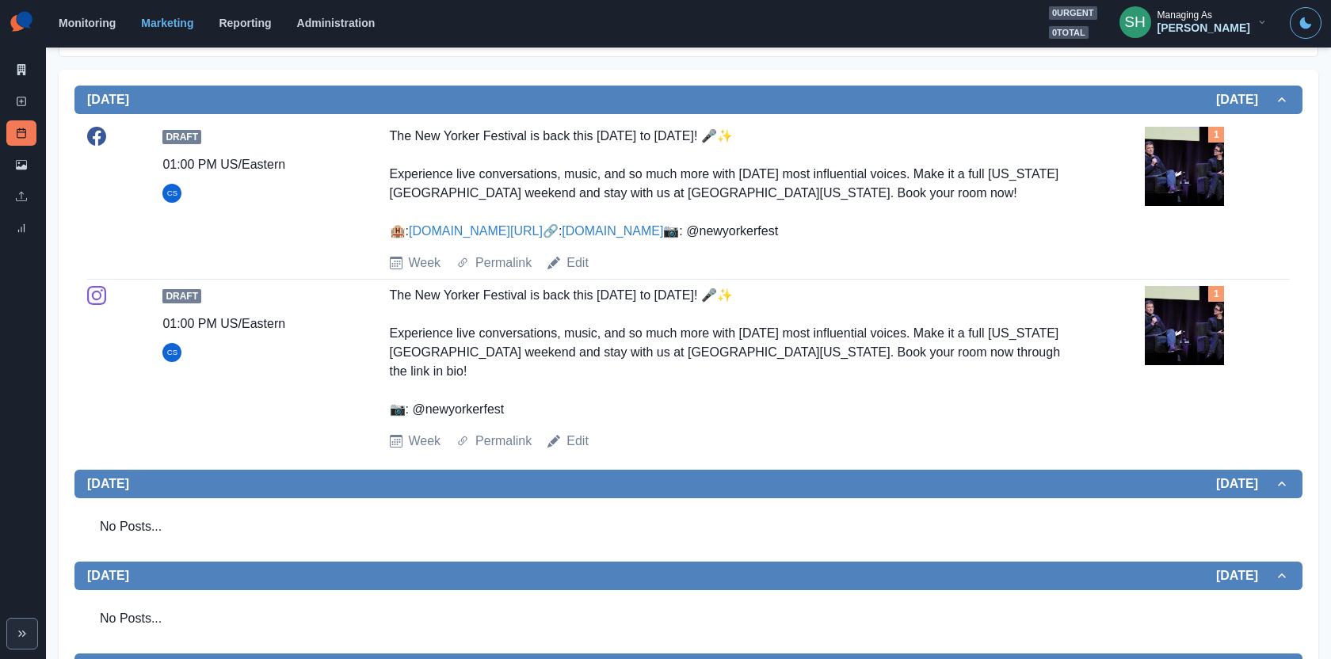
click at [1209, 167] on img at bounding box center [1184, 166] width 79 height 79
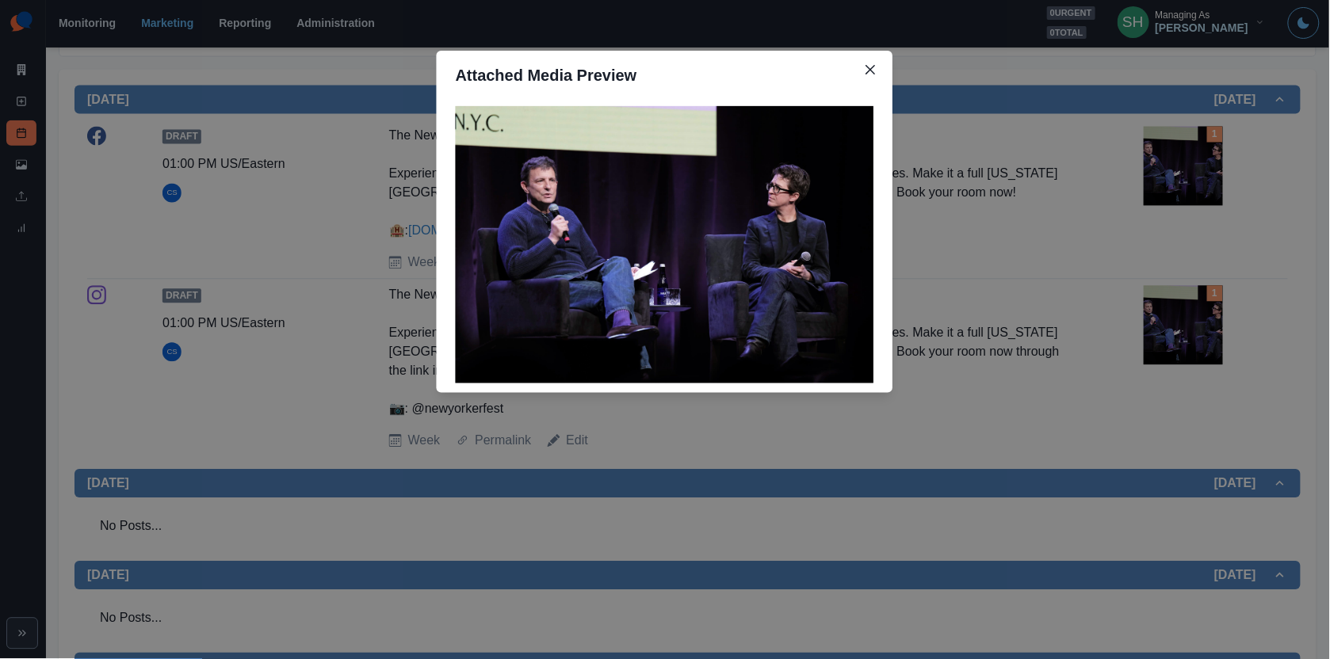
click at [1037, 164] on div "Attached Media Preview" at bounding box center [665, 329] width 1330 height 659
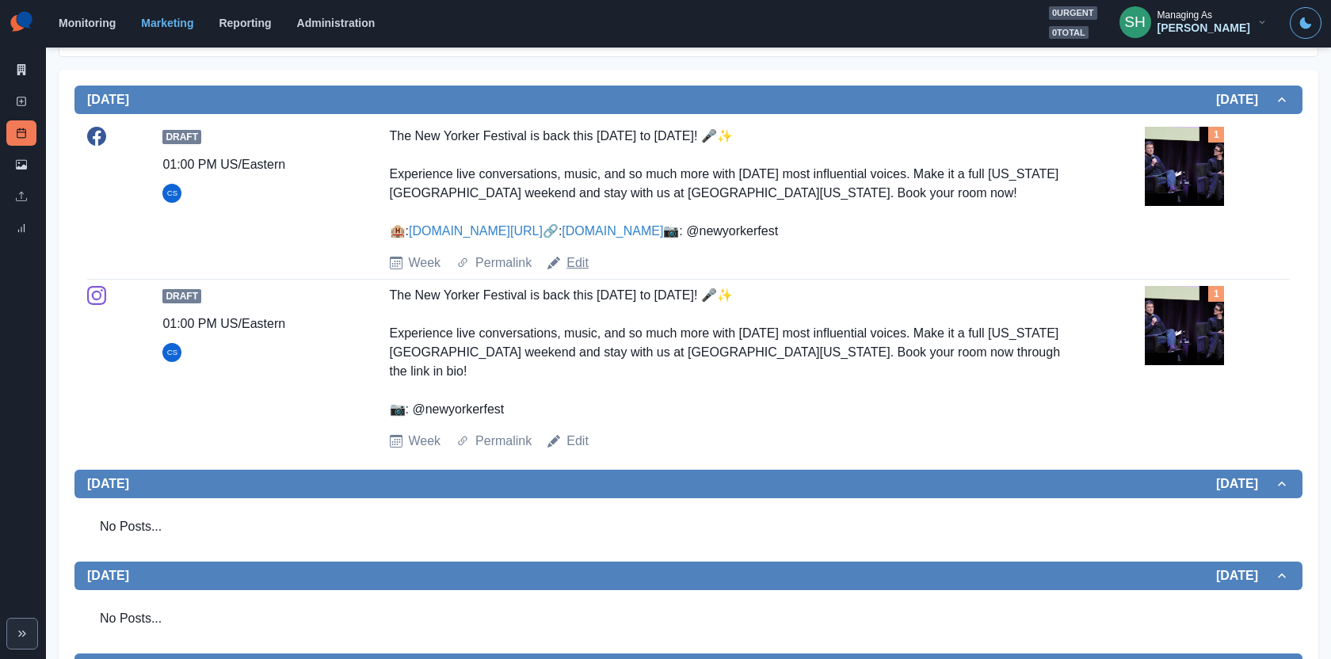
click at [578, 273] on link "Edit" at bounding box center [578, 263] width 22 height 19
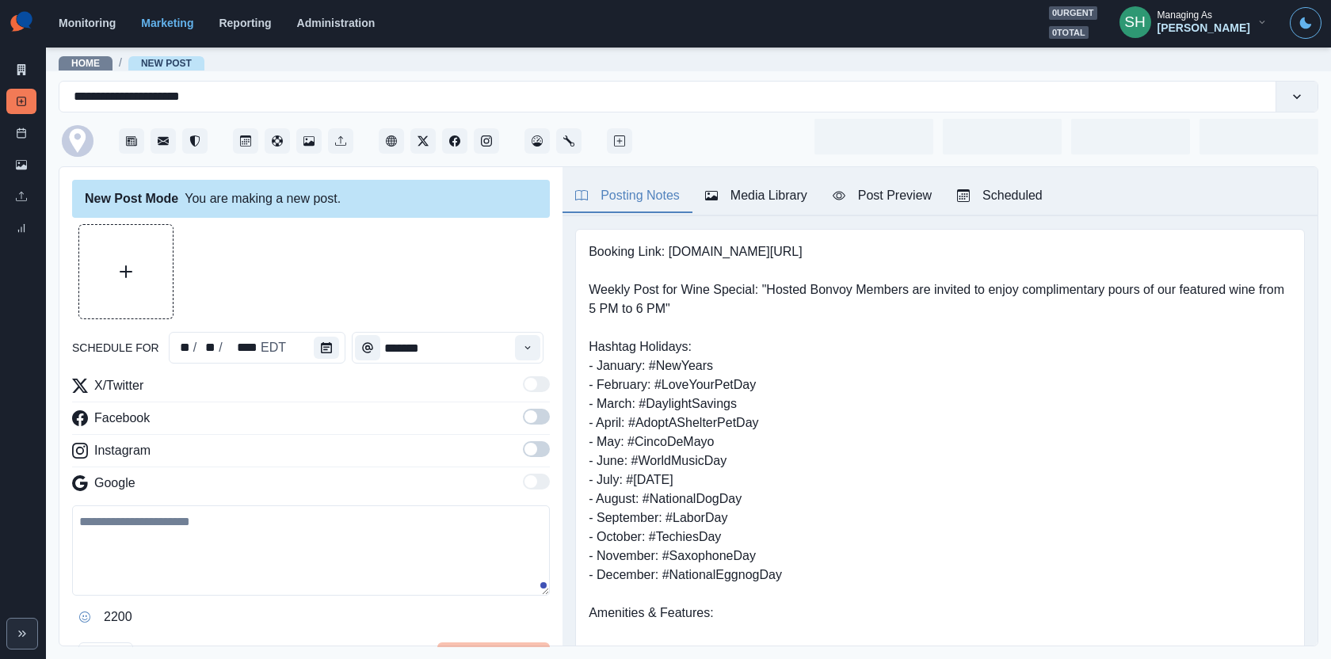
type input "*******"
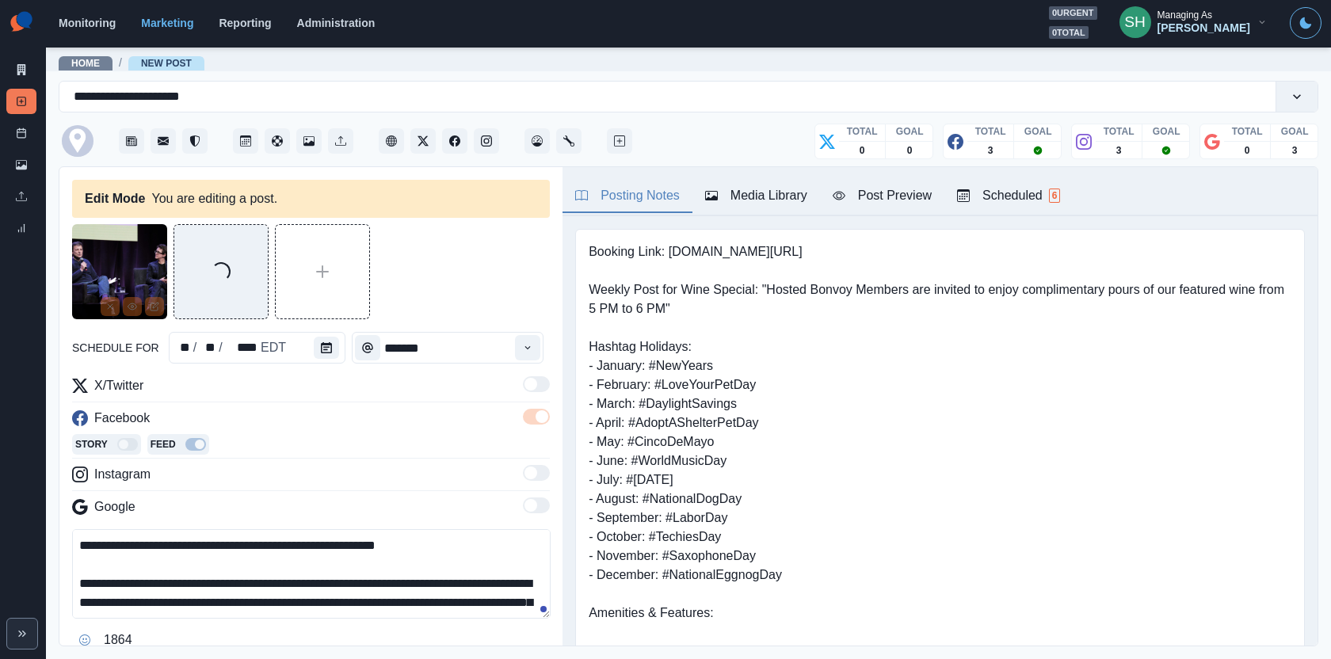
click at [770, 204] on button "Media Library" at bounding box center [756, 196] width 128 height 33
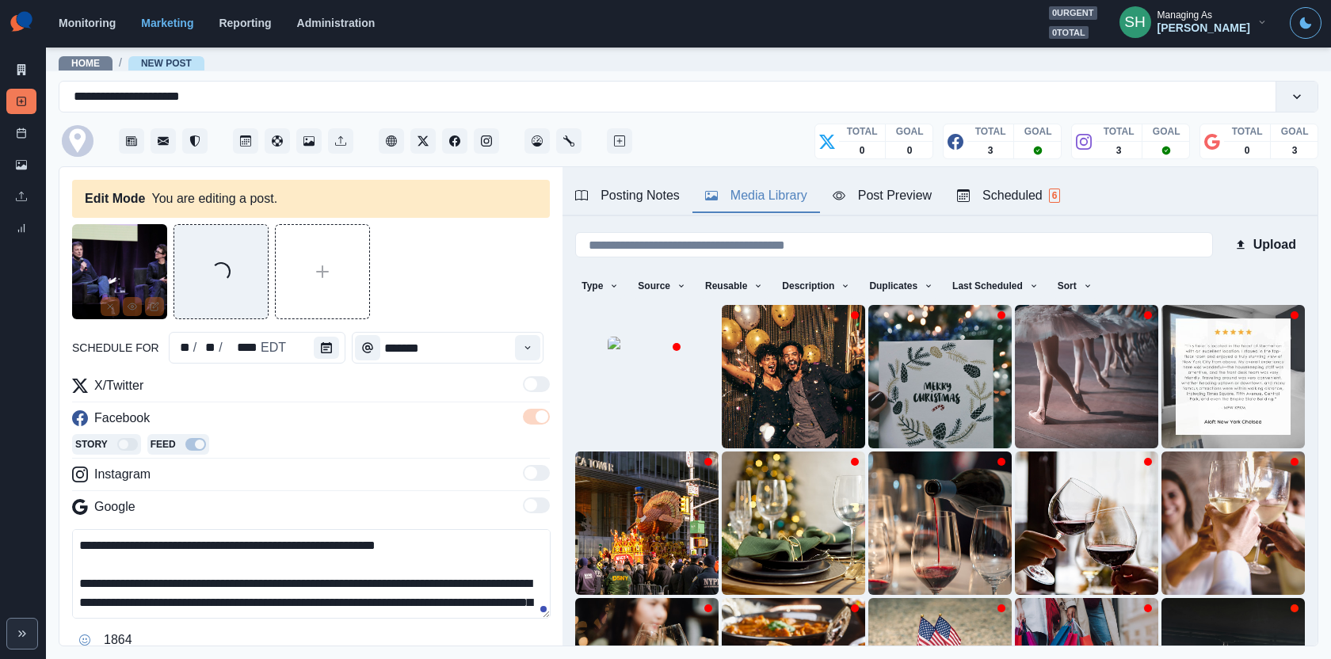
scroll to position [113, 0]
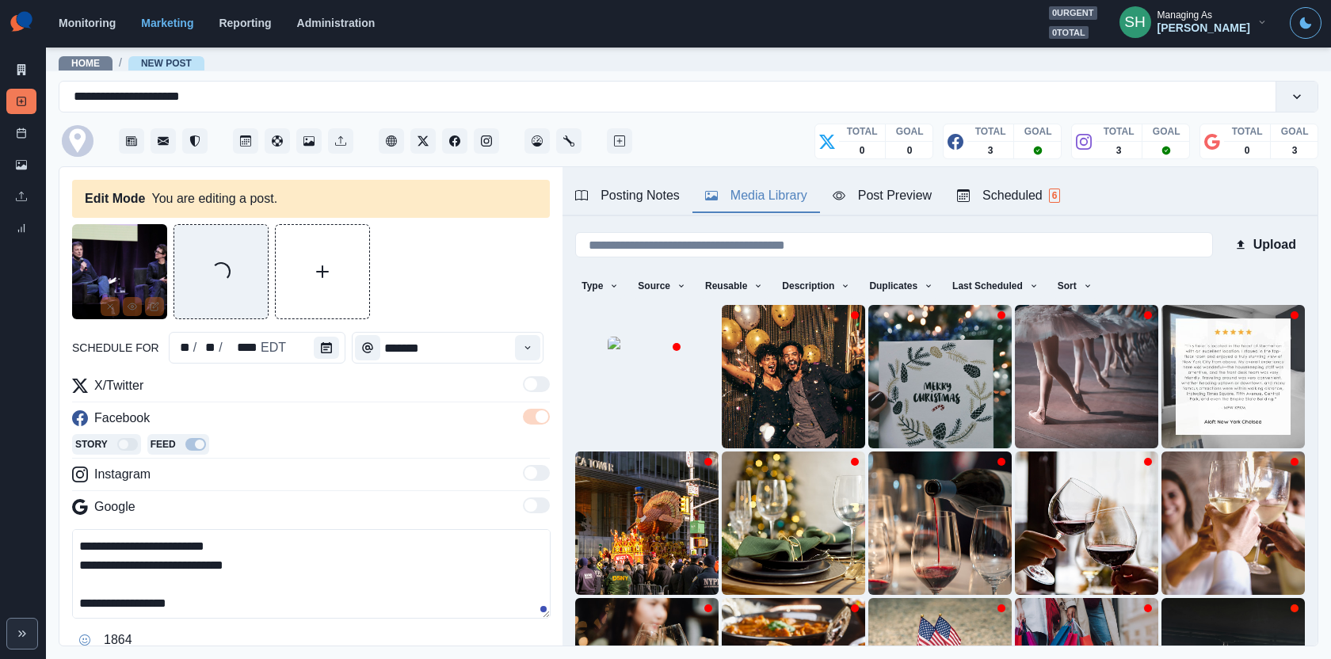
click at [262, 592] on textarea "**********" at bounding box center [311, 574] width 479 height 90
paste textarea "*******"
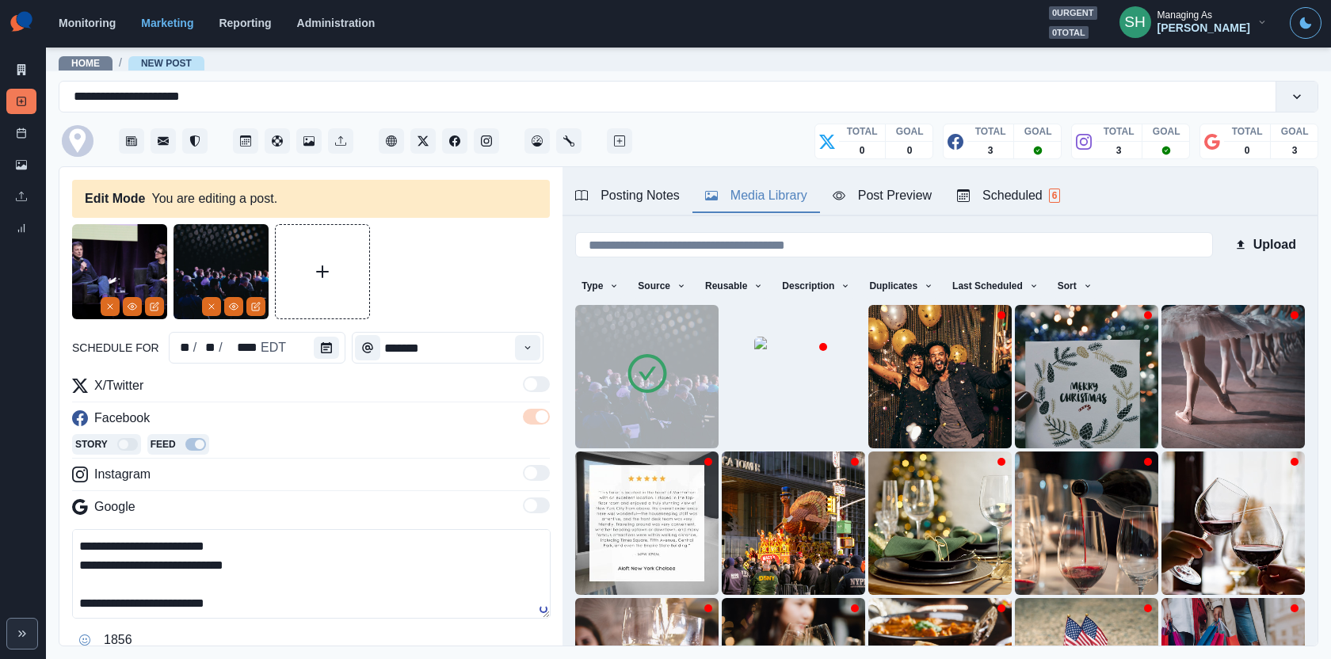
drag, startPoint x: 191, startPoint y: 596, endPoint x: 100, endPoint y: 600, distance: 91.2
click at [100, 600] on textarea "**********" at bounding box center [311, 574] width 479 height 90
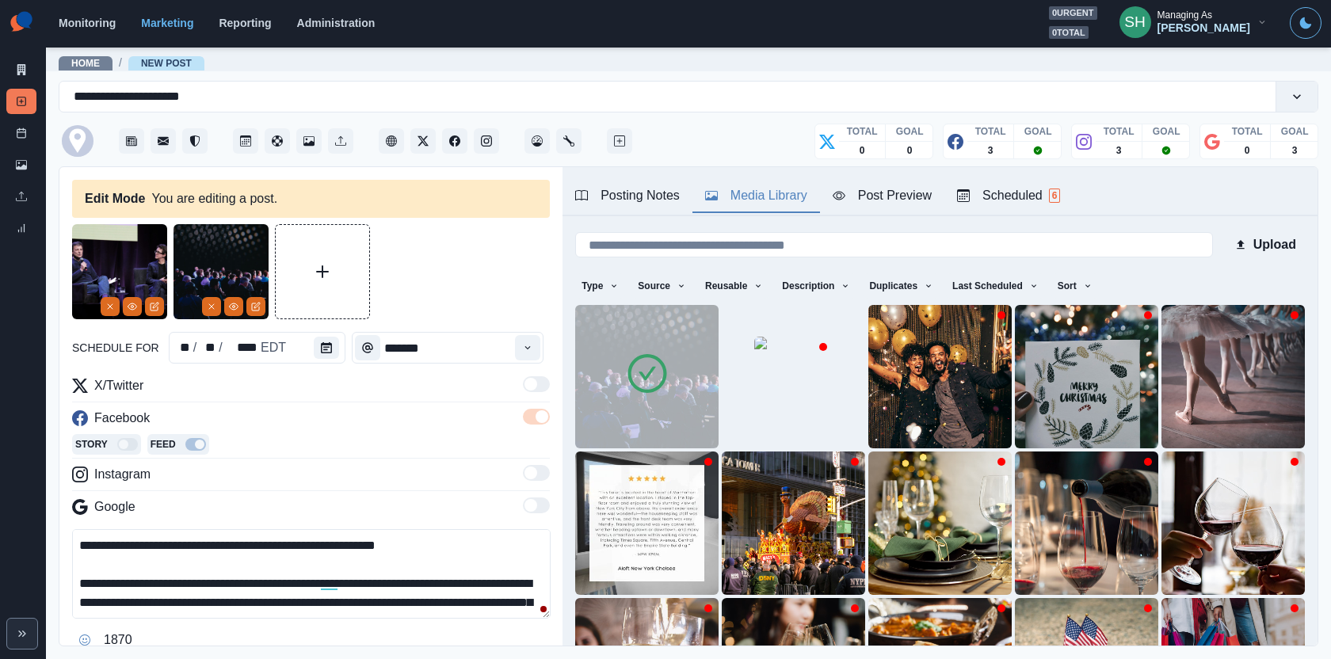
drag, startPoint x: 218, startPoint y: 544, endPoint x: 106, endPoint y: 544, distance: 111.7
click at [106, 544] on textarea "**********" at bounding box center [311, 574] width 479 height 90
paste textarea "**********"
type textarea "**********"
click at [113, 305] on icon "Remove" at bounding box center [110, 307] width 10 height 10
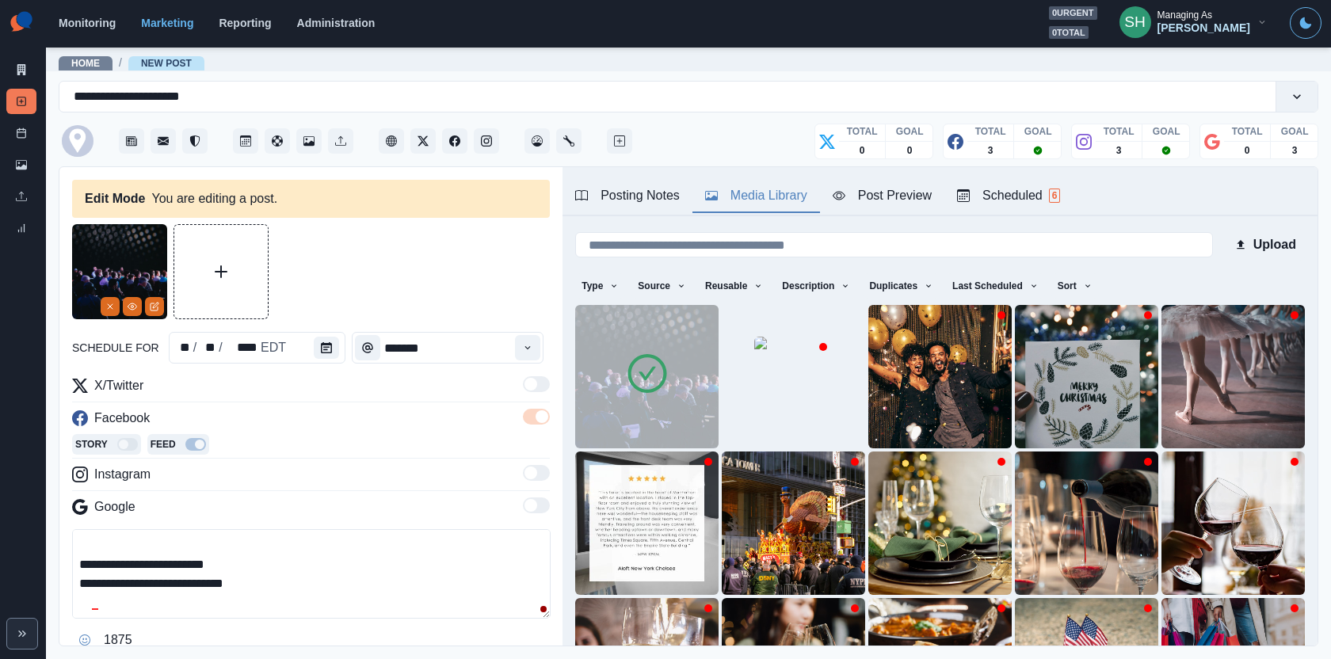
scroll to position [113, 0]
drag, startPoint x: 234, startPoint y: 610, endPoint x: 234, endPoint y: 438, distance: 171.9
click at [234, 438] on div "**********" at bounding box center [311, 514] width 478 height 277
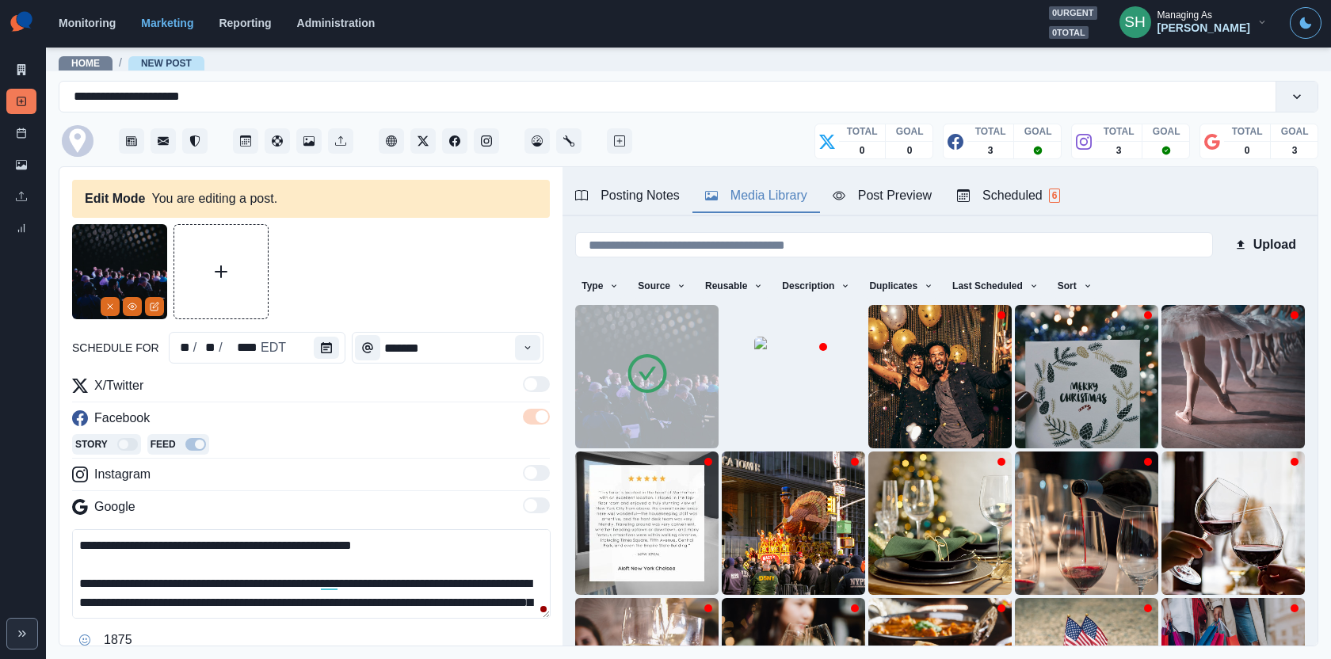
scroll to position [173, 0]
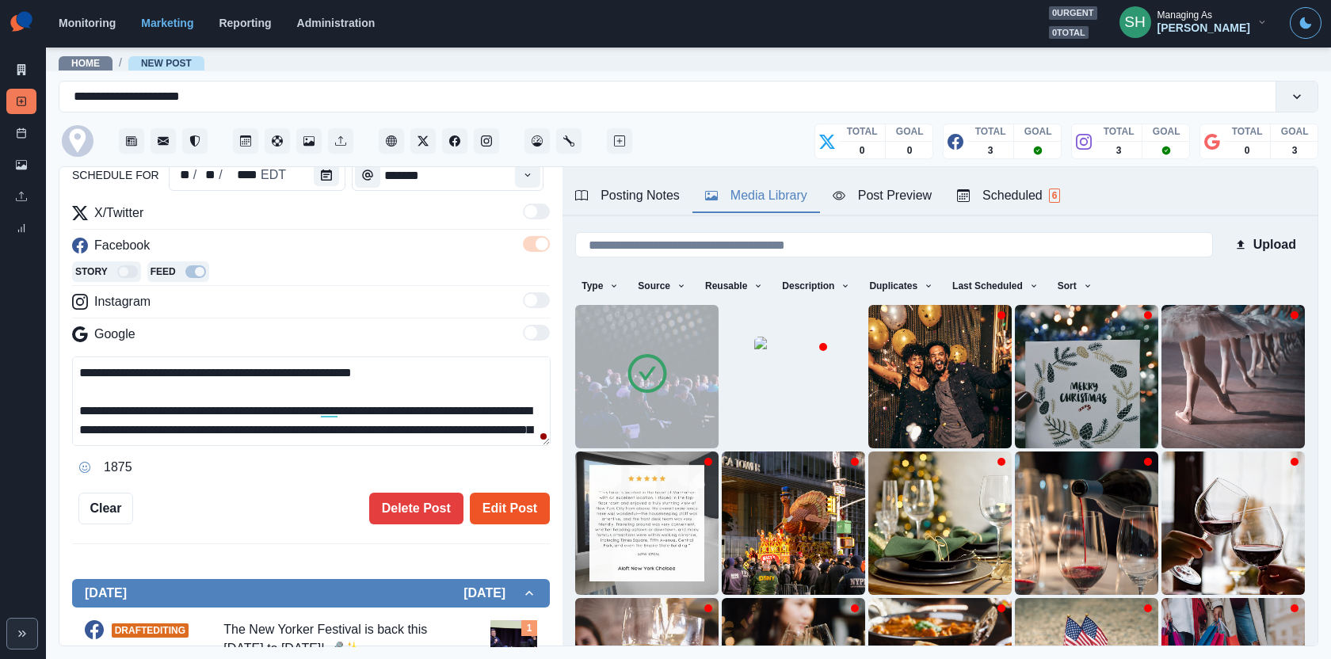
click at [513, 503] on button "Edit Post" at bounding box center [510, 509] width 80 height 32
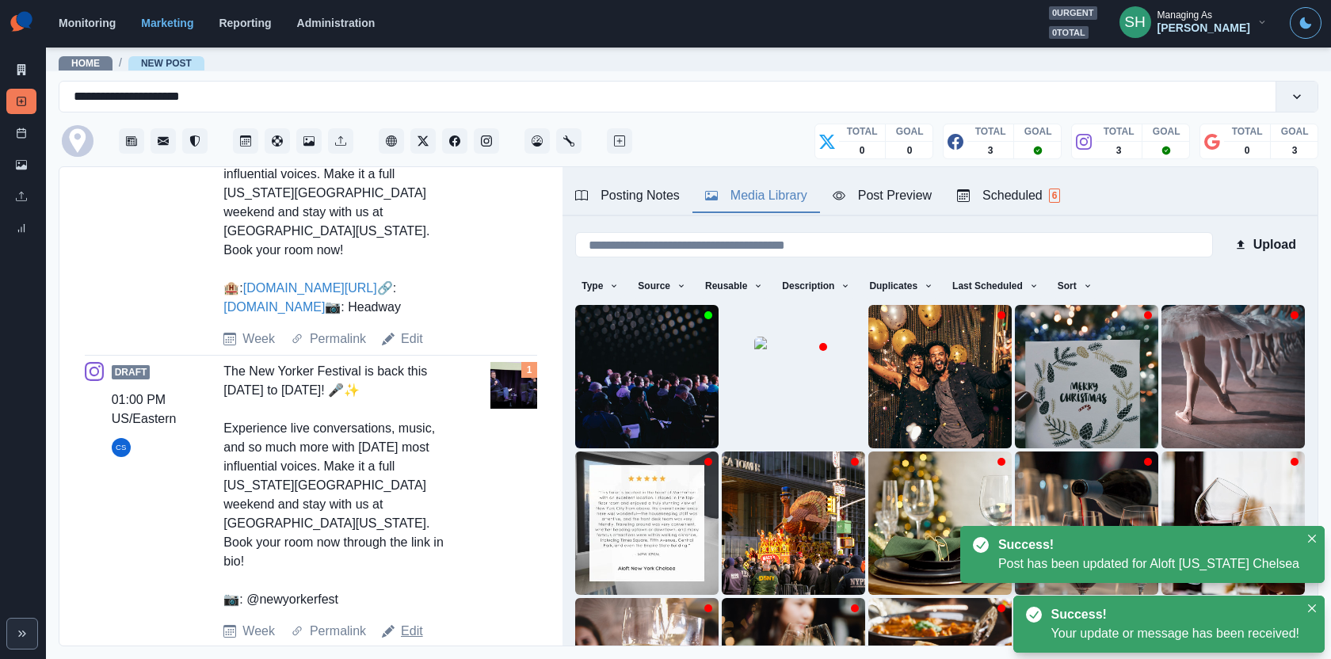
click at [408, 622] on link "Edit" at bounding box center [412, 631] width 22 height 19
type textarea "**********"
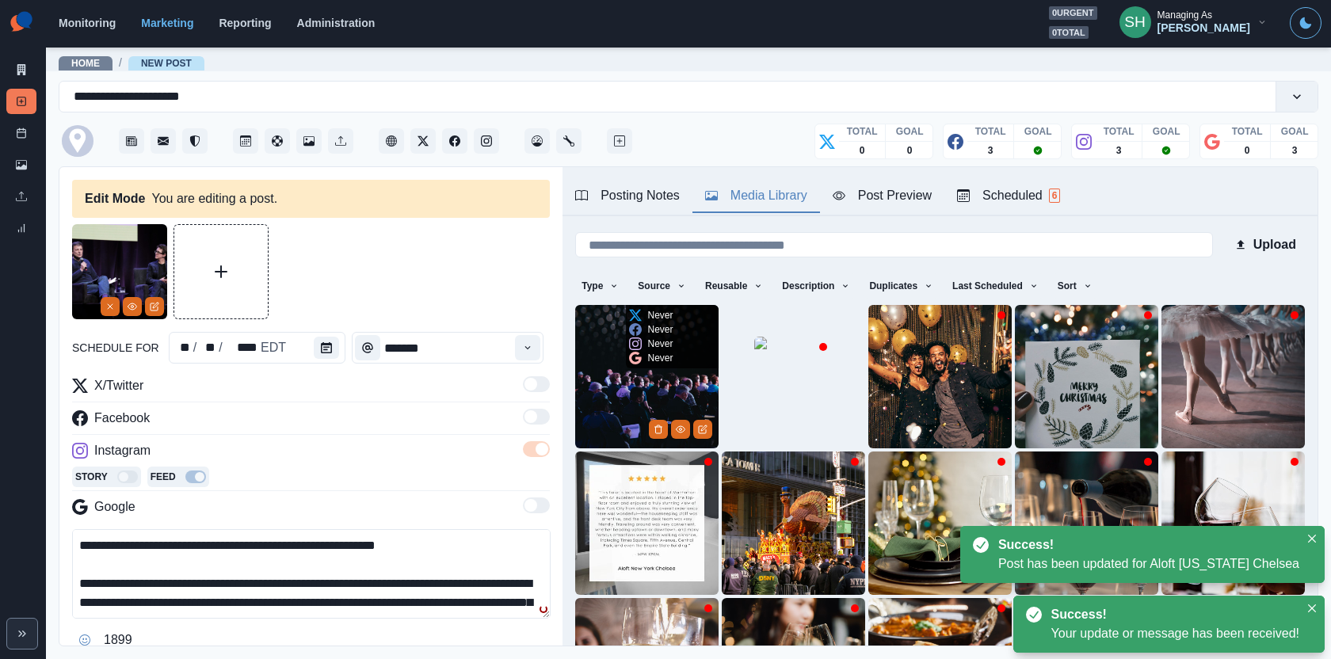
click at [624, 387] on img at bounding box center [646, 376] width 143 height 143
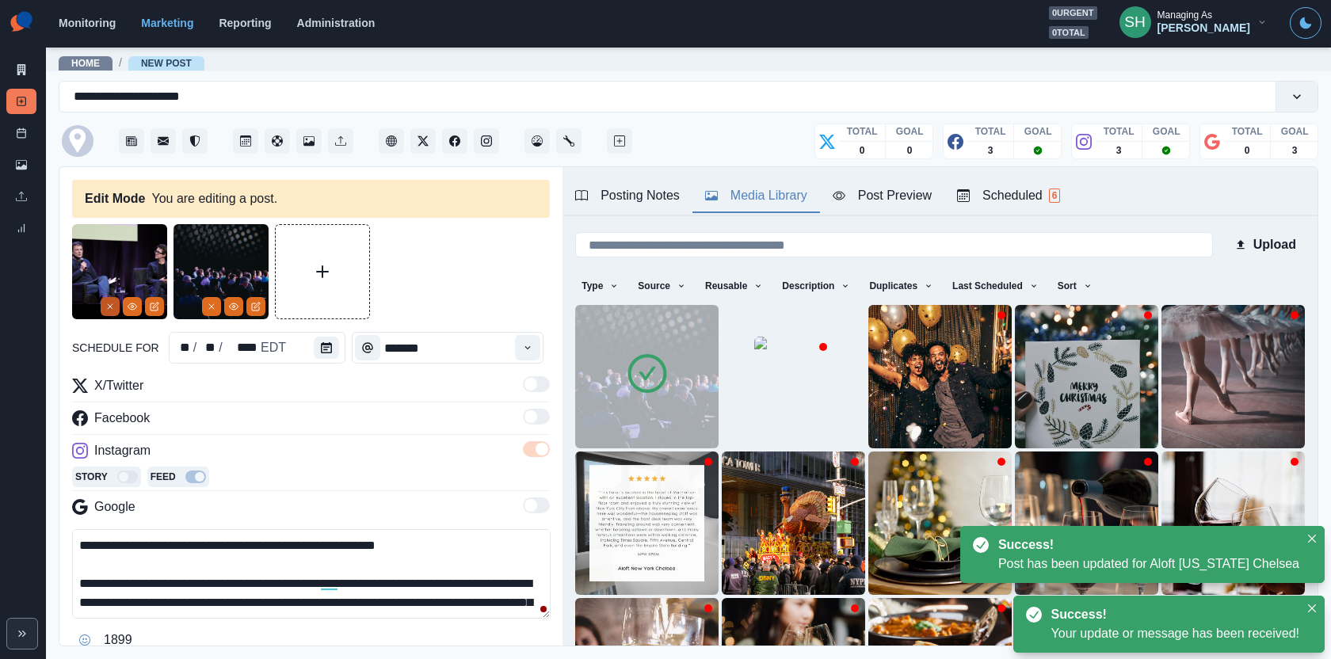
click at [115, 306] on button "Remove" at bounding box center [110, 306] width 19 height 19
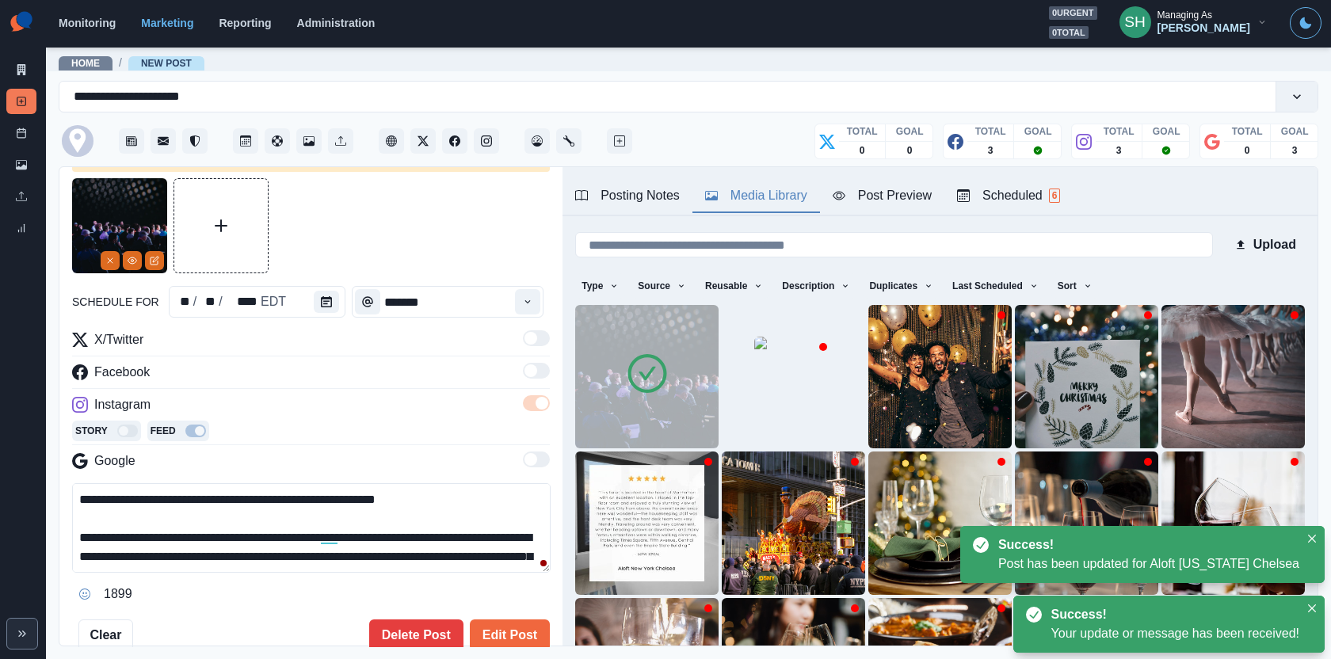
scroll to position [56, 0]
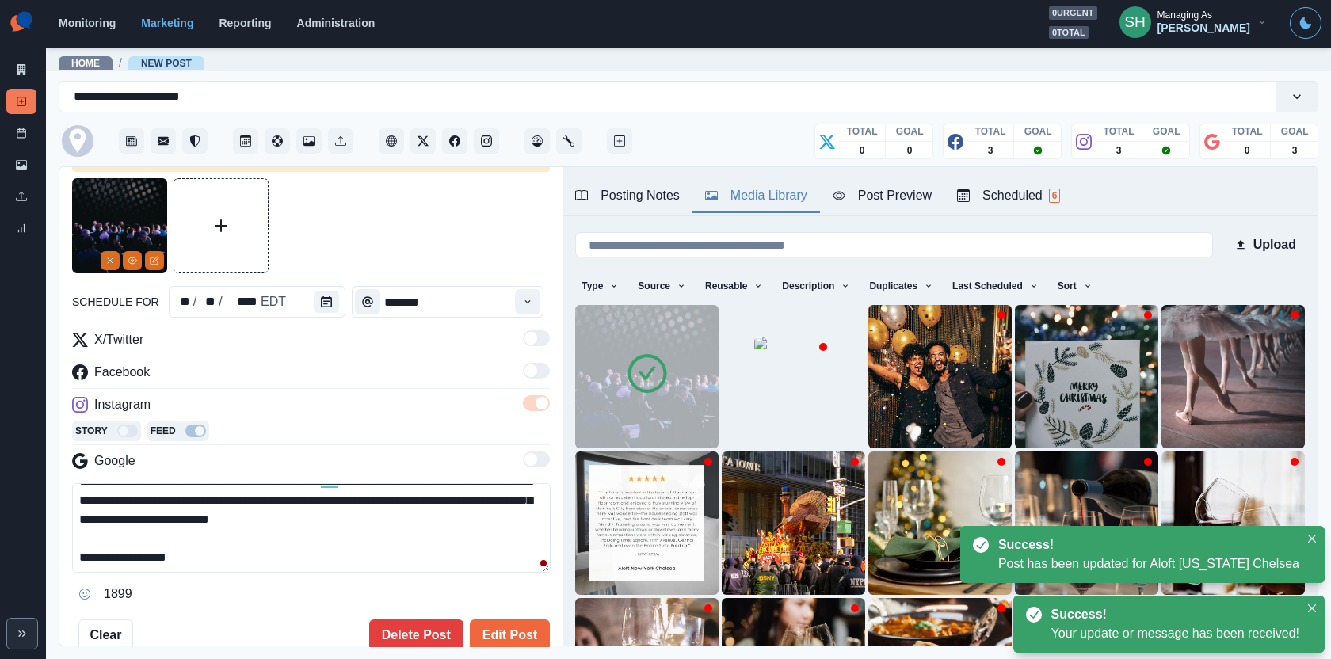
drag, startPoint x: 227, startPoint y: 555, endPoint x: 200, endPoint y: 324, distance: 232.1
click at [200, 324] on div "**********" at bounding box center [311, 414] width 478 height 473
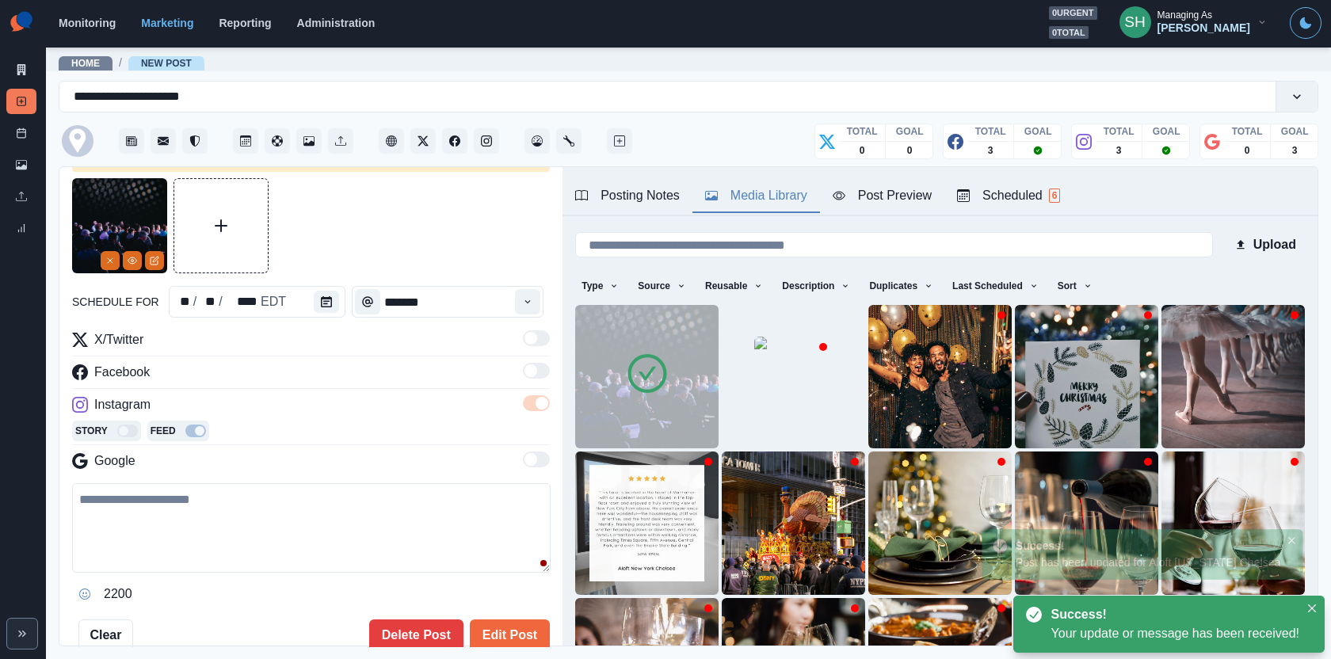
paste textarea "**********"
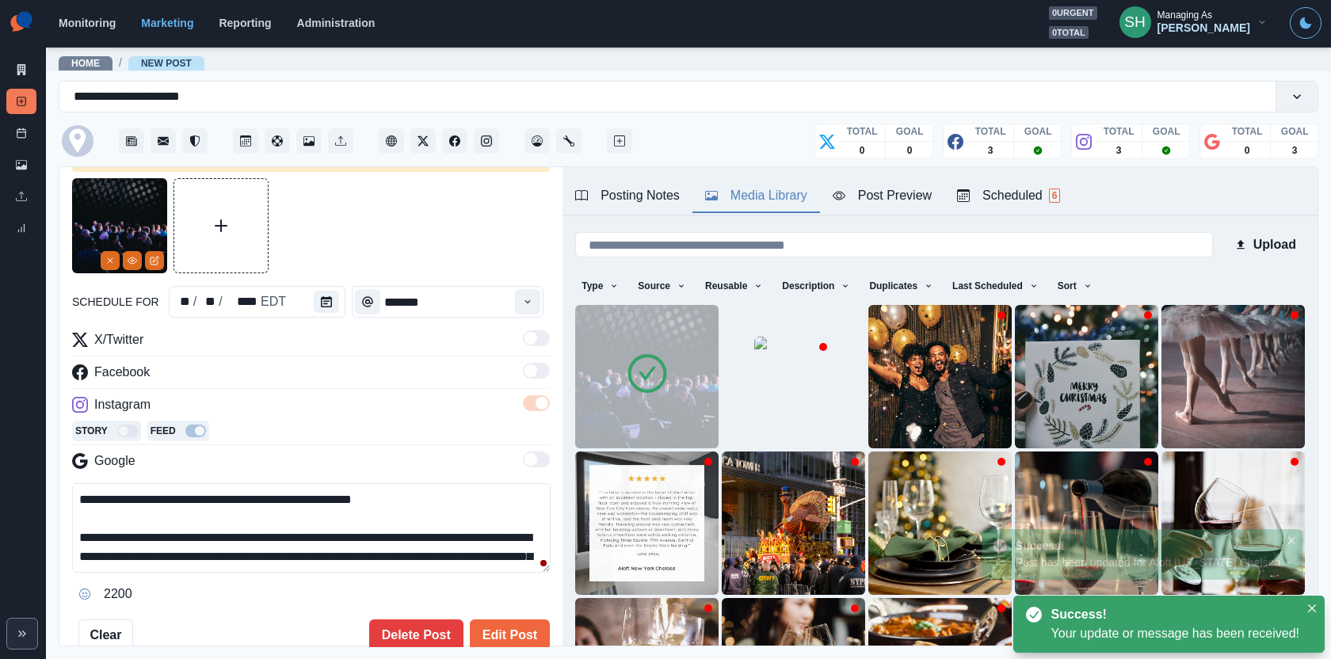
scroll to position [105, 0]
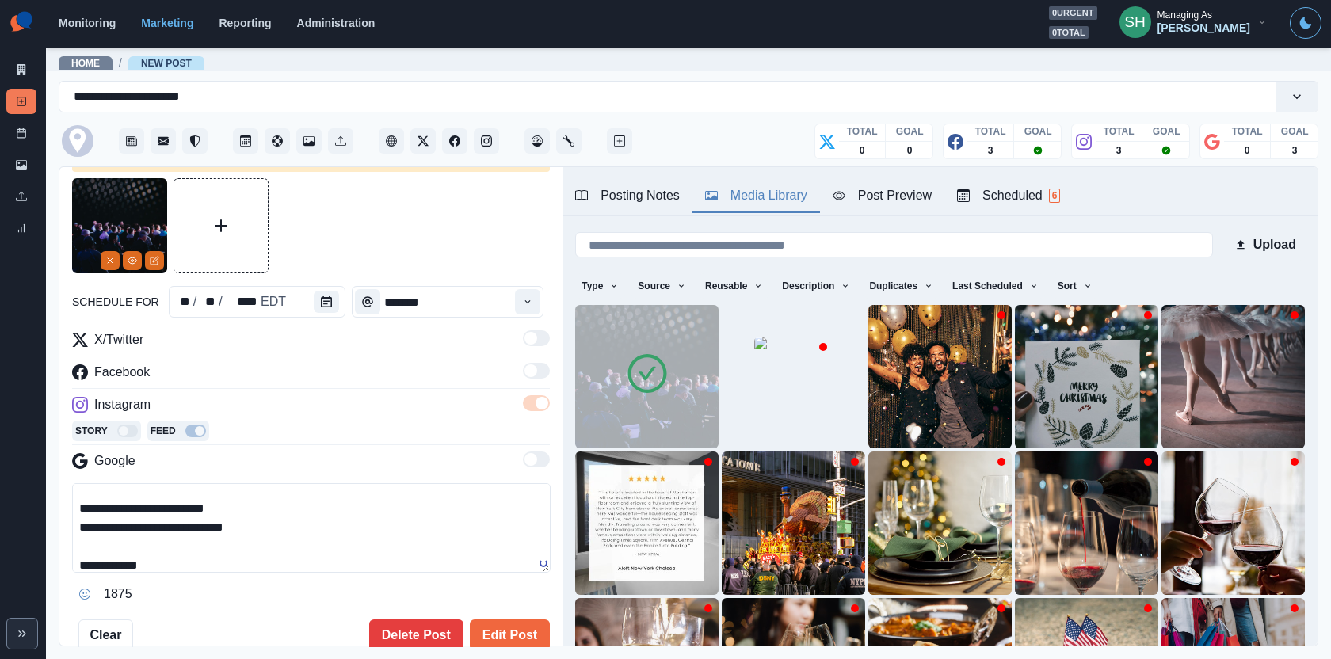
drag, startPoint x: 288, startPoint y: 522, endPoint x: 72, endPoint y: 505, distance: 217.0
click at [72, 505] on textarea "**********" at bounding box center [311, 528] width 479 height 90
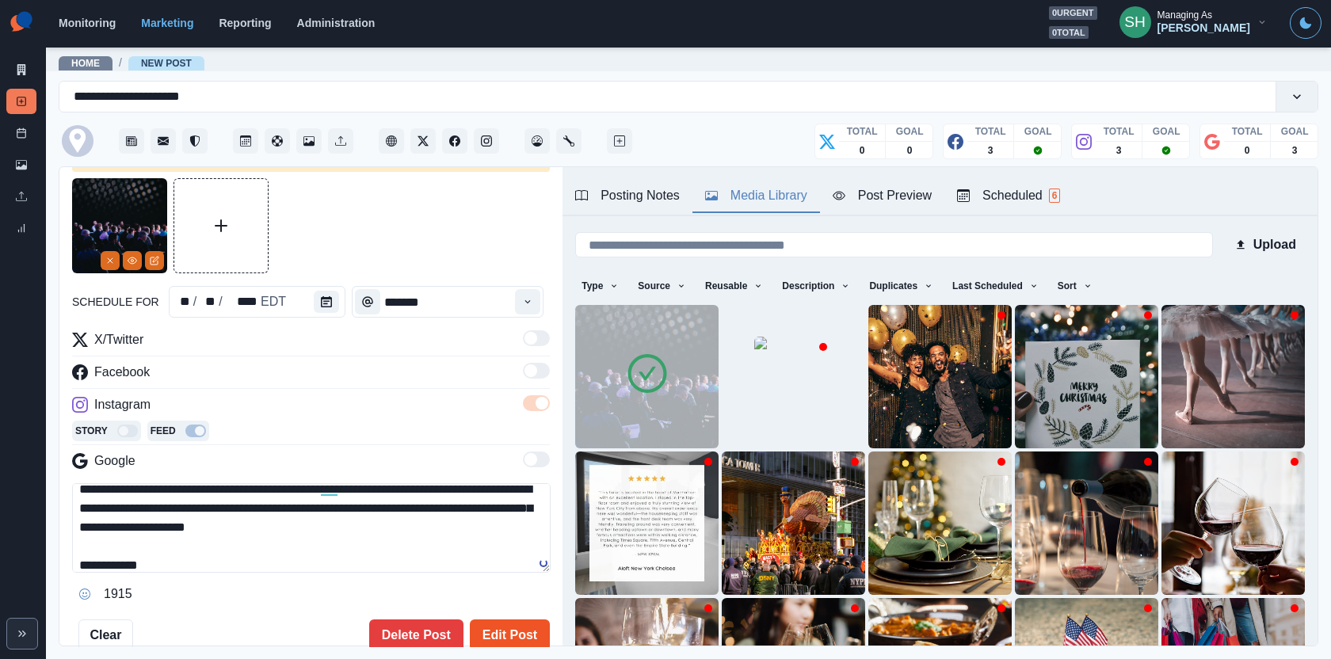
type textarea "**********"
click at [508, 633] on button "Edit Post" at bounding box center [510, 636] width 80 height 32
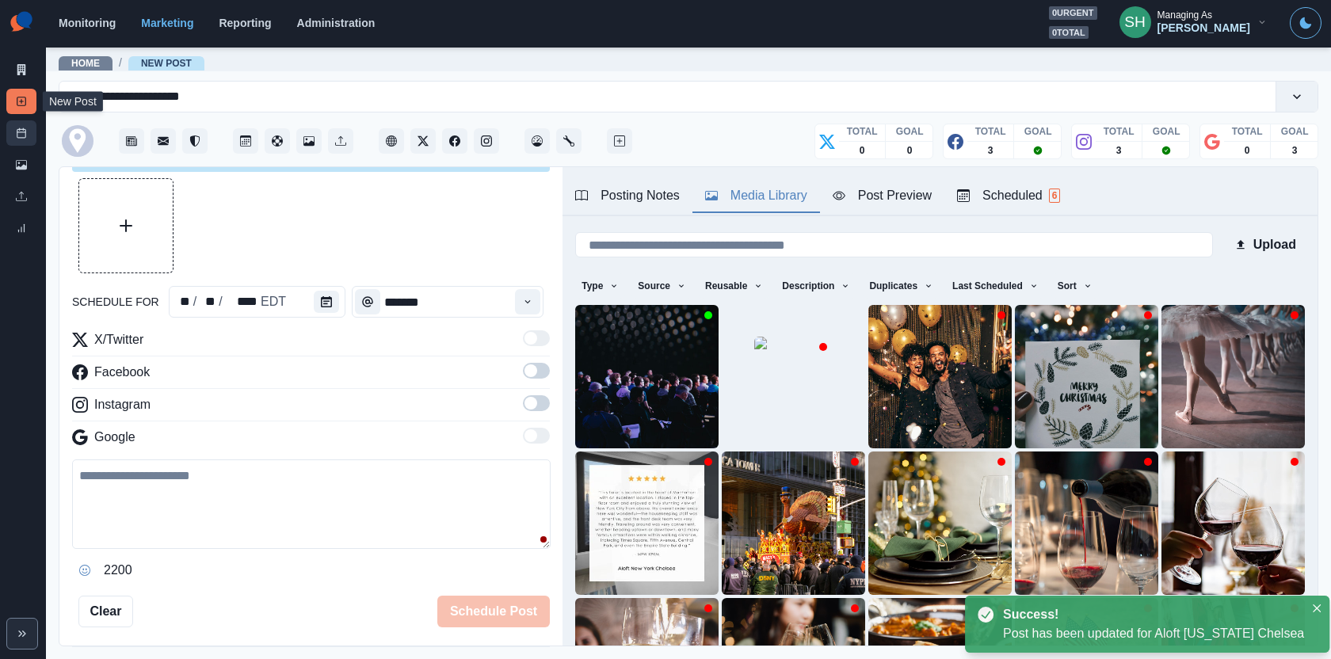
click at [16, 135] on icon at bounding box center [21, 133] width 11 height 11
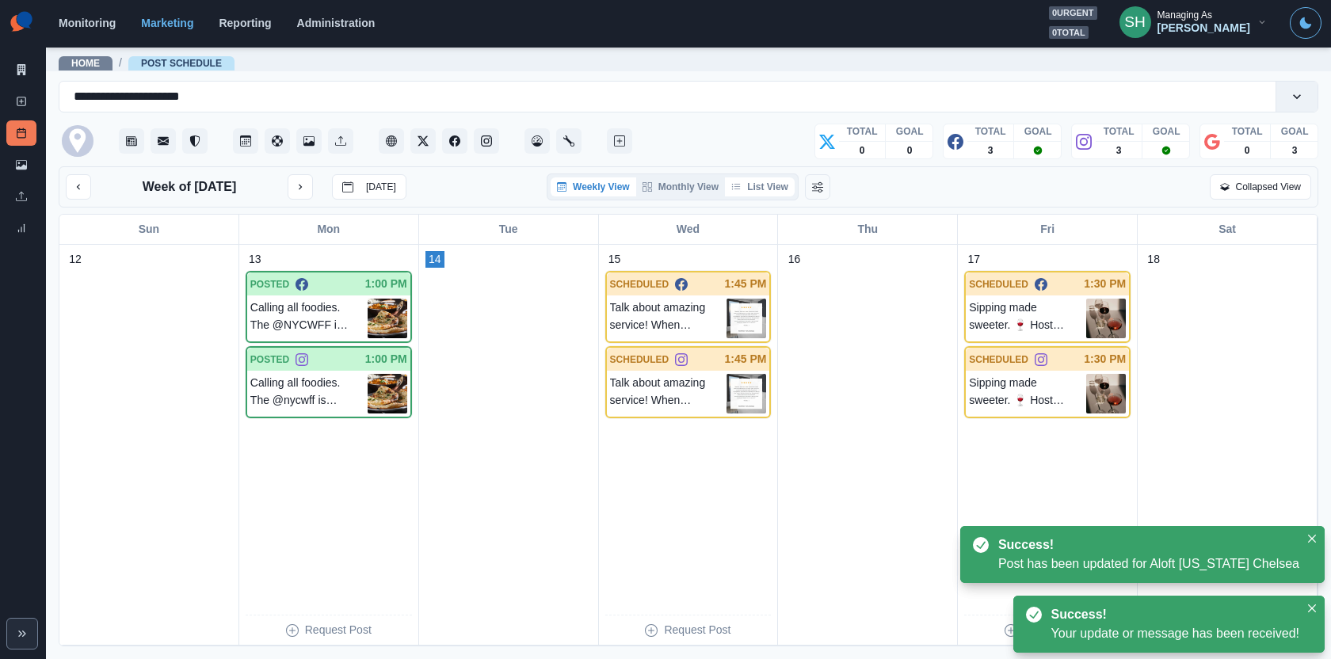
click at [757, 179] on button "List View" at bounding box center [760, 186] width 70 height 19
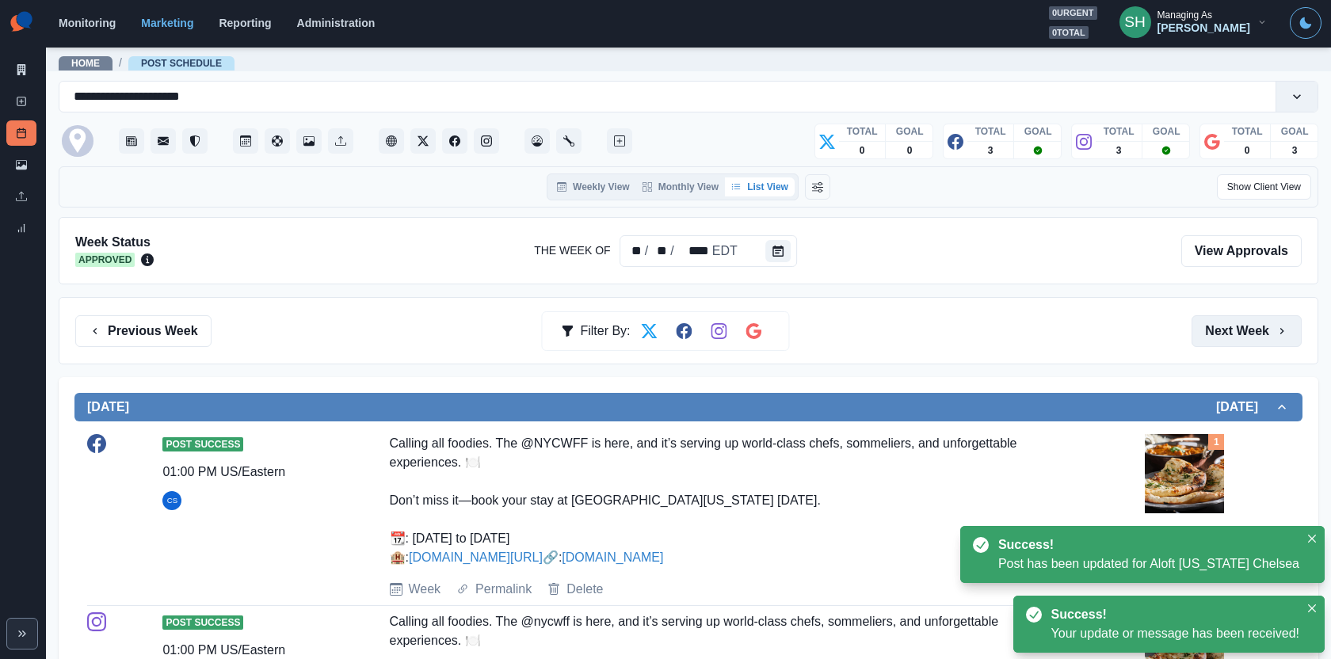
click at [1252, 332] on button "Next Week" at bounding box center [1247, 331] width 110 height 32
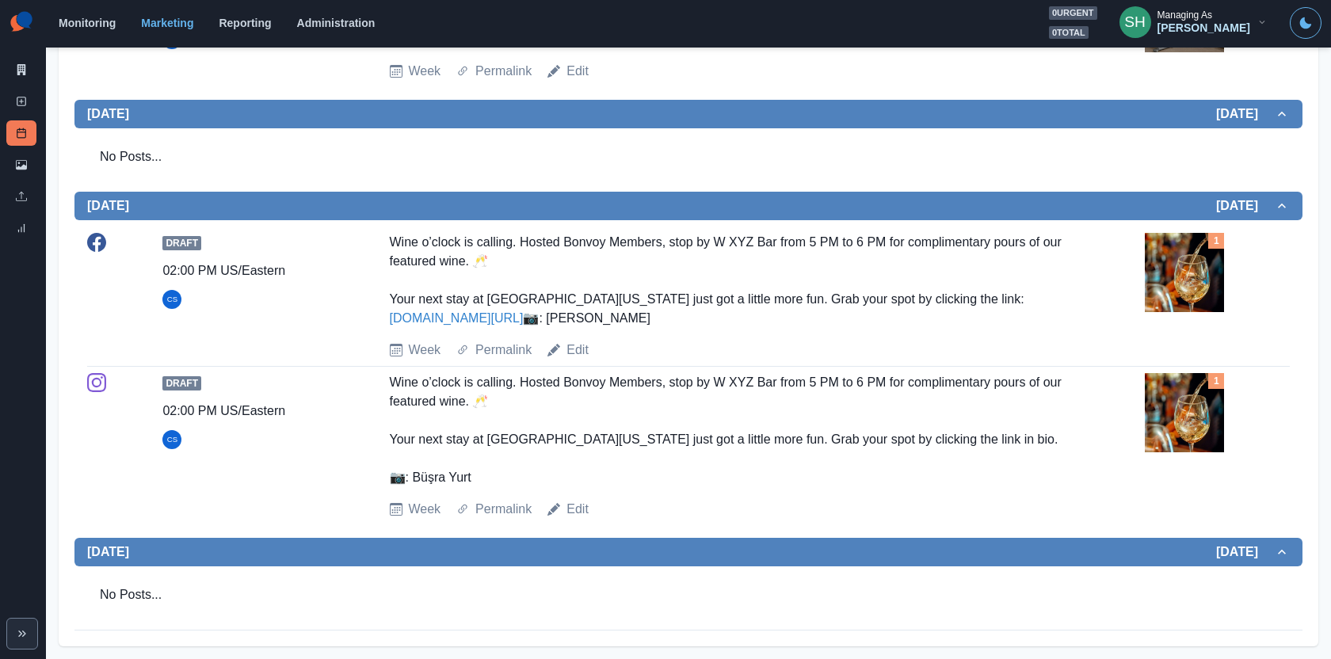
click at [1179, 236] on img at bounding box center [1184, 272] width 79 height 79
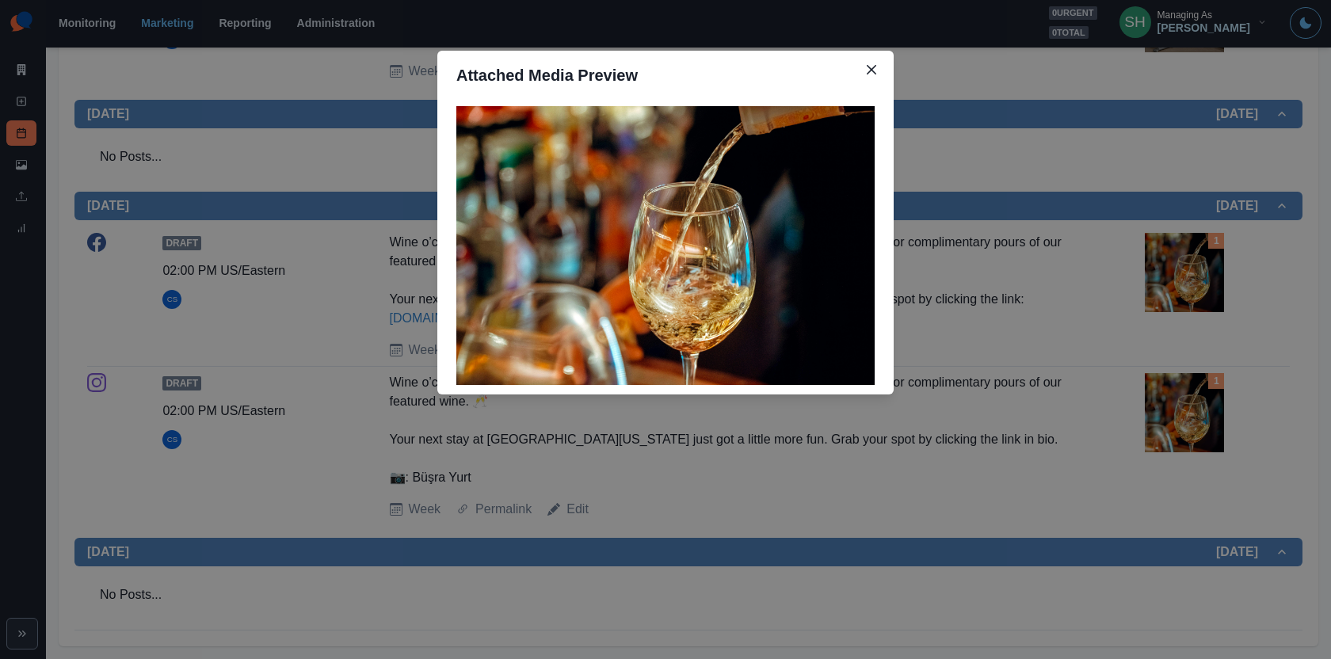
click at [1179, 236] on div "Attached Media Preview" at bounding box center [665, 329] width 1331 height 659
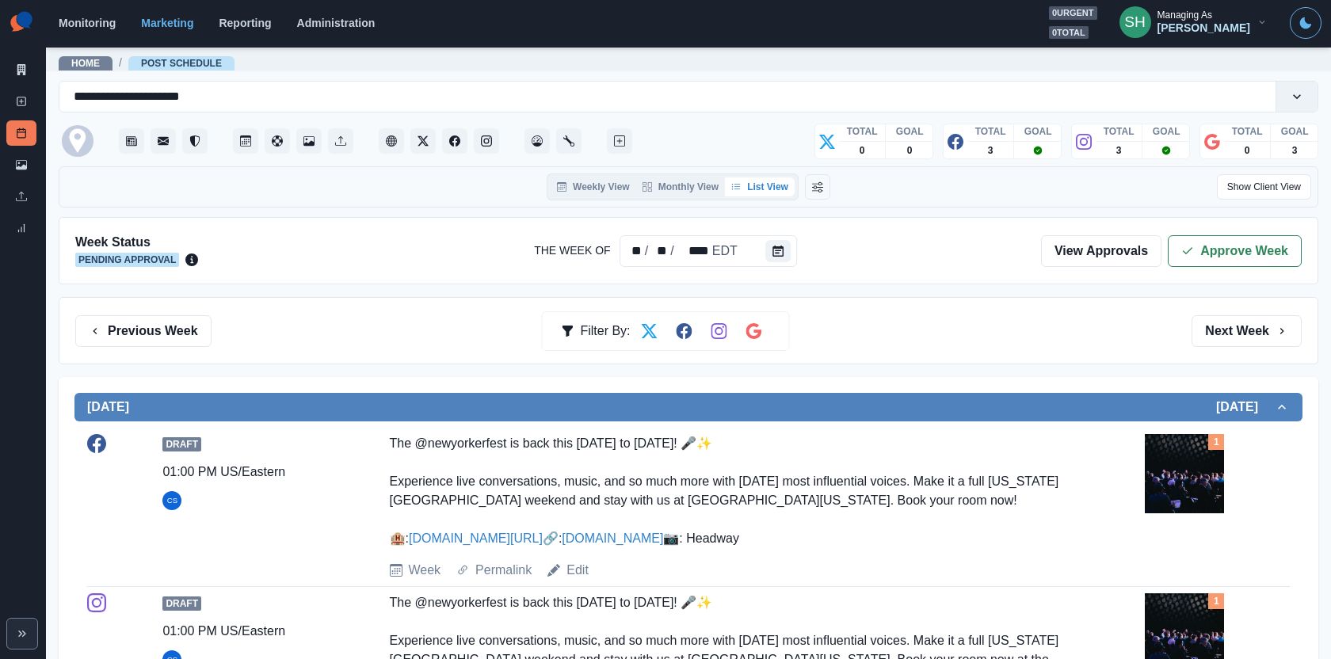
click at [1179, 236] on button "Approve Week" at bounding box center [1235, 251] width 134 height 32
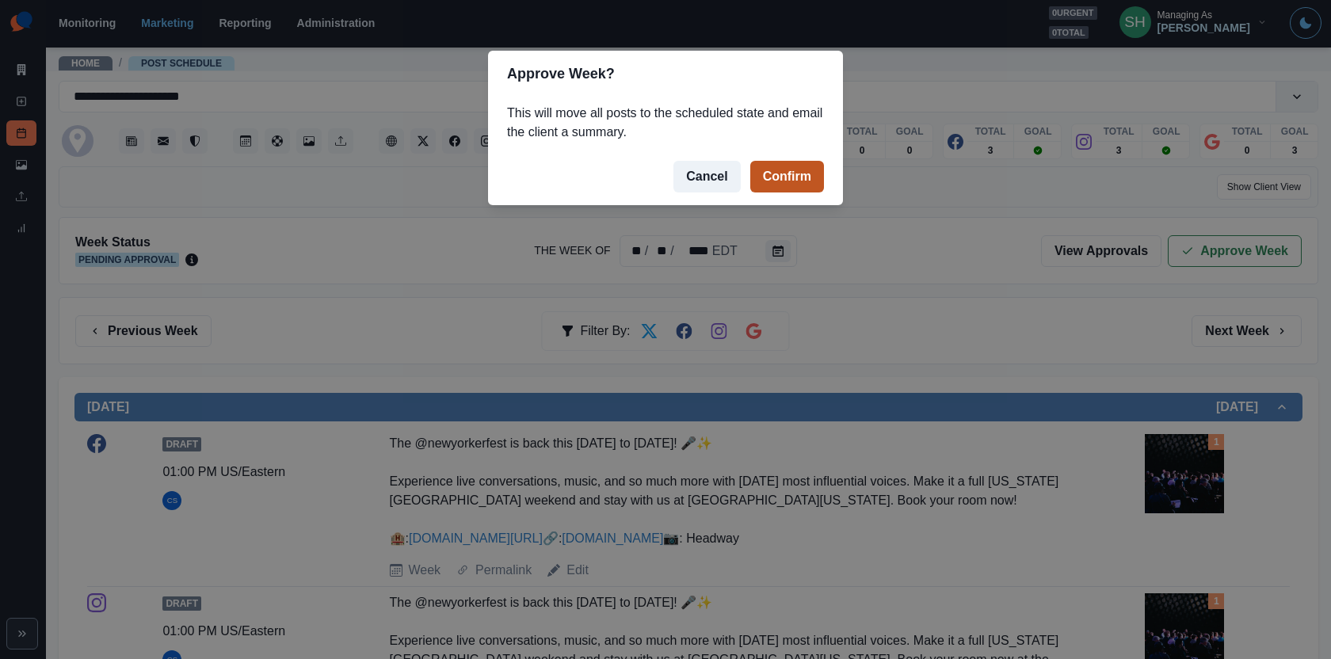
click at [806, 182] on button "Confirm" at bounding box center [787, 177] width 74 height 32
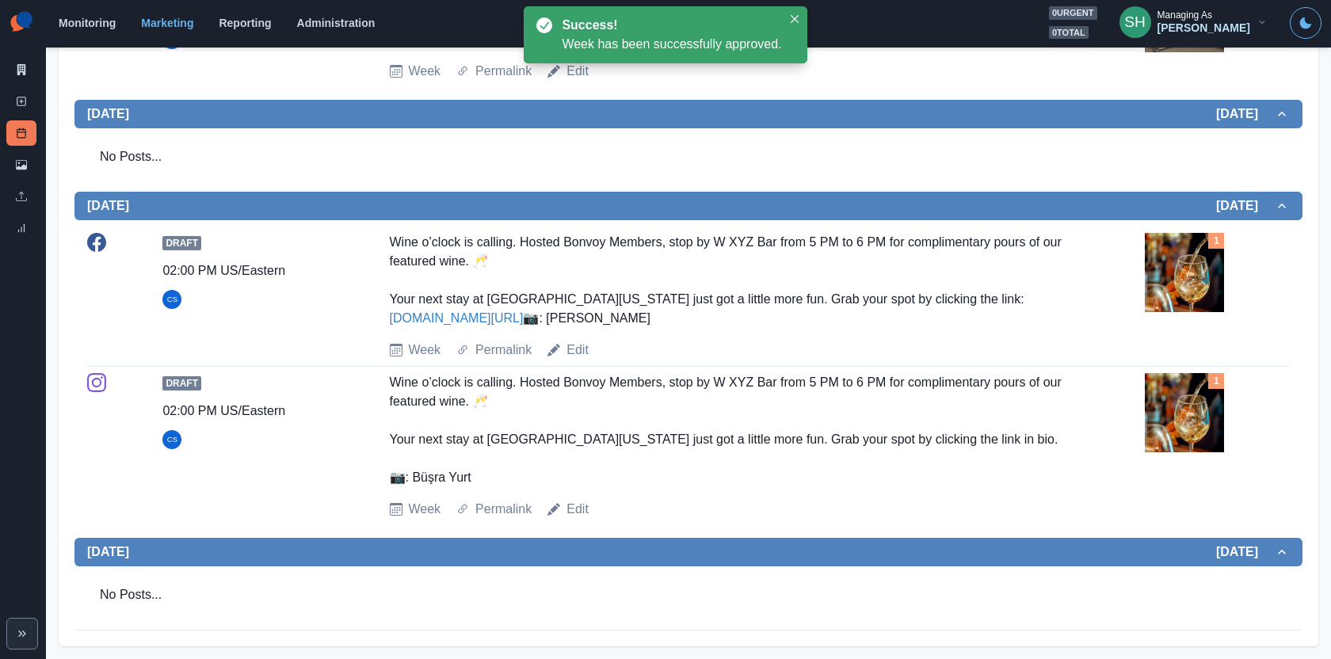
click at [23, 83] on div "Marketing Summary" at bounding box center [21, 73] width 30 height 32
click at [18, 74] on icon at bounding box center [21, 69] width 9 height 11
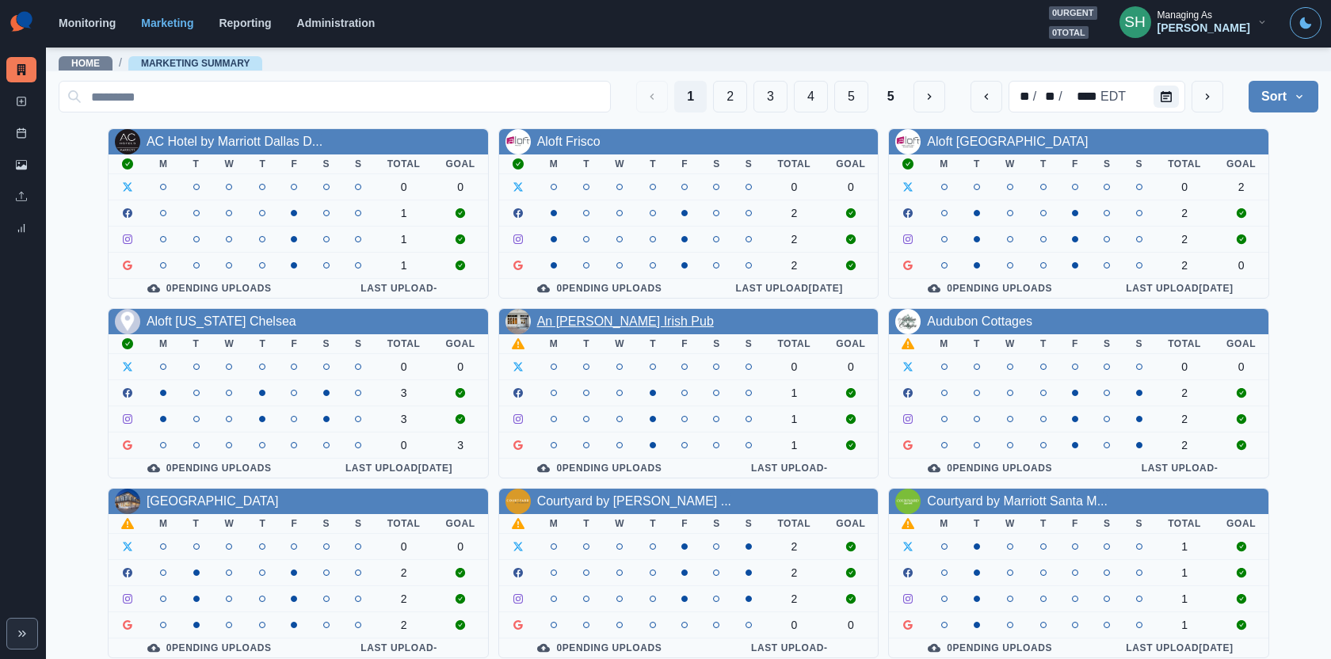
click at [597, 318] on link "An Tobar Irish Pub" at bounding box center [625, 321] width 177 height 13
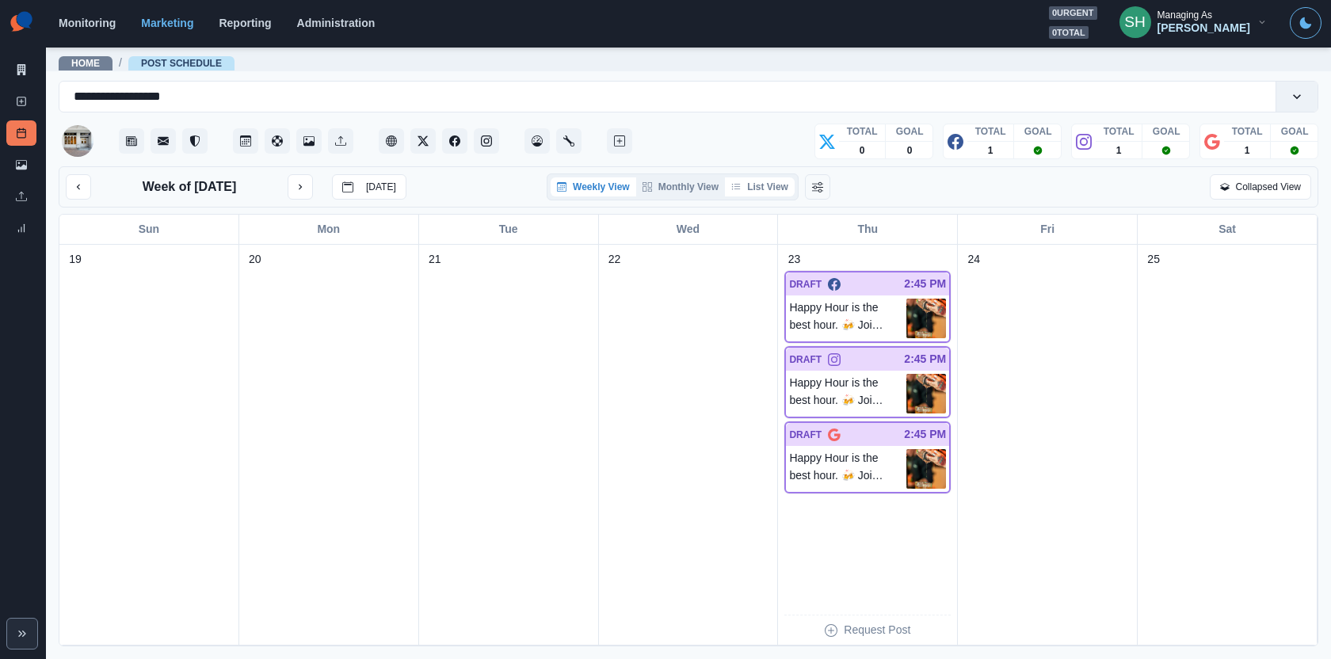
click at [788, 185] on button "List View" at bounding box center [760, 186] width 70 height 19
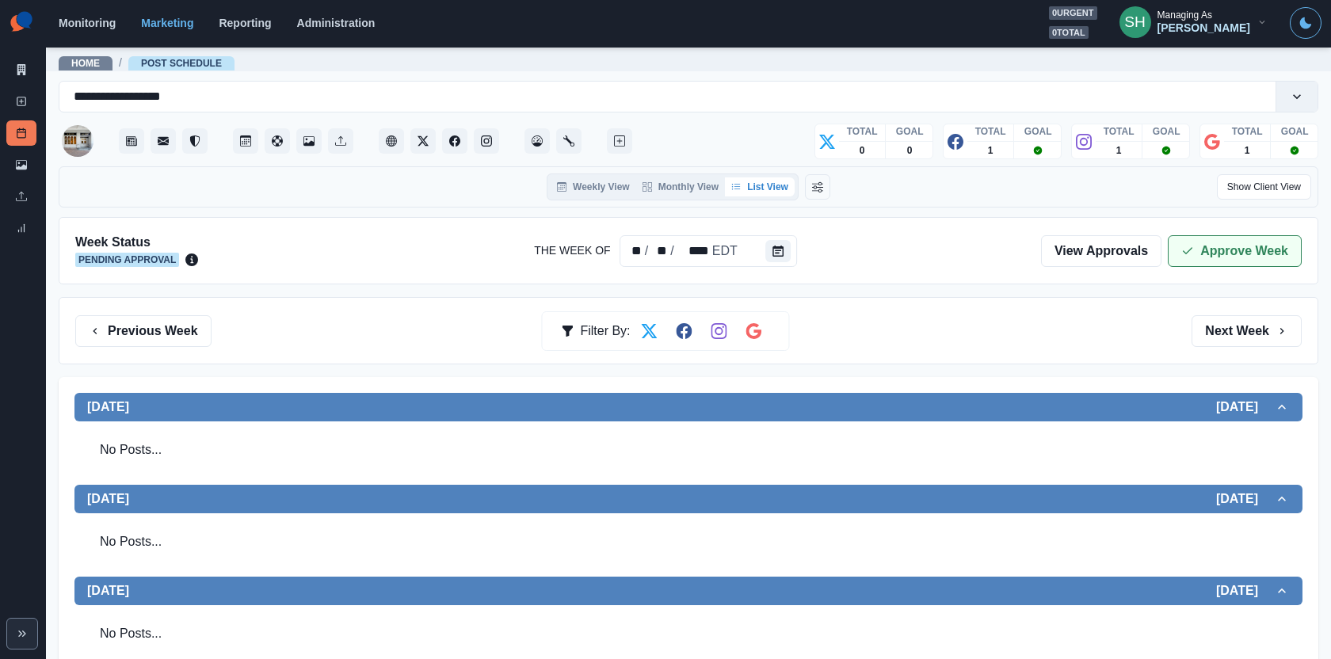
click at [1215, 247] on button "Approve Week" at bounding box center [1235, 251] width 134 height 32
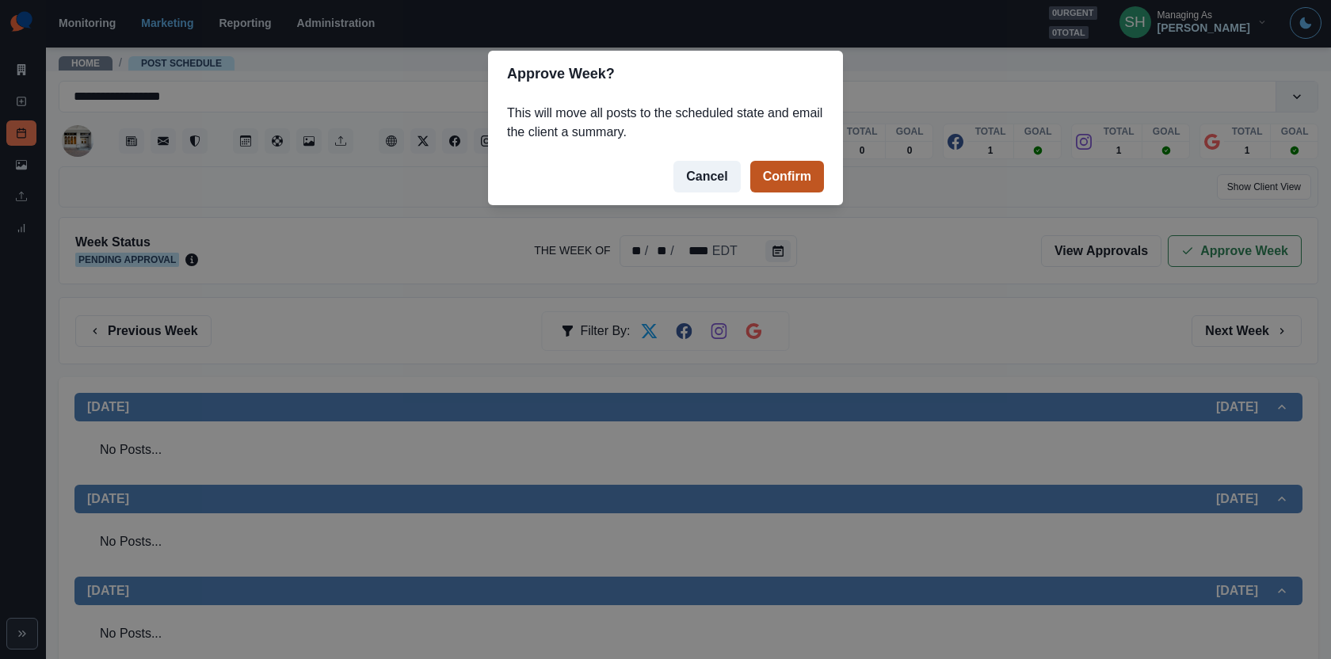
click at [813, 185] on button "Confirm" at bounding box center [787, 177] width 74 height 32
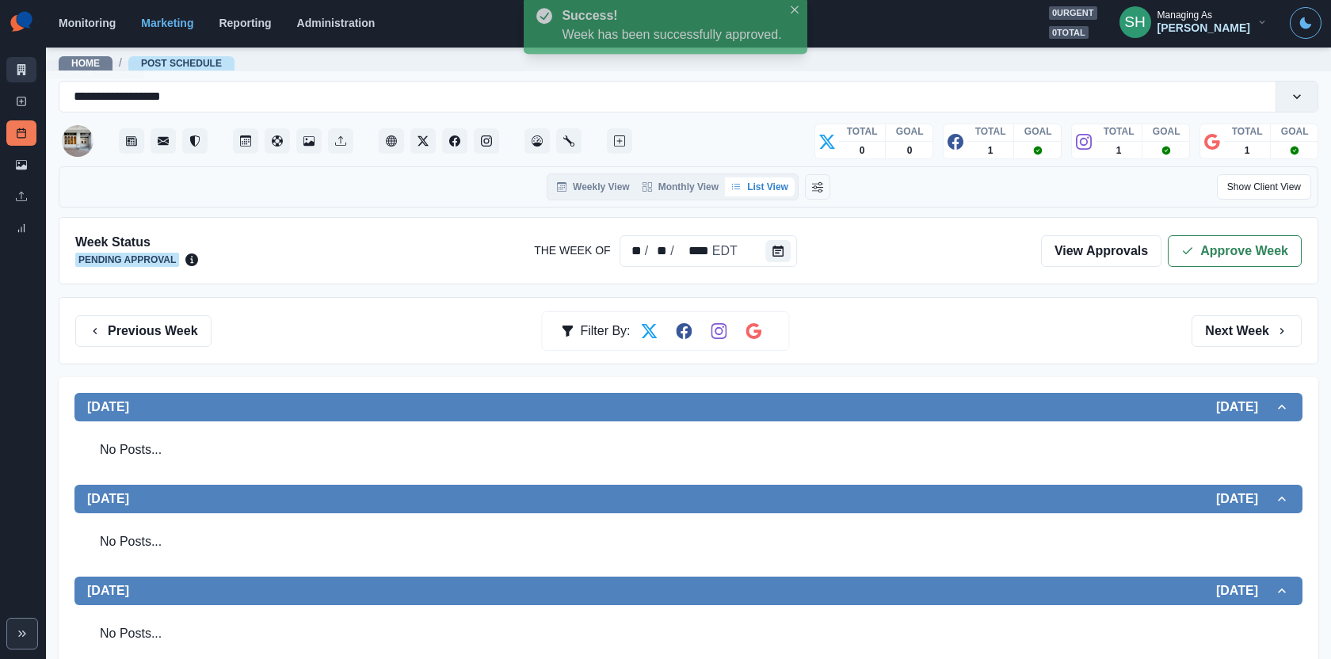
click at [18, 70] on icon at bounding box center [21, 69] width 11 height 11
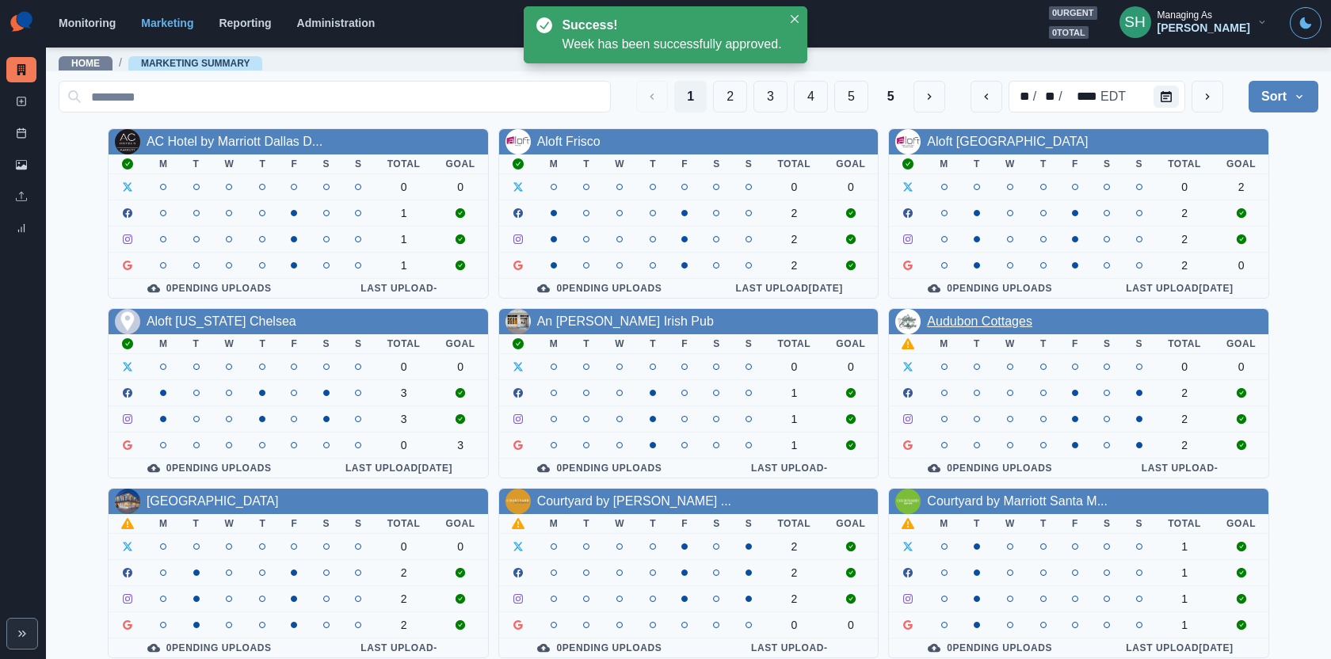
click at [979, 319] on link "Audubon Cottages" at bounding box center [979, 321] width 105 height 13
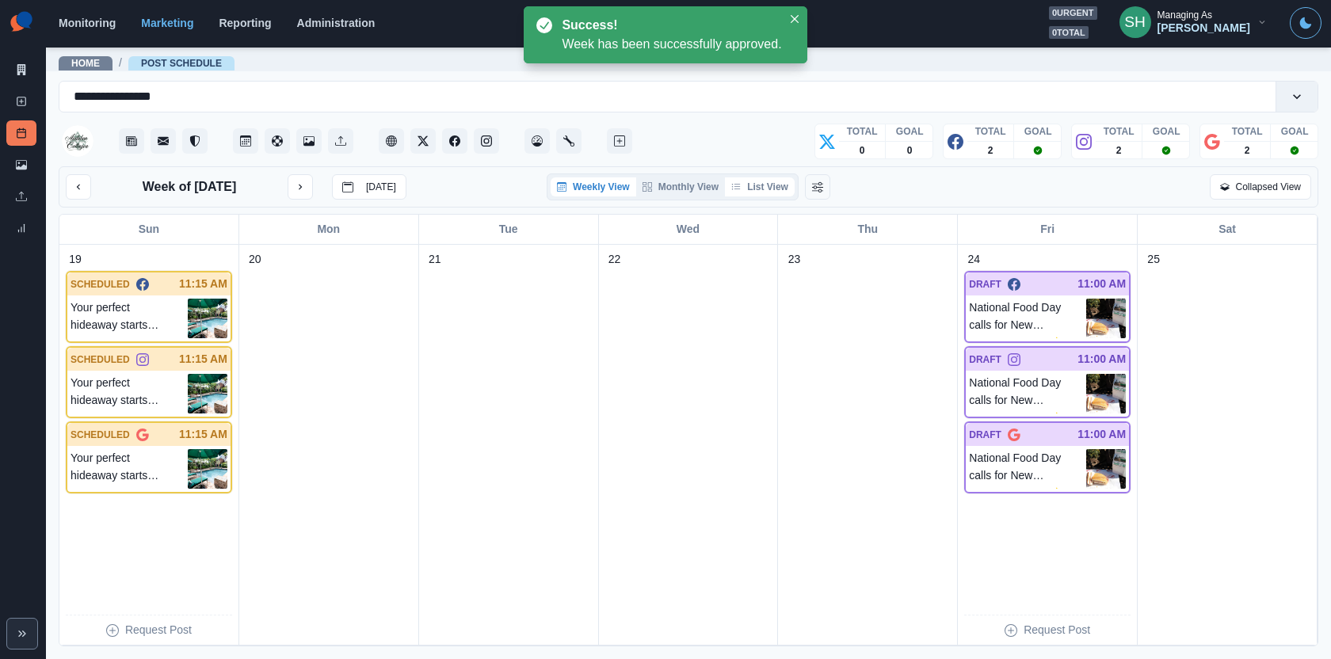
click at [772, 177] on div "Weekly View Monthly View List View" at bounding box center [673, 186] width 244 height 19
click at [772, 177] on button "List View" at bounding box center [760, 186] width 70 height 19
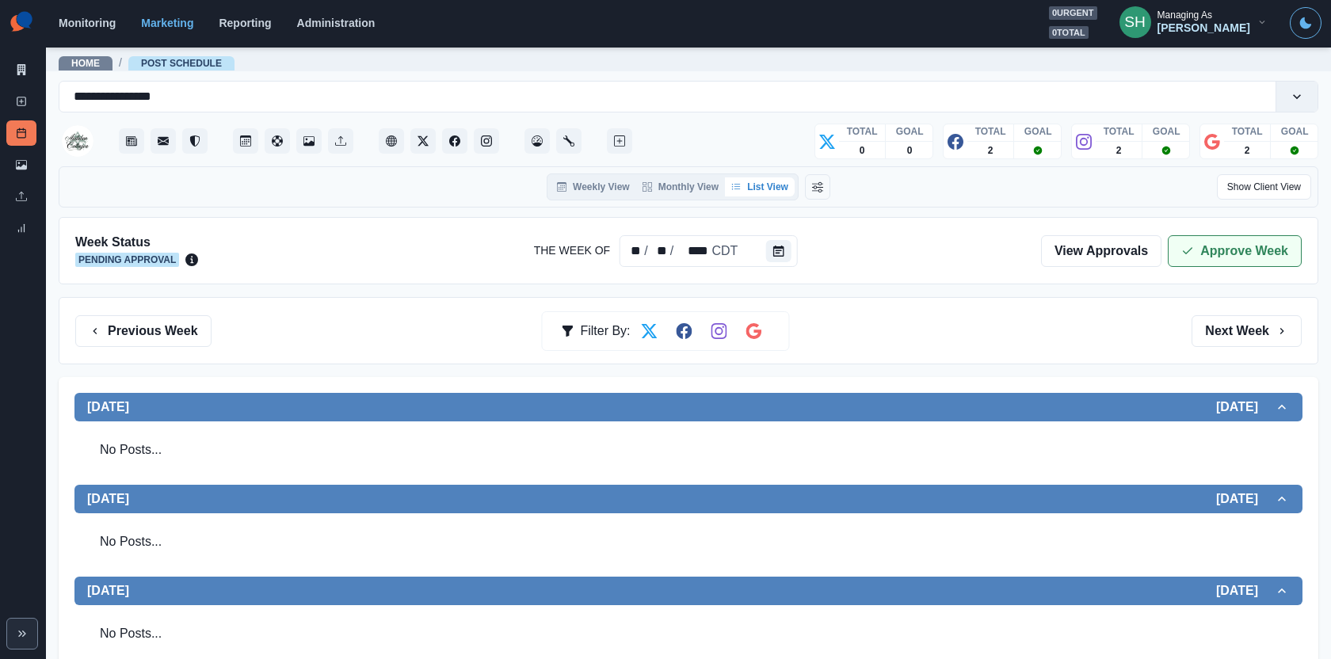
click at [1188, 251] on polyline "button" at bounding box center [1188, 251] width 9 height 6
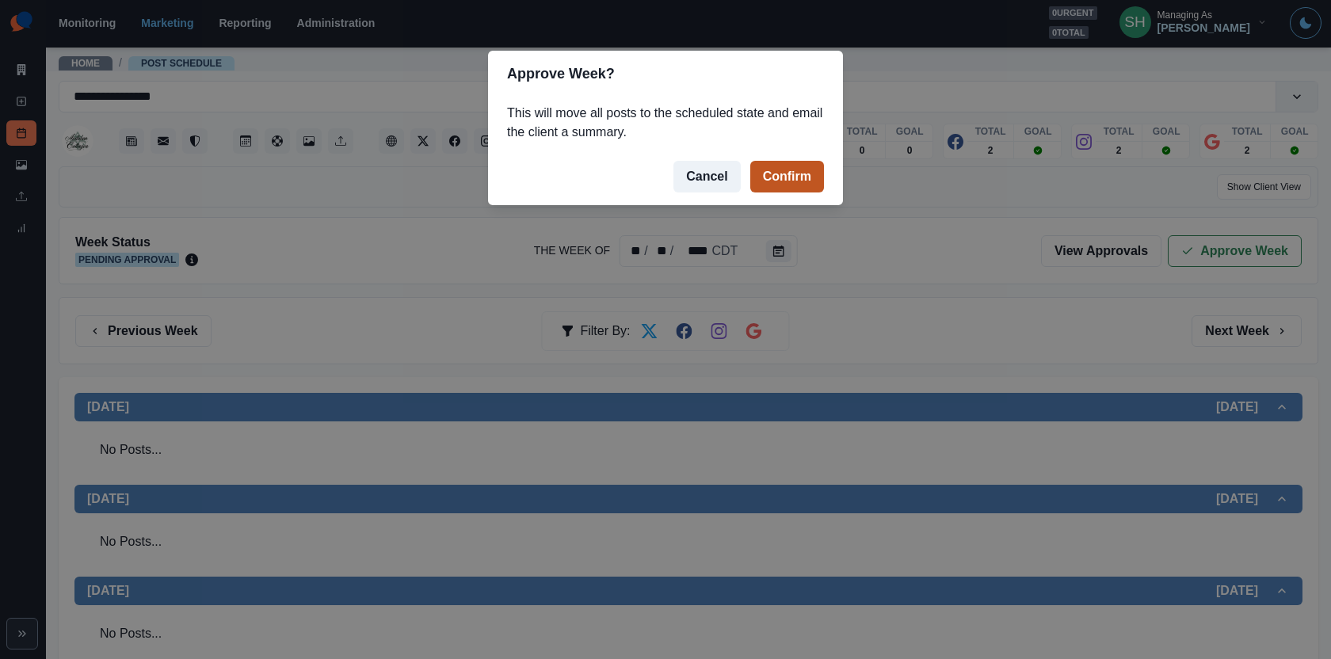
click at [759, 174] on button "Confirm" at bounding box center [787, 177] width 74 height 32
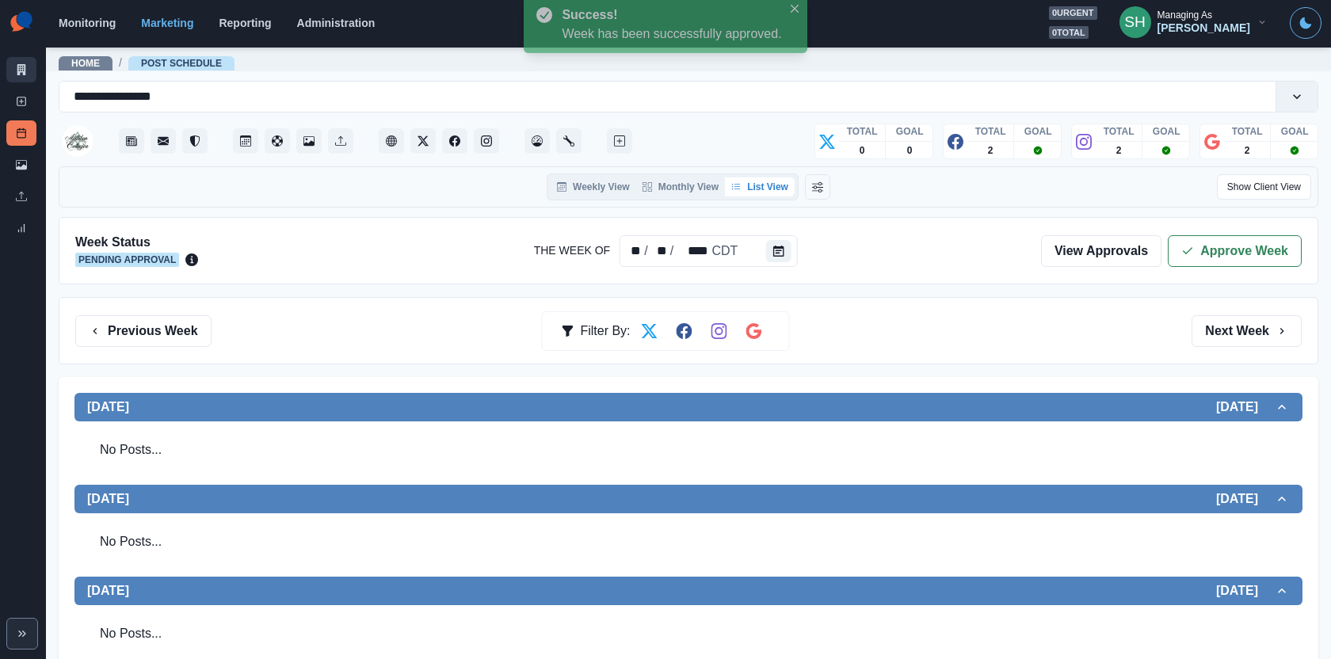
click at [21, 70] on icon at bounding box center [21, 69] width 11 height 11
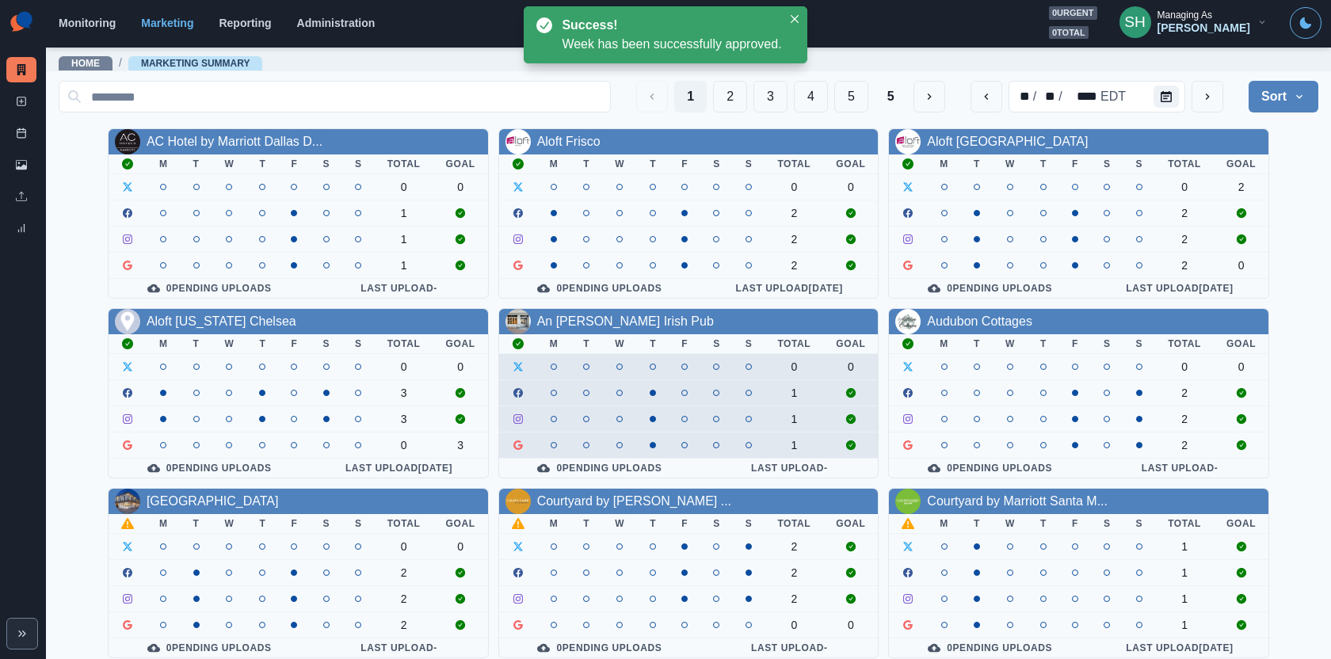
scroll to position [181, 0]
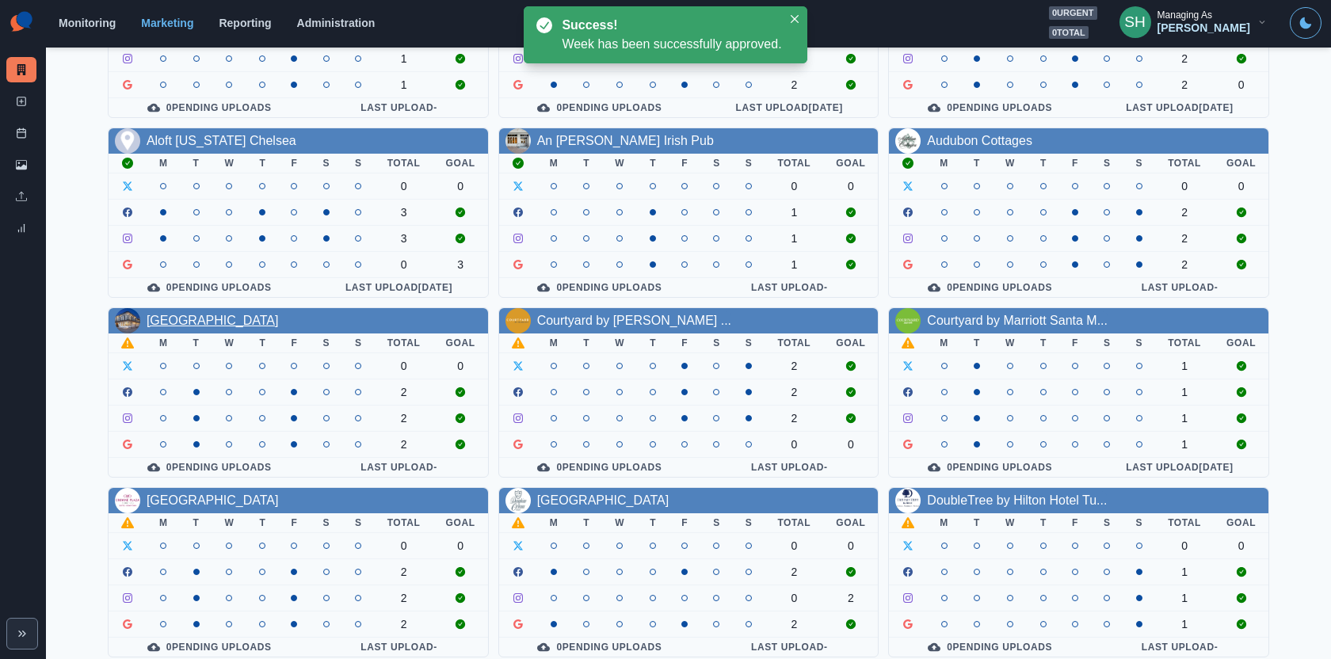
click at [273, 321] on link "Chateau Hotel New Orleans" at bounding box center [213, 320] width 132 height 13
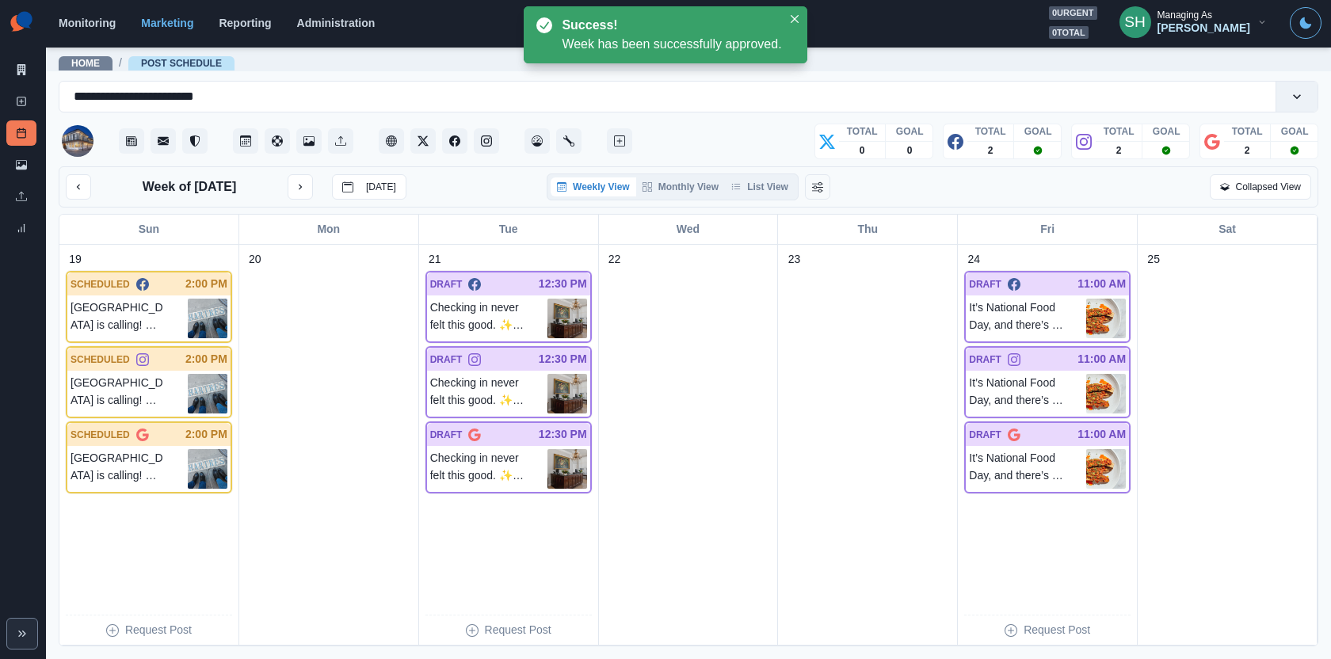
click at [773, 196] on div "Weekly View Monthly View List View" at bounding box center [673, 187] width 252 height 27
click at [769, 193] on button "List View" at bounding box center [760, 186] width 70 height 19
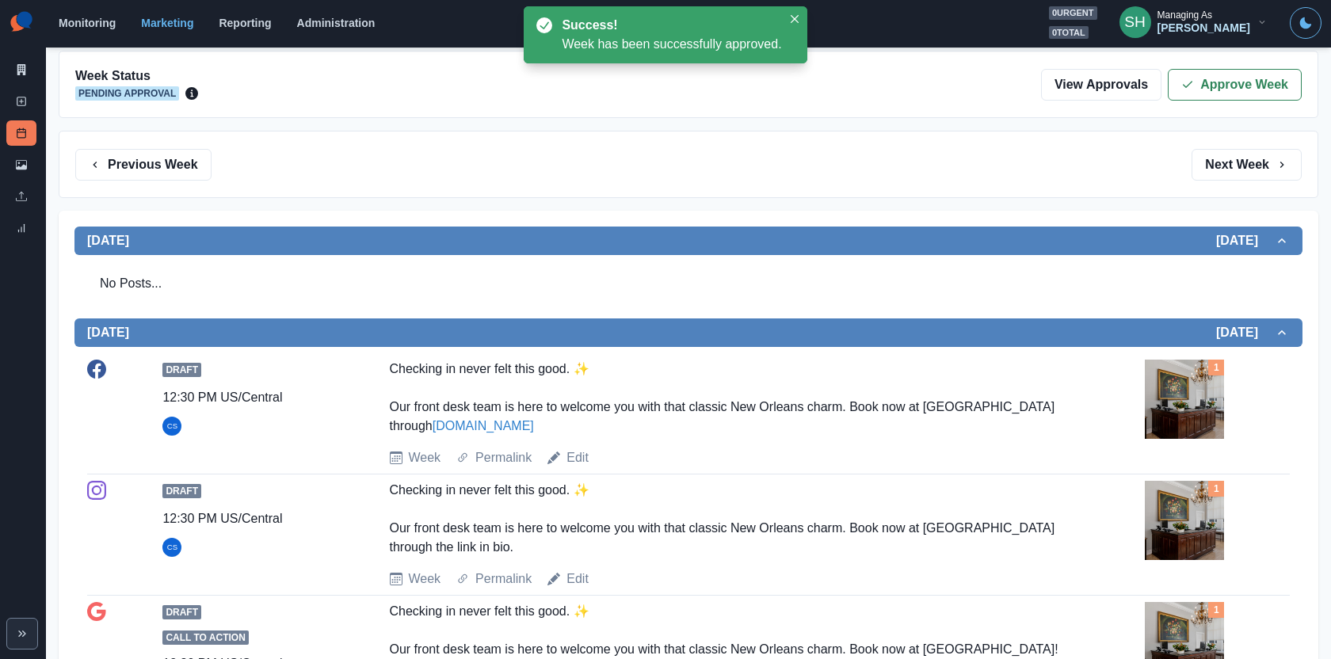
scroll to position [321, 0]
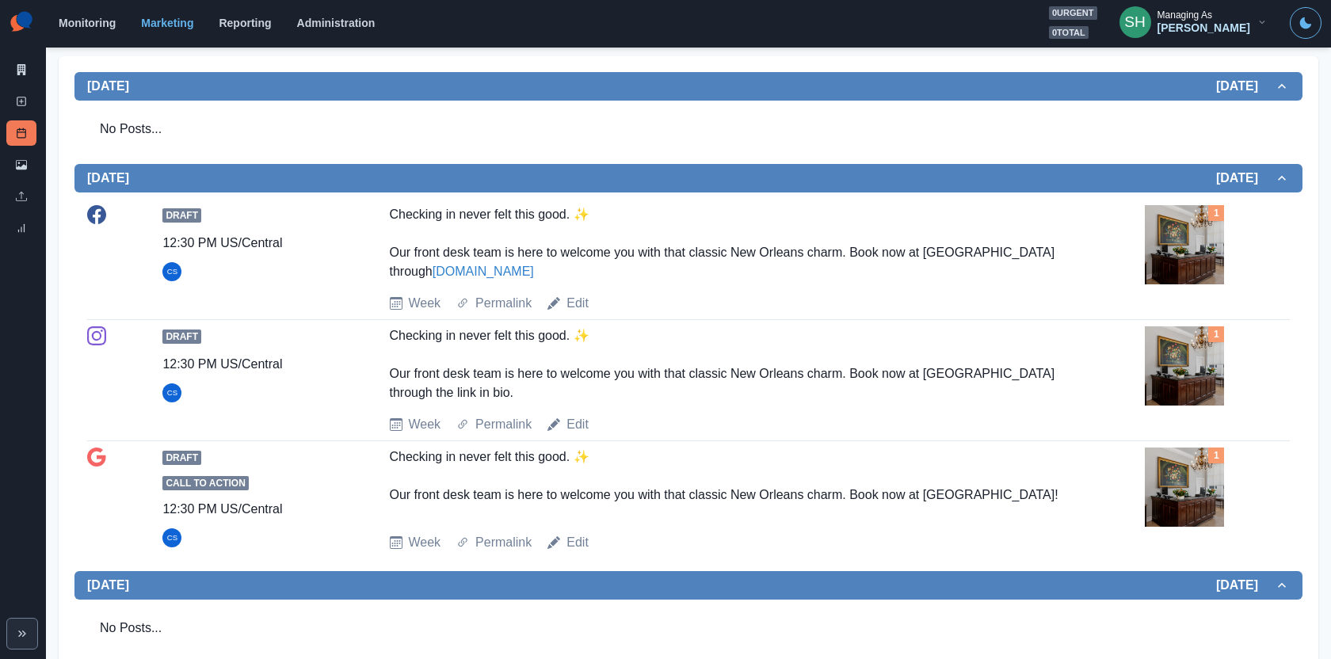
click at [1160, 383] on img at bounding box center [1184, 365] width 79 height 79
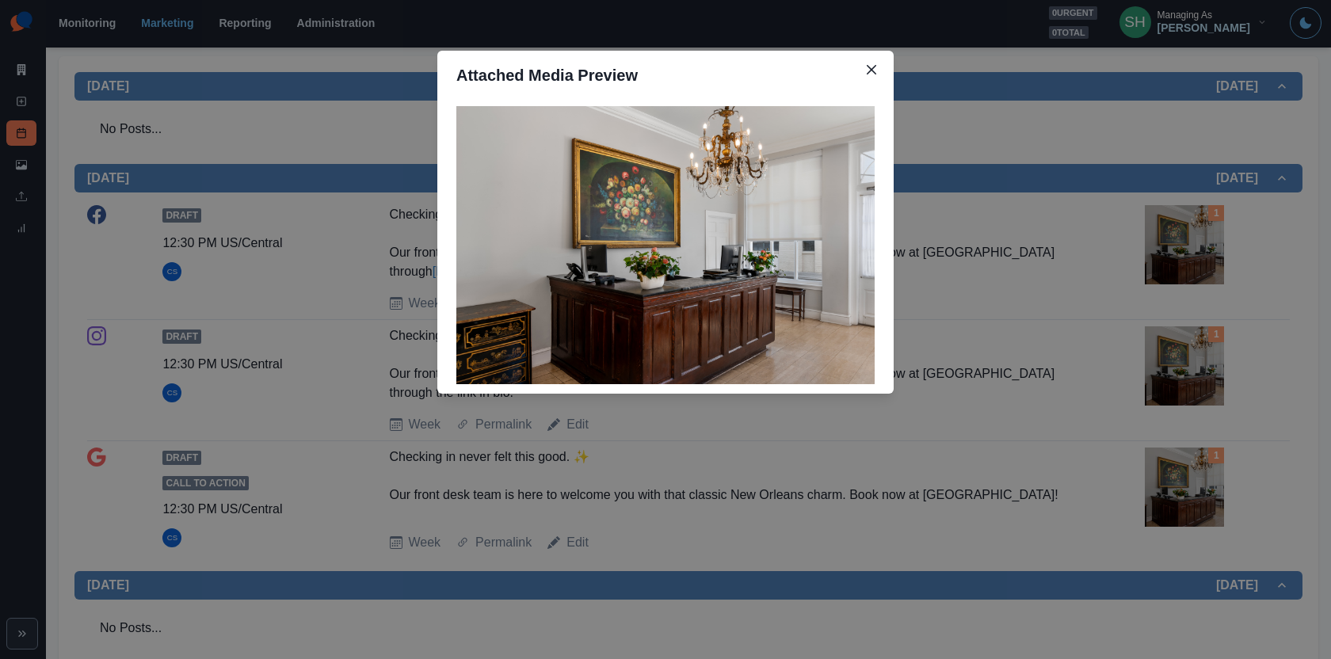
click at [1160, 383] on div "Attached Media Preview" at bounding box center [665, 329] width 1331 height 659
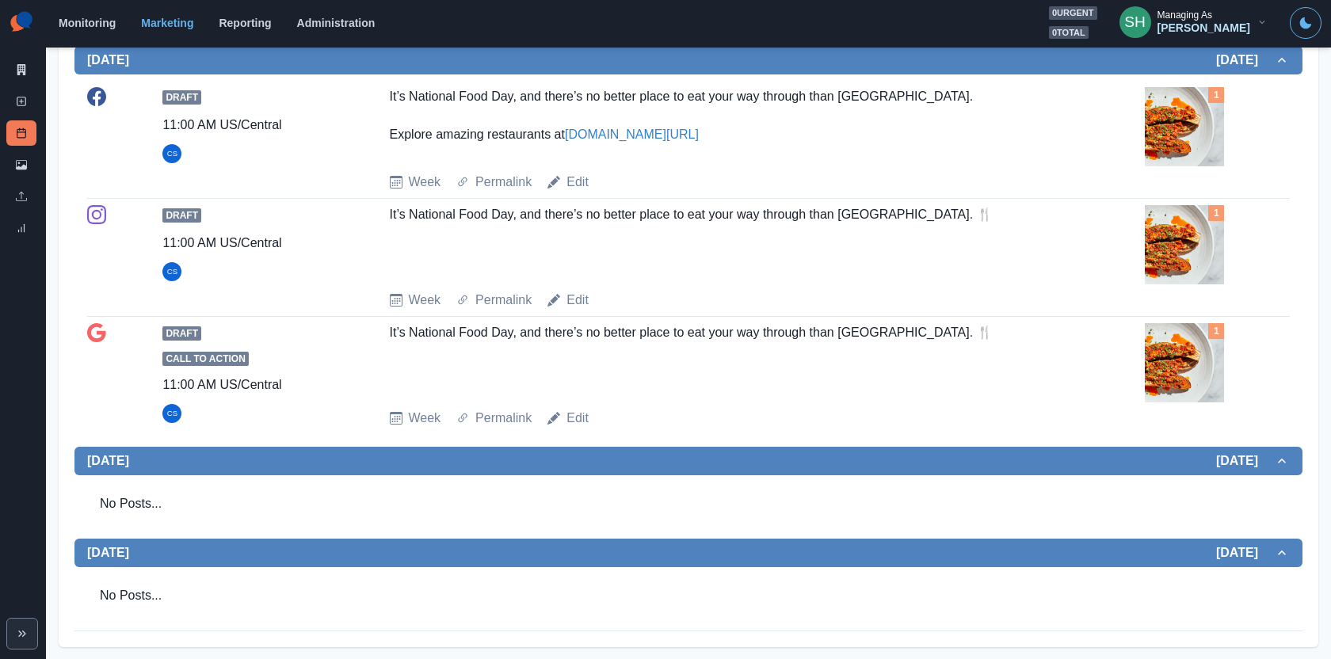
scroll to position [0, 0]
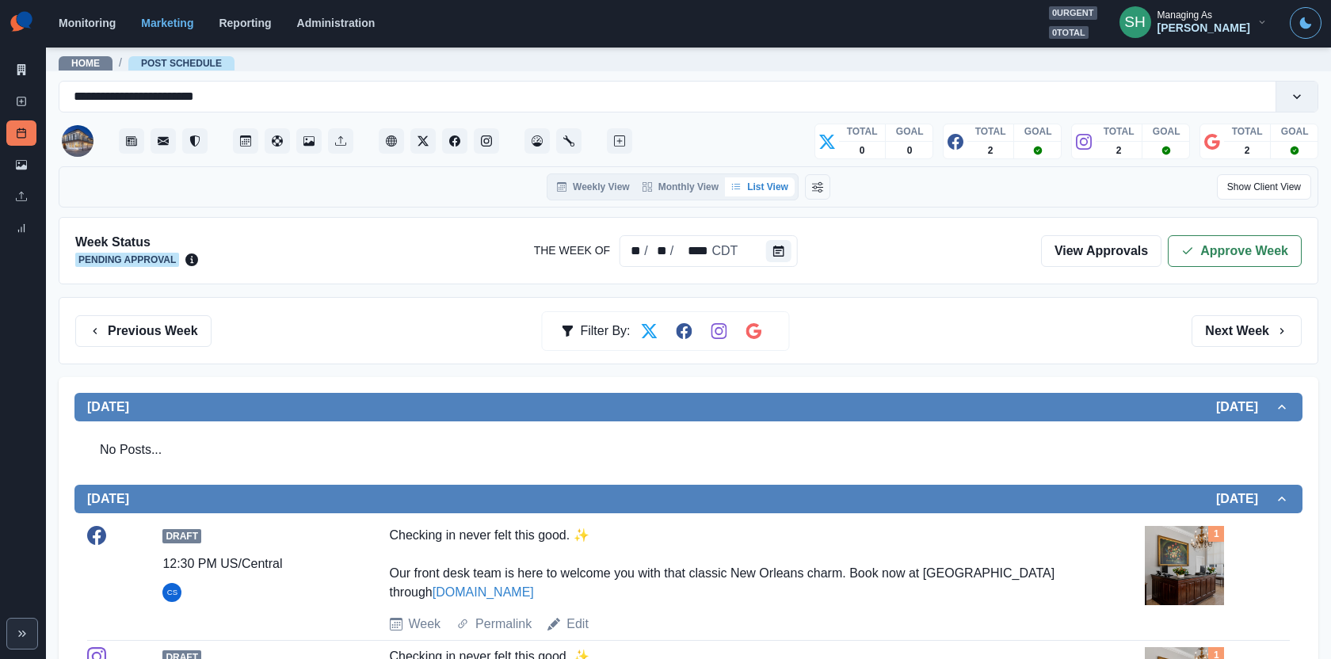
click at [1184, 227] on div "Week Status Pending Approval The Week Of ** / ** / **** CDT View Approvals Appr…" at bounding box center [689, 250] width 1260 height 67
click at [1184, 253] on icon "button" at bounding box center [1187, 251] width 13 height 13
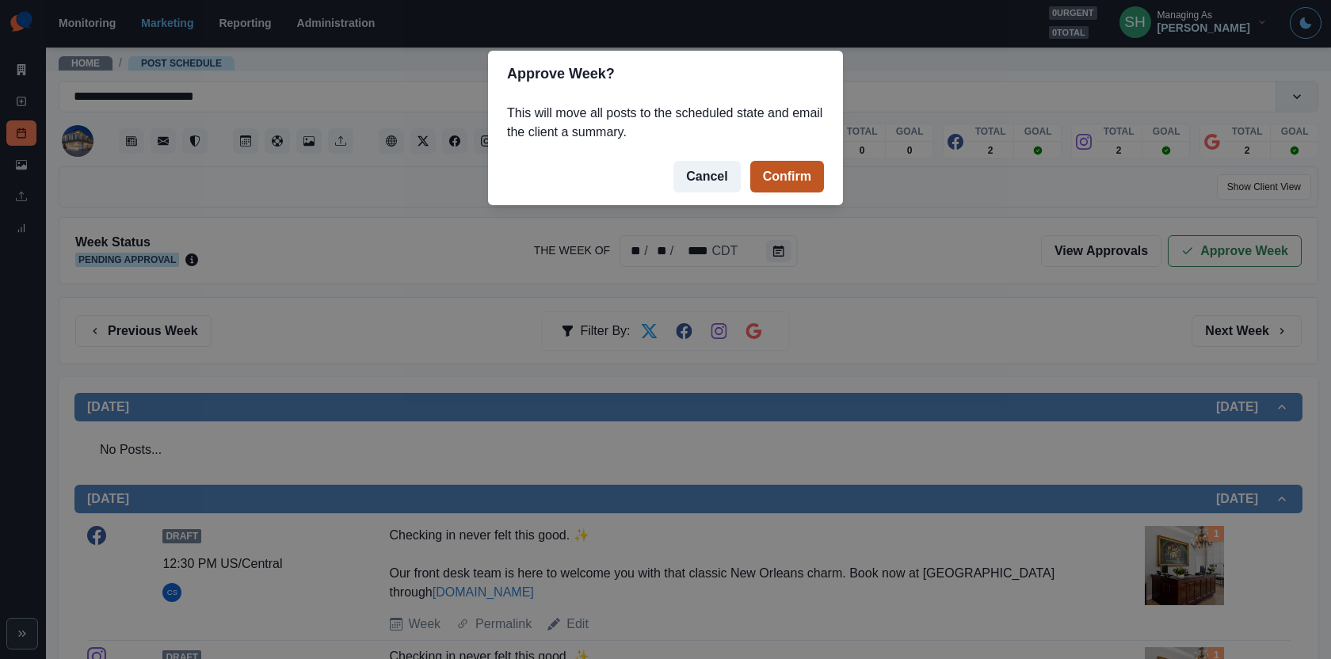
click at [801, 181] on button "Confirm" at bounding box center [787, 177] width 74 height 32
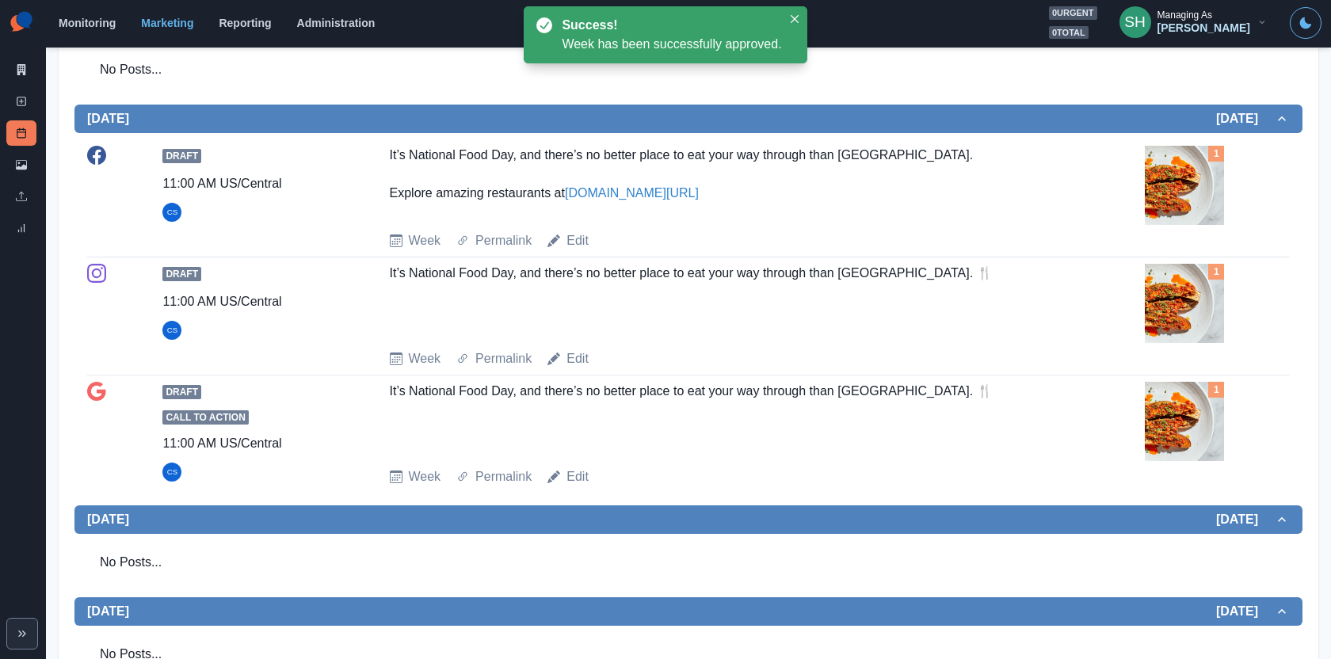
scroll to position [1030, 0]
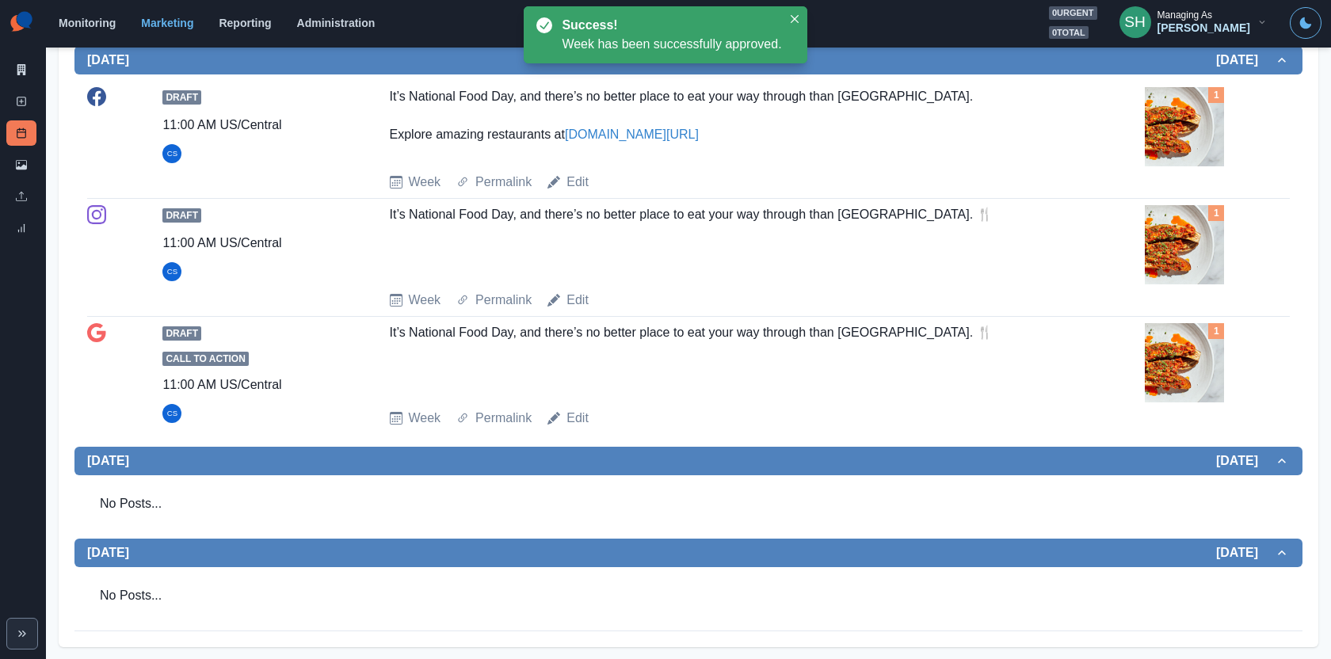
click at [1167, 144] on img at bounding box center [1184, 126] width 79 height 79
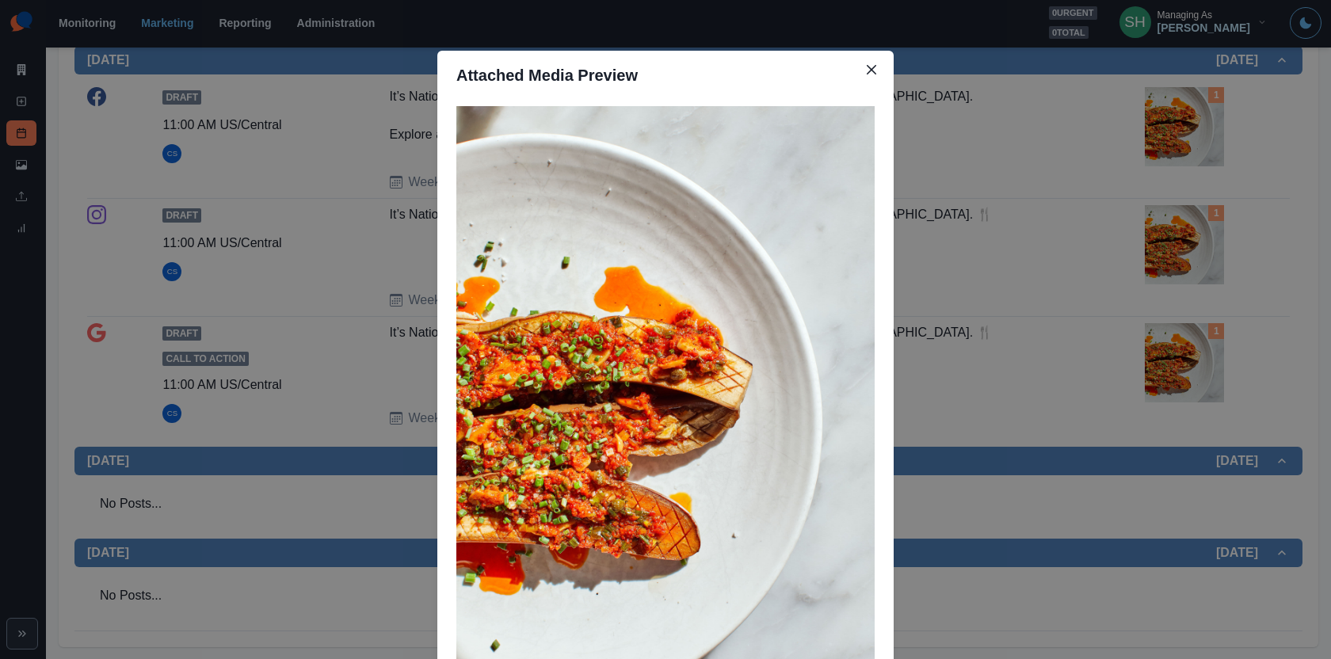
click at [983, 168] on div "Attached Media Preview" at bounding box center [665, 329] width 1331 height 659
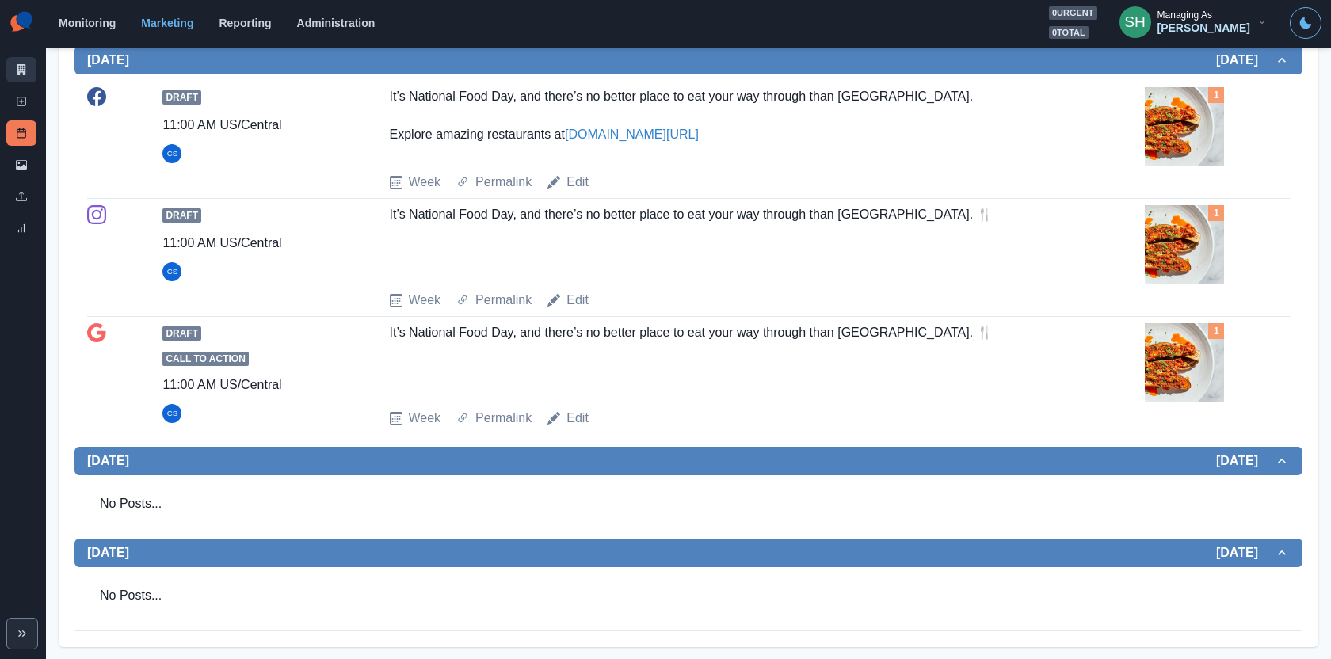
click at [16, 68] on icon at bounding box center [21, 69] width 11 height 11
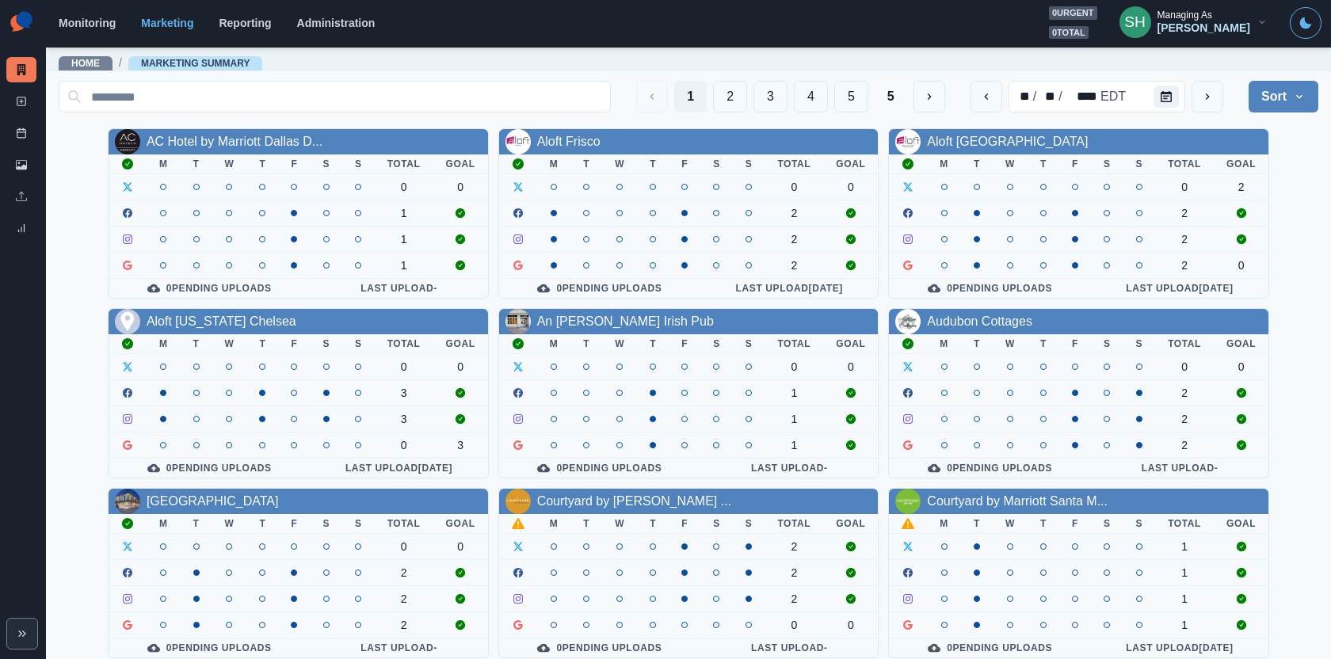
scroll to position [181, 0]
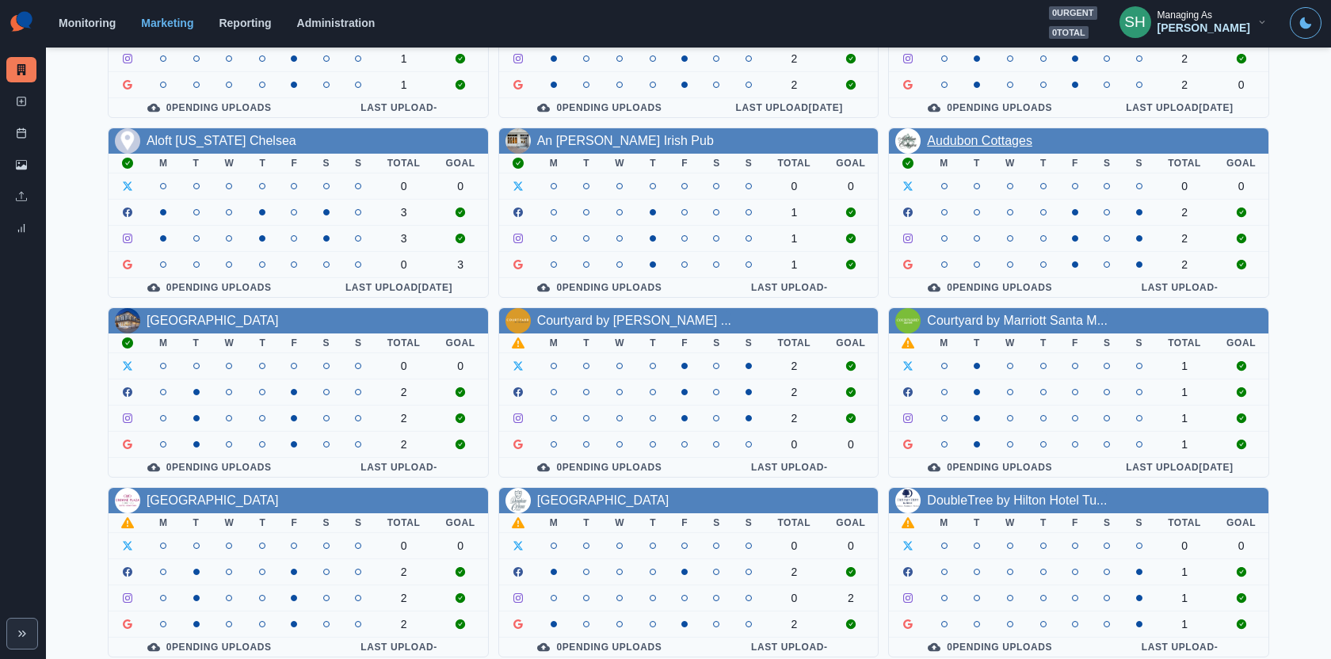
click at [976, 139] on link "Audubon Cottages" at bounding box center [979, 140] width 105 height 13
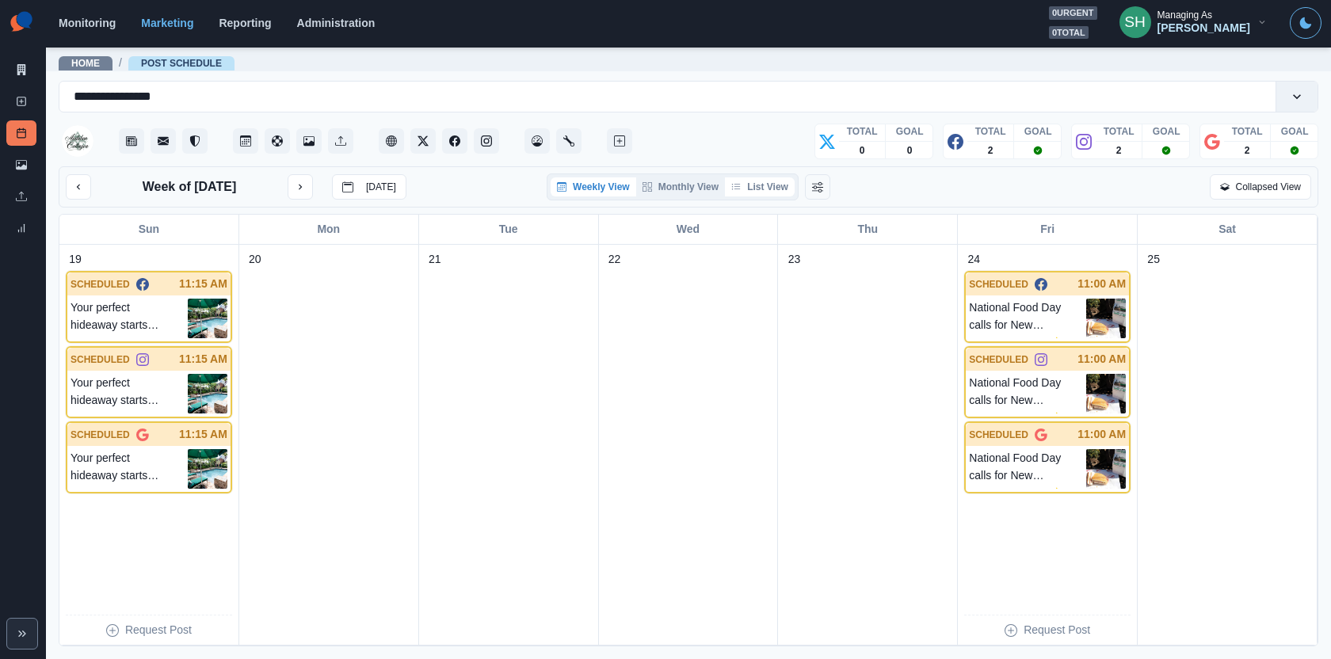
click at [769, 187] on button "List View" at bounding box center [760, 186] width 70 height 19
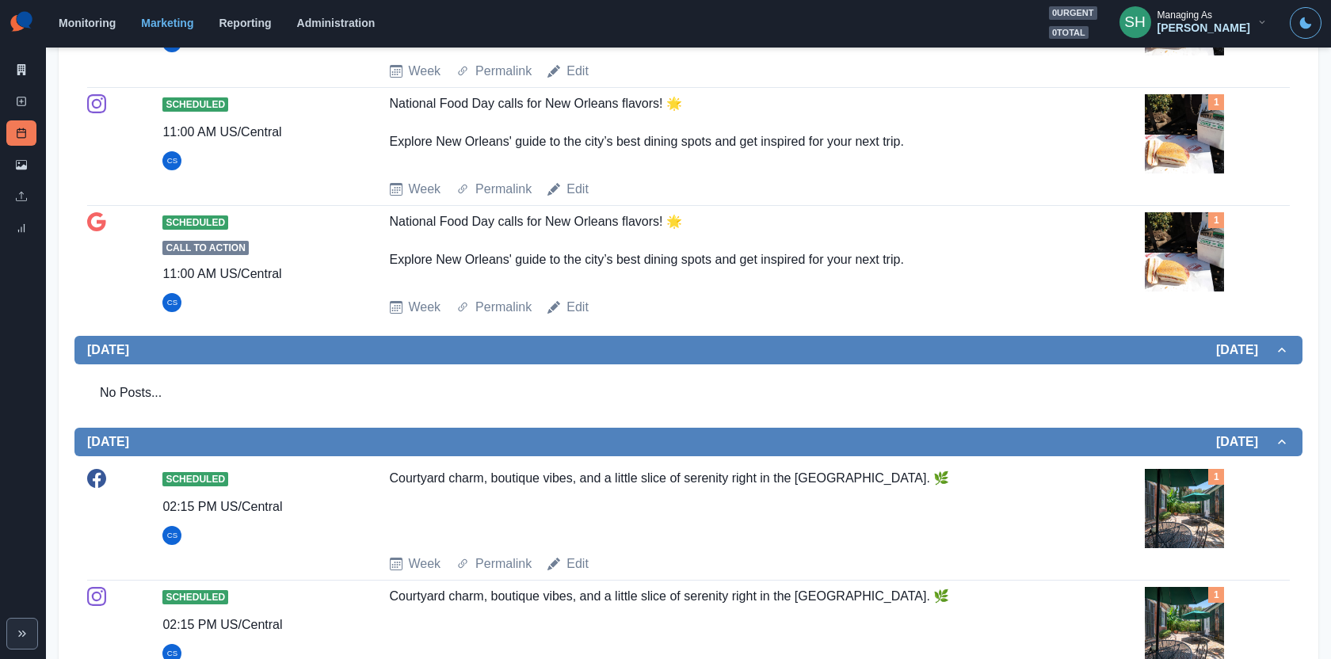
scroll to position [713, 0]
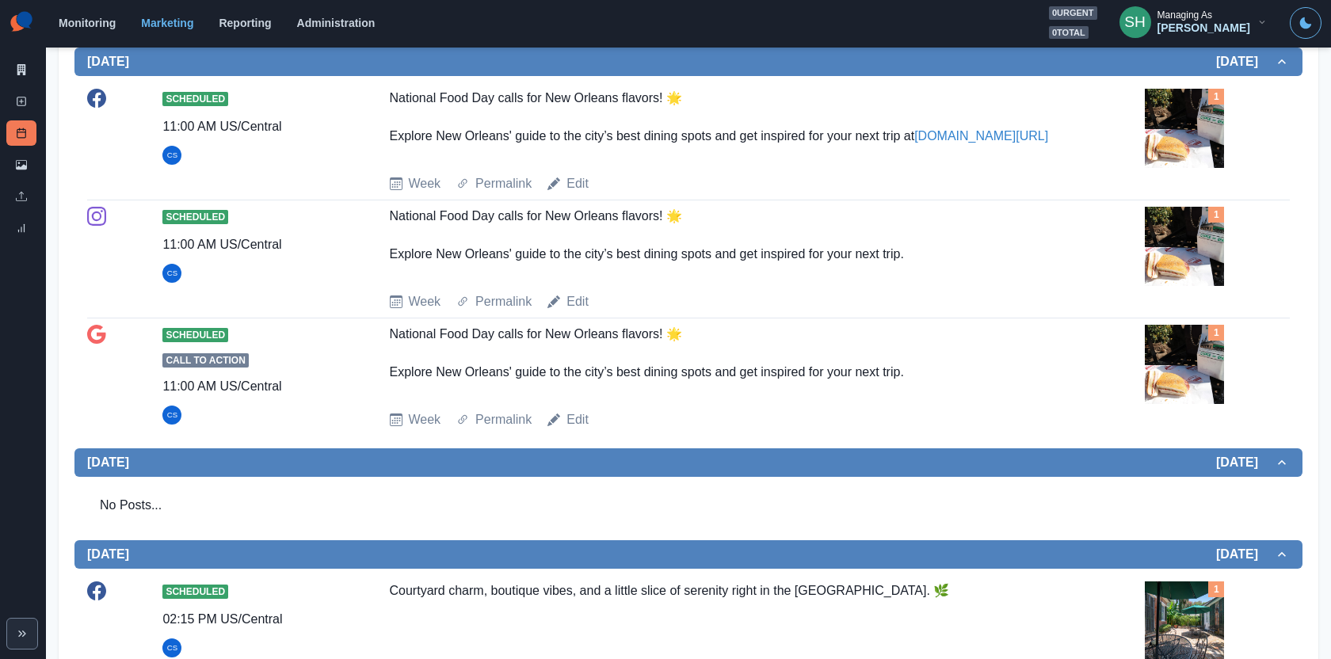
click at [681, 387] on div "National Food Day calls for New Orleans flavors! 🌟 Explore New Orleans' guide t…" at bounding box center [726, 361] width 673 height 73
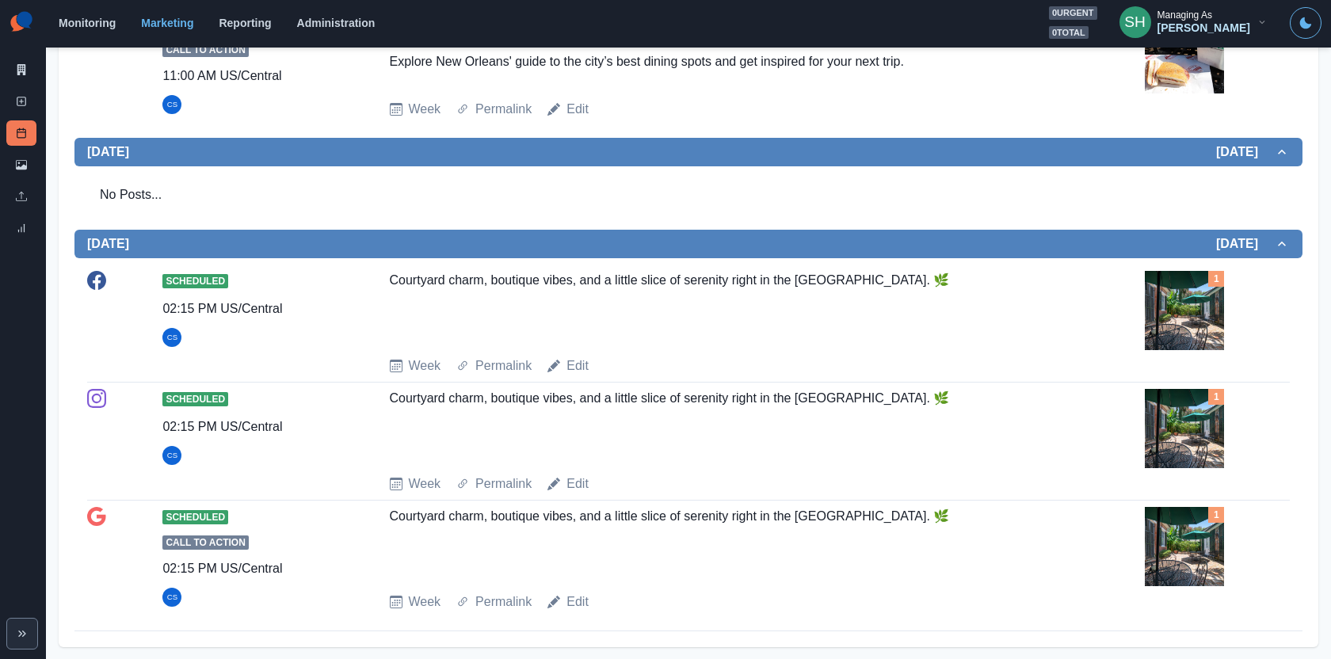
scroll to position [252, 0]
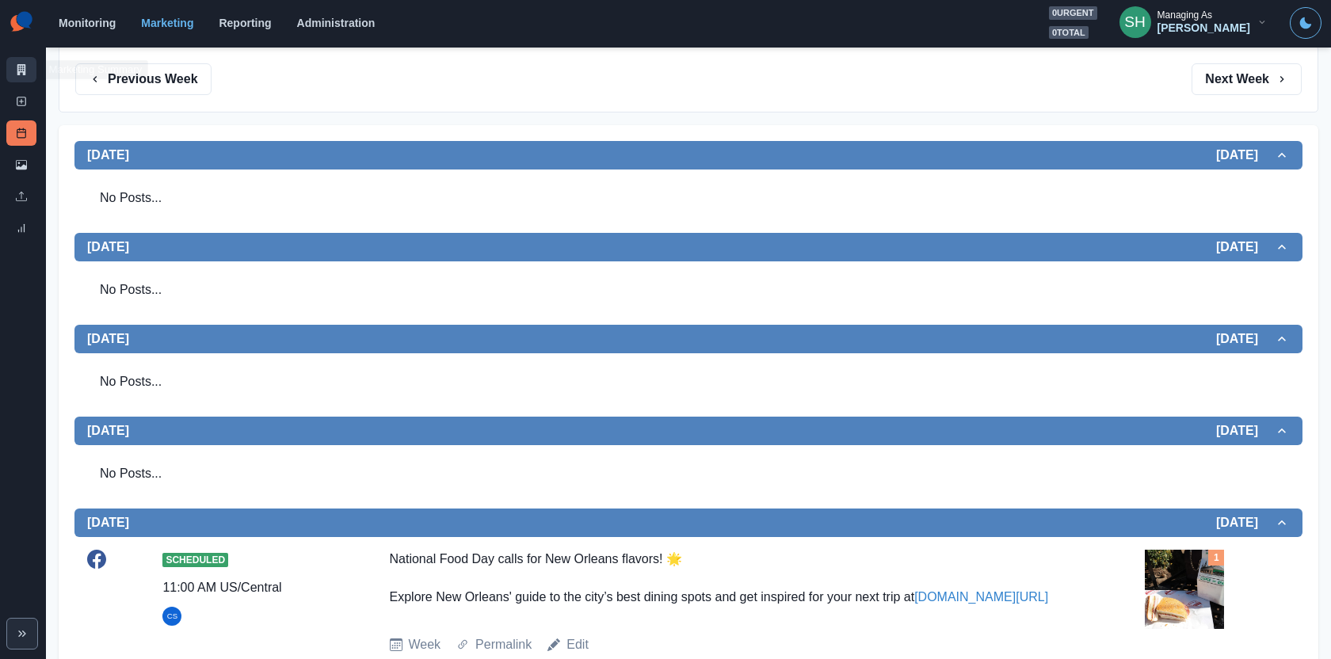
click at [21, 58] on link "Marketing Summary" at bounding box center [21, 69] width 30 height 25
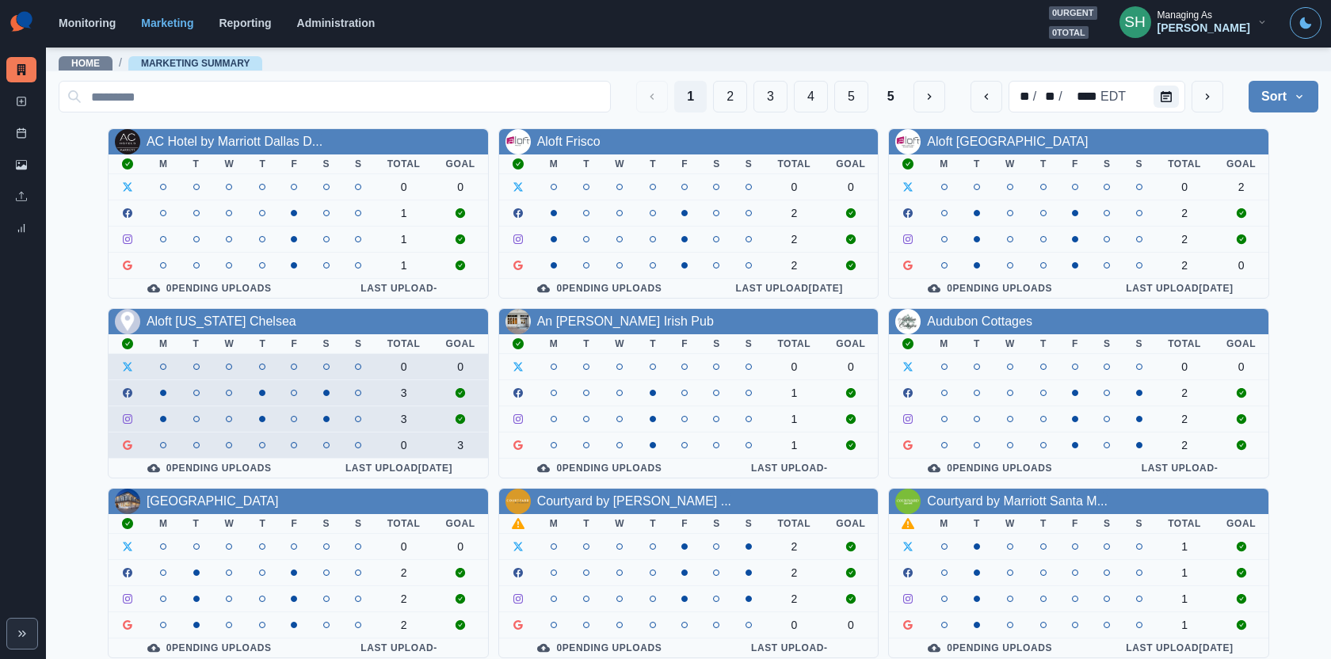
scroll to position [181, 0]
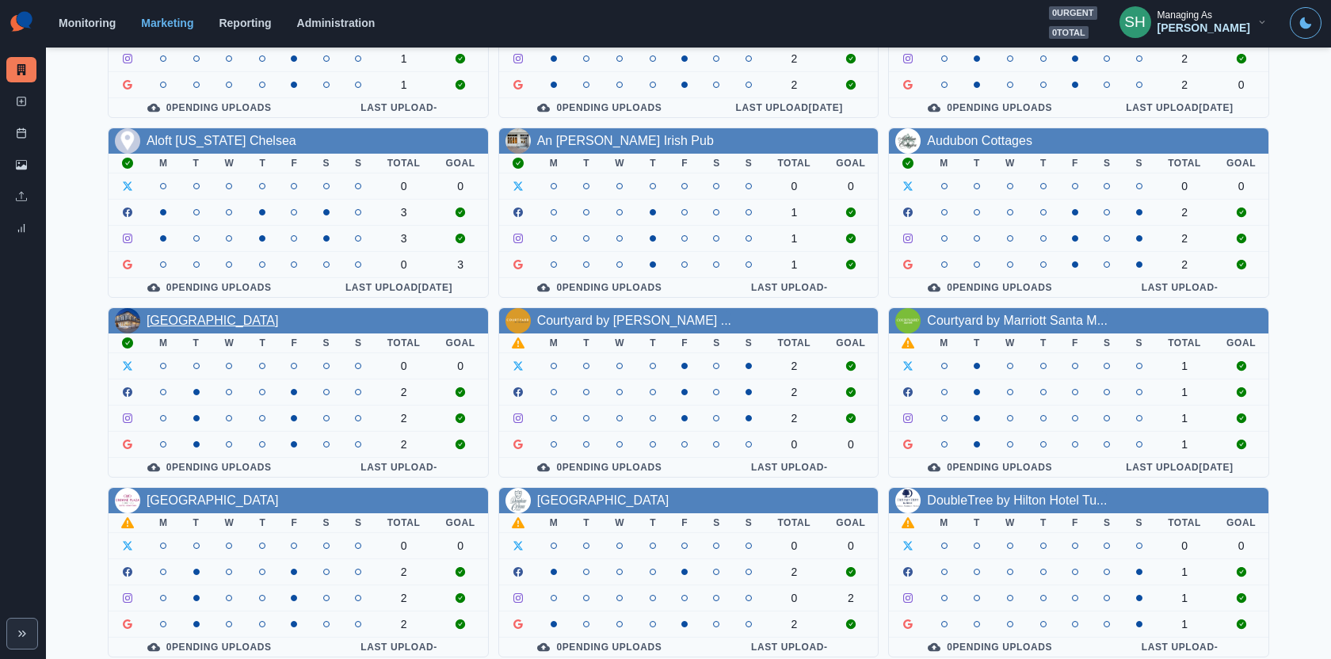
click at [273, 314] on link "Chateau Hotel New Orleans" at bounding box center [213, 320] width 132 height 13
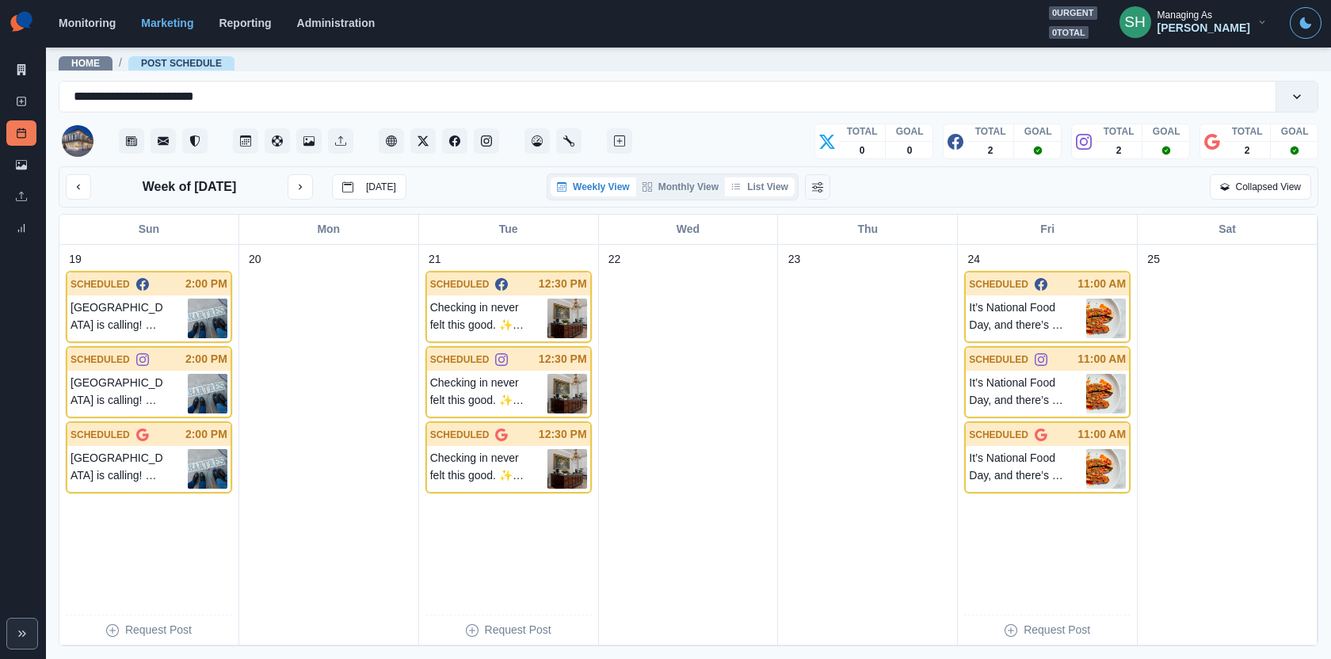
click at [774, 186] on button "List View" at bounding box center [760, 186] width 70 height 19
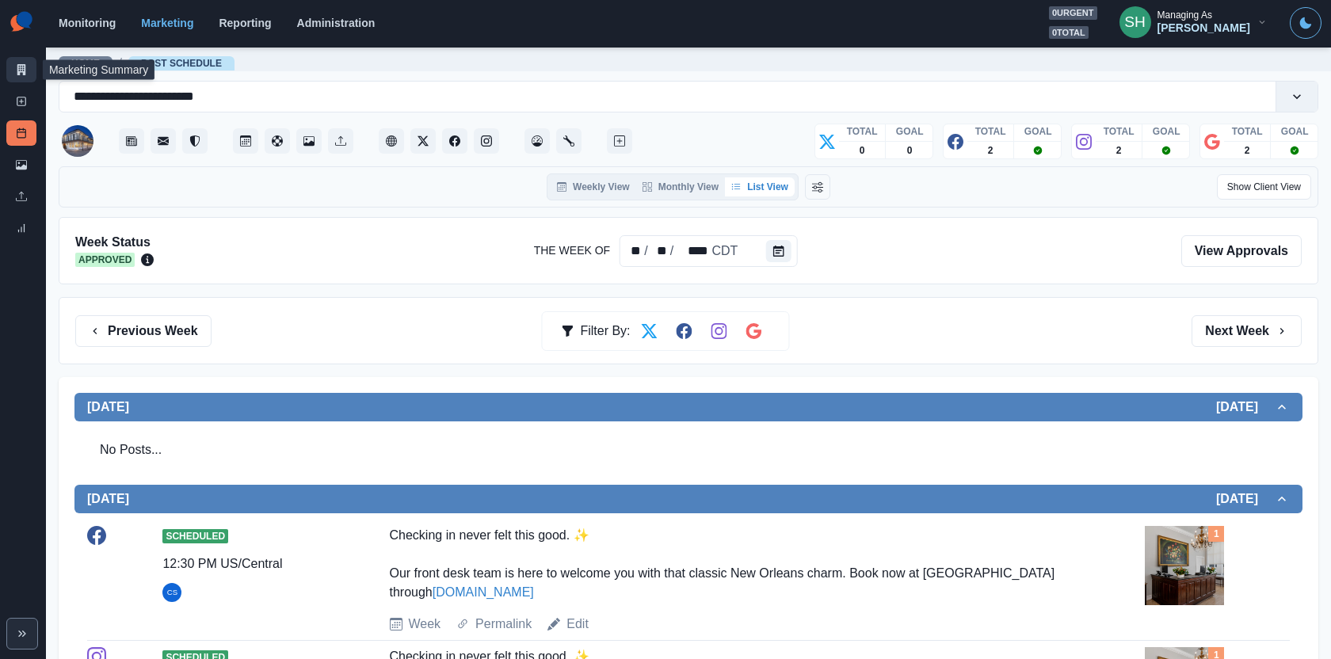
click at [23, 78] on link "Marketing Summary" at bounding box center [21, 69] width 30 height 25
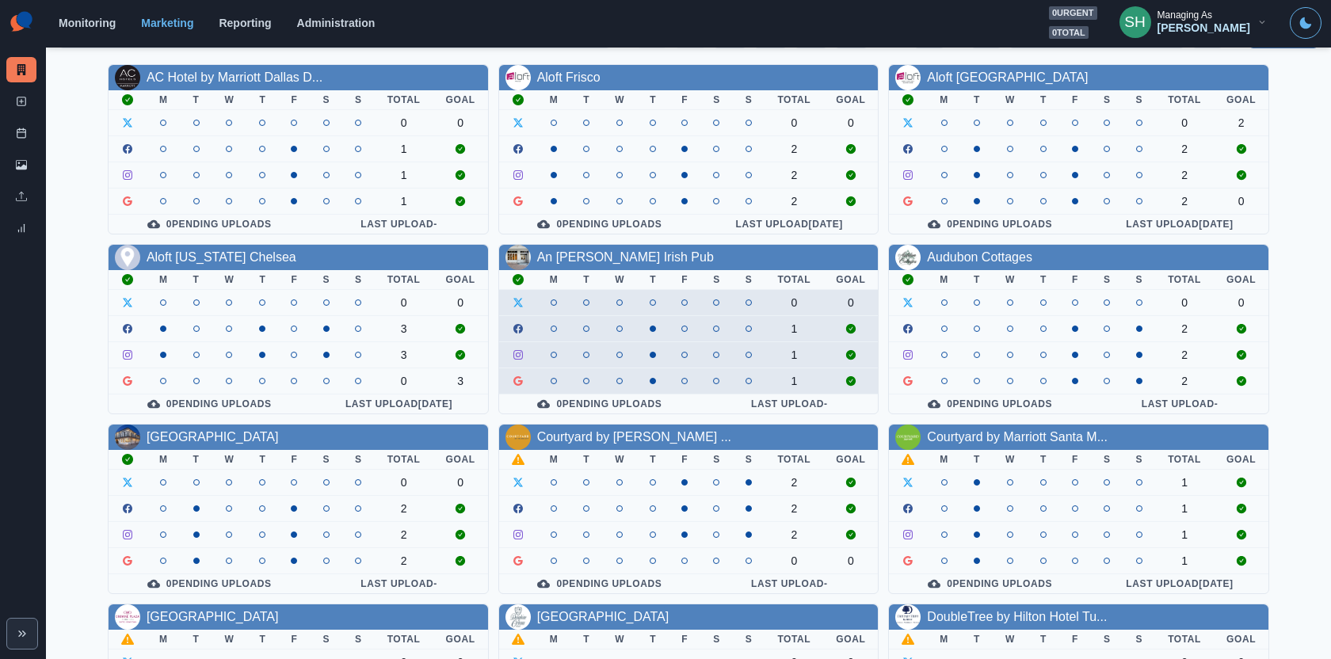
scroll to position [139, 0]
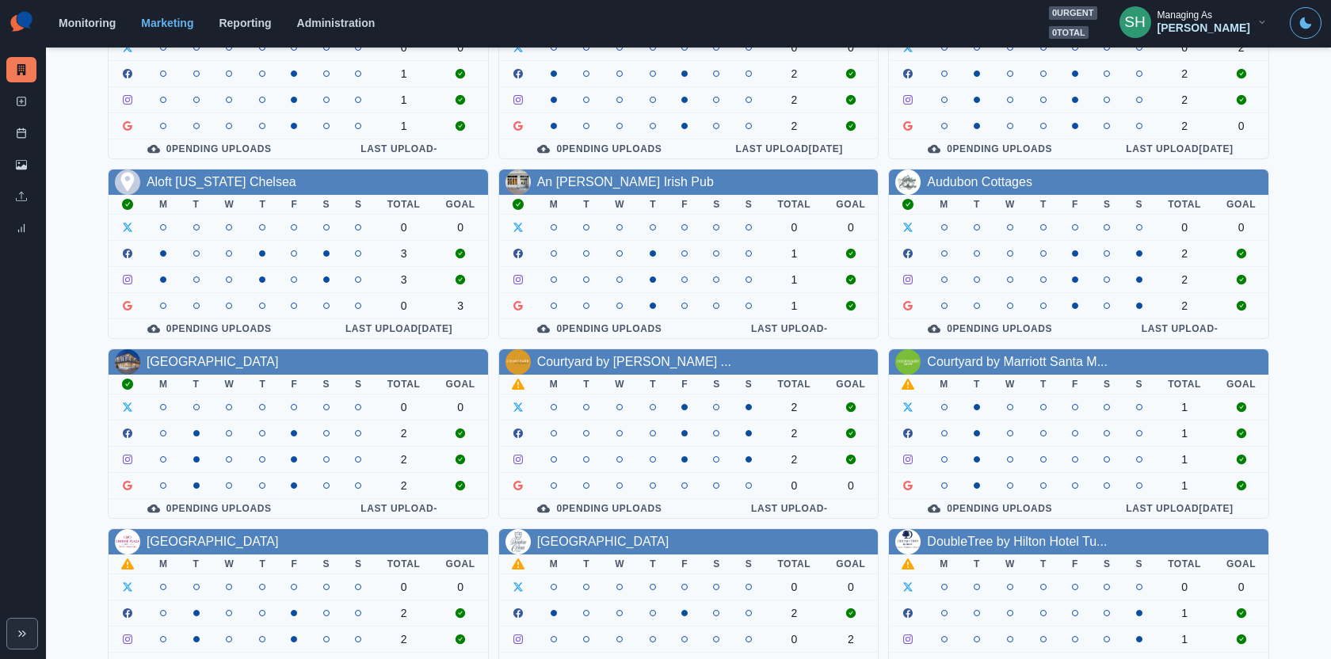
click at [626, 349] on div "Courtyard by Marriott Prince ..." at bounding box center [689, 361] width 380 height 25
click at [628, 361] on link "Courtyard by Marriott Prince ..." at bounding box center [634, 361] width 194 height 13
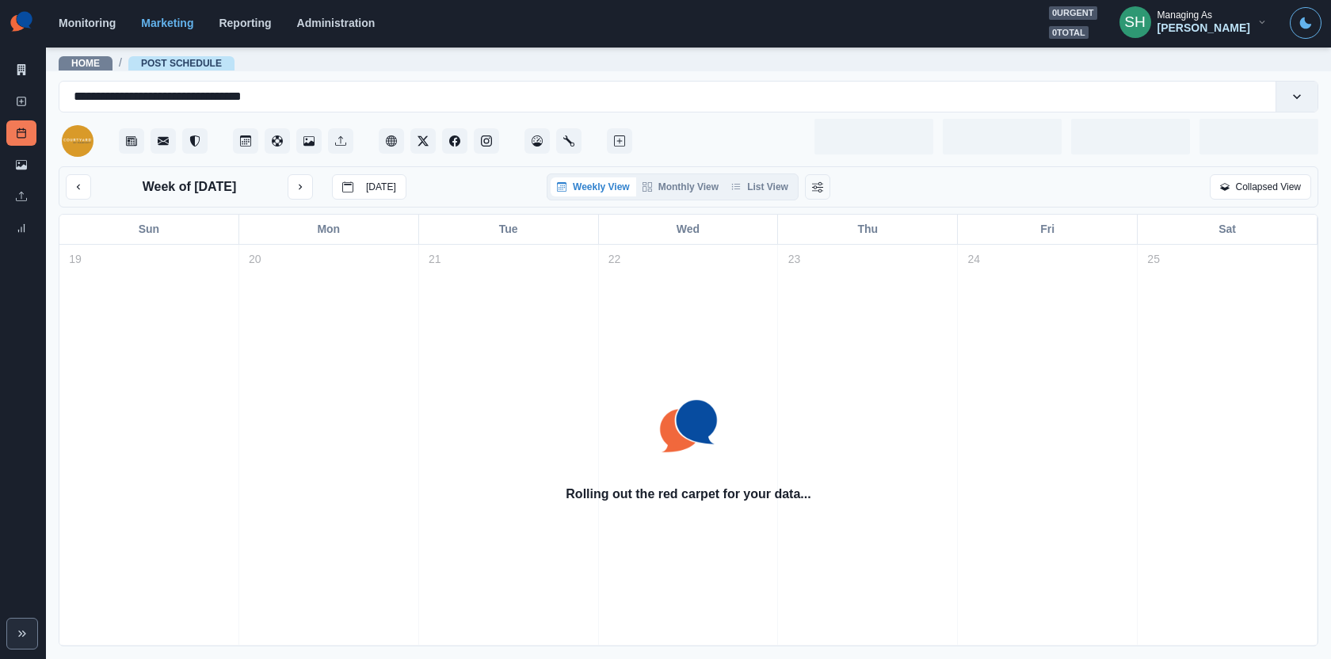
click at [774, 208] on div "Week of October 20, 2025 Today Weekly View Monthly View List View Collapsed Vie…" at bounding box center [689, 406] width 1260 height 480
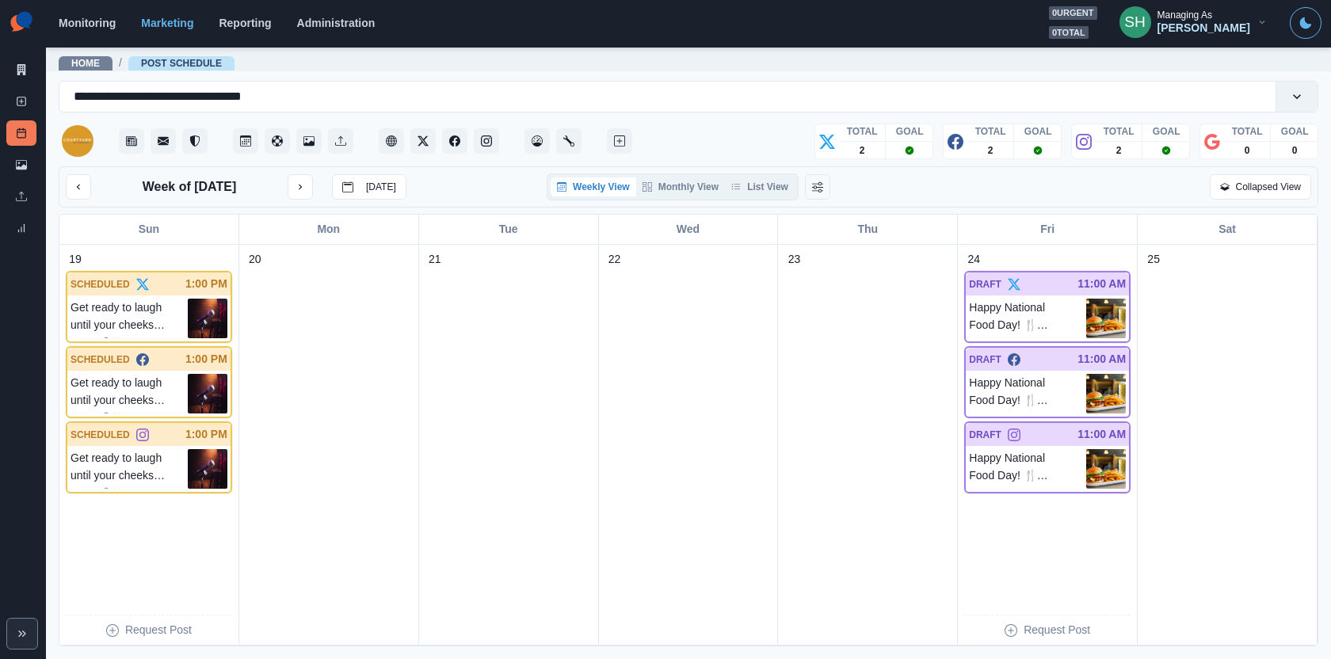
click at [772, 198] on div "Weekly View Monthly View List View" at bounding box center [673, 187] width 252 height 27
click at [755, 183] on button "List View" at bounding box center [760, 186] width 70 height 19
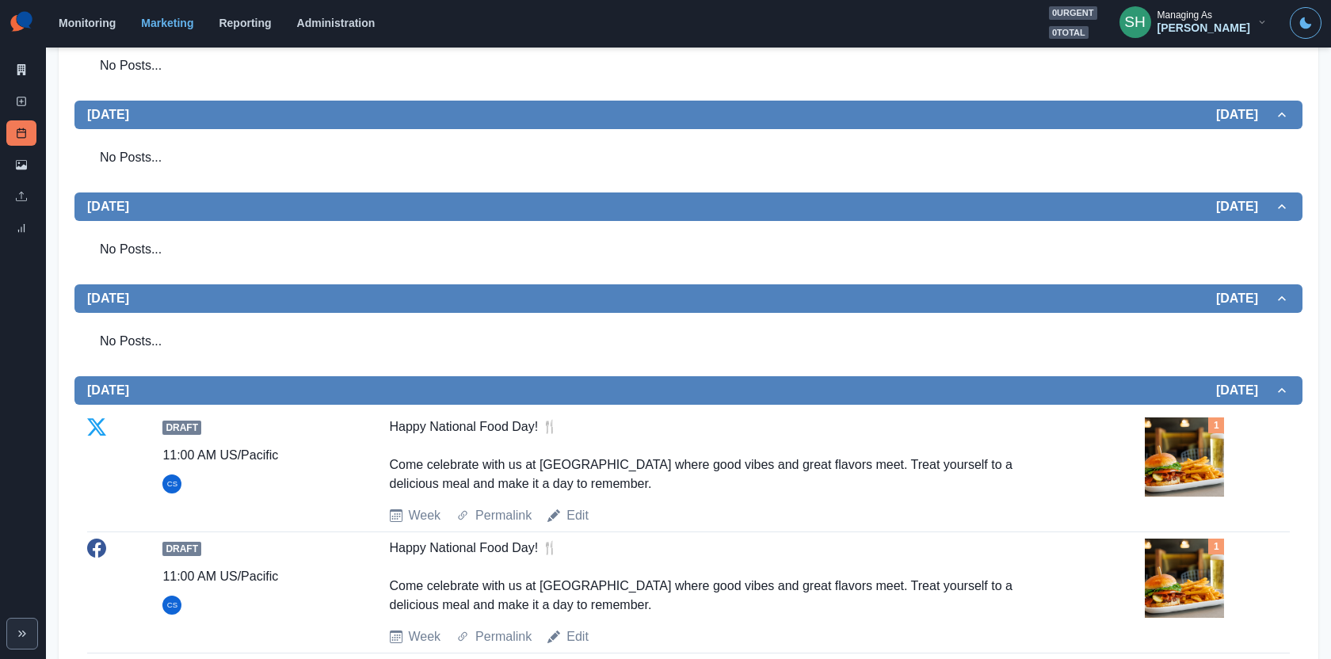
scroll to position [653, 0]
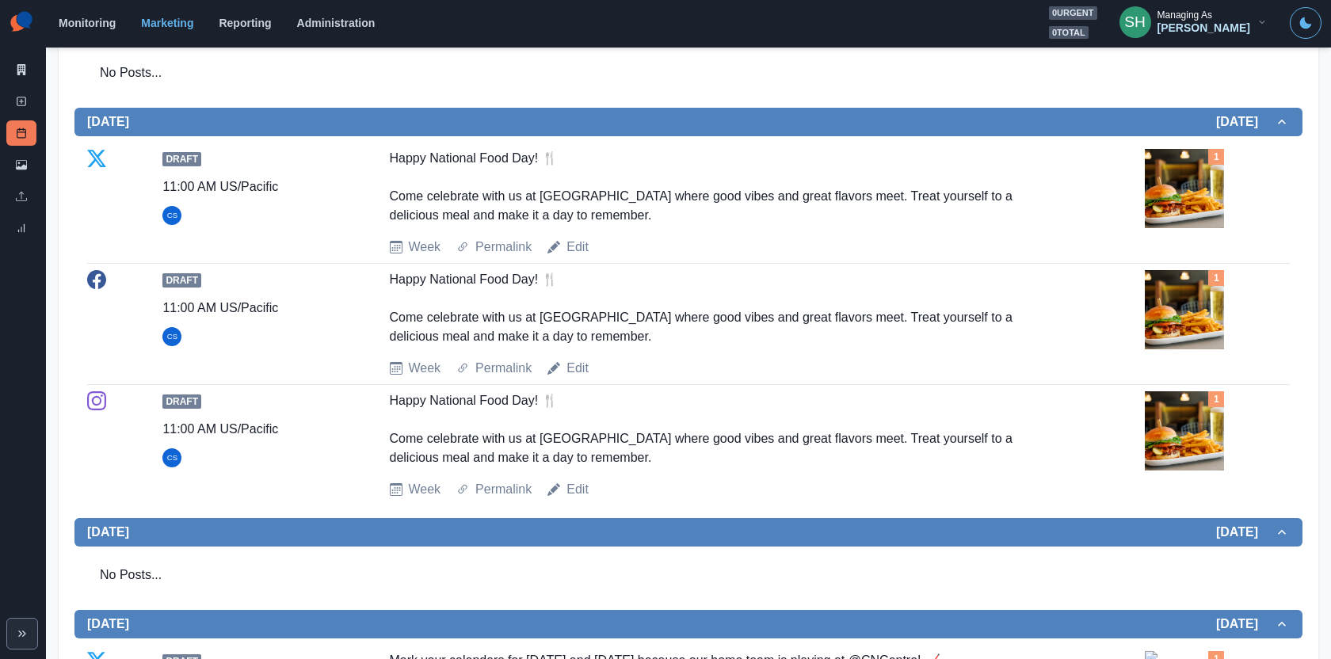
click at [1155, 330] on img at bounding box center [1184, 309] width 79 height 79
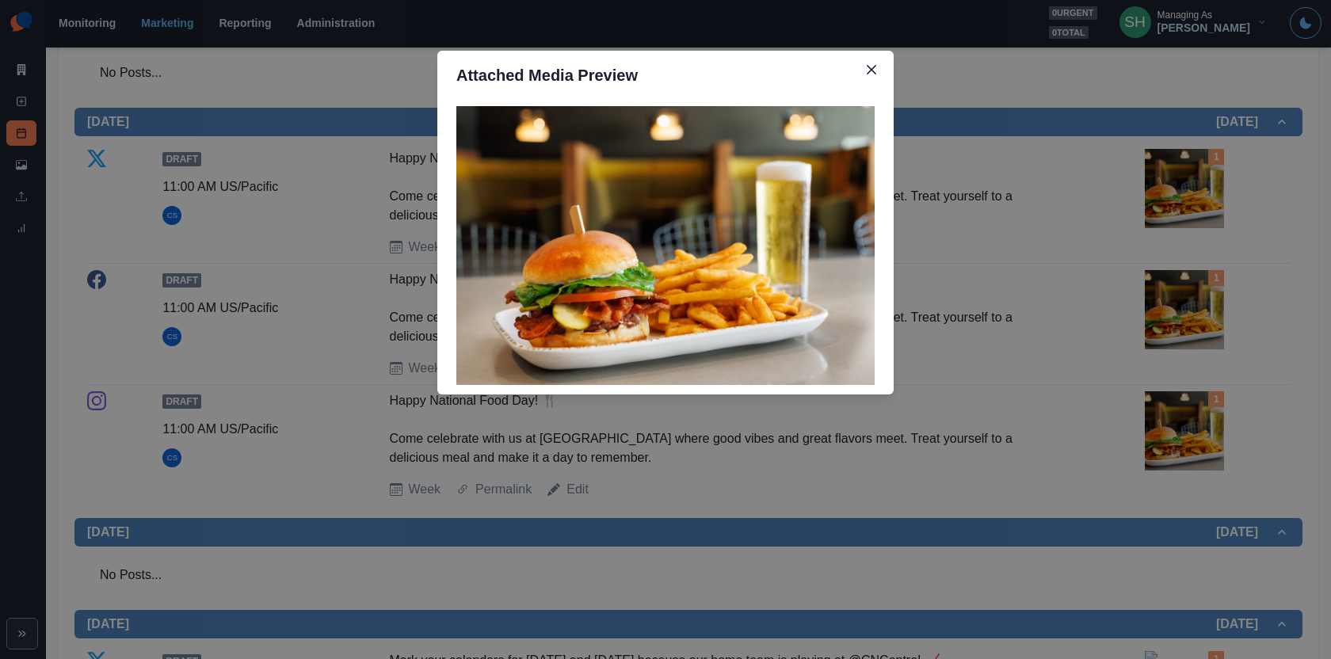
click at [1155, 330] on div "Attached Media Preview" at bounding box center [665, 329] width 1331 height 659
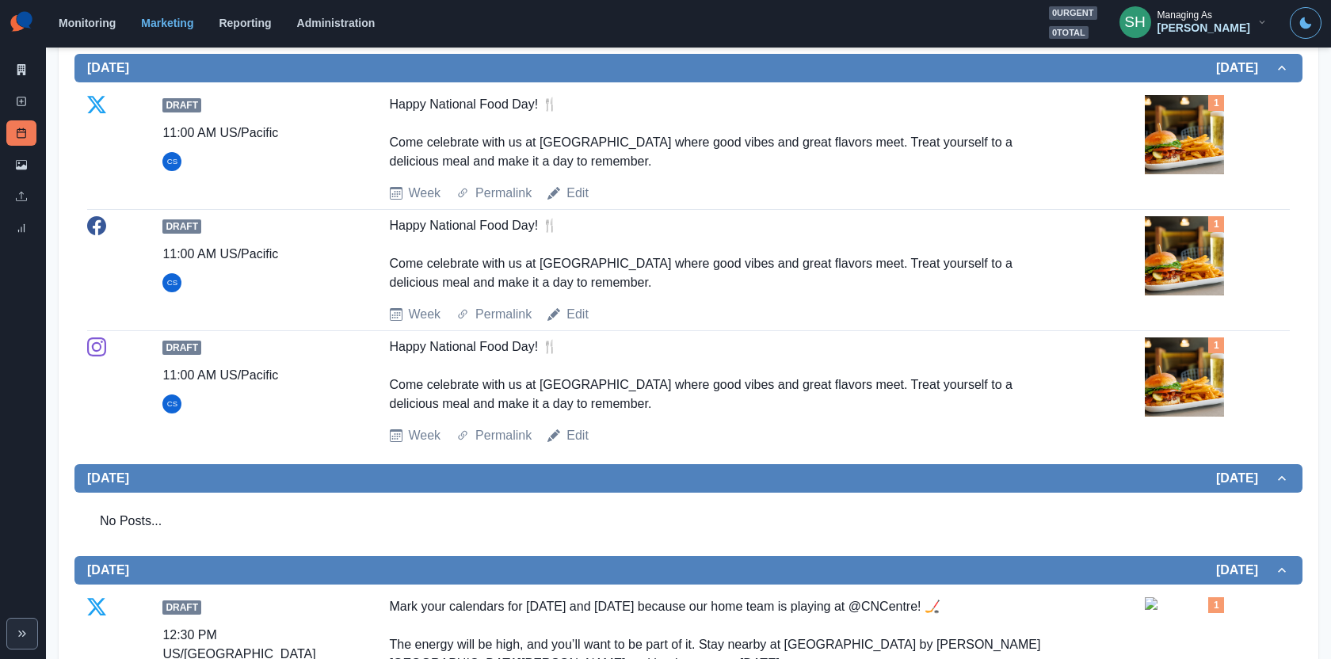
scroll to position [705, 0]
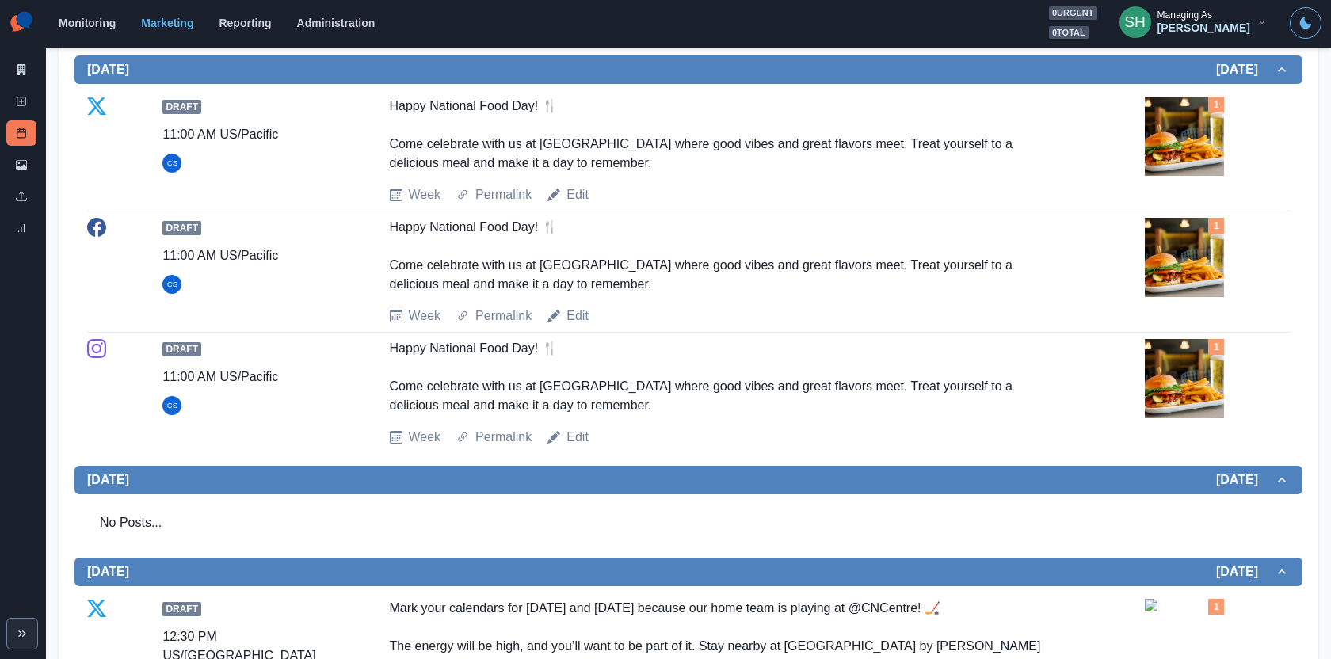
click at [1171, 248] on img at bounding box center [1184, 257] width 79 height 79
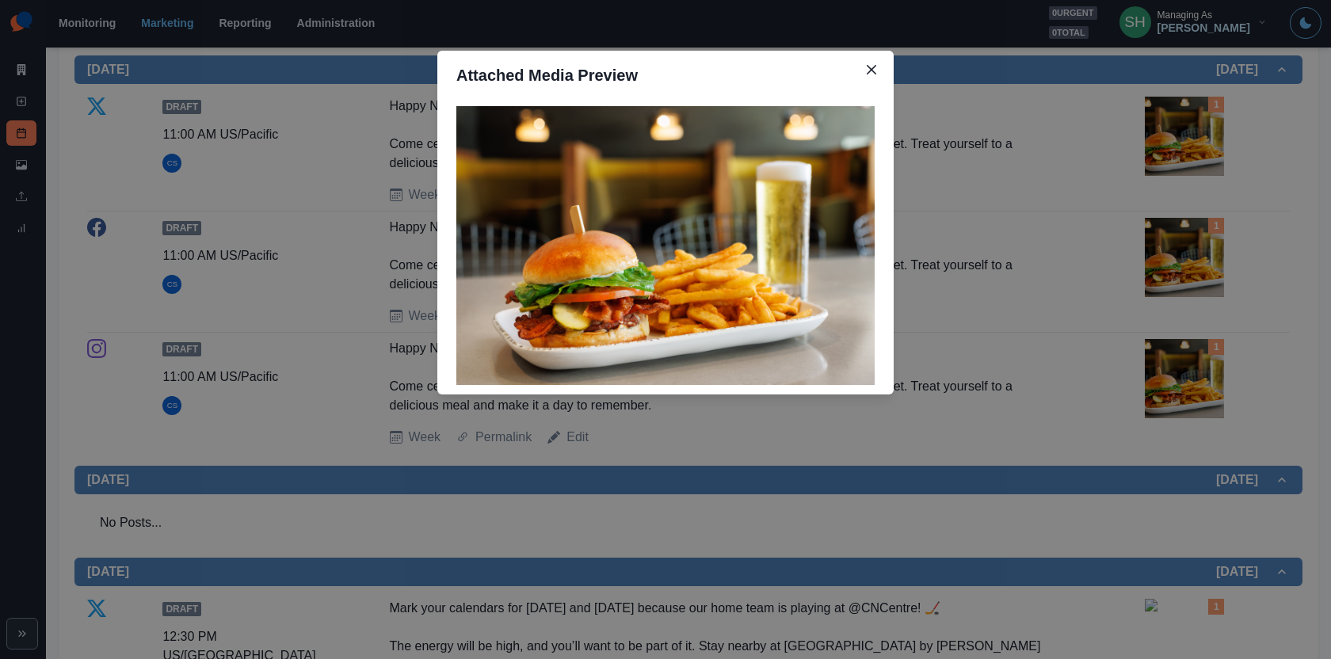
click at [1171, 248] on div "Attached Media Preview" at bounding box center [665, 329] width 1331 height 659
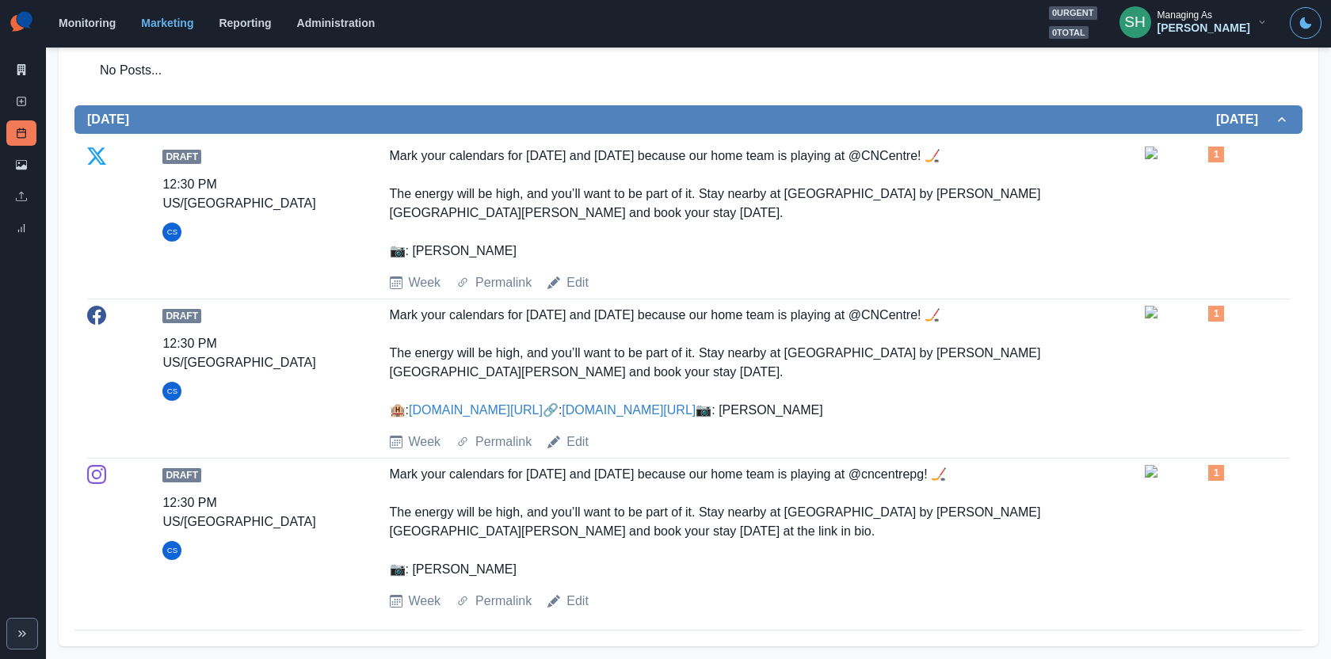
scroll to position [1192, 0]
click at [1177, 306] on img at bounding box center [1184, 312] width 79 height 13
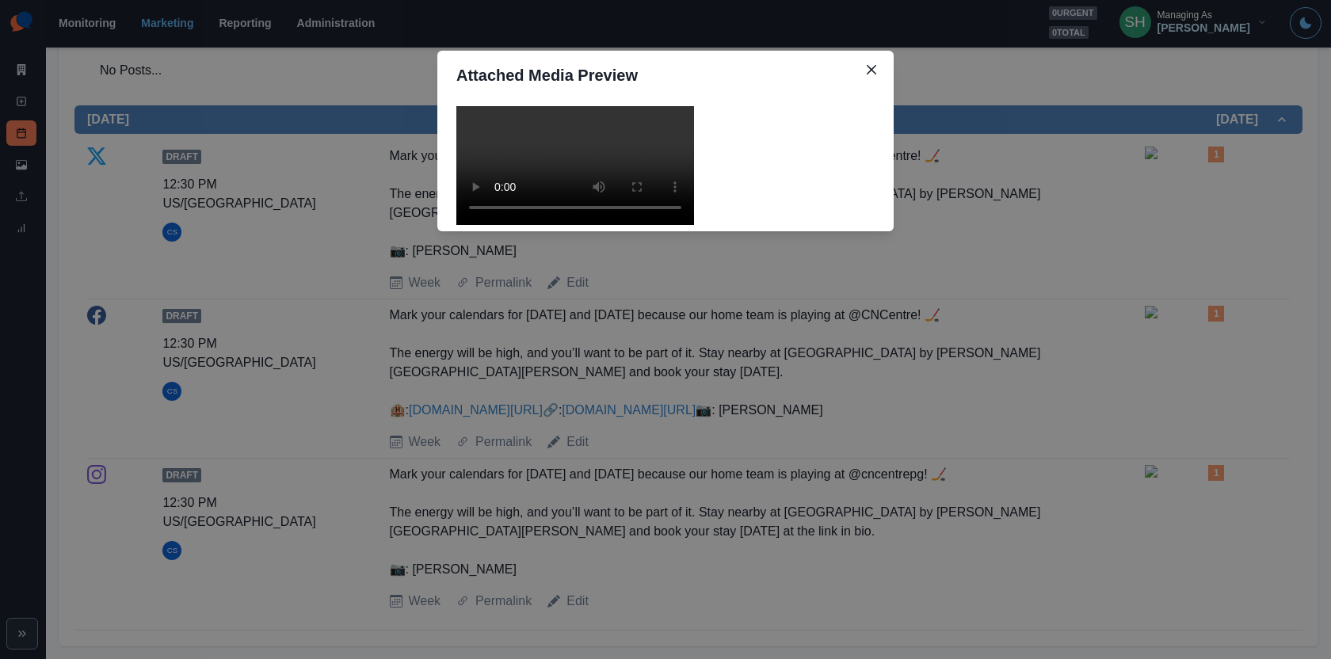
click at [618, 225] on video at bounding box center [575, 165] width 238 height 119
click at [971, 253] on div "Attached Media Preview" at bounding box center [665, 329] width 1331 height 659
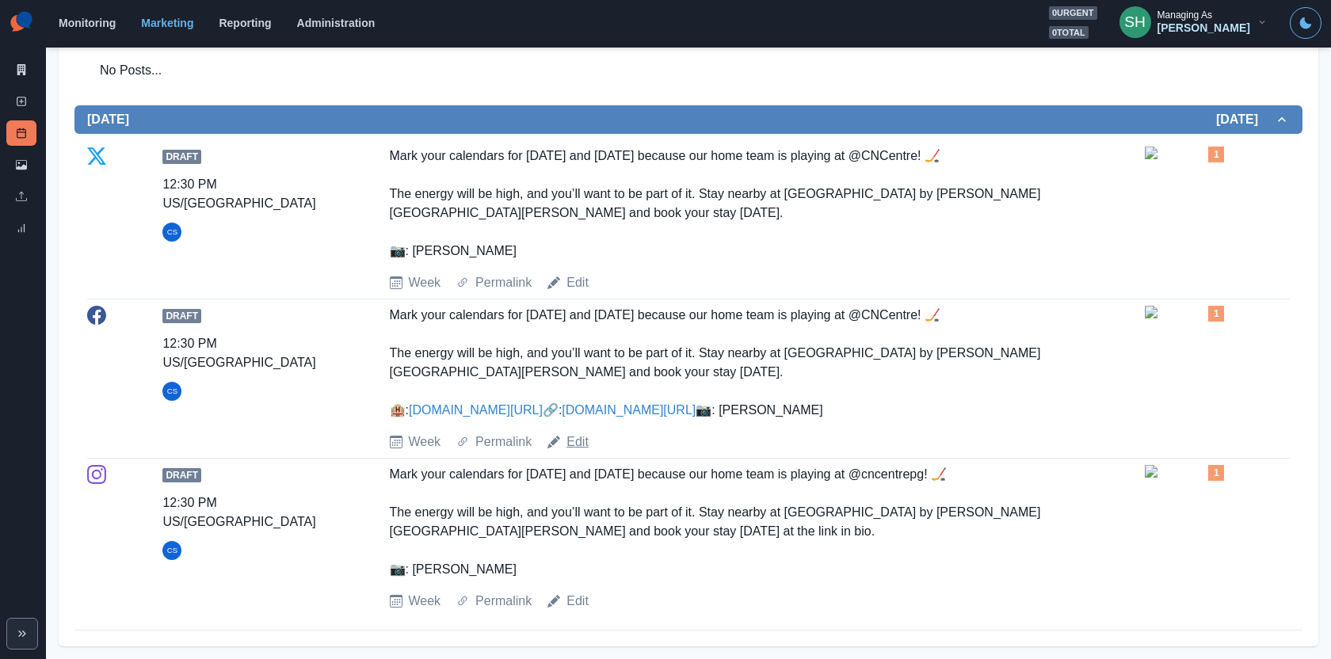
click at [580, 452] on link "Edit" at bounding box center [578, 442] width 22 height 19
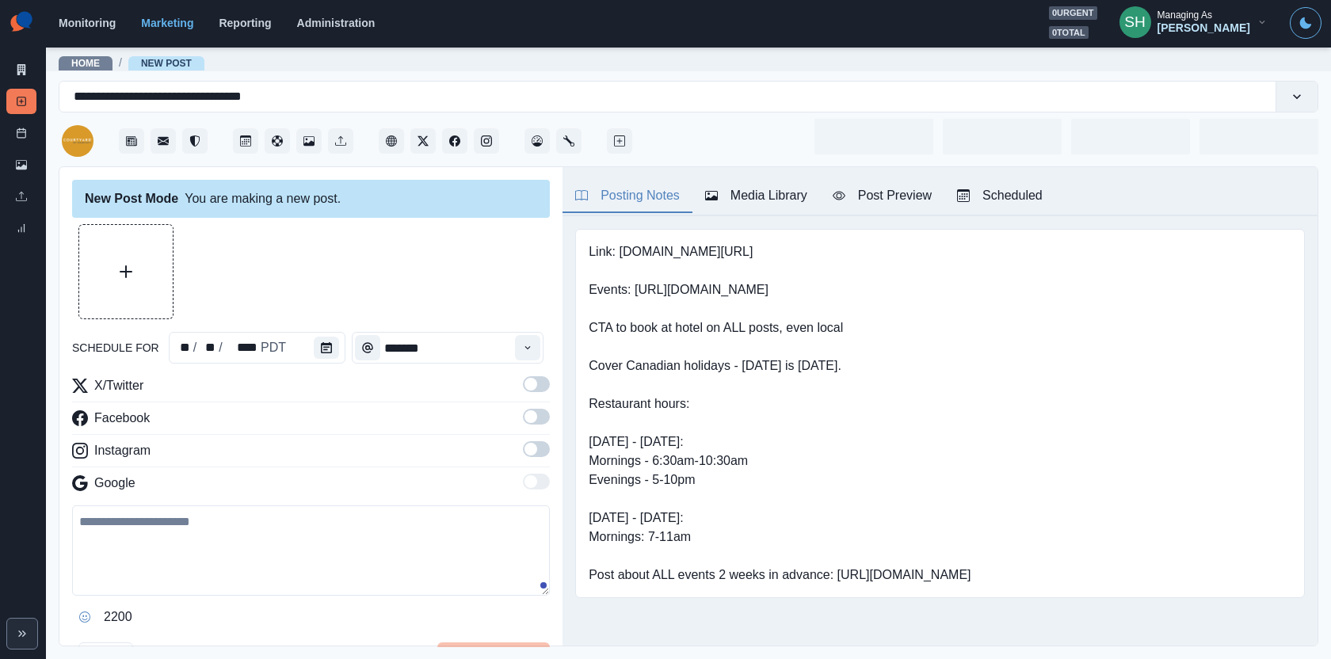
type input "********"
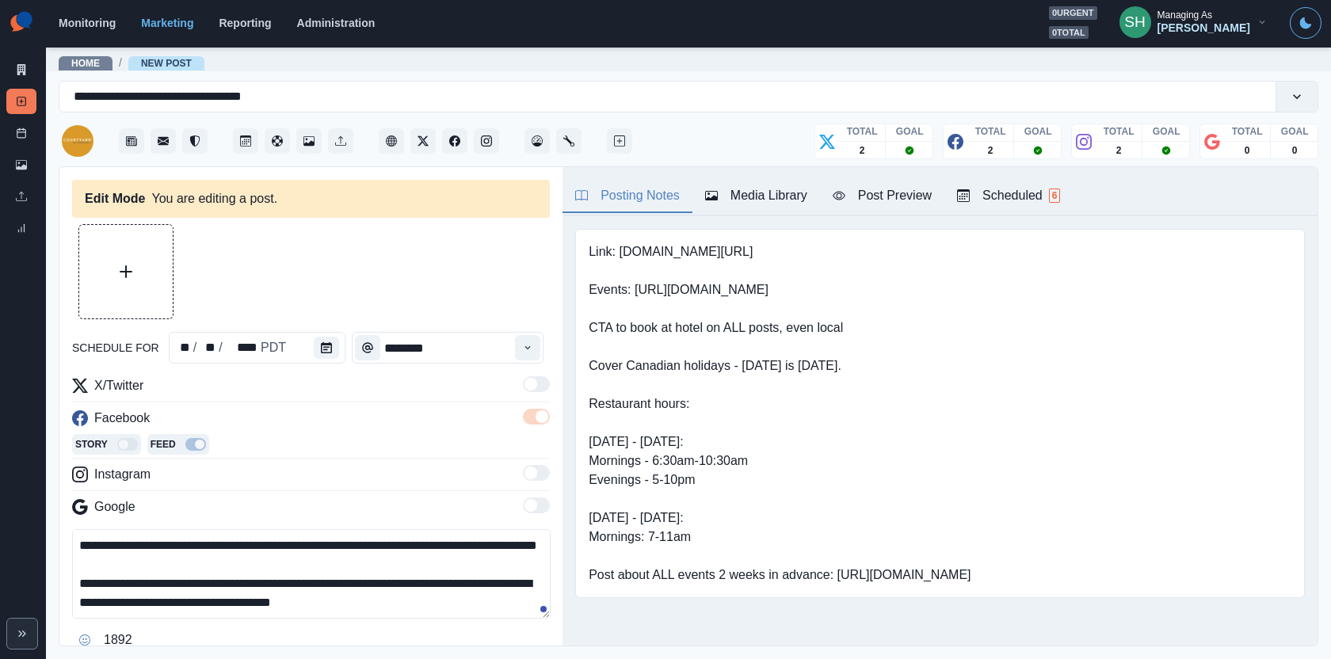
scroll to position [113, 0]
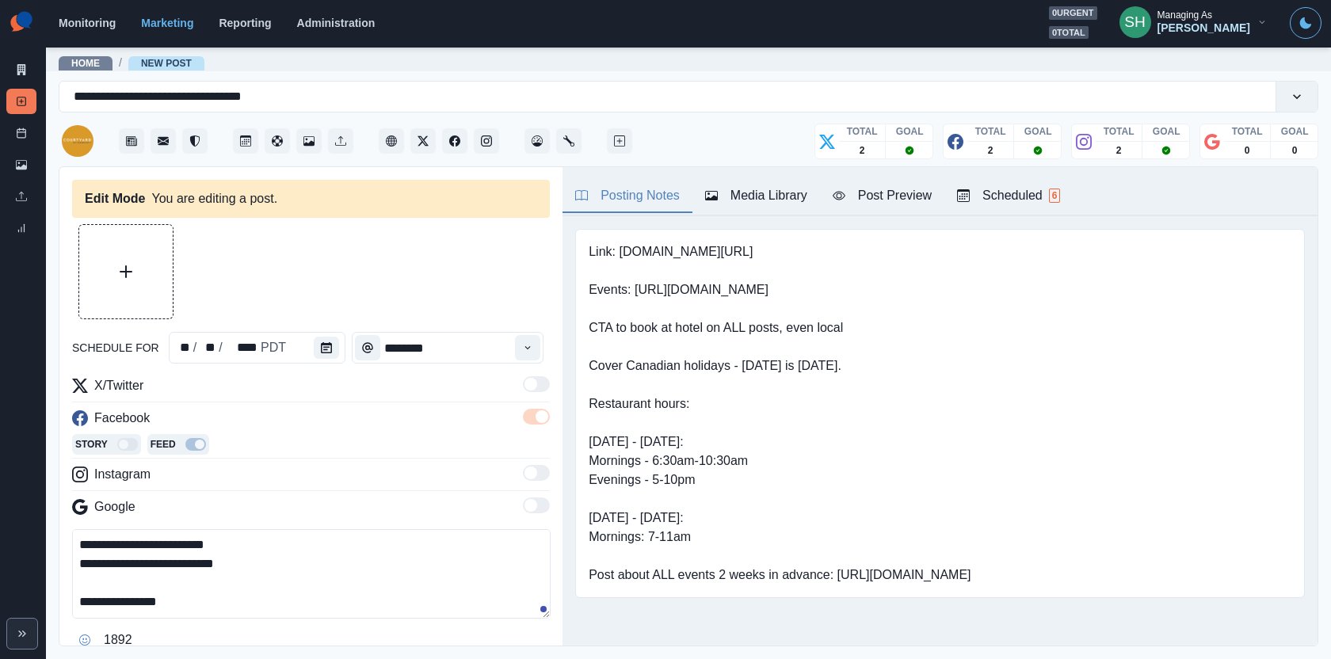
click at [193, 559] on textarea "**********" at bounding box center [311, 574] width 479 height 90
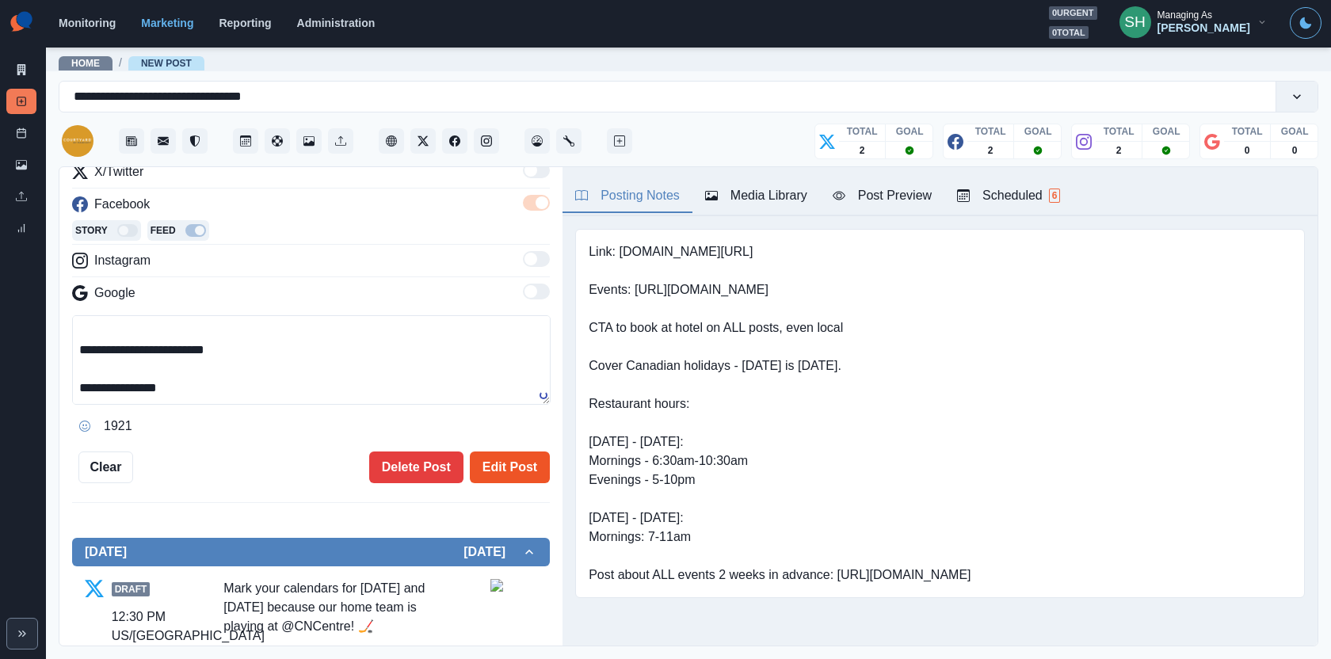
type textarea "**********"
click at [487, 459] on button "Edit Post" at bounding box center [510, 468] width 80 height 32
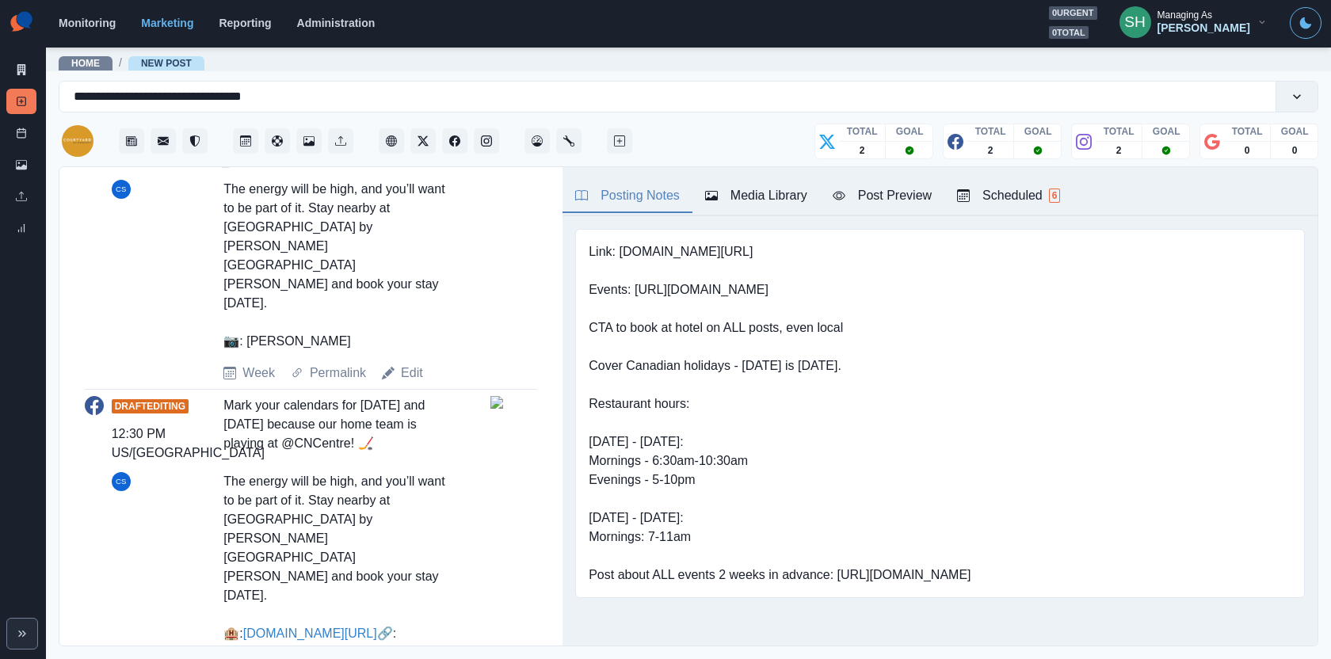
scroll to position [44, 0]
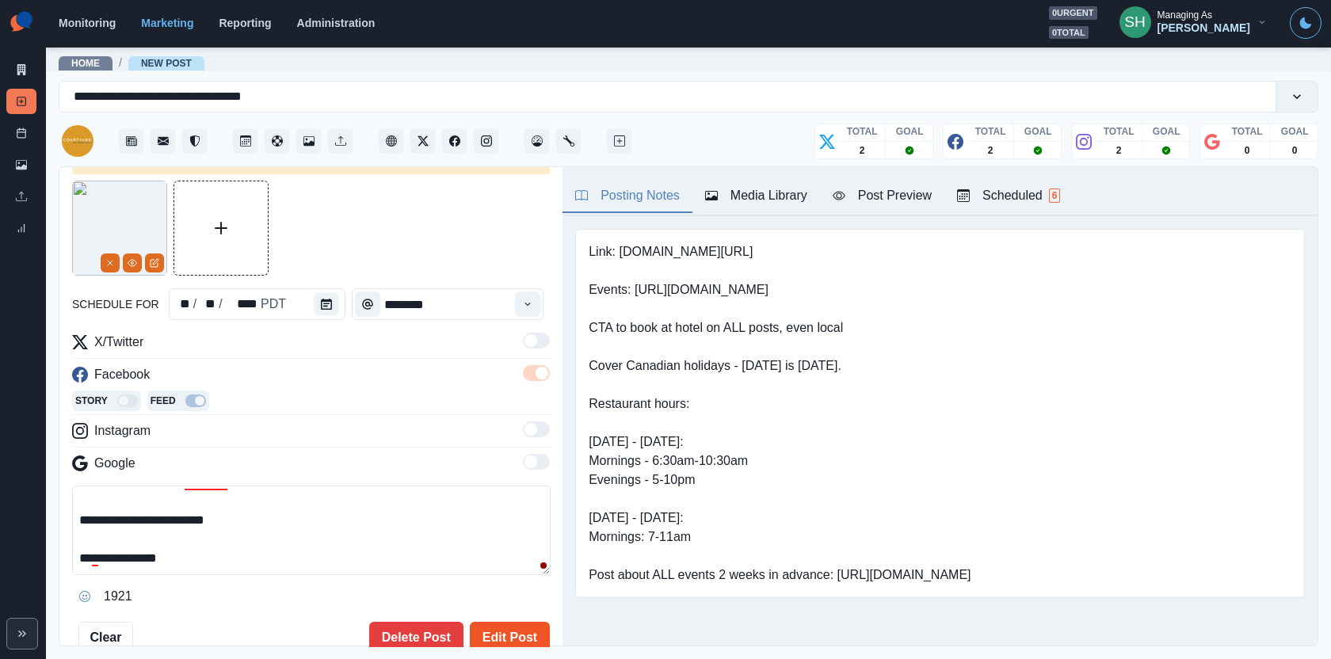
click at [516, 638] on button "Edit Post" at bounding box center [510, 638] width 80 height 32
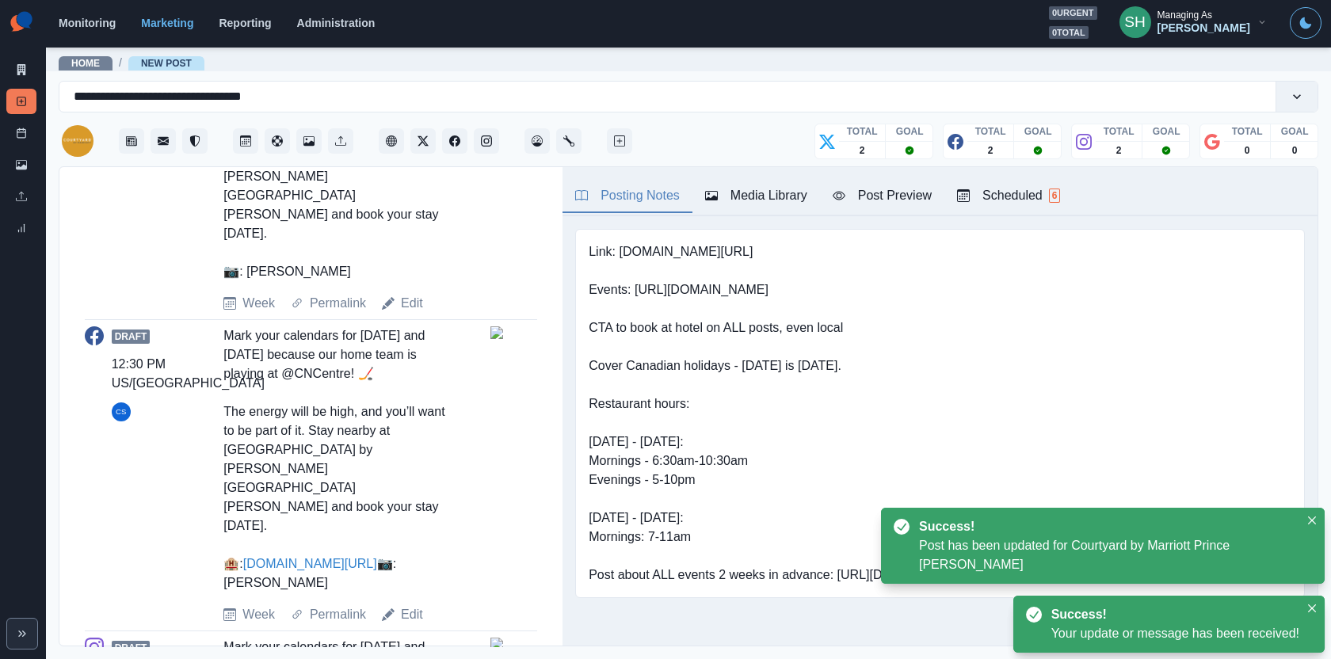
scroll to position [897, 0]
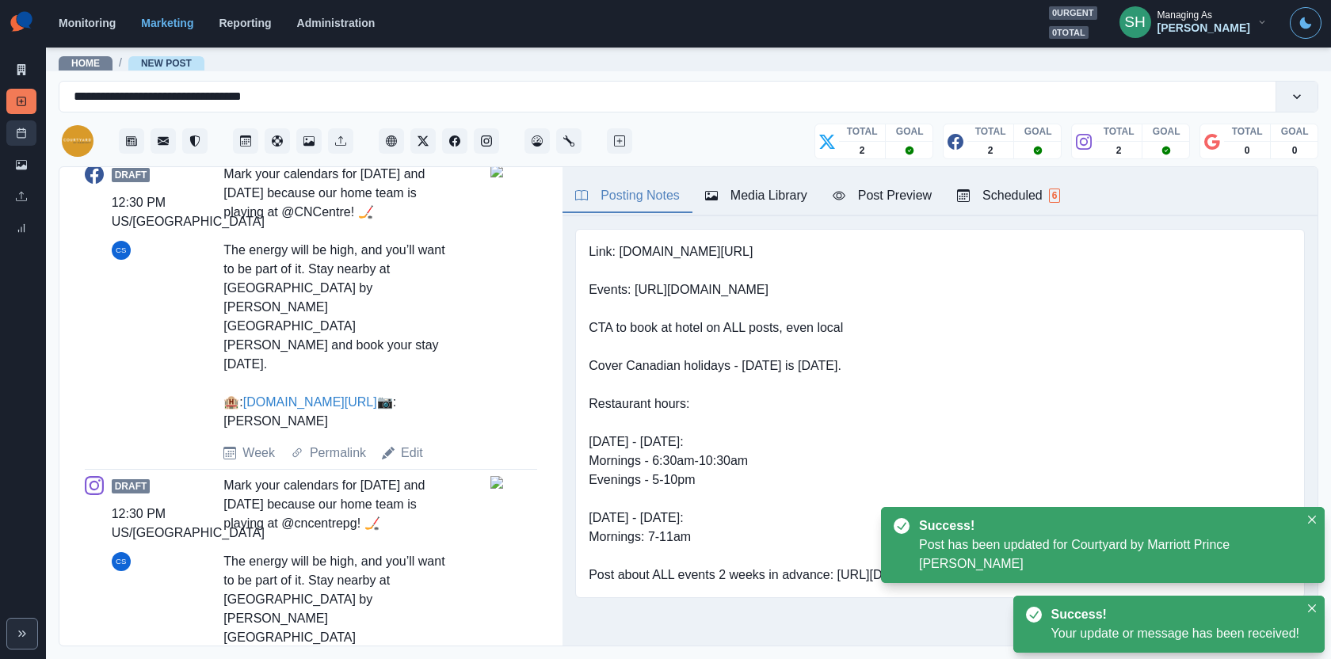
click at [27, 136] on link "Post Schedule" at bounding box center [21, 132] width 30 height 25
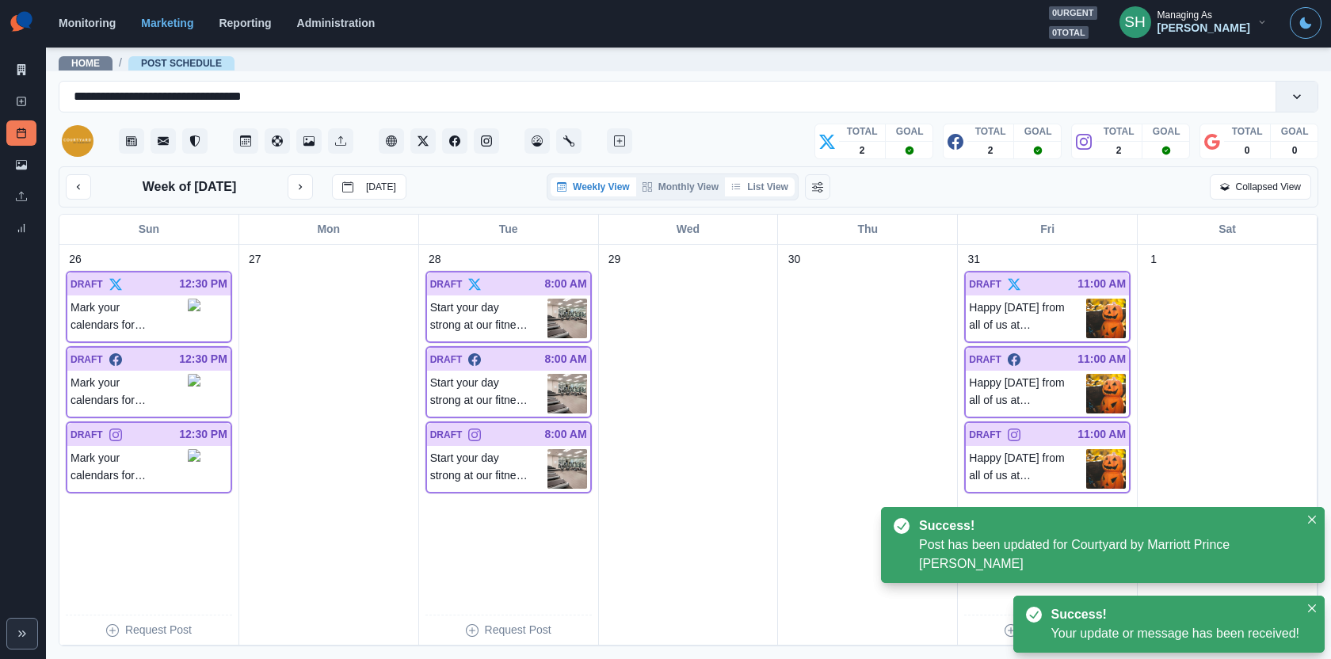
click at [780, 195] on button "List View" at bounding box center [760, 186] width 70 height 19
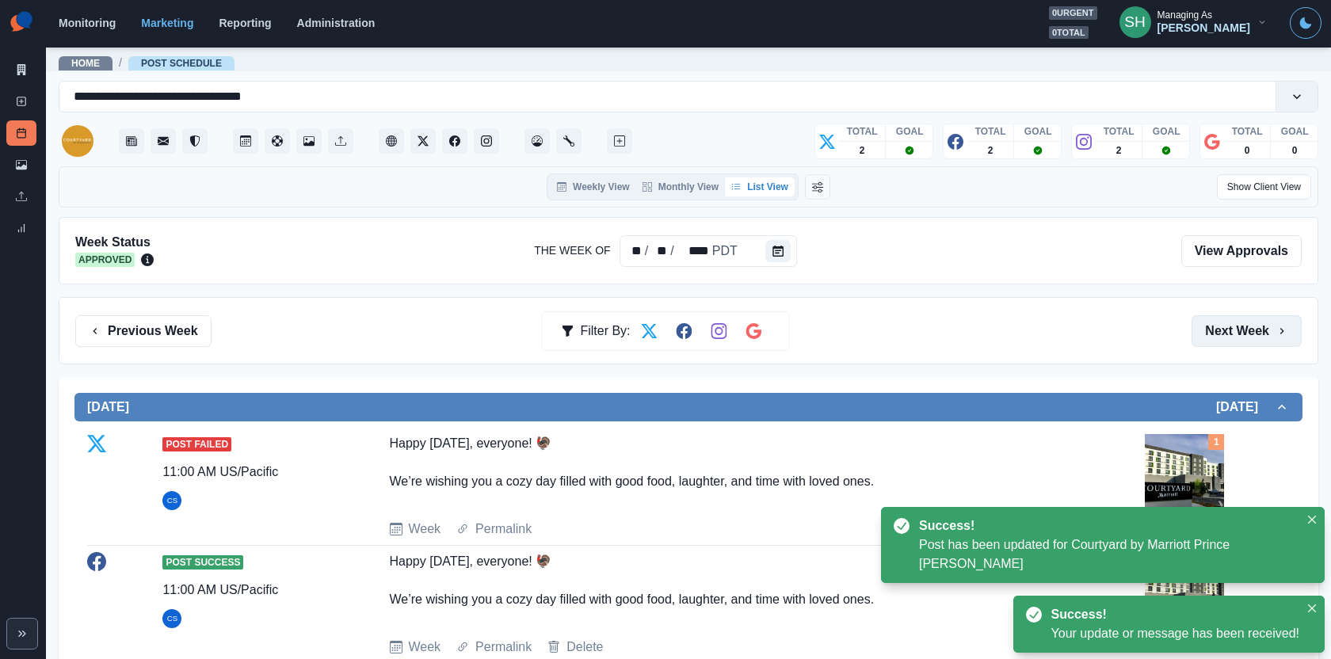
click at [1242, 331] on button "Next Week" at bounding box center [1247, 331] width 110 height 32
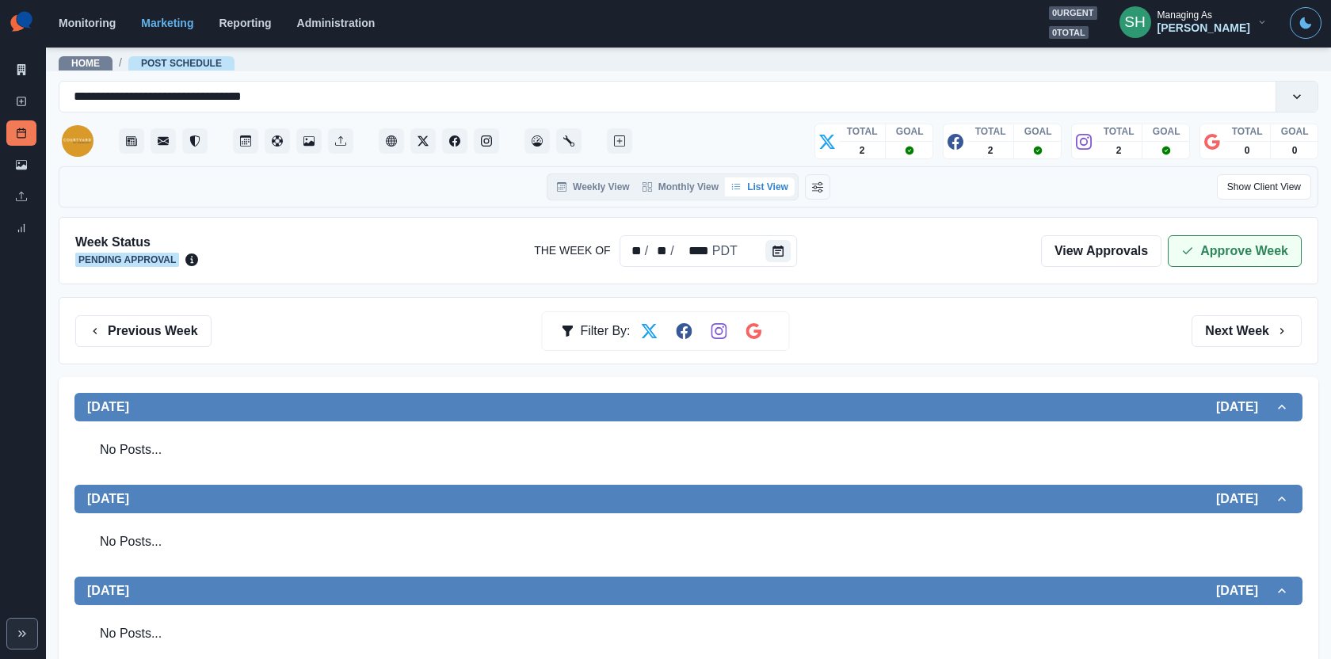
click at [1188, 259] on button "Approve Week" at bounding box center [1235, 251] width 134 height 32
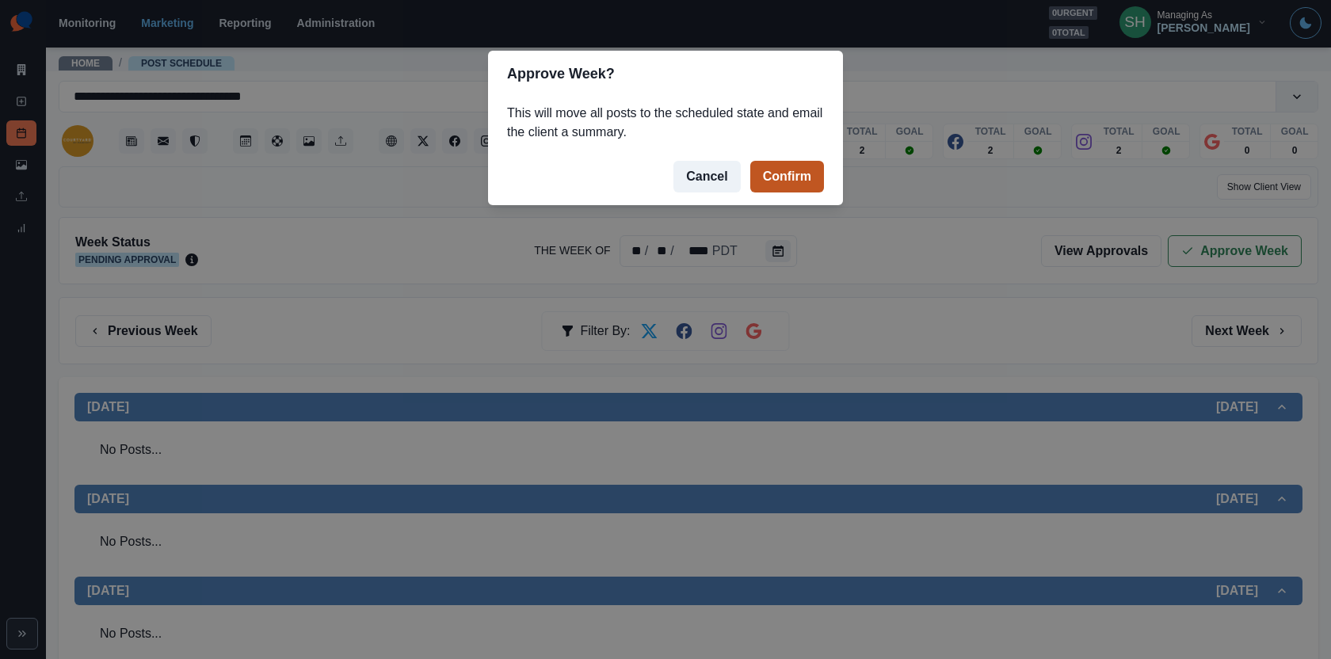
click at [807, 172] on button "Confirm" at bounding box center [787, 177] width 74 height 32
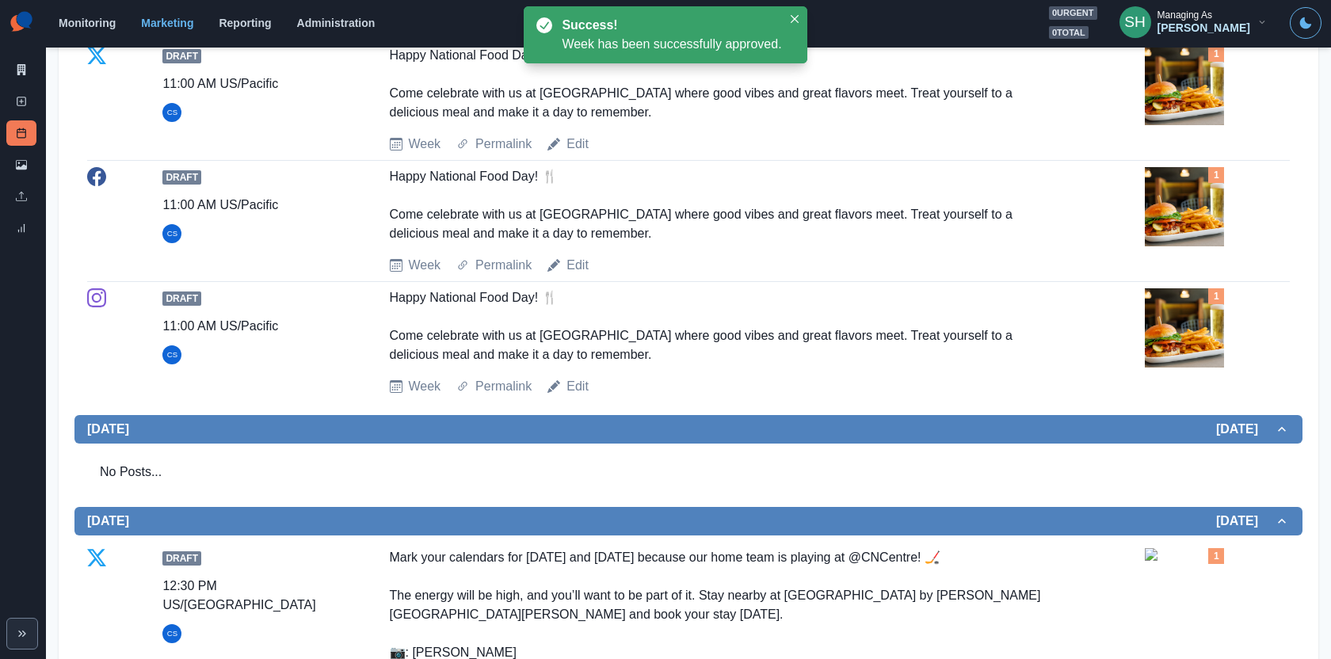
scroll to position [1191, 0]
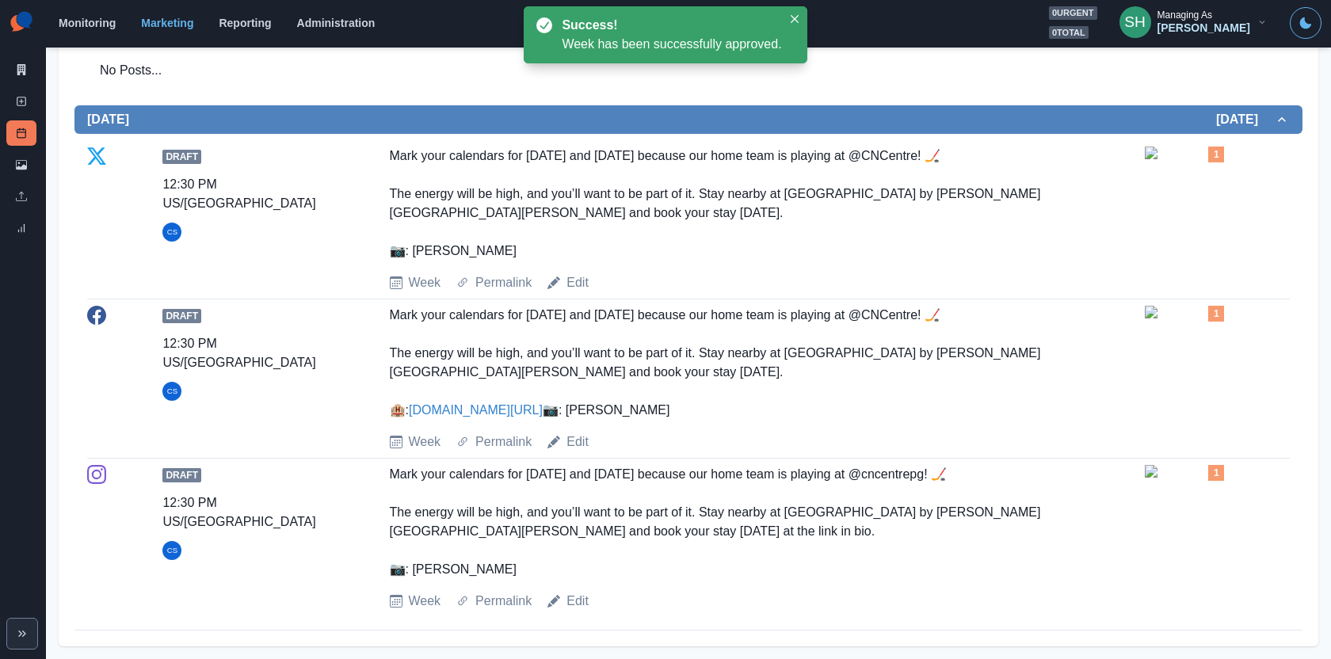
click at [1192, 306] on img at bounding box center [1184, 312] width 79 height 13
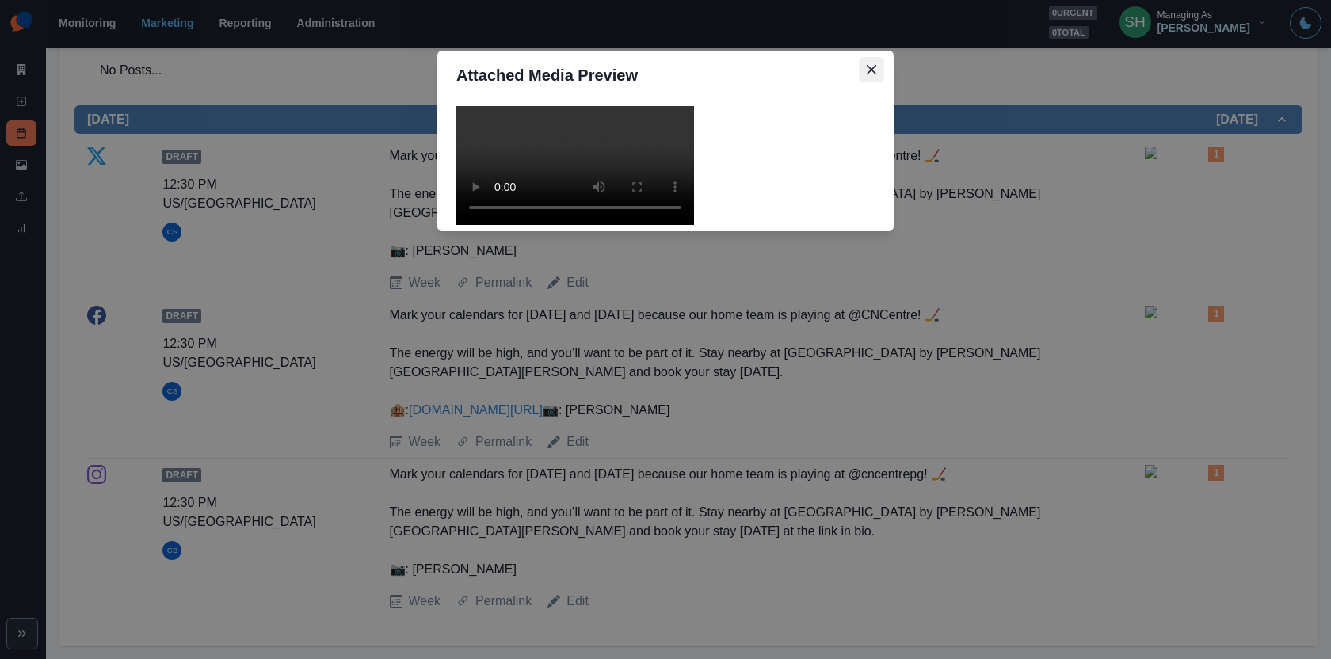
click at [876, 71] on button "Close" at bounding box center [871, 69] width 25 height 25
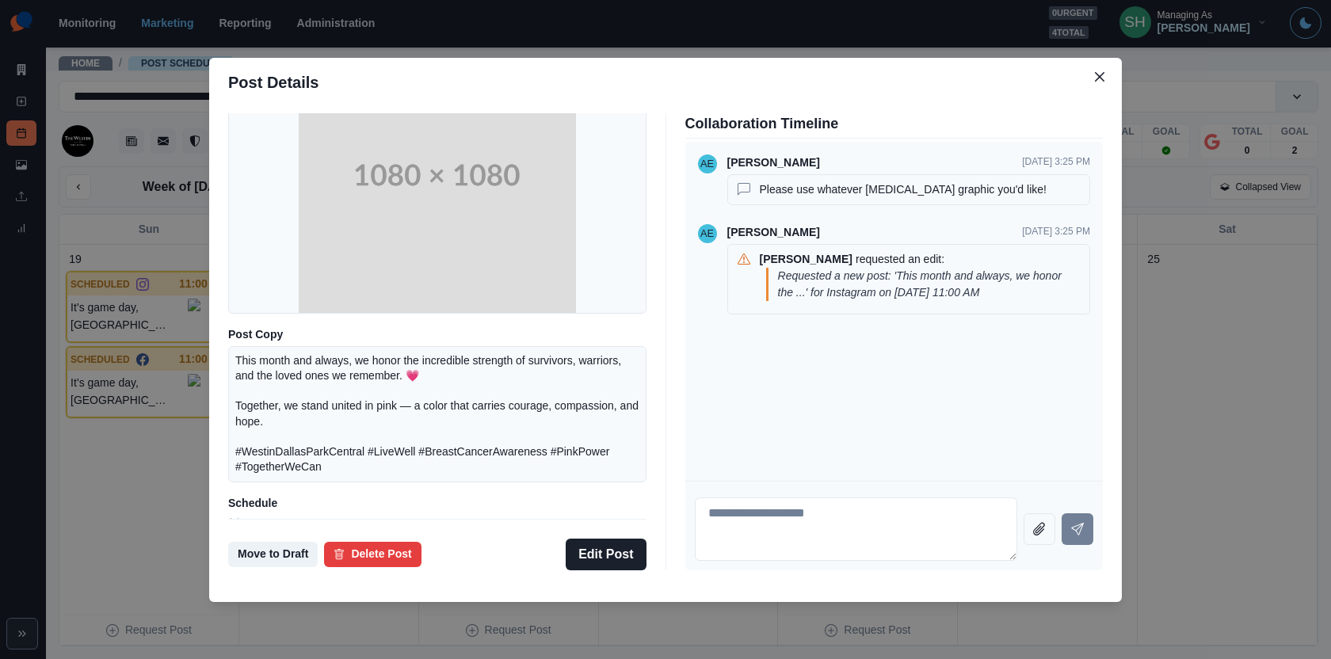
scroll to position [151, 0]
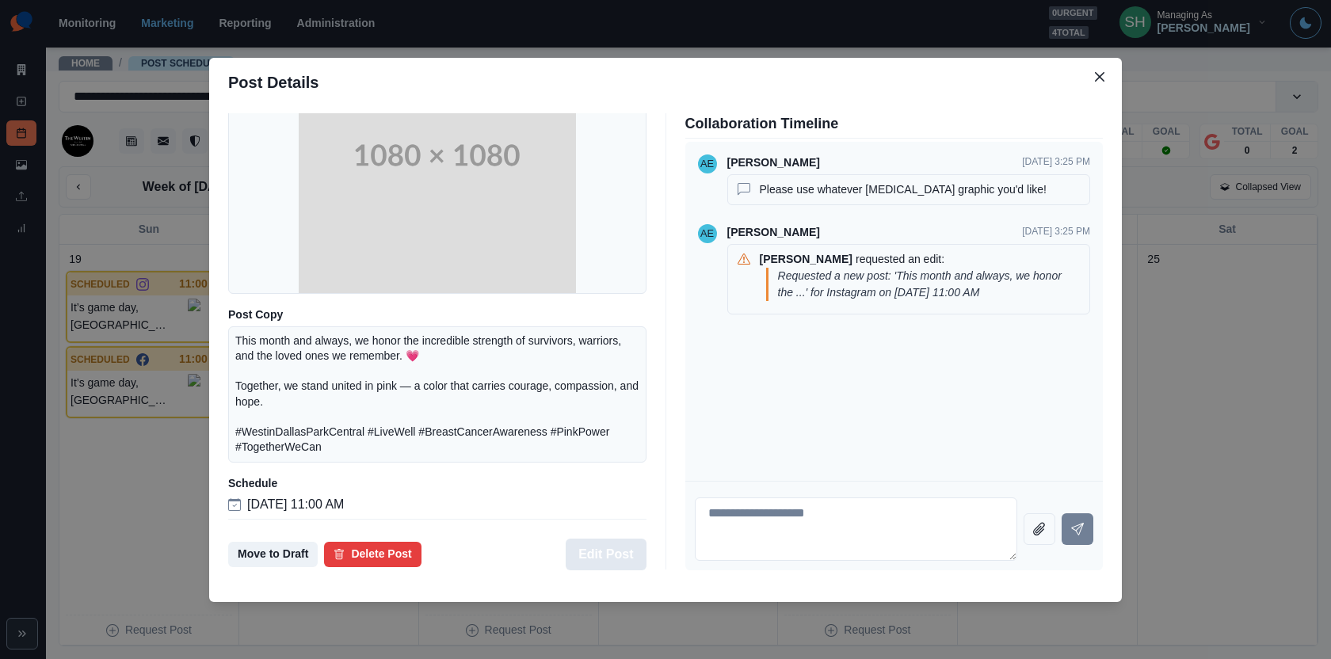
click at [589, 550] on button "Edit Post" at bounding box center [606, 555] width 80 height 32
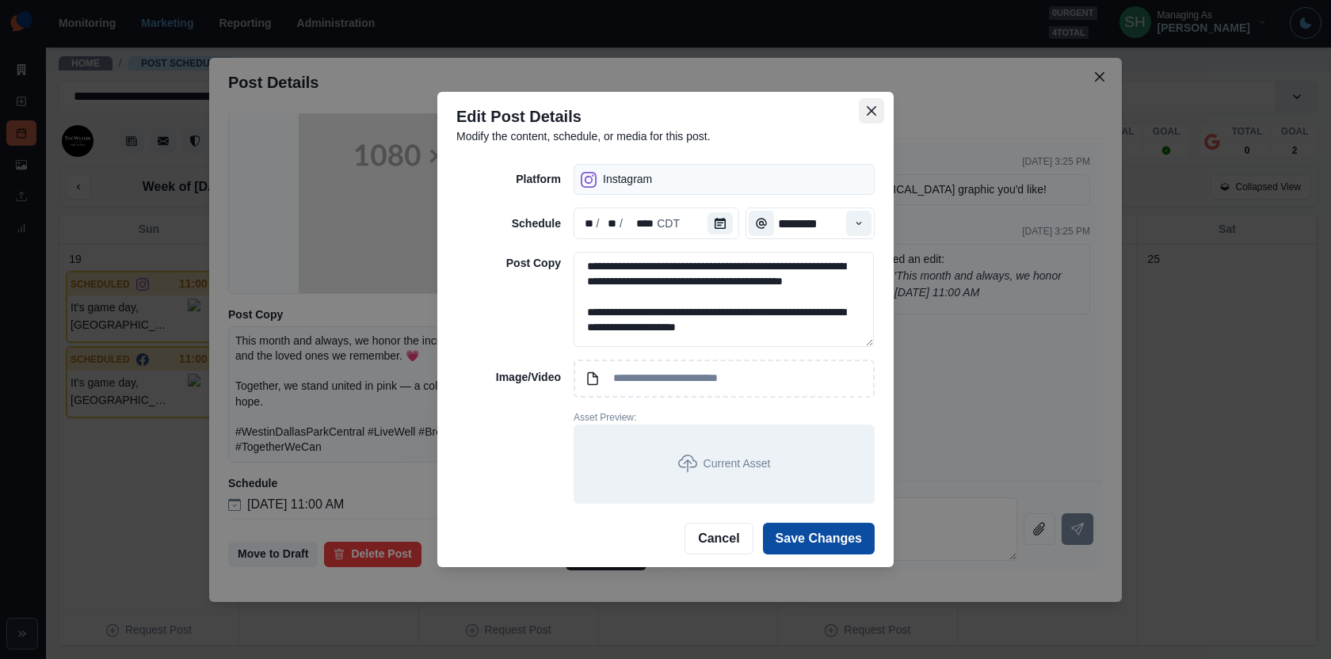
click at [872, 112] on icon "Close" at bounding box center [872, 111] width 10 height 10
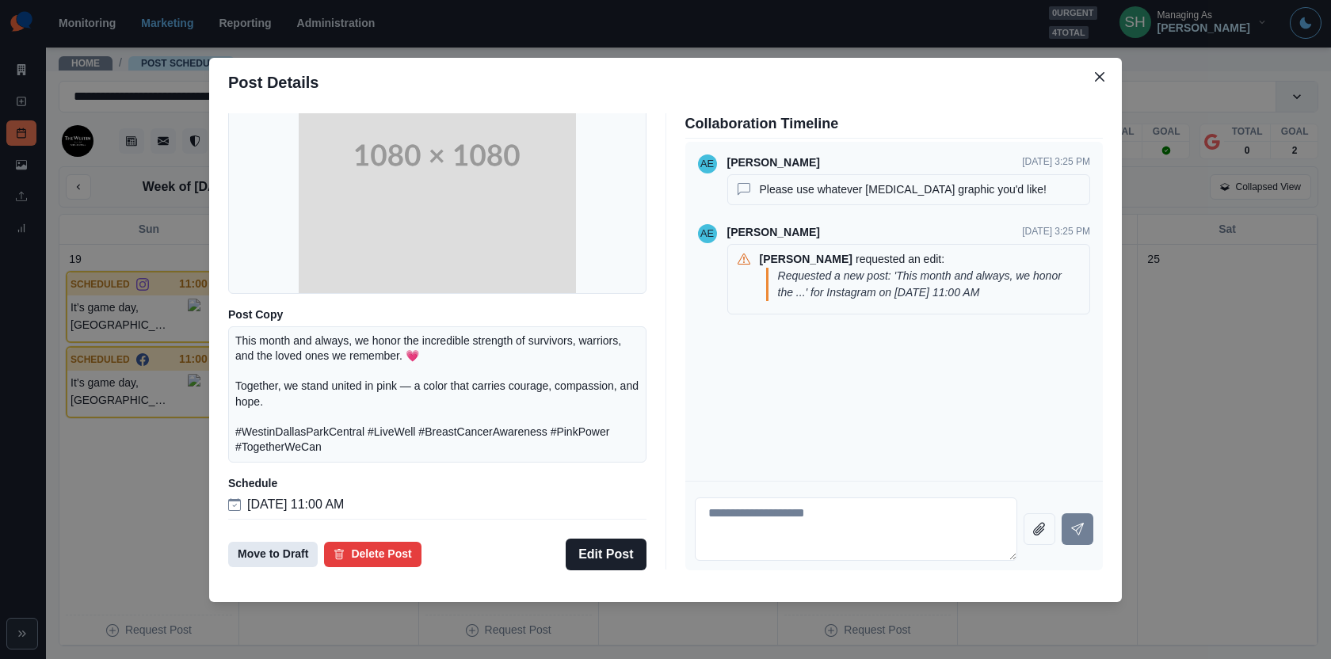
click at [259, 559] on button "Move to Draft" at bounding box center [273, 554] width 90 height 25
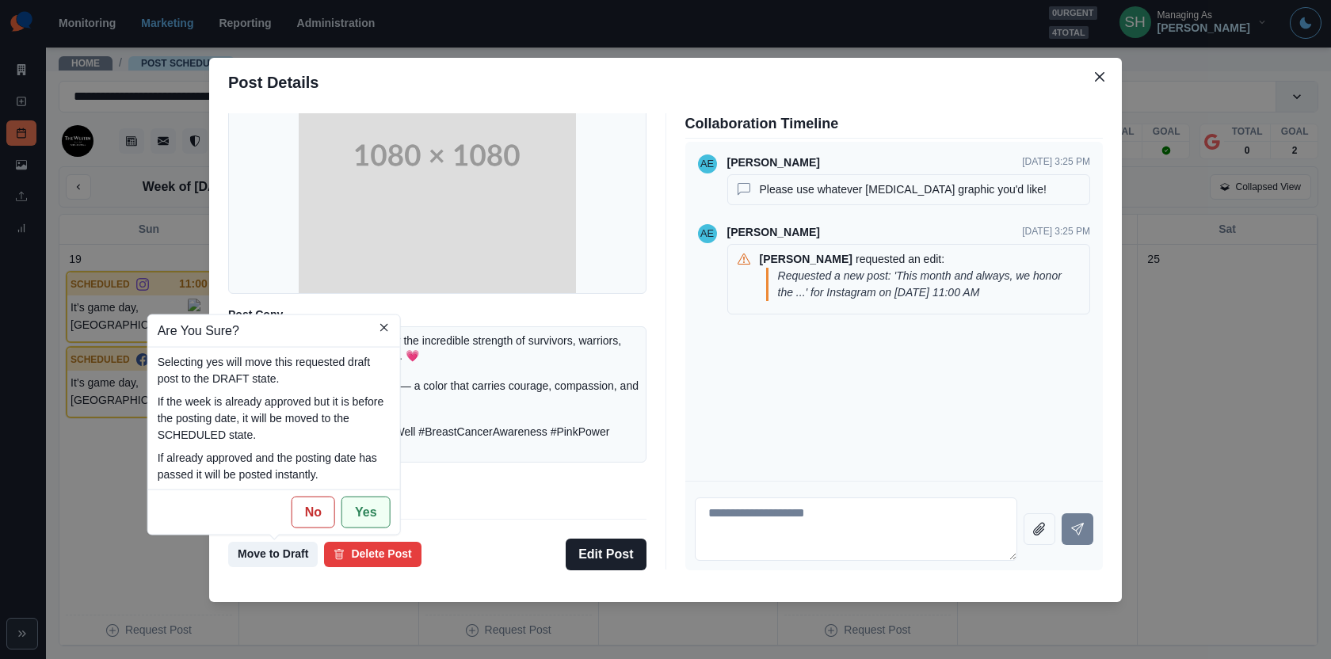
click at [357, 509] on button "Yes" at bounding box center [365, 512] width 49 height 32
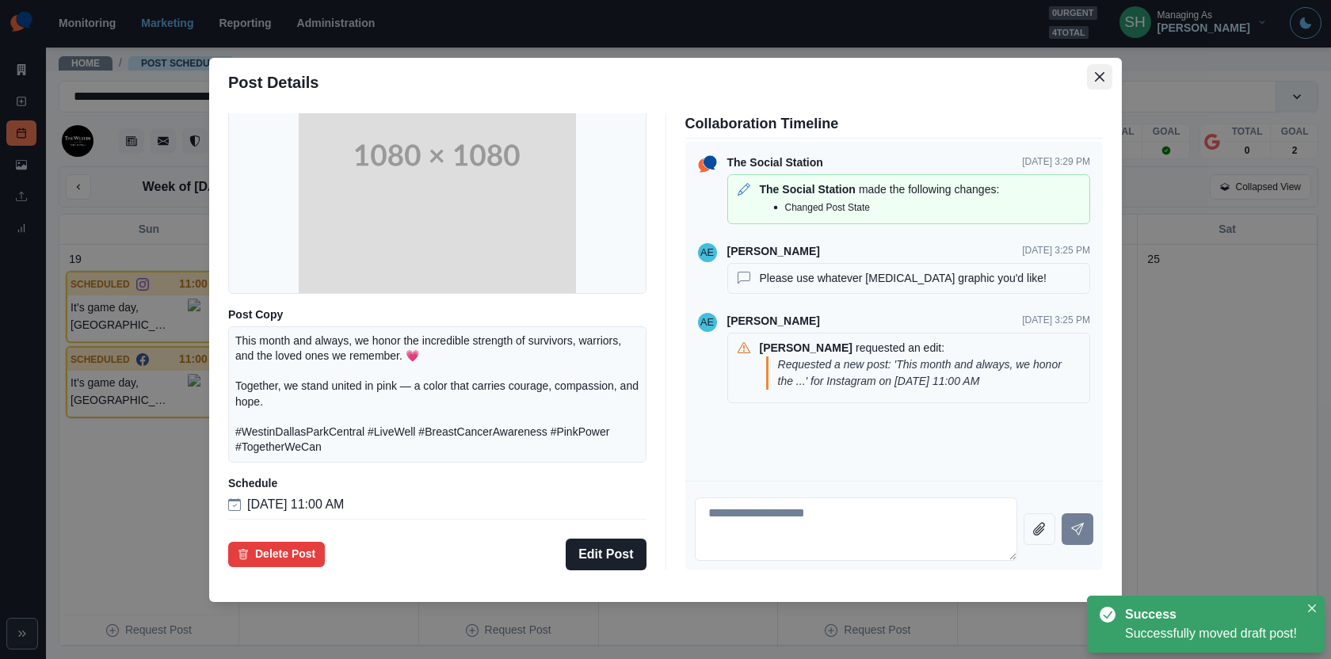
click at [1103, 87] on button "Close" at bounding box center [1099, 76] width 25 height 25
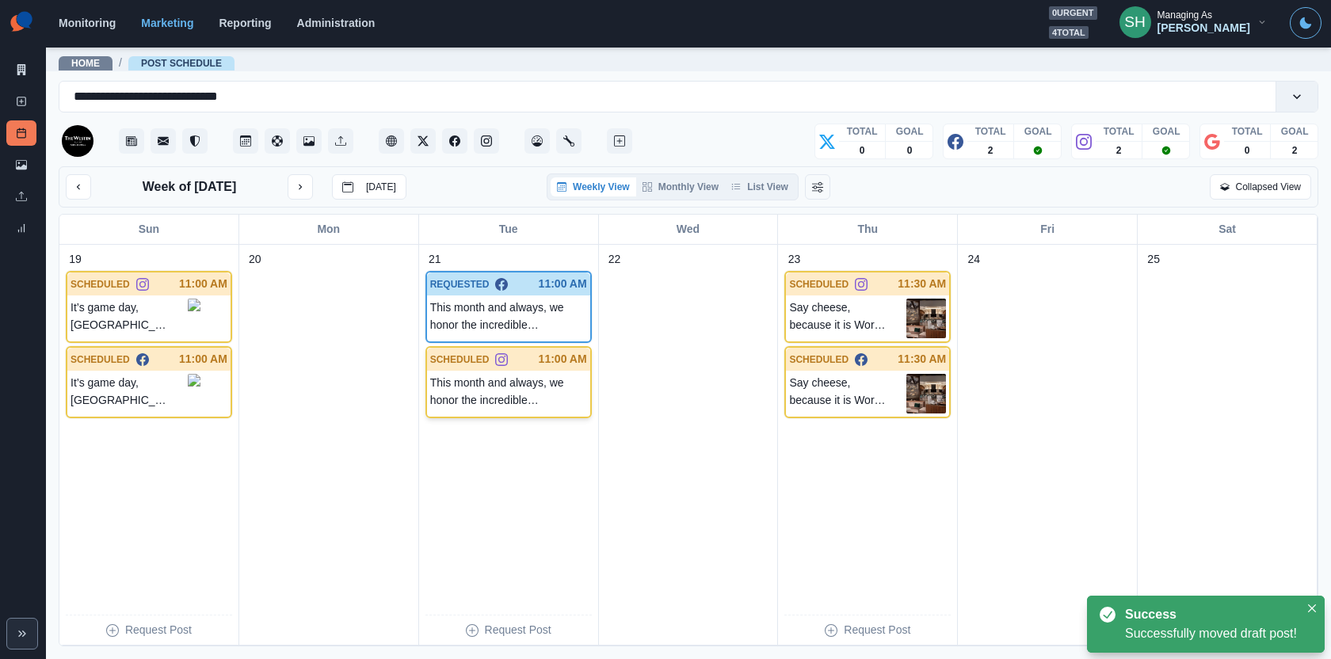
click at [496, 366] on div "SCHEDULED 11:00 AM" at bounding box center [508, 359] width 163 height 23
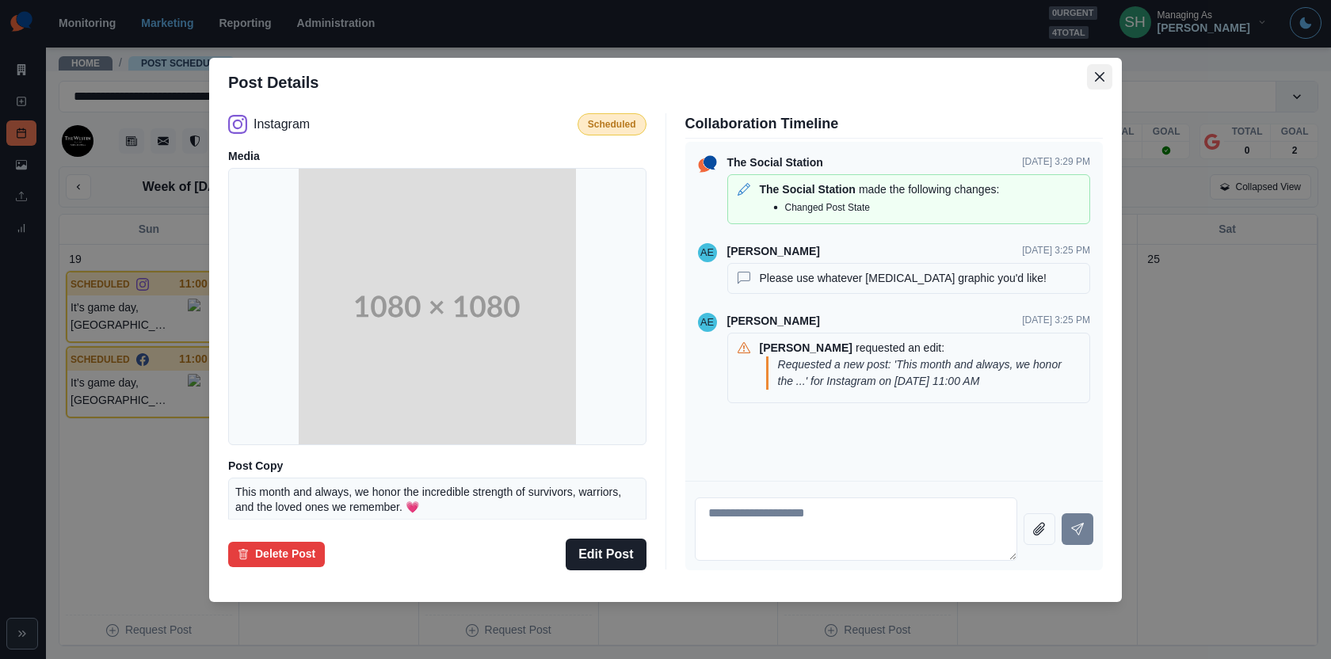
click at [1096, 78] on icon "Close" at bounding box center [1100, 77] width 10 height 10
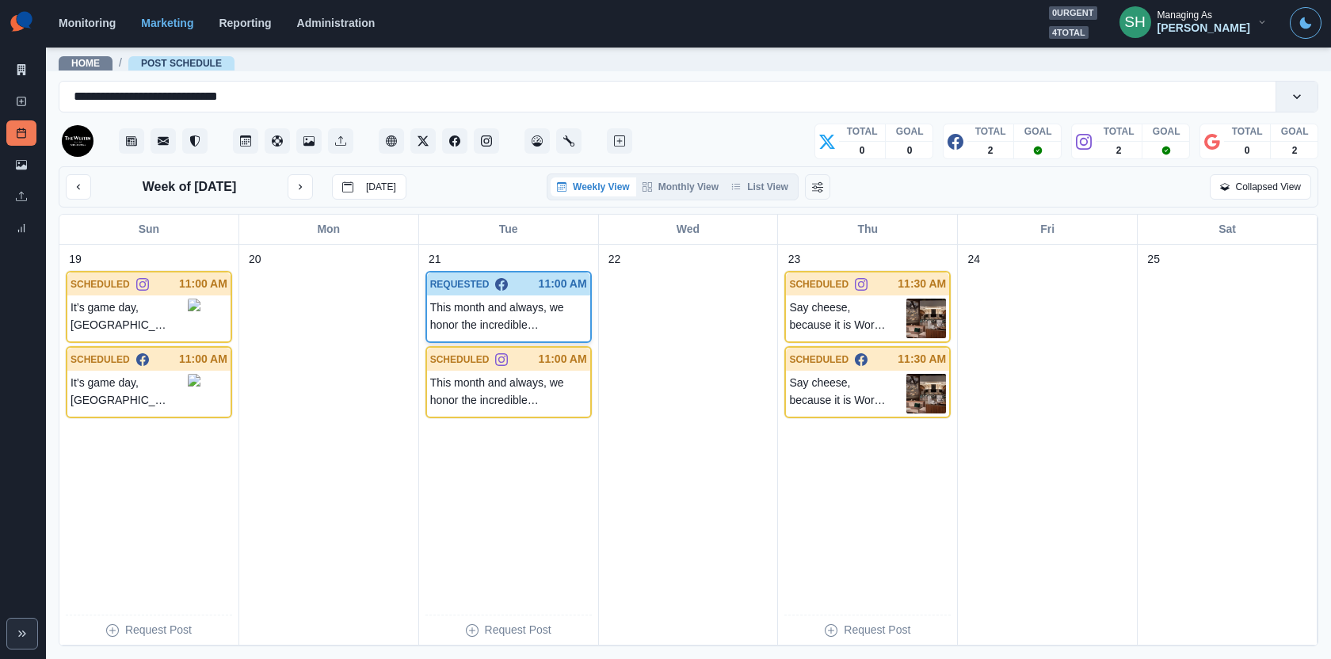
click at [480, 319] on p "This month and always, we honor the incredible strength of survivors, warriors,…" at bounding box center [508, 317] width 157 height 36
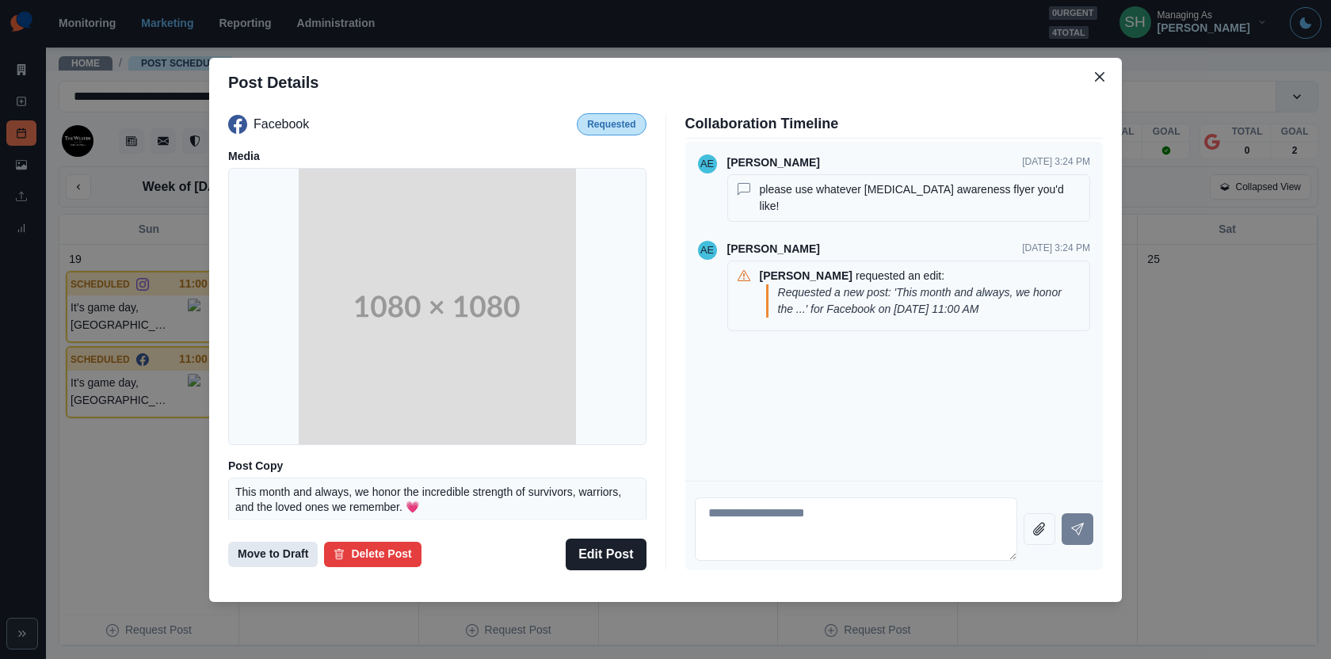
click at [261, 564] on button "Move to Draft" at bounding box center [273, 554] width 90 height 25
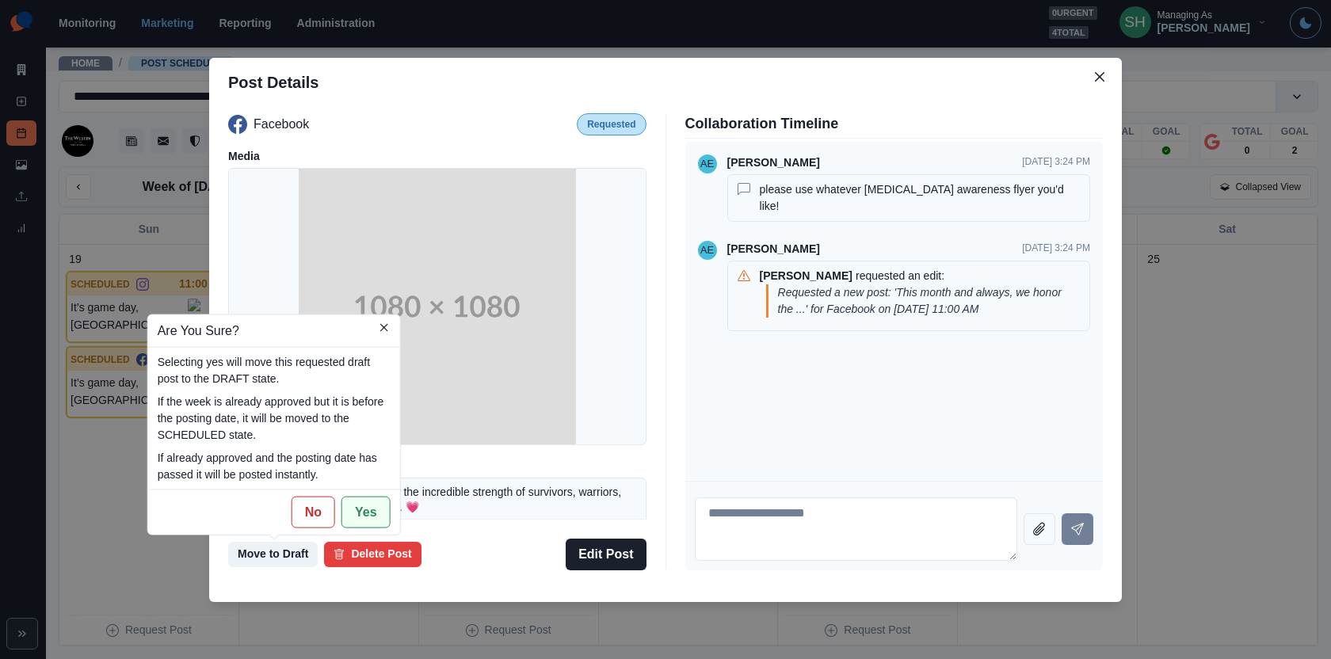
click at [354, 505] on button "Yes" at bounding box center [365, 512] width 49 height 32
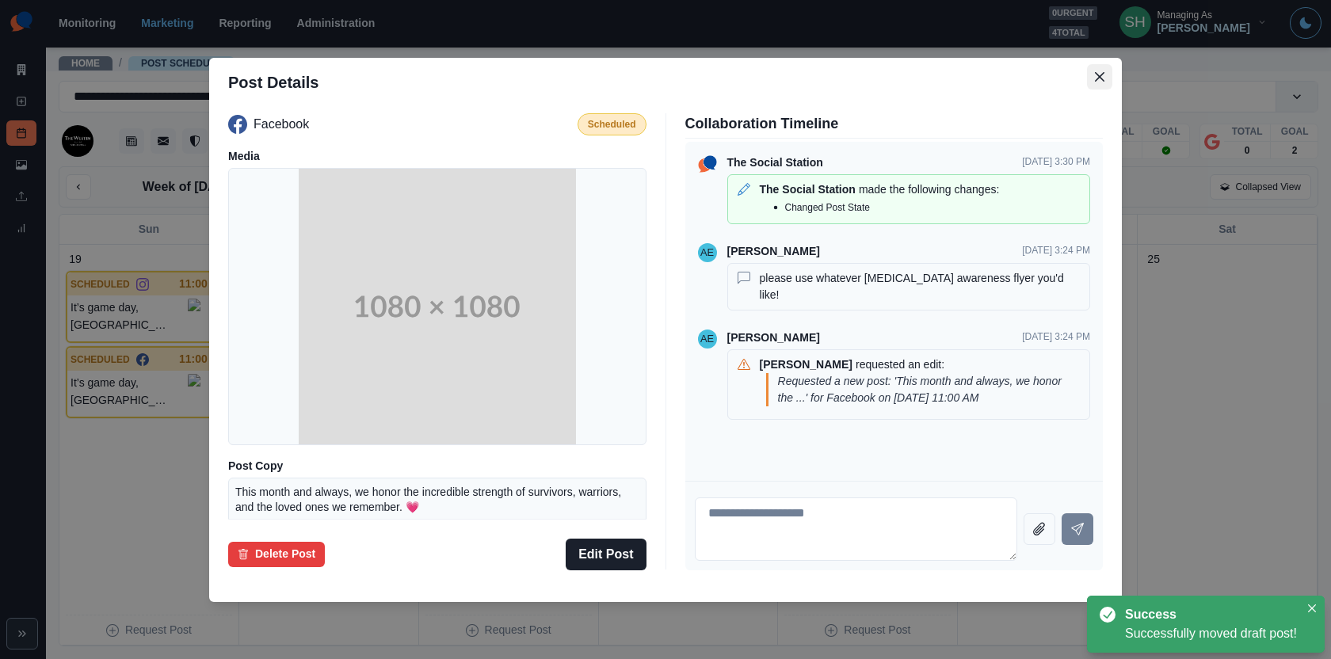
click at [1108, 75] on button "Close" at bounding box center [1099, 76] width 25 height 25
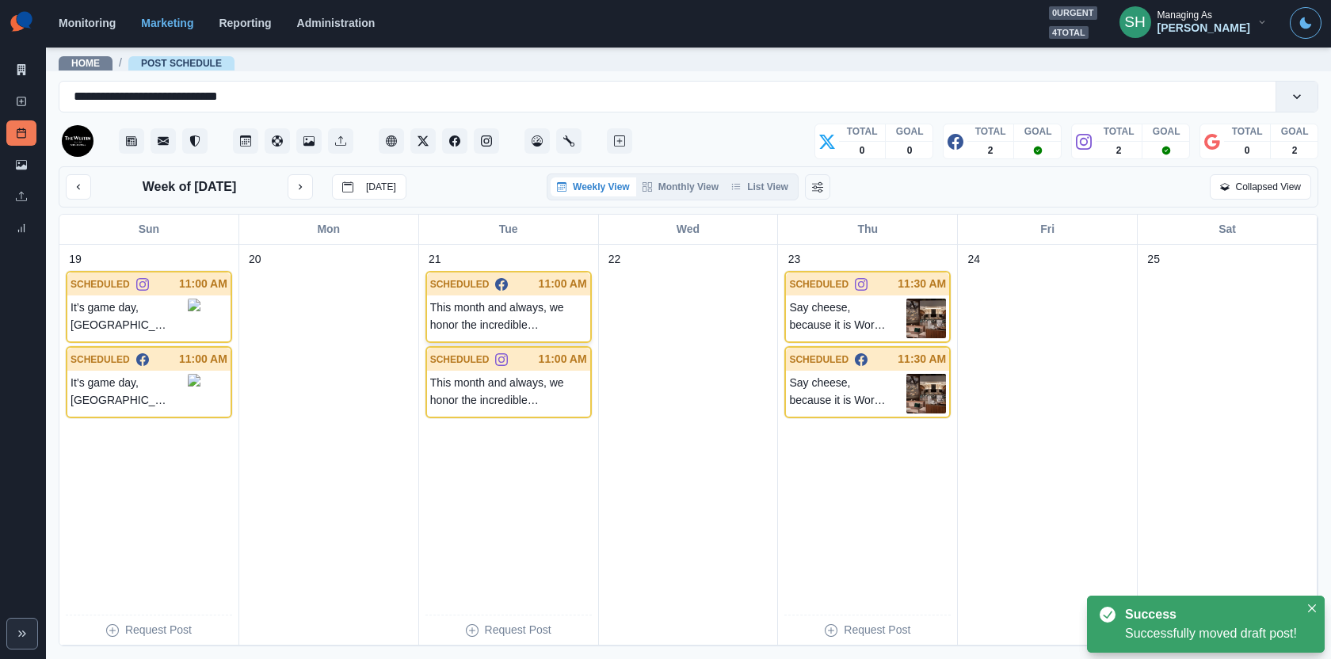
click at [542, 299] on p "This month and always, we honor the incredible strength of survivors, warriors,…" at bounding box center [508, 317] width 157 height 36
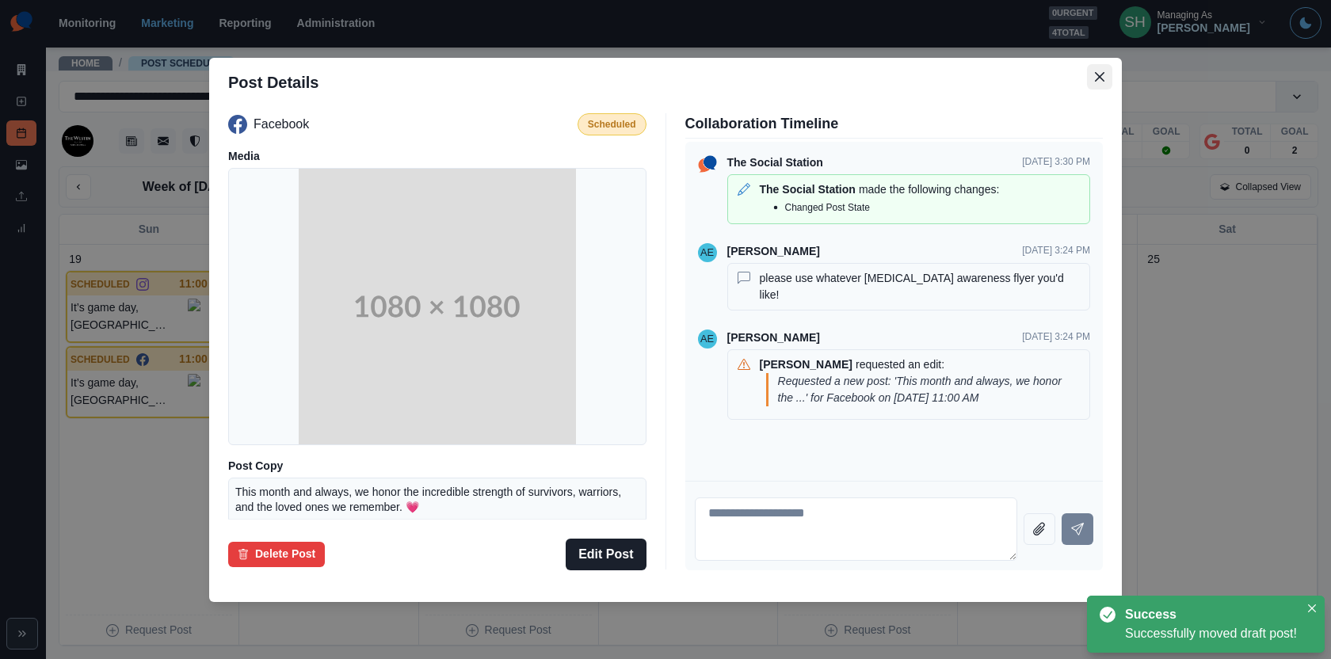
click at [1093, 71] on button "Close" at bounding box center [1099, 76] width 25 height 25
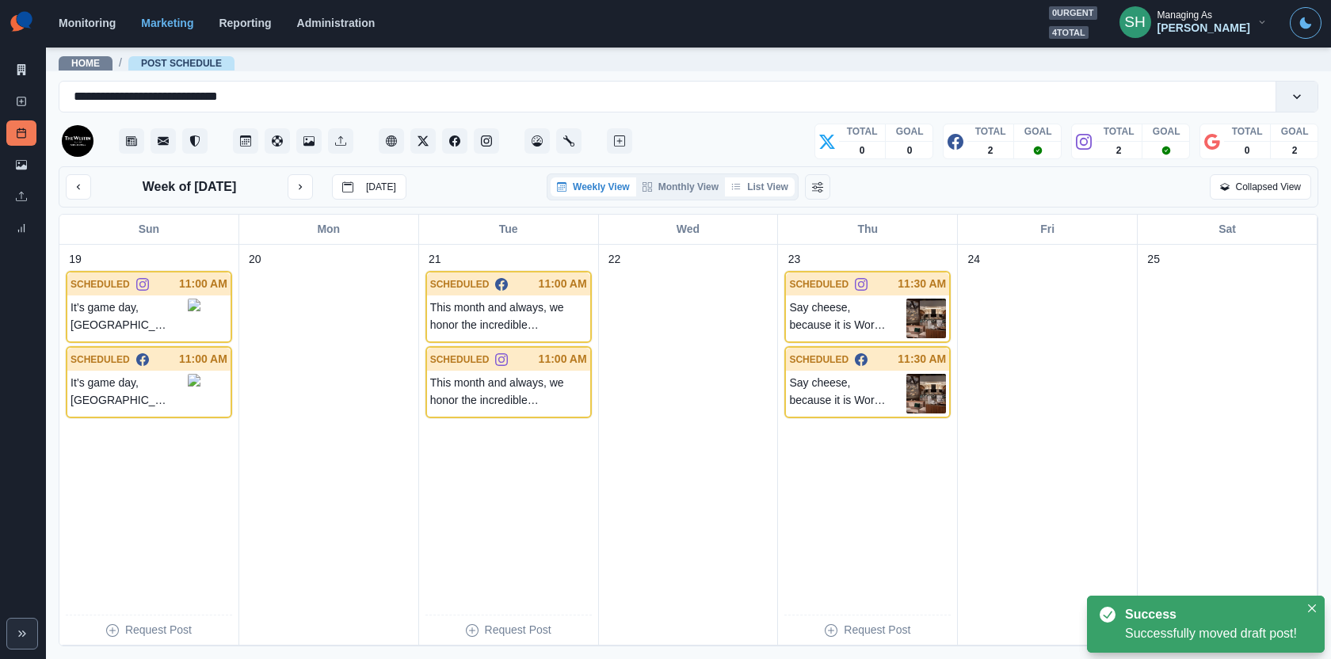
click at [750, 182] on button "List View" at bounding box center [760, 186] width 70 height 19
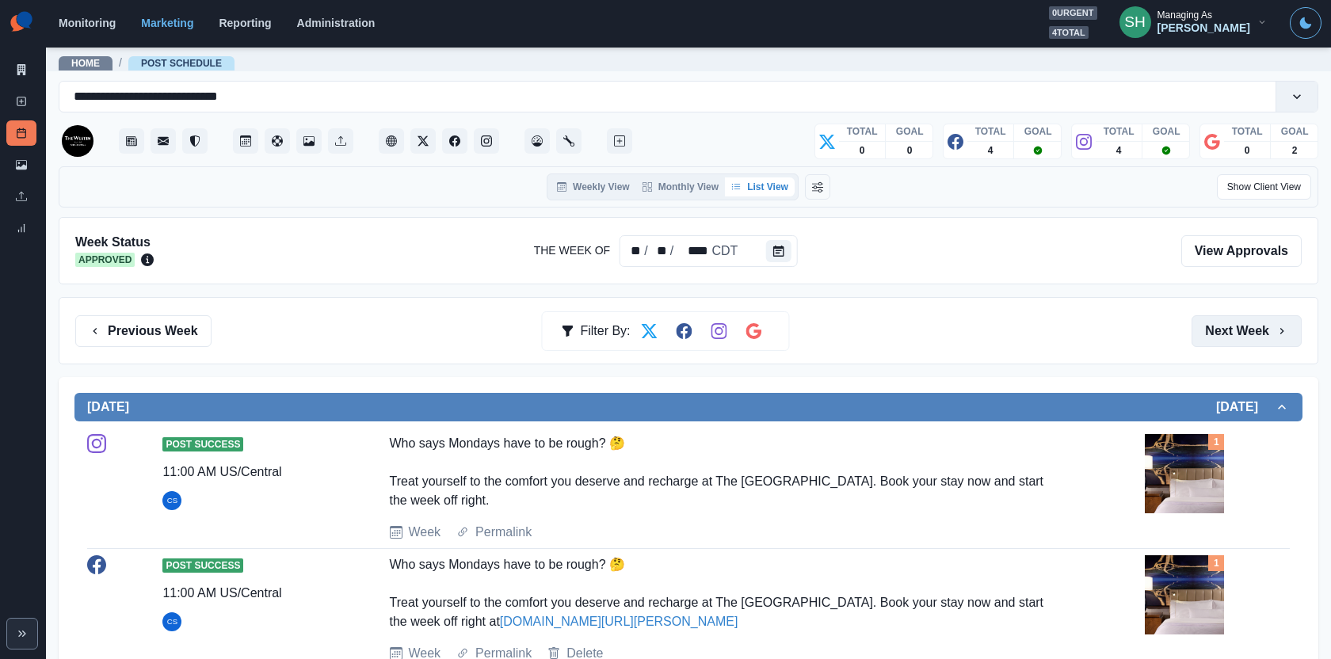
click at [1251, 334] on button "Next Week" at bounding box center [1247, 331] width 110 height 32
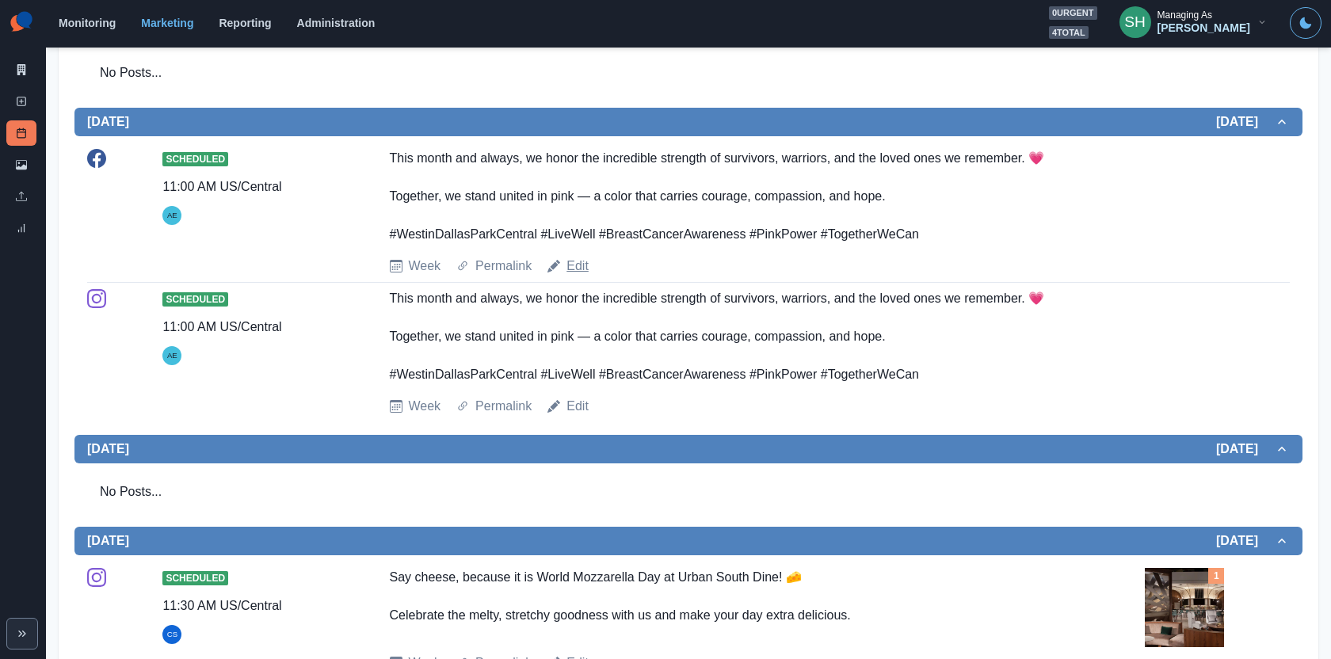
scroll to position [383, 0]
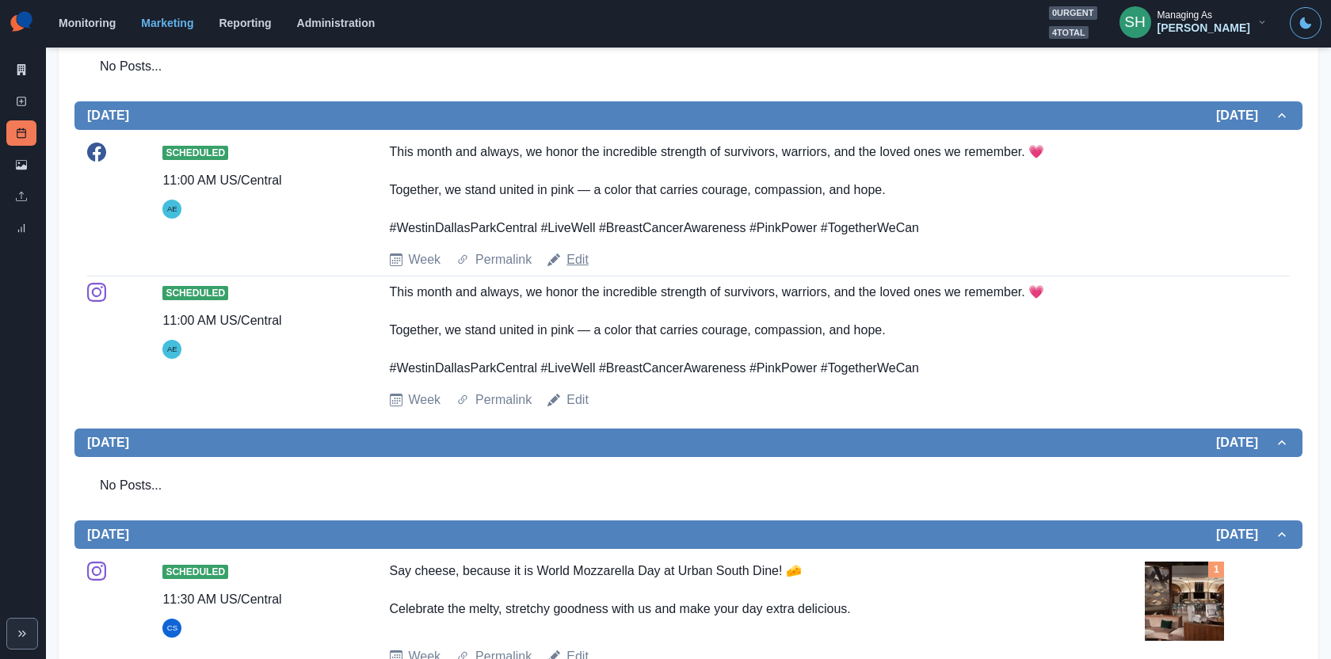
click at [580, 254] on link "Edit" at bounding box center [578, 259] width 22 height 19
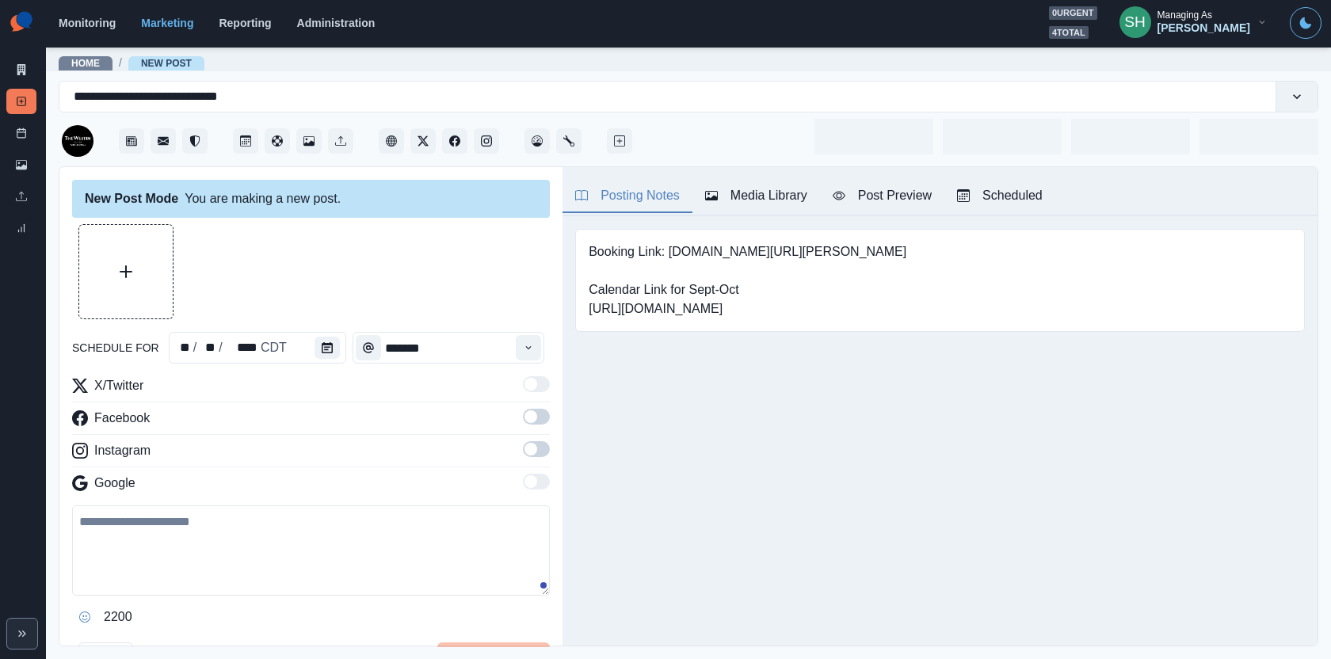
type input "********"
type textarea "**********"
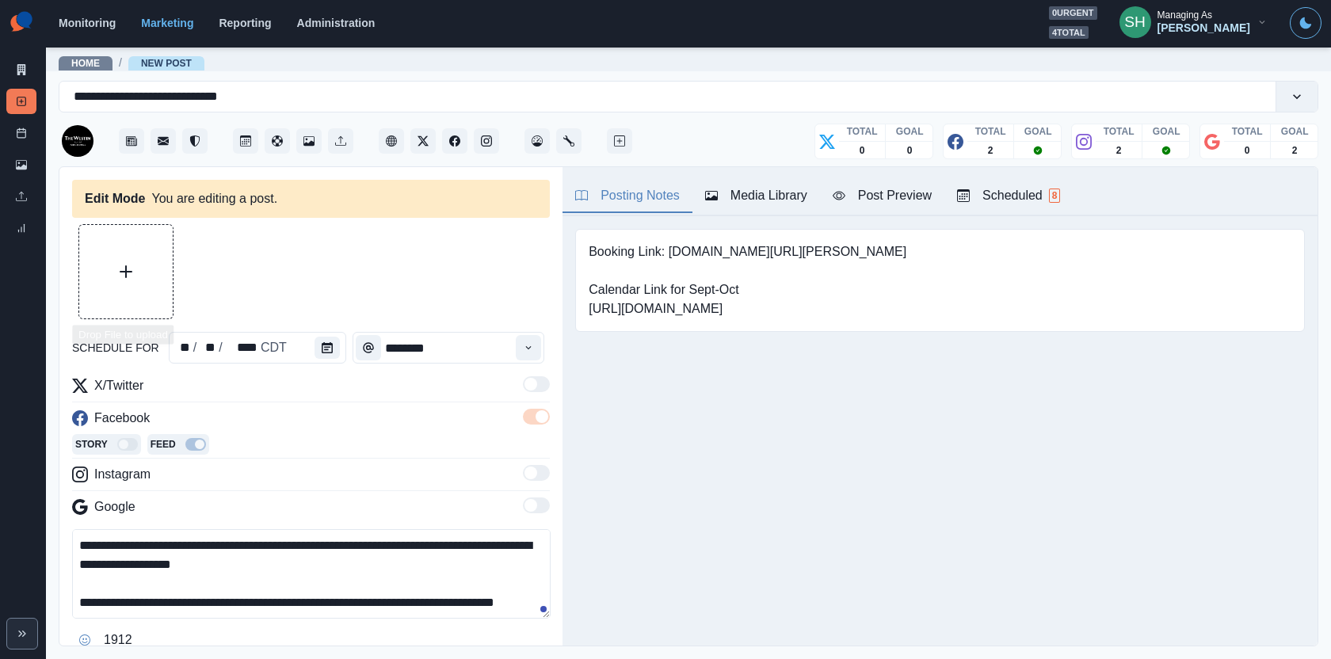
click at [126, 277] on icon "Upload Media" at bounding box center [126, 271] width 13 height 13
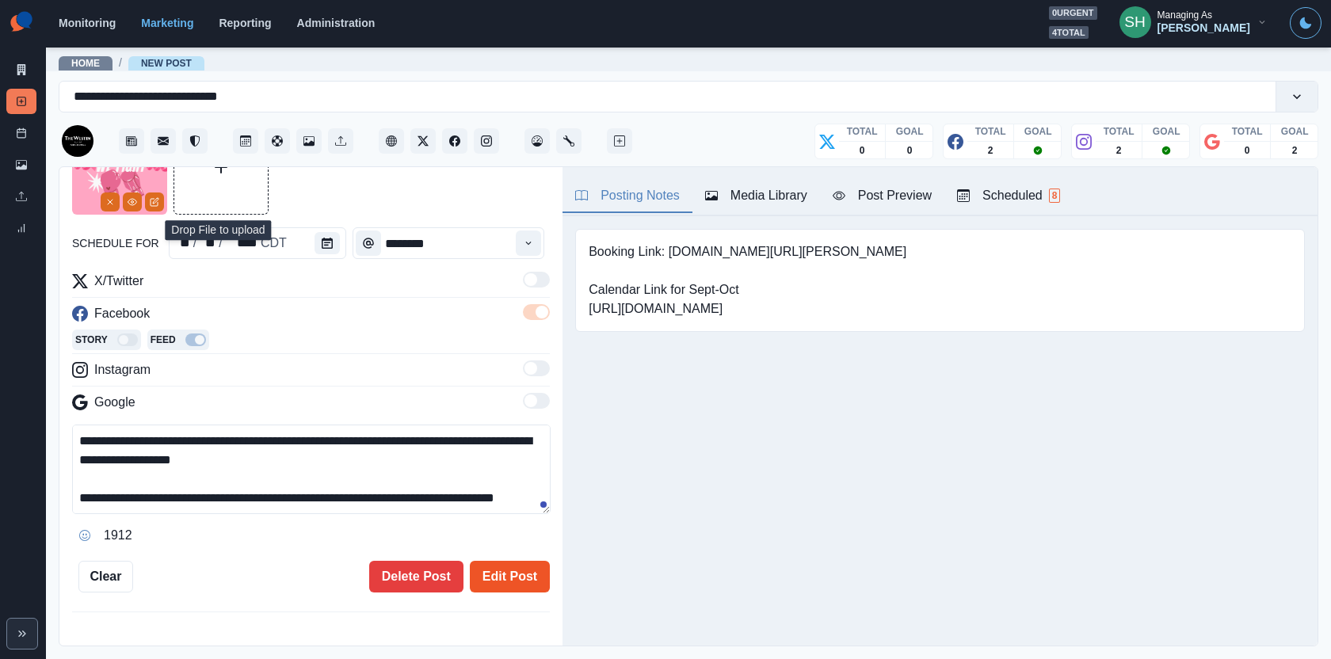
click at [511, 570] on button "Edit Post" at bounding box center [510, 577] width 80 height 32
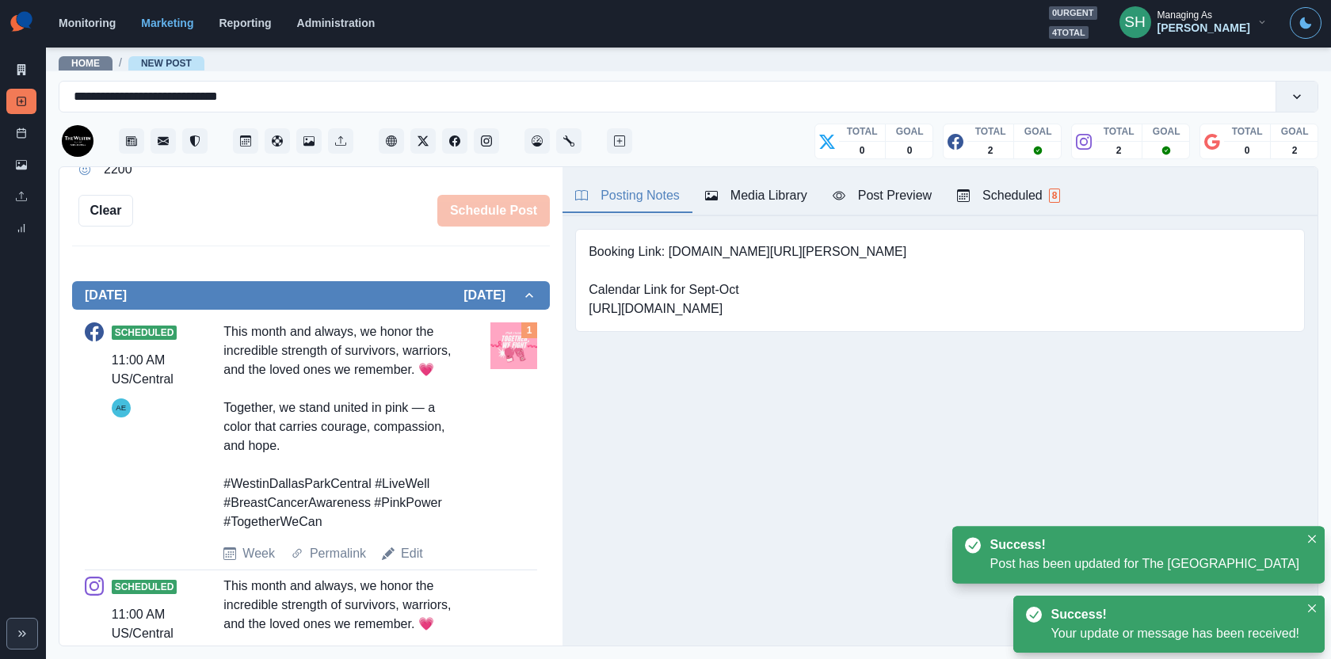
scroll to position [693, 0]
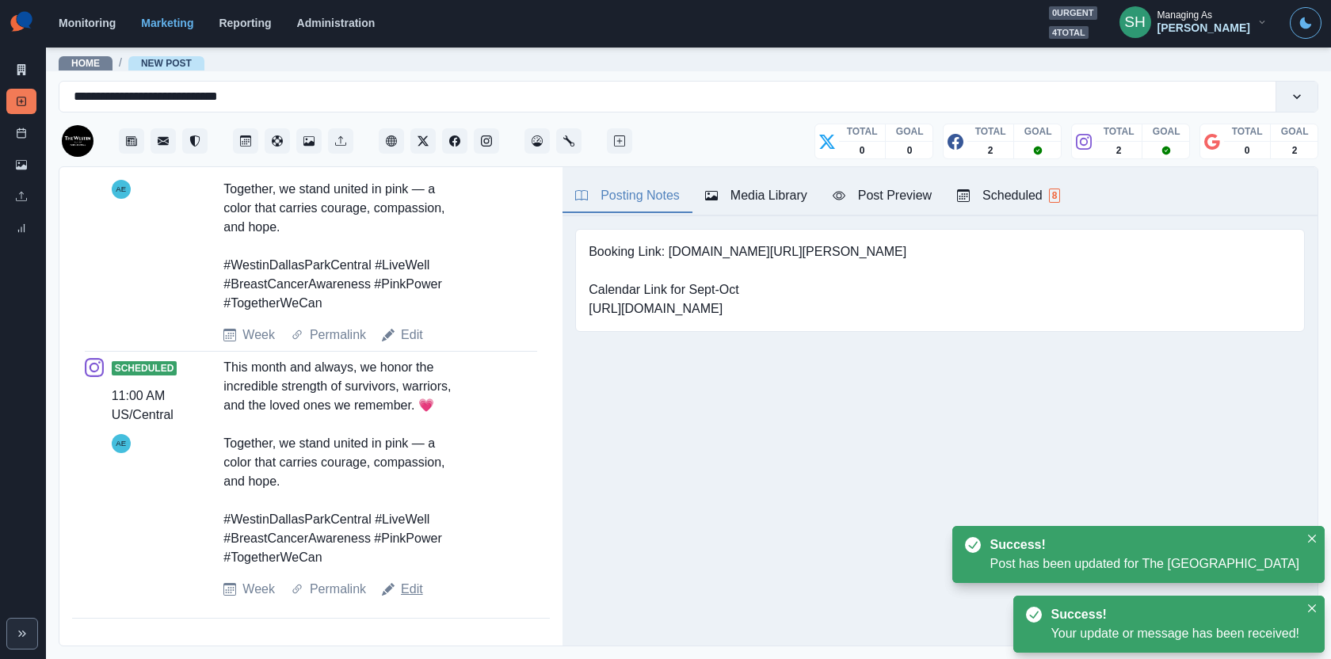
click at [414, 588] on link "Edit" at bounding box center [412, 589] width 22 height 19
type textarea "**********"
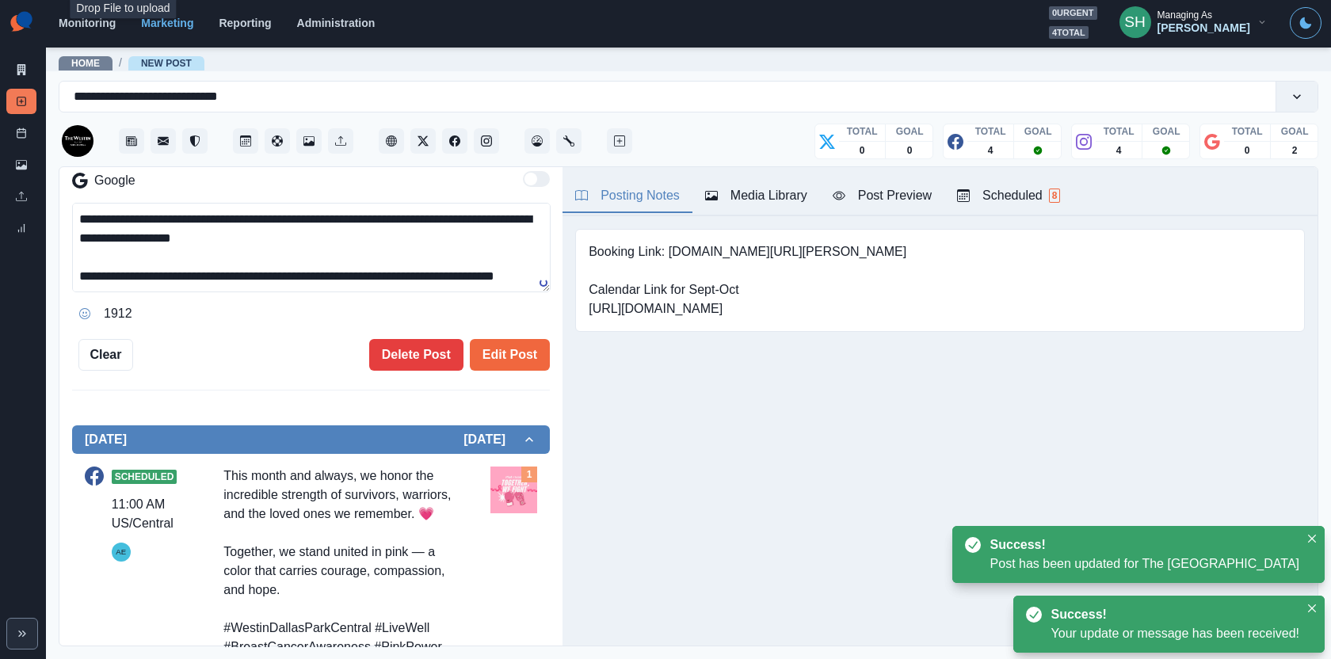
click at [768, 174] on div "Posting Notes Media Library Post Preview Scheduled 8" at bounding box center [940, 191] width 755 height 49
click at [762, 186] on div "Media Library" at bounding box center [756, 195] width 102 height 19
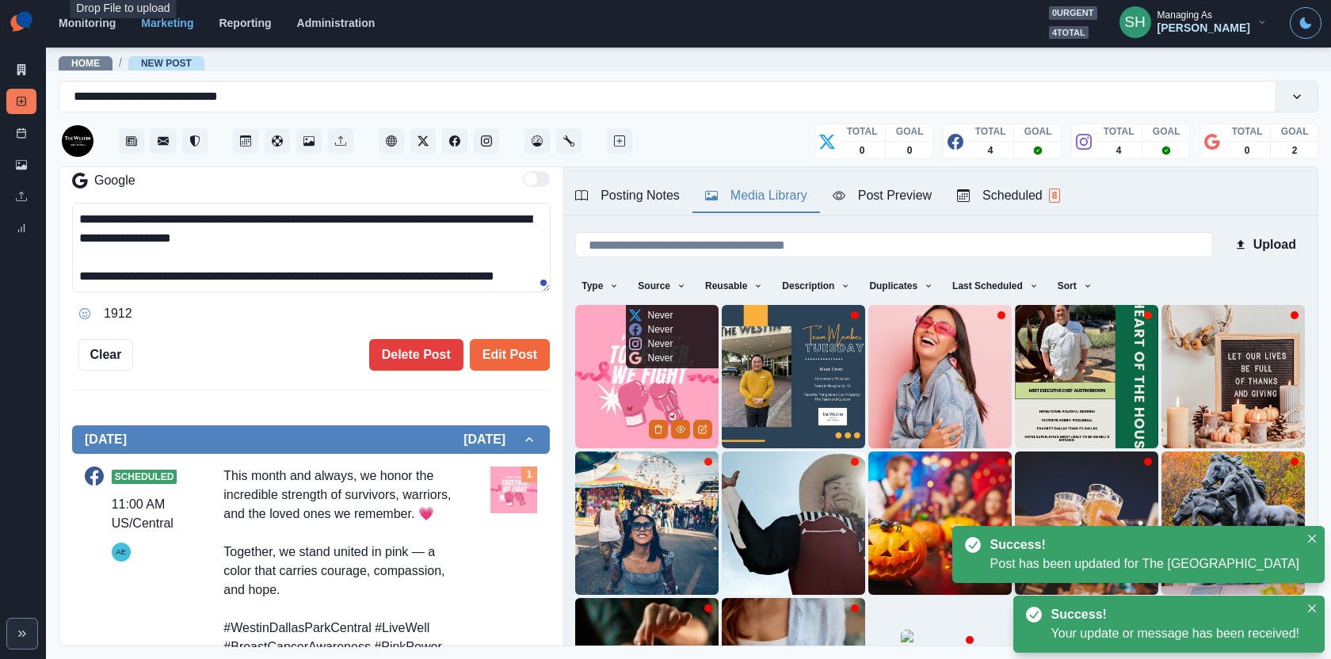
click at [637, 397] on img at bounding box center [646, 376] width 143 height 143
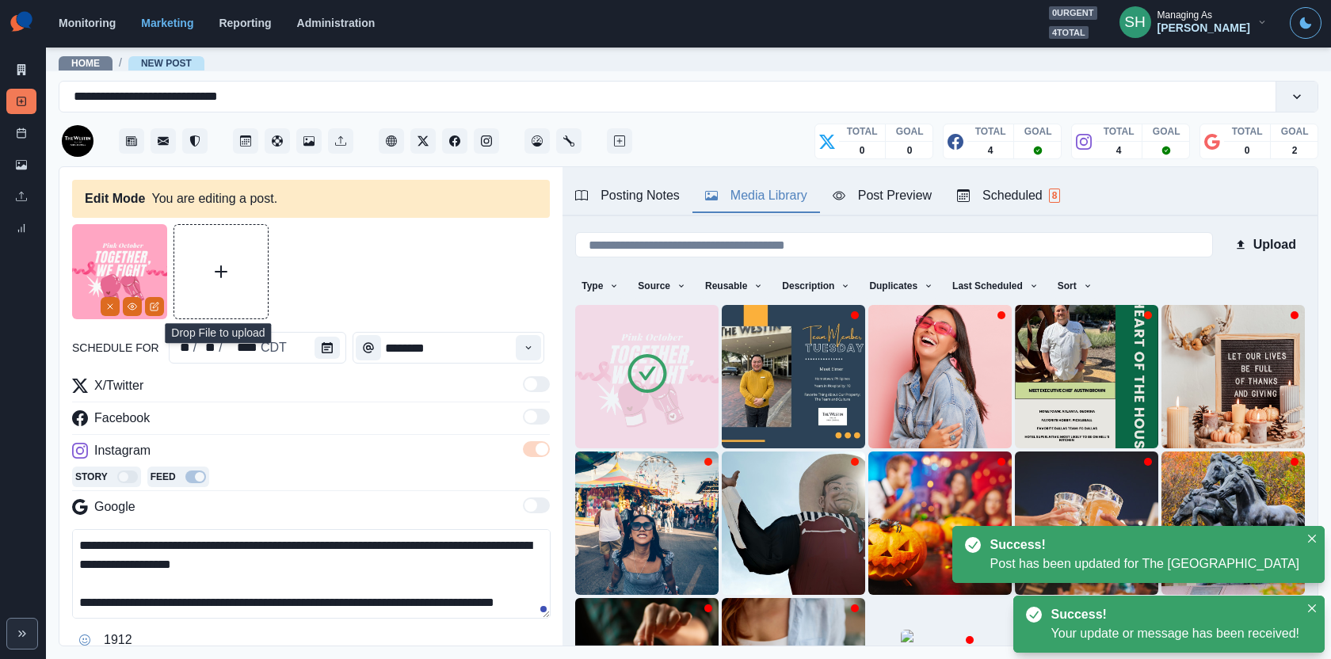
scroll to position [105, 0]
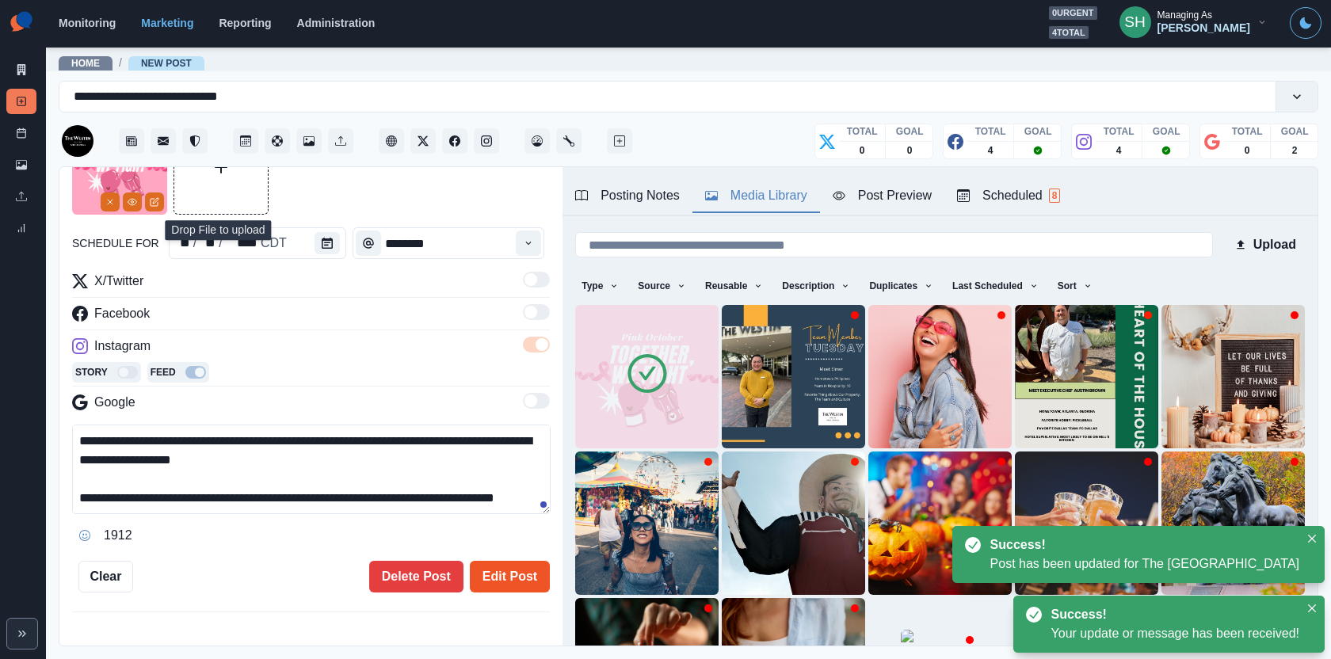
click at [527, 575] on button "Edit Post" at bounding box center [510, 577] width 80 height 32
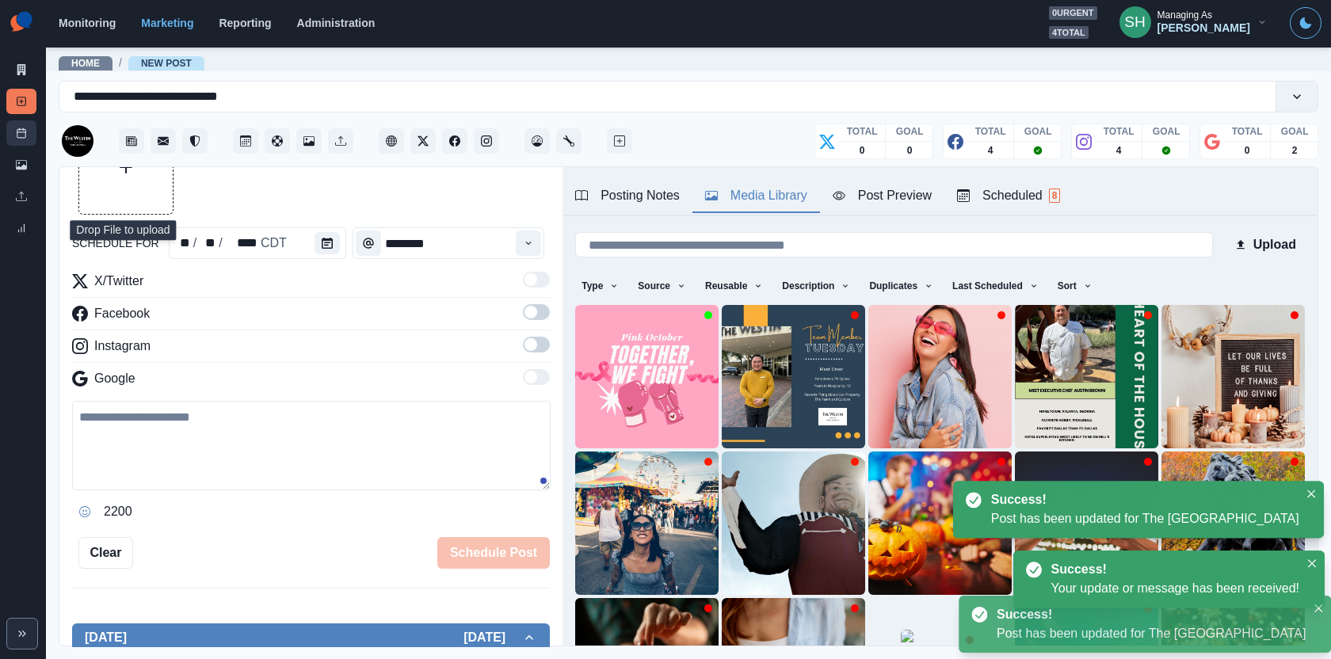
click at [26, 135] on icon at bounding box center [21, 133] width 11 height 11
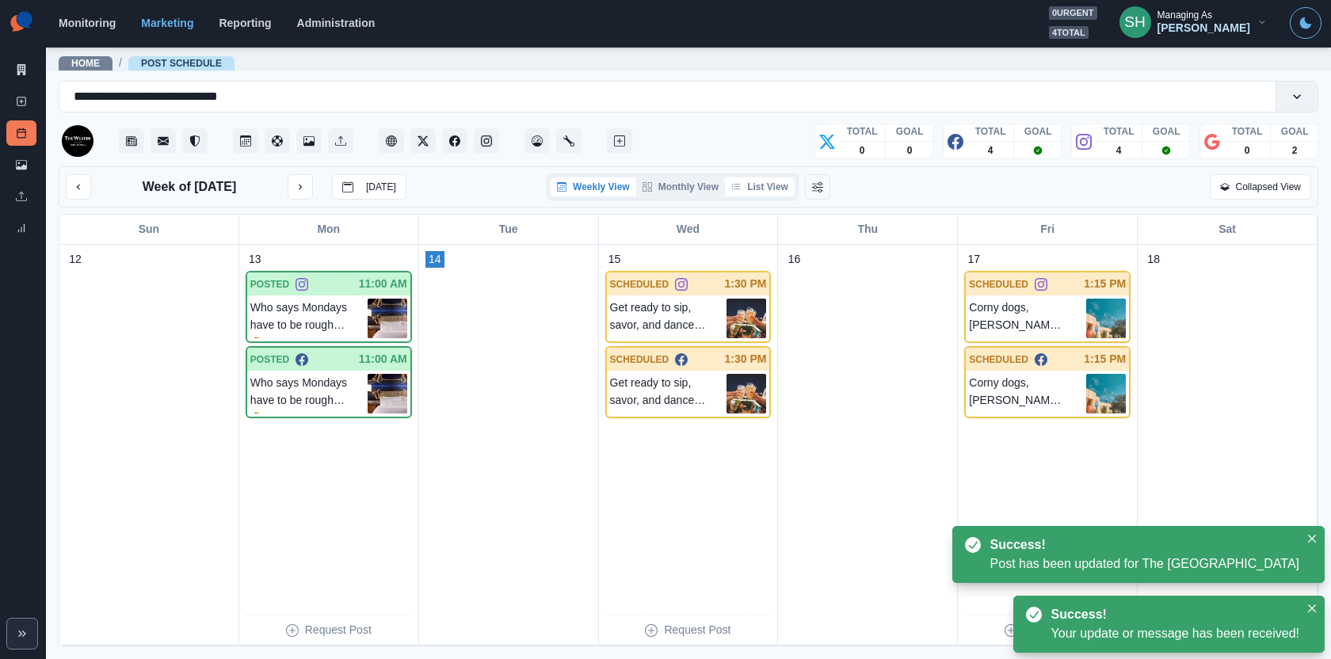
click at [783, 179] on button "List View" at bounding box center [760, 186] width 70 height 19
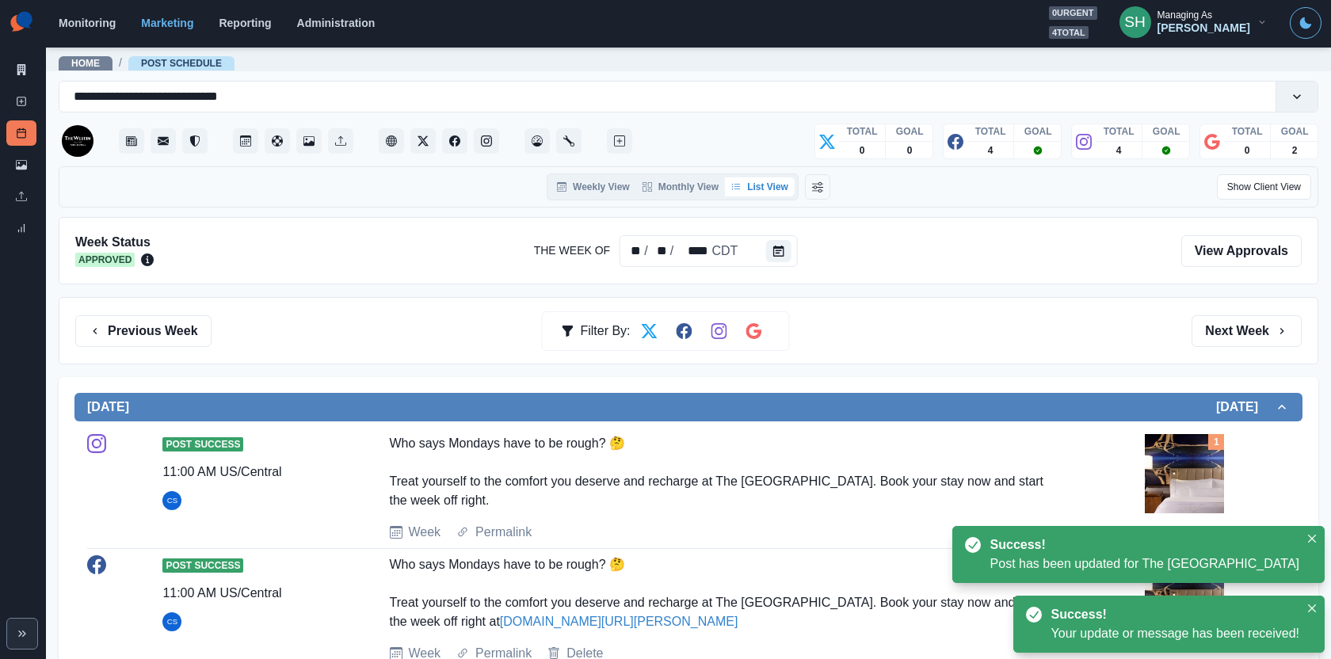
click at [1233, 353] on div "Previous Week Filter By: Next Week" at bounding box center [689, 330] width 1260 height 67
click at [1217, 329] on button "Next Week" at bounding box center [1247, 331] width 110 height 32
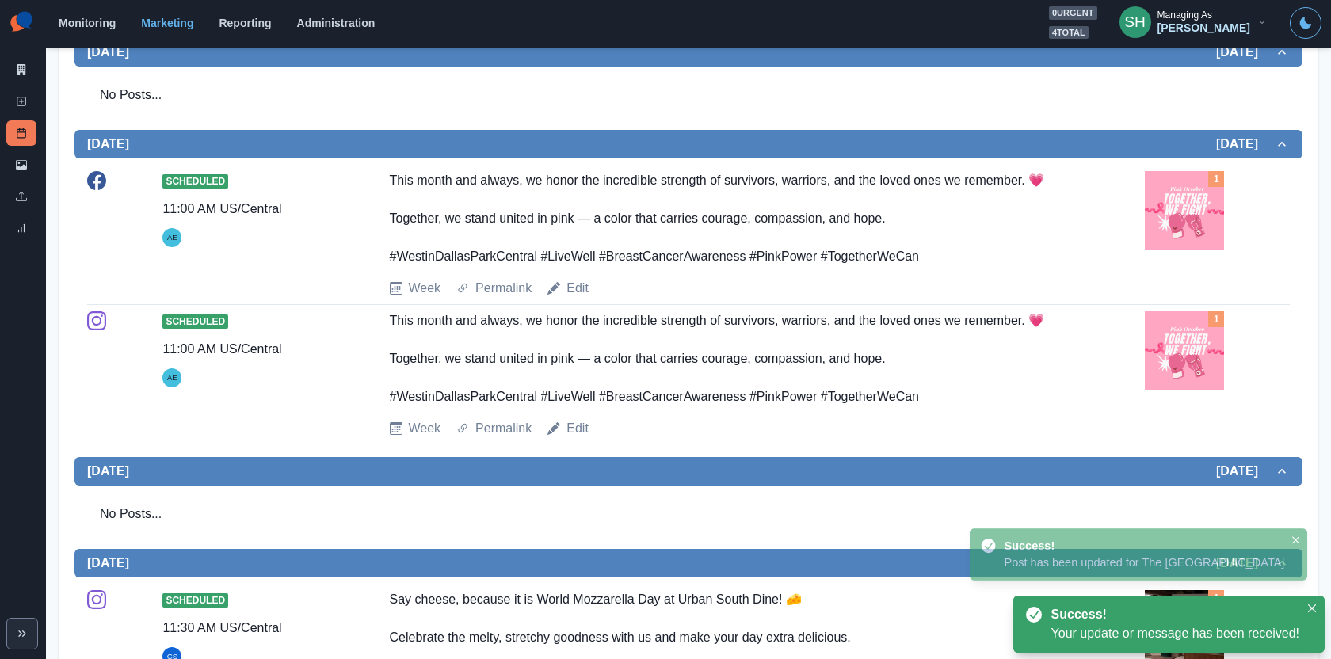
scroll to position [390, 0]
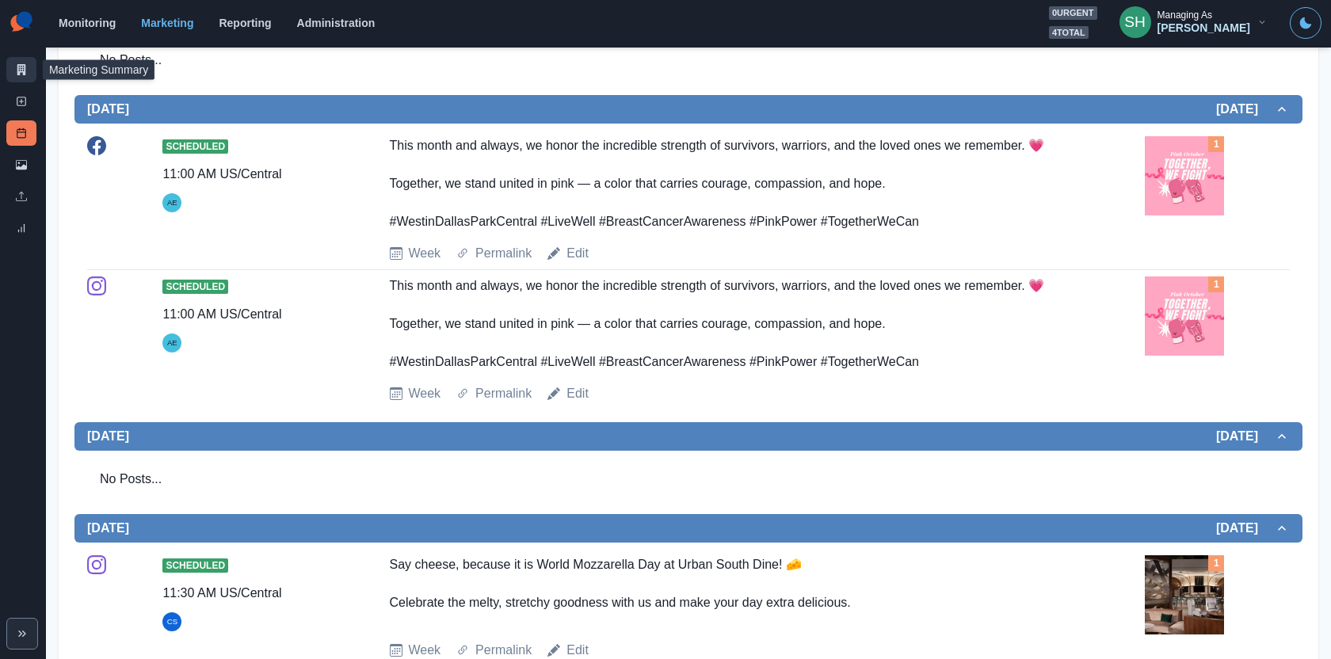
click at [26, 61] on link "Marketing Summary" at bounding box center [21, 69] width 30 height 25
